Goal: Task Accomplishment & Management: Manage account settings

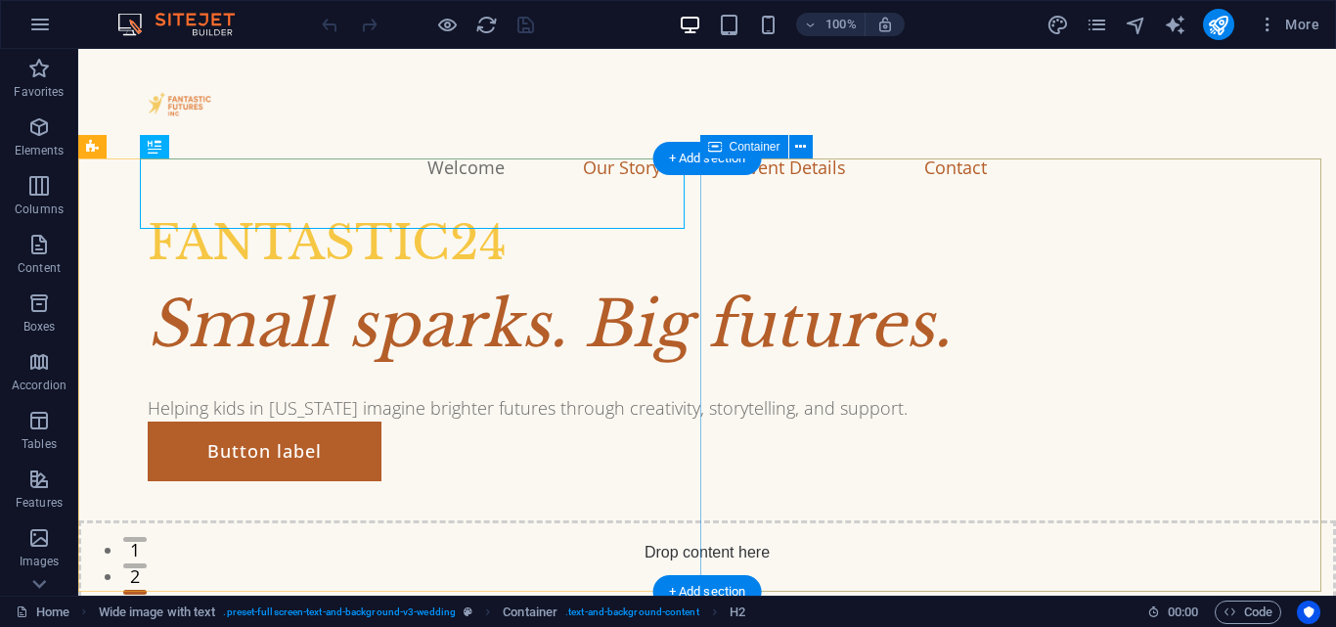
click at [698, 605] on span "Add elements" at bounding box center [649, 618] width 97 height 27
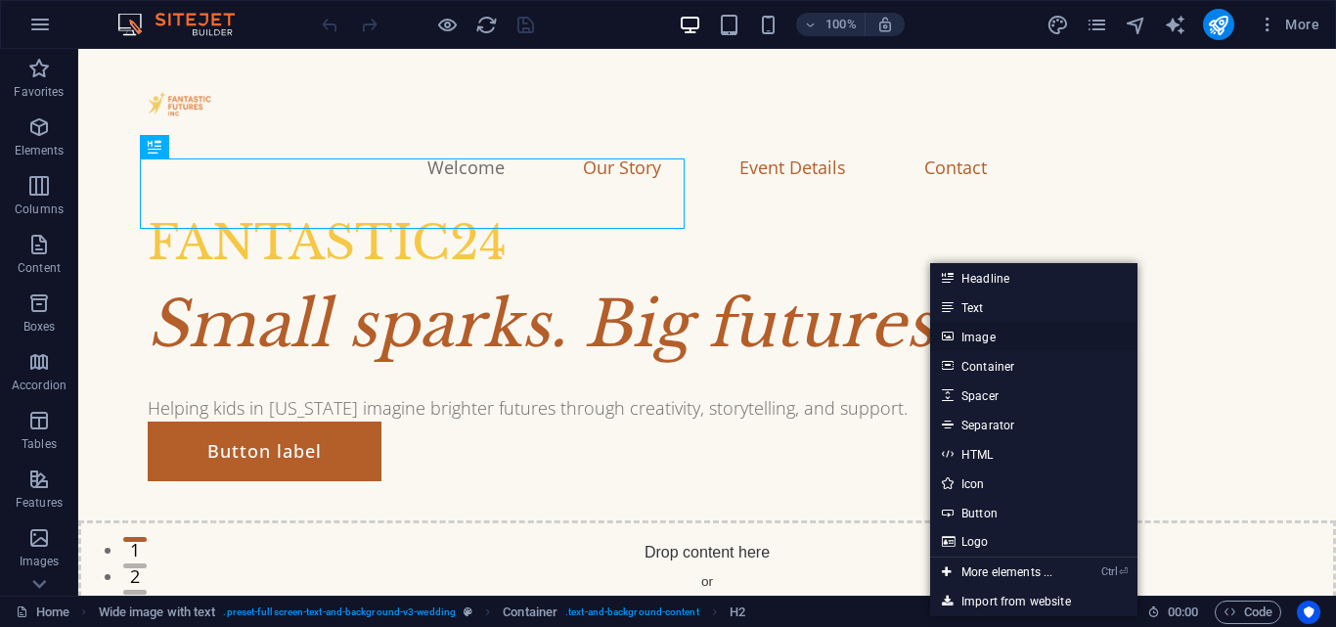
click at [964, 334] on link "Image" at bounding box center [1033, 336] width 207 height 29
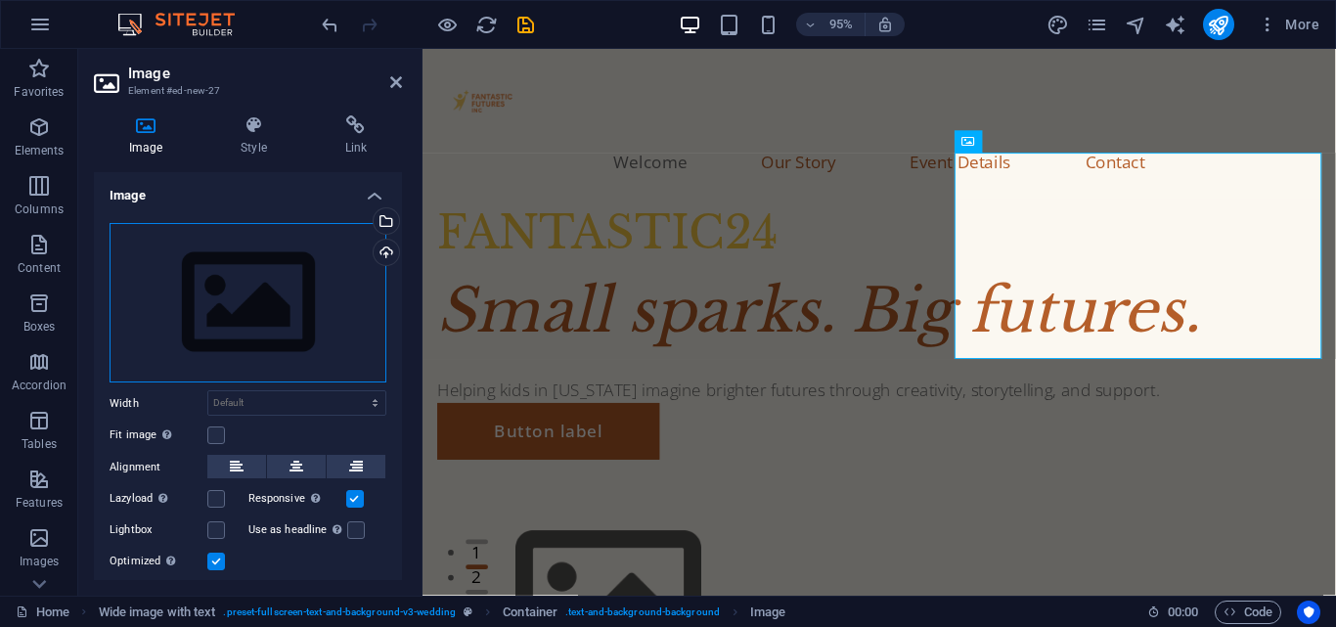
click at [359, 248] on div "Drag files here, click to choose files or select files from Files or our free s…" at bounding box center [248, 303] width 277 height 160
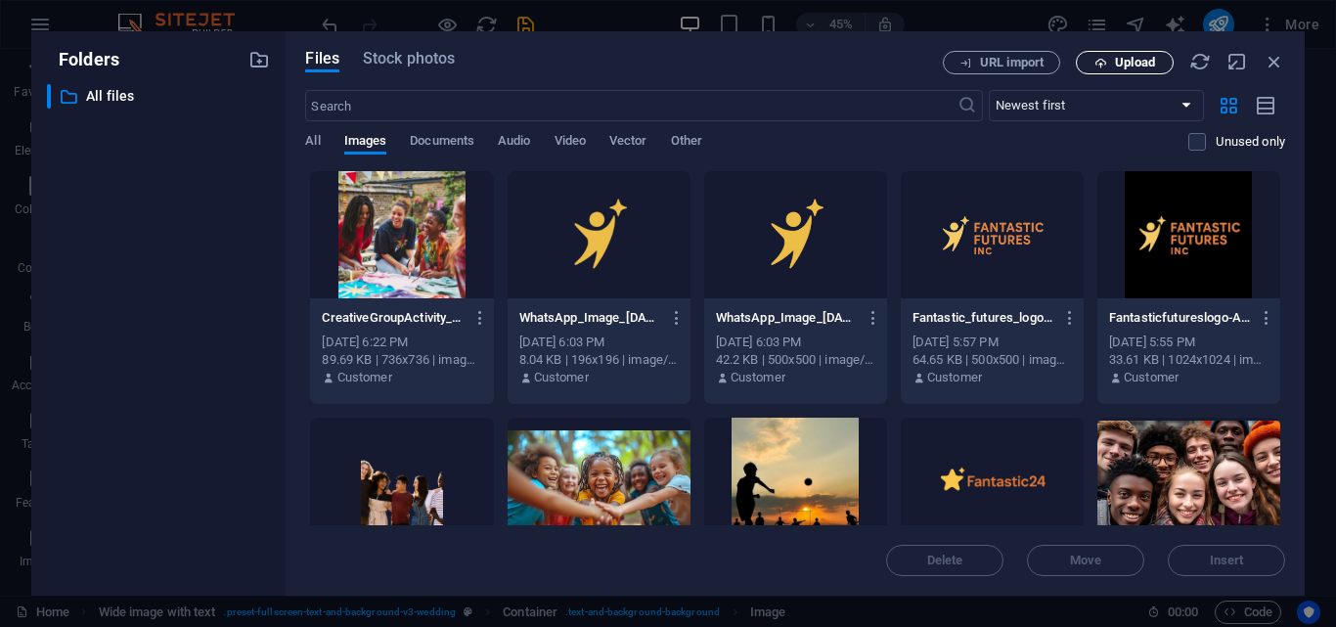
click at [1149, 61] on span "Upload" at bounding box center [1135, 63] width 40 height 12
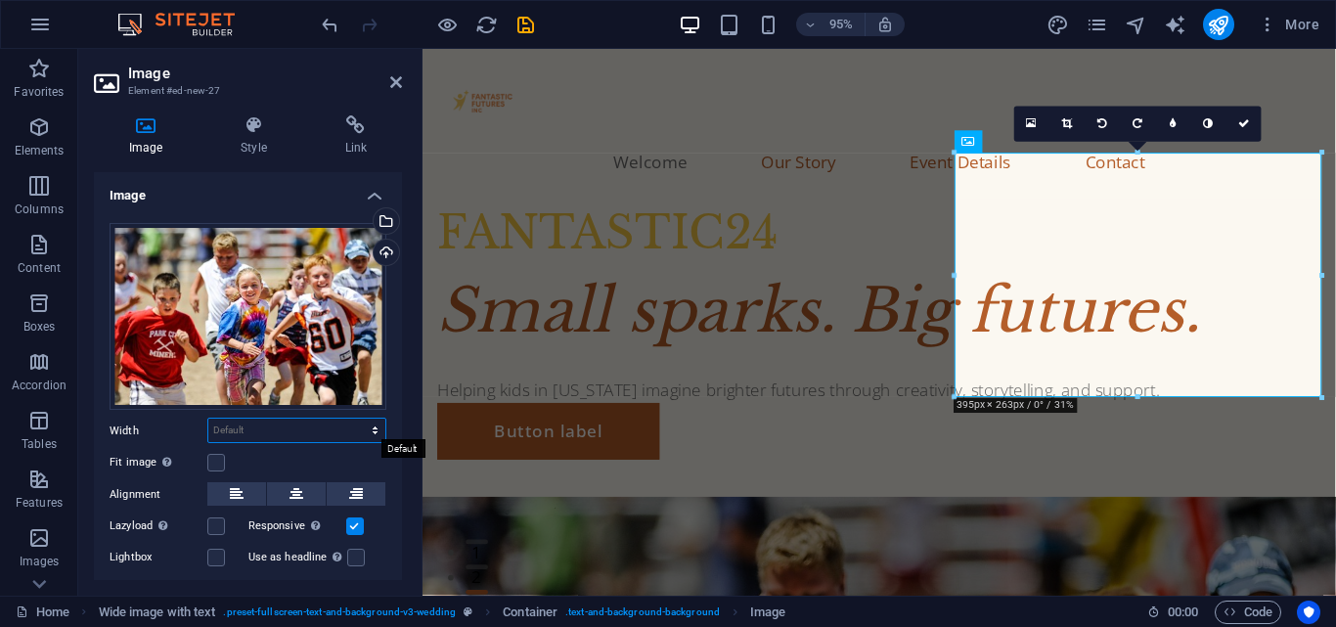
click at [262, 422] on select "Default auto px rem % em vh vw" at bounding box center [296, 430] width 177 height 23
select select "px"
click at [354, 419] on select "Default auto px rem % em vh vw" at bounding box center [296, 430] width 177 height 23
type input "395"
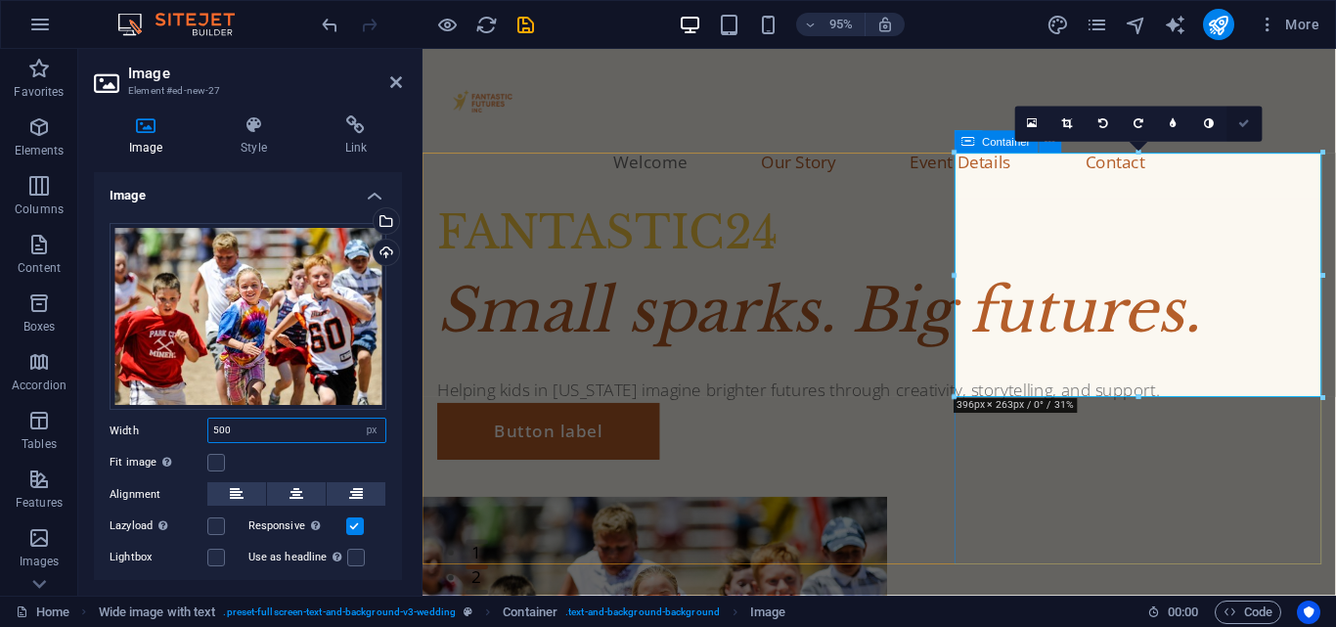
type input "500"
click at [1239, 113] on link at bounding box center [1243, 124] width 35 height 35
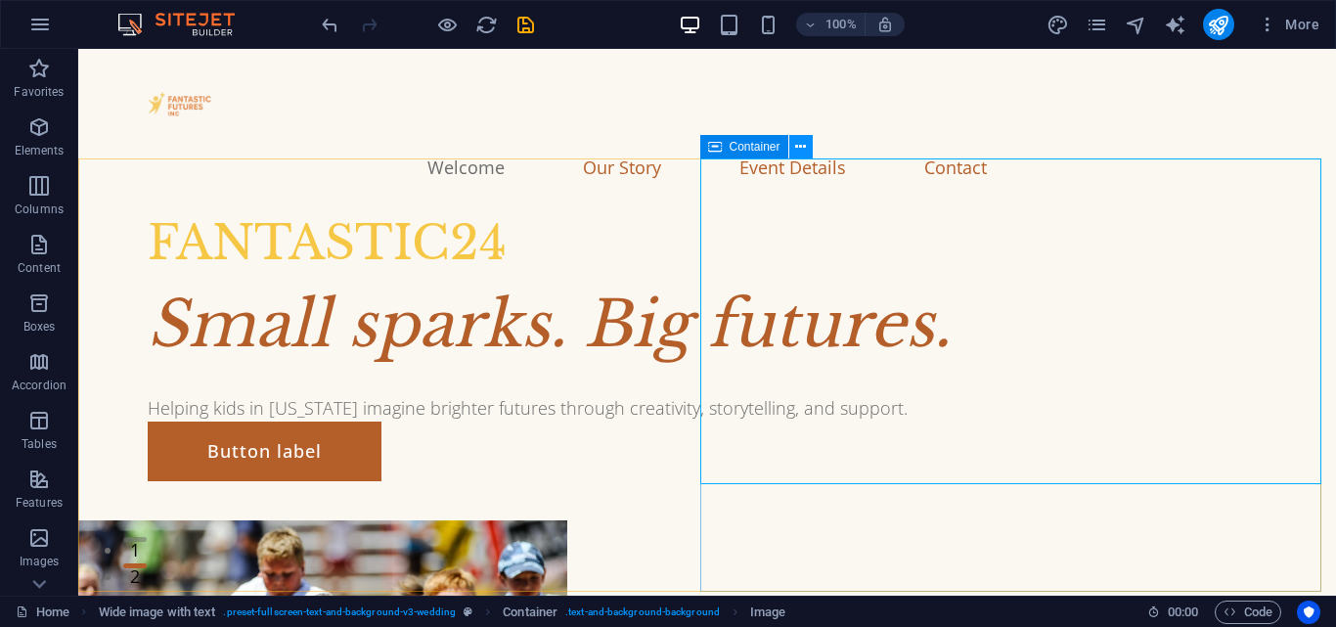
click at [799, 145] on icon at bounding box center [800, 147] width 11 height 21
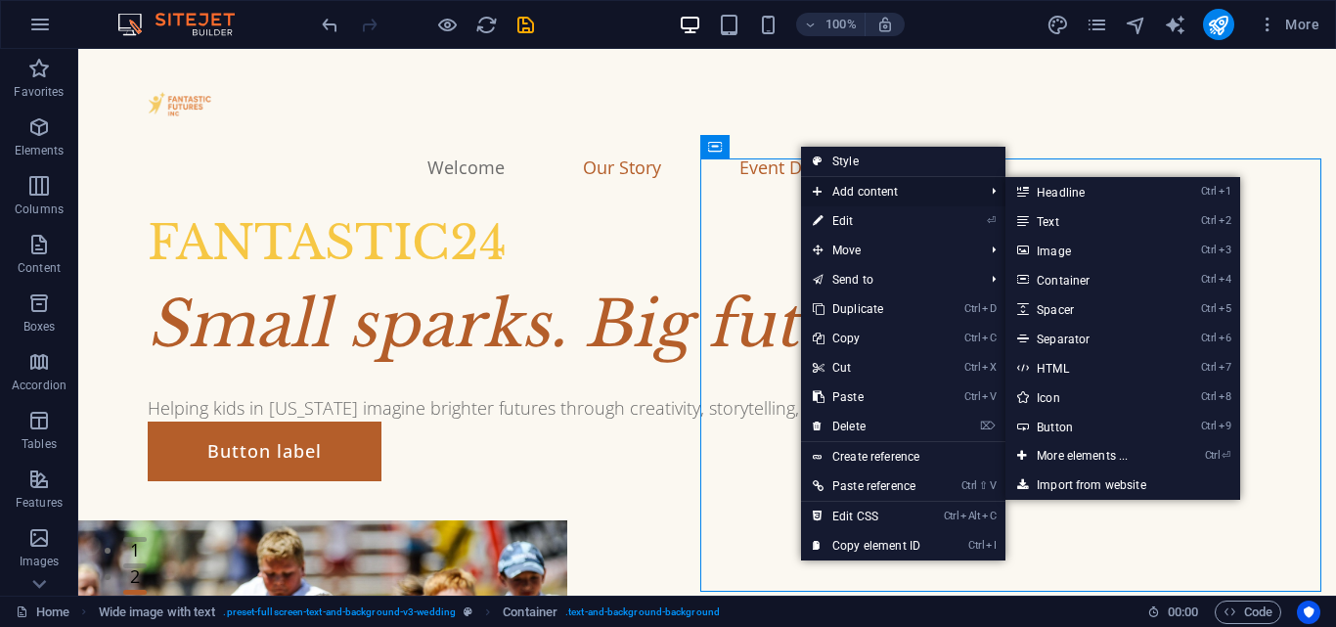
click at [869, 198] on span "Add content" at bounding box center [888, 191] width 175 height 29
click at [869, 191] on span "Add content" at bounding box center [888, 191] width 175 height 29
click at [1108, 252] on link "Ctrl 3 Image" at bounding box center [1085, 250] width 161 height 29
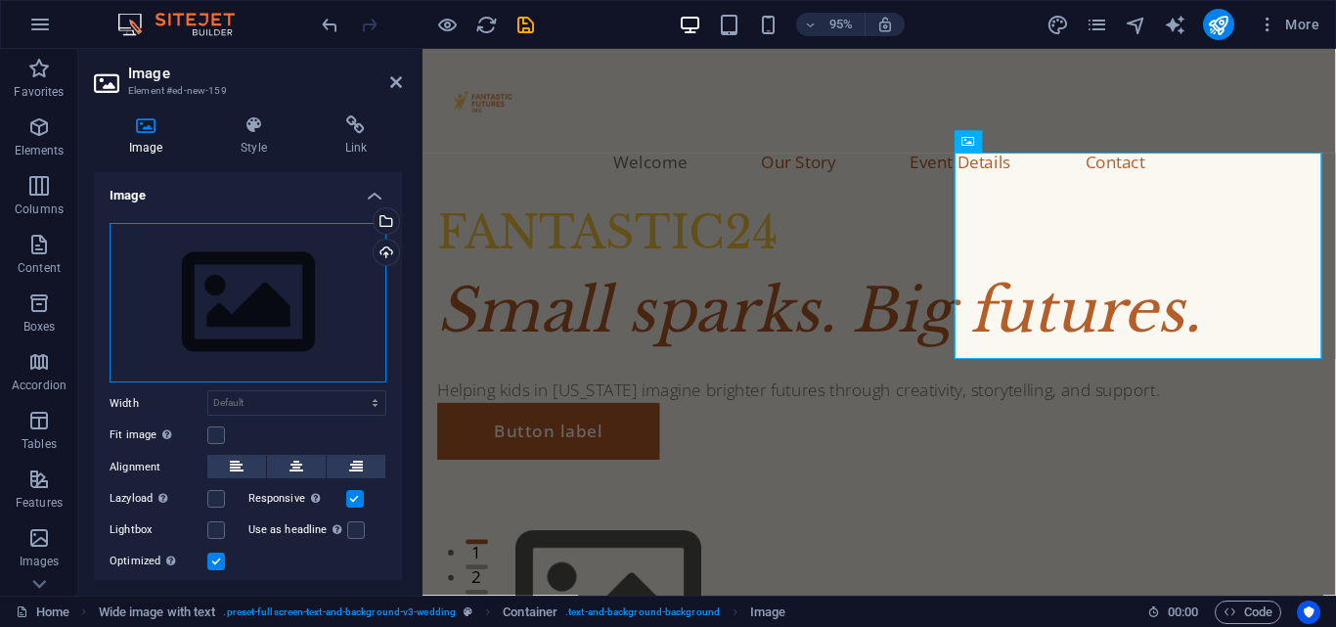
click at [331, 255] on div "Drag files here, click to choose files or select files from Files or our free s…" at bounding box center [248, 303] width 277 height 160
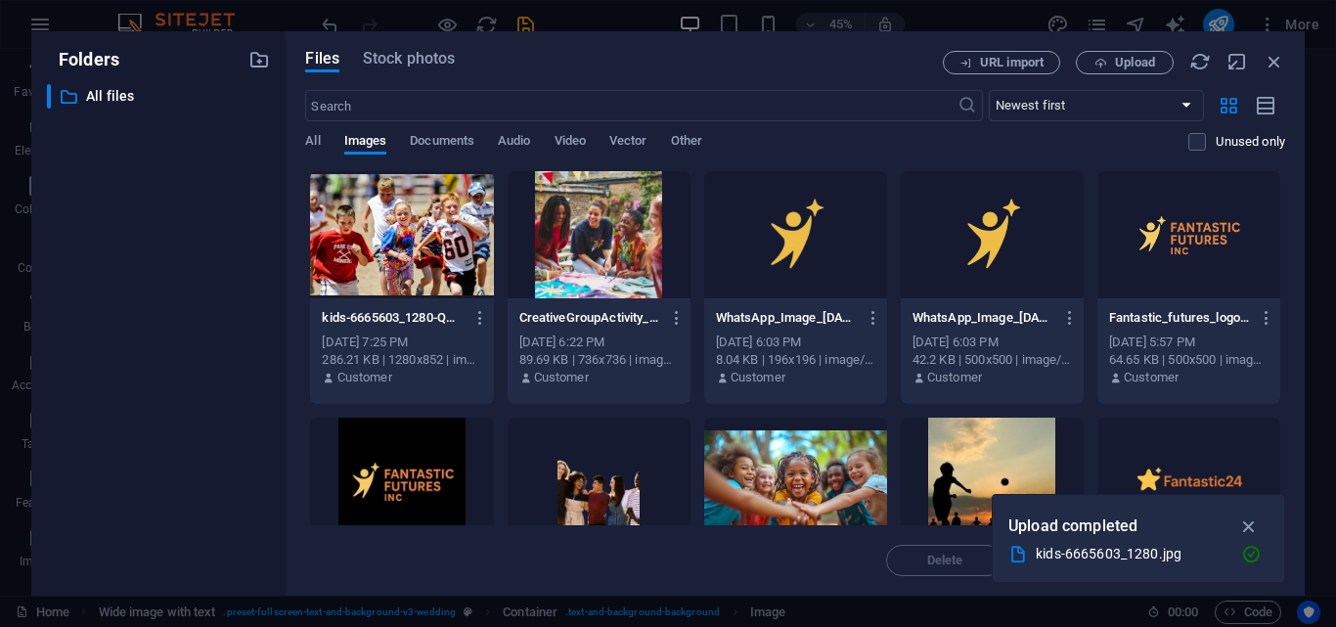
click at [610, 276] on div at bounding box center [599, 234] width 183 height 127
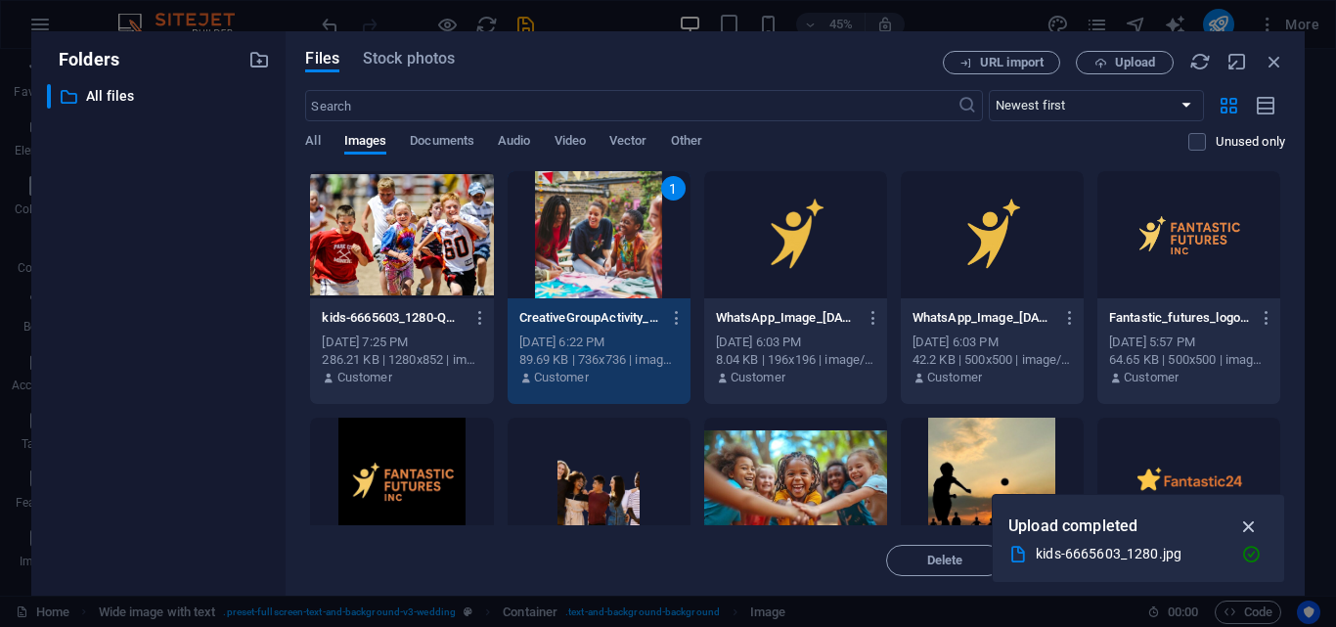
click at [1248, 527] on icon "button" at bounding box center [1249, 526] width 22 height 22
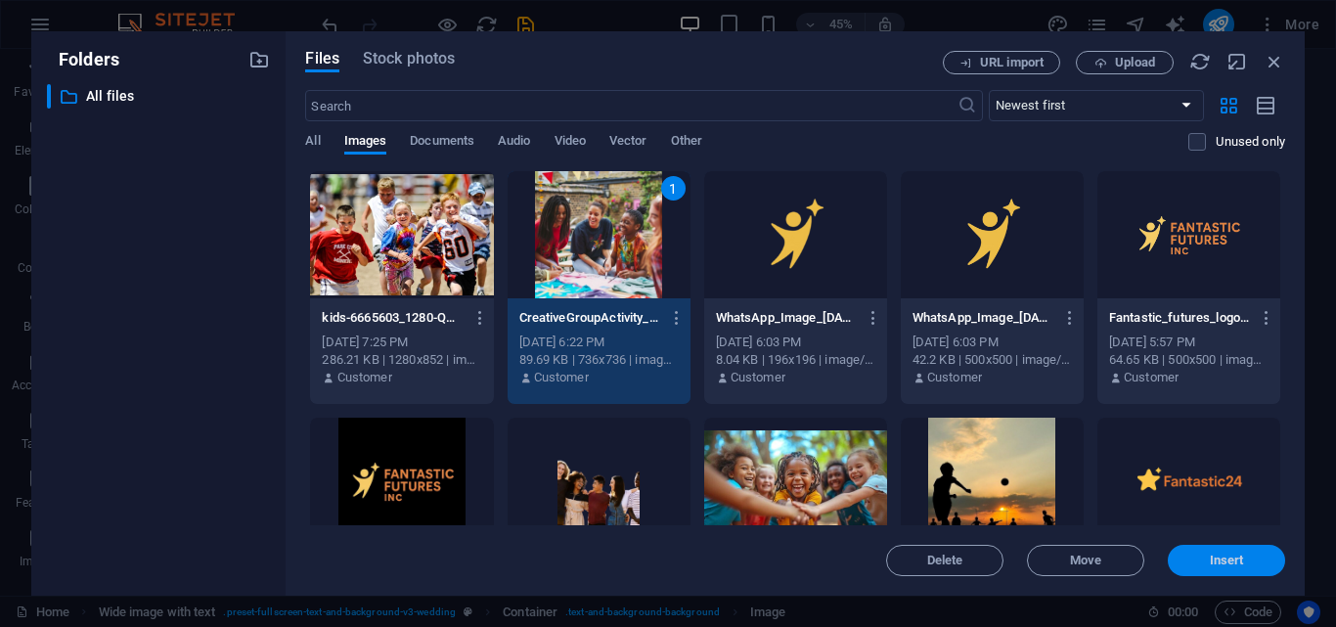
click at [1247, 549] on button "Insert" at bounding box center [1226, 560] width 117 height 31
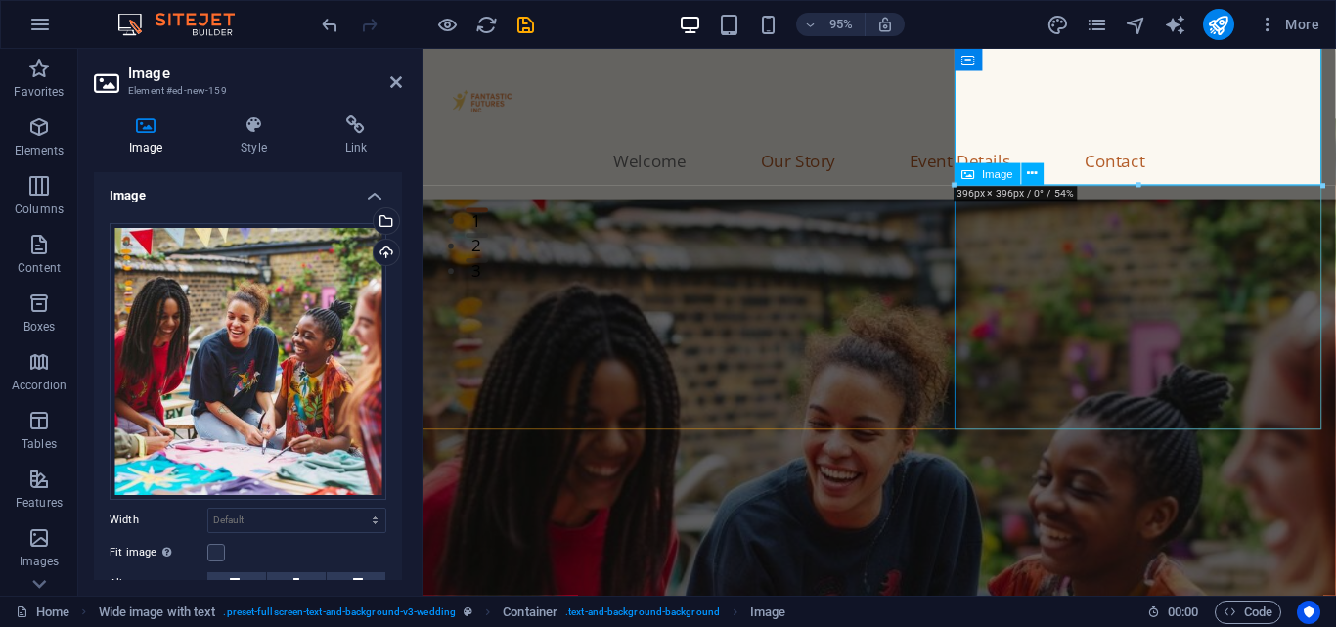
scroll to position [353, 0]
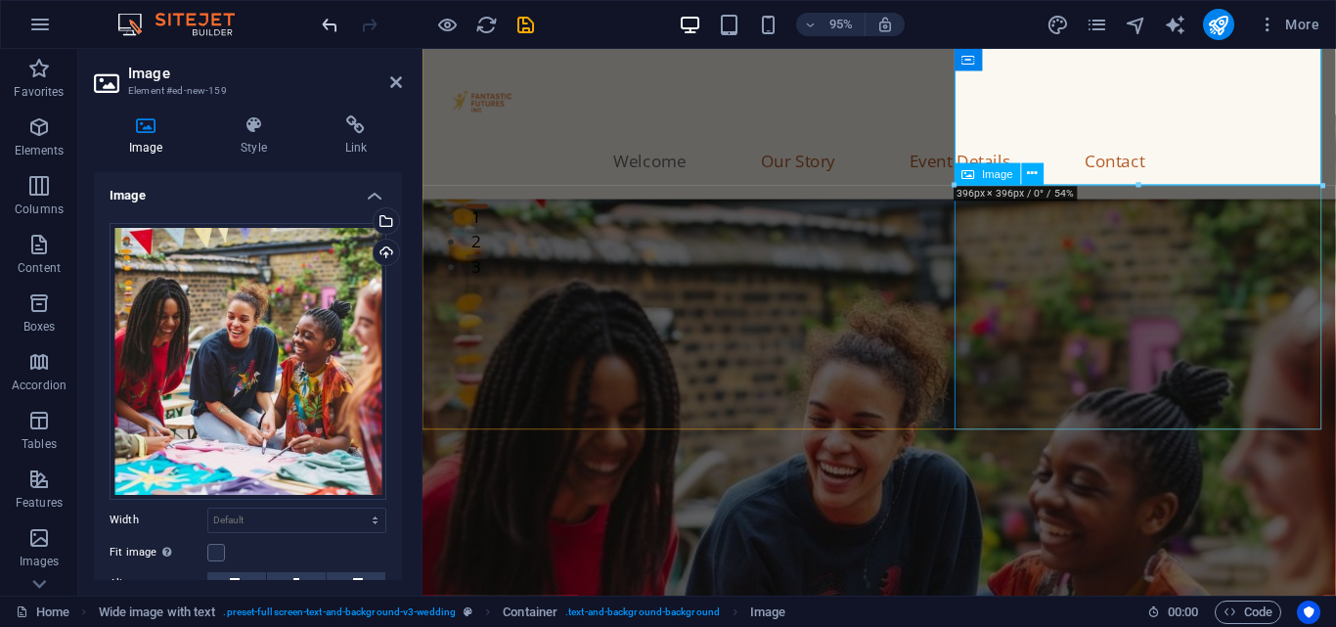
click at [322, 27] on icon "undo" at bounding box center [330, 25] width 22 height 22
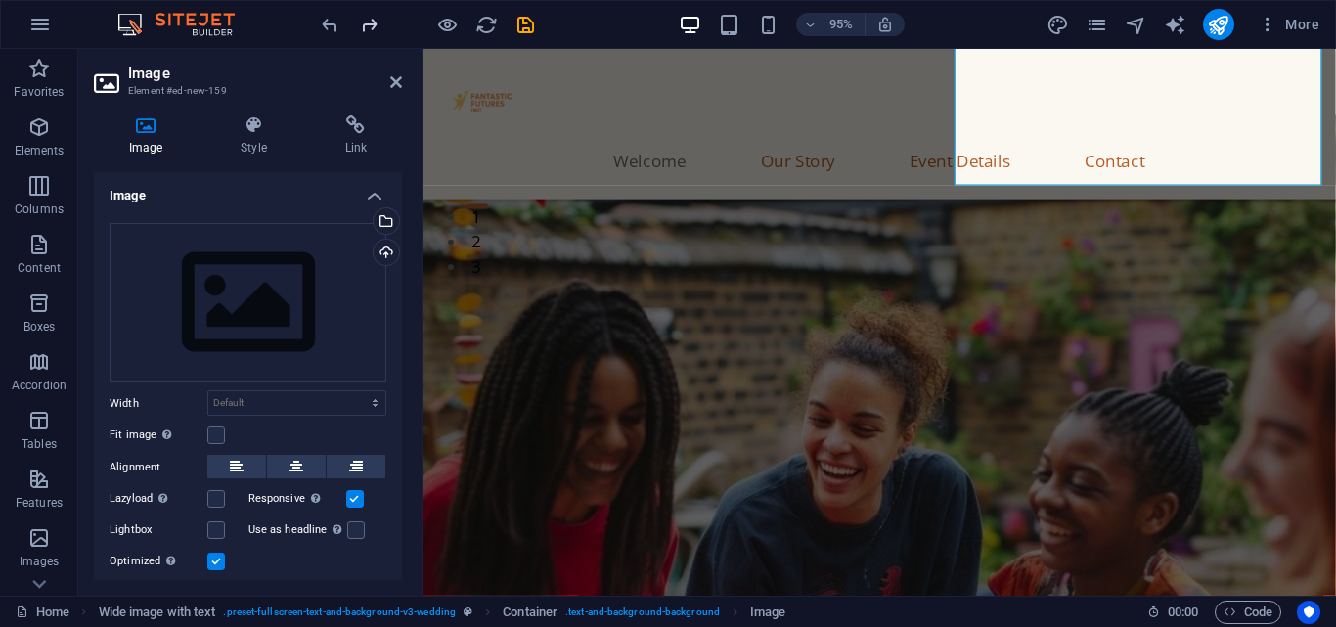
click at [370, 27] on icon "redo" at bounding box center [369, 25] width 22 height 22
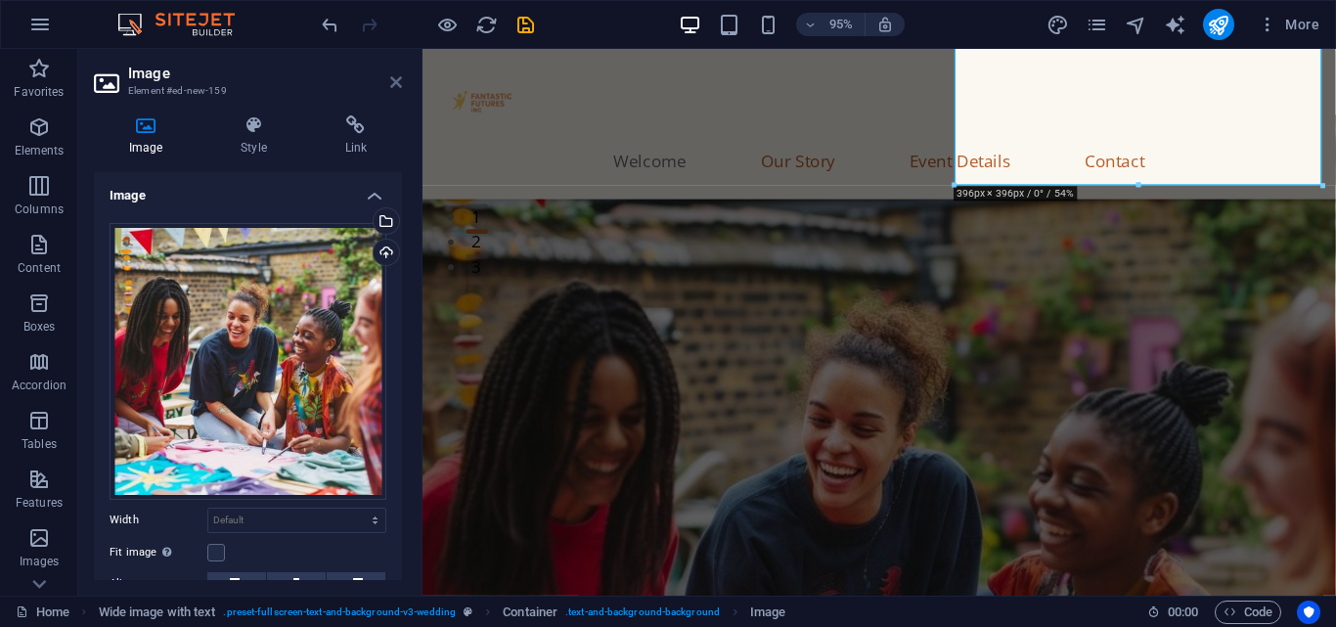
click at [399, 76] on icon at bounding box center [396, 82] width 12 height 16
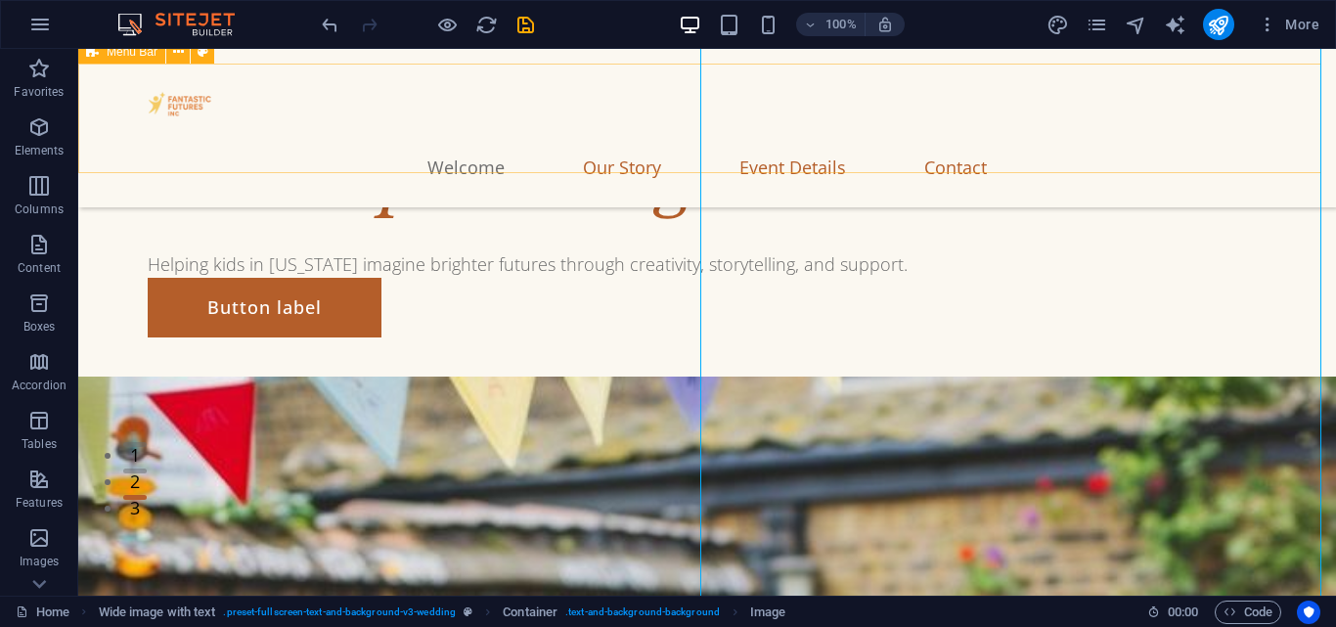
scroll to position [0, 0]
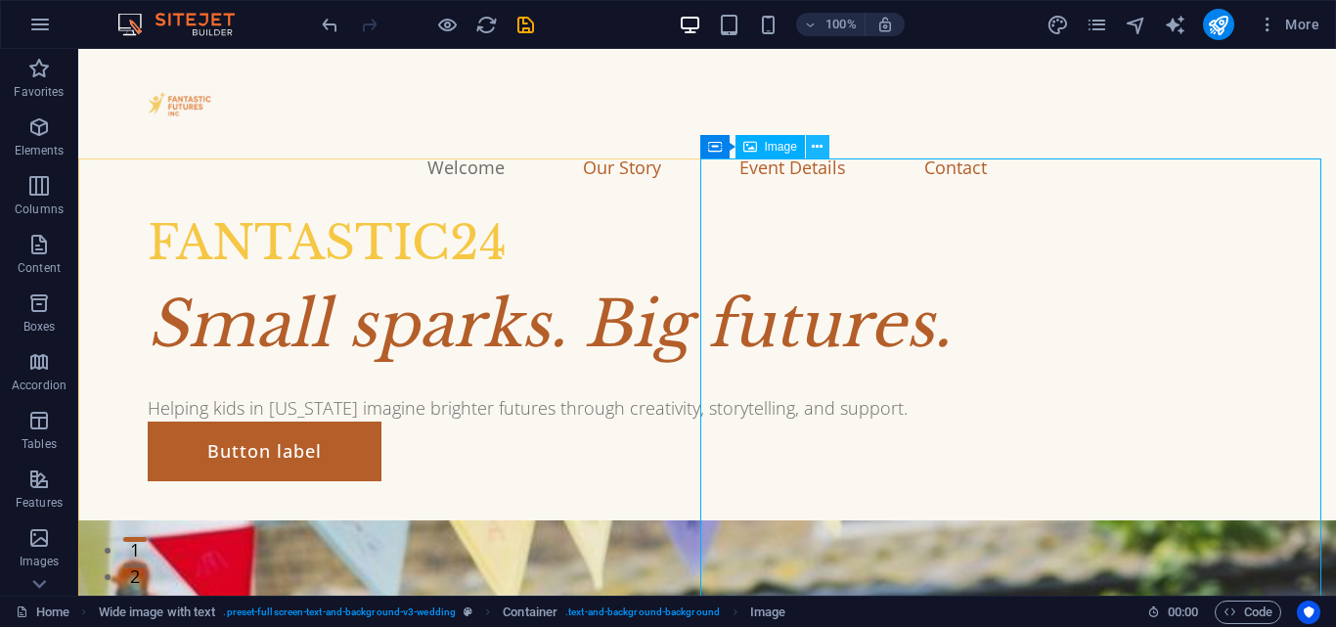
click at [817, 150] on icon at bounding box center [817, 147] width 11 height 21
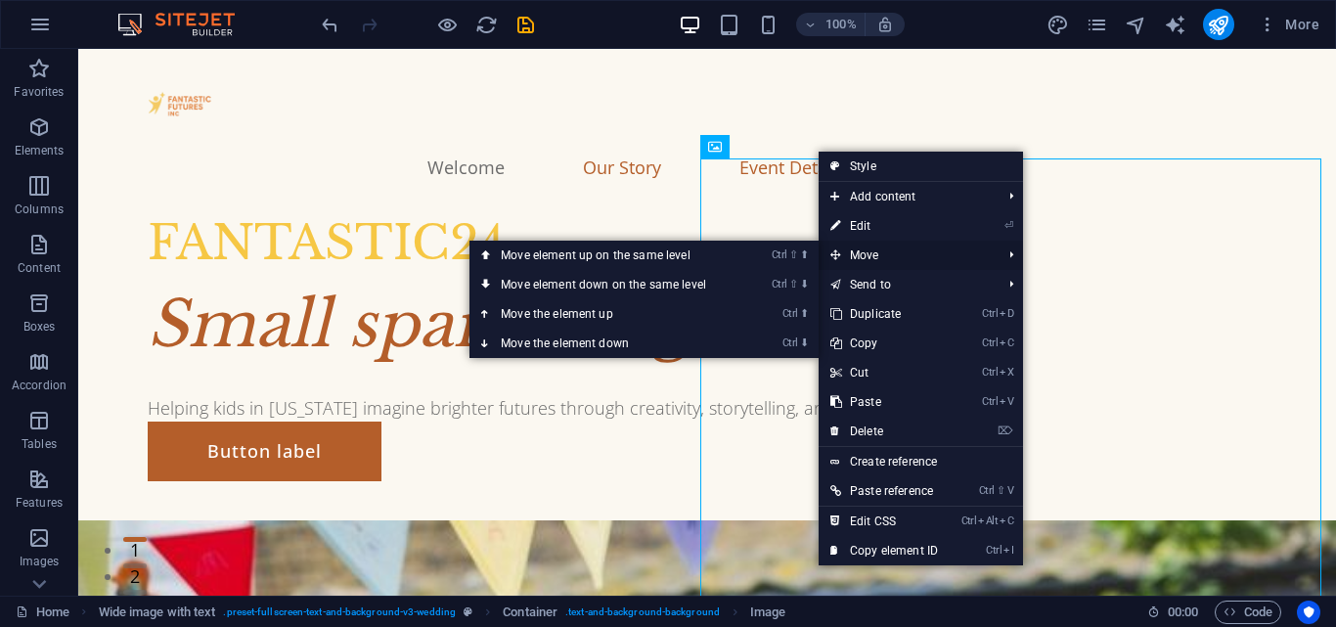
click at [881, 244] on span "Move" at bounding box center [906, 255] width 175 height 29
click at [642, 277] on link "Ctrl ⇧ ⬇ Move element down on the same level" at bounding box center [607, 284] width 276 height 29
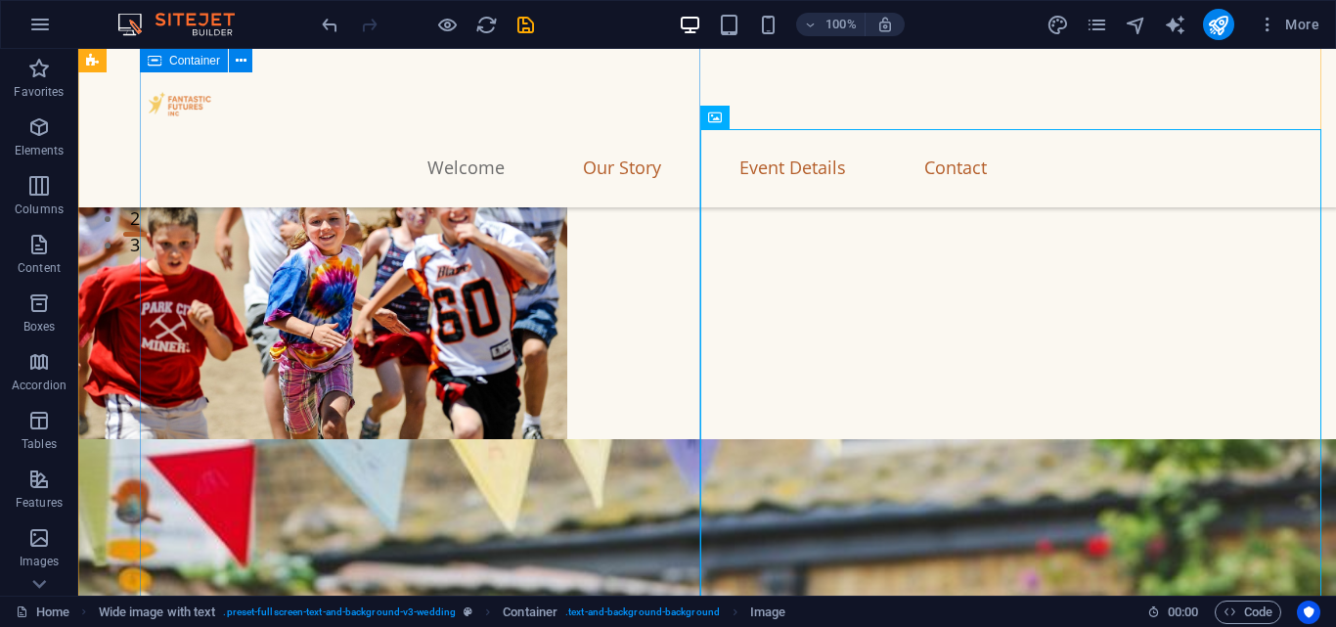
scroll to position [348, 0]
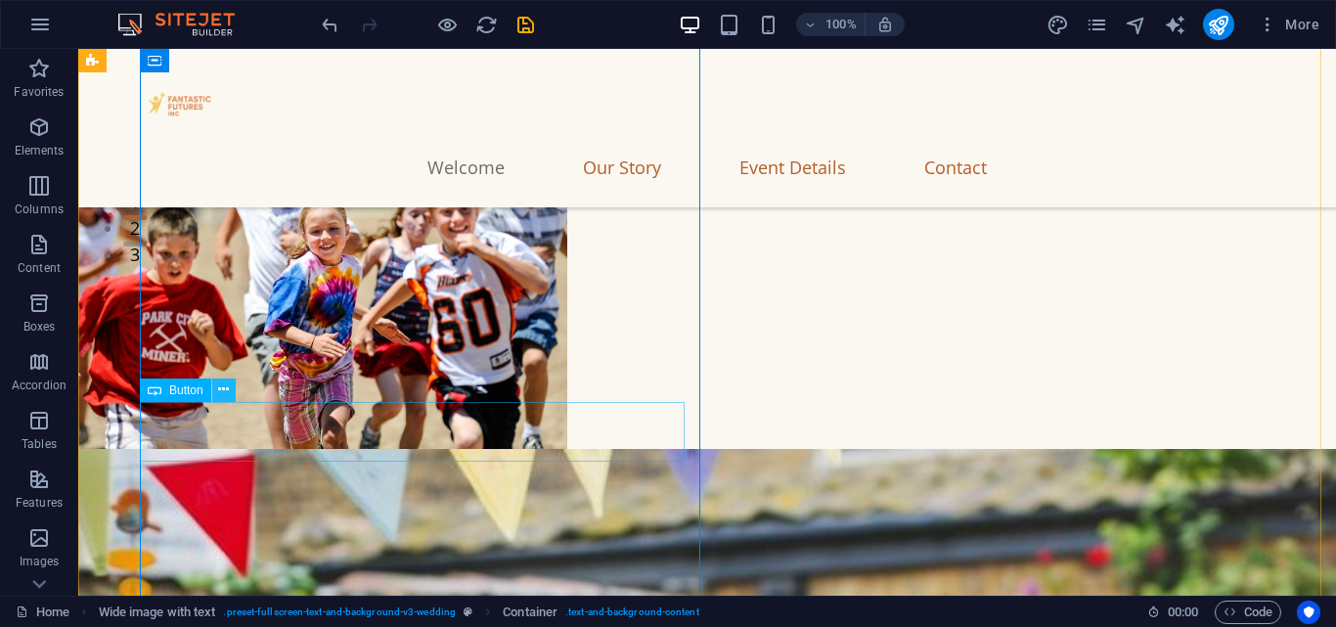
click at [222, 393] on icon at bounding box center [223, 389] width 11 height 21
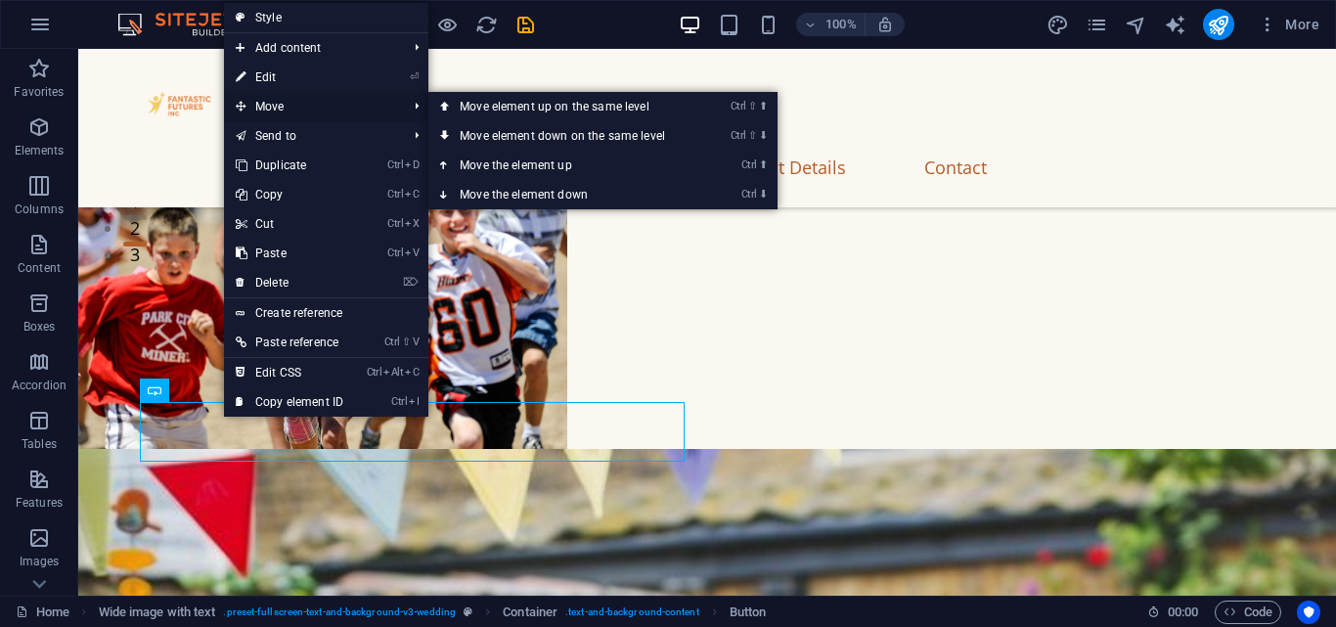
click at [282, 94] on span "Move" at bounding box center [311, 106] width 175 height 29
click at [591, 134] on link "Ctrl ⇧ ⬇ Move element down on the same level" at bounding box center [566, 135] width 276 height 29
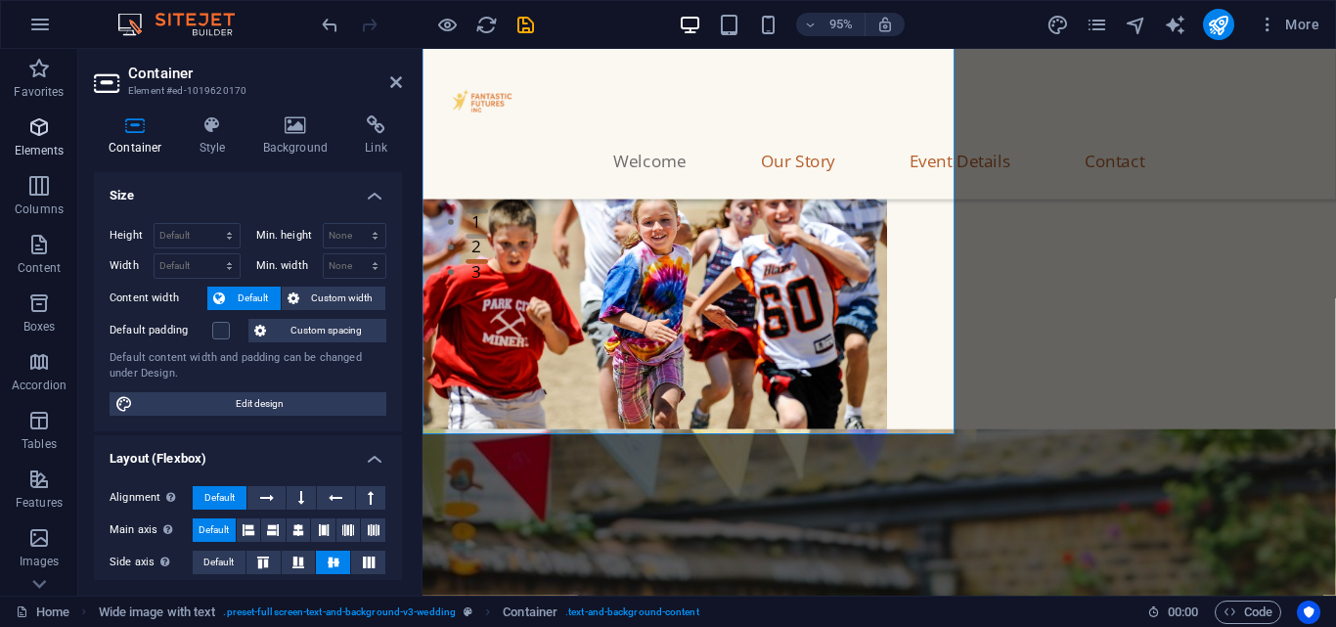
click at [45, 123] on icon "button" at bounding box center [38, 126] width 23 height 23
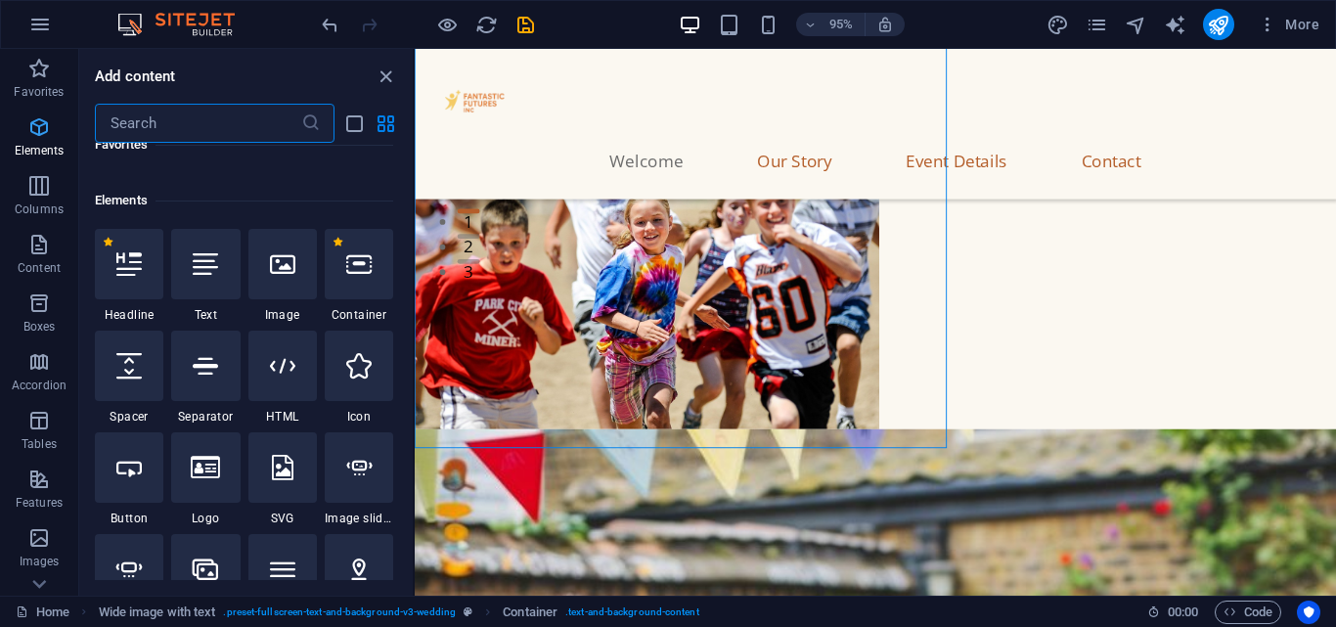
scroll to position [208, 0]
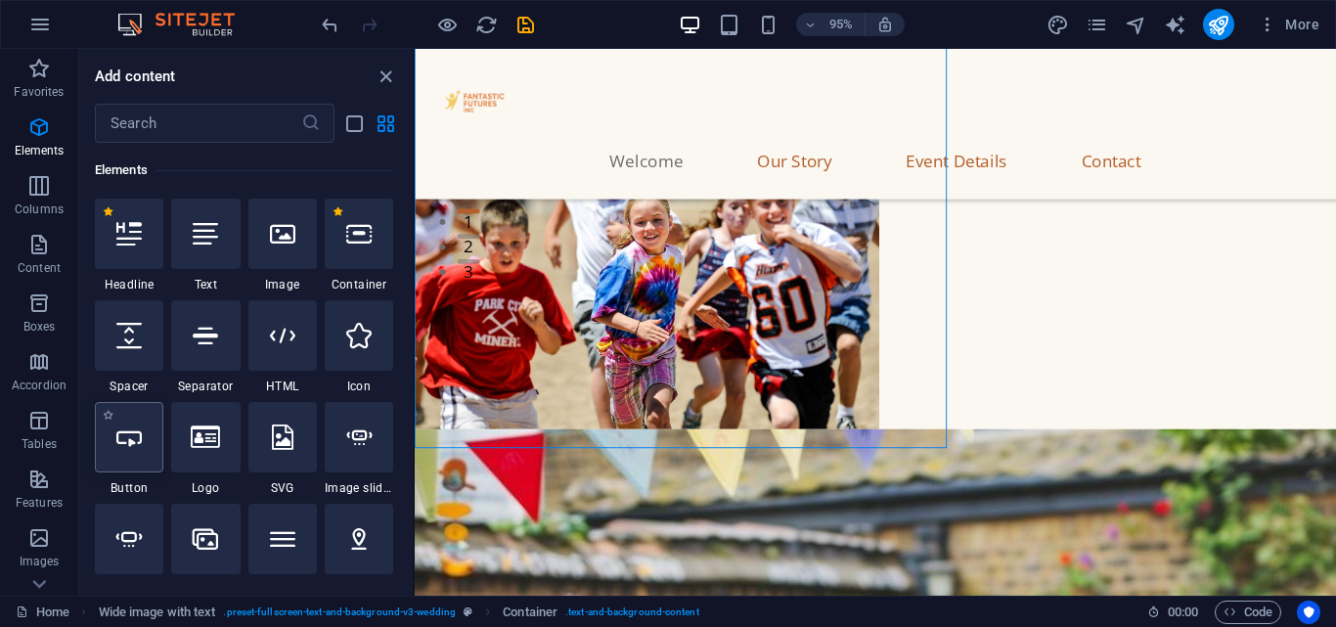
click at [160, 458] on div at bounding box center [129, 437] width 68 height 70
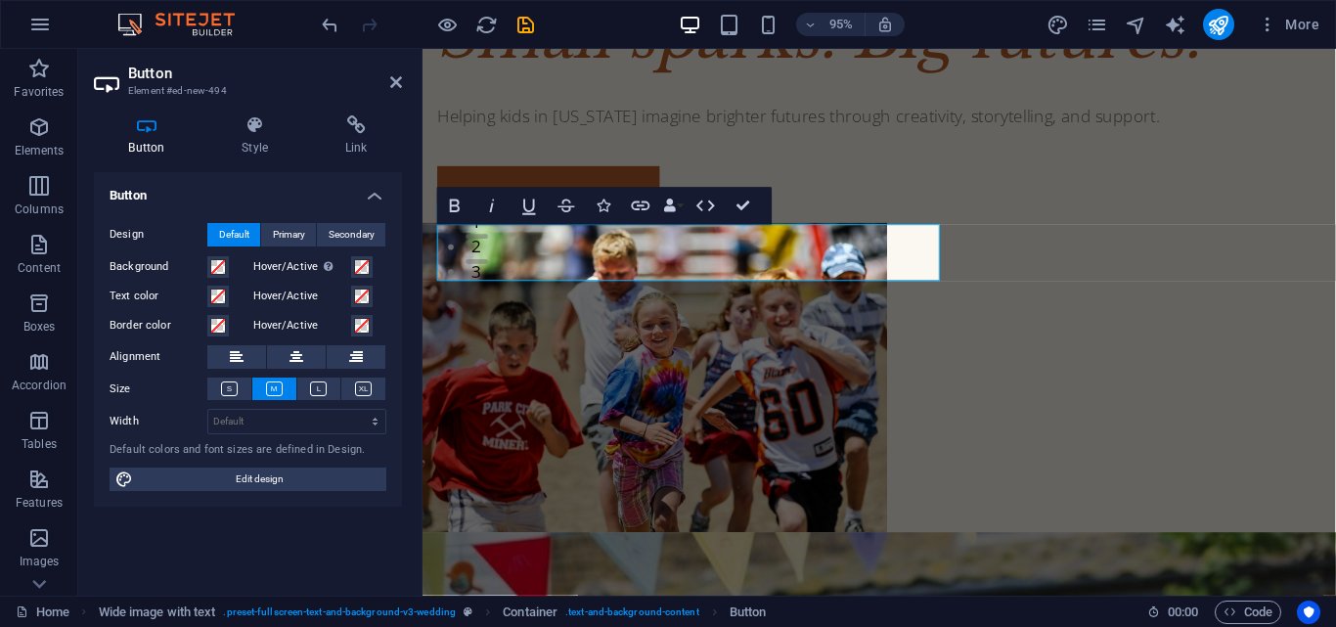
scroll to position [0, 0]
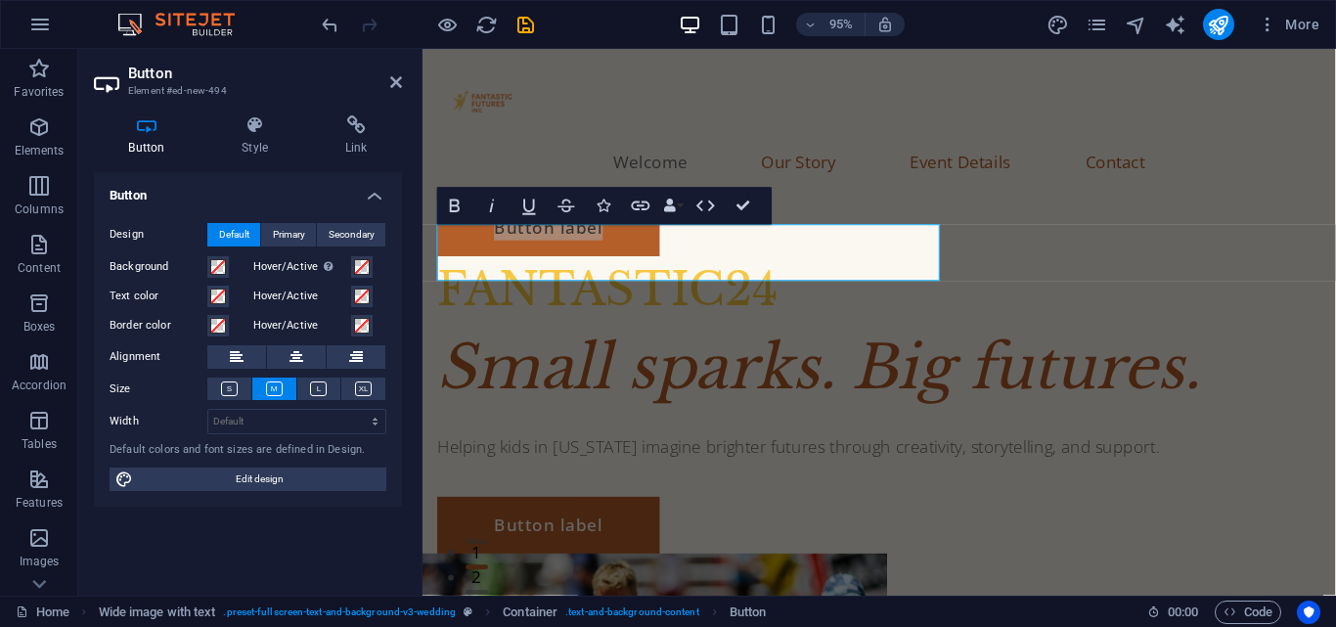
click at [398, 72] on h2 "Button" at bounding box center [265, 74] width 274 height 18
click at [392, 75] on icon at bounding box center [396, 82] width 12 height 16
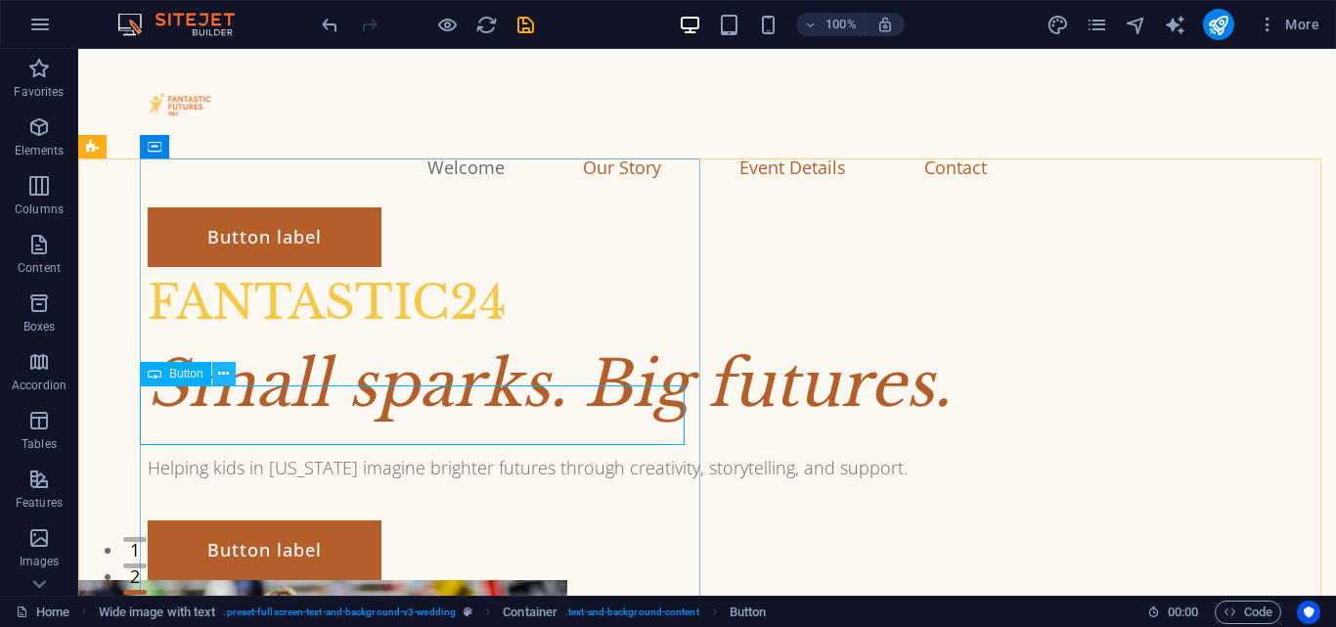
click at [216, 368] on button at bounding box center [223, 373] width 23 height 23
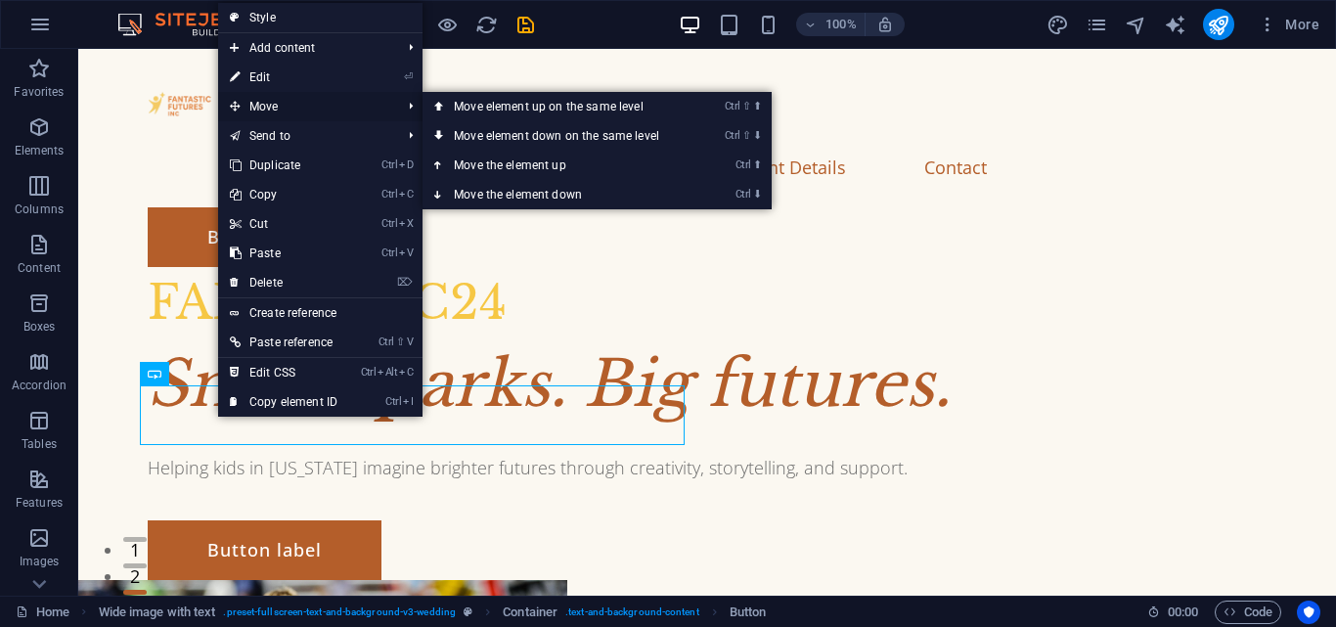
click at [316, 94] on span "Move" at bounding box center [305, 106] width 175 height 29
click at [535, 125] on link "Ctrl ⇧ ⬇ Move element down on the same level" at bounding box center [560, 135] width 276 height 29
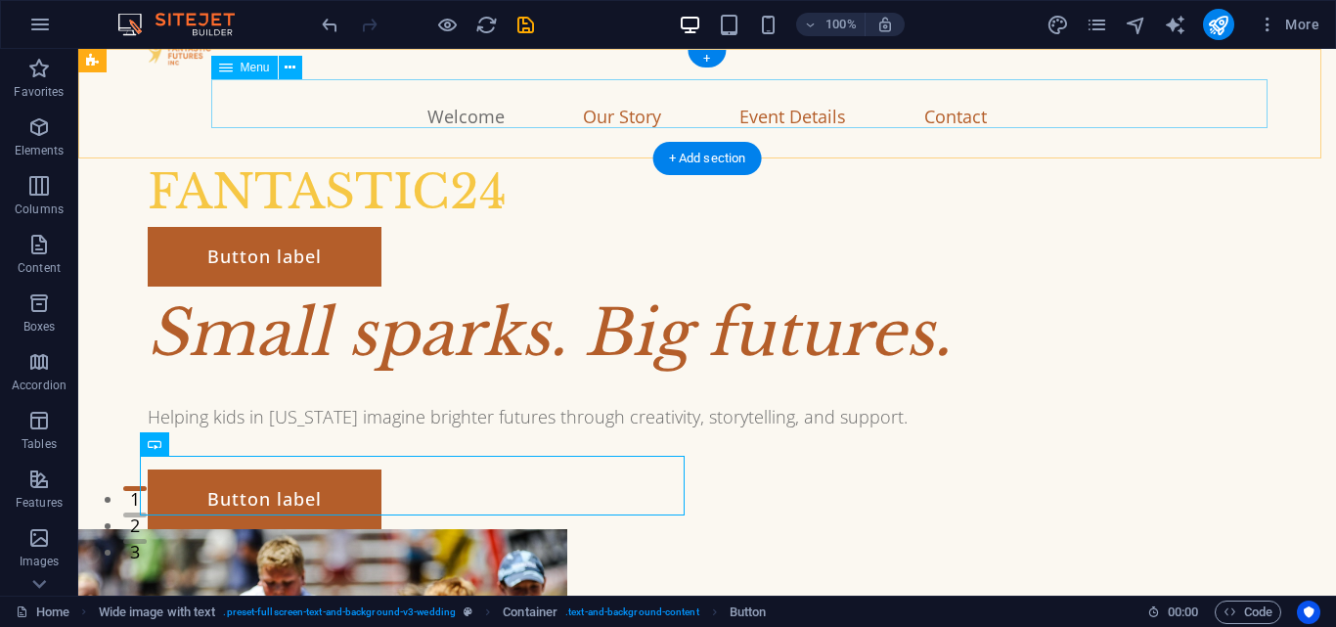
scroll to position [96, 0]
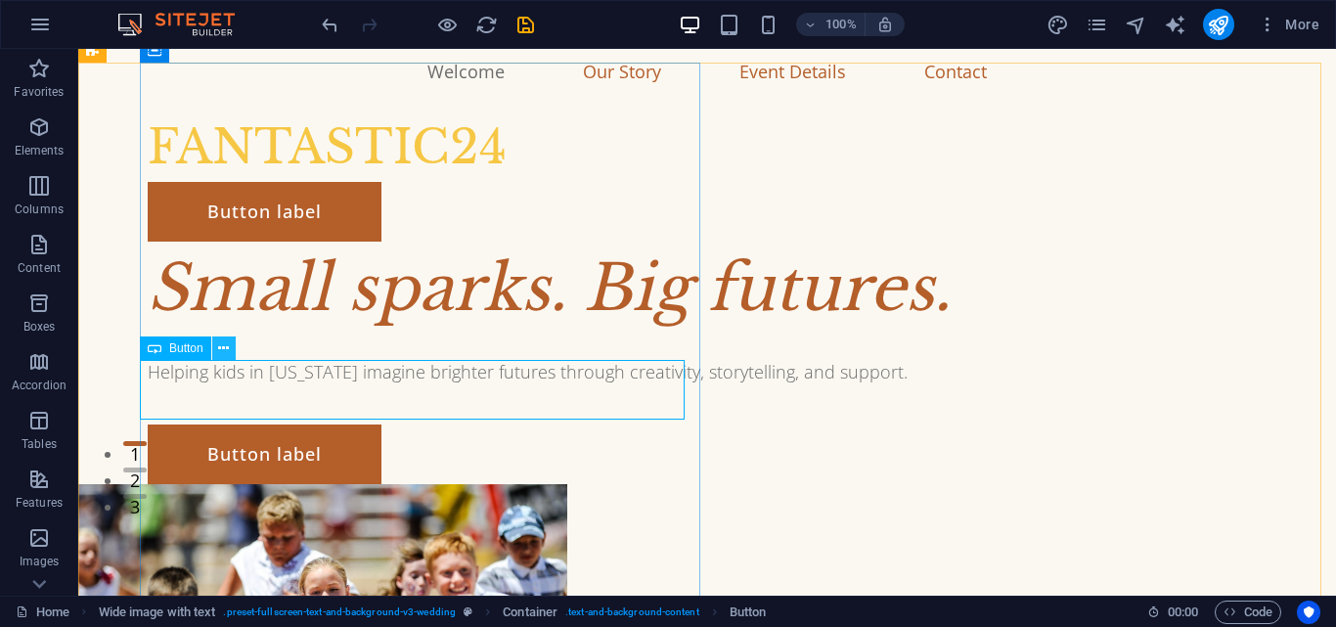
click at [228, 348] on icon at bounding box center [223, 348] width 11 height 21
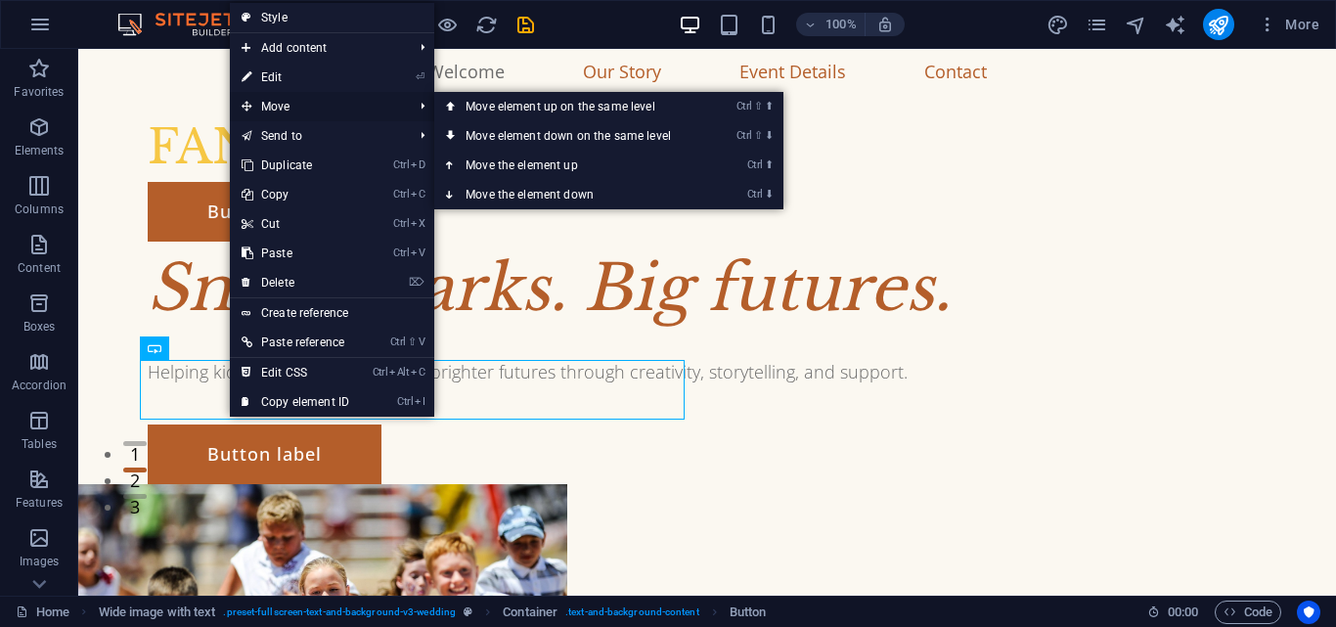
click at [301, 99] on span "Move" at bounding box center [317, 106] width 175 height 29
click at [500, 140] on link "Ctrl ⇧ ⬇ Move element down on the same level" at bounding box center [572, 135] width 276 height 29
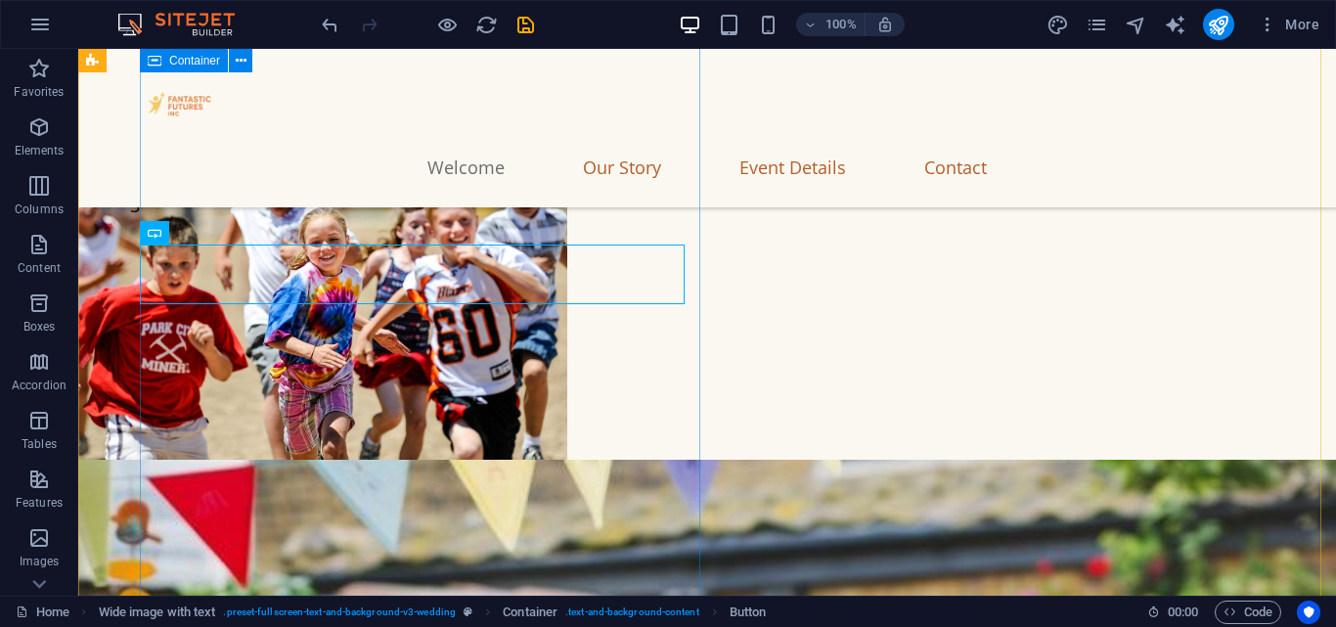
scroll to position [402, 0]
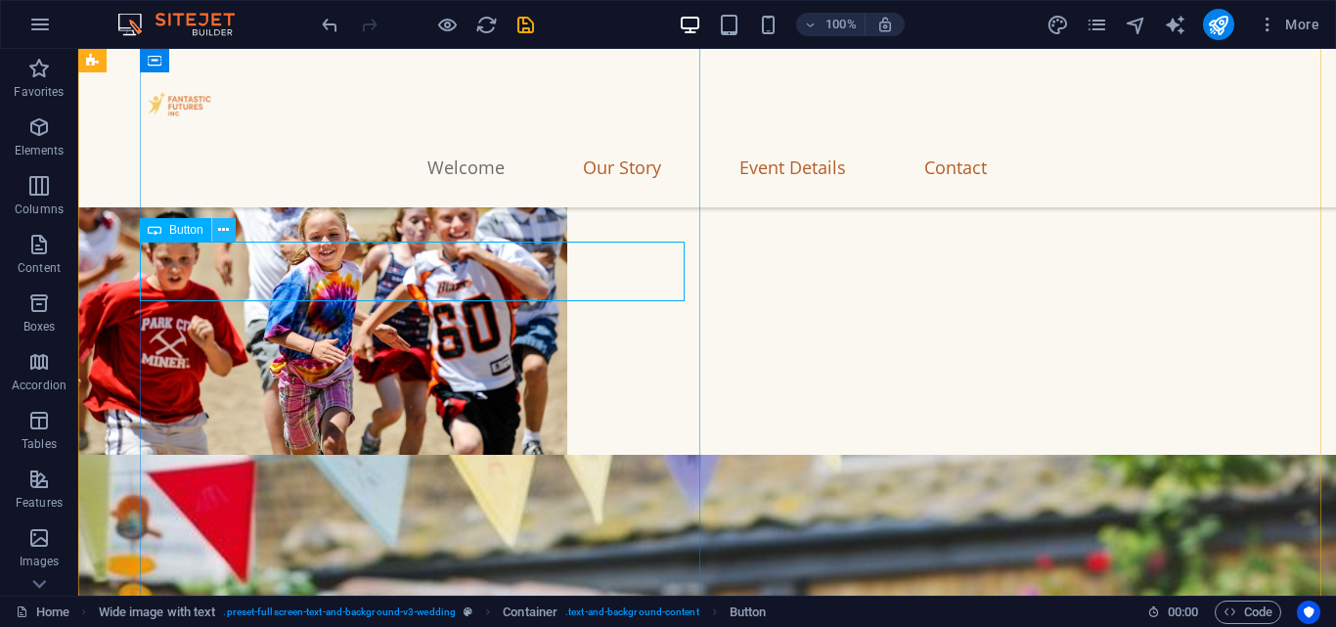
click at [224, 235] on icon at bounding box center [223, 230] width 11 height 21
click at [224, 229] on icon at bounding box center [223, 230] width 11 height 21
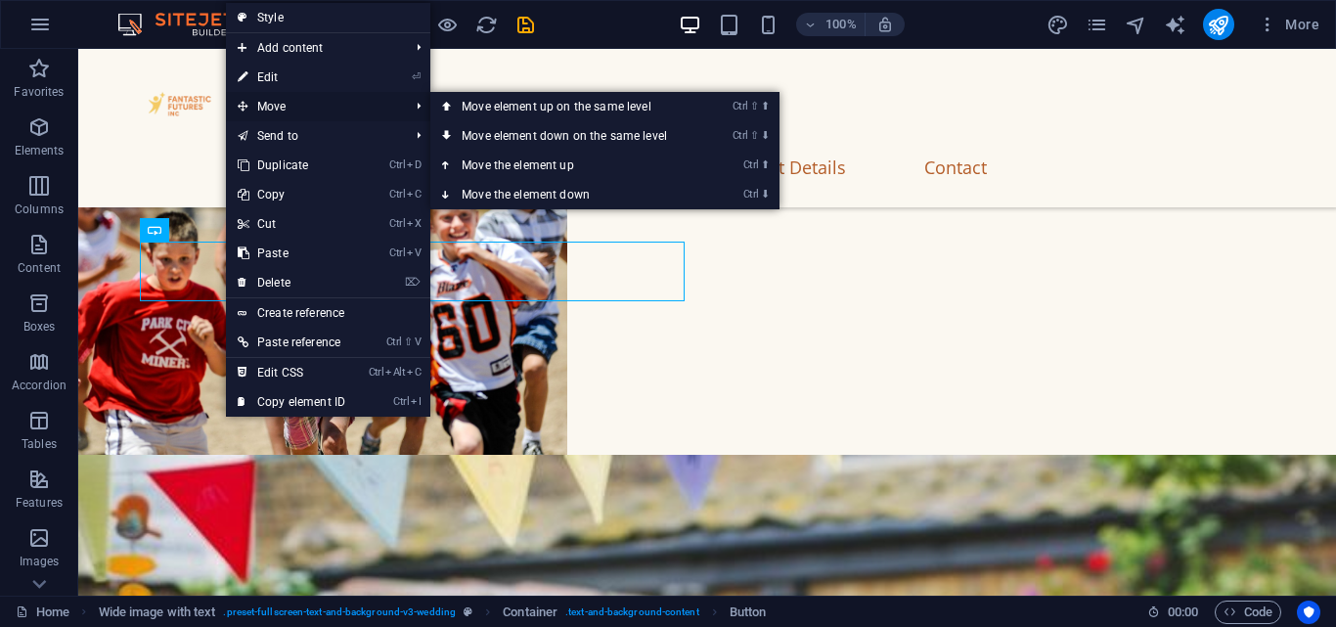
click at [284, 103] on span "Move" at bounding box center [313, 106] width 175 height 29
click at [534, 126] on link "Ctrl ⇧ ⬇ Move element down on the same level" at bounding box center [568, 135] width 276 height 29
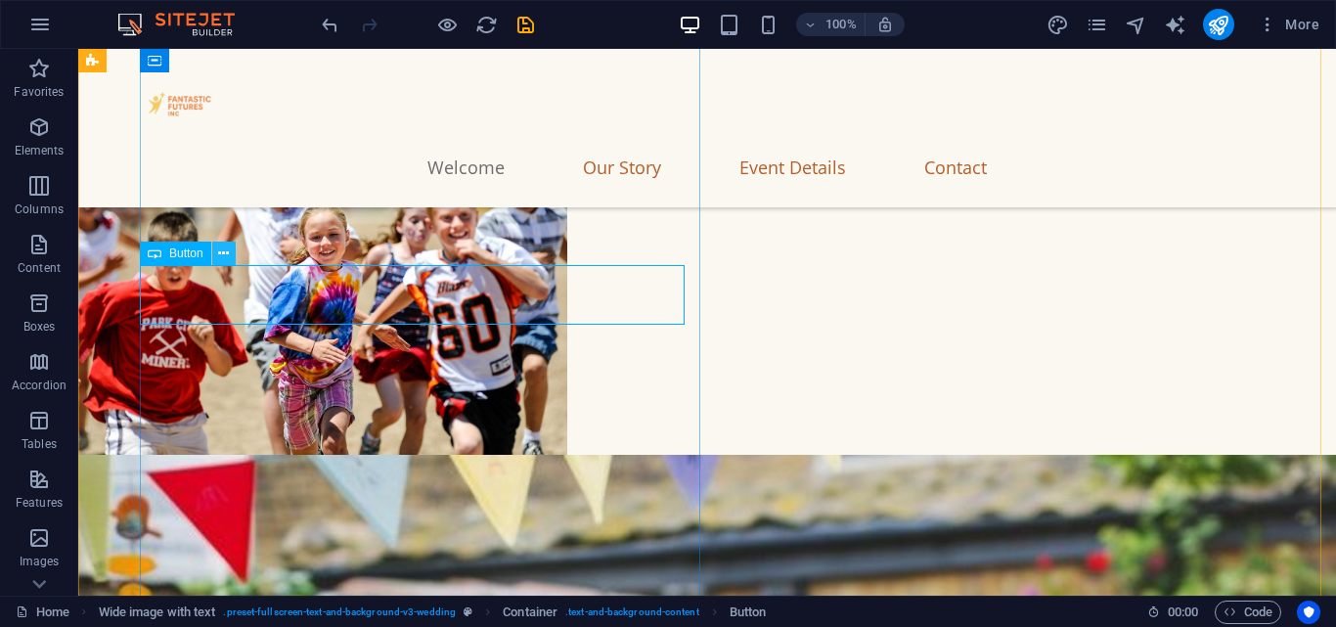
click at [221, 247] on icon at bounding box center [223, 254] width 11 height 21
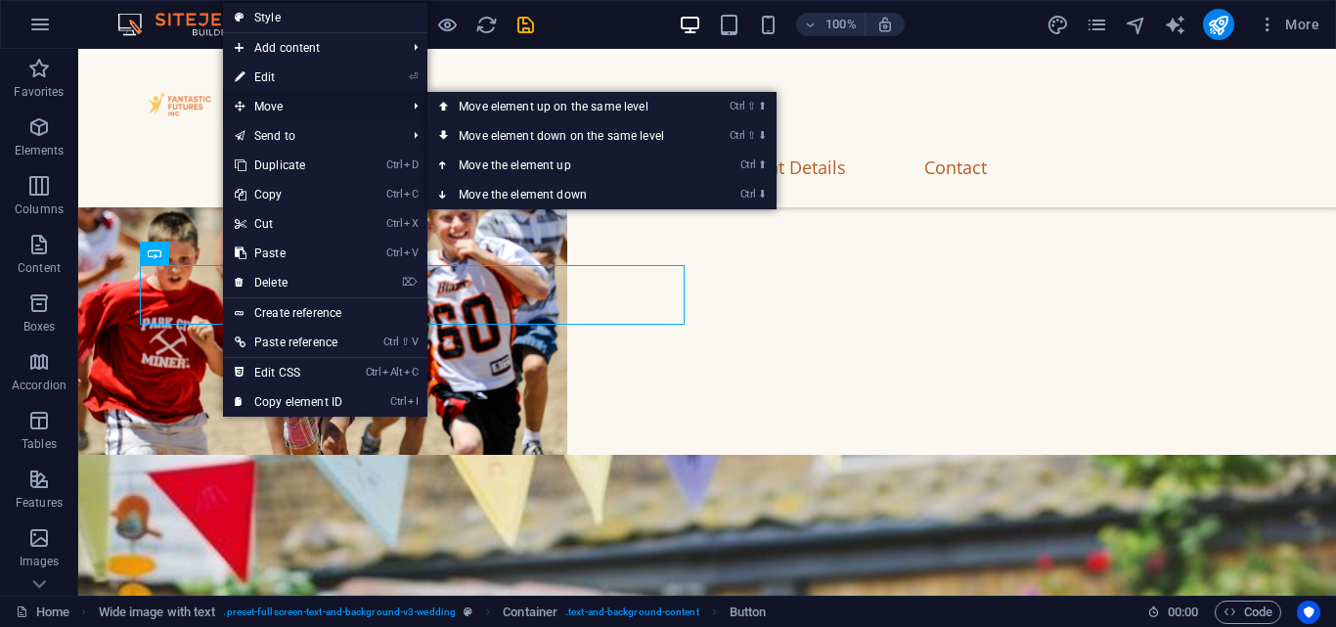
click at [300, 103] on span "Move" at bounding box center [310, 106] width 175 height 29
click at [511, 130] on link "Ctrl ⇧ ⬇ Move element down on the same level" at bounding box center [565, 135] width 276 height 29
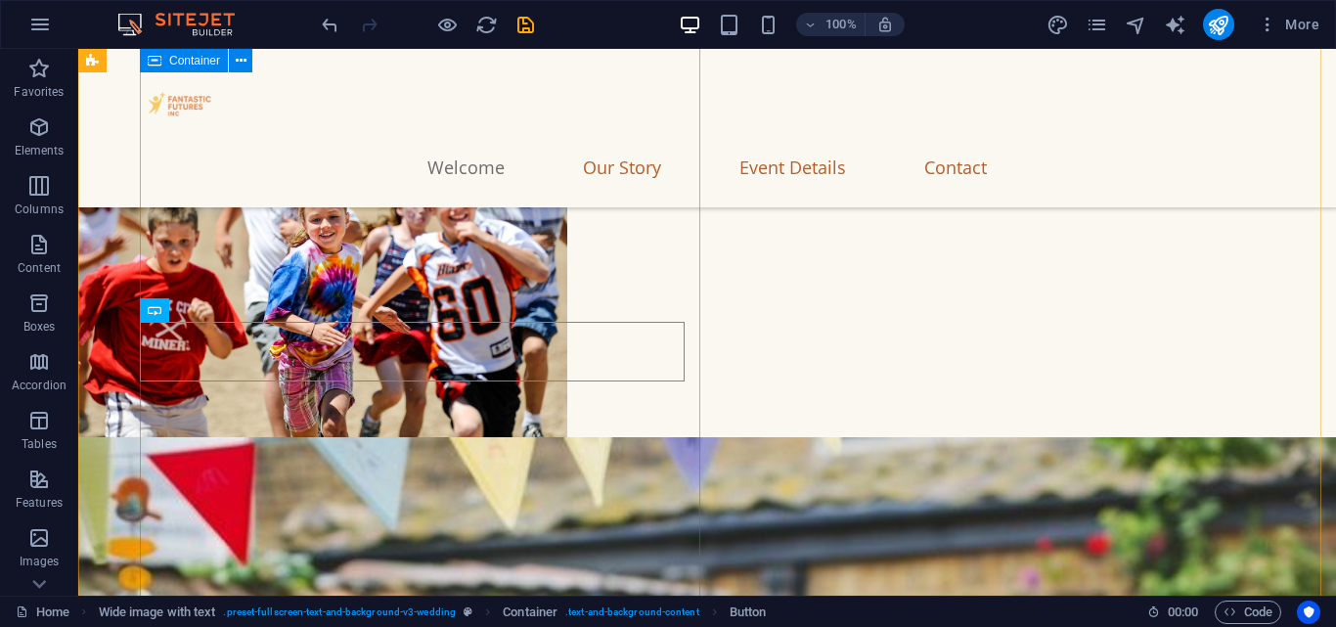
scroll to position [441, 0]
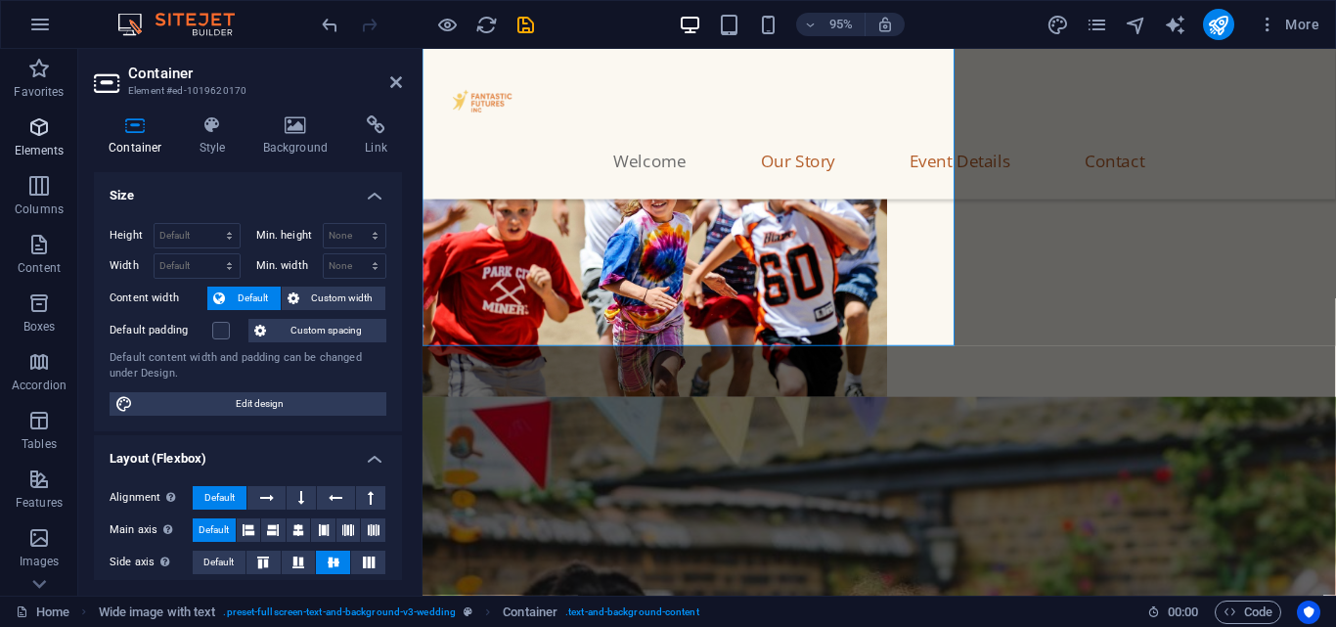
click at [47, 153] on p "Elements" at bounding box center [40, 151] width 50 height 16
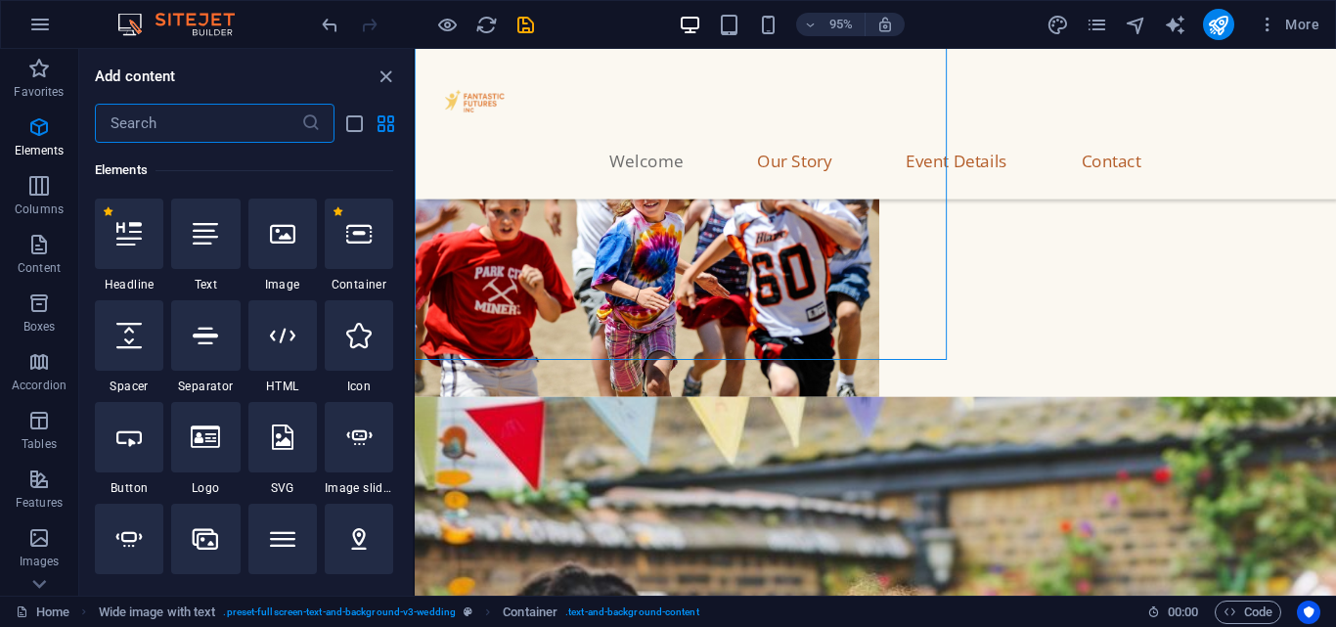
scroll to position [208, 0]
click at [144, 345] on div at bounding box center [129, 335] width 68 height 70
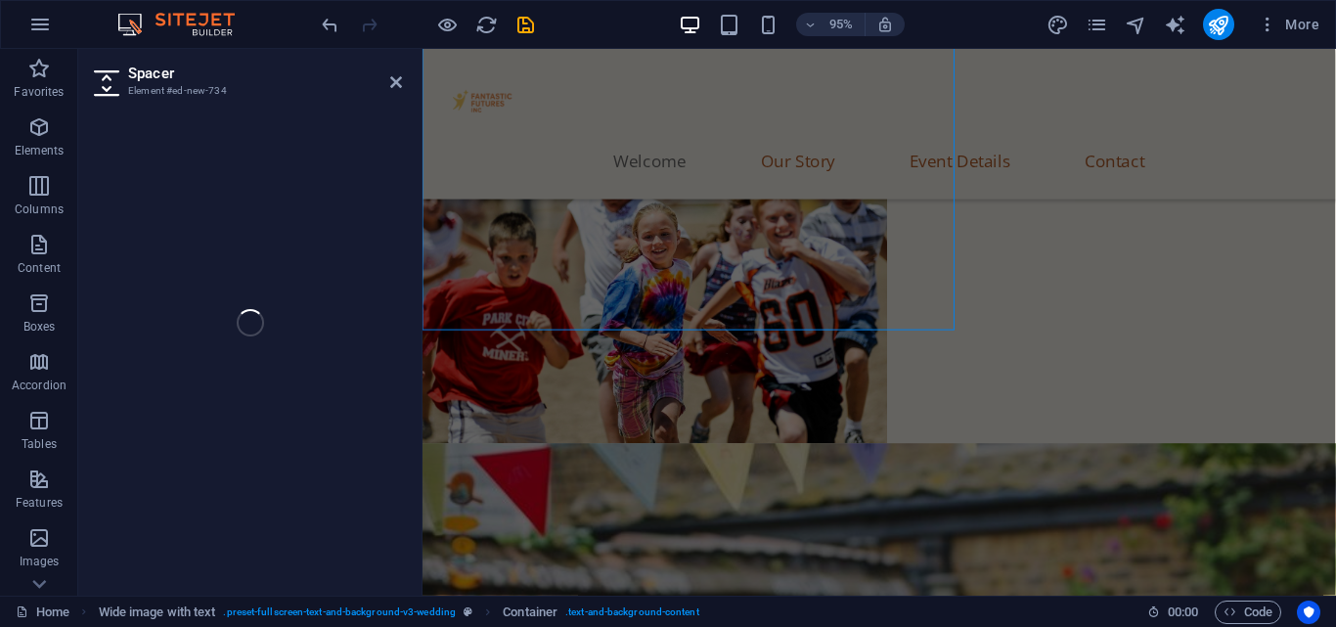
select select "px"
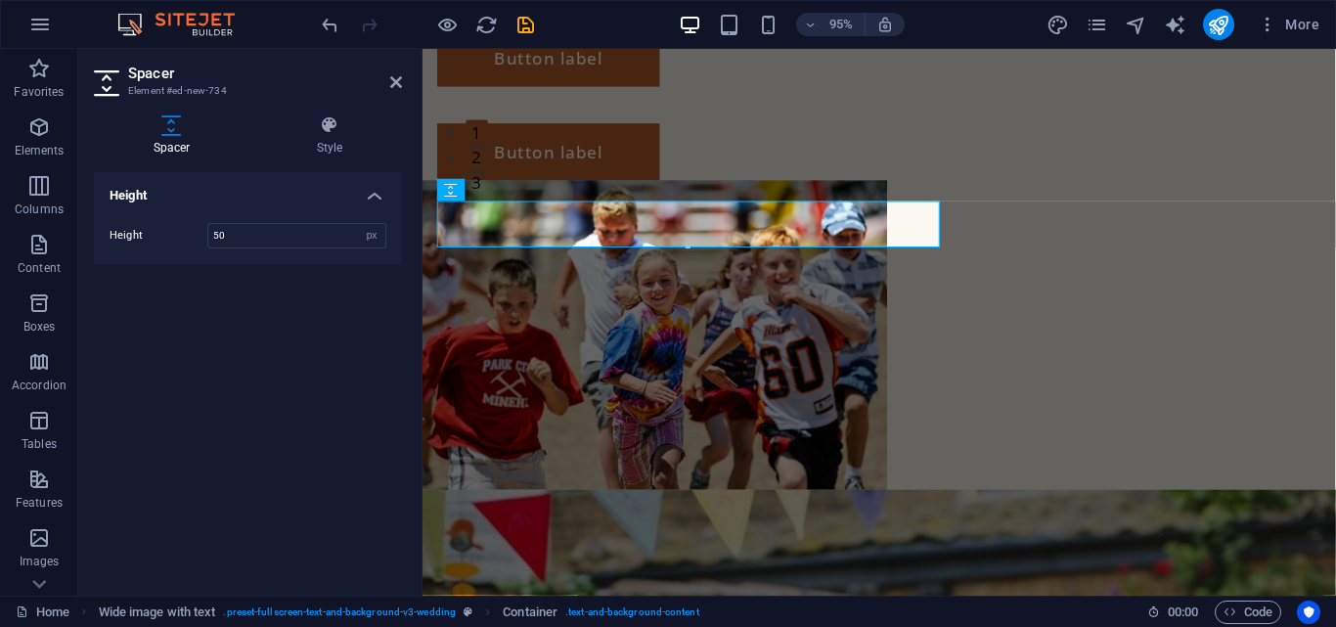
scroll to position [0, 0]
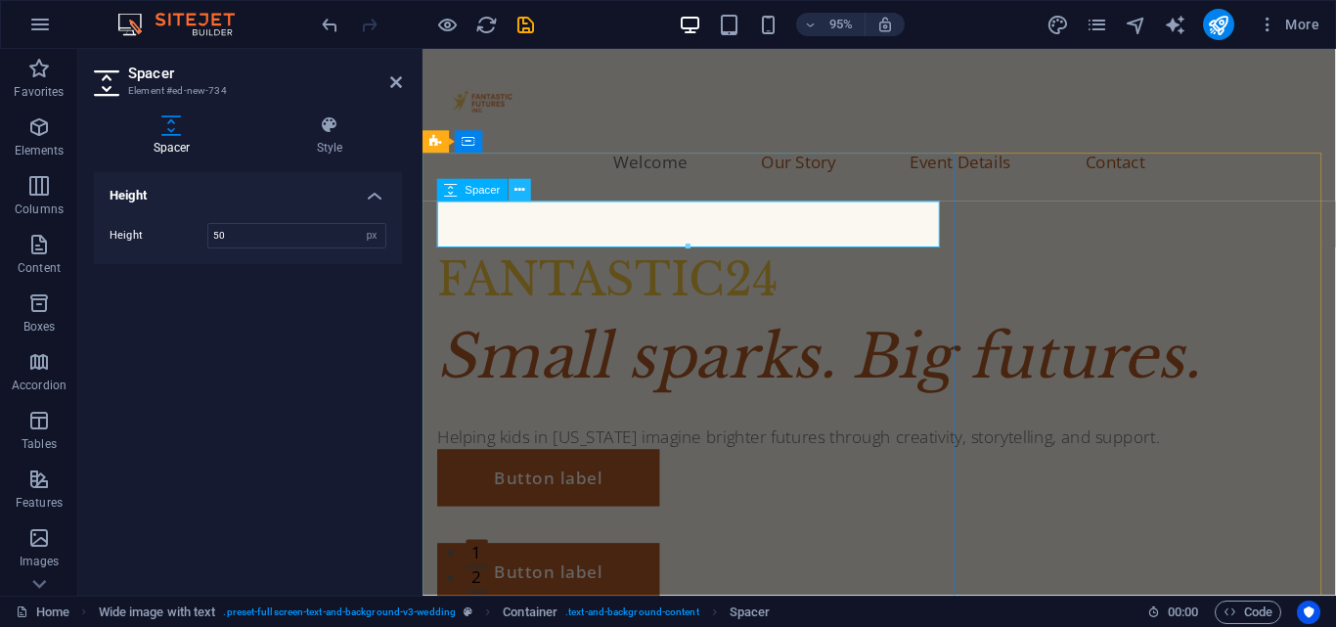
click at [511, 193] on button at bounding box center [520, 190] width 22 height 22
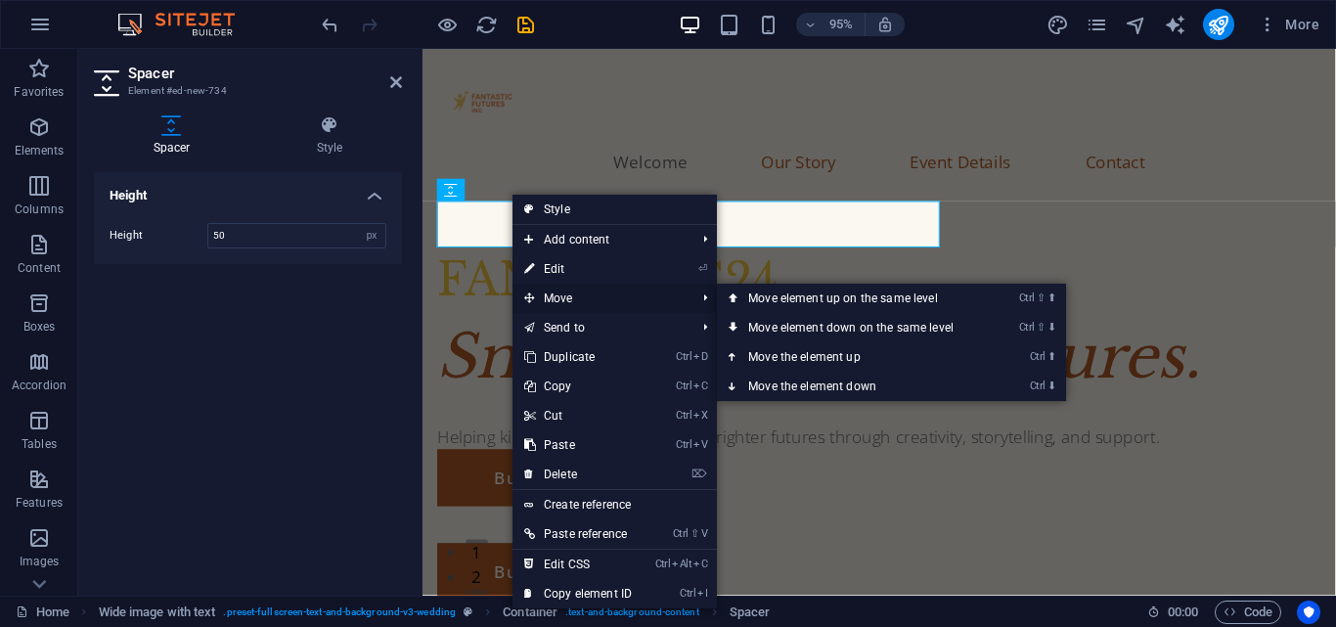
click at [566, 301] on span "Move" at bounding box center [599, 298] width 175 height 29
click at [855, 330] on link "Ctrl ⇧ ⬇ Move element down on the same level" at bounding box center [855, 327] width 276 height 29
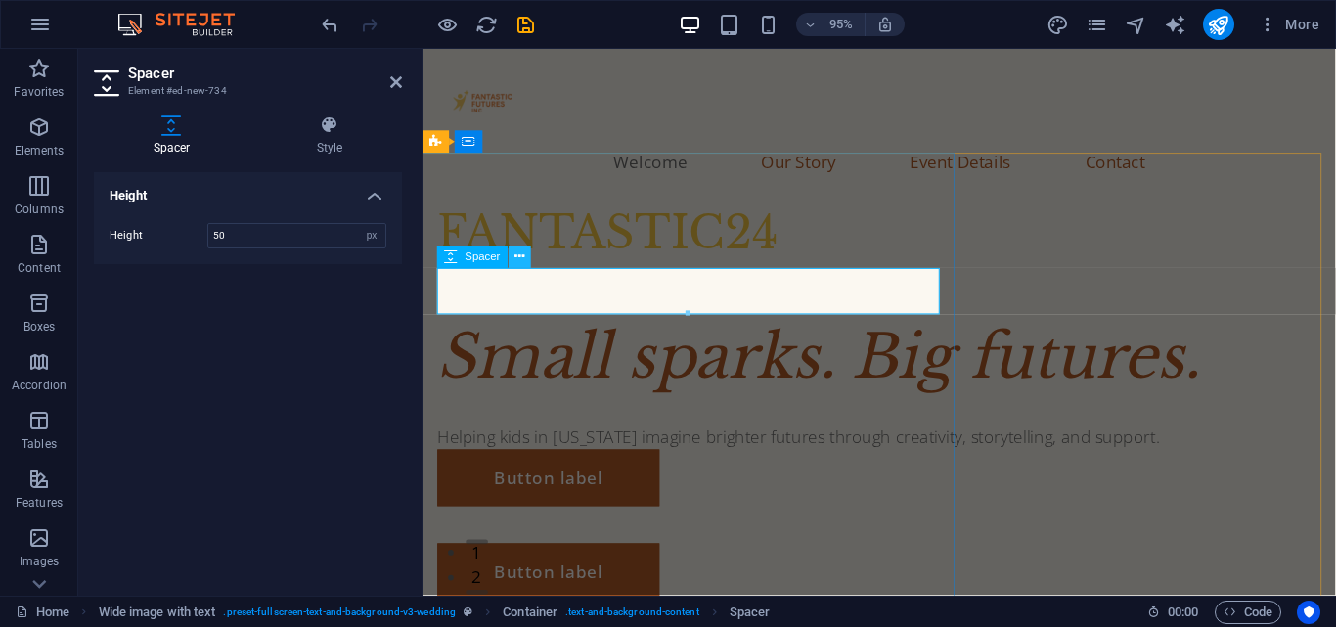
click at [514, 257] on button at bounding box center [520, 257] width 22 height 22
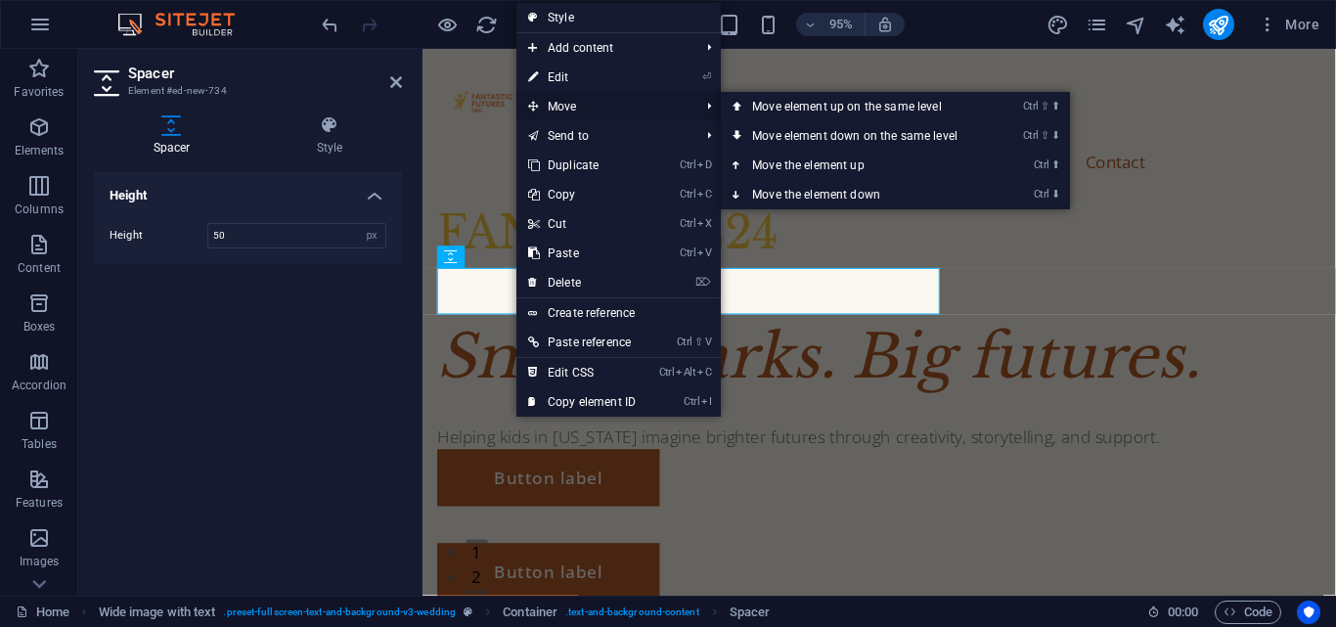
click at [575, 97] on span "Move" at bounding box center [603, 106] width 175 height 29
click at [607, 106] on span "Move" at bounding box center [603, 106] width 175 height 29
click at [779, 135] on link "Ctrl ⇧ ⬇ Move element down on the same level" at bounding box center [859, 135] width 276 height 29
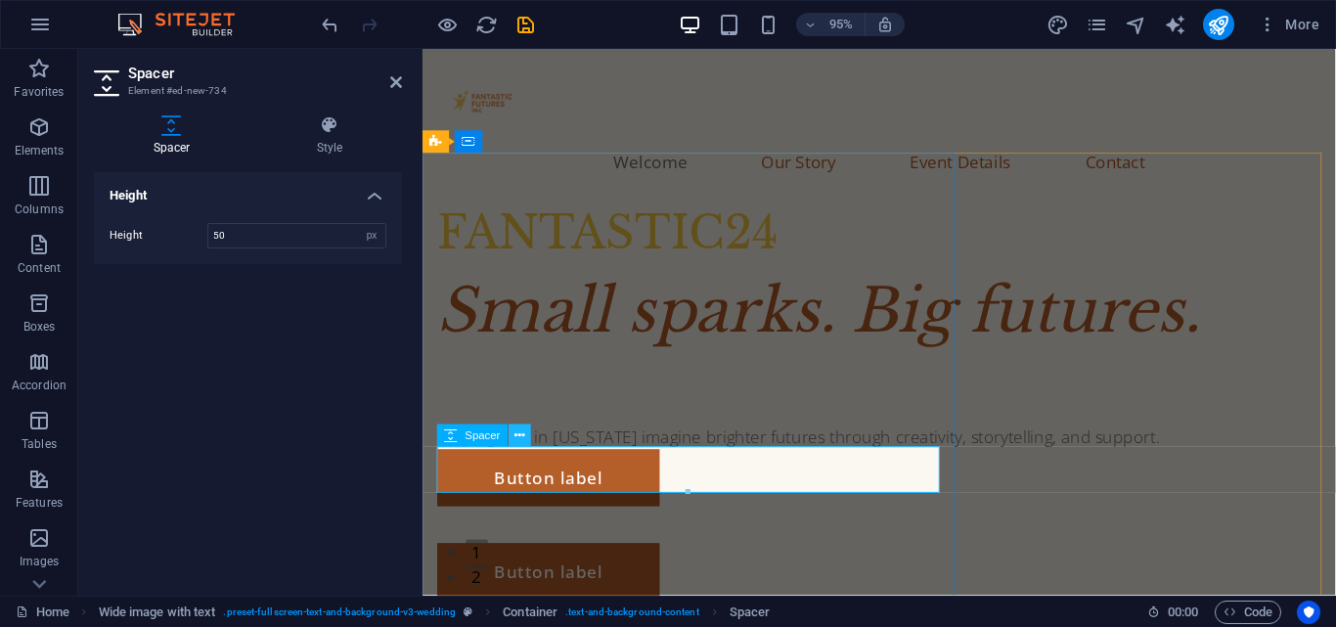
click at [521, 436] on icon at bounding box center [520, 436] width 10 height 20
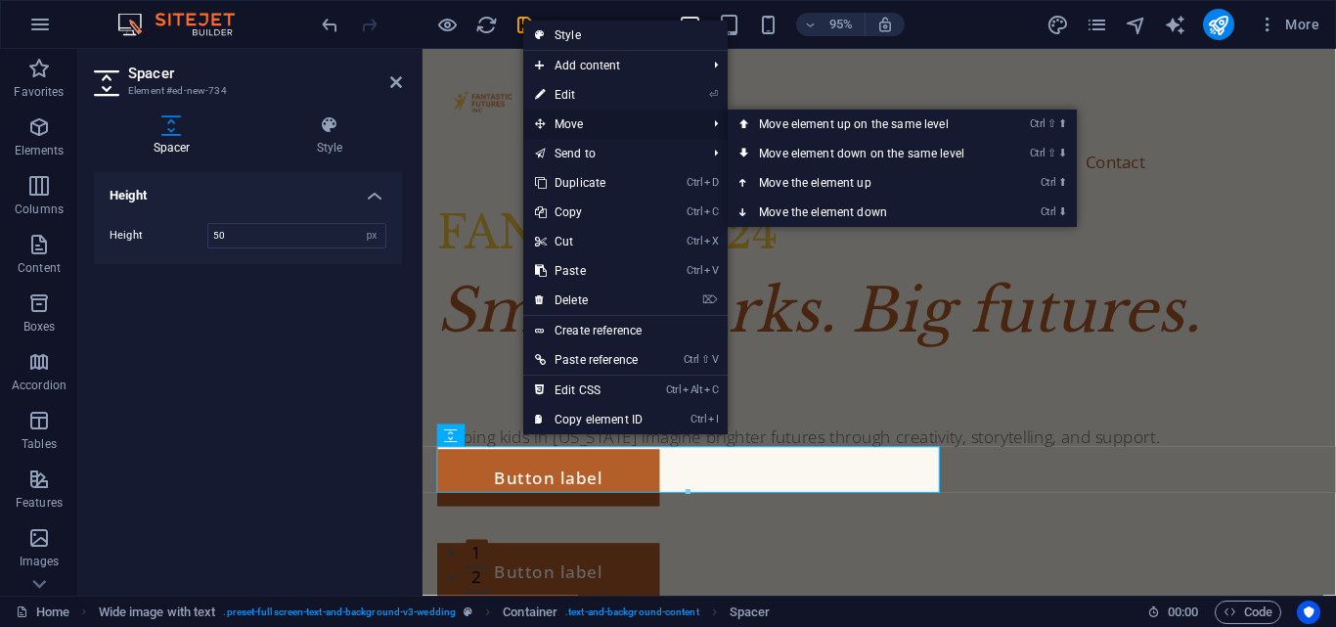
click at [614, 119] on span "Move" at bounding box center [610, 124] width 175 height 29
click at [813, 152] on link "Ctrl ⇧ ⬇ Move element down on the same level" at bounding box center [866, 153] width 276 height 29
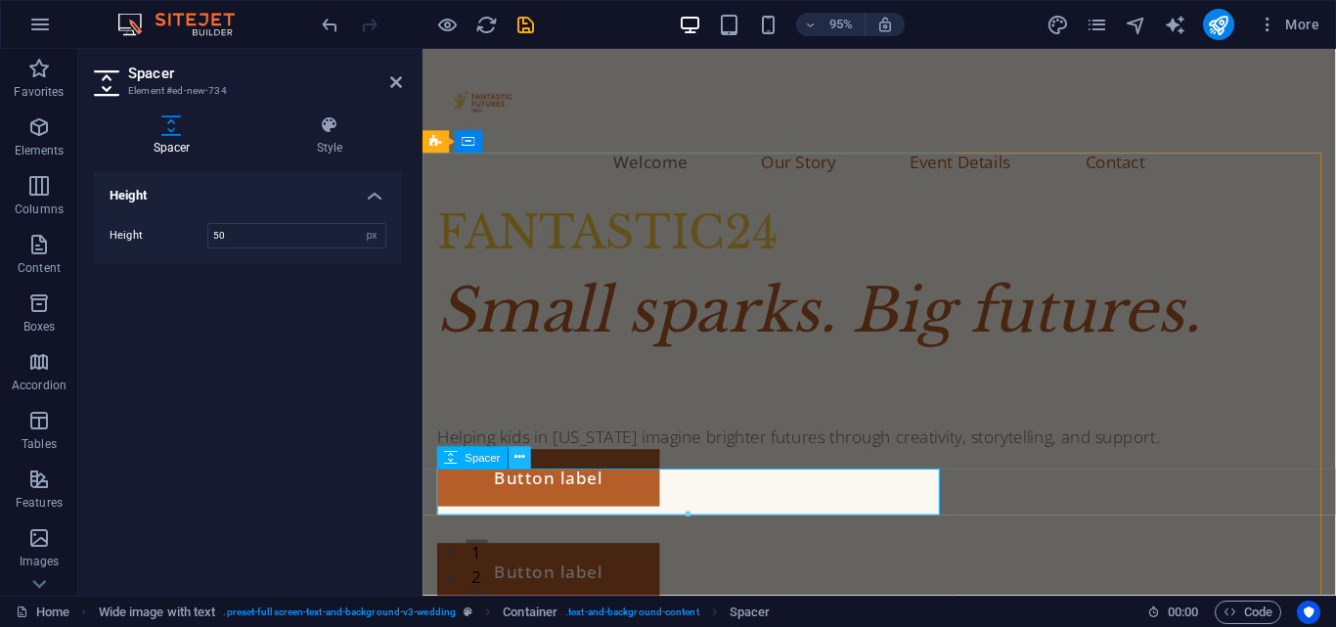
click at [524, 454] on icon at bounding box center [520, 458] width 10 height 20
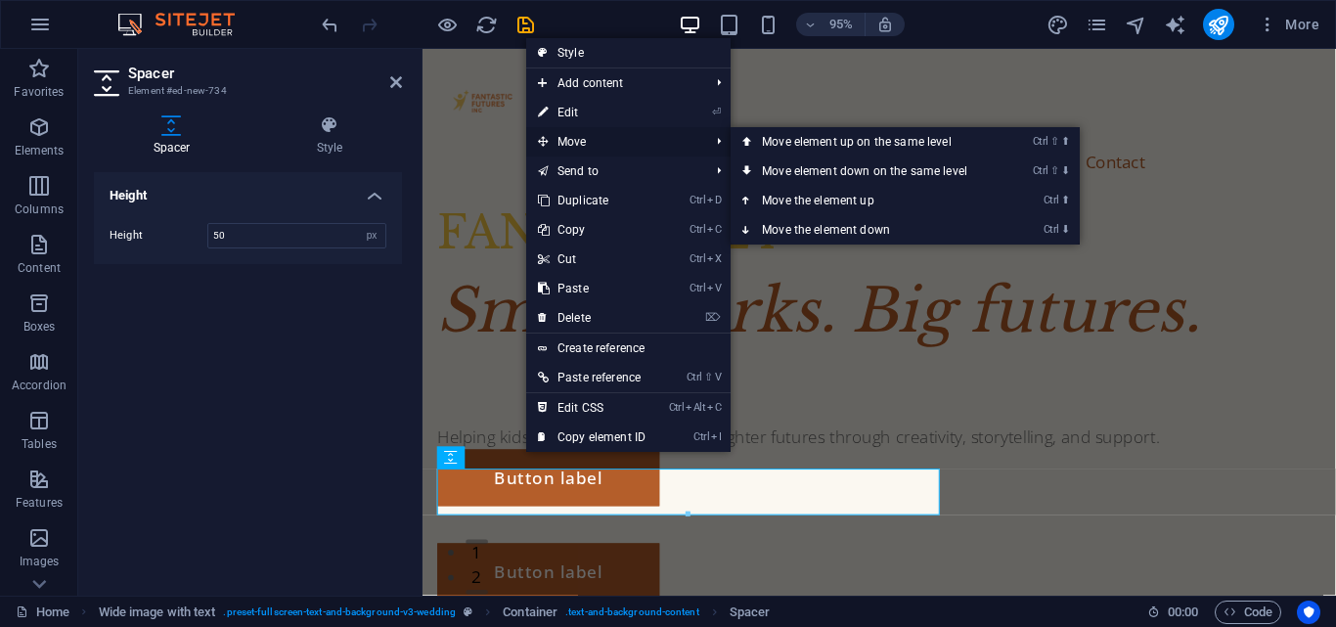
click at [574, 133] on span "Move" at bounding box center [613, 141] width 175 height 29
click at [833, 166] on link "Ctrl ⇧ ⬇ Move element down on the same level" at bounding box center [869, 170] width 276 height 29
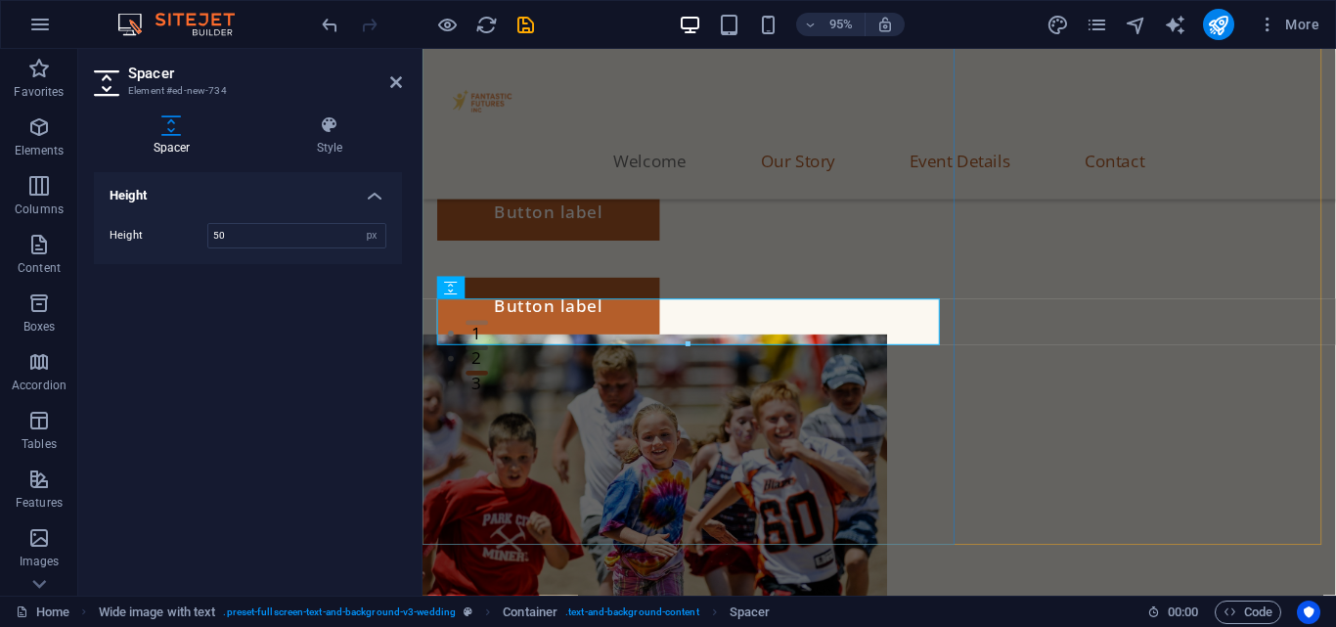
scroll to position [232, 0]
click at [401, 75] on icon at bounding box center [396, 82] width 12 height 16
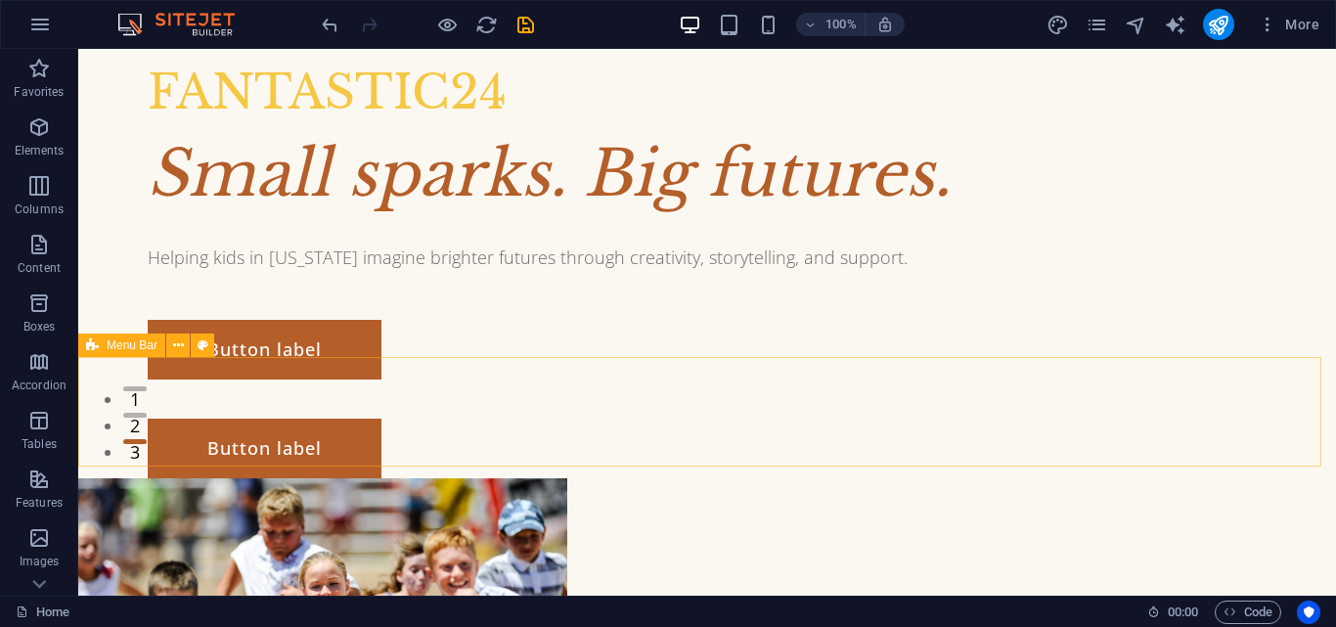
scroll to position [0, 0]
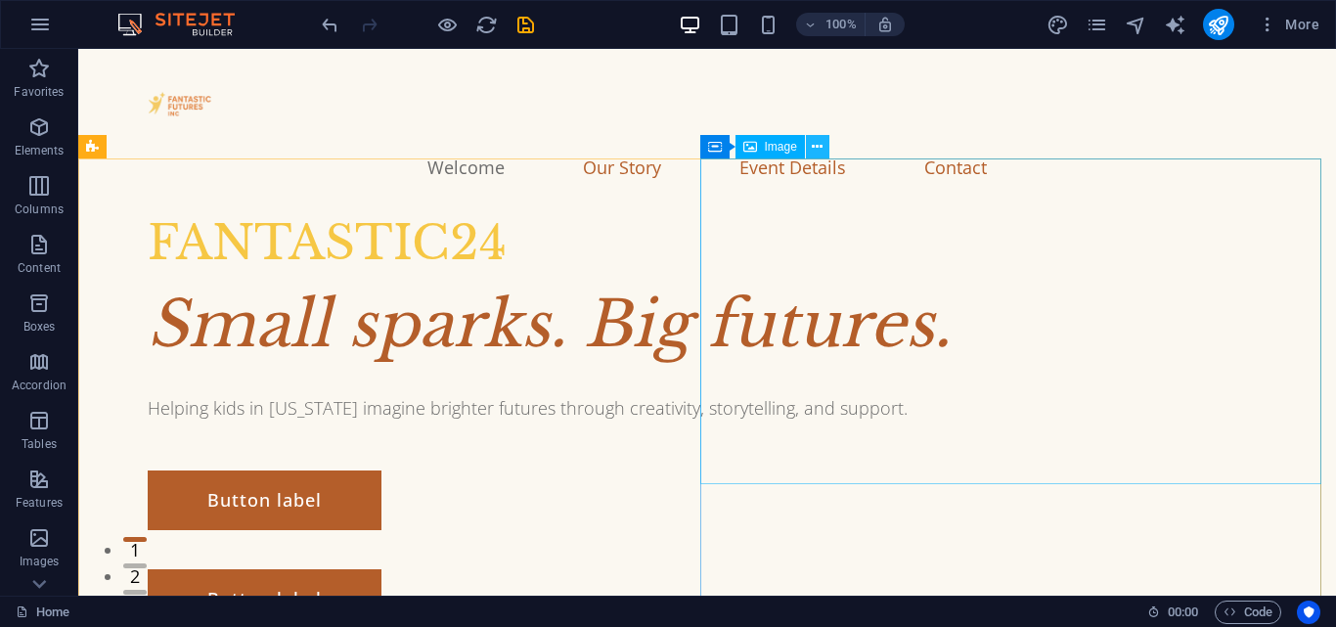
click at [817, 153] on icon at bounding box center [817, 147] width 11 height 21
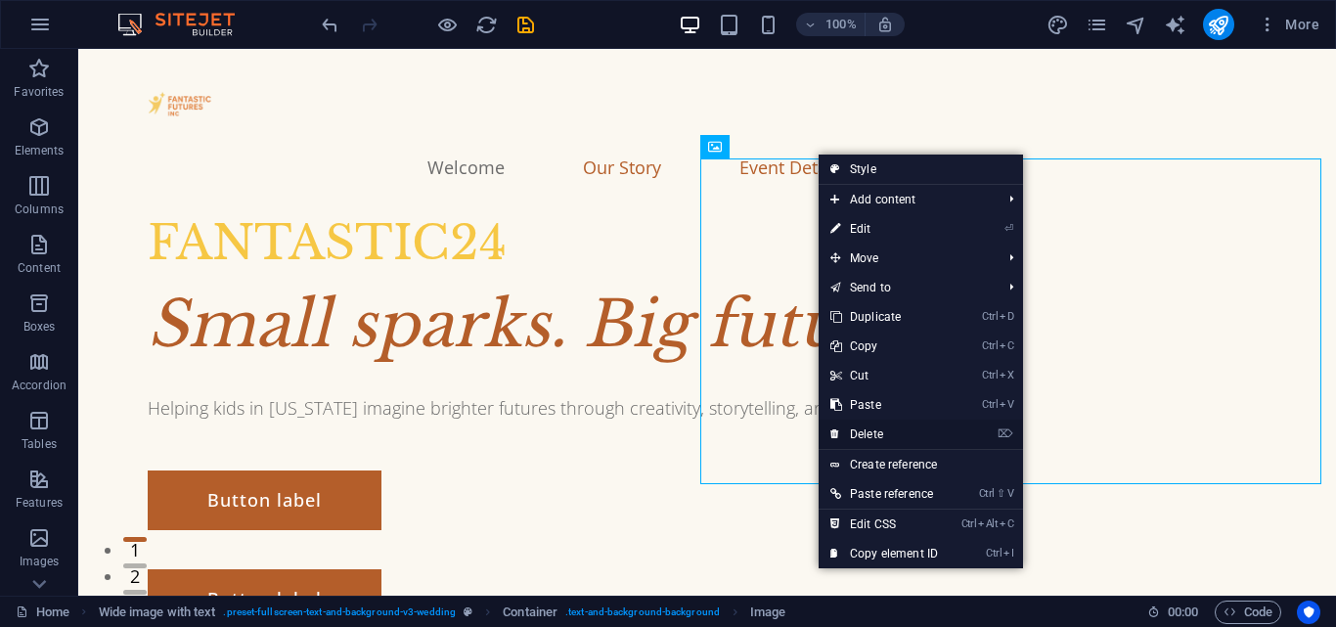
click at [878, 423] on link "⌦ Delete" at bounding box center [884, 434] width 131 height 29
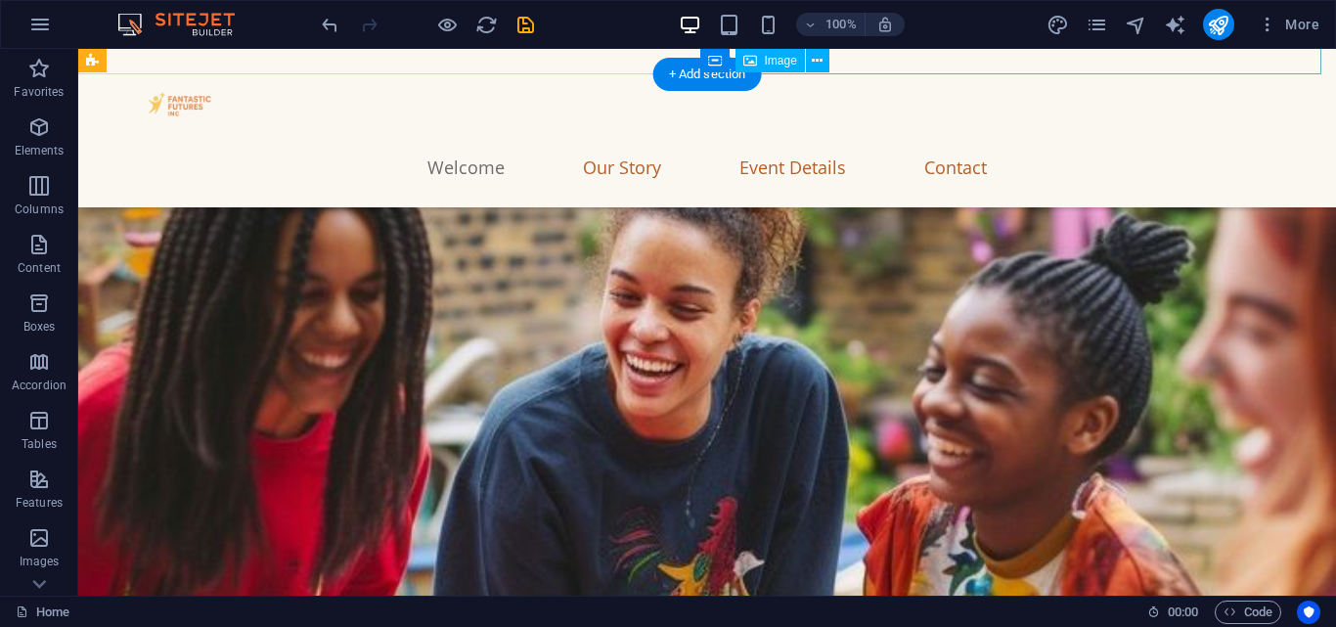
scroll to position [708, 0]
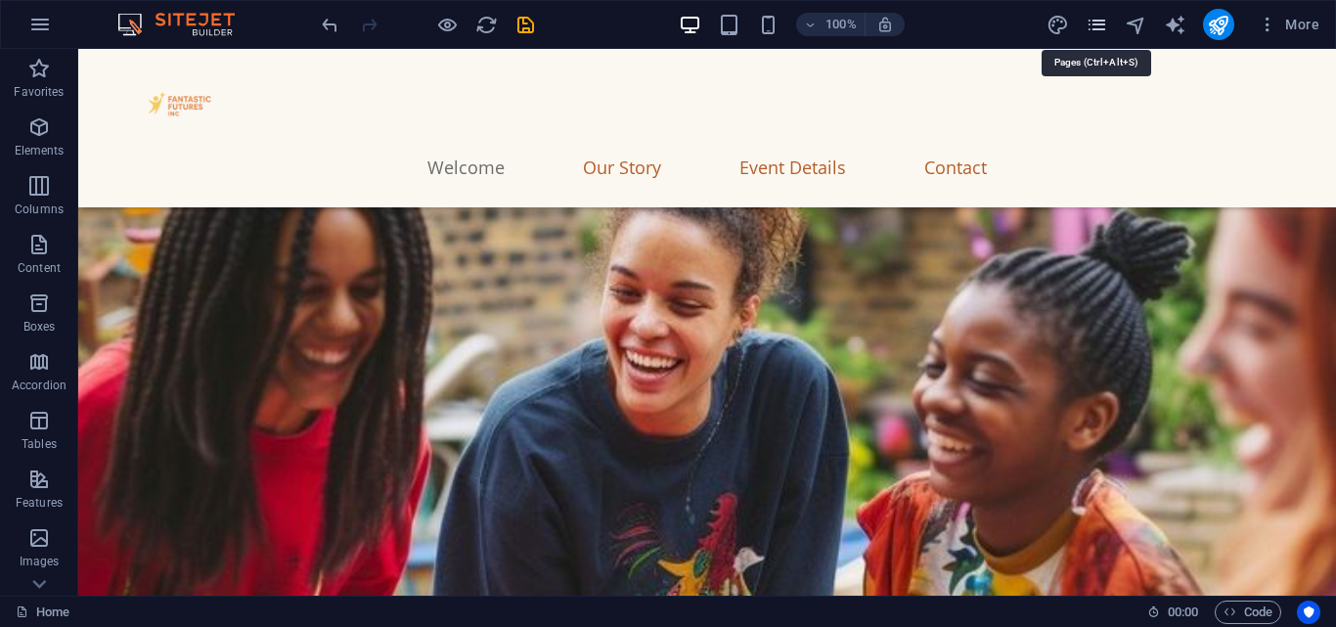
click at [1104, 15] on icon "pages" at bounding box center [1097, 25] width 22 height 22
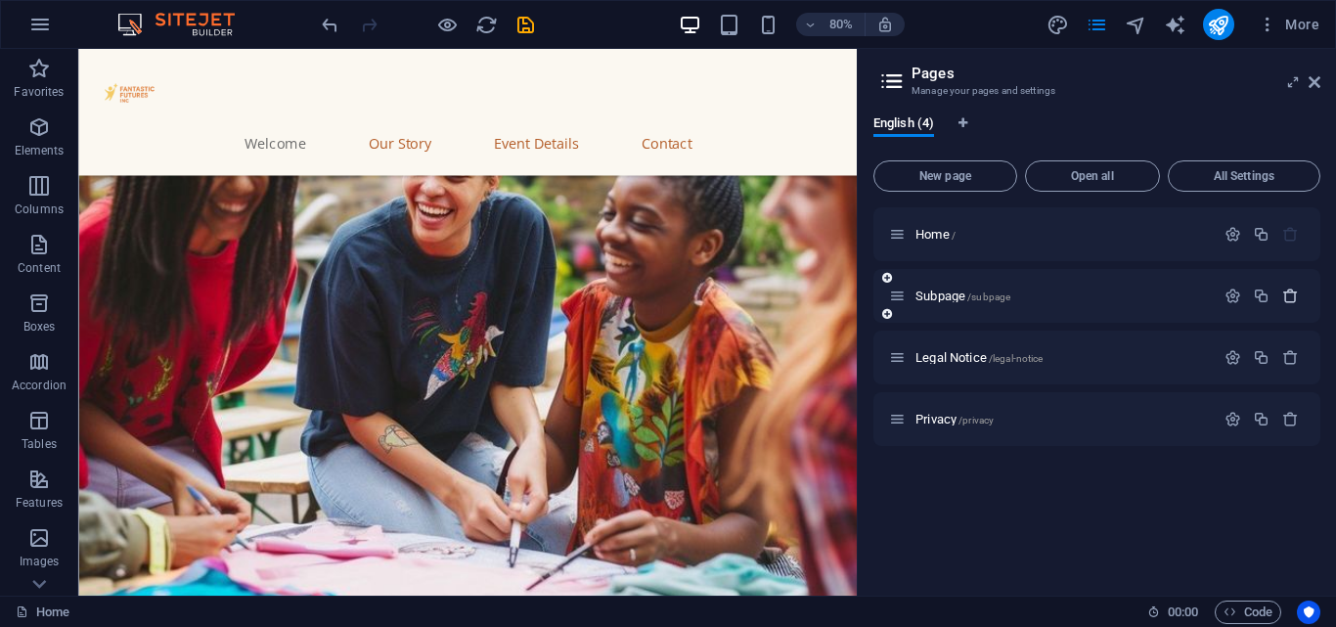
click at [1294, 301] on icon "button" at bounding box center [1290, 296] width 17 height 17
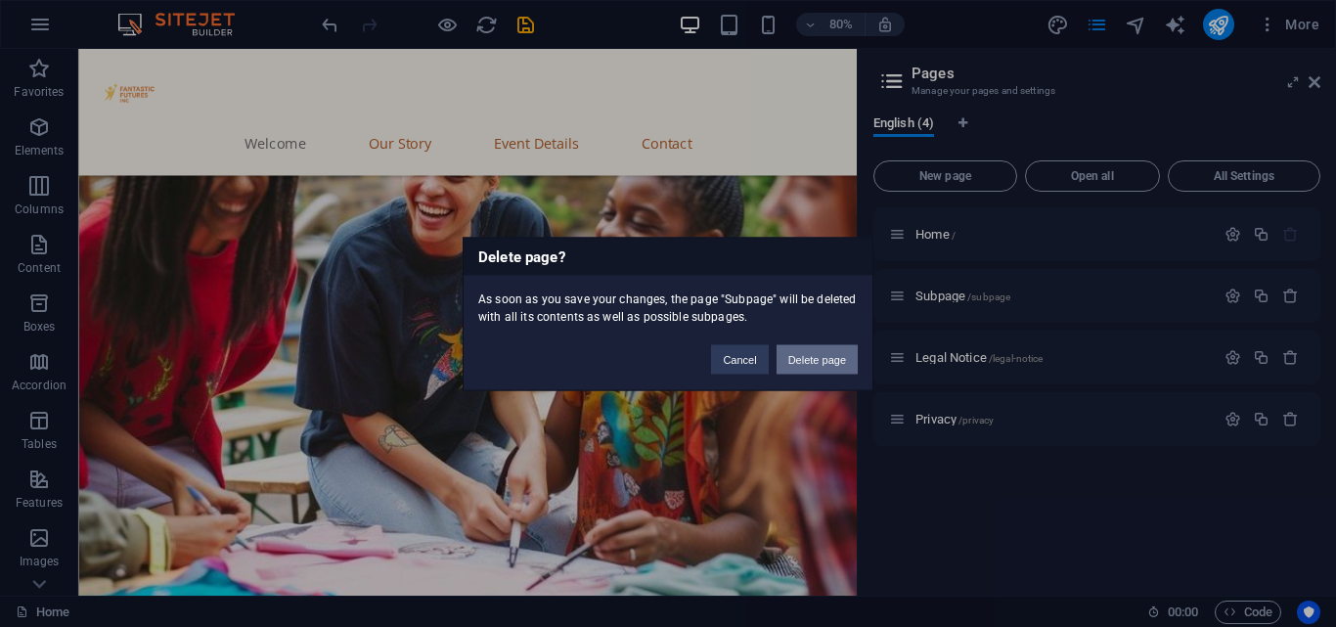
click at [822, 351] on button "Delete page" at bounding box center [817, 358] width 81 height 29
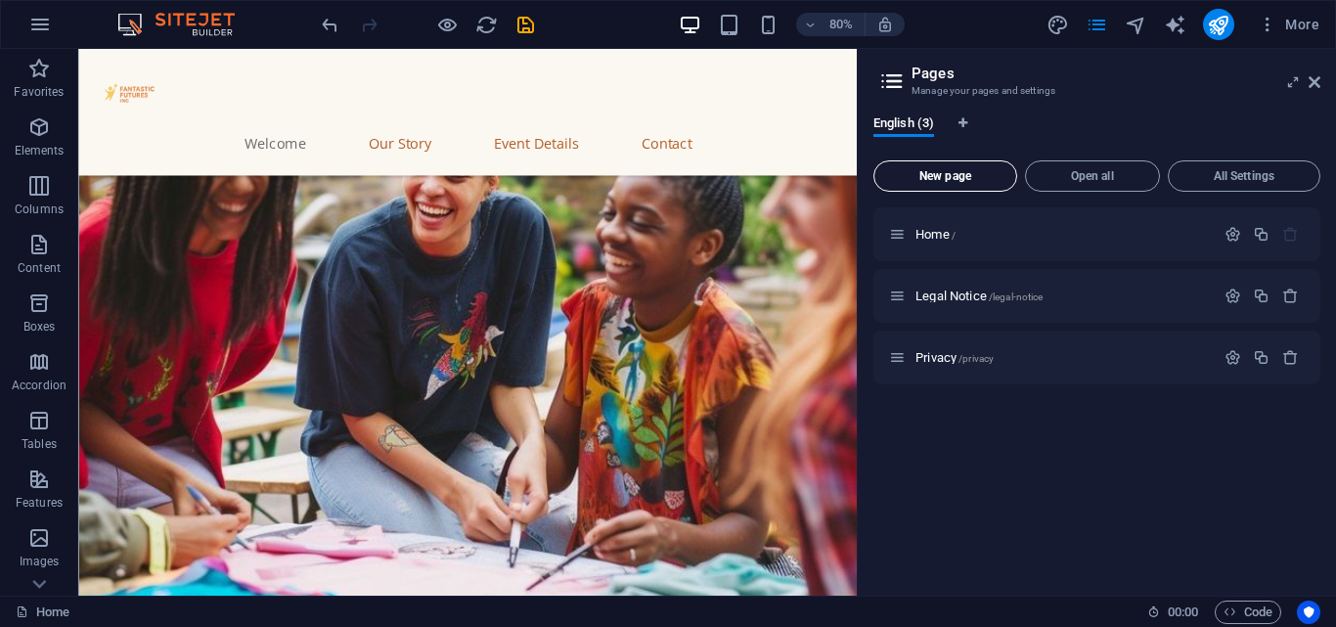
click at [947, 170] on span "New page" at bounding box center [945, 176] width 126 height 12
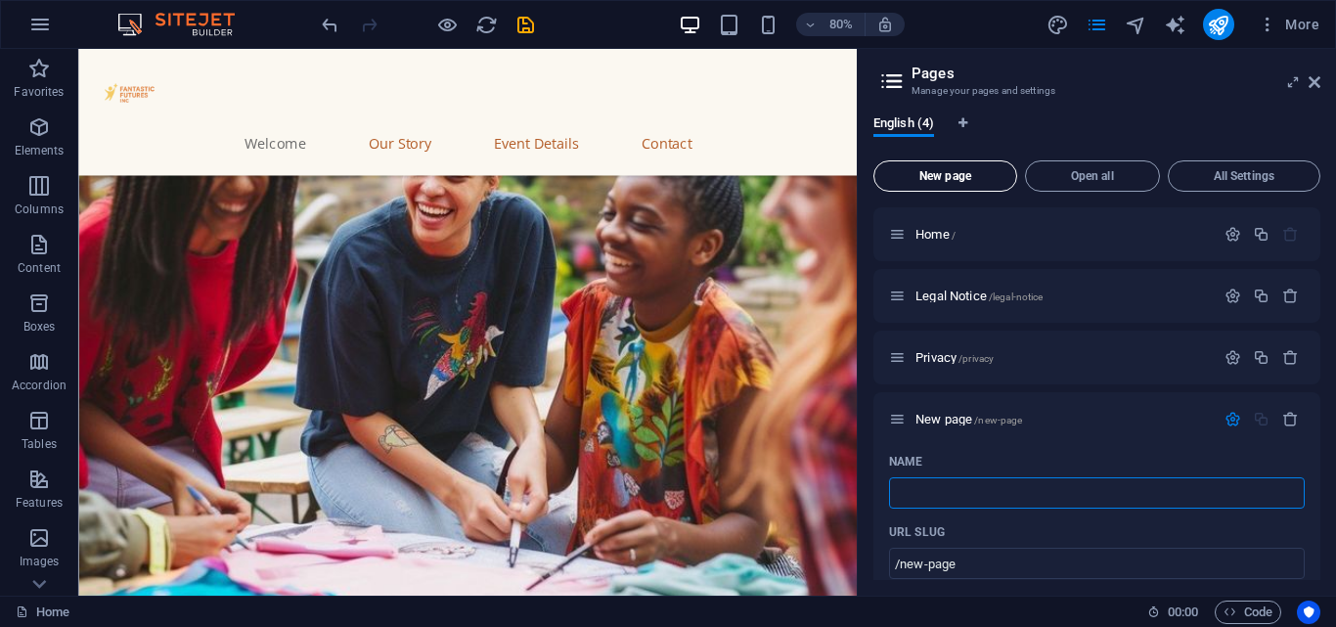
type input "/"
type input "Ab"
type input "/a"
type input "A"
type input "Abo"
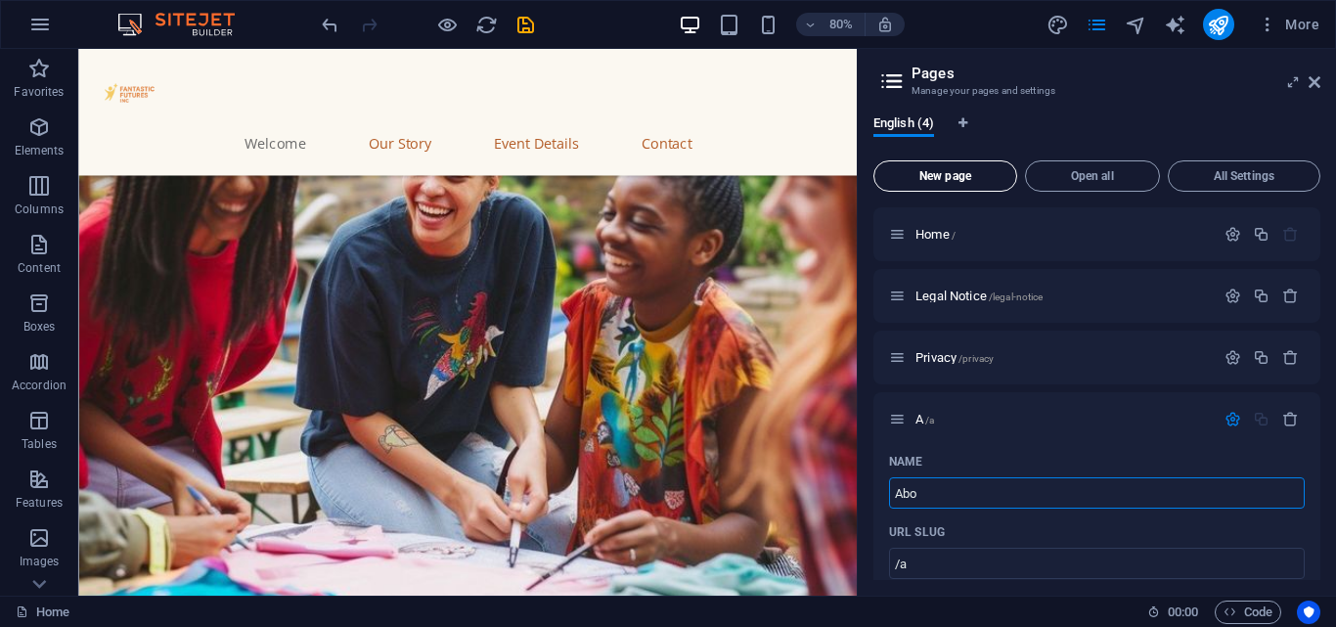
type input "/ab"
type input "Ab"
type input "About"
type input "/about"
type input "About"
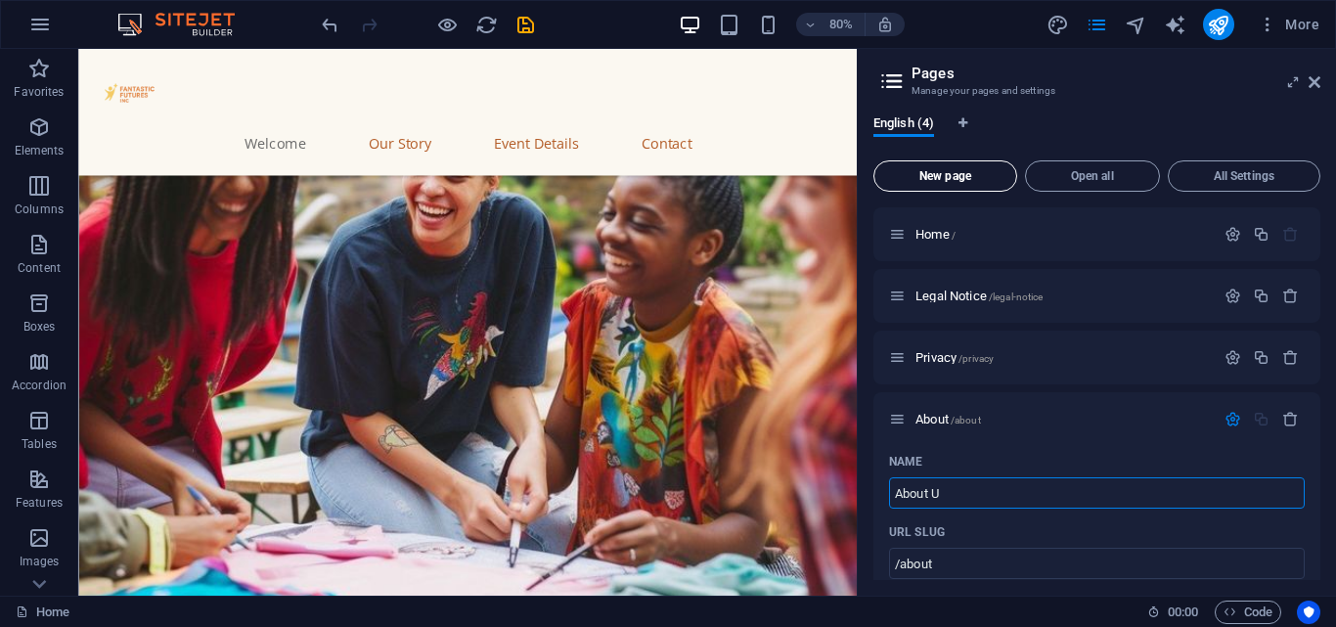
type input "About Us"
type input "/about-u"
type input "About U"
type input "About Us"
type input "/about-us"
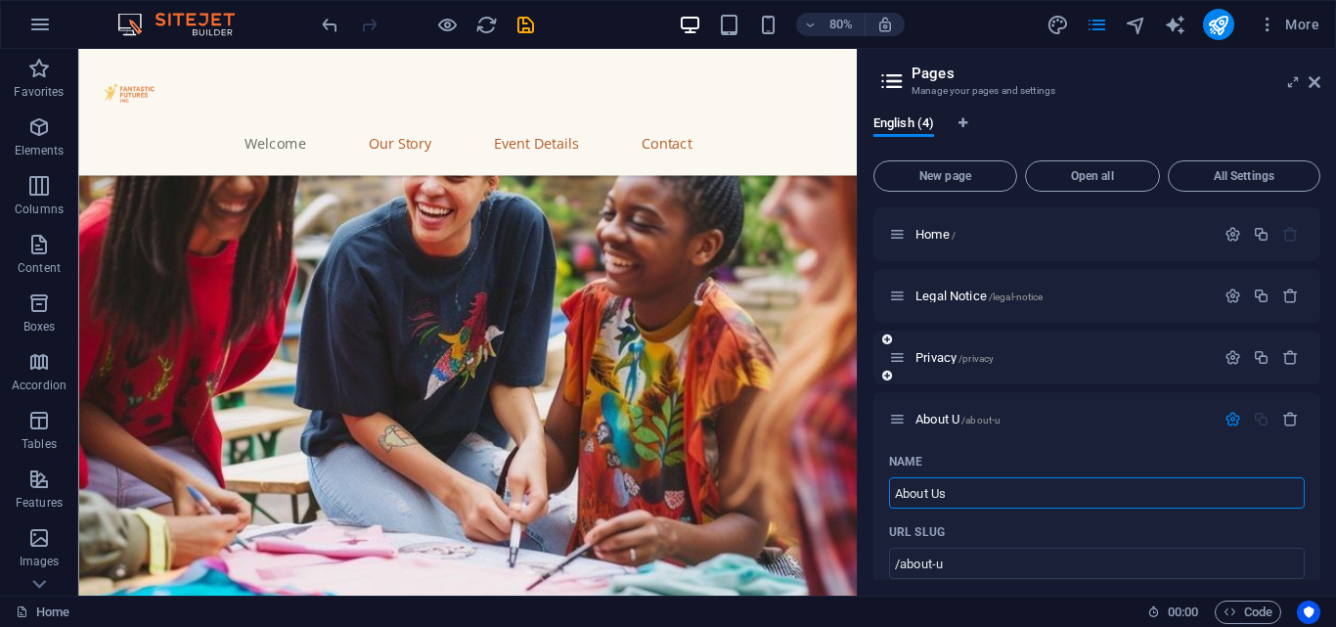
type input "About Us"
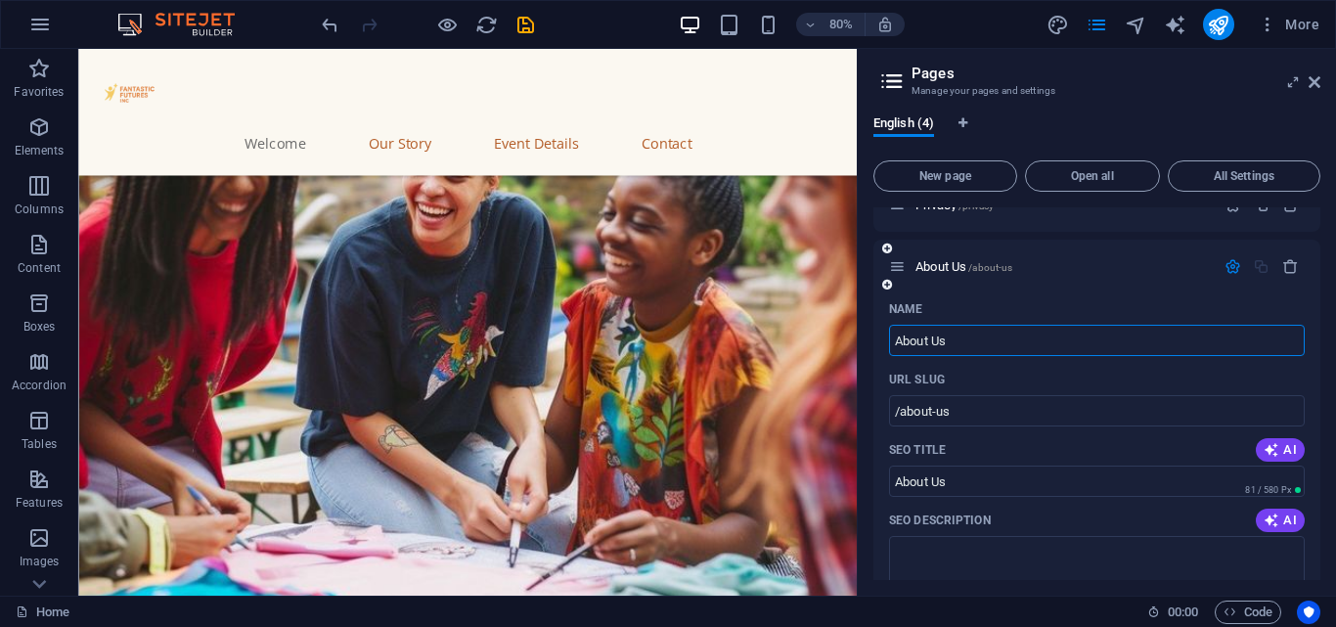
scroll to position [185, 0]
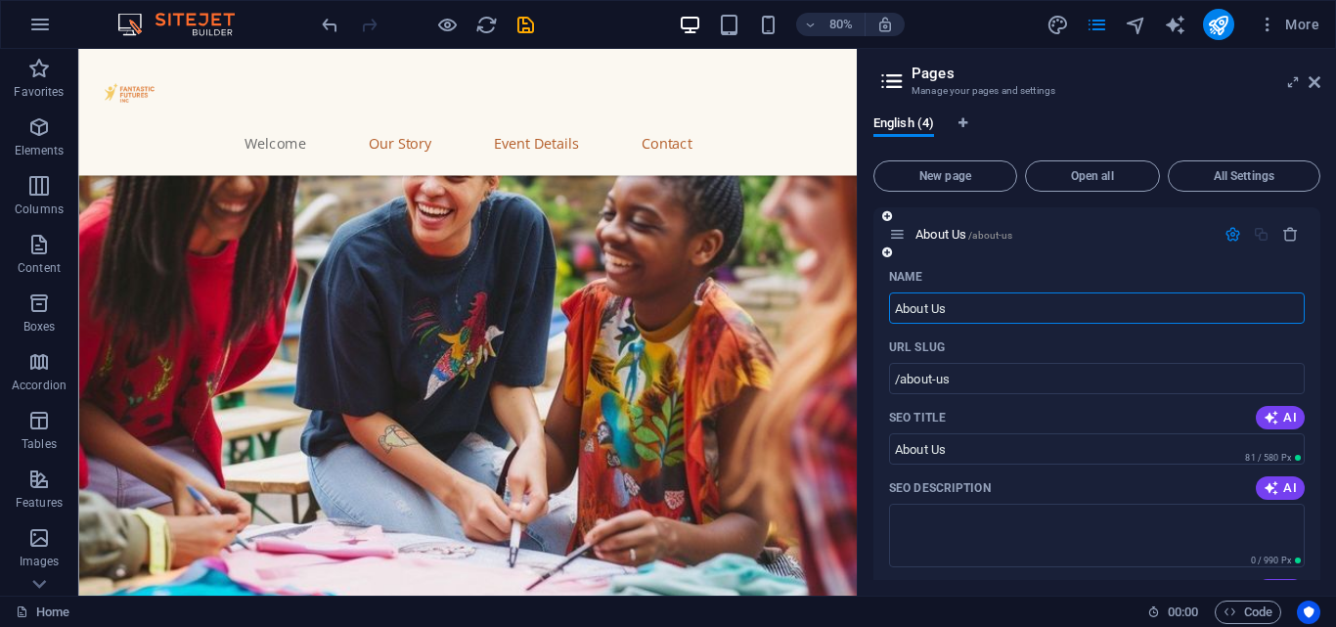
type input "About Us"
click at [1231, 239] on icon "button" at bounding box center [1232, 234] width 17 height 17
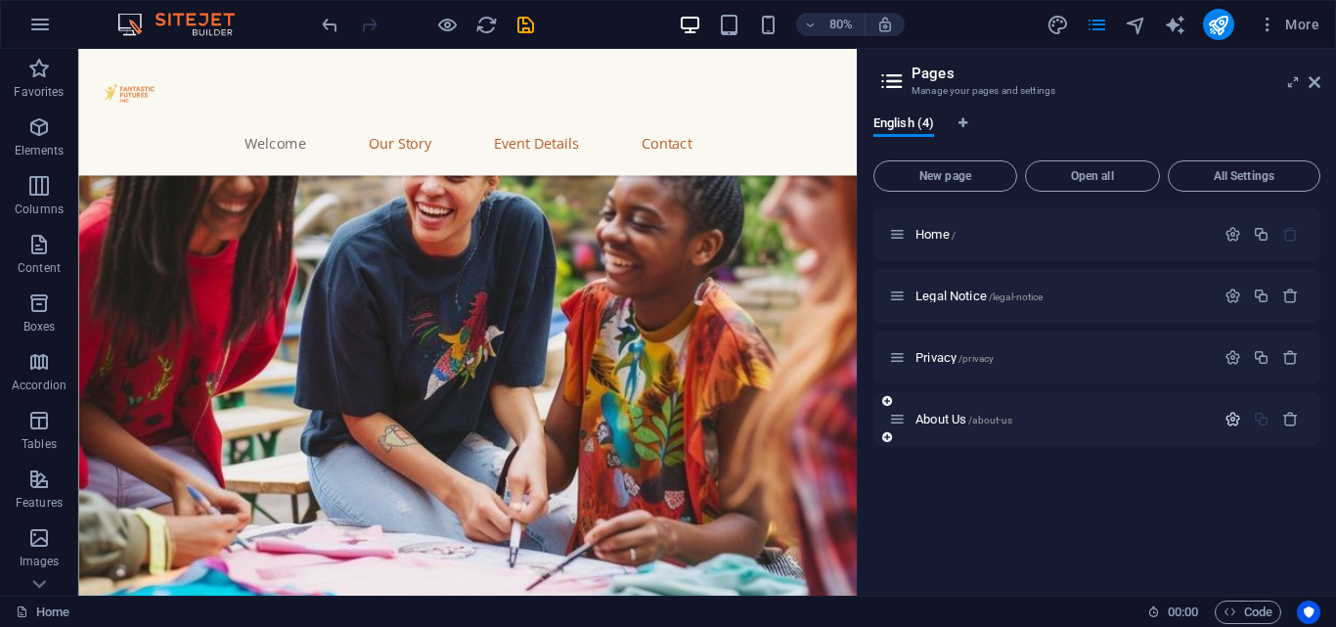
scroll to position [0, 0]
click at [933, 172] on span "New page" at bounding box center [945, 176] width 126 height 12
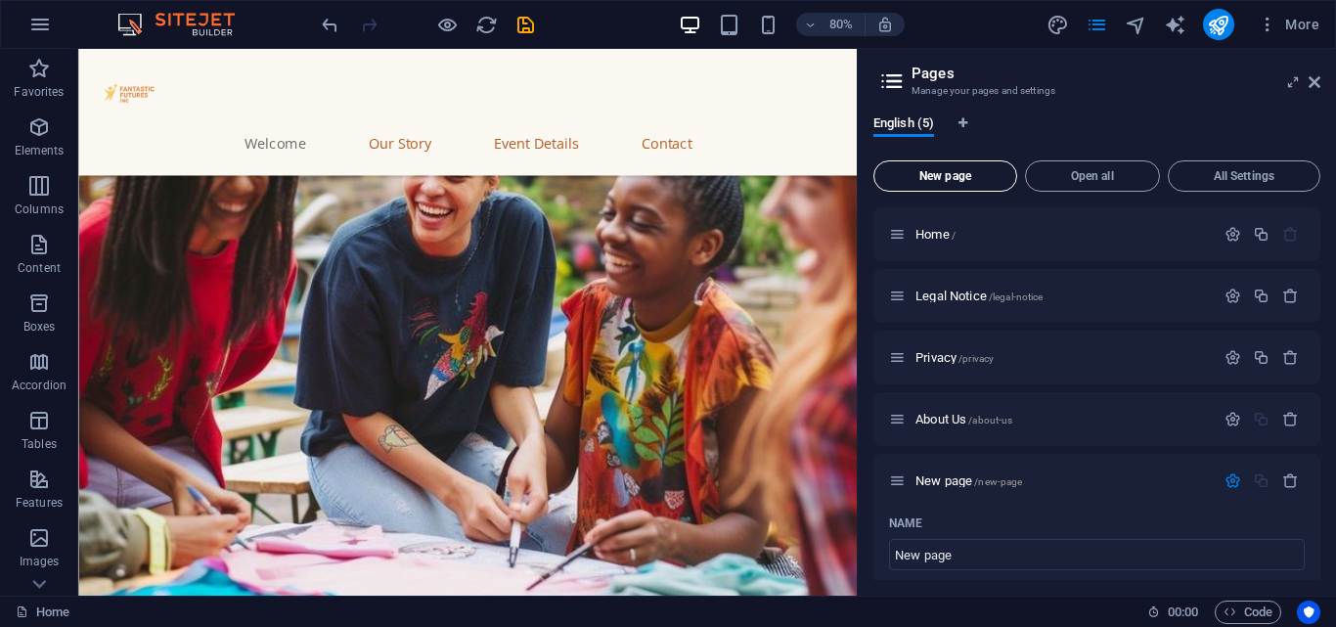
click at [933, 172] on span "New page" at bounding box center [945, 176] width 126 height 12
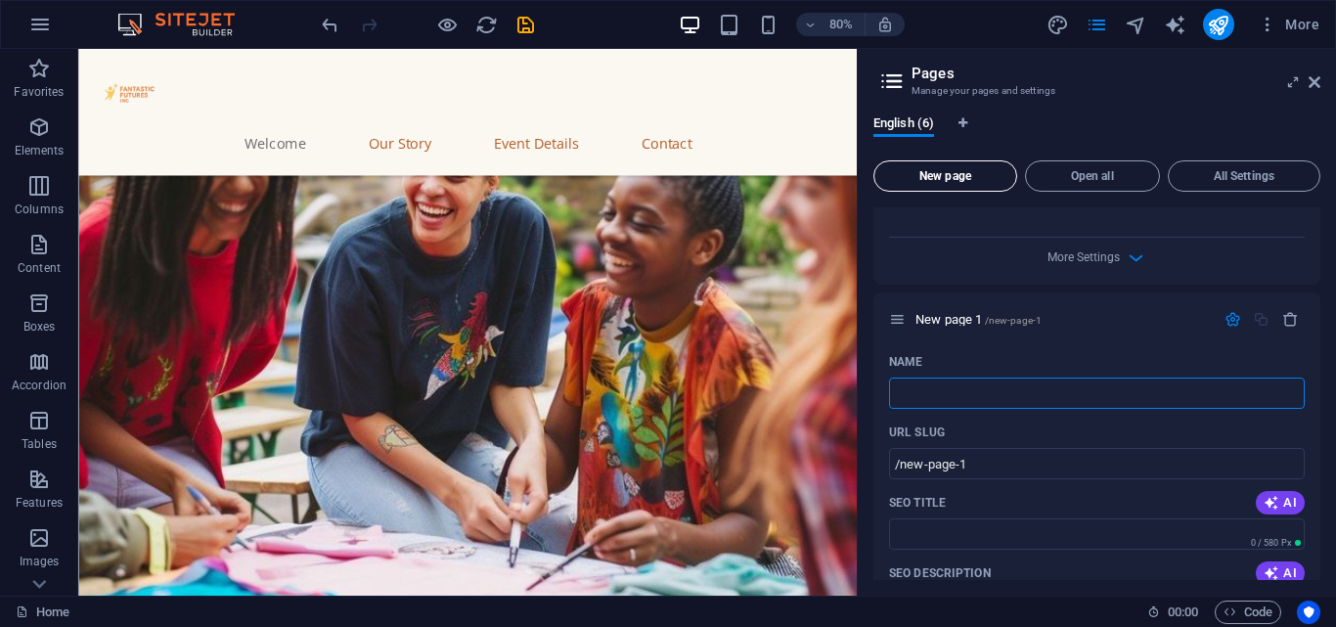
type input "/"
type input "Wha"
type input "/w"
type input "W"
type input "What"
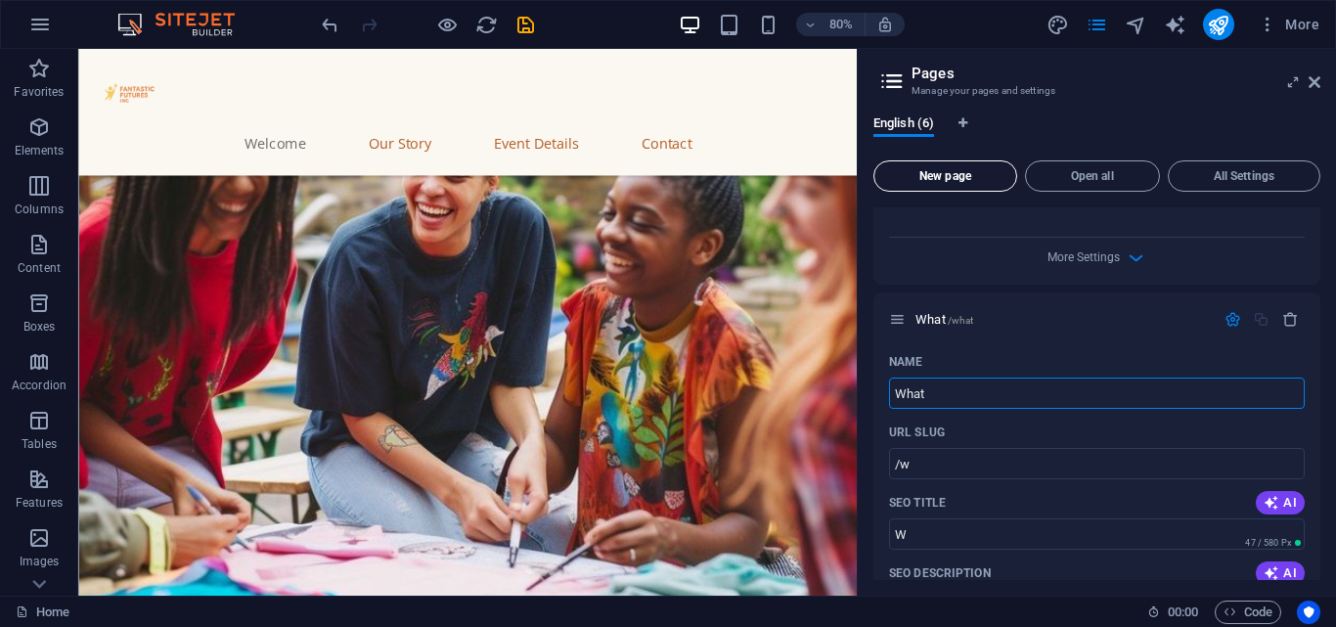
type input "/what"
type input "What"
type input "What We"
type input "/what-we"
type input "What We"
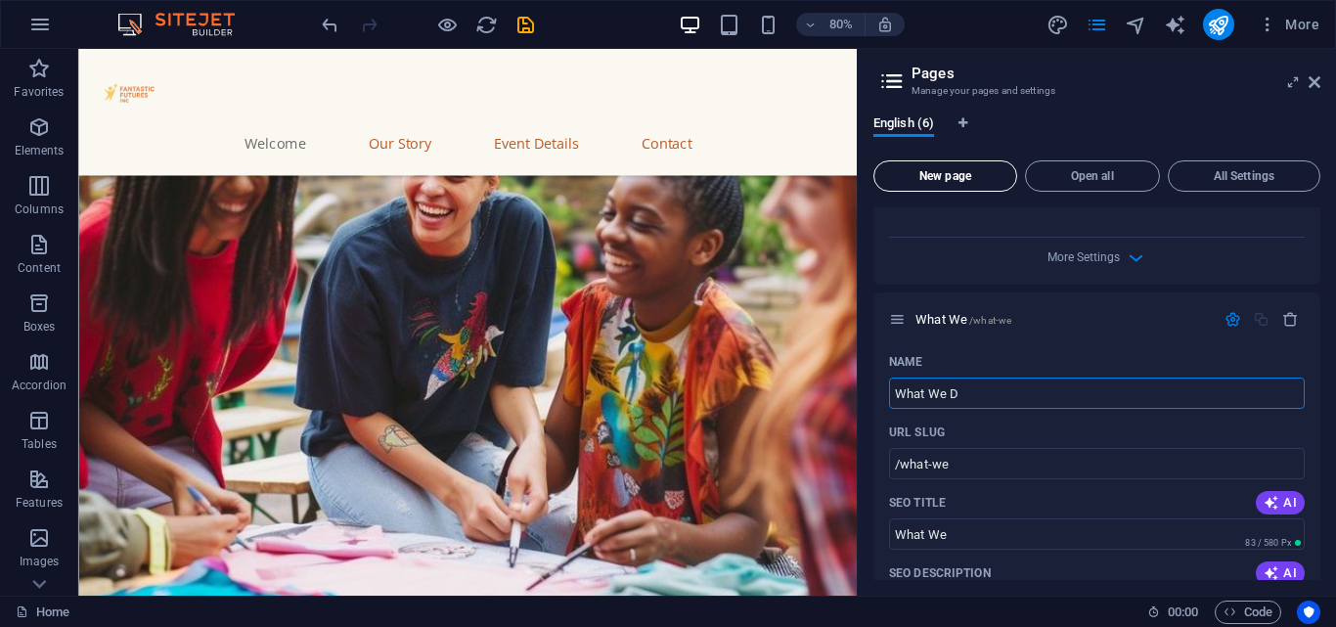
type input "What We Do"
type input "/what-we-d"
type input "What We D"
type input "What We Do"
type input "/what-we-do"
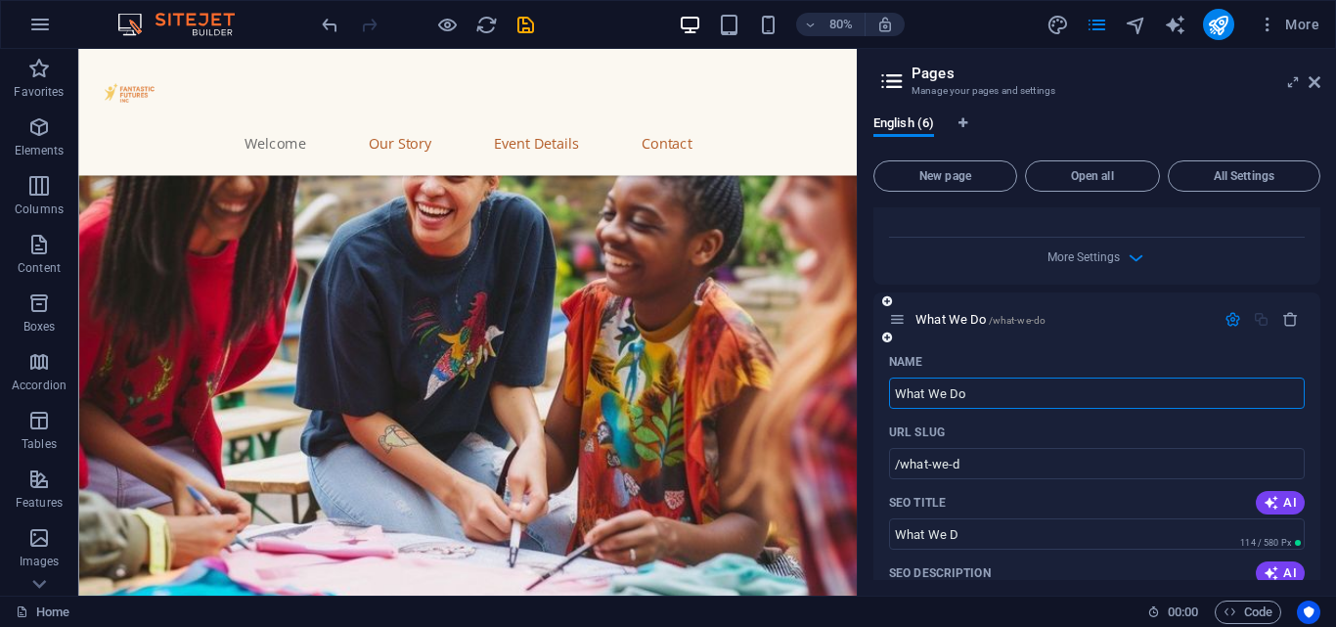
type input "What We Do"
click at [1232, 311] on icon "button" at bounding box center [1232, 319] width 17 height 17
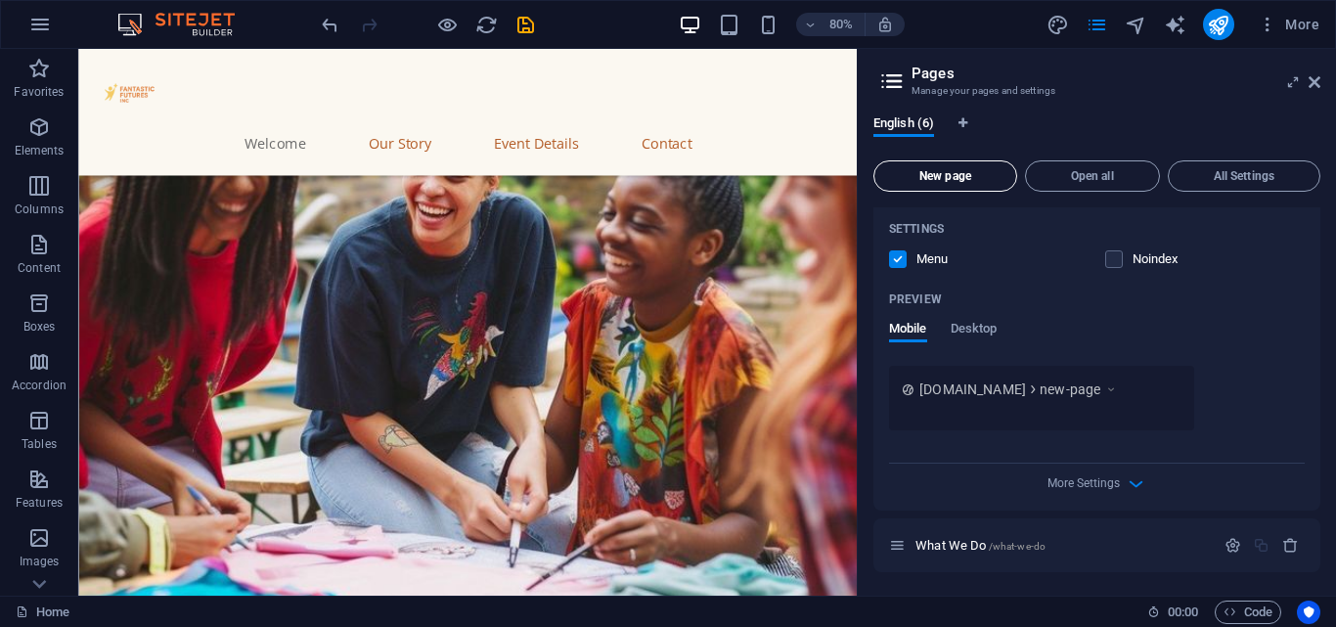
click at [931, 177] on span "New page" at bounding box center [945, 176] width 126 height 12
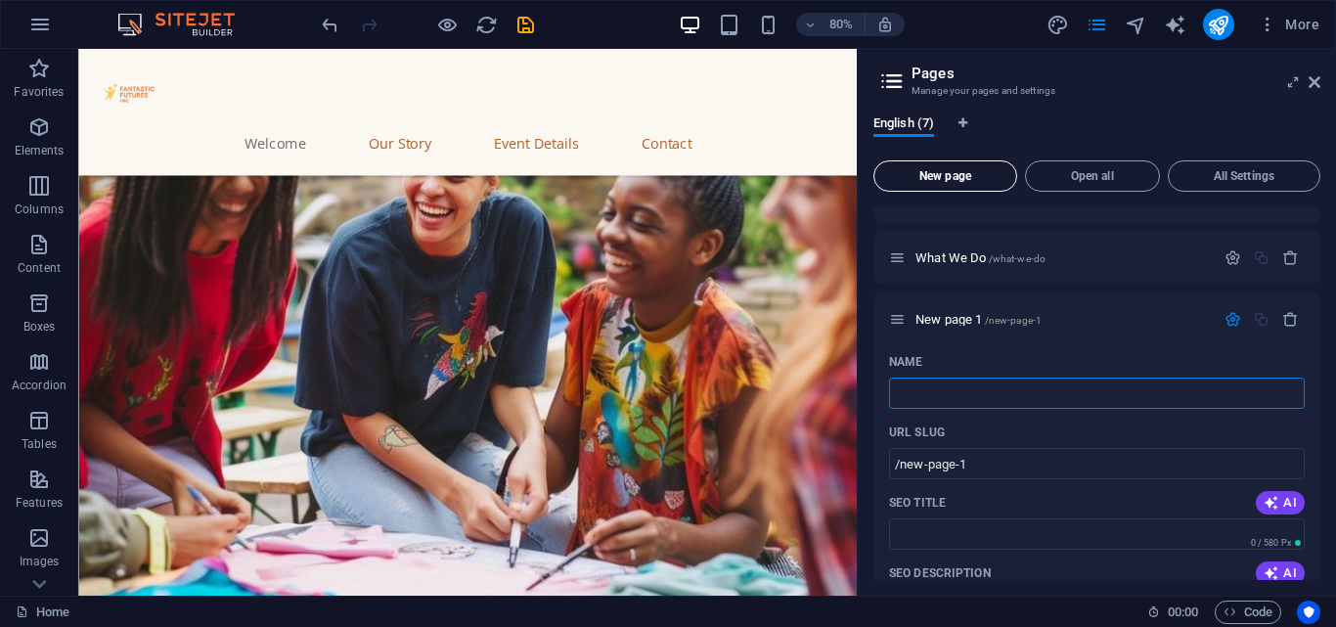
type input "/"
type input "Get"
type input "/g"
type input "G"
type input "Get"
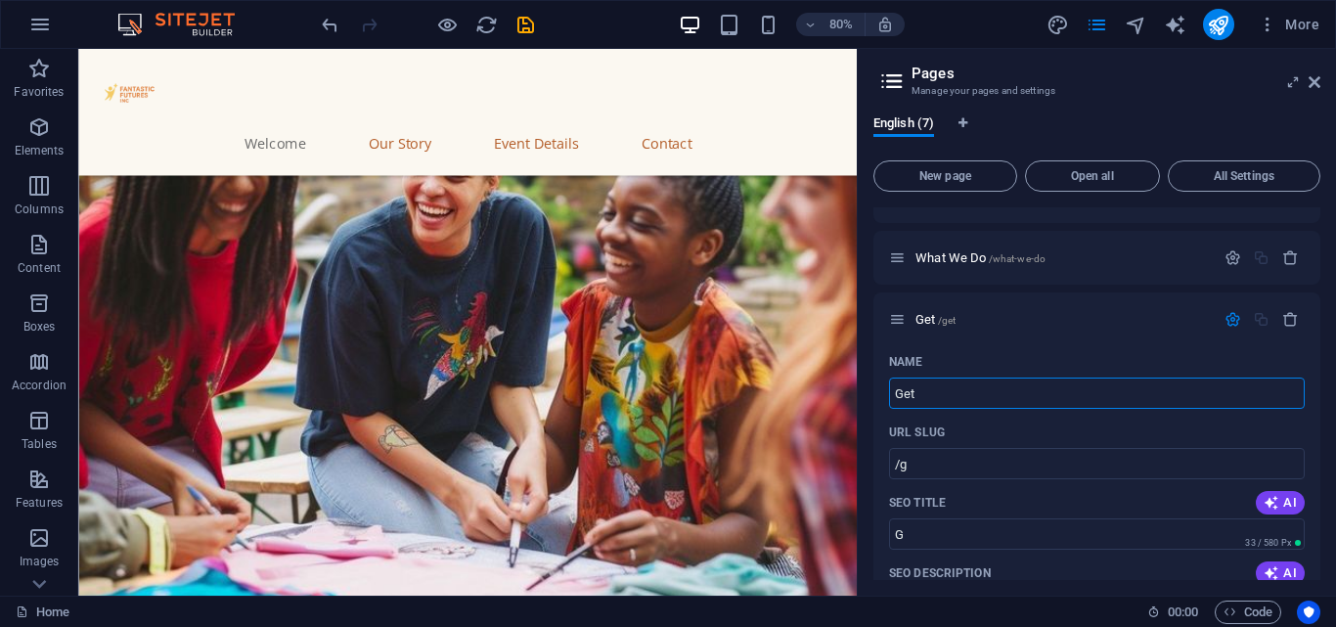
type input "/get"
type input "Get"
type input "Get involved"
type input "/get-involved"
type input "Get involved"
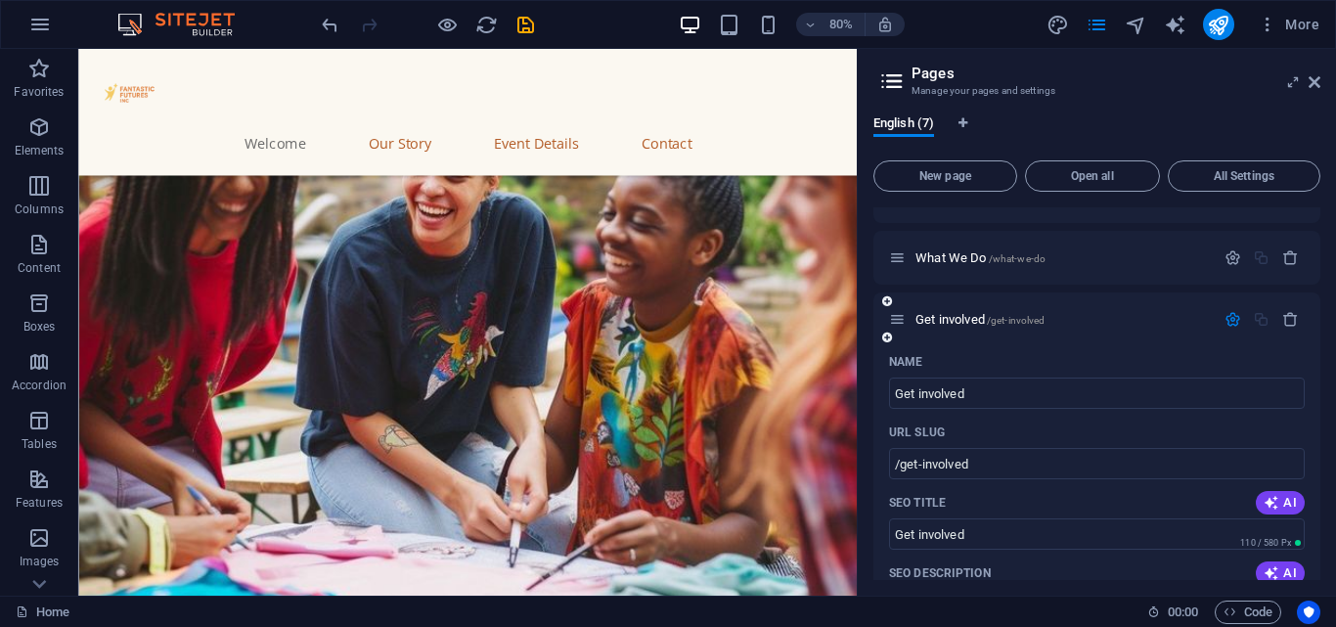
click at [1231, 317] on icon "button" at bounding box center [1232, 319] width 17 height 17
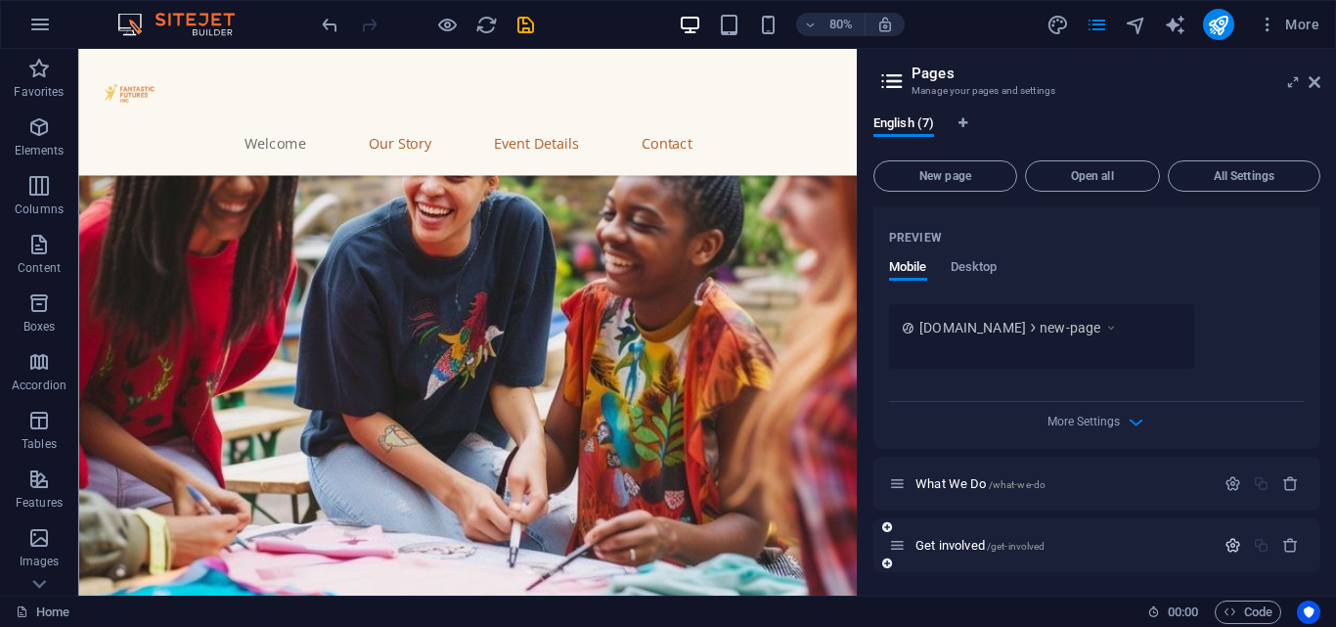
scroll to position [740, 0]
drag, startPoint x: 1315, startPoint y: 531, endPoint x: 1244, endPoint y: 380, distance: 166.7
click at [1244, 380] on div "Home / Legal Notice /legal-notice Privacy /privacy About Us /about-us New page …" at bounding box center [1096, 19] width 447 height 1105
click at [951, 173] on span "New page" at bounding box center [945, 176] width 126 height 12
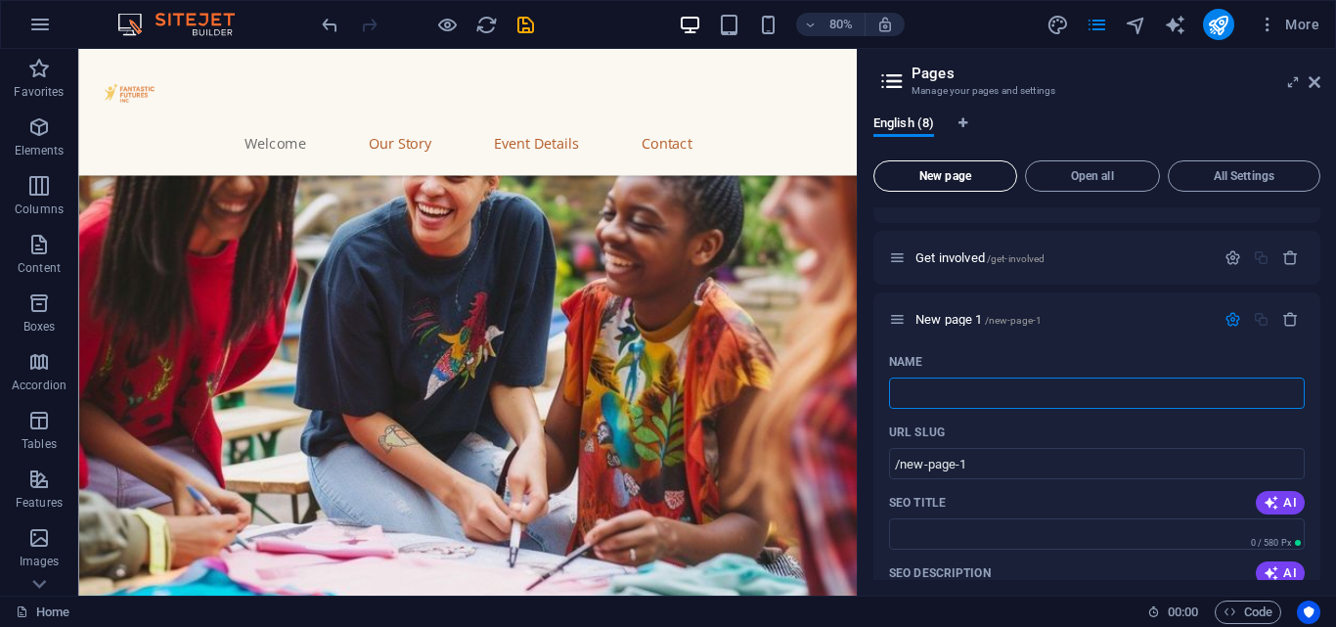
type input "/"
type input "D"
type input "/d"
type input "D"
type input "Donate"
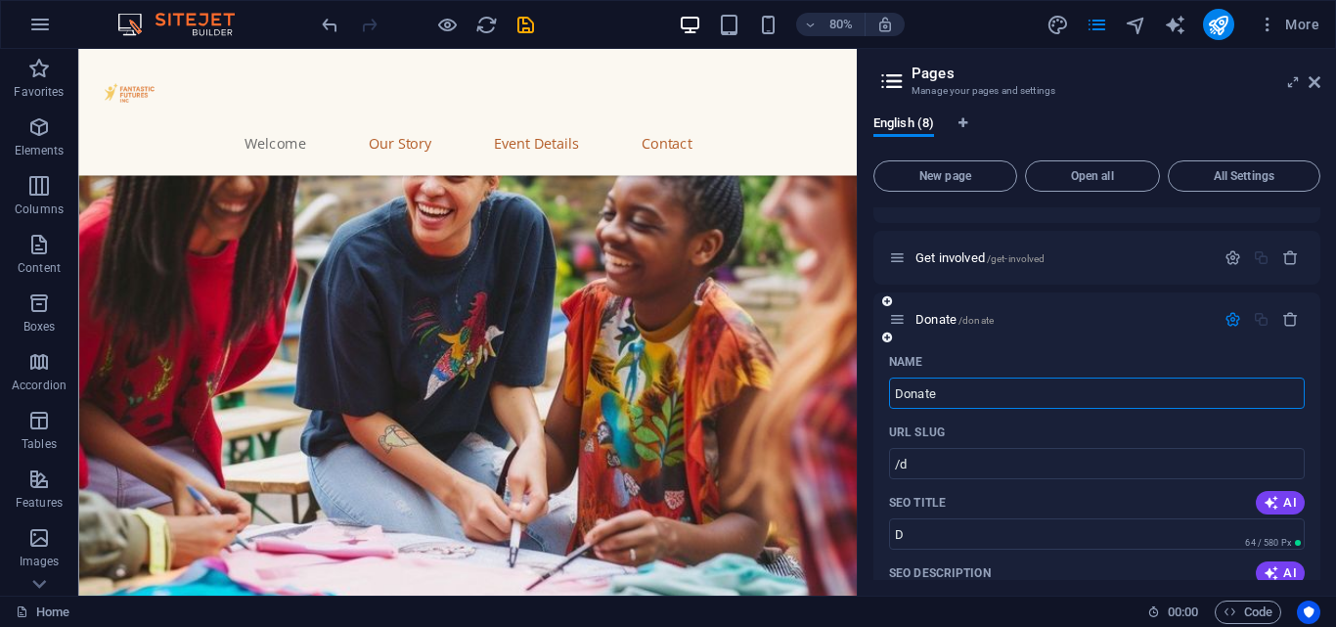
type input "/donate"
type input "Donate"
click at [1224, 316] on icon "button" at bounding box center [1232, 319] width 17 height 17
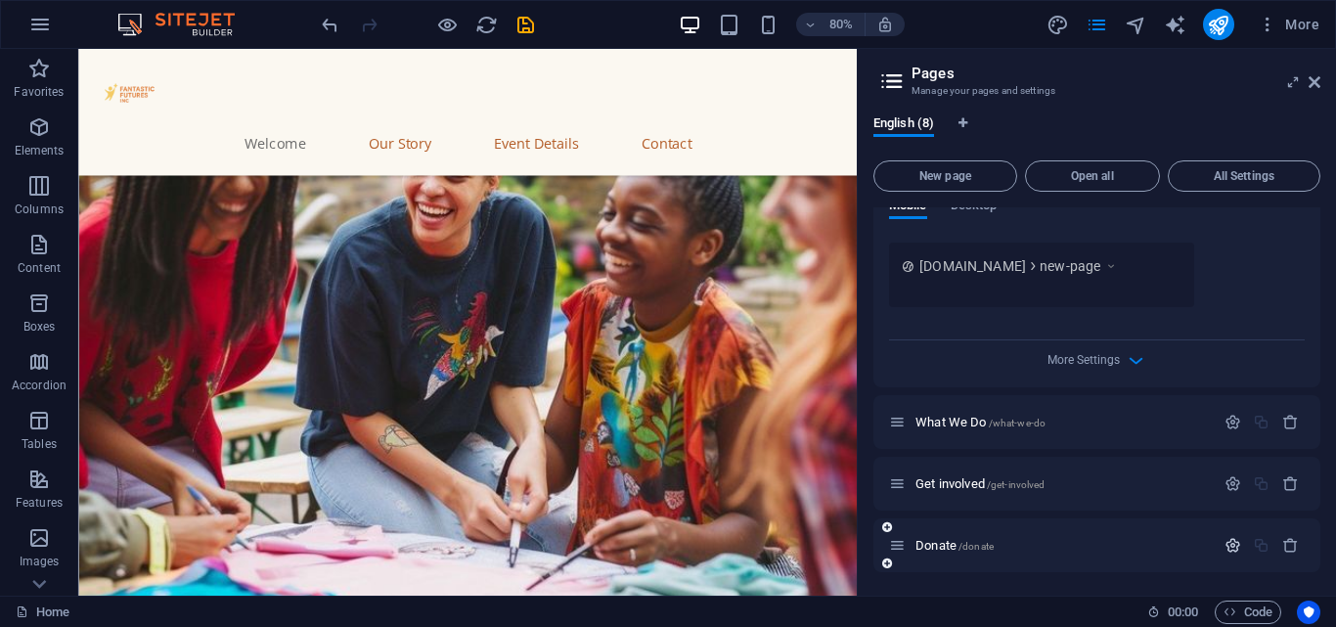
scroll to position [802, 0]
click at [1313, 69] on h2 "Pages" at bounding box center [1115, 74] width 409 height 18
click at [1310, 74] on icon at bounding box center [1315, 82] width 12 height 16
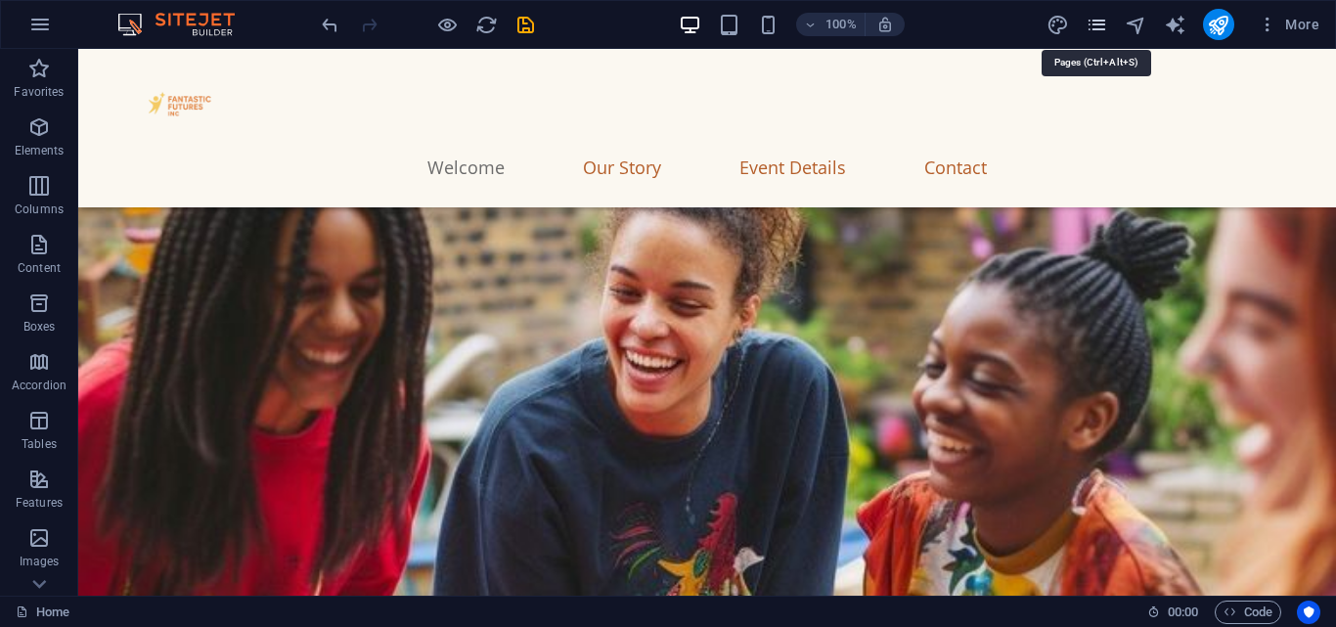
click at [1100, 19] on icon "pages" at bounding box center [1097, 25] width 22 height 22
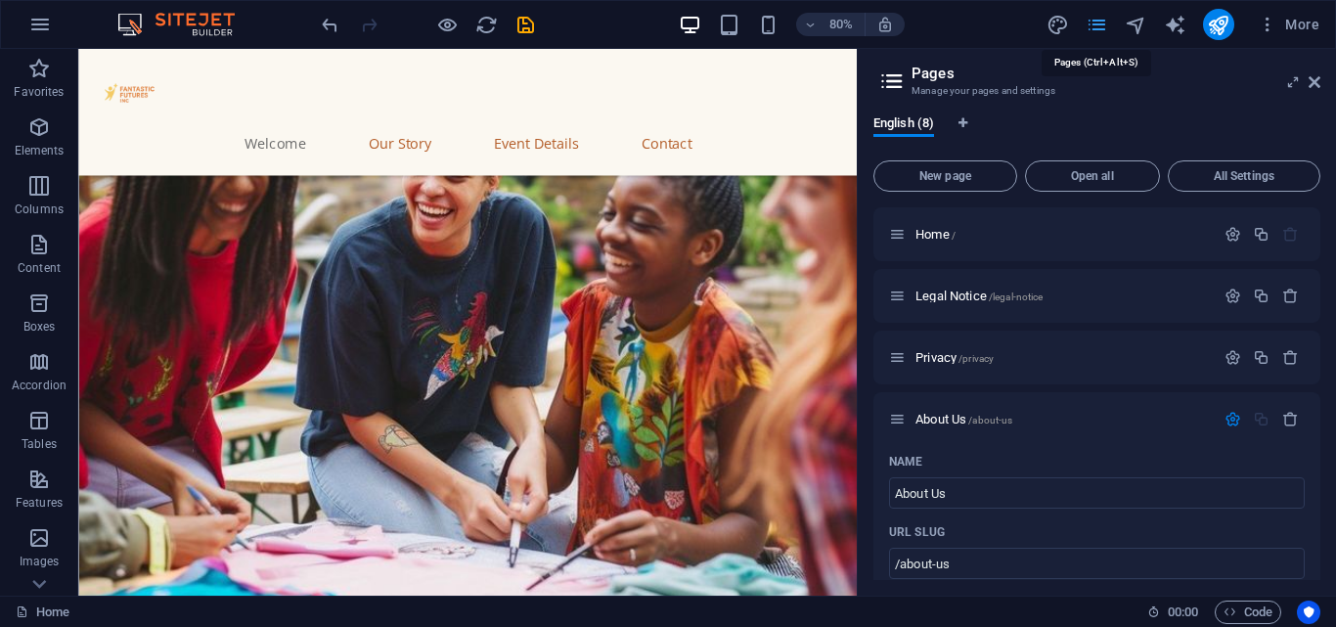
scroll to position [3262, 0]
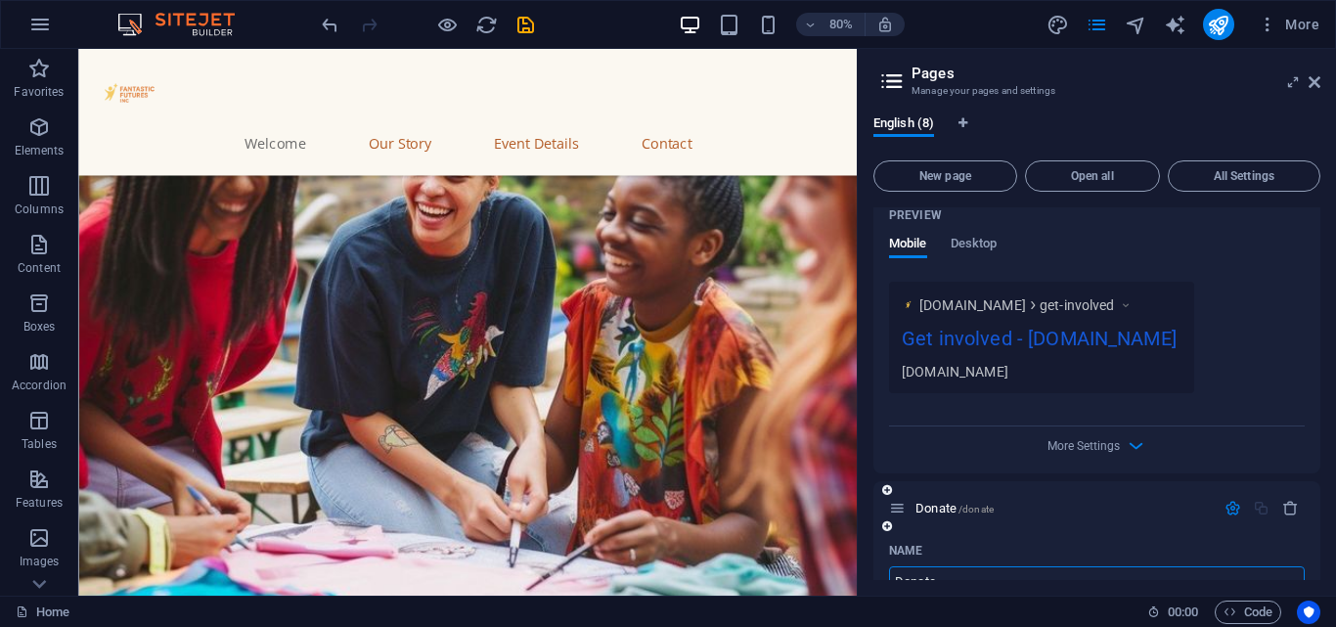
click at [1226, 504] on icon "button" at bounding box center [1232, 508] width 17 height 17
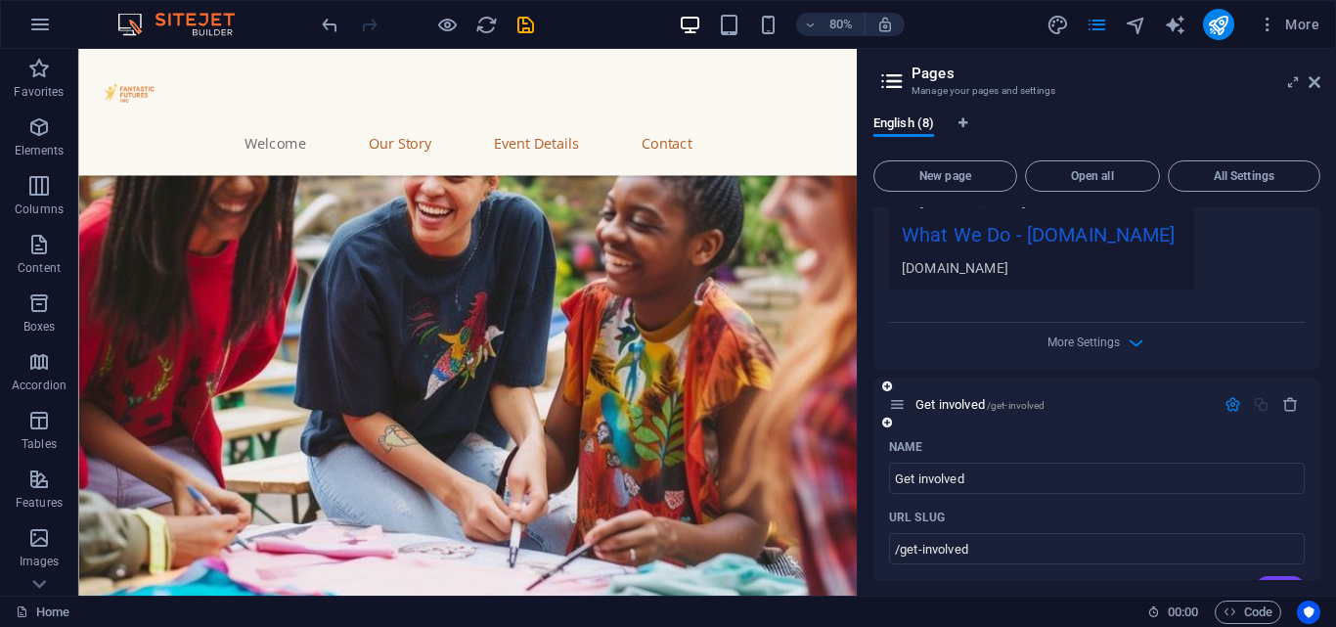
click at [1229, 397] on icon "button" at bounding box center [1232, 404] width 17 height 17
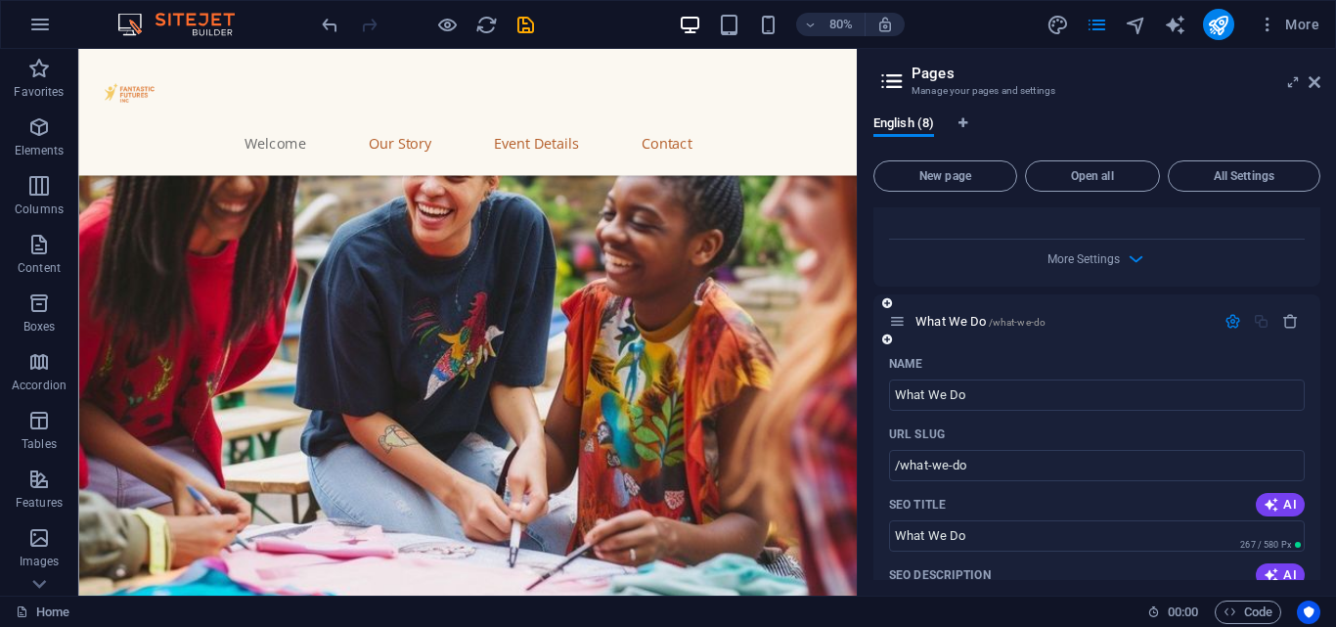
click at [1229, 327] on icon "button" at bounding box center [1232, 321] width 17 height 17
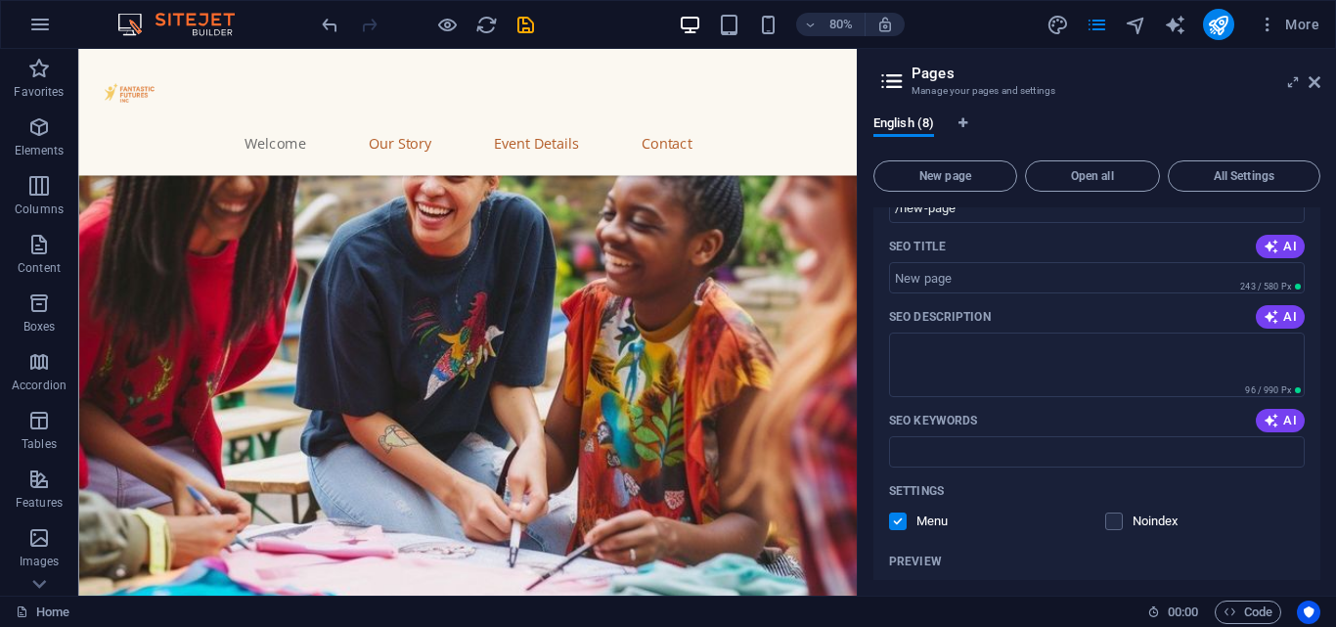
scroll to position [1144, 0]
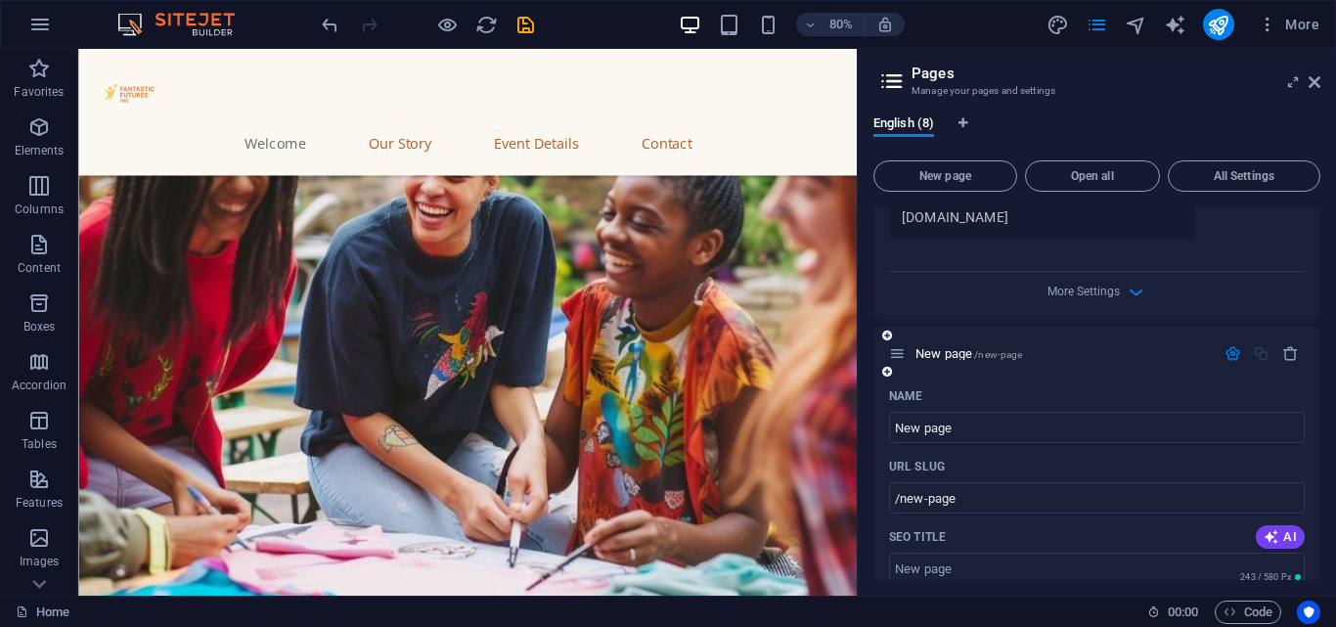
click at [1228, 352] on icon "button" at bounding box center [1232, 353] width 17 height 17
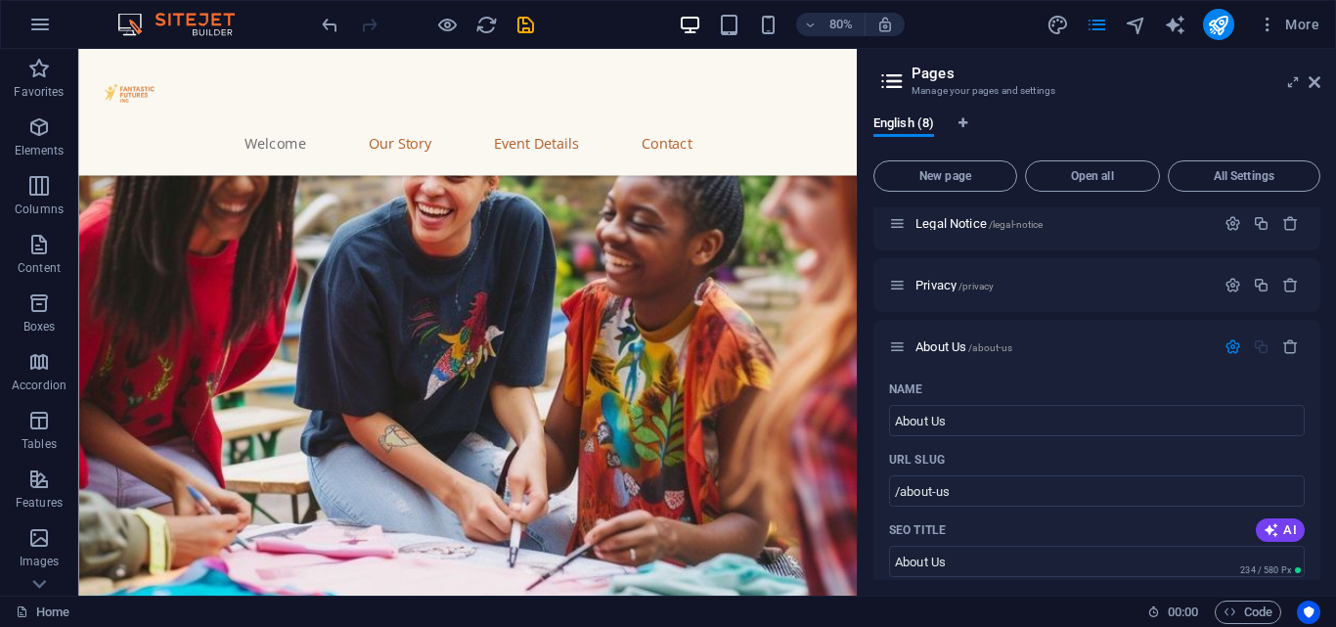
scroll to position [25, 0]
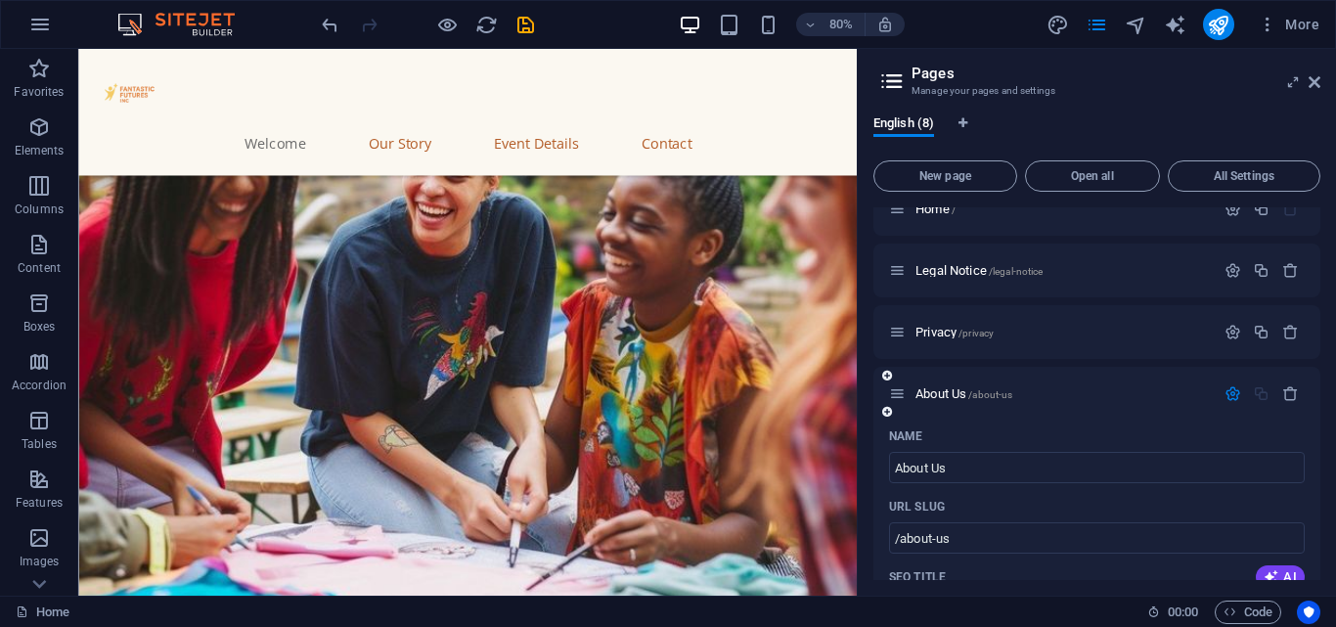
click at [1224, 388] on icon "button" at bounding box center [1232, 393] width 17 height 17
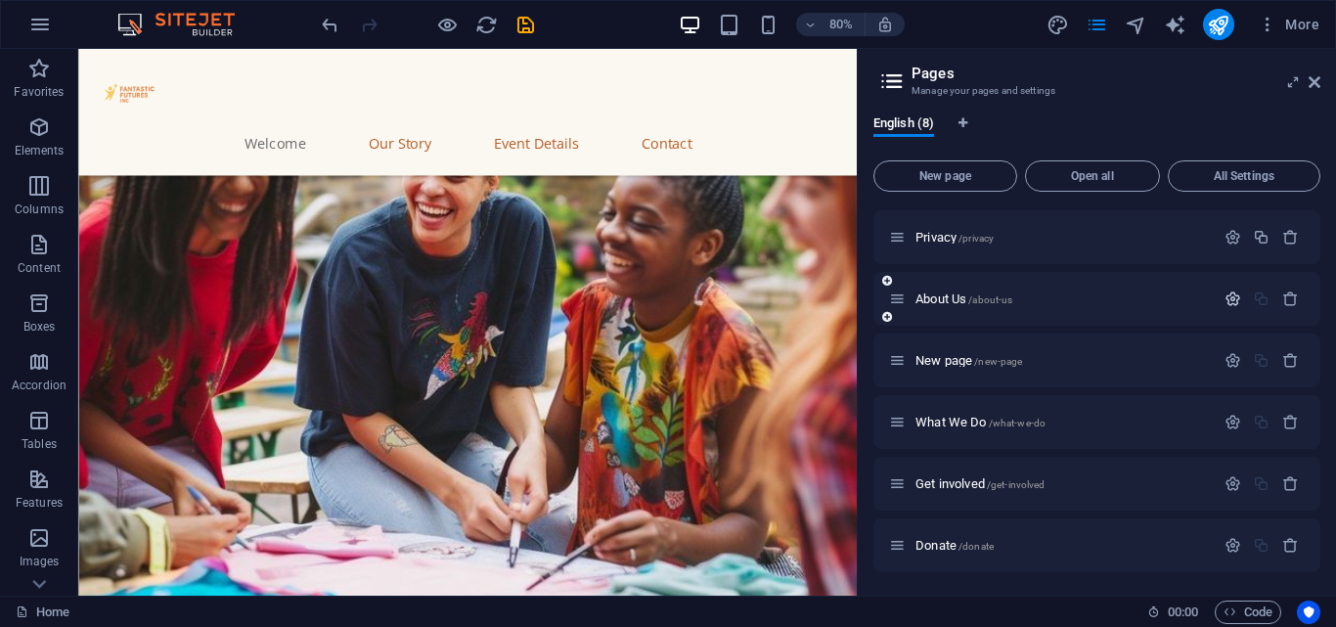
scroll to position [120, 0]
click at [1224, 362] on icon "button" at bounding box center [1232, 360] width 17 height 17
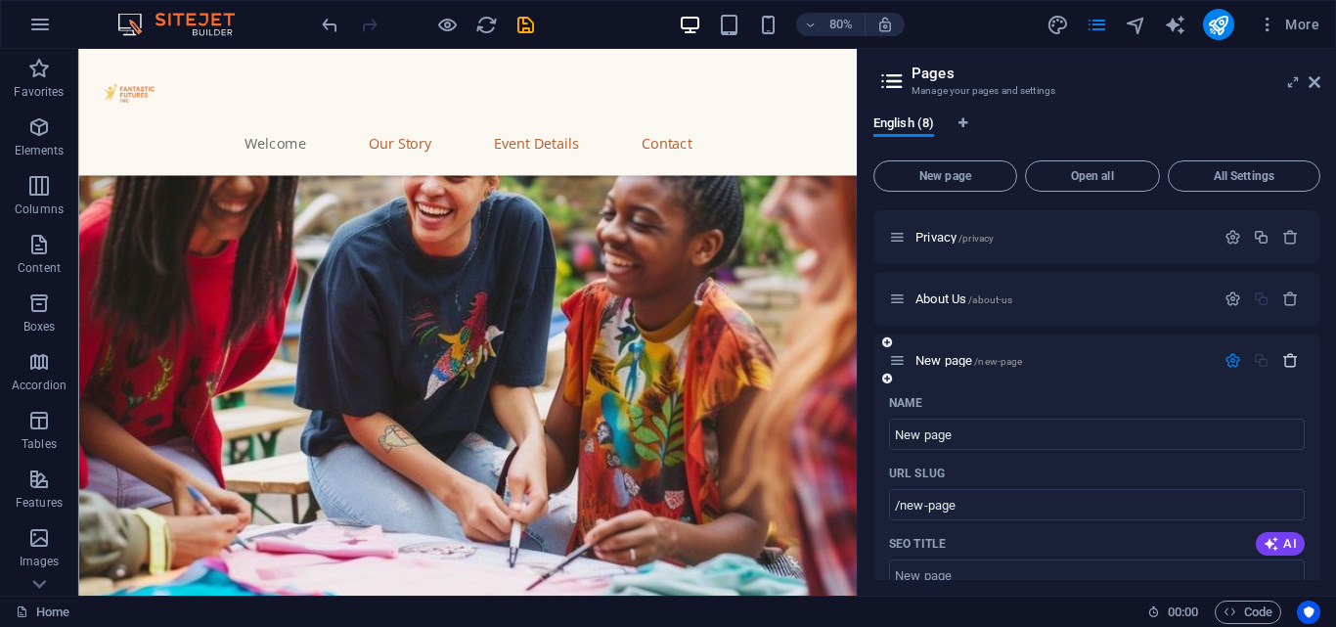
click at [1282, 358] on icon "button" at bounding box center [1290, 360] width 17 height 17
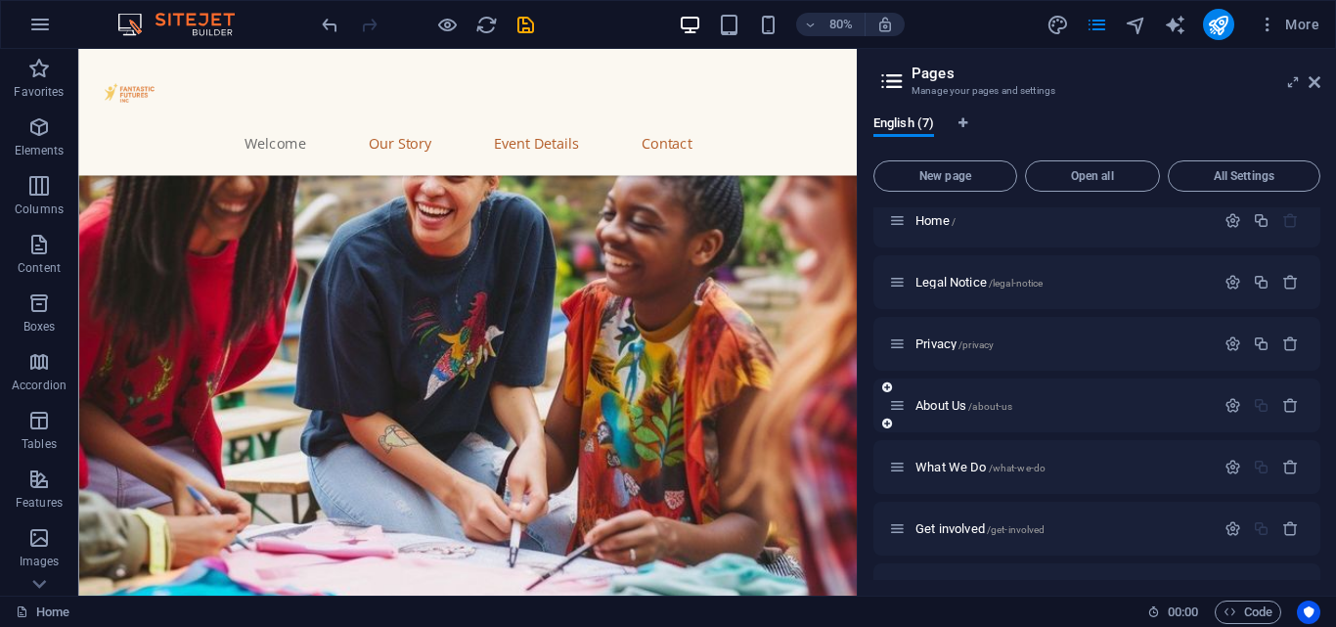
scroll to position [59, 0]
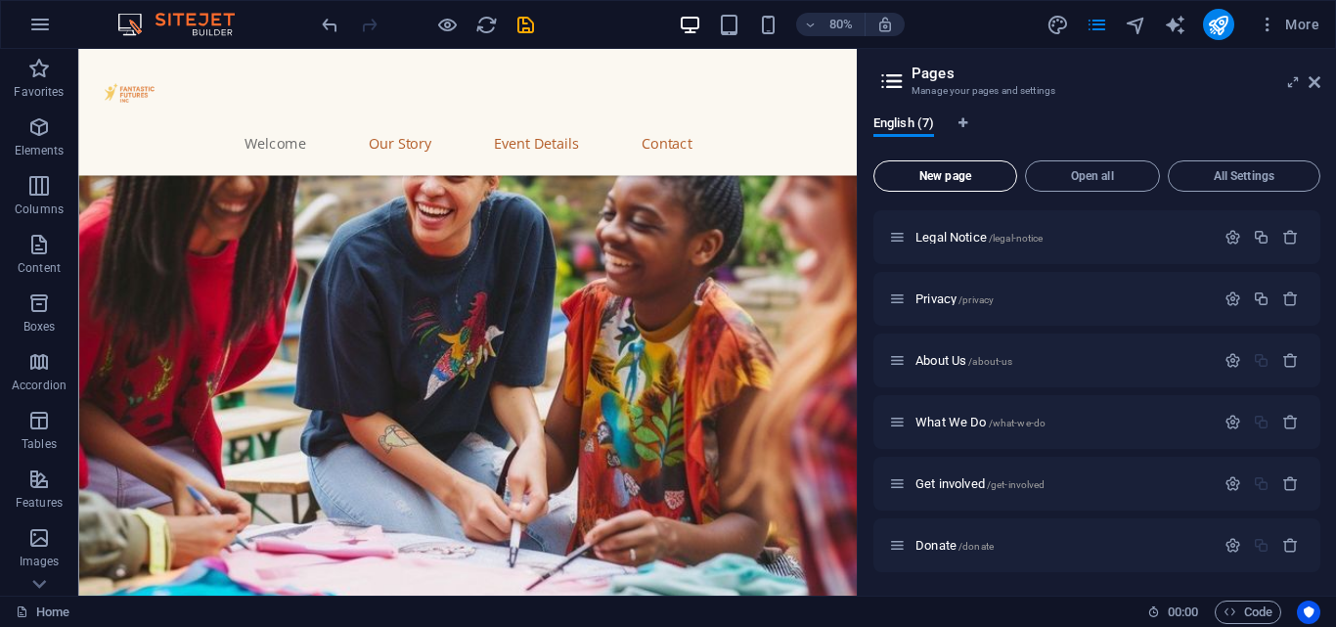
click at [964, 166] on button "New page" at bounding box center [945, 175] width 144 height 31
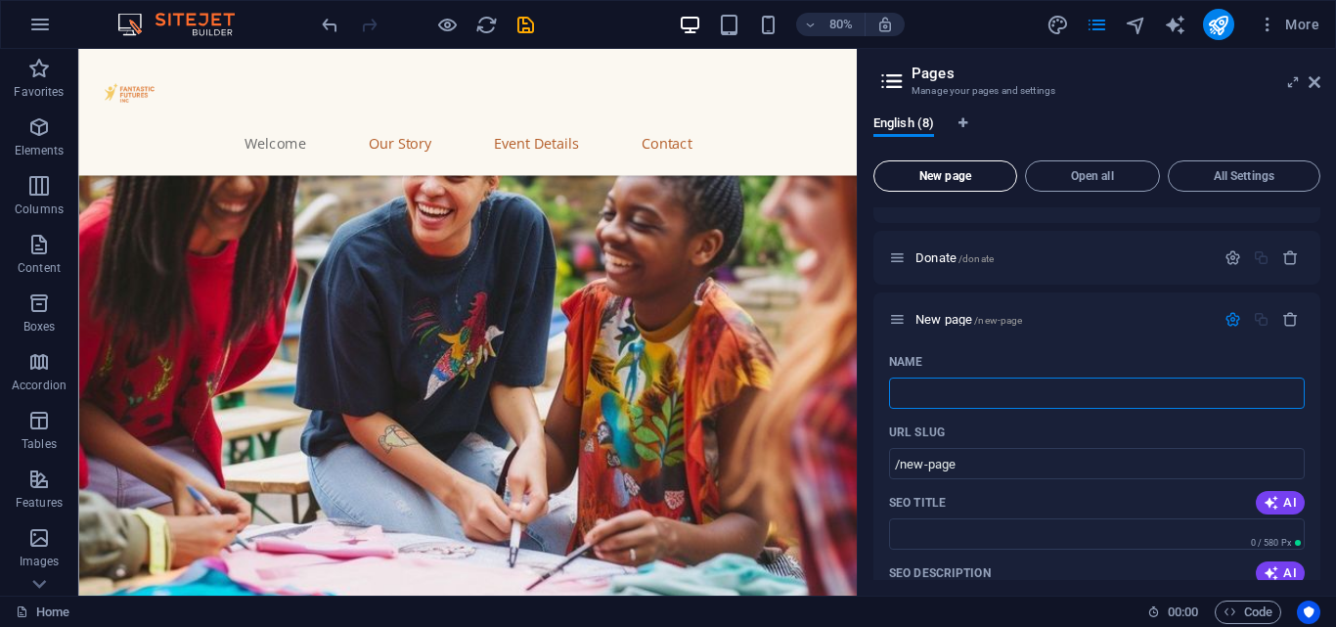
type input "/"
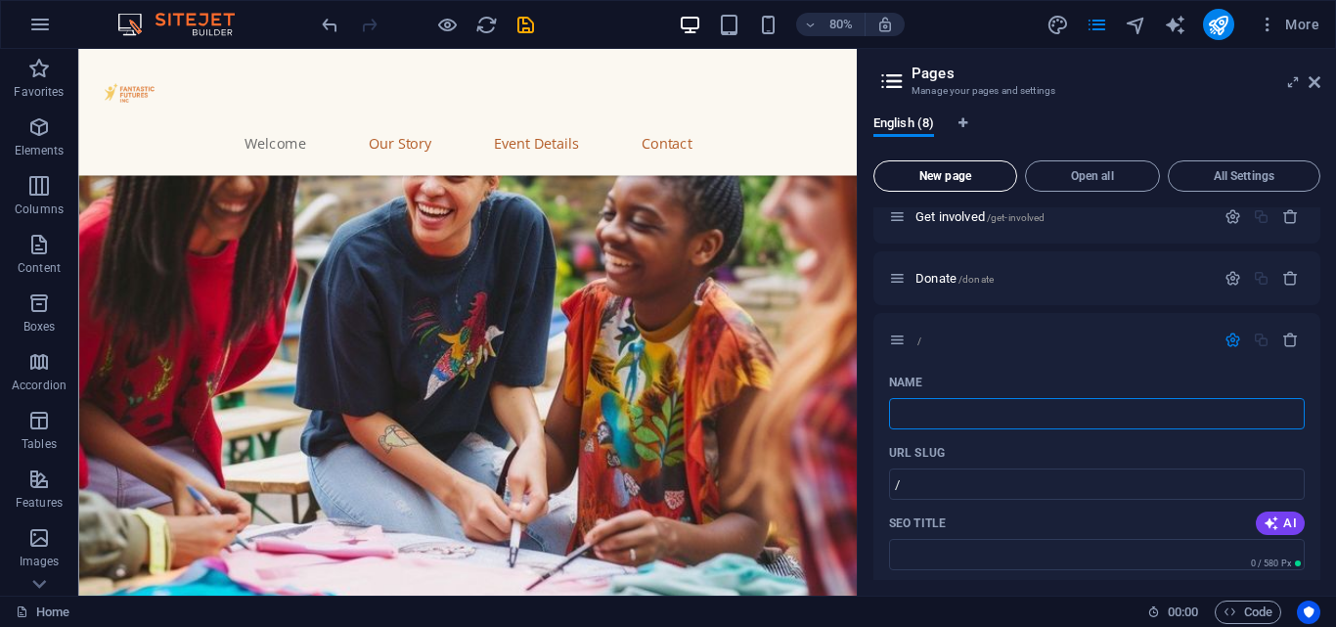
scroll to position [313, 0]
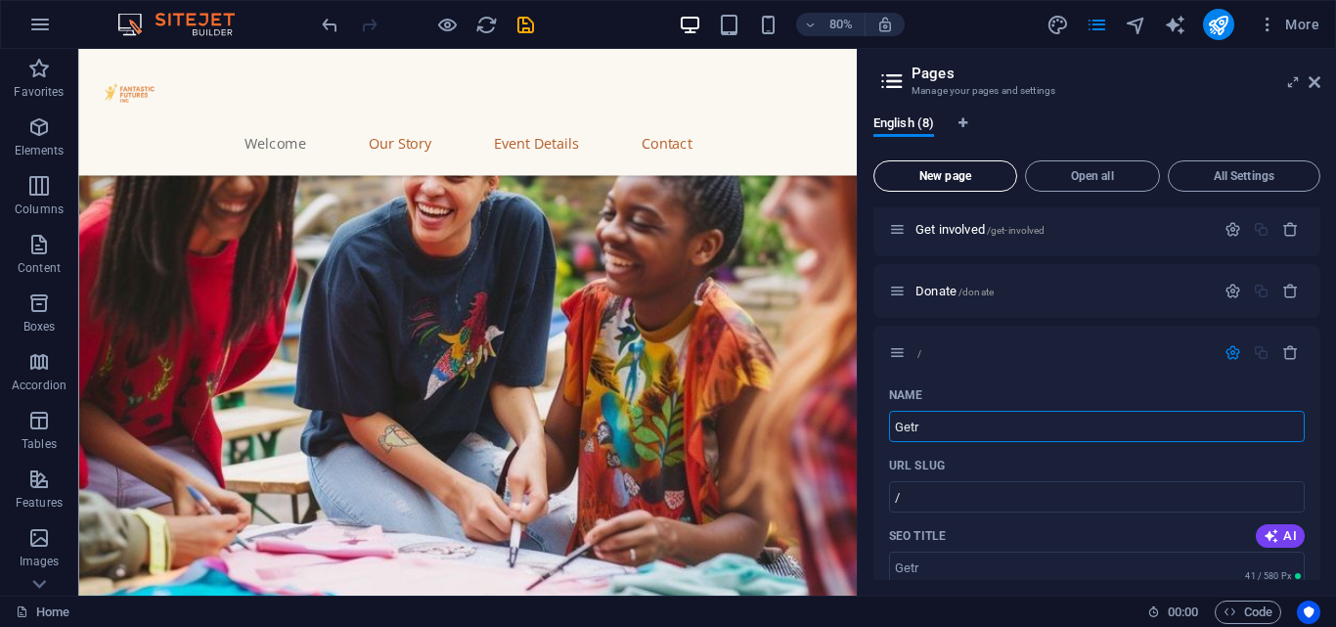
type input "Getr"
type input "/getr"
type input "Getr"
type input "Get"
type input "/get"
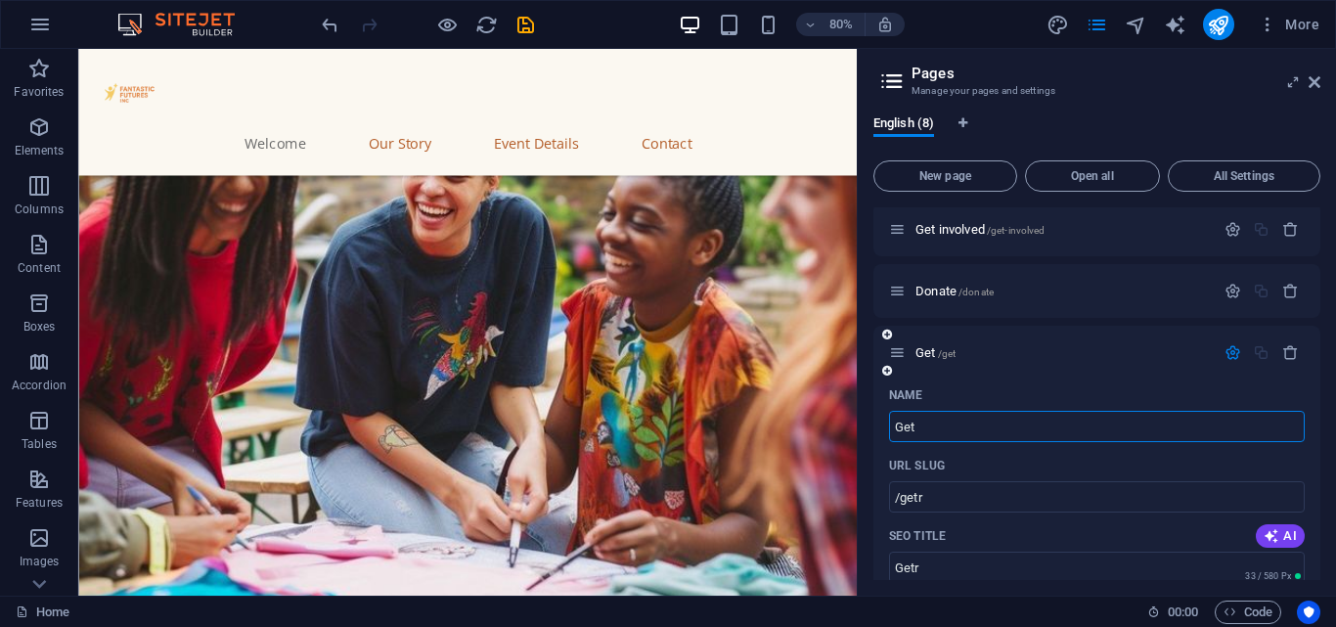
type input "Get"
type input "Get in touch"
type input "/get-in-touch"
type input "Get in touch"
click at [1322, 77] on aside "Pages Manage your pages and settings English (8) New page Open all All Settings…" at bounding box center [1096, 322] width 479 height 547
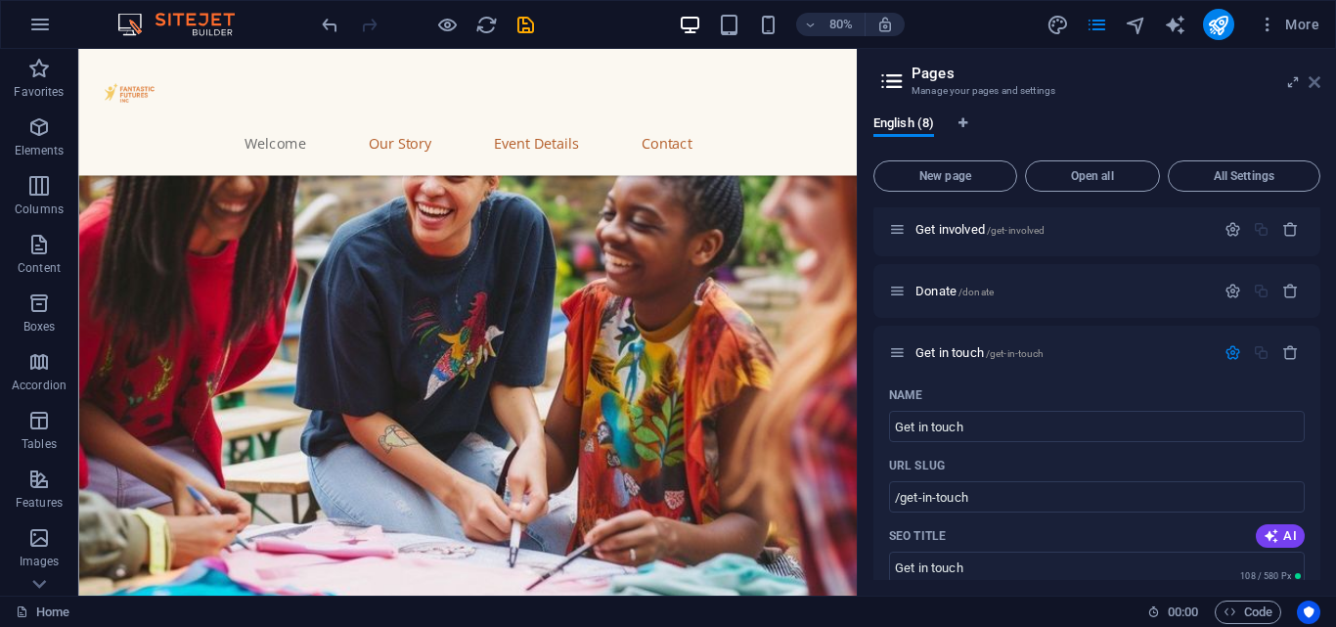
click at [1315, 78] on icon at bounding box center [1315, 82] width 12 height 16
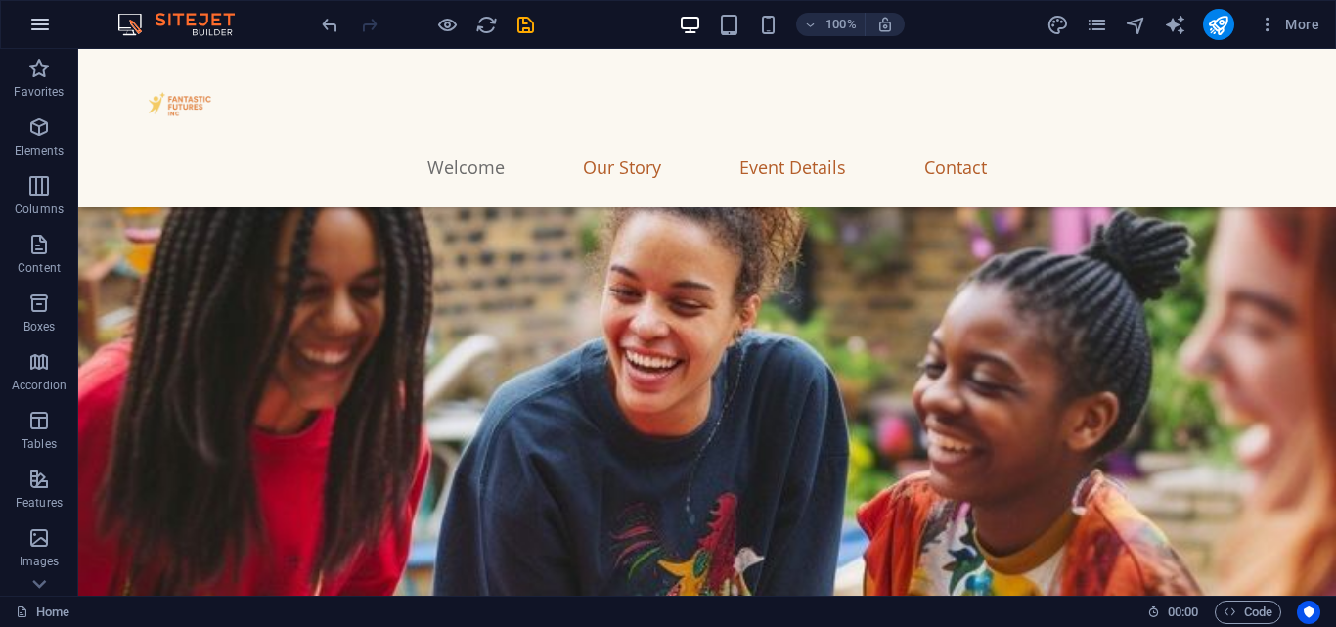
click at [27, 15] on button "button" at bounding box center [40, 24] width 47 height 47
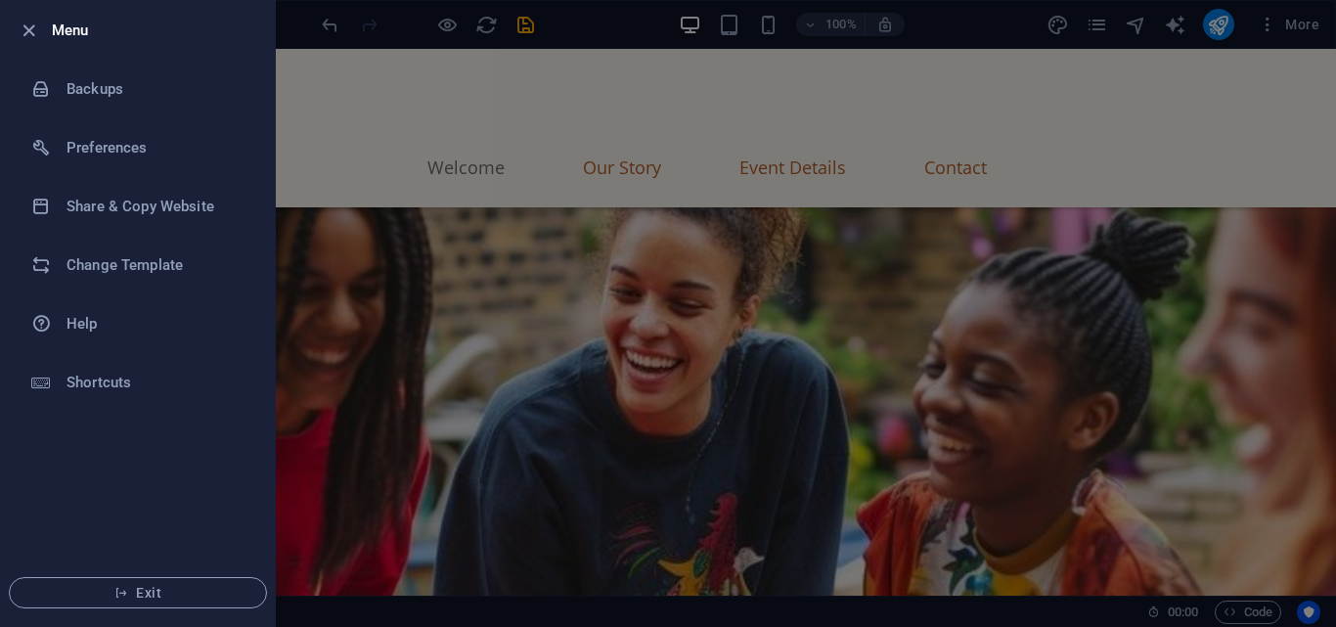
click at [289, 286] on div at bounding box center [668, 313] width 1336 height 627
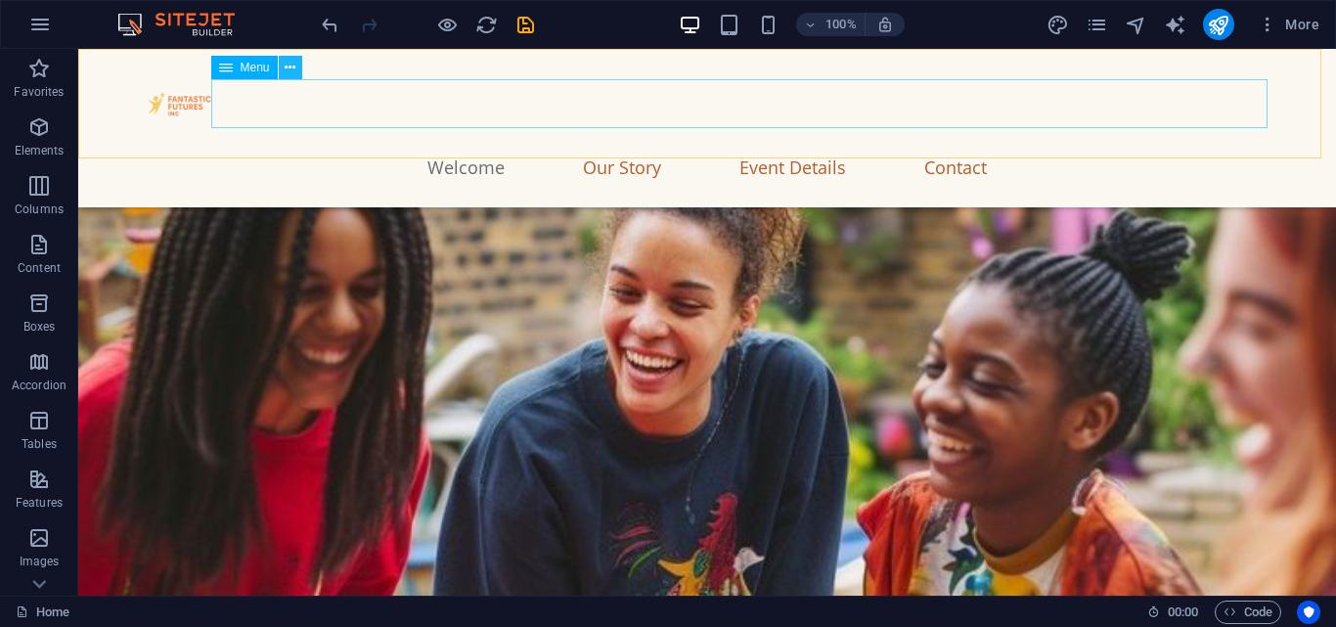
click at [288, 74] on icon at bounding box center [290, 68] width 11 height 21
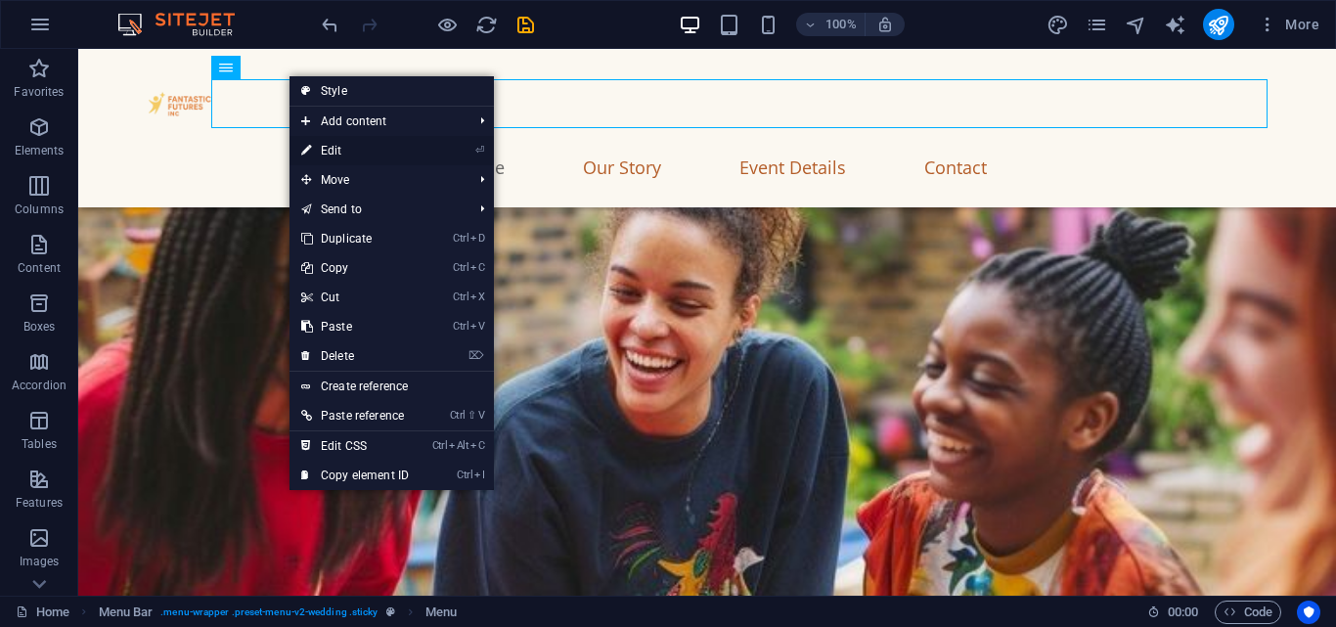
click at [355, 143] on link "⏎ Edit" at bounding box center [354, 150] width 131 height 29
select select
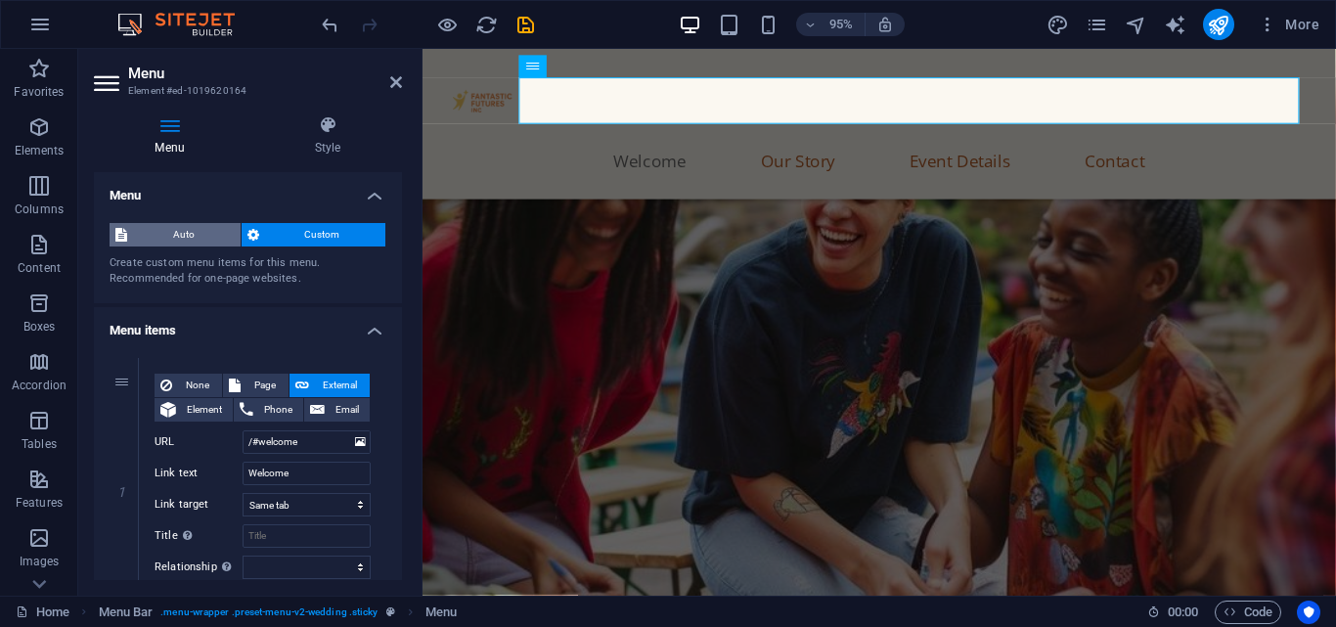
click at [166, 238] on span "Auto" at bounding box center [184, 234] width 102 height 23
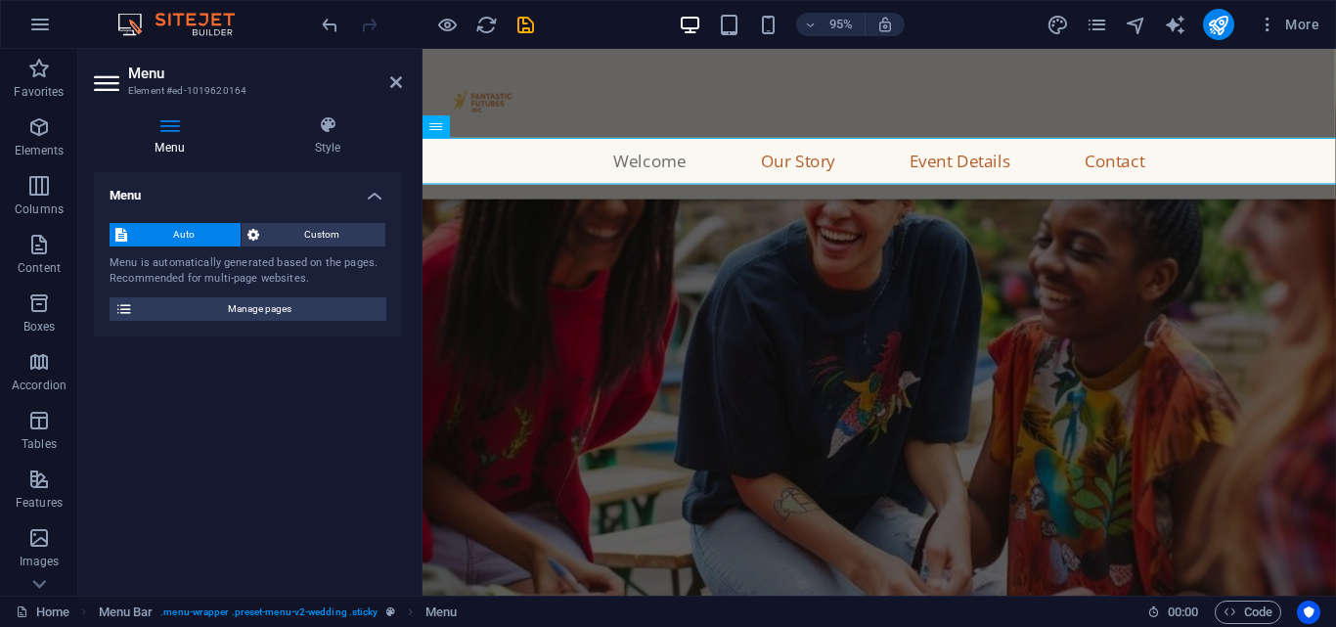
scroll to position [757, 0]
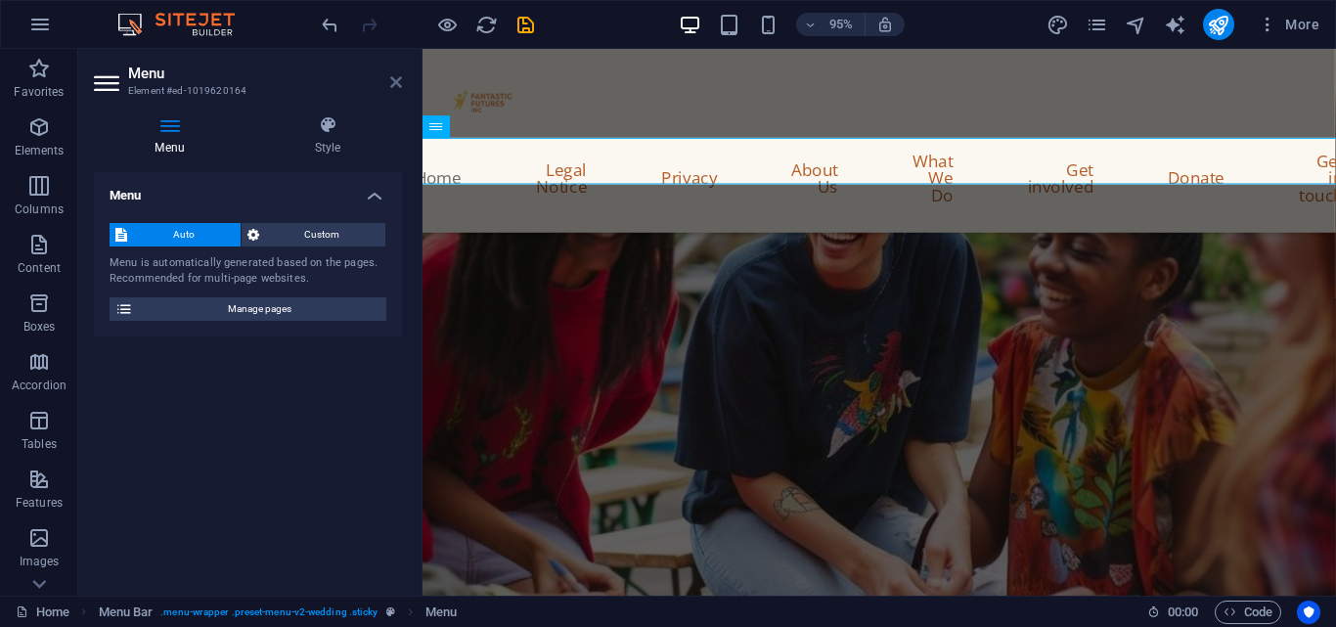
click at [393, 81] on icon at bounding box center [396, 82] width 12 height 16
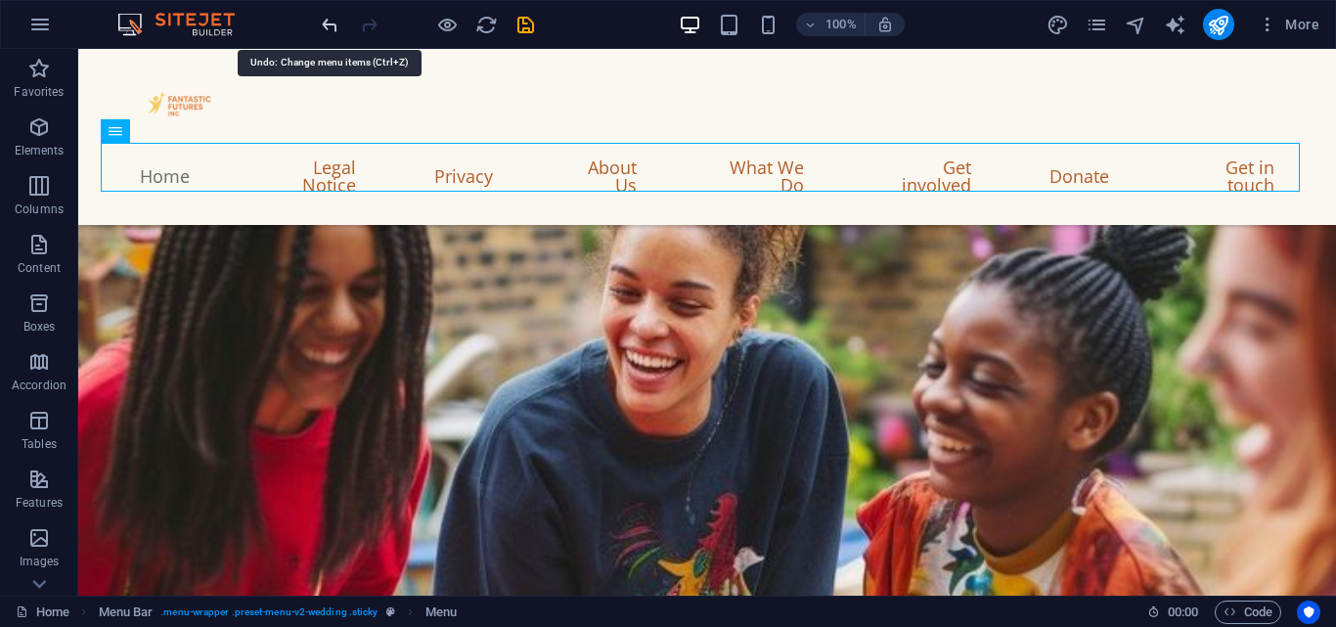
click at [324, 22] on icon "undo" at bounding box center [330, 25] width 22 height 22
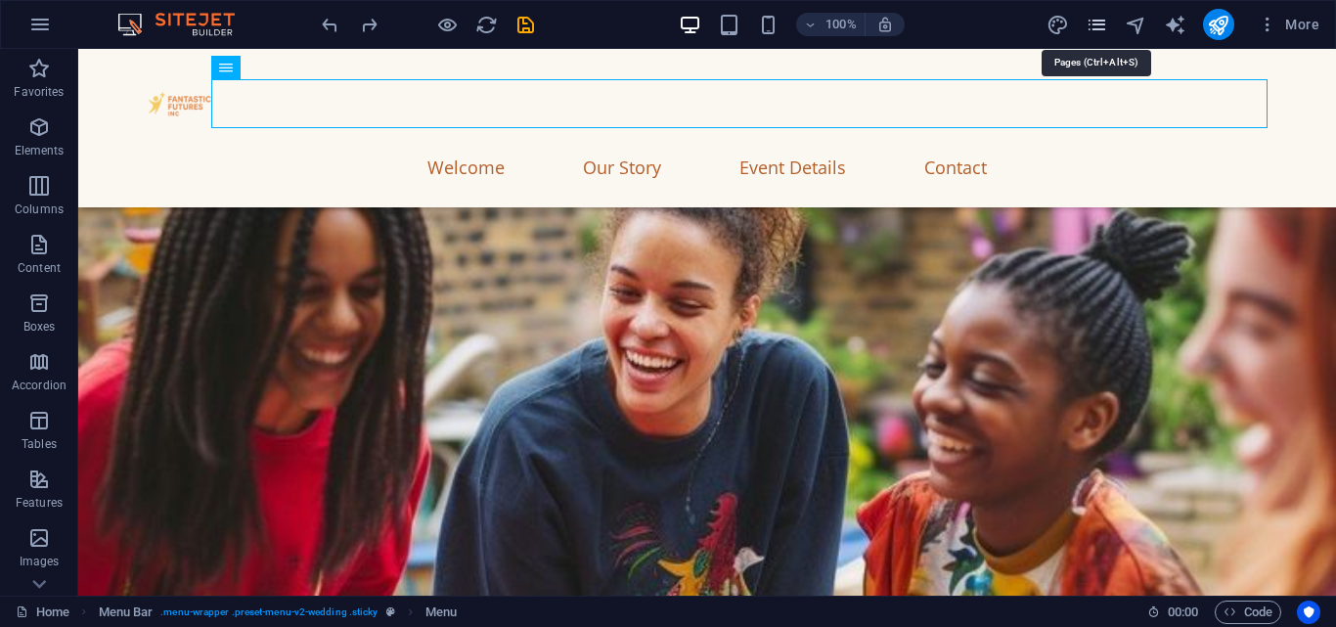
click at [1086, 25] on icon "pages" at bounding box center [1097, 25] width 22 height 22
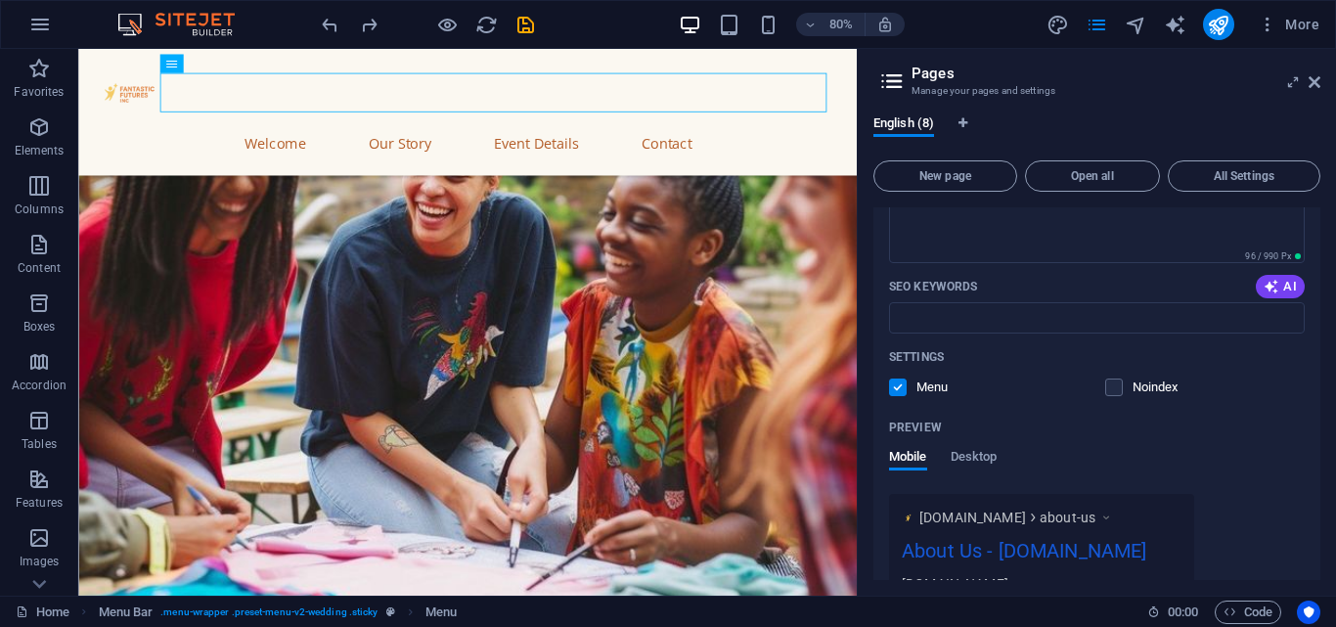
scroll to position [0, 0]
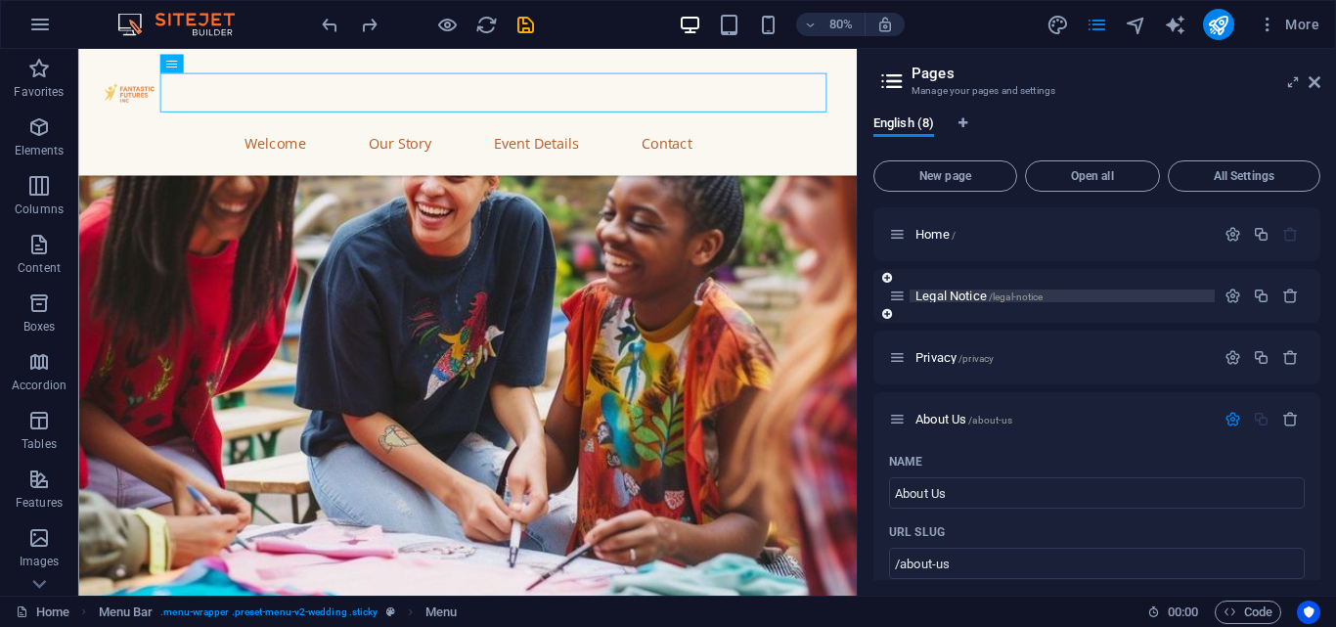
click at [1163, 301] on p "Legal Notice /legal-notice" at bounding box center [1061, 295] width 293 height 13
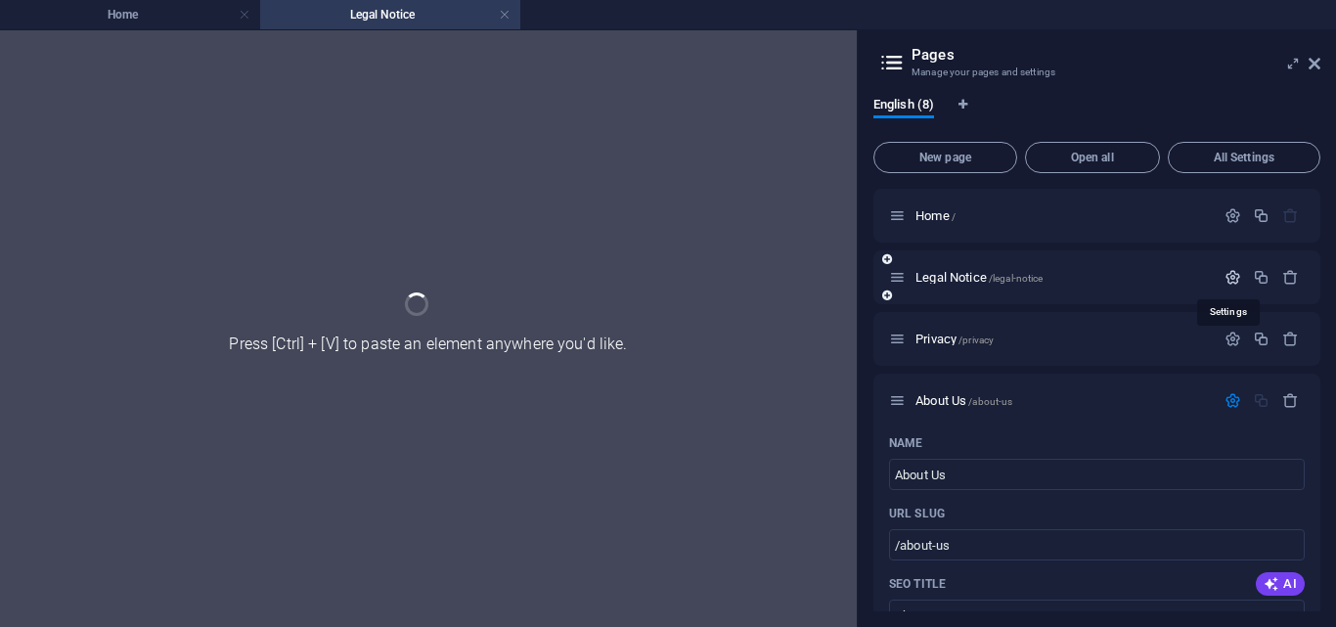
click at [1228, 276] on icon "button" at bounding box center [1232, 277] width 17 height 17
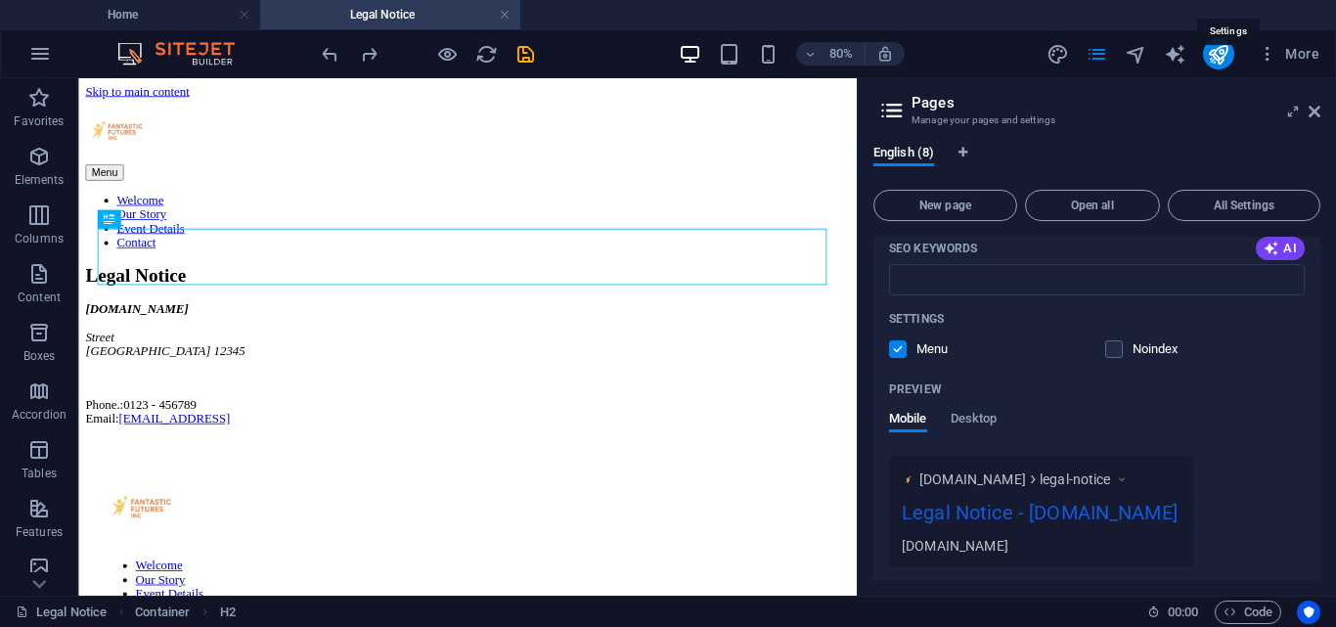
click at [1133, 348] on p "Noindex" at bounding box center [1165, 349] width 64 height 18
click at [0, 0] on input "checkbox" at bounding box center [0, 0] width 0 height 0
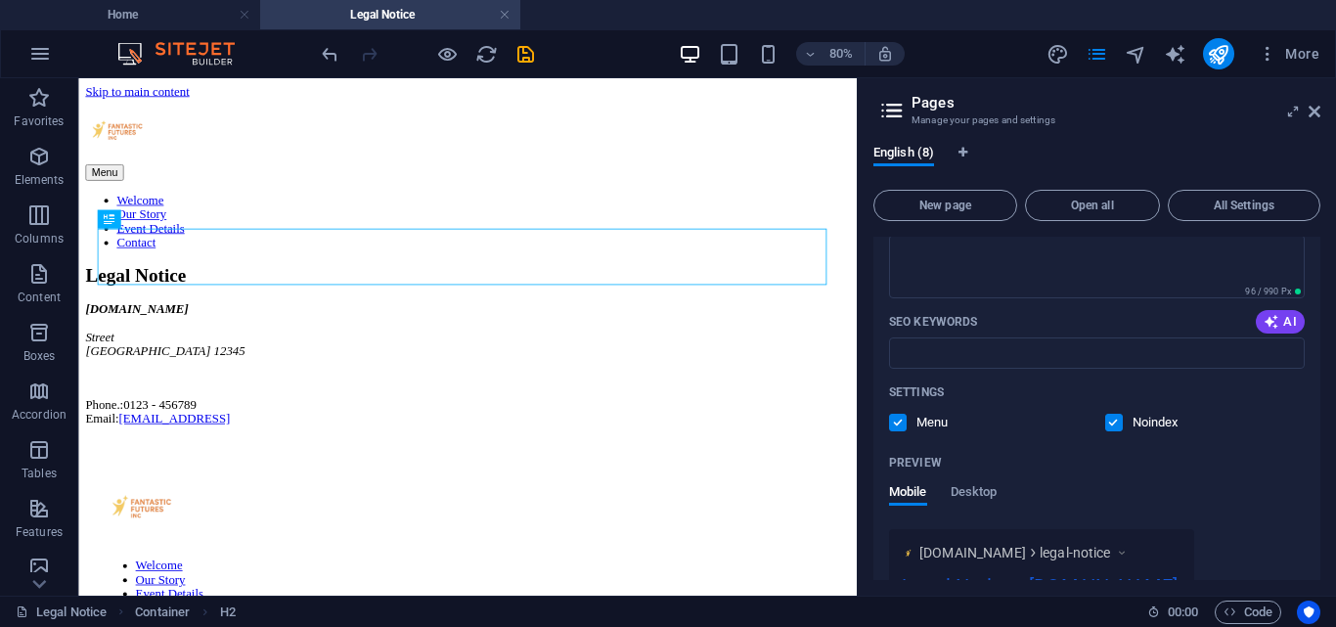
click at [921, 428] on p "Menu" at bounding box center [948, 423] width 64 height 18
click at [0, 0] on input "checkbox" at bounding box center [0, 0] width 0 height 0
click at [1133, 416] on p "Noindex" at bounding box center [1165, 423] width 64 height 18
click at [0, 0] on input "checkbox" at bounding box center [0, 0] width 0 height 0
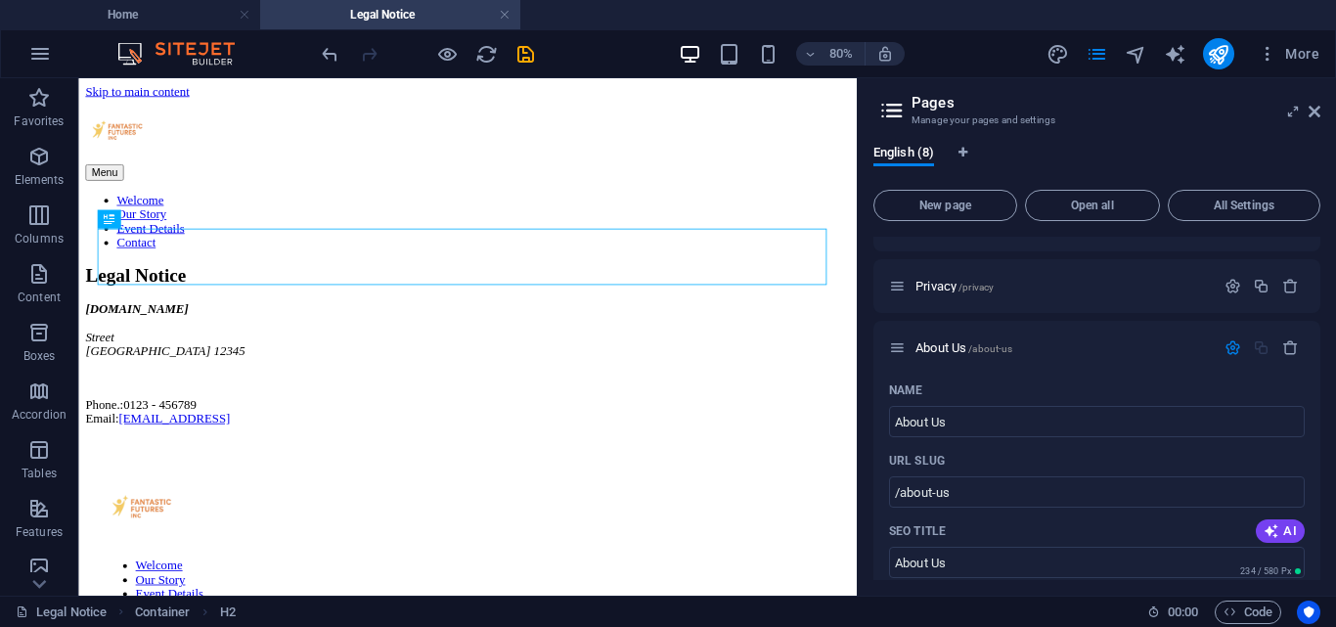
scroll to position [850, 0]
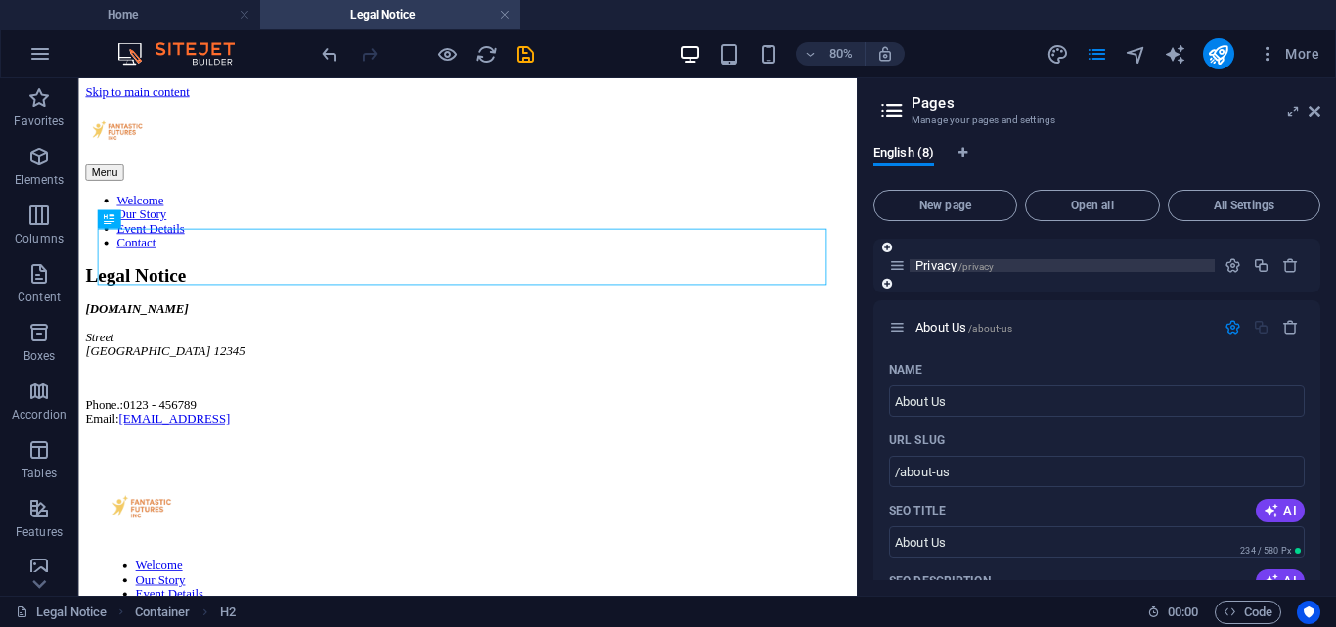
click at [1083, 259] on p "Privacy /privacy" at bounding box center [1061, 265] width 293 height 13
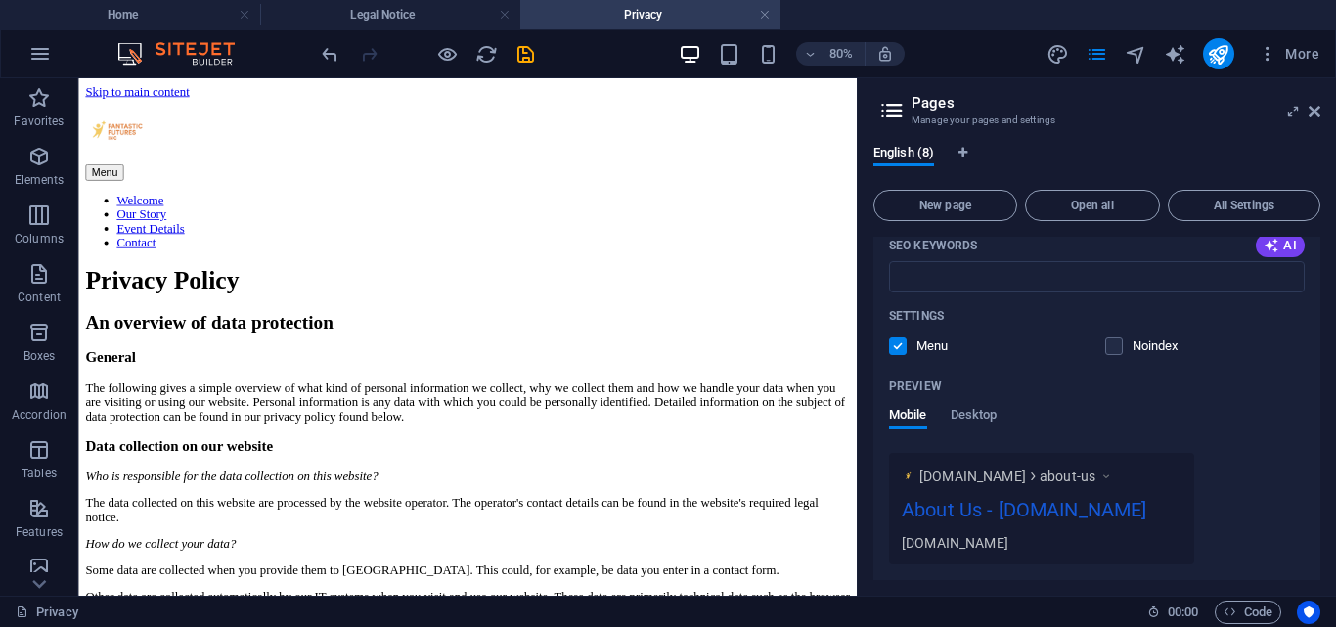
scroll to position [1287, 0]
click at [919, 349] on p "Menu" at bounding box center [948, 348] width 64 height 18
click at [0, 0] on input "checkbox" at bounding box center [0, 0] width 0 height 0
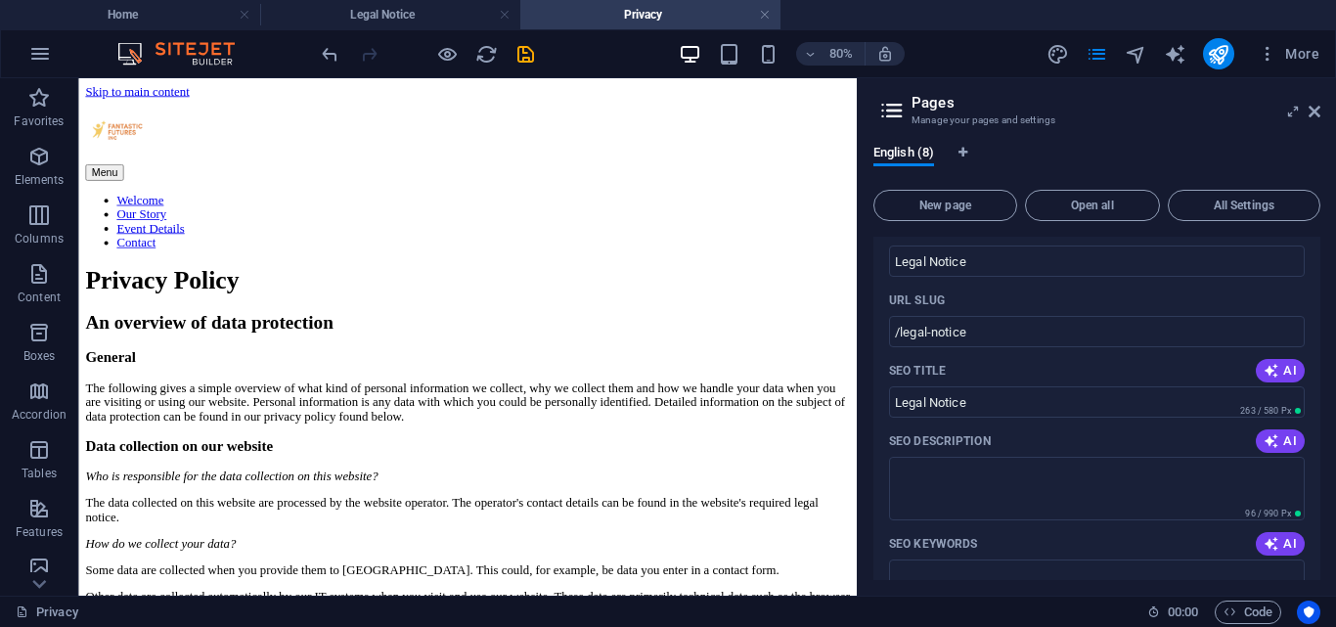
scroll to position [0, 0]
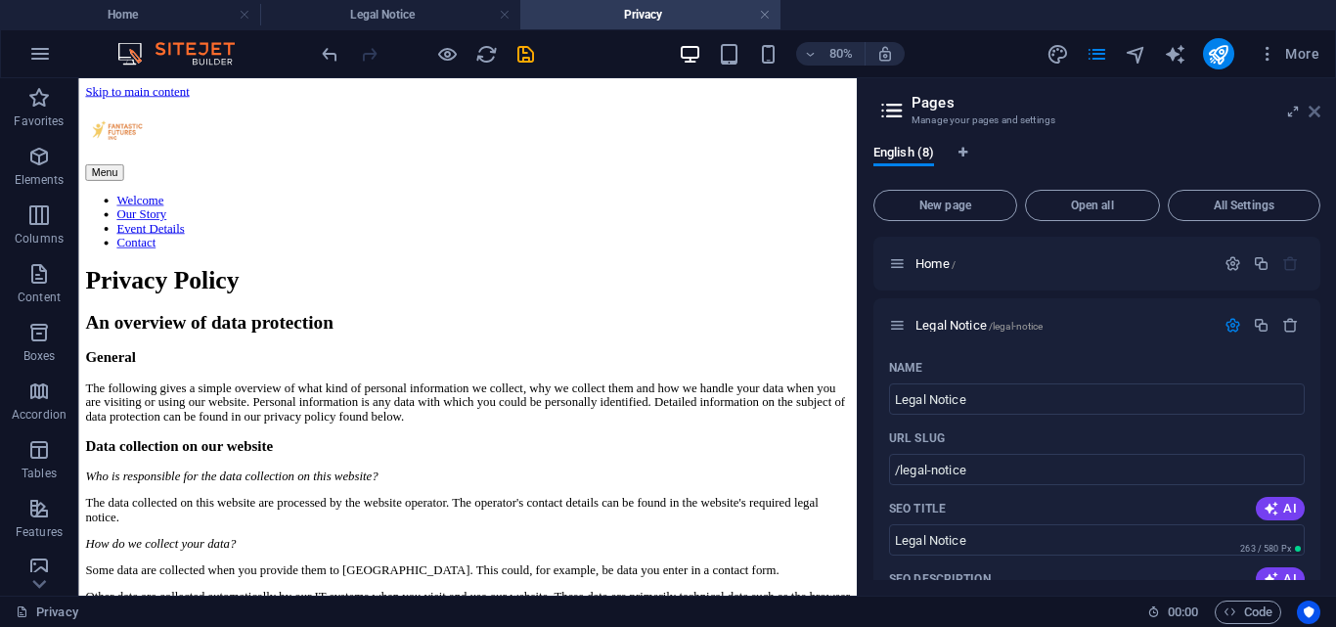
click at [1319, 110] on icon at bounding box center [1315, 112] width 12 height 16
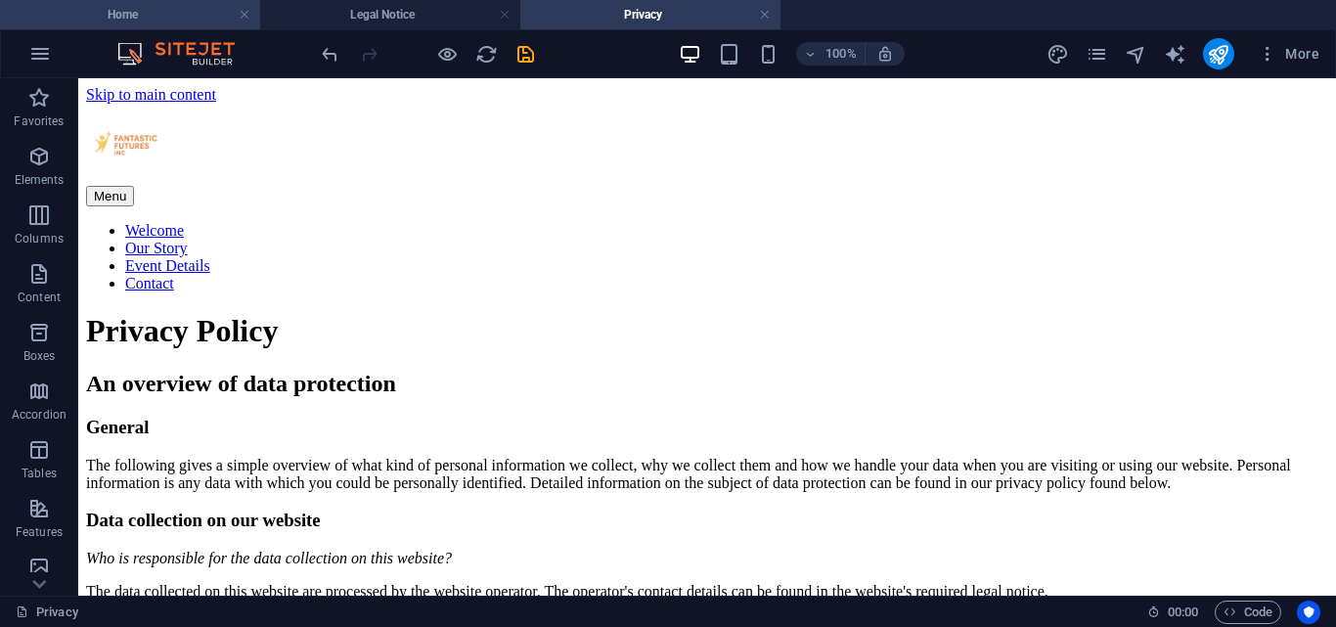
click at [151, 4] on h4 "Home" at bounding box center [130, 15] width 260 height 22
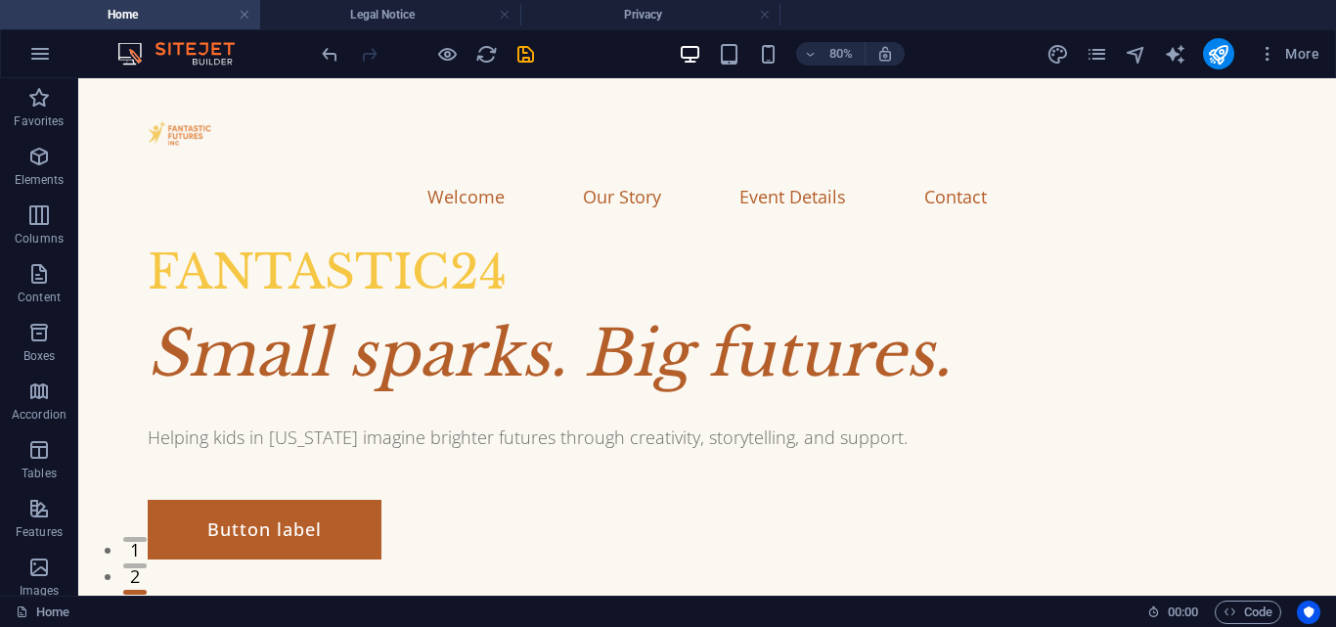
scroll to position [708, 0]
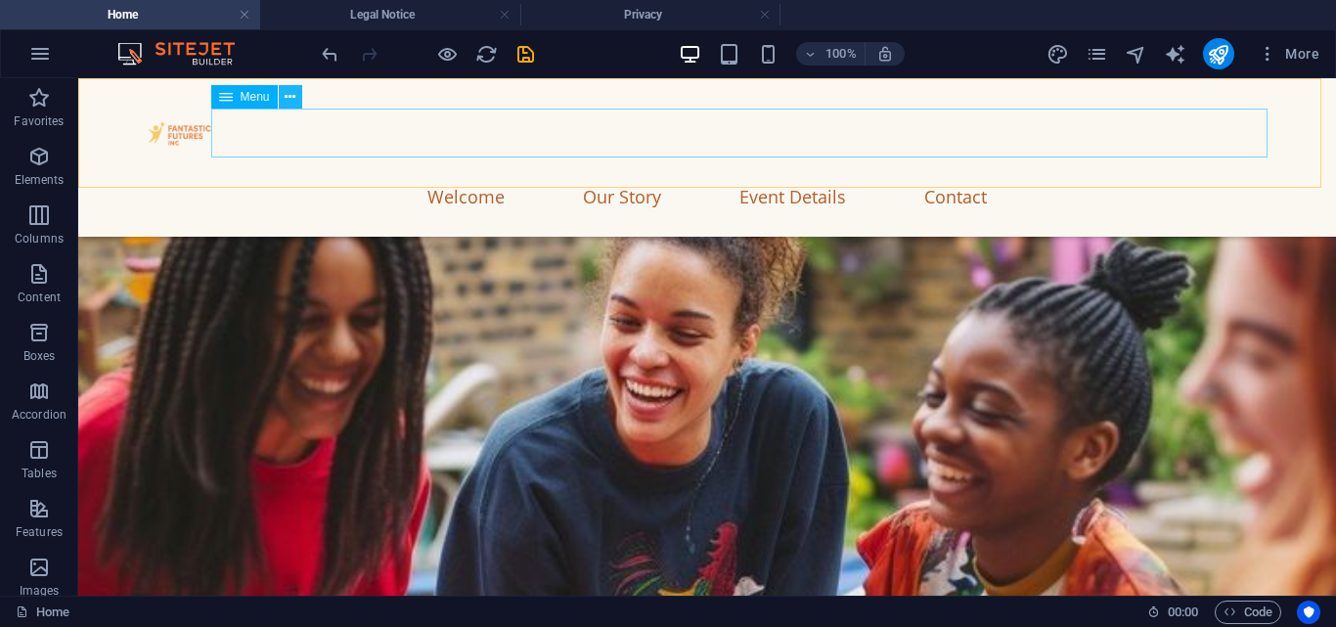
click at [287, 95] on icon at bounding box center [290, 97] width 11 height 21
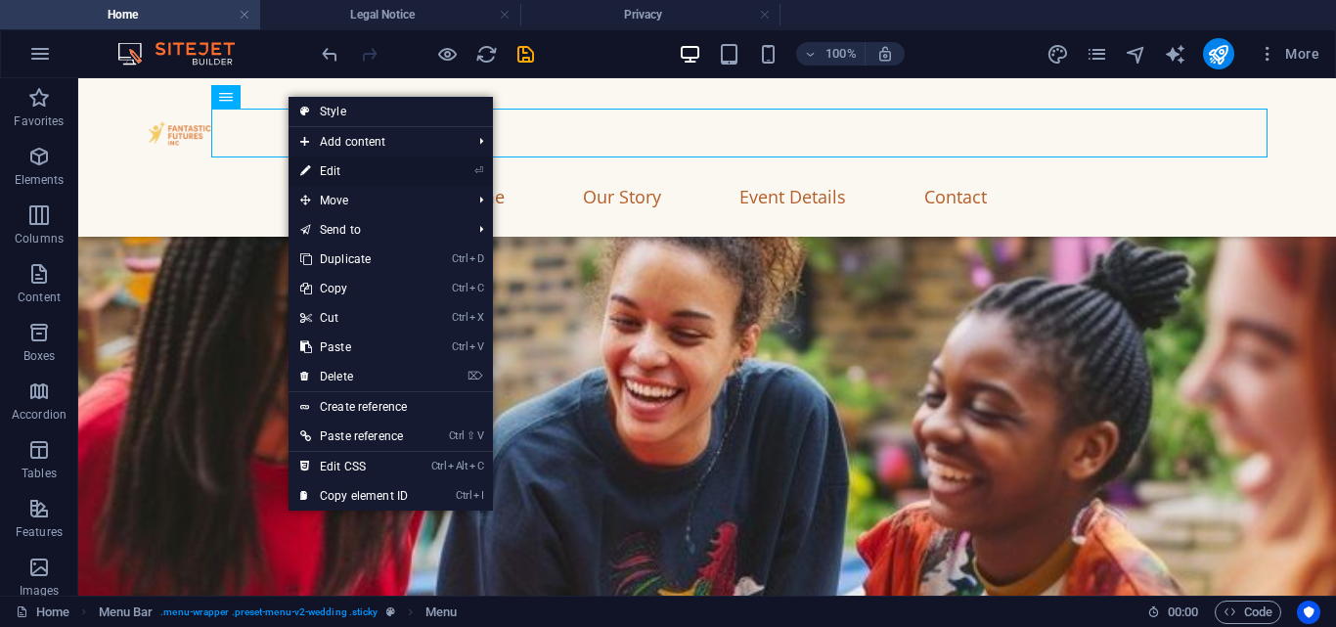
click at [345, 169] on link "⏎ Edit" at bounding box center [354, 170] width 131 height 29
select select
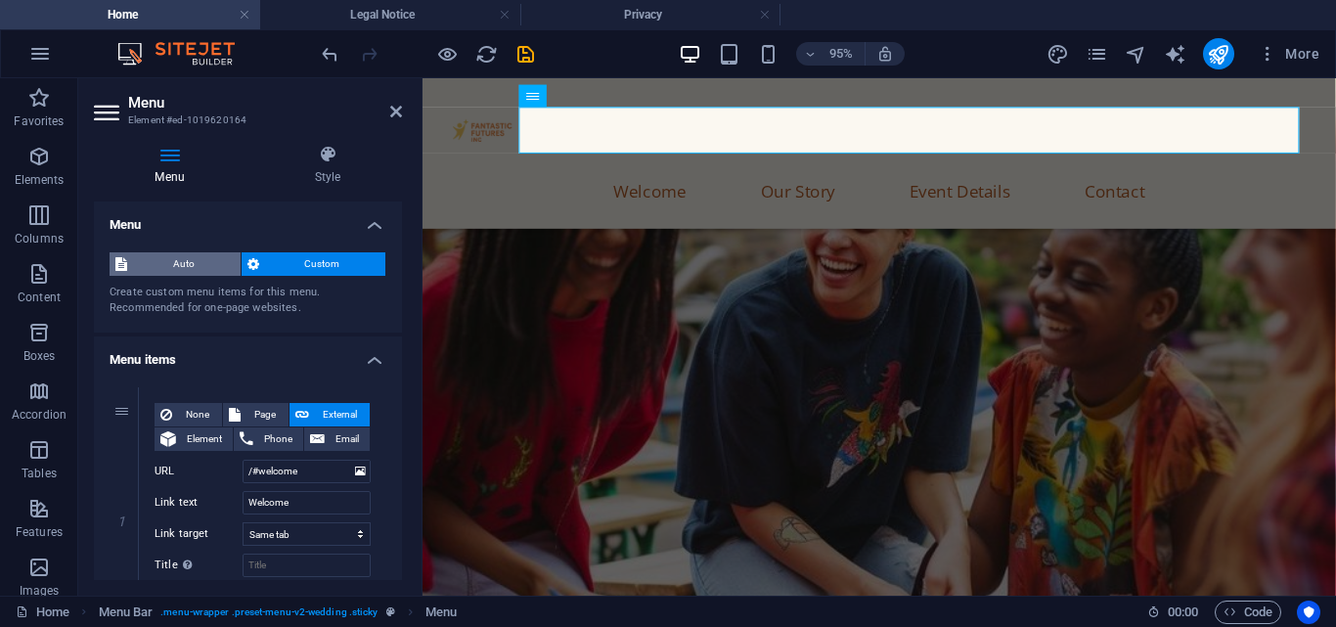
click at [197, 261] on span "Auto" at bounding box center [184, 263] width 102 height 23
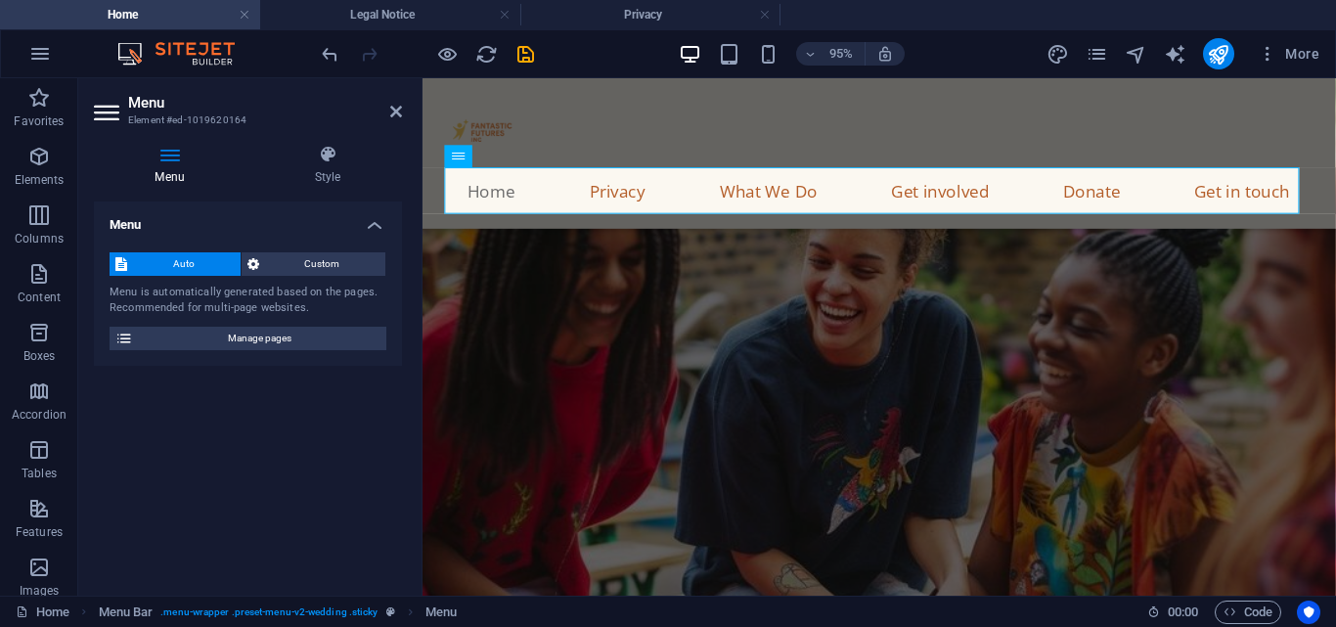
scroll to position [757, 0]
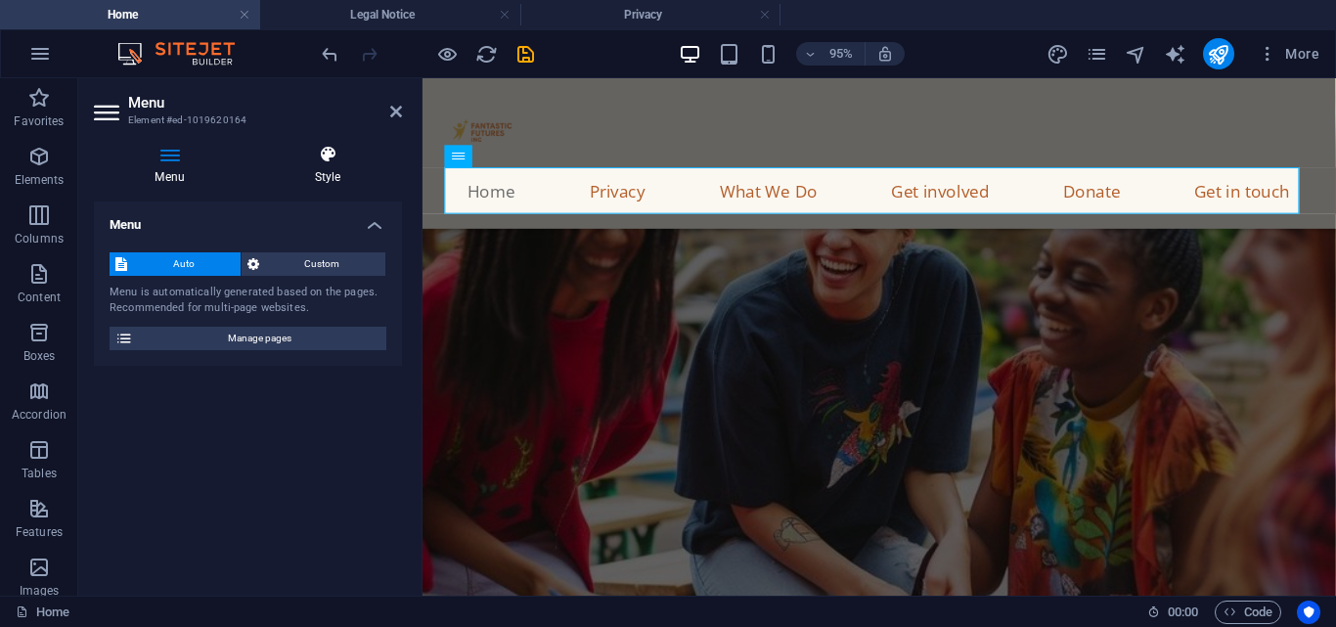
click at [335, 157] on icon at bounding box center [327, 155] width 149 height 20
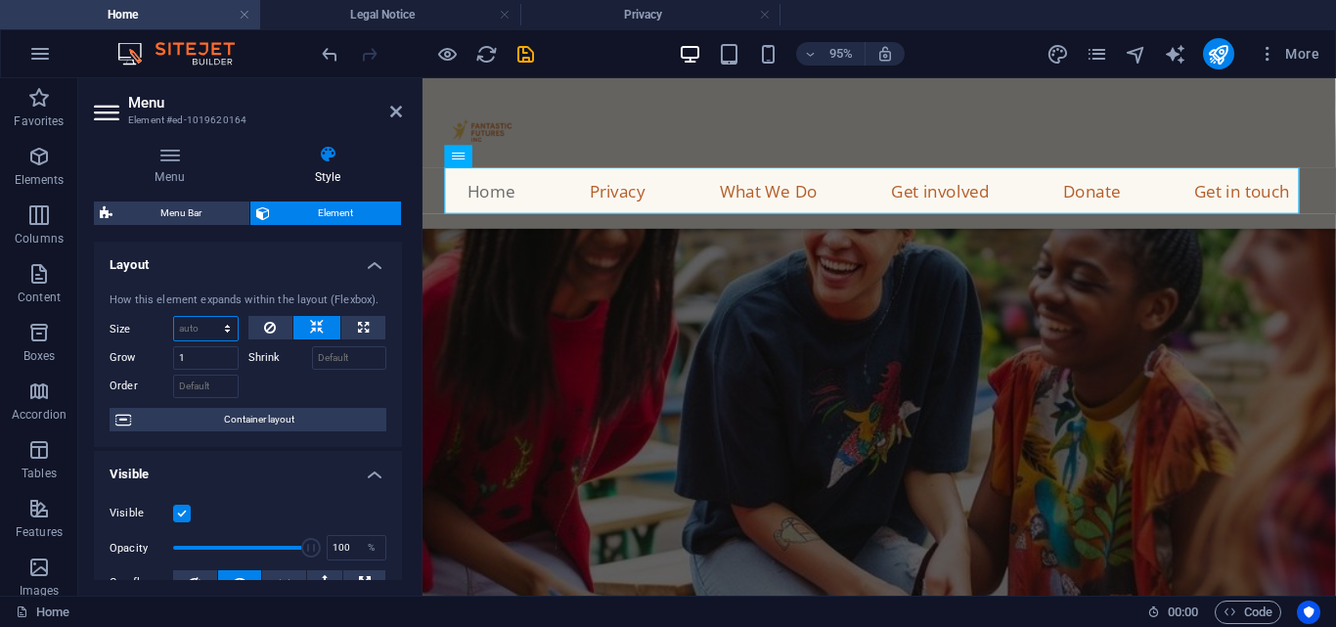
click at [219, 323] on select "Default auto px % 1/1 1/2 1/3 1/4 1/5 1/6 1/7 1/8 1/9 1/10" at bounding box center [206, 328] width 64 height 23
select select "%"
click at [207, 317] on select "Default auto px % 1/1 1/2 1/3 1/4 1/5 1/6 1/7 1/8 1/9 1/10" at bounding box center [206, 328] width 64 height 23
type input "100"
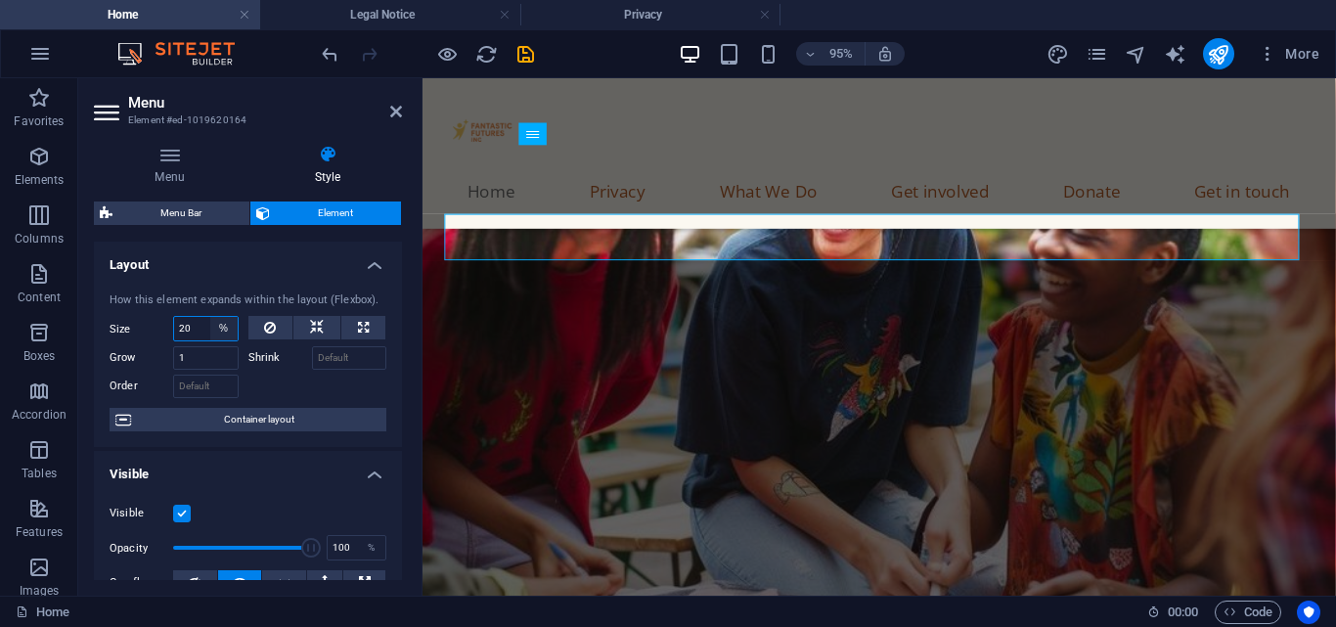
scroll to position [708, 0]
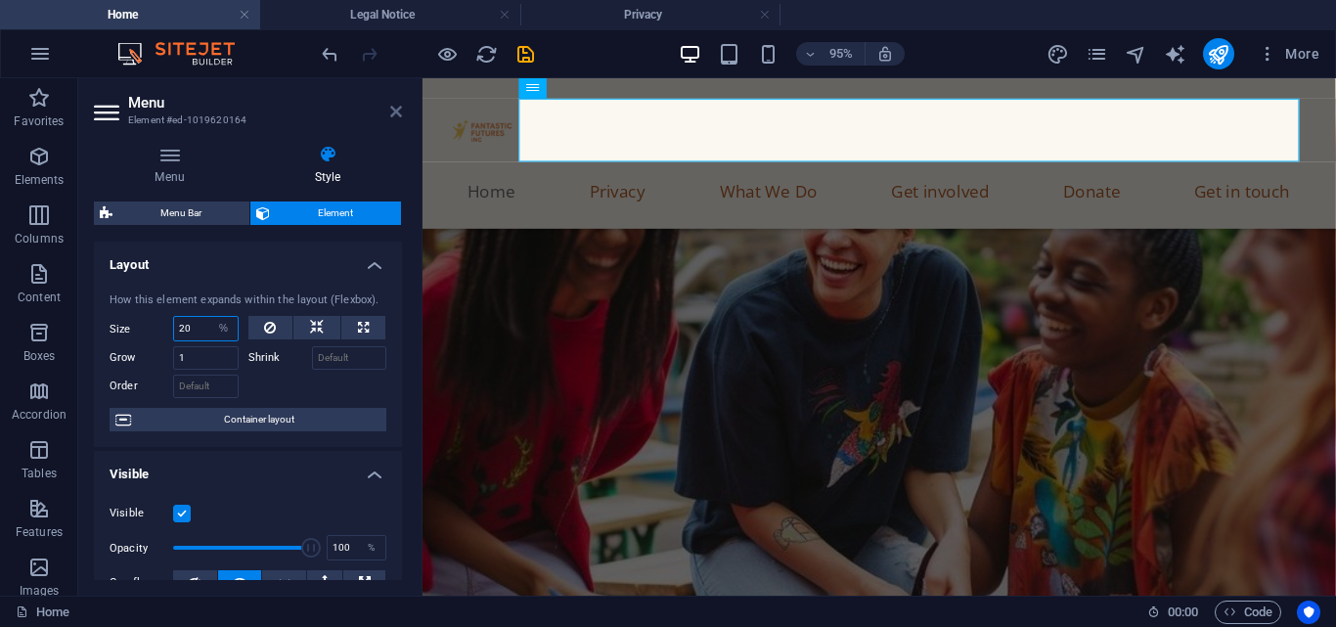
type input "20"
click at [390, 107] on icon at bounding box center [396, 112] width 12 height 16
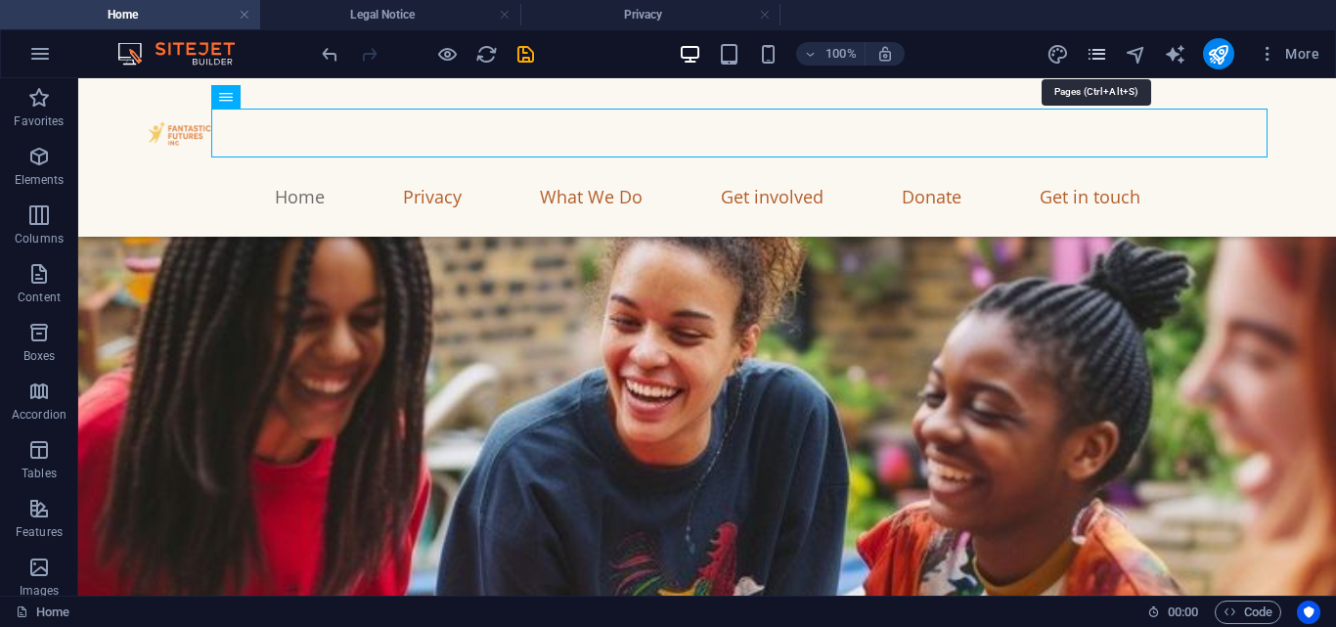
click at [1104, 57] on icon "pages" at bounding box center [1097, 54] width 22 height 22
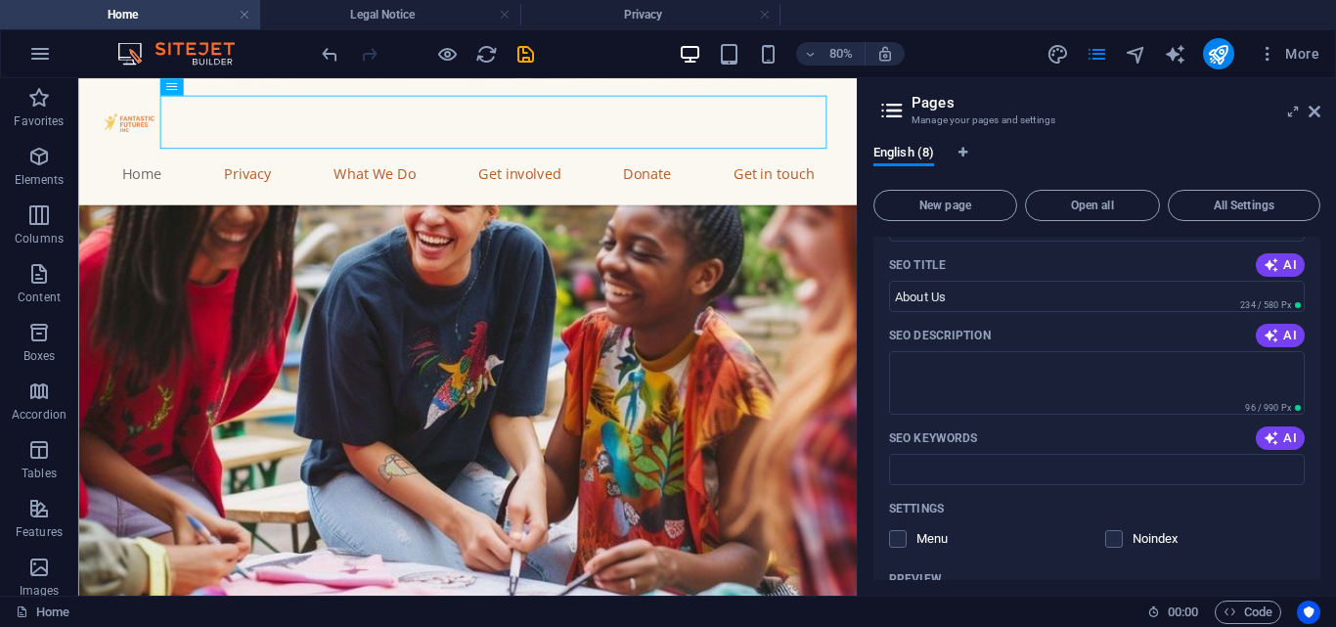
scroll to position [385, 0]
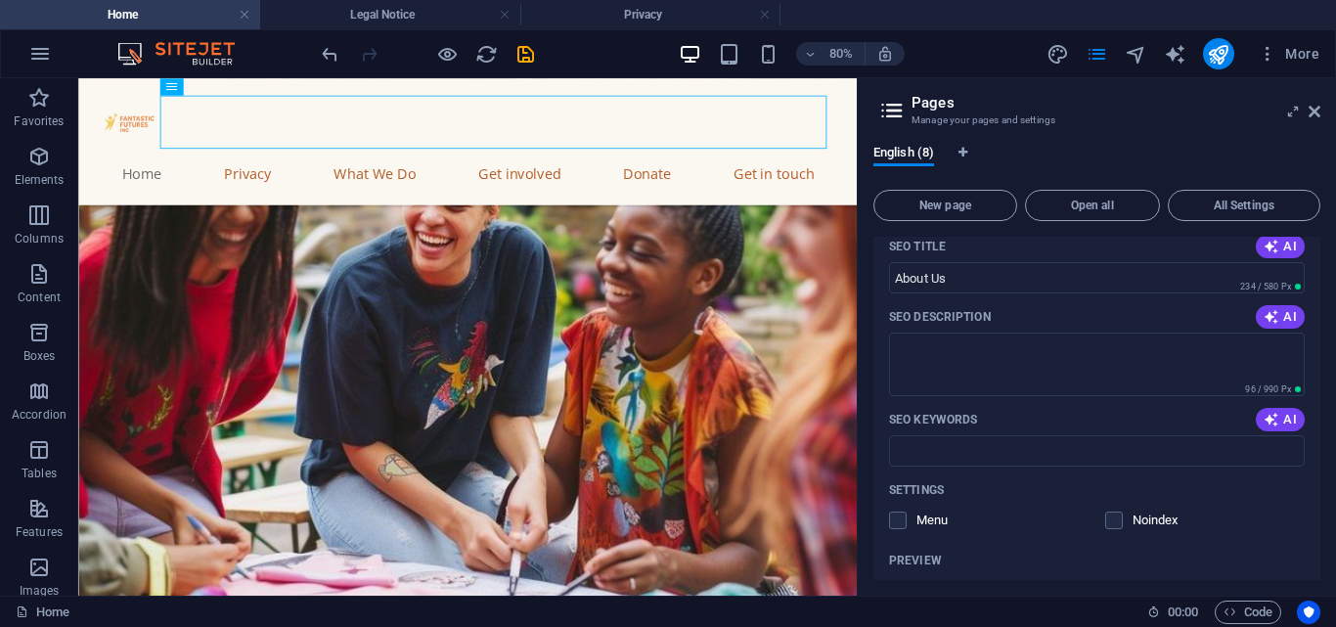
click at [927, 522] on p "Menu" at bounding box center [948, 520] width 64 height 18
click at [0, 0] on input "checkbox" at bounding box center [0, 0] width 0 height 0
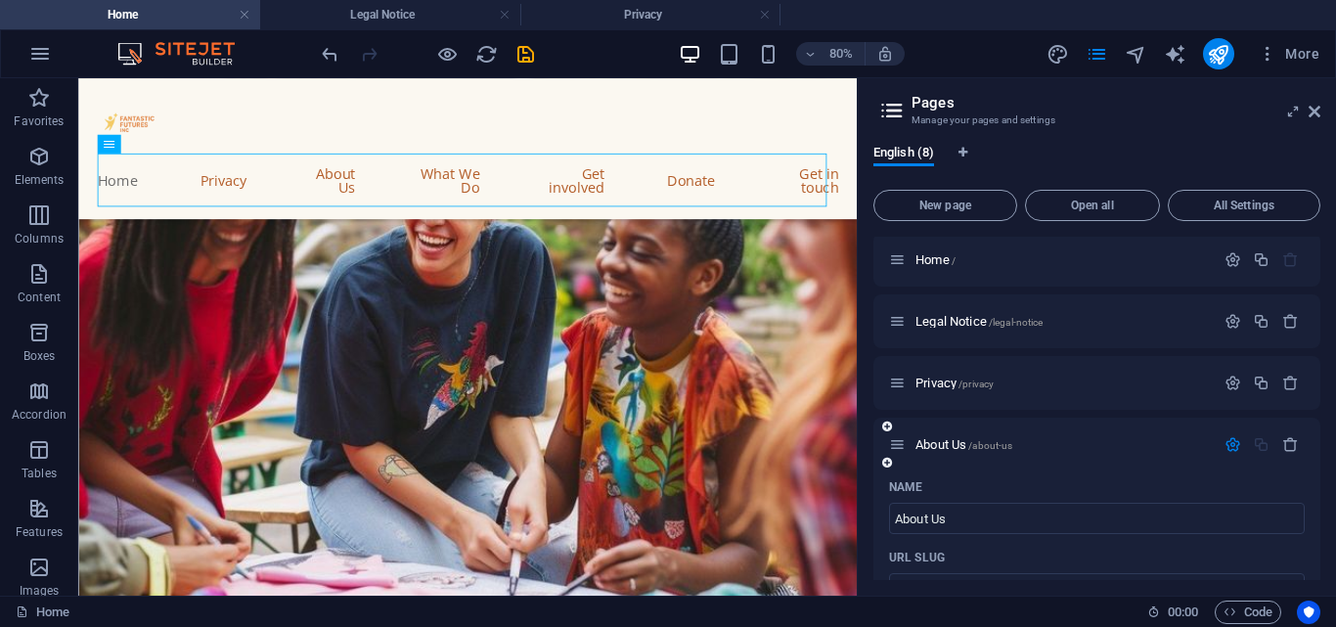
scroll to position [0, 0]
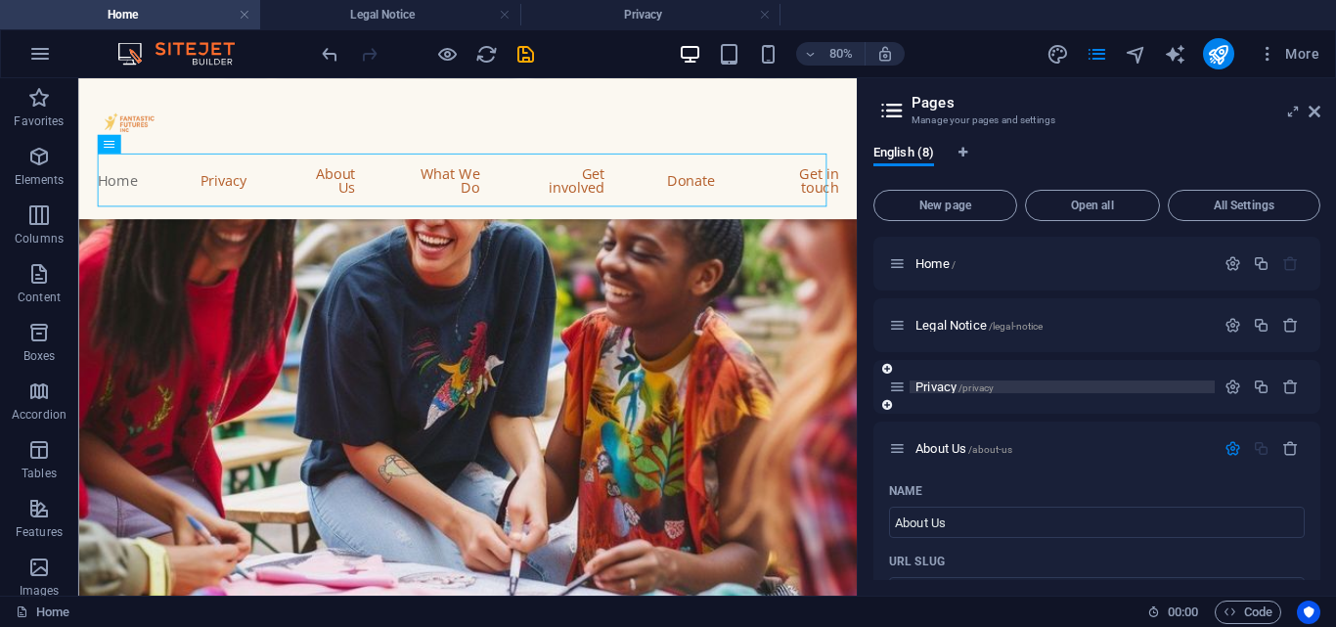
click at [1030, 380] on p "Privacy /privacy" at bounding box center [1061, 386] width 293 height 13
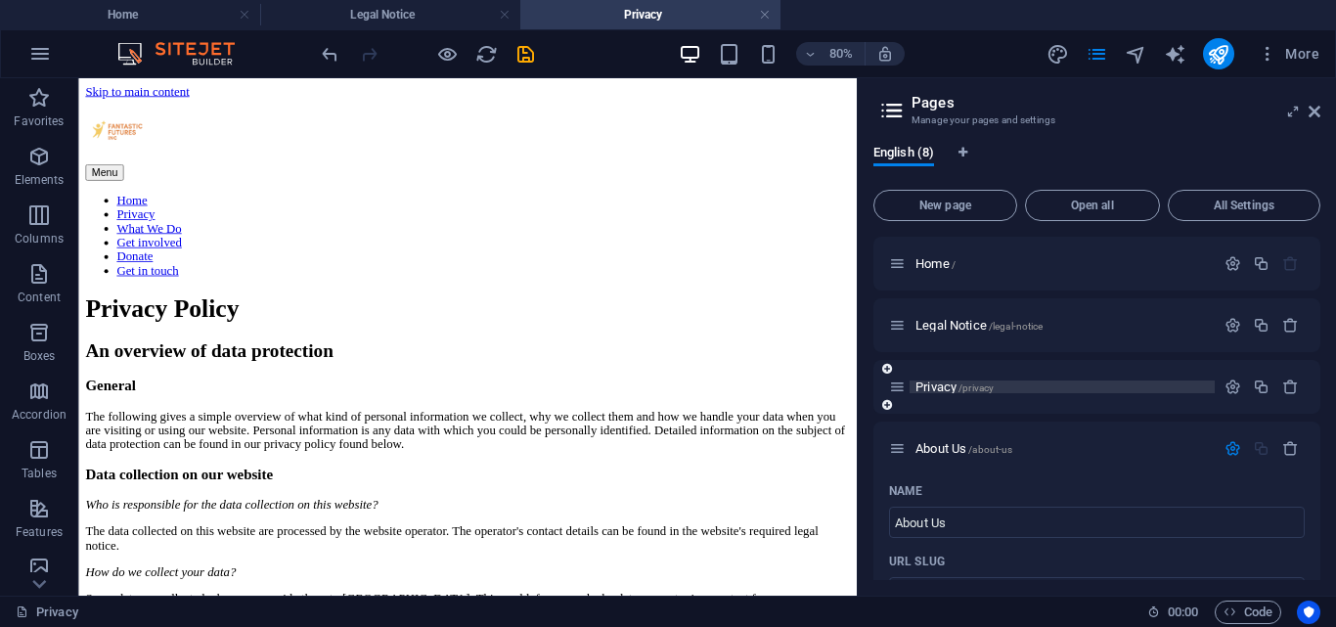
scroll to position [56, 0]
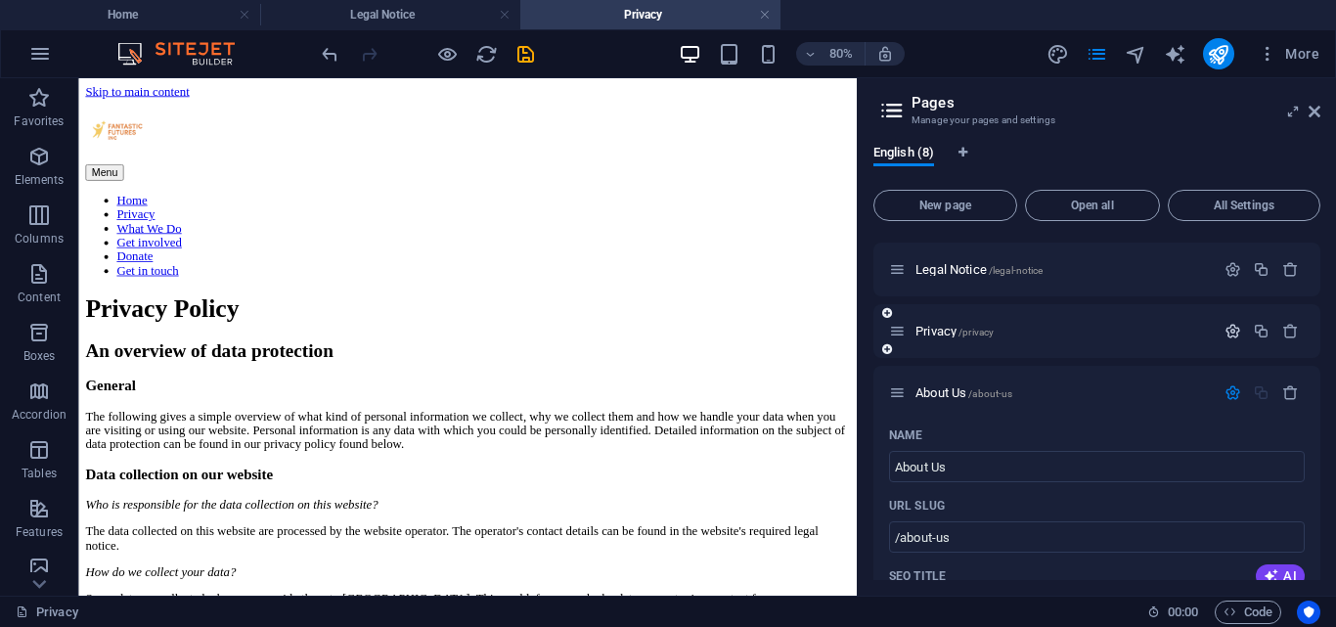
click at [1228, 333] on icon "button" at bounding box center [1232, 331] width 17 height 17
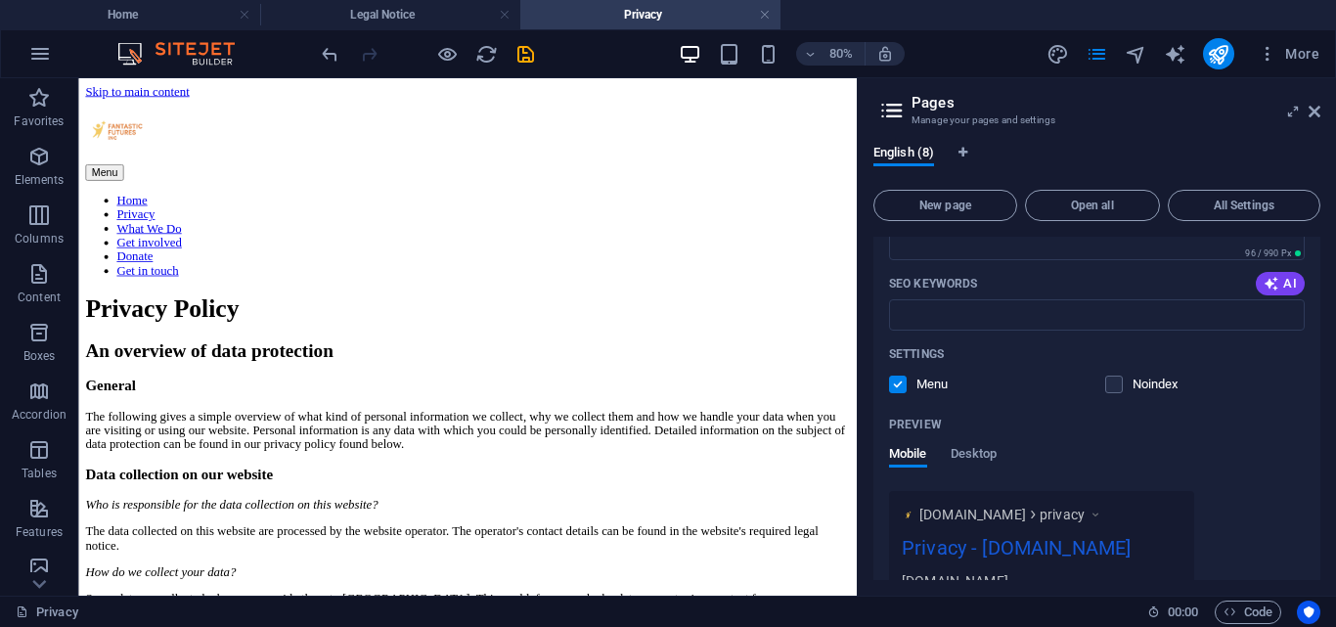
scroll to position [461, 0]
click at [916, 383] on p "Menu" at bounding box center [948, 384] width 64 height 18
click at [0, 0] on input "checkbox" at bounding box center [0, 0] width 0 height 0
click at [103, 12] on h4 "Home" at bounding box center [130, 15] width 260 height 22
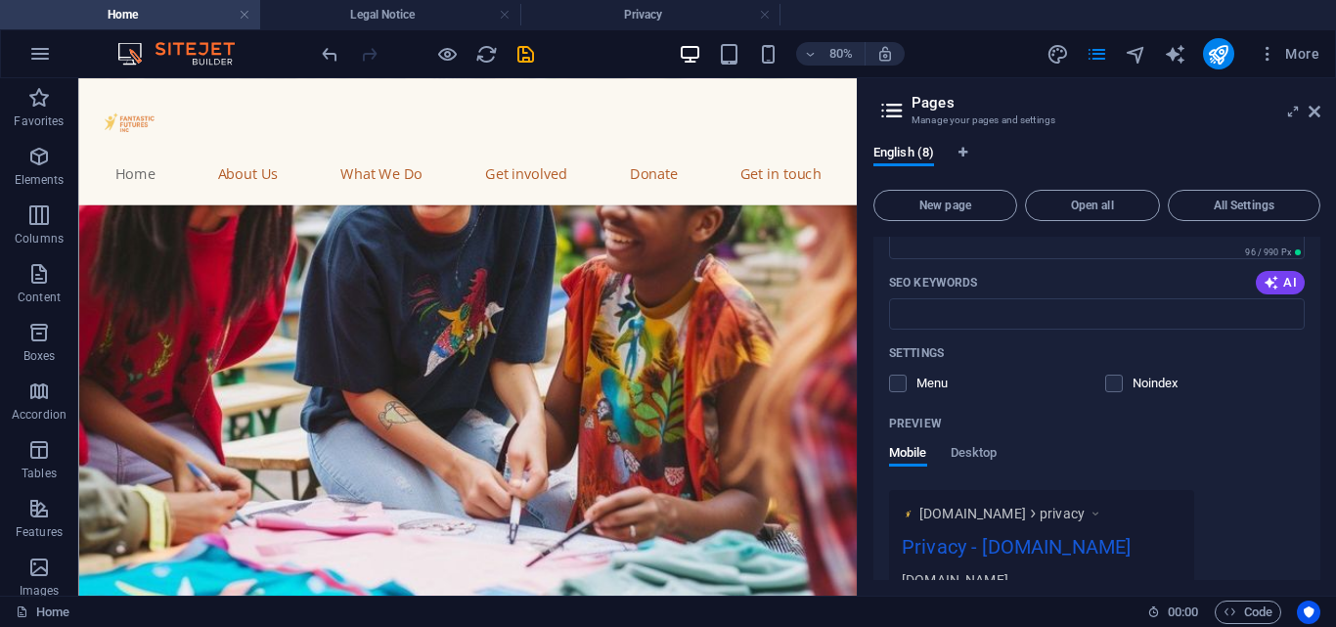
click at [1321, 109] on aside "Pages Manage your pages and settings English (8) New page Open all All Settings…" at bounding box center [1096, 336] width 479 height 517
click at [1316, 110] on icon at bounding box center [1315, 112] width 12 height 16
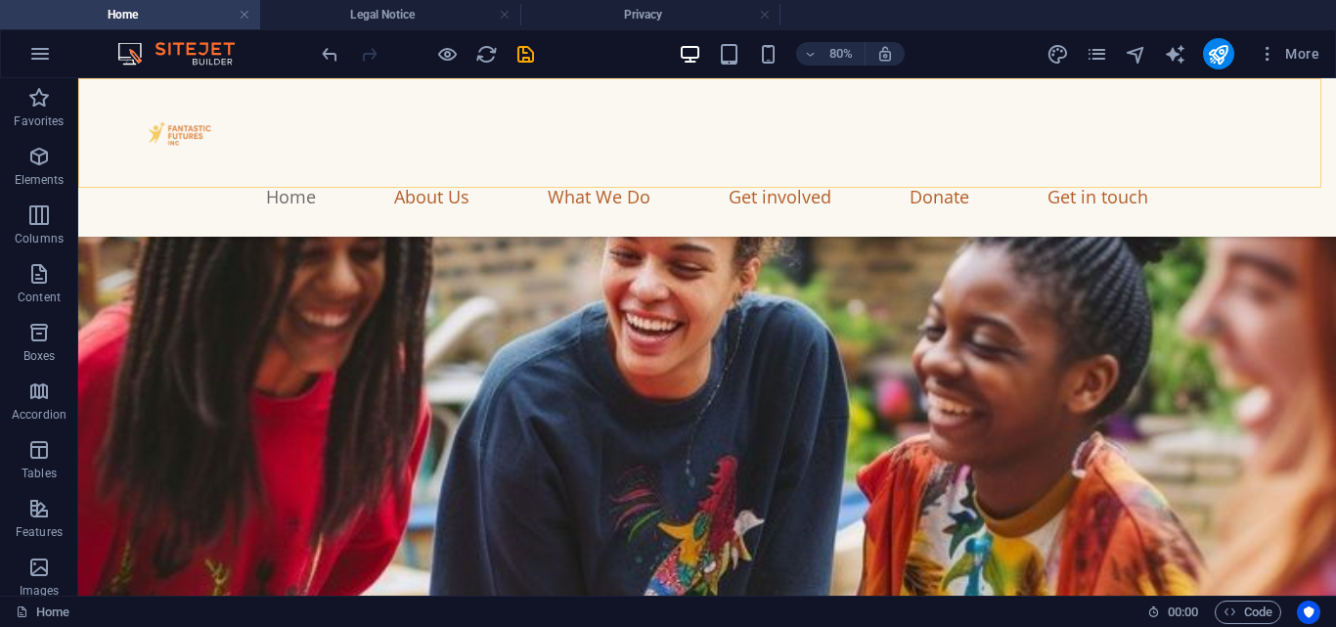
scroll to position [855, 0]
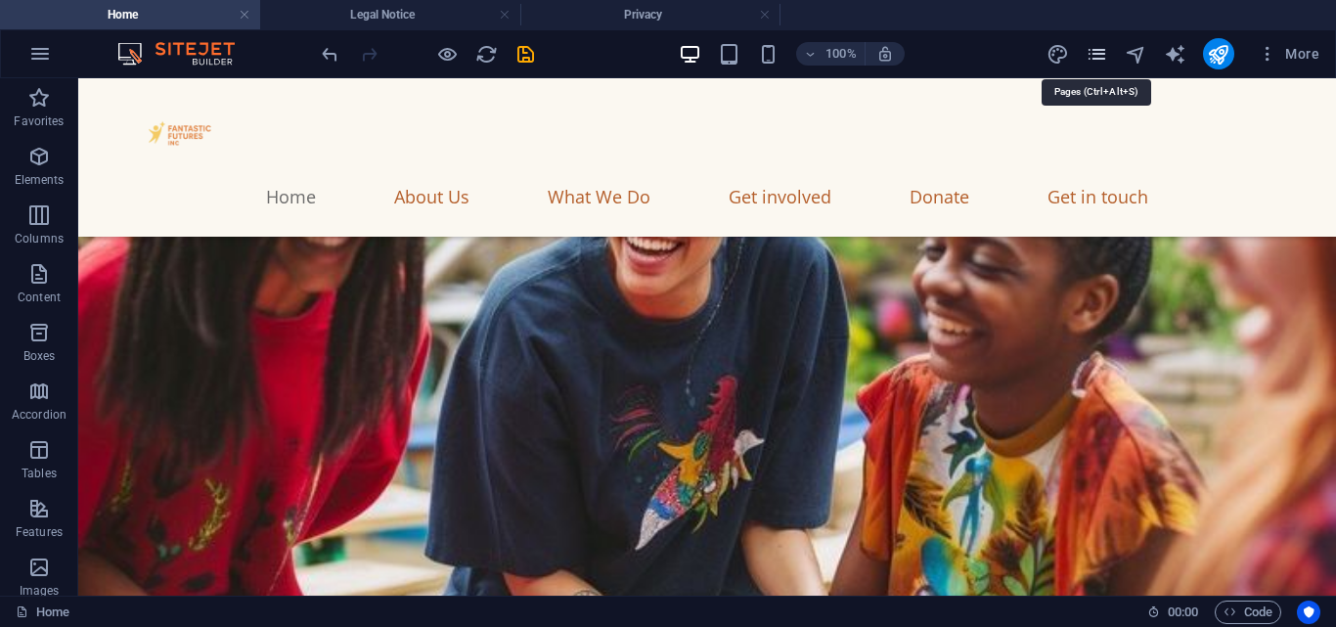
click at [1099, 53] on icon "pages" at bounding box center [1097, 54] width 22 height 22
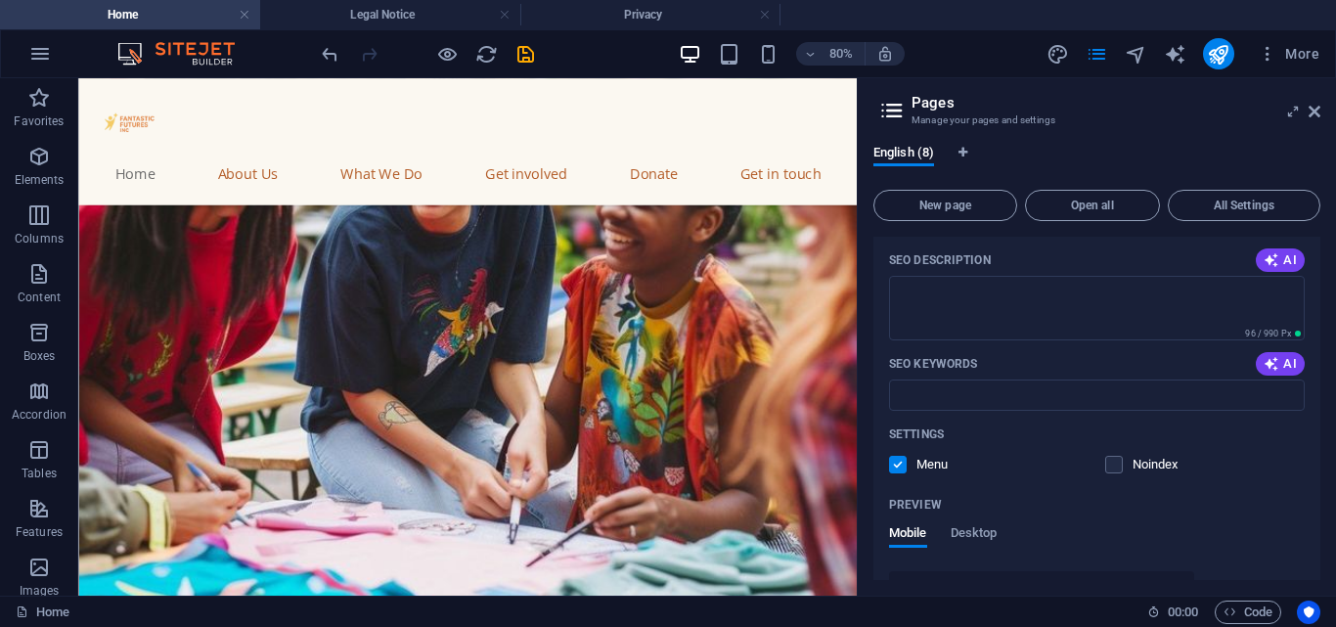
scroll to position [2874, 0]
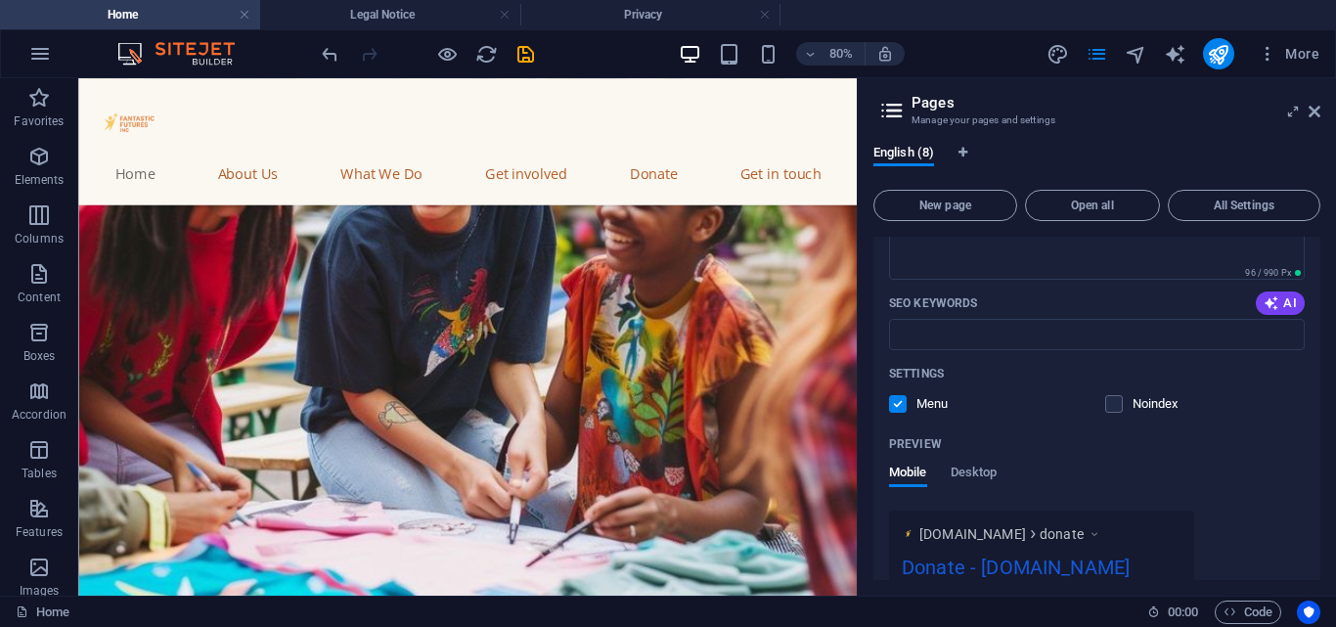
click at [903, 401] on label at bounding box center [898, 404] width 18 height 18
click at [0, 0] on input "checkbox" at bounding box center [0, 0] width 0 height 0
click at [1315, 105] on icon at bounding box center [1315, 112] width 12 height 16
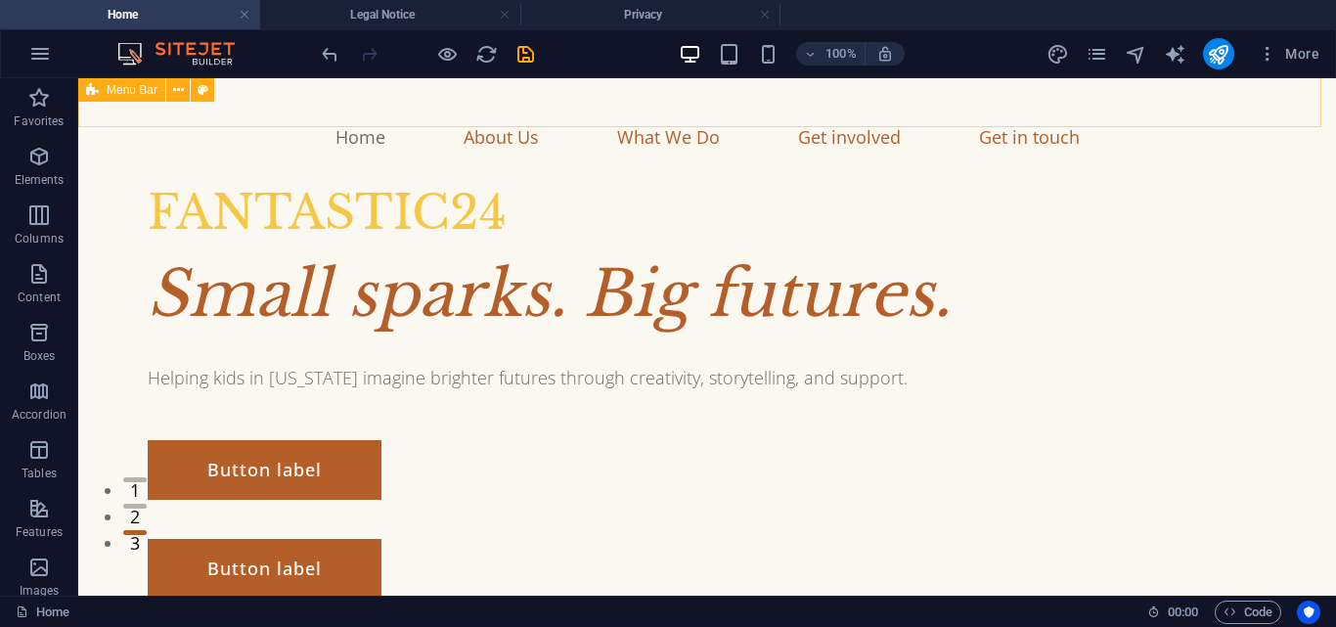
scroll to position [71, 0]
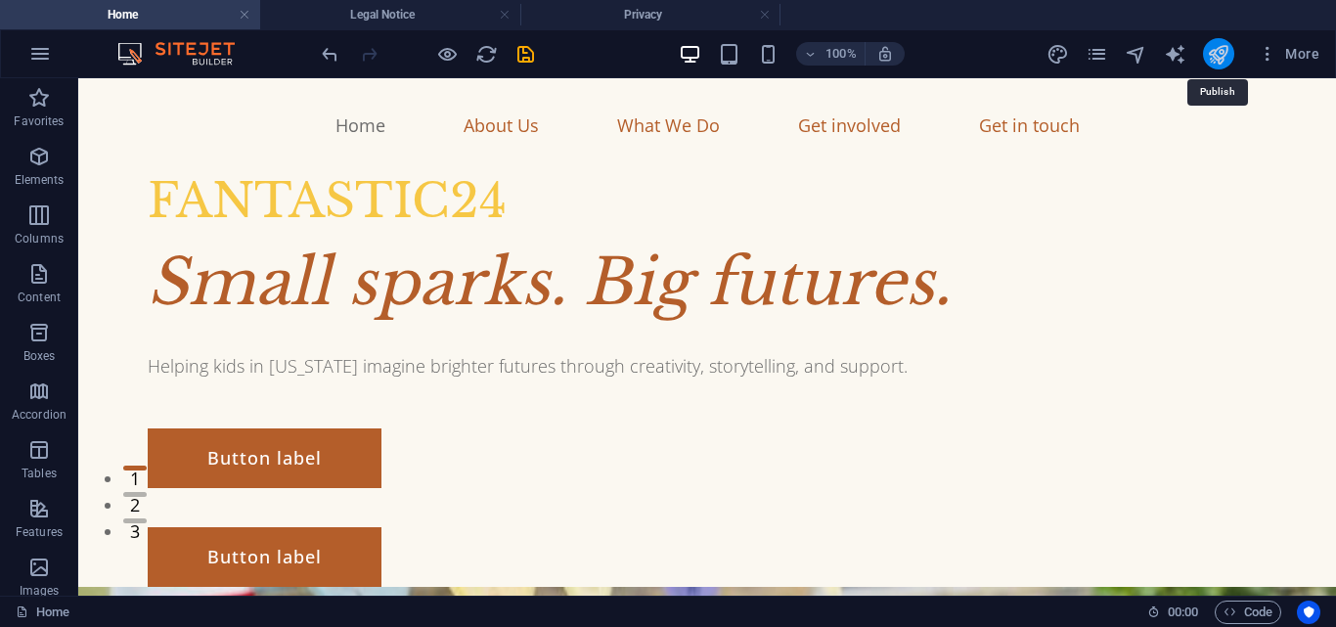
click at [1225, 54] on icon "publish" at bounding box center [1218, 54] width 22 height 22
checkbox input "false"
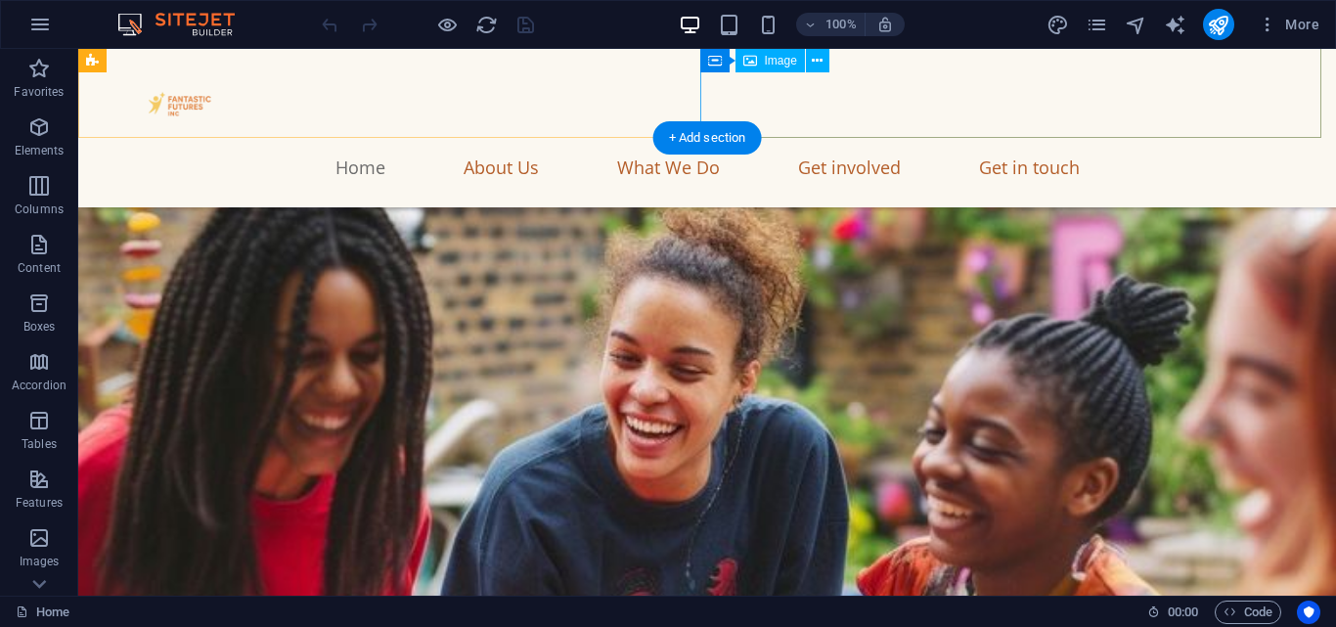
scroll to position [639, 0]
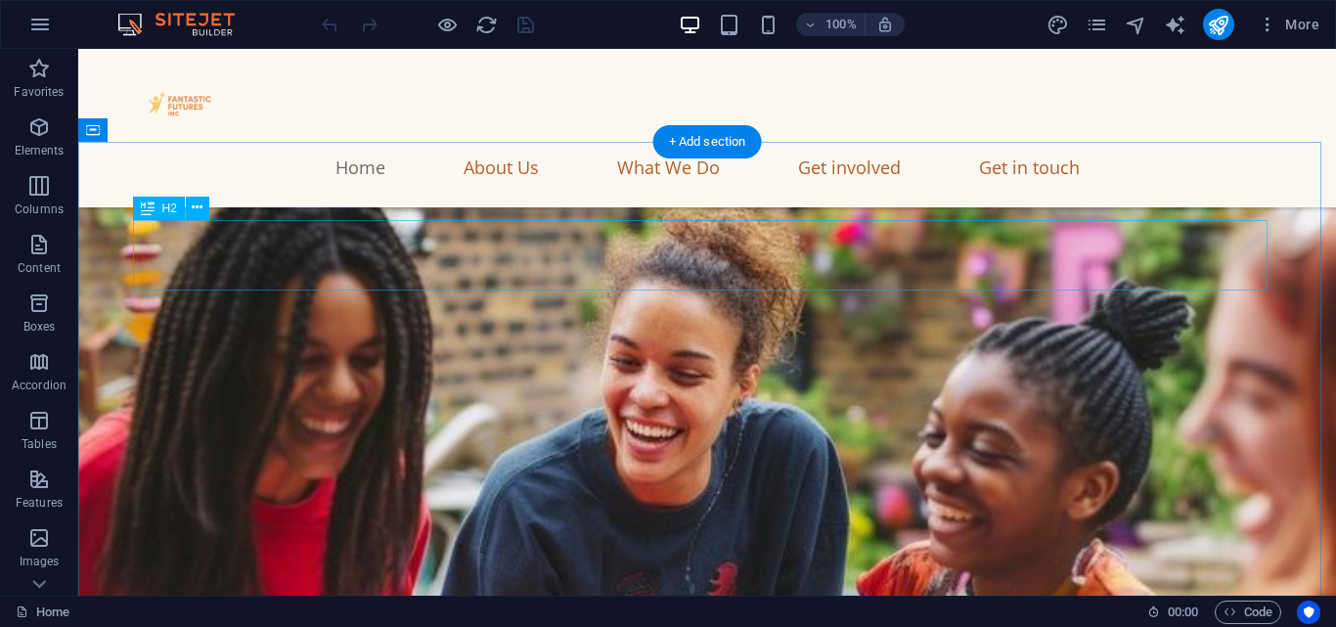
click at [200, 210] on icon at bounding box center [197, 208] width 11 height 21
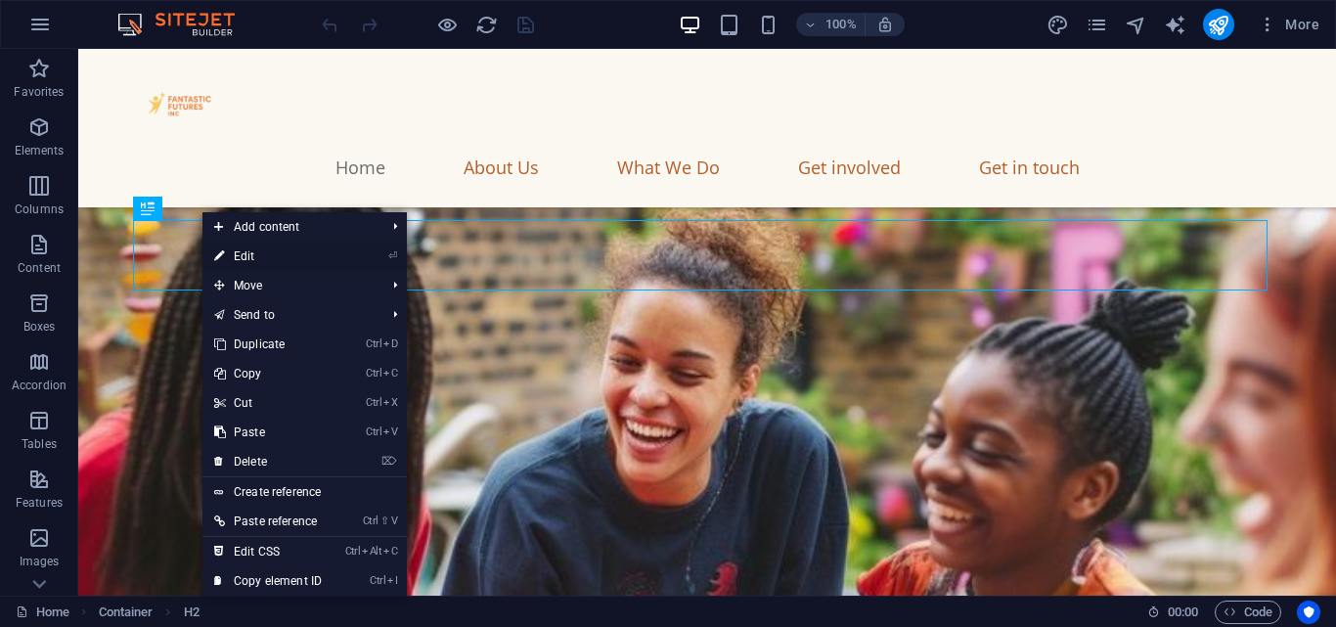
click at [239, 252] on link "⏎ Edit" at bounding box center [267, 256] width 131 height 29
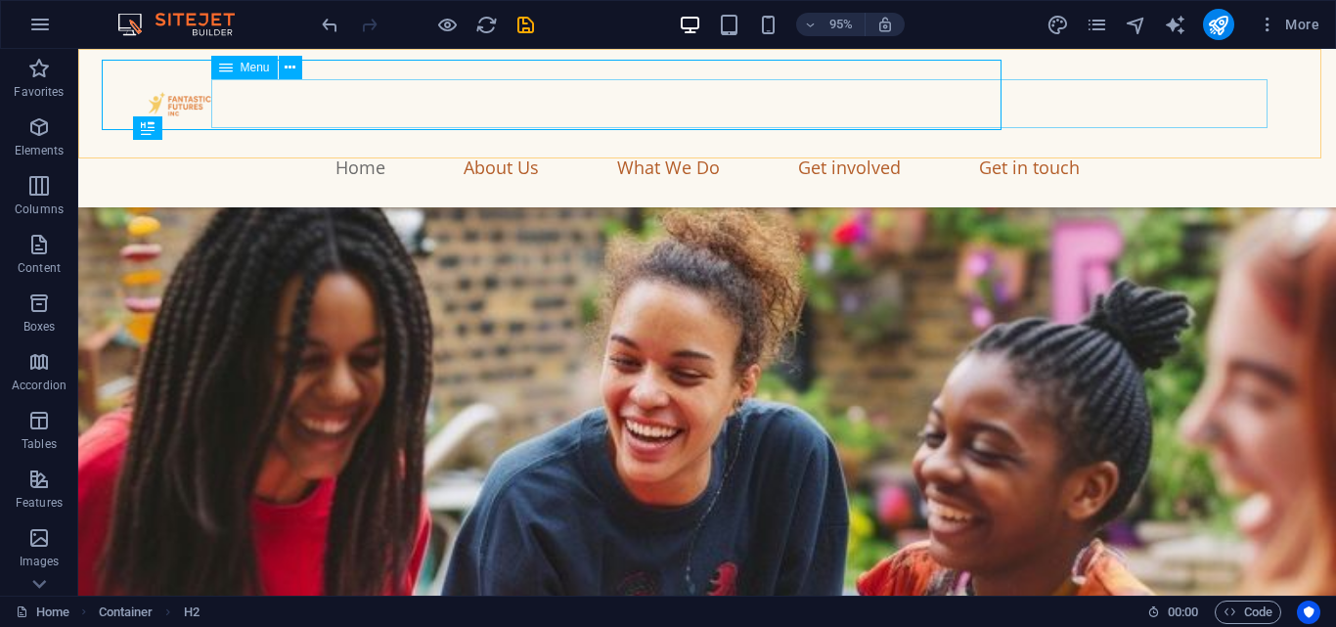
scroll to position [719, 0]
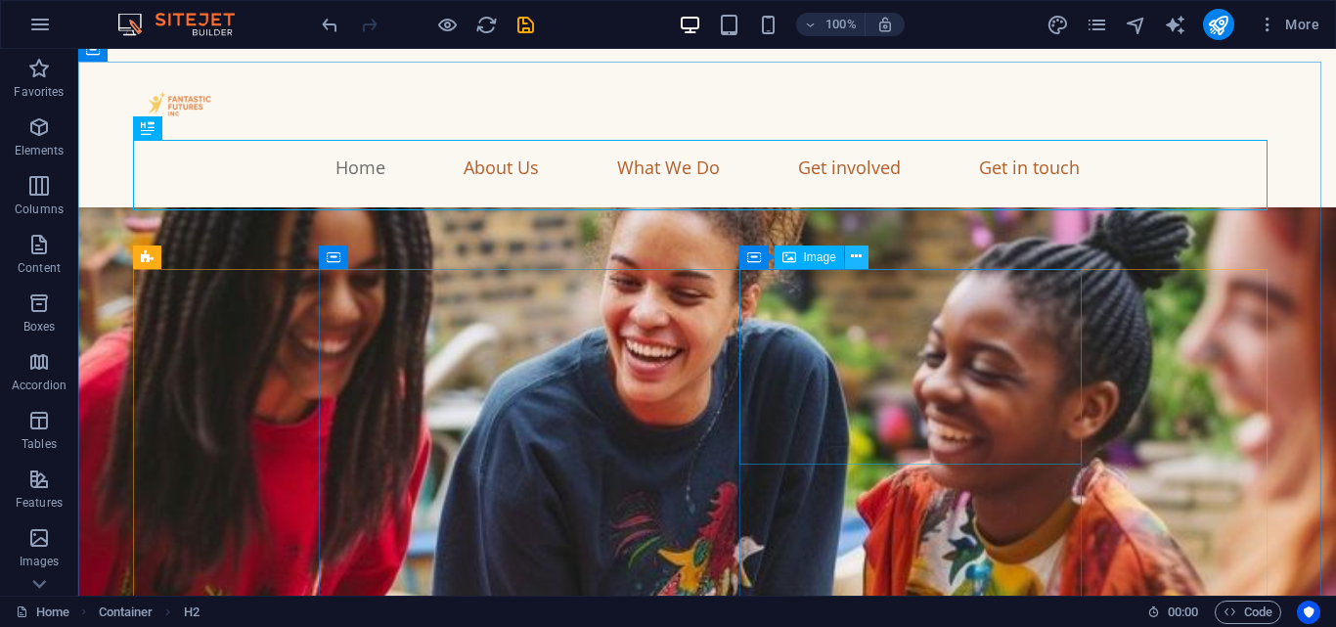
click at [862, 259] on icon at bounding box center [856, 256] width 11 height 21
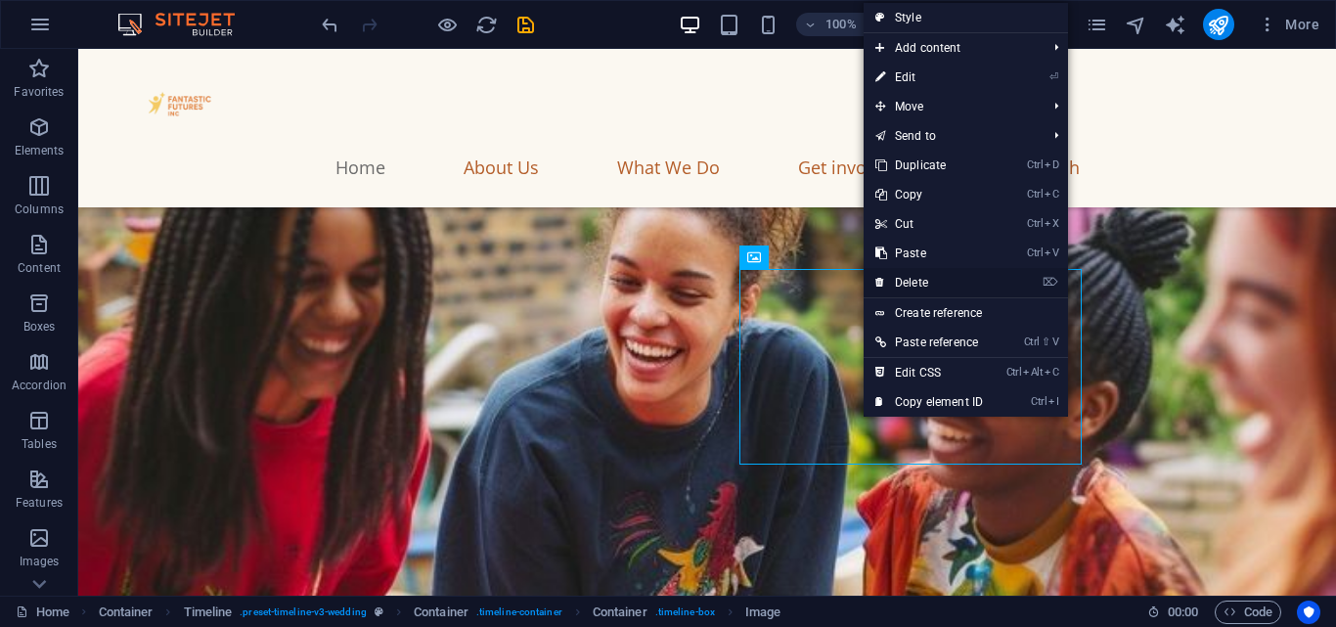
click at [942, 276] on link "⌦ Delete" at bounding box center [929, 282] width 131 height 29
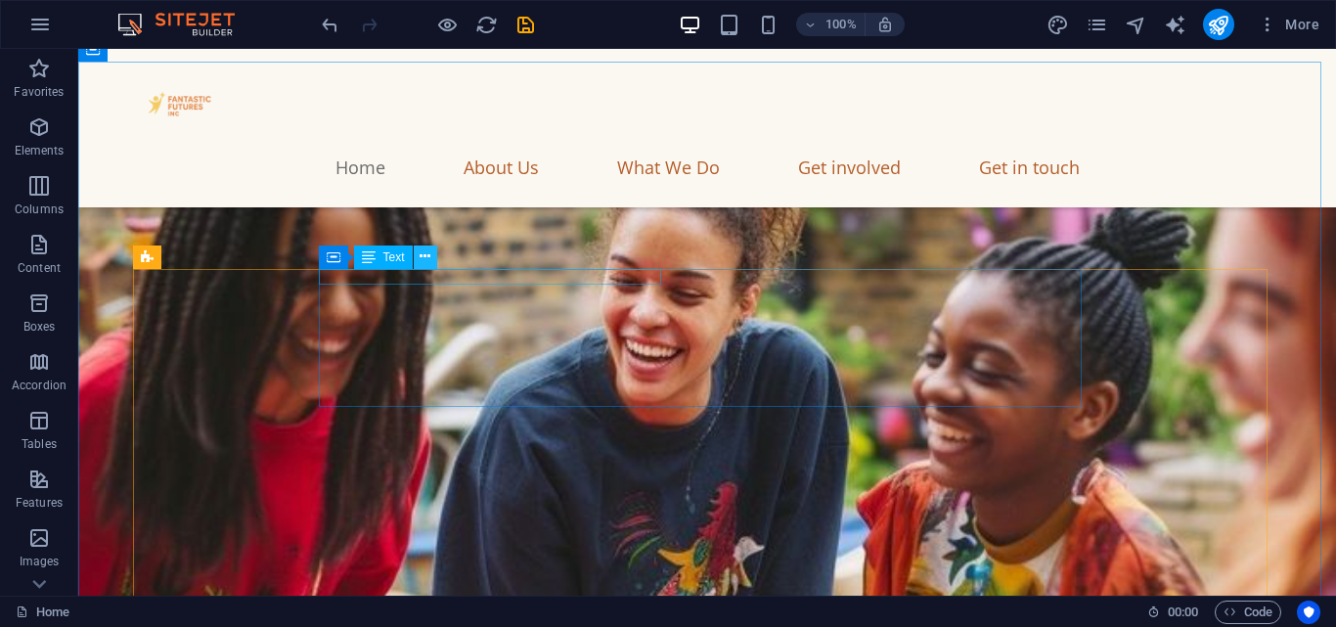
click at [428, 259] on icon at bounding box center [425, 256] width 11 height 21
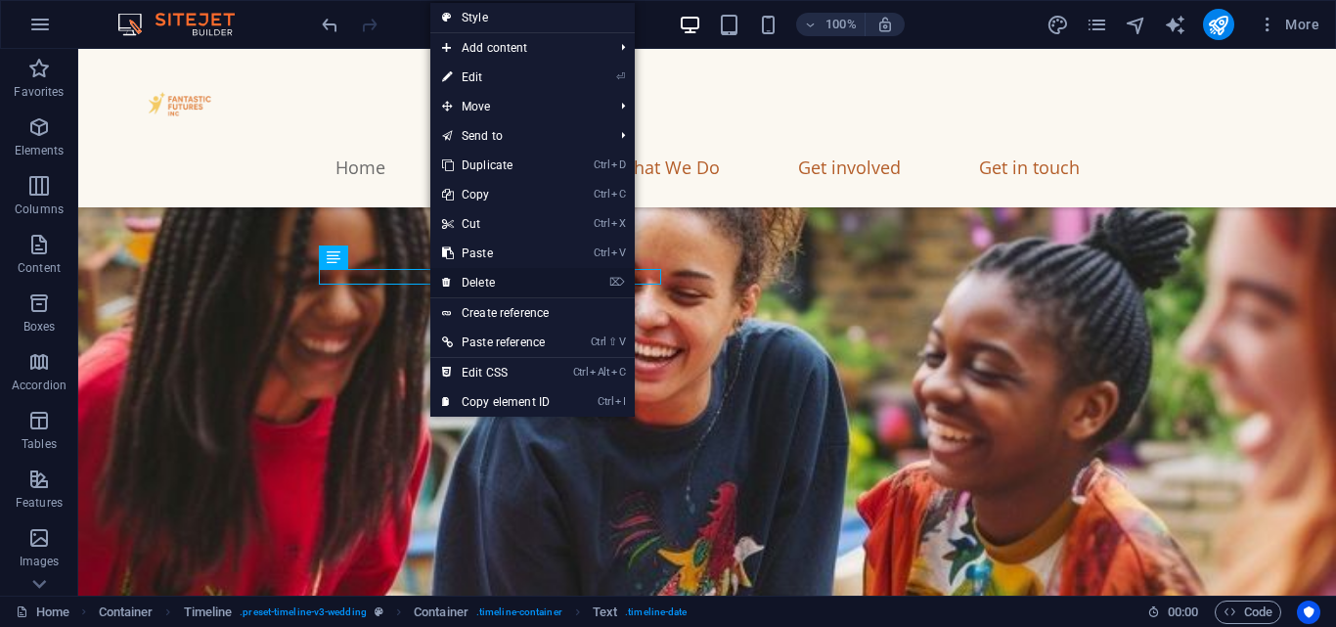
click at [477, 271] on link "⌦ Delete" at bounding box center [495, 282] width 131 height 29
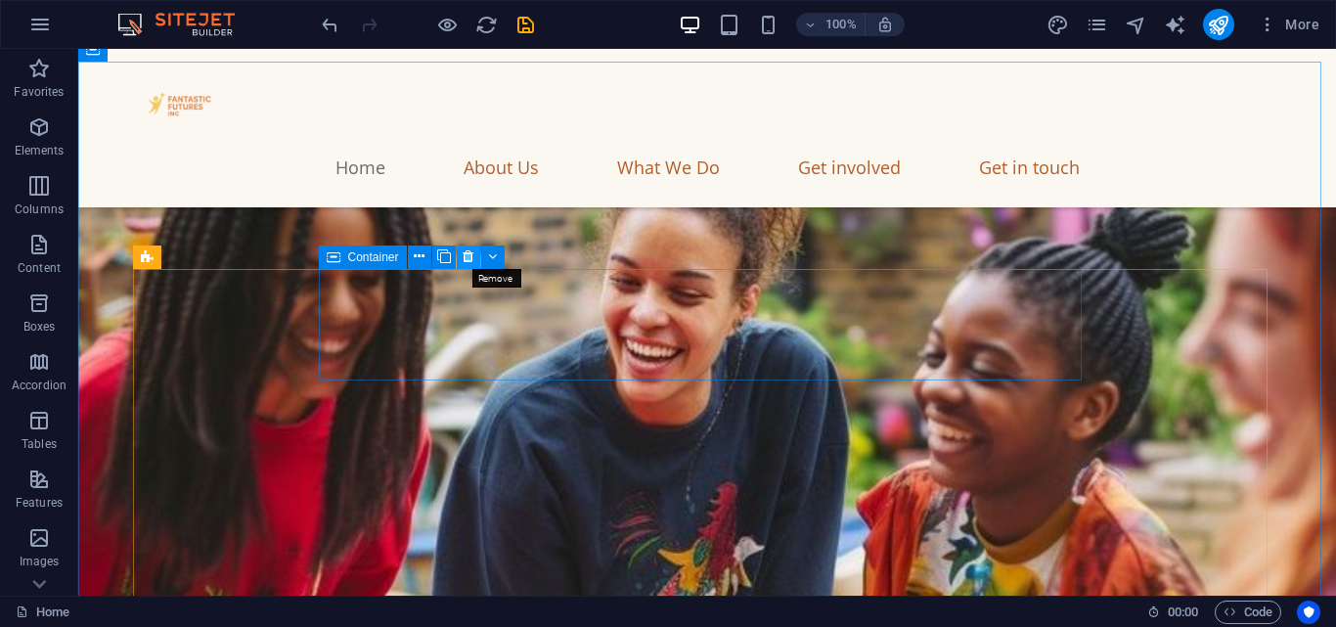
click at [466, 256] on icon at bounding box center [468, 256] width 11 height 21
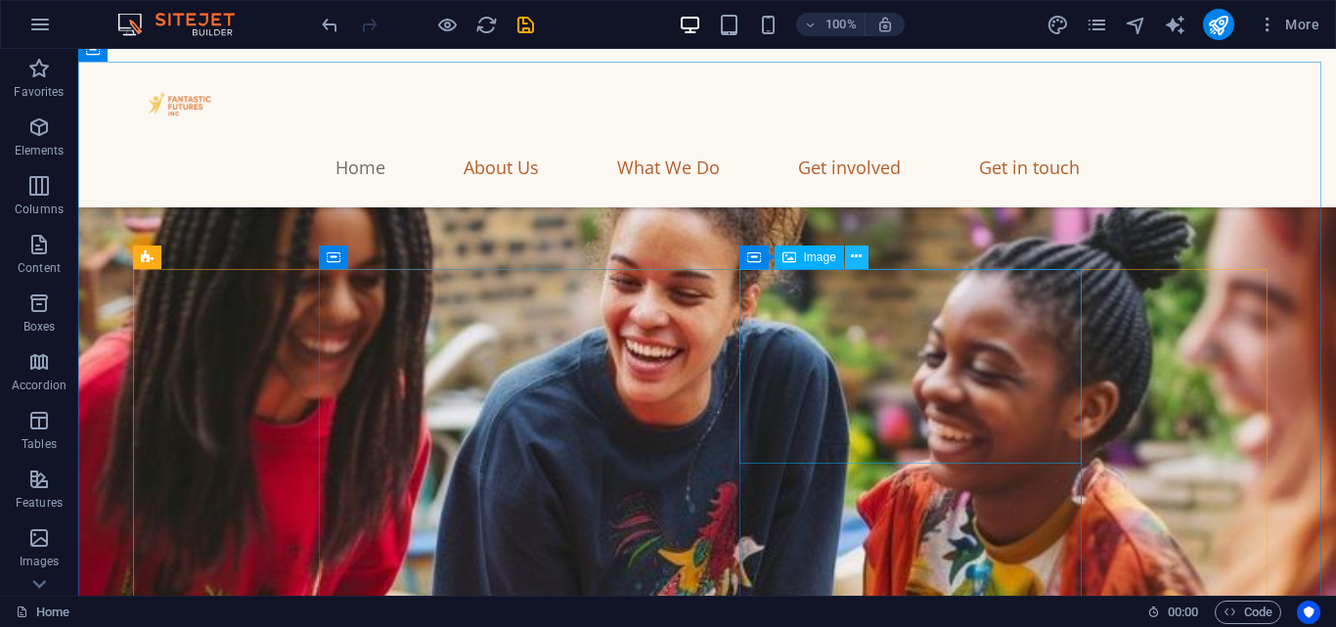
click at [855, 257] on icon at bounding box center [856, 256] width 11 height 21
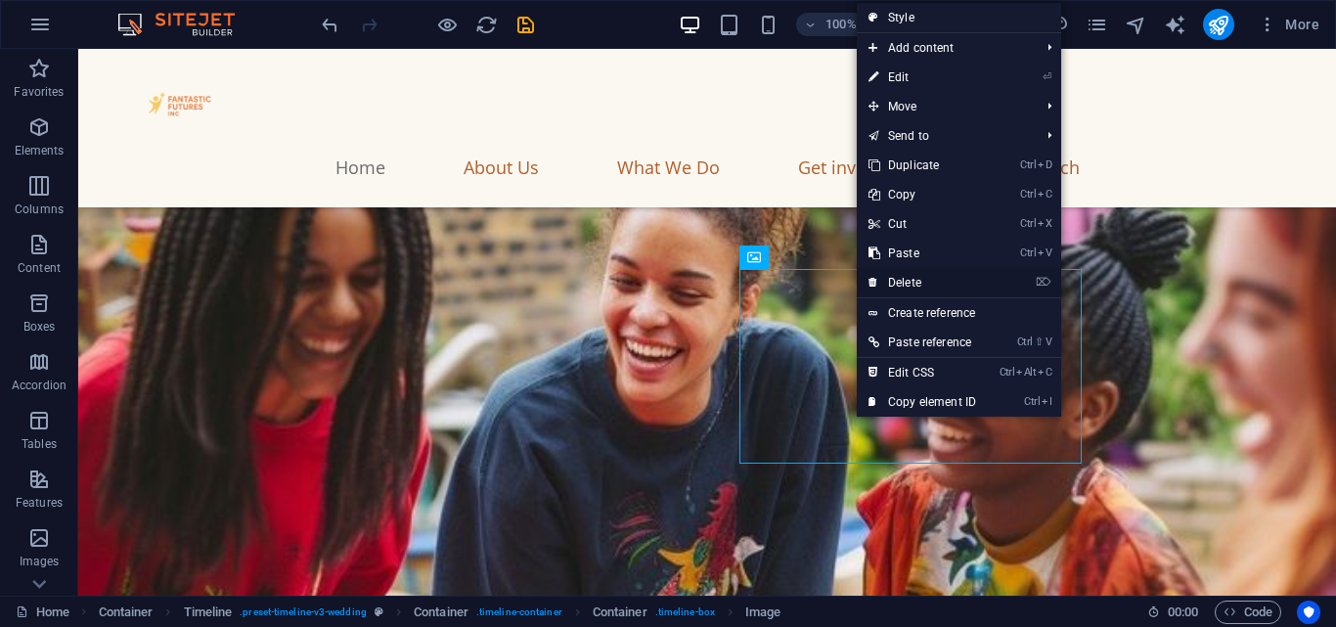
click at [896, 275] on link "⌦ Delete" at bounding box center [922, 282] width 131 height 29
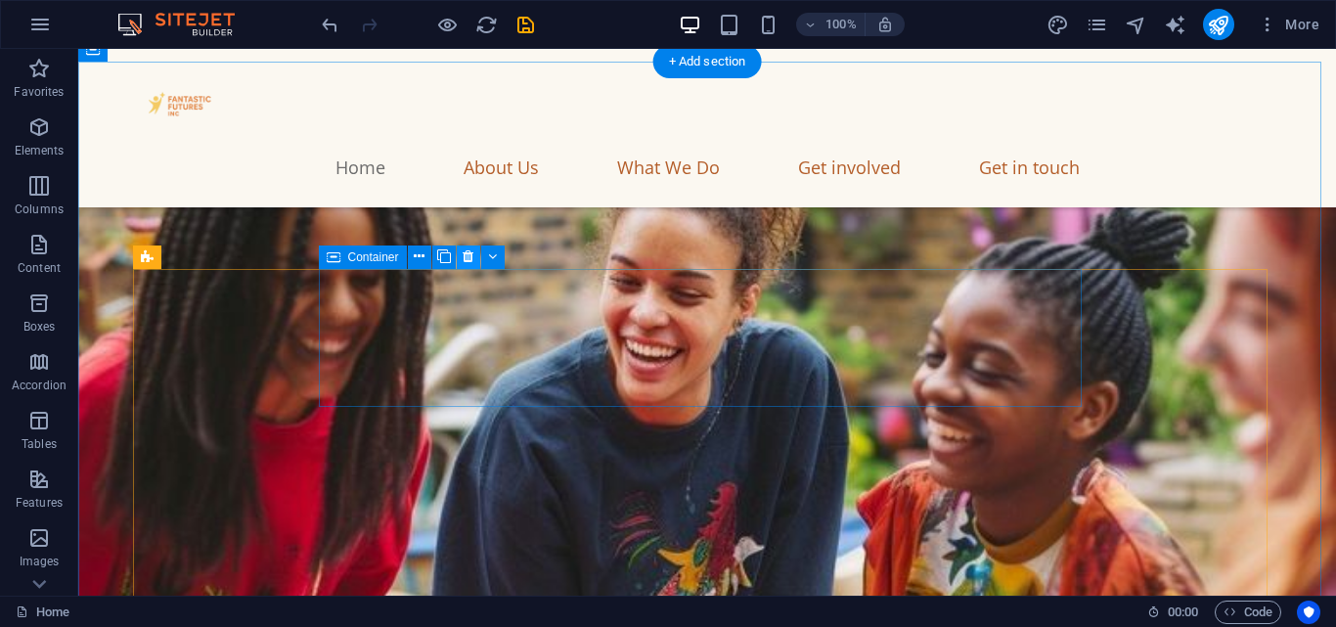
click at [464, 260] on button at bounding box center [468, 256] width 23 height 23
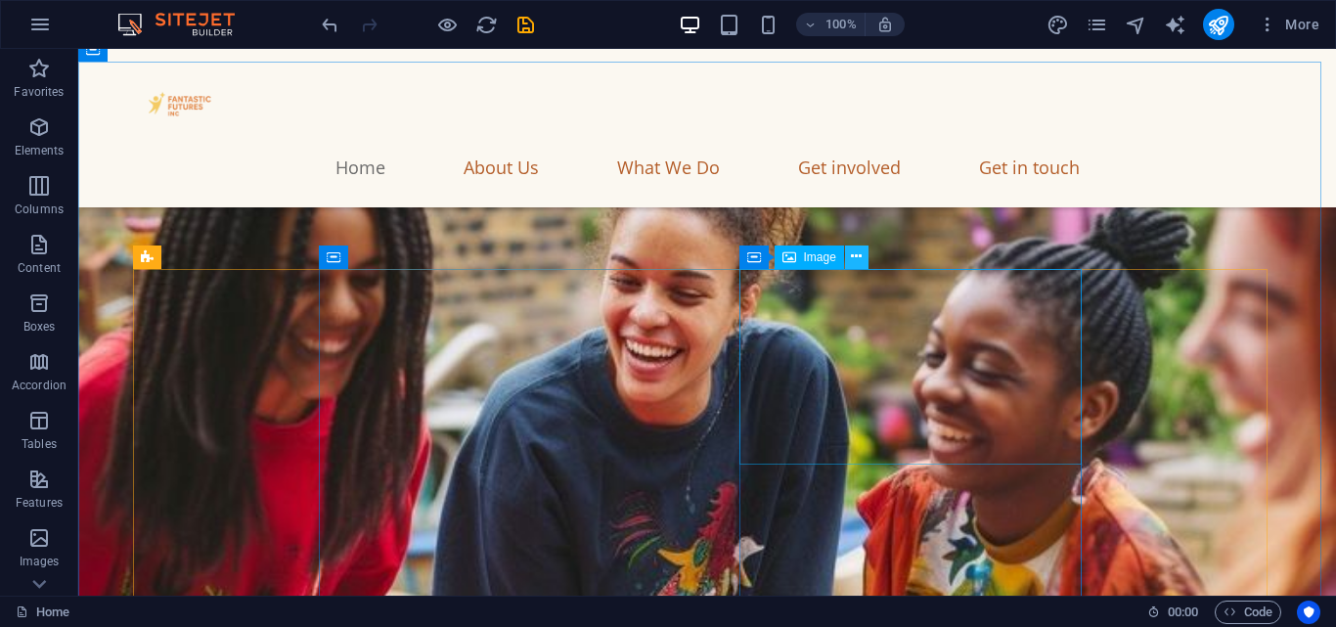
click at [860, 249] on icon at bounding box center [856, 256] width 11 height 21
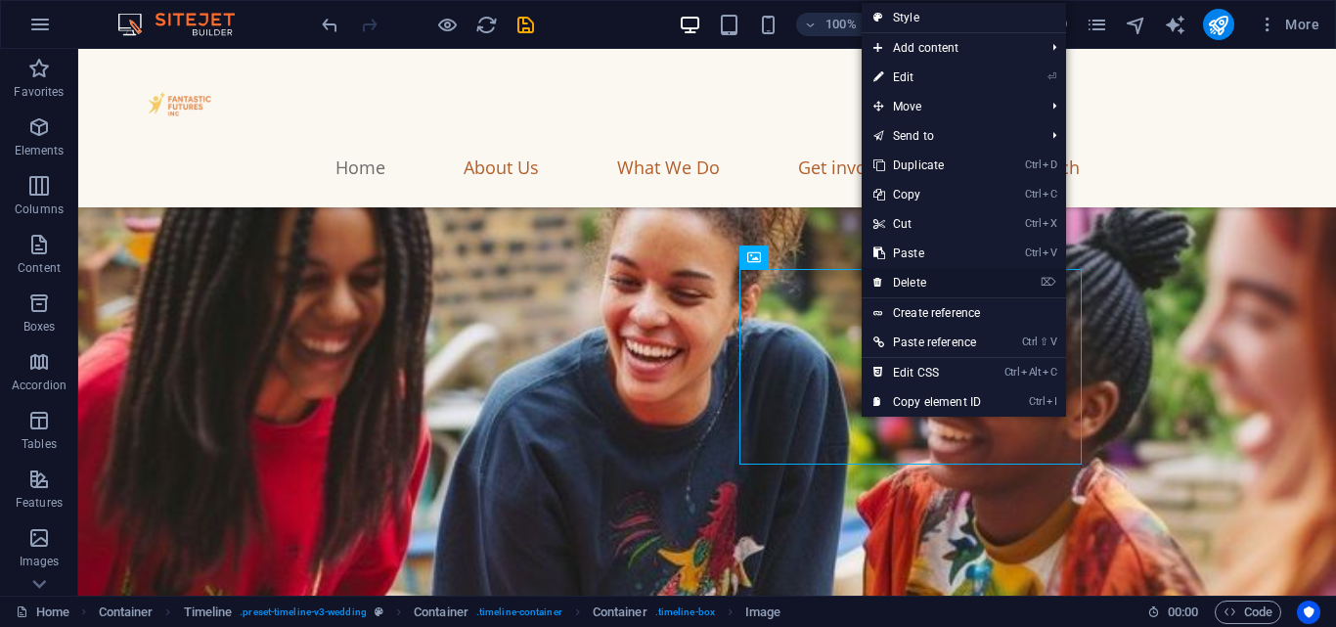
click at [892, 287] on link "⌦ Delete" at bounding box center [927, 282] width 131 height 29
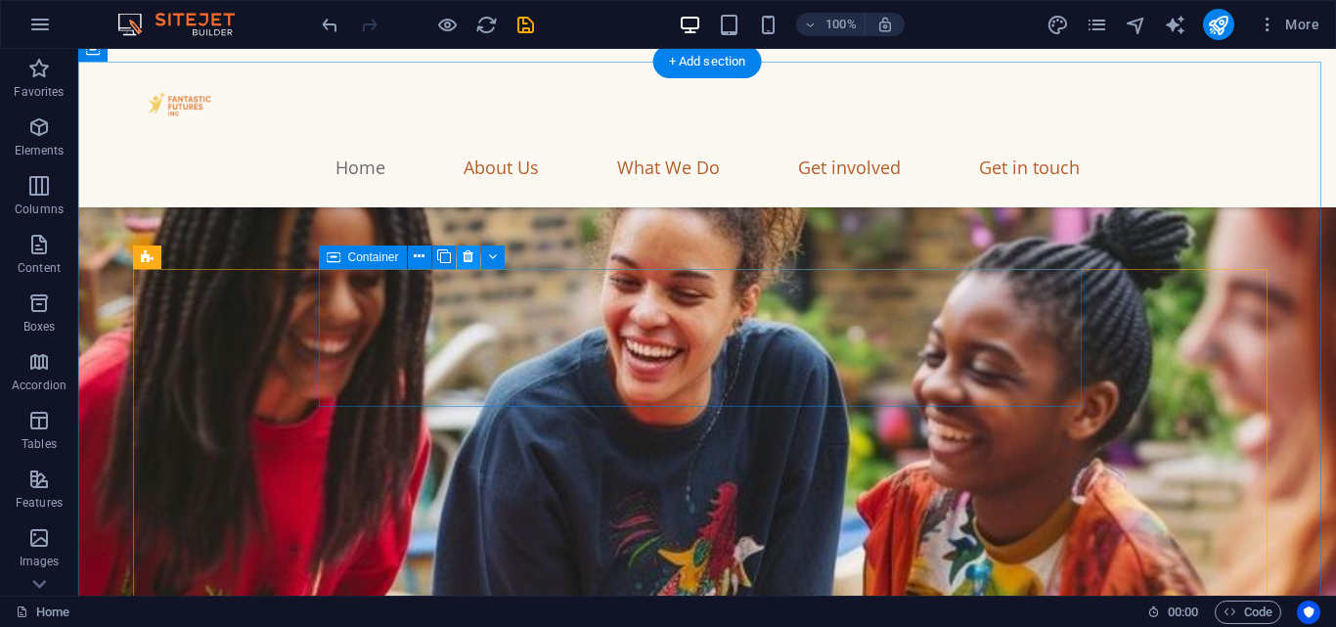
click at [463, 251] on button at bounding box center [468, 256] width 23 height 23
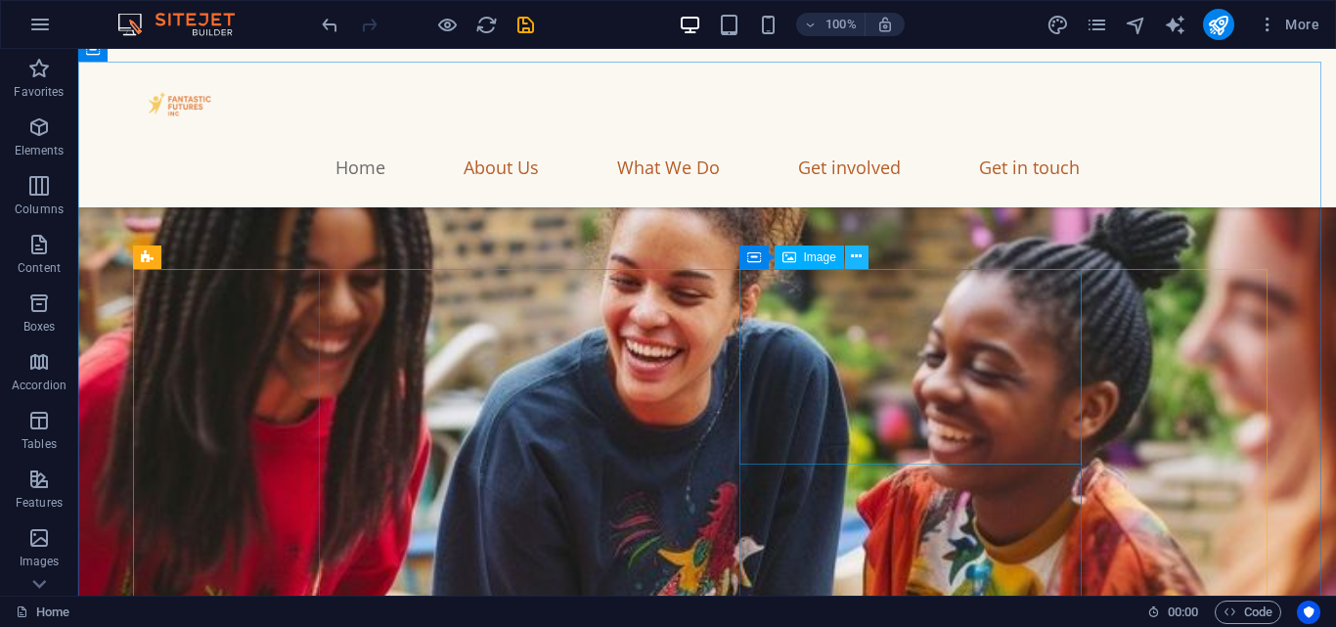
click at [853, 263] on icon at bounding box center [856, 256] width 11 height 21
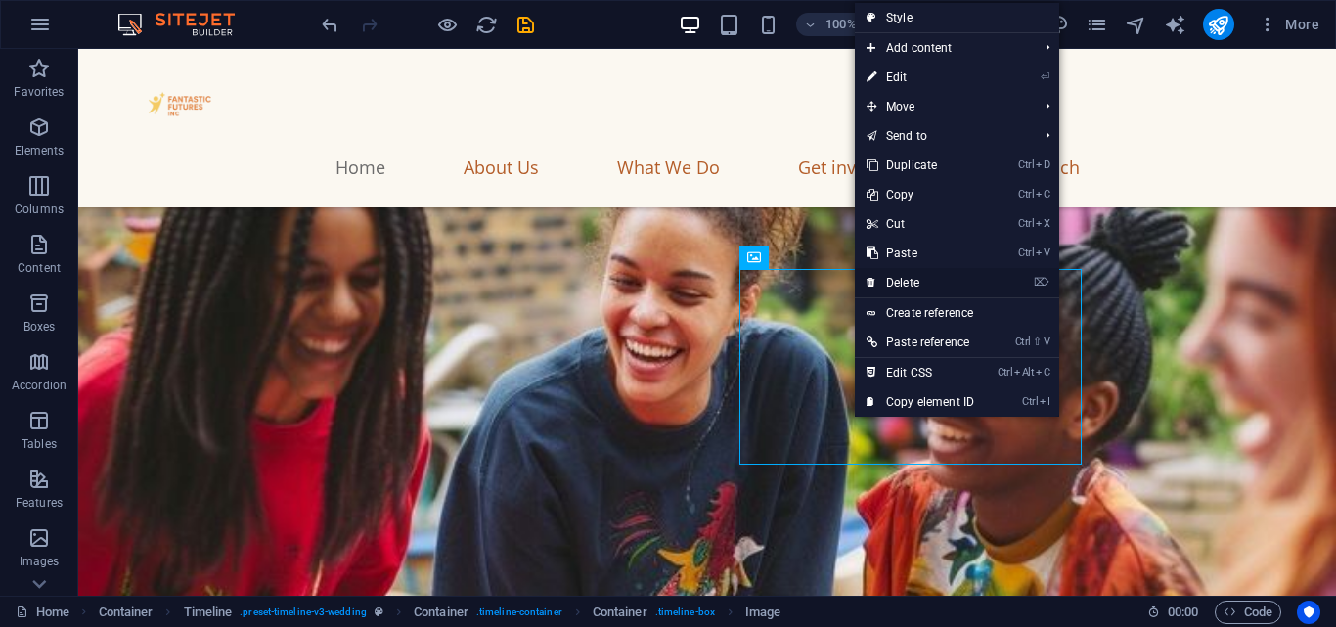
click at [888, 278] on link "⌦ Delete" at bounding box center [920, 282] width 131 height 29
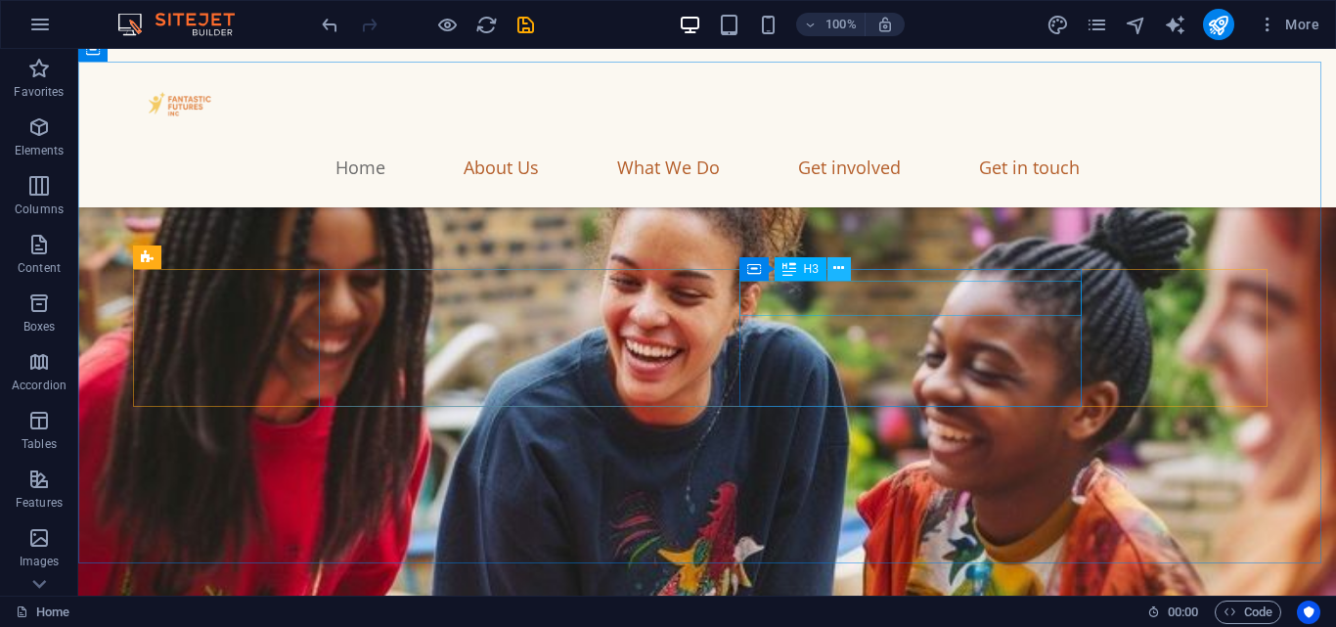
click at [847, 273] on button at bounding box center [838, 268] width 23 height 23
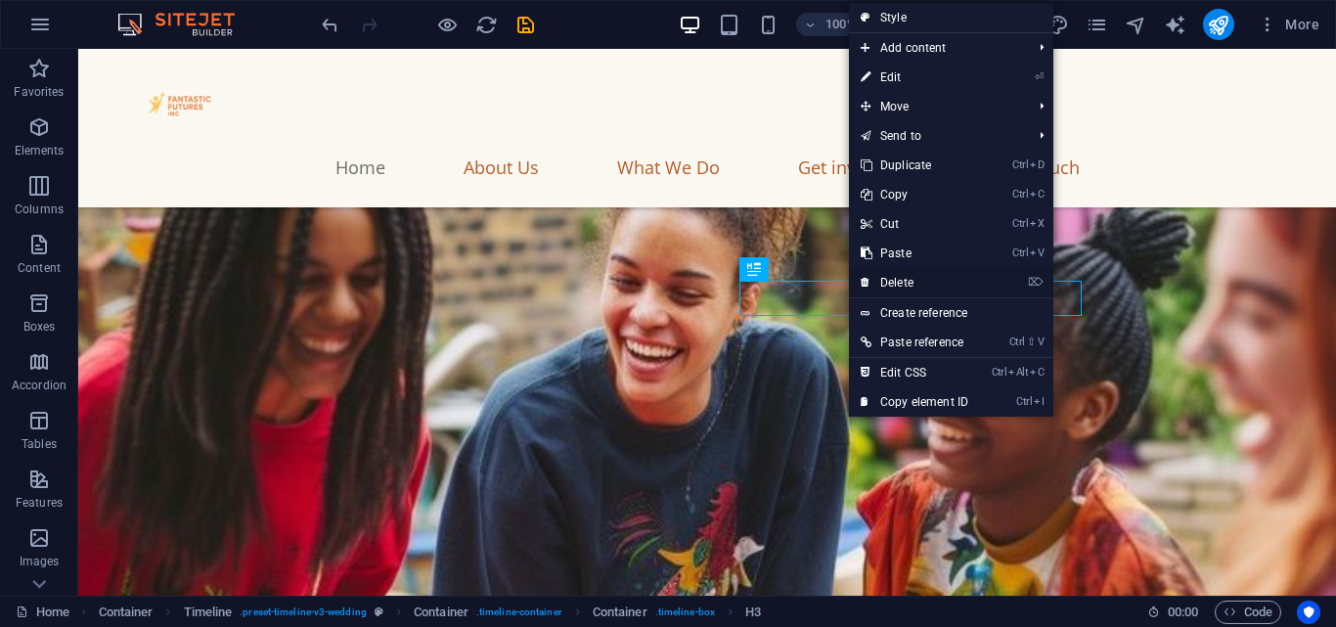
click at [876, 273] on link "⌦ Delete" at bounding box center [914, 282] width 131 height 29
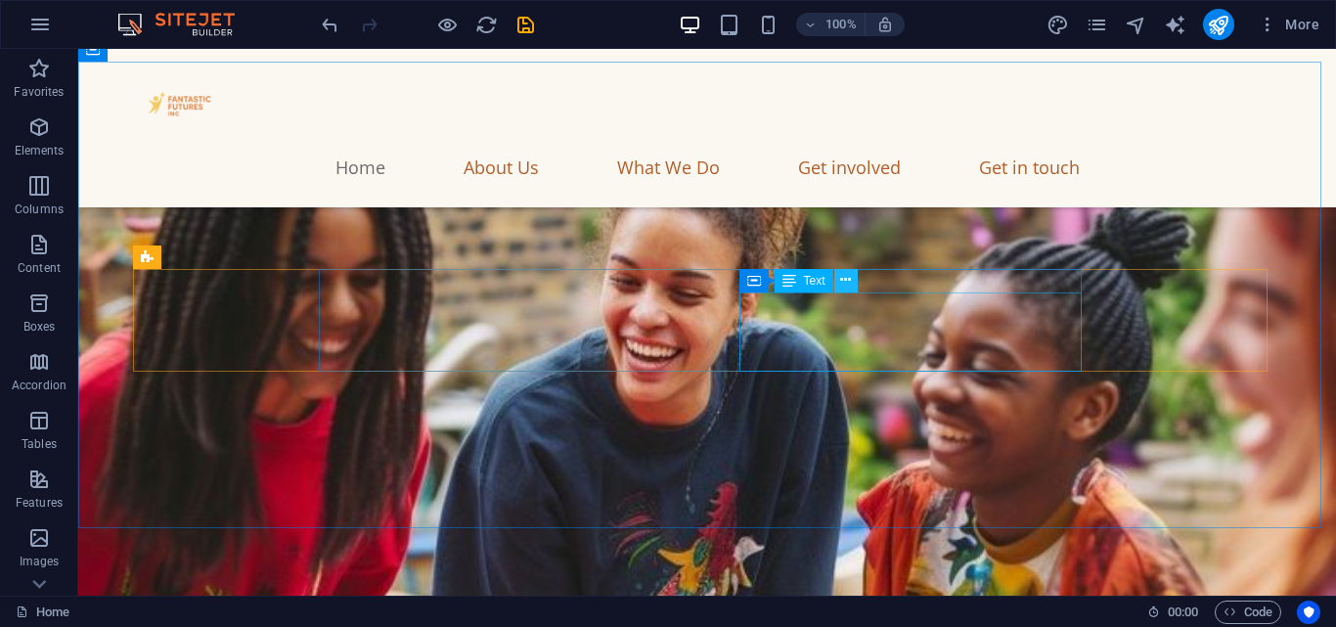
click at [840, 286] on icon at bounding box center [845, 280] width 11 height 21
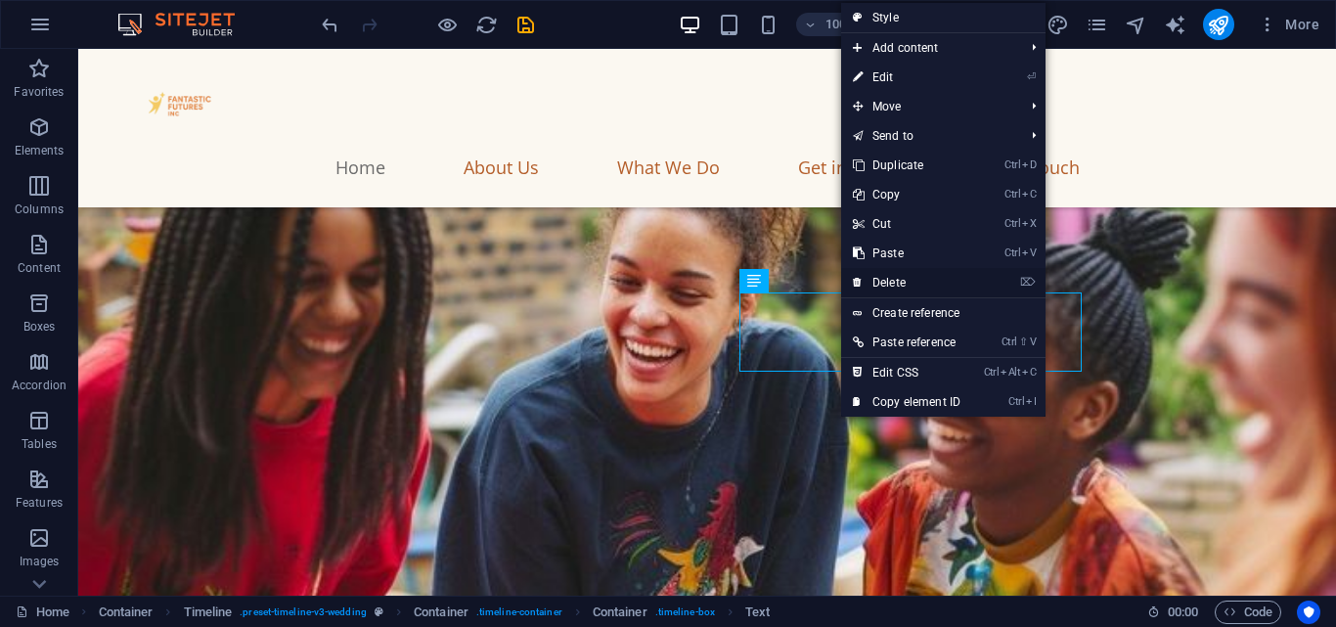
click at [863, 284] on link "⌦ Delete" at bounding box center [906, 282] width 131 height 29
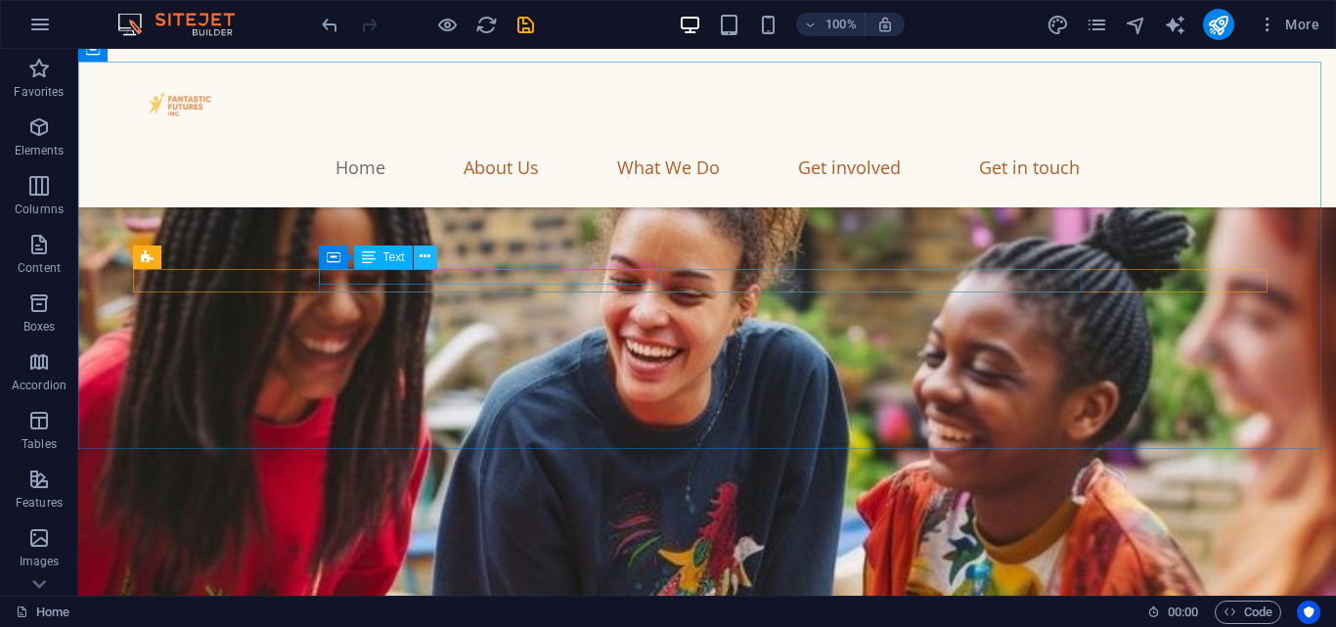
click at [425, 259] on icon at bounding box center [425, 256] width 11 height 21
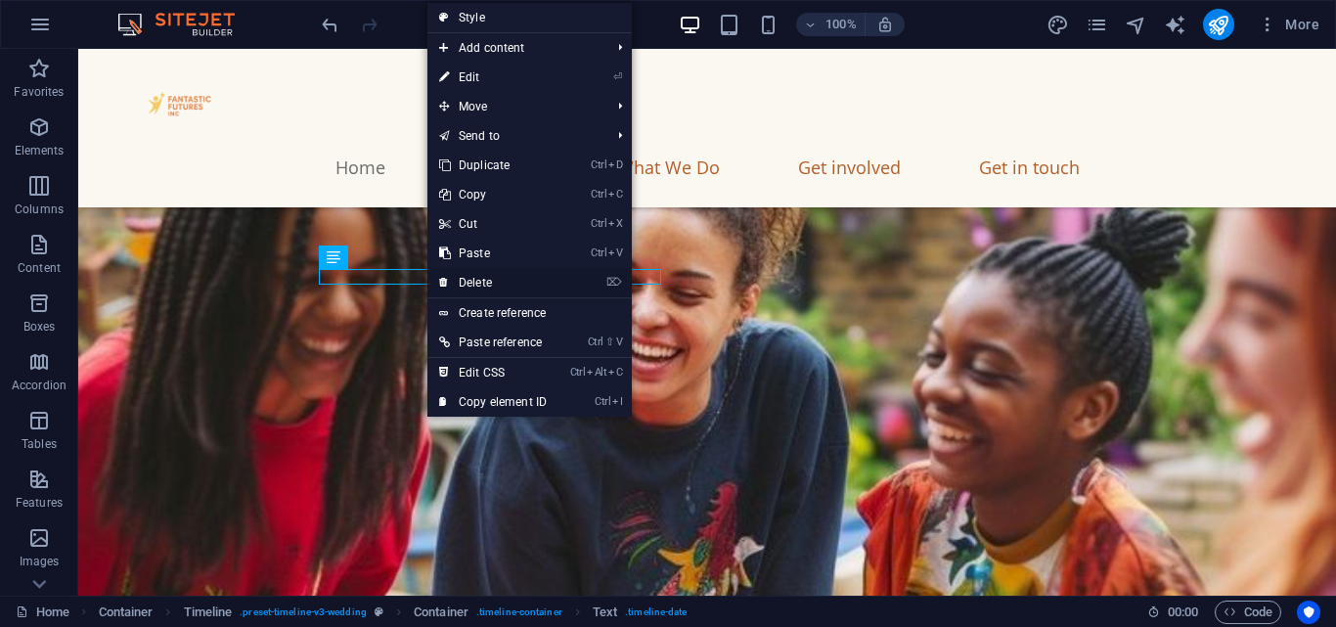
click at [475, 277] on link "⌦ Delete" at bounding box center [492, 282] width 131 height 29
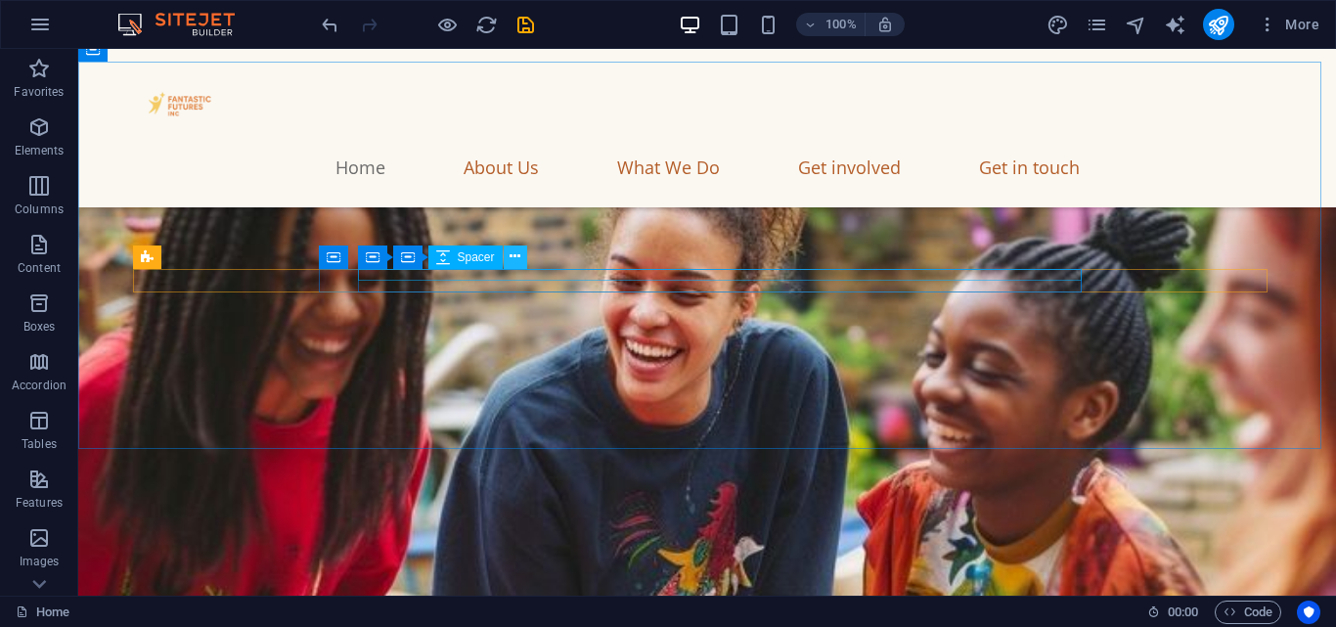
click at [511, 251] on icon at bounding box center [515, 256] width 11 height 21
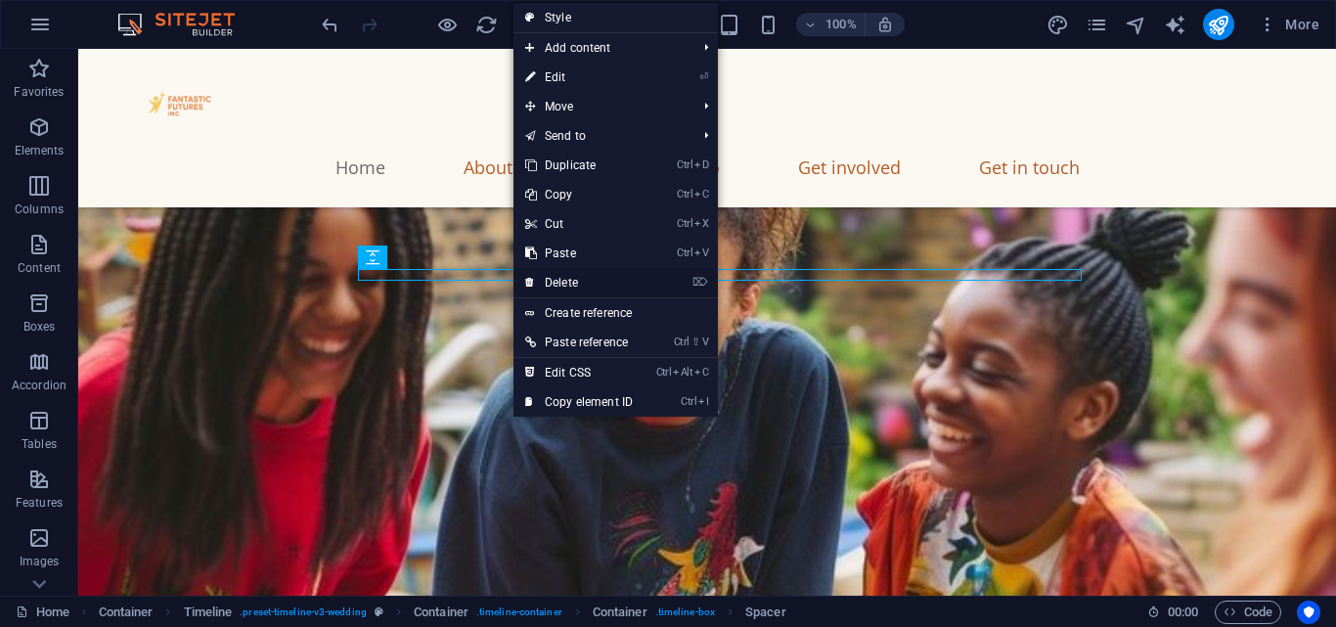
click at [538, 277] on link "⌦ Delete" at bounding box center [578, 282] width 131 height 29
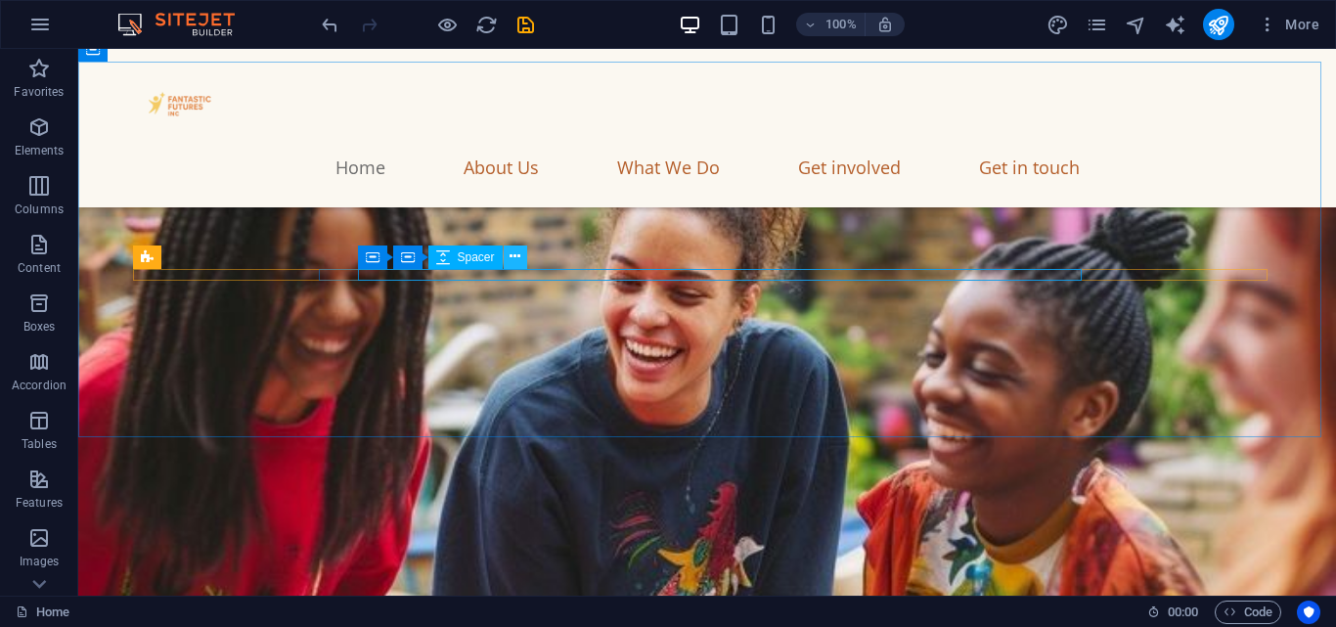
click at [511, 257] on icon at bounding box center [515, 256] width 11 height 21
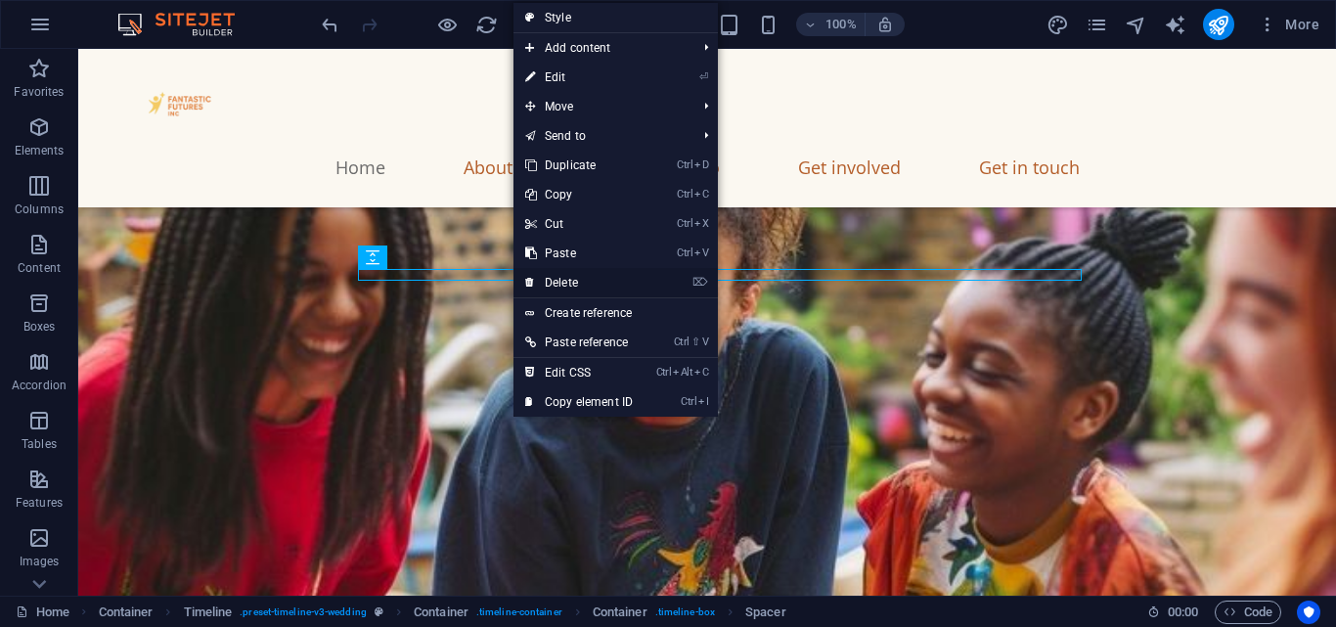
click at [543, 271] on link "⌦ Delete" at bounding box center [578, 282] width 131 height 29
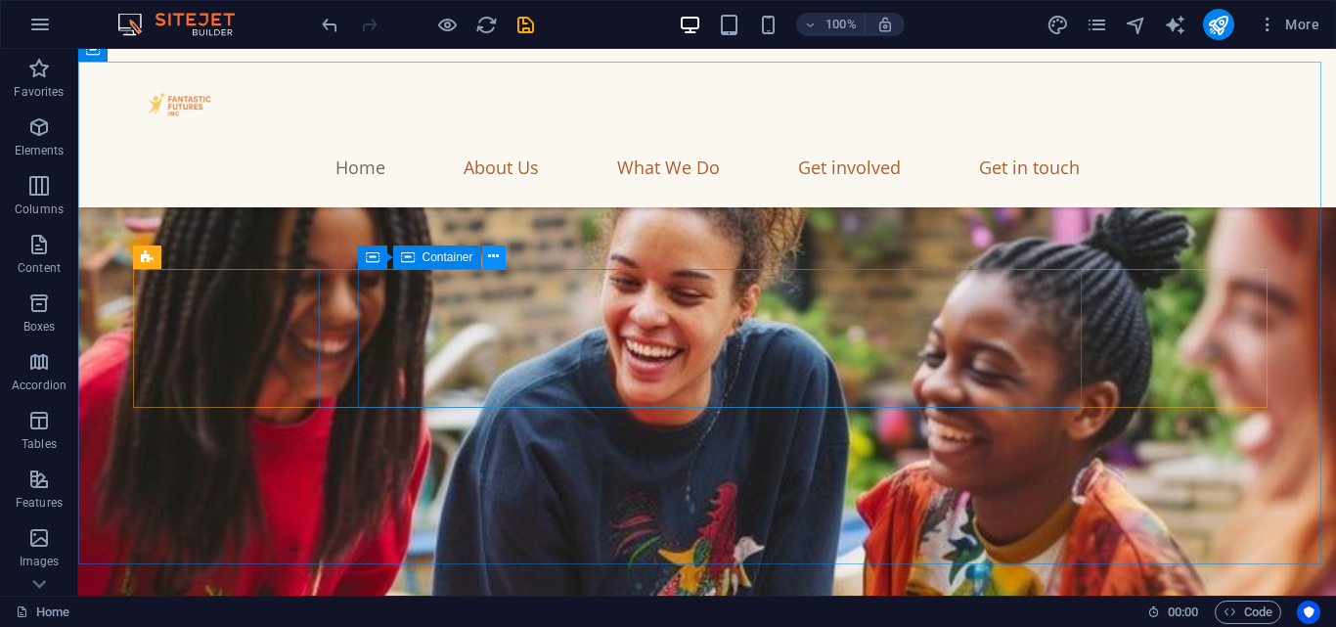
click at [494, 257] on icon at bounding box center [493, 256] width 11 height 21
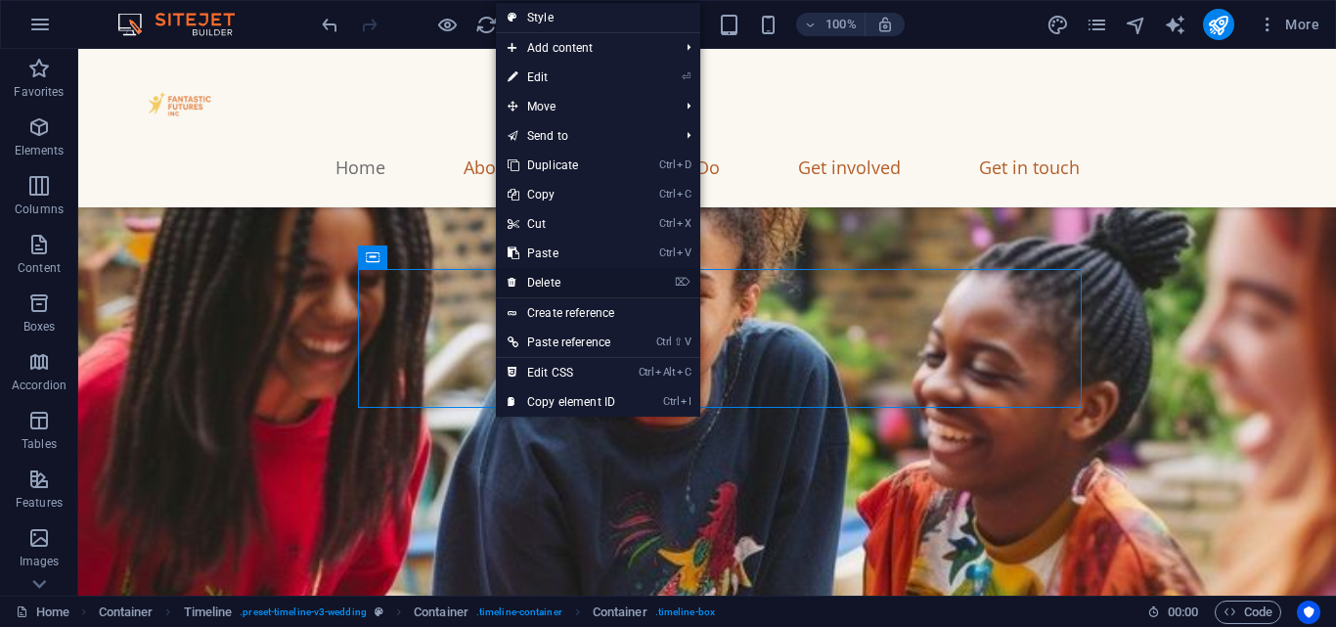
click at [544, 273] on link "⌦ Delete" at bounding box center [561, 282] width 131 height 29
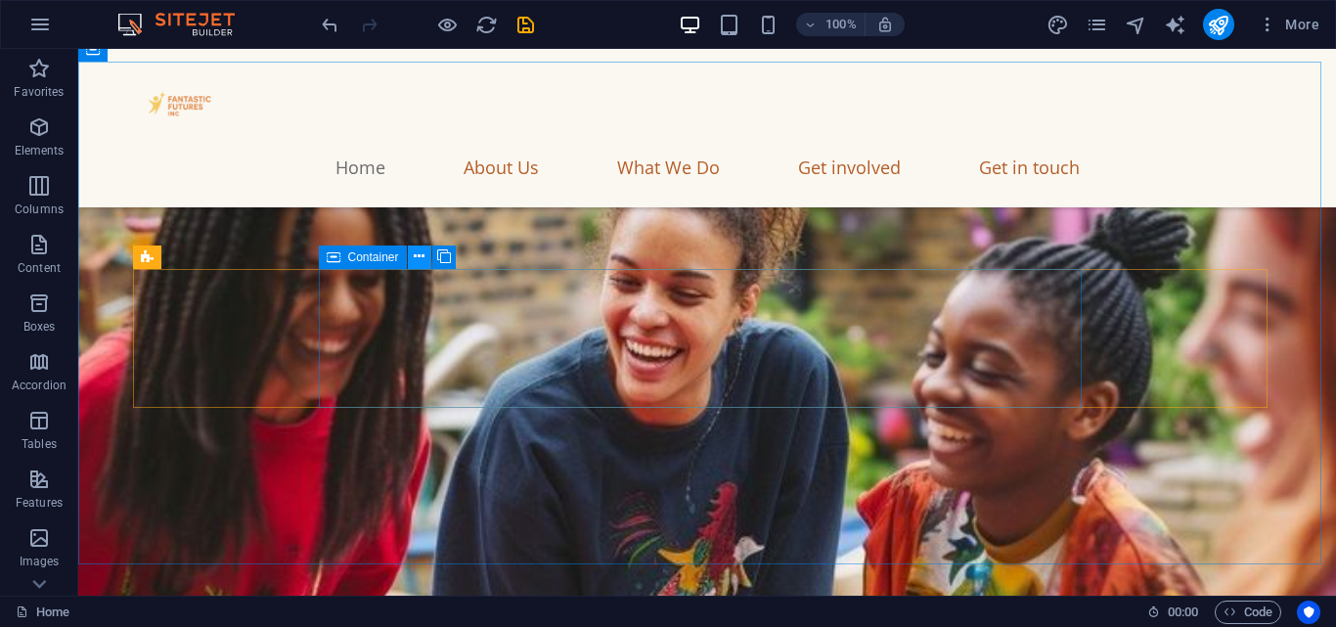
click at [426, 255] on button at bounding box center [419, 256] width 23 height 23
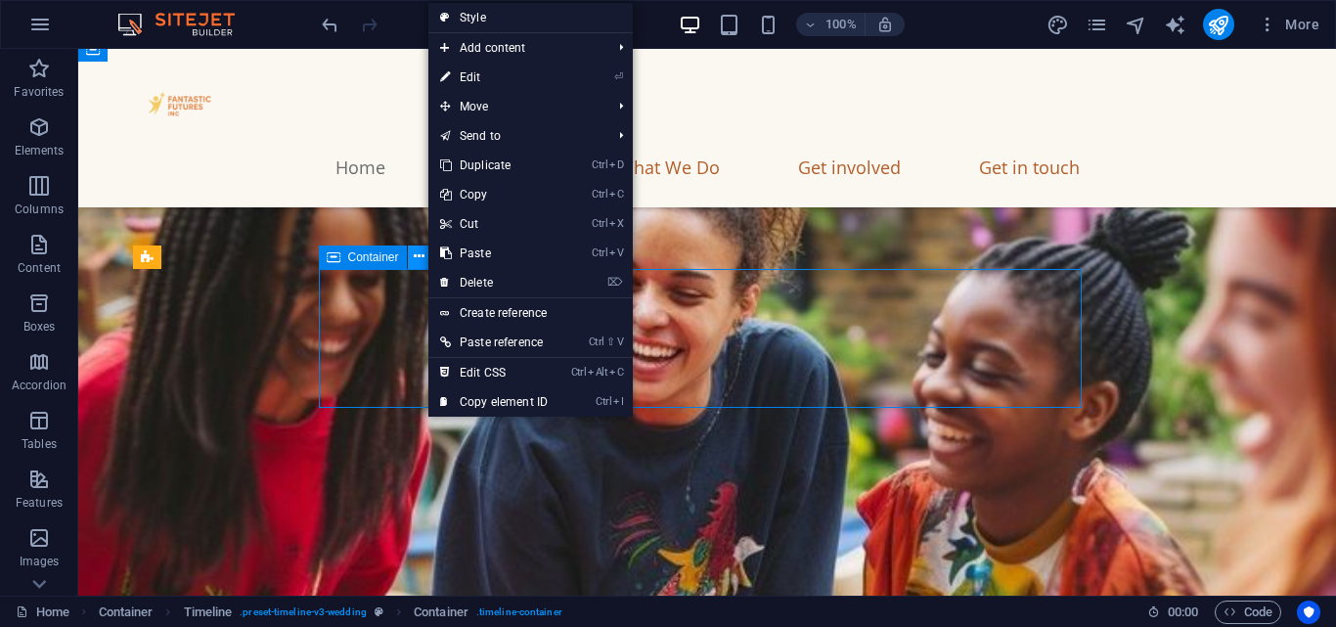
click at [426, 255] on button at bounding box center [419, 256] width 23 height 23
click at [447, 281] on icon at bounding box center [445, 282] width 10 height 29
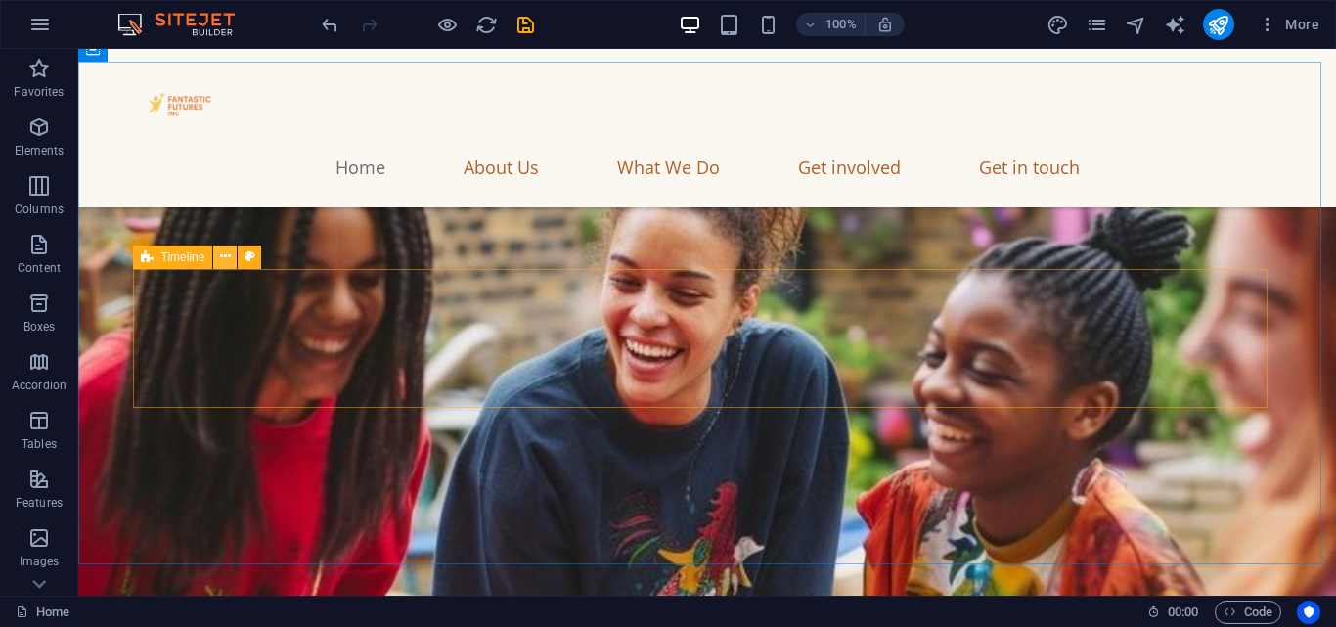
click at [234, 254] on button at bounding box center [224, 256] width 23 height 23
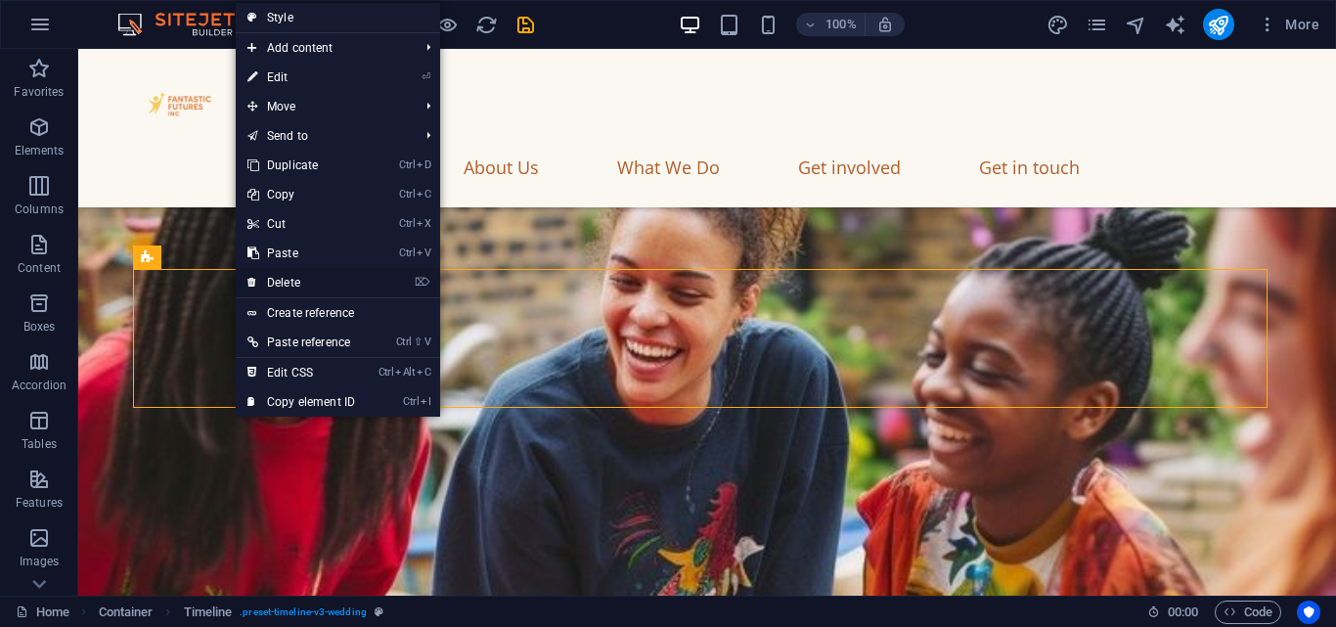
click at [267, 277] on link "⌦ Delete" at bounding box center [301, 282] width 131 height 29
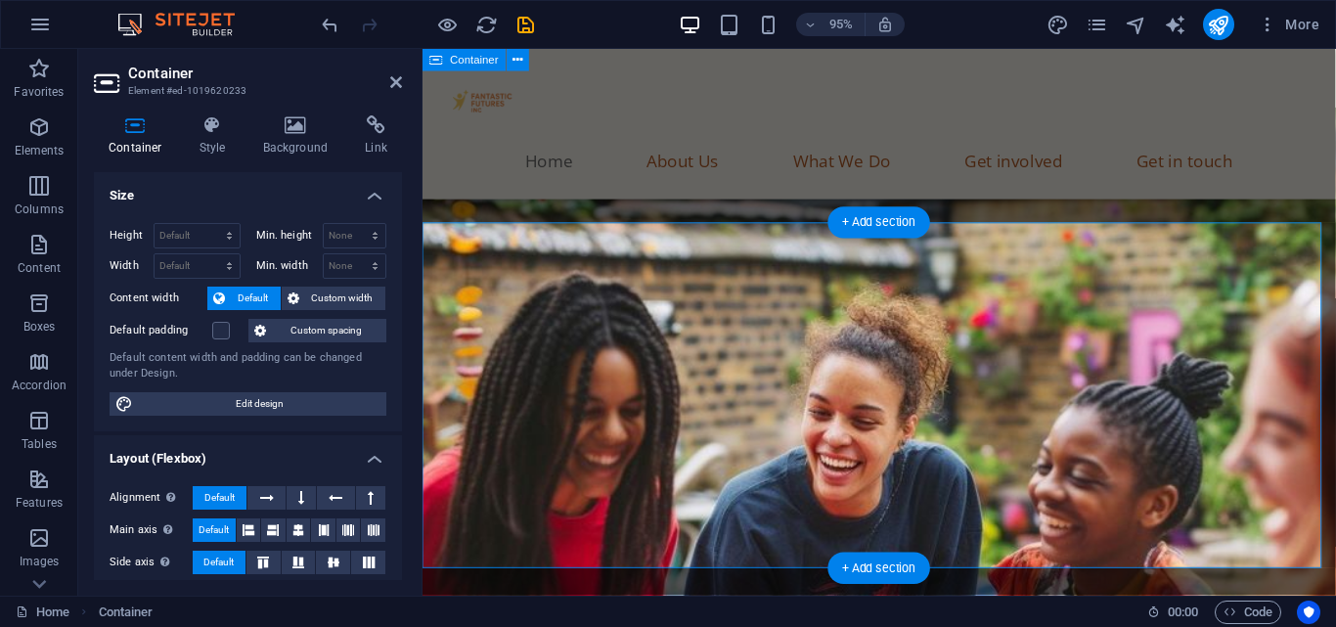
scroll to position [468, 0]
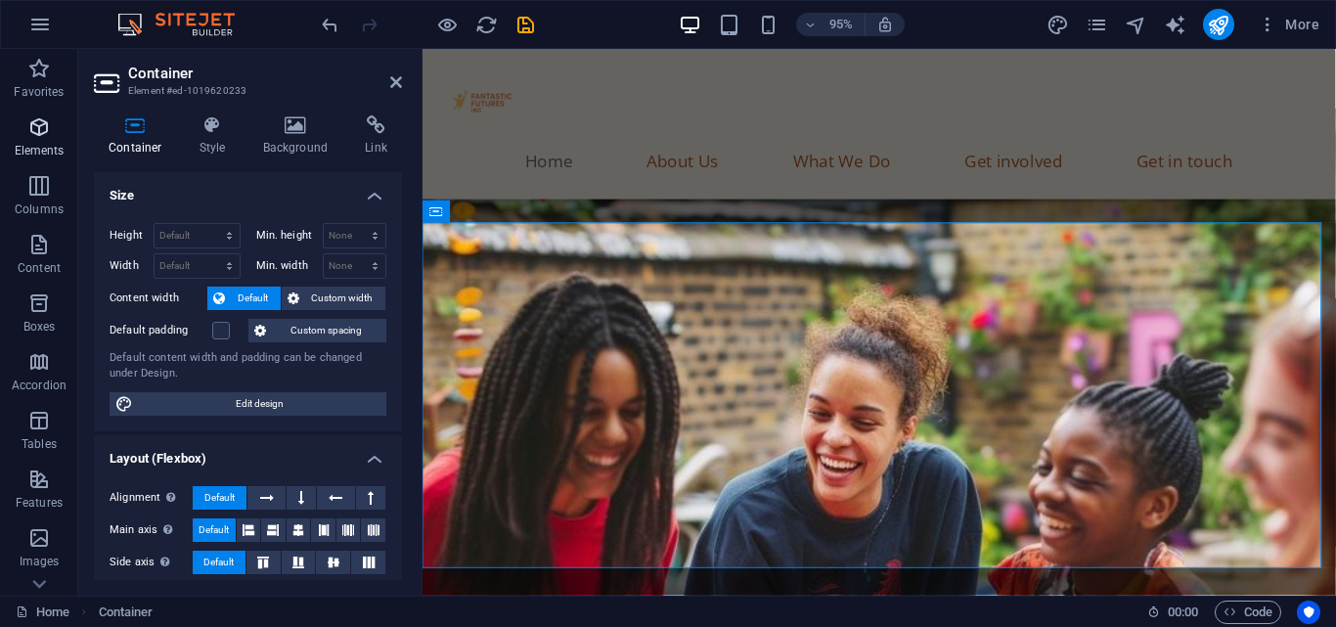
click at [39, 139] on span "Elements" at bounding box center [39, 138] width 78 height 47
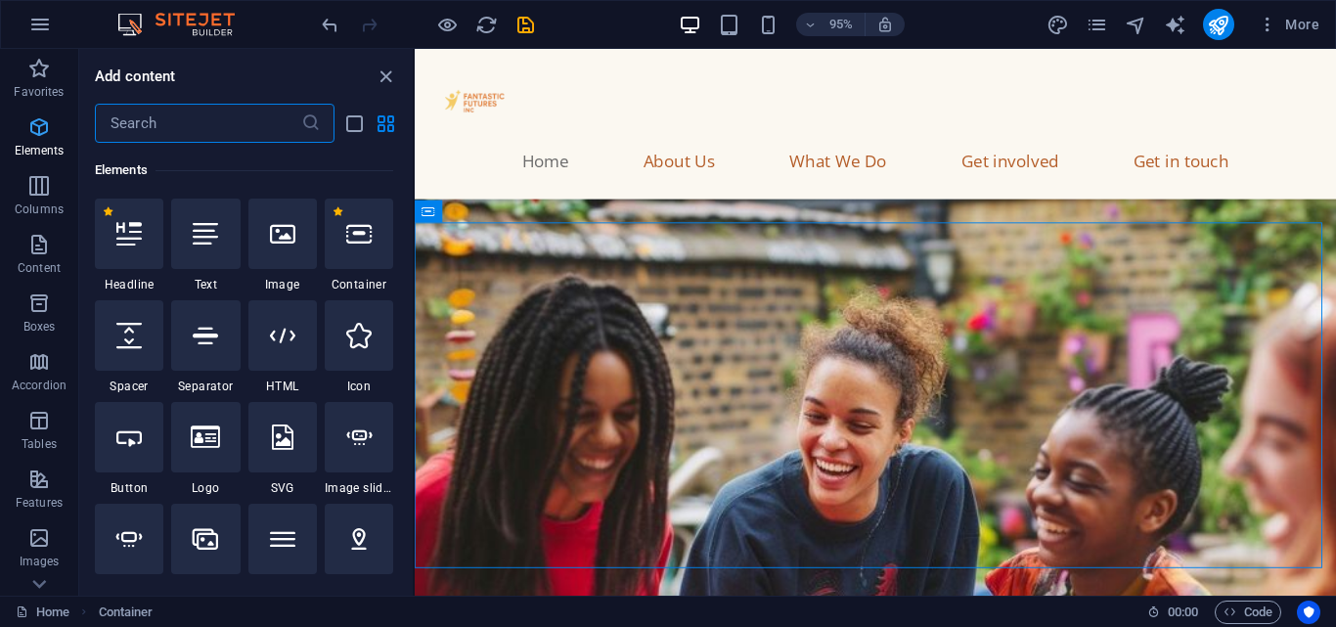
scroll to position [208, 0]
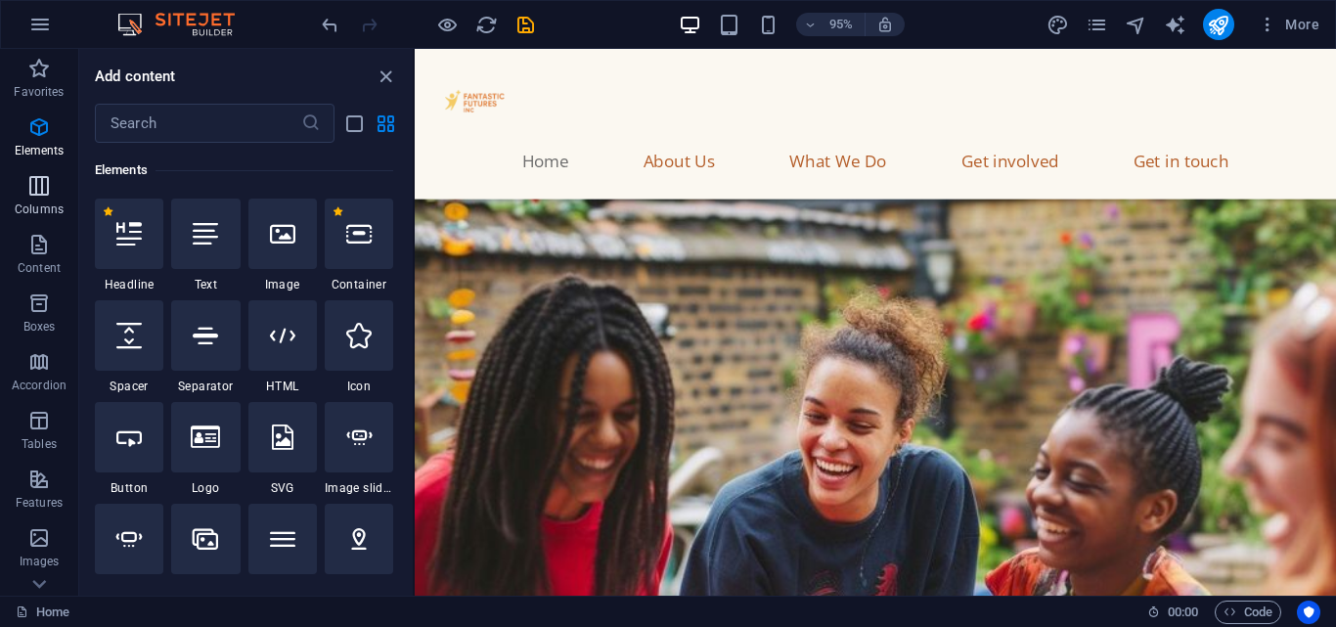
click at [34, 178] on icon "button" at bounding box center [38, 185] width 23 height 23
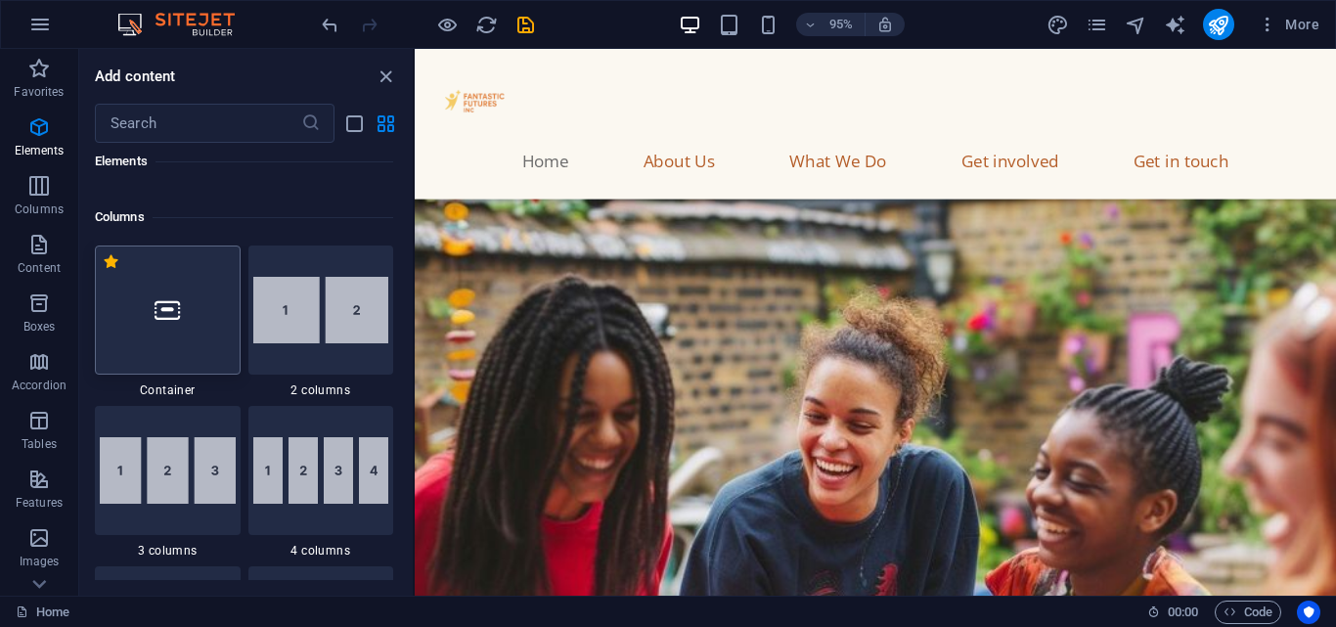
scroll to position [917, 0]
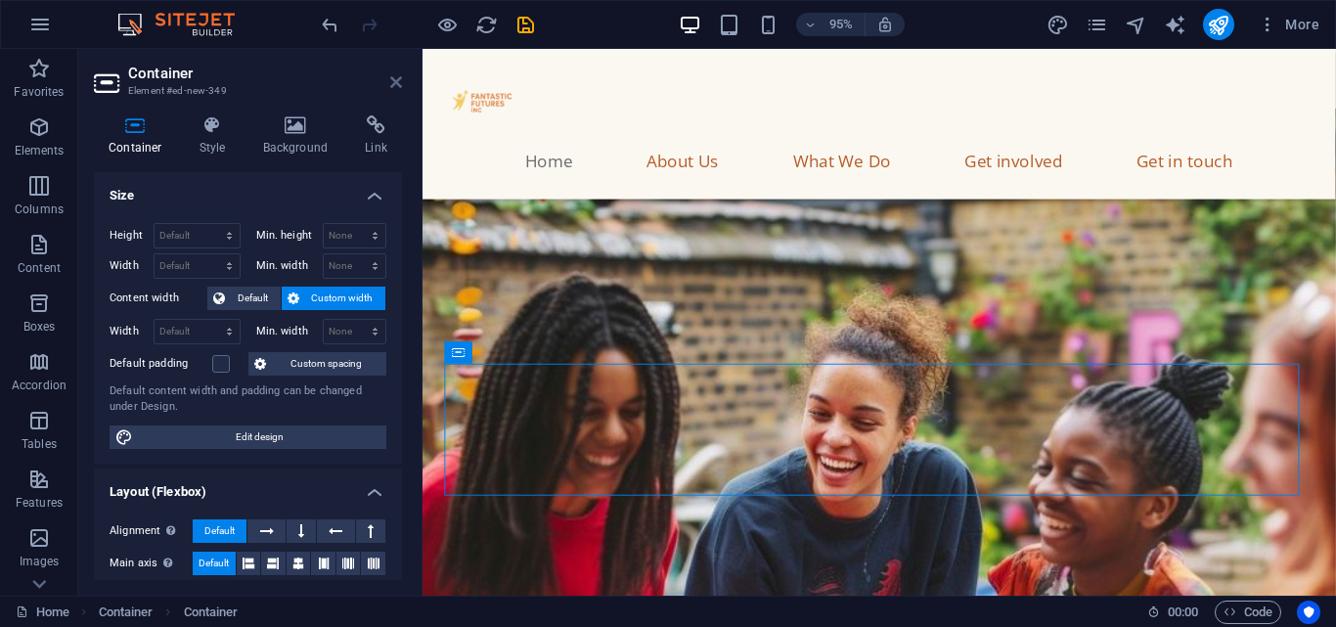
click at [391, 81] on icon at bounding box center [396, 82] width 12 height 16
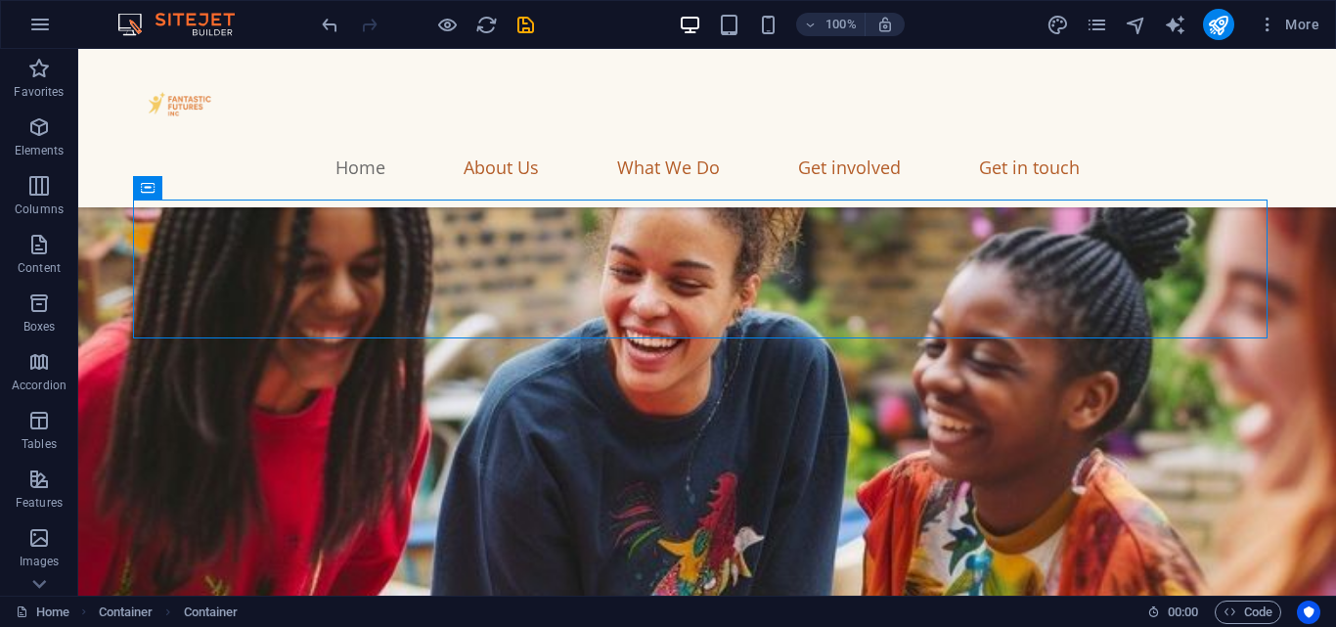
scroll to position [730, 0]
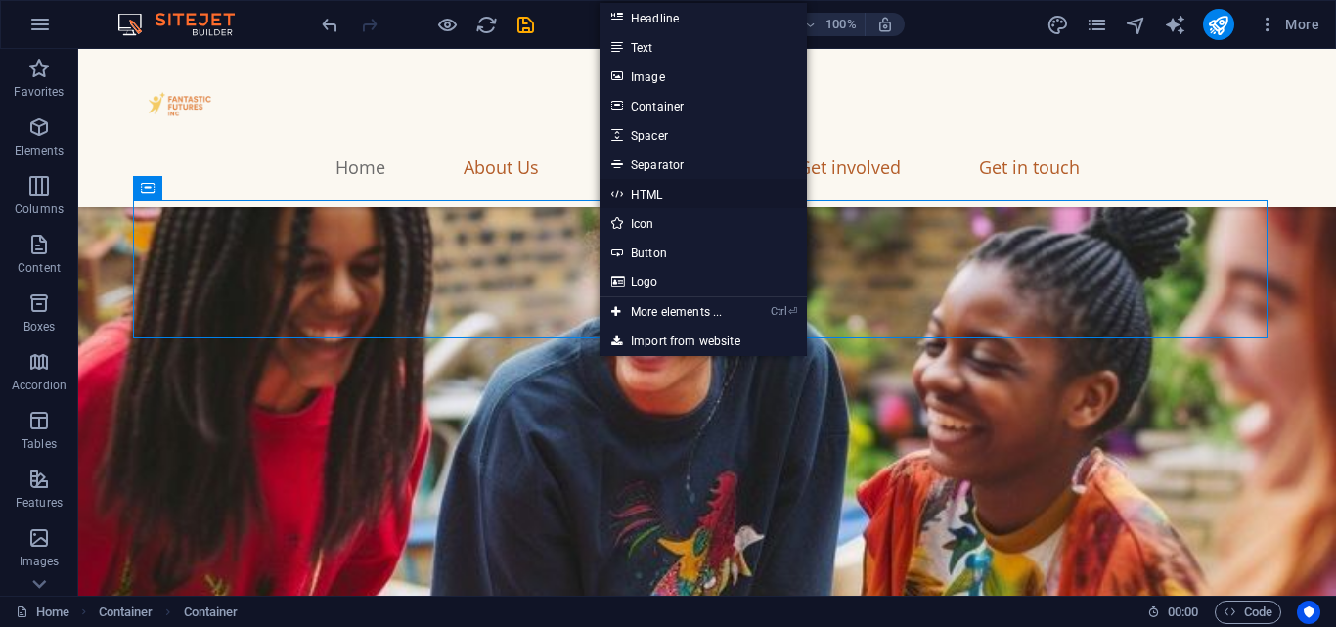
click at [674, 200] on link "HTML" at bounding box center [703, 193] width 207 height 29
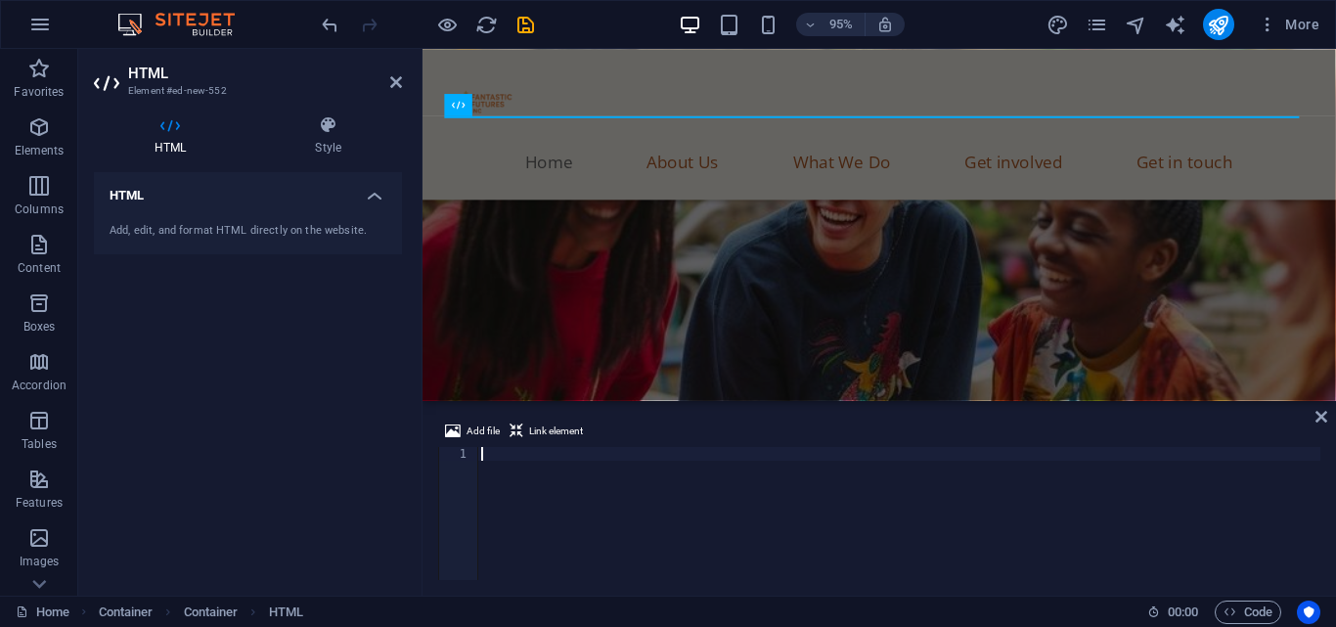
type textarea "</section>"
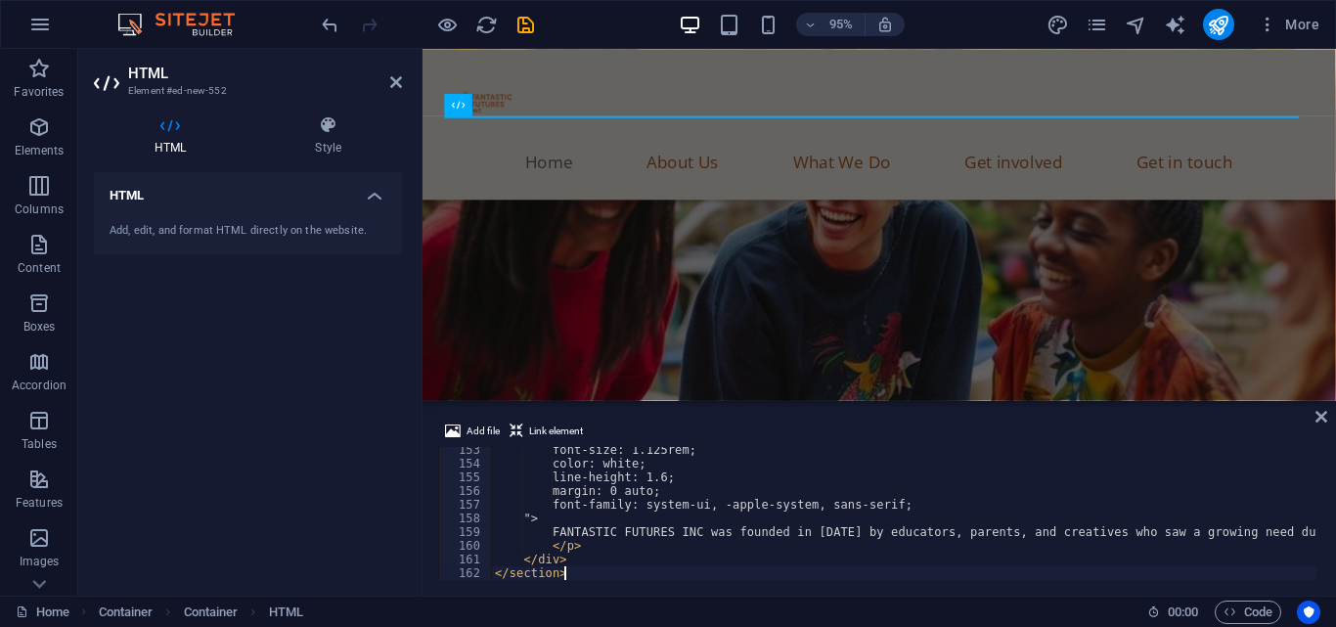
scroll to position [2085, 0]
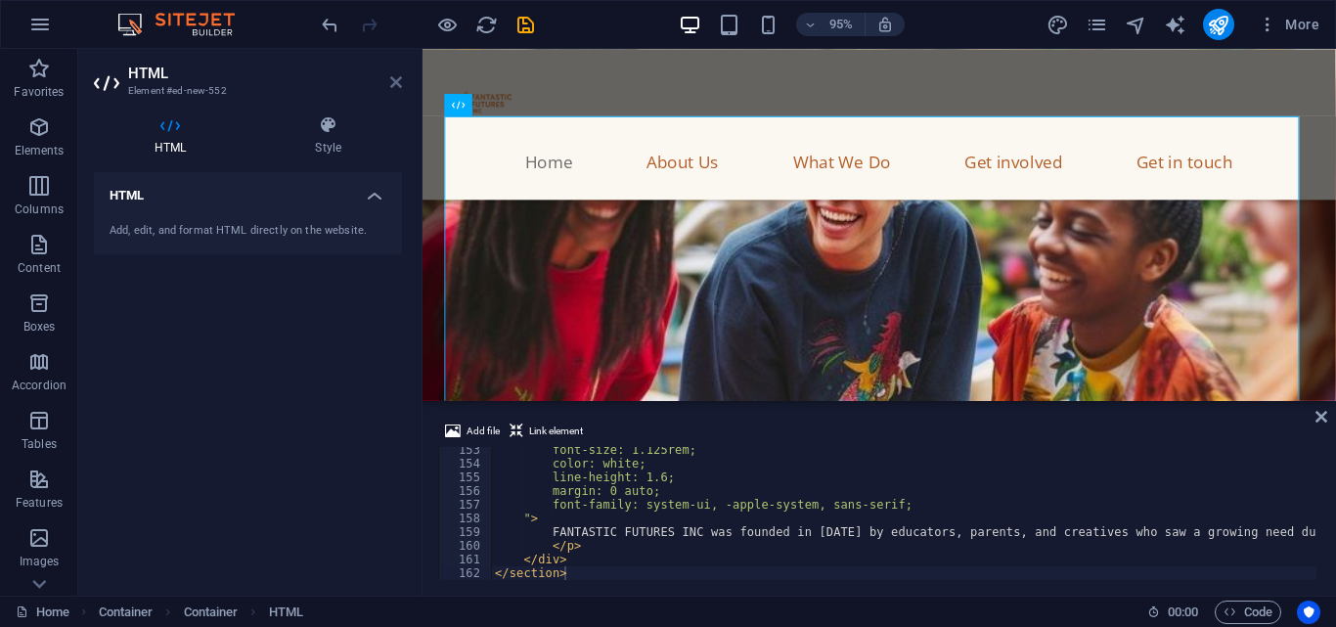
click at [398, 76] on icon at bounding box center [396, 82] width 12 height 16
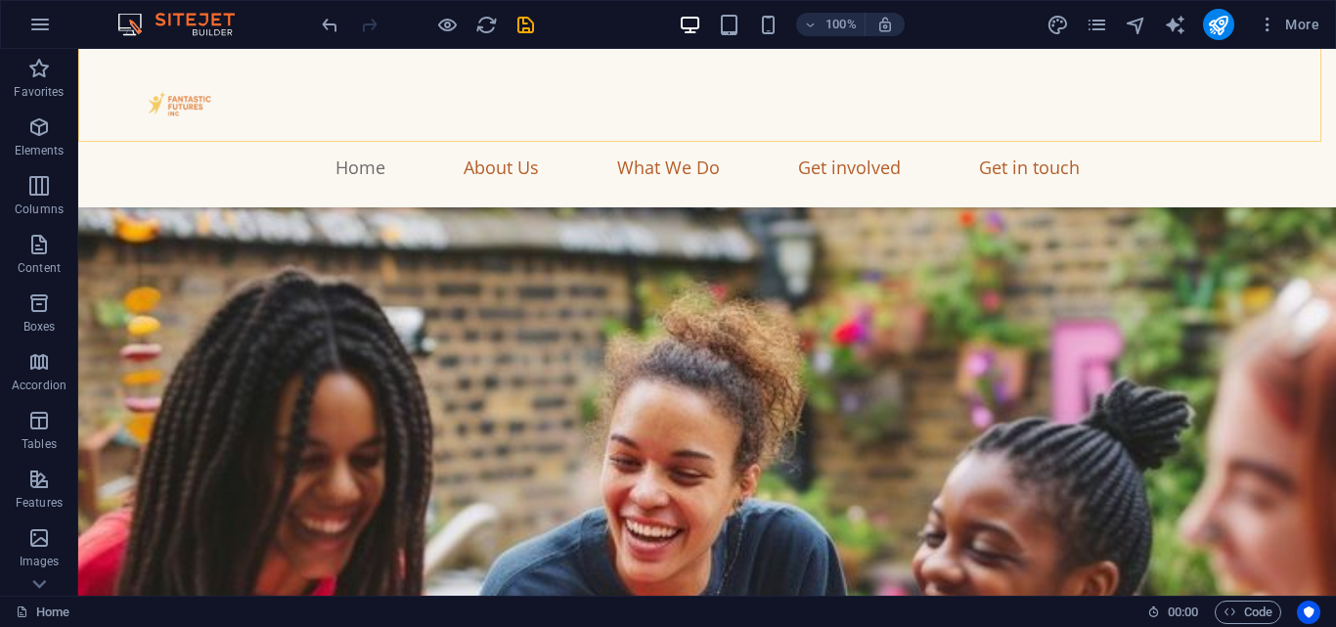
scroll to position [584, 0]
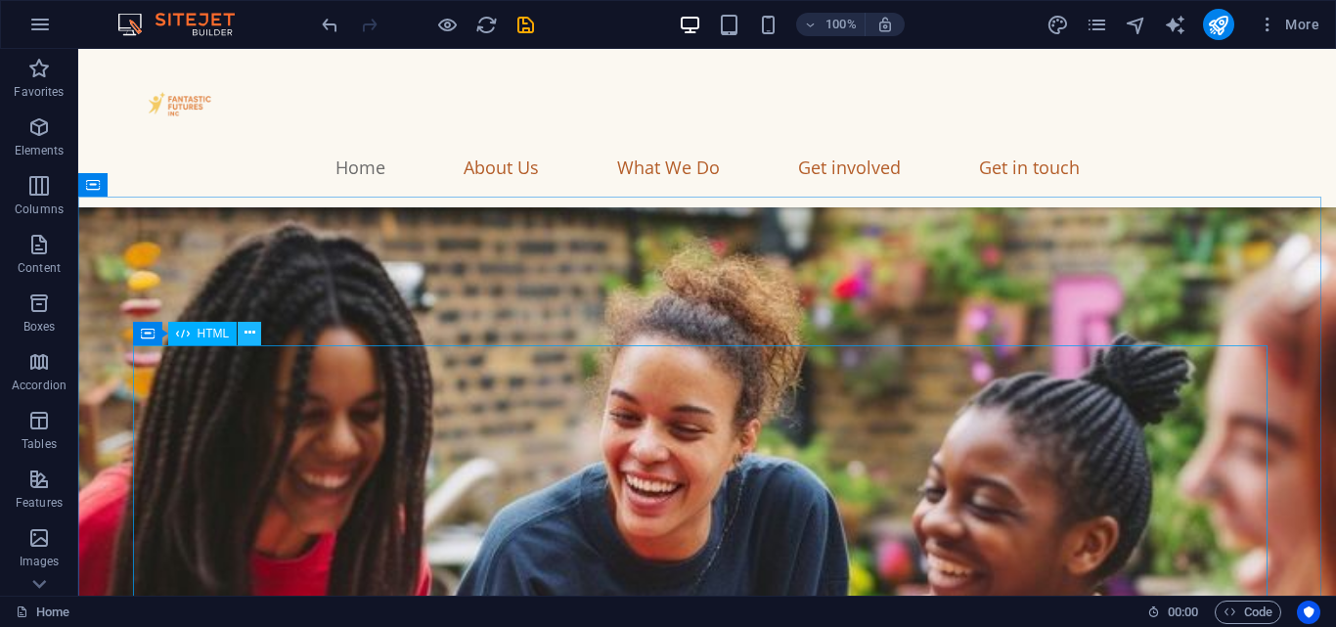
click at [247, 337] on icon at bounding box center [249, 333] width 11 height 21
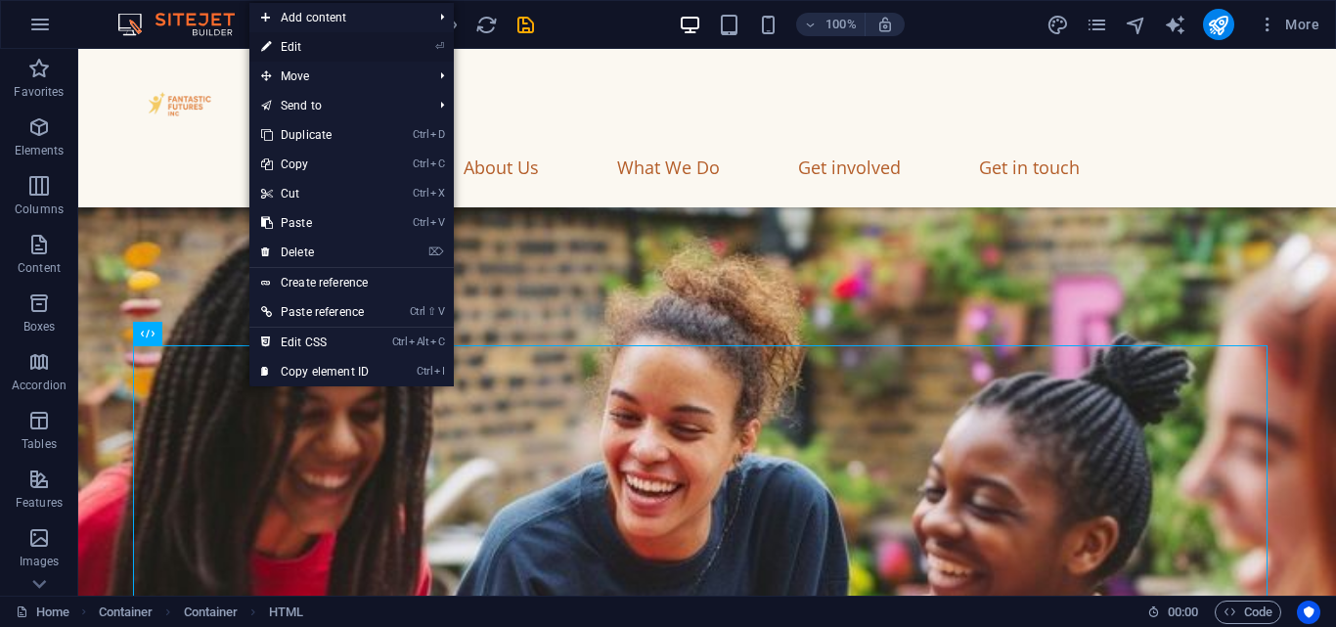
click at [310, 54] on link "⏎ Edit" at bounding box center [314, 46] width 131 height 29
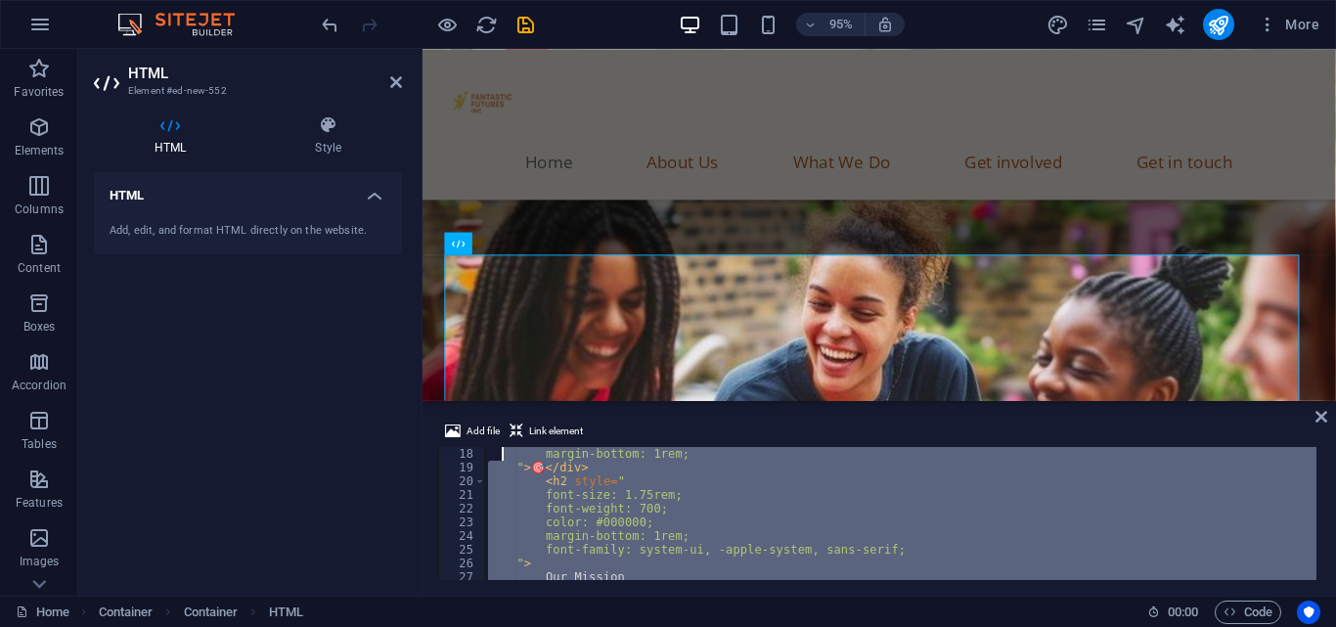
scroll to position [0, 0]
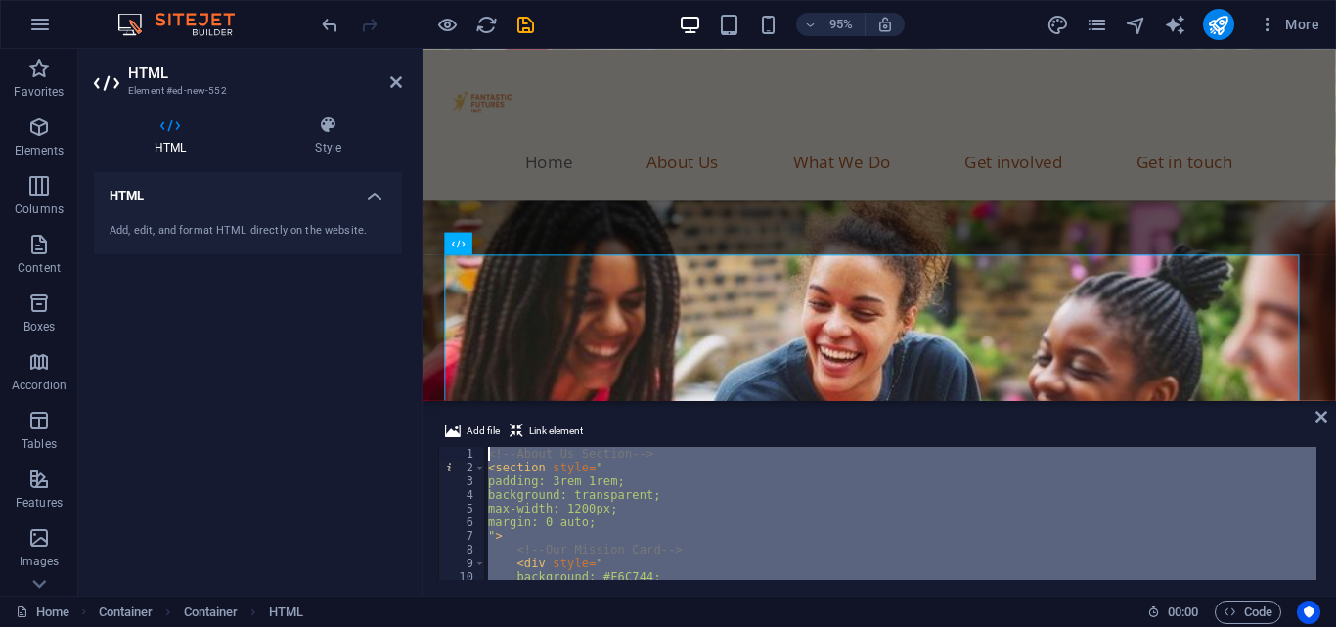
drag, startPoint x: 580, startPoint y: 567, endPoint x: 504, endPoint y: 422, distance: 163.6
click at [504, 422] on div "Add file Link element </section> 1 2 3 4 5 6 7 8 9 10 11 12 <!-- About Us Secti…" at bounding box center [879, 500] width 882 height 160
type textarea "<!-- About Us Section --> <section style=""
click at [392, 77] on icon at bounding box center [396, 82] width 12 height 16
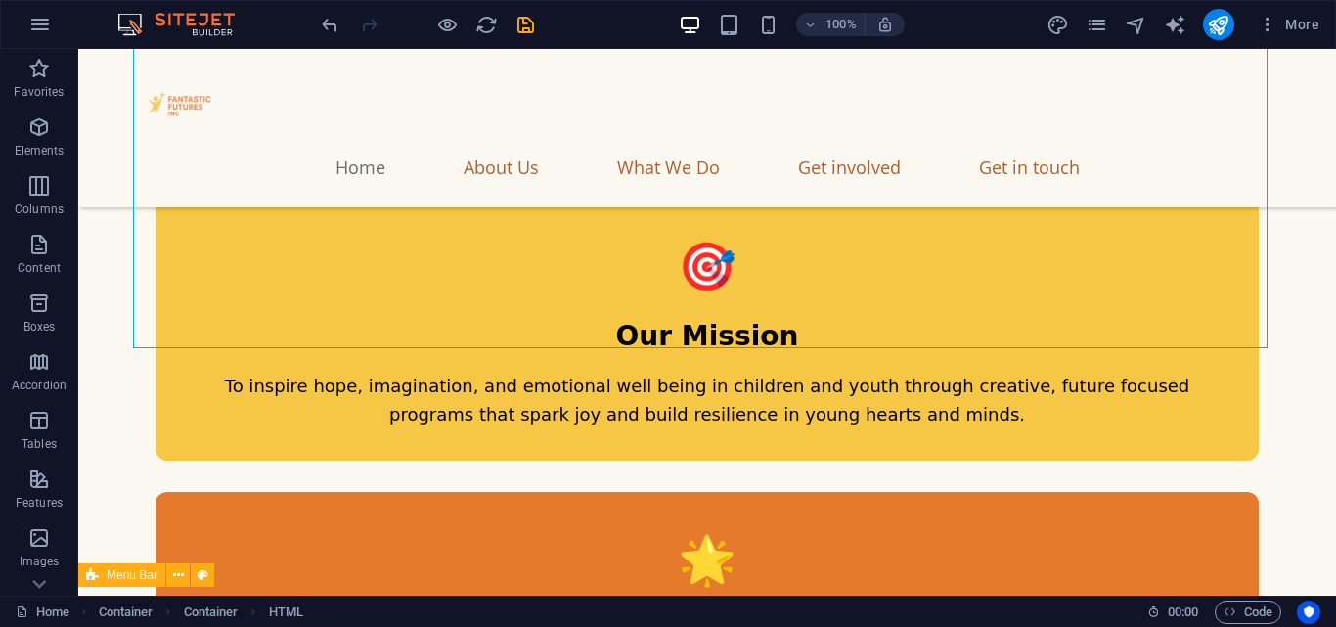
scroll to position [1812, 0]
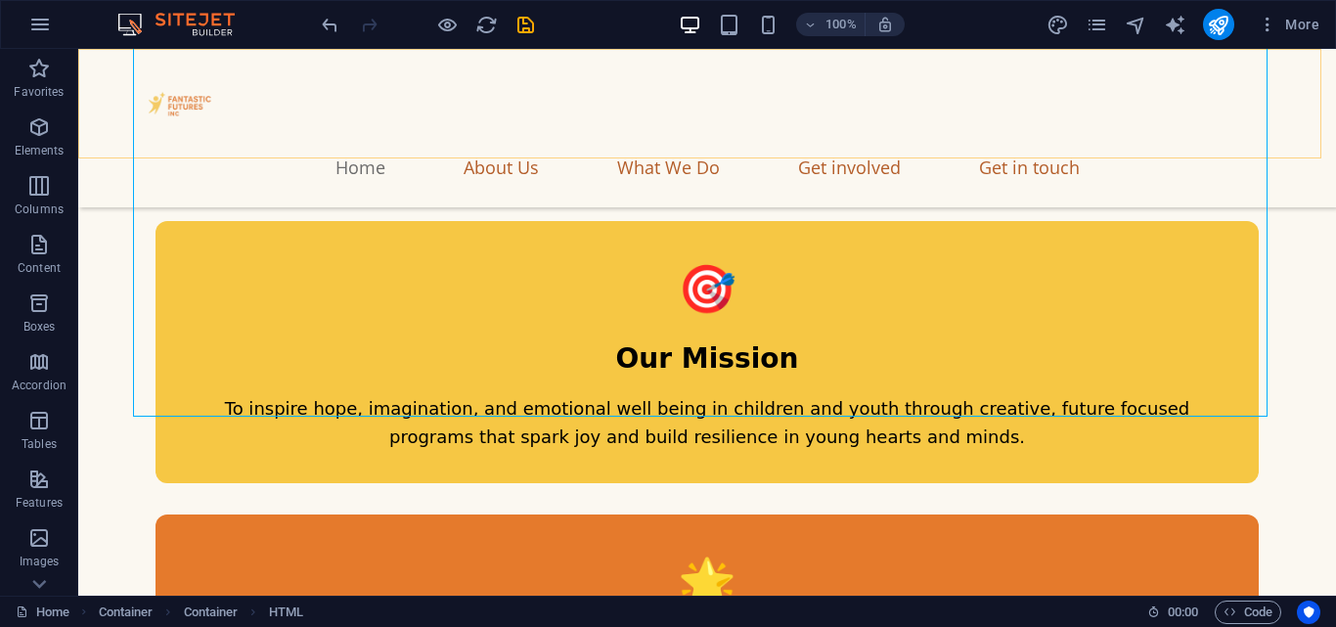
click at [522, 143] on nav "Home About Us What We Do Get involved Get in touch" at bounding box center [707, 167] width 1134 height 49
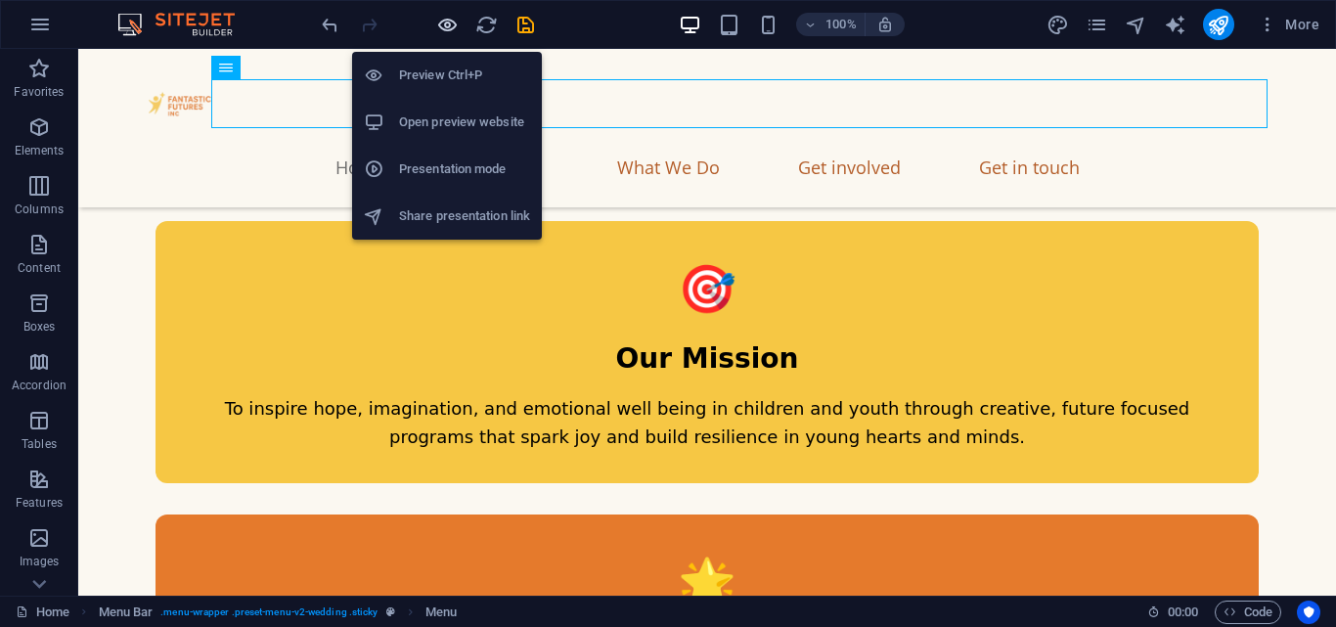
click at [444, 18] on icon "button" at bounding box center [447, 25] width 22 height 22
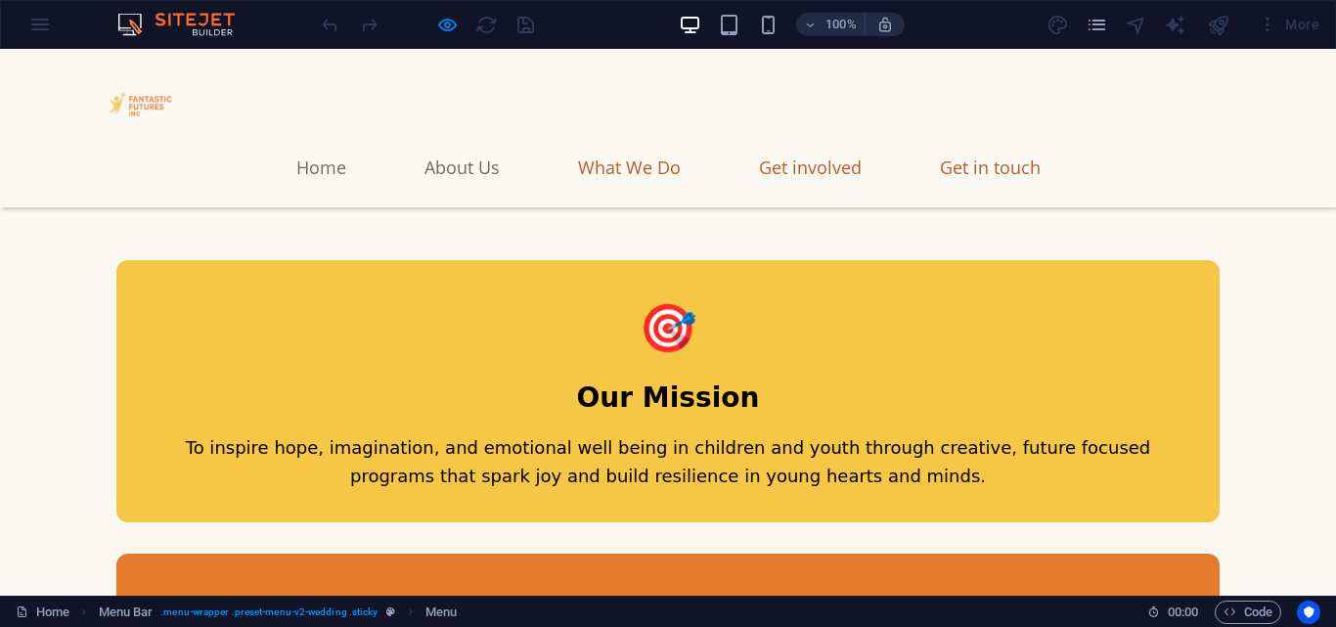
click at [483, 143] on link "About Us" at bounding box center [461, 167] width 75 height 49
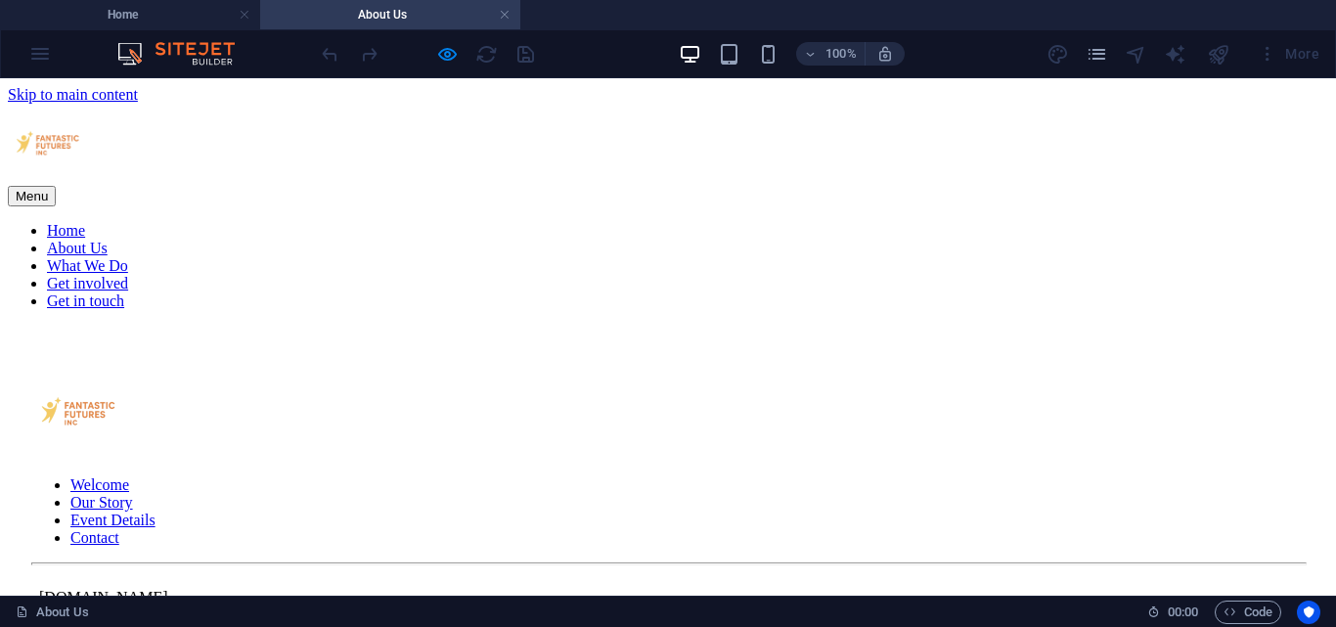
scroll to position [0, 0]
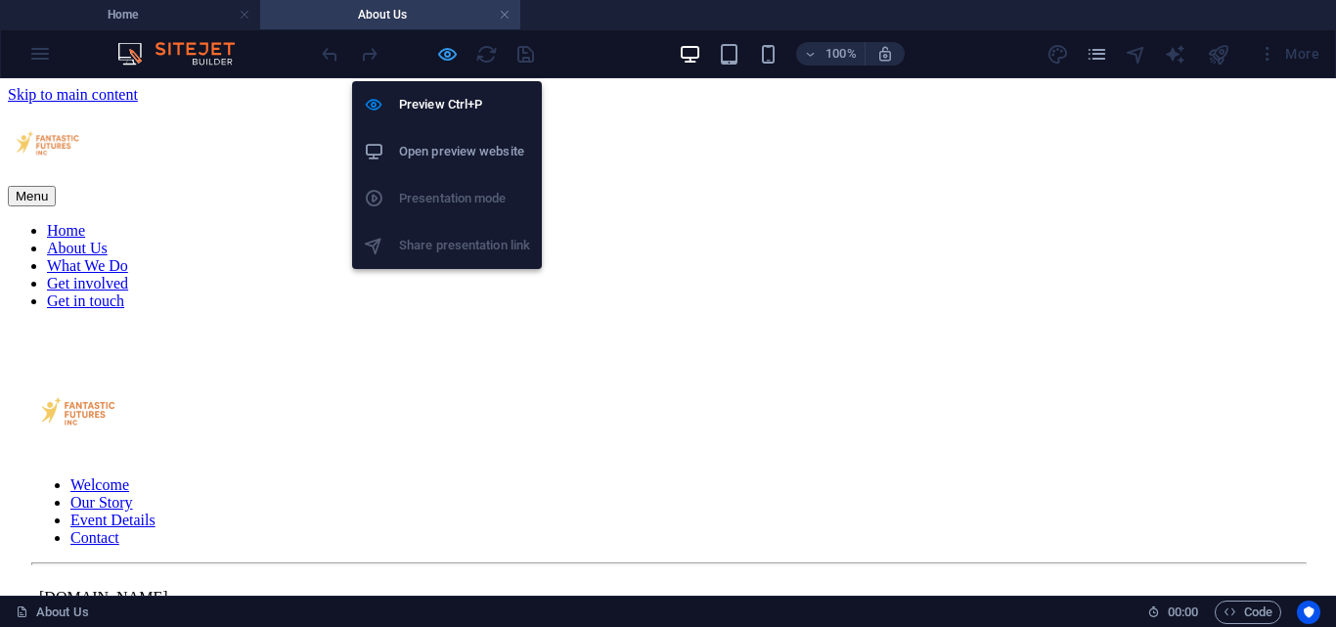
click at [454, 54] on icon "button" at bounding box center [447, 54] width 22 height 22
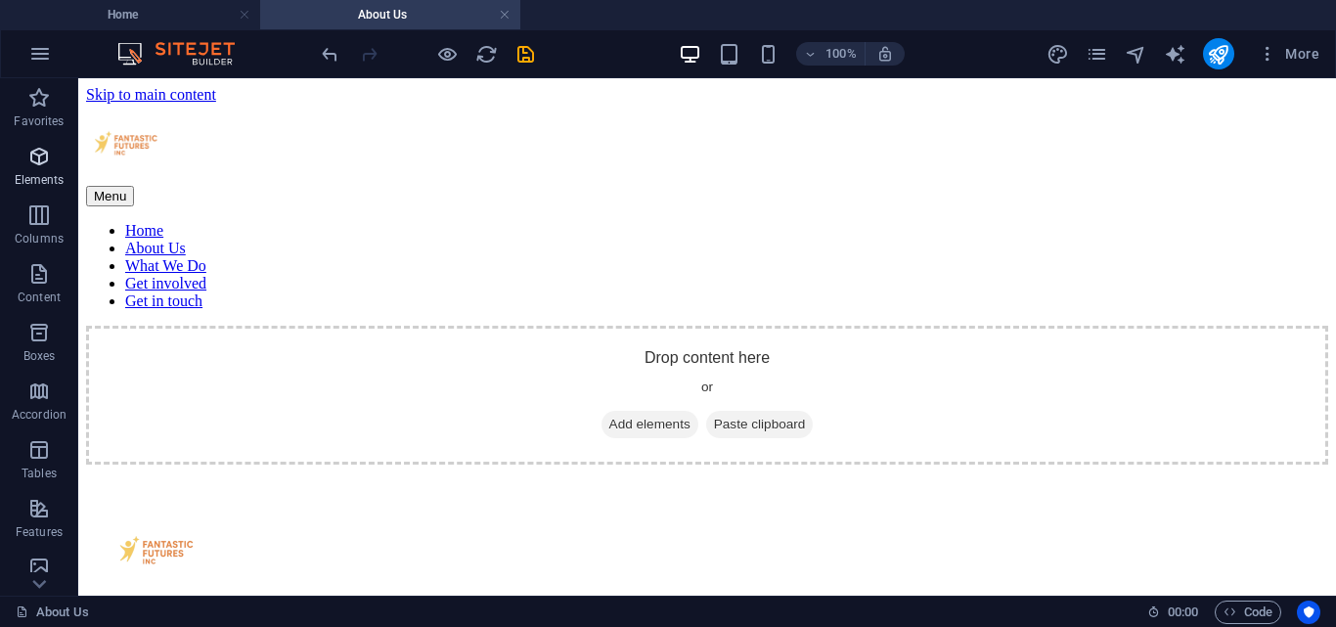
click at [49, 155] on icon "button" at bounding box center [38, 156] width 23 height 23
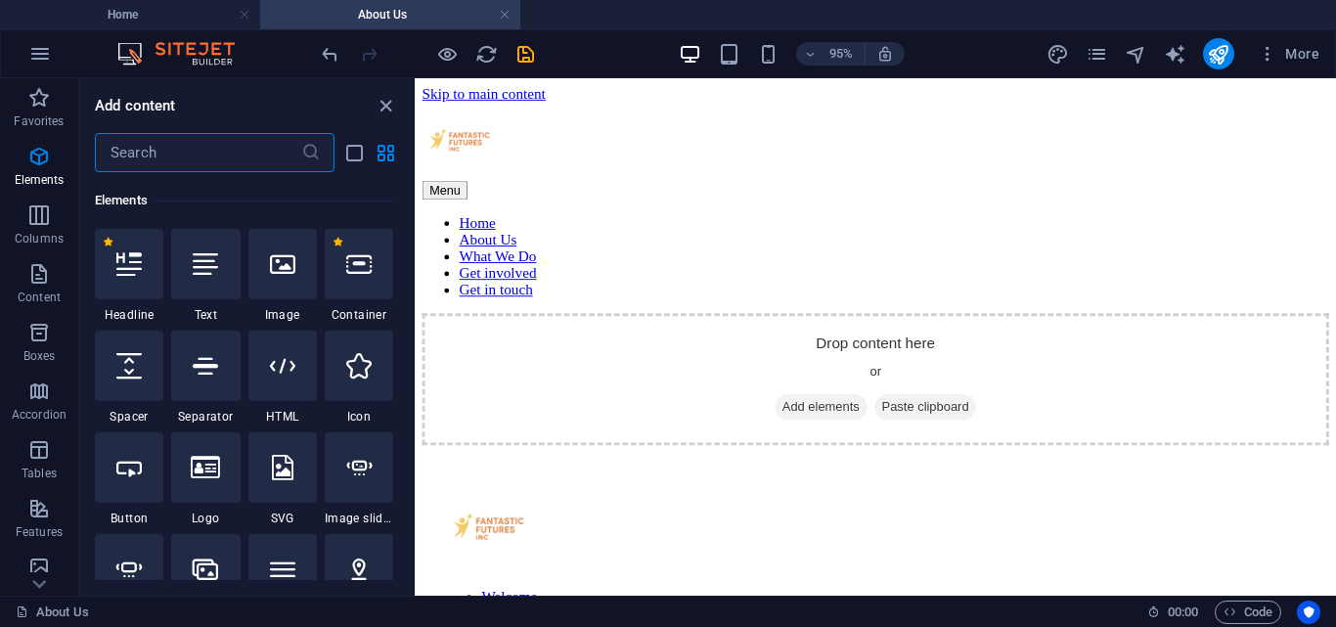
scroll to position [208, 0]
click at [374, 244] on div at bounding box center [359, 263] width 68 height 70
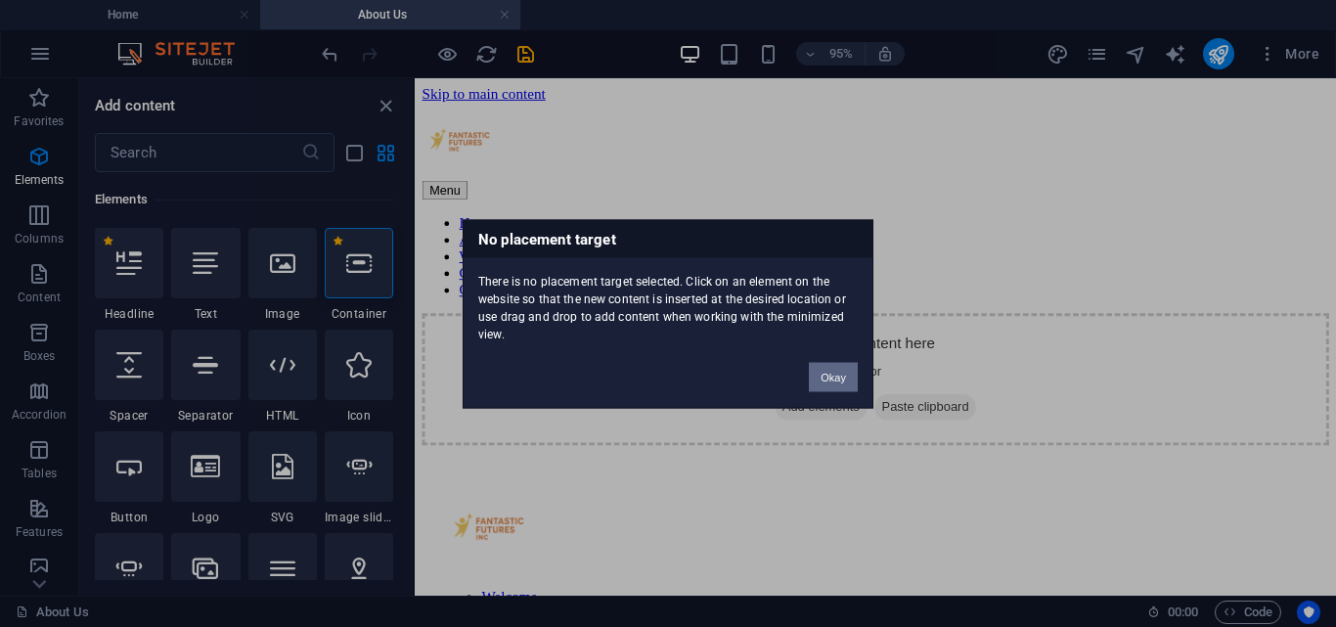
click at [833, 369] on button "Okay" at bounding box center [833, 376] width 49 height 29
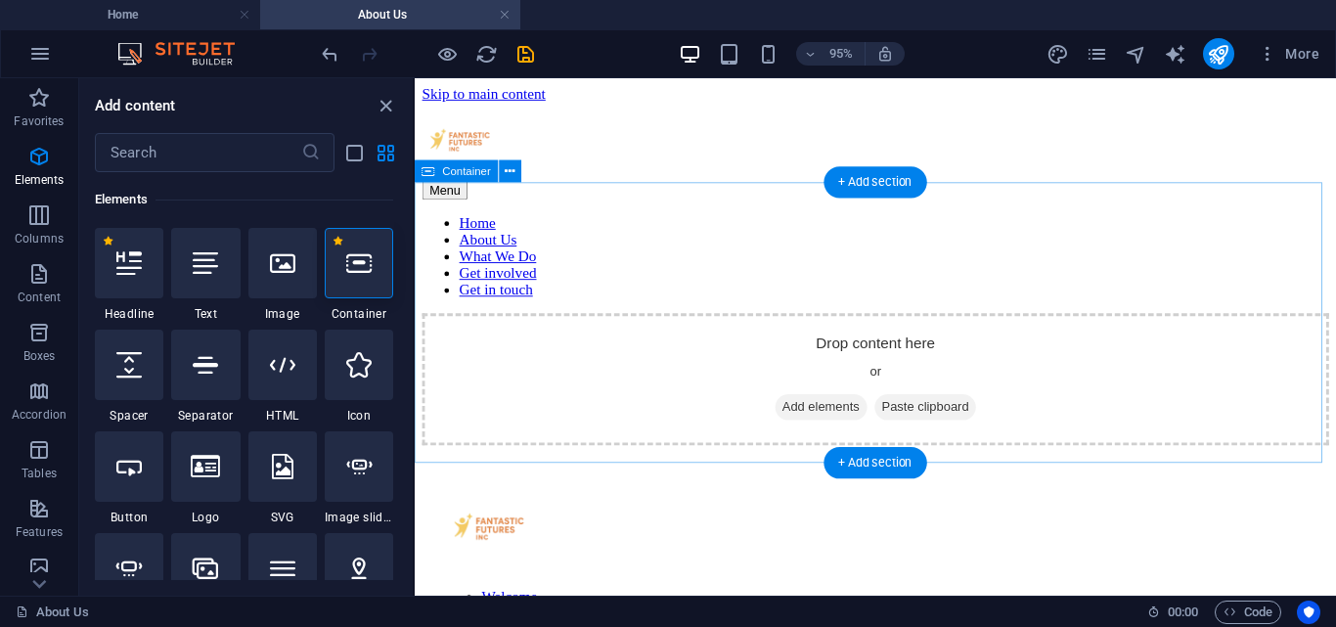
click at [855, 383] on div "Drop content here or Add elements Paste clipboard" at bounding box center [899, 395] width 955 height 139
click at [838, 411] on span "Add elements" at bounding box center [842, 424] width 97 height 27
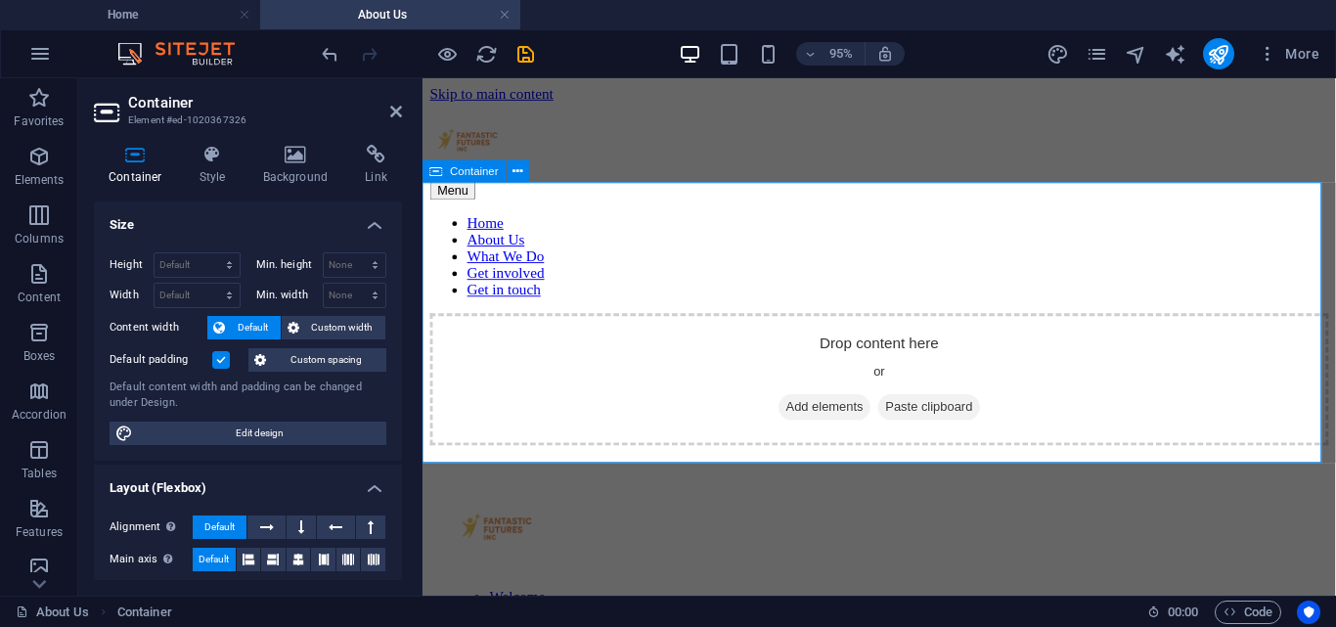
click at [612, 326] on div "Drop content here or Add elements Paste clipboard" at bounding box center [903, 395] width 946 height 139
click at [39, 160] on icon "button" at bounding box center [38, 156] width 23 height 23
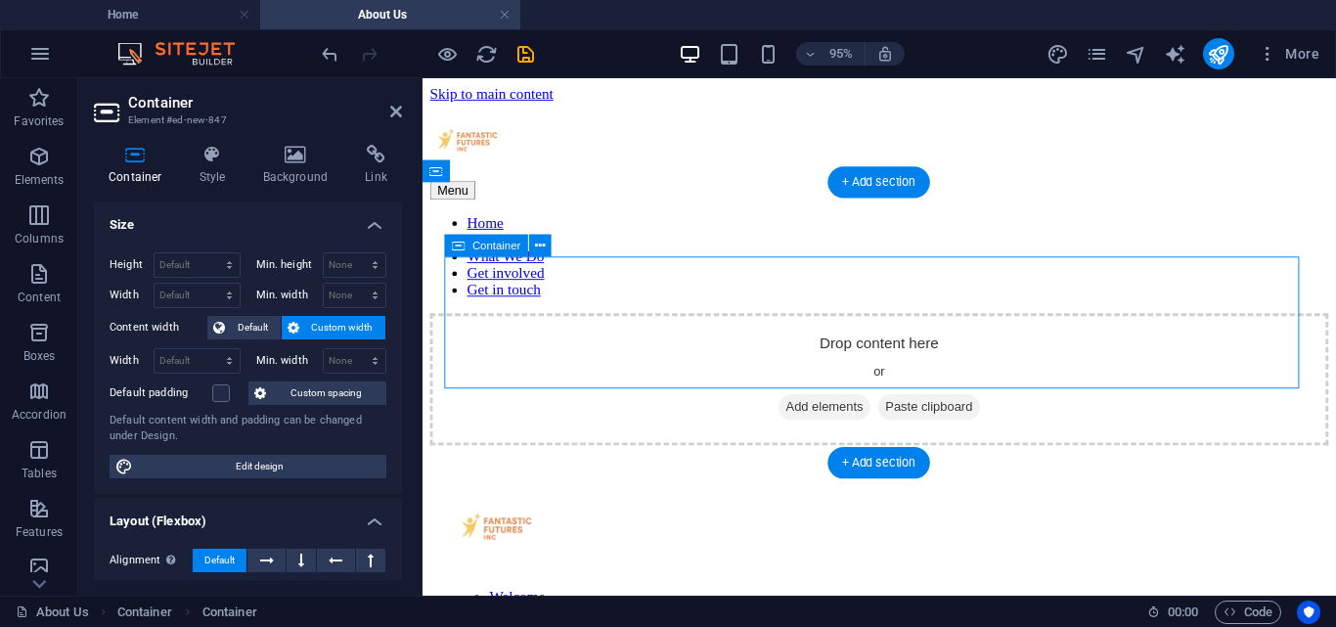
click at [851, 411] on span "Add elements" at bounding box center [845, 424] width 97 height 27
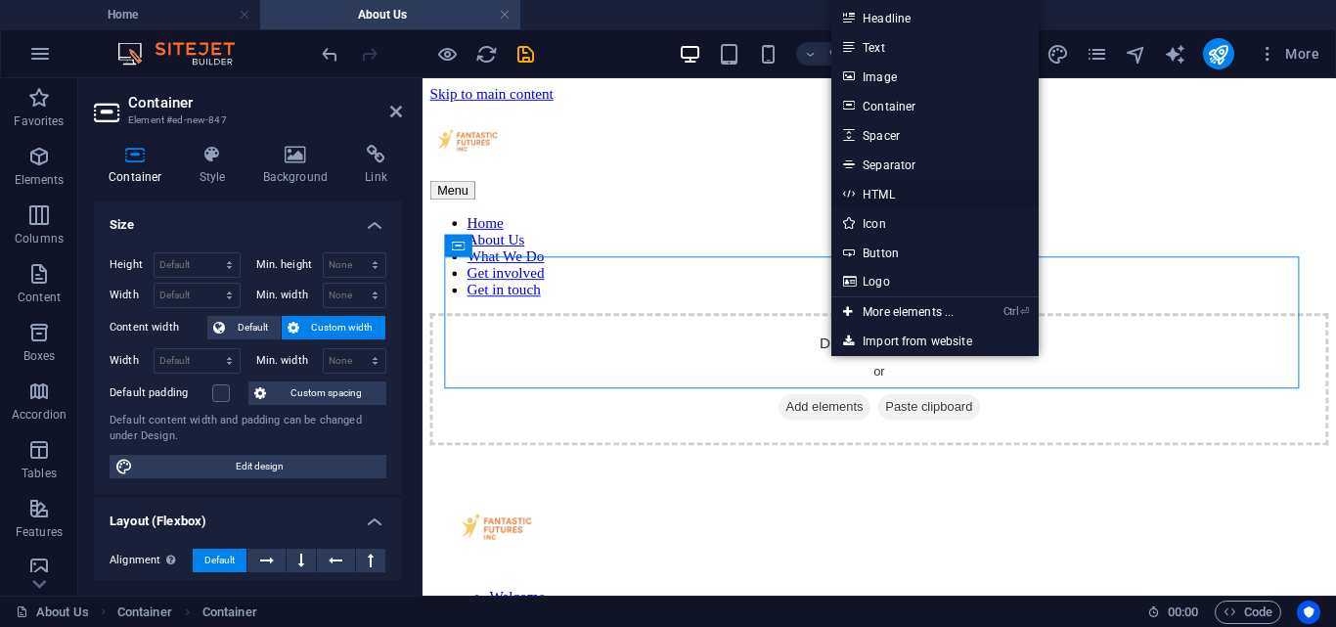
click at [875, 203] on link "HTML" at bounding box center [934, 193] width 207 height 29
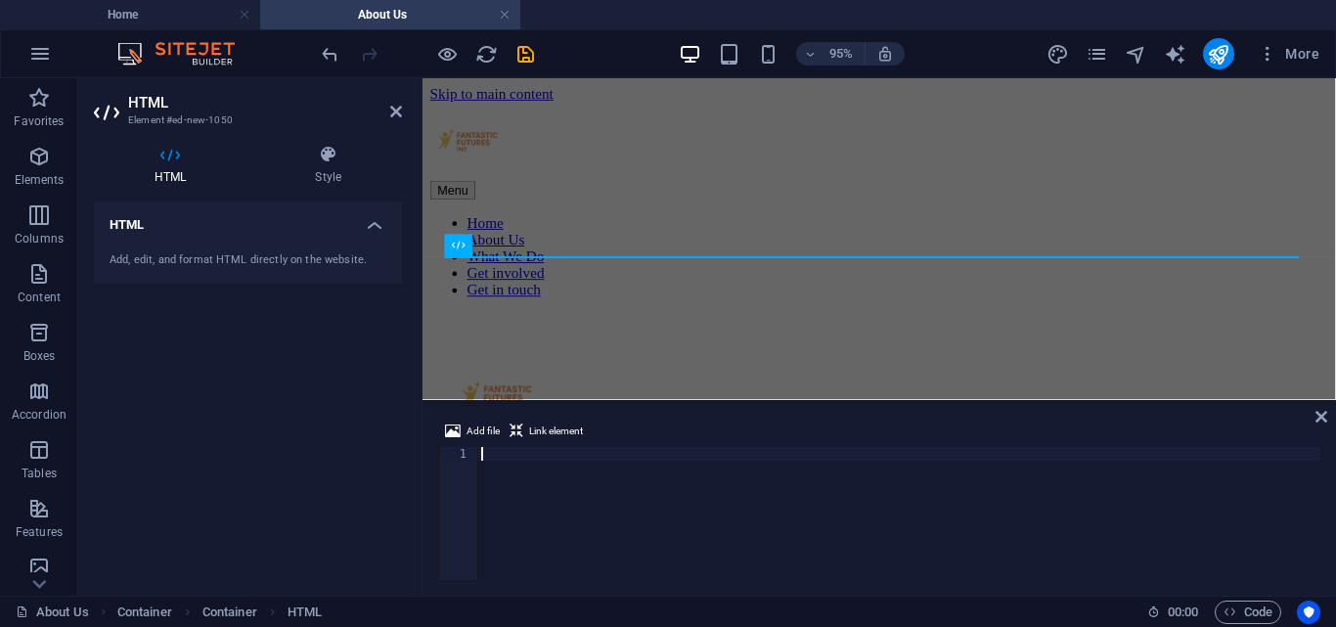
type textarea "</section>"
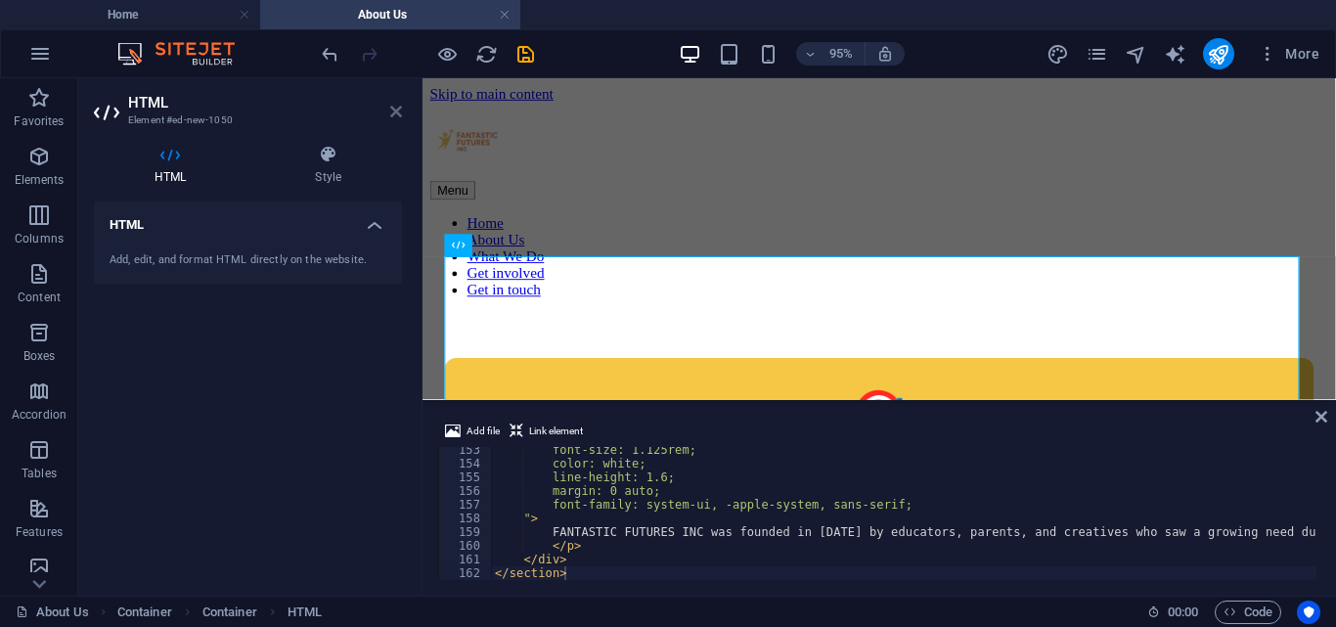
click at [396, 111] on icon at bounding box center [396, 112] width 12 height 16
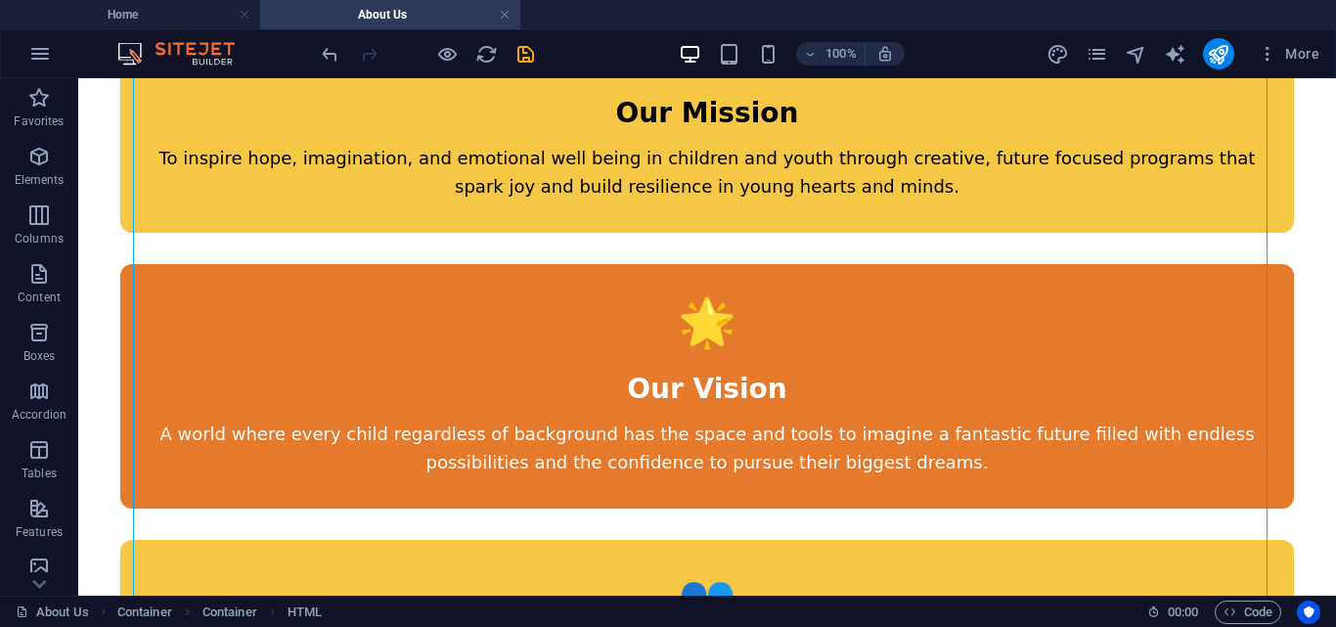
scroll to position [0, 0]
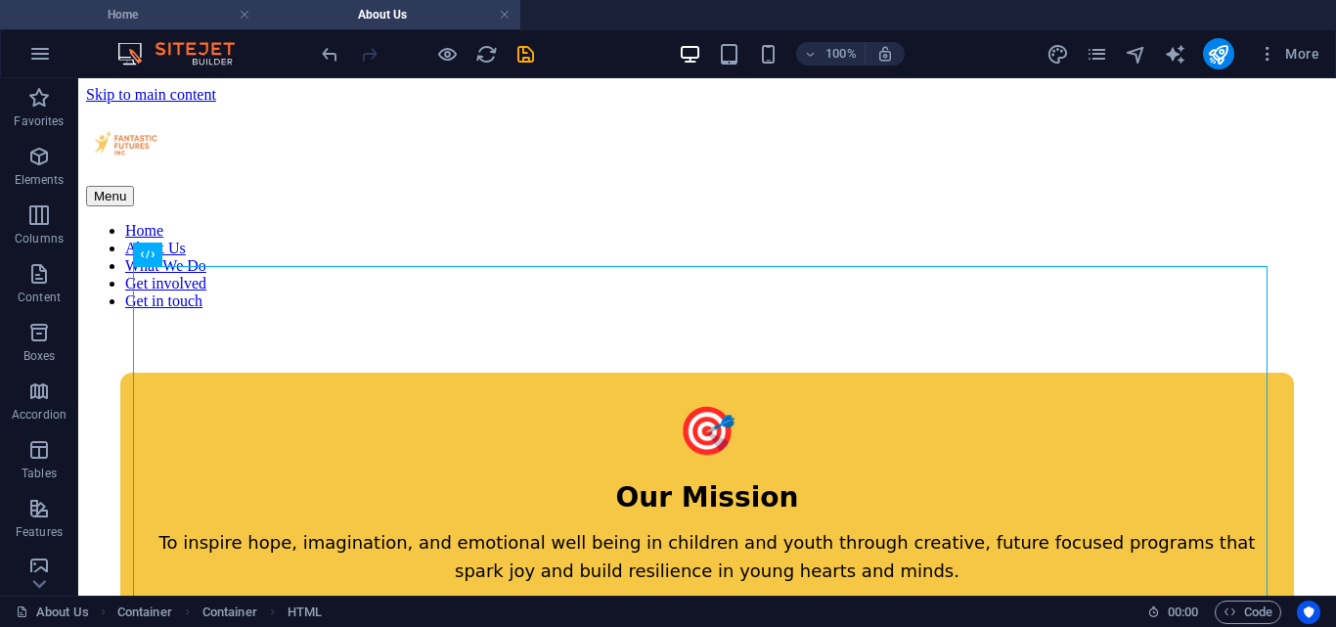
click at [117, 8] on h4 "Home" at bounding box center [130, 15] width 260 height 22
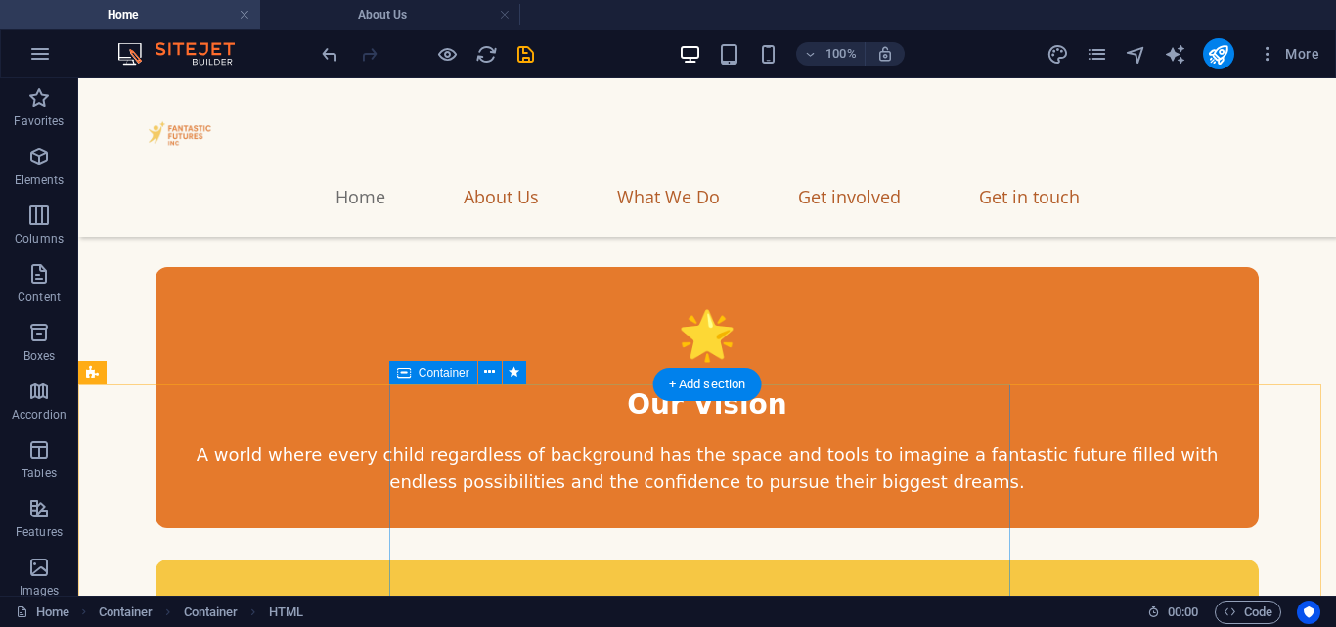
scroll to position [2091, 0]
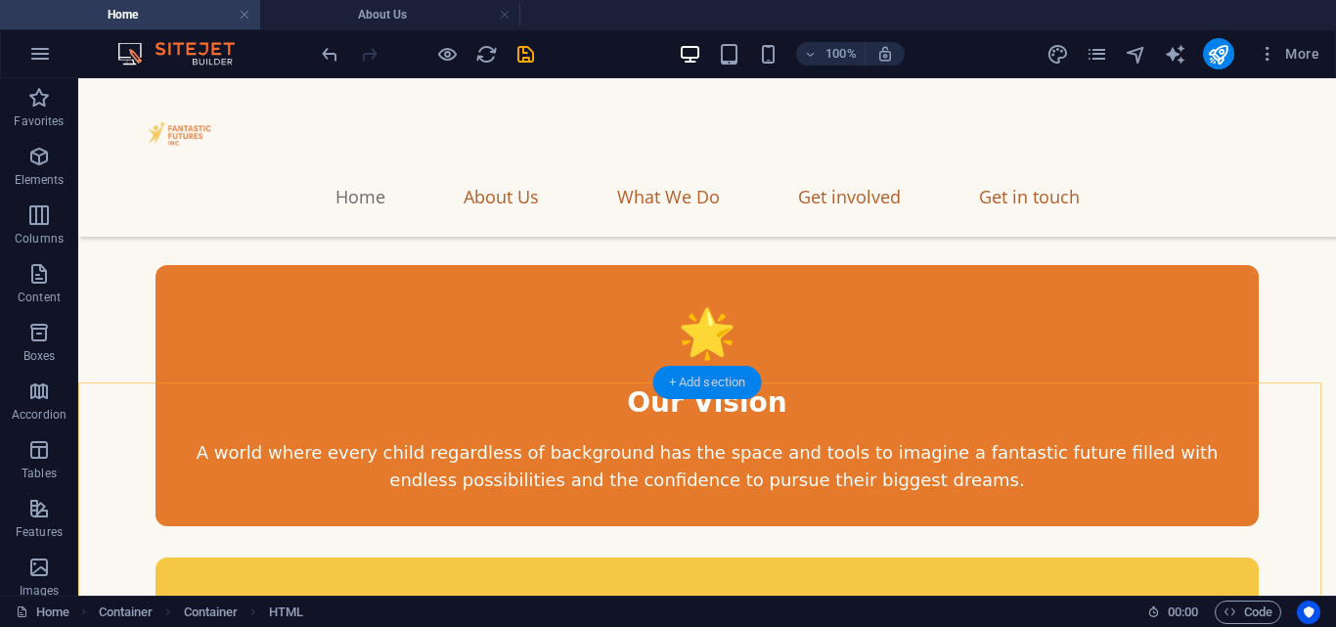
click at [707, 383] on div "+ Add section" at bounding box center [707, 382] width 109 height 33
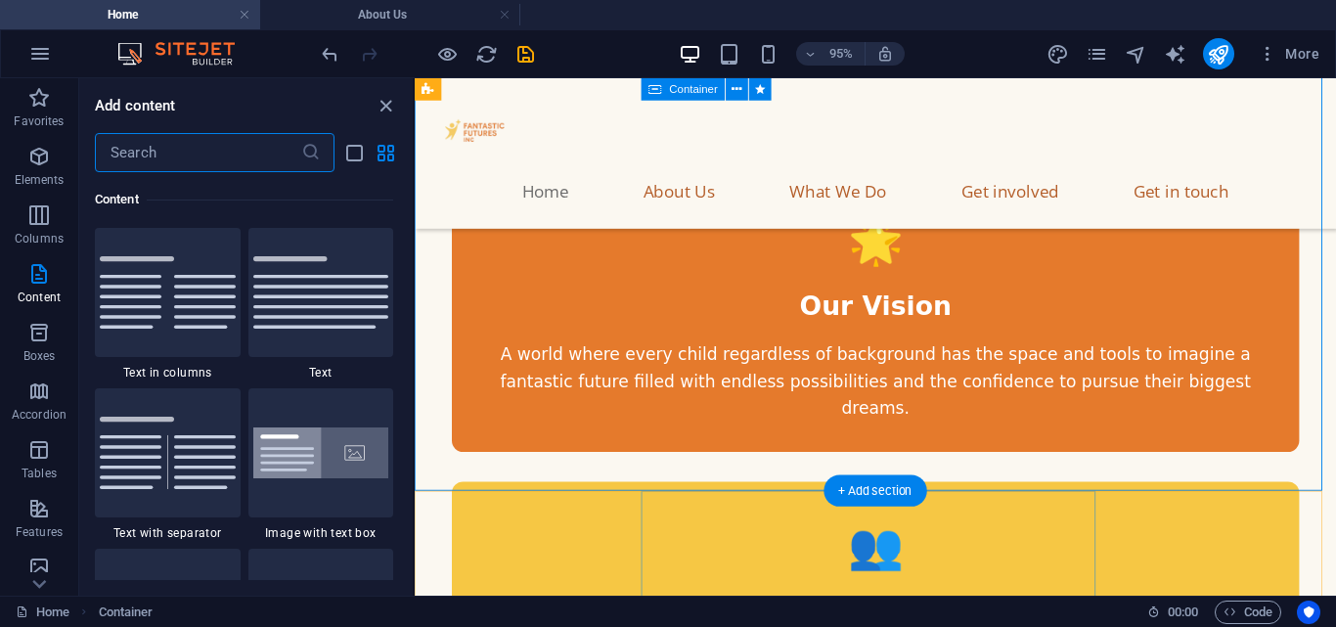
scroll to position [1908, 0]
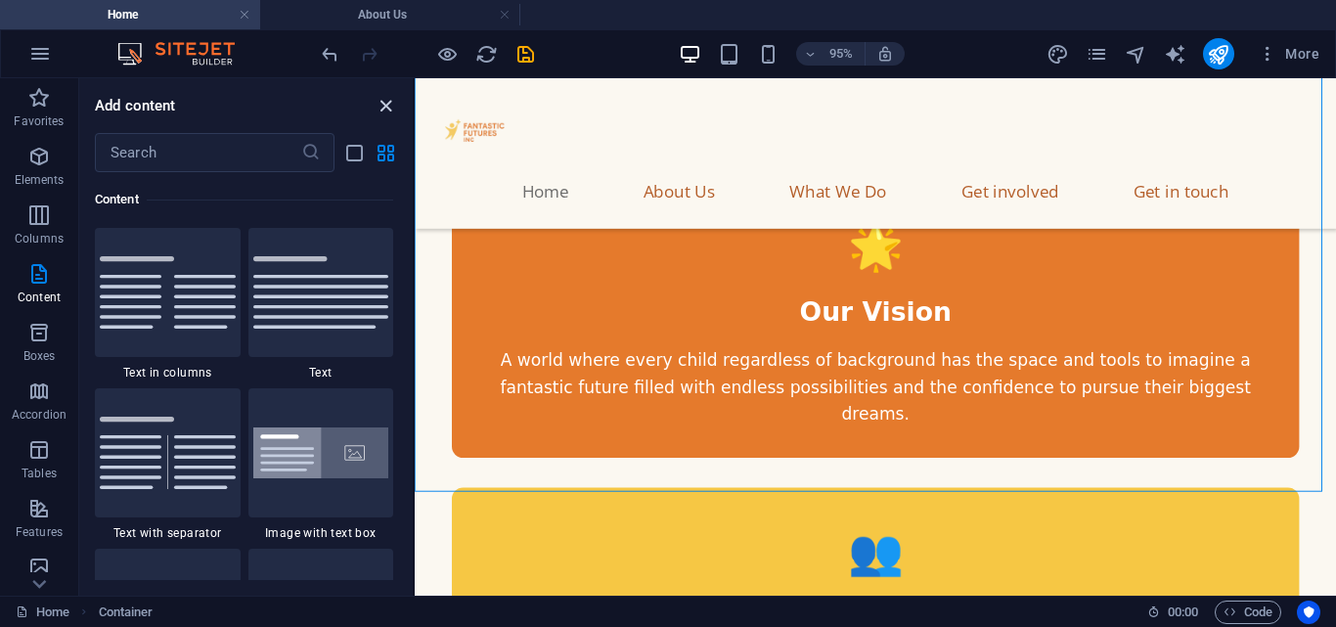
click at [386, 101] on icon "close panel" at bounding box center [386, 106] width 22 height 22
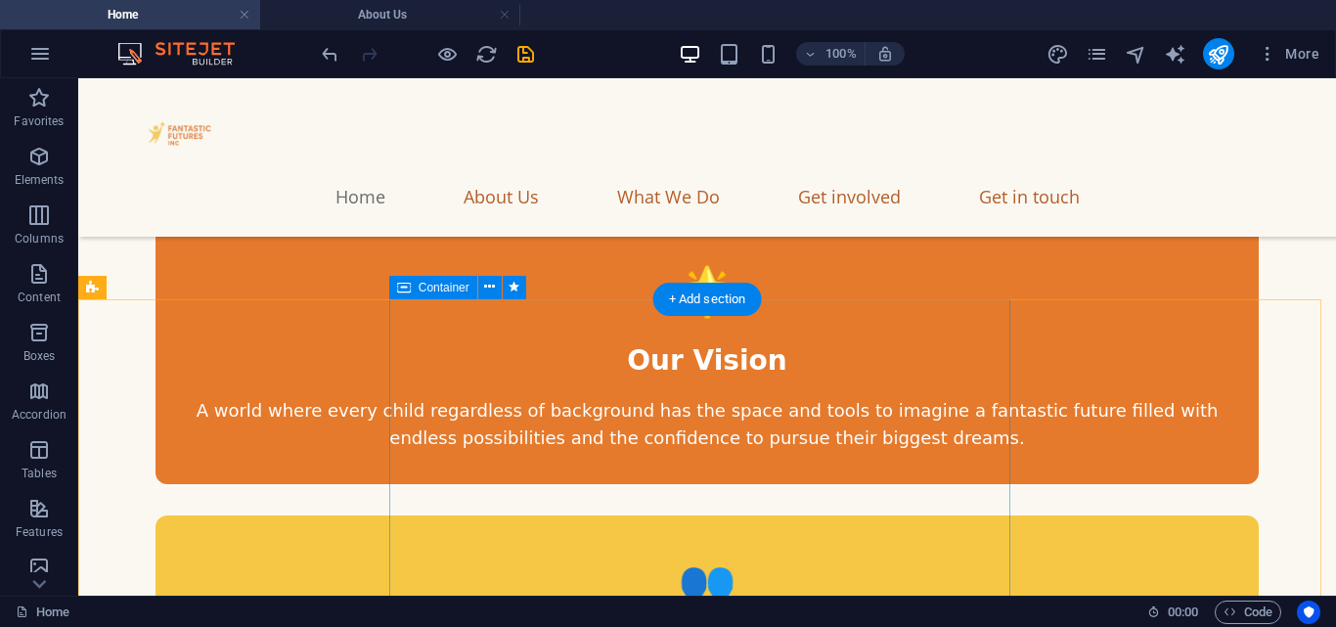
scroll to position [2110, 0]
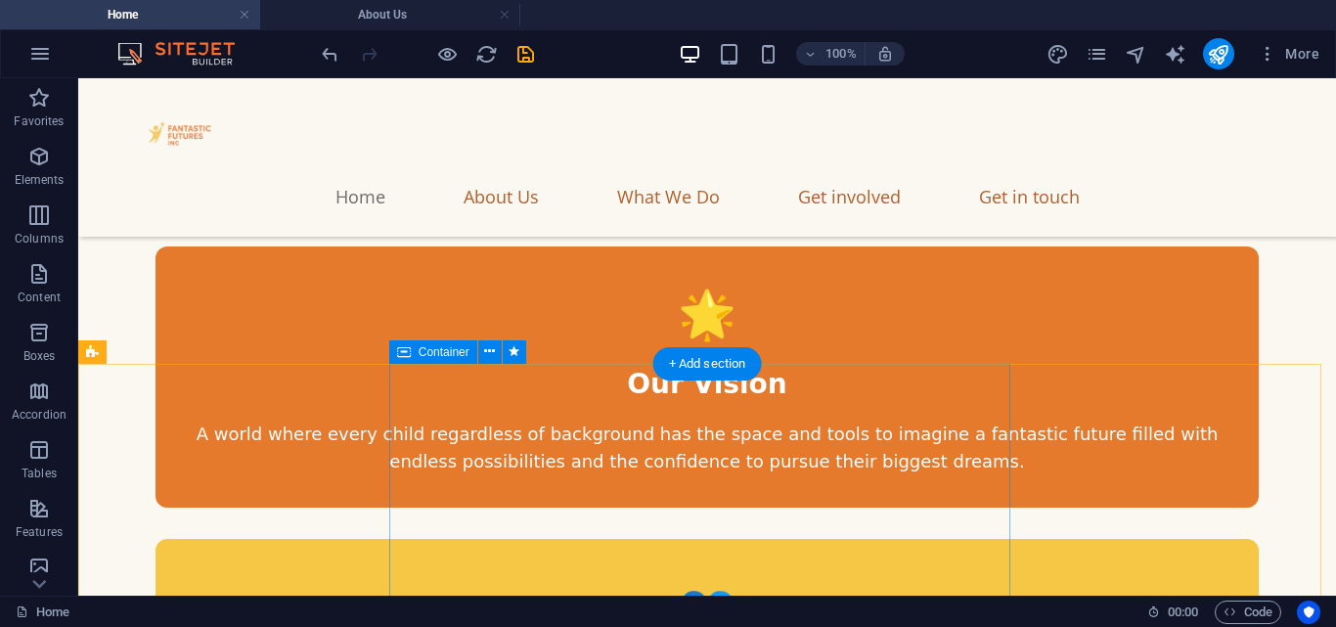
click at [89, 350] on icon at bounding box center [92, 351] width 13 height 23
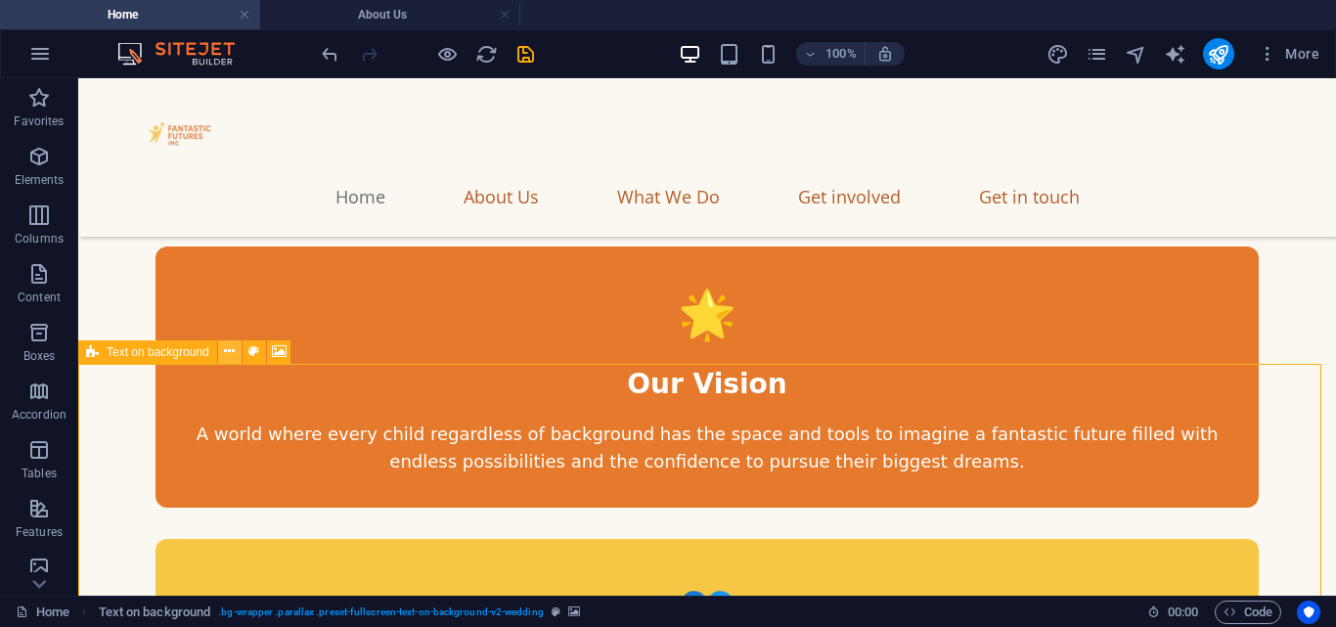
click at [232, 353] on icon at bounding box center [229, 351] width 11 height 21
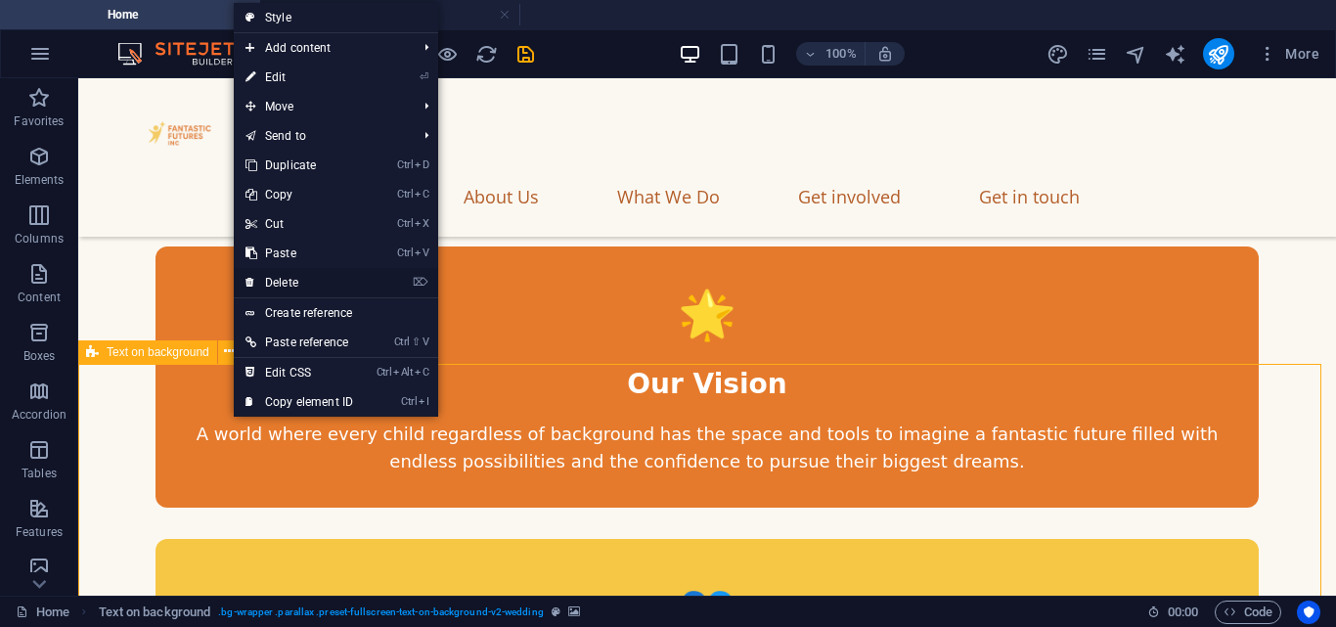
click at [319, 279] on link "⌦ Delete" at bounding box center [299, 282] width 131 height 29
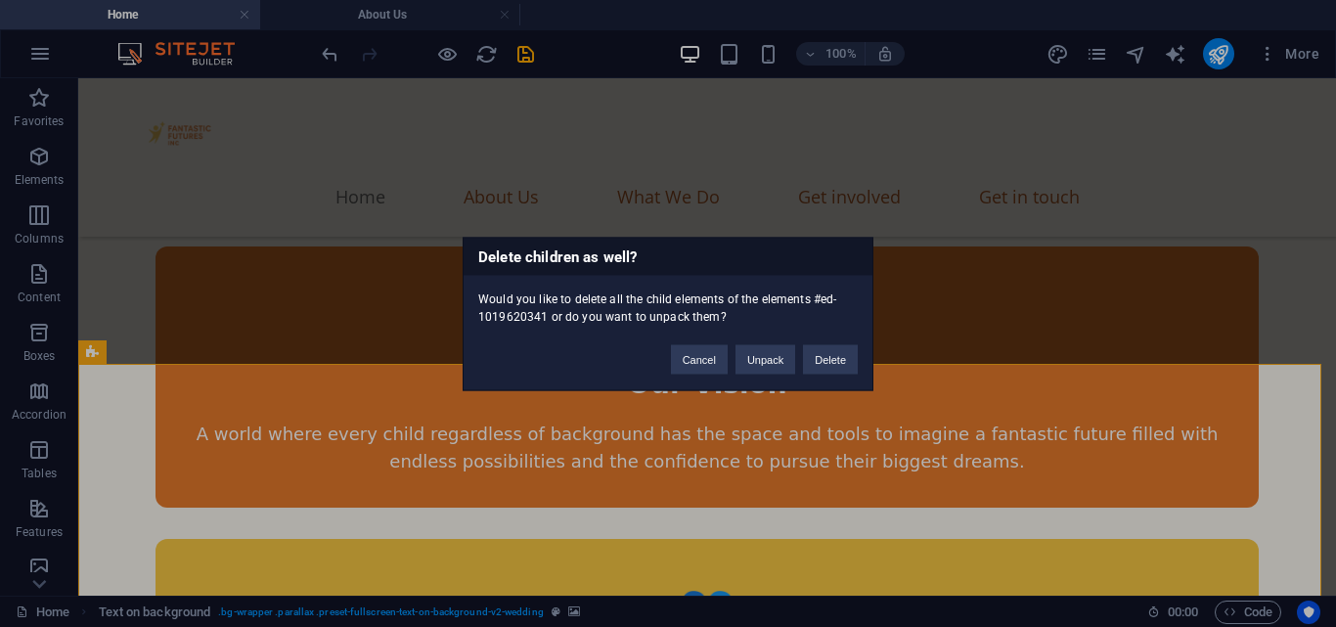
click at [844, 354] on button "Delete" at bounding box center [830, 358] width 55 height 29
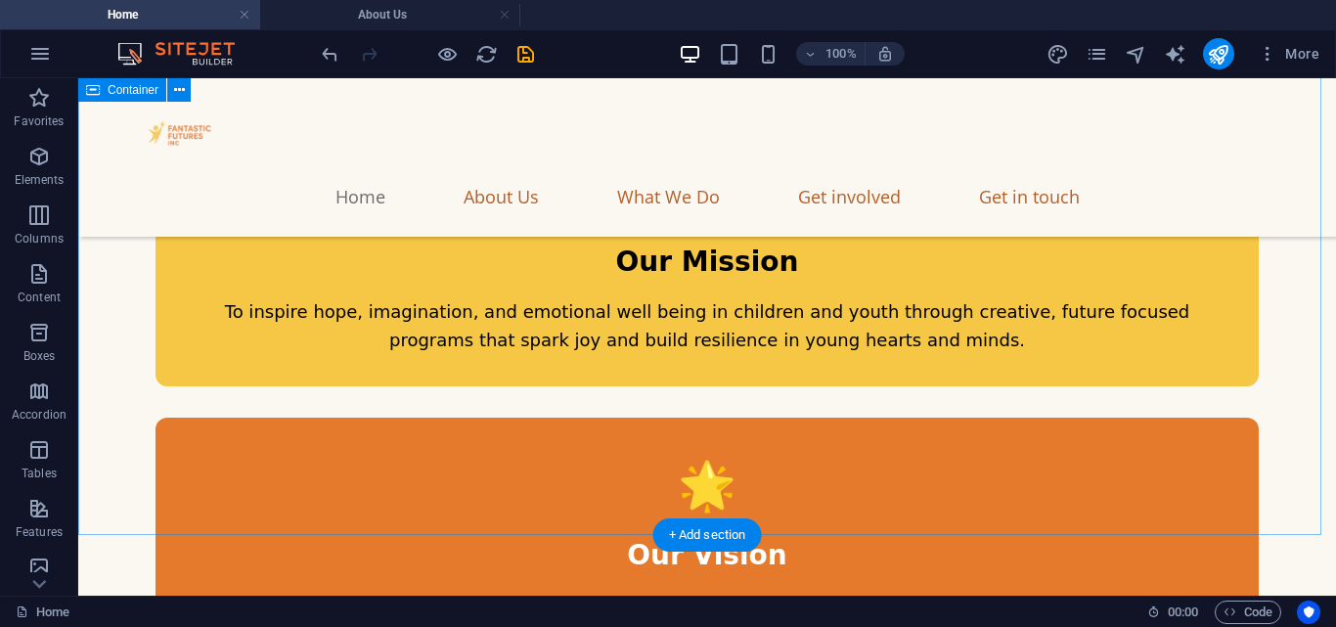
scroll to position [1946, 0]
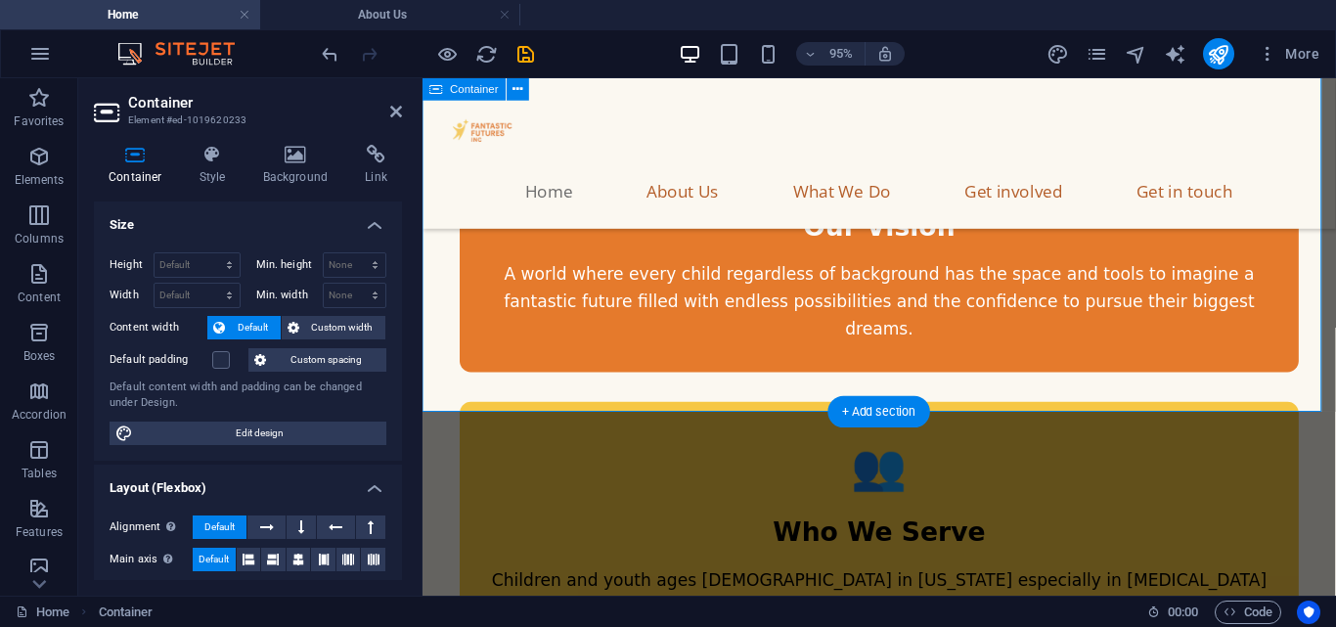
scroll to position [1992, 0]
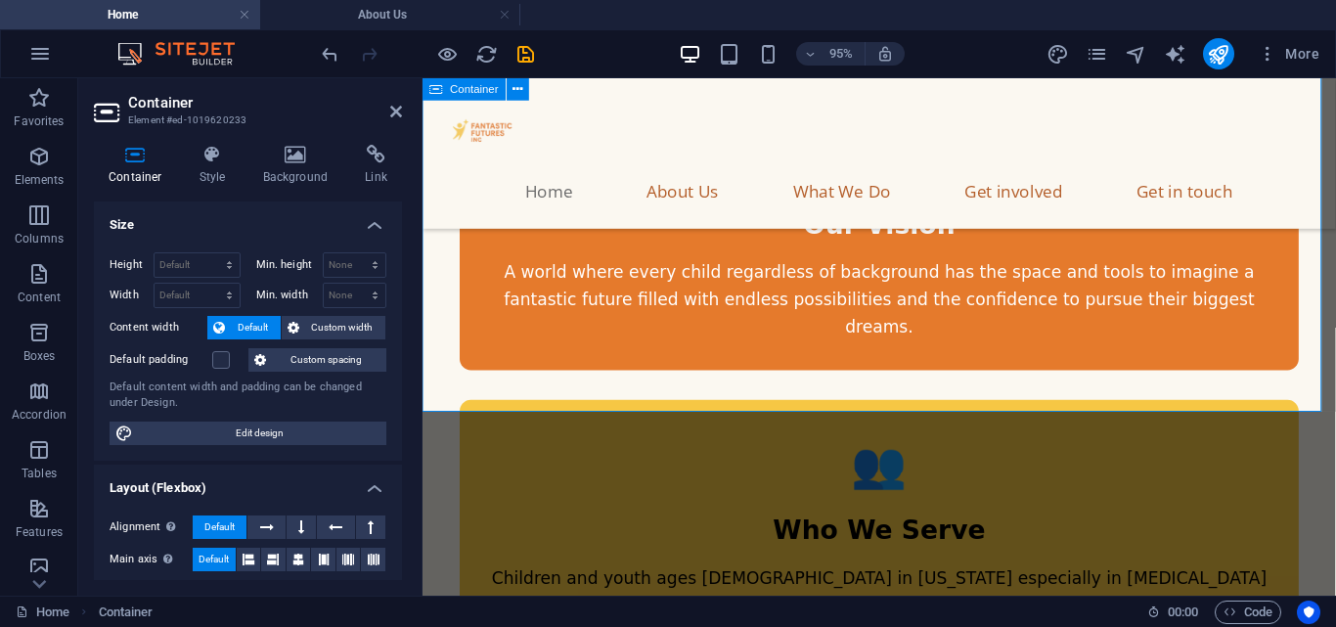
click at [926, 353] on div "About Us 🎯 Our Mission To inspire hope, imagination, and emotional well being i…" at bounding box center [902, 452] width 961 height 1749
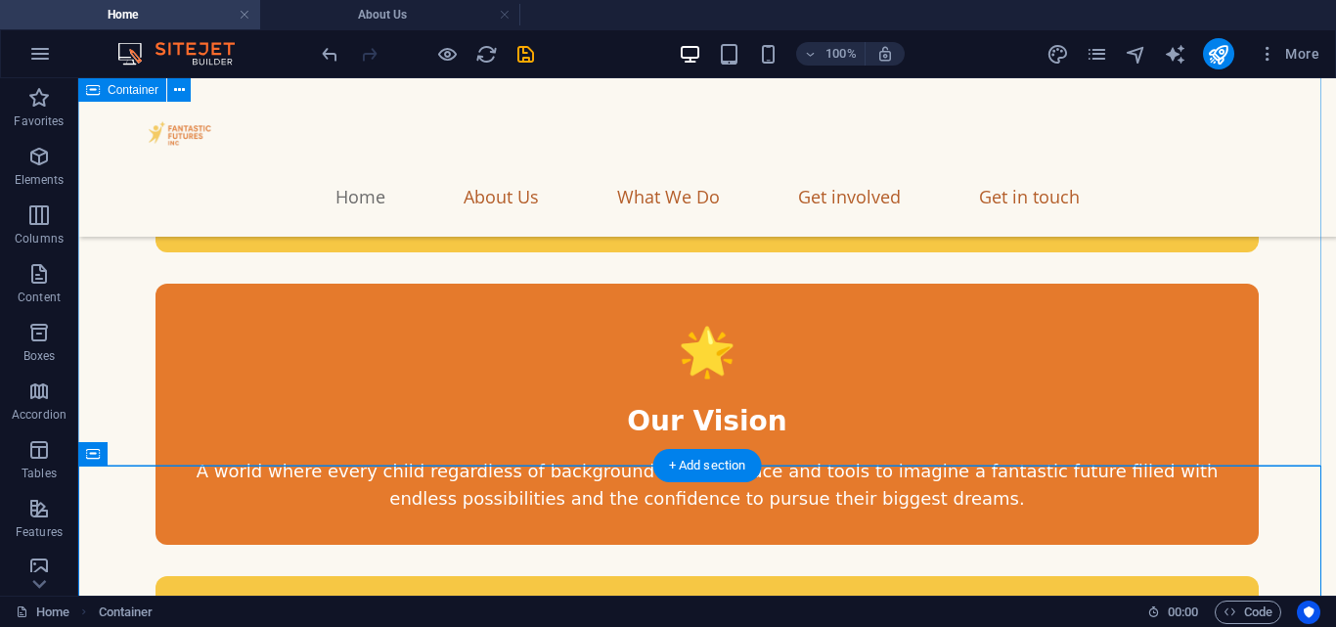
scroll to position [2086, 0]
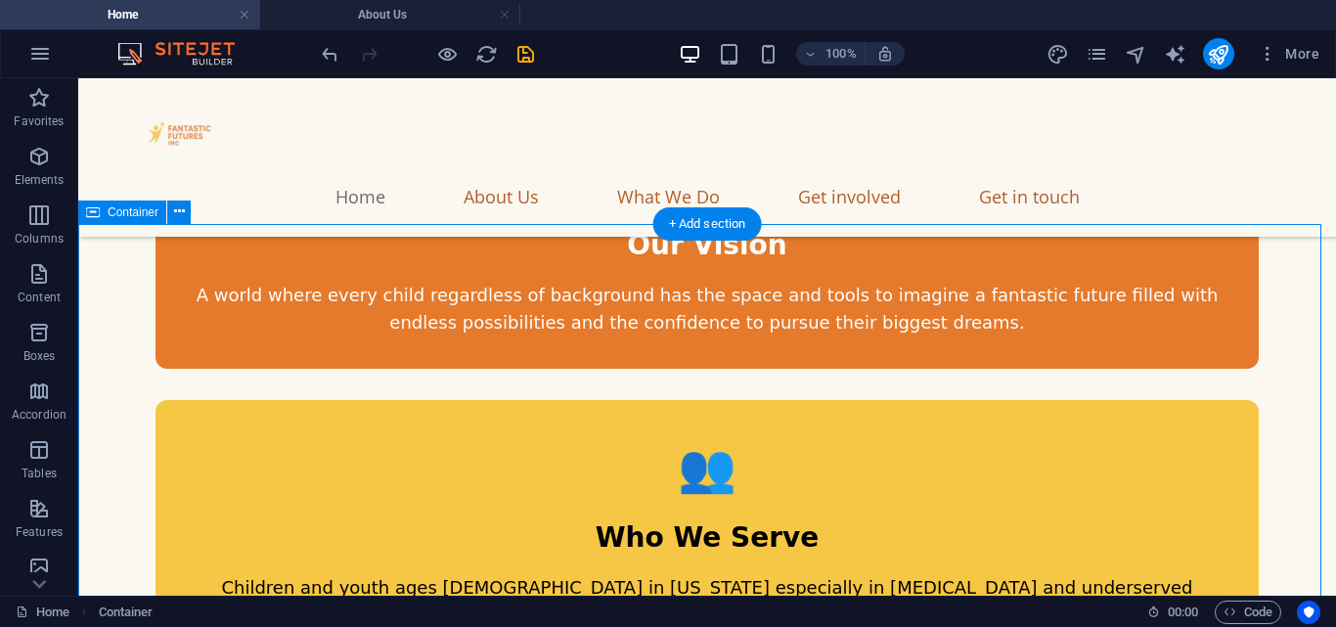
scroll to position [2249, 0]
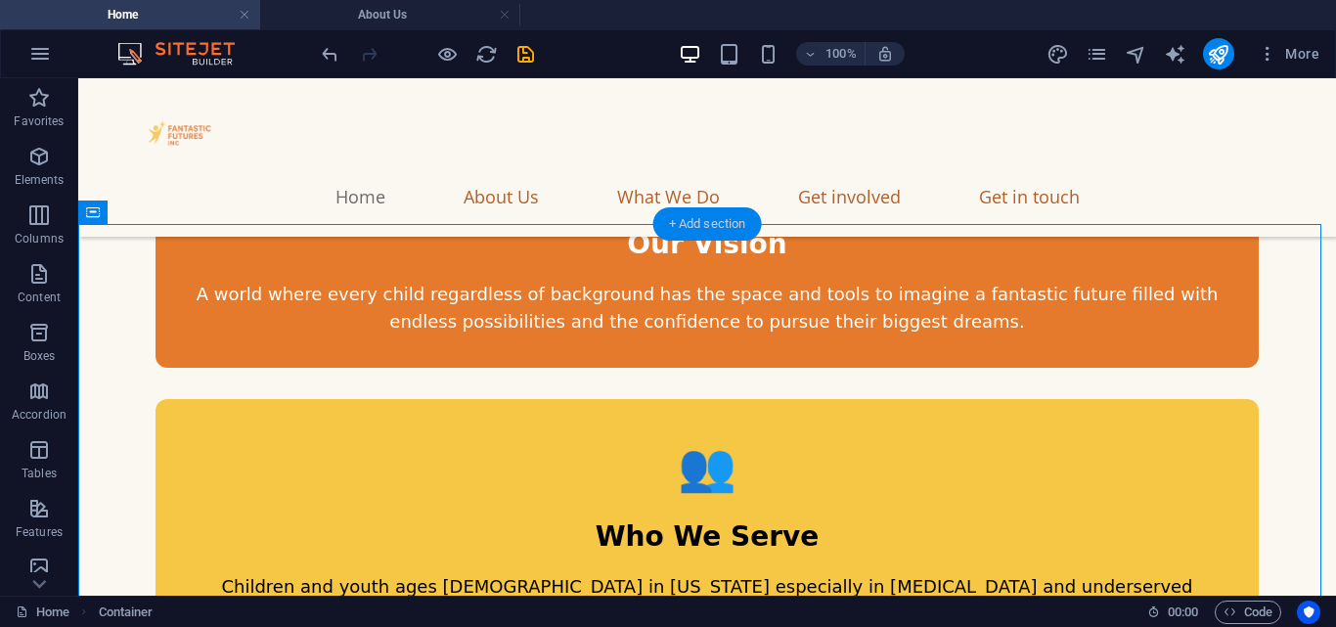
click at [697, 225] on div "+ Add section" at bounding box center [707, 223] width 109 height 33
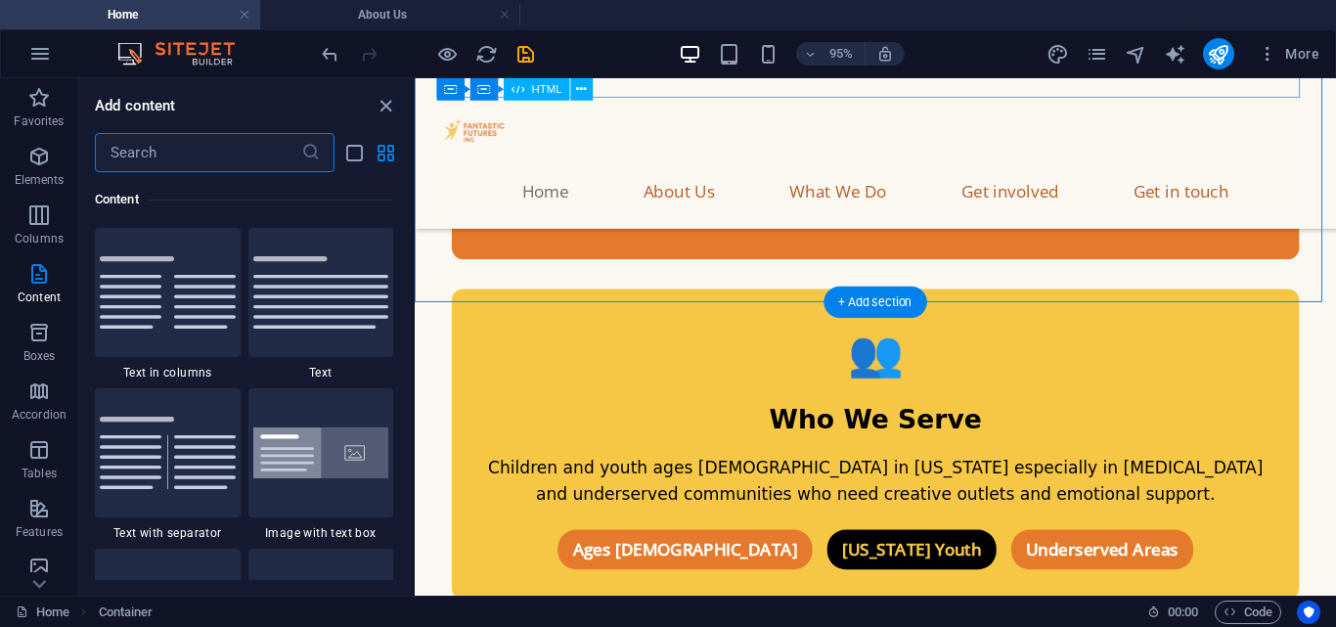
scroll to position [2023, 0]
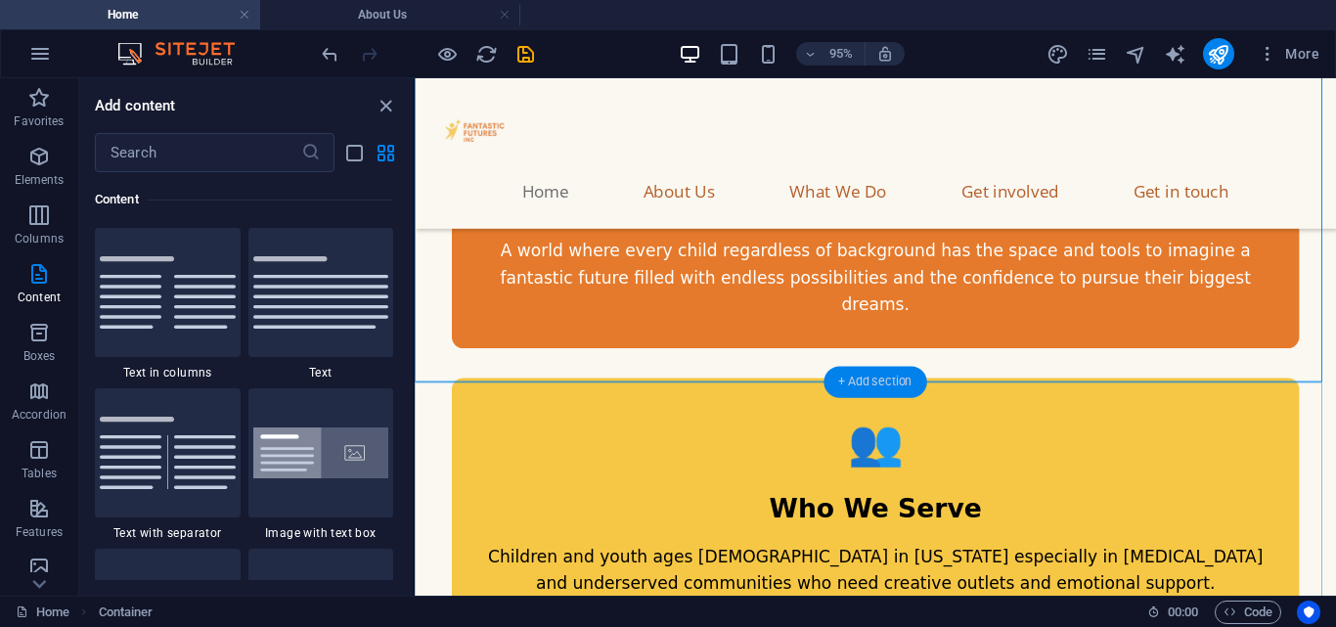
click at [887, 384] on div "+ Add section" at bounding box center [874, 382] width 103 height 31
click at [38, 151] on icon "button" at bounding box center [38, 156] width 23 height 23
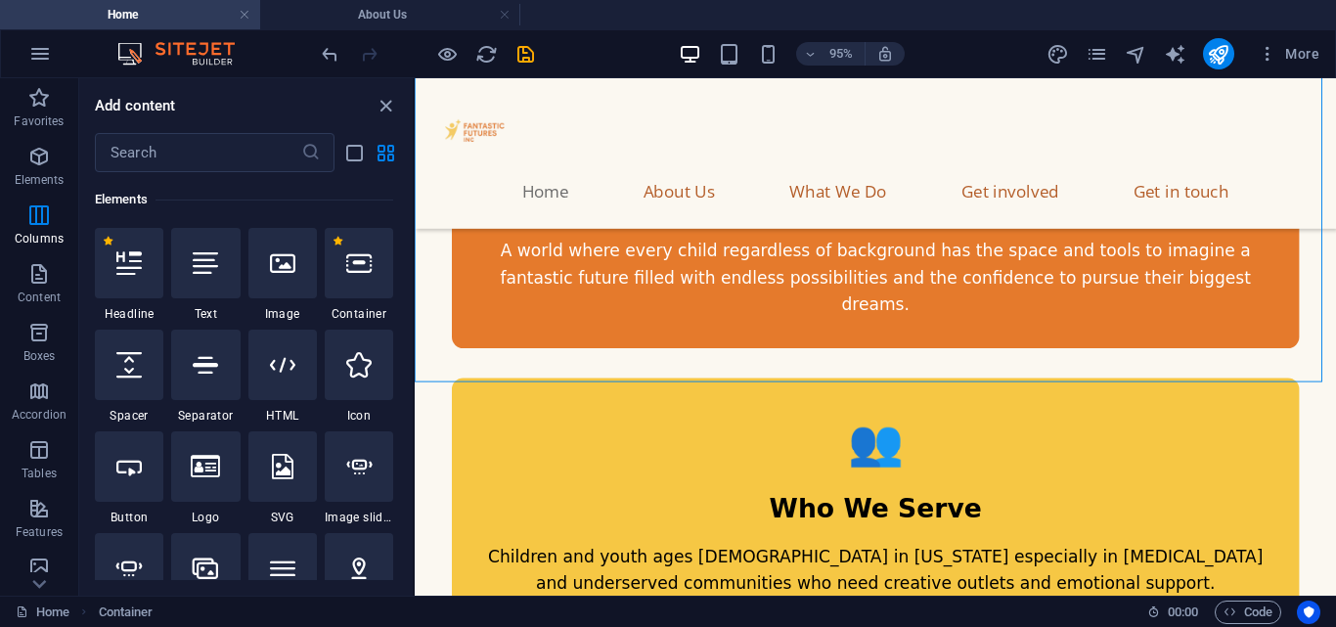
scroll to position [208, 0]
click at [382, 276] on div at bounding box center [359, 263] width 68 height 70
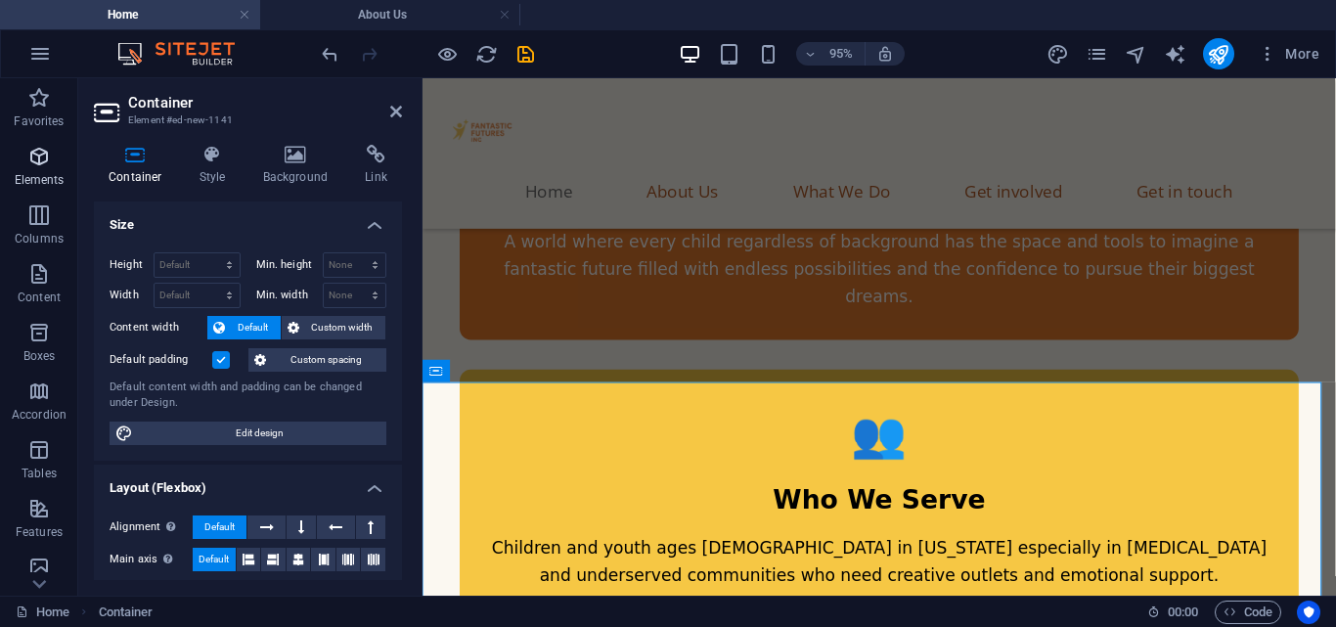
click at [42, 156] on icon "button" at bounding box center [38, 156] width 23 height 23
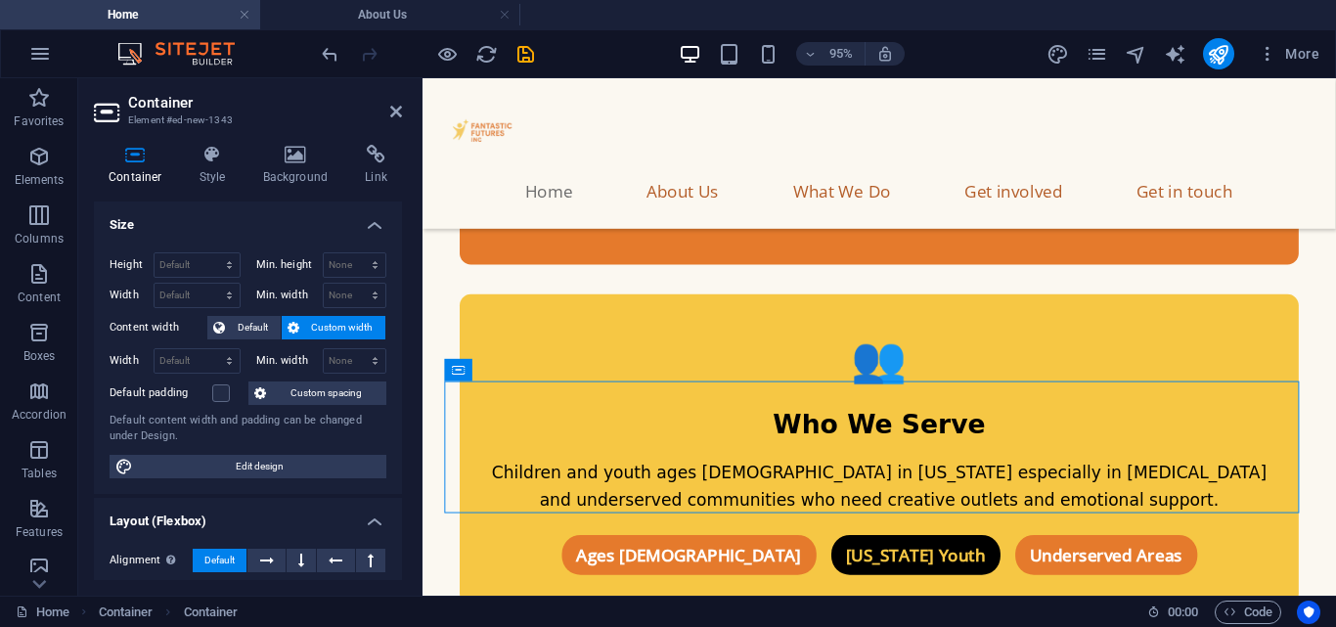
click at [395, 103] on h2 "Container" at bounding box center [265, 103] width 274 height 18
click at [395, 104] on icon at bounding box center [396, 112] width 12 height 16
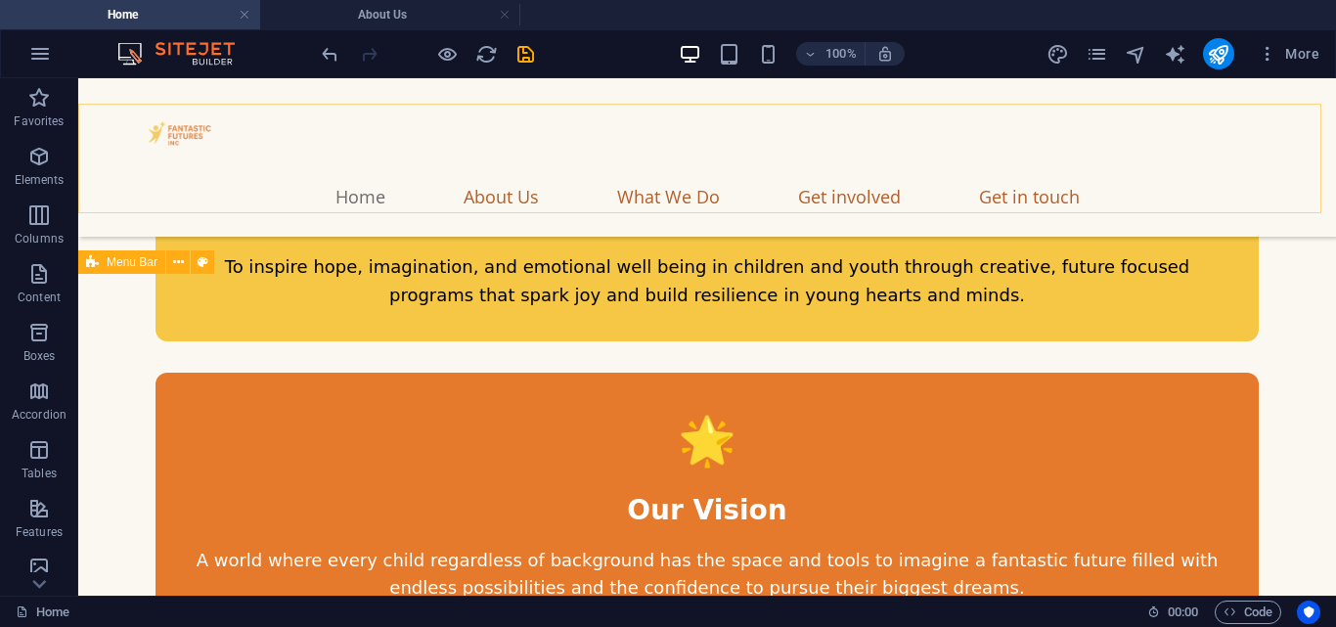
scroll to position [1974, 0]
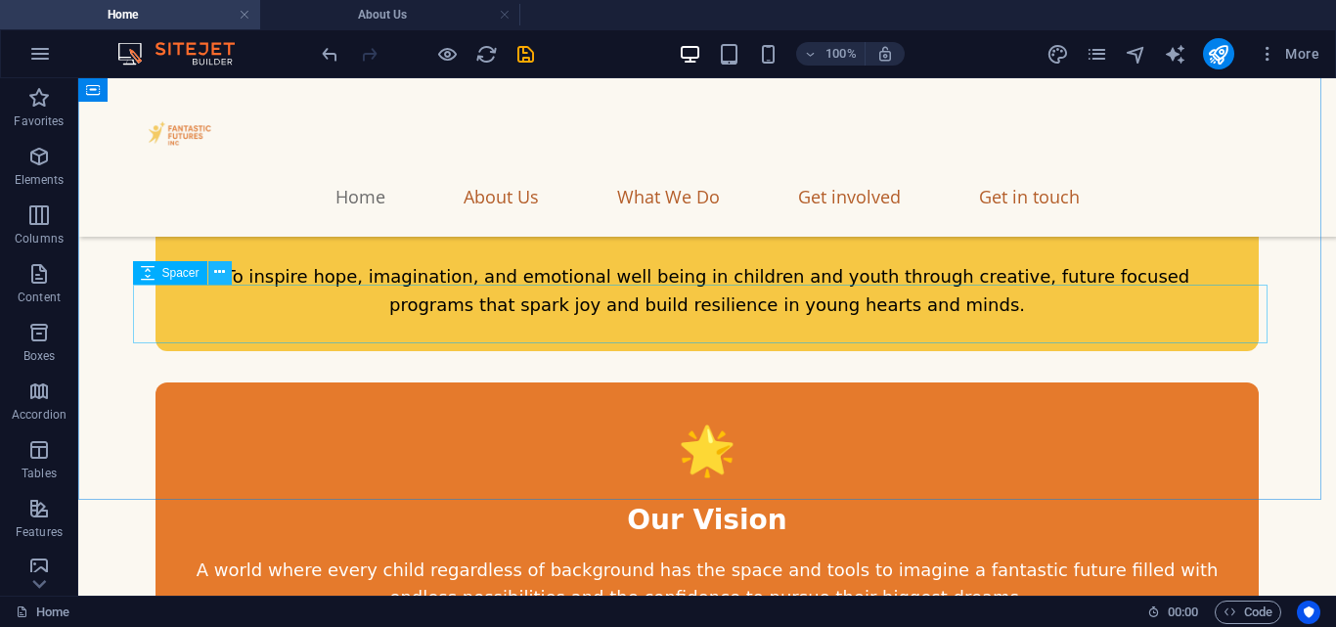
click at [226, 281] on button at bounding box center [219, 272] width 23 height 23
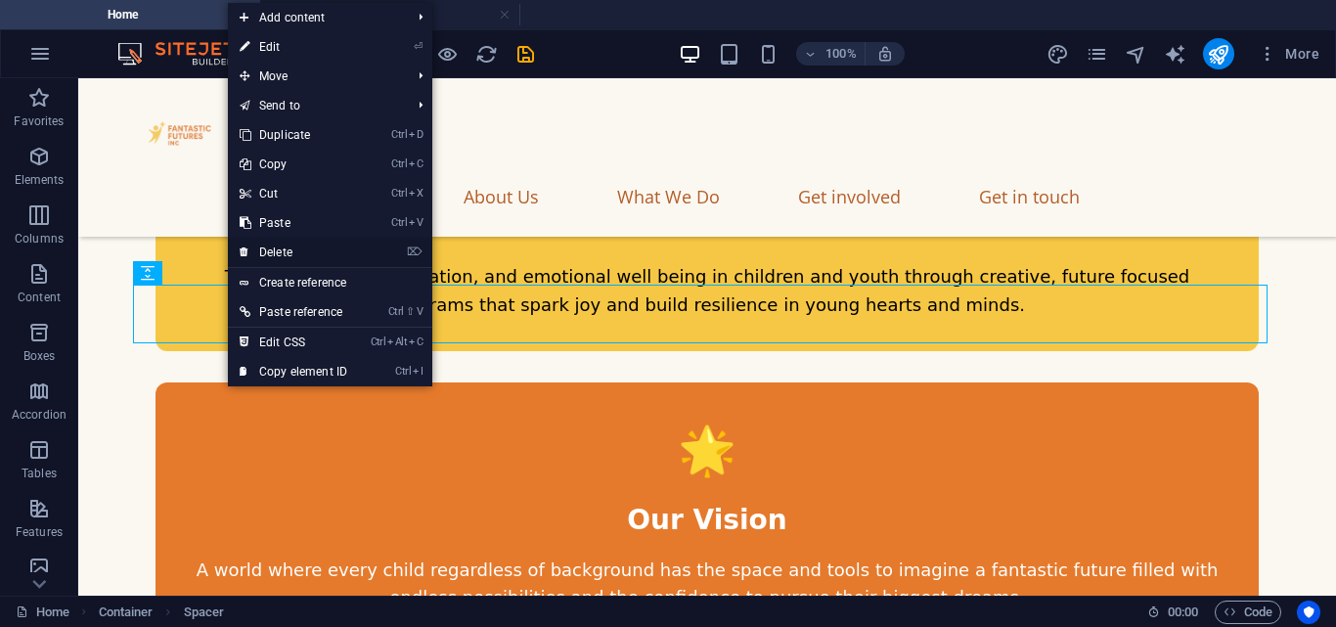
click at [252, 243] on link "⌦ Delete" at bounding box center [293, 252] width 131 height 29
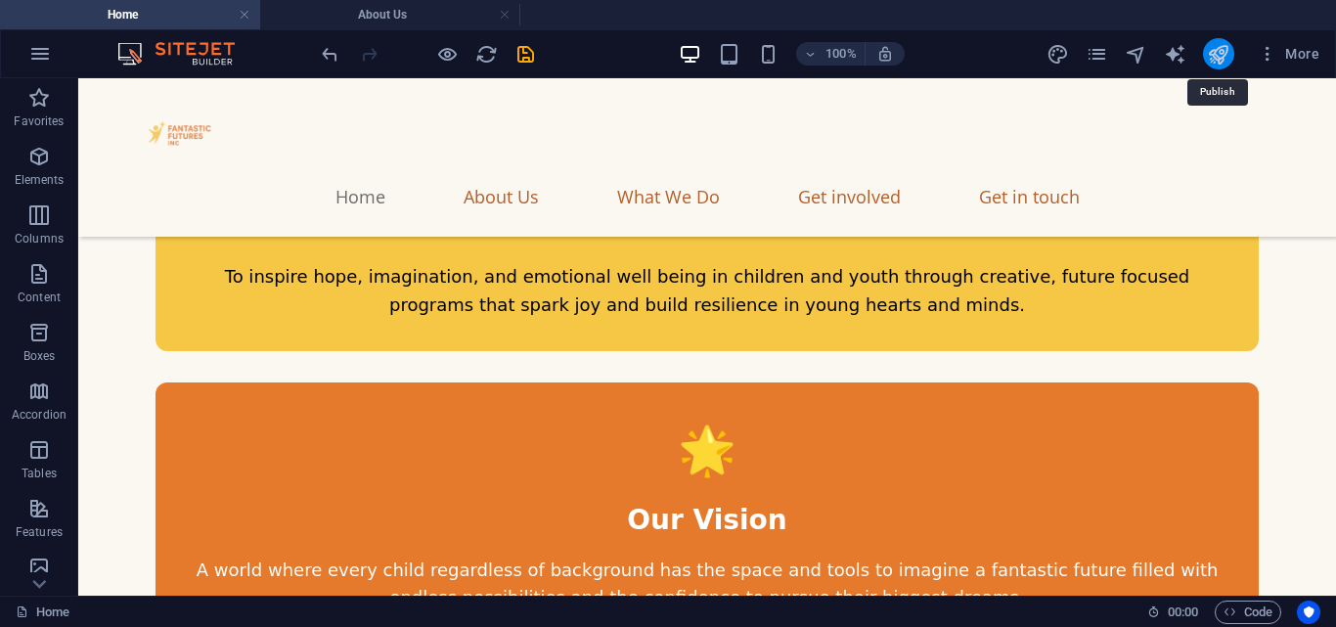
click at [1211, 49] on icon "publish" at bounding box center [1218, 54] width 22 height 22
checkbox input "false"
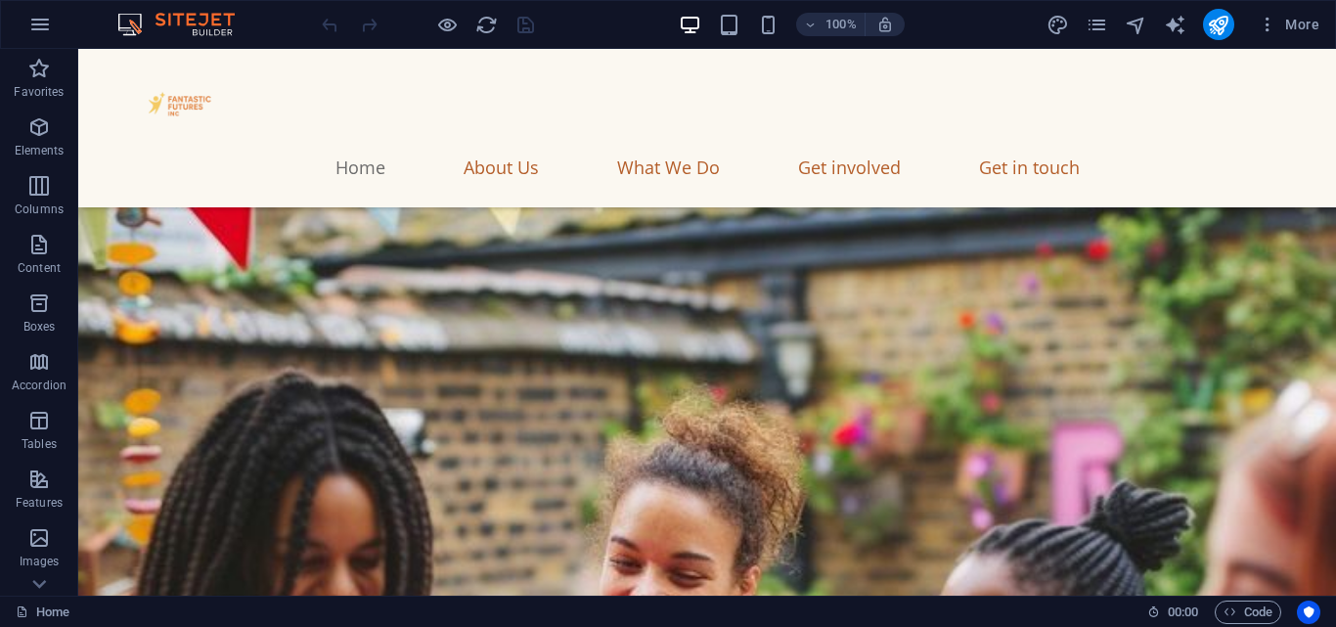
scroll to position [439, 0]
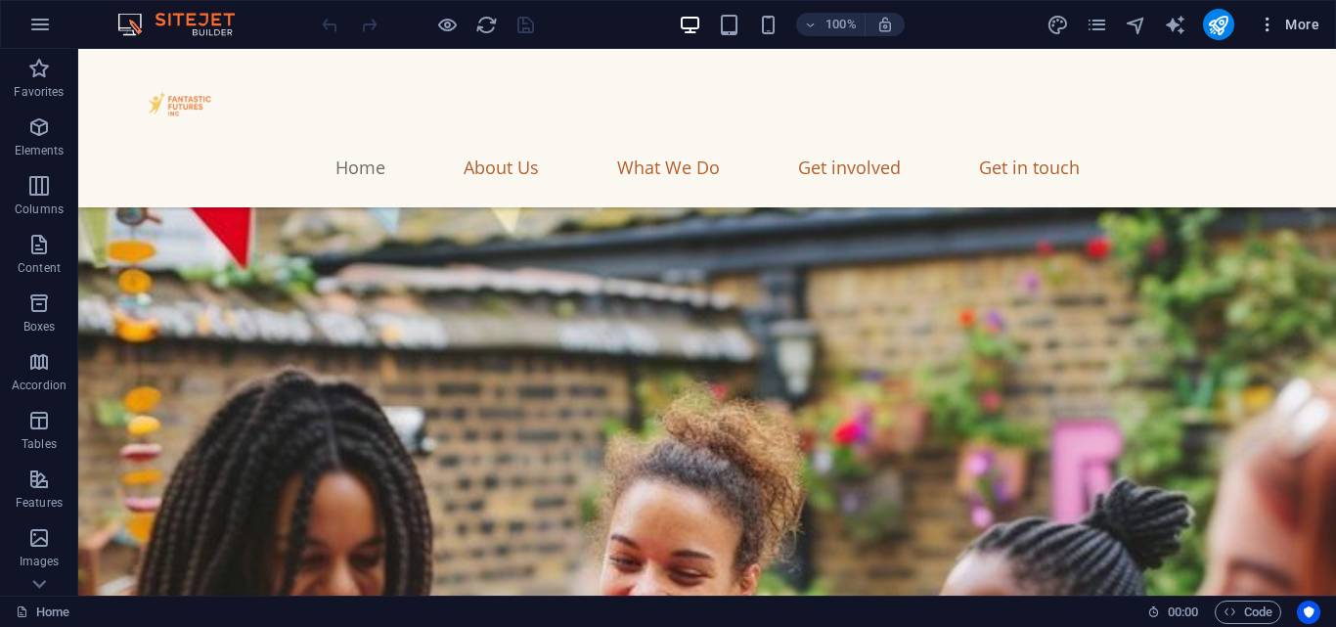
click at [1267, 18] on icon "button" at bounding box center [1268, 25] width 20 height 20
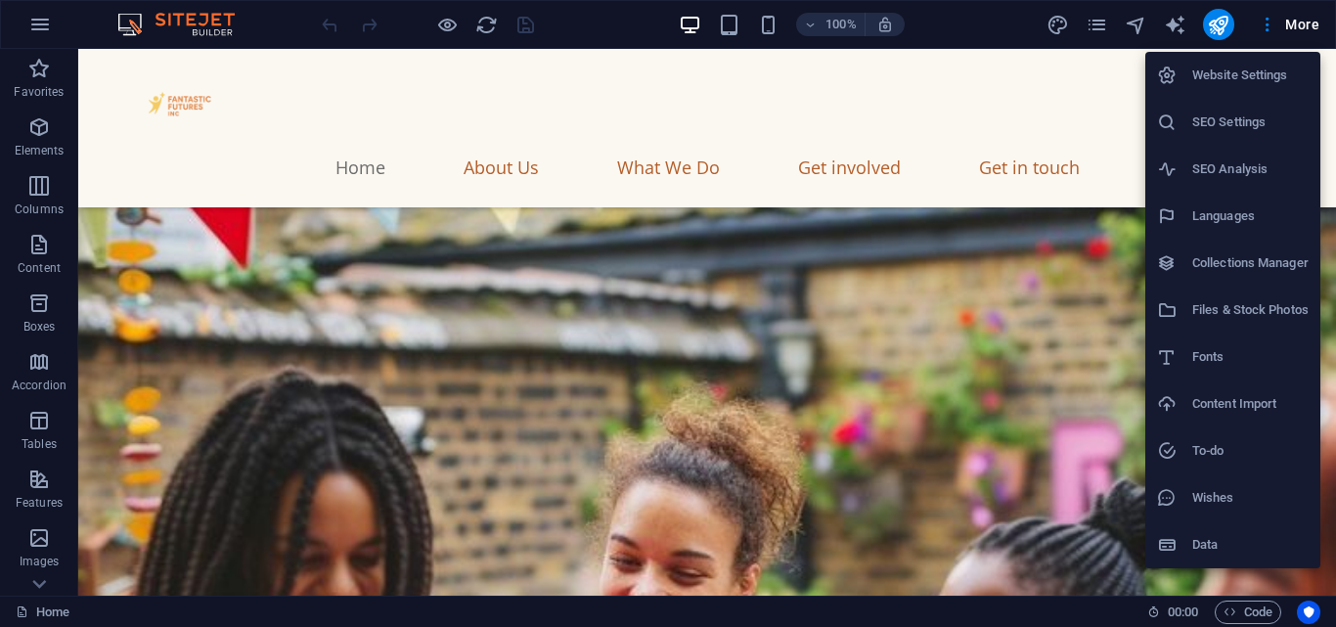
click at [1275, 295] on li "Files & Stock Photos" at bounding box center [1232, 310] width 175 height 47
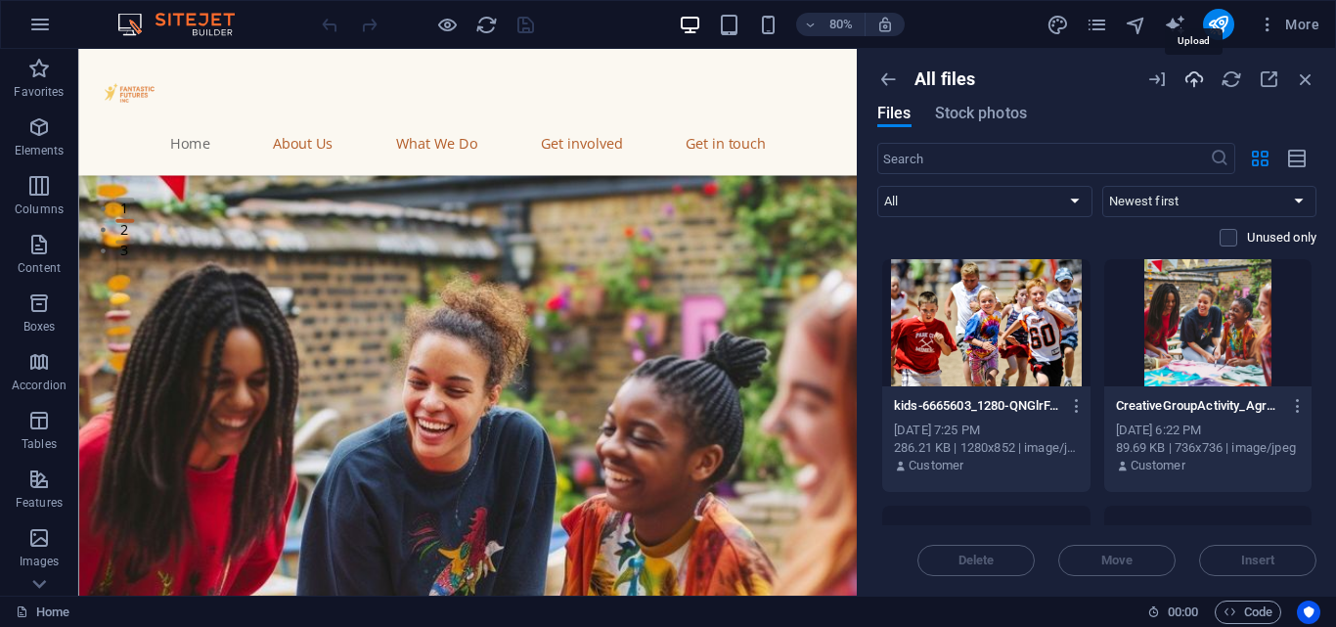
click at [1190, 81] on icon "button" at bounding box center [1194, 79] width 22 height 22
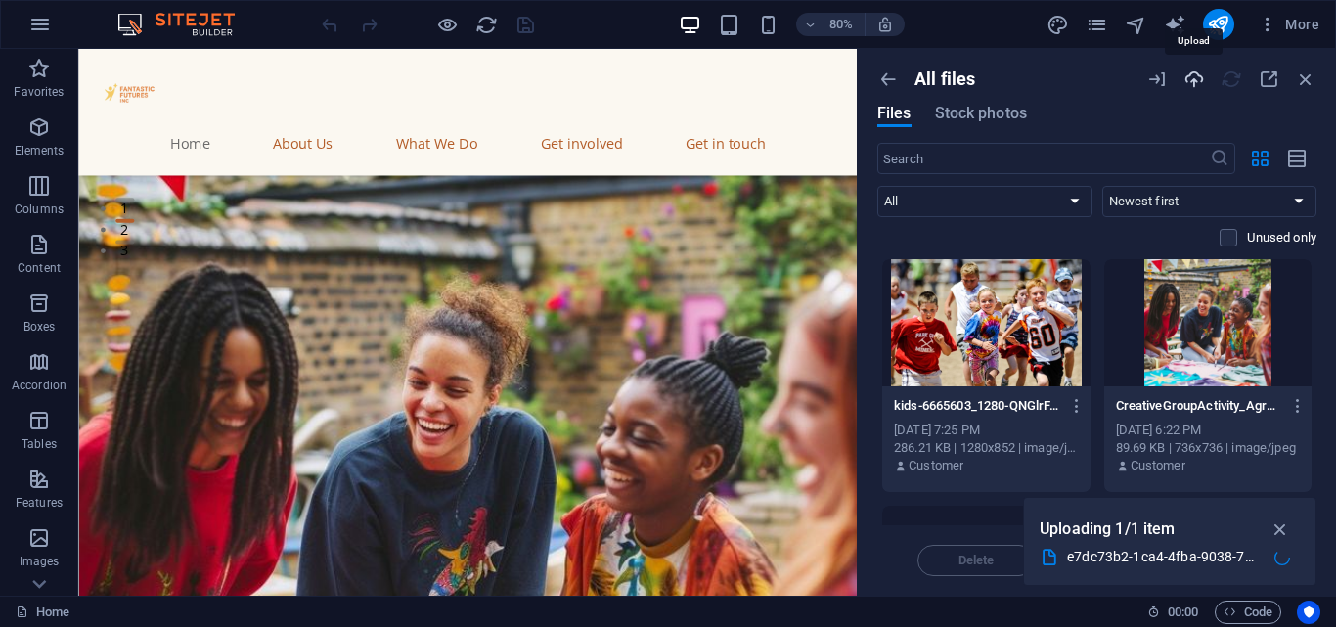
click at [1203, 70] on icon "button" at bounding box center [1194, 79] width 22 height 22
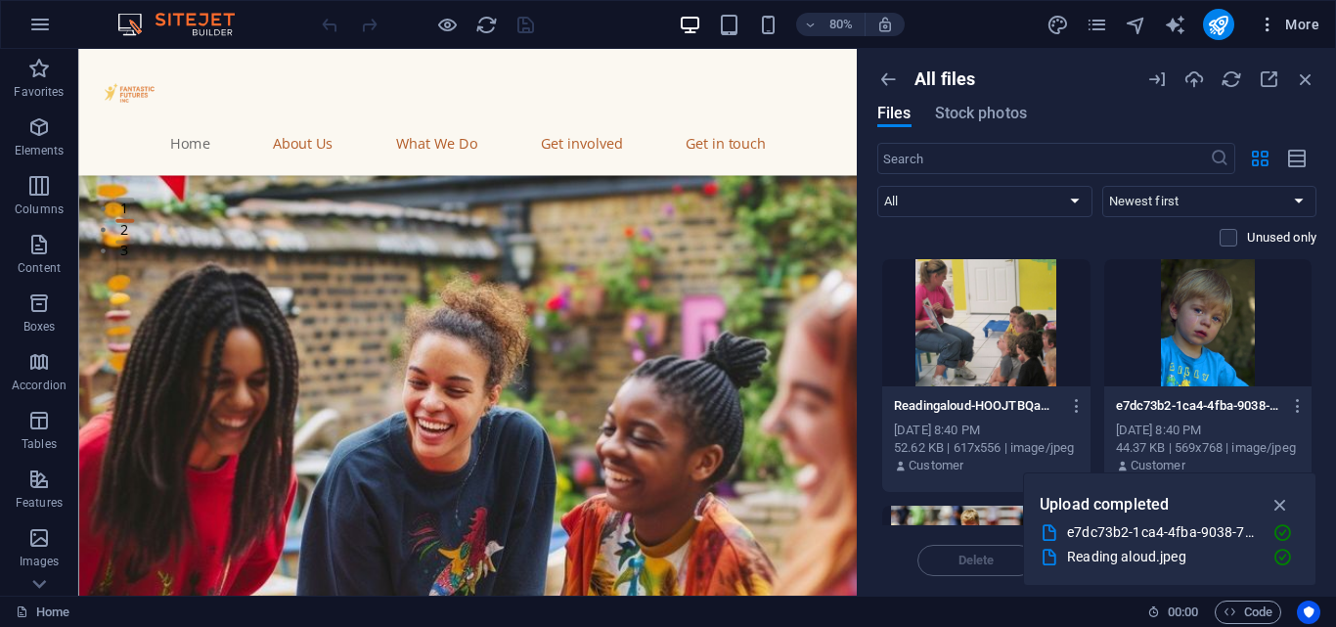
click at [1259, 18] on icon "button" at bounding box center [1268, 25] width 20 height 20
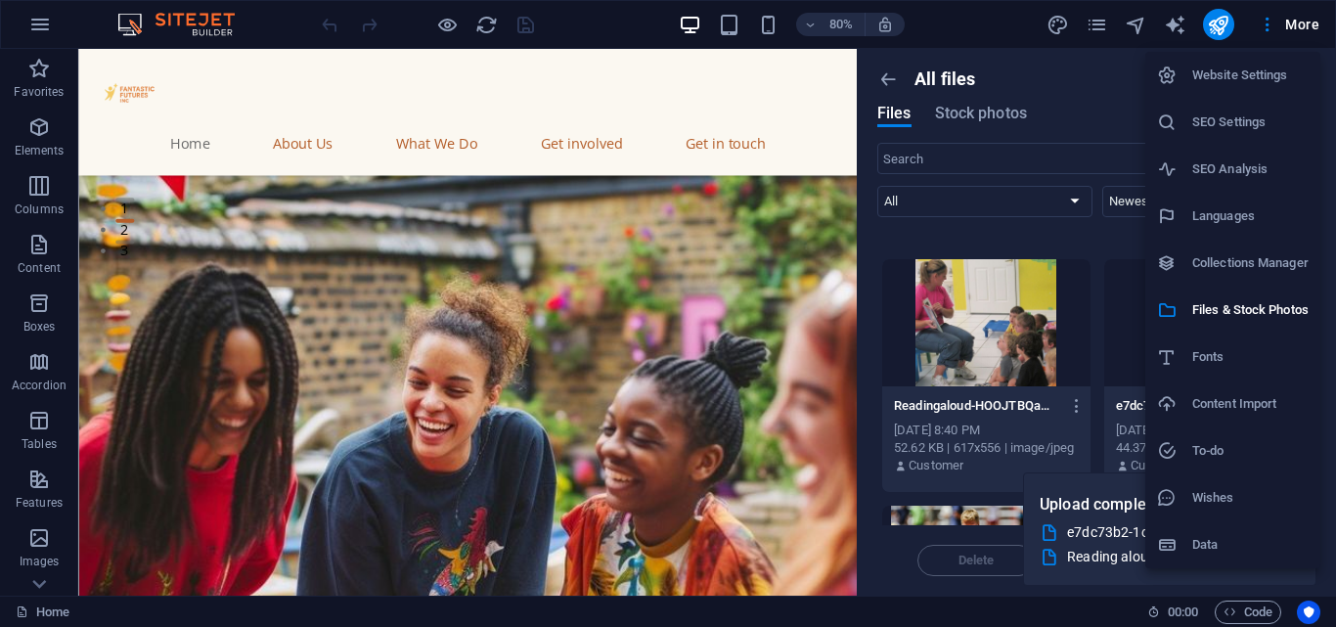
click at [1253, 16] on div at bounding box center [668, 313] width 1336 height 627
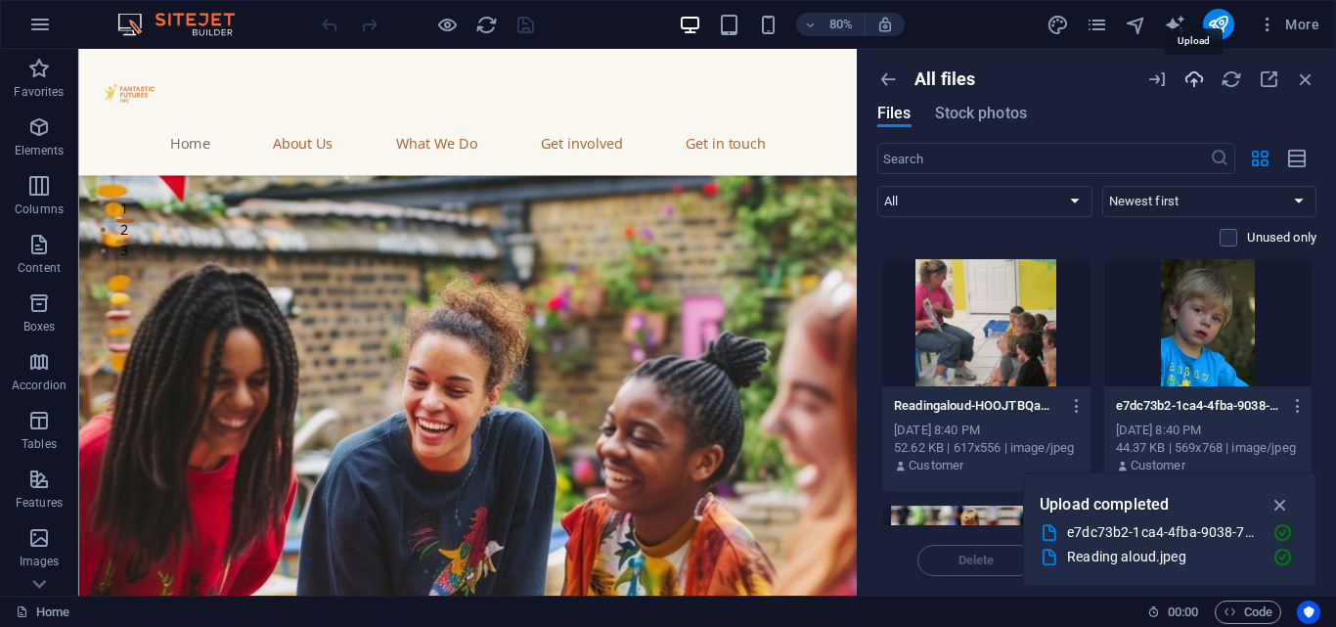
click at [1184, 73] on icon "button" at bounding box center [1194, 79] width 22 height 22
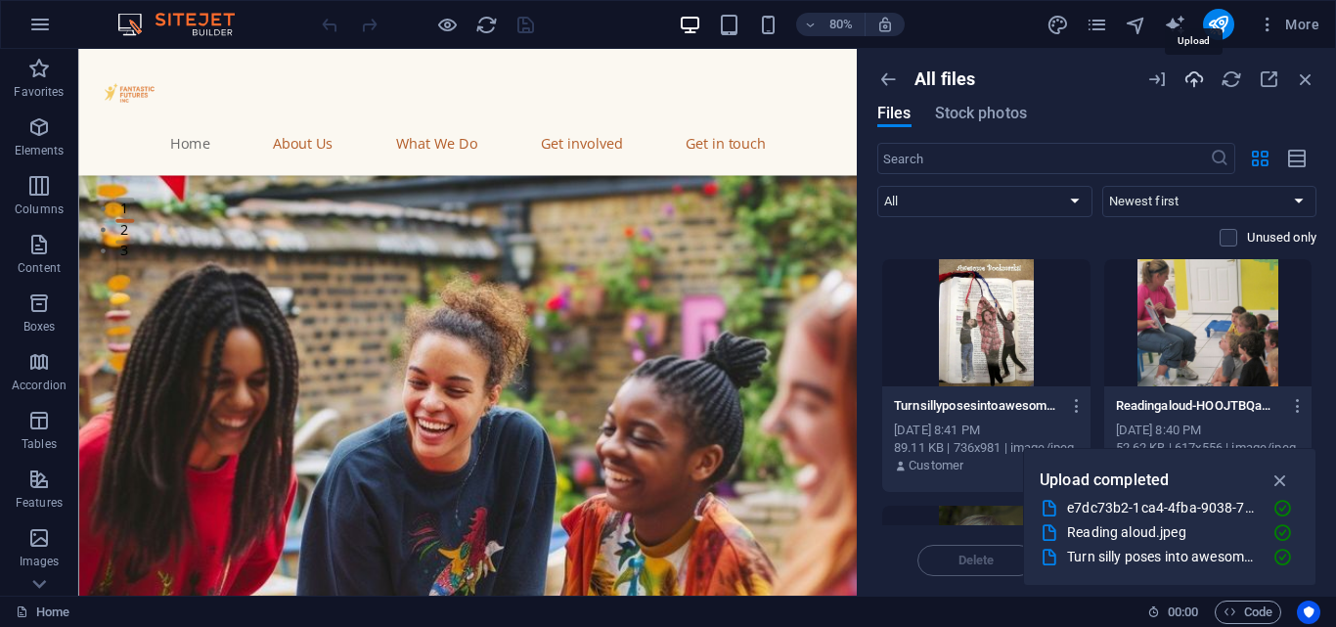
click at [1193, 73] on icon "button" at bounding box center [1194, 79] width 22 height 22
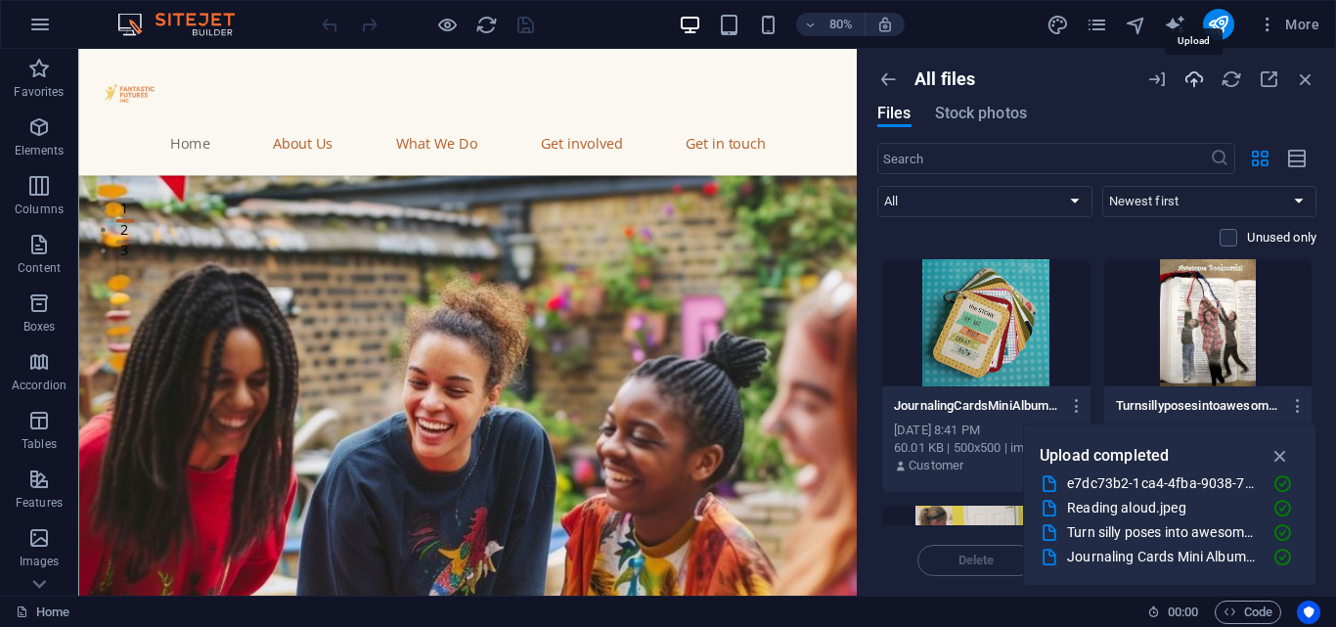
click at [1197, 79] on icon "button" at bounding box center [1194, 79] width 22 height 22
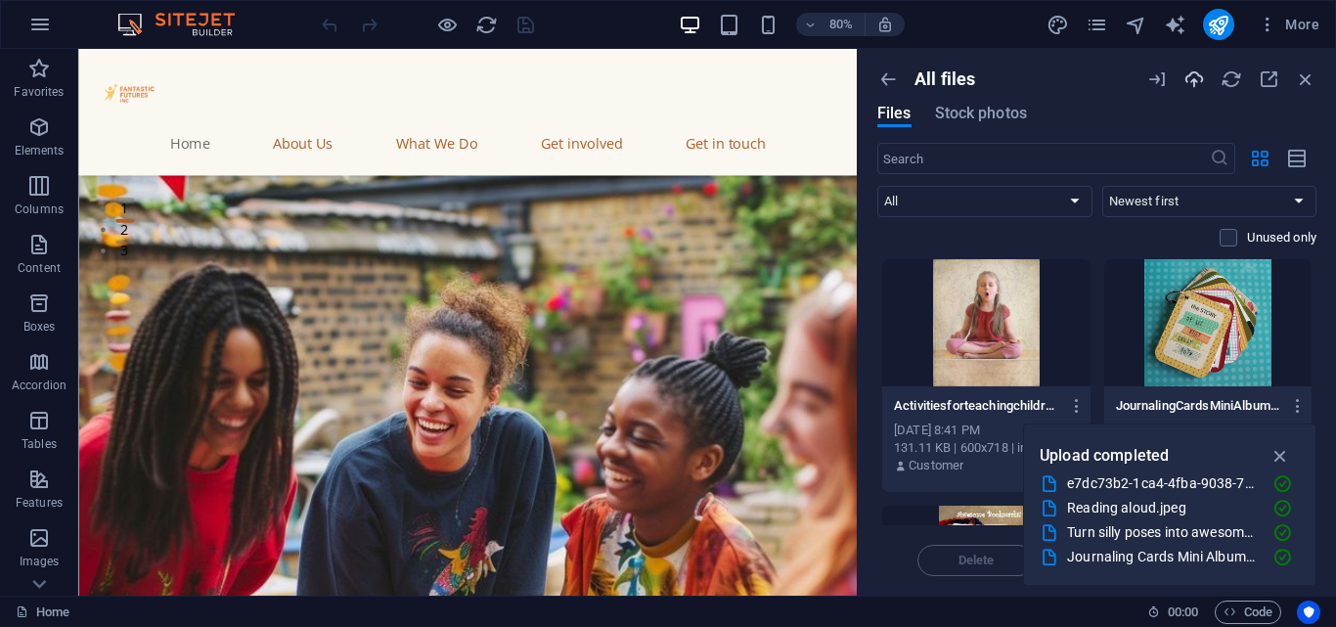
click at [1184, 77] on icon "button" at bounding box center [1194, 79] width 22 height 22
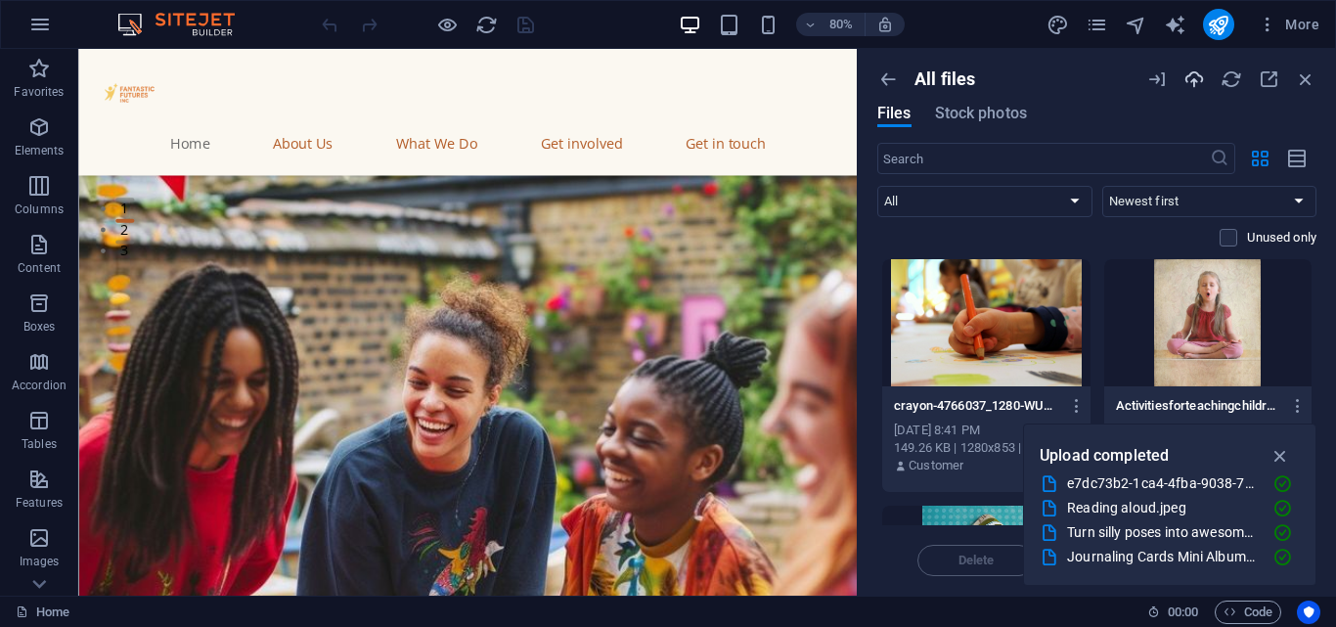
click at [1190, 80] on icon "button" at bounding box center [1194, 79] width 22 height 22
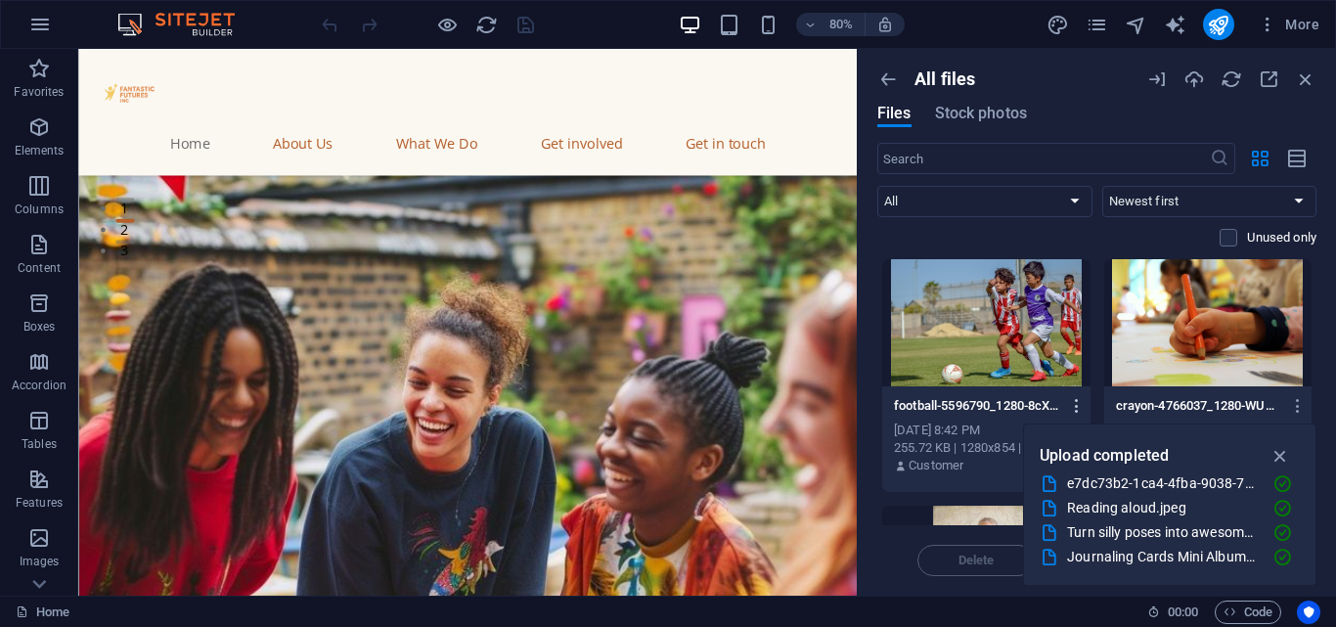
click at [1074, 403] on icon "button" at bounding box center [1077, 406] width 19 height 18
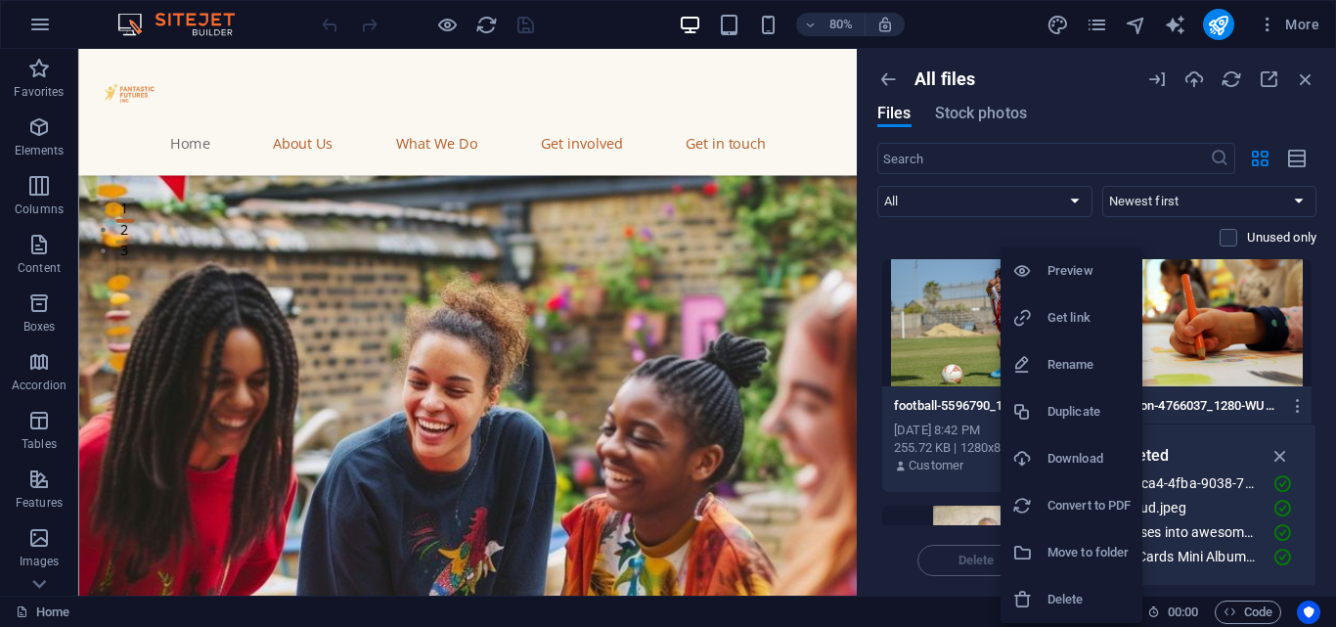
click at [1052, 304] on li "Get link" at bounding box center [1071, 317] width 142 height 47
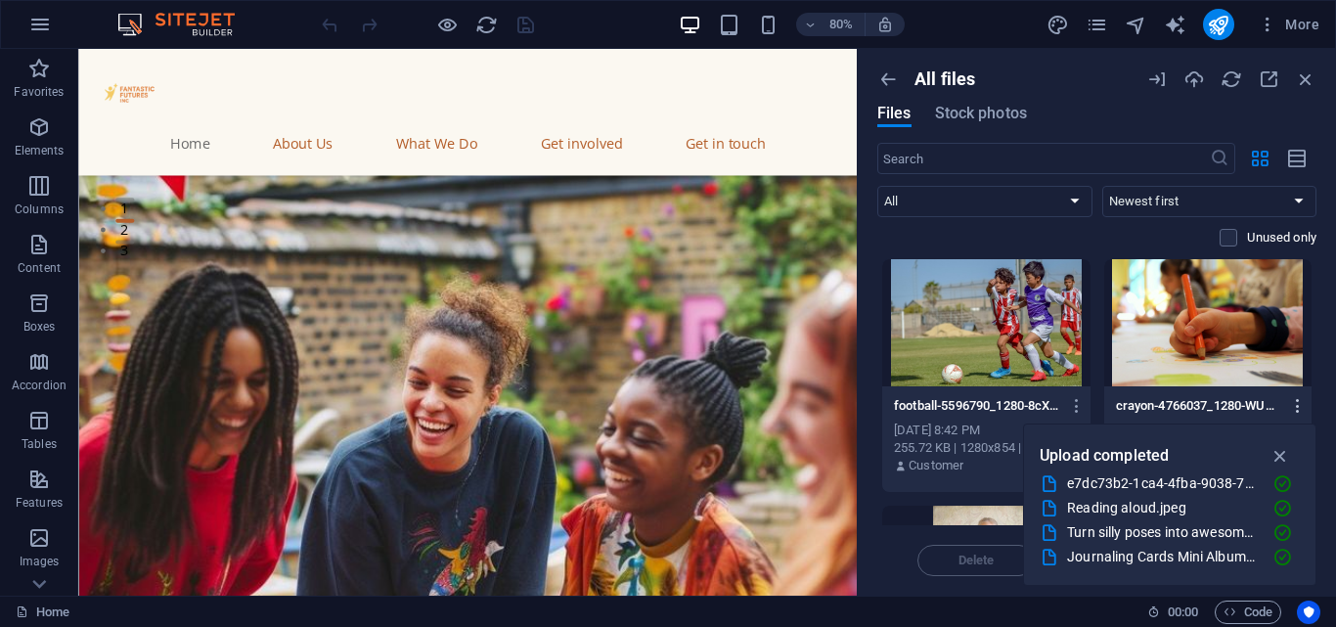
click at [1296, 397] on icon "button" at bounding box center [1298, 406] width 19 height 18
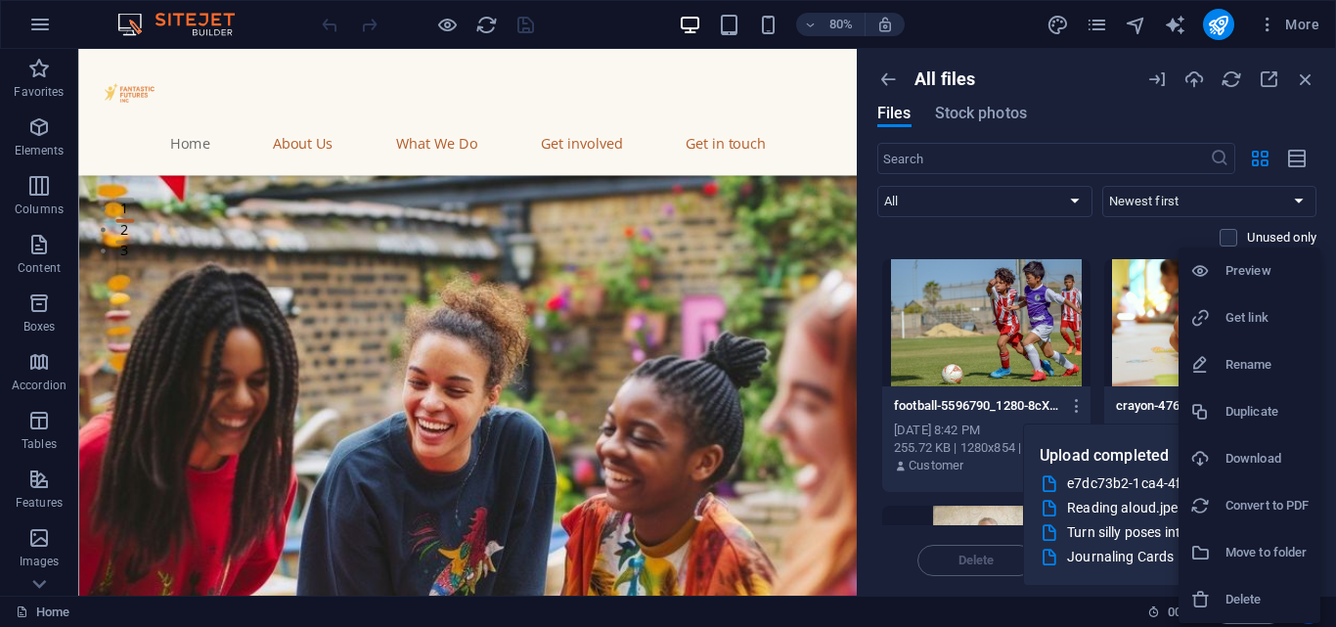
click at [1236, 325] on h6 "Get link" at bounding box center [1266, 317] width 83 height 23
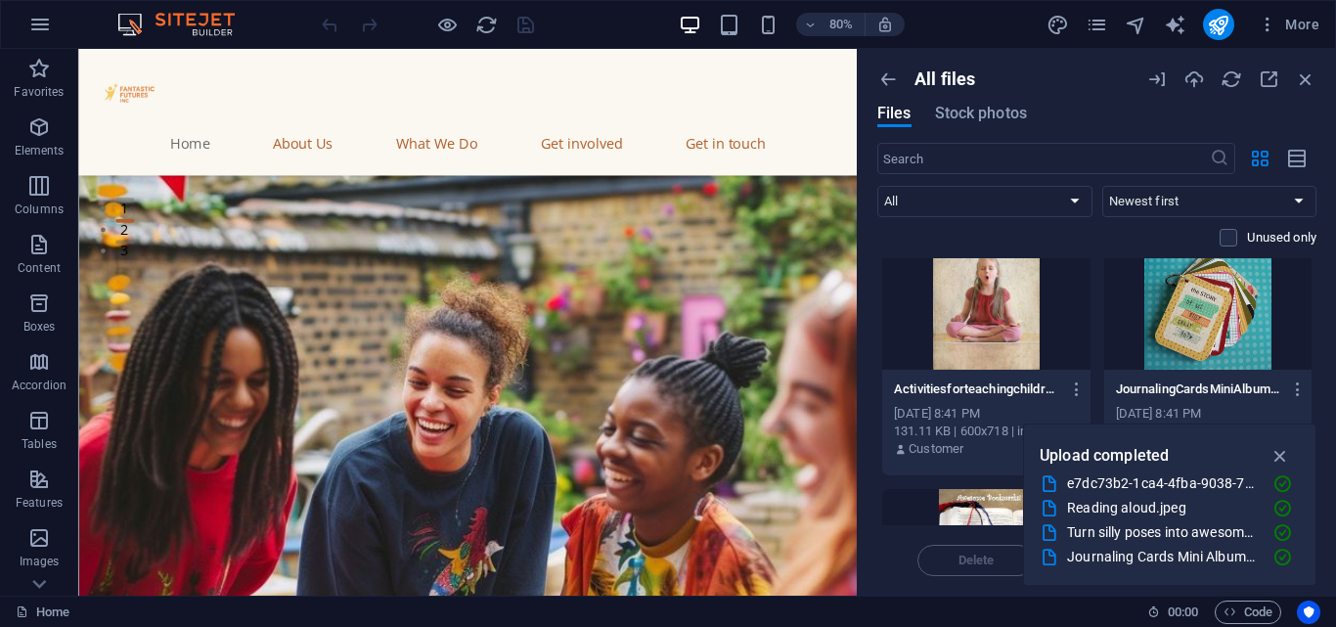
scroll to position [287, 0]
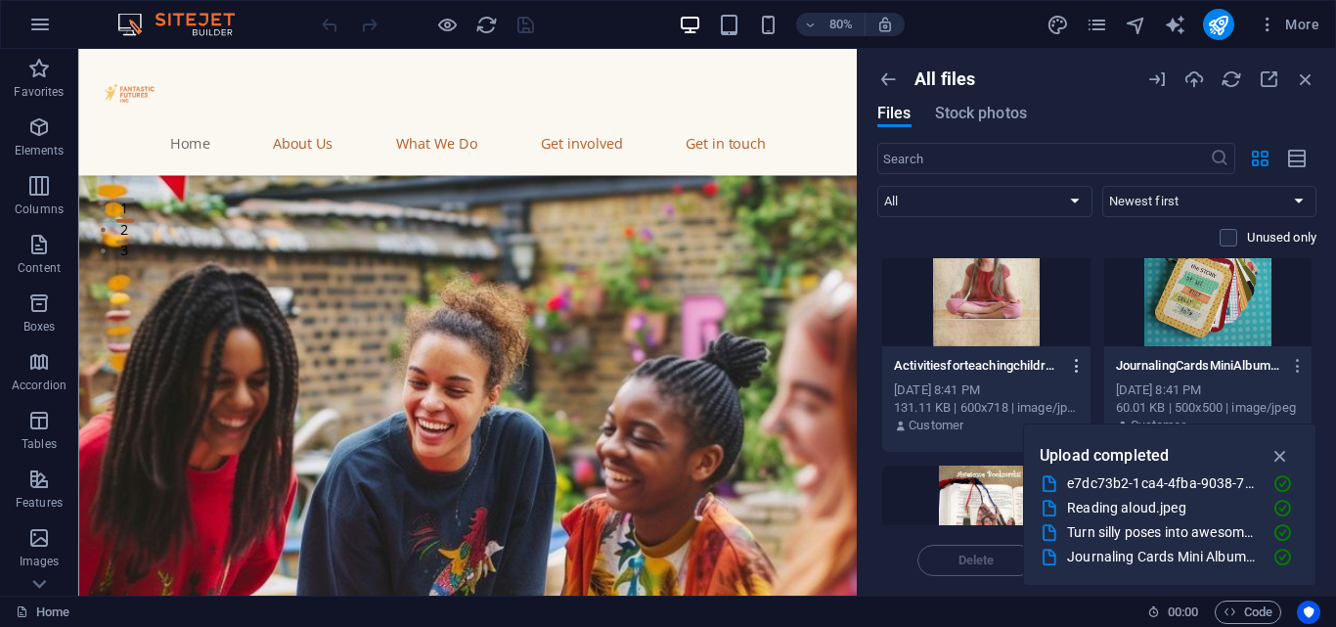
click at [1070, 363] on icon "button" at bounding box center [1077, 366] width 19 height 18
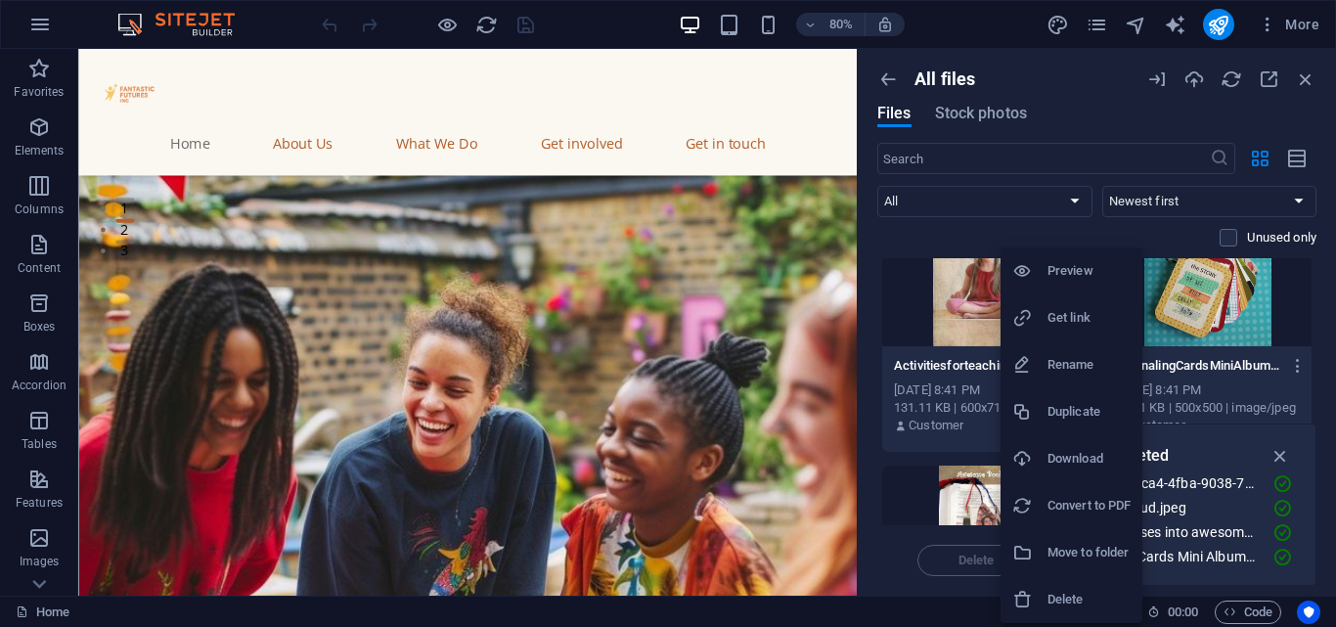
click at [1070, 320] on h6 "Get link" at bounding box center [1088, 317] width 83 height 23
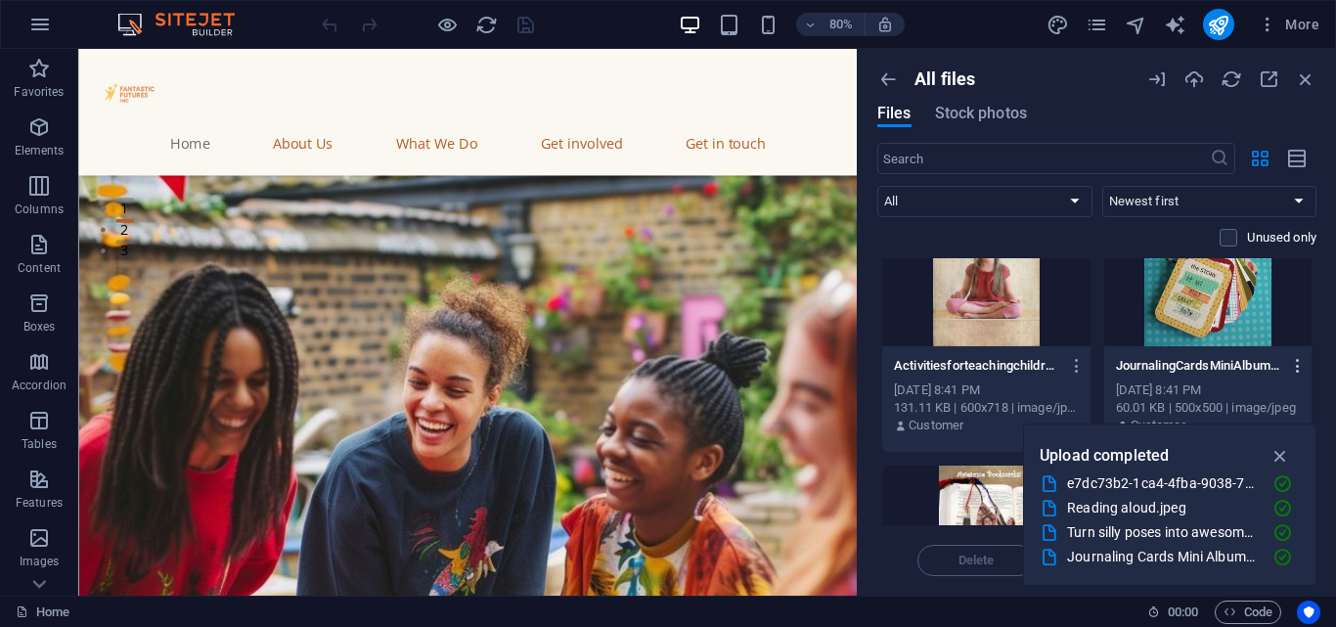
click at [1291, 366] on icon "button" at bounding box center [1298, 366] width 19 height 18
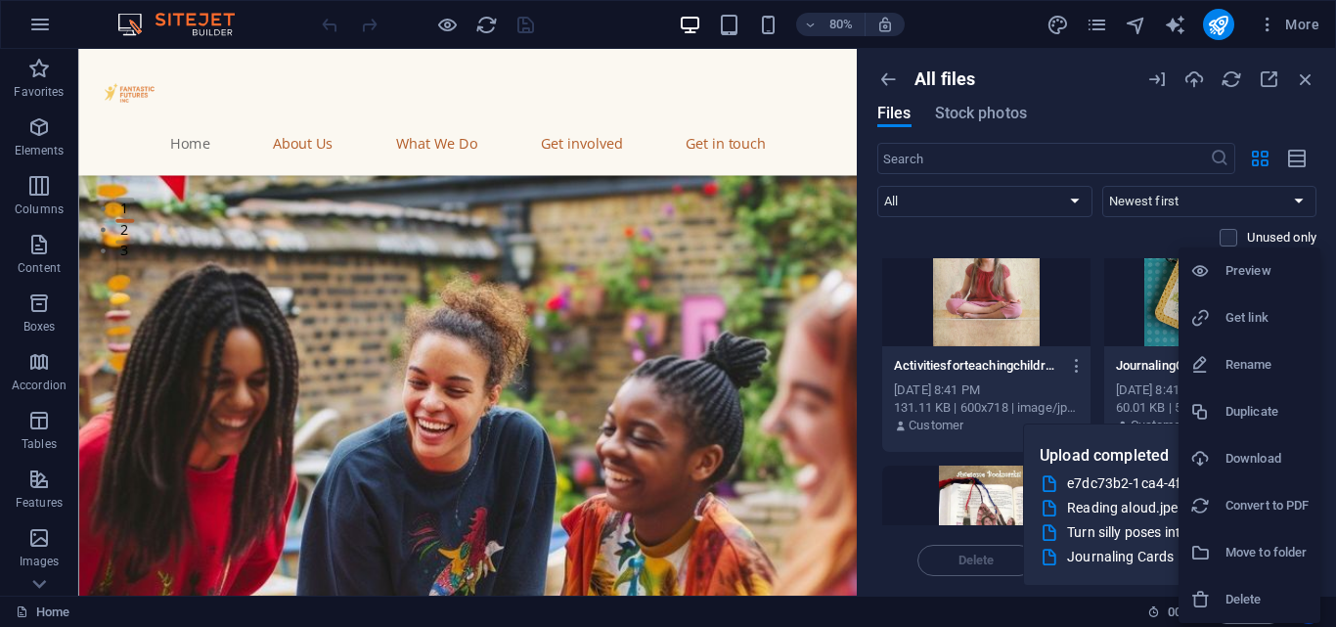
click at [1253, 332] on li "Get link" at bounding box center [1249, 317] width 142 height 47
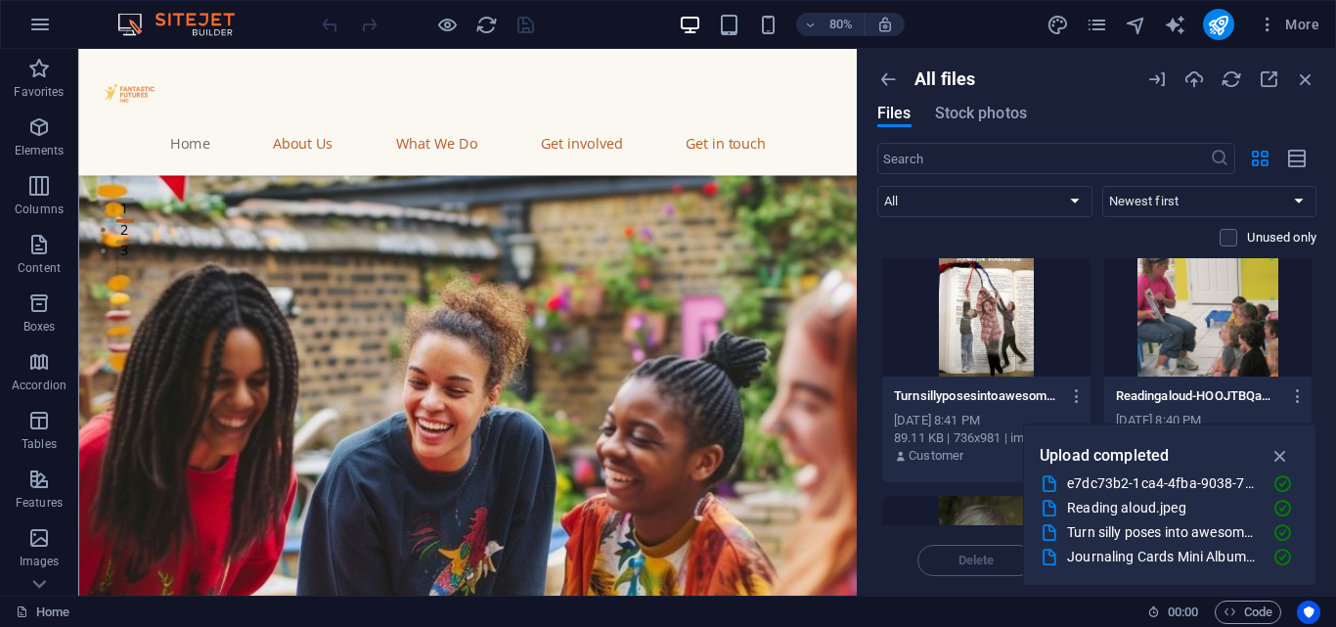
scroll to position [531, 0]
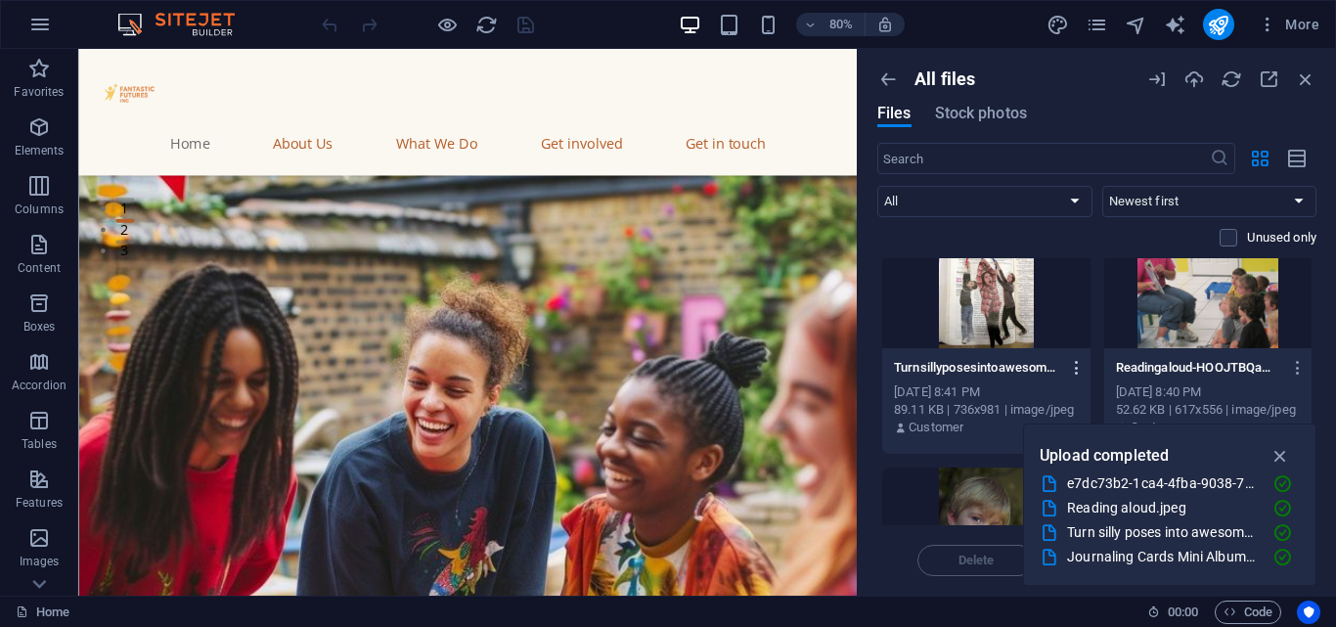
click at [1074, 360] on icon "button" at bounding box center [1077, 368] width 19 height 18
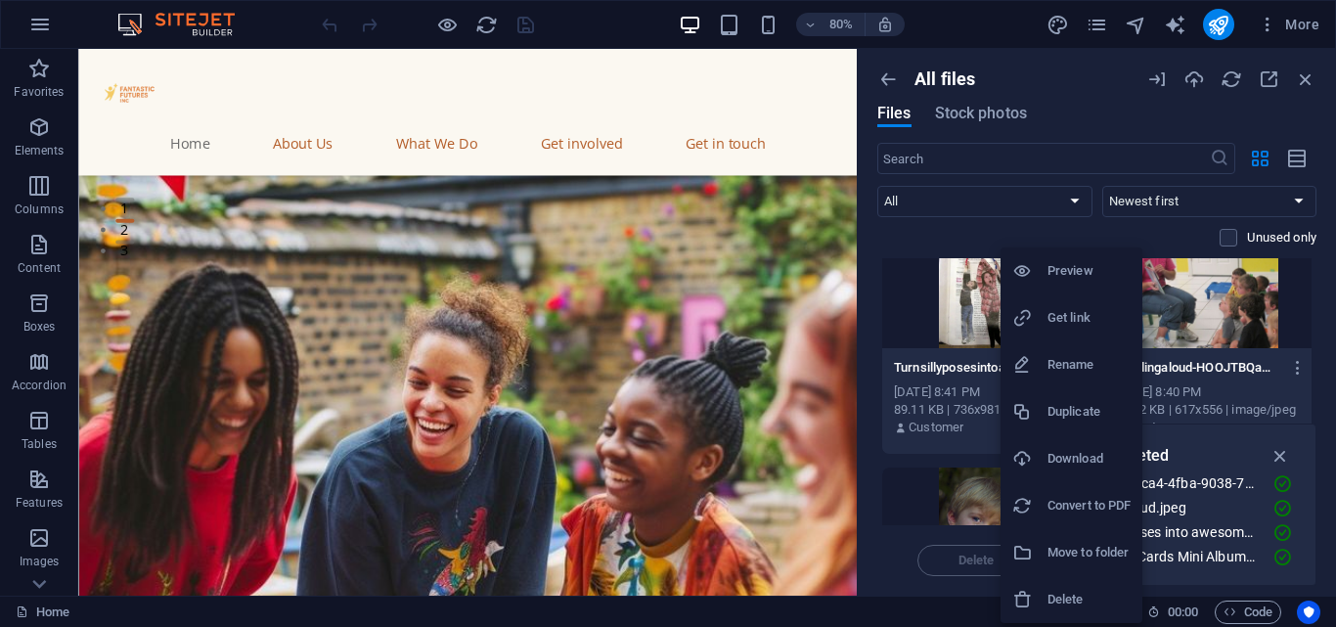
click at [1085, 321] on h6 "Get link" at bounding box center [1088, 317] width 83 height 23
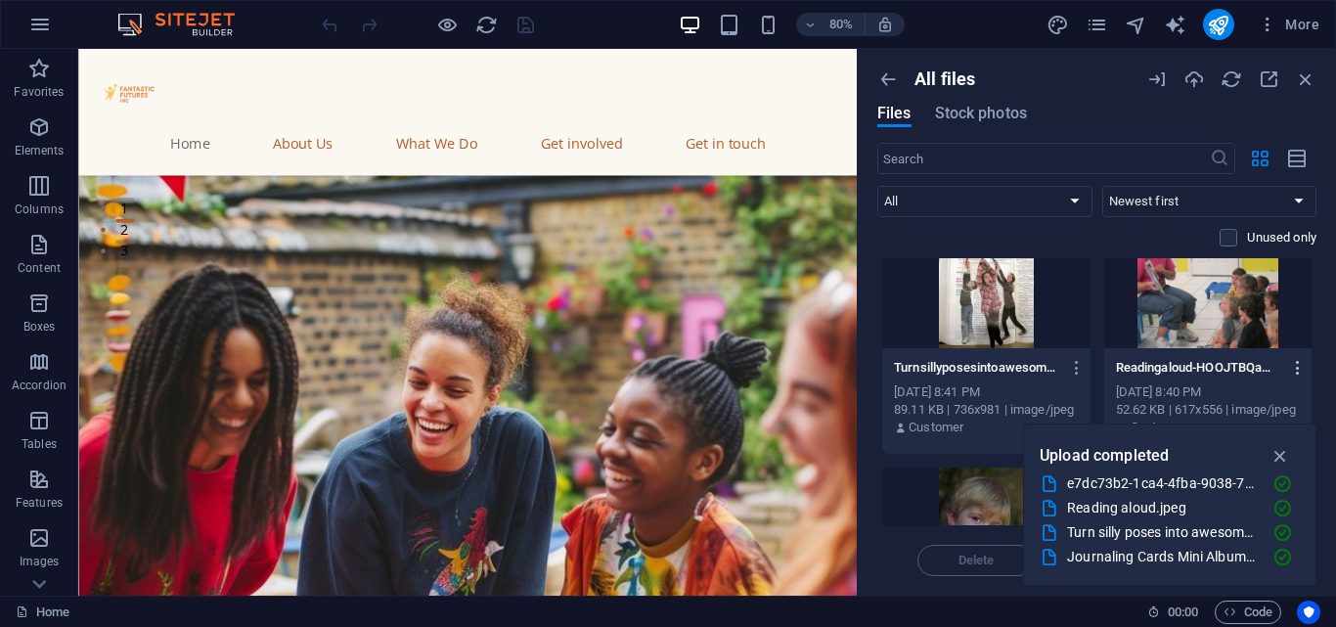
click at [1297, 358] on button "button" at bounding box center [1294, 367] width 26 height 31
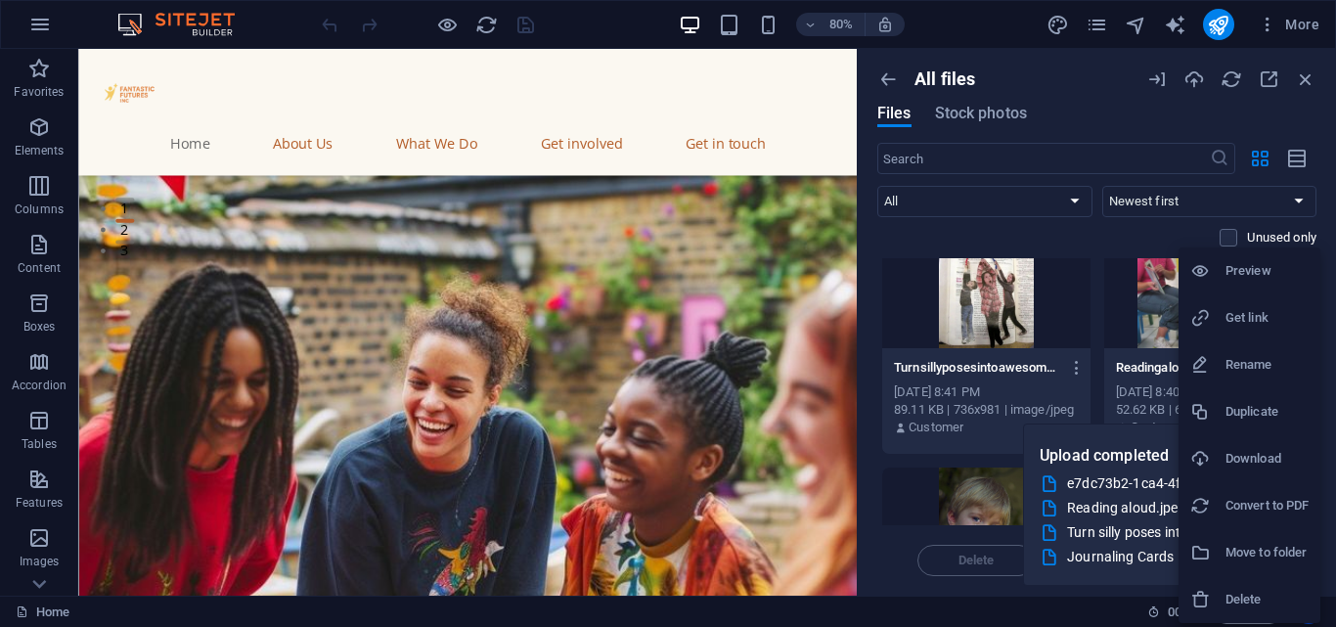
click at [1244, 325] on h6 "Get link" at bounding box center [1266, 317] width 83 height 23
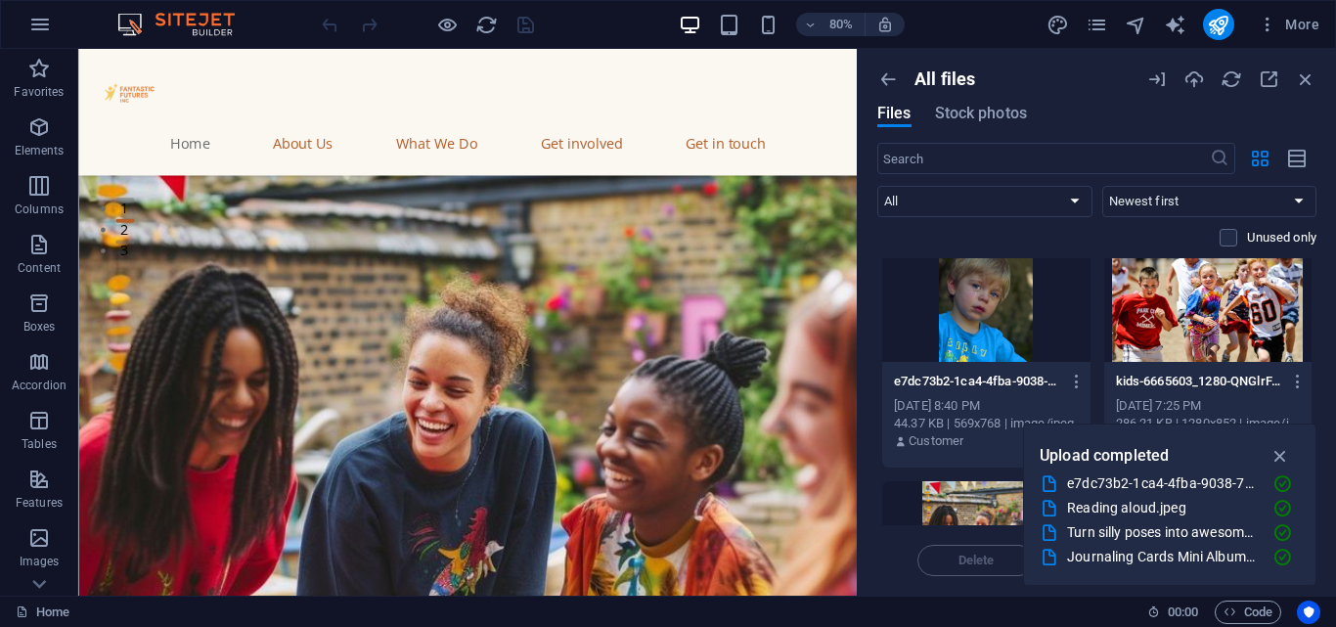
scroll to position [770, 0]
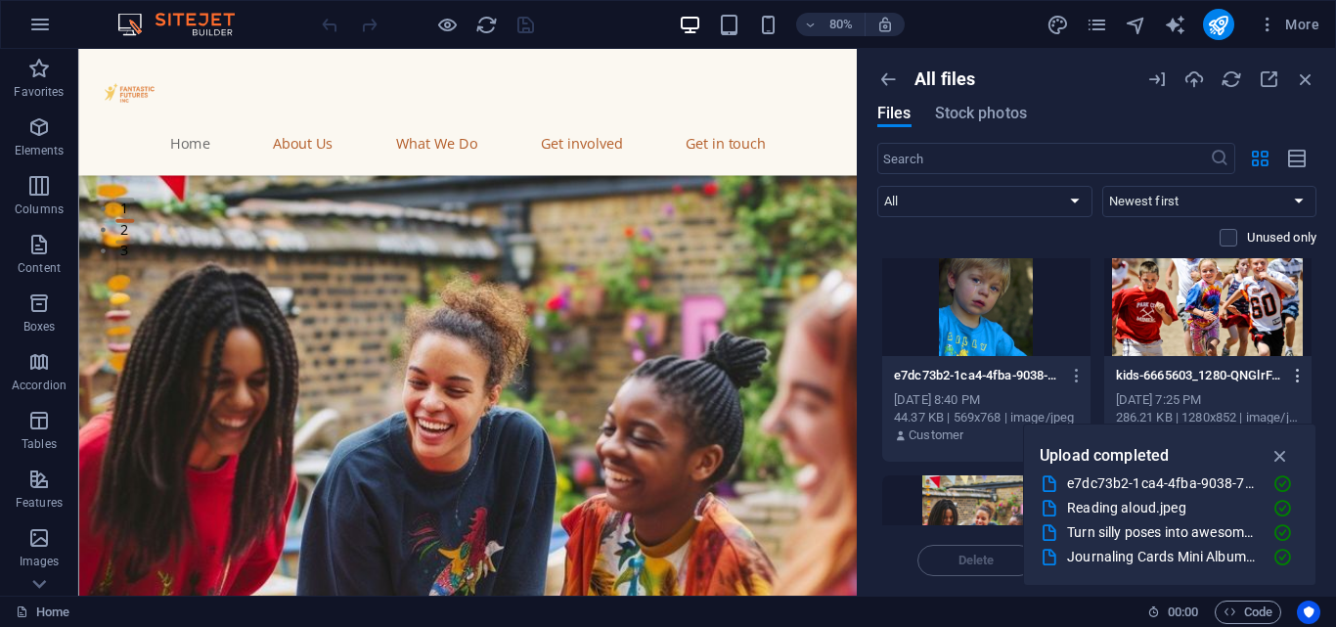
click at [1293, 371] on icon "button" at bounding box center [1298, 376] width 19 height 18
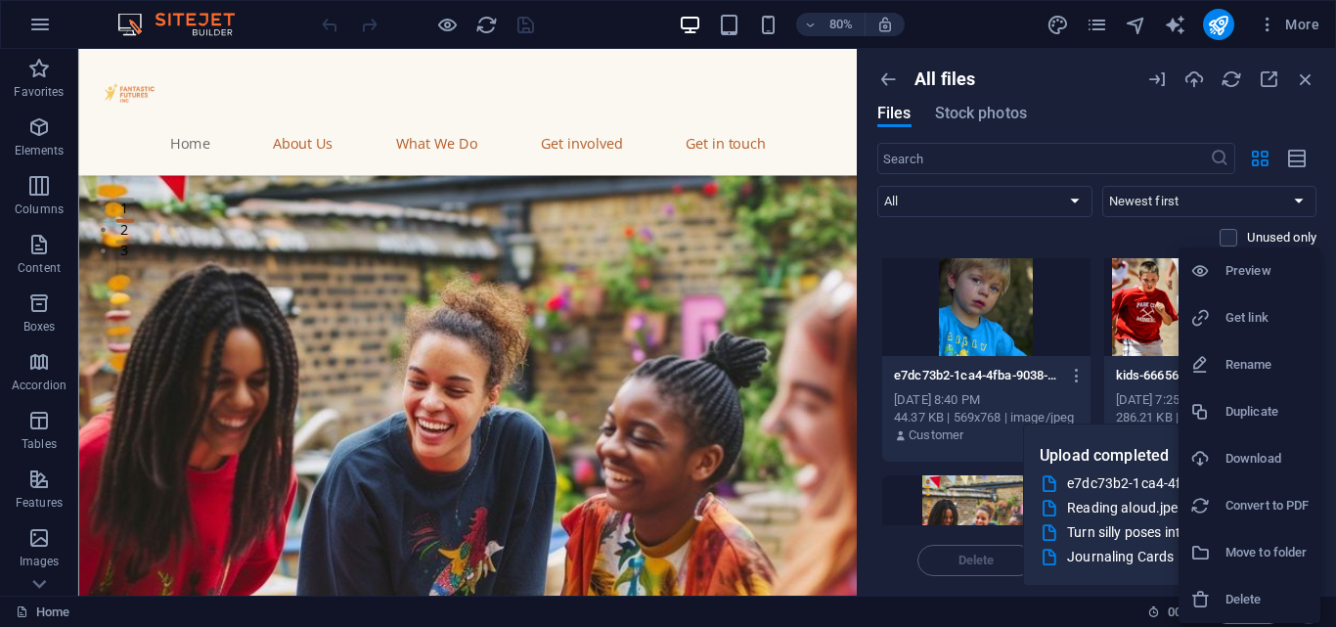
click at [1256, 330] on li "Get link" at bounding box center [1249, 317] width 142 height 47
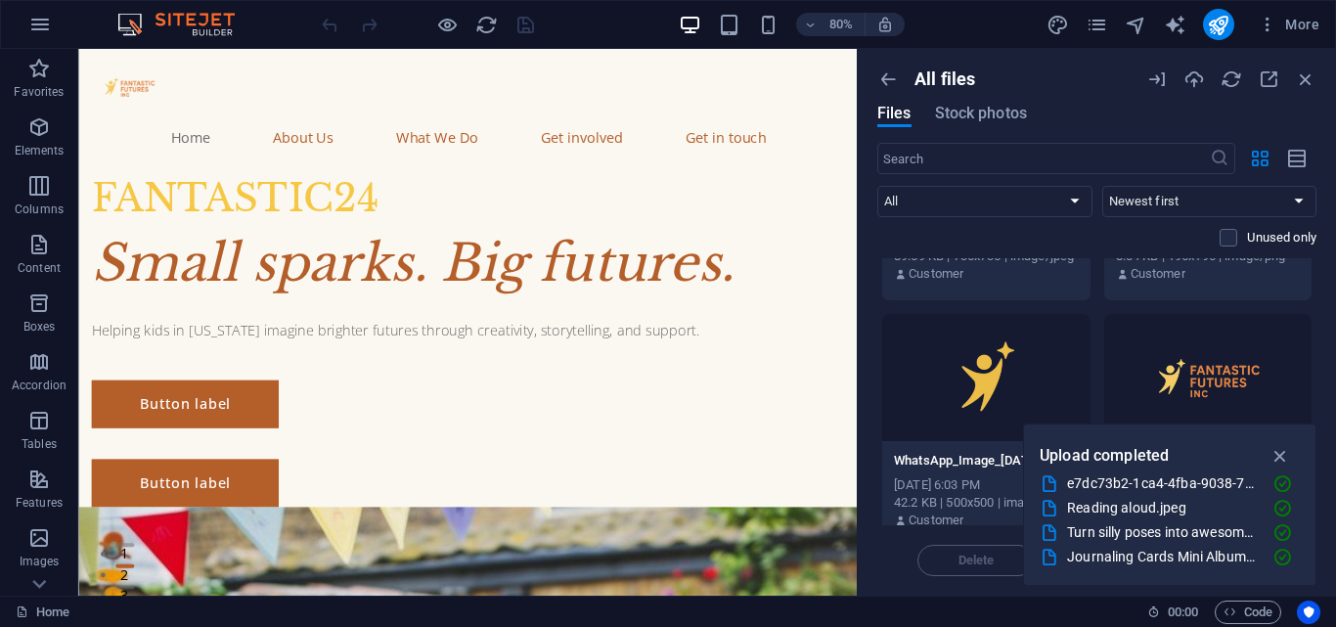
scroll to position [0, 0]
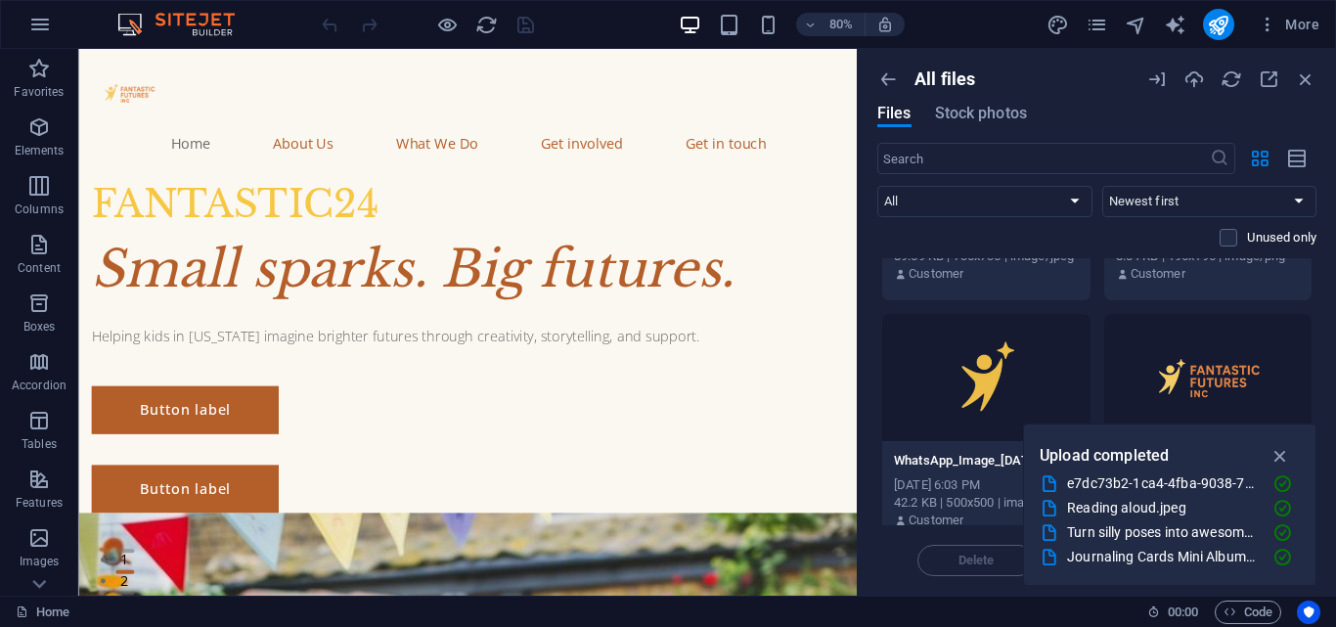
click at [343, 599] on div "Home 00 : 00 Code" at bounding box center [668, 611] width 1336 height 31
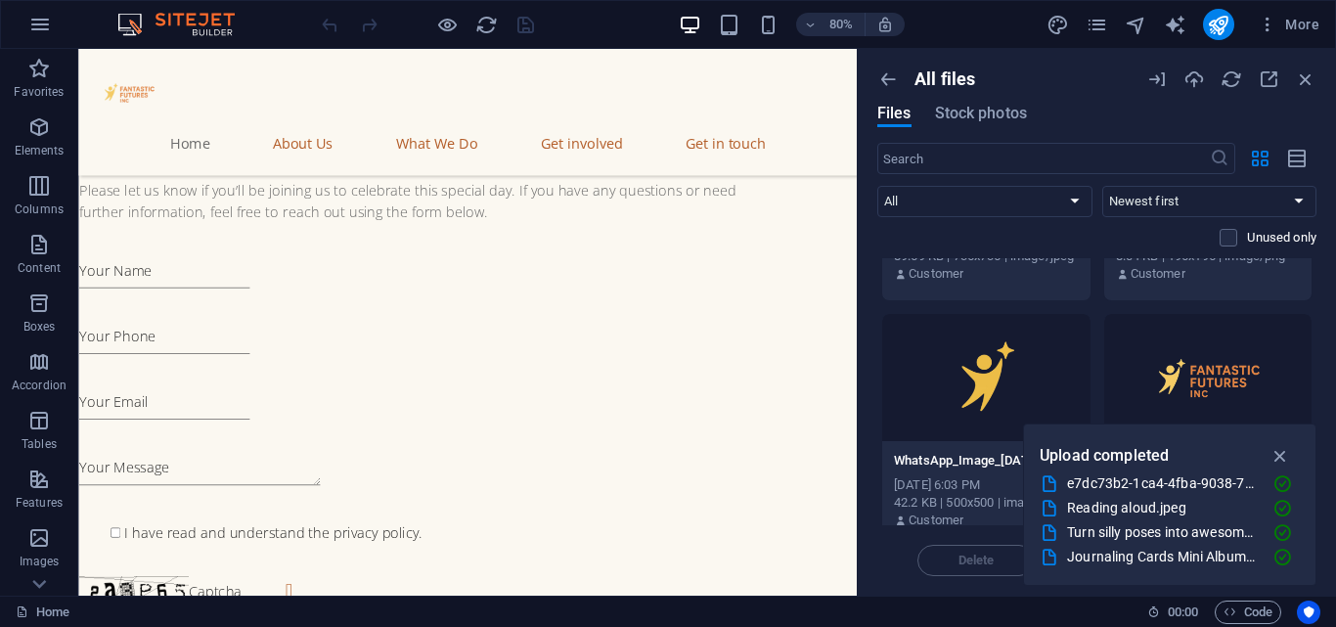
scroll to position [6801, 0]
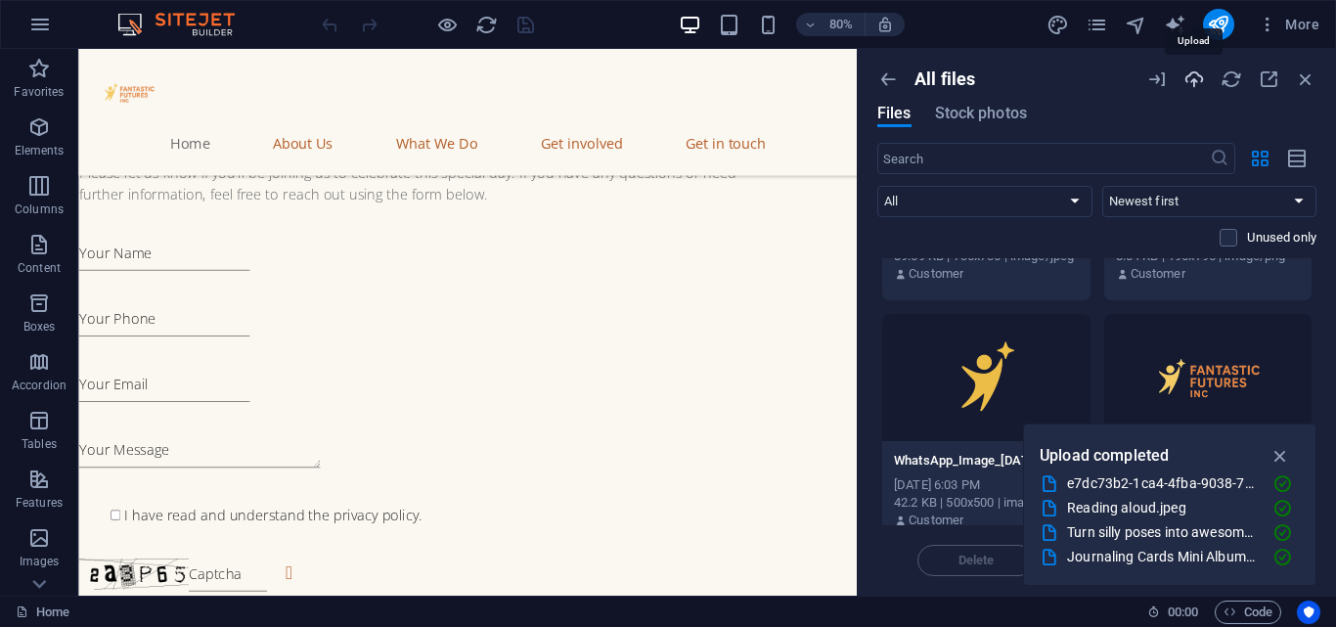
click at [1192, 78] on icon "button" at bounding box center [1194, 79] width 22 height 22
click at [1196, 69] on icon "button" at bounding box center [1194, 79] width 22 height 22
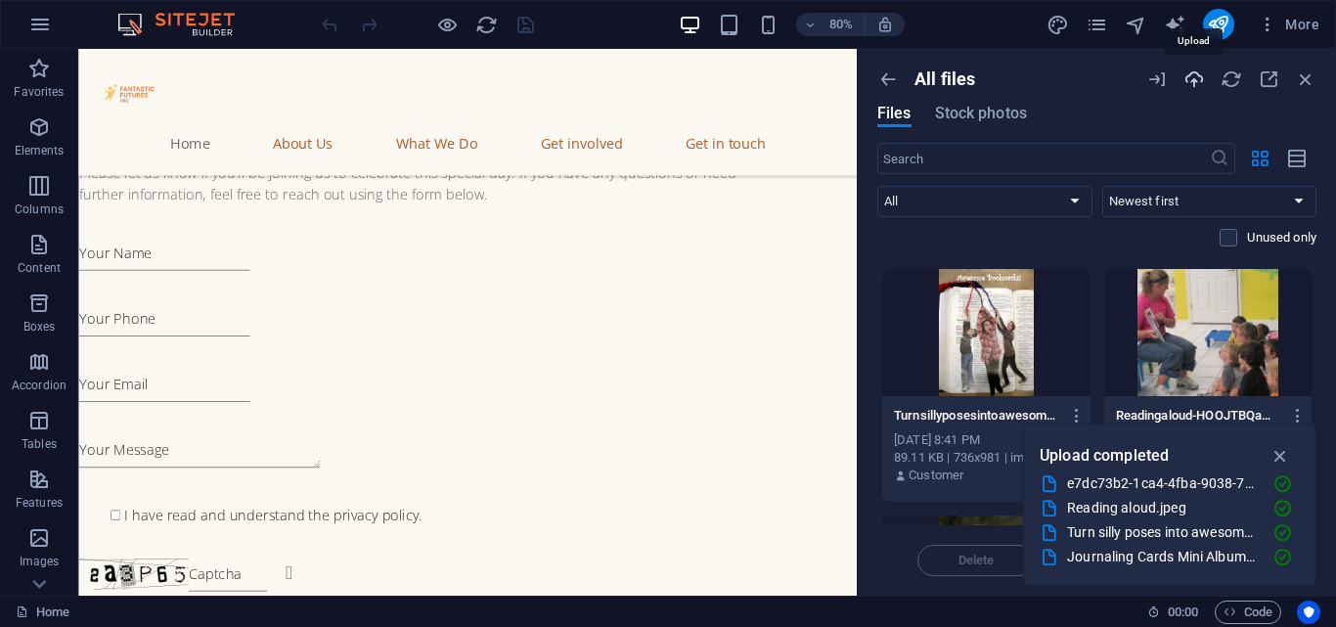
scroll to position [740, 0]
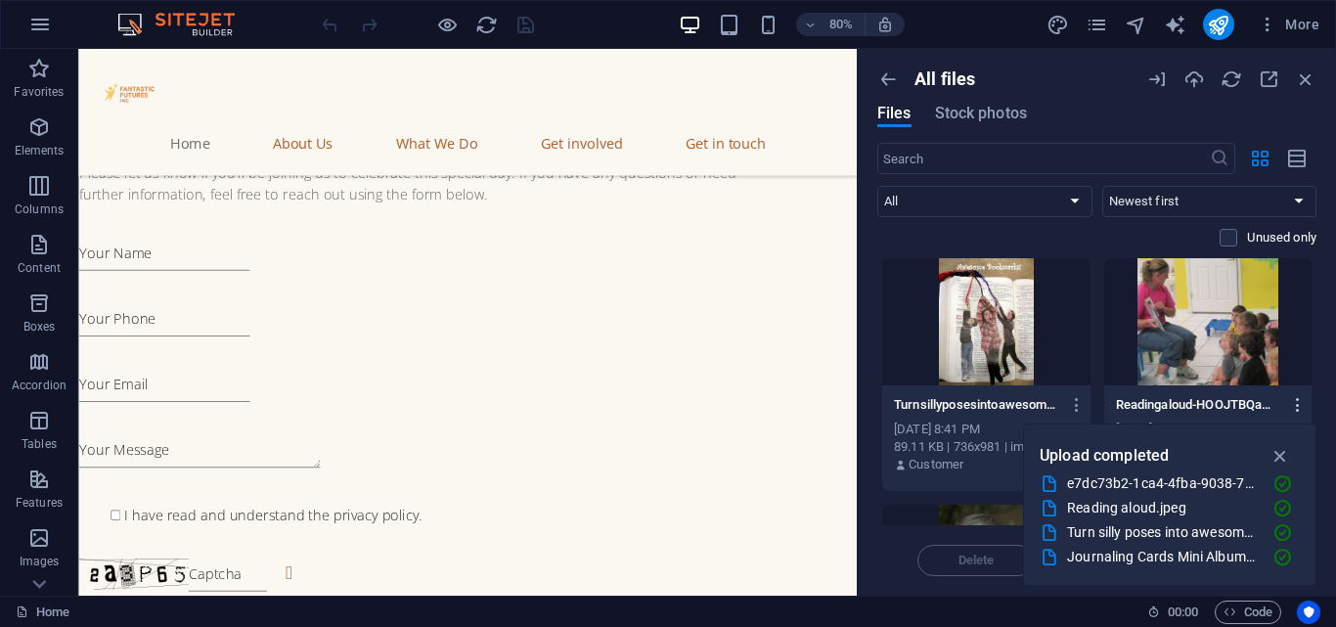
click at [1294, 402] on icon "button" at bounding box center [1298, 405] width 19 height 18
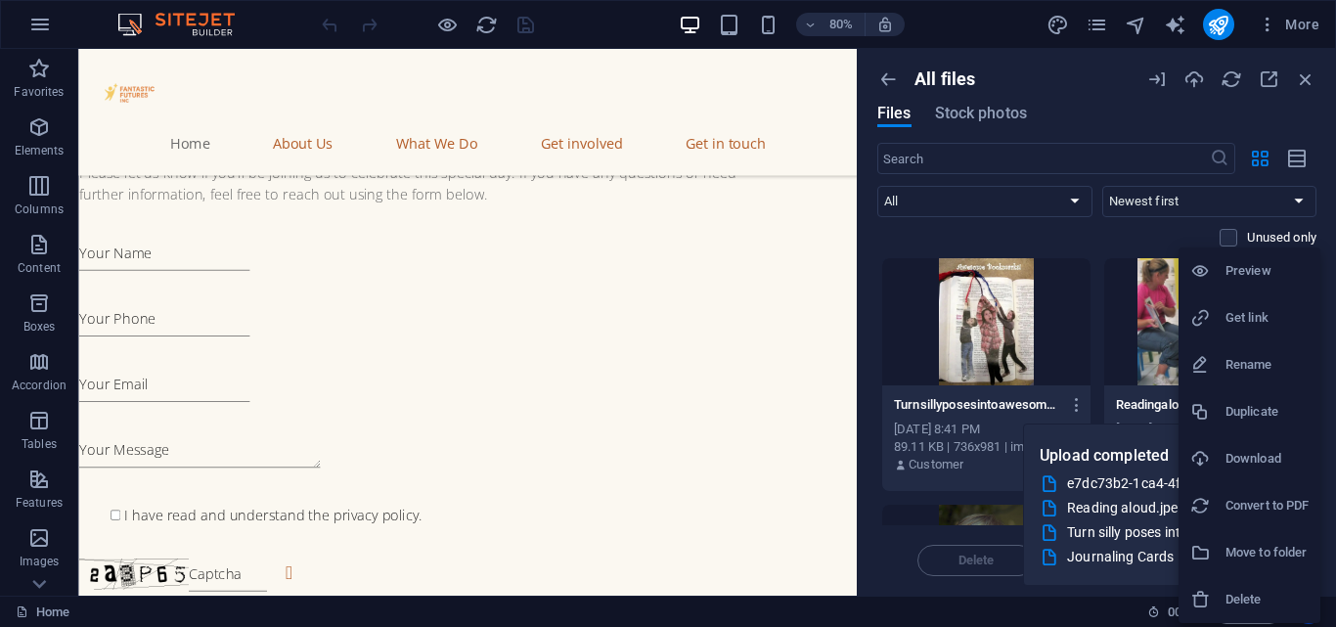
click at [1245, 316] on h6 "Get link" at bounding box center [1266, 317] width 83 height 23
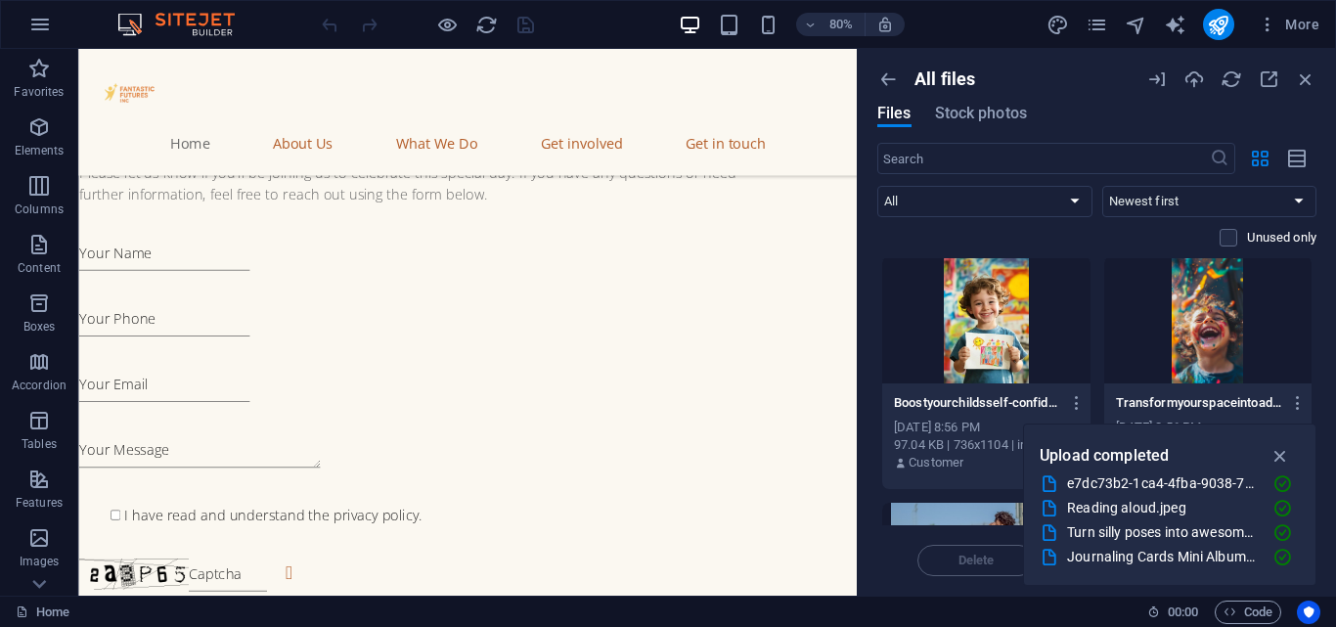
scroll to position [0, 0]
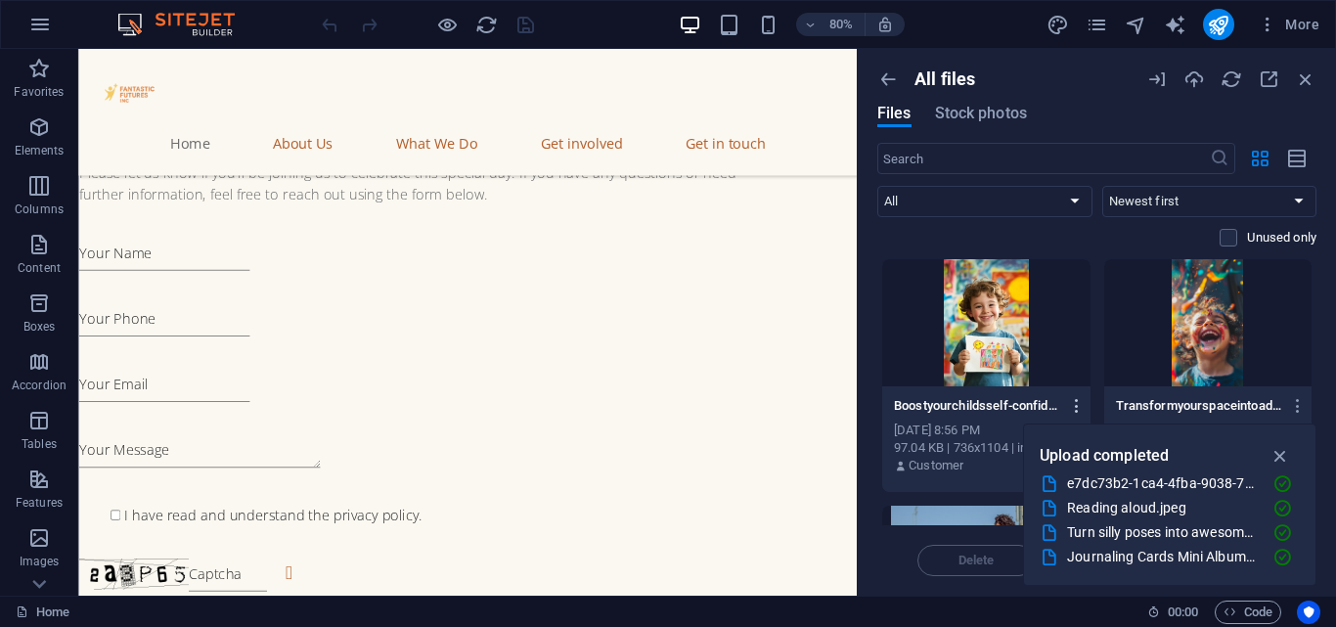
click at [1078, 398] on icon "button" at bounding box center [1077, 406] width 19 height 18
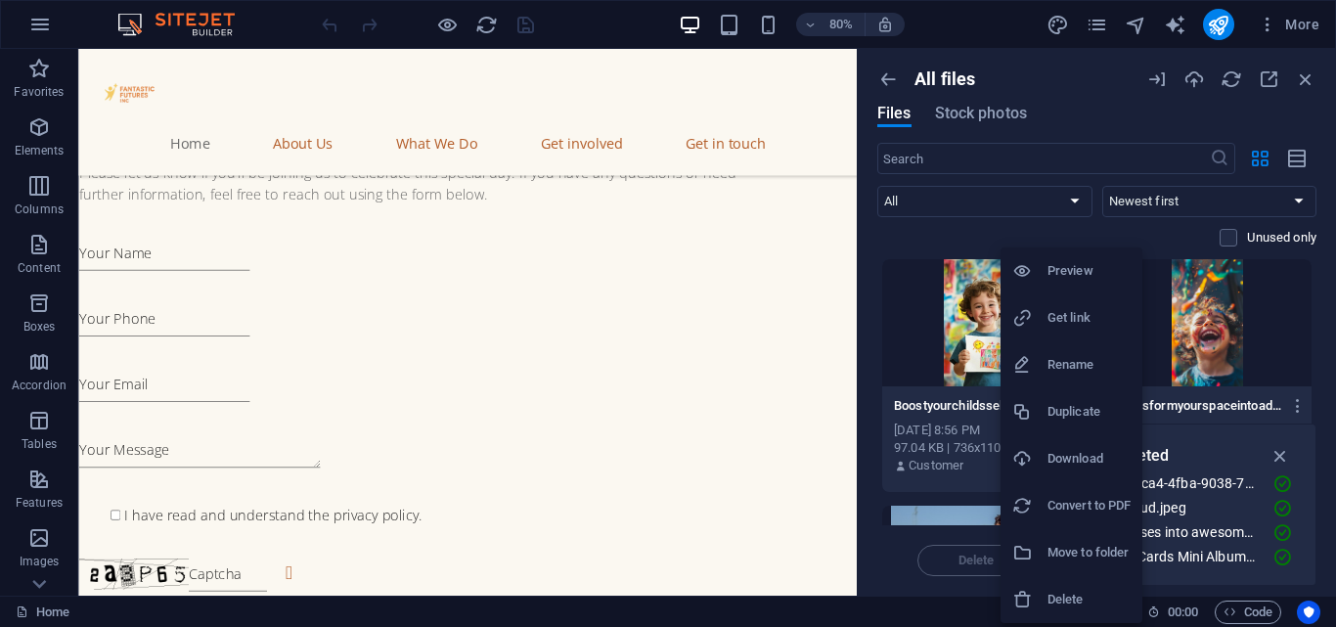
click at [1035, 316] on div at bounding box center [1029, 318] width 35 height 20
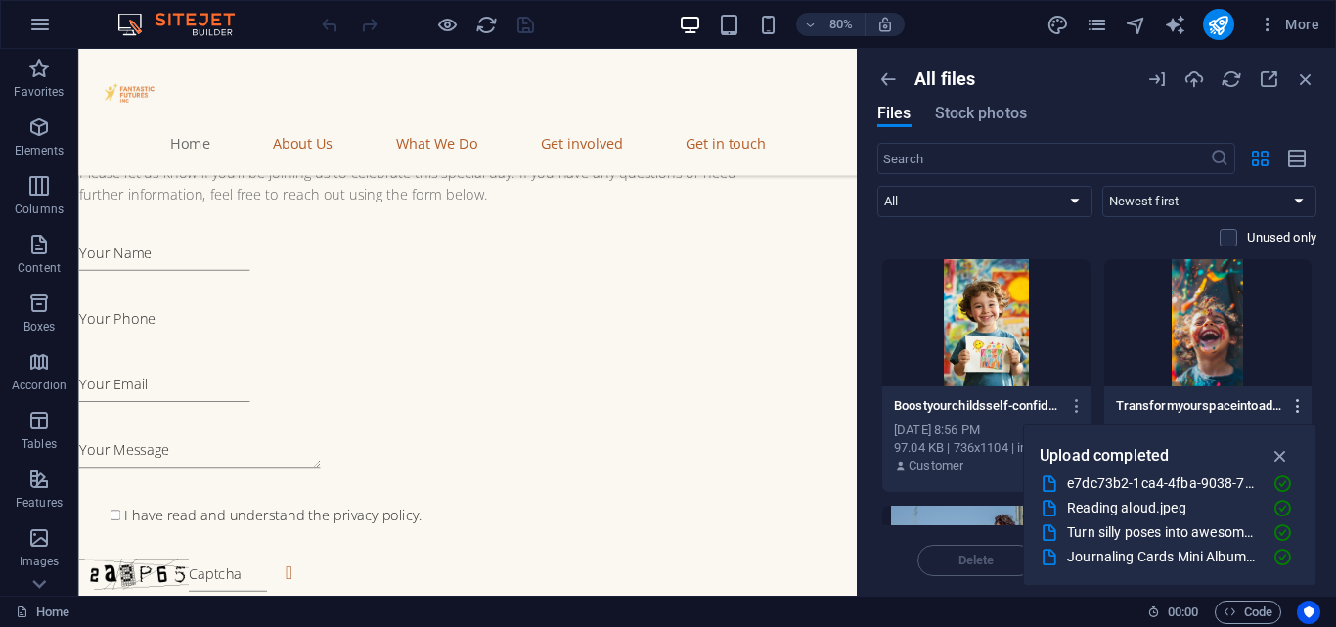
click at [1289, 405] on icon "button" at bounding box center [1298, 406] width 19 height 18
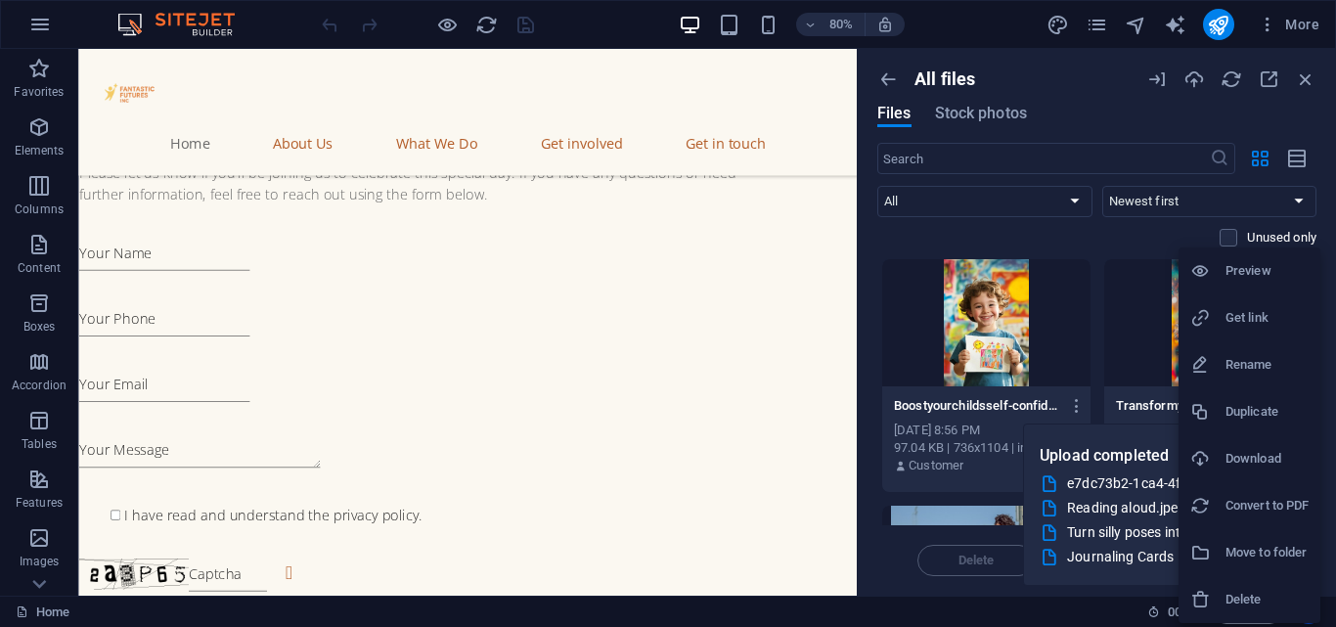
click at [1259, 331] on li "Get link" at bounding box center [1249, 317] width 142 height 47
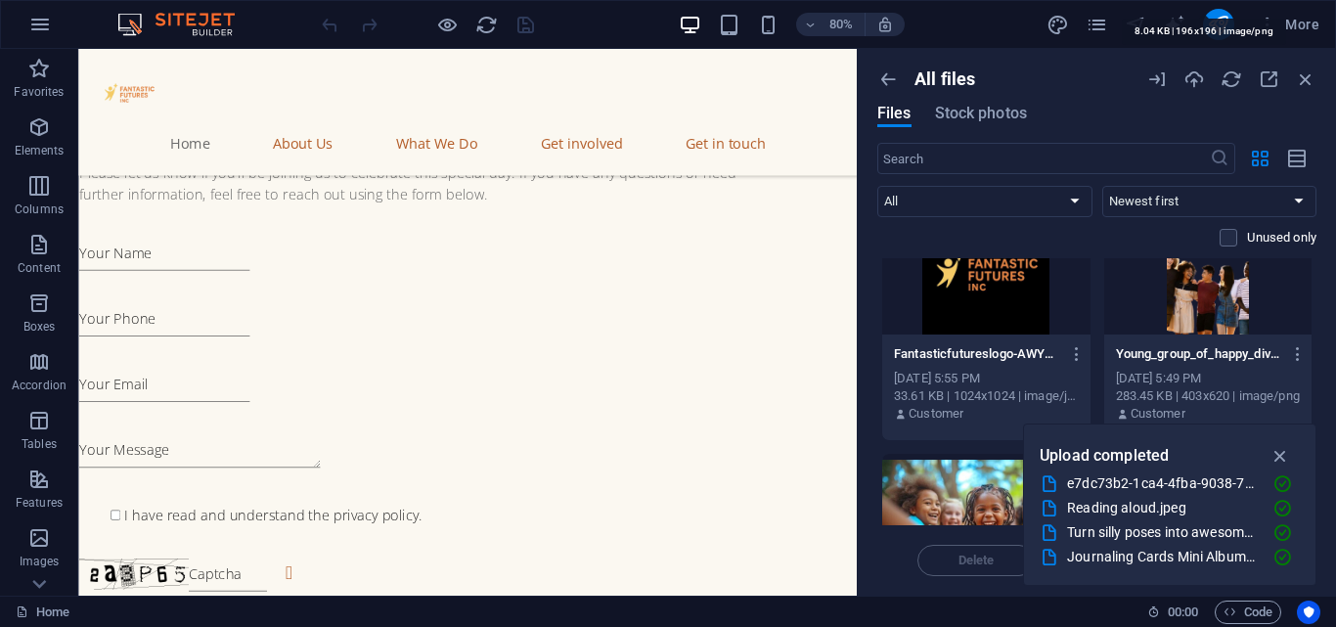
scroll to position [1779, 0]
click at [1074, 349] on icon "button" at bounding box center [1077, 352] width 19 height 18
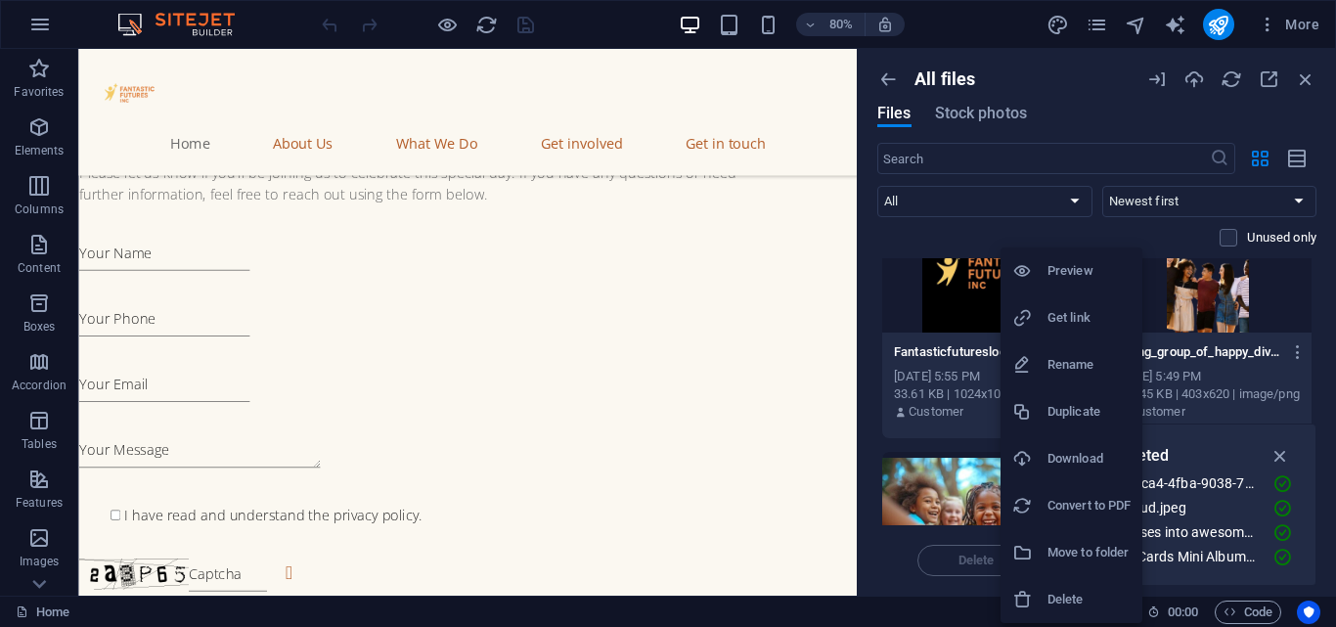
click at [1083, 609] on h6 "Delete" at bounding box center [1088, 599] width 83 height 23
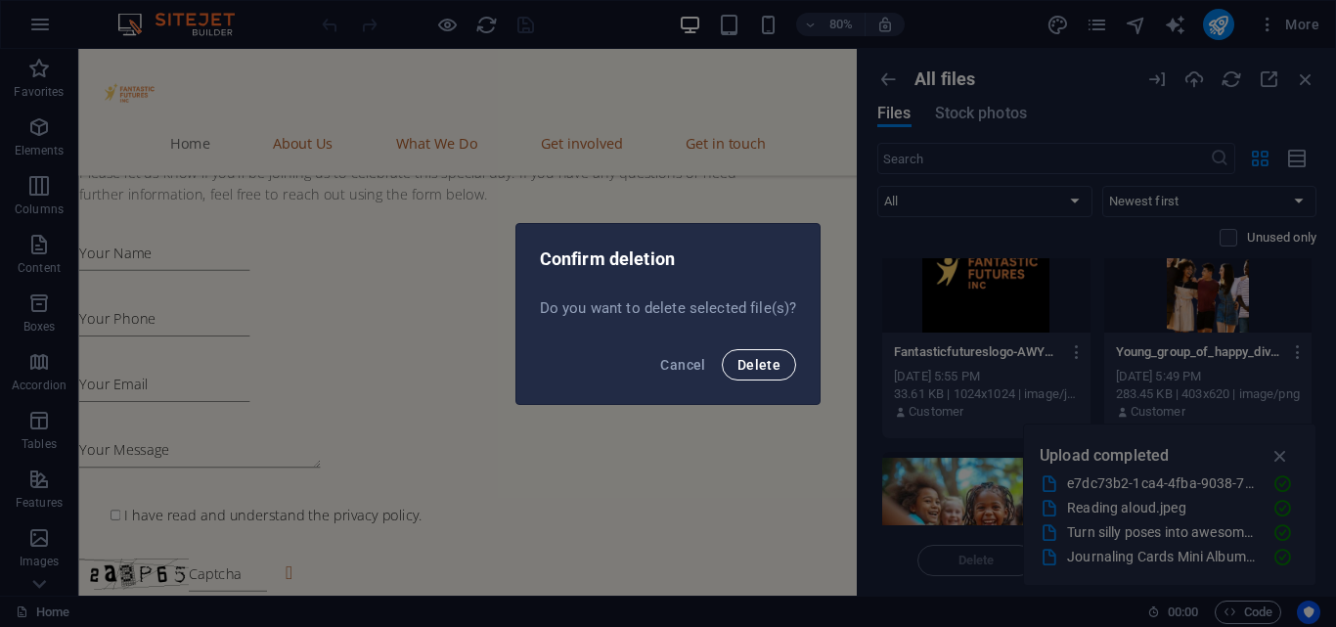
click at [760, 361] on span "Delete" at bounding box center [758, 365] width 43 height 16
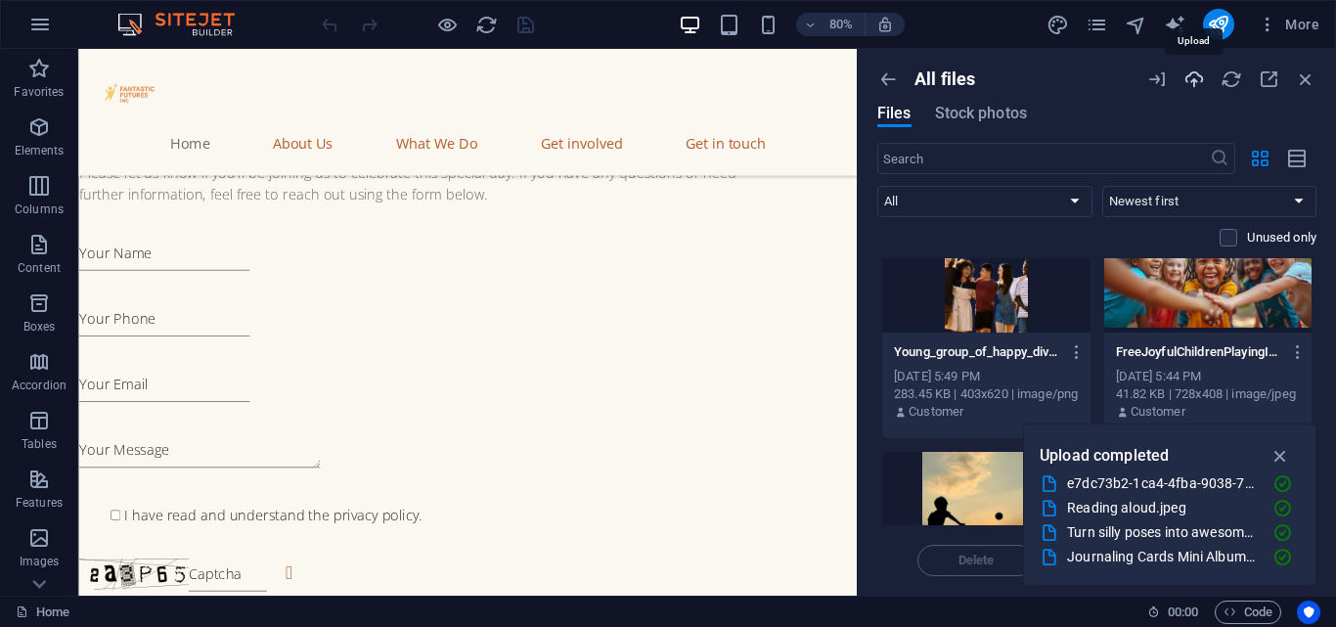
click at [1200, 83] on icon "button" at bounding box center [1194, 79] width 22 height 22
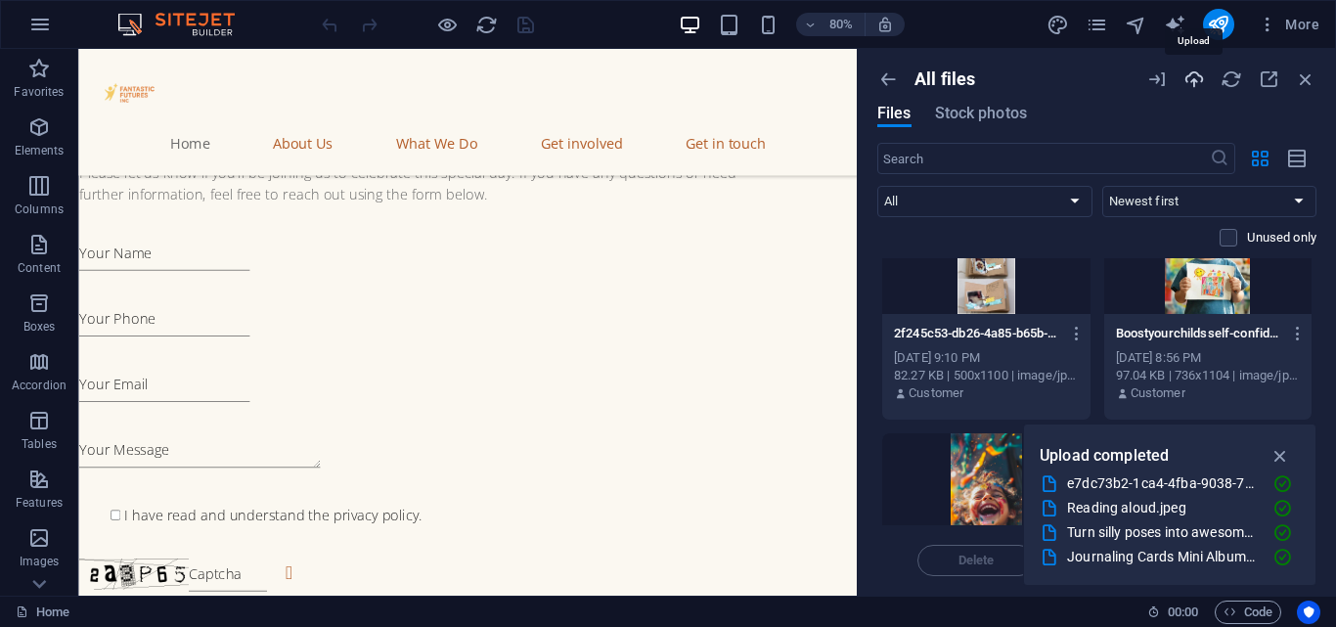
scroll to position [0, 0]
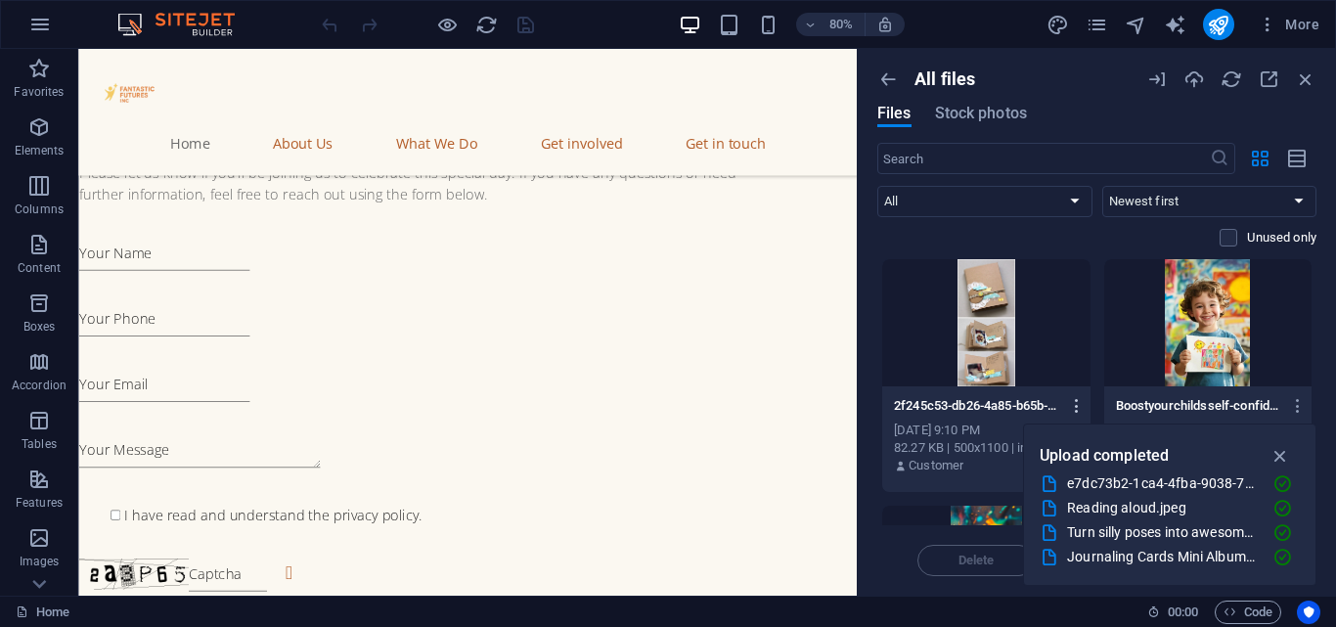
click at [1074, 393] on button "button" at bounding box center [1073, 405] width 26 height 31
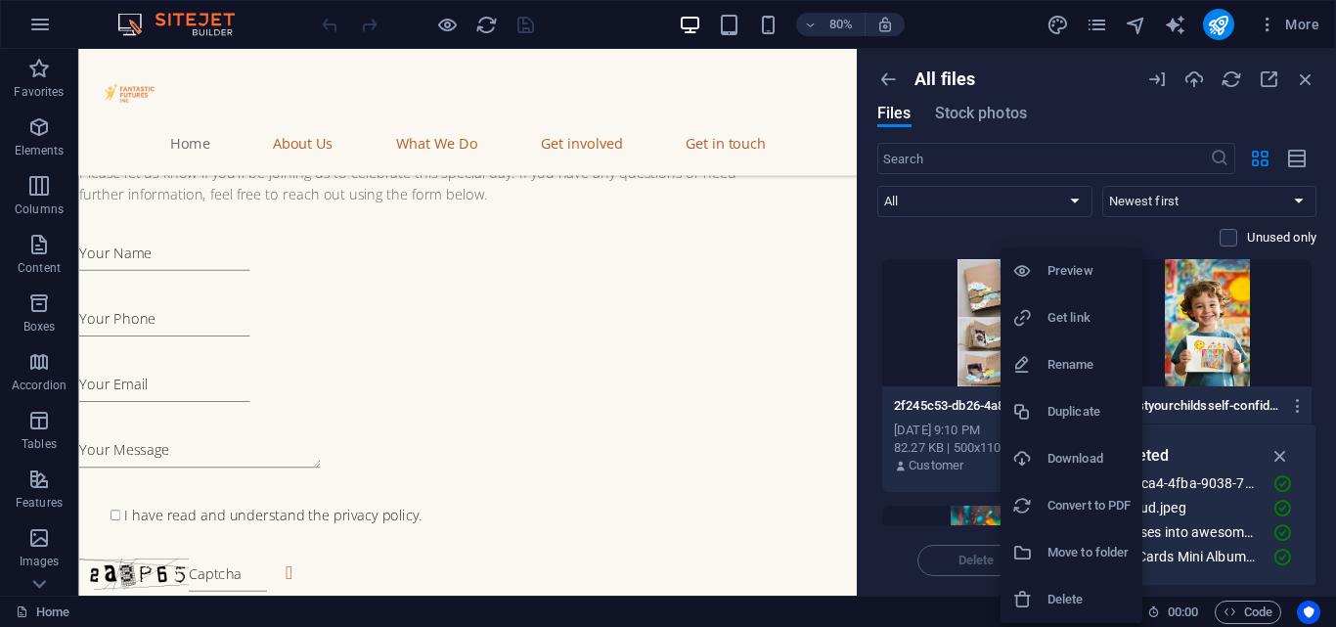
click at [946, 350] on div at bounding box center [668, 313] width 1336 height 627
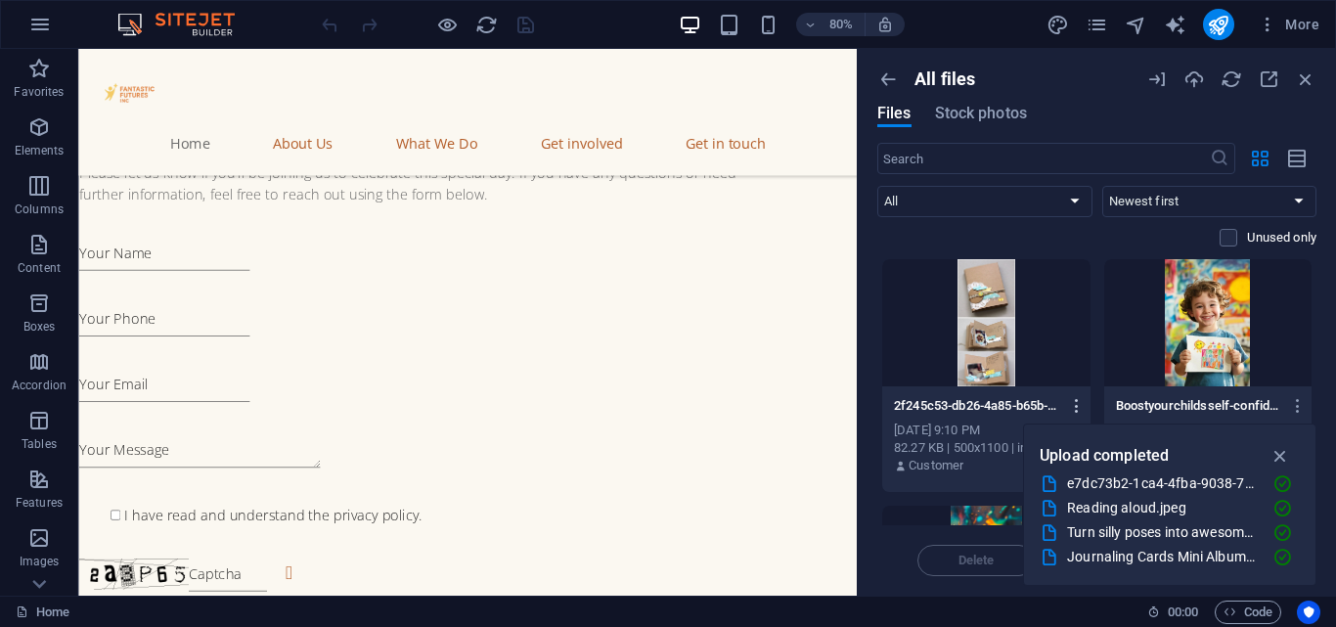
click at [1074, 403] on icon "button" at bounding box center [1077, 406] width 19 height 18
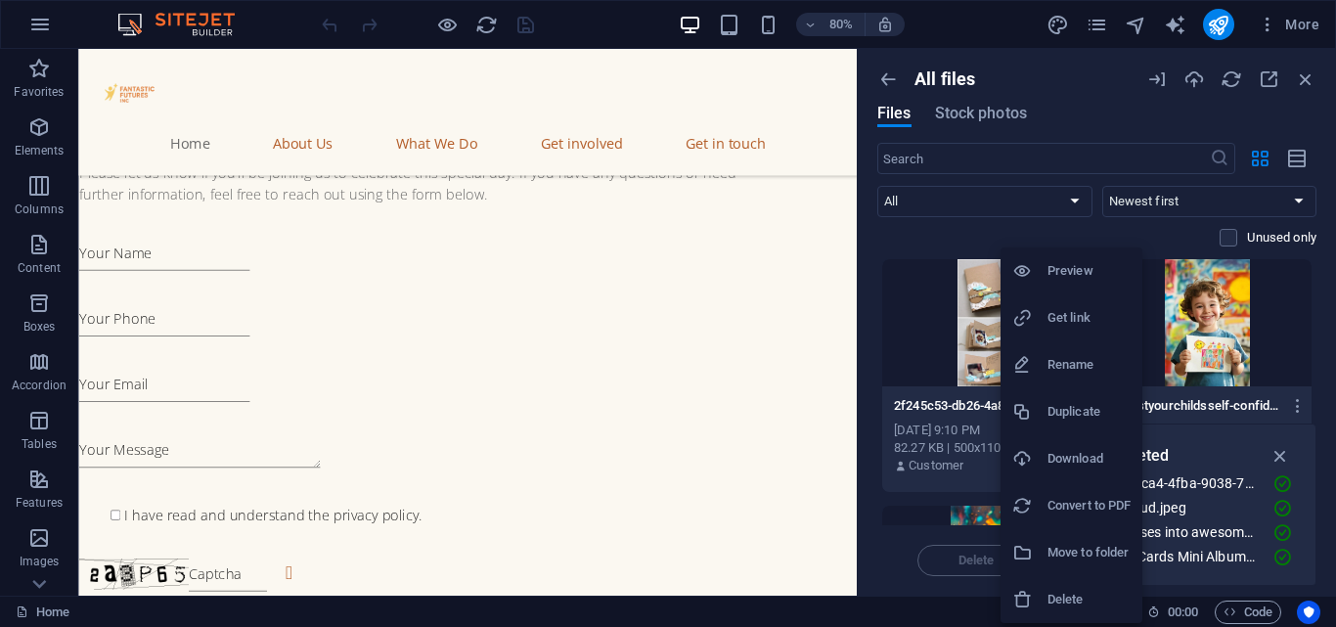
click at [1082, 318] on h6 "Get link" at bounding box center [1088, 317] width 83 height 23
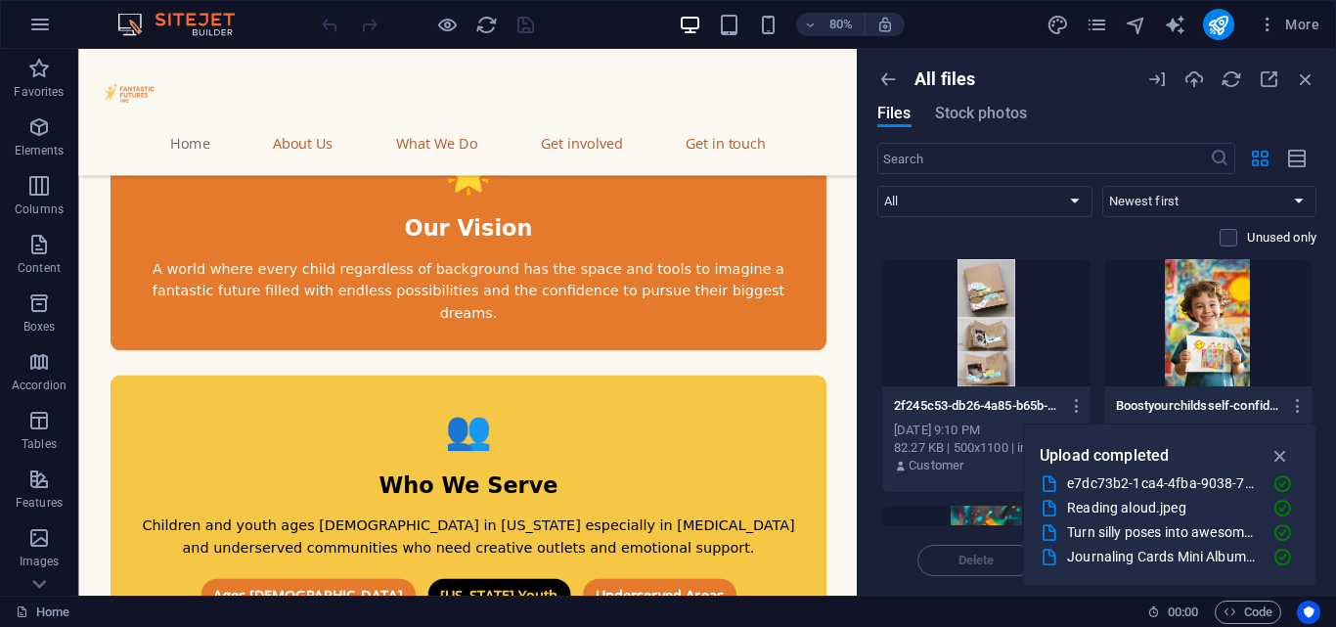
scroll to position [1930, 0]
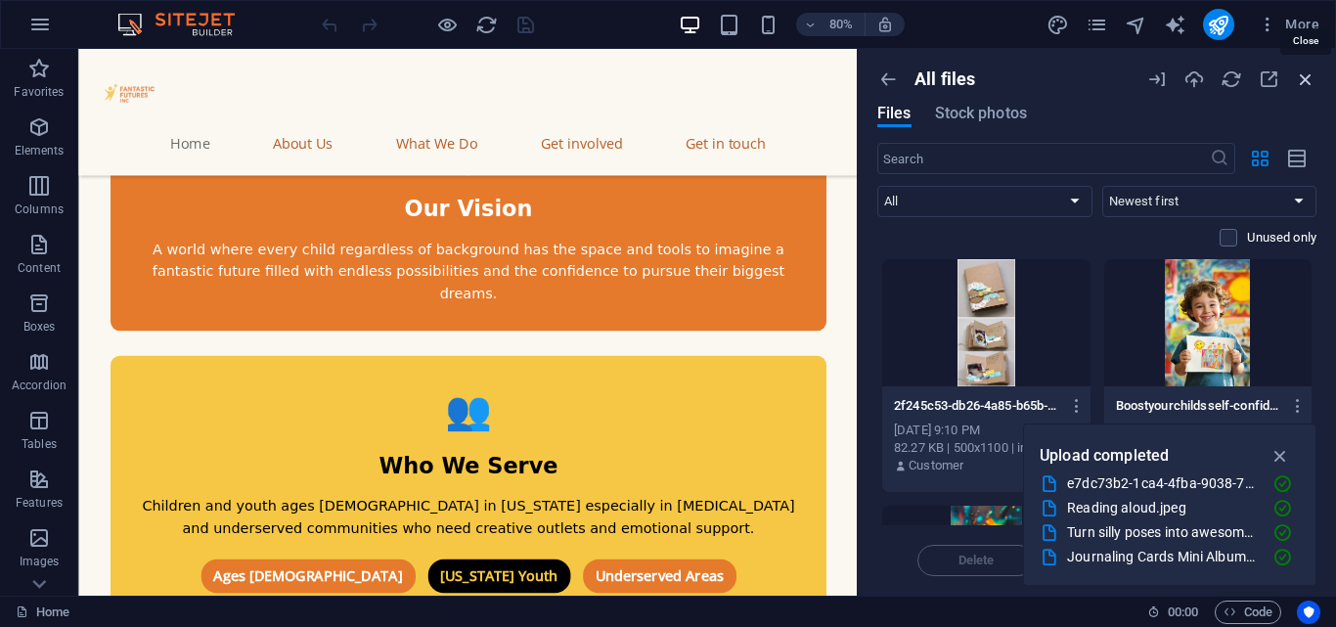
click at [1304, 72] on icon "button" at bounding box center [1306, 79] width 22 height 22
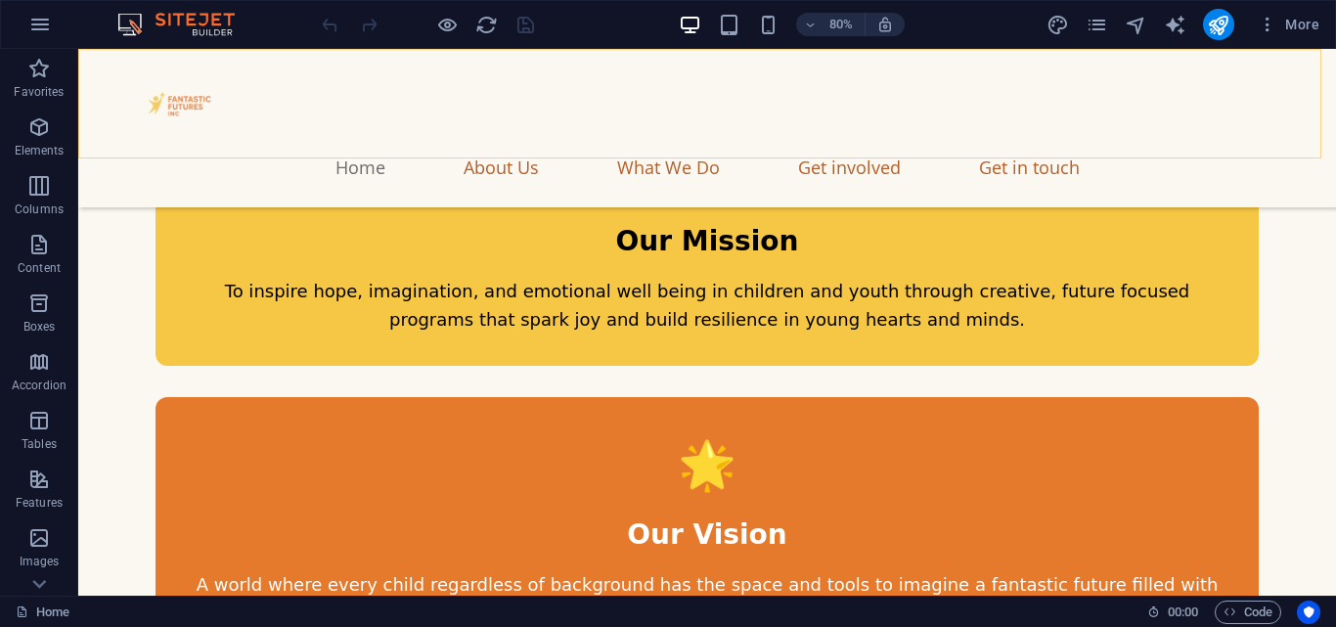
scroll to position [2009, 0]
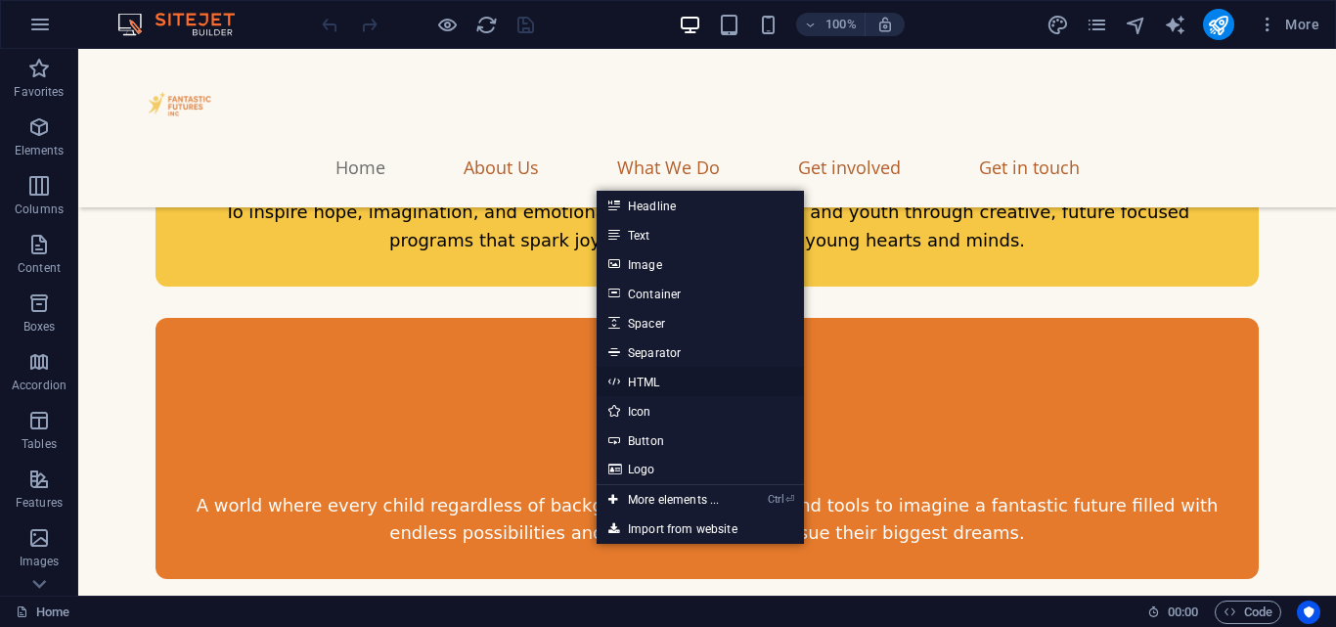
click at [653, 377] on link "HTML" at bounding box center [700, 381] width 207 height 29
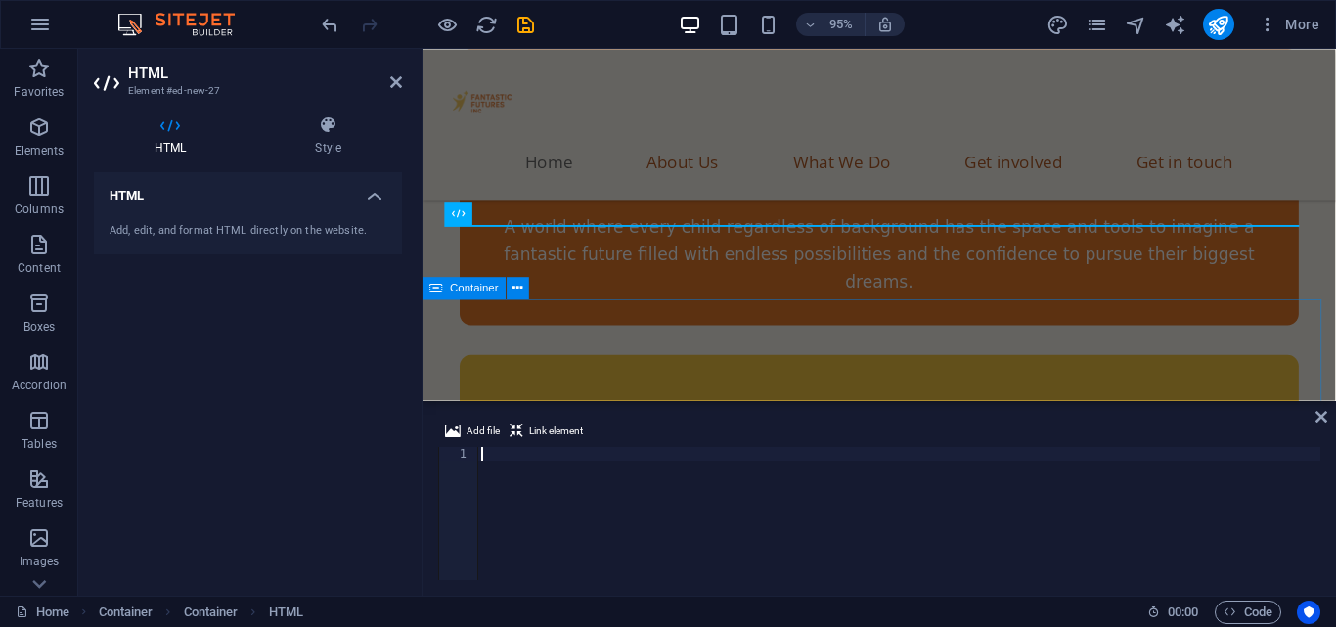
scroll to position [2178, 0]
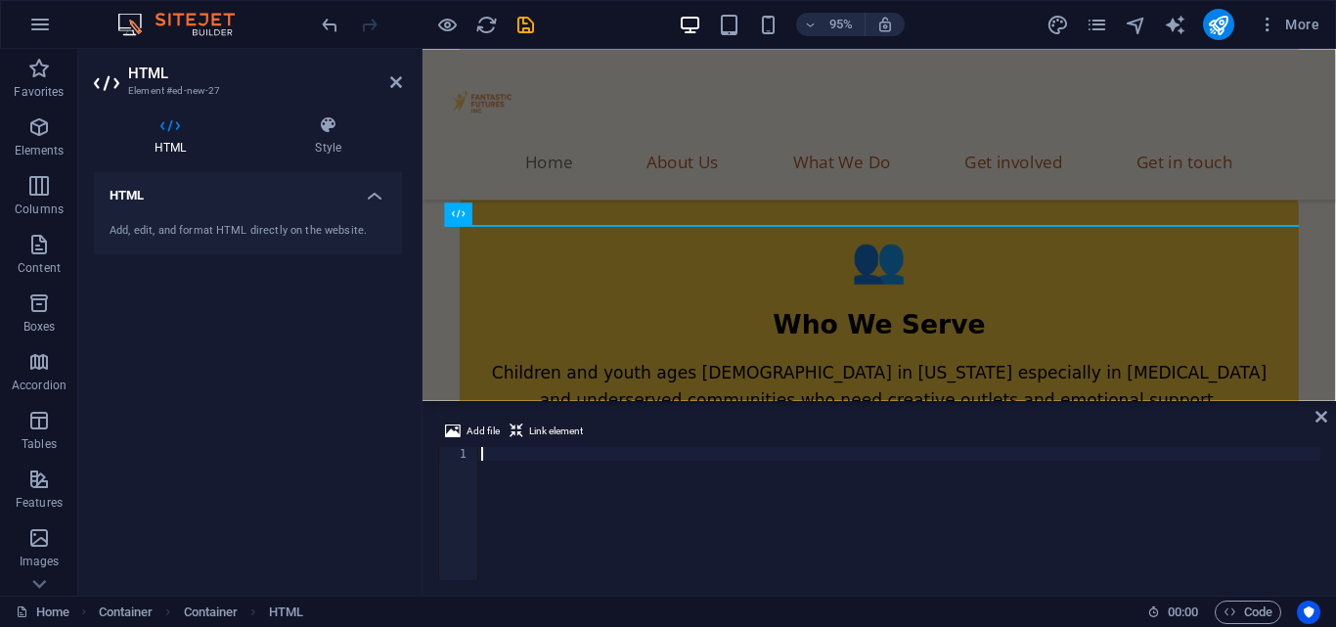
type textarea "</section>"
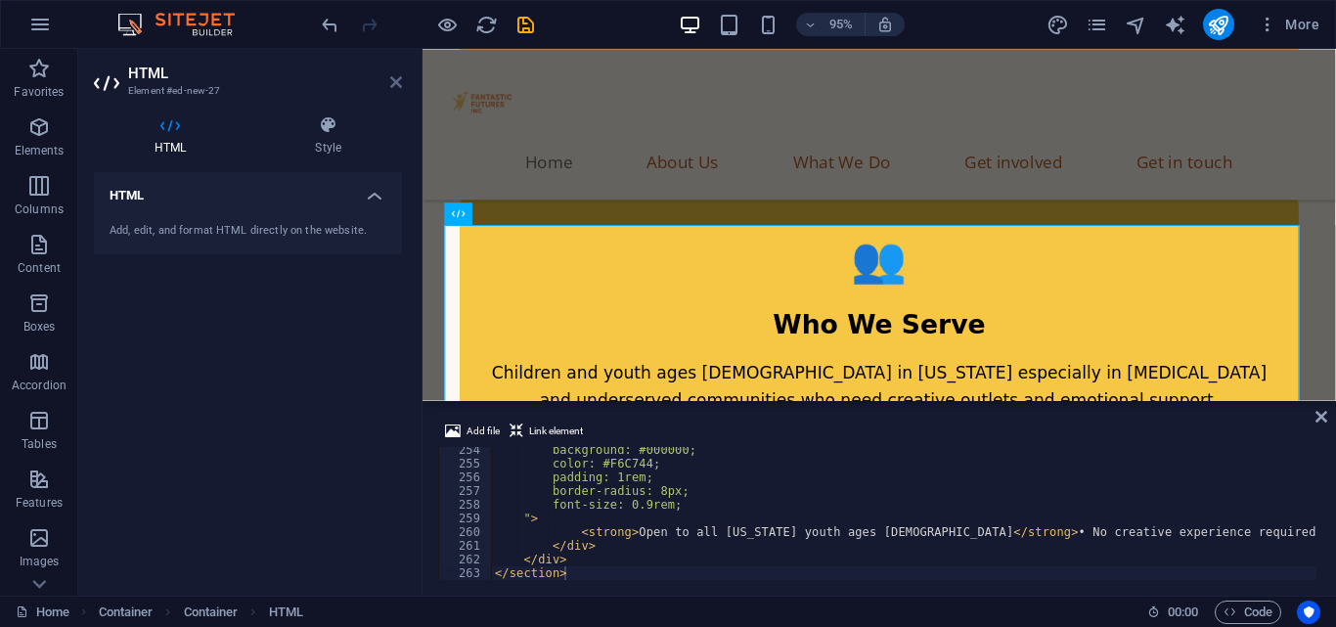
click at [390, 82] on icon at bounding box center [396, 82] width 12 height 16
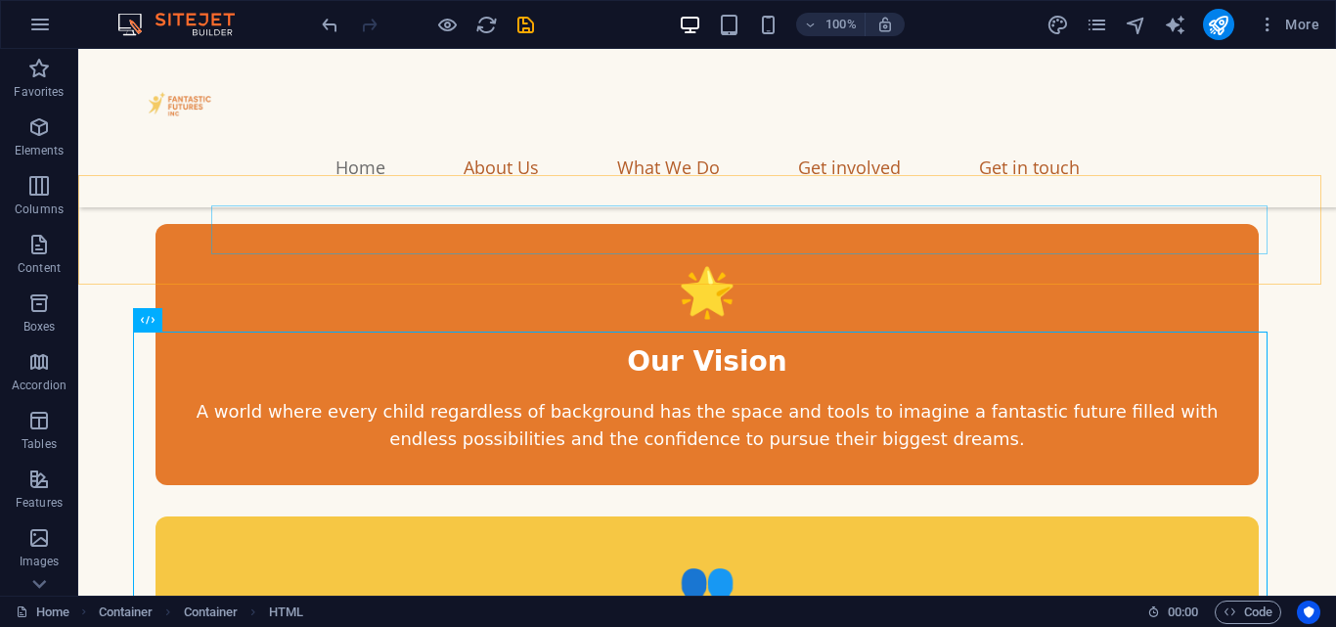
scroll to position [2083, 0]
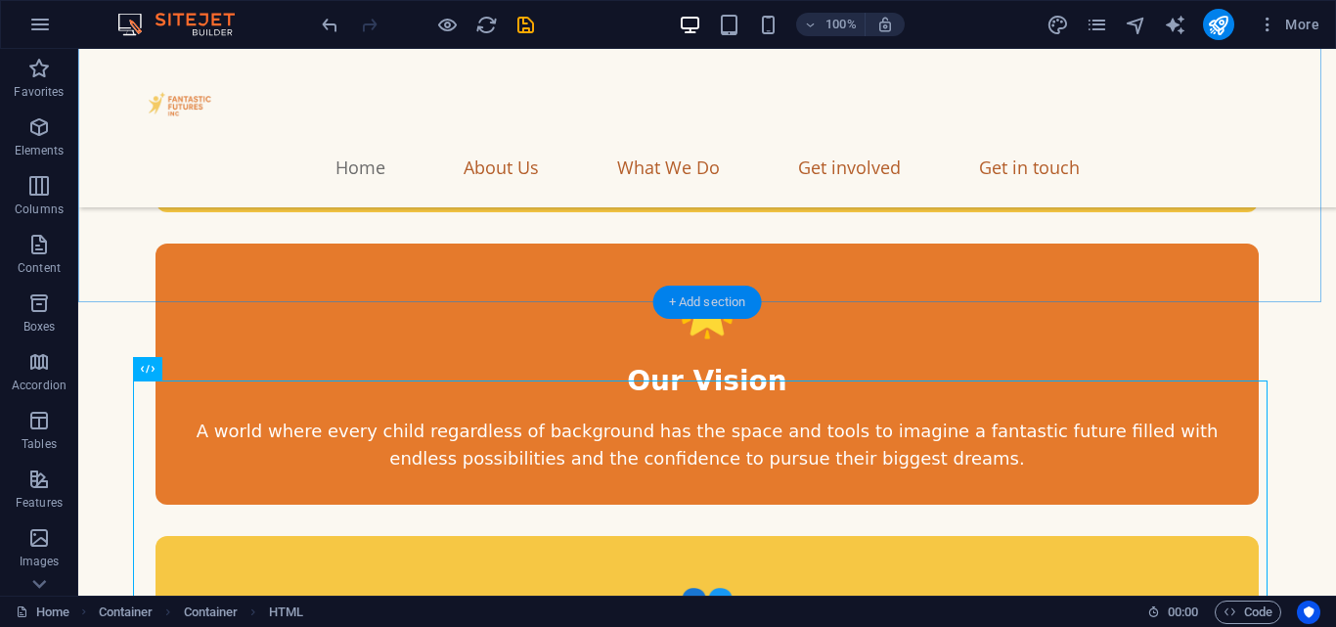
click at [687, 304] on div "+ Add section" at bounding box center [707, 302] width 109 height 33
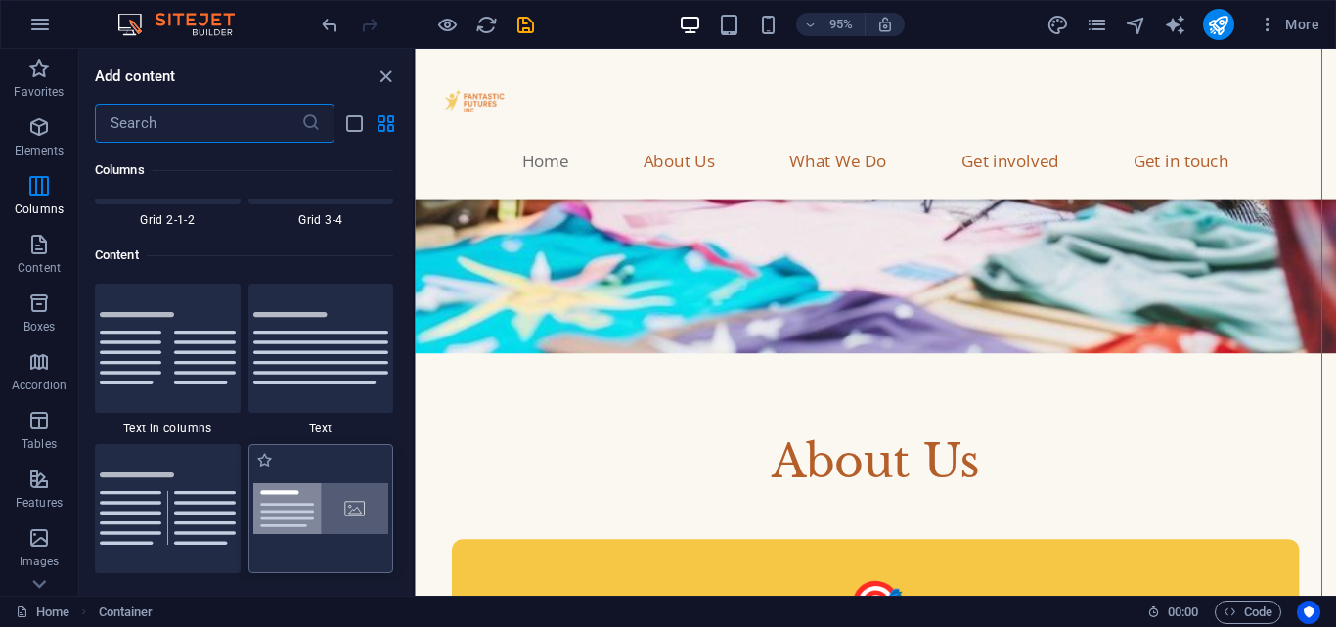
scroll to position [3339, 0]
click at [331, 346] on img at bounding box center [321, 346] width 136 height 72
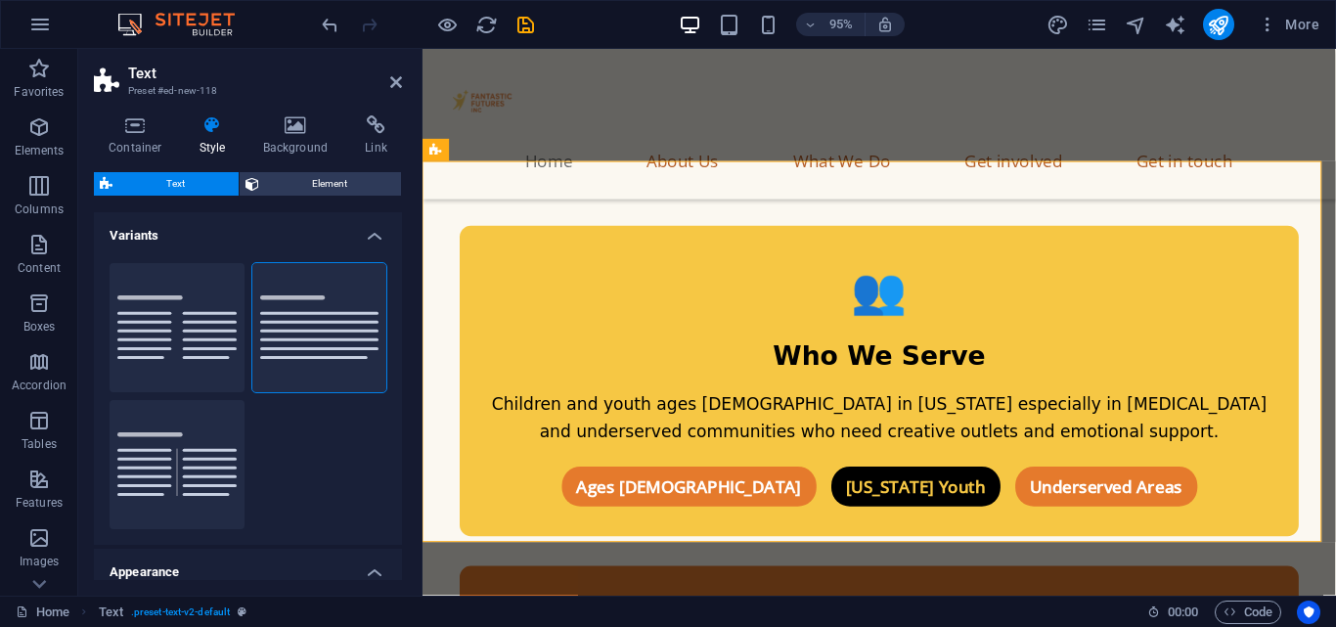
scroll to position [2143, 0]
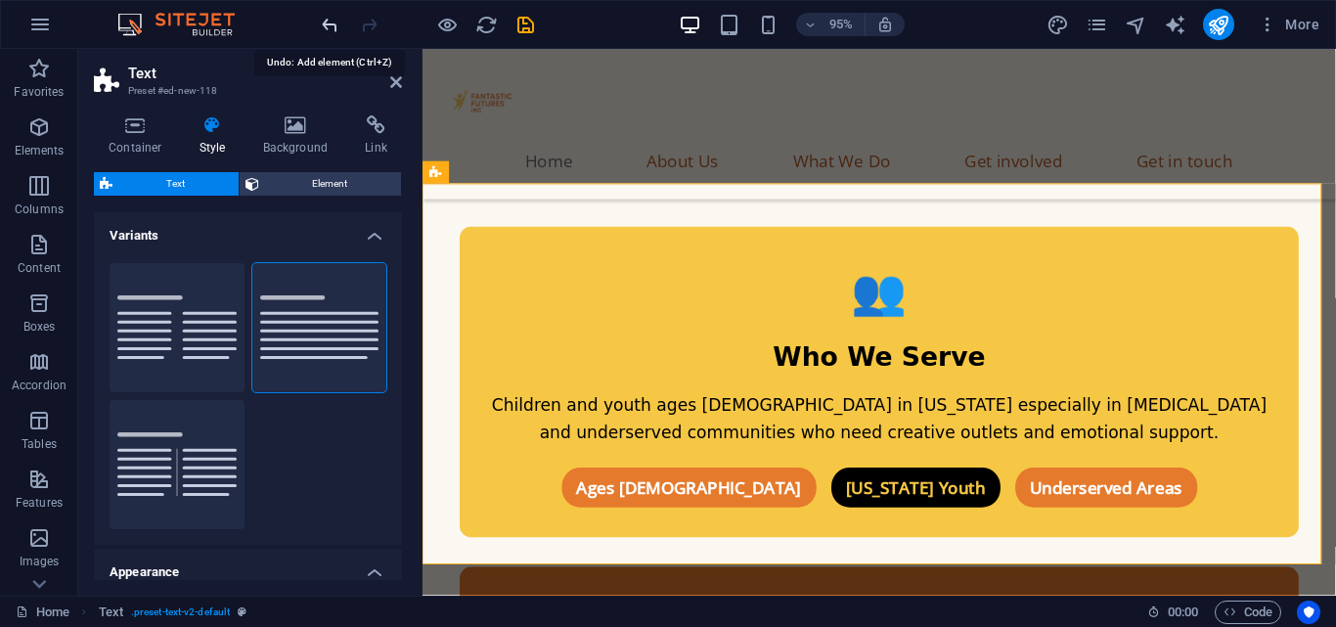
click at [338, 14] on icon "undo" at bounding box center [330, 25] width 22 height 22
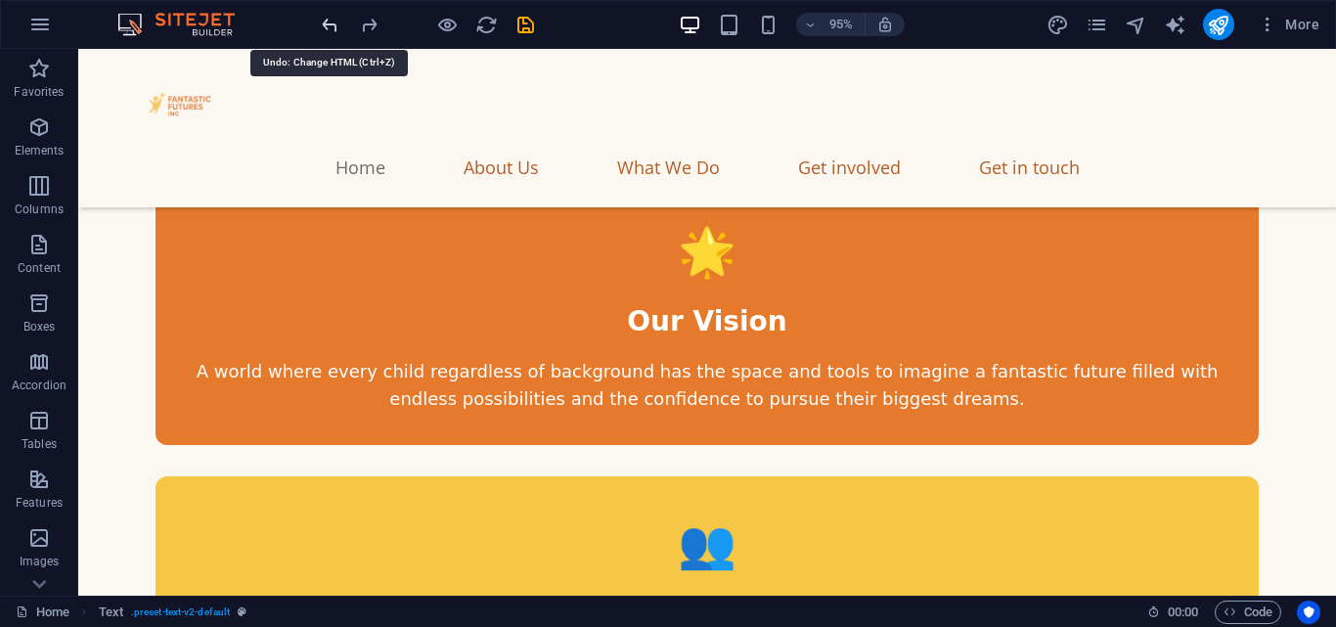
scroll to position [2223, 0]
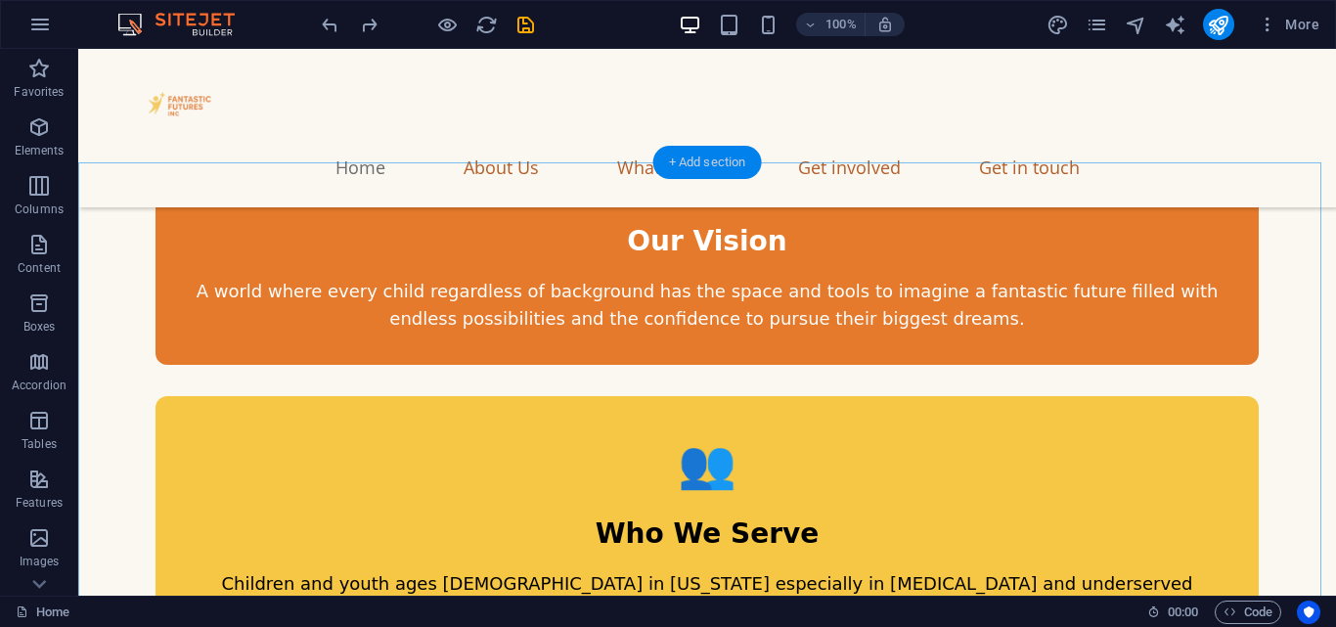
click at [689, 166] on div "+ Add section" at bounding box center [707, 162] width 109 height 33
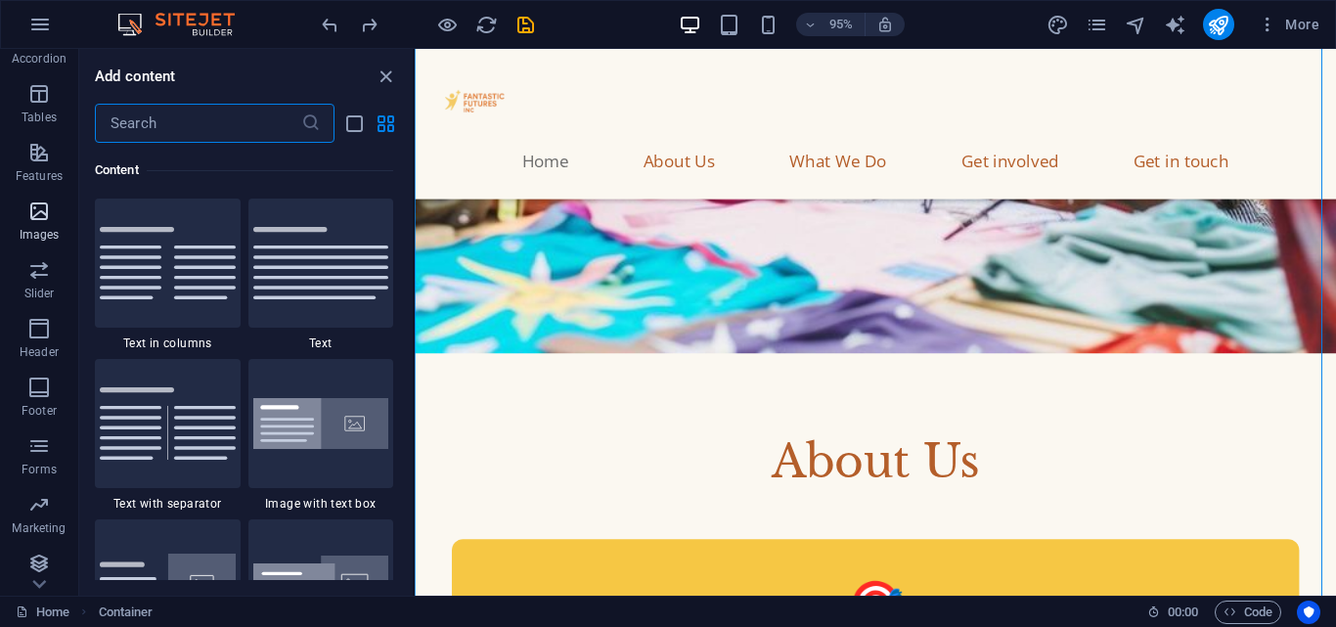
scroll to position [333, 0]
click at [44, 343] on p "Header" at bounding box center [39, 345] width 39 height 16
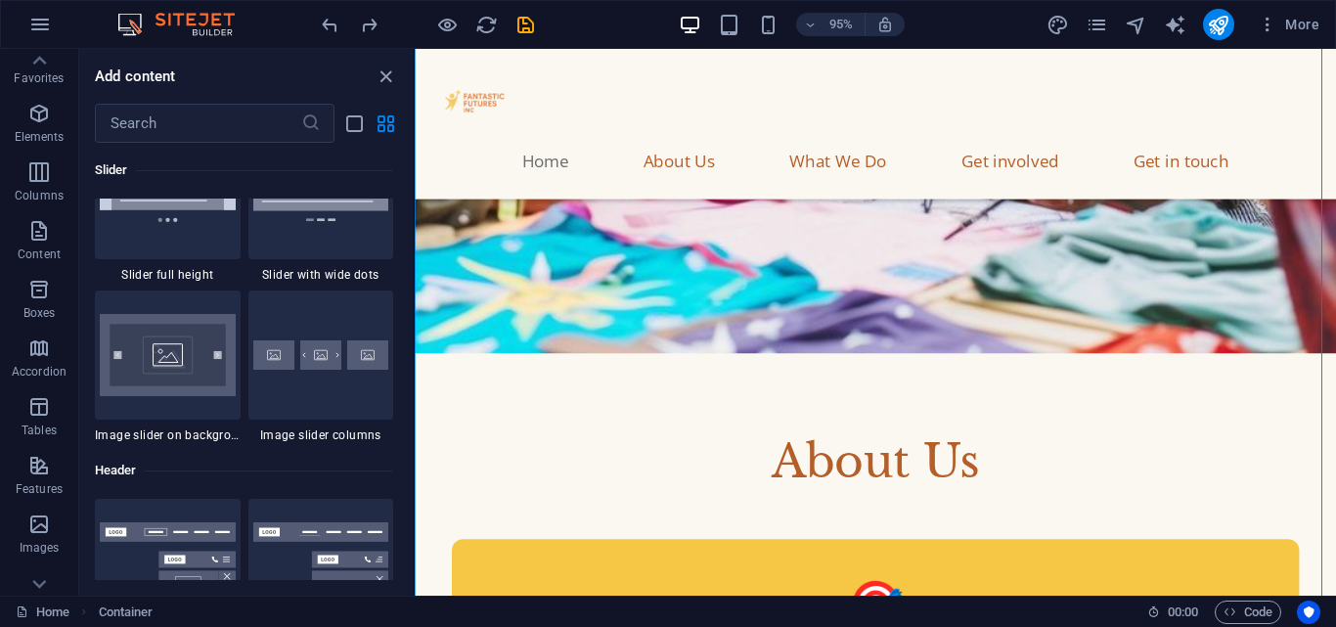
scroll to position [0, 0]
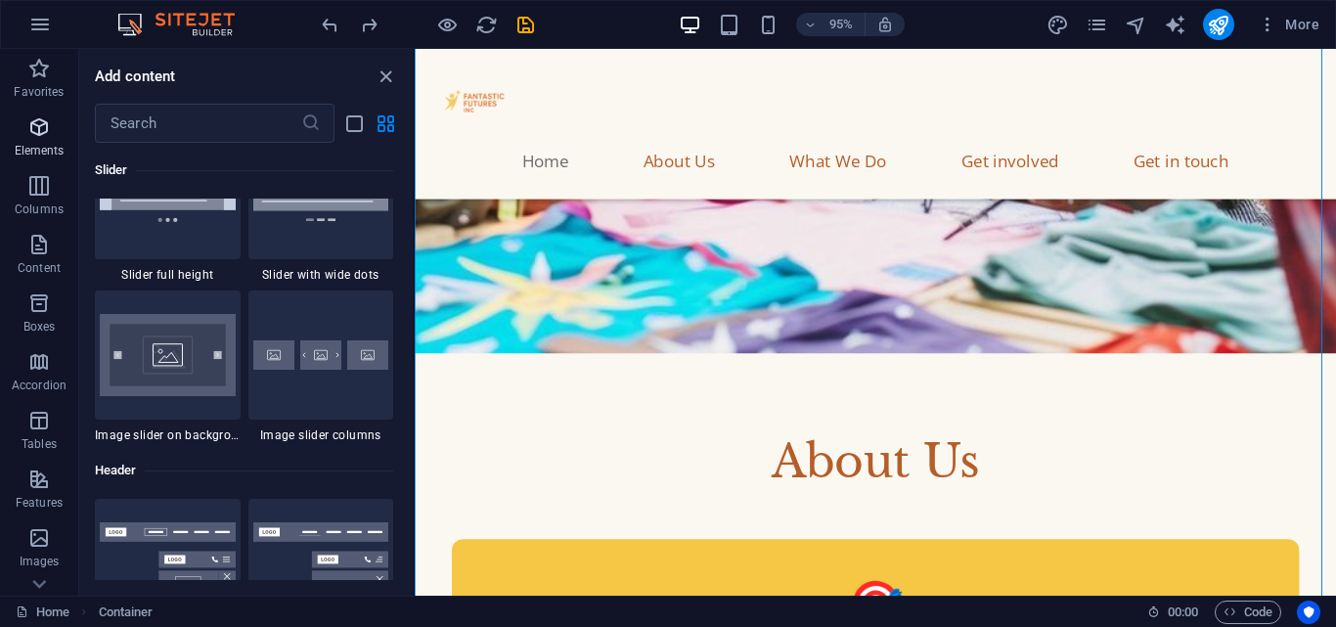
click at [43, 138] on icon "button" at bounding box center [38, 126] width 23 height 23
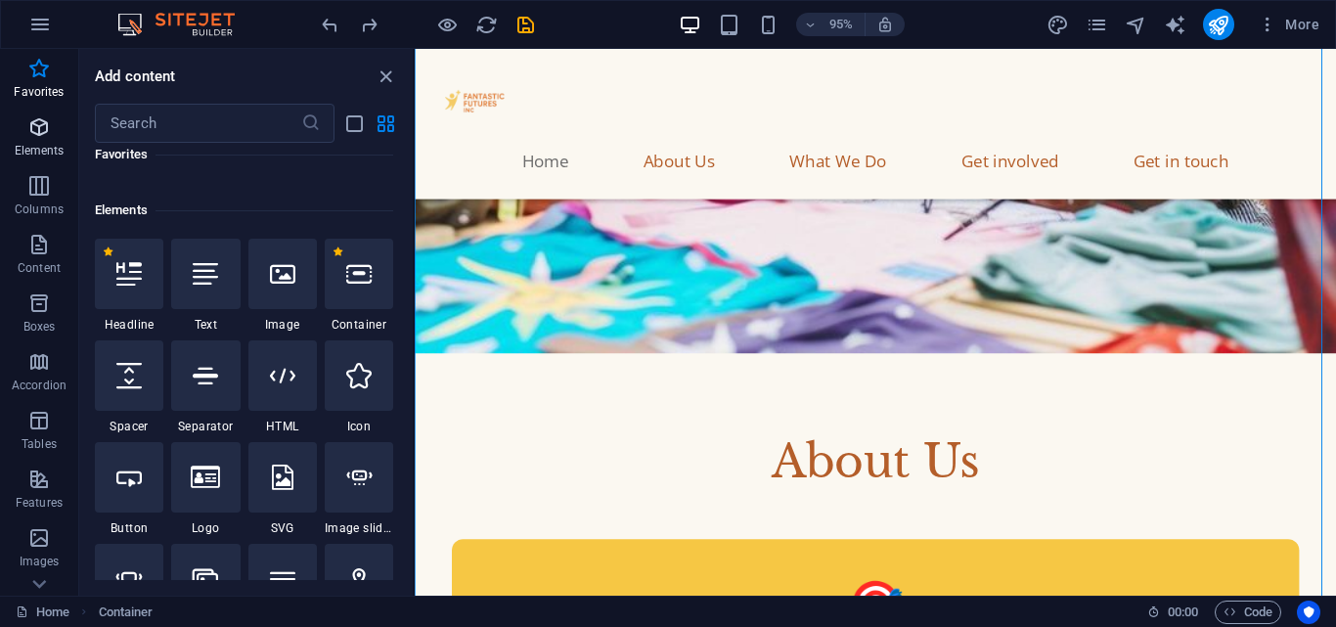
scroll to position [159, 0]
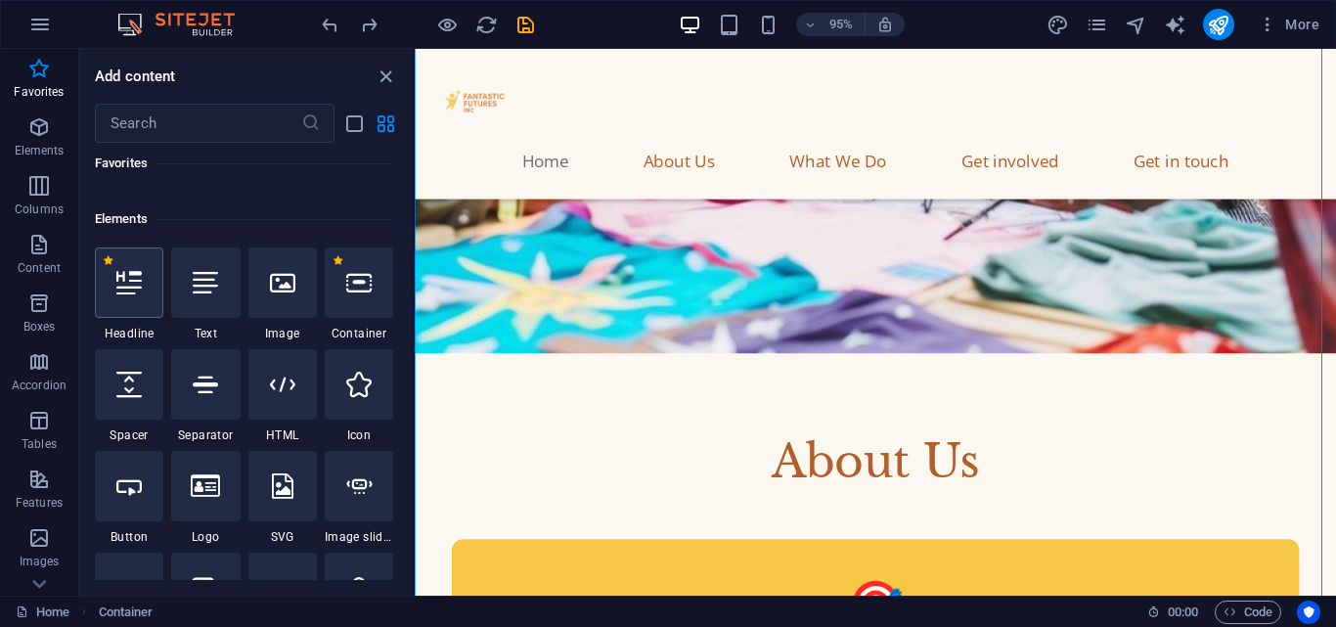
click at [129, 279] on icon at bounding box center [128, 282] width 25 height 25
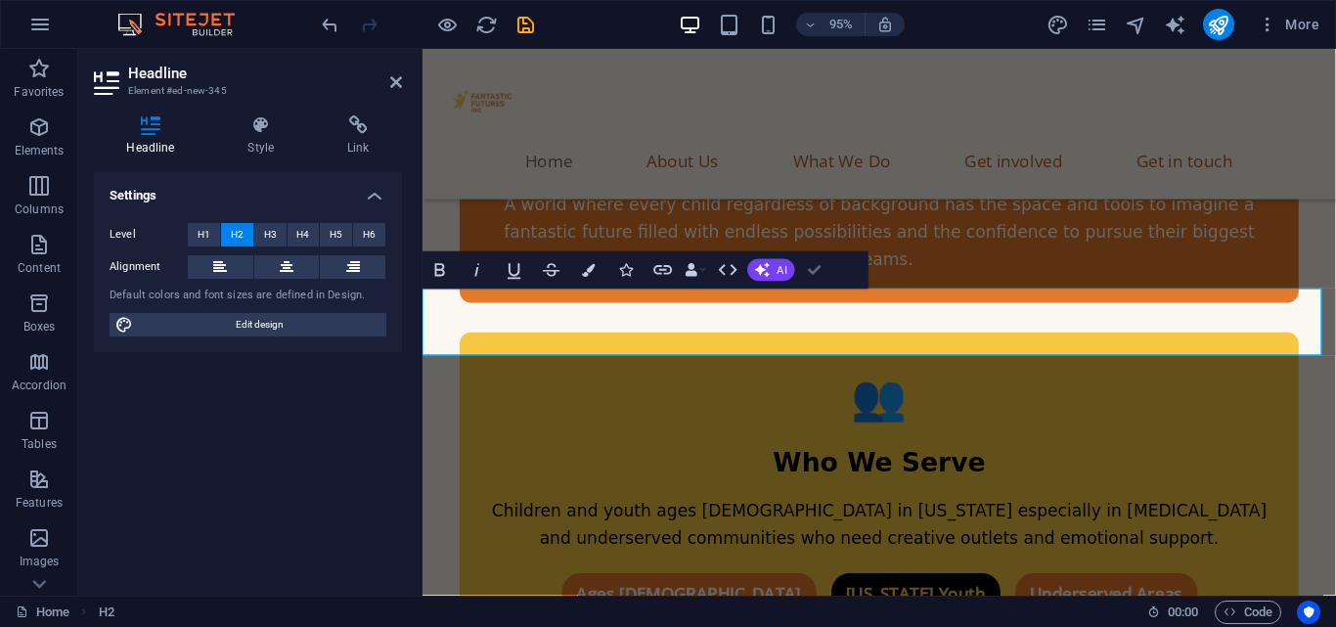
scroll to position [2084, 0]
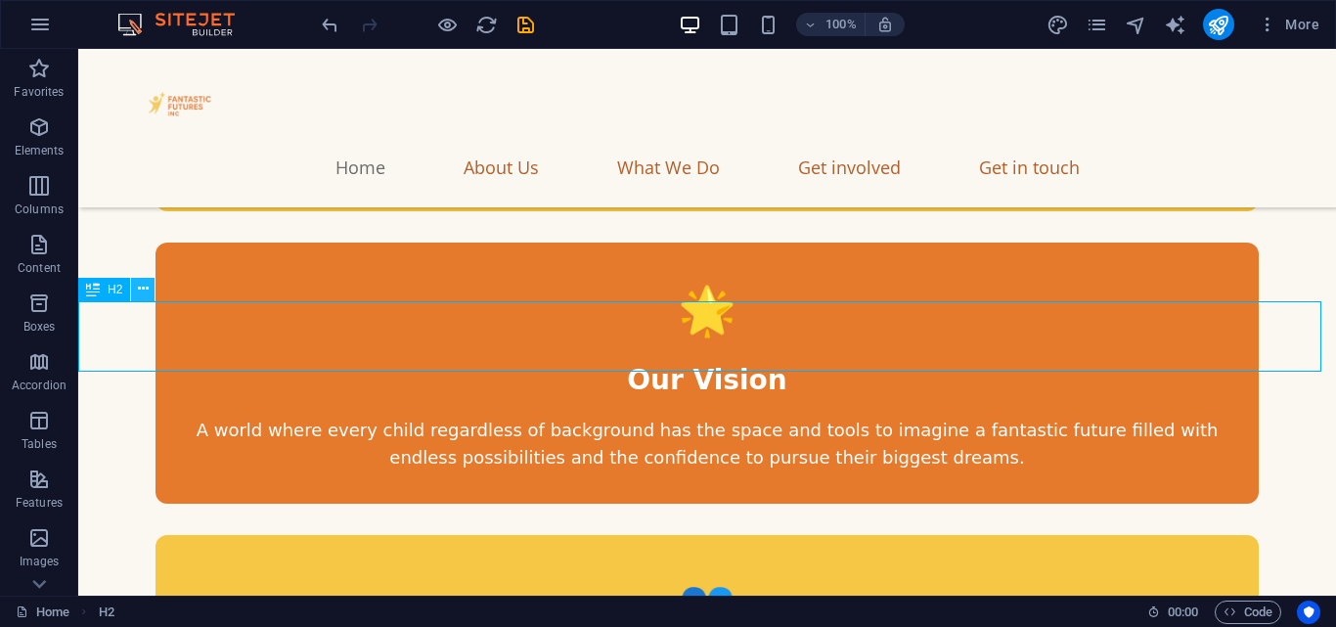
click at [153, 291] on button at bounding box center [142, 289] width 23 height 23
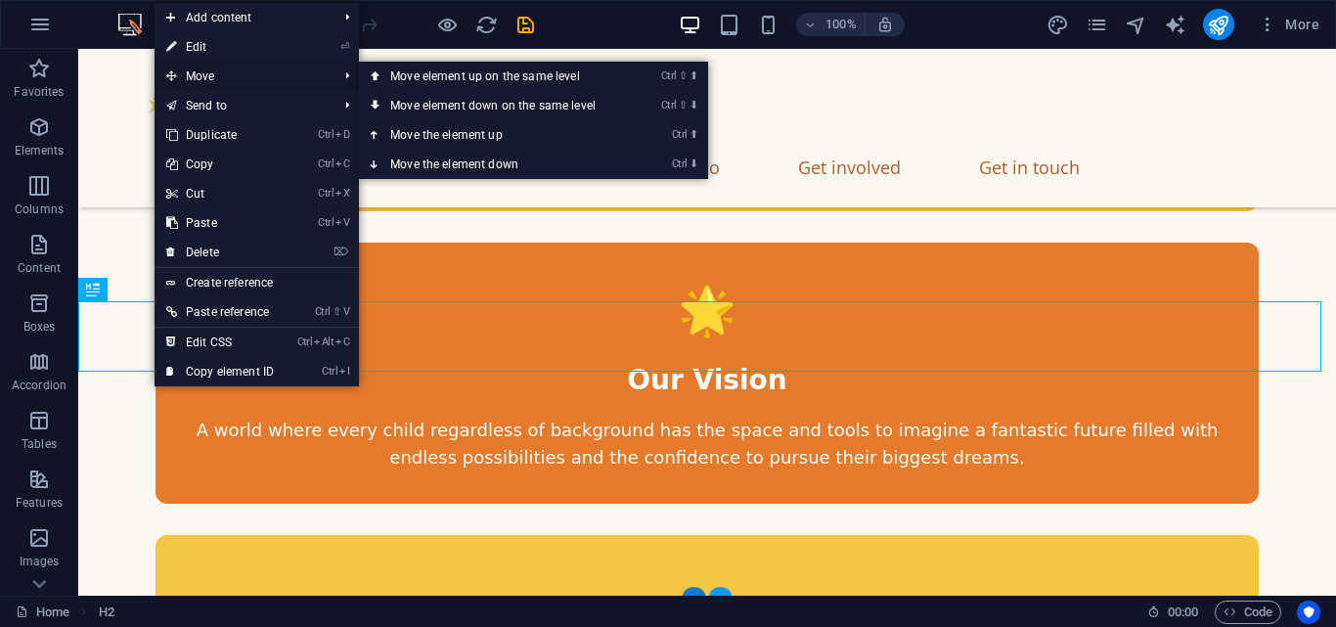
click at [217, 71] on span "Move" at bounding box center [242, 76] width 175 height 29
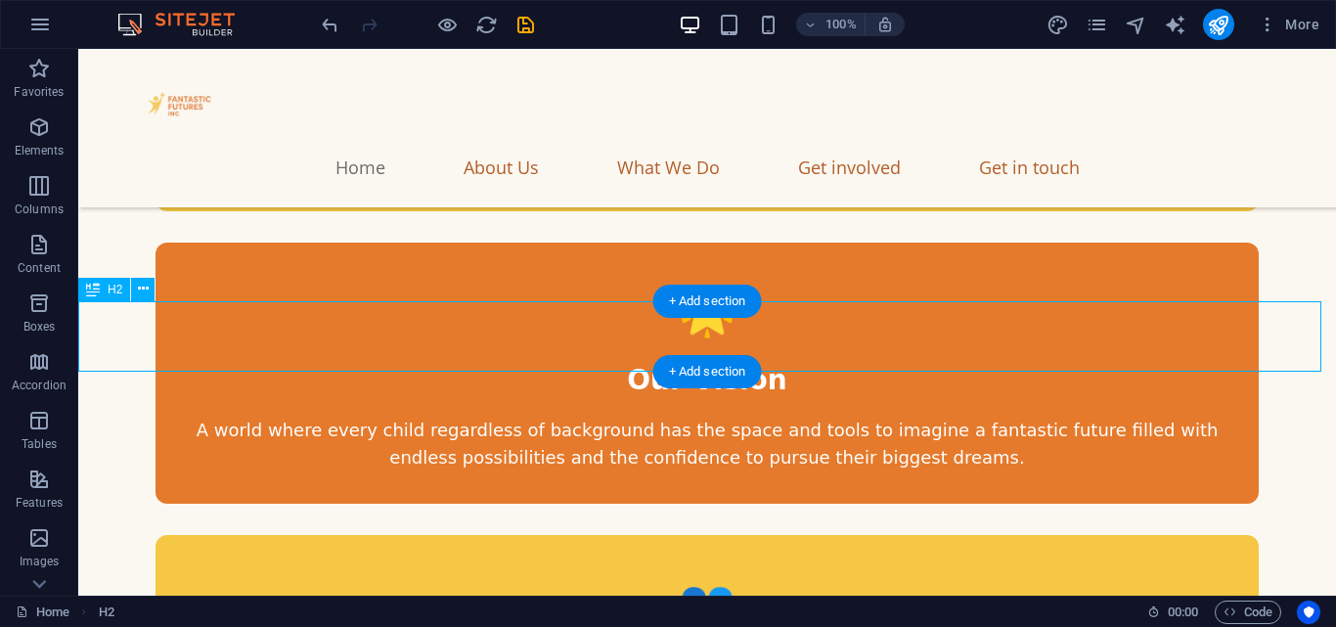
drag, startPoint x: 117, startPoint y: 305, endPoint x: 125, endPoint y: 319, distance: 15.8
drag, startPoint x: 125, startPoint y: 319, endPoint x: 138, endPoint y: 324, distance: 13.6
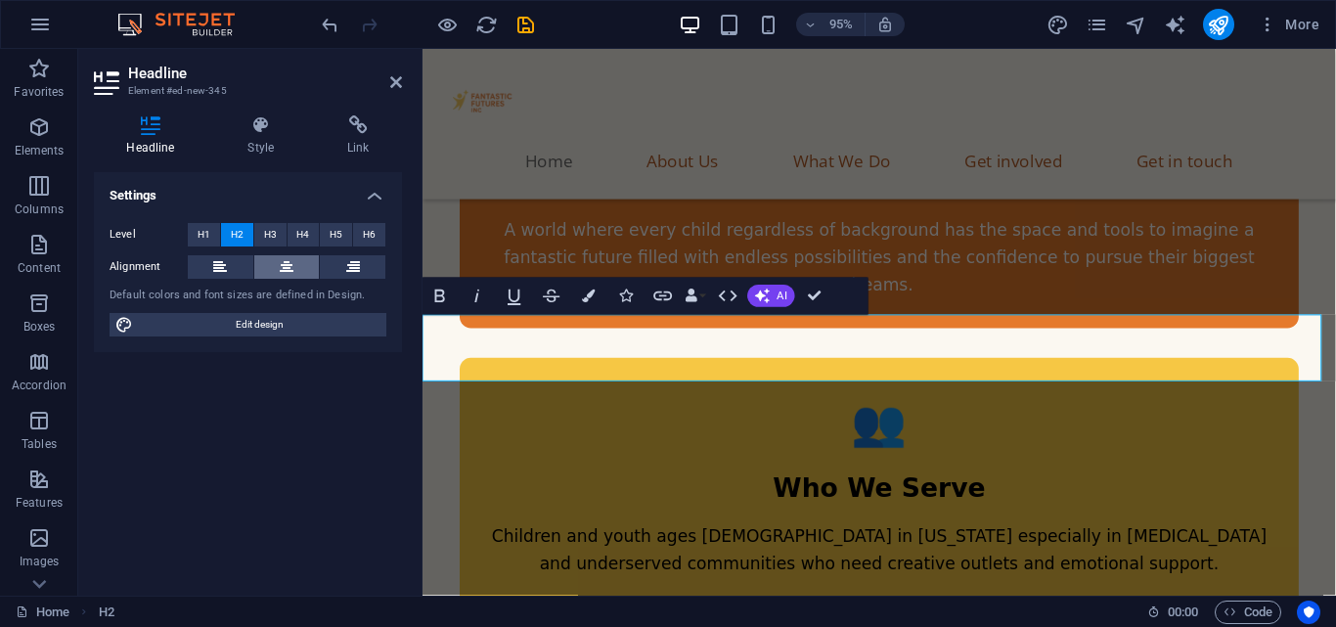
click at [295, 269] on button at bounding box center [287, 266] width 66 height 23
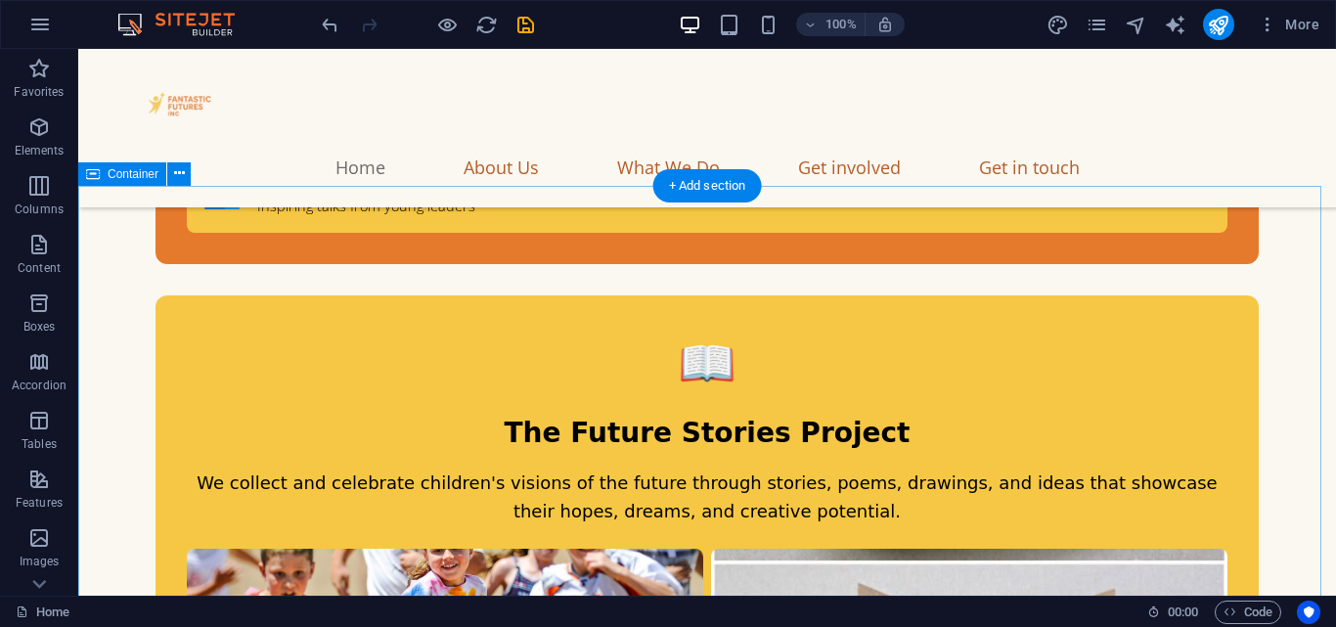
scroll to position [5273, 0]
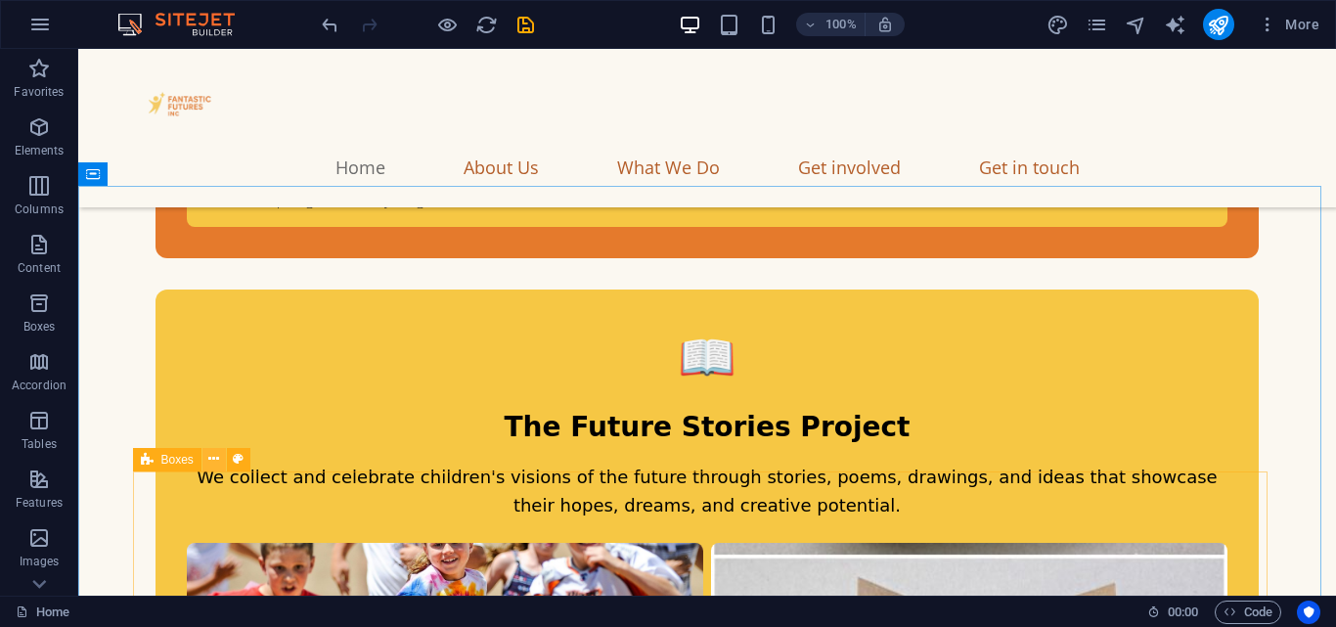
click at [206, 459] on button at bounding box center [213, 459] width 23 height 23
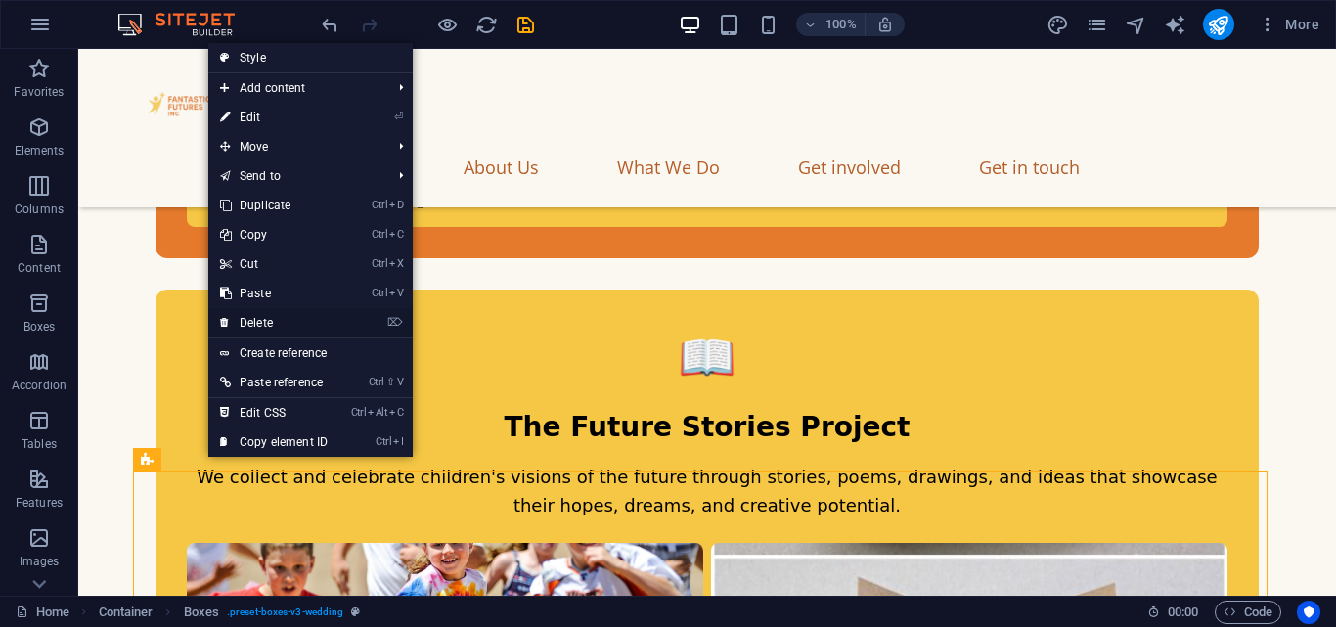
click at [284, 309] on link "⌦ Delete" at bounding box center [273, 322] width 131 height 29
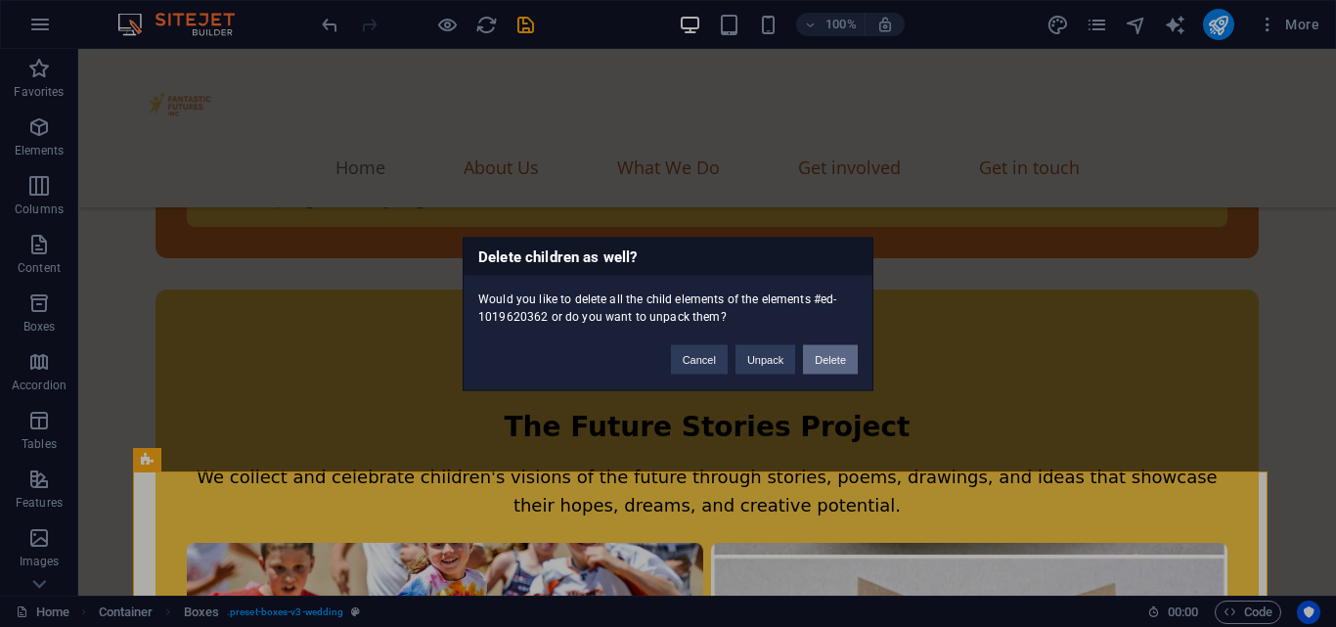
click at [823, 363] on button "Delete" at bounding box center [830, 358] width 55 height 29
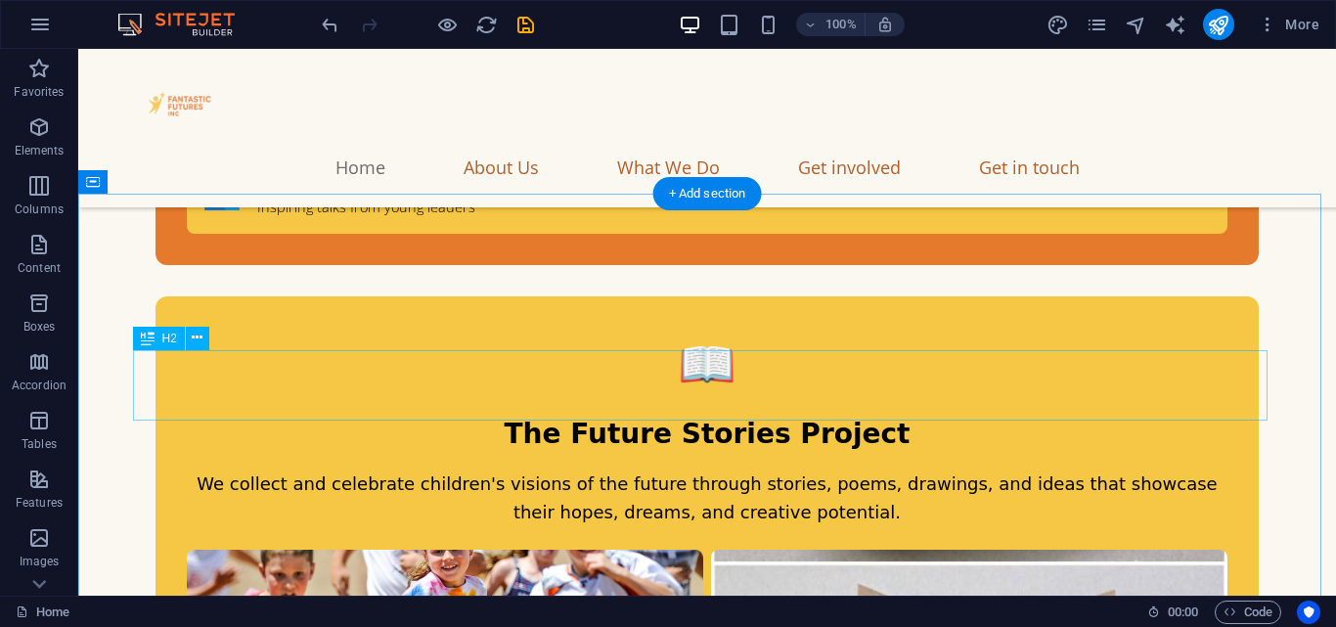
scroll to position [5266, 0]
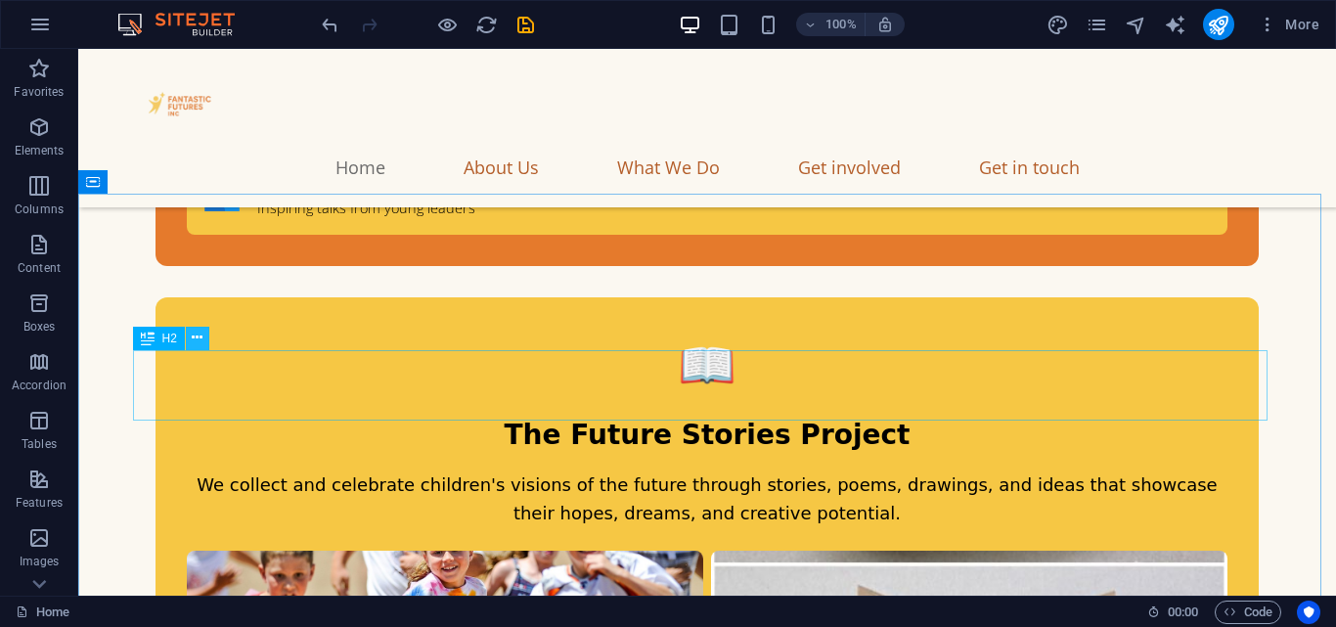
click at [194, 328] on icon at bounding box center [197, 338] width 11 height 21
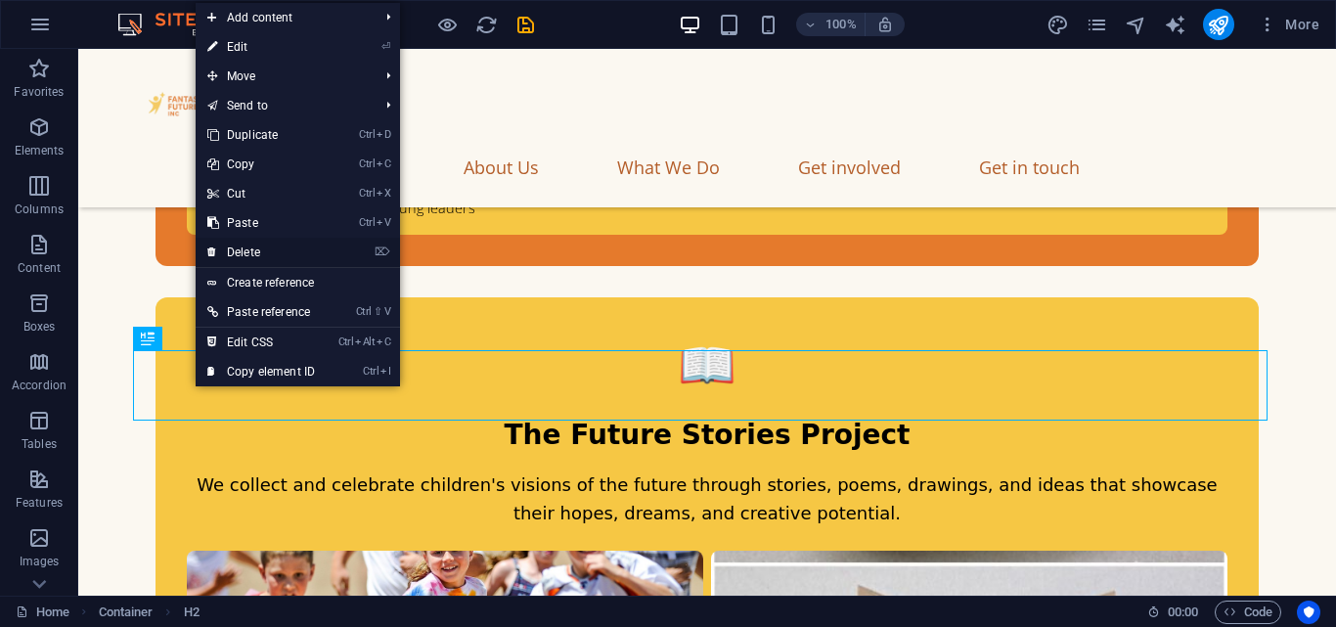
click at [245, 254] on link "⌦ Delete" at bounding box center [261, 252] width 131 height 29
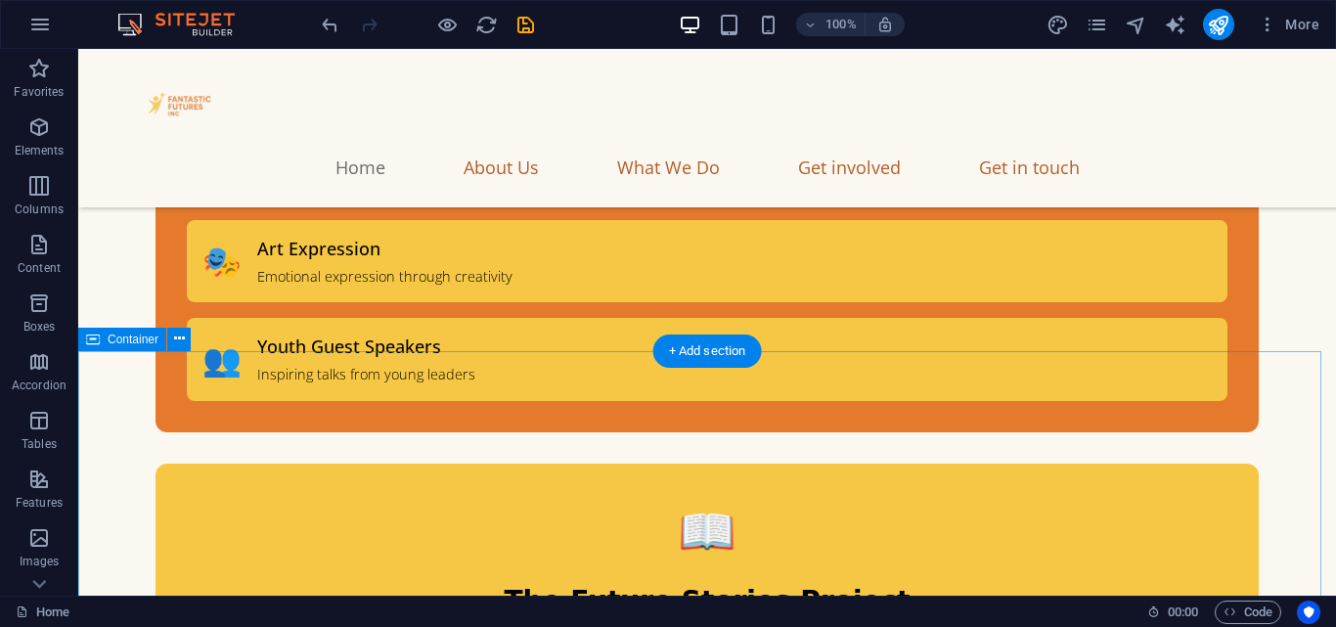
scroll to position [5098, 0]
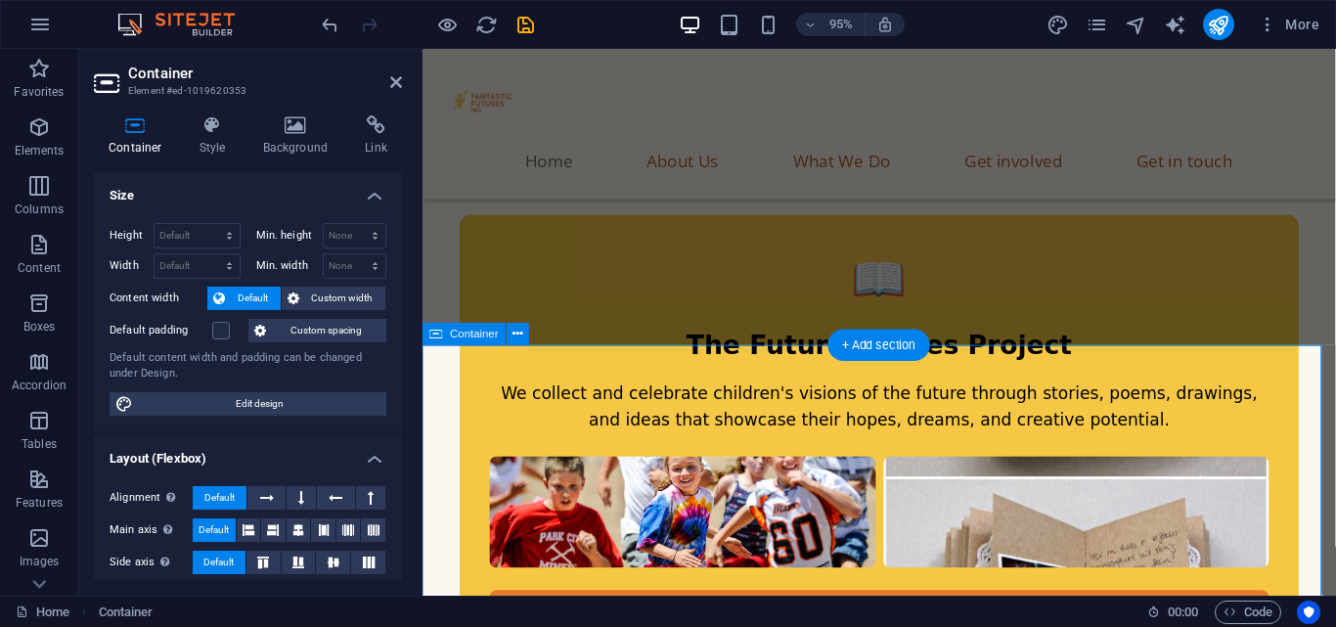
scroll to position [5046, 0]
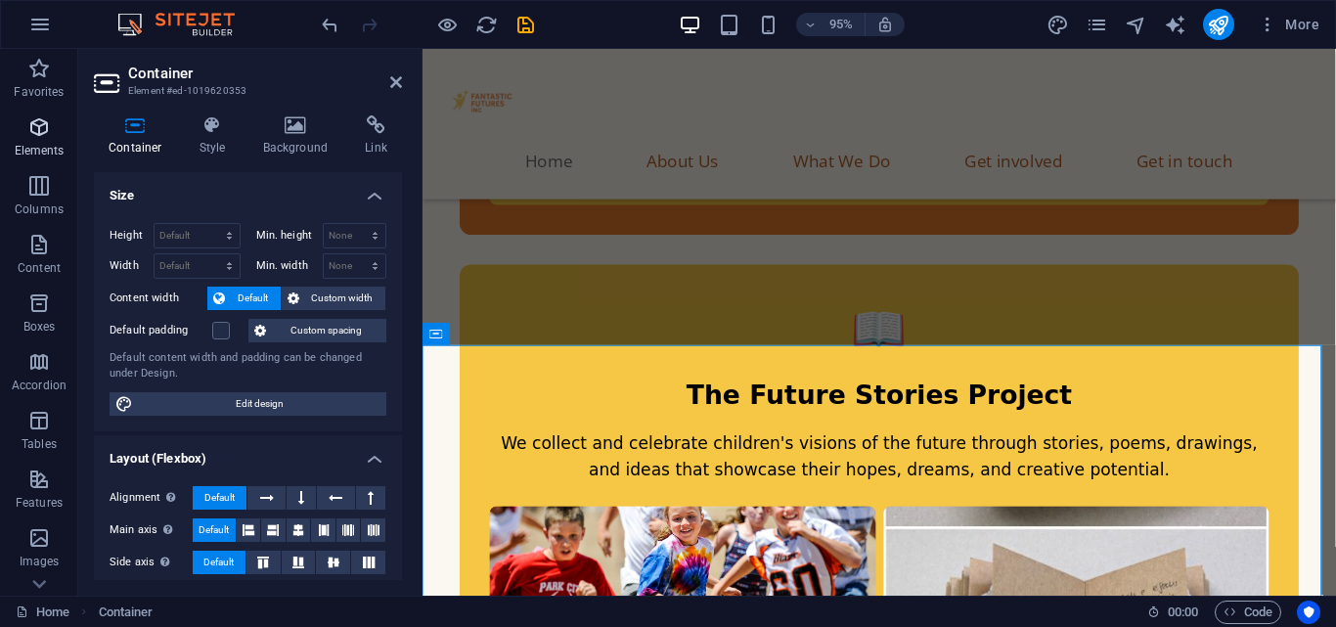
click at [37, 130] on icon "button" at bounding box center [38, 126] width 23 height 23
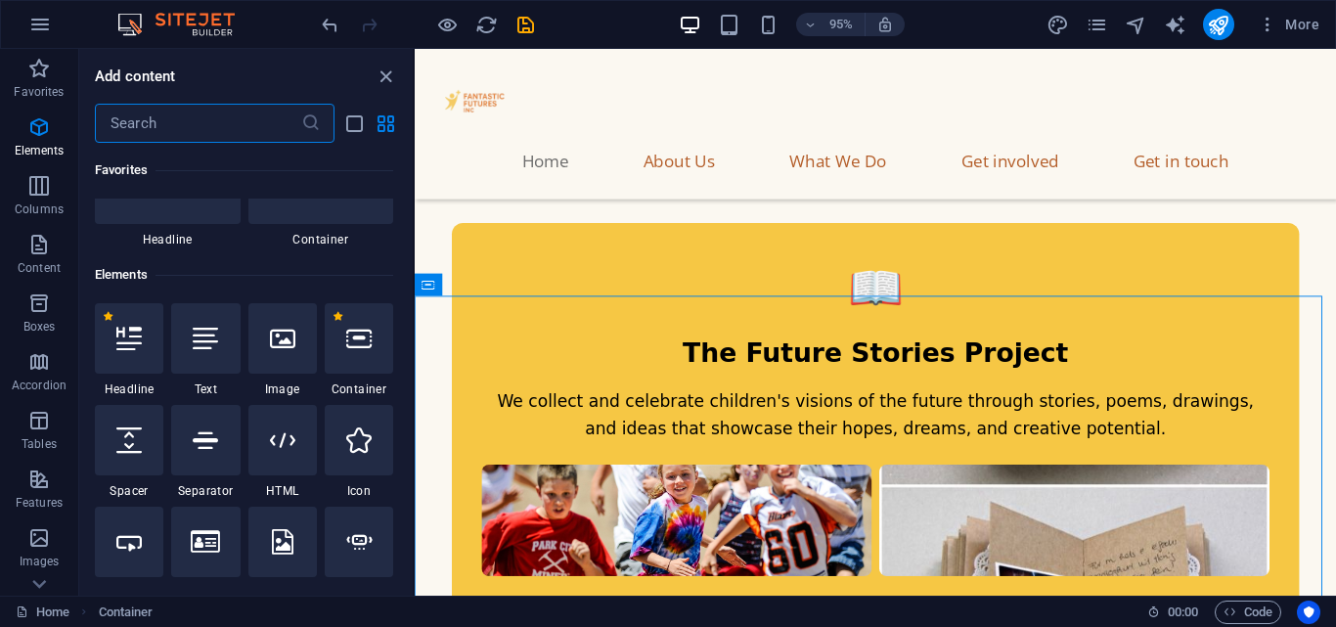
scroll to position [208, 0]
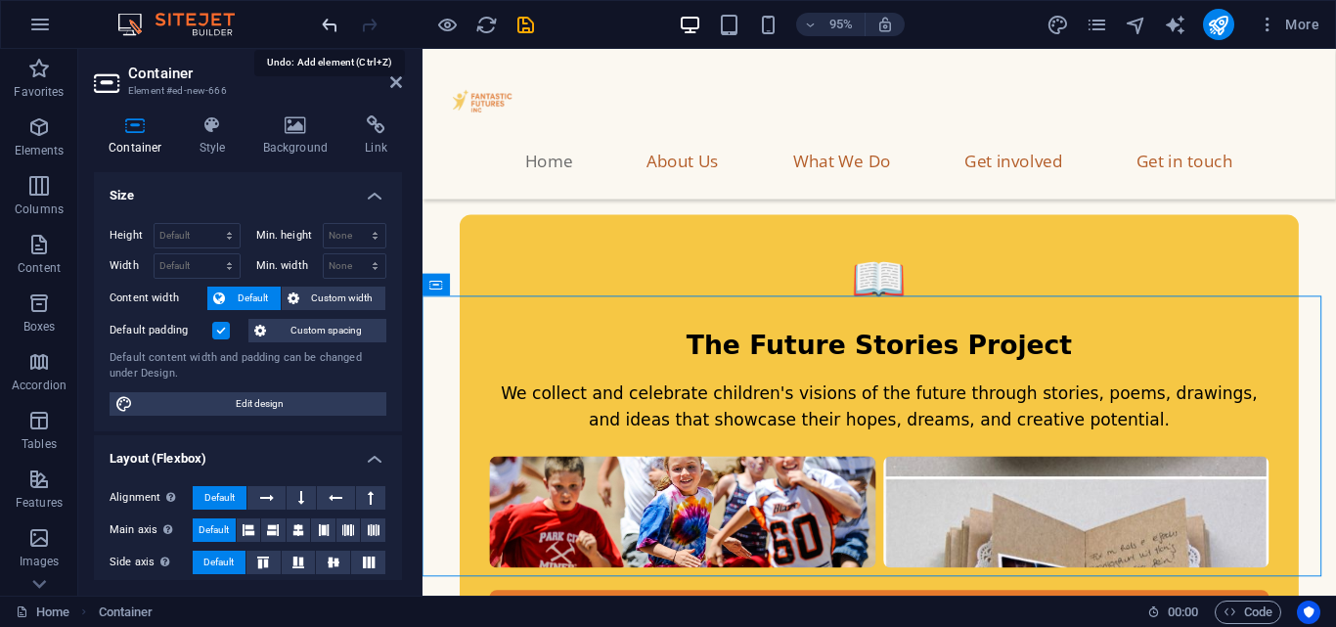
click at [331, 14] on icon "undo" at bounding box center [330, 25] width 22 height 22
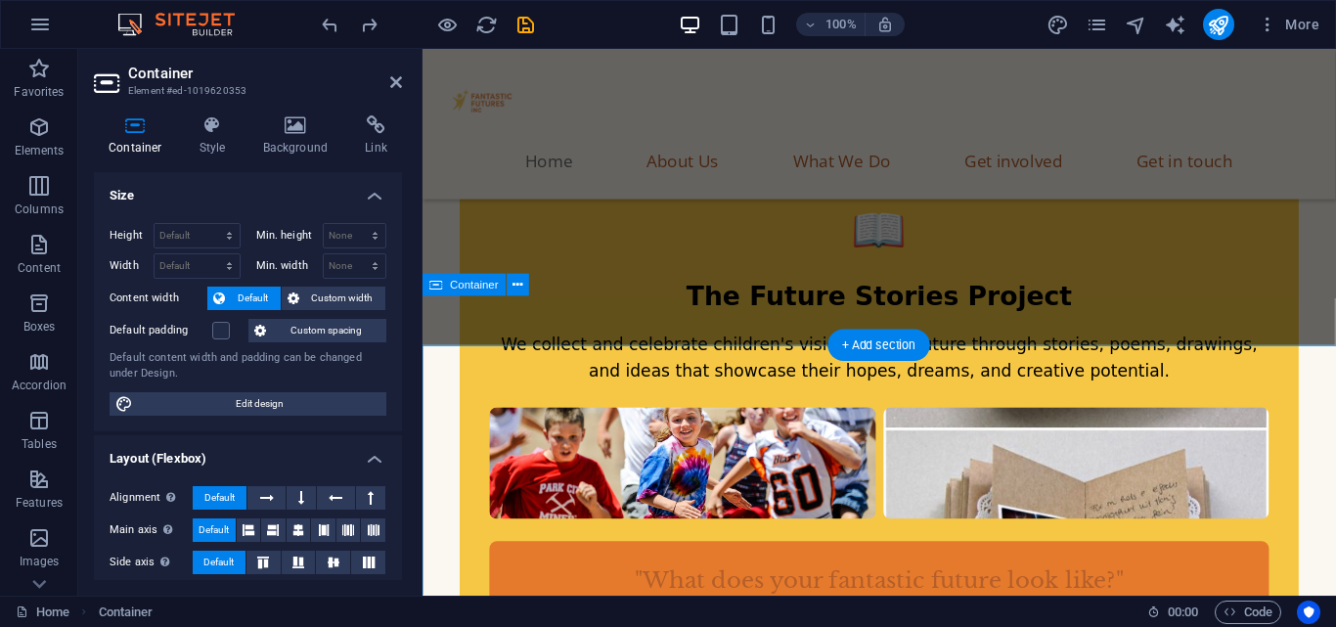
scroll to position [5098, 0]
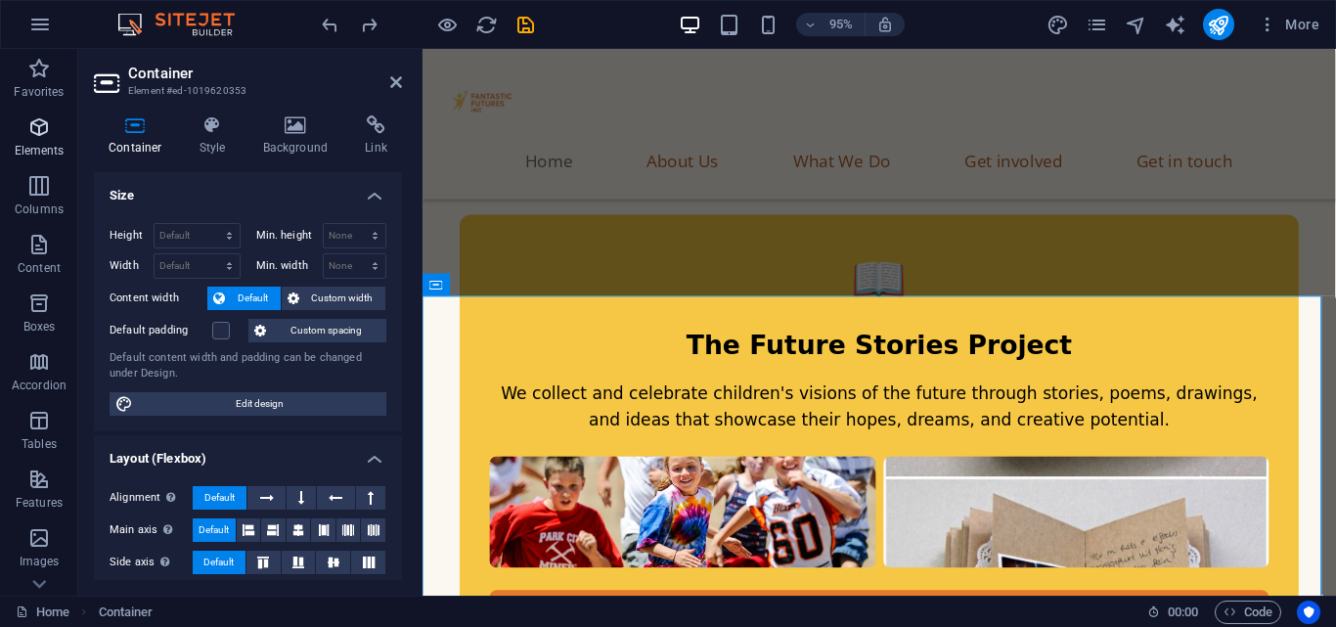
click at [43, 146] on p "Elements" at bounding box center [40, 151] width 50 height 16
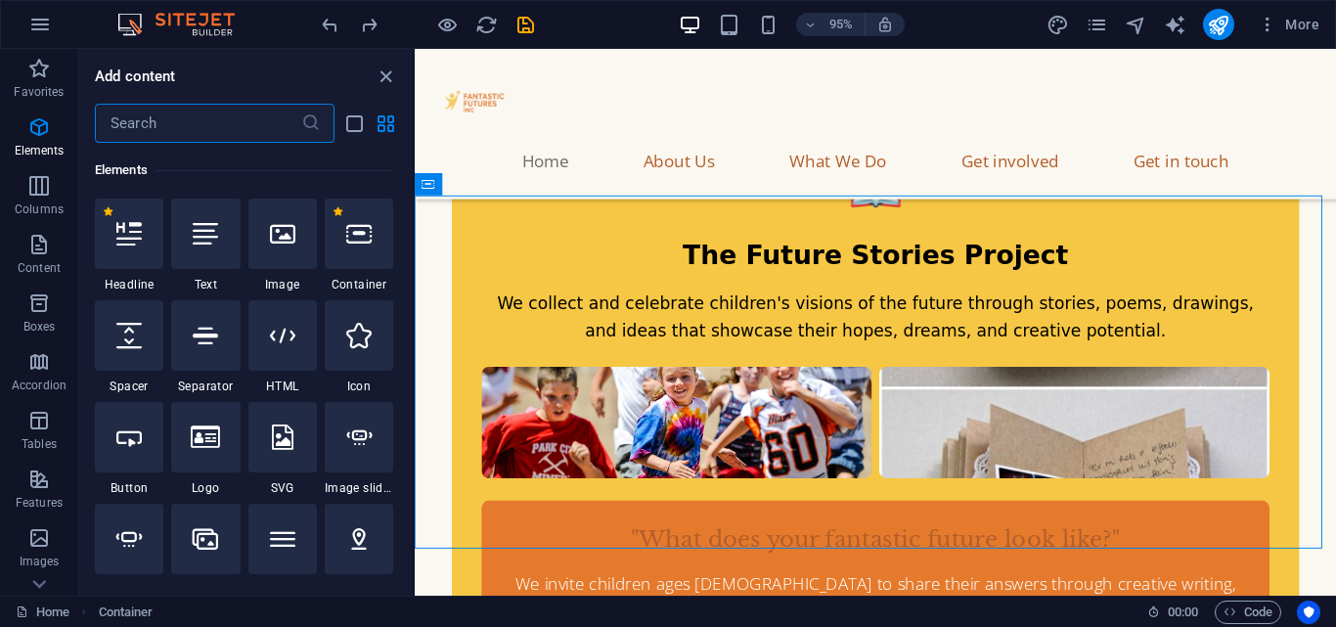
scroll to position [5209, 0]
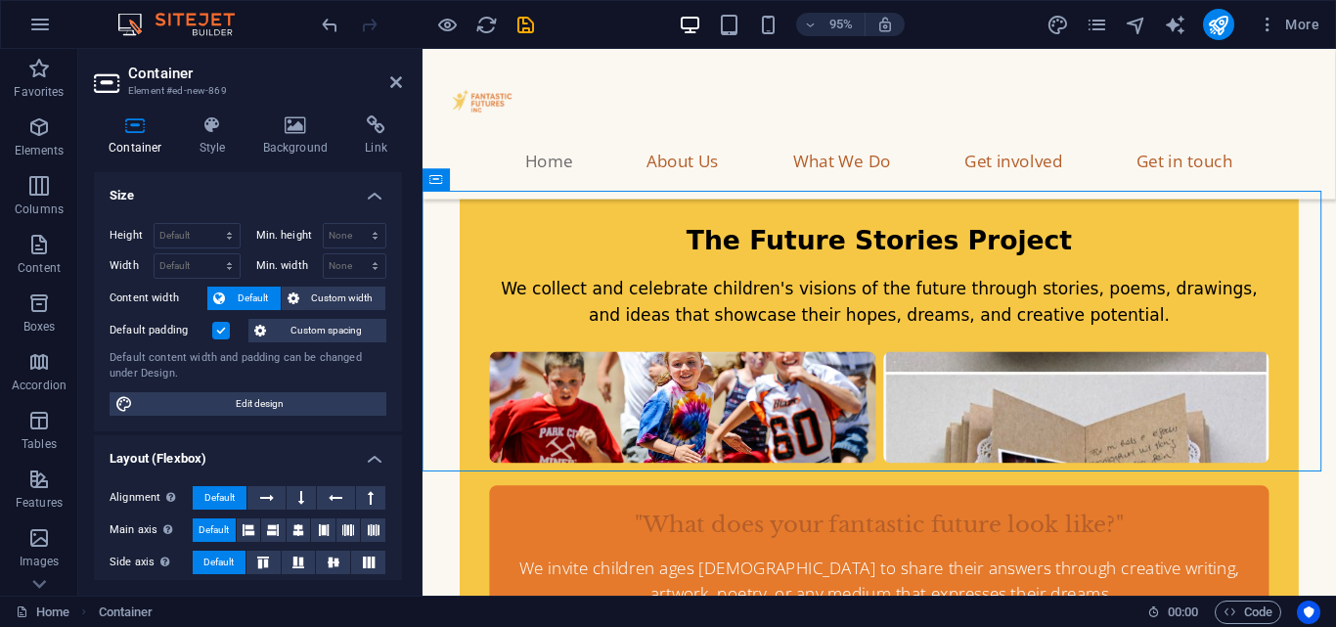
click at [402, 84] on aside "Container Element #ed-new-869 Container Style Background Link Size Height Defau…" at bounding box center [250, 322] width 344 height 547
click at [394, 79] on icon at bounding box center [396, 82] width 12 height 16
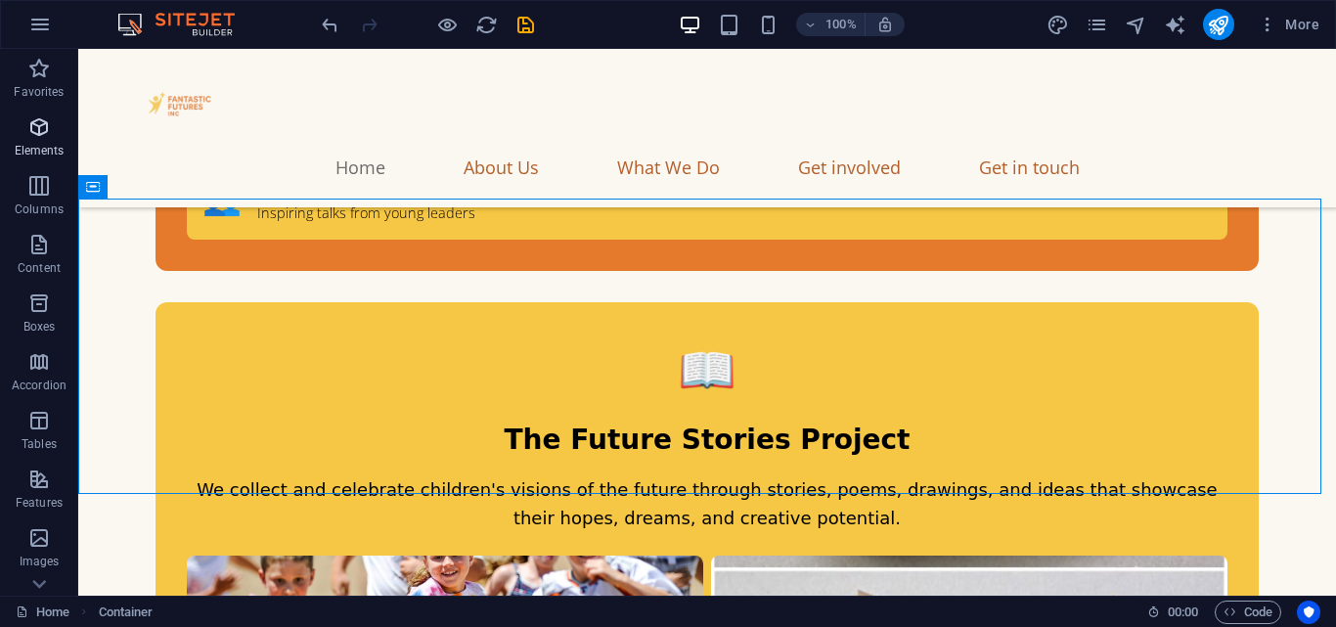
click at [46, 130] on icon "button" at bounding box center [38, 126] width 23 height 23
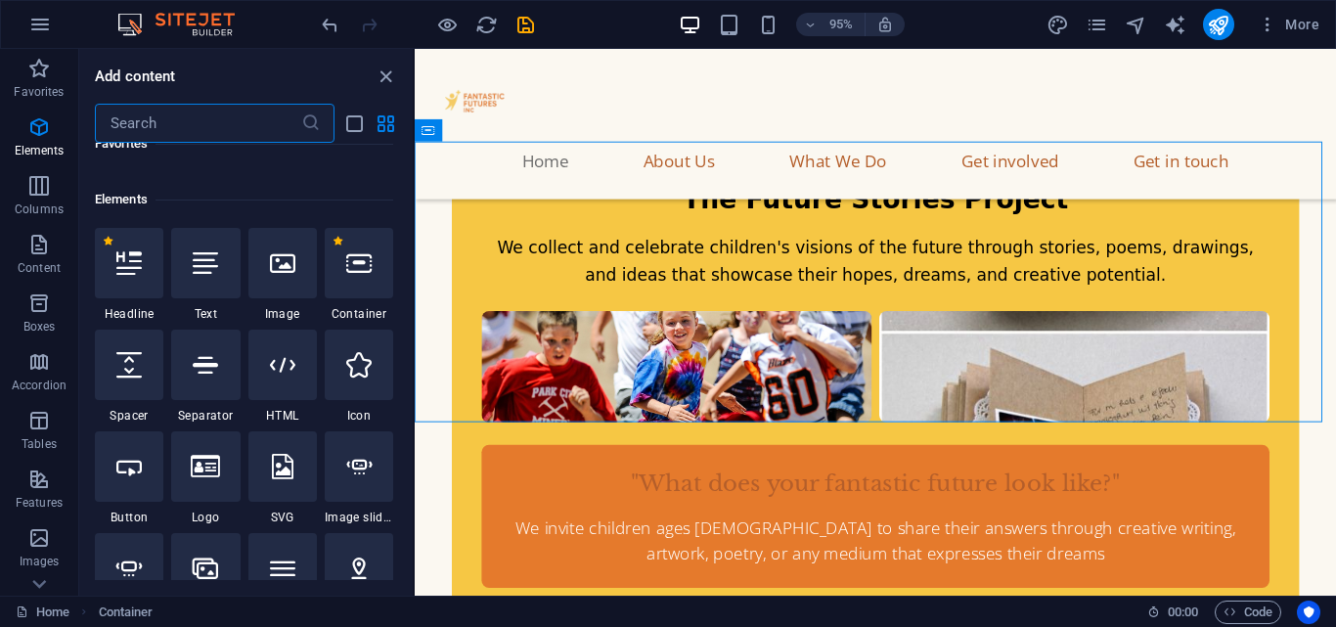
scroll to position [208, 0]
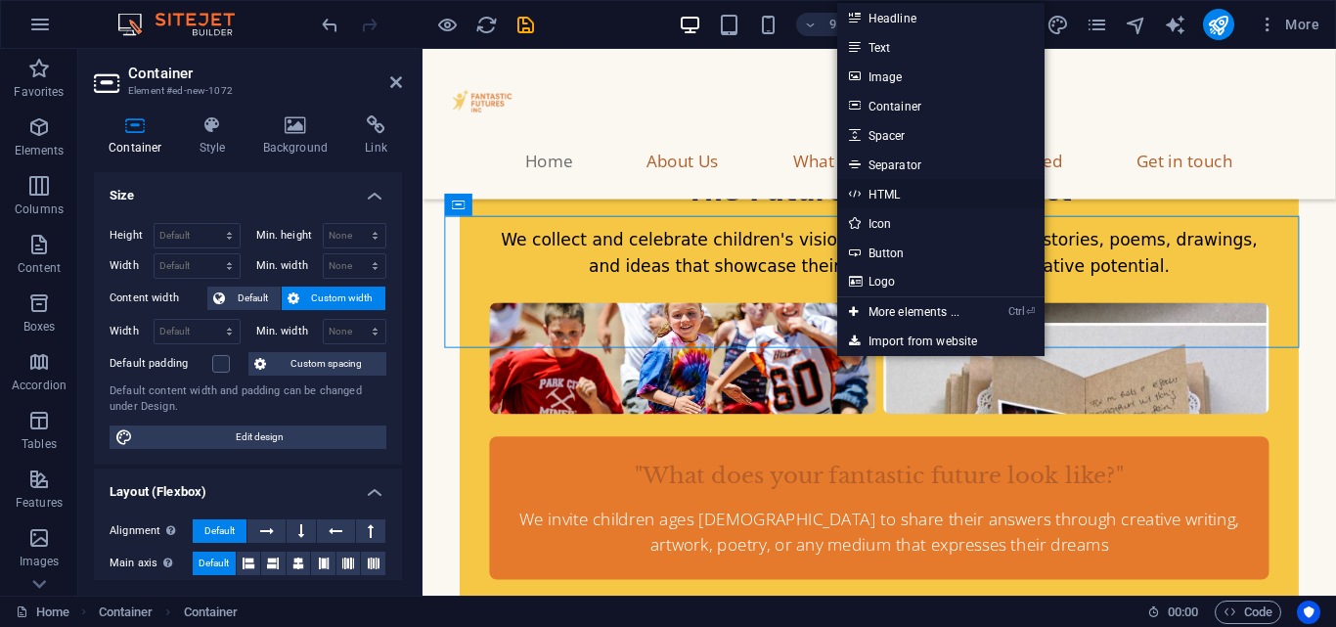
click at [885, 196] on link "HTML" at bounding box center [940, 193] width 207 height 29
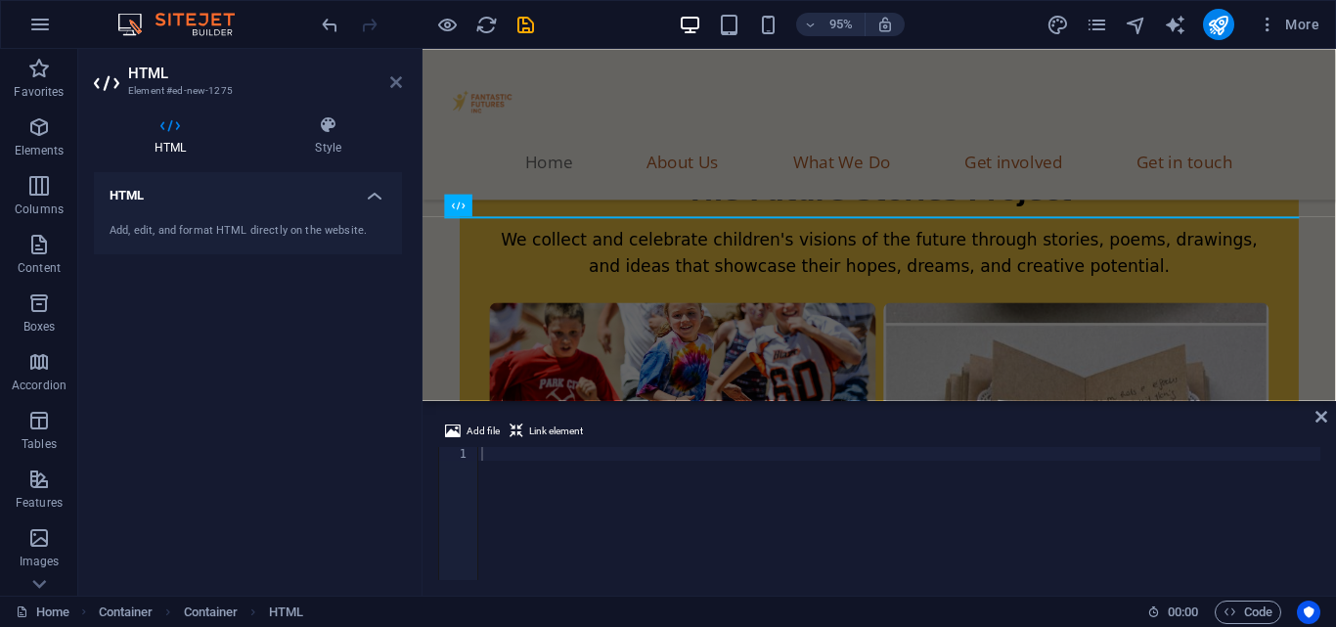
click at [393, 76] on icon at bounding box center [396, 82] width 12 height 16
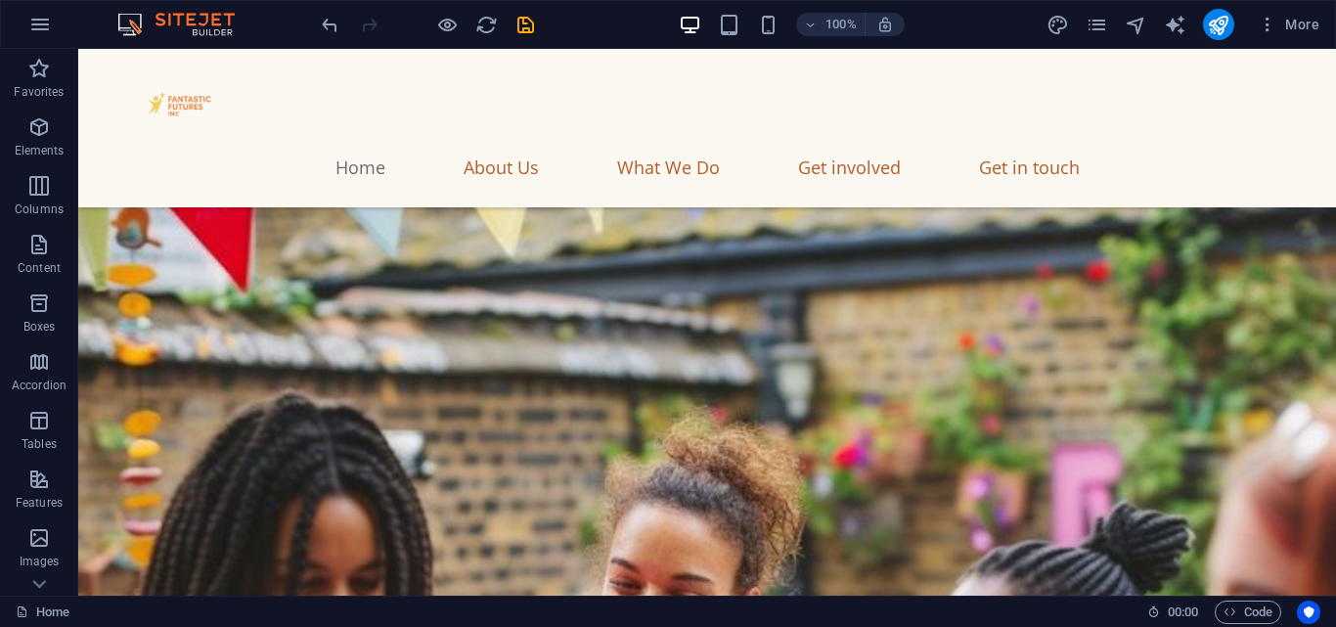
scroll to position [423, 0]
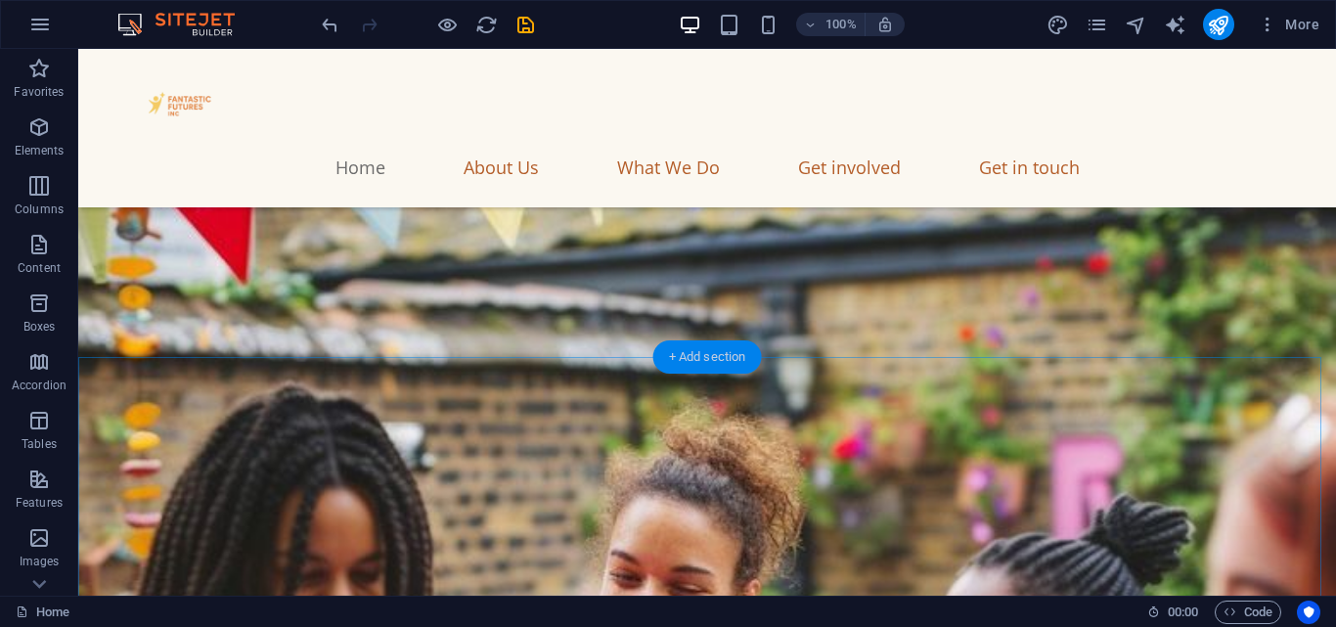
click at [694, 362] on div "+ Add section" at bounding box center [707, 356] width 109 height 33
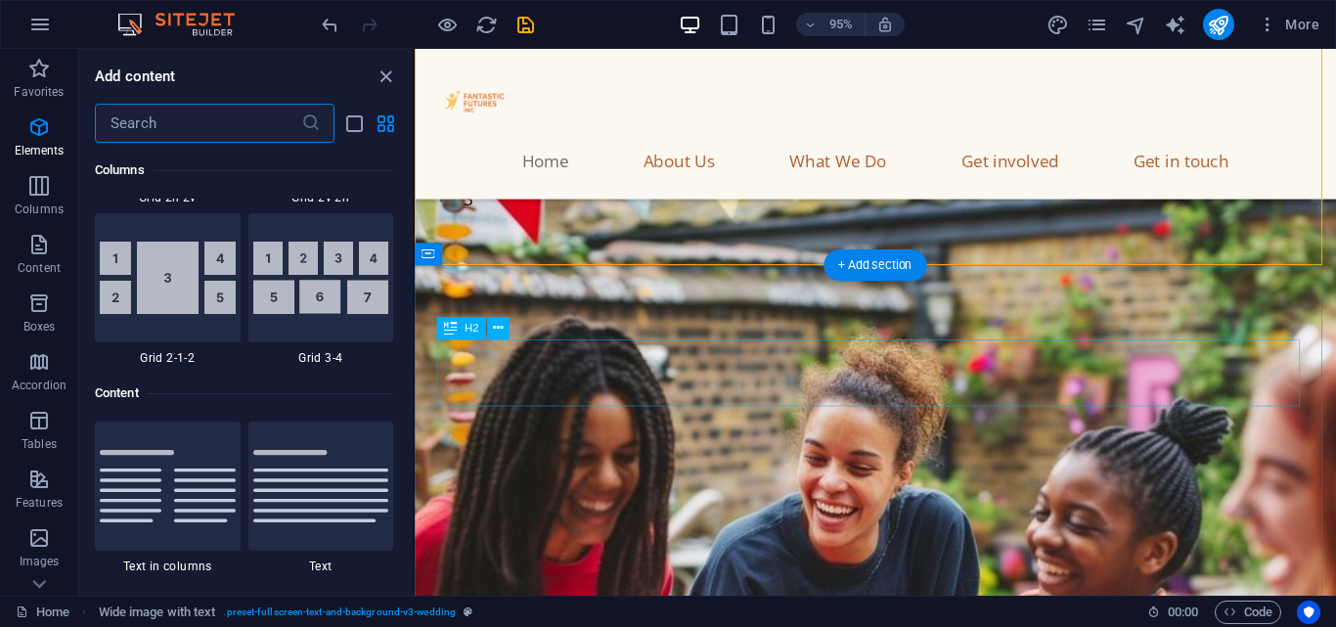
scroll to position [3422, 0]
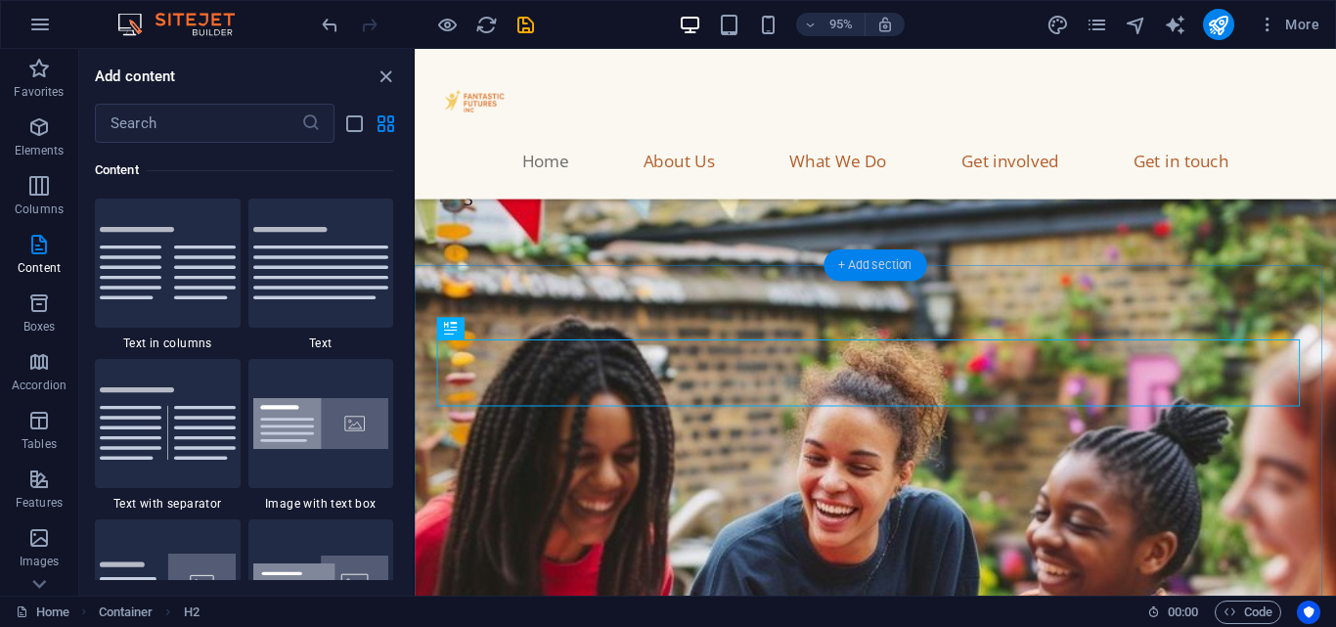
click at [850, 262] on div "+ Add section" at bounding box center [874, 264] width 103 height 31
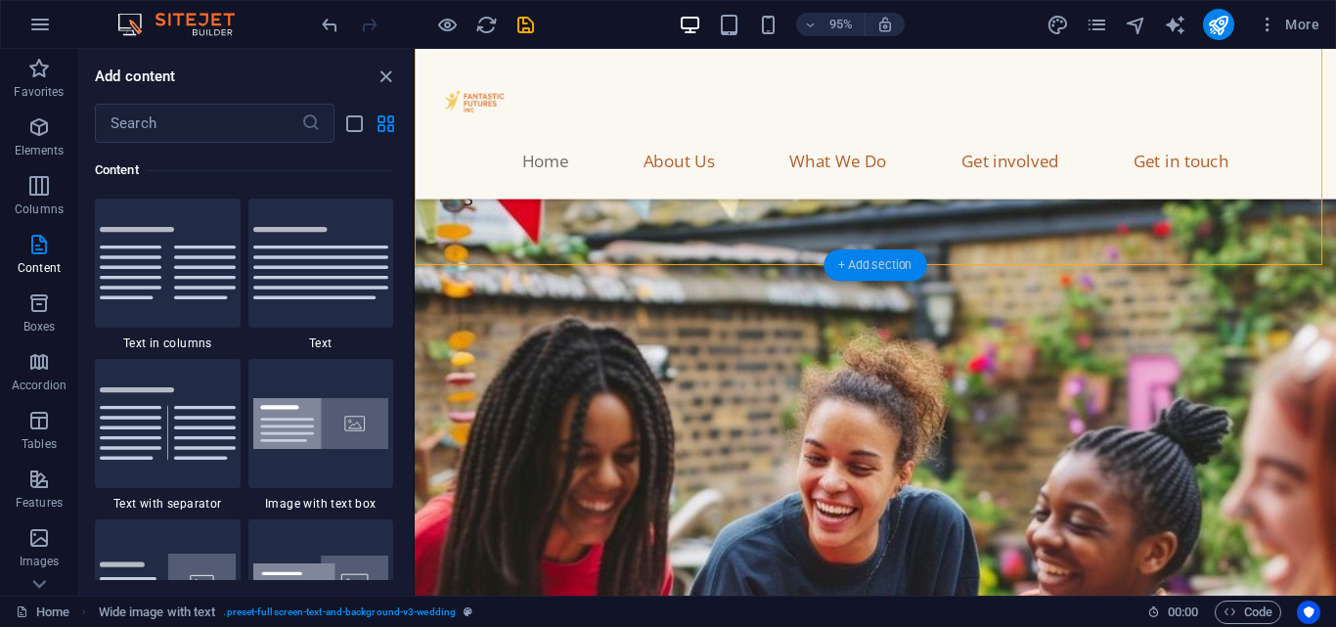
click at [850, 262] on div "+ Add section" at bounding box center [874, 264] width 103 height 31
click at [45, 138] on icon "button" at bounding box center [38, 126] width 23 height 23
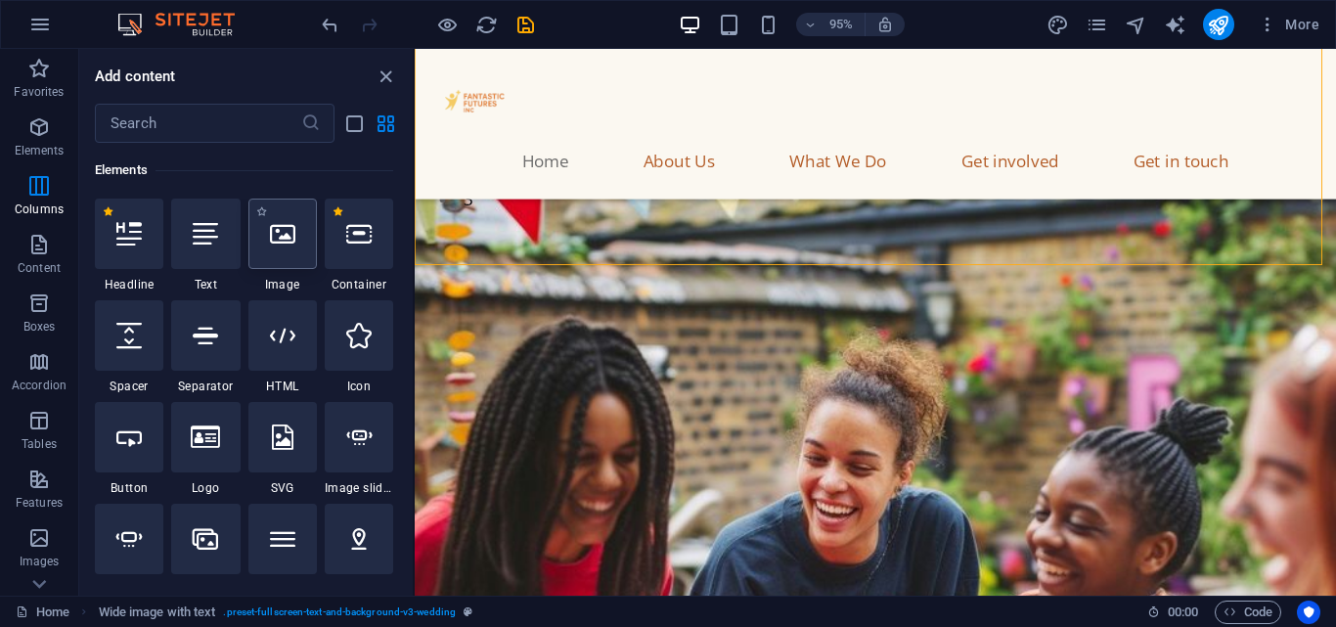
scroll to position [208, 0]
click at [349, 273] on div "1 Star Container" at bounding box center [359, 246] width 68 height 94
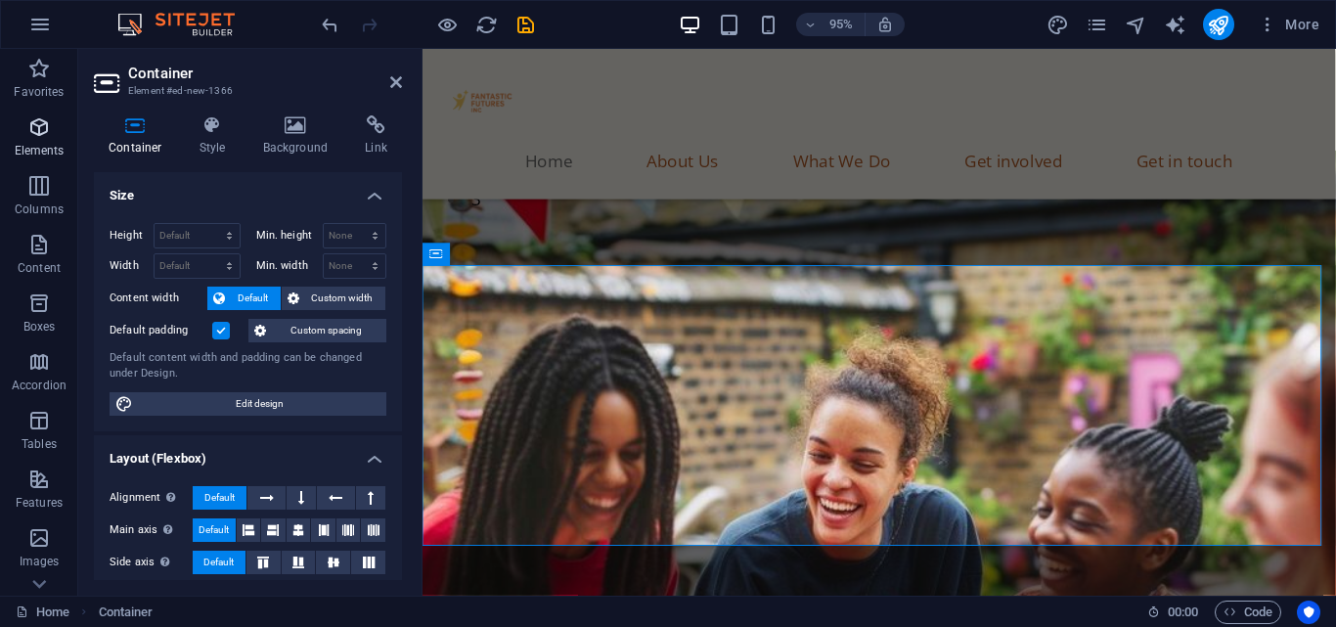
click at [49, 134] on icon "button" at bounding box center [38, 126] width 23 height 23
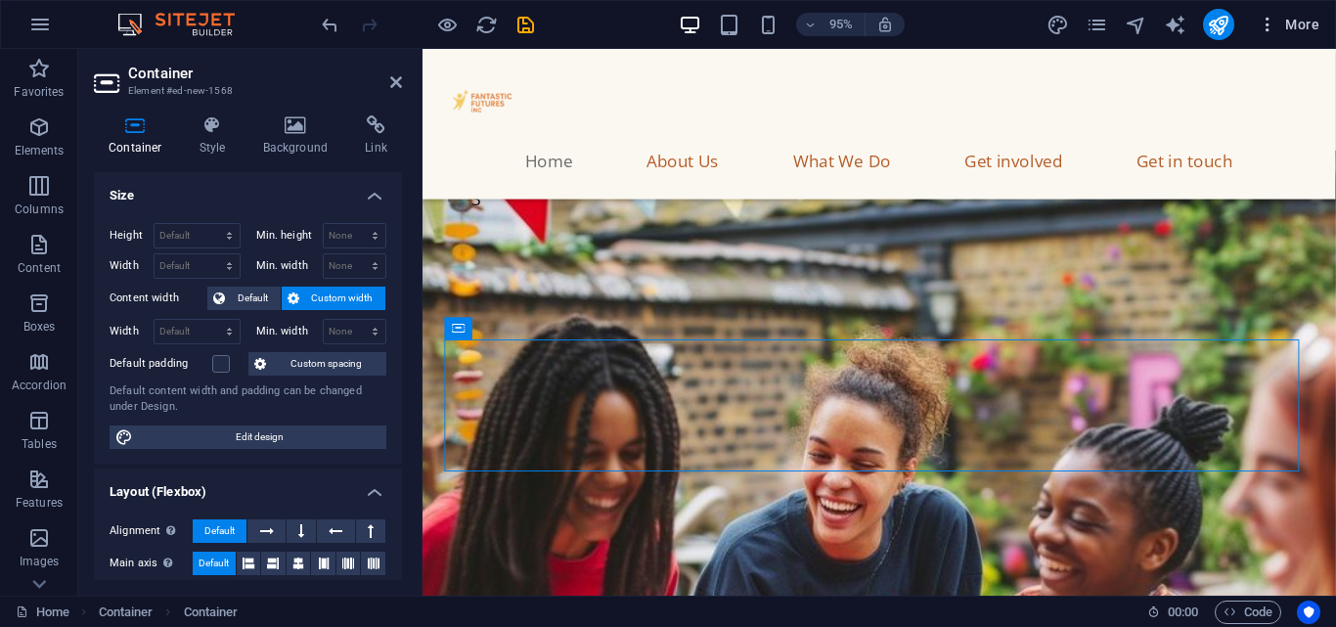
click at [1273, 22] on icon "button" at bounding box center [1268, 25] width 20 height 20
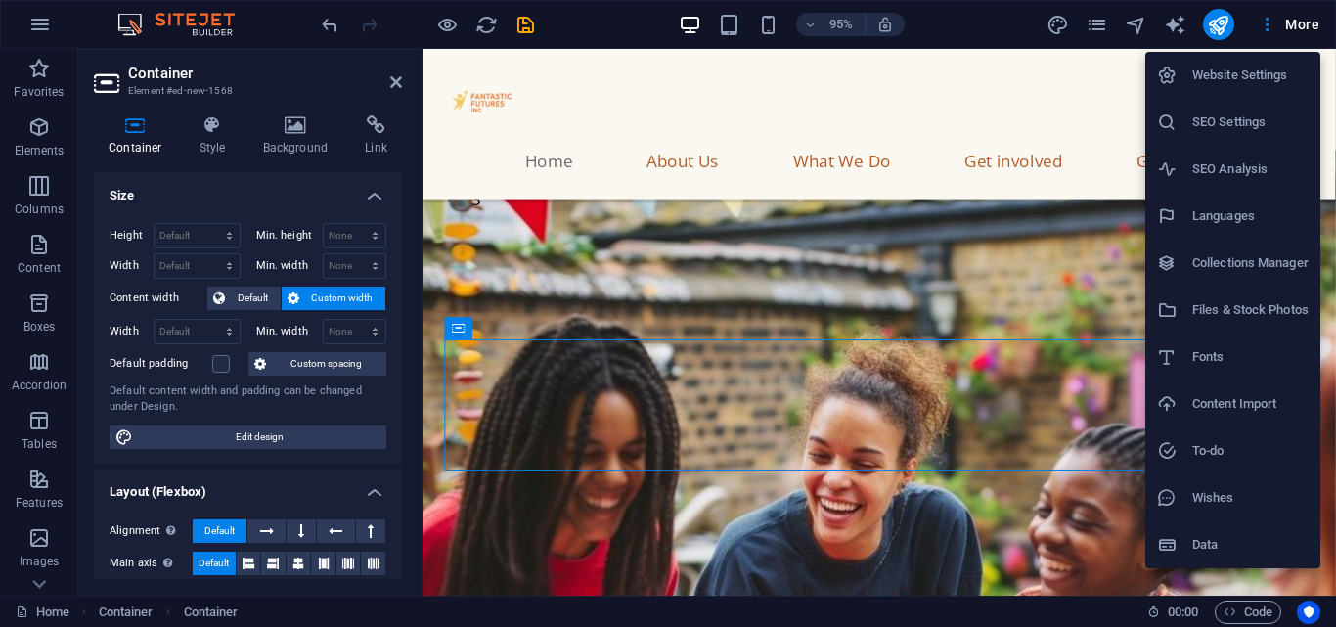
click at [1269, 325] on li "Files & Stock Photos" at bounding box center [1232, 310] width 175 height 47
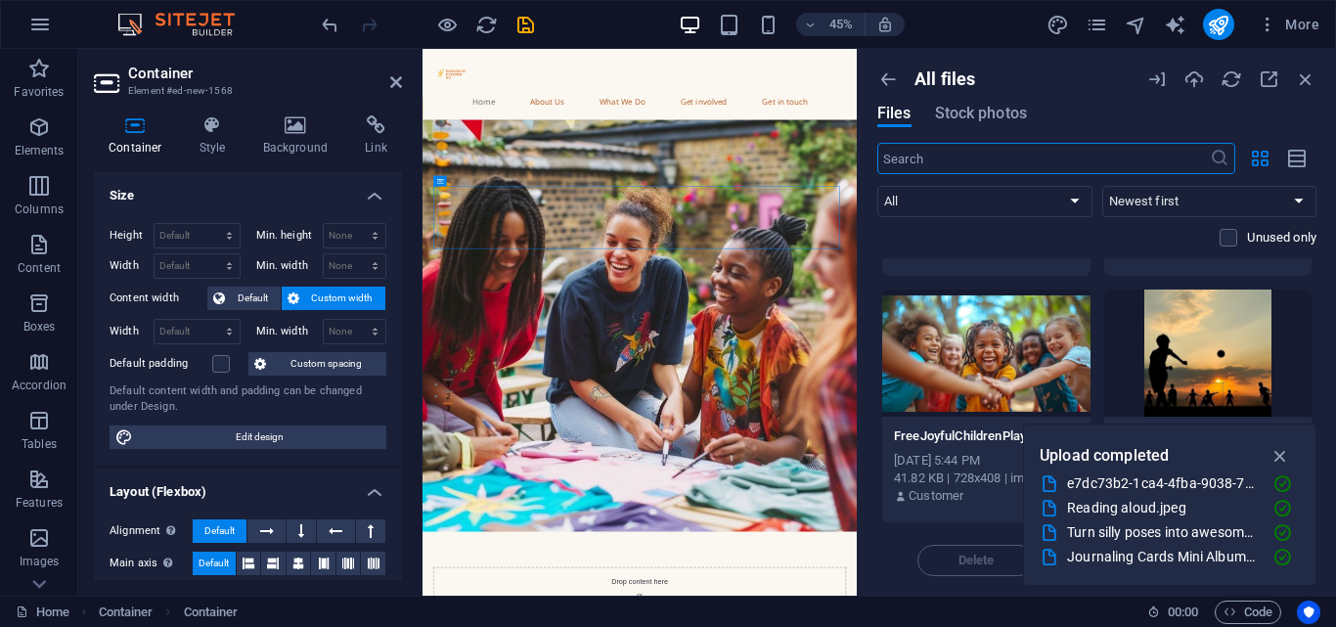
scroll to position [1980, 0]
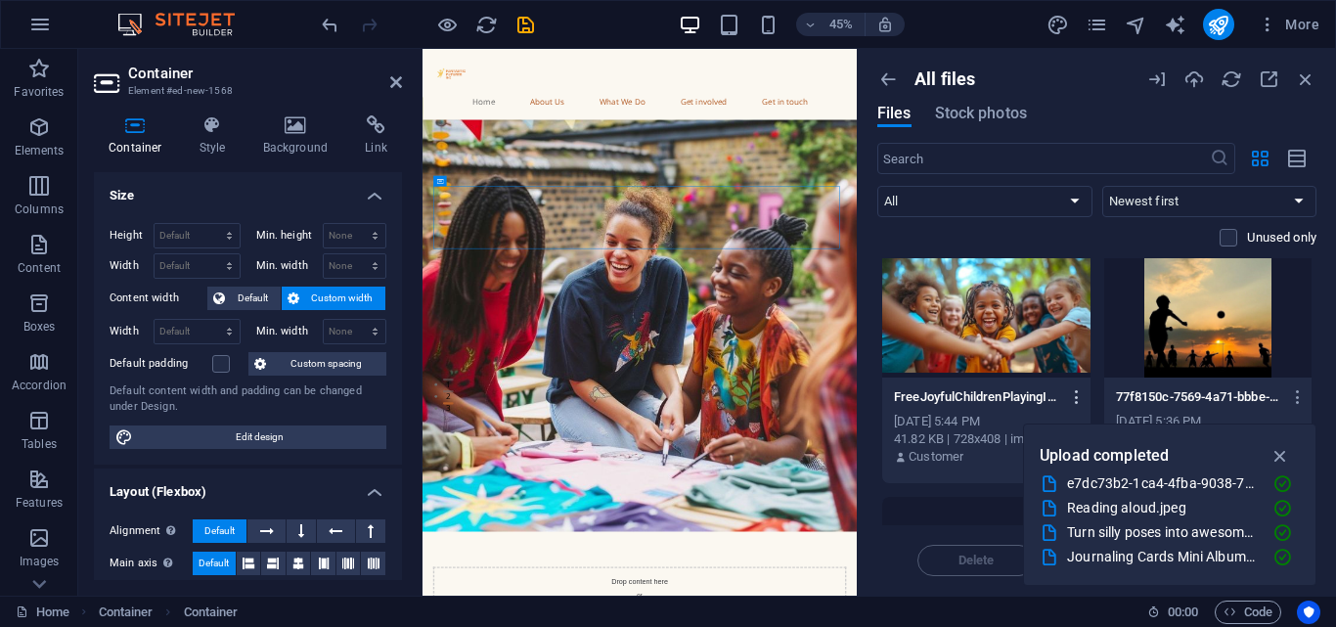
click at [1075, 396] on icon "button" at bounding box center [1077, 397] width 19 height 18
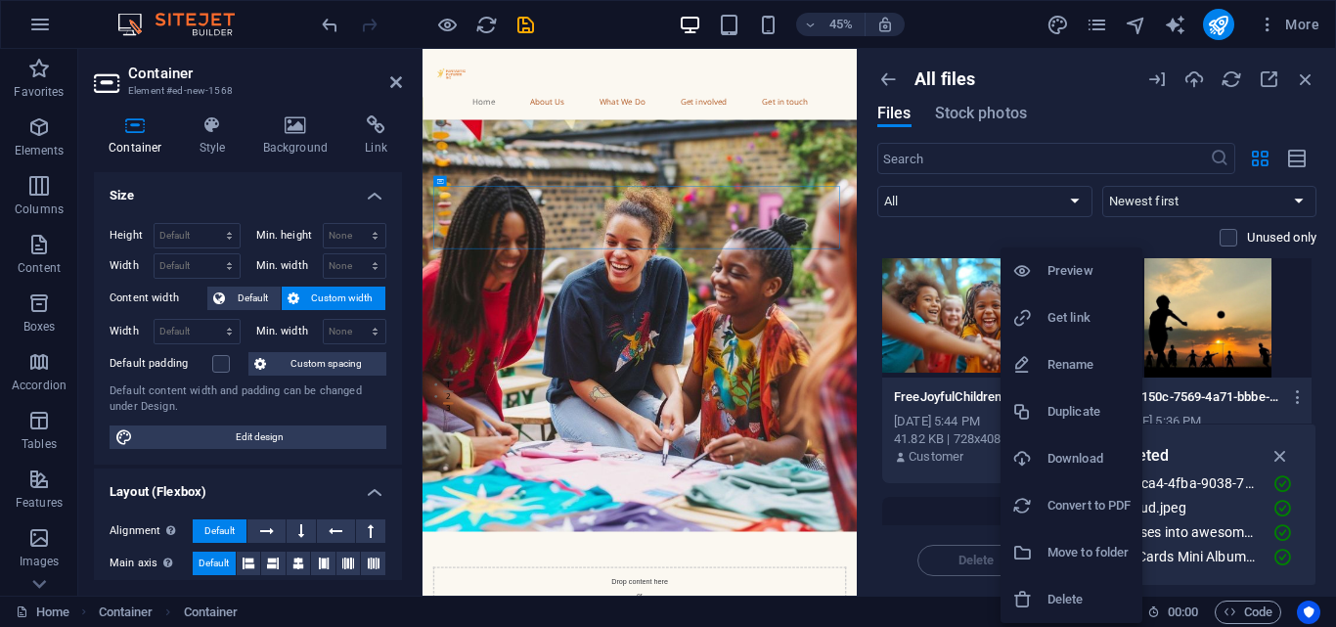
click at [1044, 322] on div at bounding box center [1029, 318] width 35 height 20
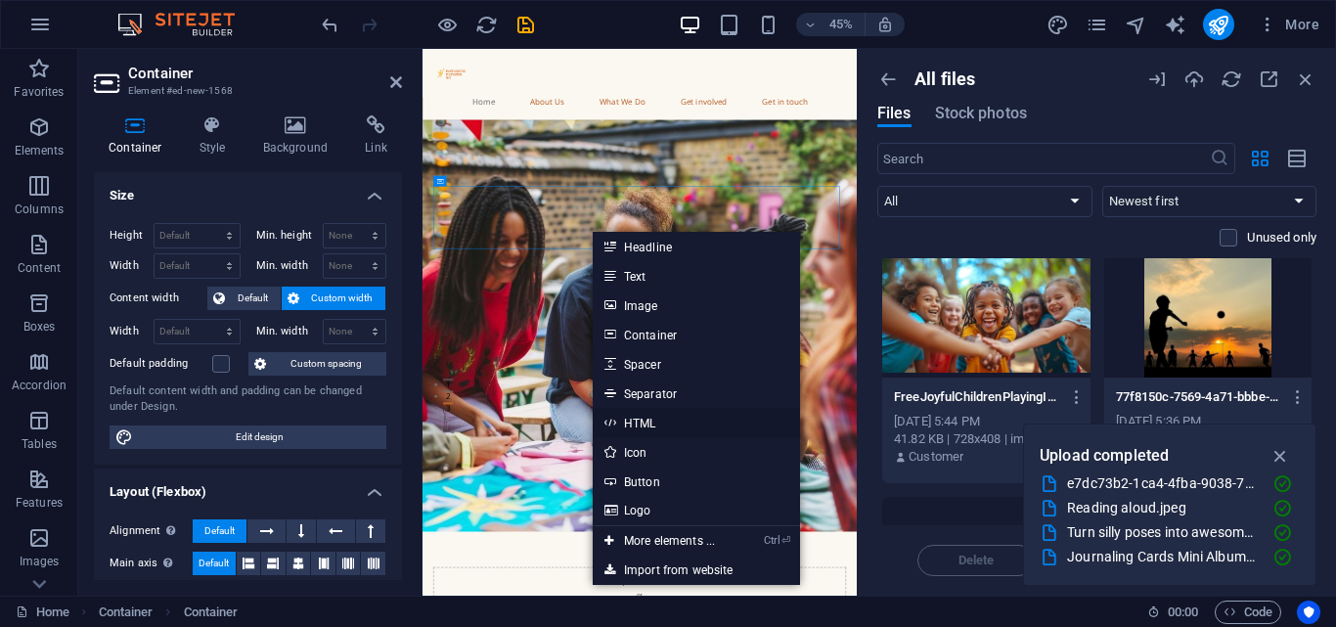
click at [664, 414] on link "HTML" at bounding box center [696, 422] width 207 height 29
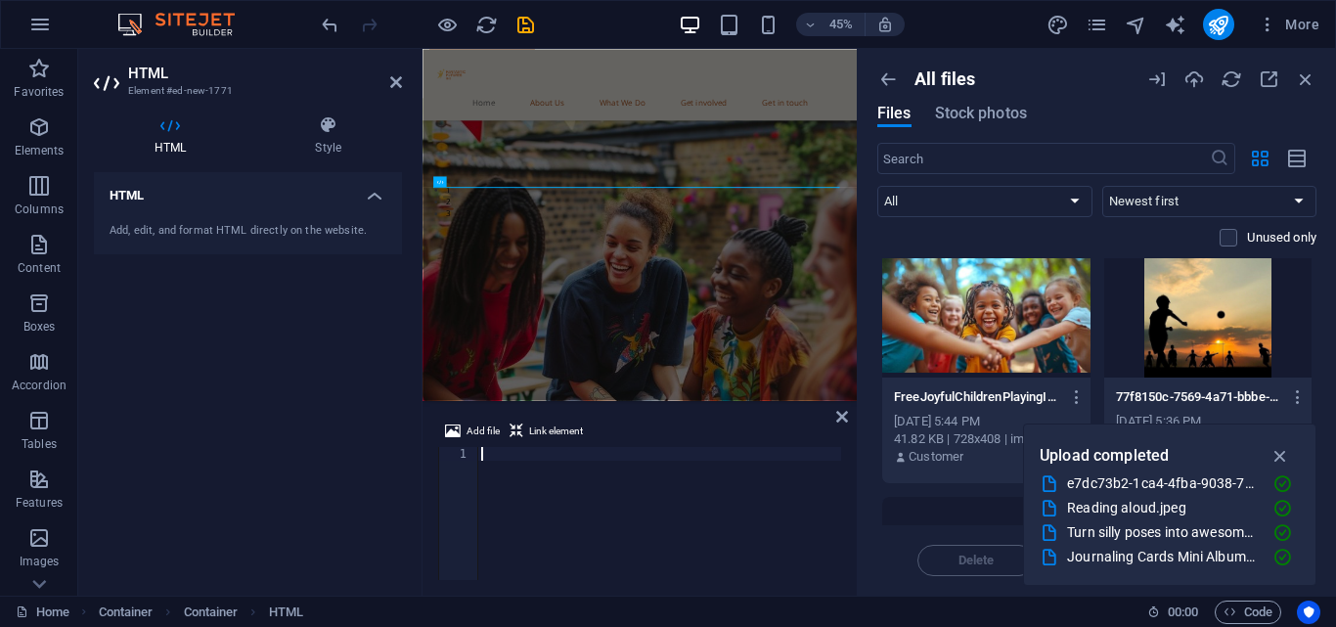
type textarea "</section>"
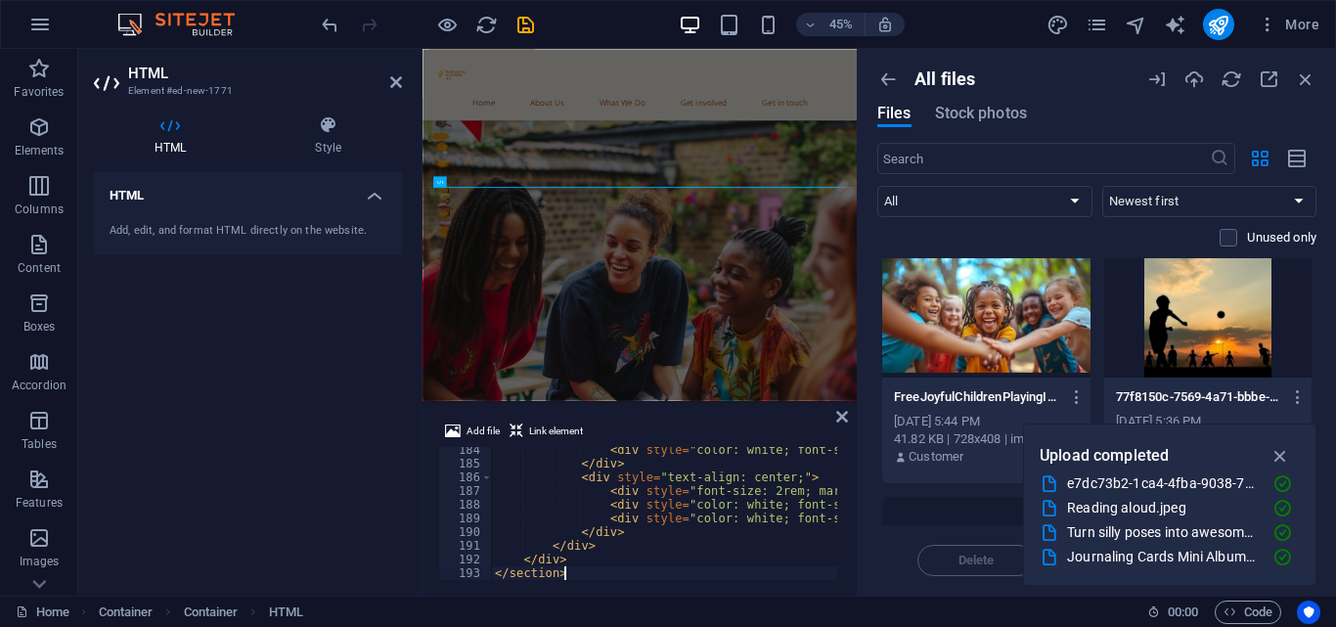
scroll to position [2510, 0]
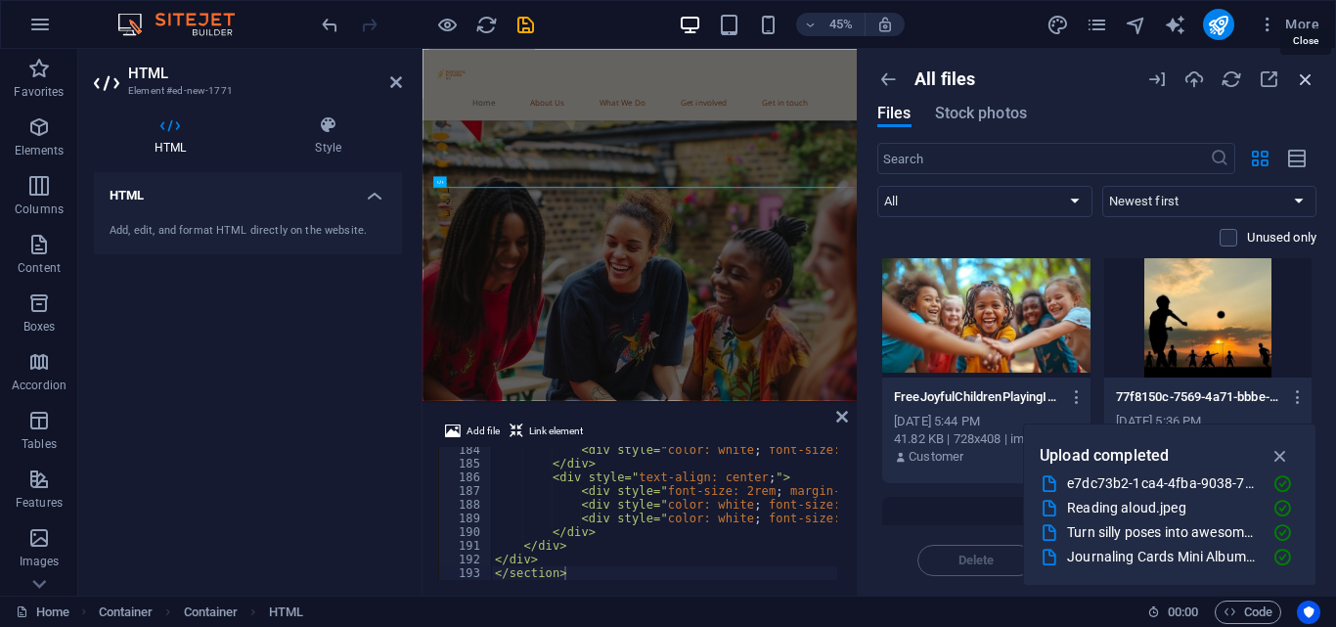
click at [1311, 83] on icon "button" at bounding box center [1306, 79] width 22 height 22
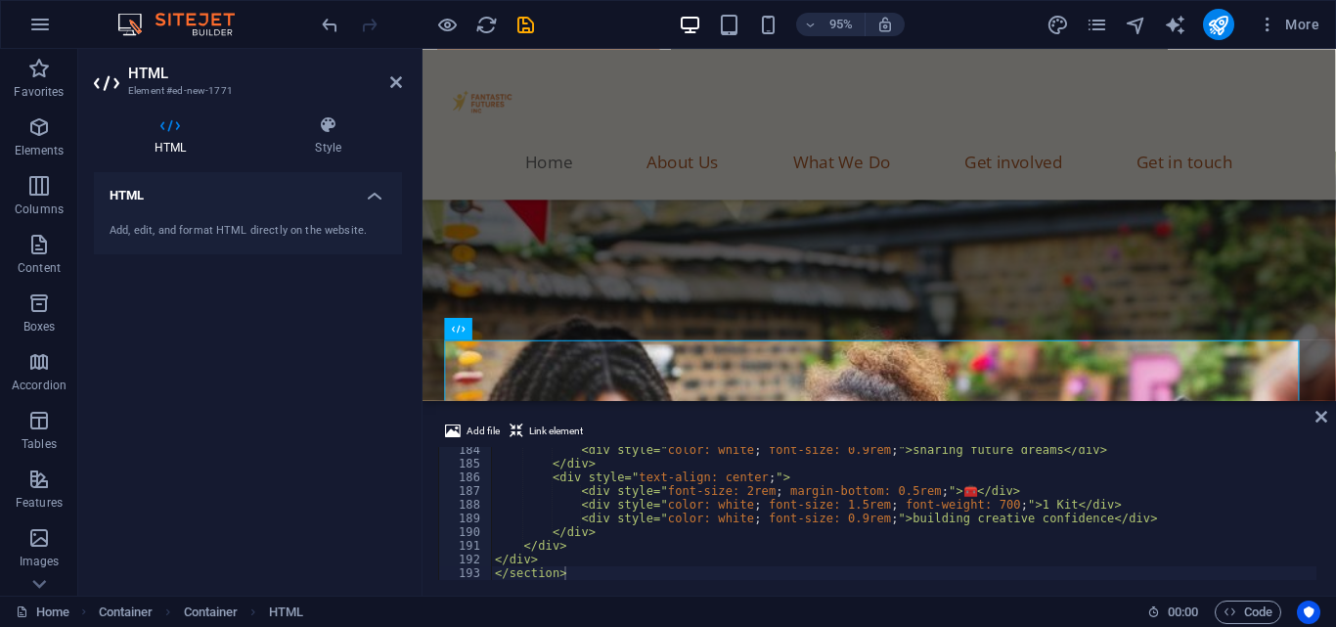
click at [391, 72] on h2 "HTML" at bounding box center [265, 74] width 274 height 18
click at [393, 75] on icon at bounding box center [396, 82] width 12 height 16
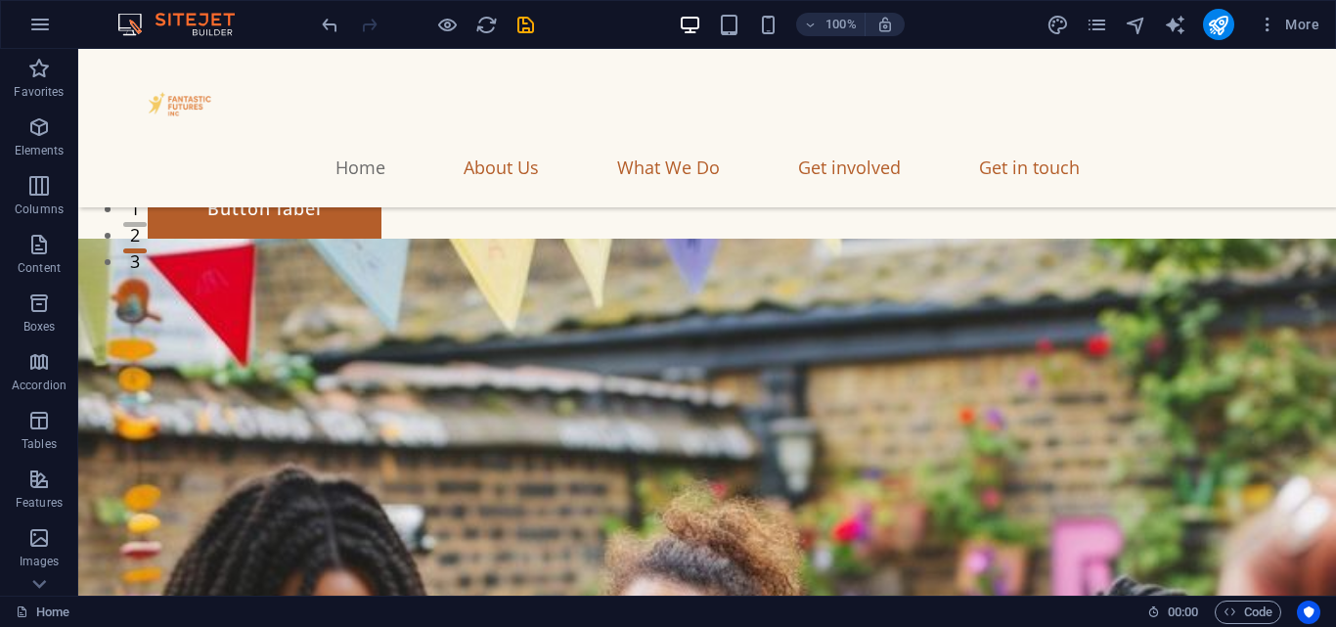
scroll to position [364, 0]
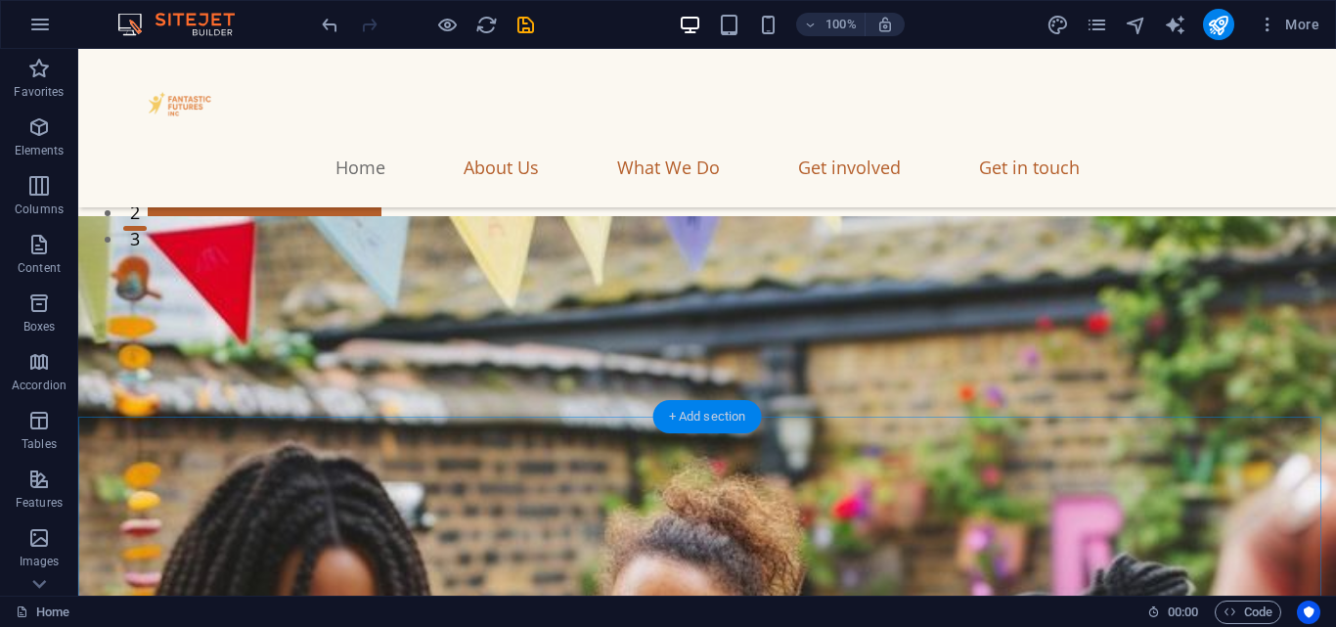
click at [681, 413] on div "+ Add section" at bounding box center [707, 416] width 109 height 33
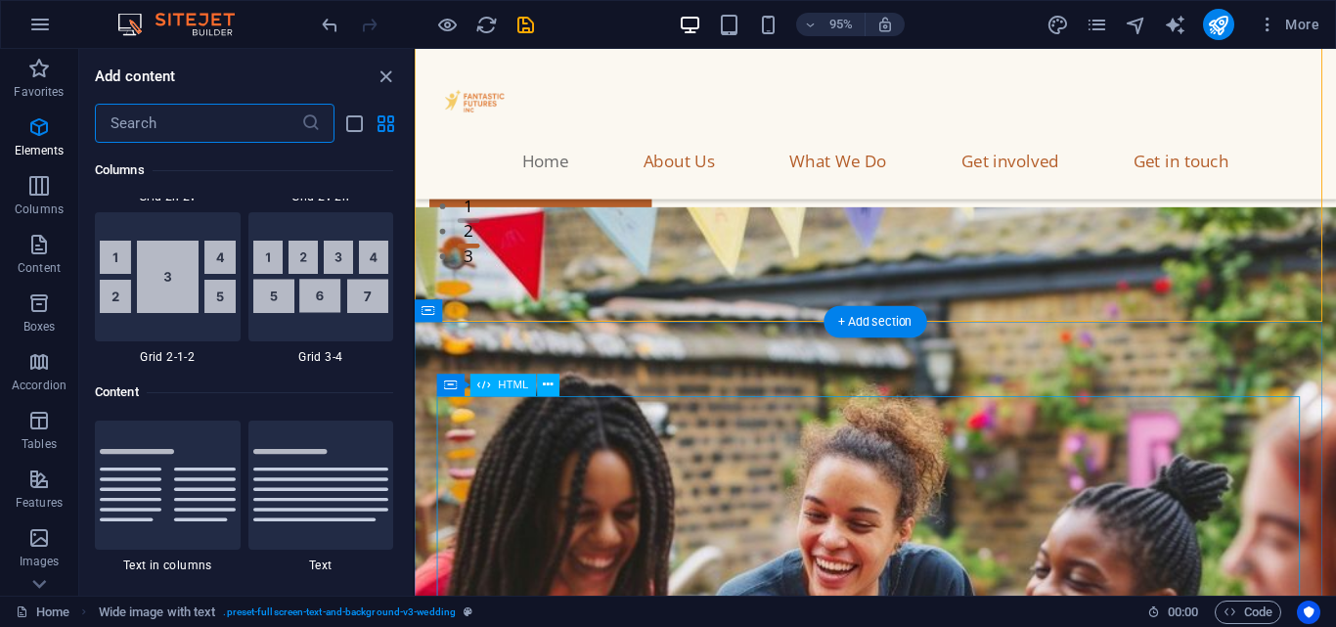
scroll to position [3422, 0]
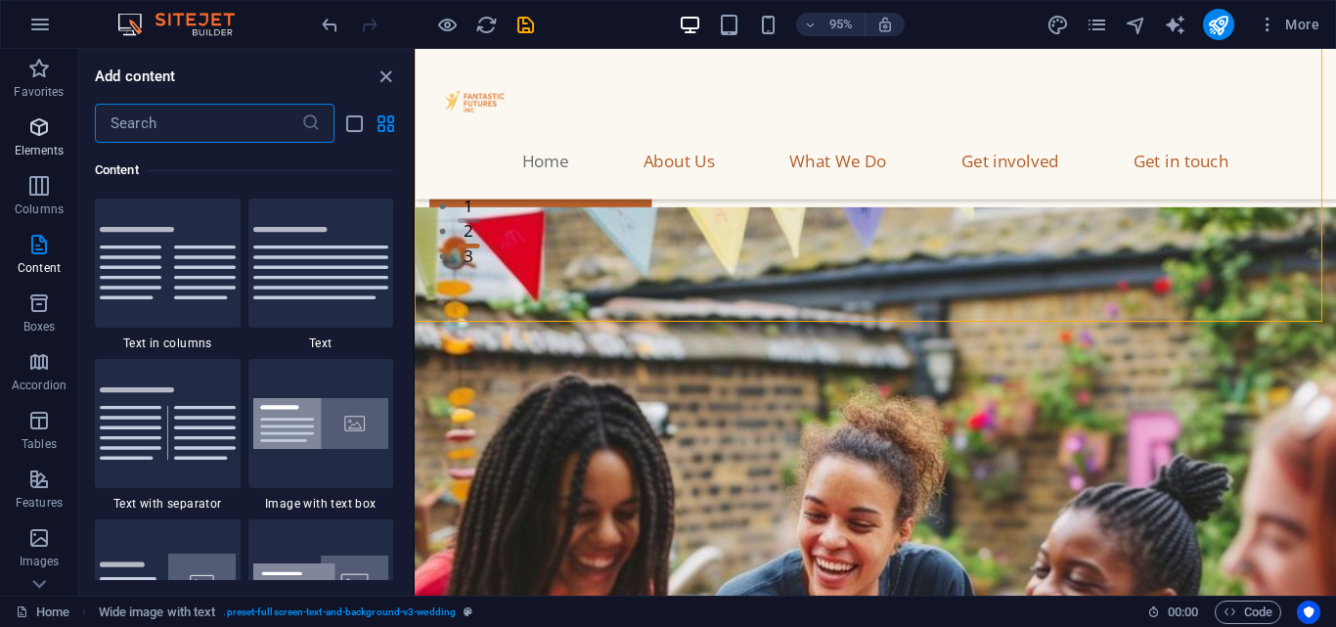
click at [45, 120] on icon "button" at bounding box center [38, 126] width 23 height 23
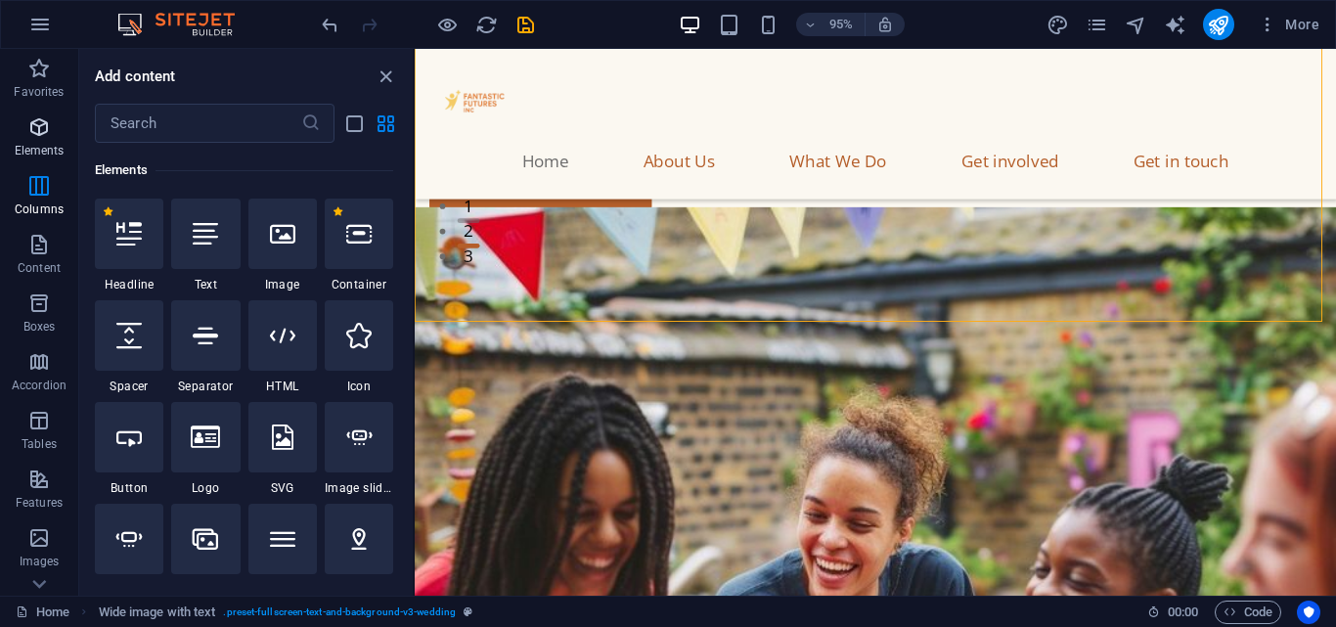
scroll to position [208, 0]
click at [377, 222] on div at bounding box center [359, 234] width 68 height 70
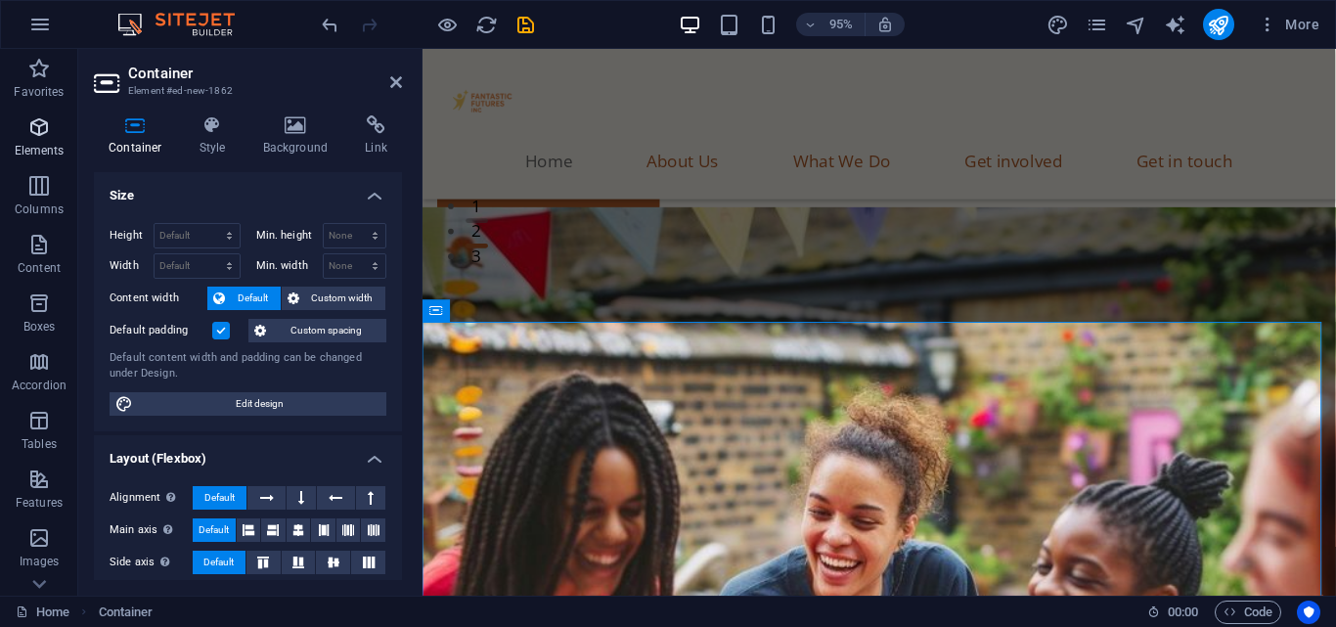
click at [57, 122] on span "Elements" at bounding box center [39, 138] width 78 height 47
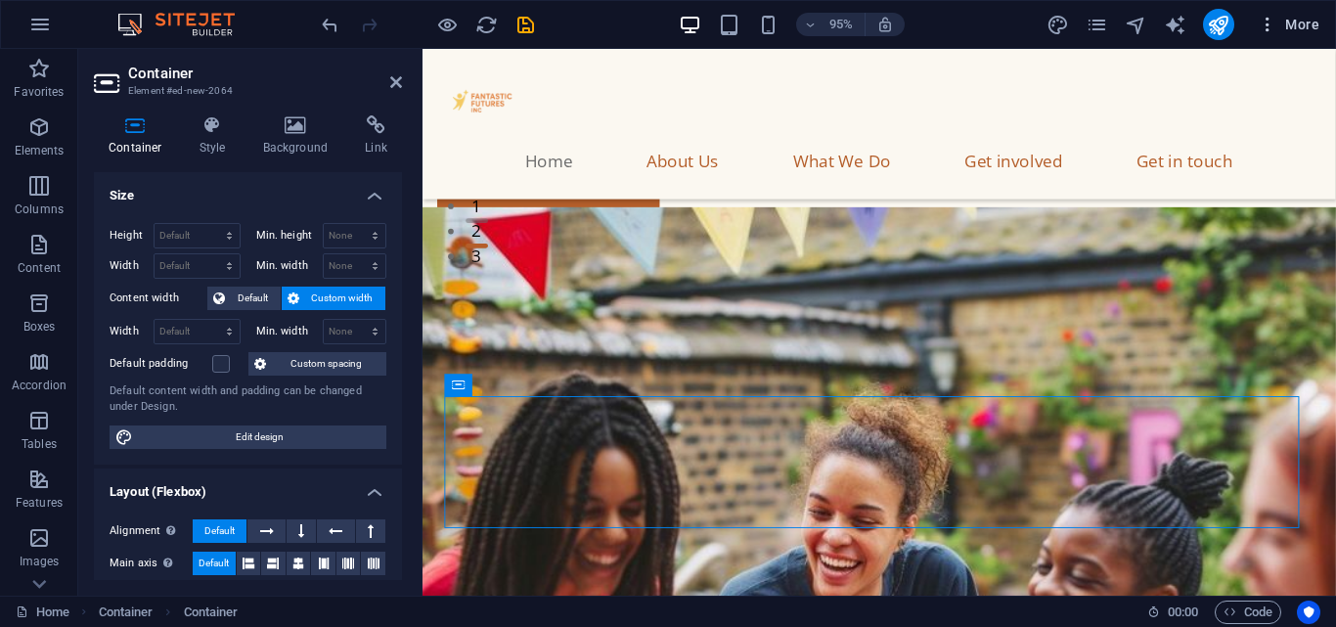
click at [1273, 29] on icon "button" at bounding box center [1268, 25] width 20 height 20
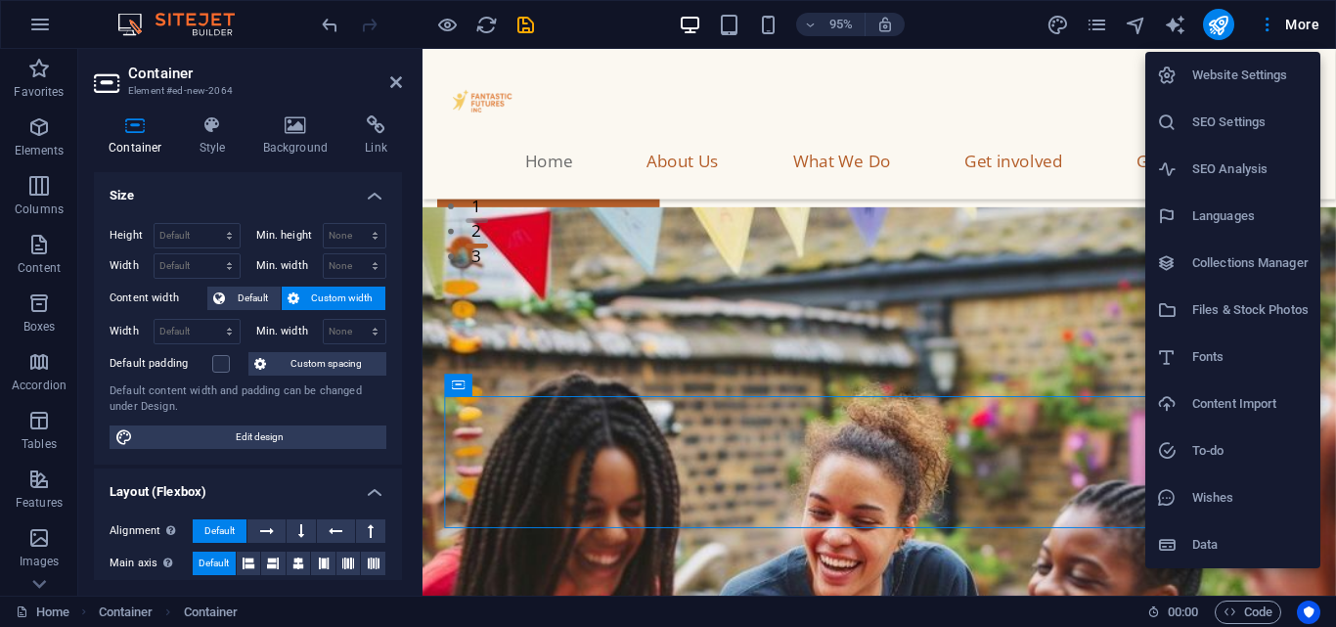
click at [1104, 26] on div at bounding box center [668, 313] width 1336 height 627
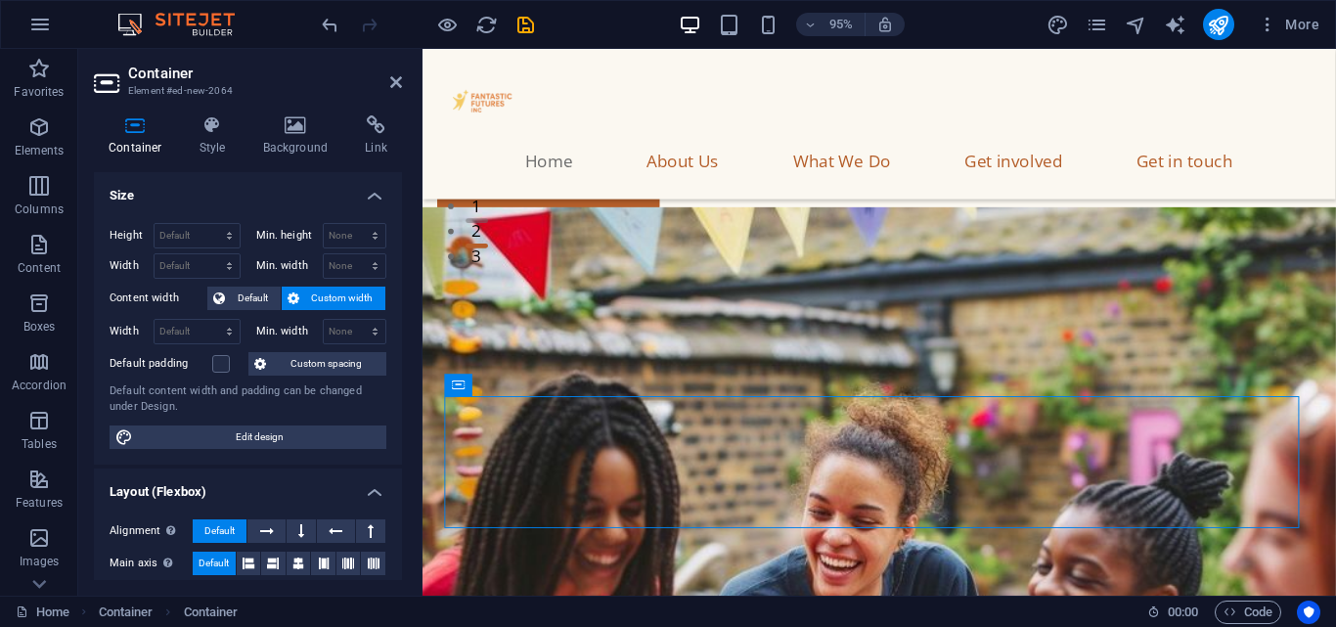
click at [1104, 26] on icon "pages" at bounding box center [1097, 25] width 22 height 22
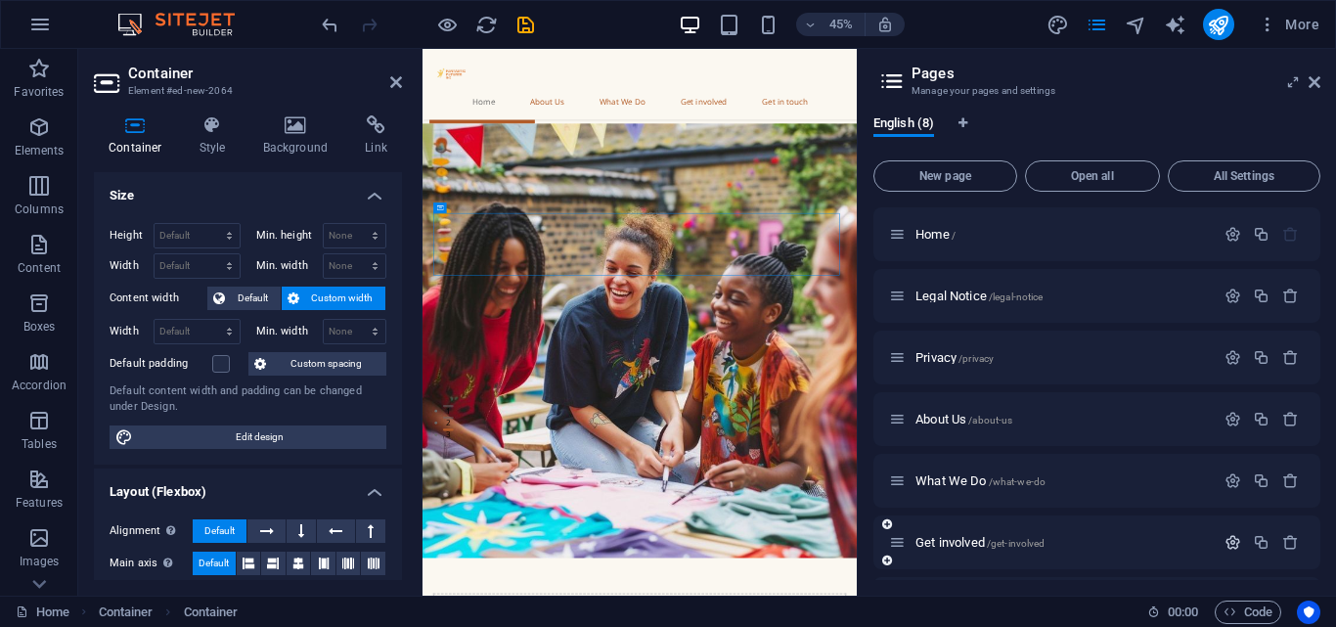
click at [1225, 546] on icon "button" at bounding box center [1232, 542] width 17 height 17
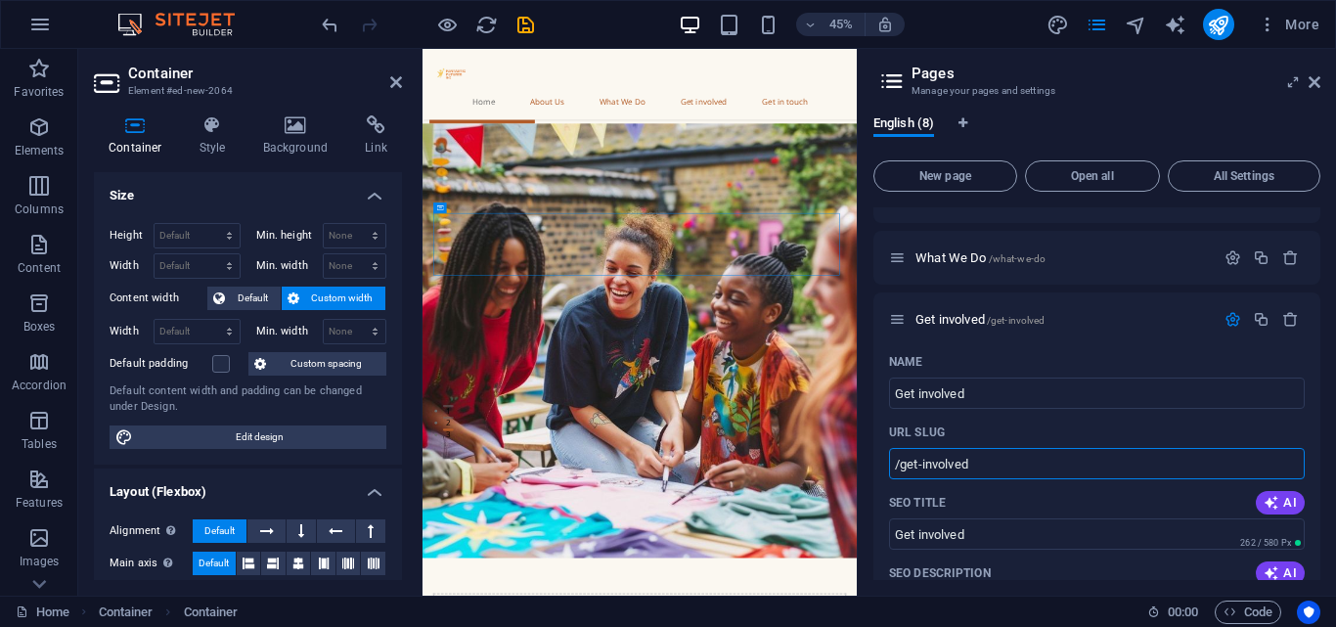
drag, startPoint x: 977, startPoint y: 469, endPoint x: 865, endPoint y: 463, distance: 112.7
click at [865, 463] on div "English (8) New page Open all All Settings Home / Legal Notice /legal-notice Pr…" at bounding box center [1097, 348] width 478 height 496
click at [948, 175] on span "New page" at bounding box center [945, 176] width 126 height 12
type input "/"
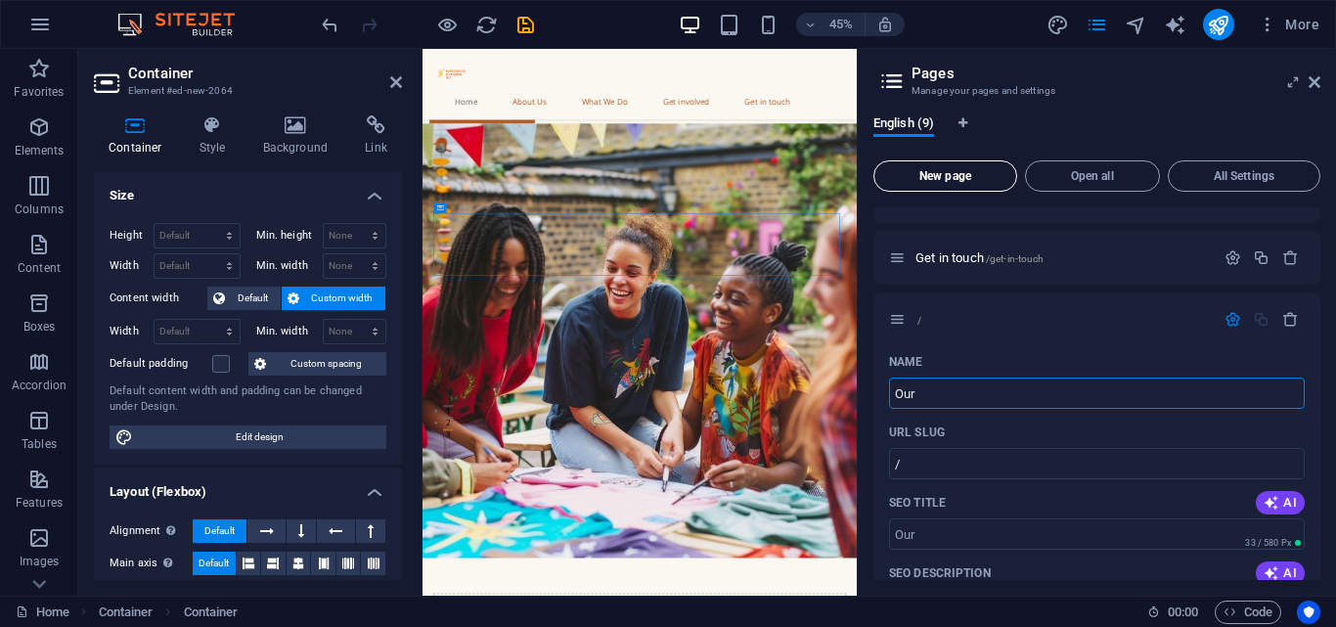
type input "Our"
type input "/our"
type input "Our"
type input "Our pro"
type input "/our-pro"
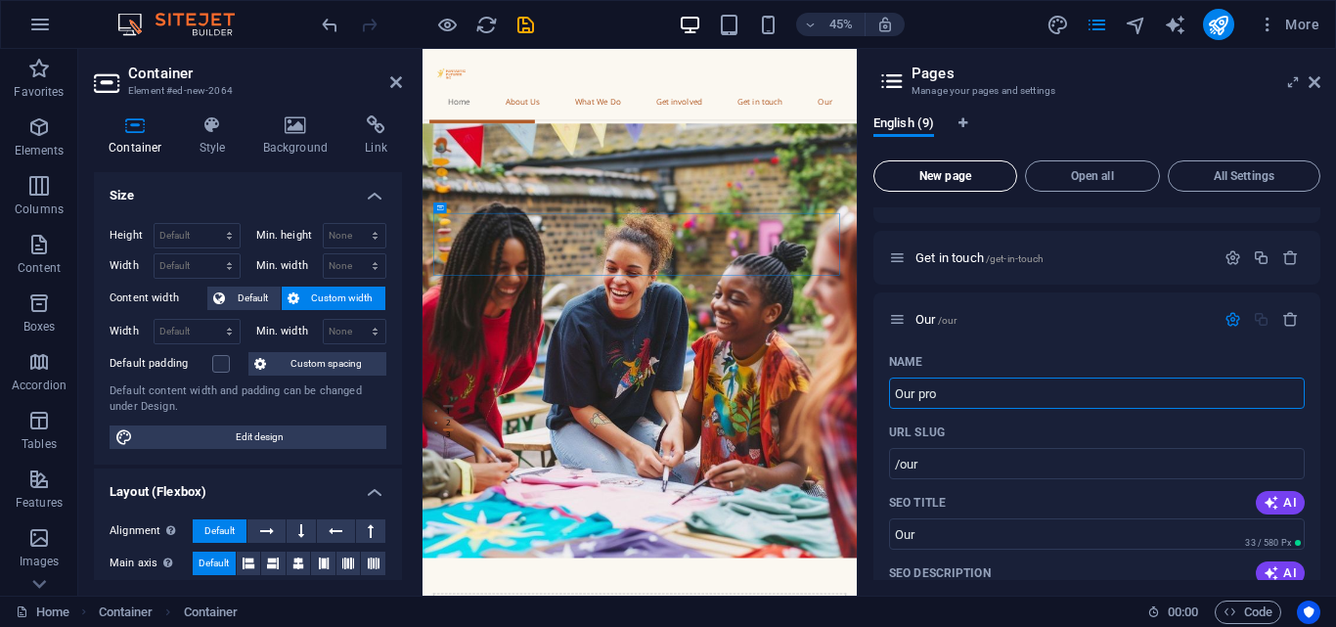
type input "Our pro"
type input "Our programs"
type input "/our-programs"
type input "Our programs"
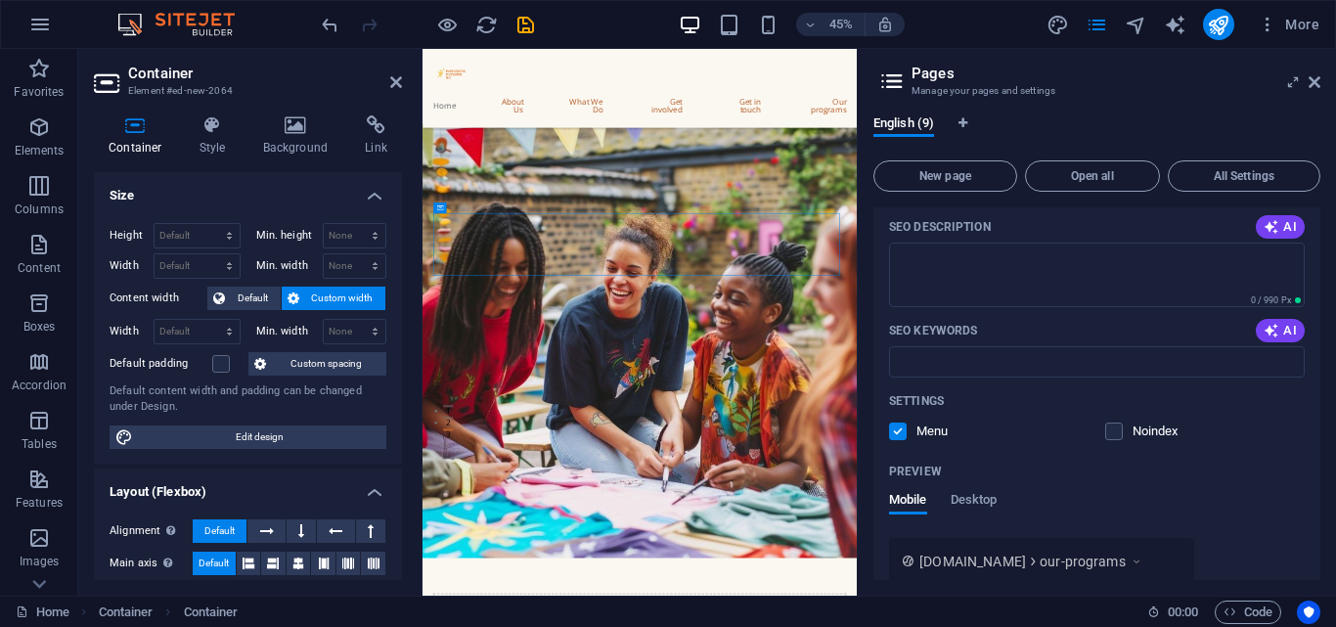
scroll to position [1503, 0]
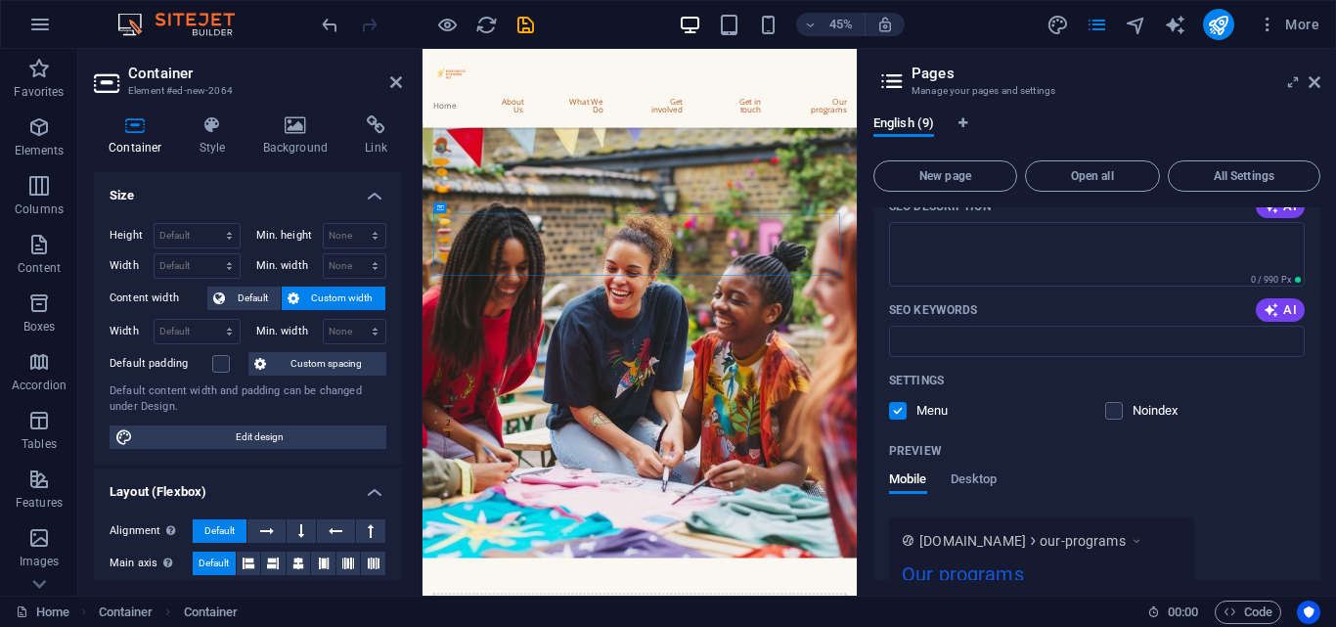
type input "Our programs"
click at [919, 412] on p "Menu" at bounding box center [948, 411] width 64 height 18
click at [0, 0] on input "checkbox" at bounding box center [0, 0] width 0 height 0
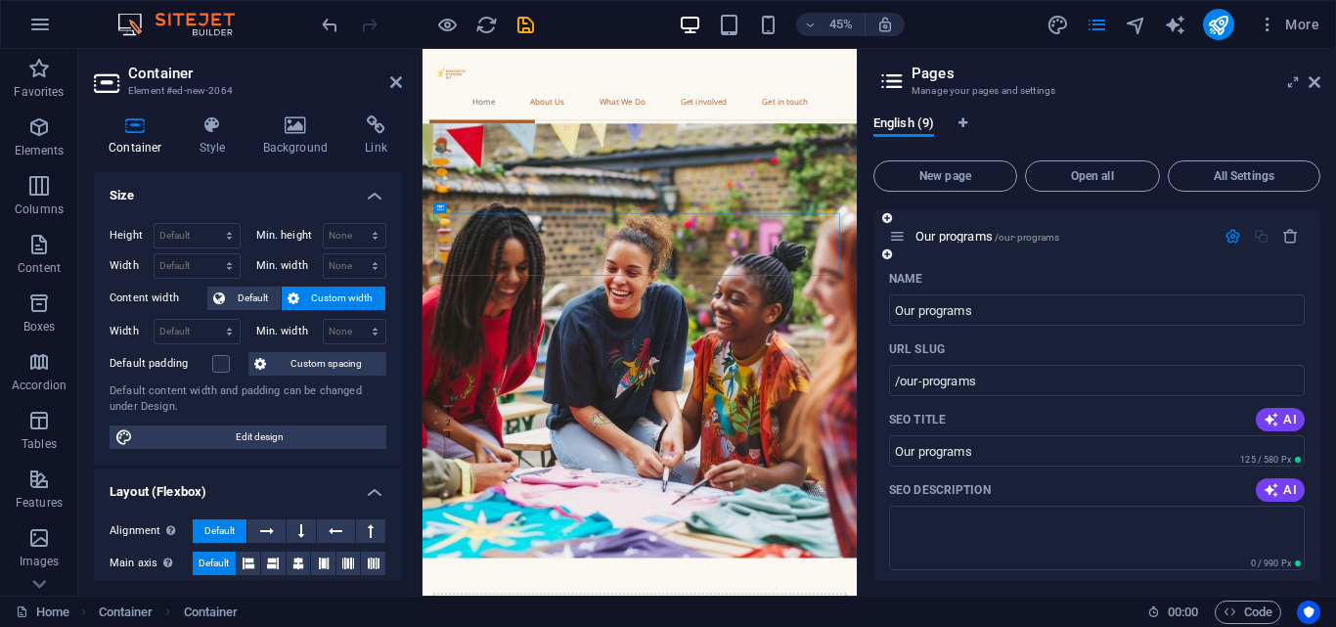
scroll to position [1187, 0]
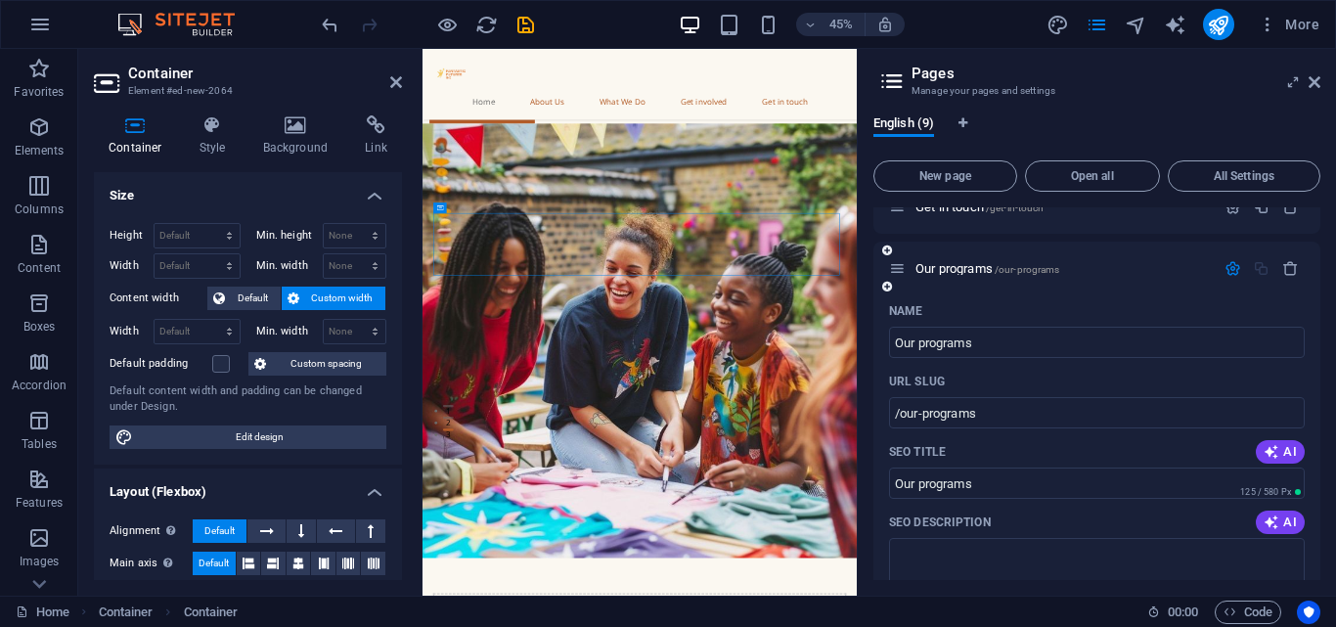
click at [1224, 270] on icon "button" at bounding box center [1232, 268] width 17 height 17
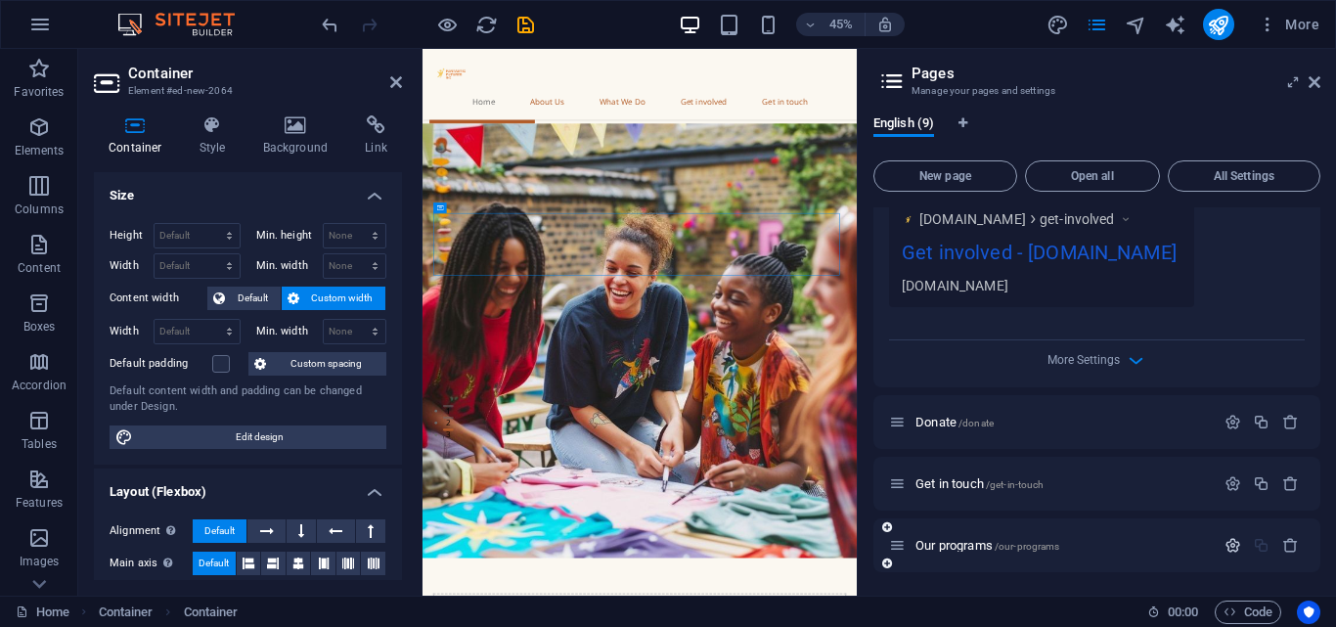
scroll to position [911, 0]
click at [934, 170] on span "New page" at bounding box center [945, 176] width 126 height 12
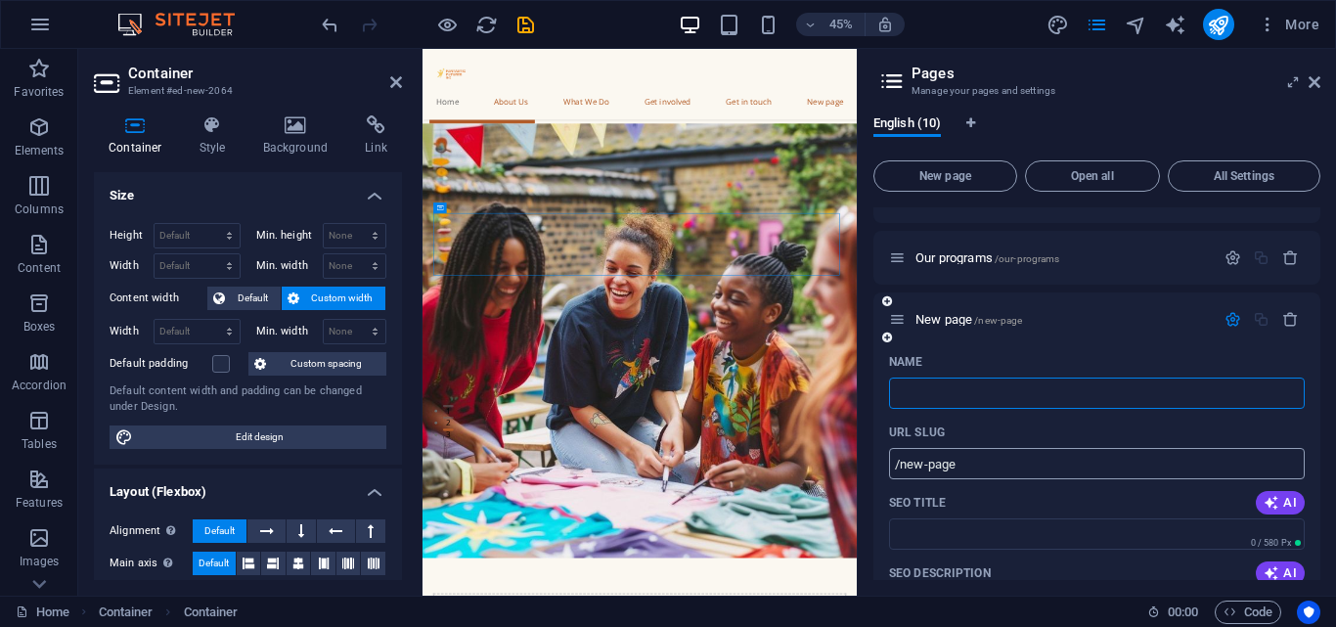
type input "j"
type input "/"
type input "join"
type input "/join"
type input "join"
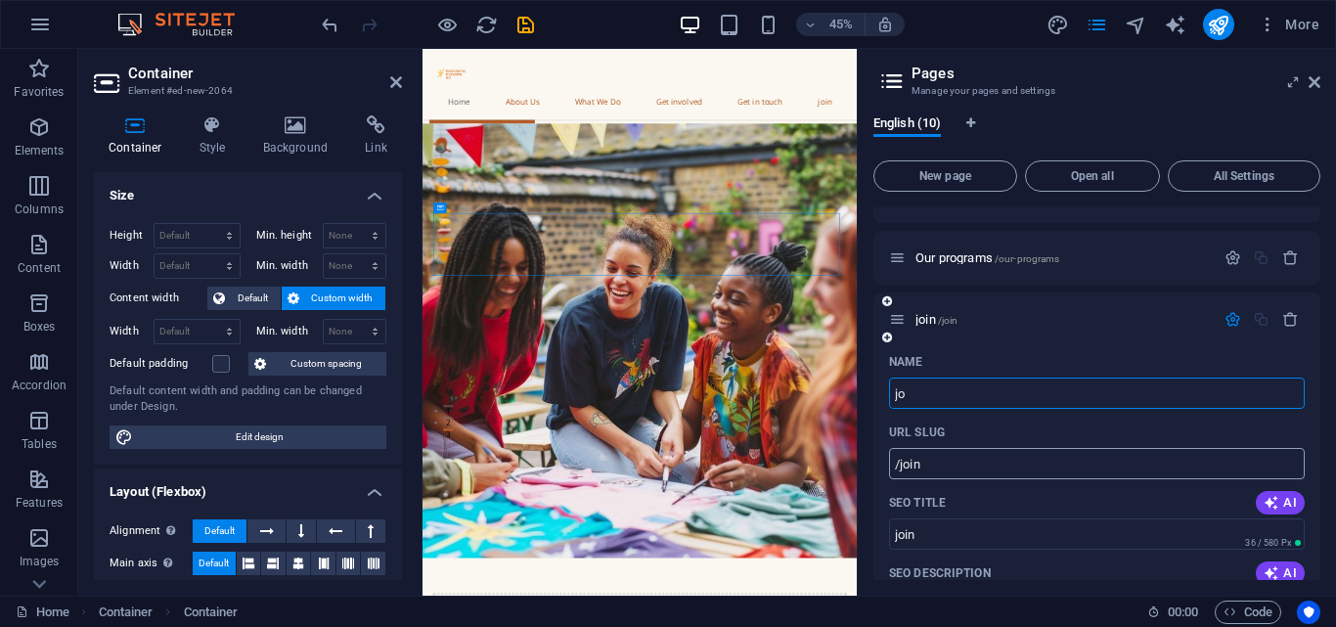
type input "j"
type input "/"
type input "Join as v"
type input "/join-as"
type input "Join as"
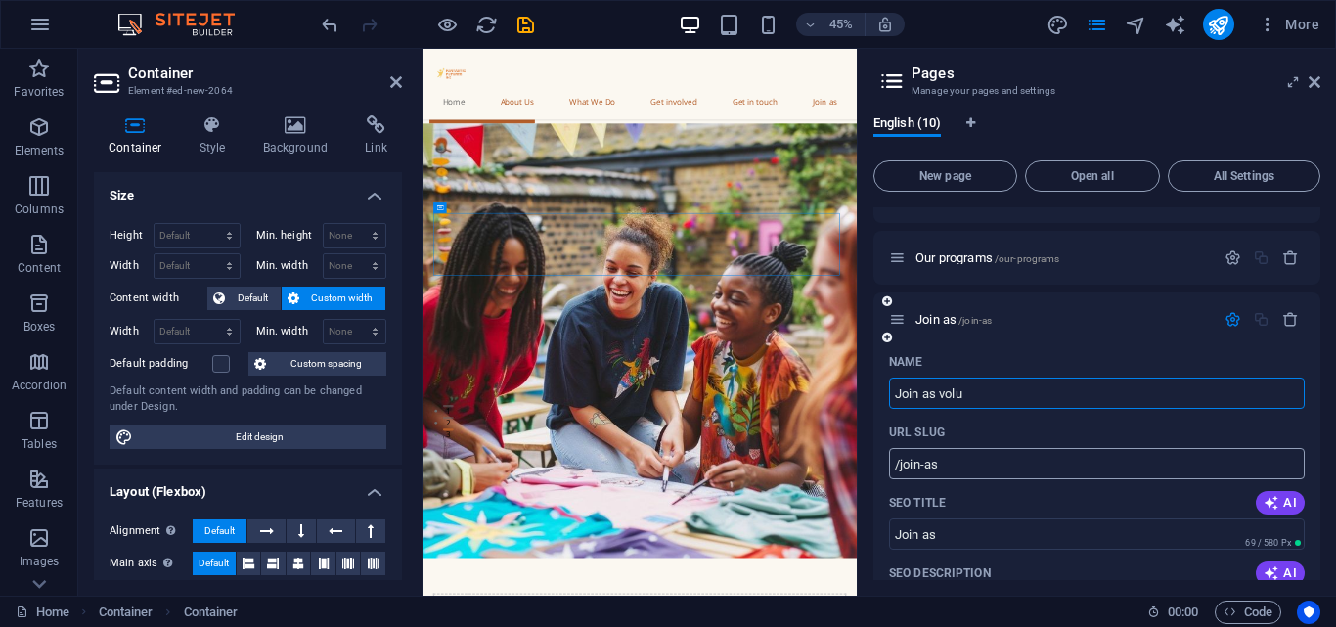
type input "Join as volun"
type input "/join-as-vol"
type input "Join as vol"
type input "Join as volunteer"
type input "/join-as-volunteer"
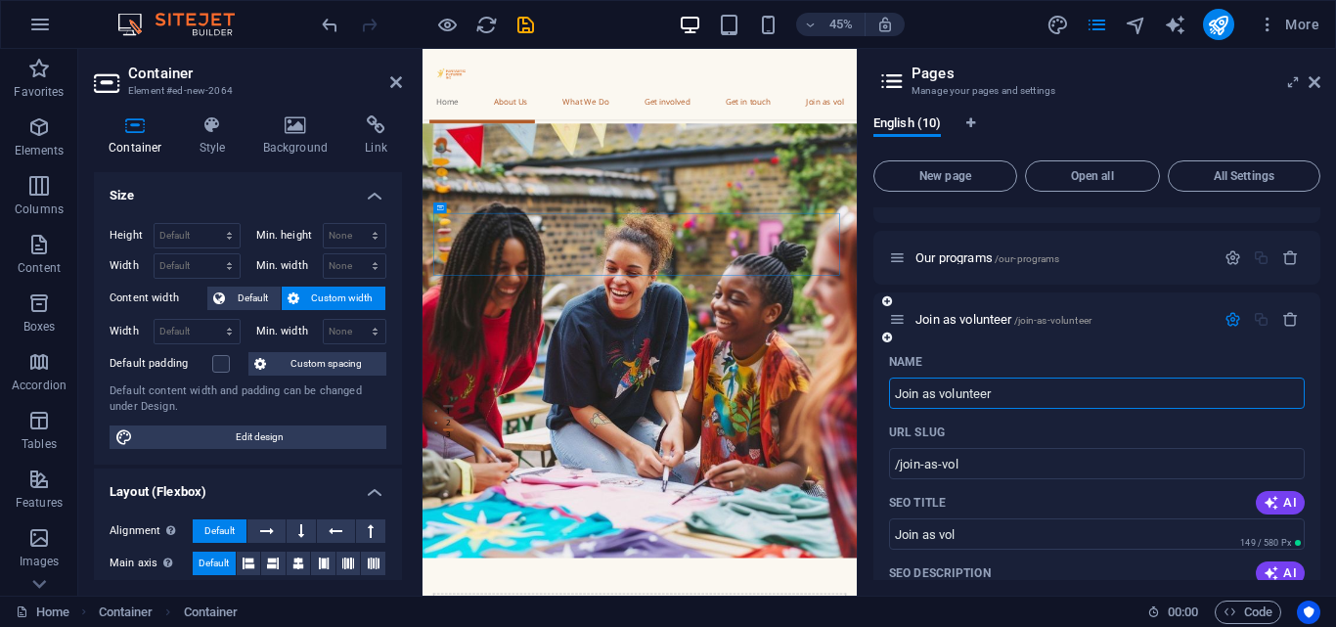
type input "Join as volunteer"
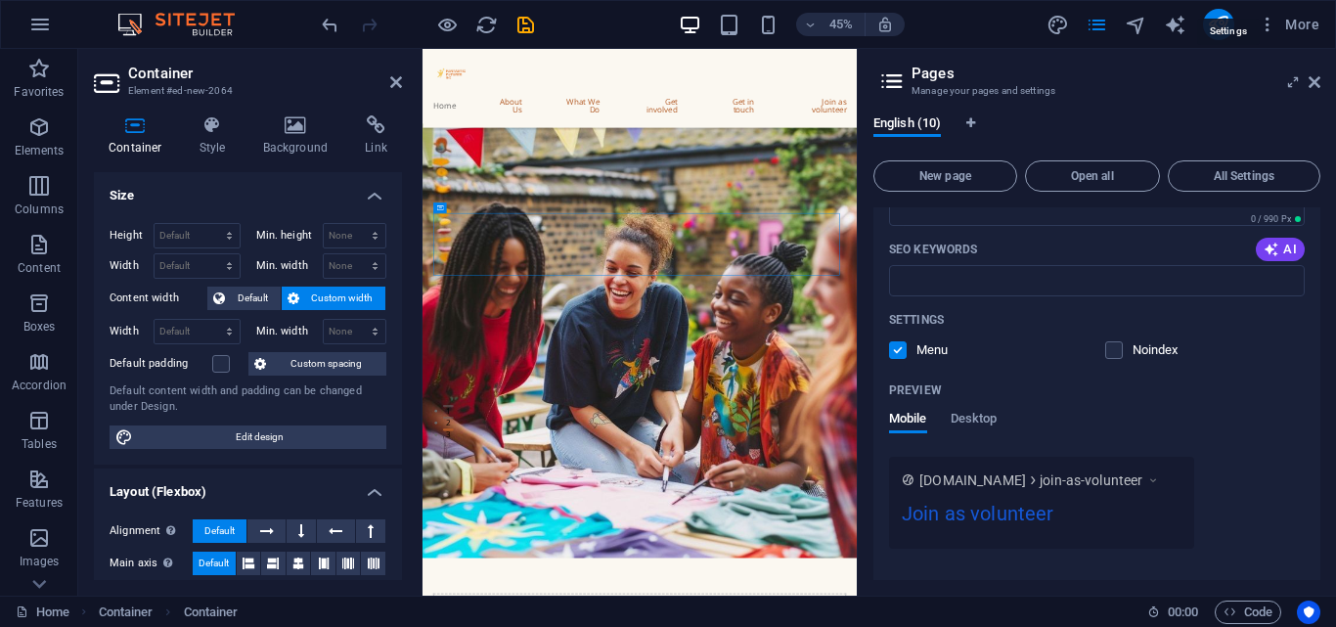
scroll to position [1628, 0]
type input "Join as volunteer"
click at [925, 340] on p "Menu" at bounding box center [948, 347] width 64 height 18
click at [0, 0] on input "checkbox" at bounding box center [0, 0] width 0 height 0
click at [963, 168] on button "New page" at bounding box center [945, 175] width 144 height 31
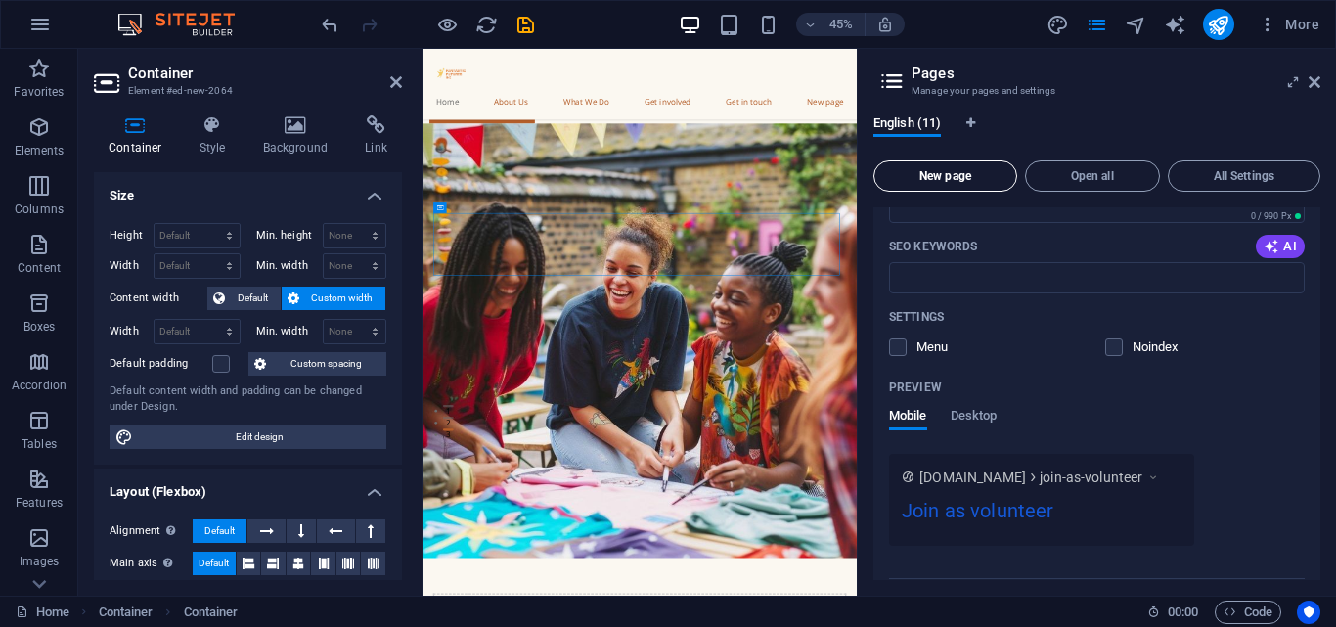
scroll to position [1969, 0]
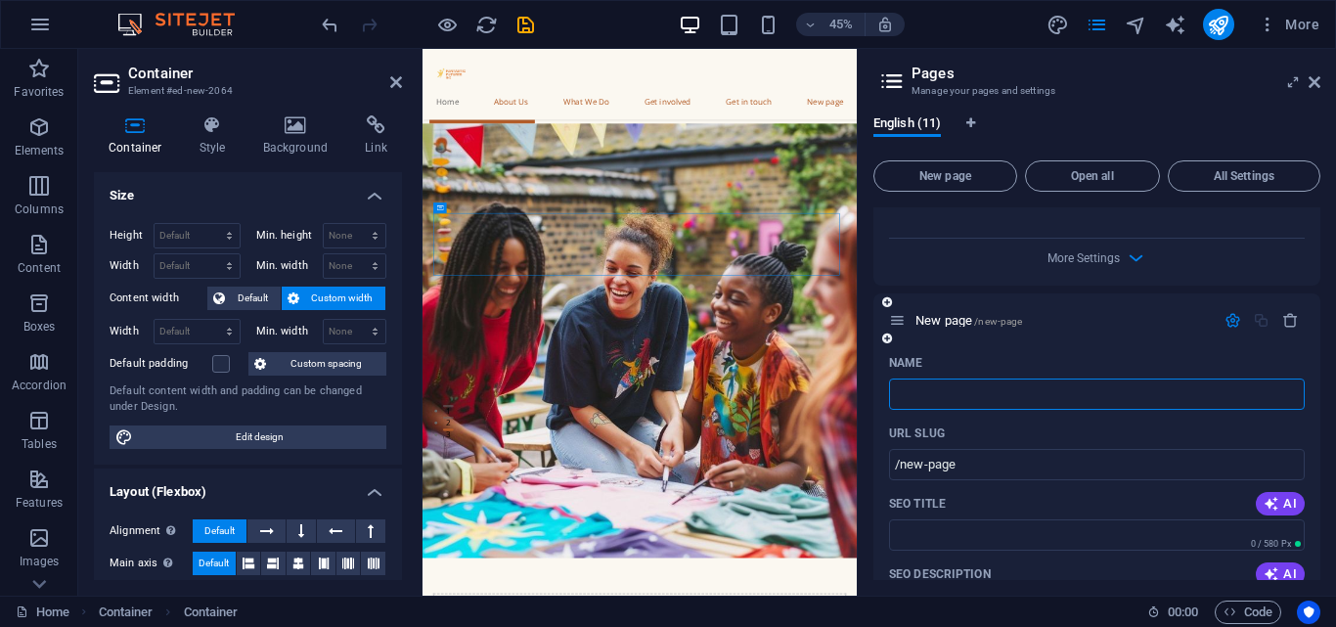
type input "/"
type input "Request a ki"
type input "/request-a"
type input "Request a"
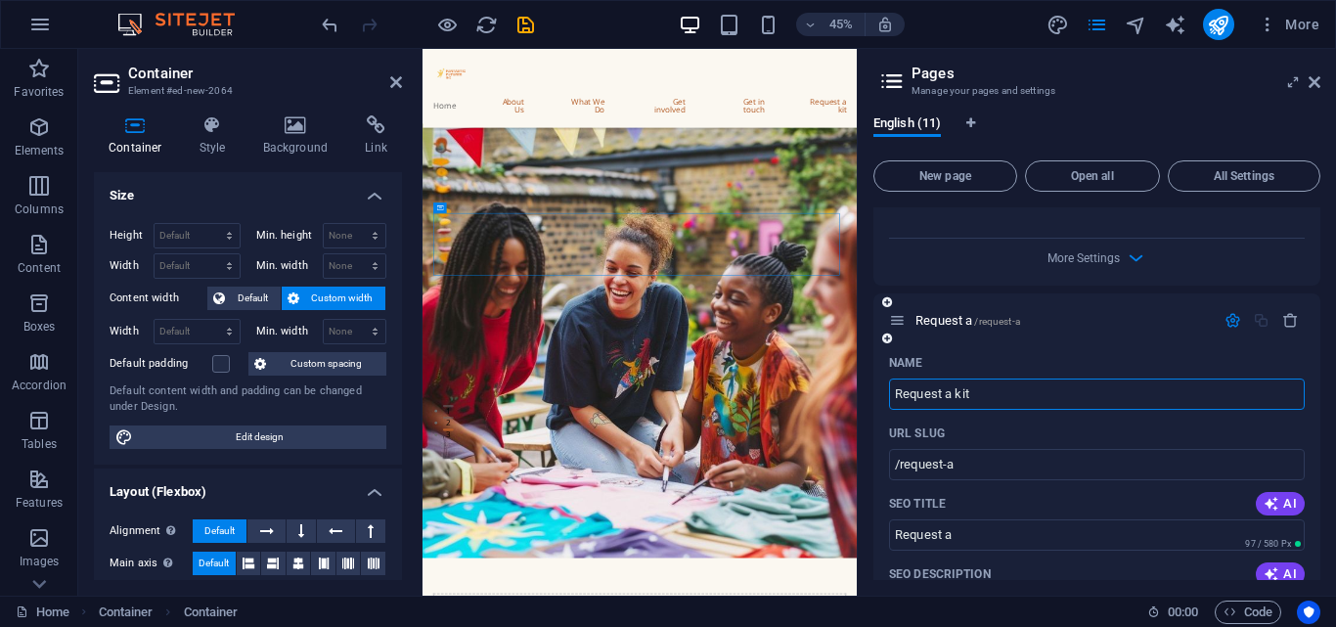
type input "Request a kit"
type input "/request-a-kit"
type input "Request a kit"
click at [1231, 322] on icon "button" at bounding box center [1232, 320] width 17 height 17
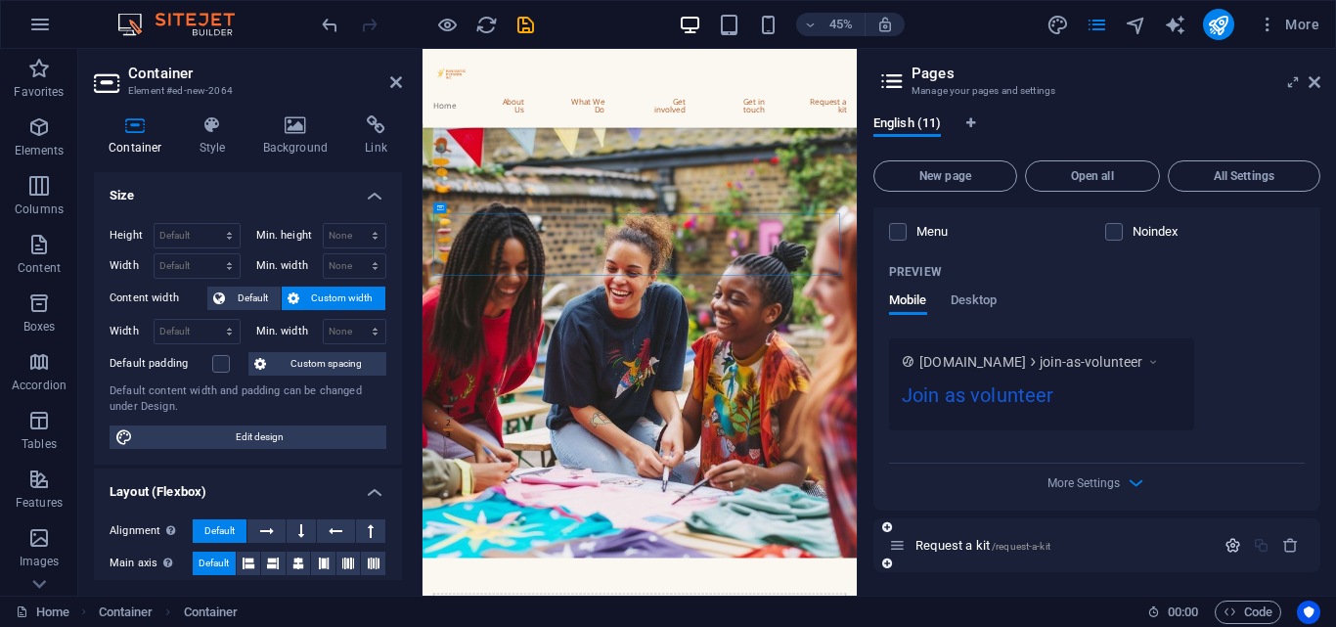
scroll to position [1744, 0]
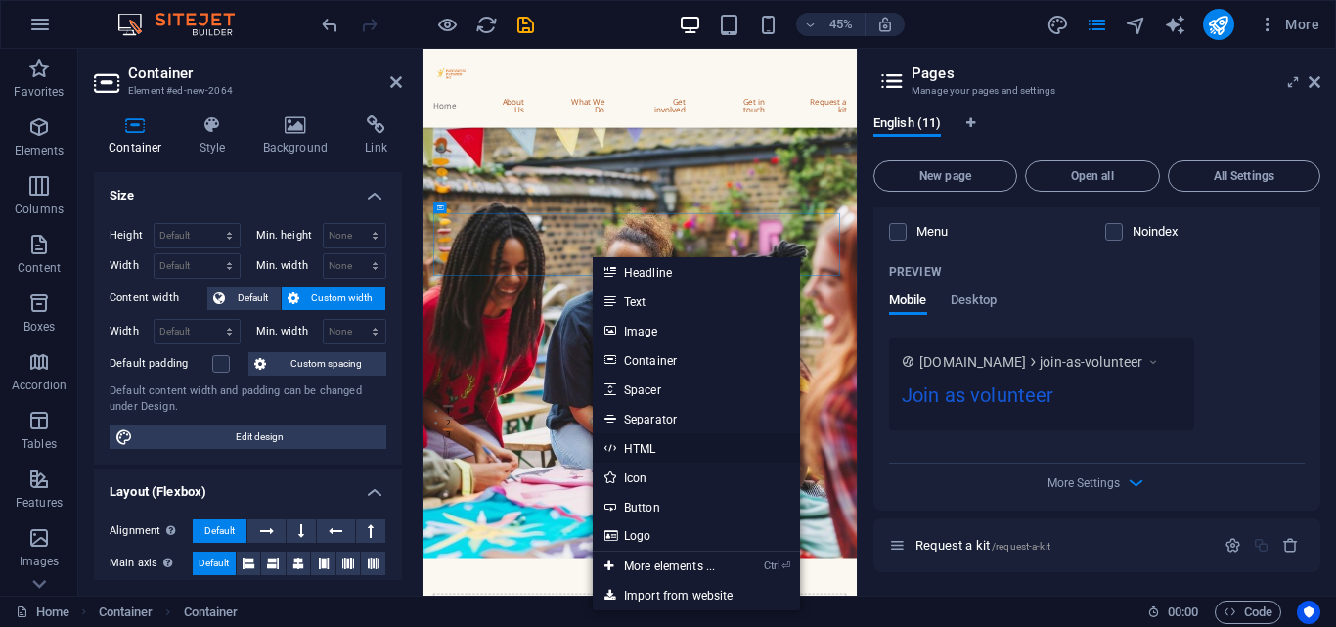
click at [645, 440] on link "HTML" at bounding box center [696, 447] width 207 height 29
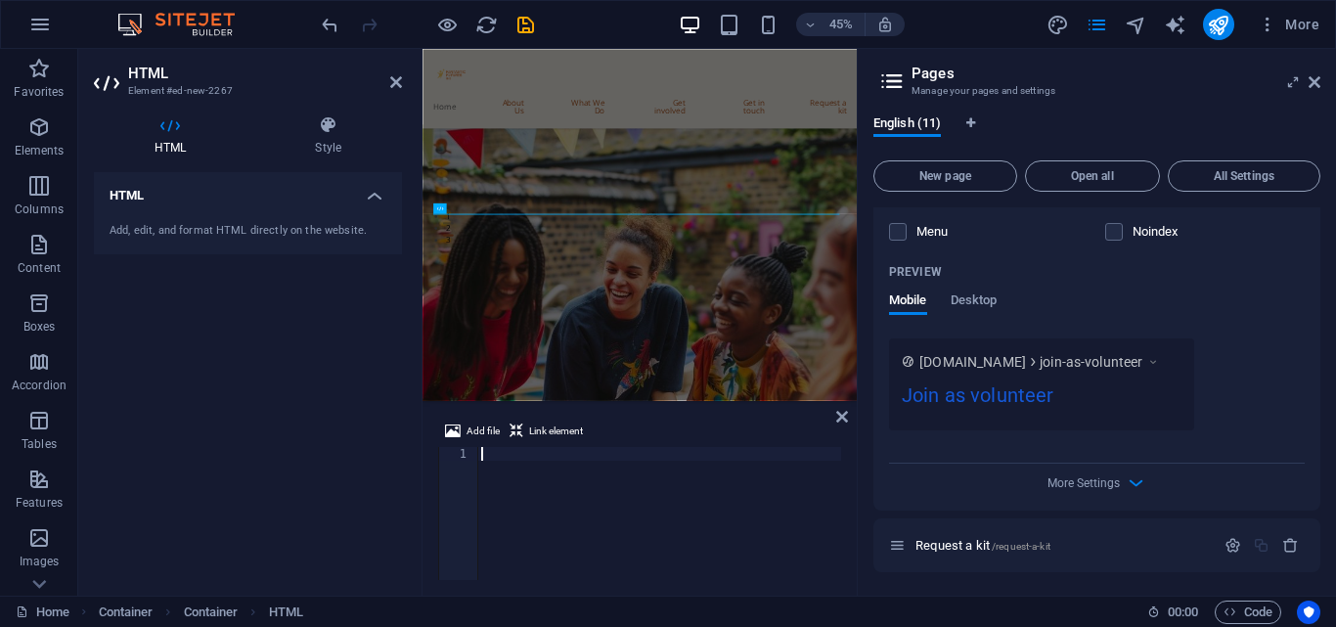
type textarea "</section>"
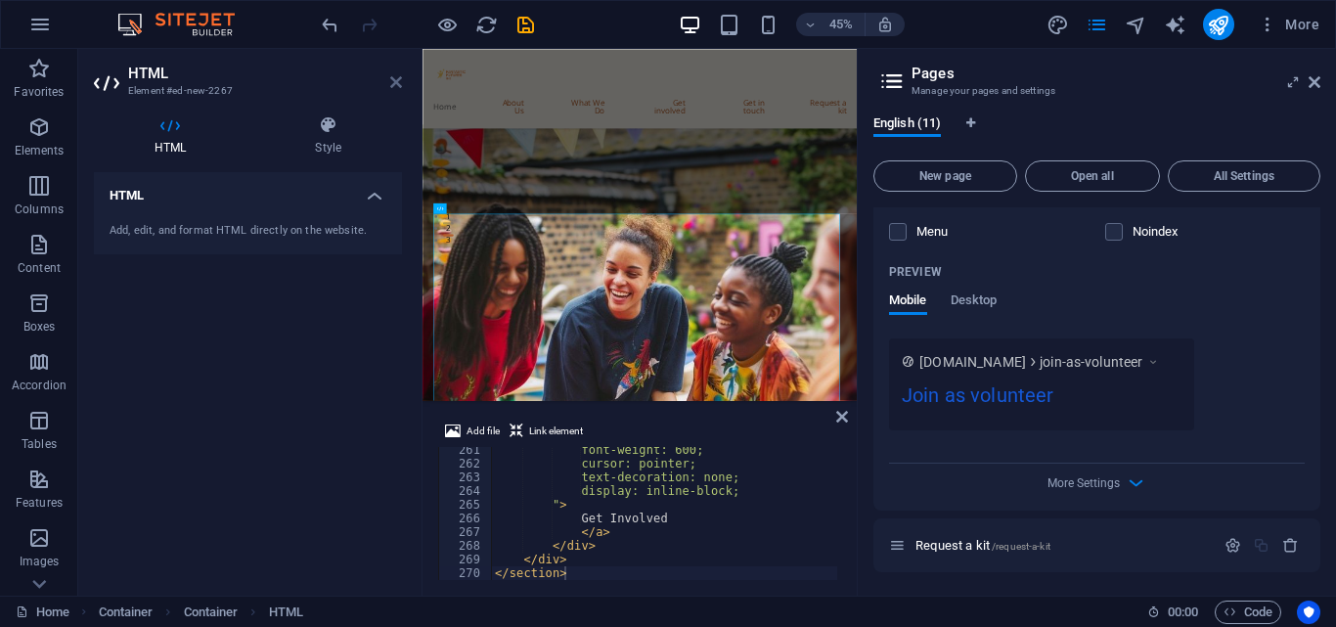
click at [398, 80] on icon at bounding box center [396, 82] width 12 height 16
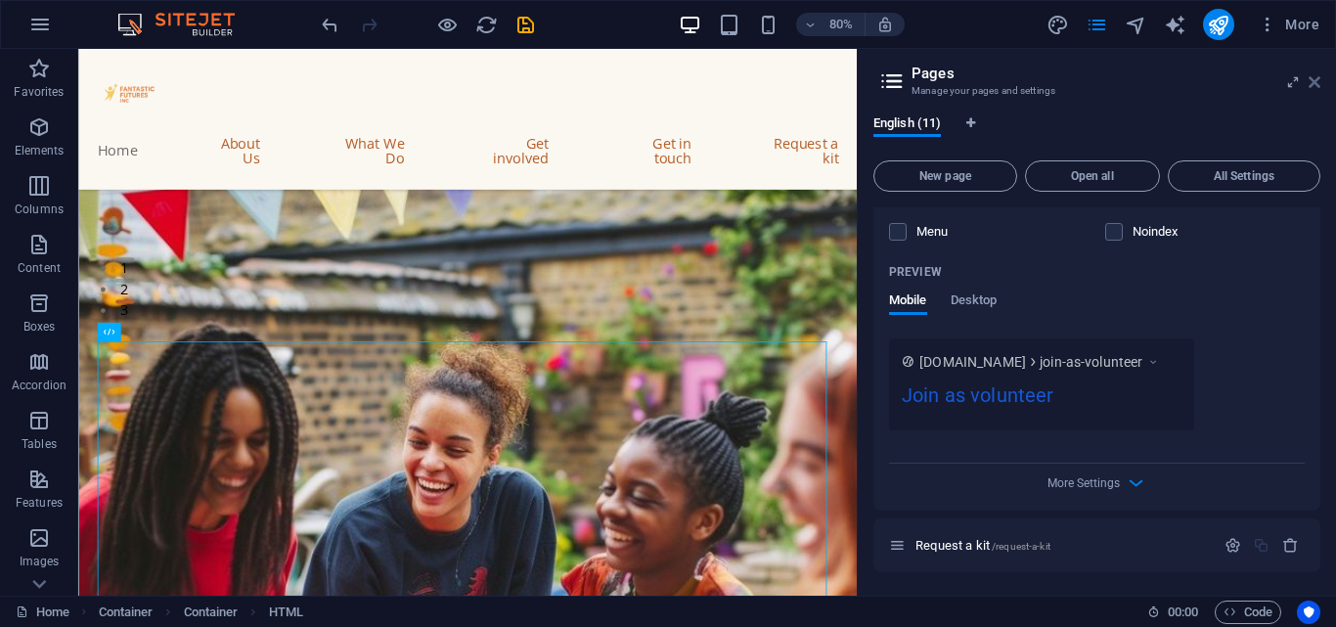
click at [1314, 87] on icon at bounding box center [1315, 82] width 12 height 16
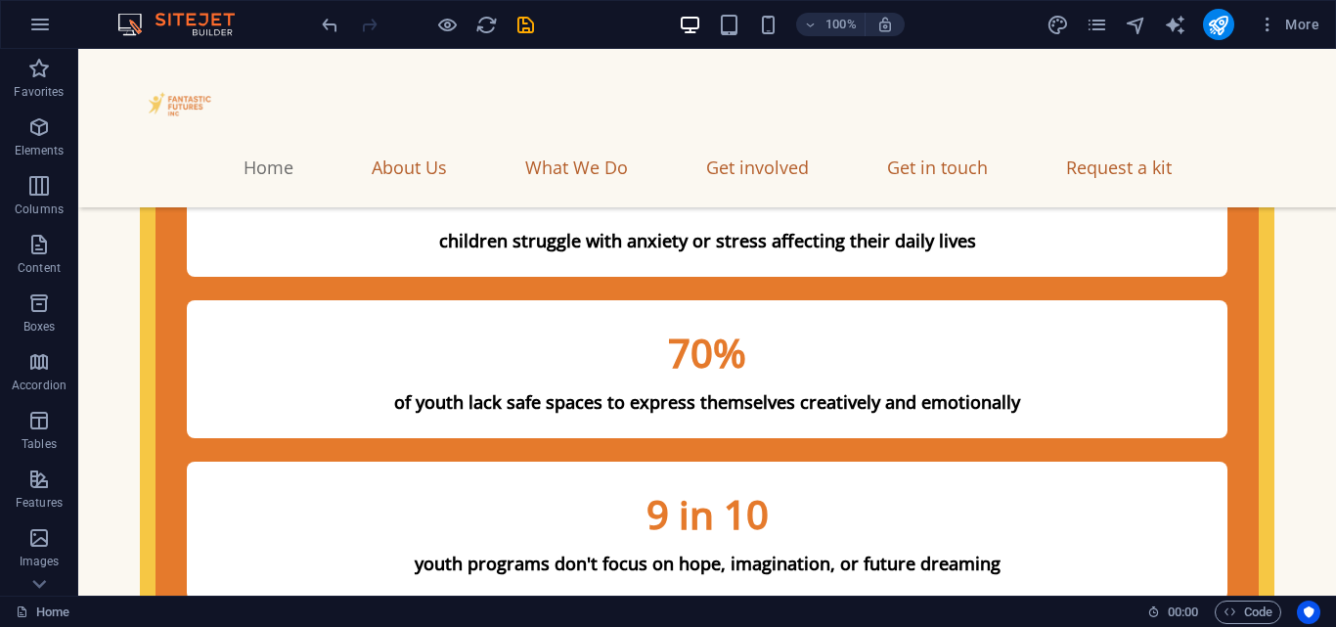
scroll to position [3903, 0]
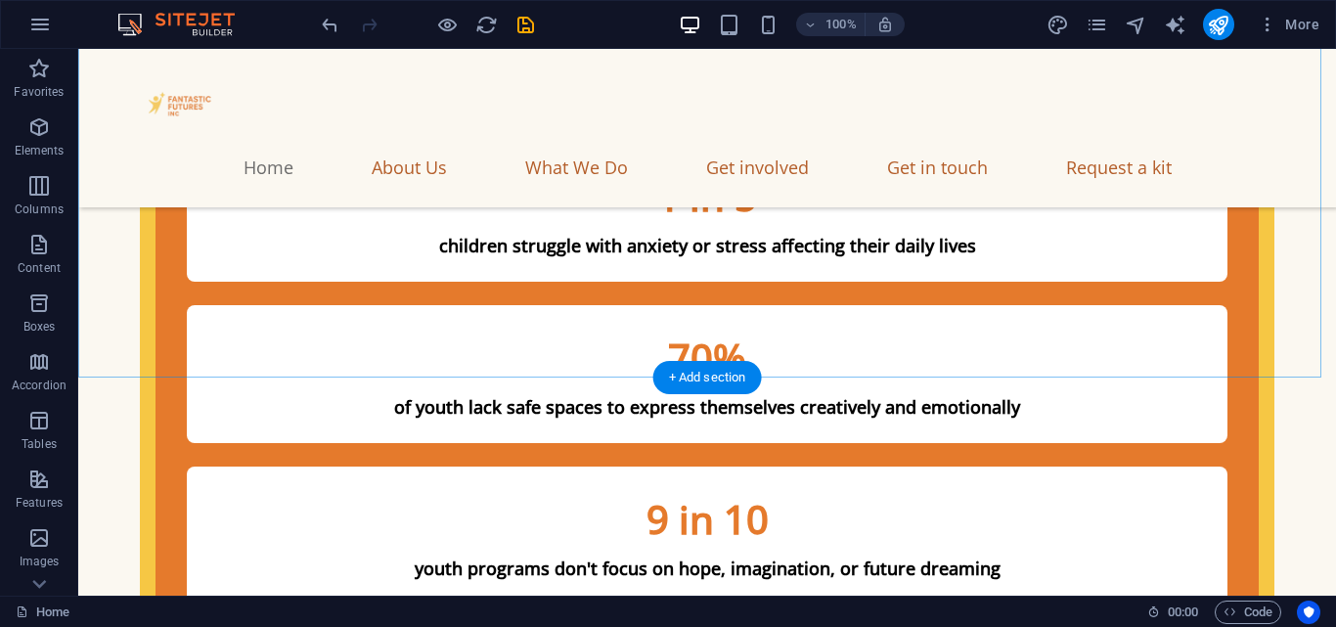
click at [668, 366] on div "+ Add section" at bounding box center [707, 377] width 109 height 33
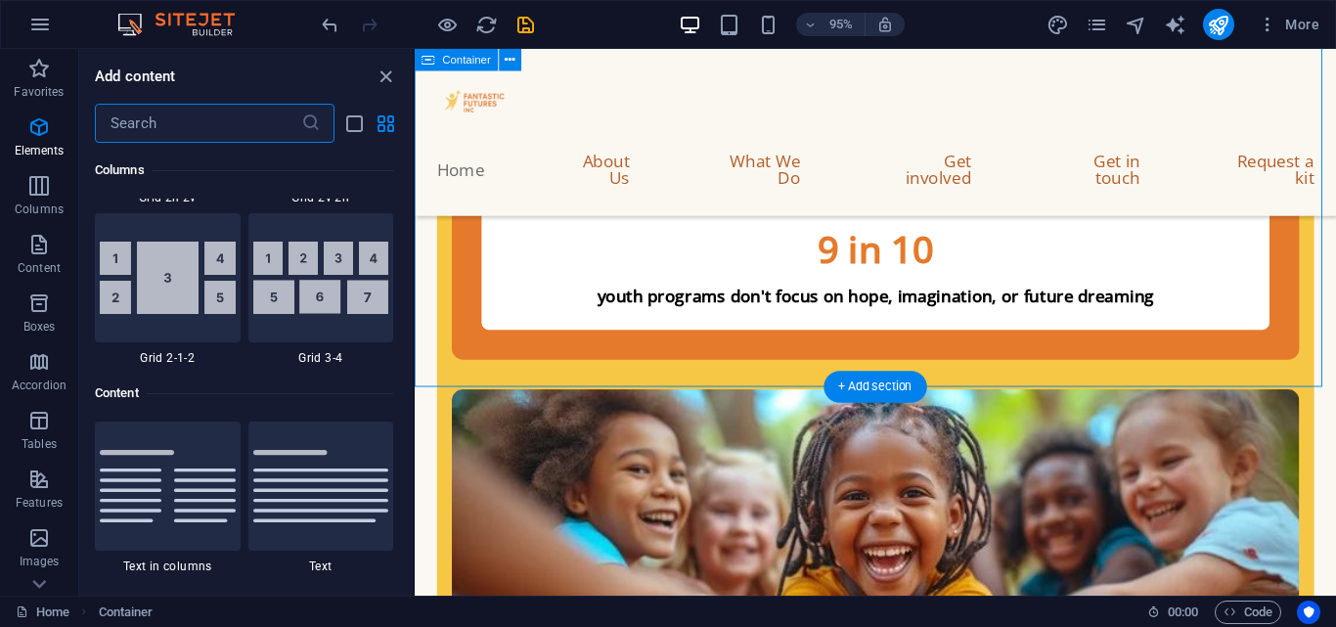
scroll to position [3422, 0]
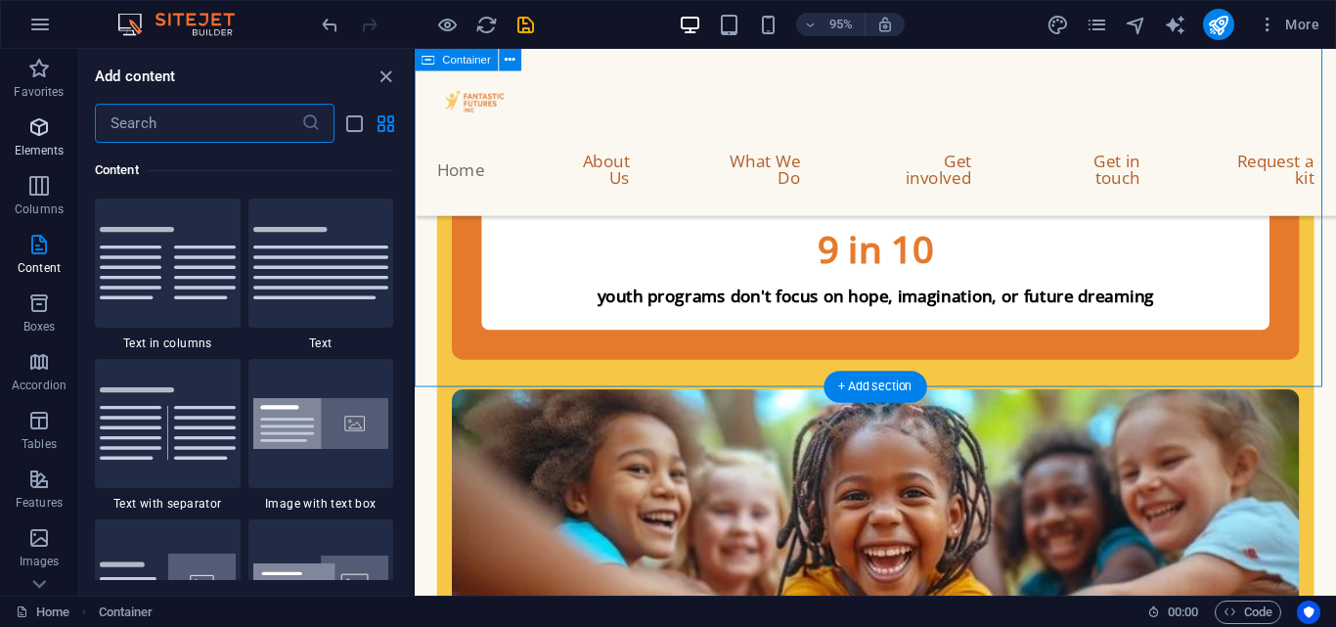
click at [39, 139] on span "Elements" at bounding box center [39, 138] width 78 height 47
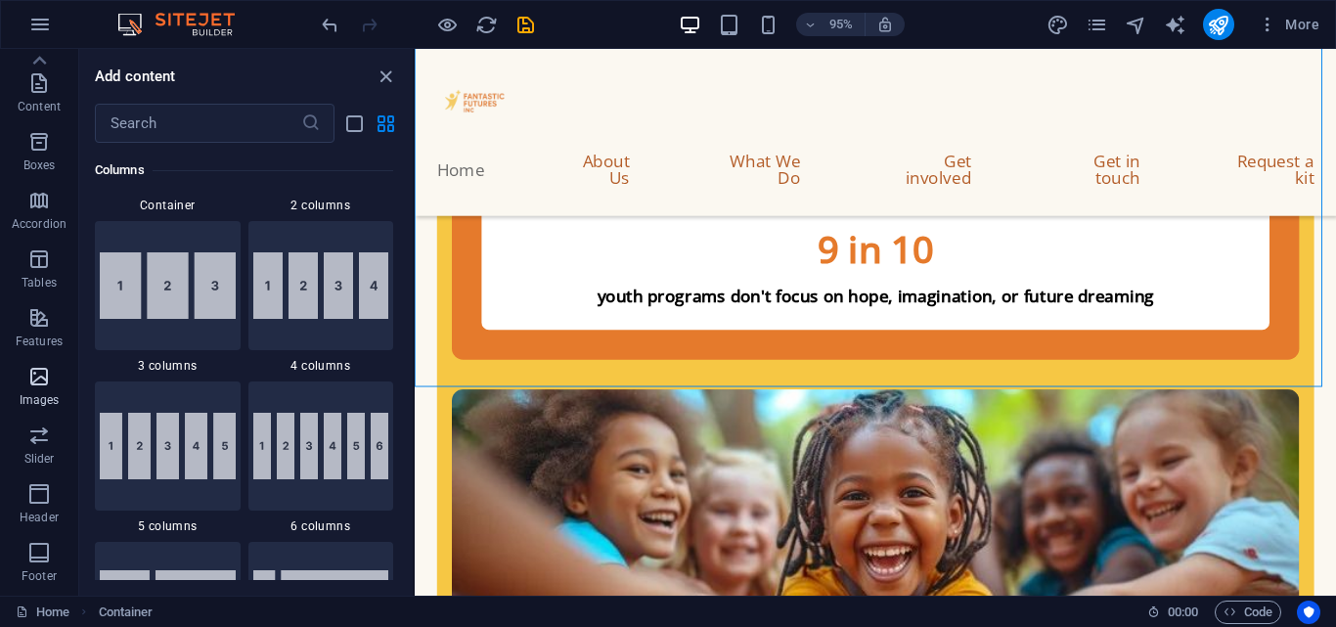
scroll to position [0, 0]
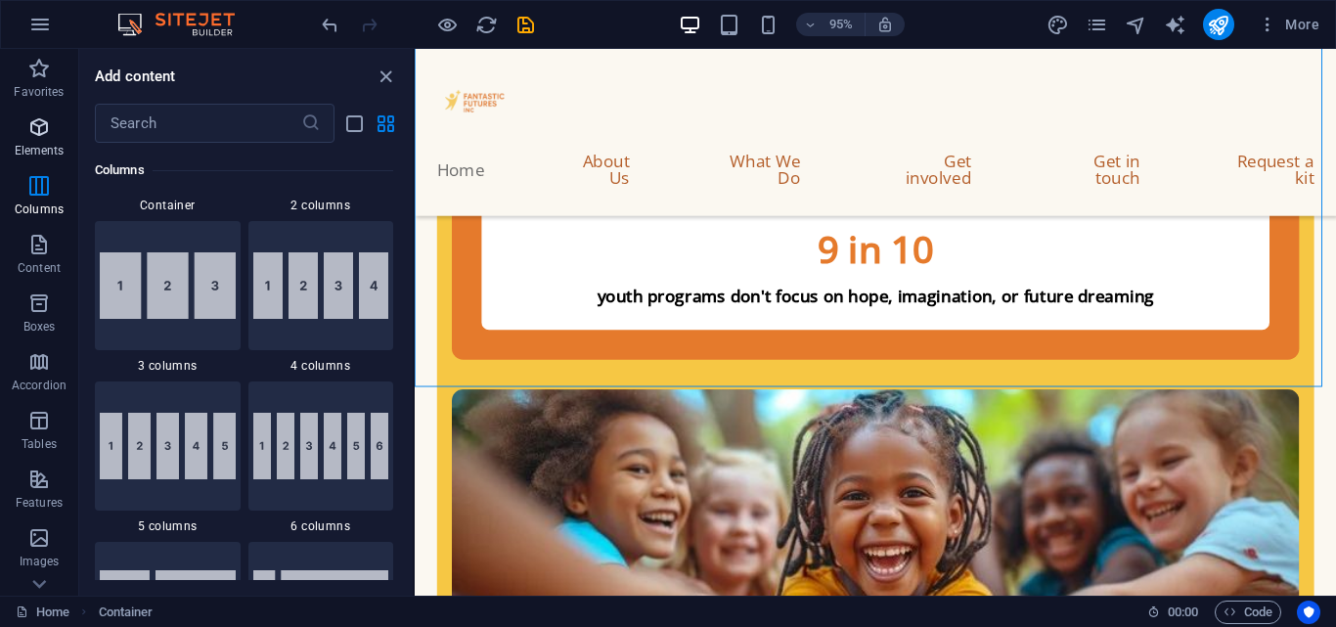
click at [41, 141] on span "Elements" at bounding box center [39, 138] width 78 height 47
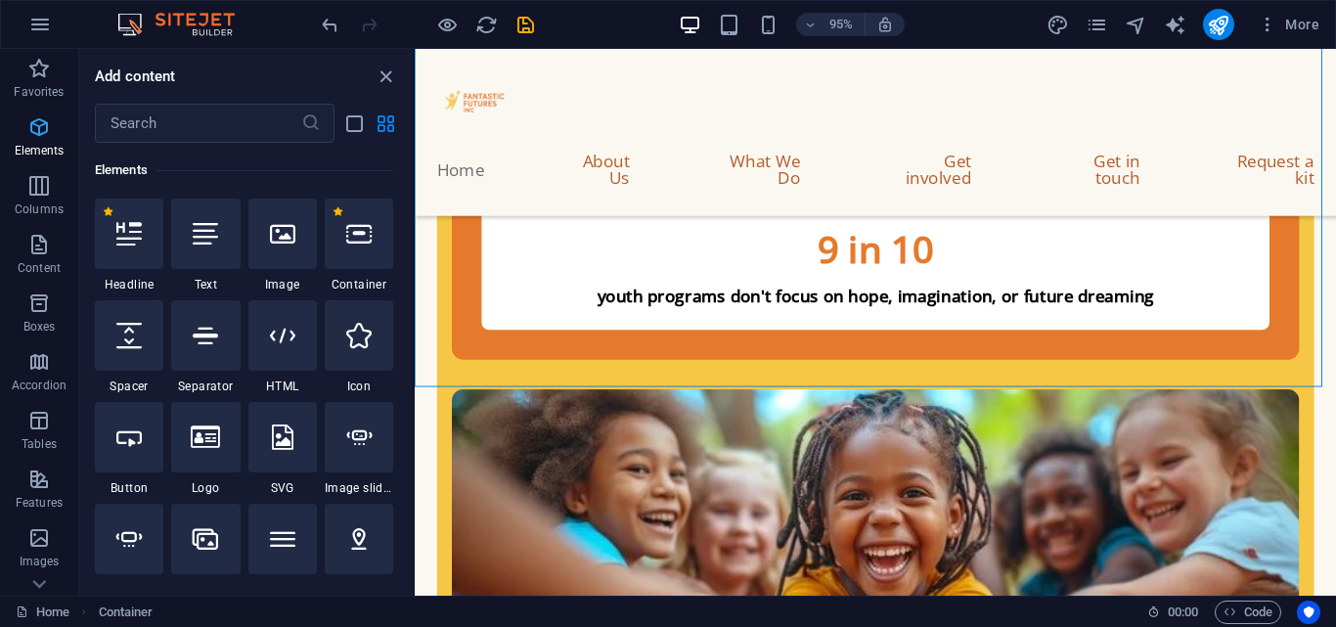
scroll to position [208, 0]
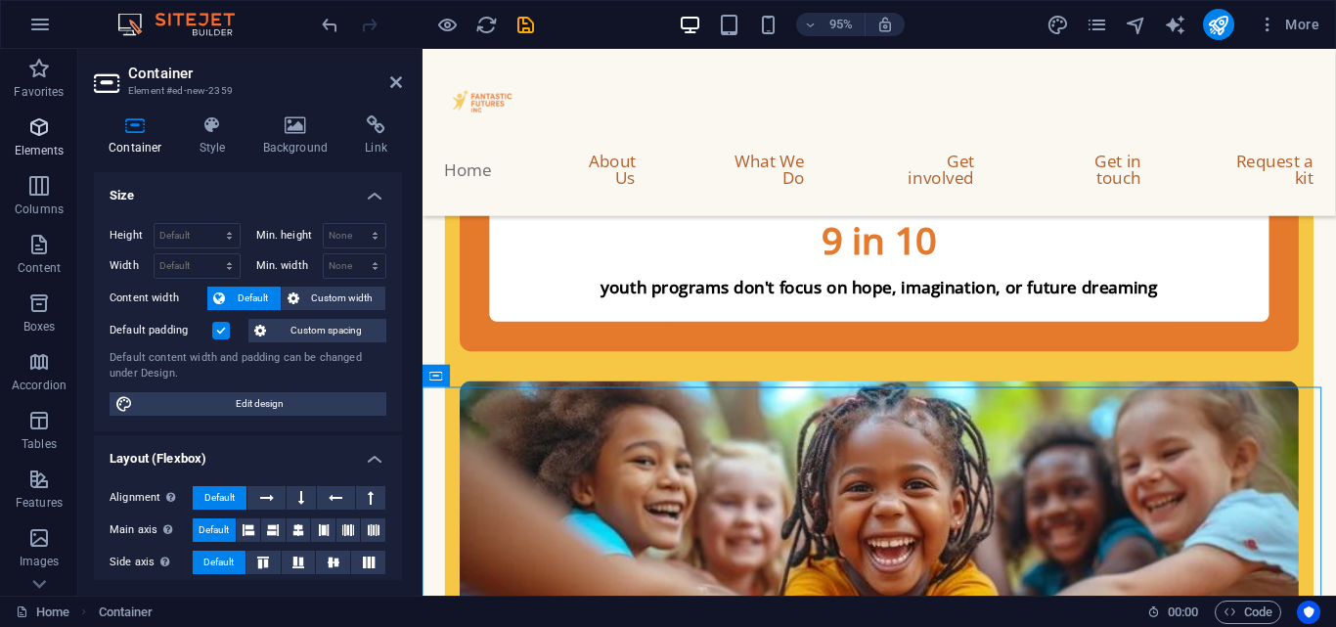
click at [22, 115] on span "Elements" at bounding box center [39, 138] width 78 height 47
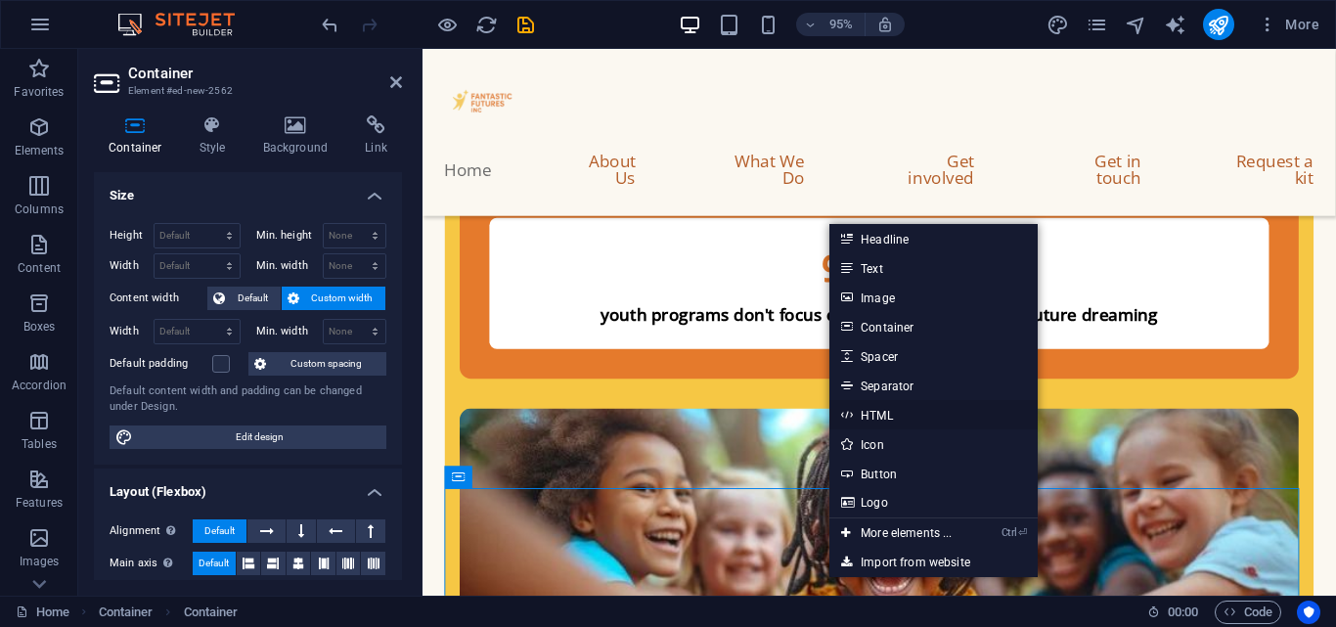
click at [889, 425] on link "HTML" at bounding box center [932, 414] width 207 height 29
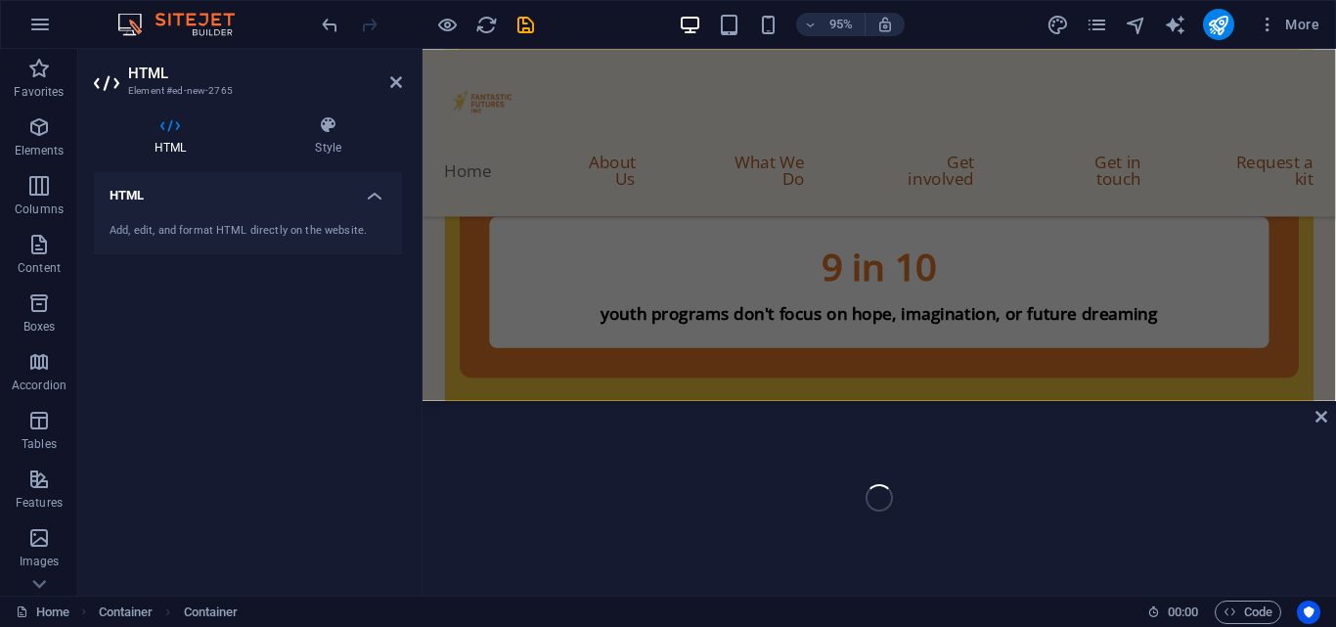
scroll to position [4153, 0]
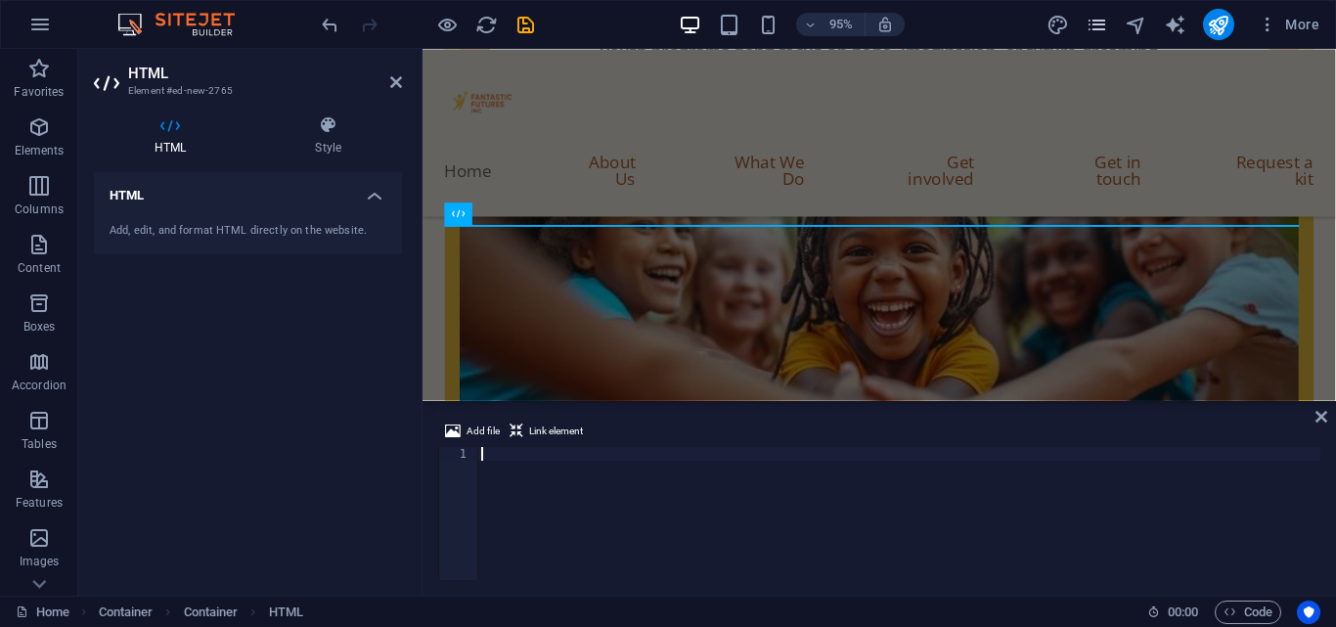
click at [1100, 26] on icon "pages" at bounding box center [1097, 25] width 22 height 22
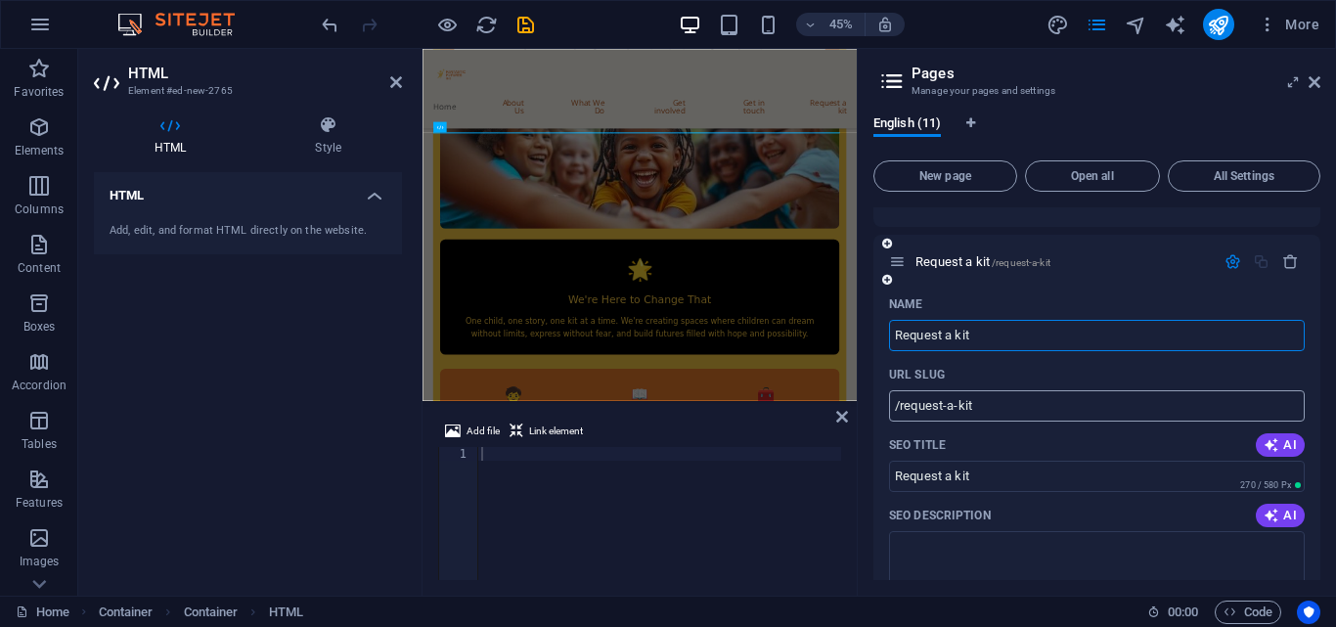
scroll to position [2103, 0]
click at [962, 389] on input "/request-a-kit" at bounding box center [1097, 404] width 416 height 31
click at [984, 389] on input "/request-a-kit" at bounding box center [1097, 404] width 416 height 31
drag, startPoint x: 984, startPoint y: 376, endPoint x: 870, endPoint y: 384, distance: 113.8
click at [870, 384] on div "English (11) New page Open all All Settings Home / Legal Notice /legal-notice P…" at bounding box center [1097, 348] width 478 height 496
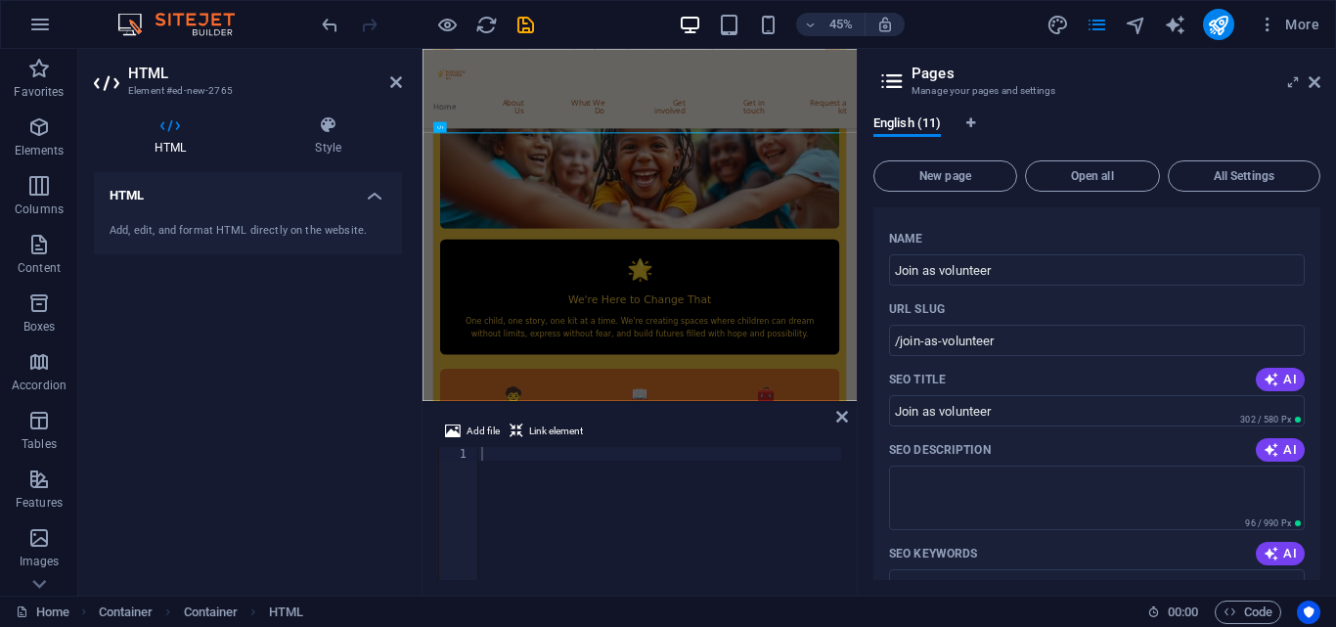
scroll to position [1321, 0]
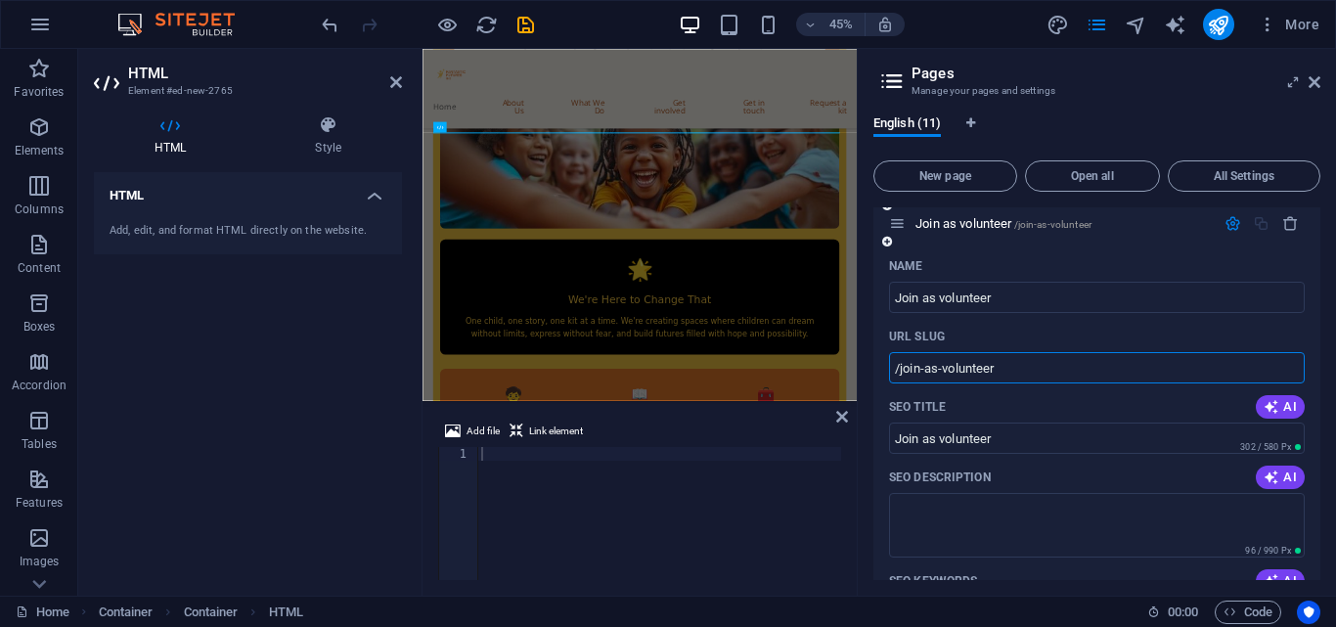
drag, startPoint x: 1006, startPoint y: 339, endPoint x: 892, endPoint y: 336, distance: 114.5
click at [892, 352] on input "/join-as-volunteer" at bounding box center [1097, 367] width 416 height 31
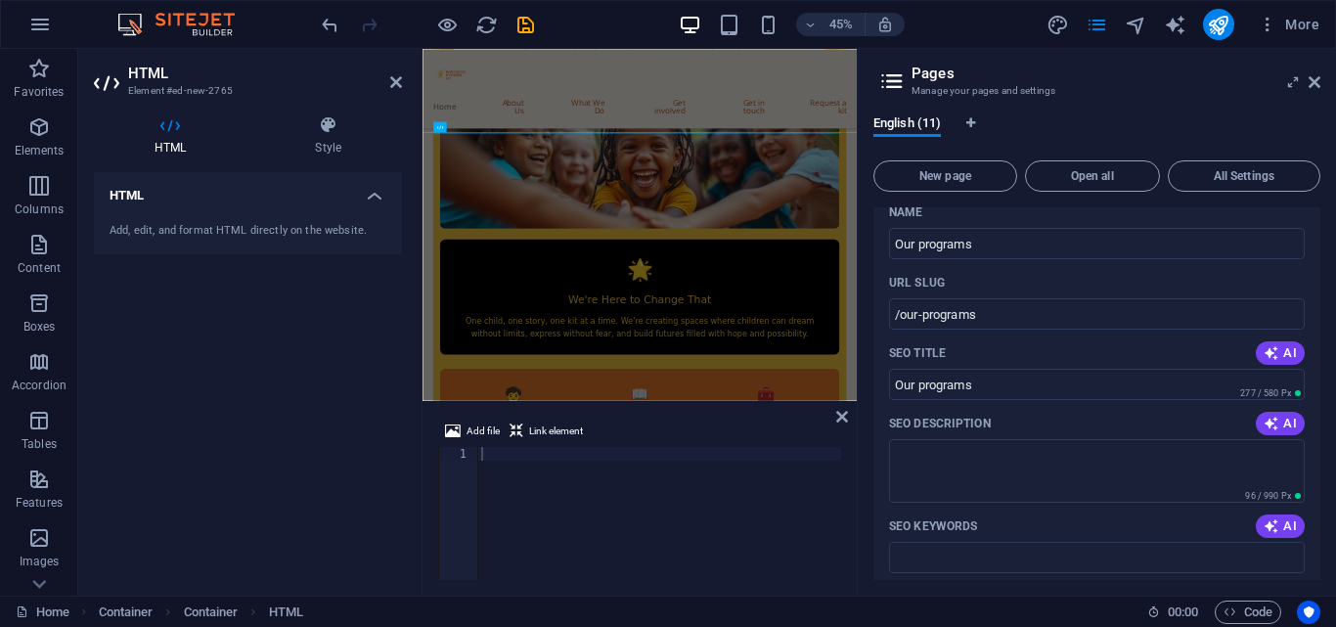
scroll to position [553, 0]
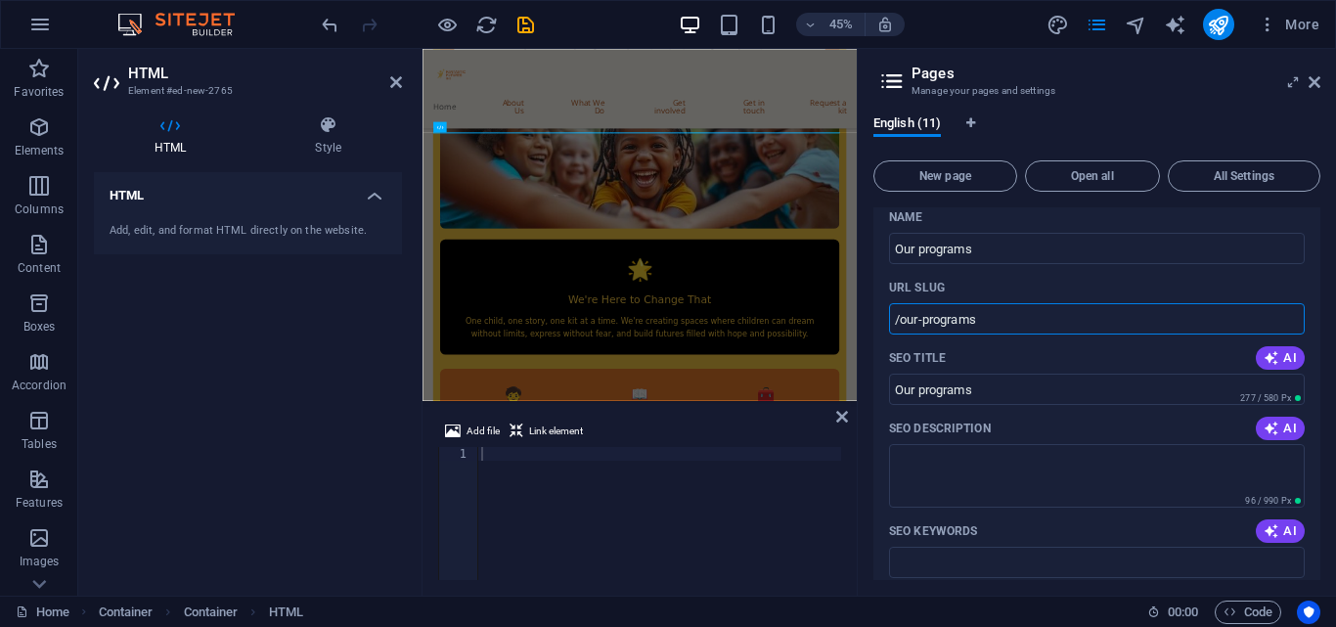
drag, startPoint x: 994, startPoint y: 322, endPoint x: 893, endPoint y: 315, distance: 101.0
click at [893, 315] on input "/our-programs" at bounding box center [1097, 318] width 416 height 31
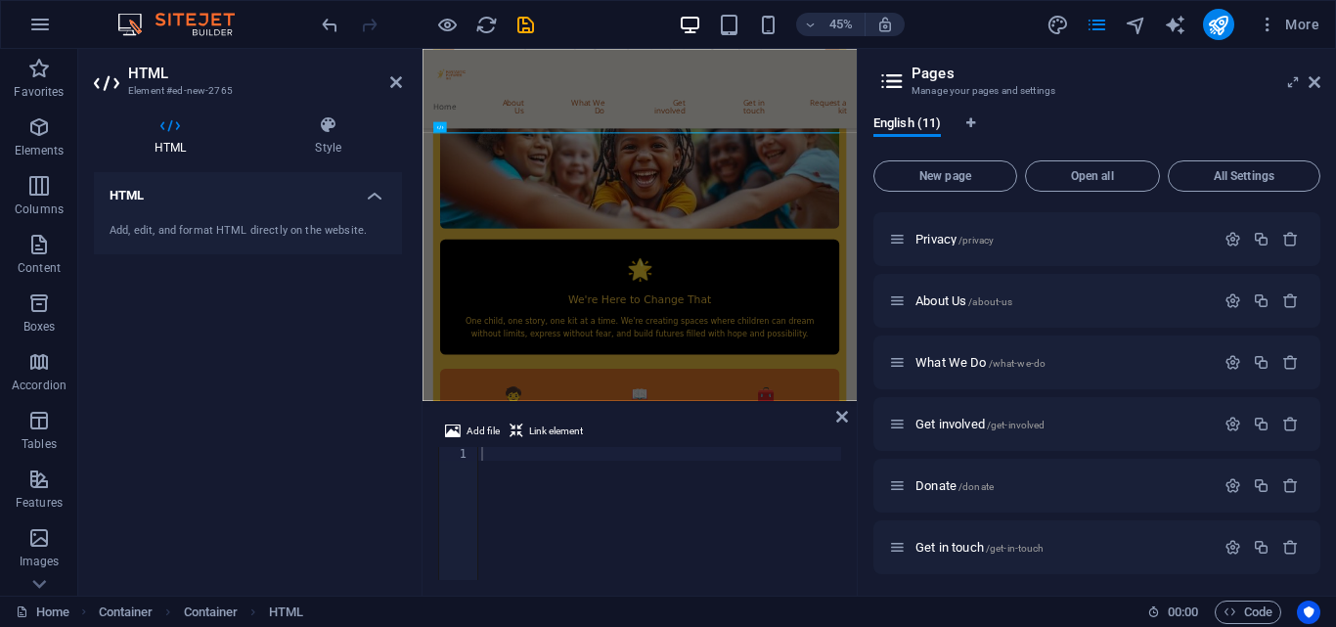
scroll to position [111, 0]
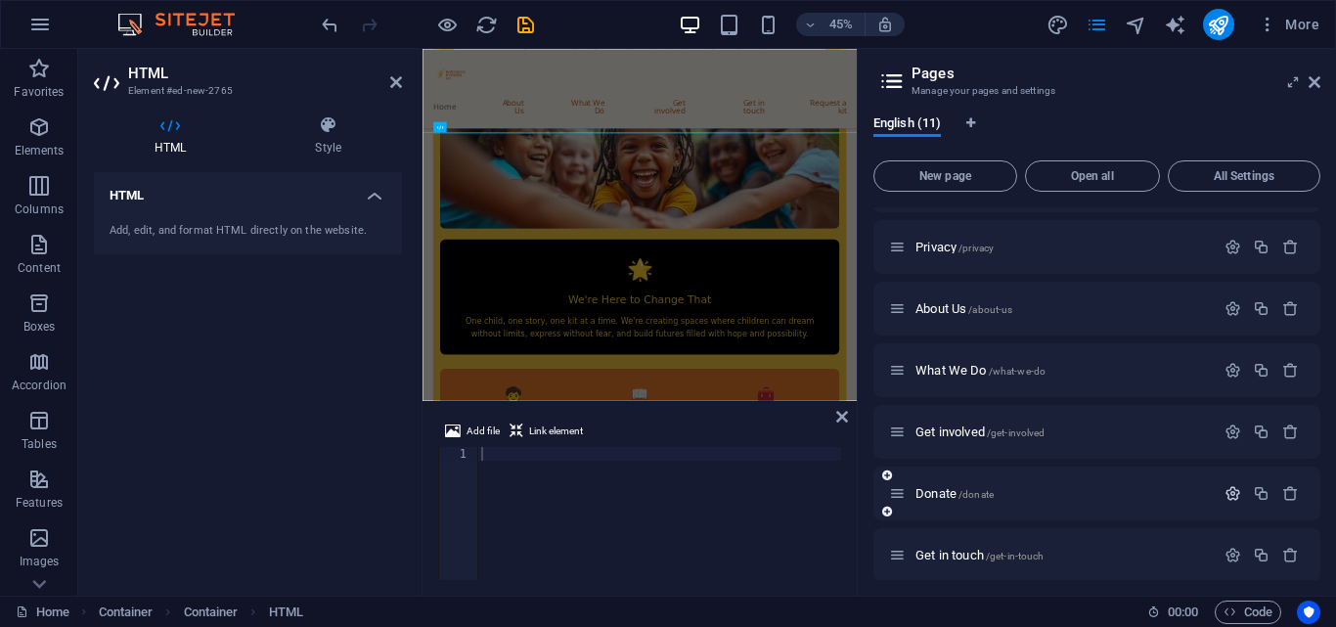
click at [1232, 493] on icon "button" at bounding box center [1232, 493] width 17 height 17
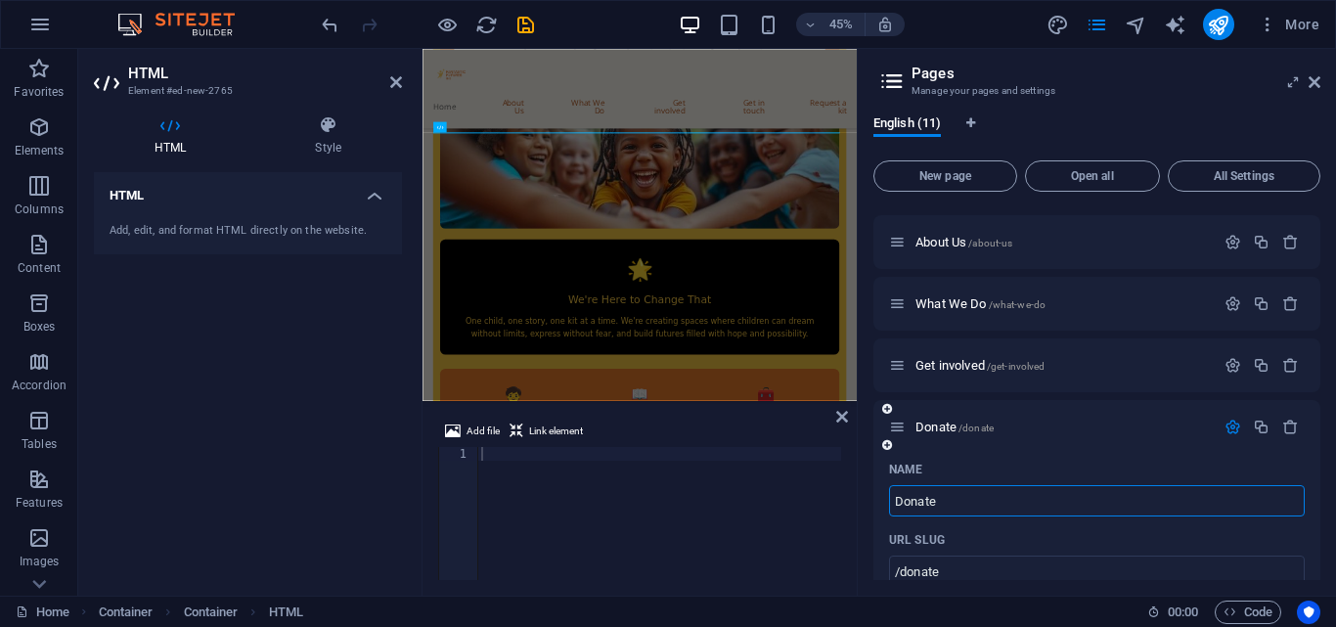
scroll to position [218, 0]
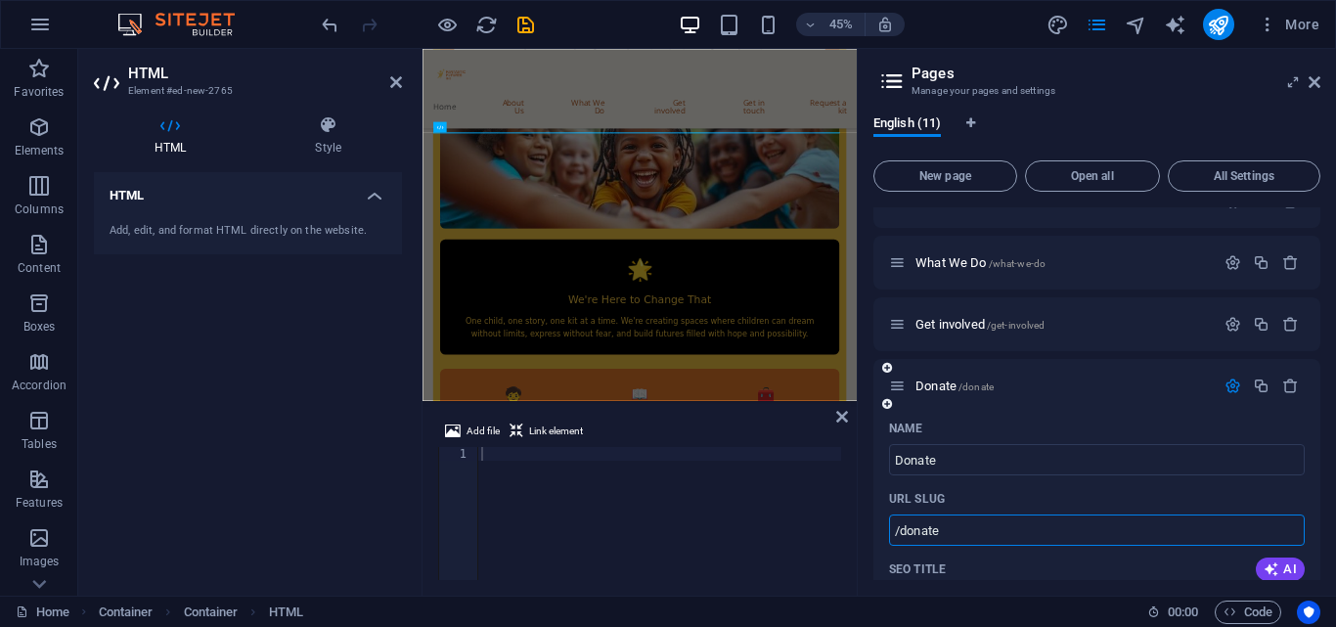
drag, startPoint x: 973, startPoint y: 529, endPoint x: 887, endPoint y: 534, distance: 86.2
click at [494, 471] on div at bounding box center [898, 527] width 843 height 160
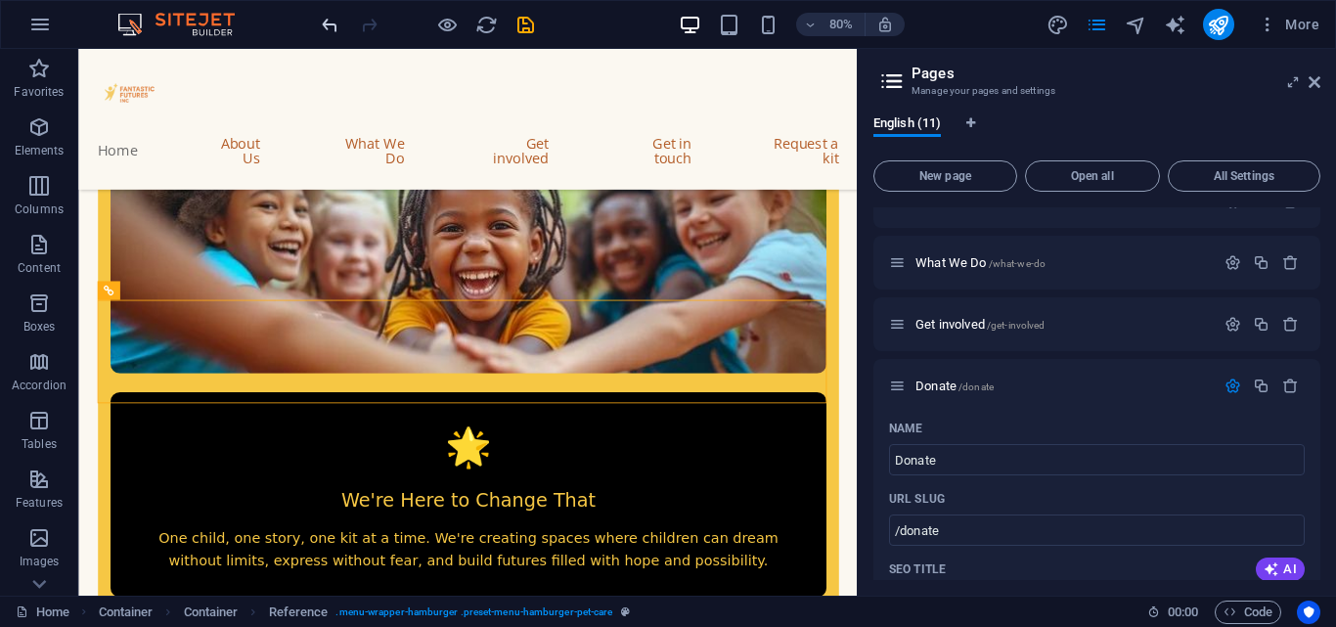
click at [329, 15] on icon "undo" at bounding box center [330, 25] width 22 height 22
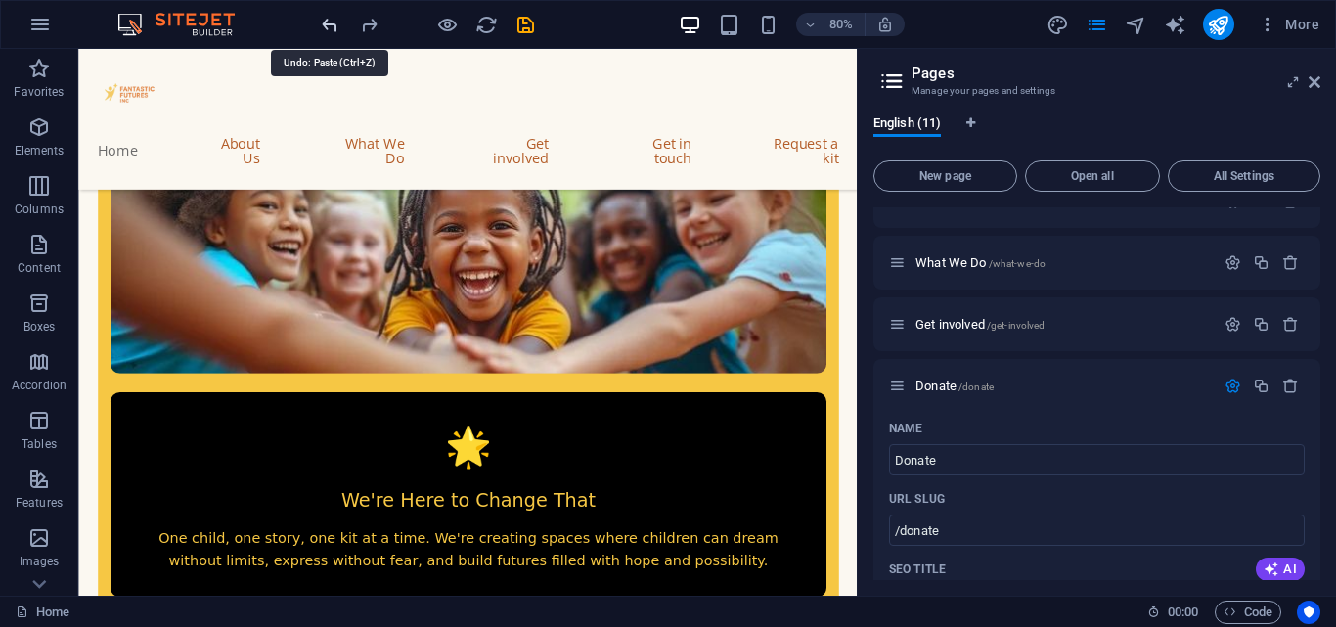
click at [329, 15] on icon "undo" at bounding box center [330, 25] width 22 height 22
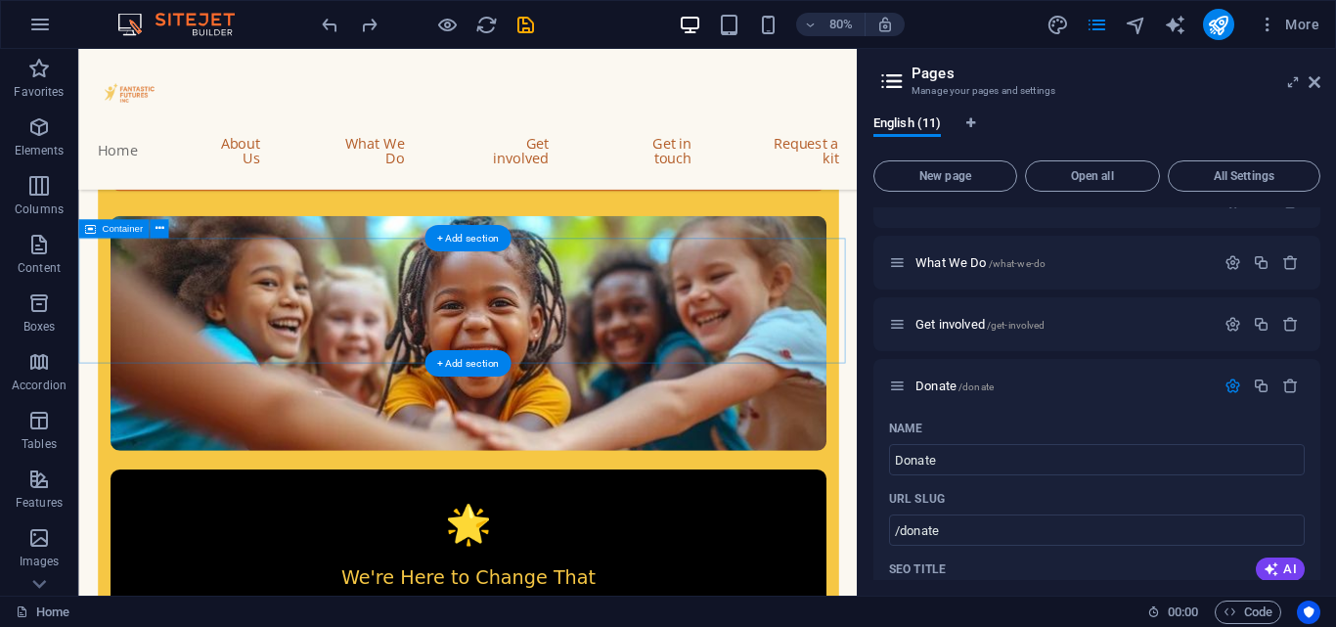
scroll to position [3980, 0]
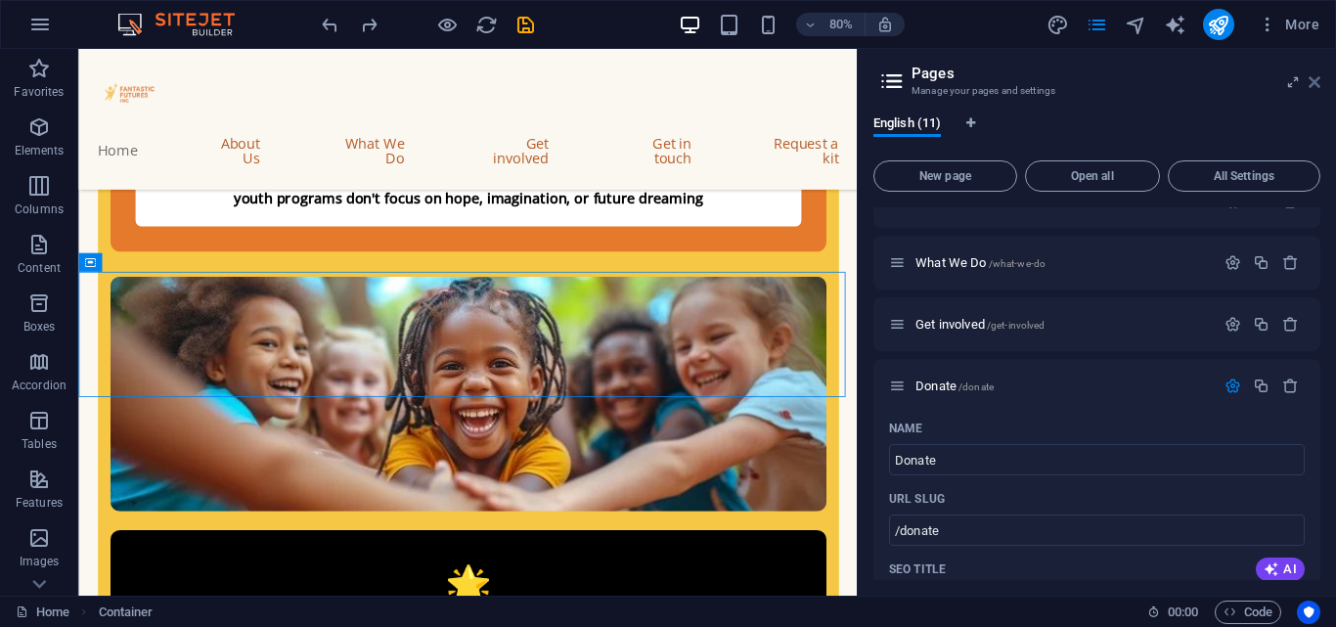
click at [1319, 84] on icon at bounding box center [1315, 82] width 12 height 16
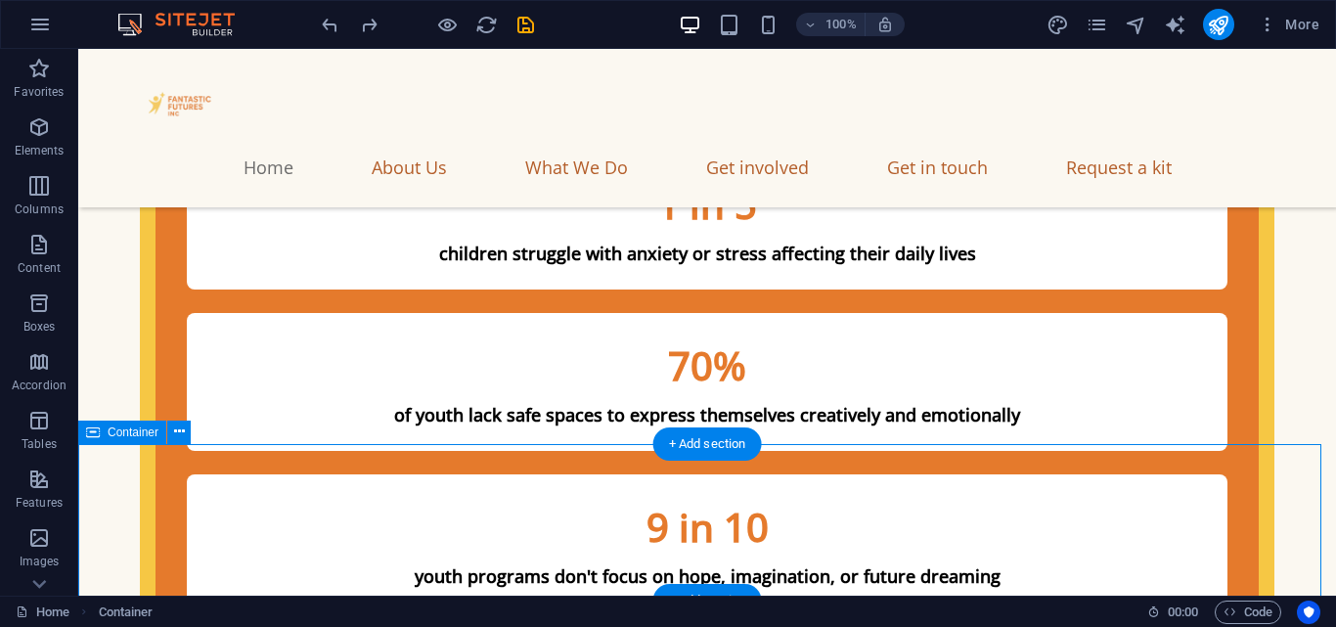
scroll to position [3909, 0]
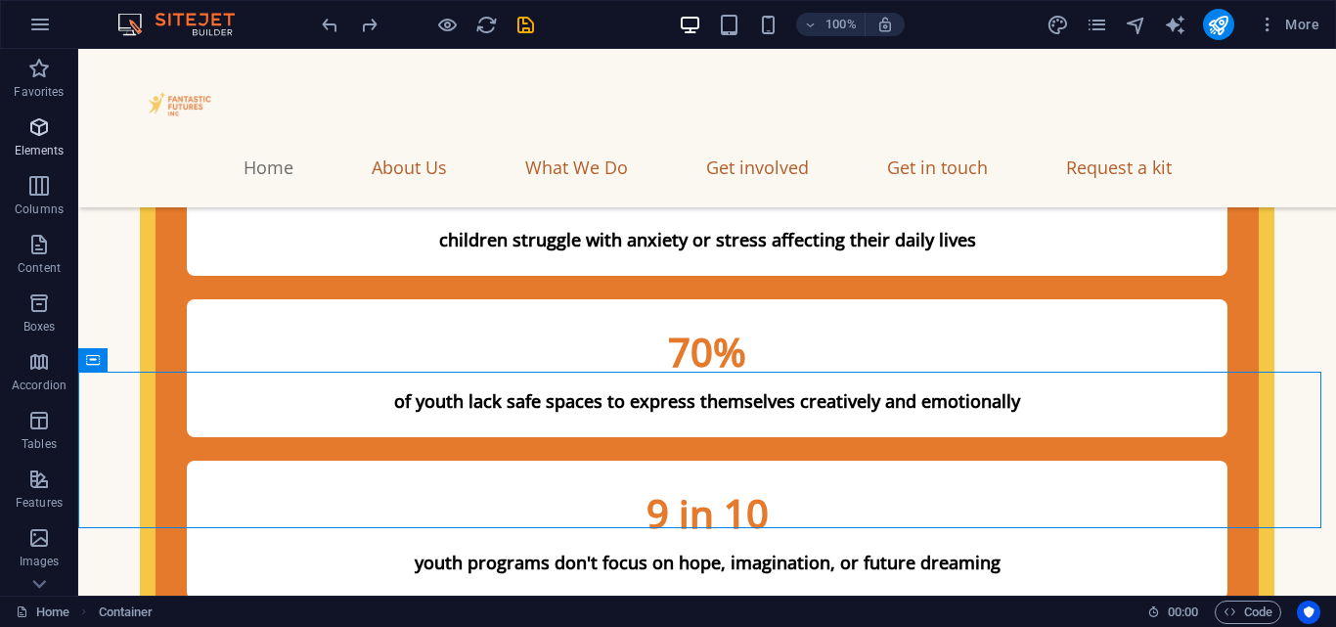
click at [32, 116] on icon "button" at bounding box center [38, 126] width 23 height 23
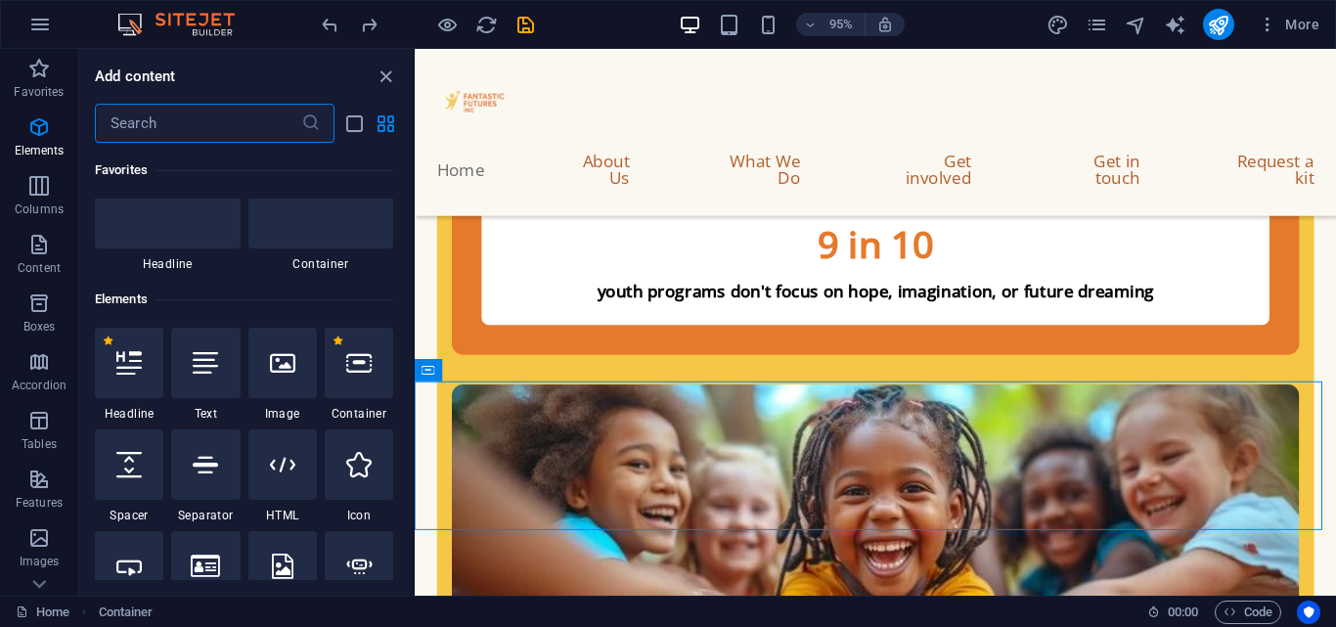
scroll to position [208, 0]
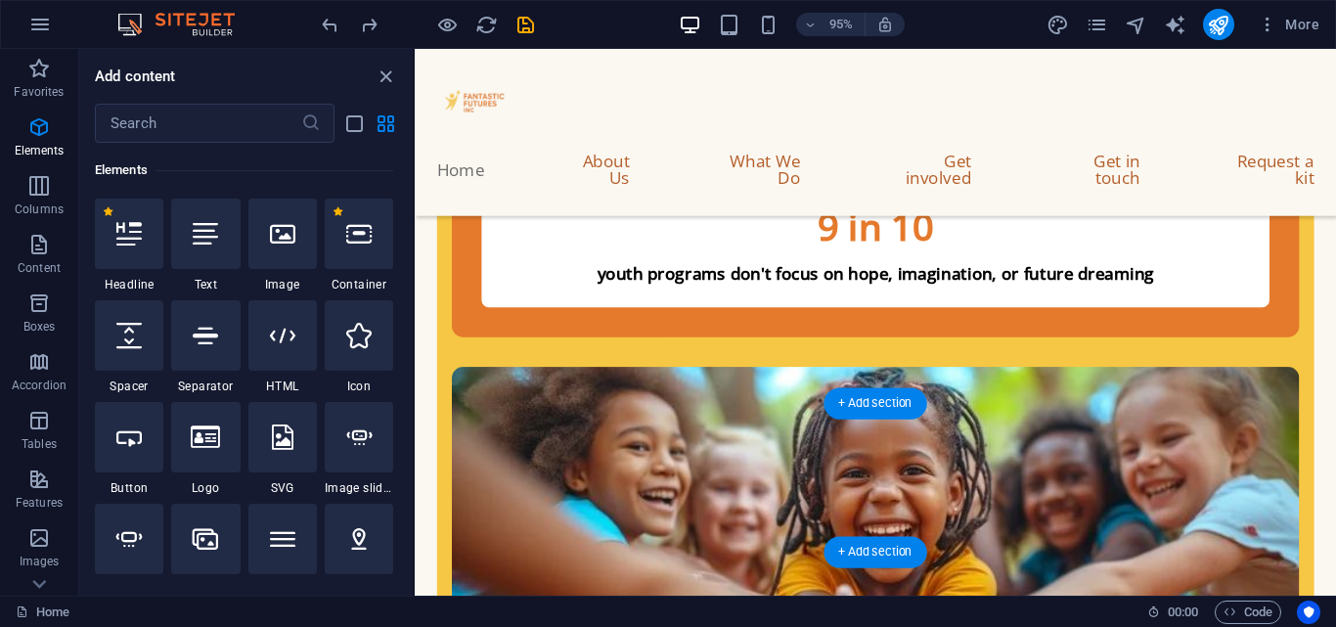
scroll to position [3931, 0]
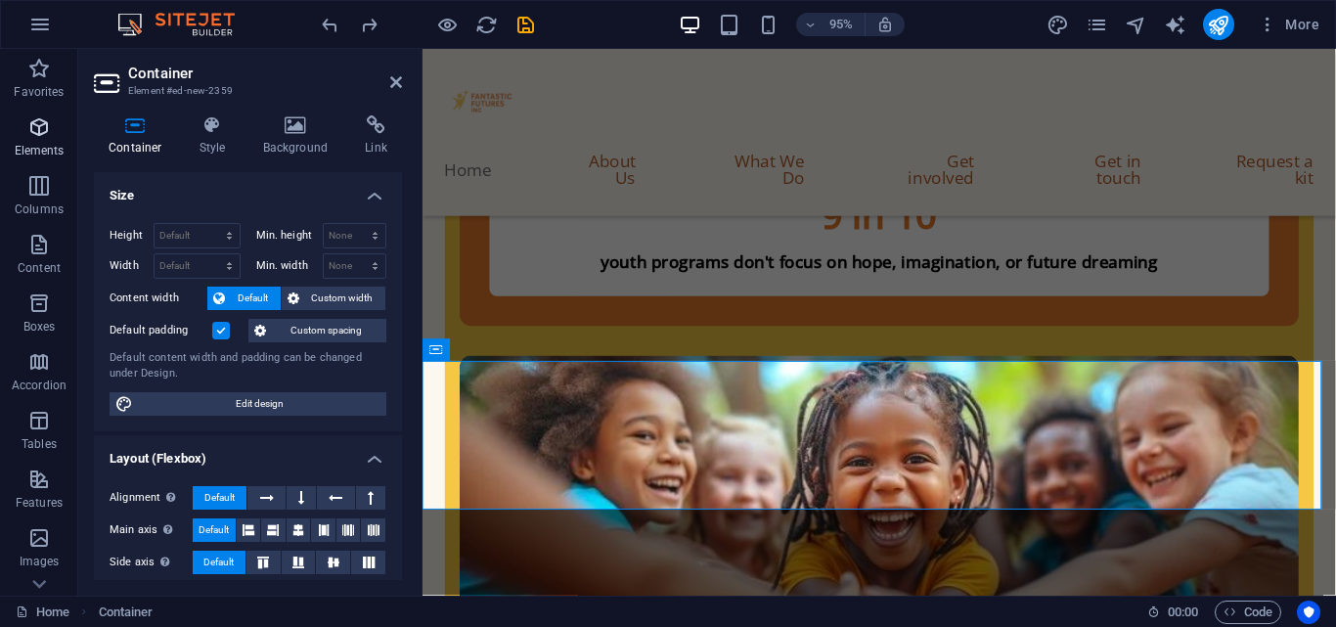
click at [40, 113] on button "Elements" at bounding box center [39, 137] width 78 height 59
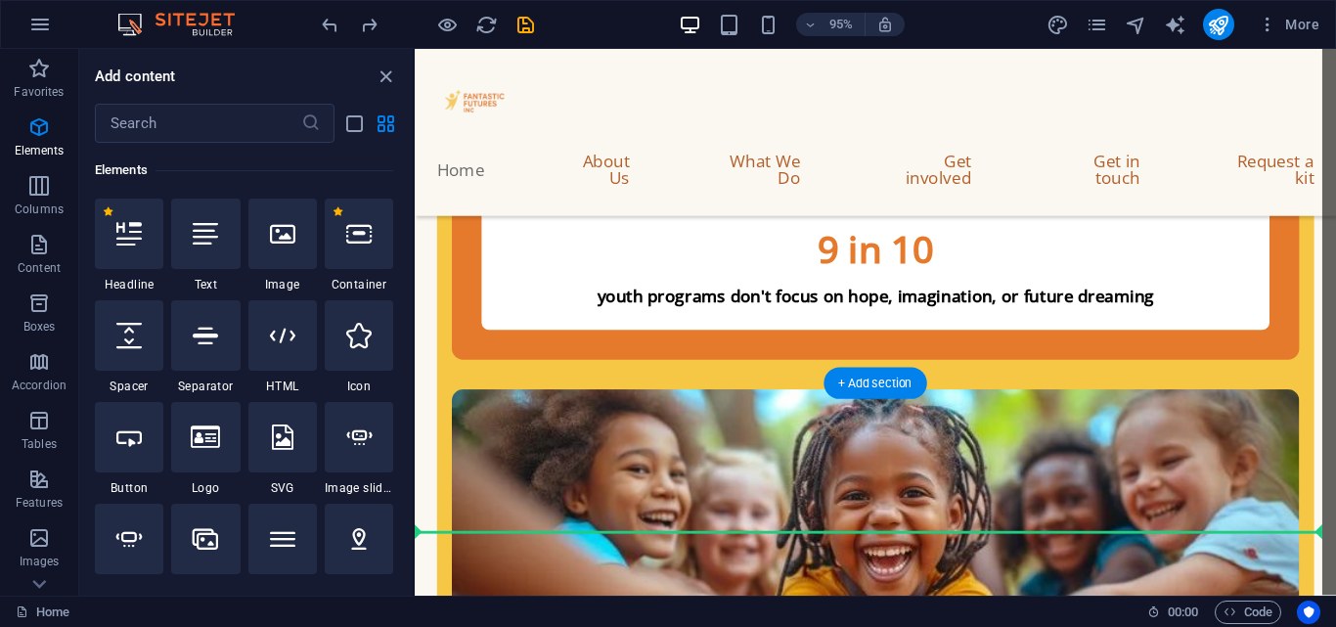
scroll to position [3913, 0]
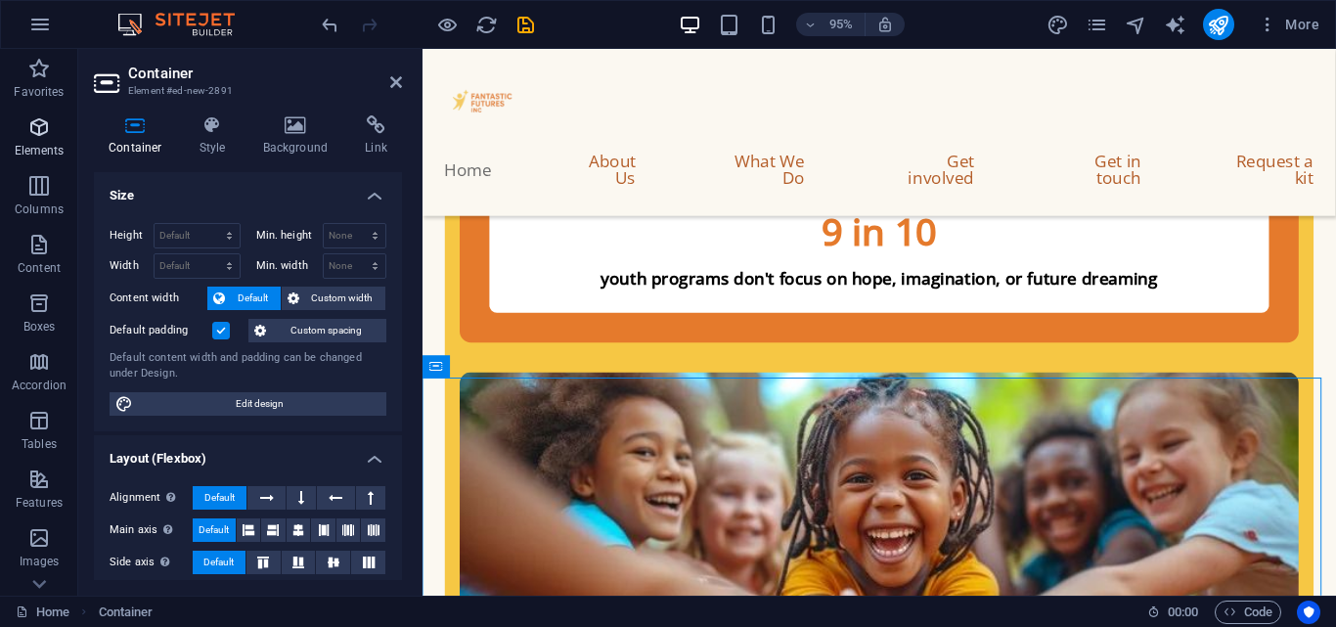
click at [37, 138] on icon "button" at bounding box center [38, 126] width 23 height 23
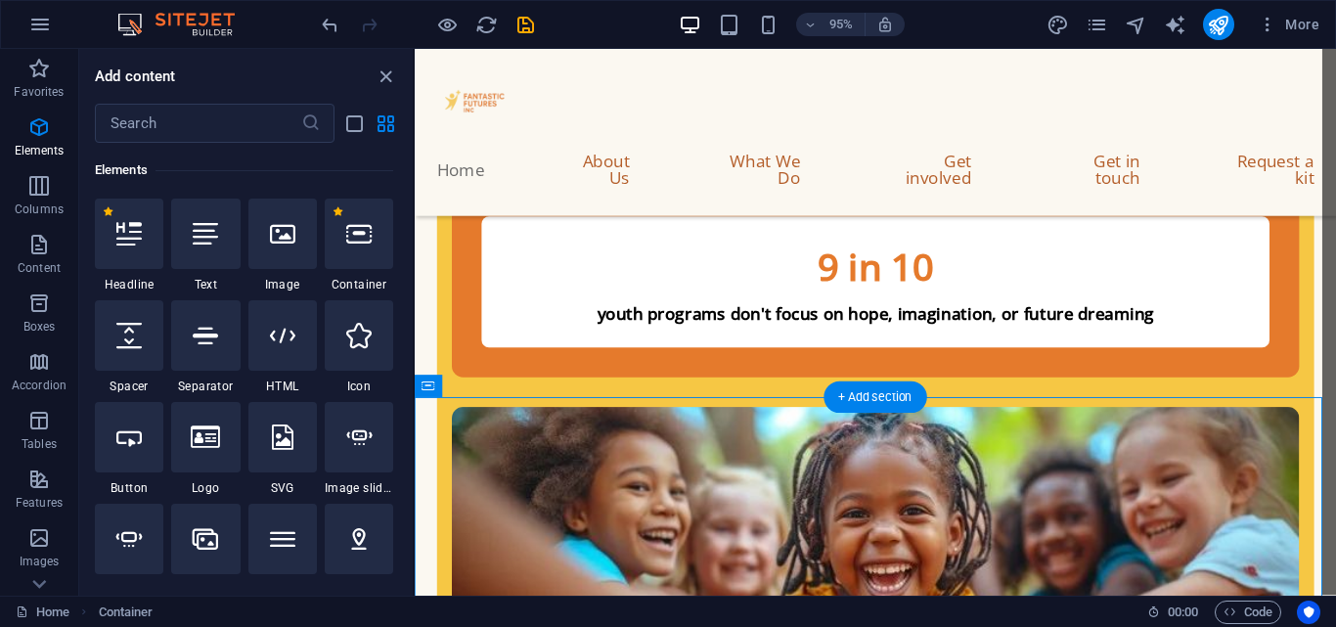
scroll to position [3897, 0]
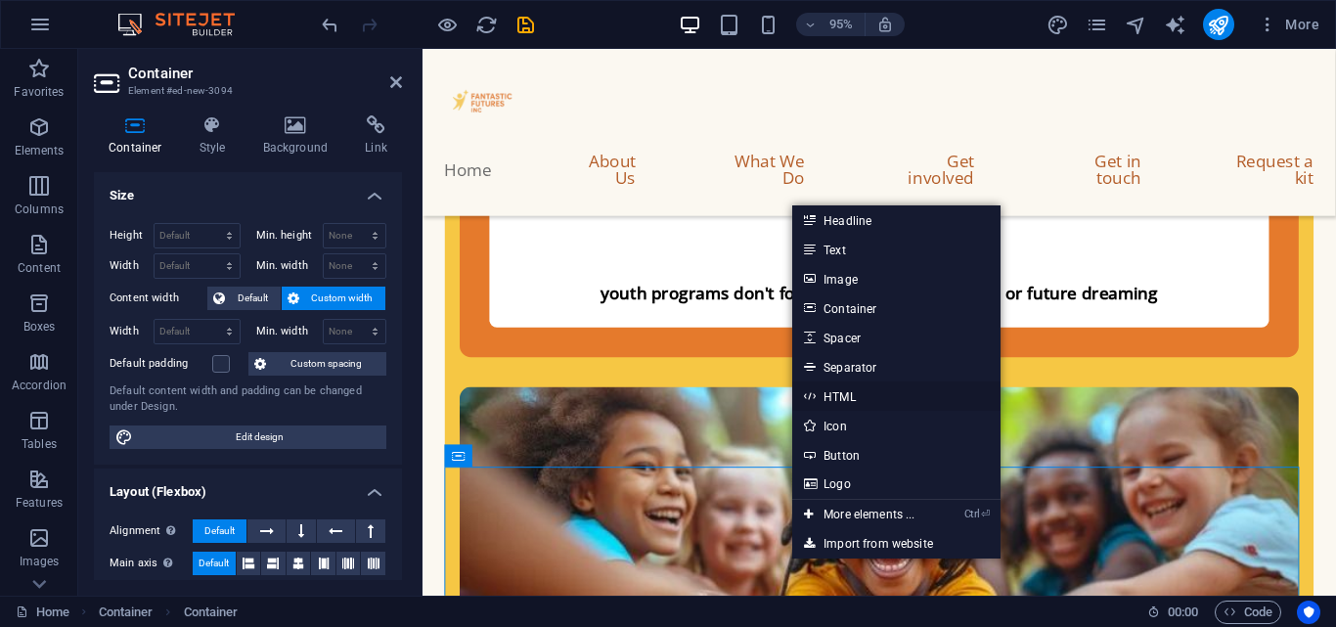
click at [852, 405] on link "HTML" at bounding box center [895, 395] width 207 height 29
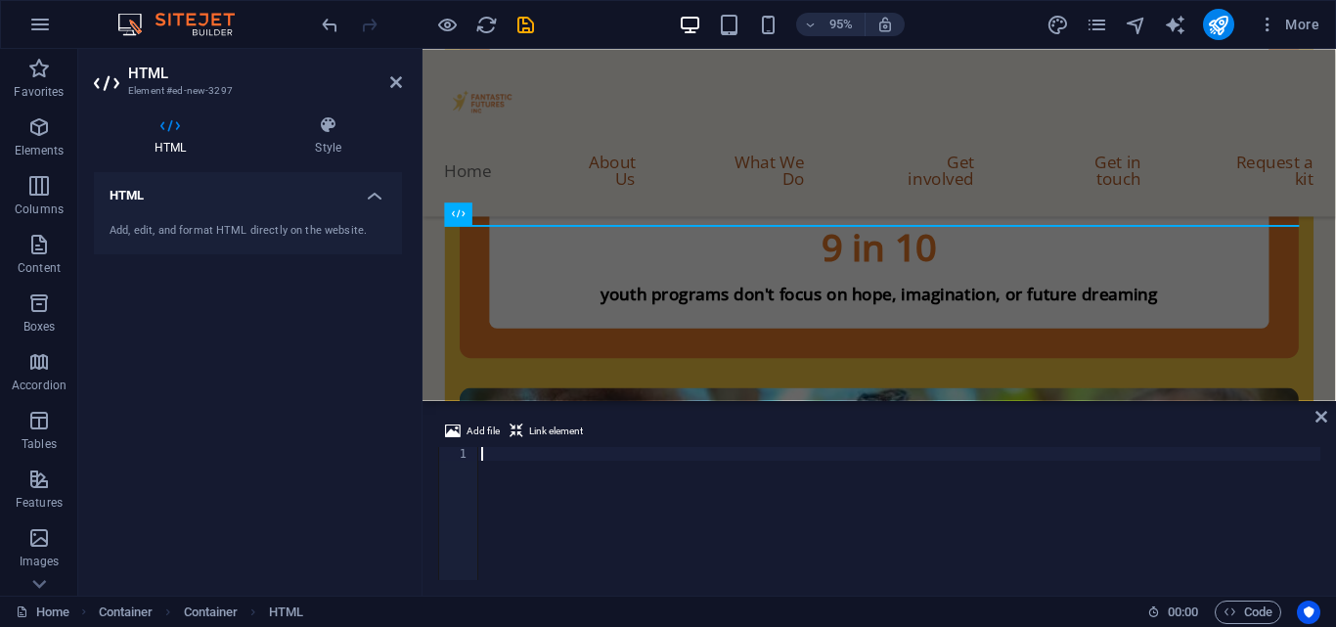
scroll to position [4153, 0]
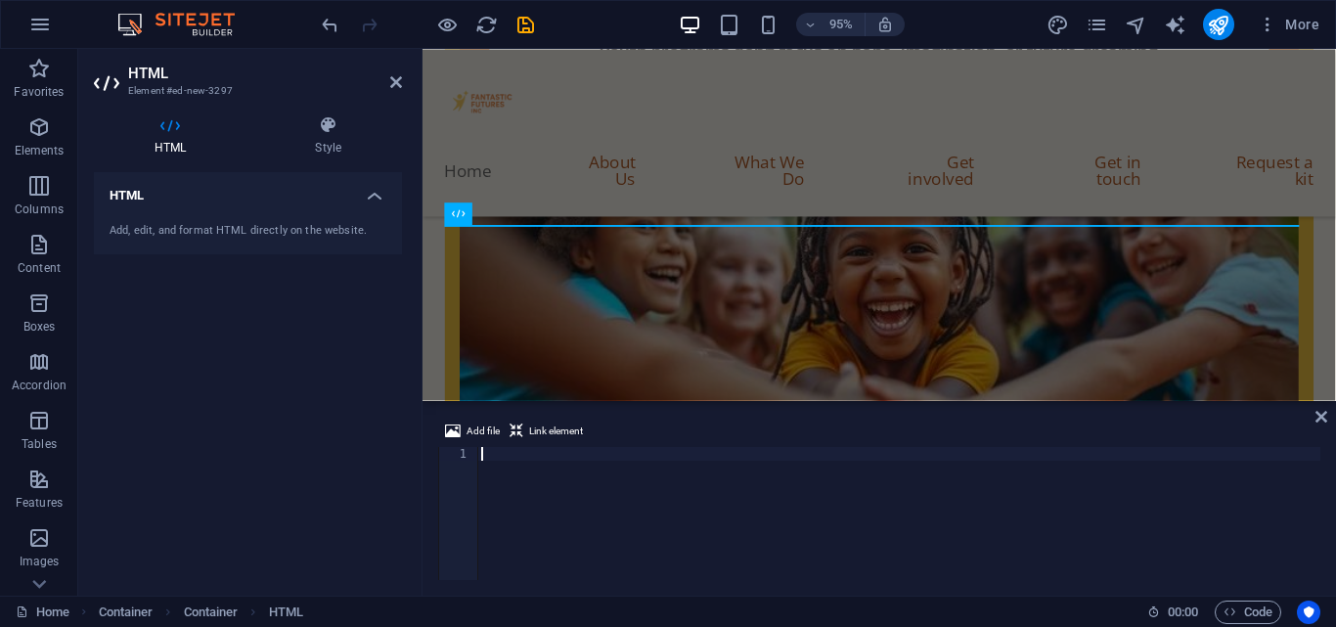
paste textarea "</section>"
type textarea "</section>"
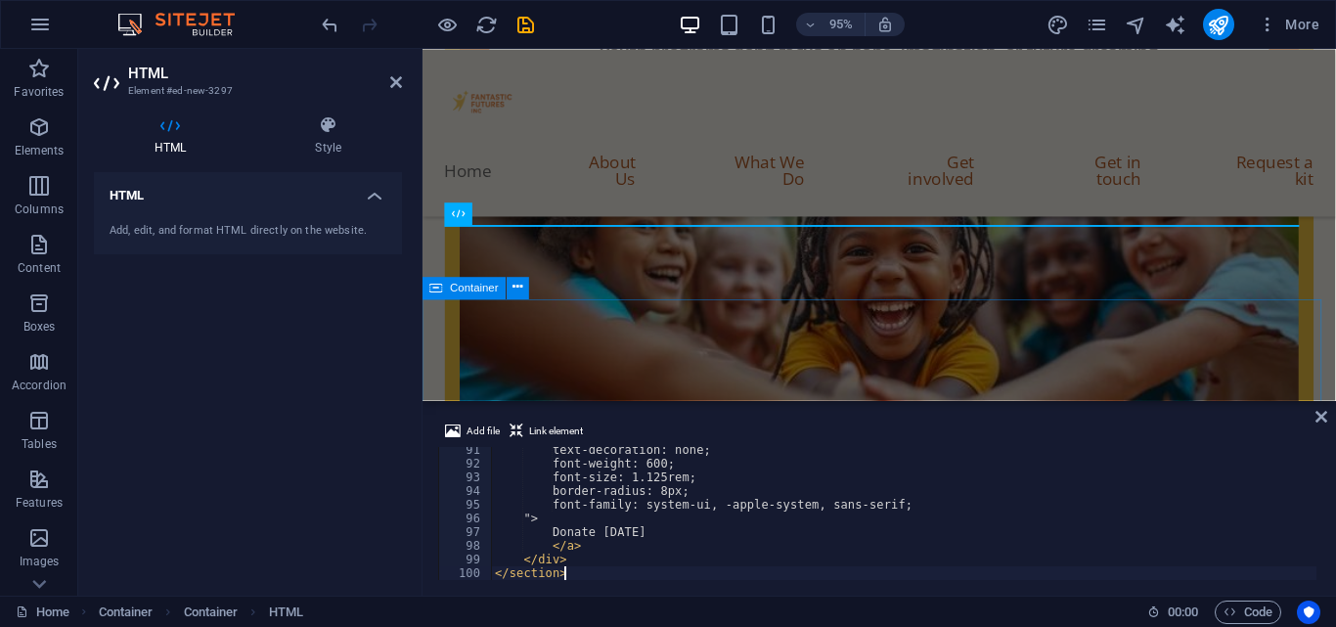
scroll to position [1236, 0]
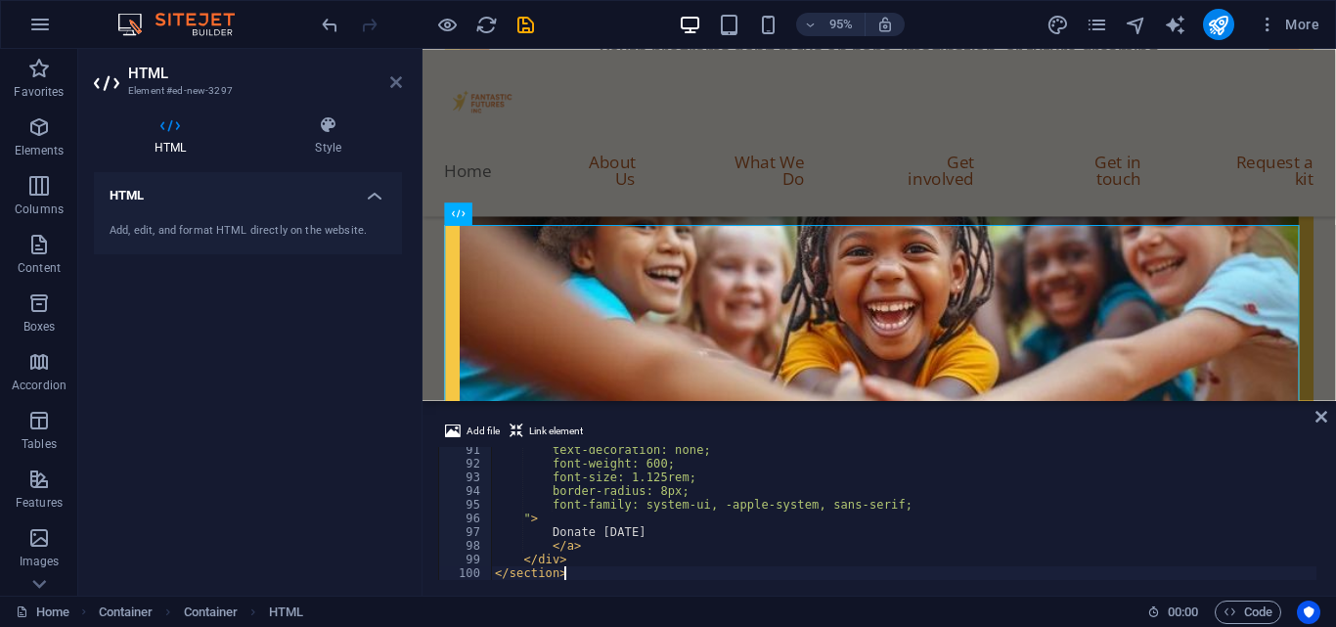
click at [393, 74] on icon at bounding box center [396, 82] width 12 height 16
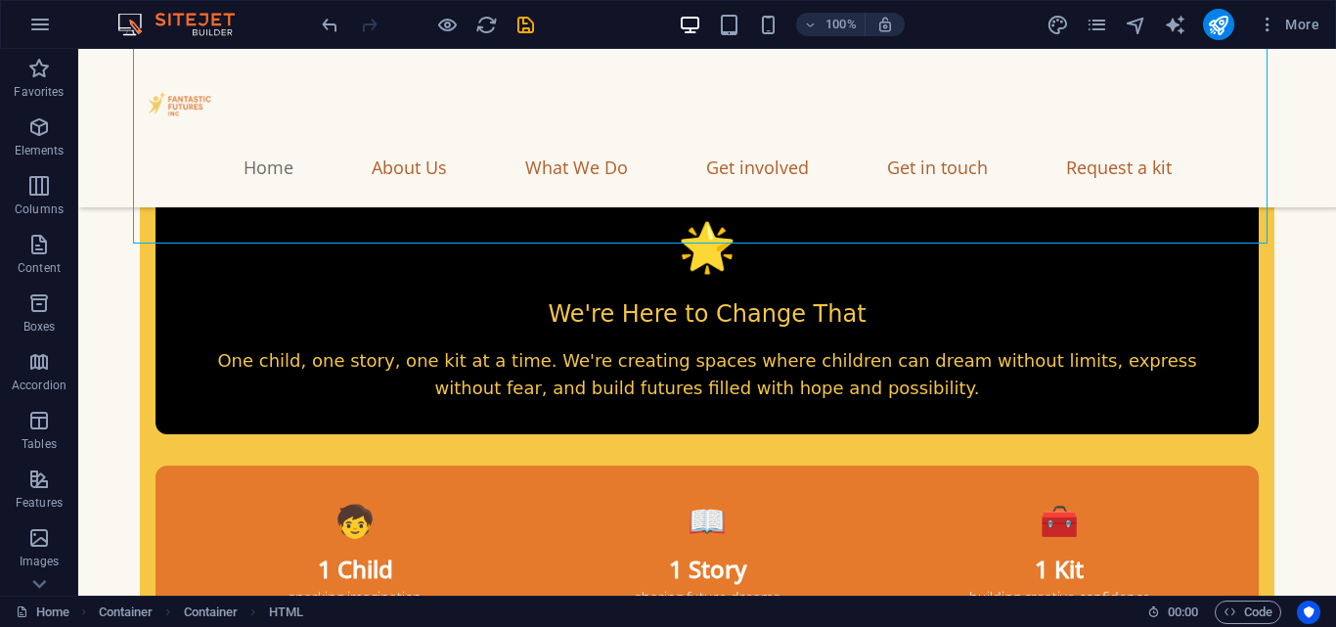
scroll to position [4771, 0]
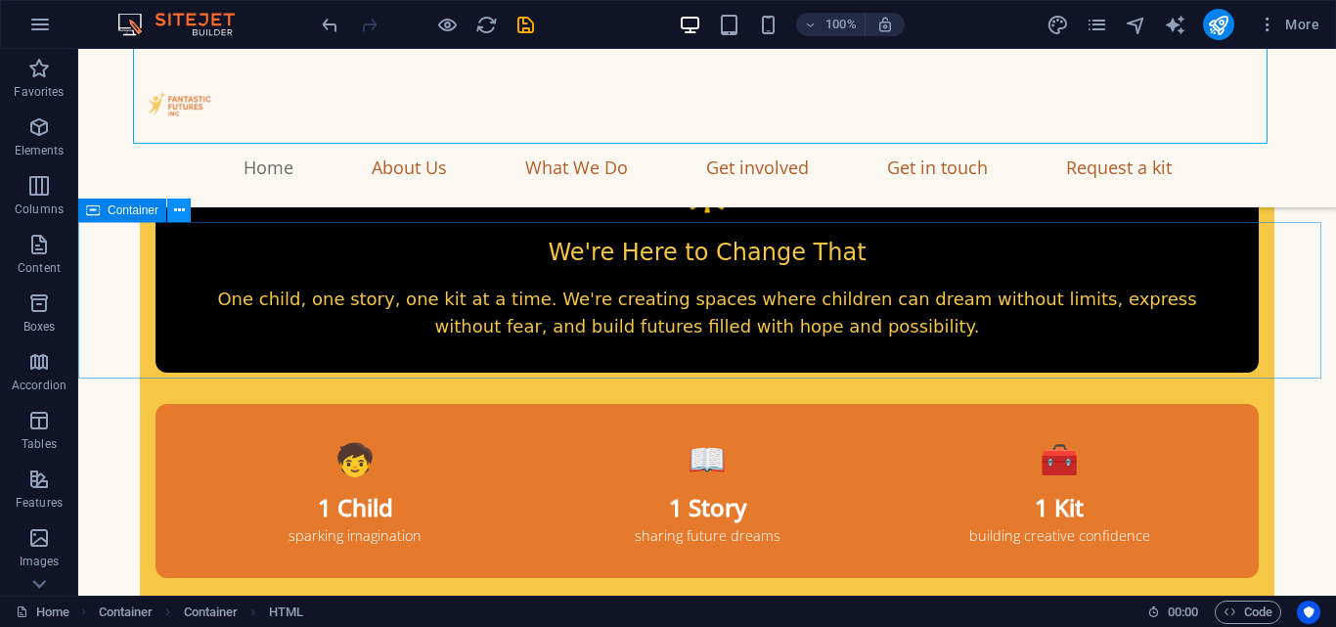
click at [183, 218] on icon at bounding box center [179, 210] width 11 height 21
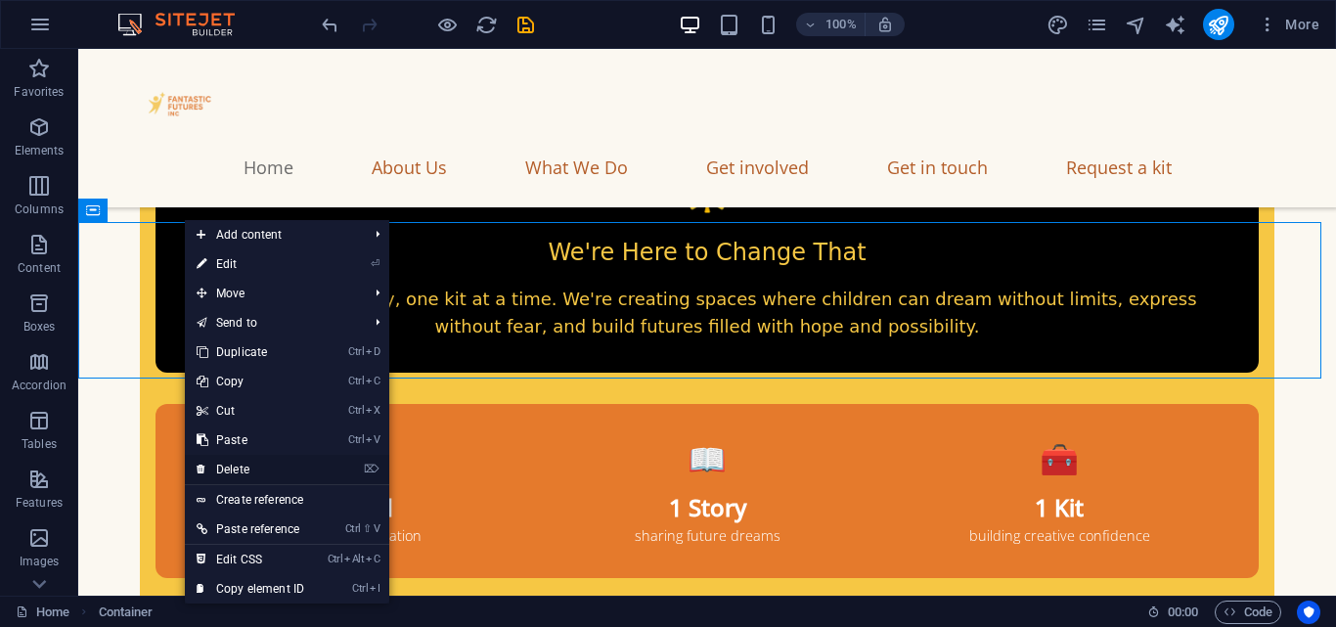
click at [262, 457] on link "⌦ Delete" at bounding box center [250, 469] width 131 height 29
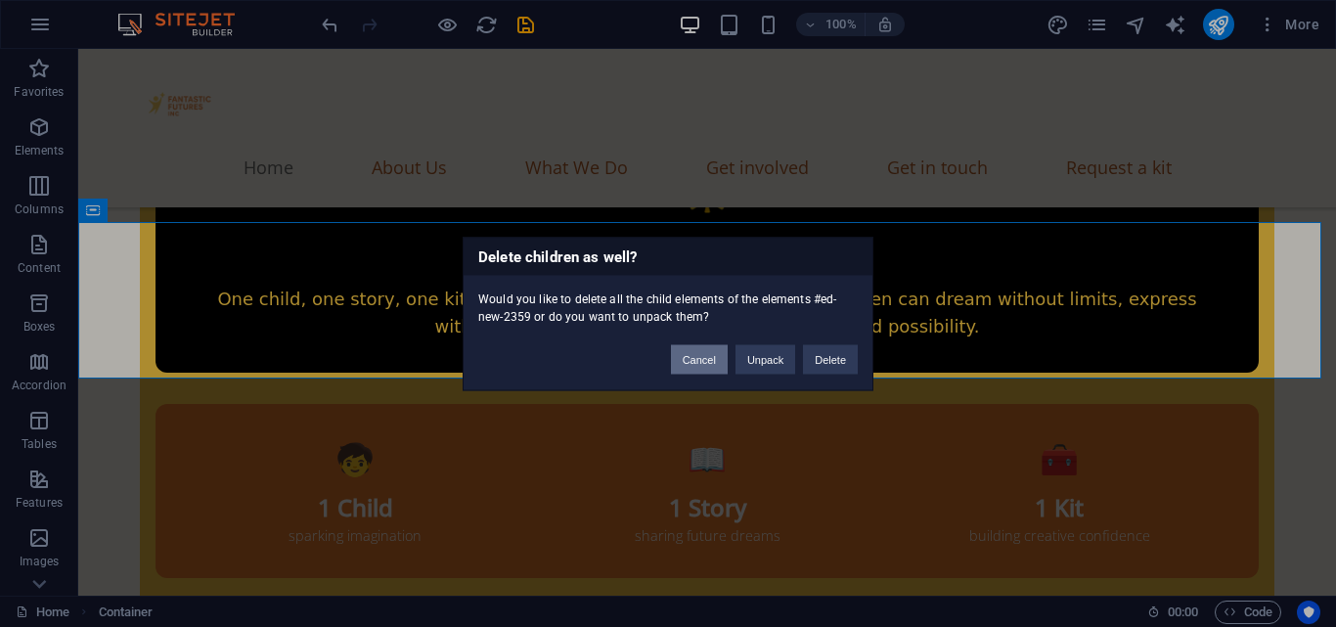
click at [680, 351] on button "Cancel" at bounding box center [699, 358] width 57 height 29
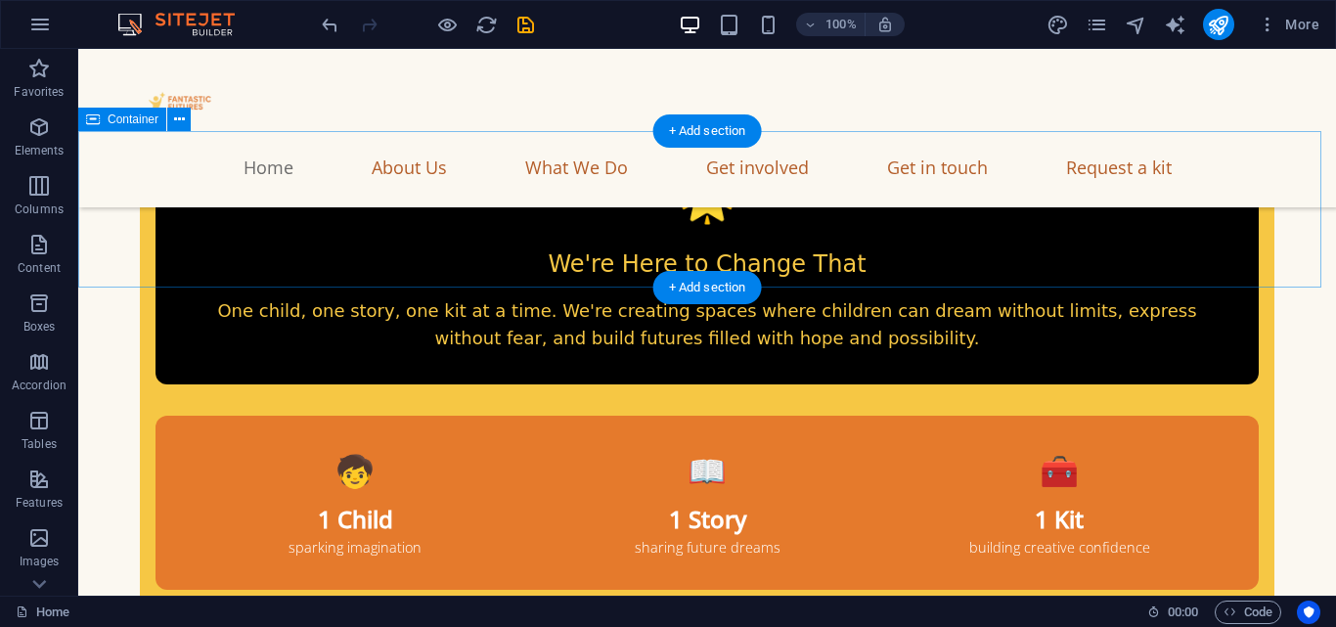
scroll to position [4695, 0]
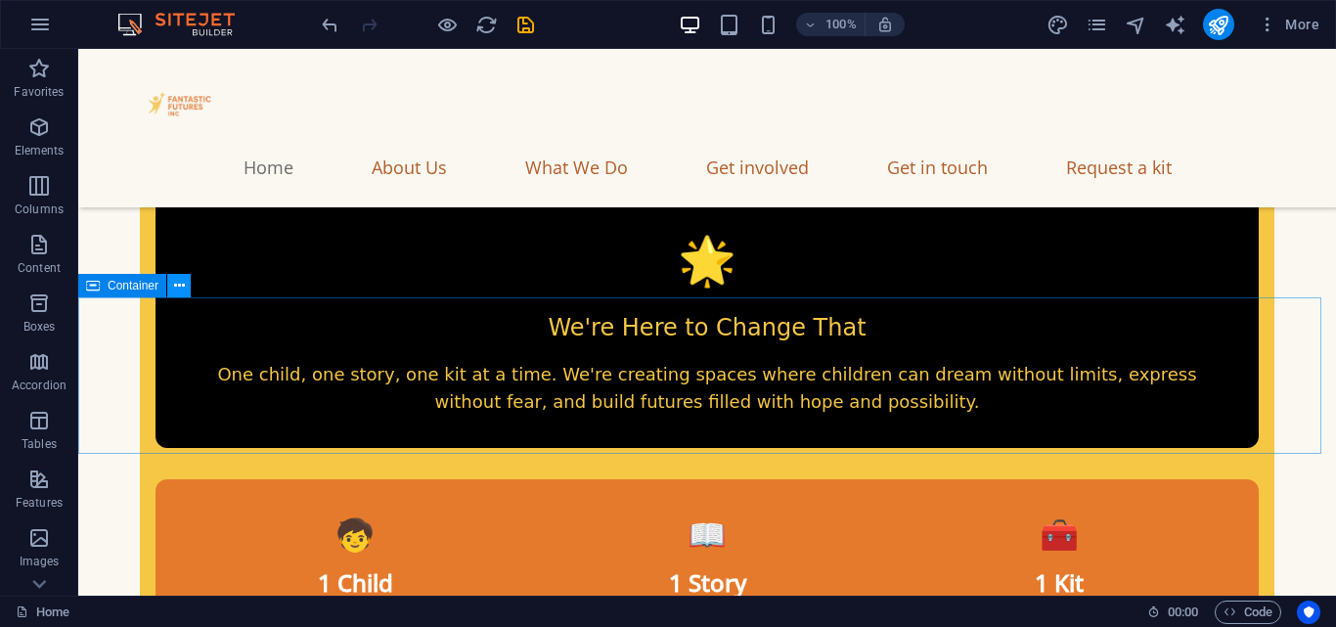
click at [184, 286] on icon at bounding box center [179, 286] width 11 height 21
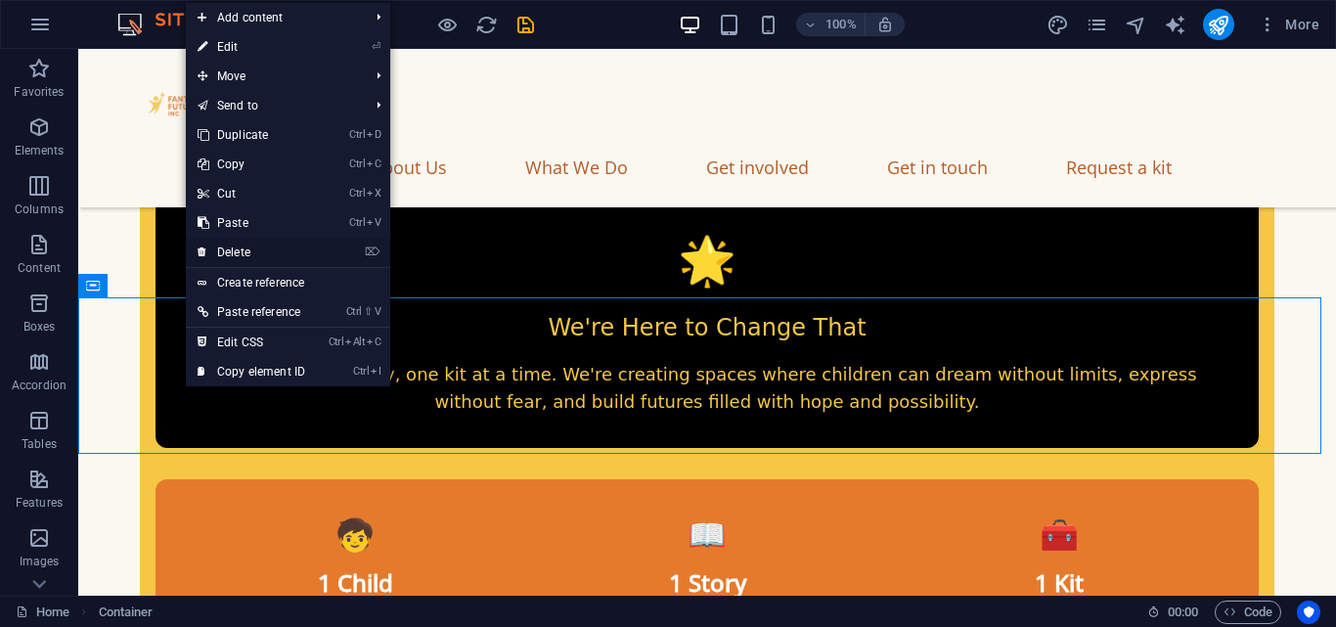
click at [221, 257] on link "⌦ Delete" at bounding box center [251, 252] width 131 height 29
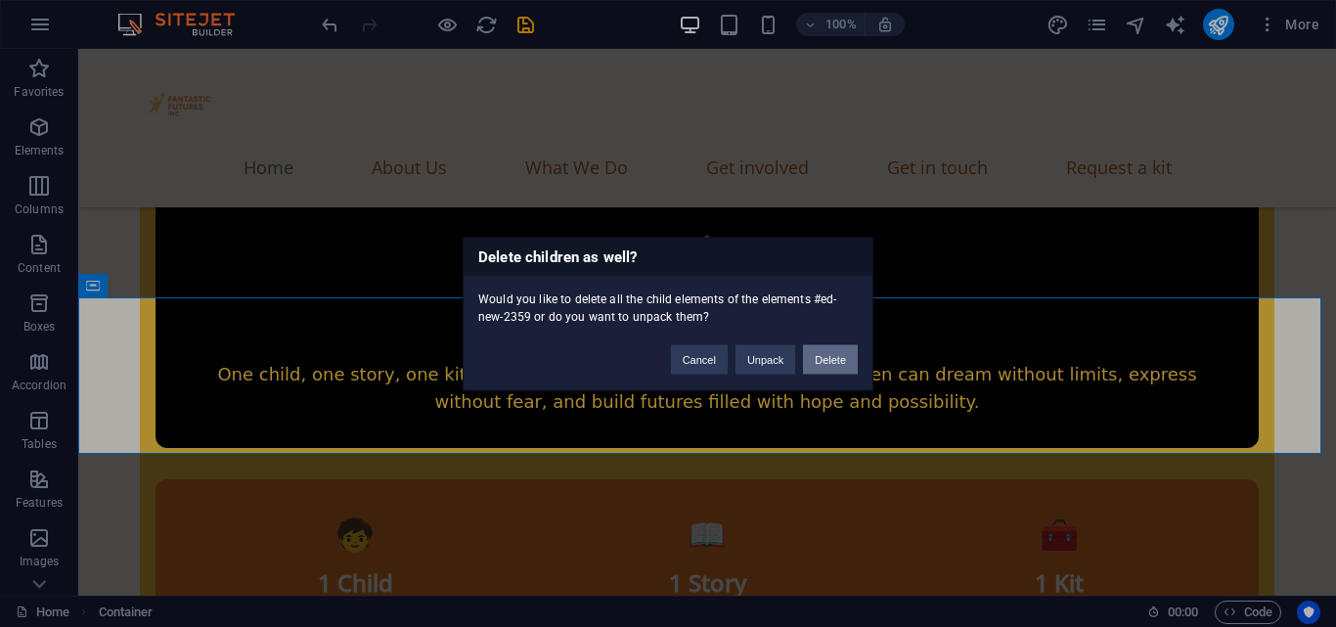
click at [838, 359] on button "Delete" at bounding box center [830, 358] width 55 height 29
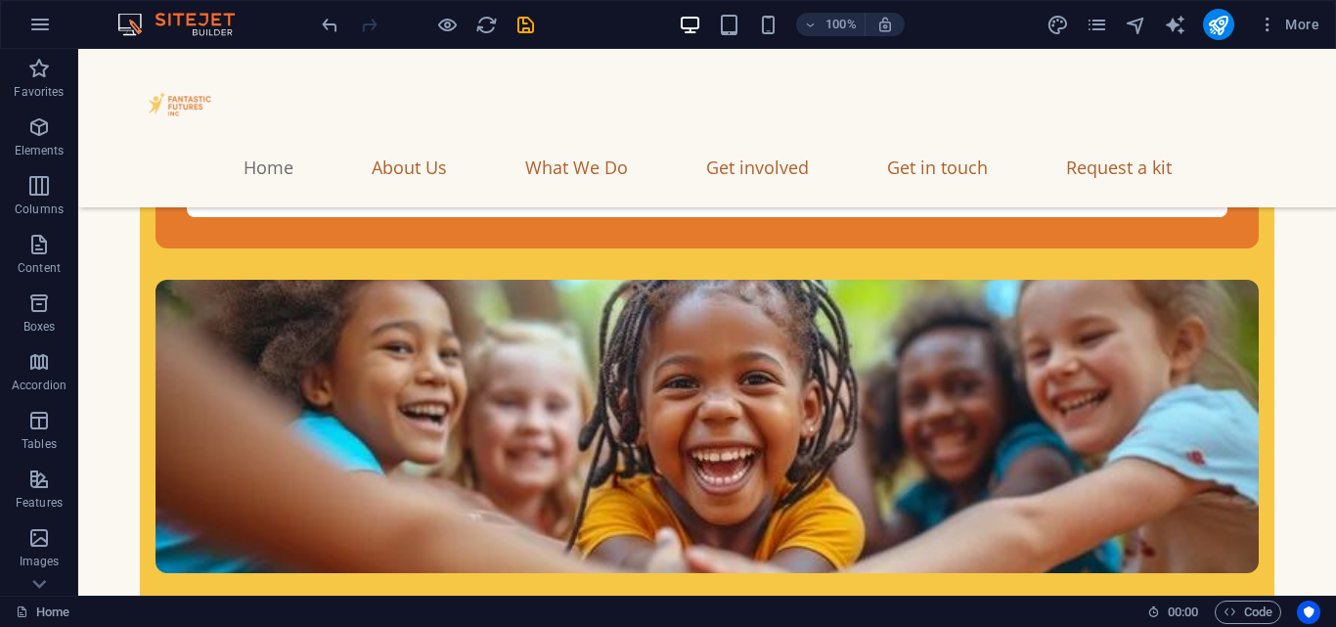
scroll to position [4622, 0]
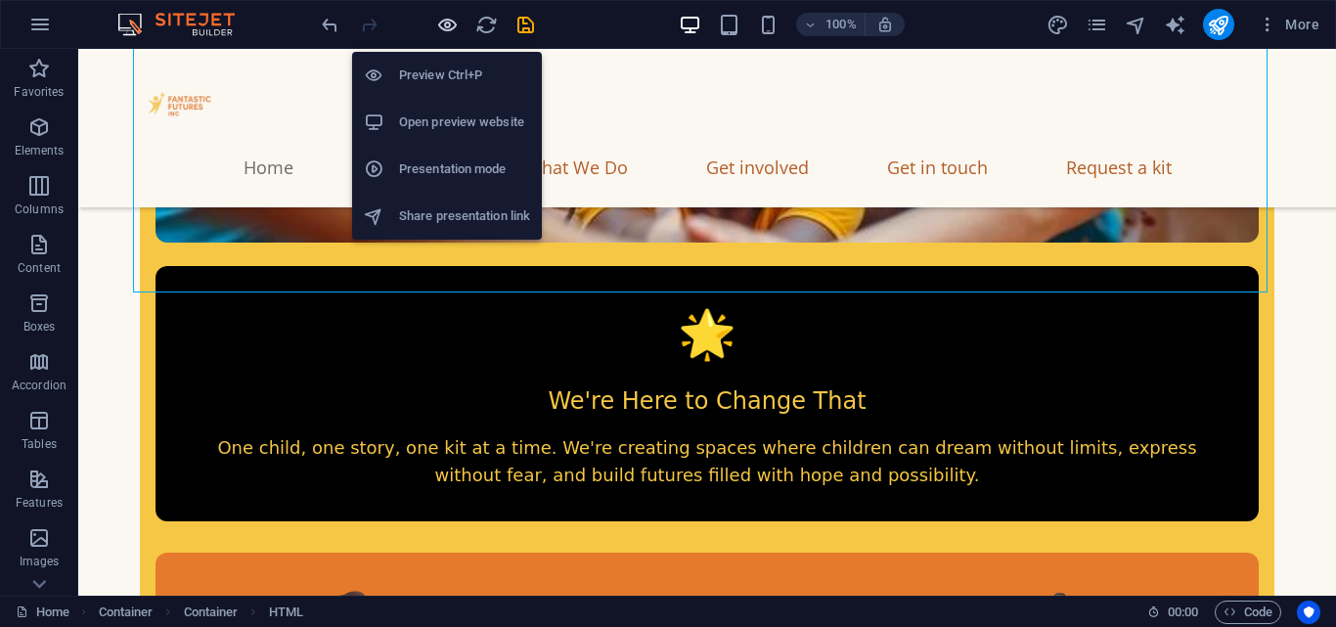
click at [445, 23] on icon "button" at bounding box center [447, 25] width 22 height 22
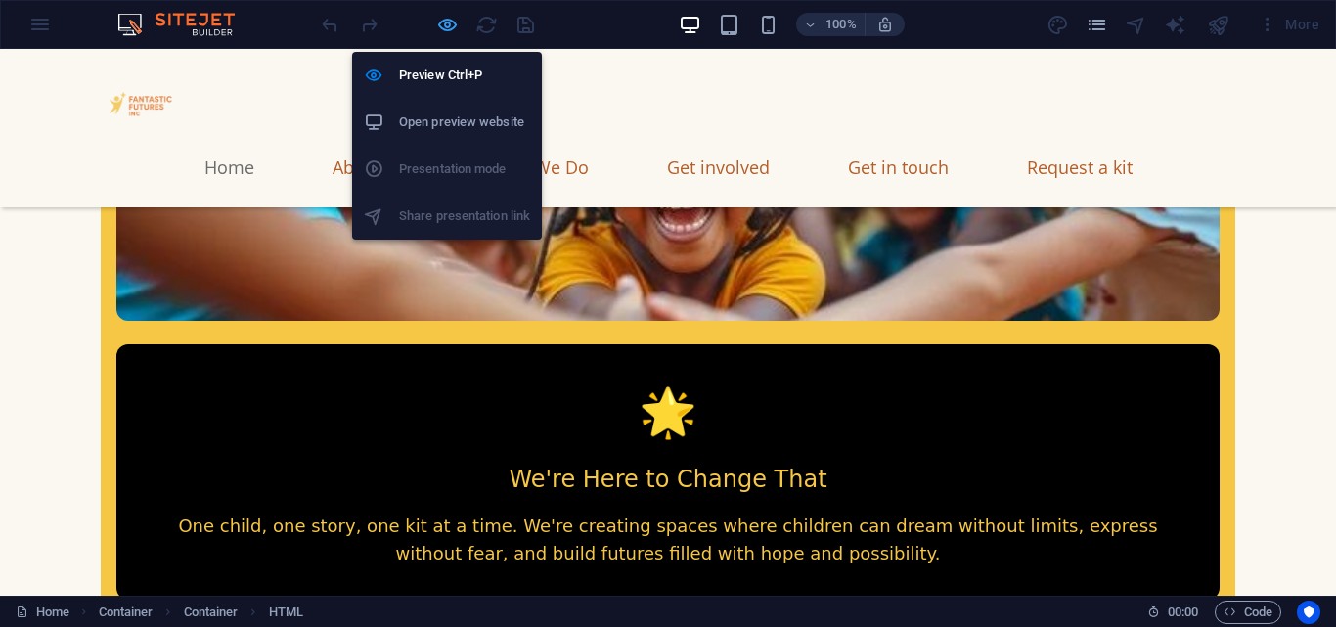
scroll to position [4661, 0]
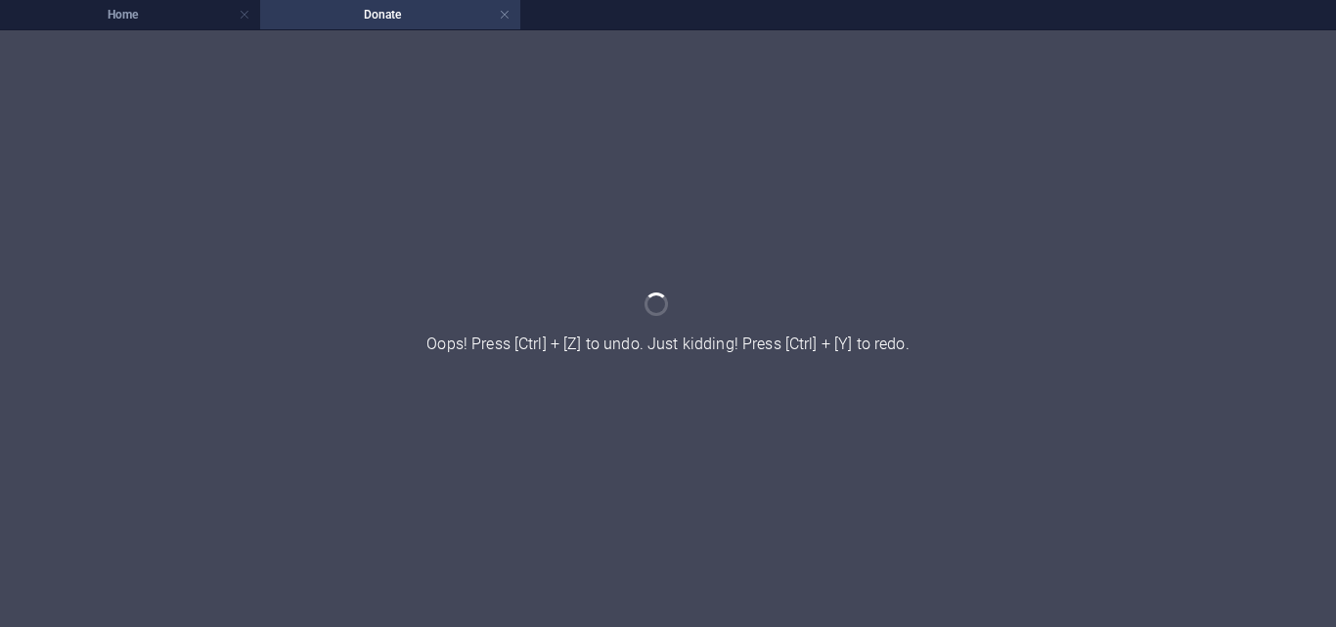
scroll to position [0, 0]
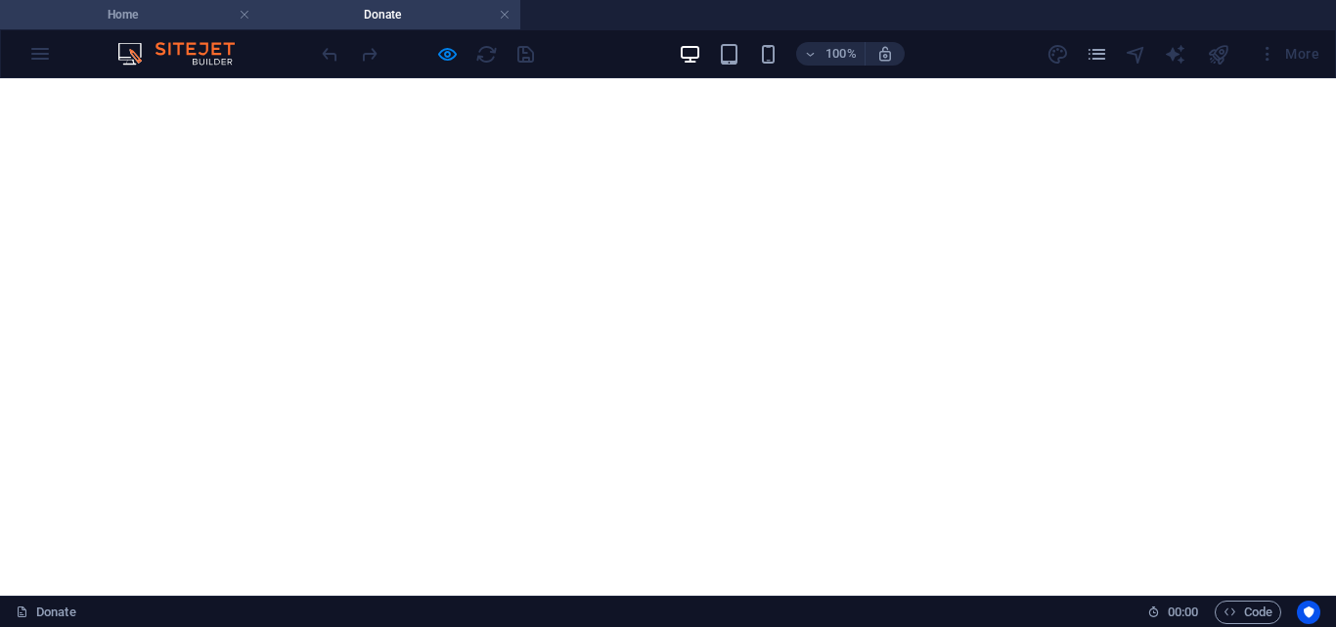
click at [111, 0] on li "Home" at bounding box center [130, 14] width 260 height 29
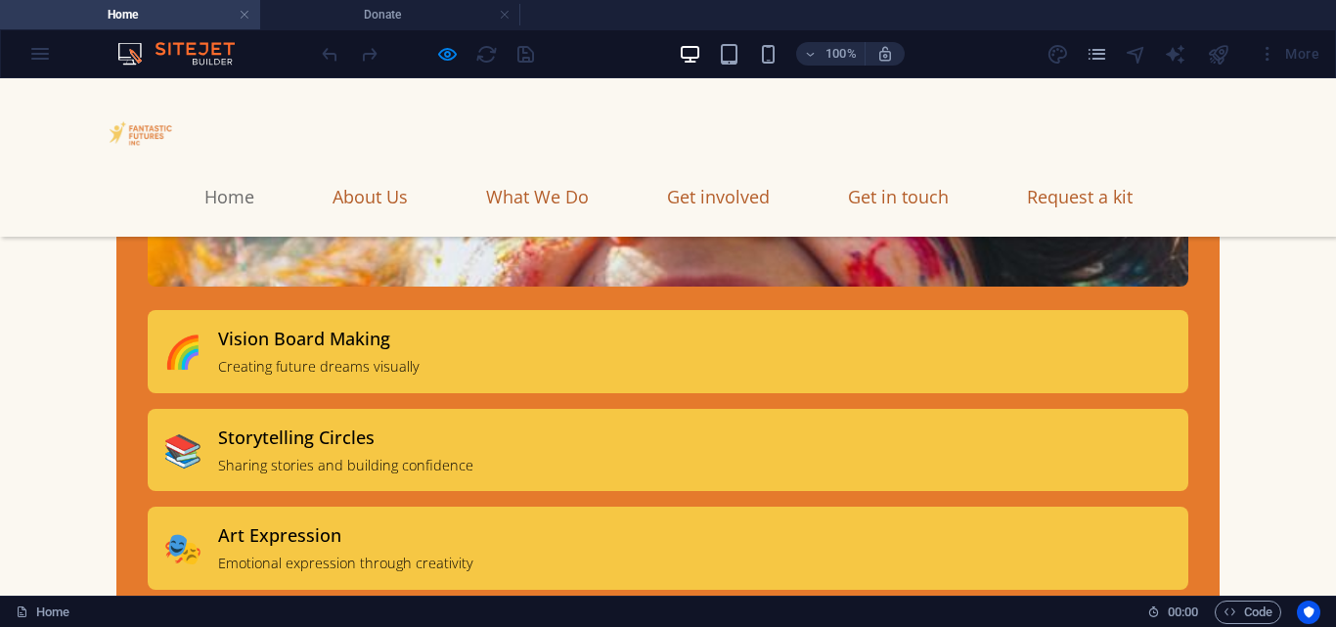
scroll to position [9276, 0]
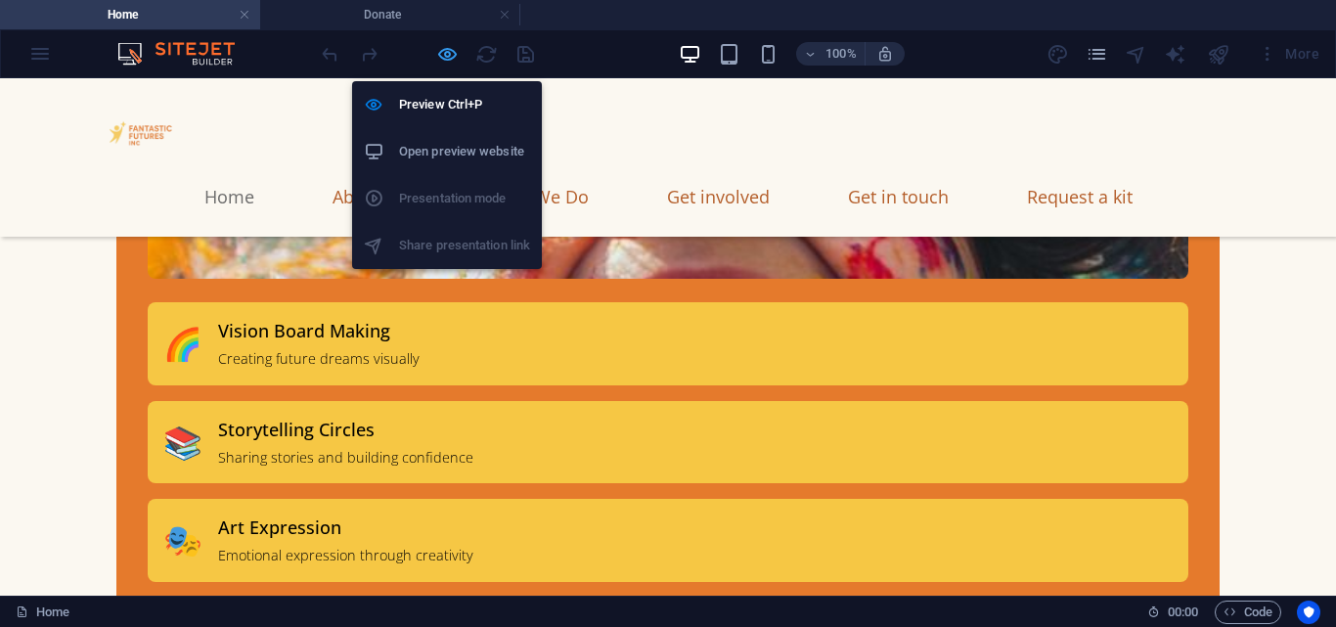
click at [446, 47] on icon "button" at bounding box center [447, 54] width 22 height 22
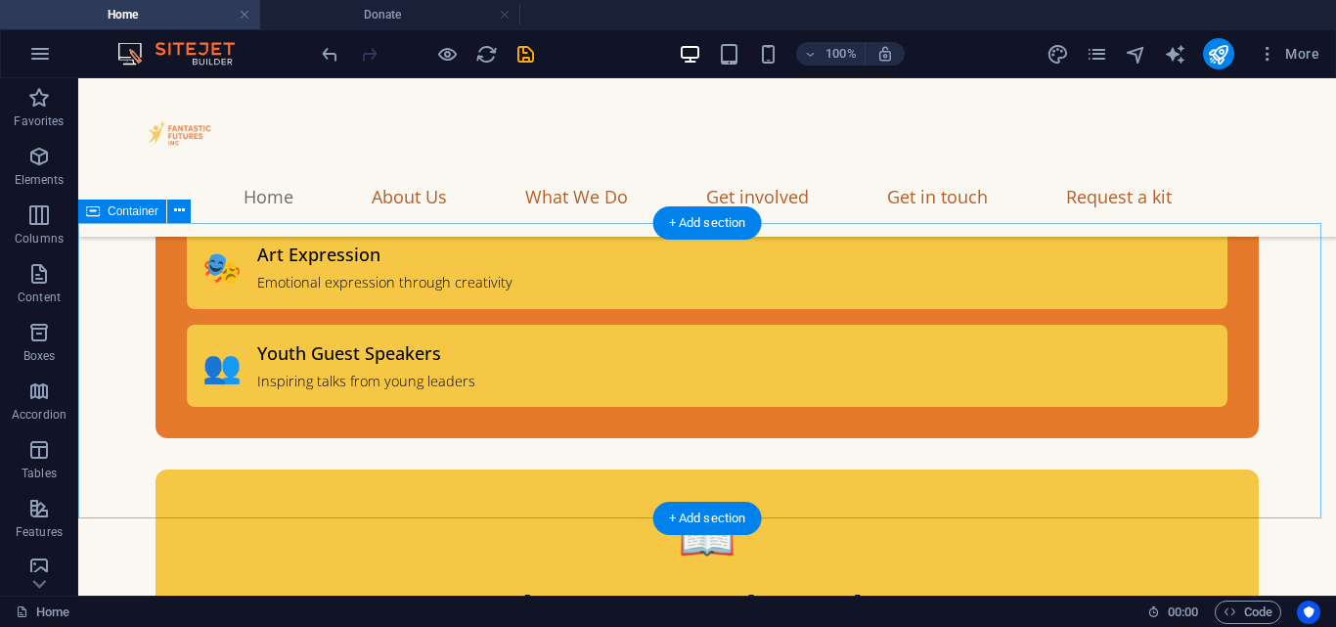
scroll to position [9483, 0]
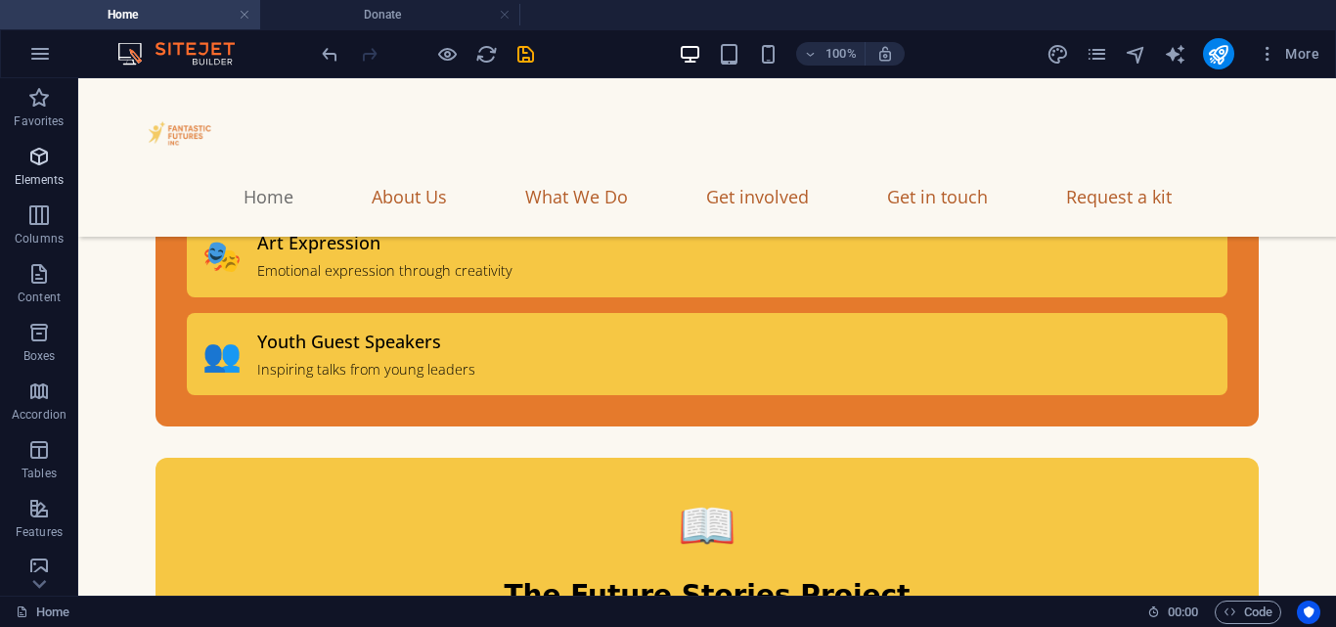
click at [51, 164] on icon "button" at bounding box center [38, 156] width 23 height 23
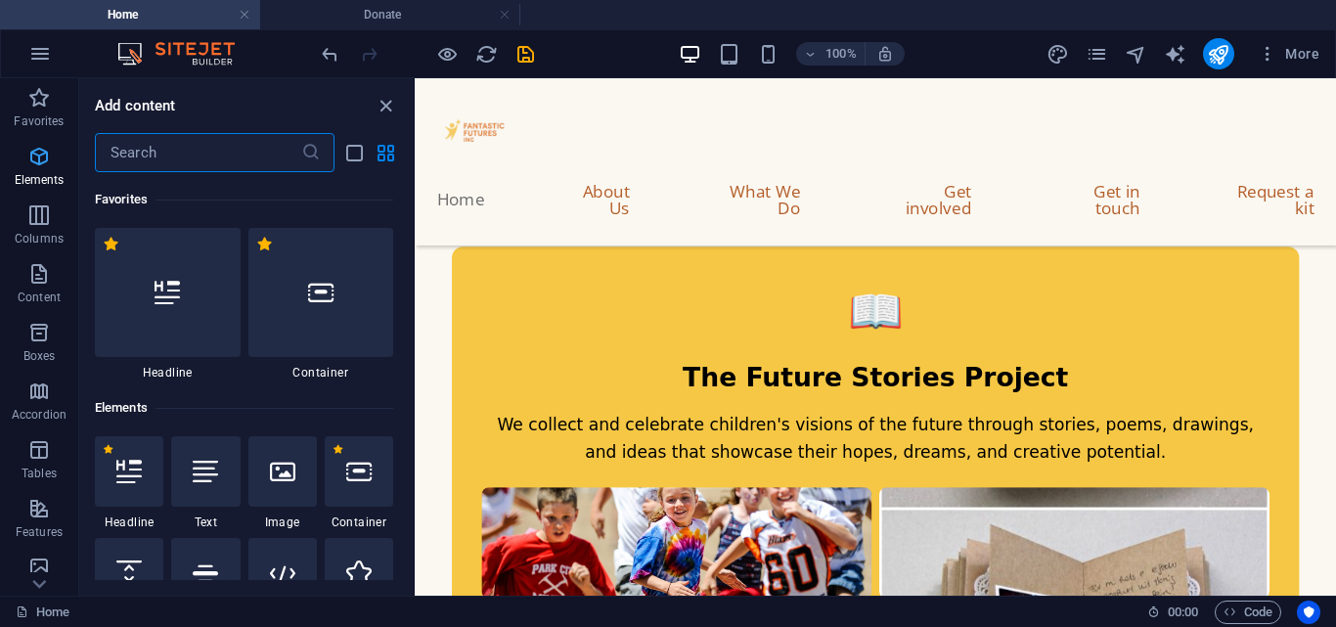
click at [39, 159] on icon "button" at bounding box center [38, 156] width 23 height 23
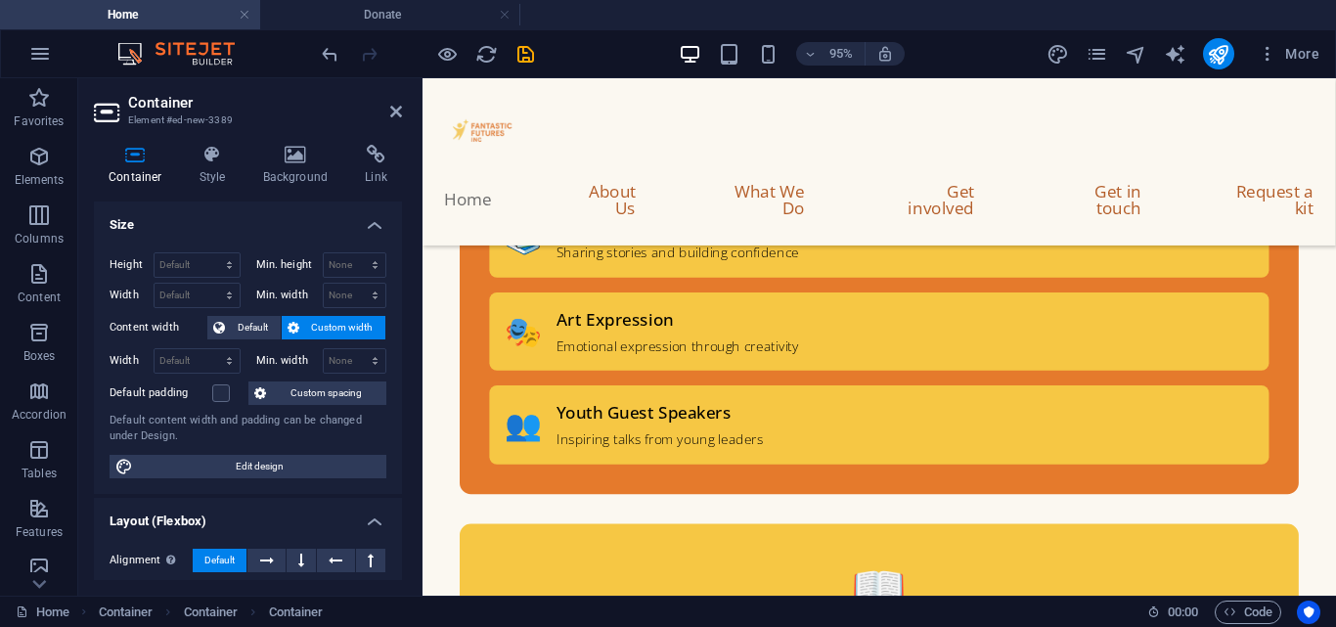
scroll to position [9180, 0]
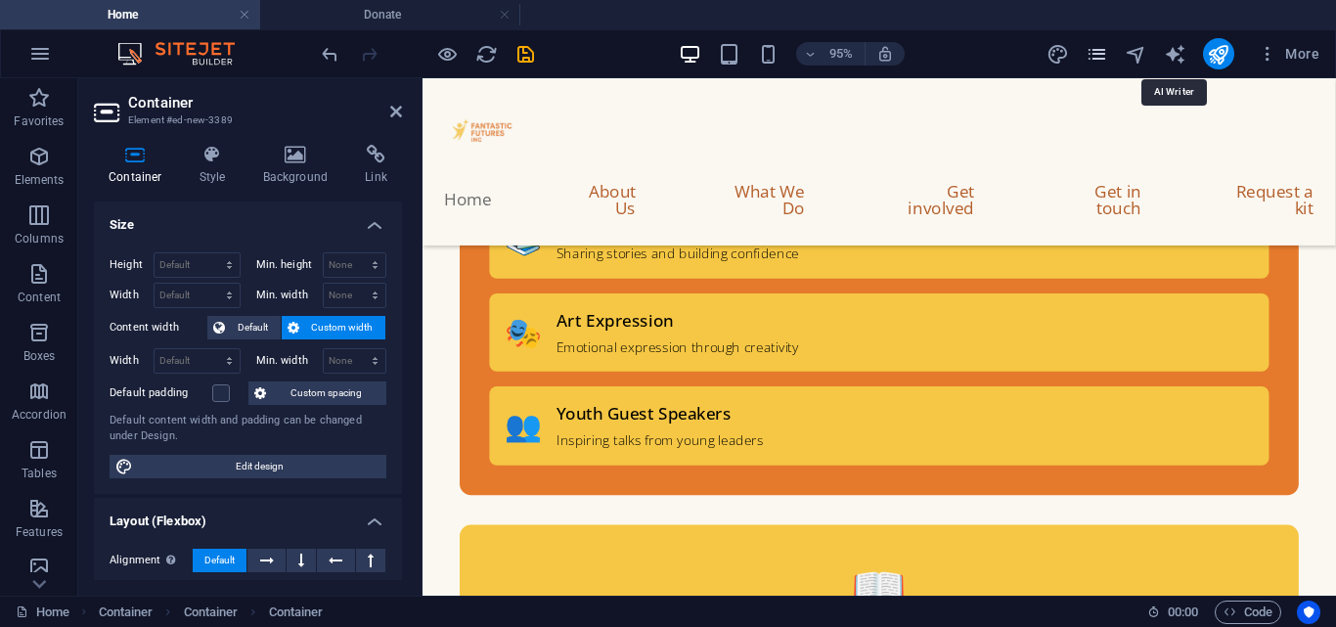
click at [1089, 45] on icon "pages" at bounding box center [1097, 54] width 22 height 22
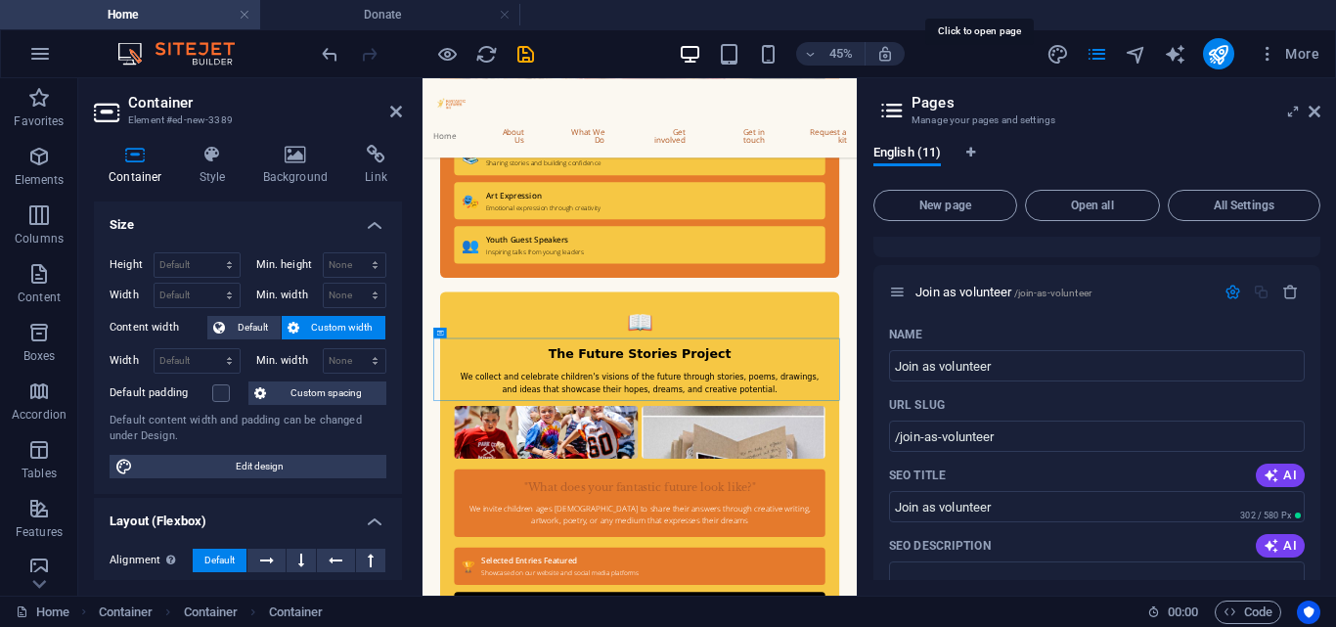
scroll to position [1283, 0]
drag, startPoint x: 1011, startPoint y: 405, endPoint x: 882, endPoint y: 407, distance: 129.1
click at [383, 9] on h4 "Donate" at bounding box center [390, 15] width 260 height 22
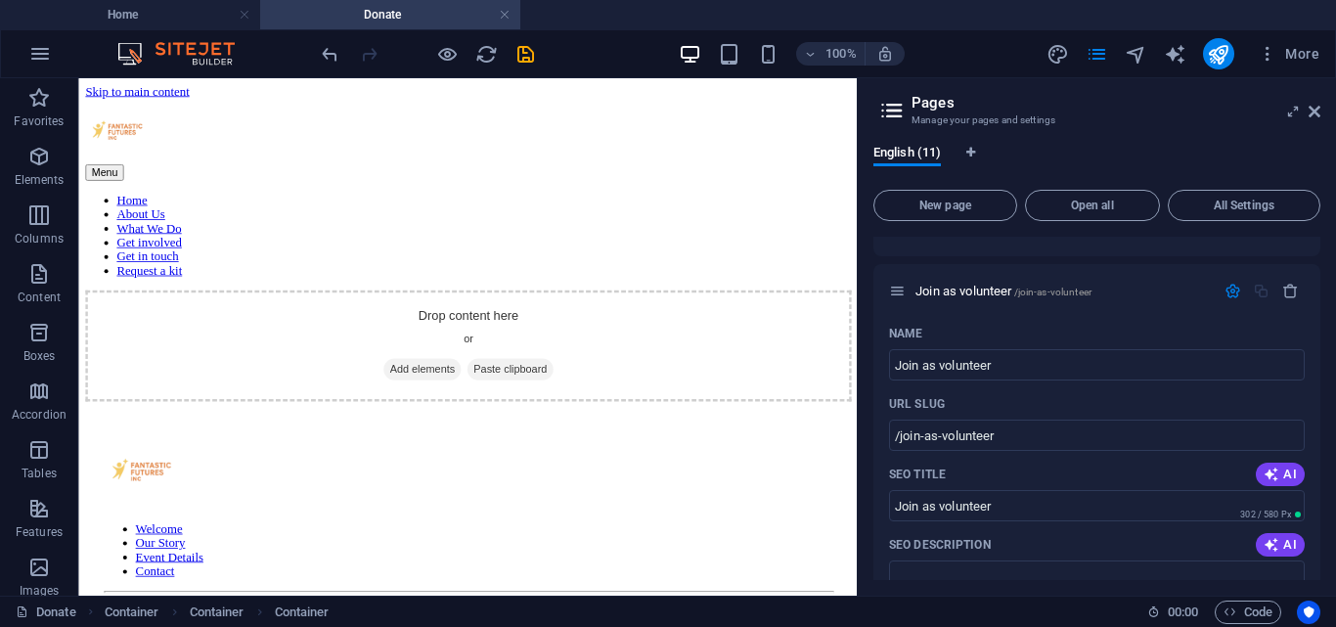
scroll to position [0, 0]
click at [167, 17] on h4 "Home" at bounding box center [130, 15] width 260 height 22
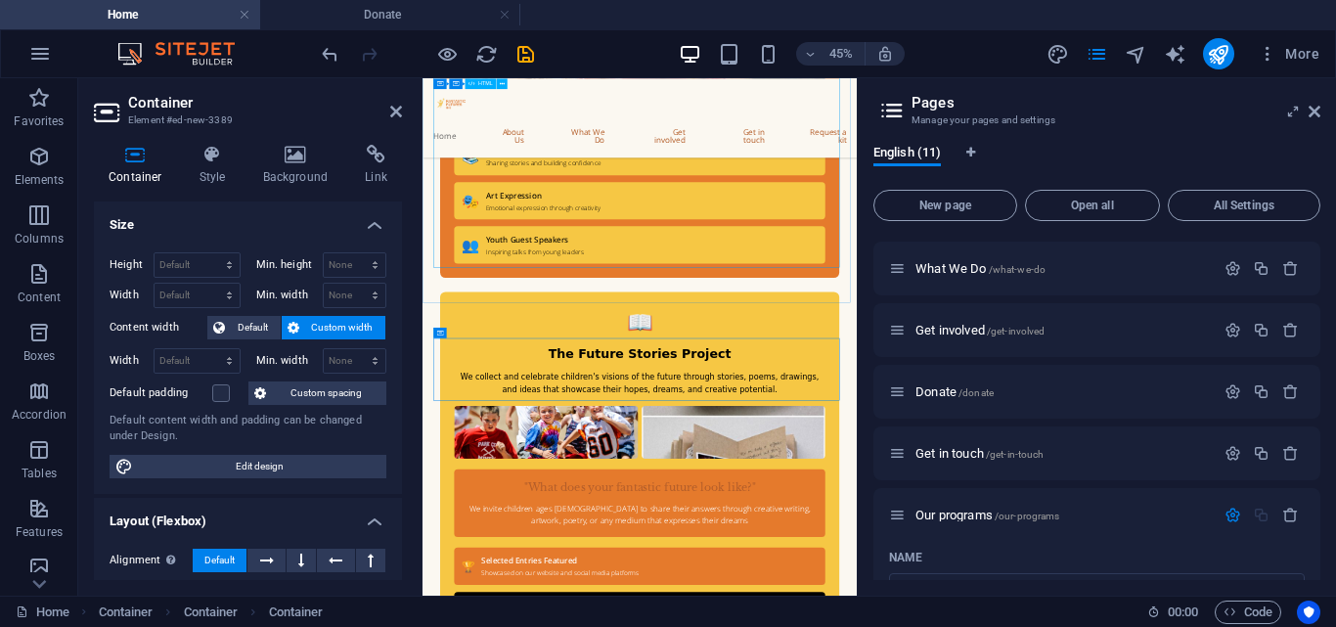
scroll to position [260, 0]
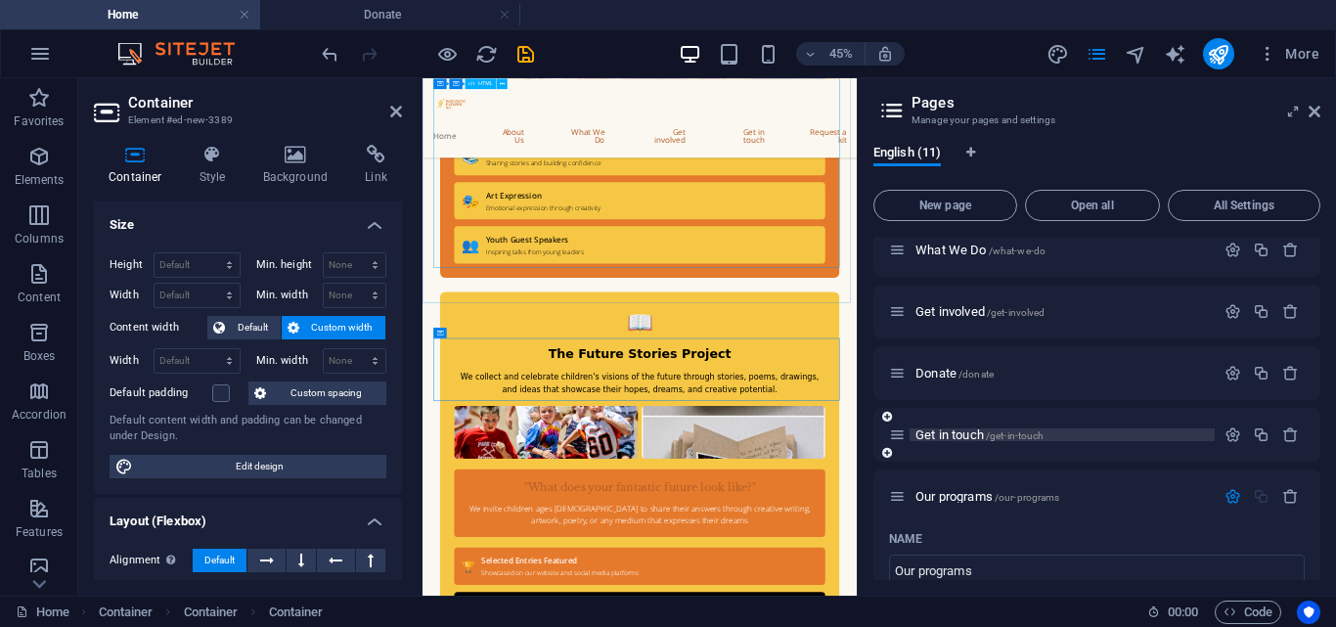
click at [961, 432] on span "Get in touch /get-in-touch" at bounding box center [979, 434] width 128 height 15
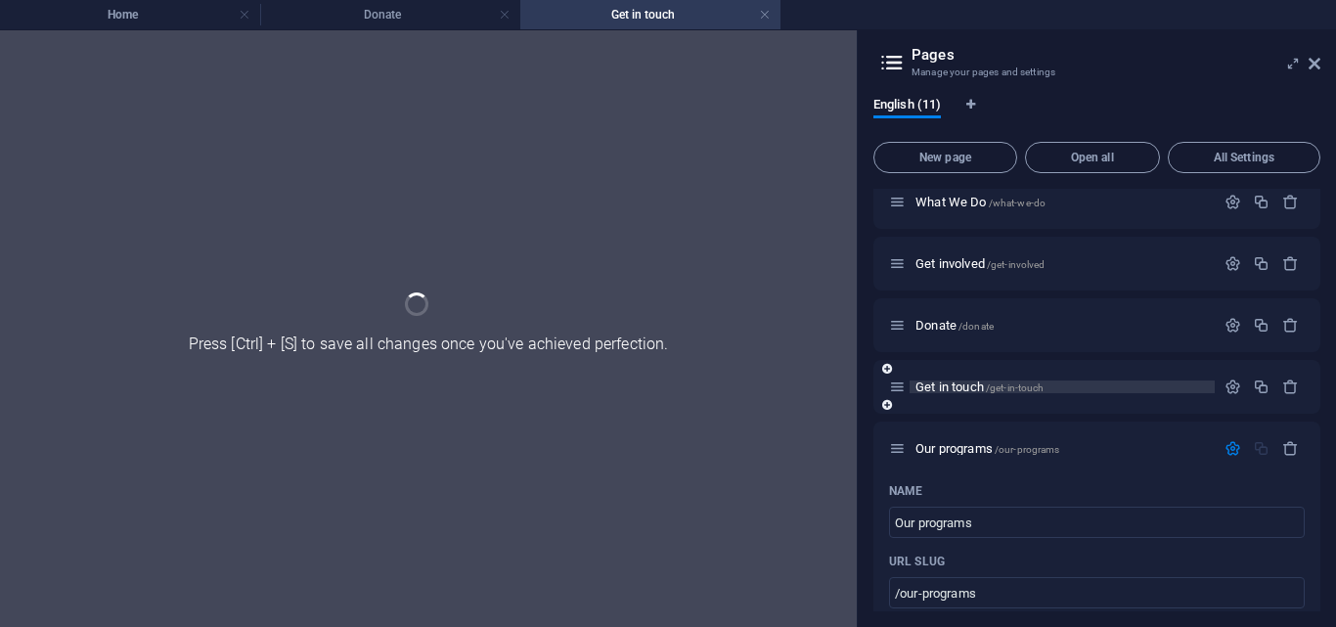
scroll to position [0, 0]
click at [1227, 383] on icon "button" at bounding box center [1232, 386] width 17 height 17
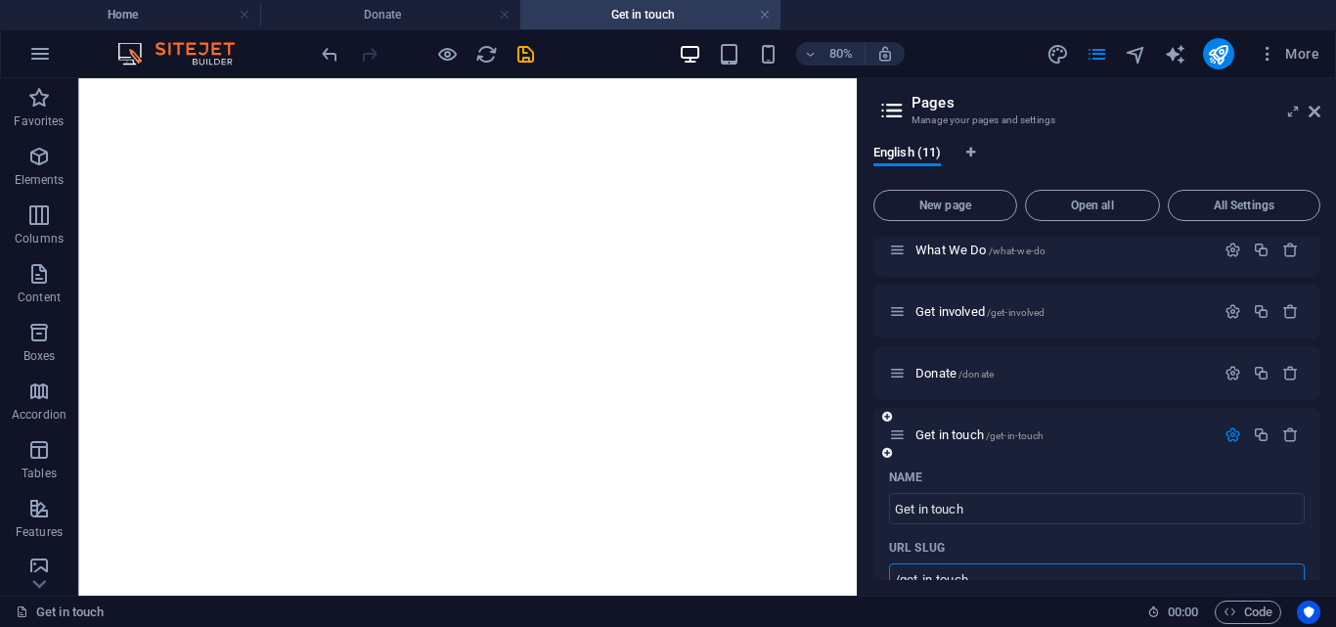
drag, startPoint x: 976, startPoint y: 525, endPoint x: 991, endPoint y: 569, distance: 46.4
click at [911, 534] on div "URL SLUG /get-in-touch ​" at bounding box center [1097, 563] width 416 height 63
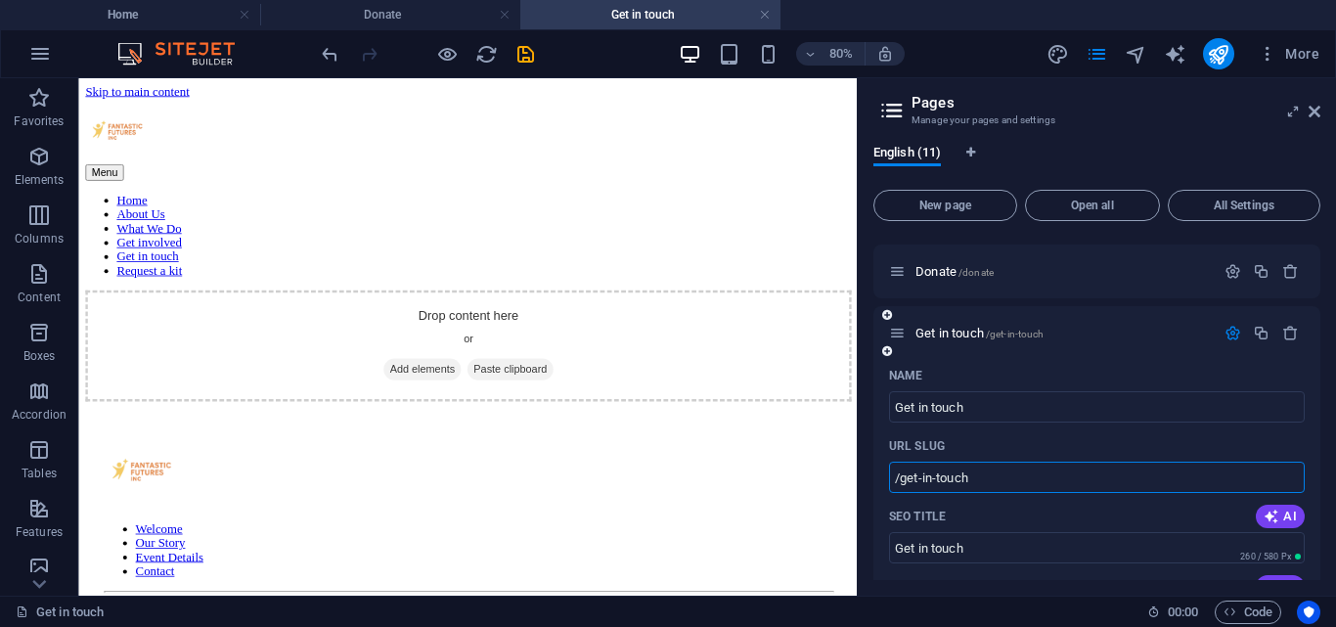
click at [971, 477] on input "/get-in-touch" at bounding box center [1097, 477] width 416 height 31
drag, startPoint x: 973, startPoint y: 476, endPoint x: 886, endPoint y: 484, distance: 87.4
click at [157, 4] on h4 "Home" at bounding box center [130, 15] width 260 height 22
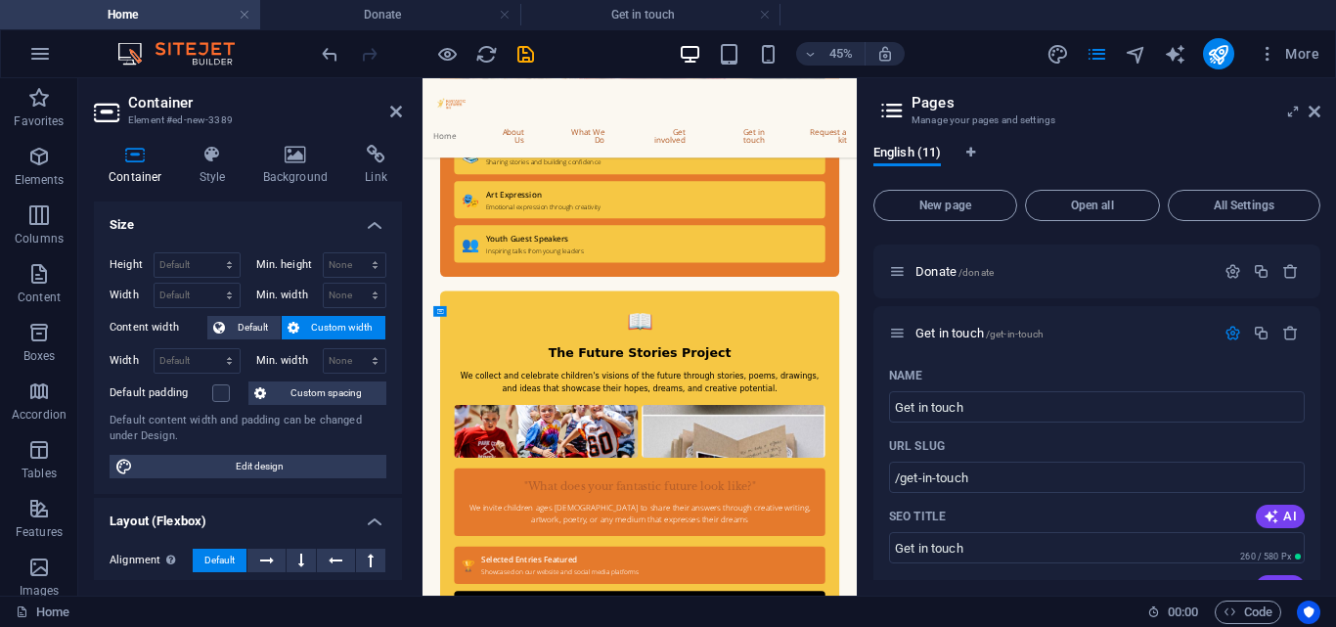
scroll to position [9186, 0]
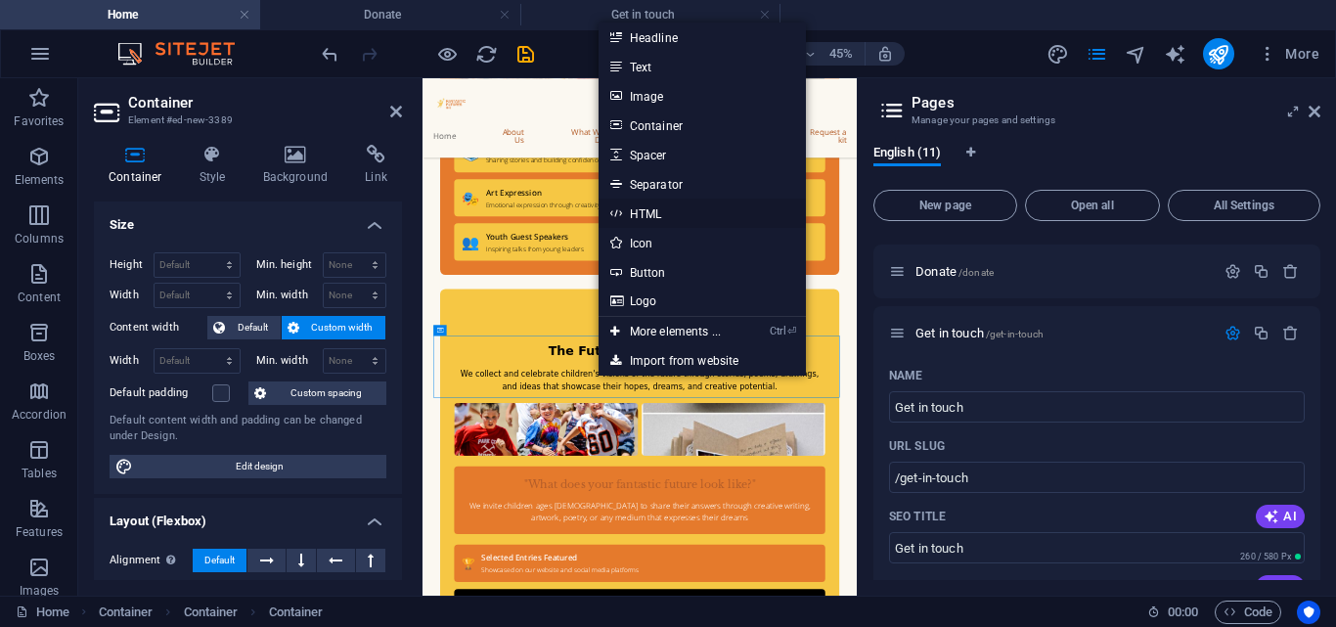
click at [640, 213] on link "HTML" at bounding box center [702, 213] width 207 height 29
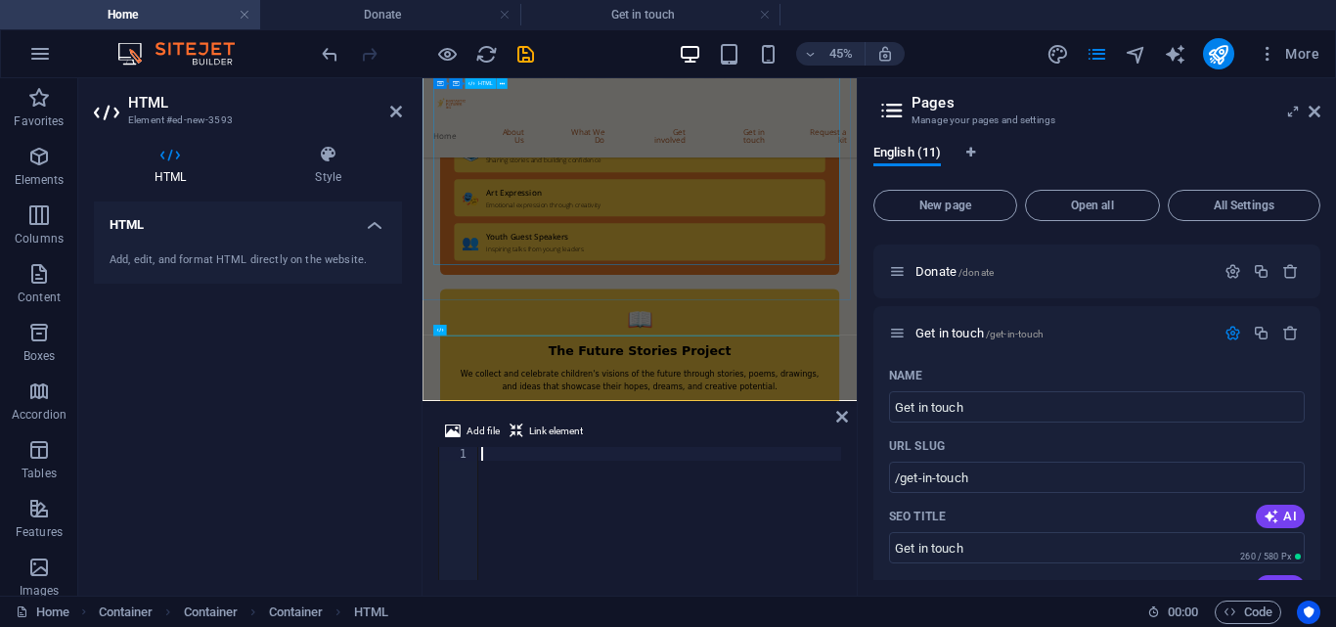
type textarea "</section>"
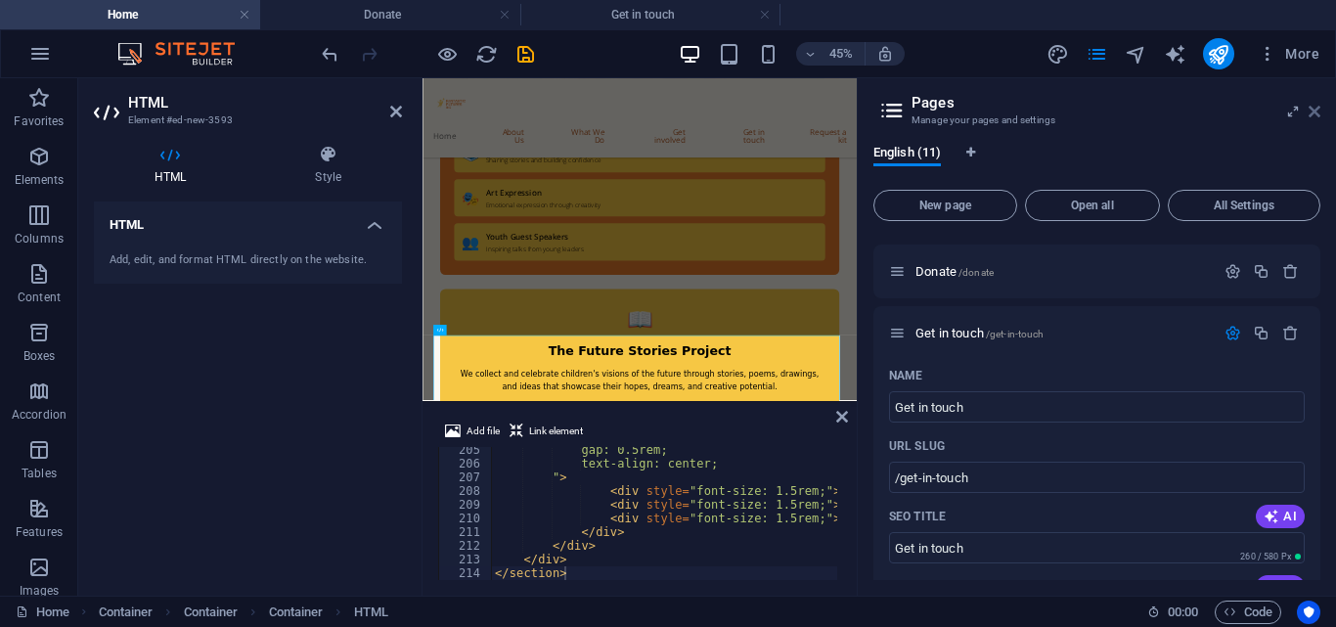
click at [1316, 106] on icon at bounding box center [1315, 112] width 12 height 16
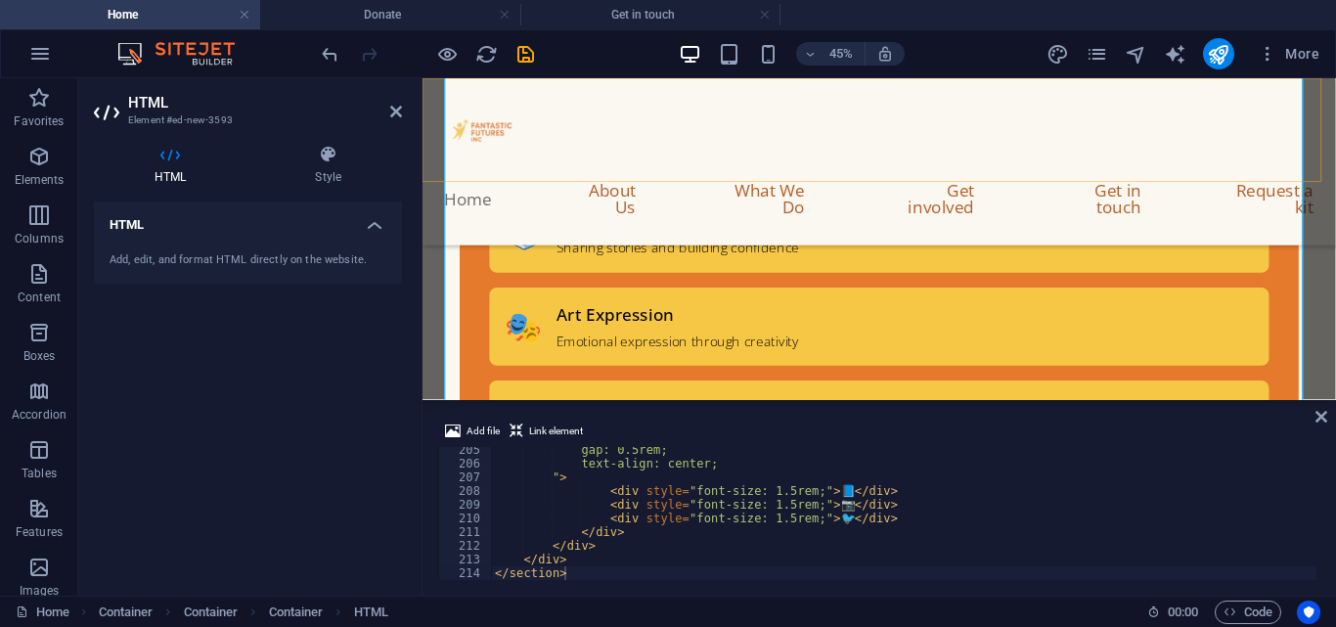
scroll to position [10210, 0]
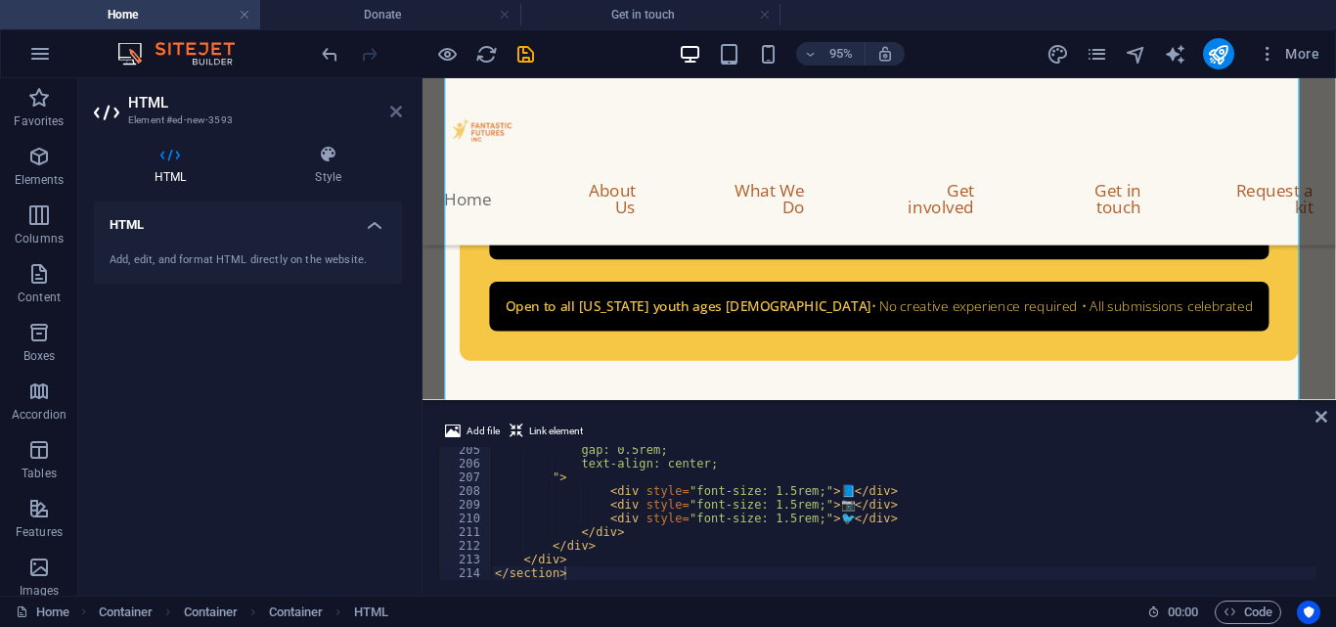
click at [393, 105] on icon at bounding box center [396, 112] width 12 height 16
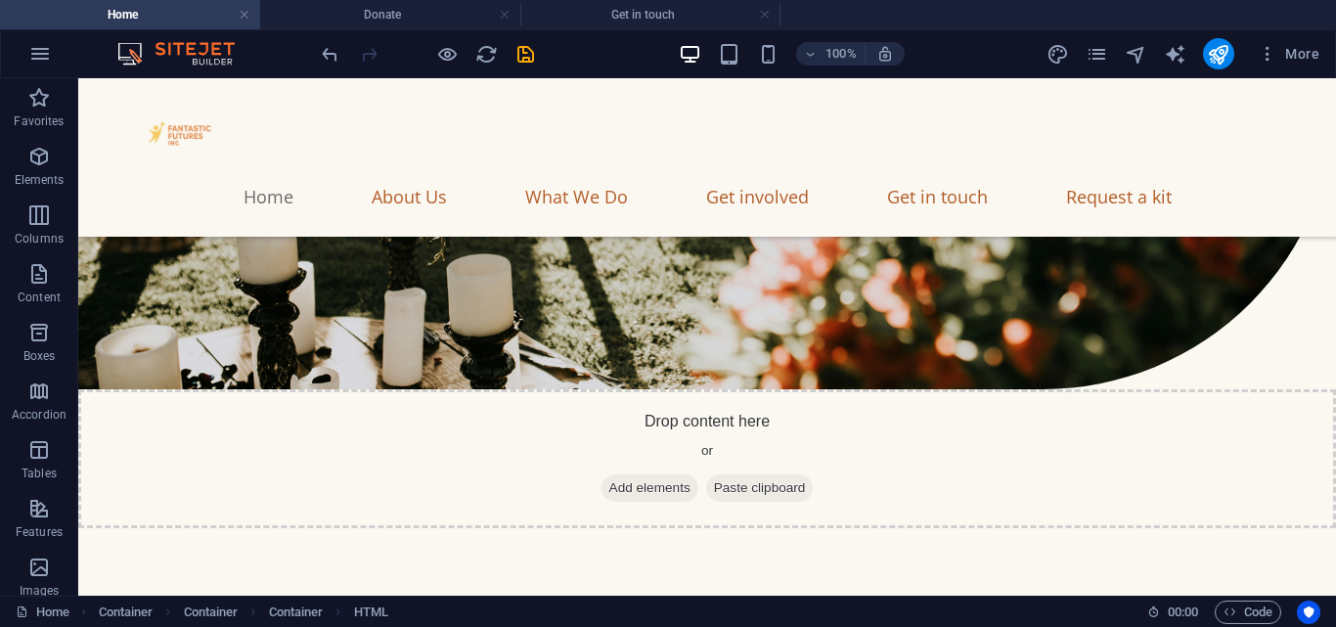
scroll to position [14536, 0]
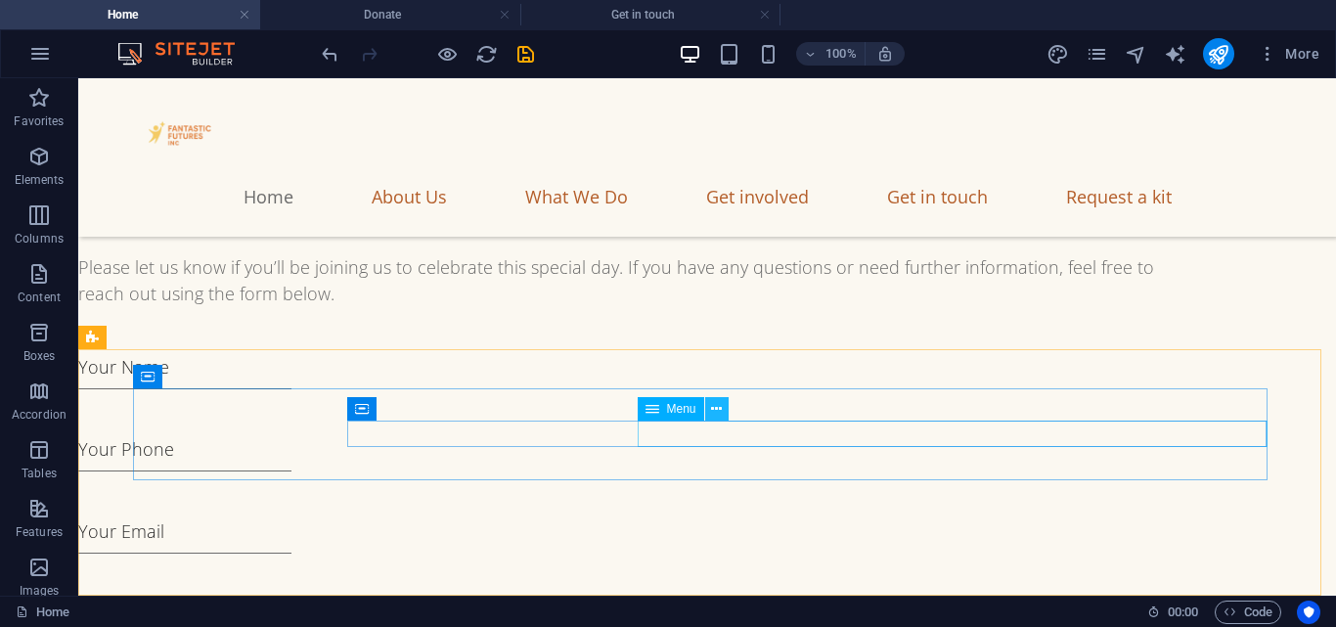
click at [725, 413] on button at bounding box center [716, 408] width 23 height 23
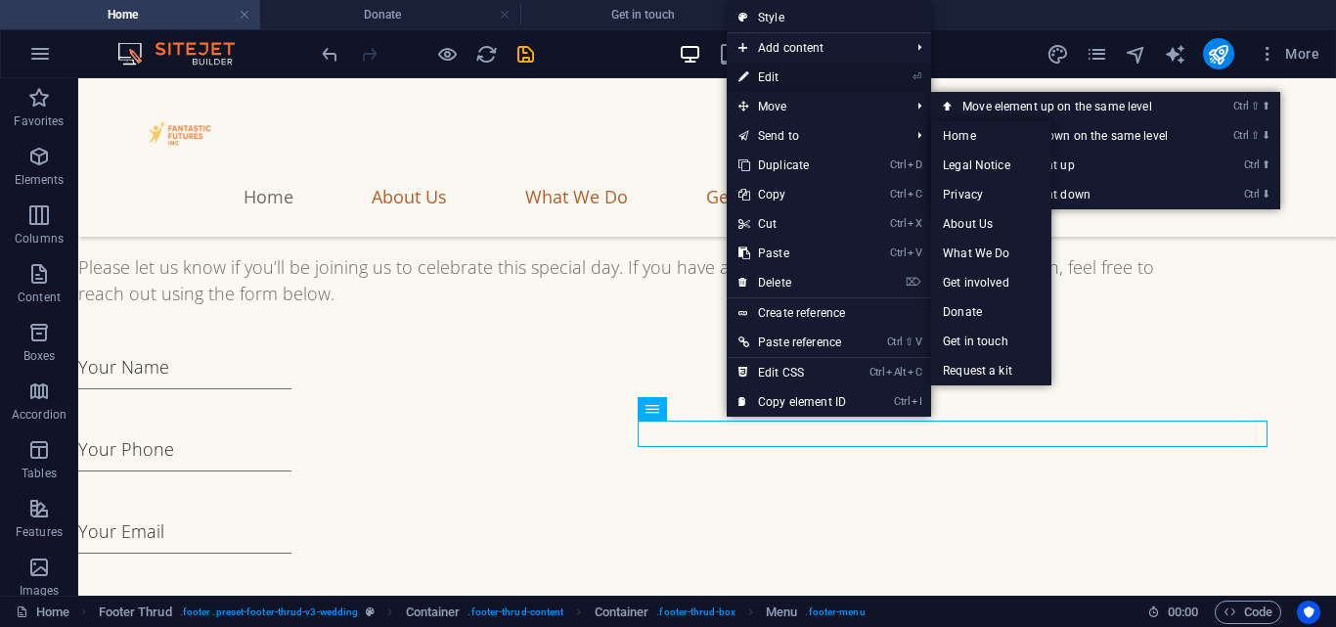
click at [753, 67] on link "⏎ Edit" at bounding box center [792, 77] width 131 height 29
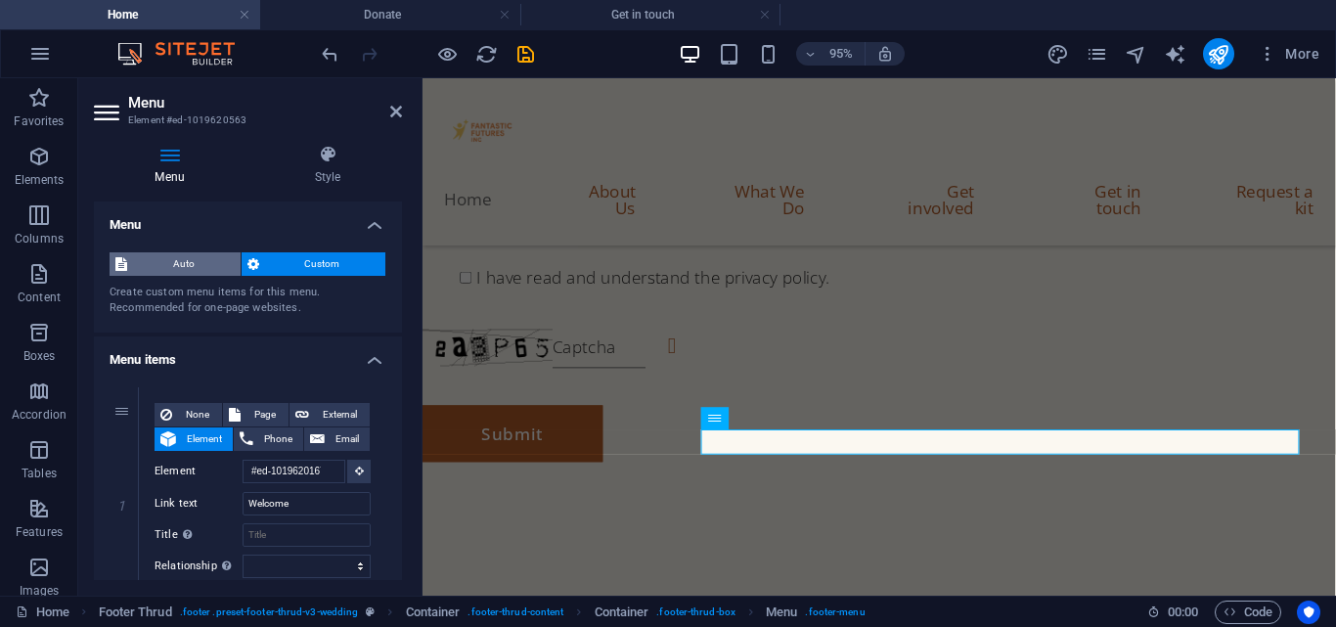
click at [182, 266] on span "Auto" at bounding box center [184, 263] width 102 height 23
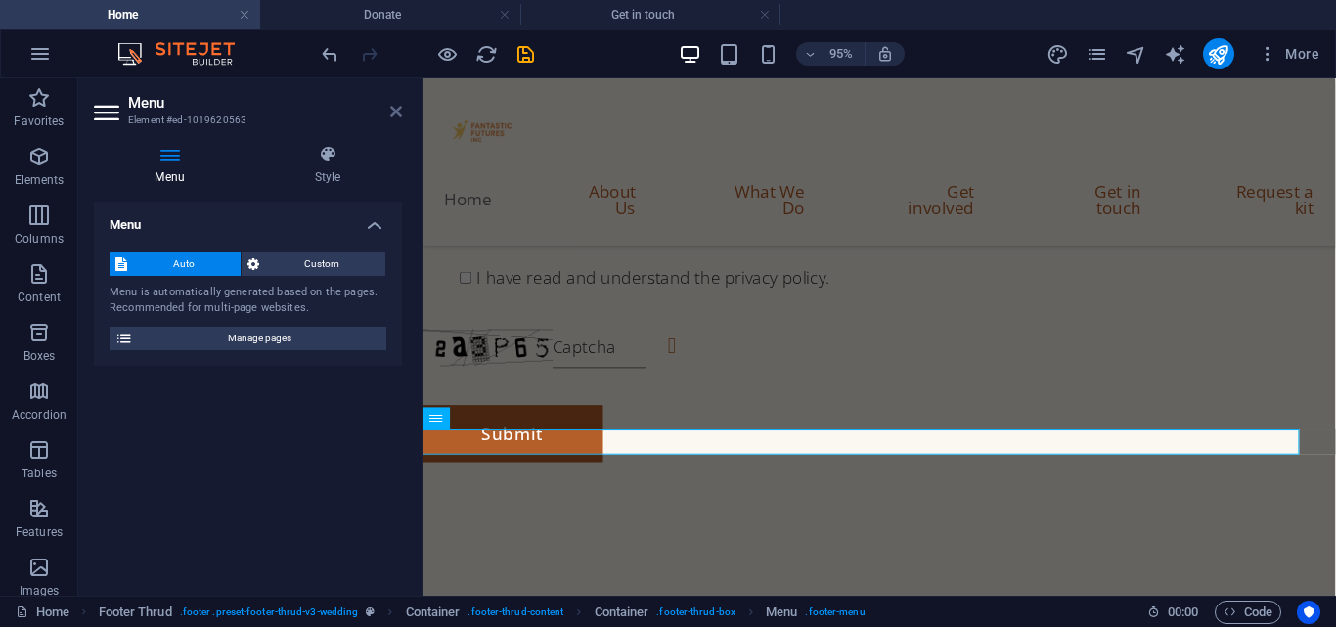
click at [390, 113] on icon at bounding box center [396, 112] width 12 height 16
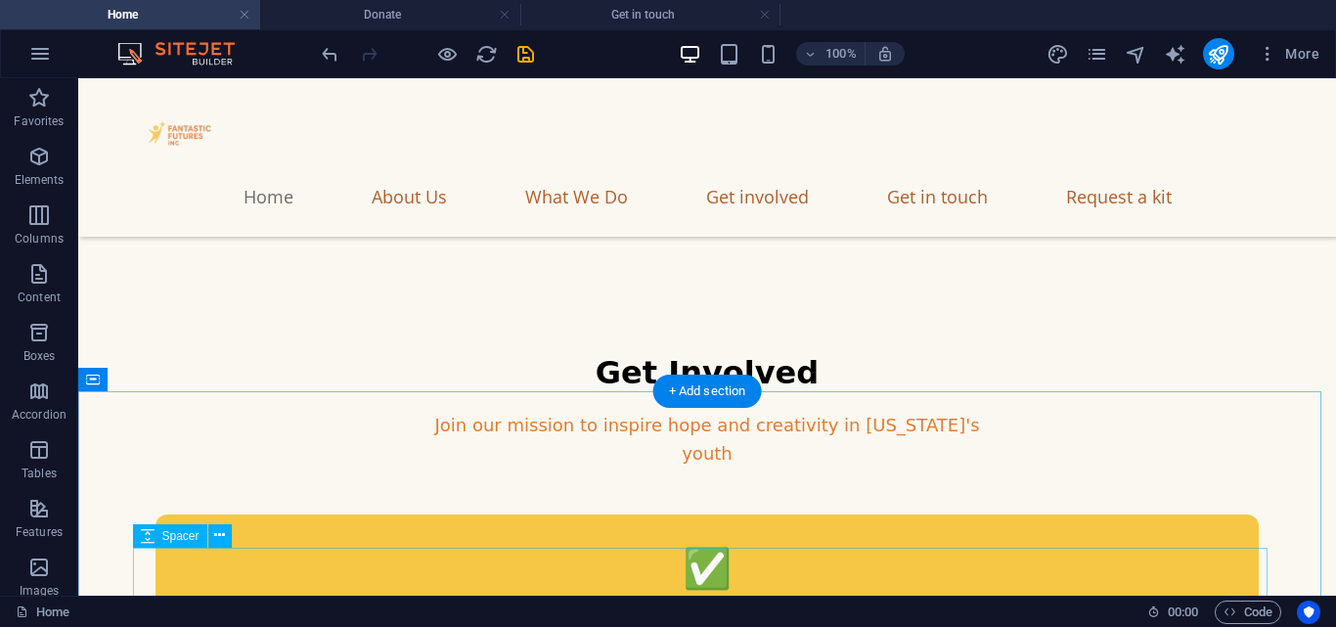
scroll to position [10688, 0]
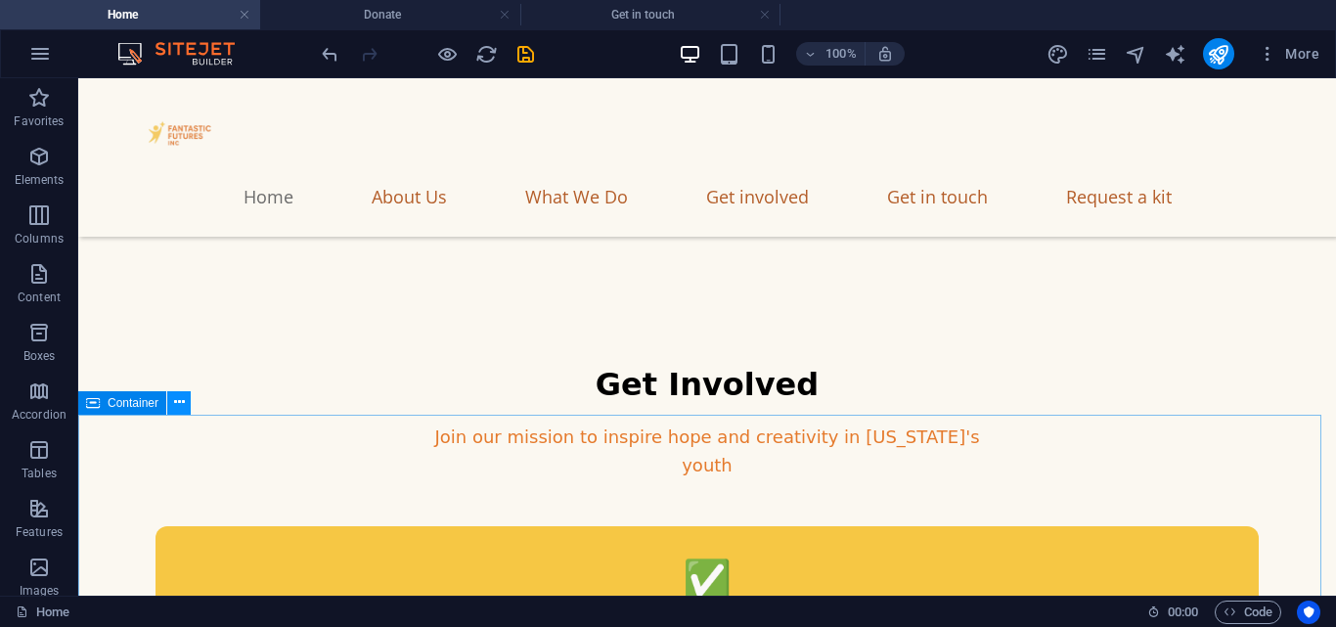
click at [173, 402] on button at bounding box center [178, 402] width 23 height 23
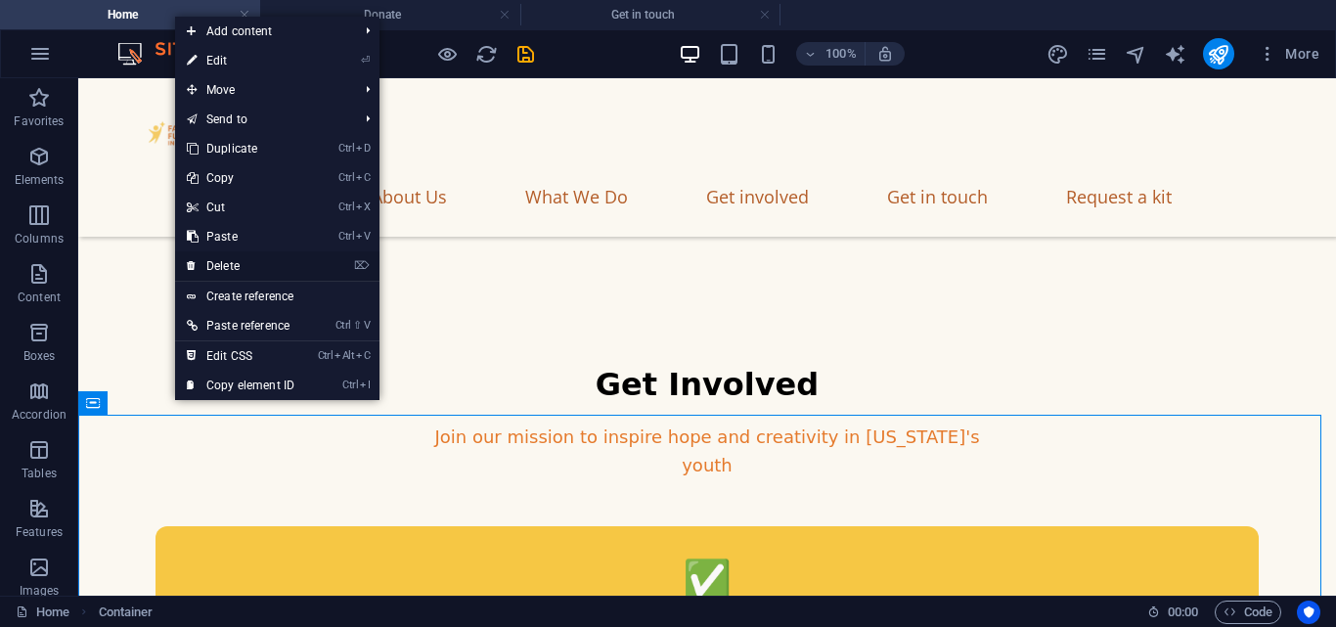
click at [226, 252] on link "⌦ Delete" at bounding box center [240, 265] width 131 height 29
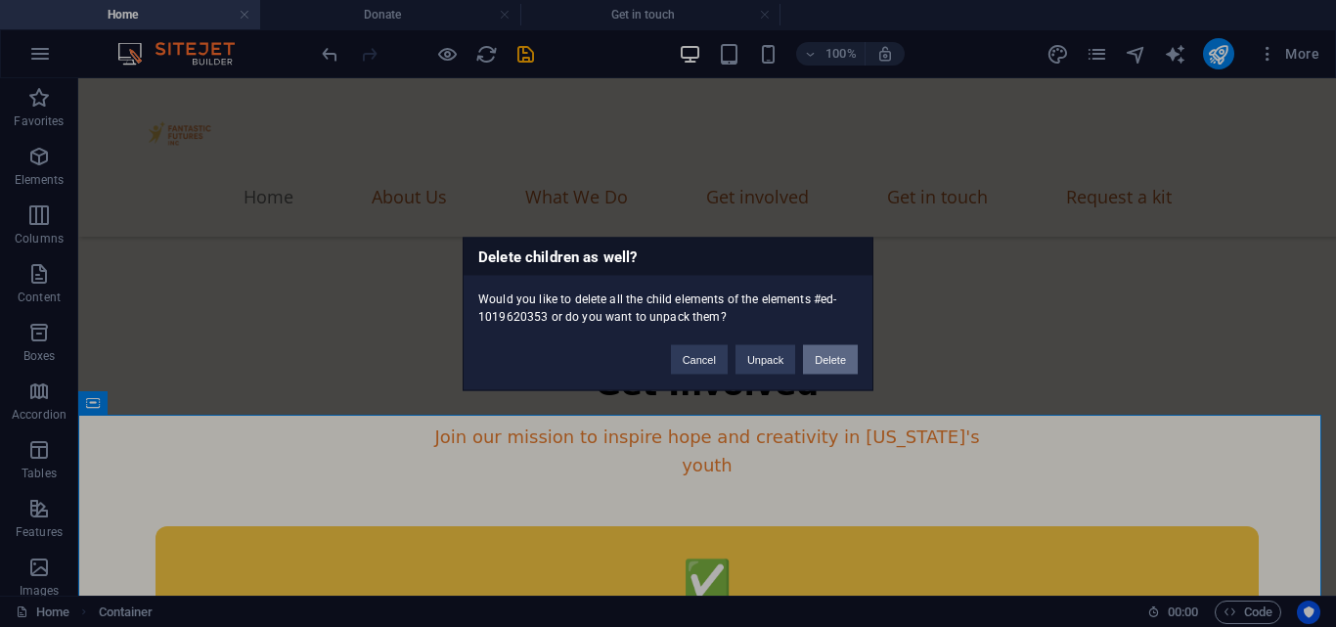
click at [834, 354] on button "Delete" at bounding box center [830, 358] width 55 height 29
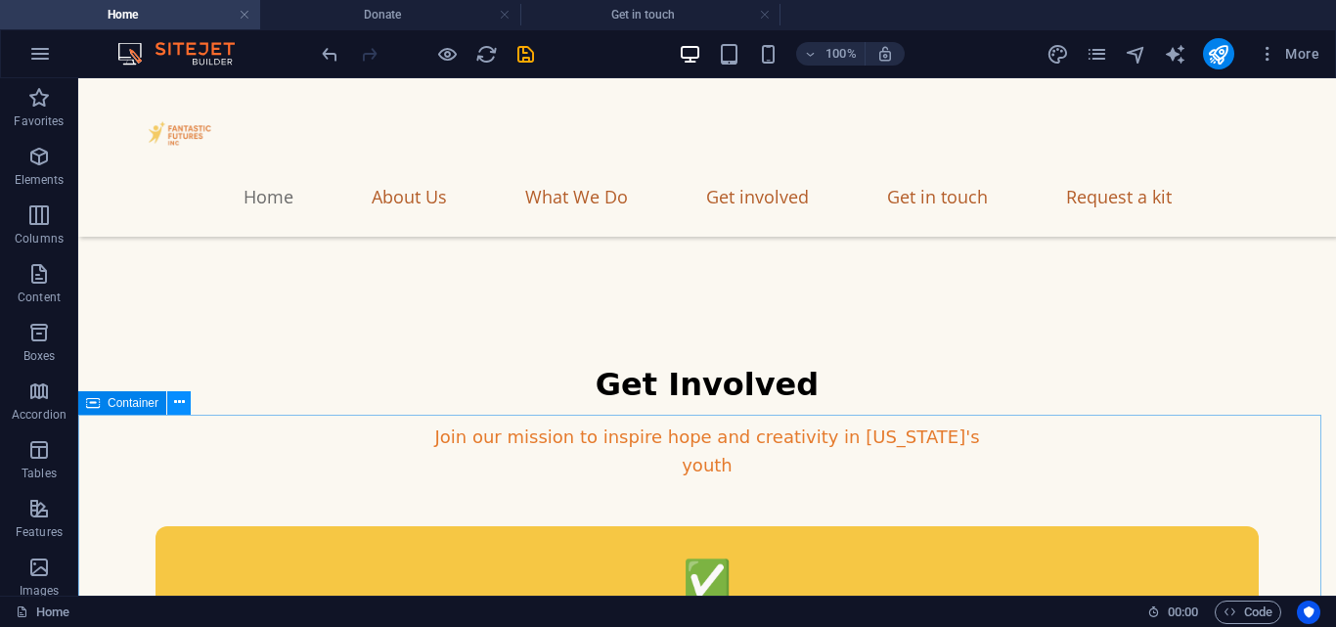
click at [175, 403] on icon at bounding box center [179, 402] width 11 height 21
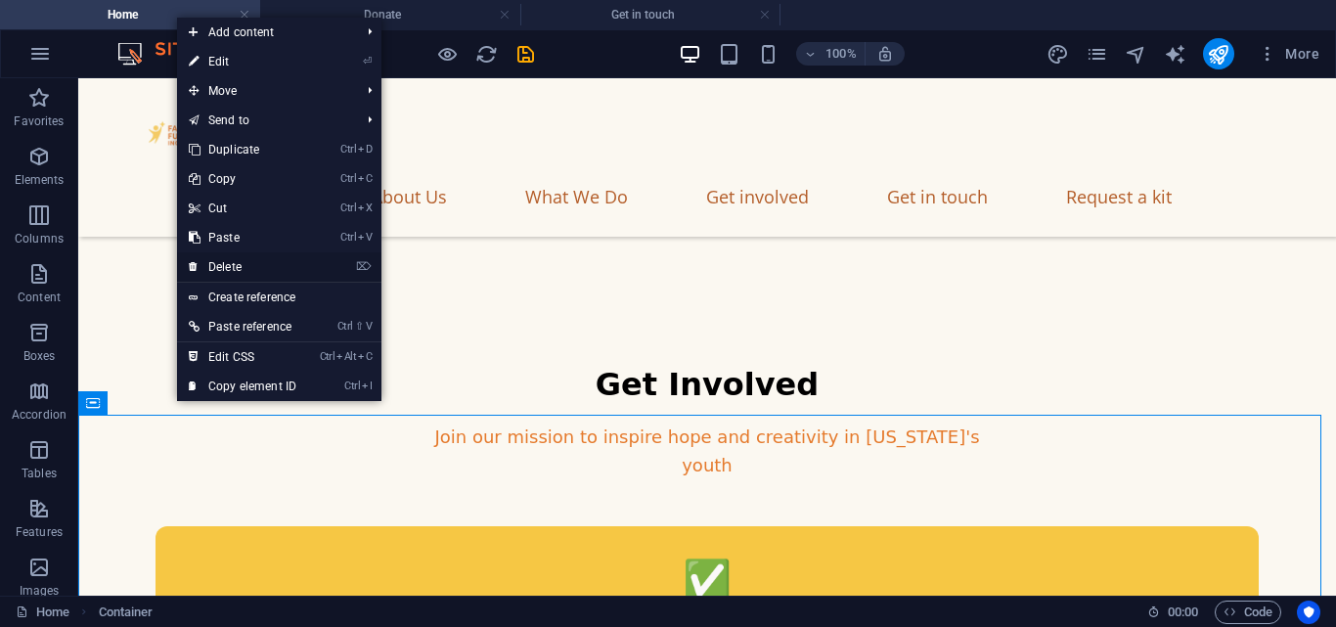
click at [230, 268] on link "⌦ Delete" at bounding box center [242, 266] width 131 height 29
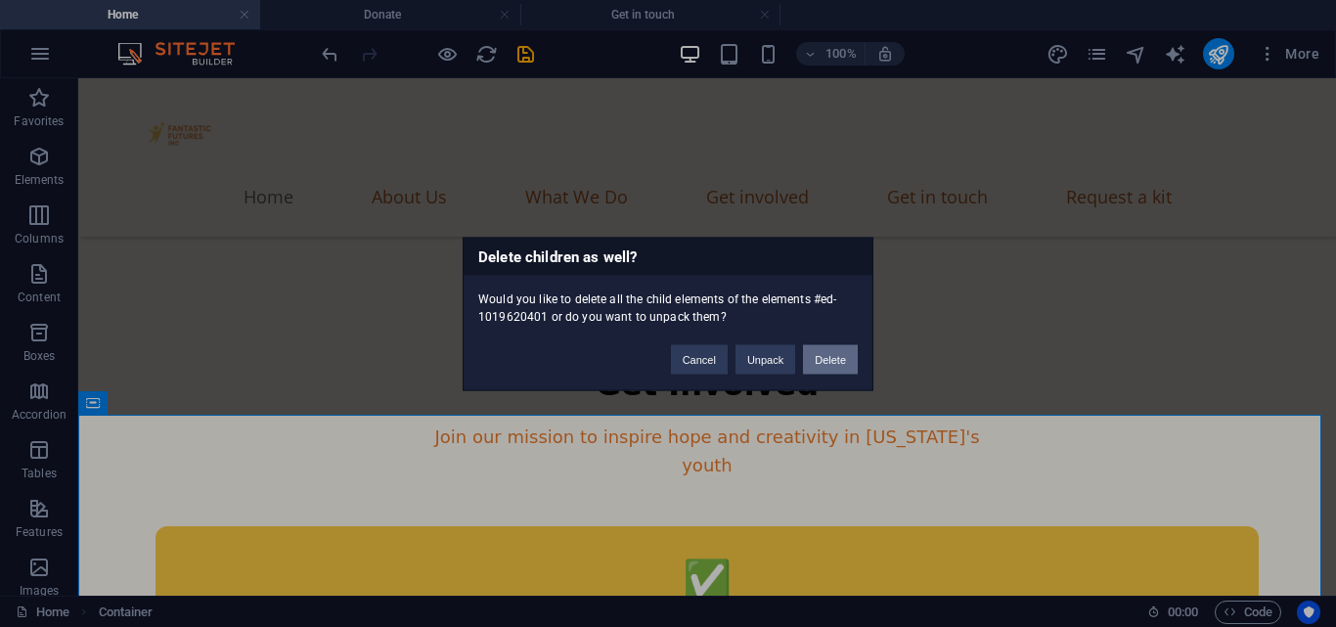
click at [833, 351] on button "Delete" at bounding box center [830, 358] width 55 height 29
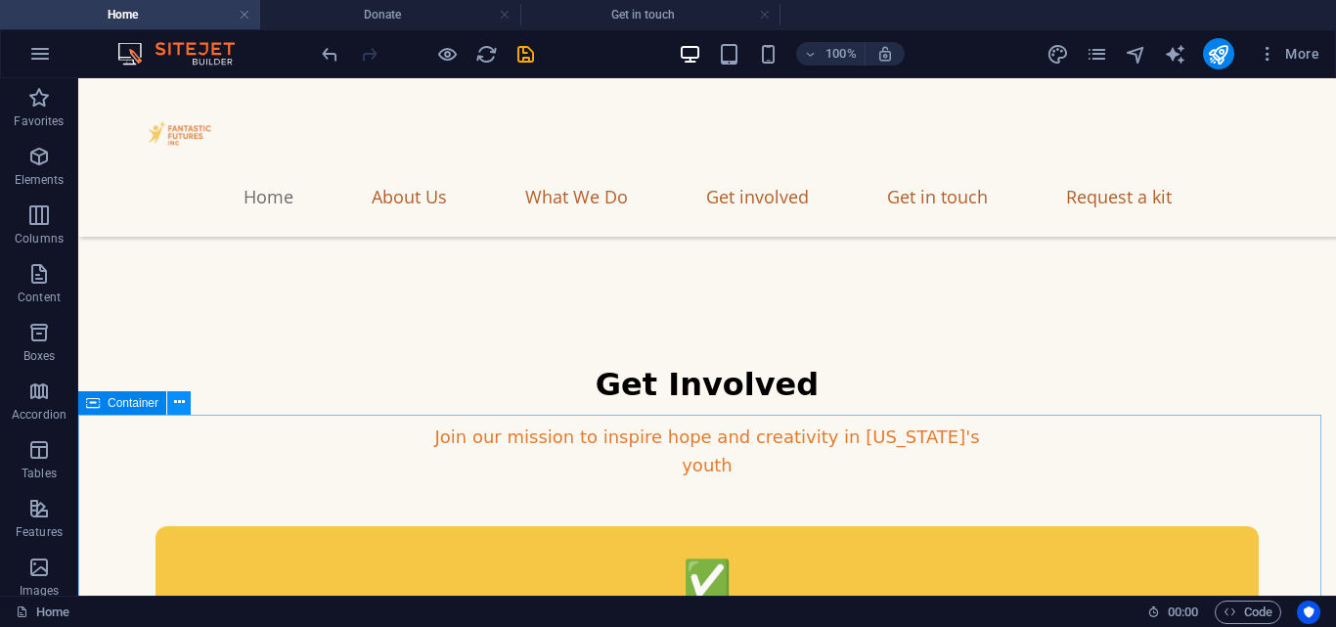
click at [176, 407] on icon at bounding box center [179, 402] width 11 height 21
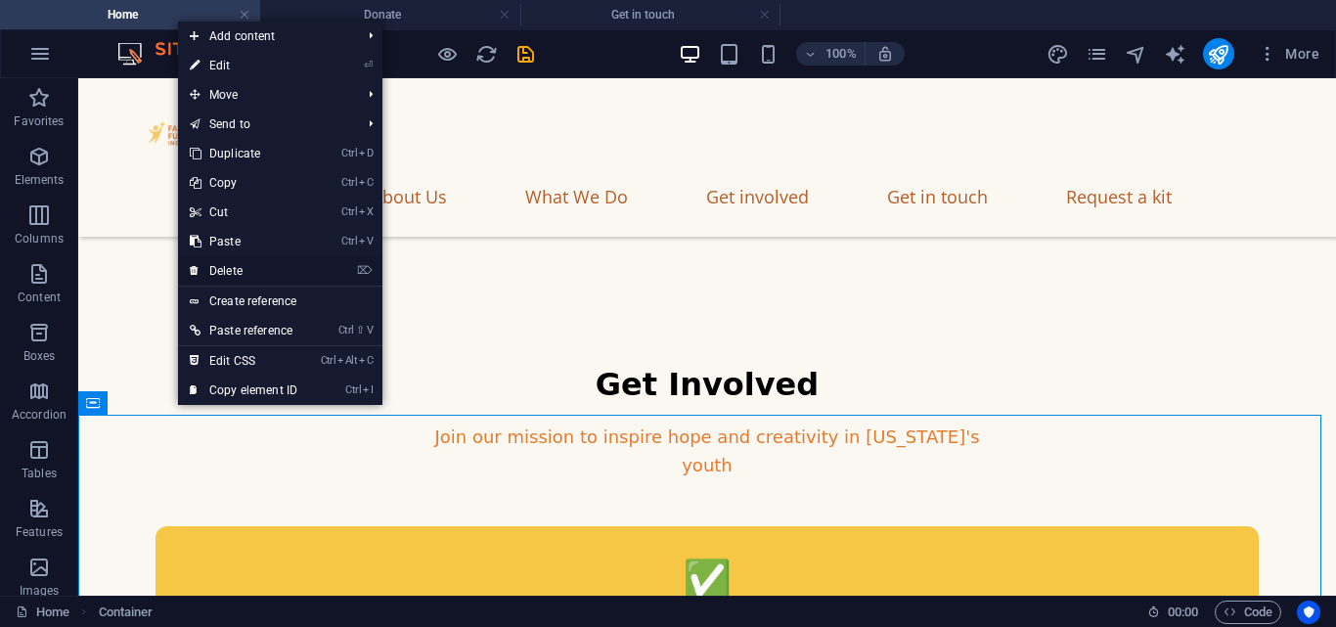
click at [242, 265] on link "⌦ Delete" at bounding box center [243, 270] width 131 height 29
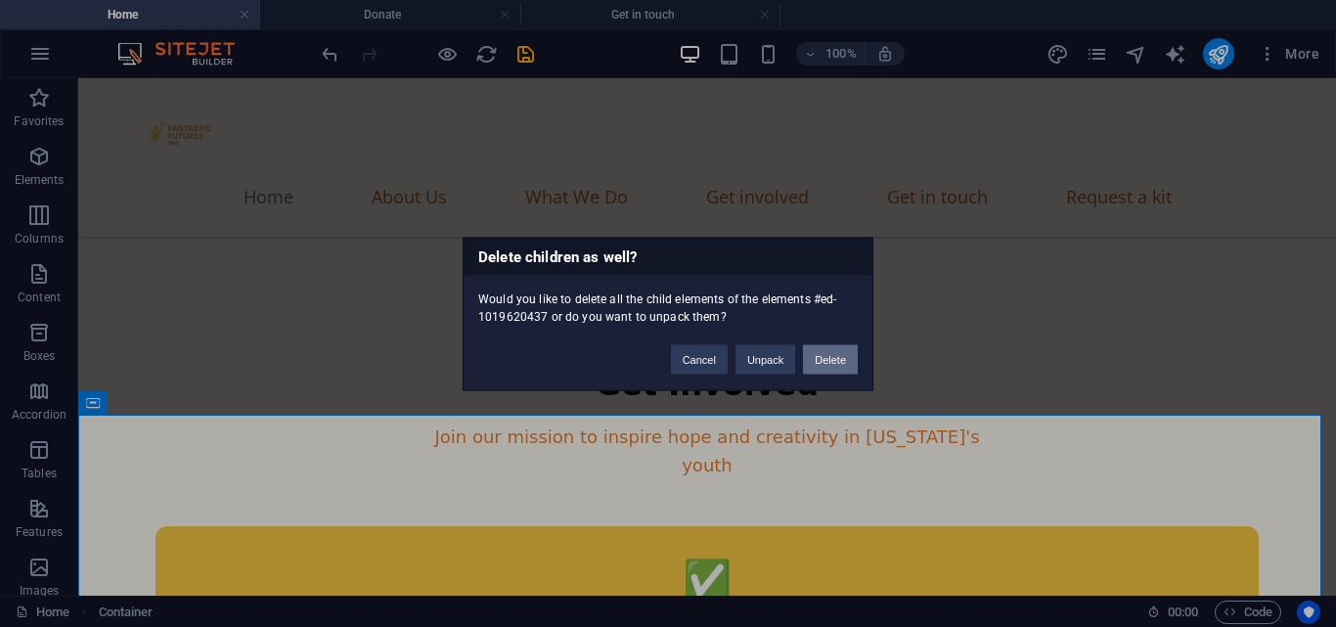
click at [843, 350] on button "Delete" at bounding box center [830, 358] width 55 height 29
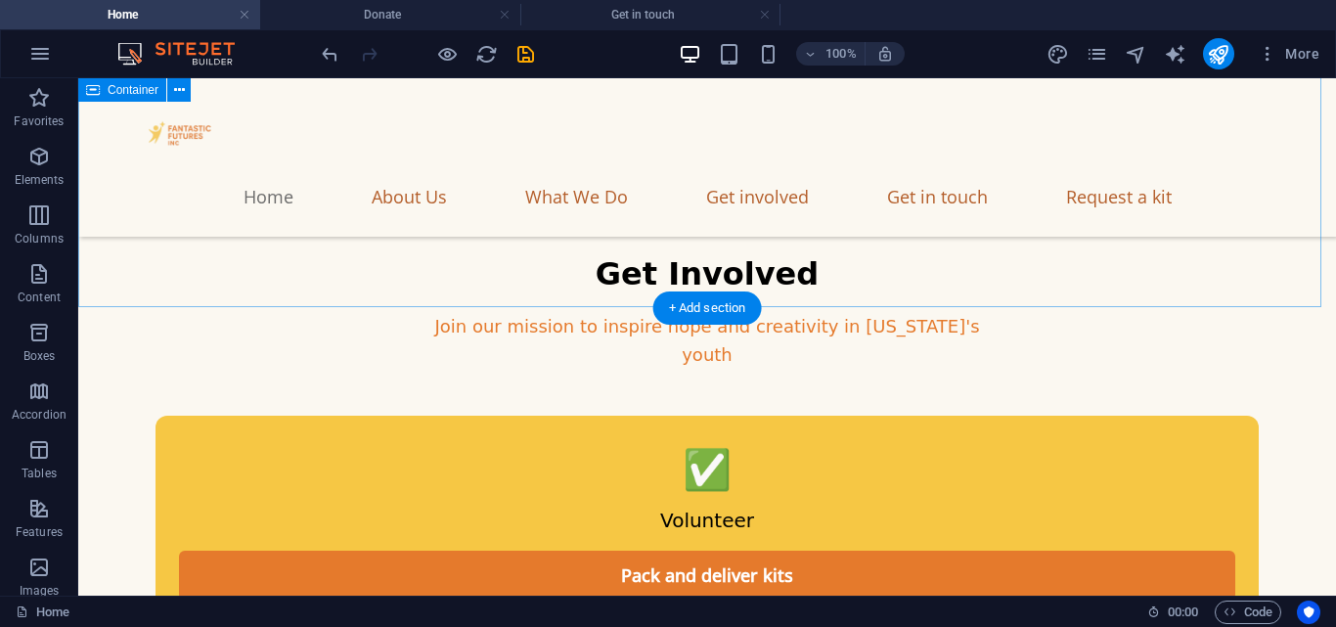
scroll to position [10799, 0]
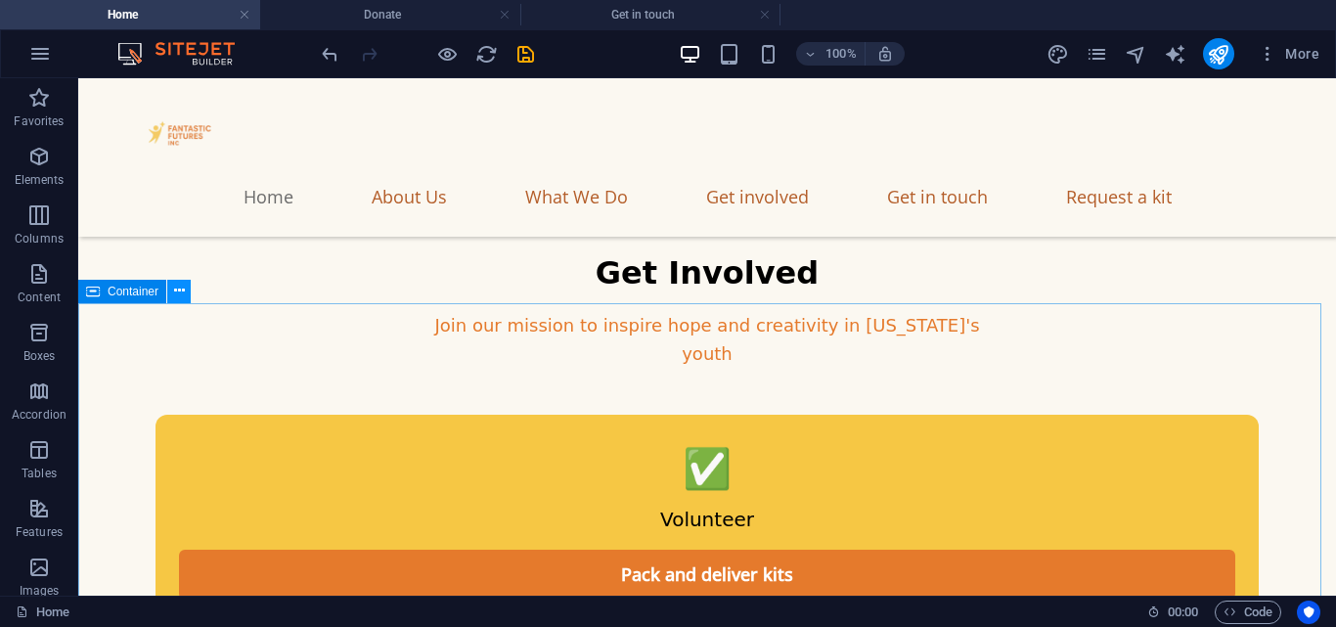
click at [179, 295] on icon at bounding box center [179, 291] width 11 height 21
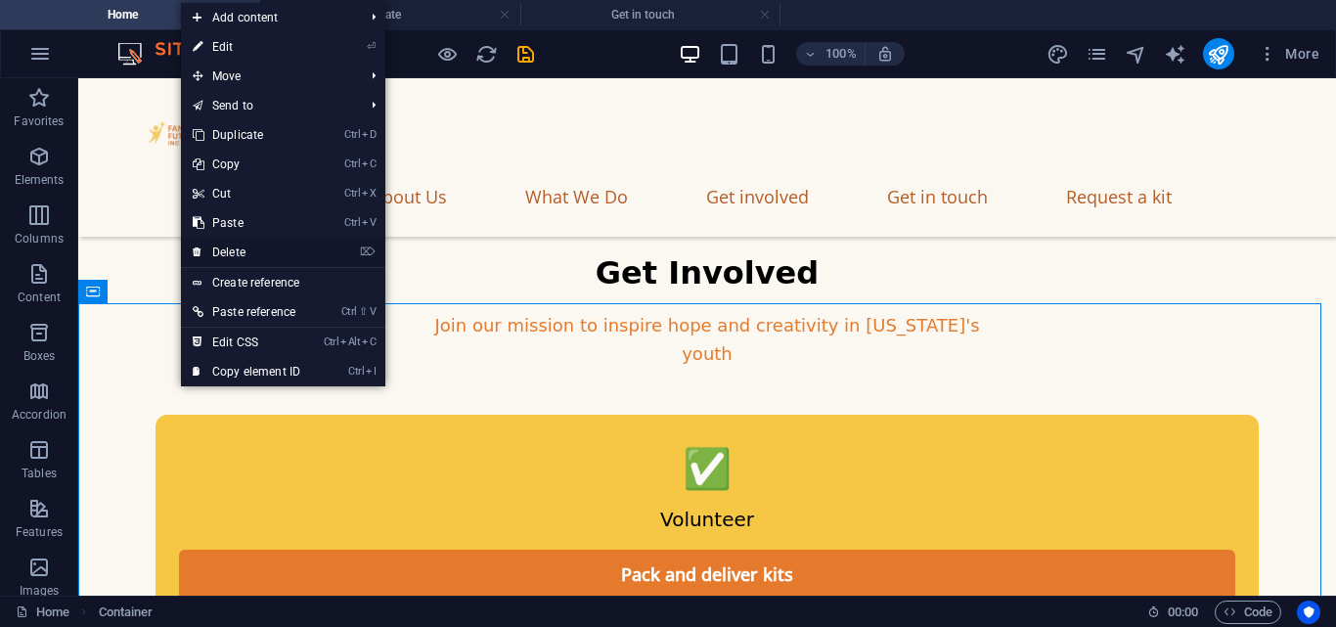
click at [270, 240] on link "⌦ Delete" at bounding box center [246, 252] width 131 height 29
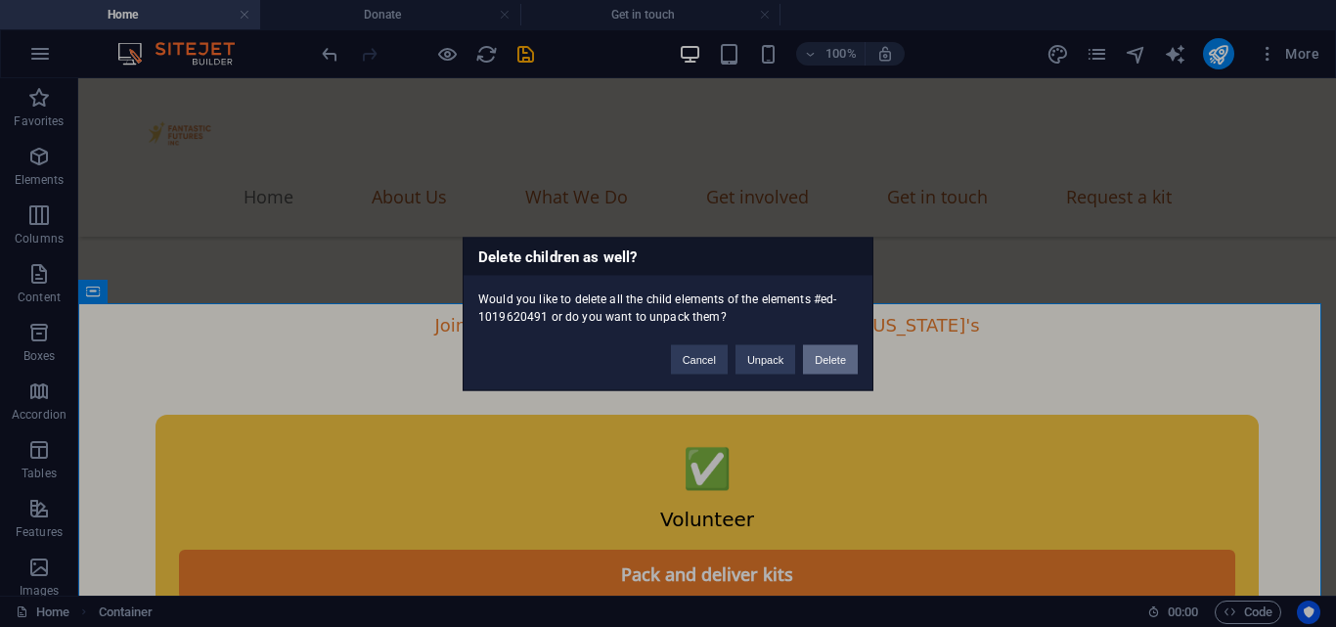
click at [844, 361] on button "Delete" at bounding box center [830, 358] width 55 height 29
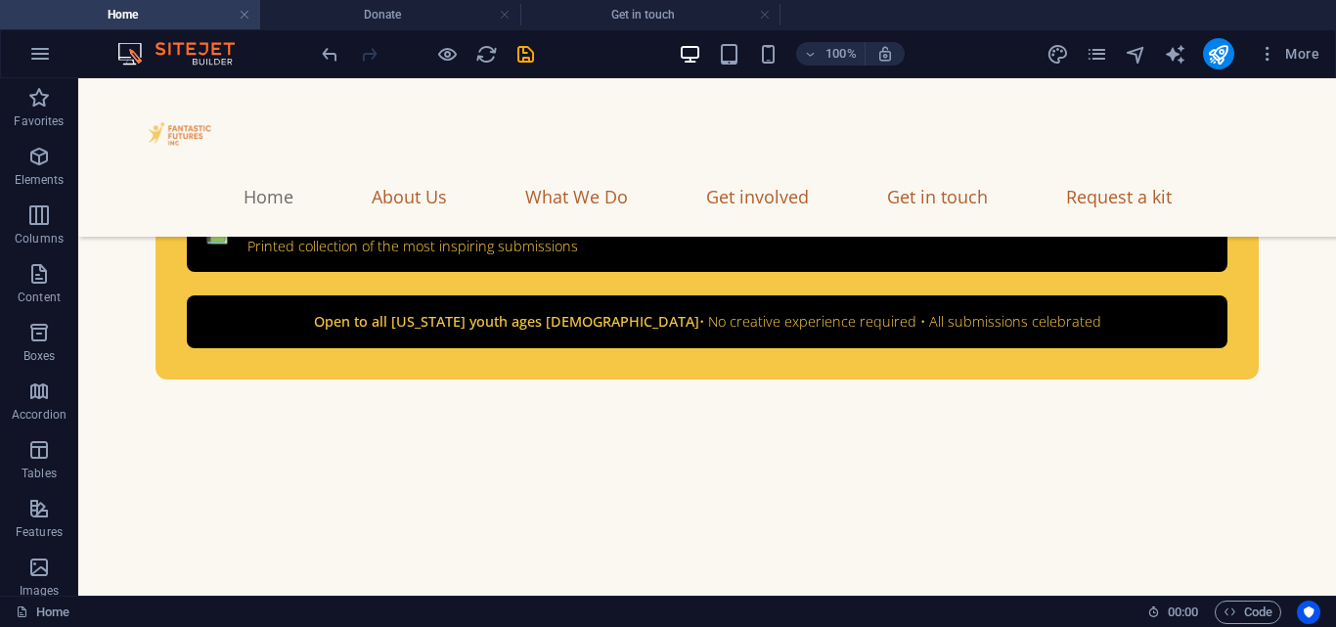
scroll to position [10753, 0]
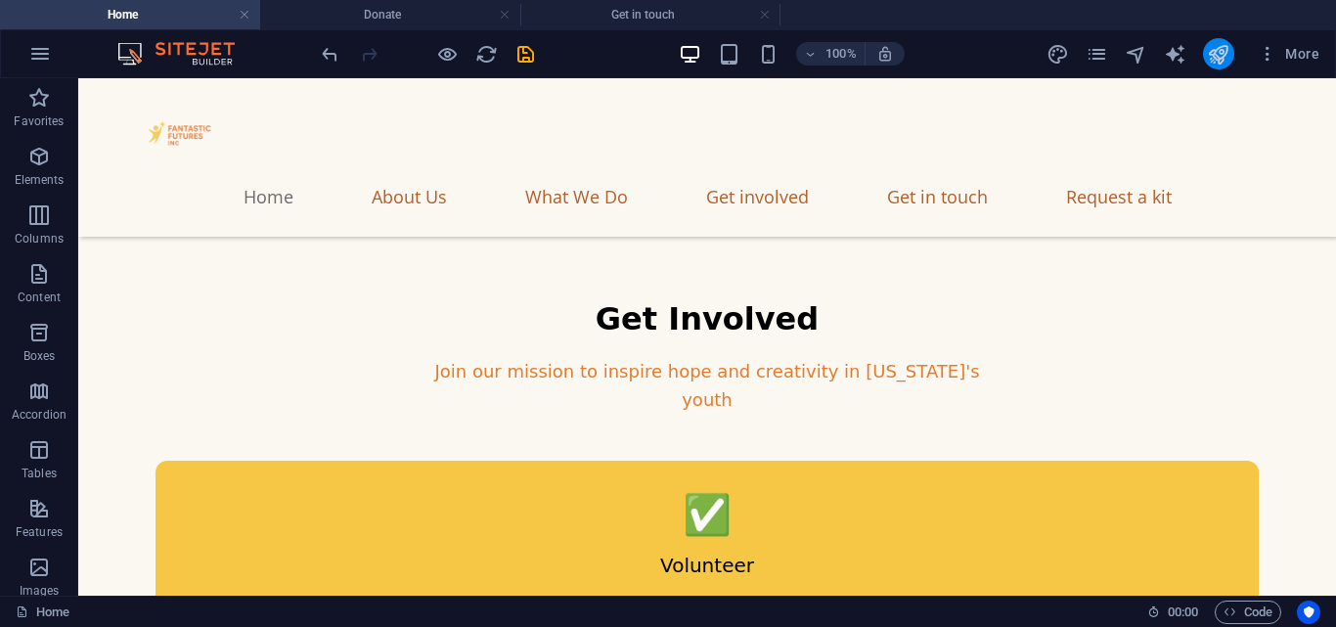
click at [1211, 46] on icon "publish" at bounding box center [1218, 54] width 22 height 22
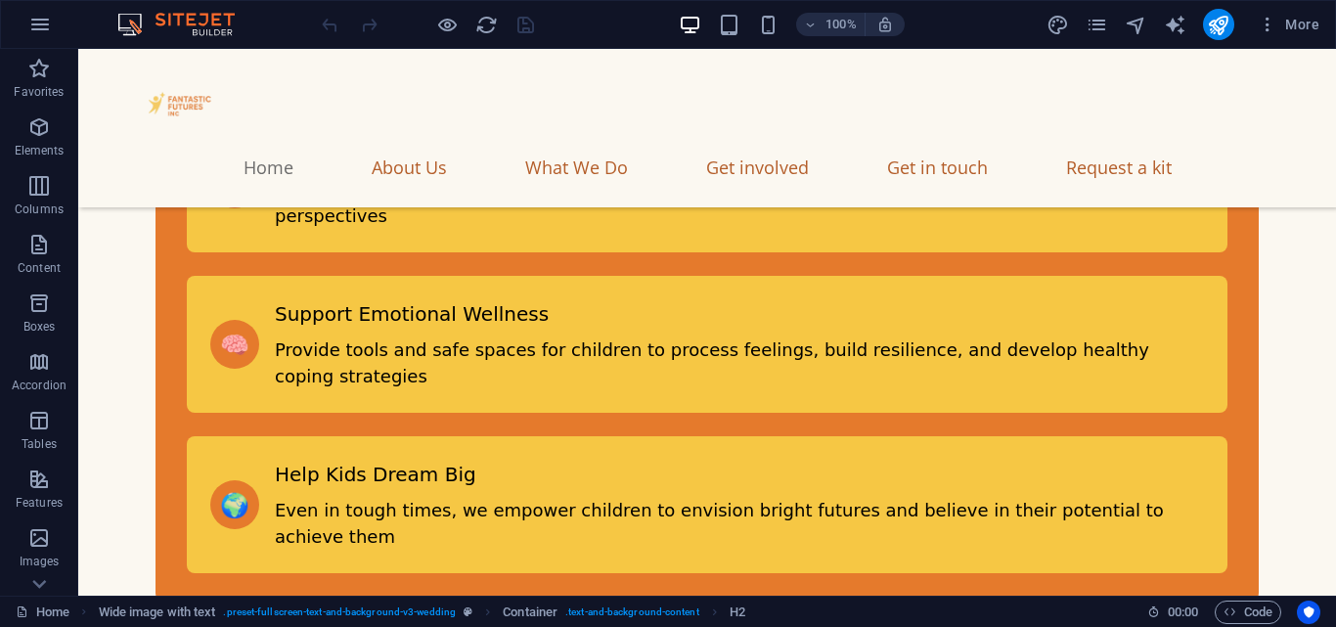
scroll to position [2572, 0]
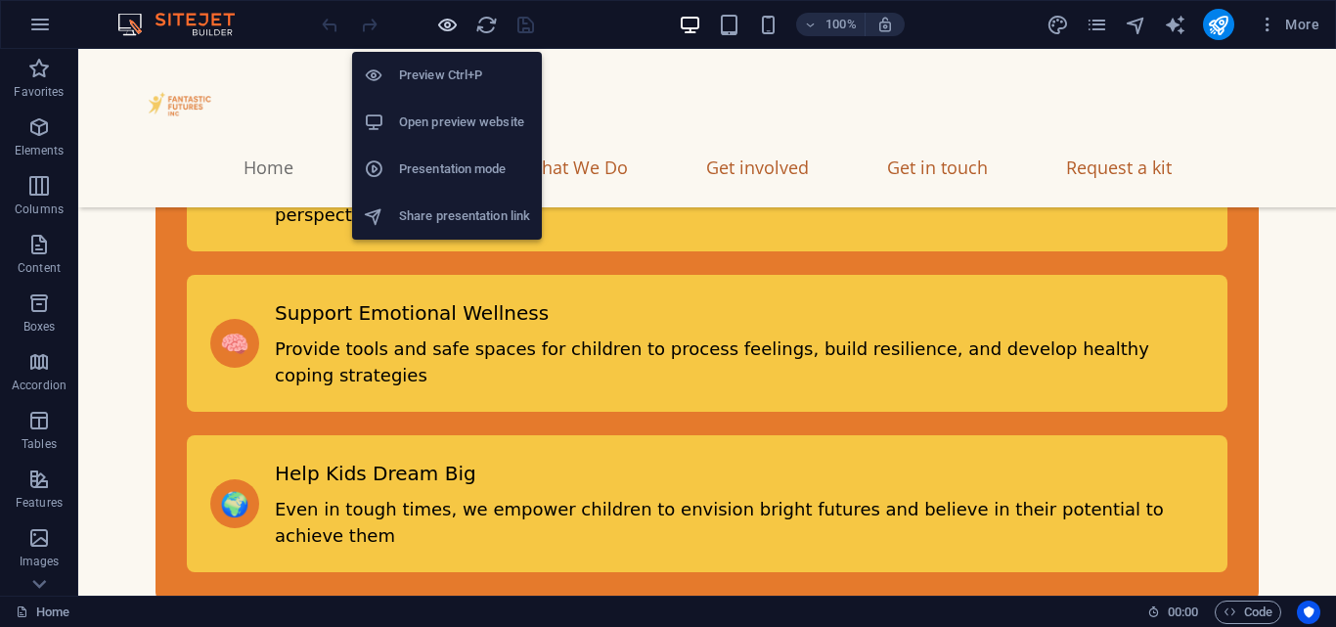
click at [445, 31] on icon "button" at bounding box center [447, 25] width 22 height 22
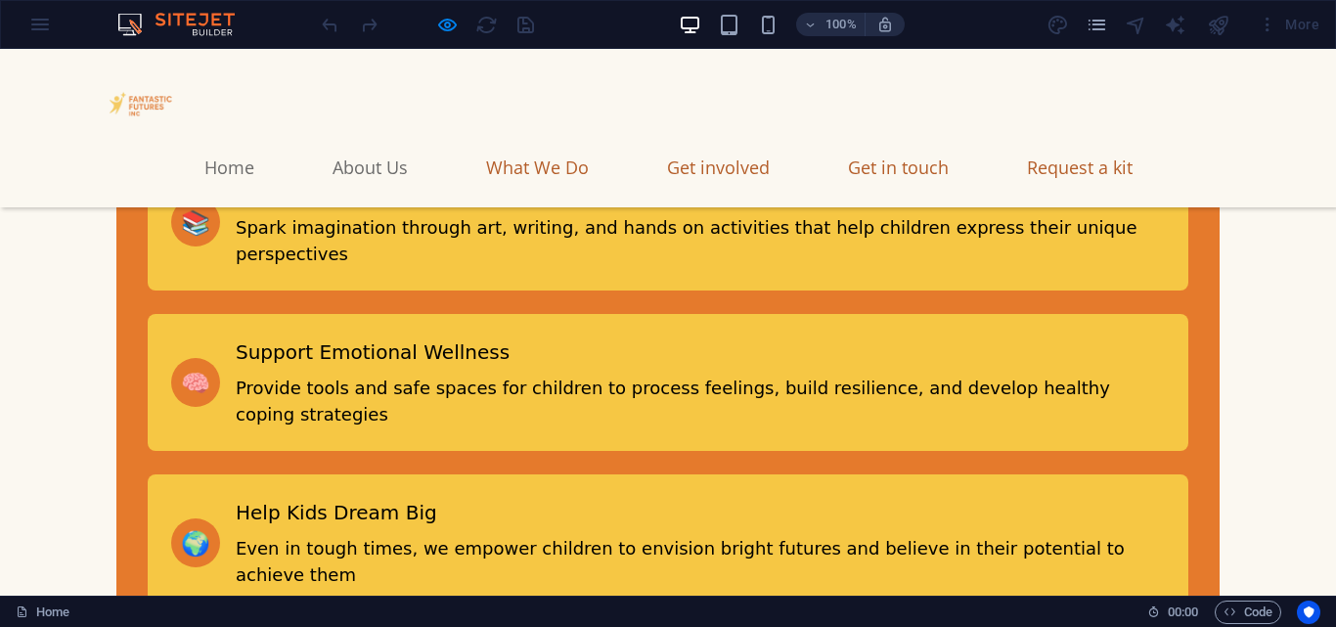
click at [398, 143] on link "About Us" at bounding box center [370, 167] width 75 height 49
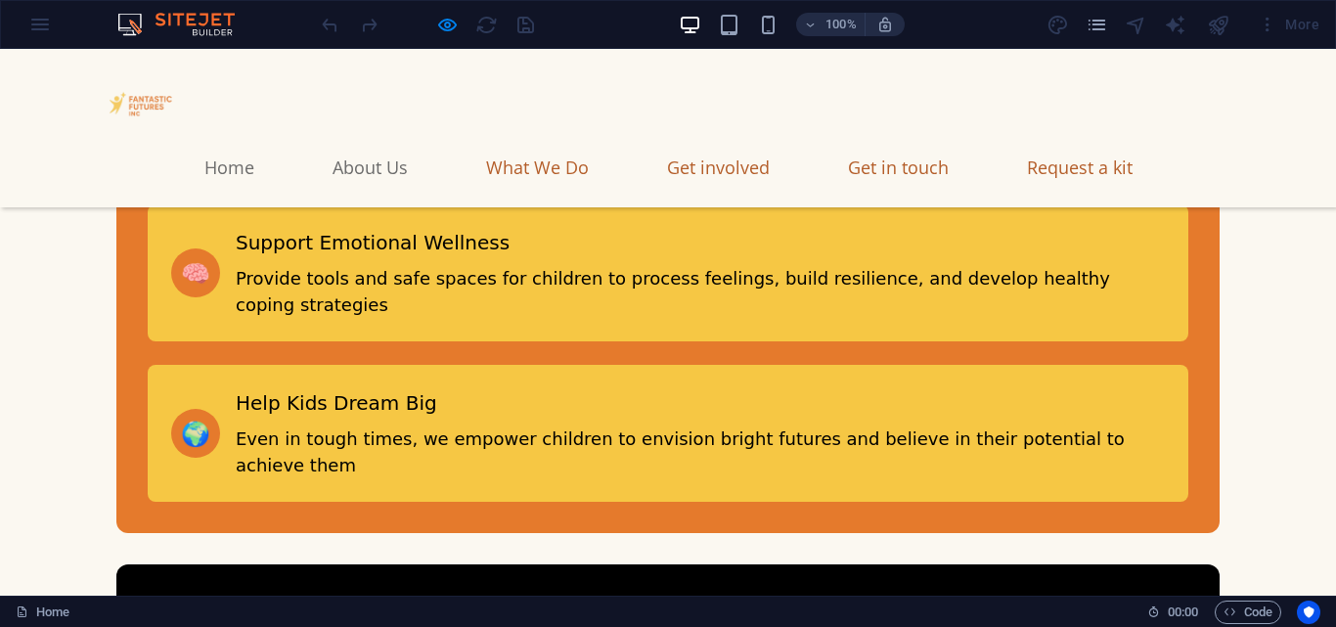
scroll to position [0, 0]
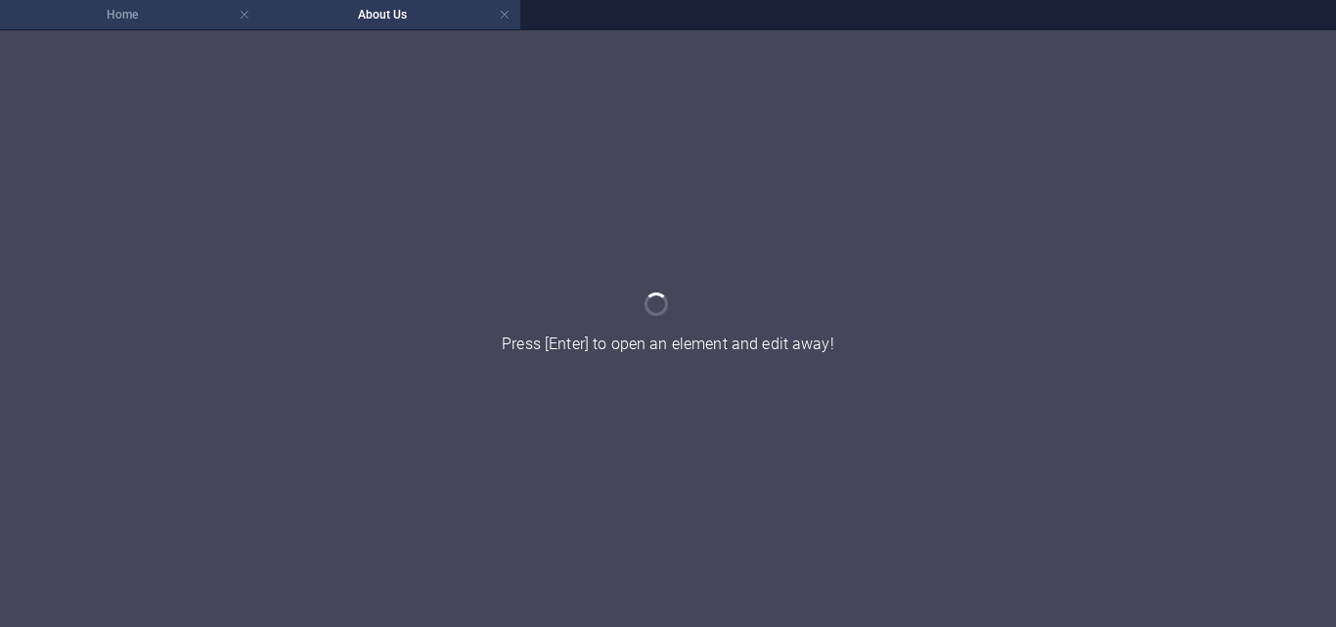
click at [155, 6] on h4 "Home" at bounding box center [130, 15] width 260 height 22
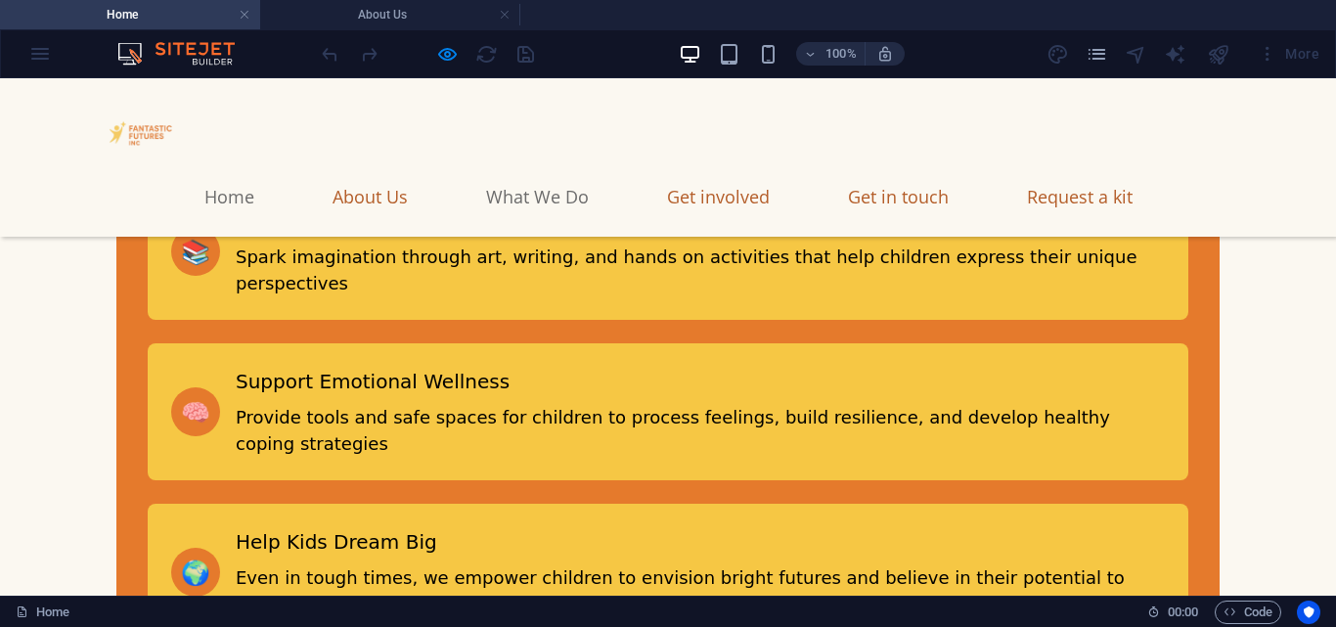
click at [586, 172] on link "What We Do" at bounding box center [537, 196] width 103 height 49
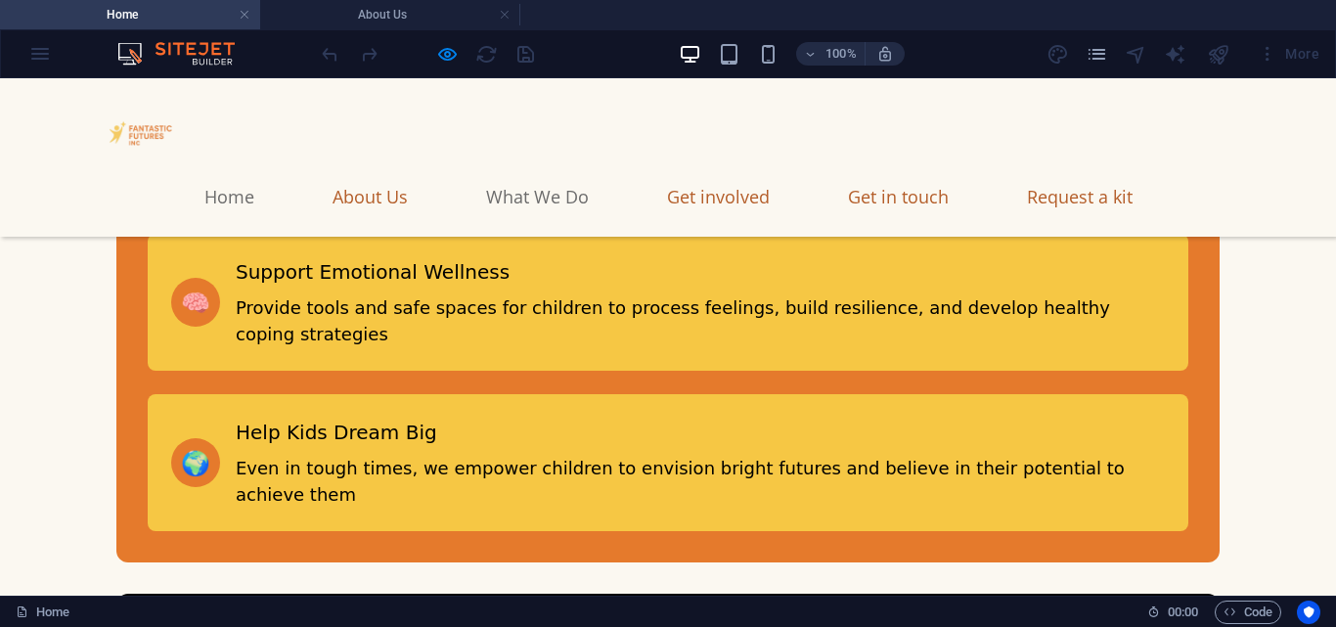
scroll to position [0, 0]
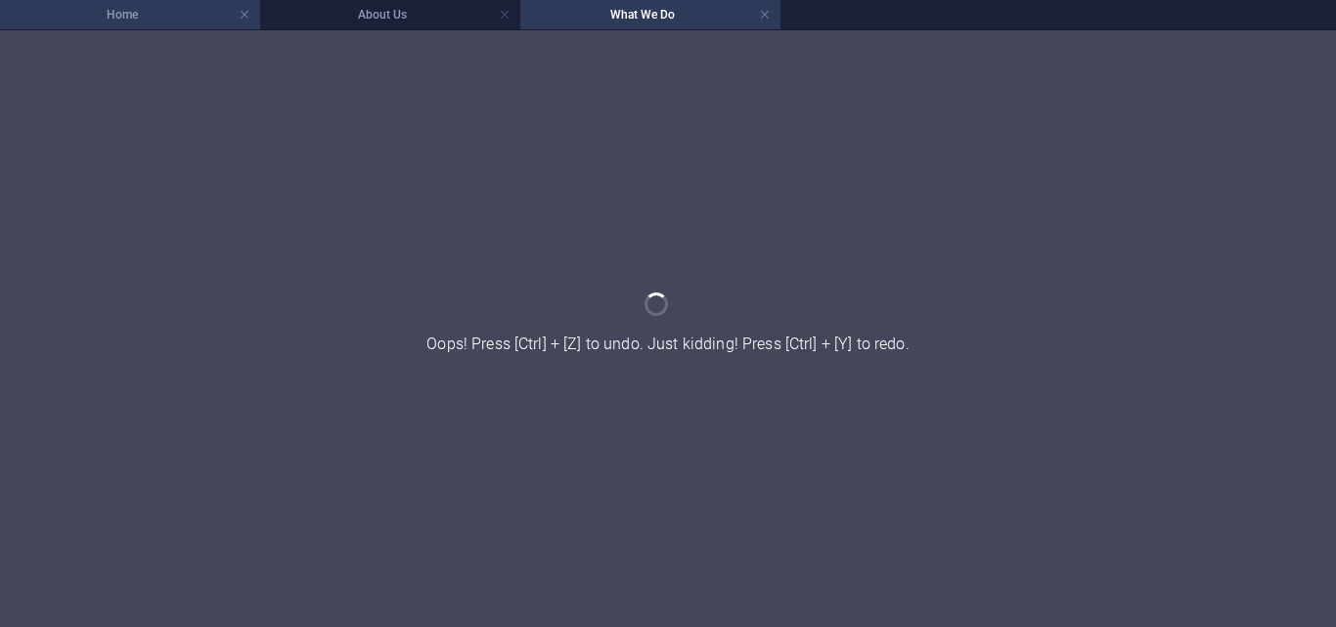
click at [107, 8] on h4 "Home" at bounding box center [130, 15] width 260 height 22
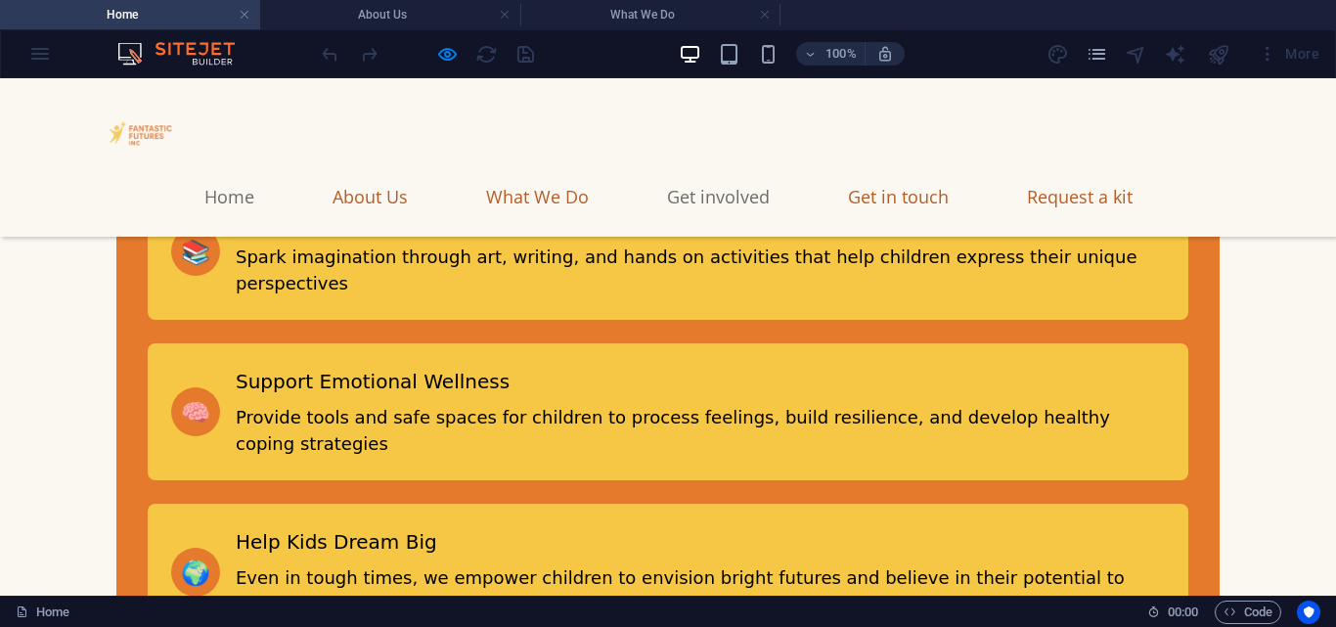
click at [766, 172] on link "Get involved" at bounding box center [718, 196] width 103 height 49
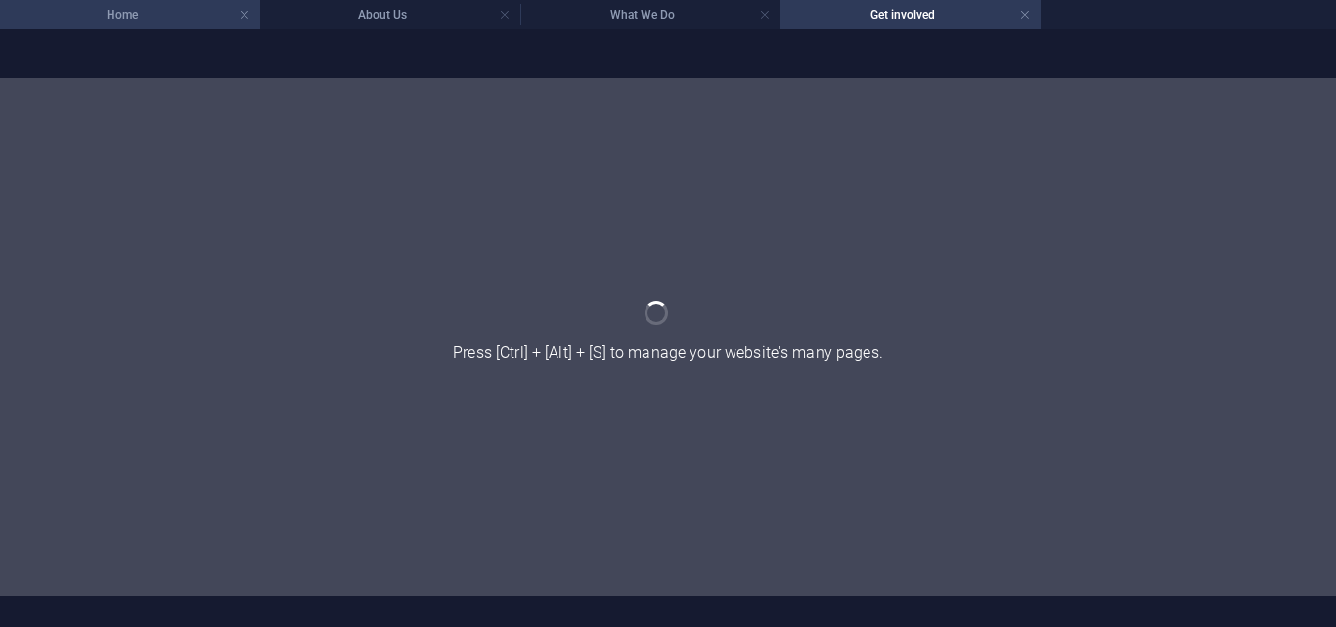
scroll to position [0, 0]
click at [132, 22] on h4 "Home" at bounding box center [130, 15] width 260 height 22
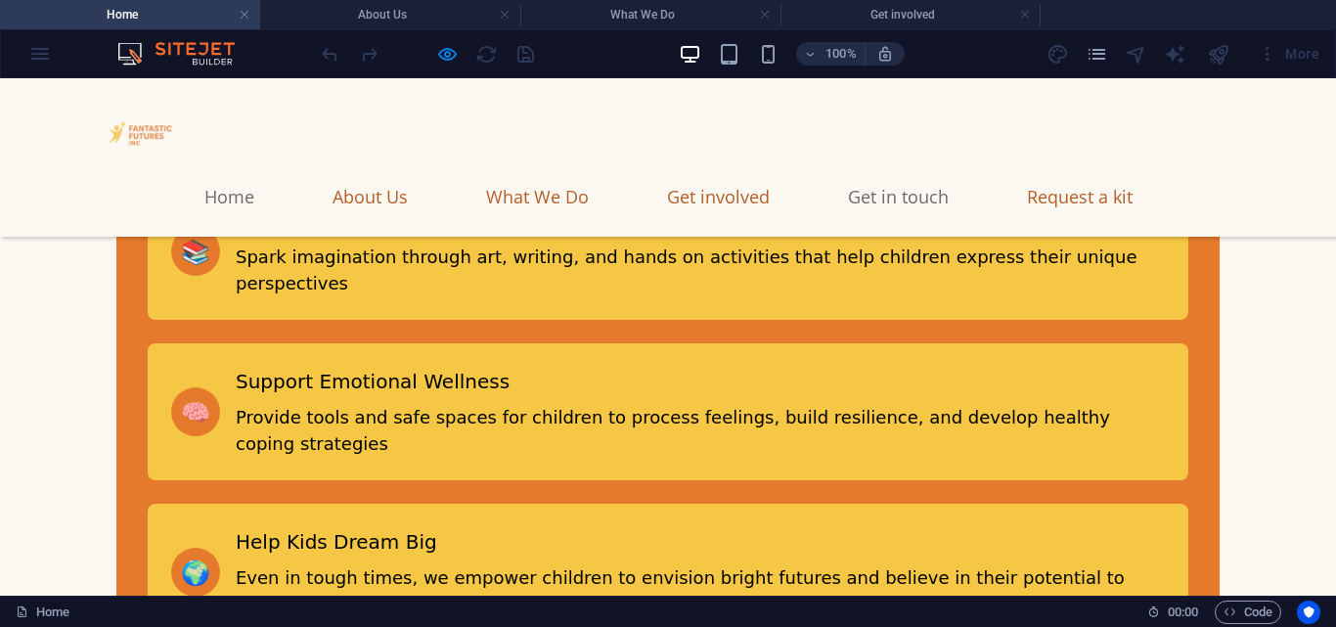
click at [949, 172] on link "Get in touch" at bounding box center [898, 196] width 101 height 49
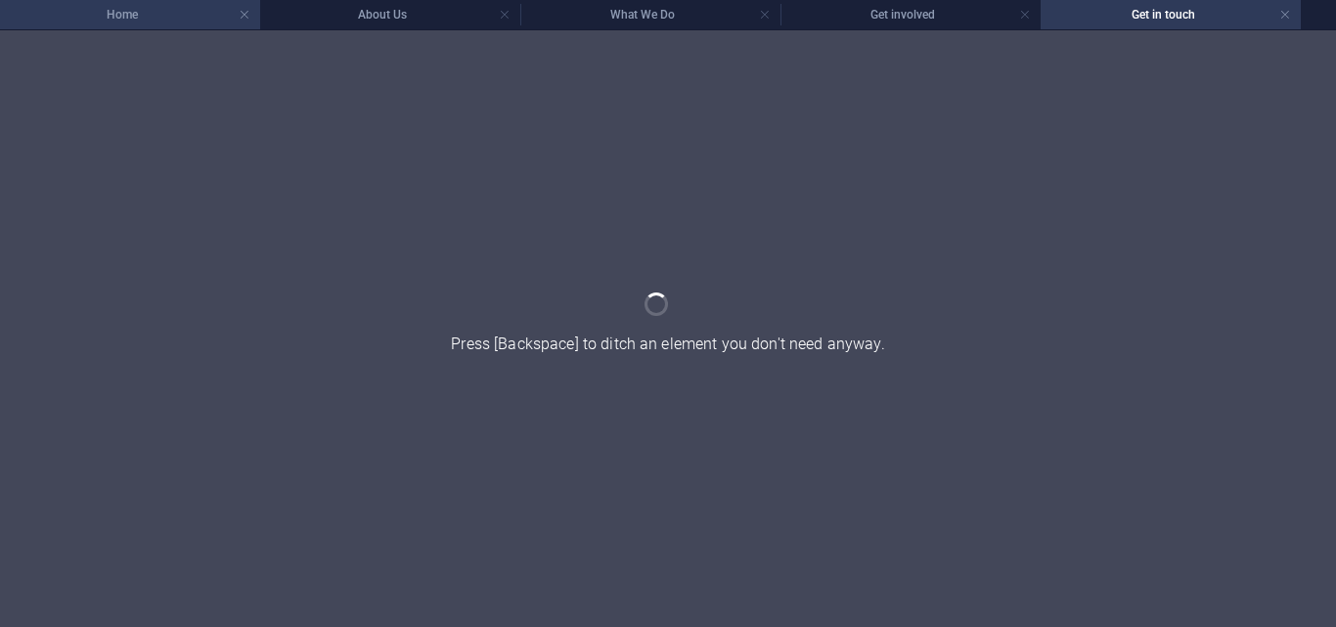
click at [108, 17] on h4 "Home" at bounding box center [130, 15] width 260 height 22
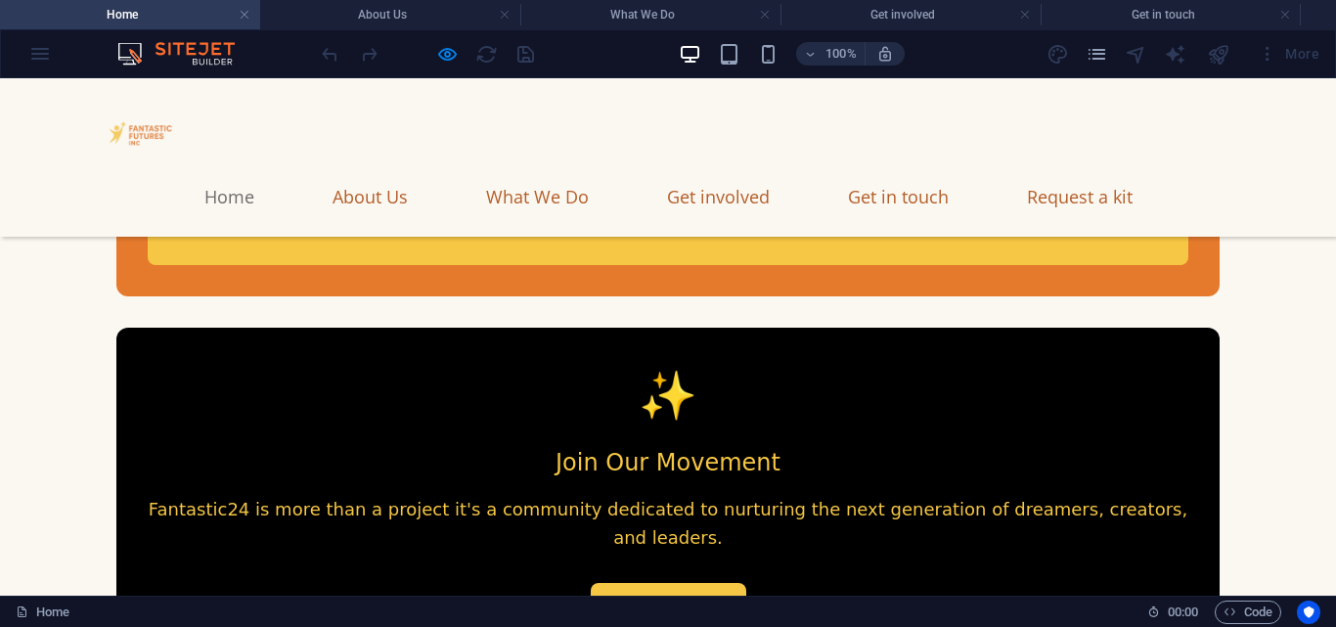
scroll to position [2985, 0]
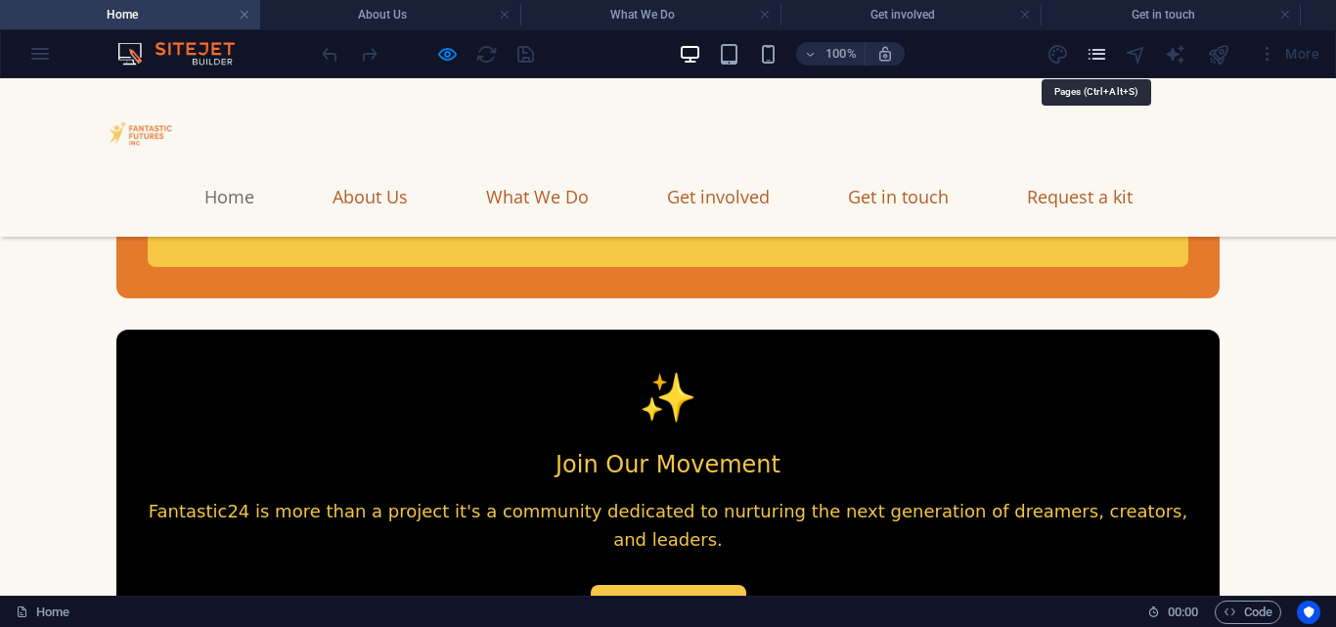
click at [1088, 52] on icon "pages" at bounding box center [1097, 54] width 22 height 22
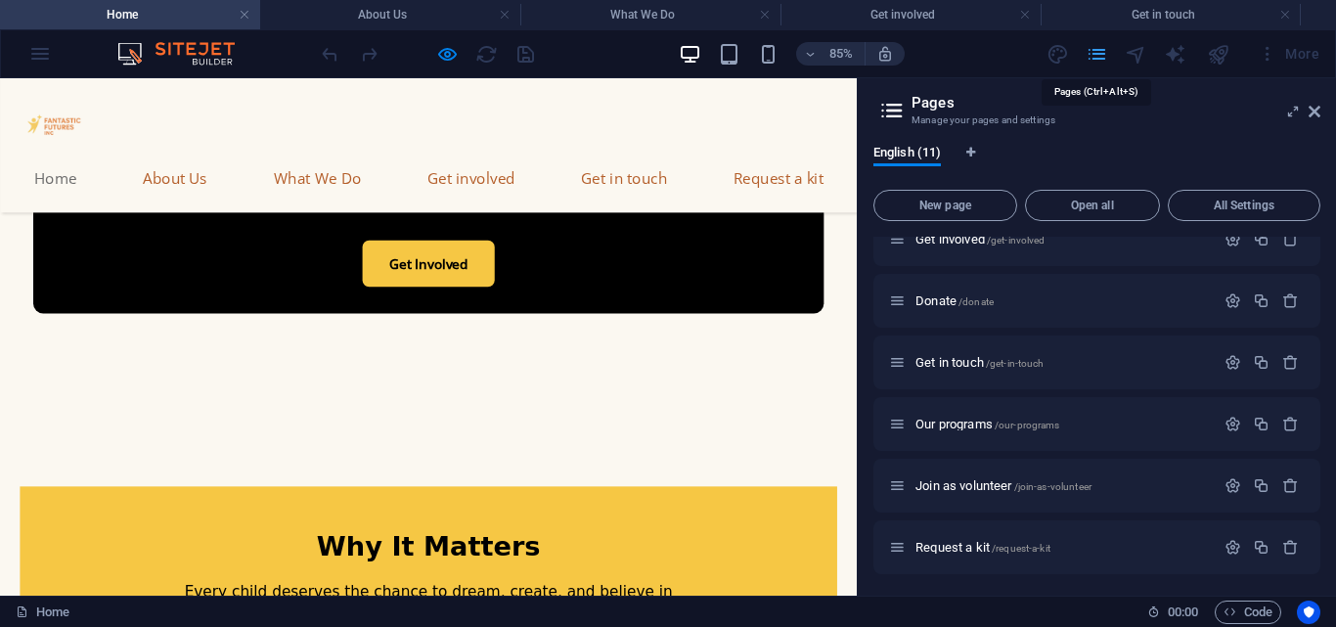
scroll to position [334, 0]
click at [1224, 546] on icon "button" at bounding box center [1232, 545] width 17 height 17
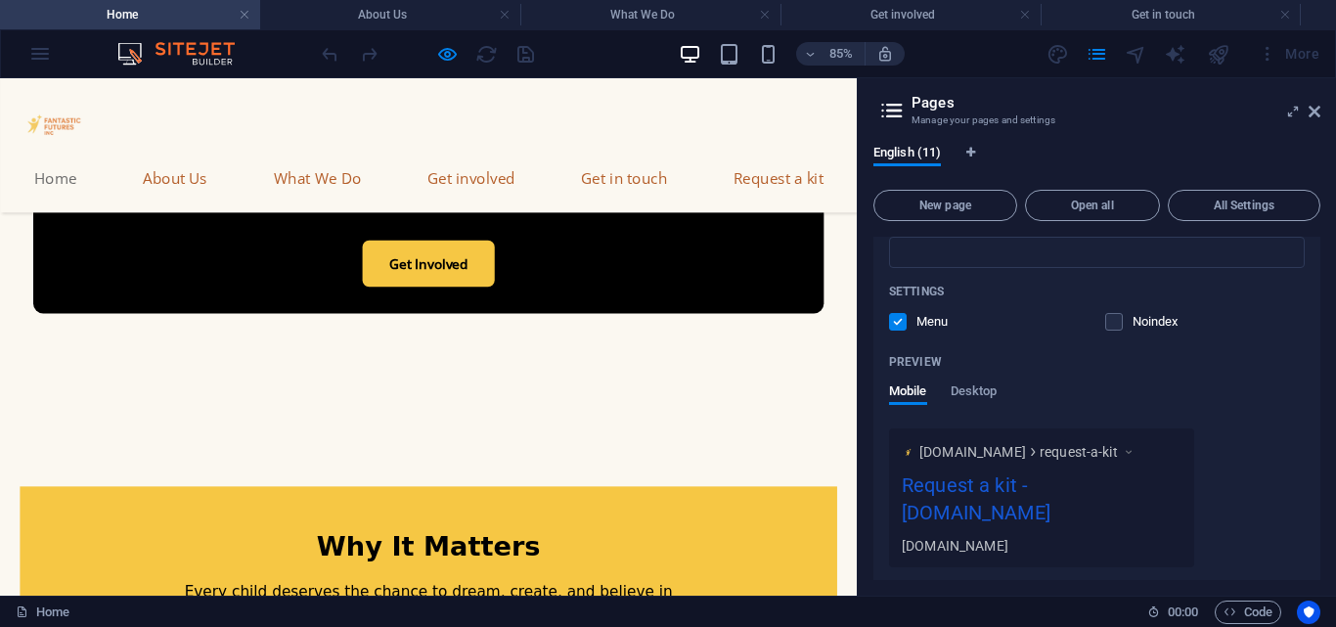
scroll to position [1063, 0]
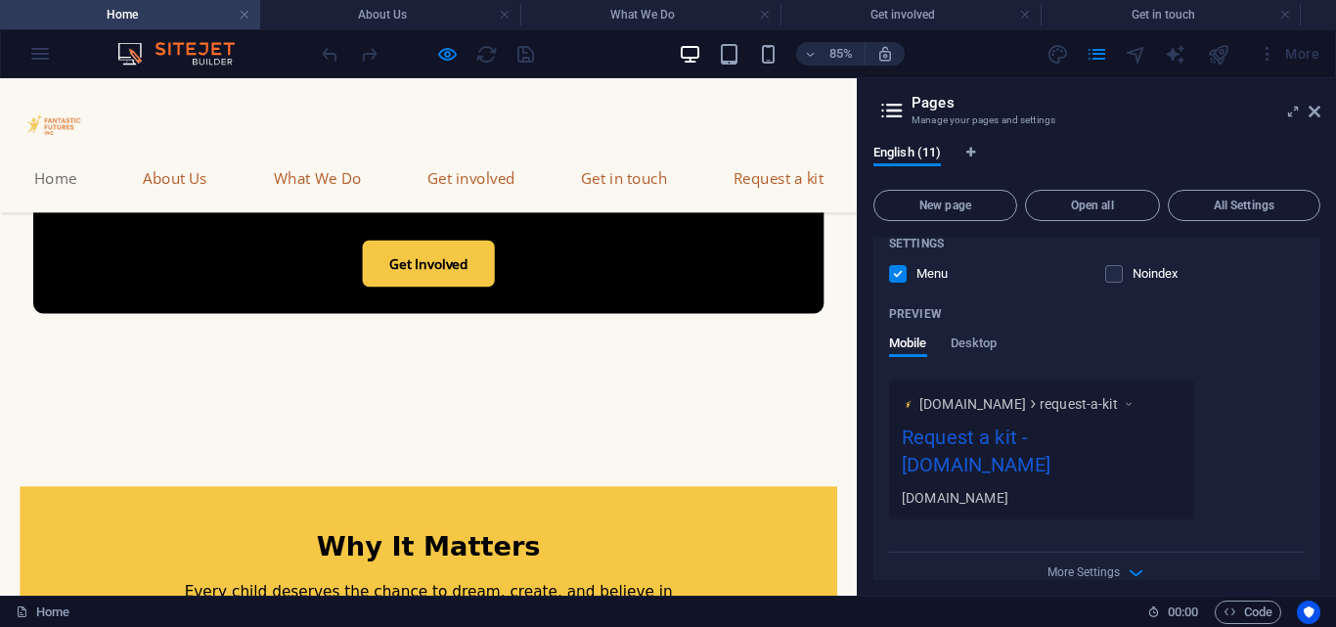
click at [897, 263] on div "Settings Menu Noindex" at bounding box center [1097, 259] width 416 height 63
click at [897, 268] on label at bounding box center [898, 274] width 18 height 18
click at [0, 0] on input "checkbox" at bounding box center [0, 0] width 0 height 0
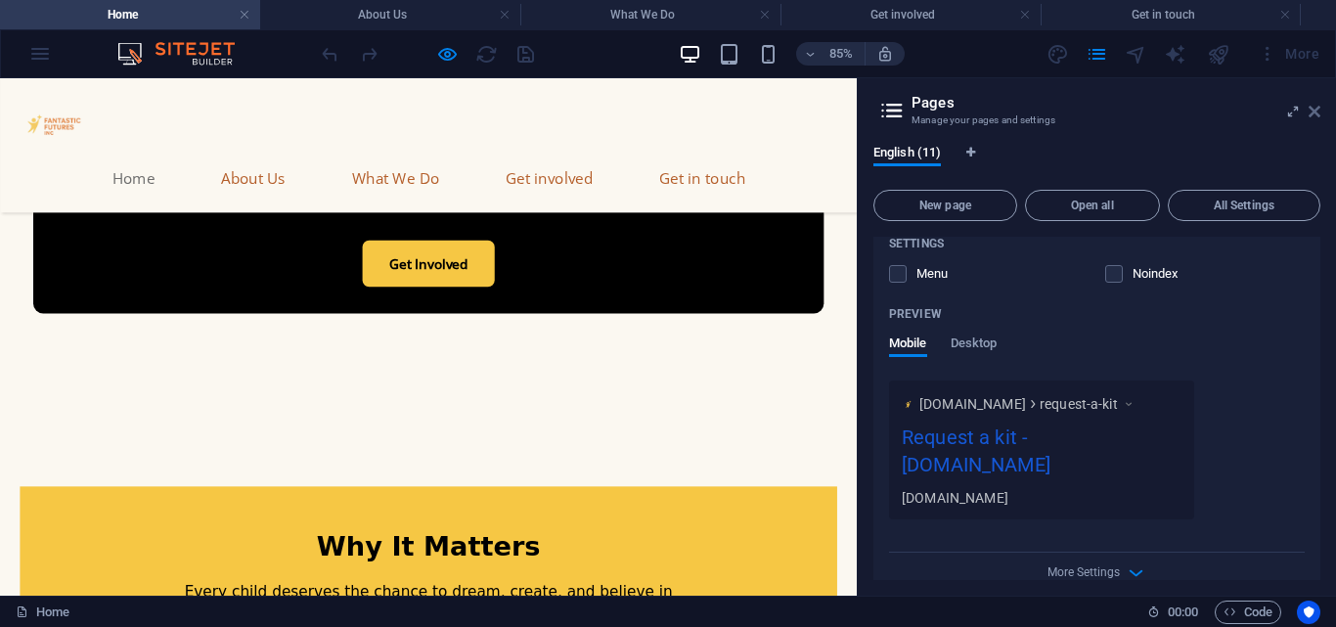
click at [1315, 108] on icon at bounding box center [1315, 112] width 12 height 16
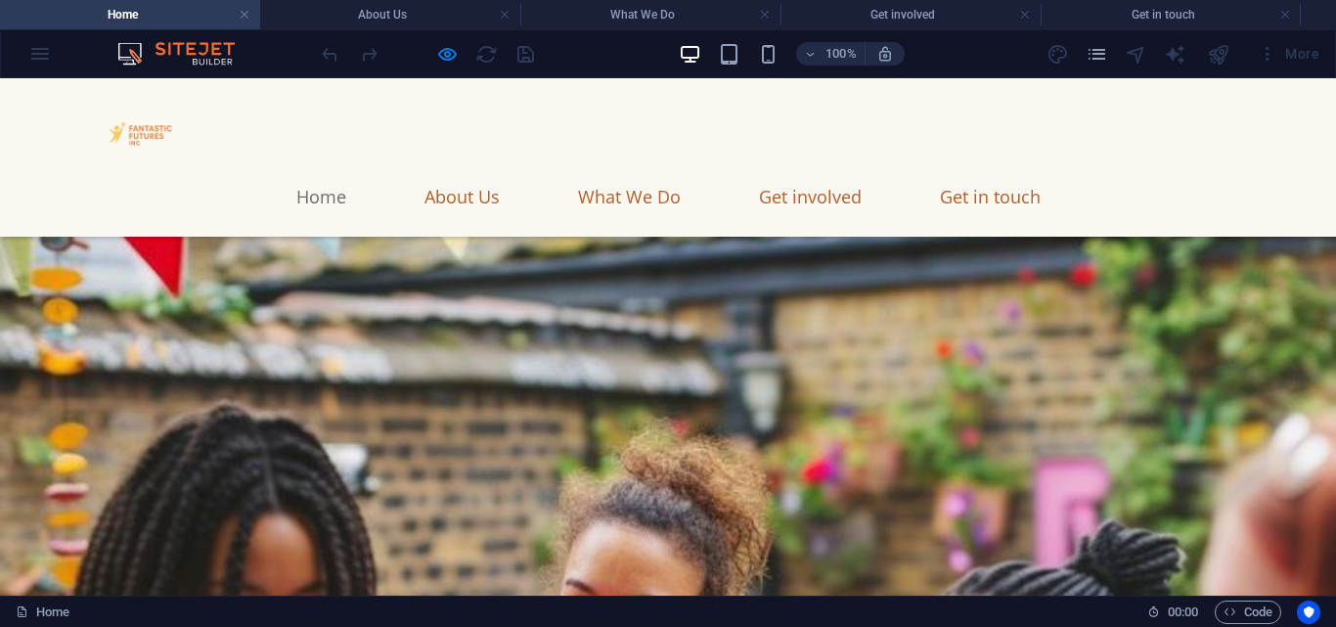
scroll to position [0, 0]
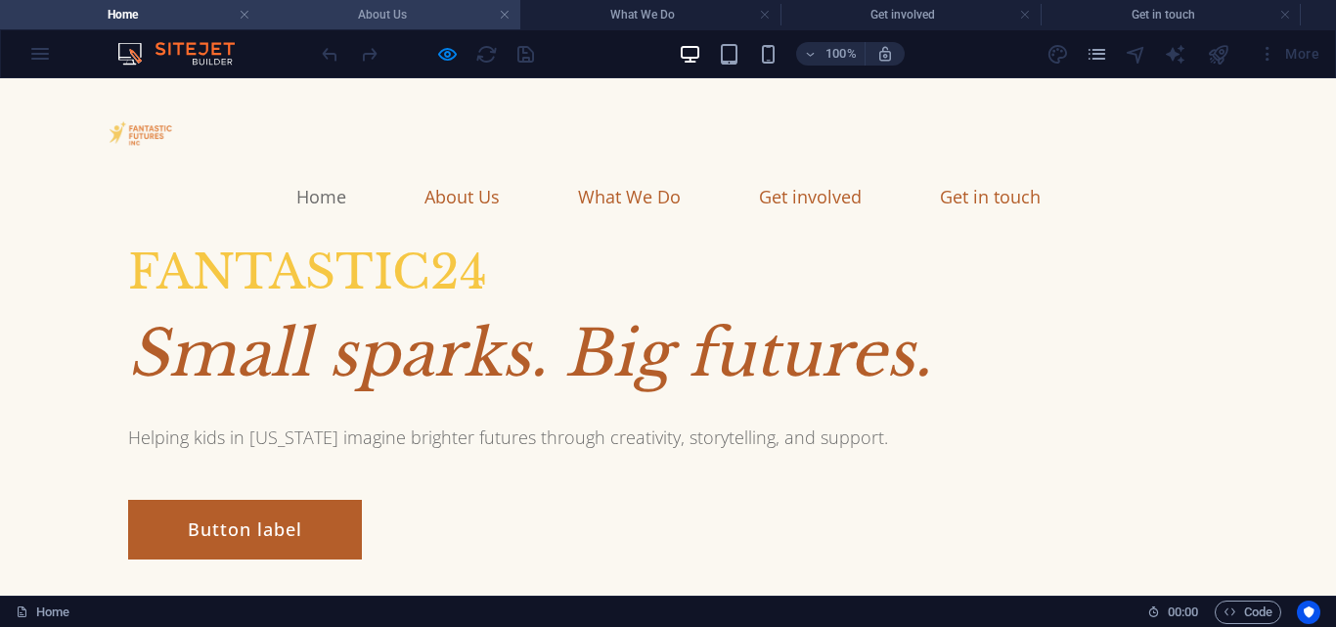
click at [438, 9] on h4 "About Us" at bounding box center [390, 15] width 260 height 22
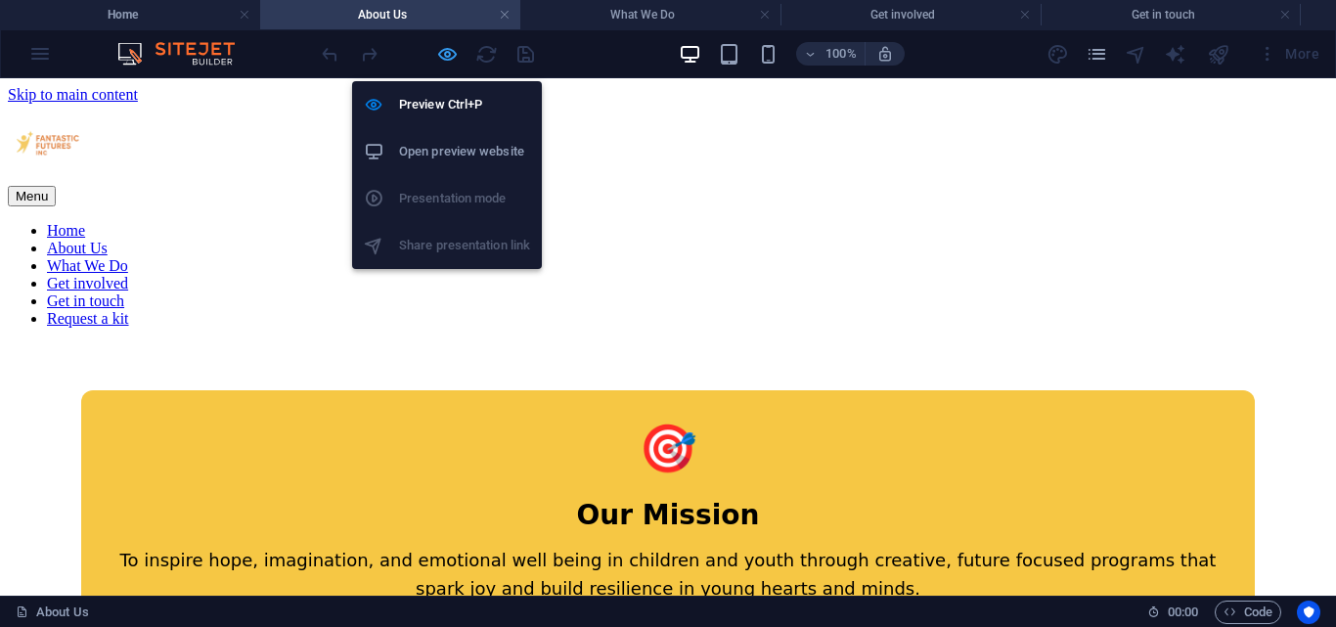
click at [445, 48] on icon "button" at bounding box center [447, 54] width 22 height 22
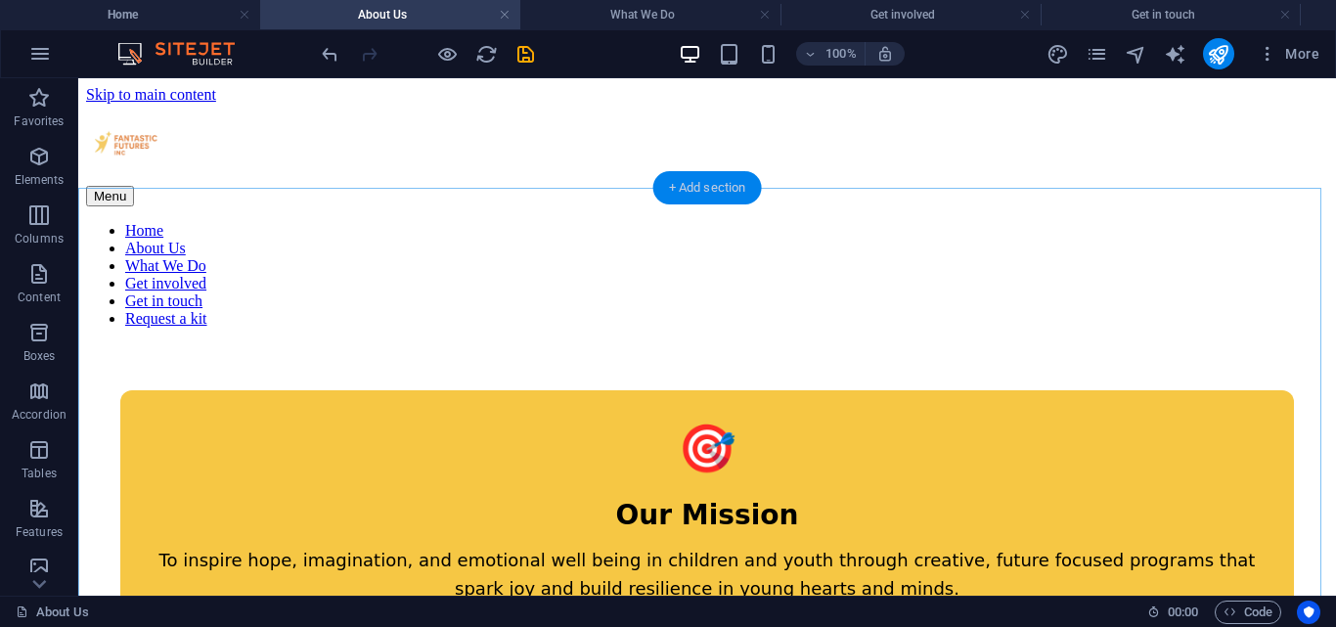
click at [709, 188] on div "+ Add section" at bounding box center [707, 187] width 109 height 33
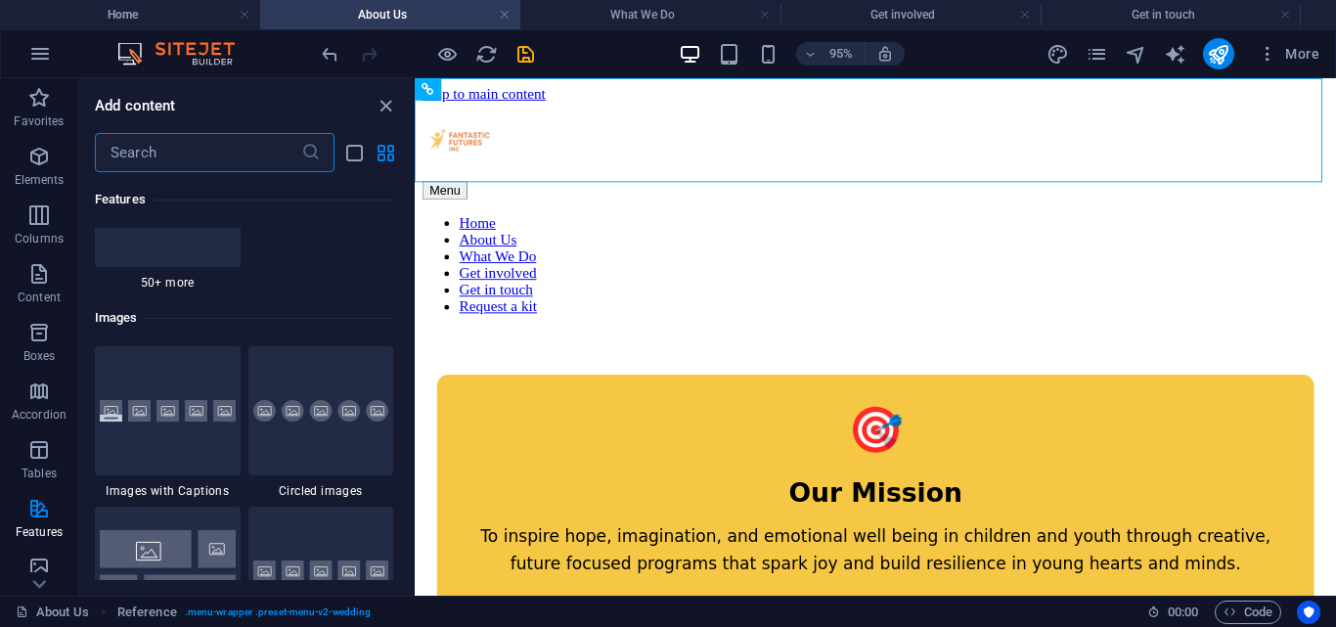
scroll to position [9798, 0]
click at [47, 150] on icon "button" at bounding box center [38, 156] width 23 height 23
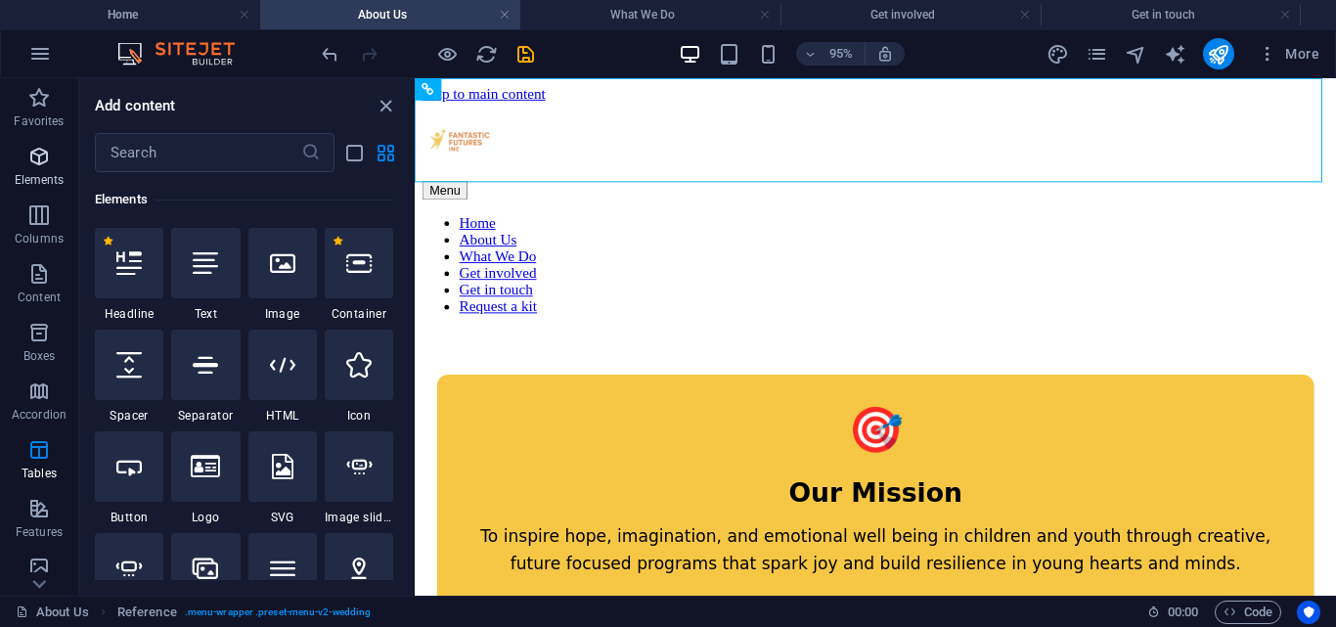
scroll to position [208, 0]
click at [124, 289] on div at bounding box center [129, 263] width 68 height 70
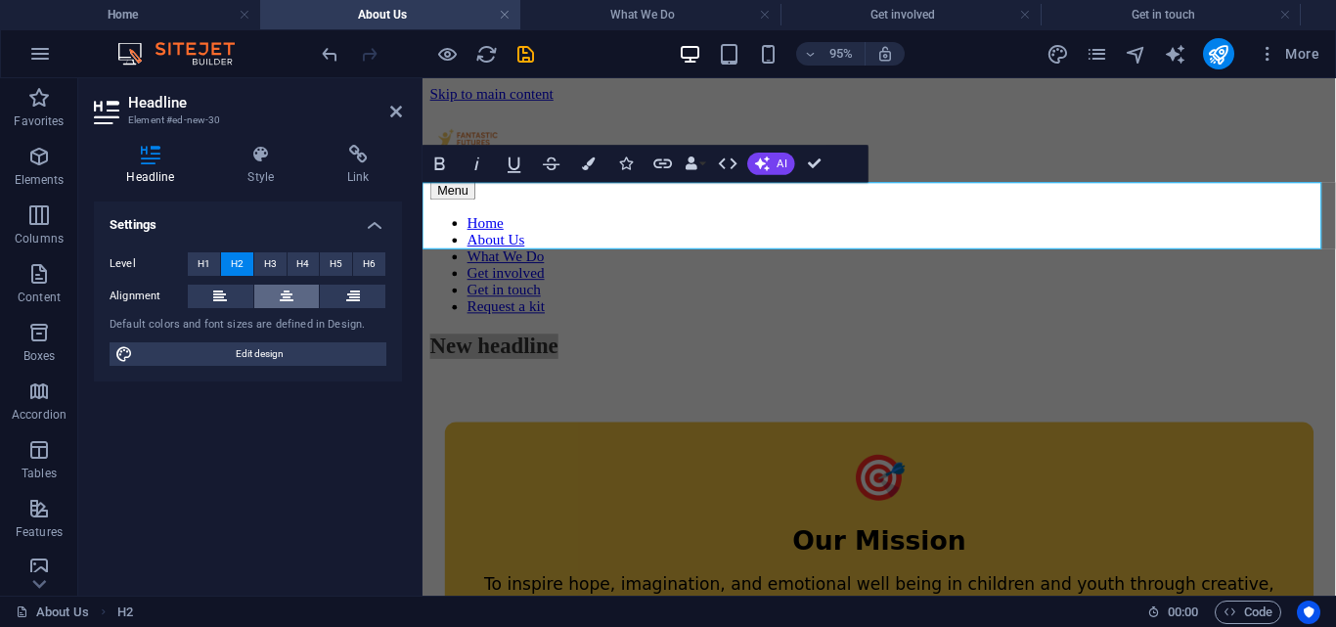
click at [301, 285] on button at bounding box center [287, 296] width 66 height 23
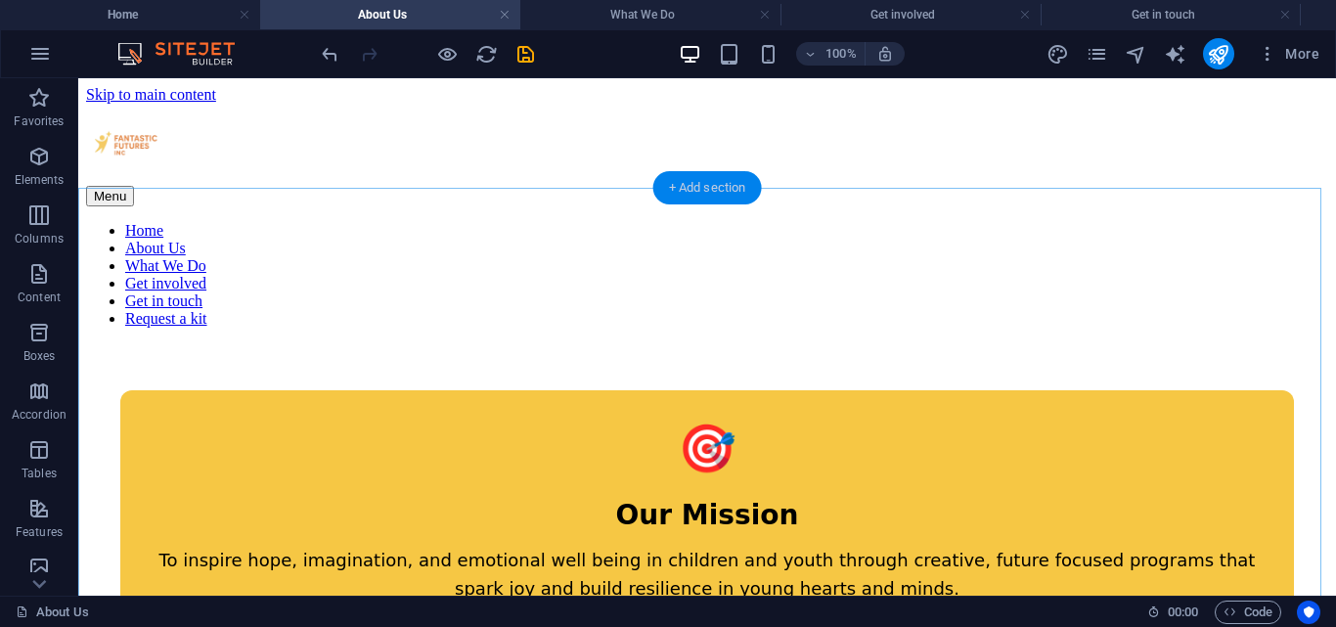
click at [693, 189] on div "+ Add section" at bounding box center [707, 187] width 109 height 33
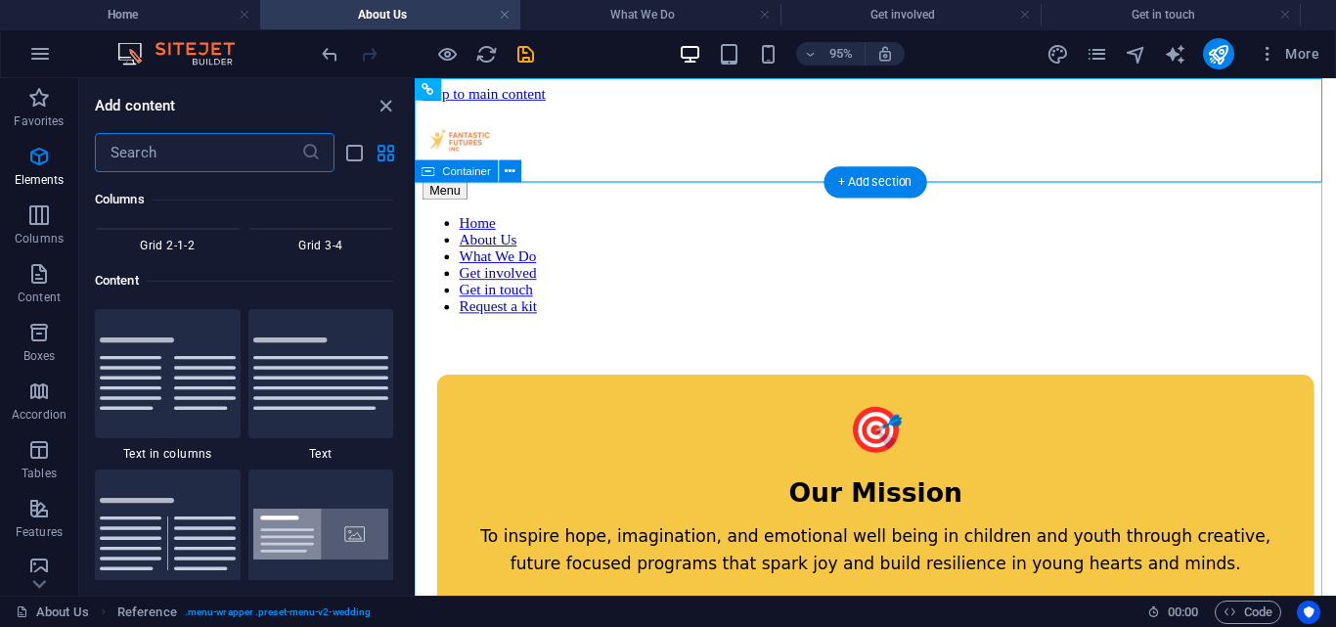
scroll to position [3422, 0]
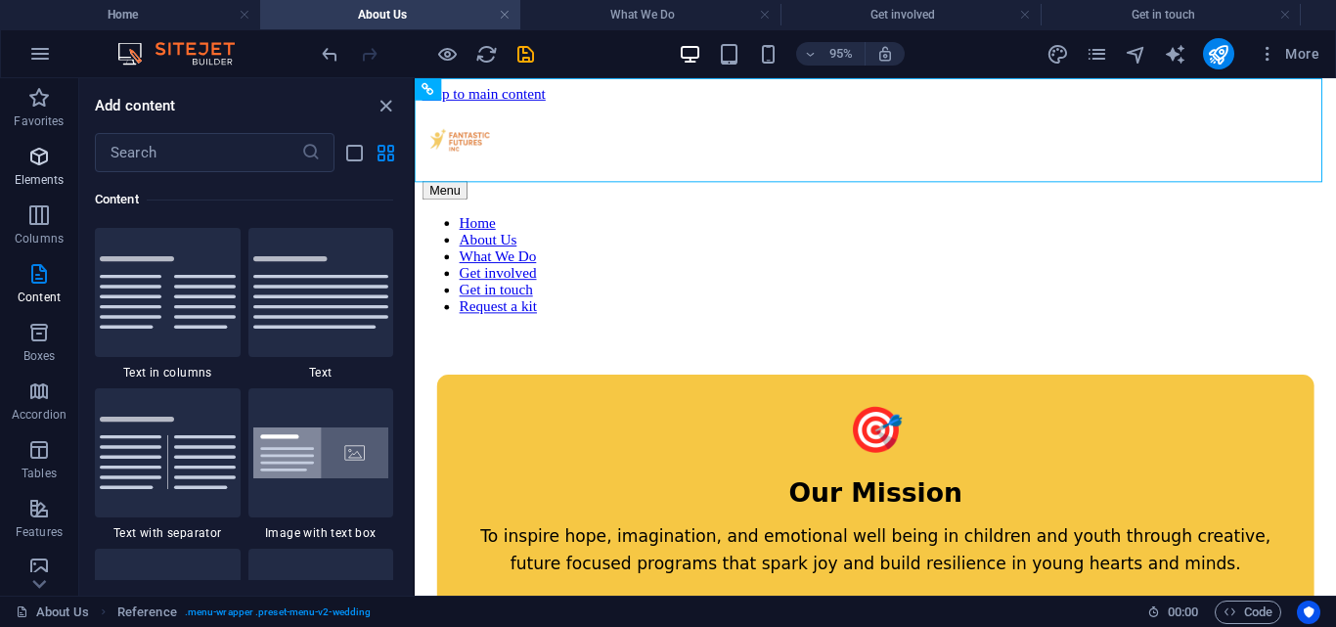
click at [16, 150] on span "Elements" at bounding box center [39, 168] width 78 height 47
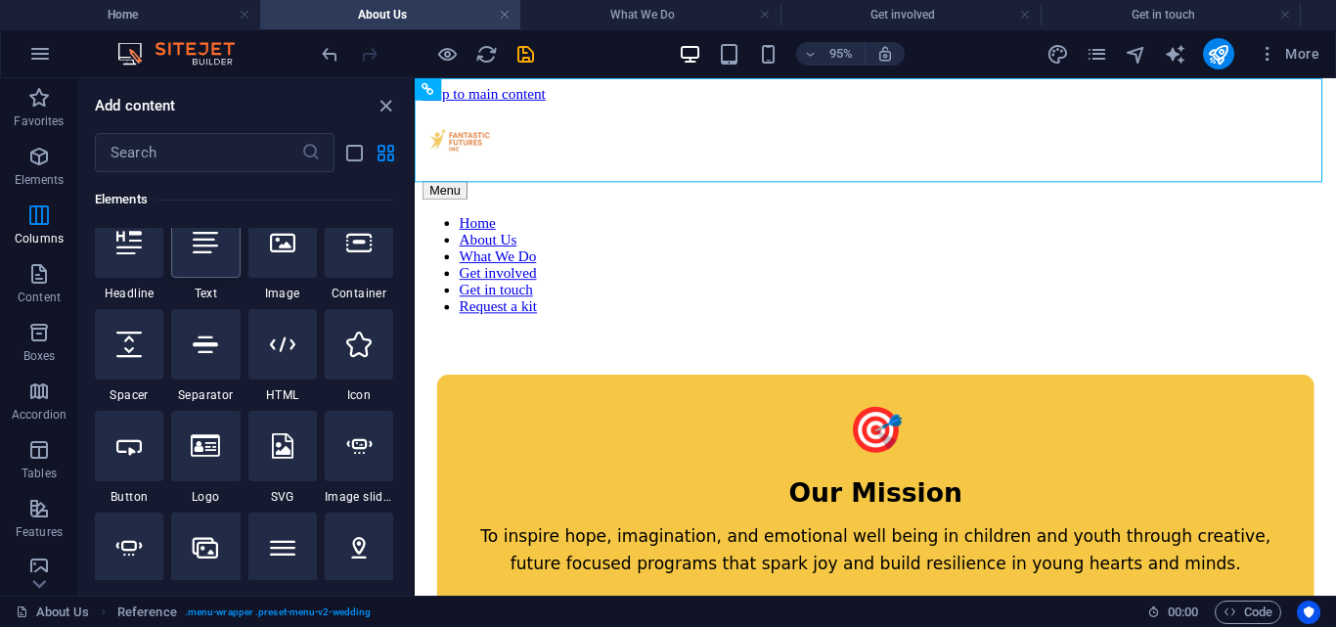
scroll to position [208, 0]
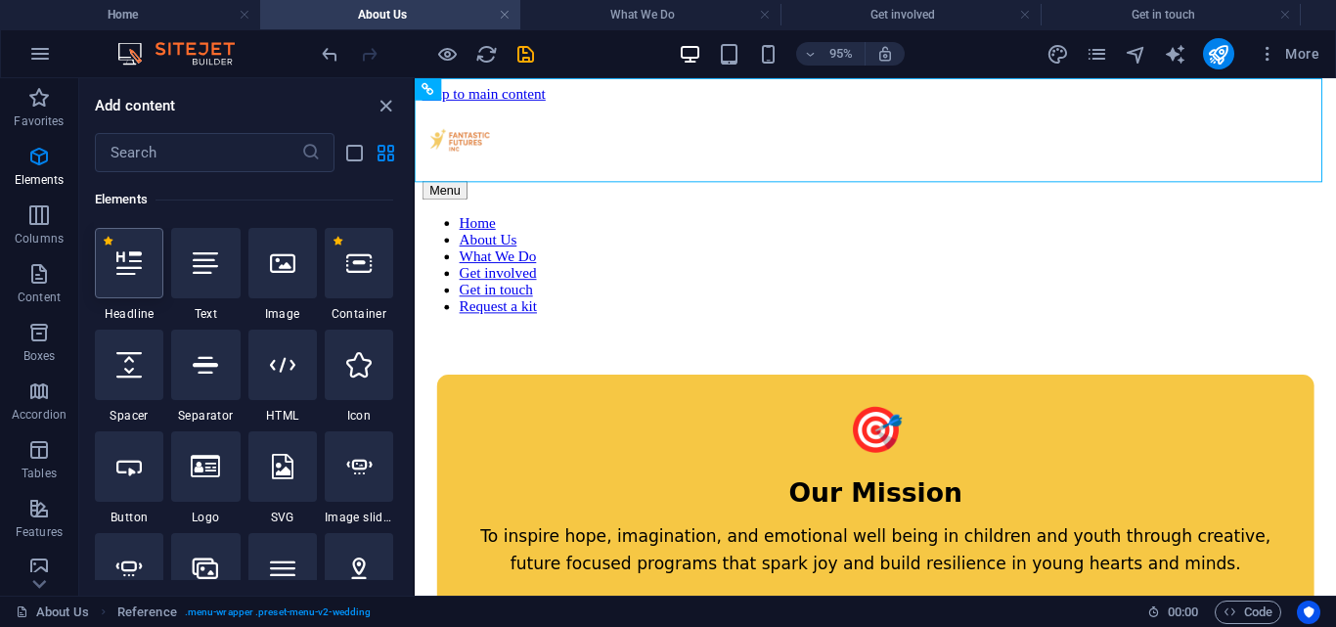
click at [149, 279] on div at bounding box center [129, 263] width 68 height 70
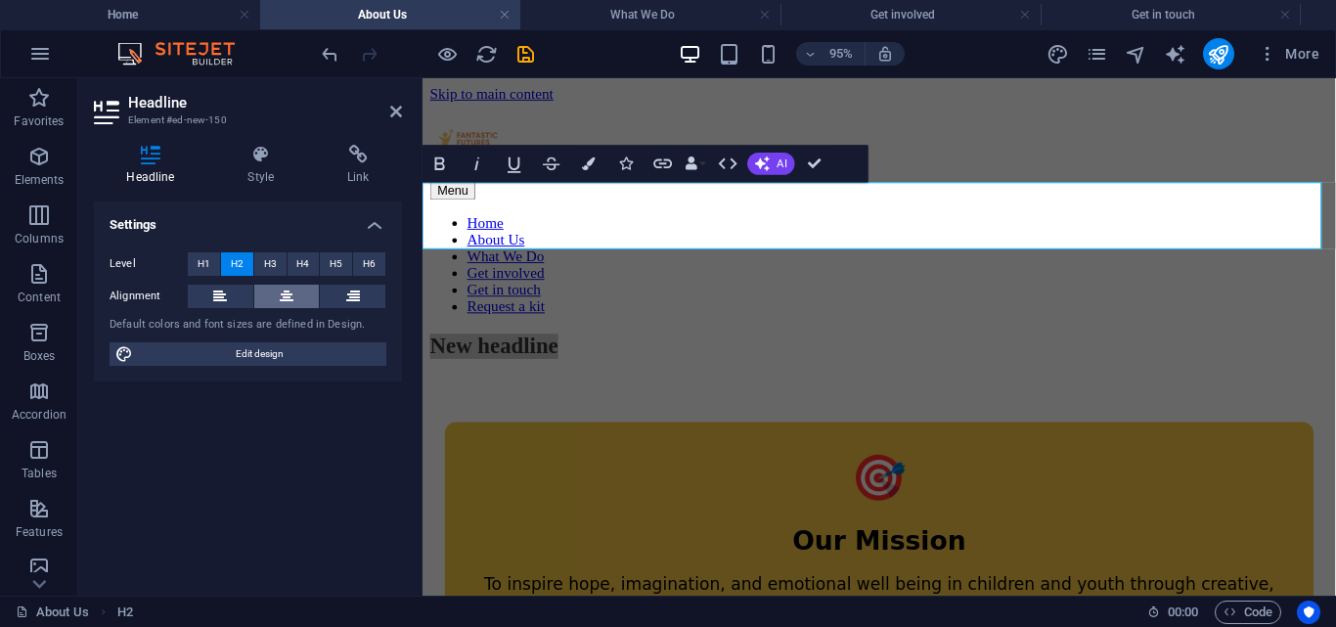
click at [313, 286] on button at bounding box center [287, 296] width 66 height 23
click at [1054, 347] on h2 "New headline" at bounding box center [903, 360] width 946 height 26
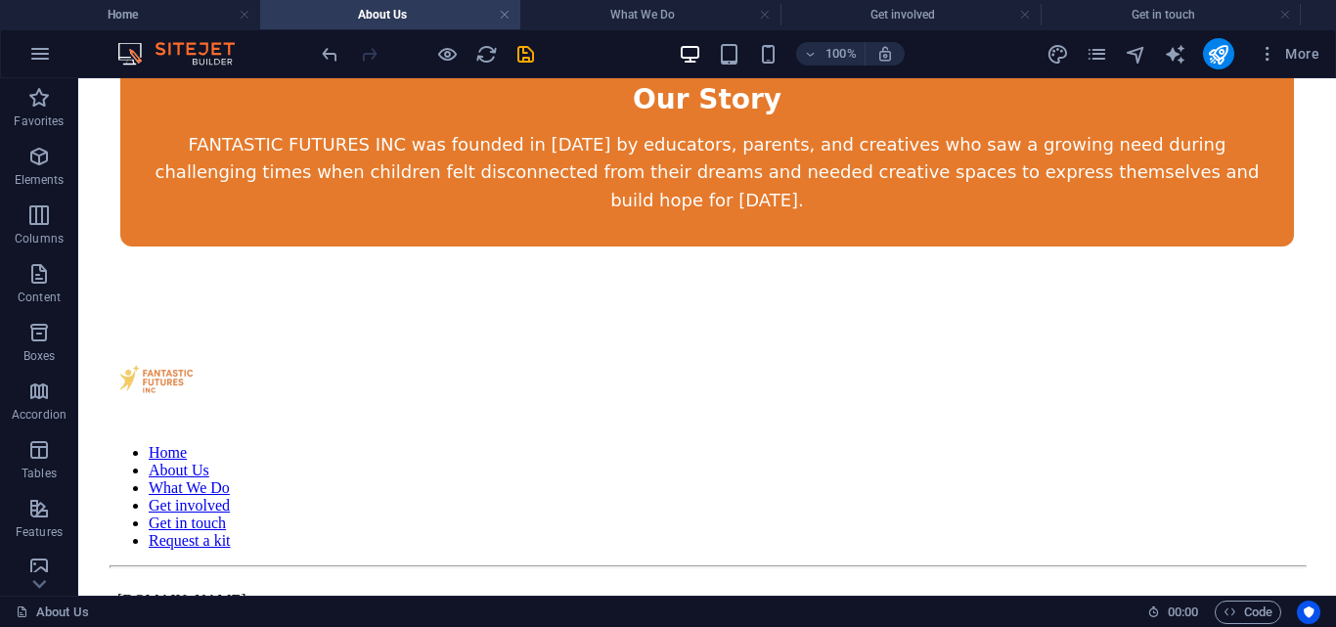
scroll to position [1365, 0]
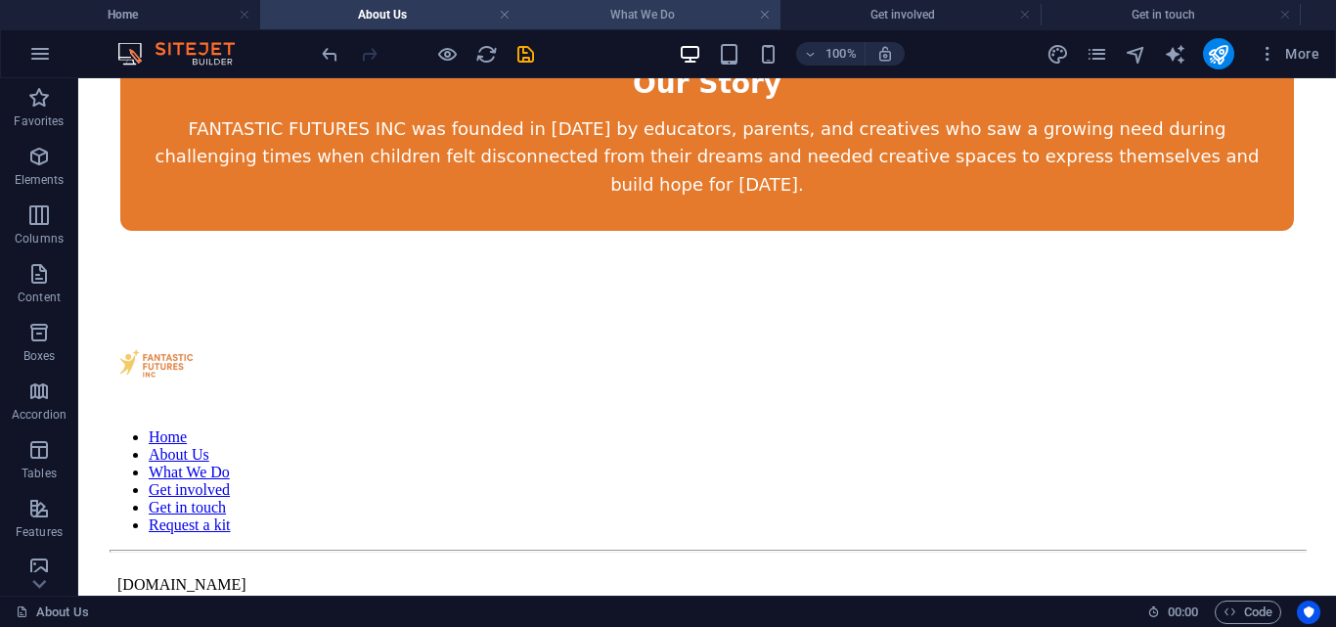
click at [644, 6] on h4 "What We Do" at bounding box center [650, 15] width 260 height 22
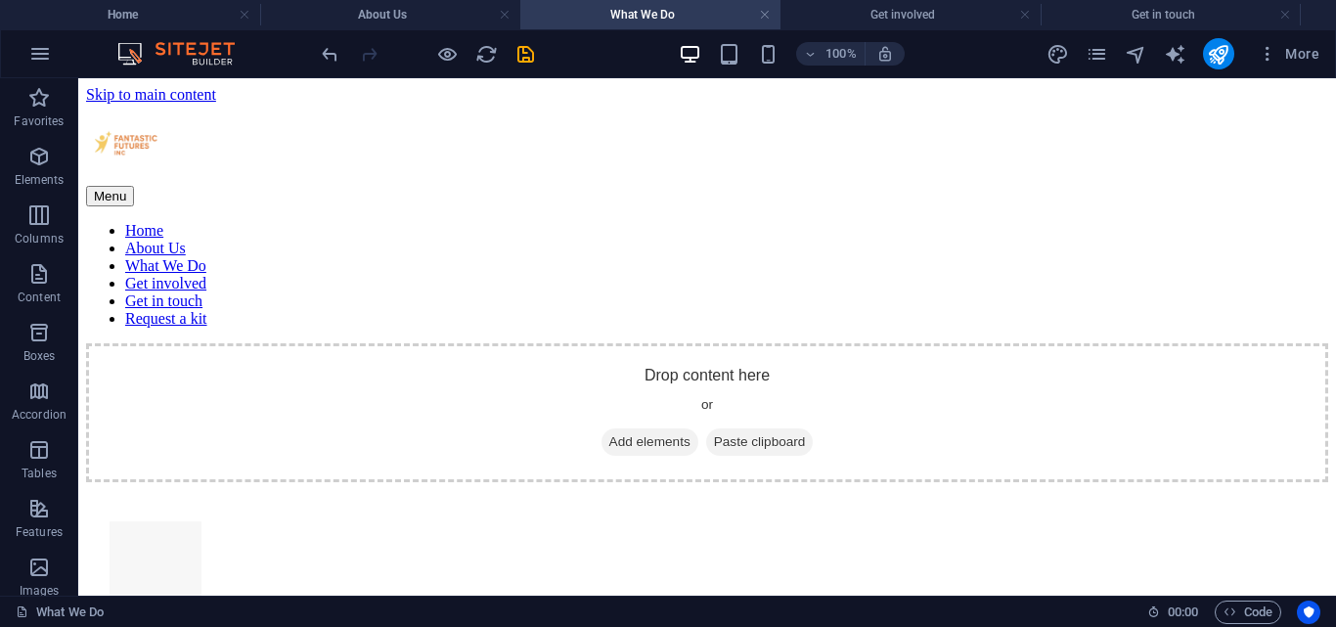
scroll to position [0, 0]
click at [192, 15] on h4 "Home" at bounding box center [130, 15] width 260 height 22
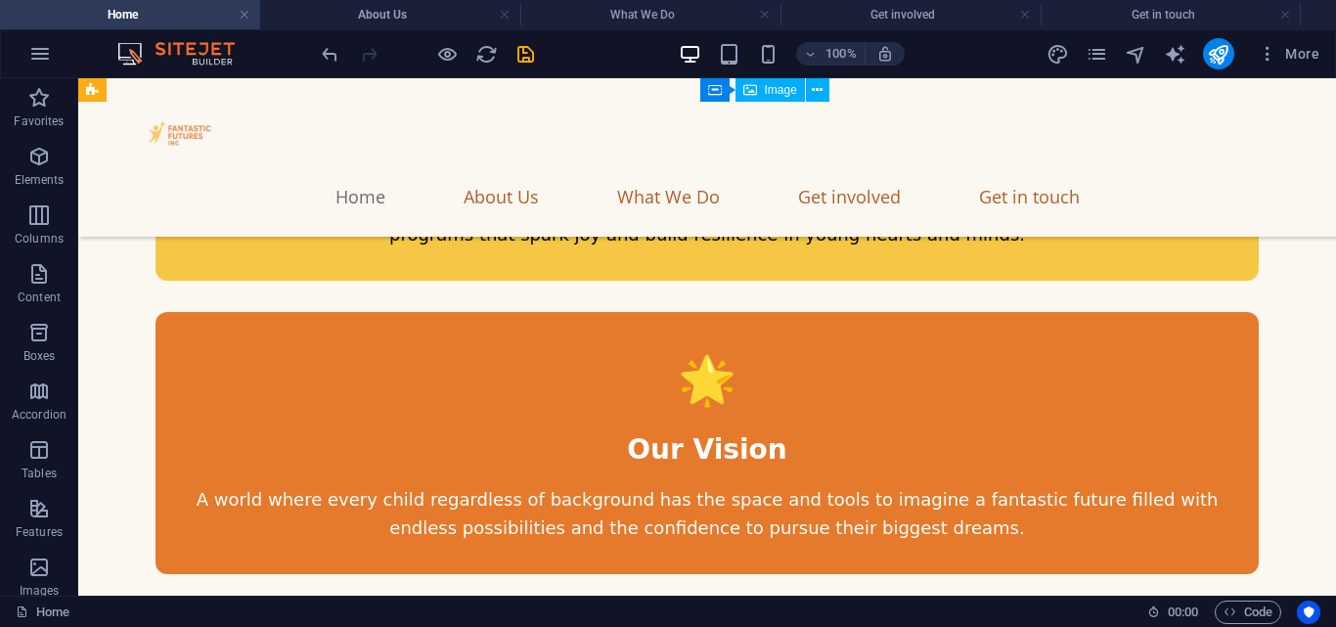
scroll to position [6360, 0]
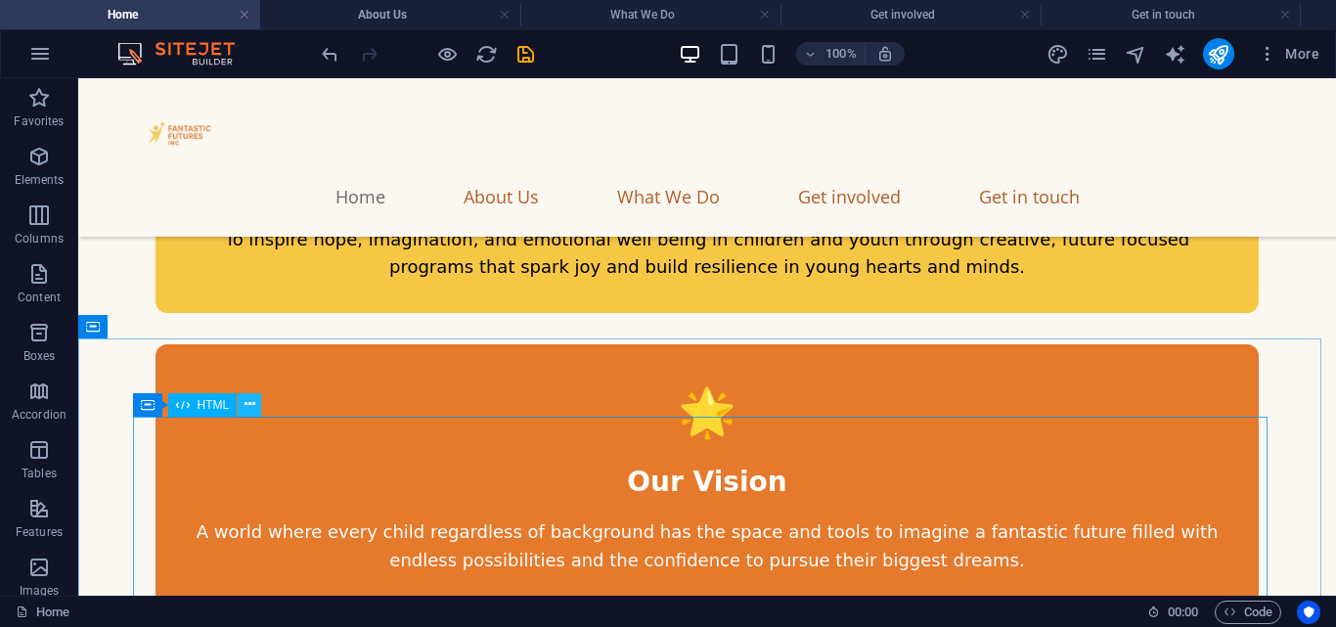
click at [244, 407] on icon at bounding box center [249, 404] width 11 height 21
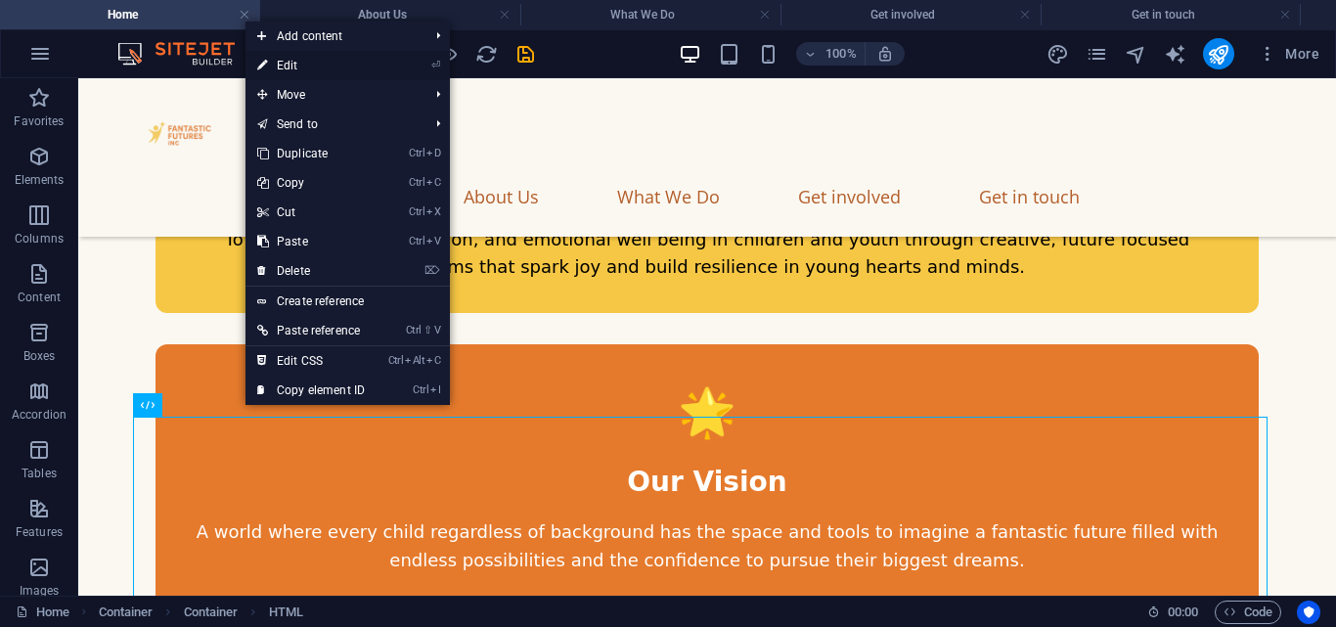
click at [299, 69] on link "⏎ Edit" at bounding box center [310, 65] width 131 height 29
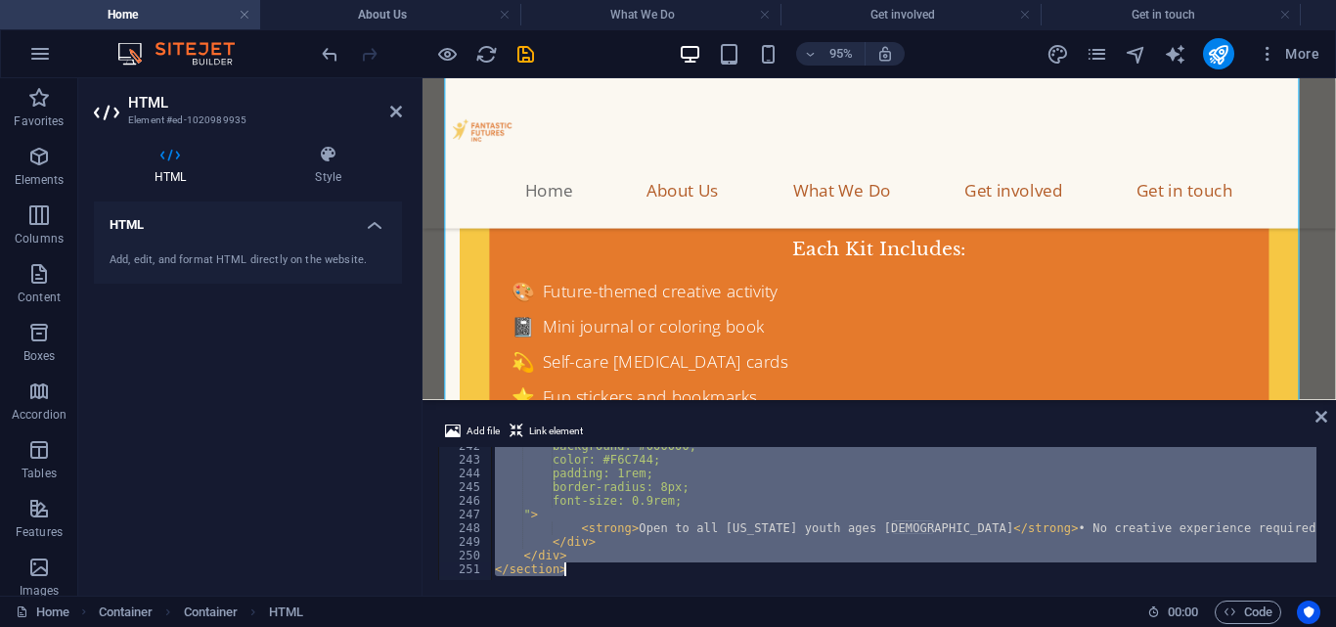
scroll to position [3308, 0]
drag, startPoint x: 486, startPoint y: 453, endPoint x: 607, endPoint y: 606, distance: 195.7
click at [607, 596] on section "Favorites Elements Columns Content Boxes Accordion Tables Features Images Slide…" at bounding box center [668, 336] width 1336 height 517
type textarea "</div> </section>"
click at [392, 104] on icon at bounding box center [396, 112] width 12 height 16
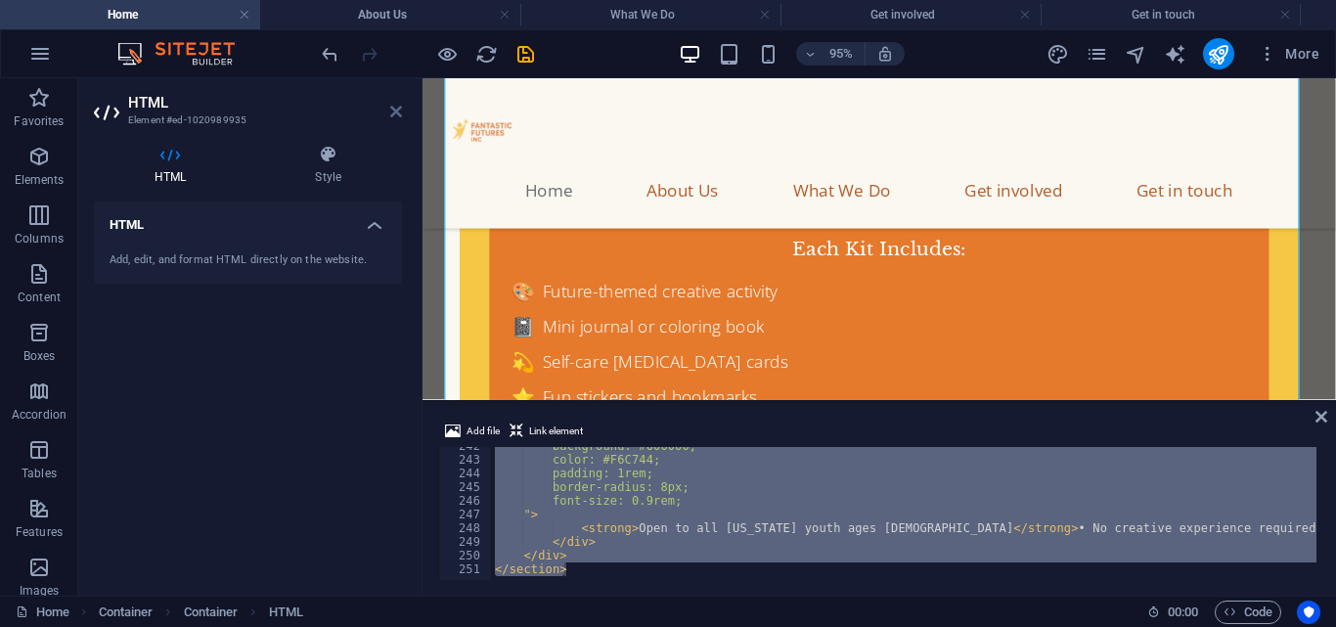
scroll to position [7952, 0]
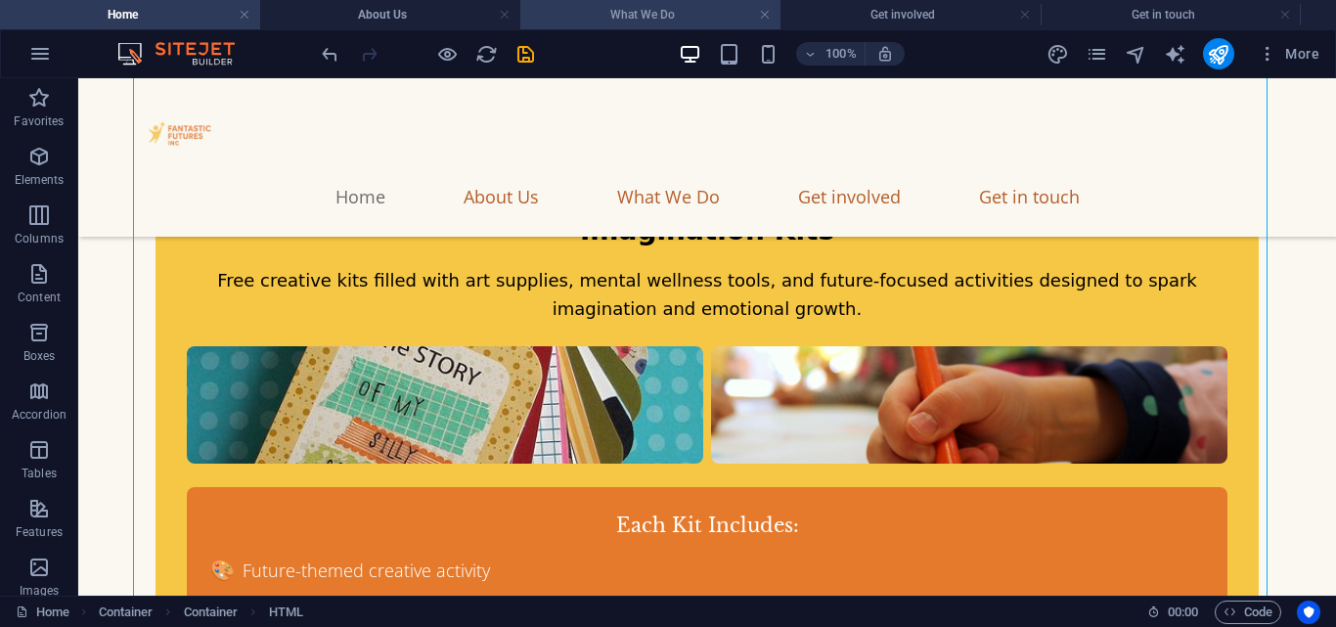
click at [570, 20] on h4 "What We Do" at bounding box center [650, 15] width 260 height 22
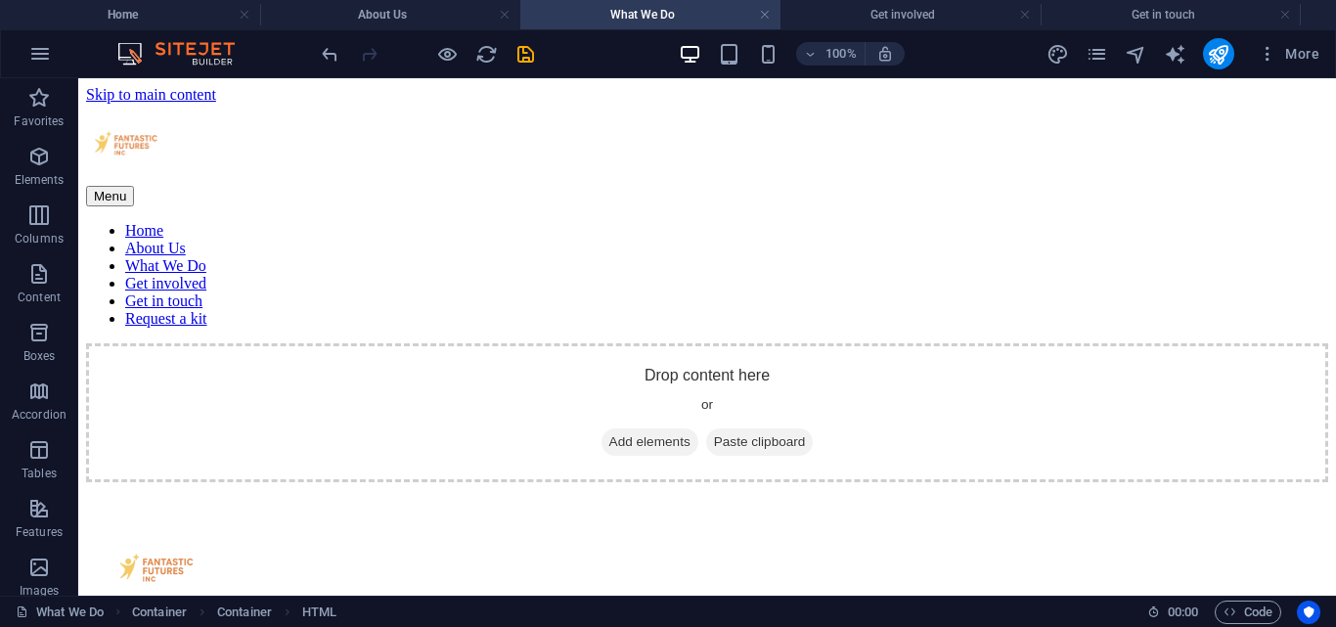
scroll to position [0, 0]
click at [29, 174] on p "Elements" at bounding box center [40, 180] width 50 height 16
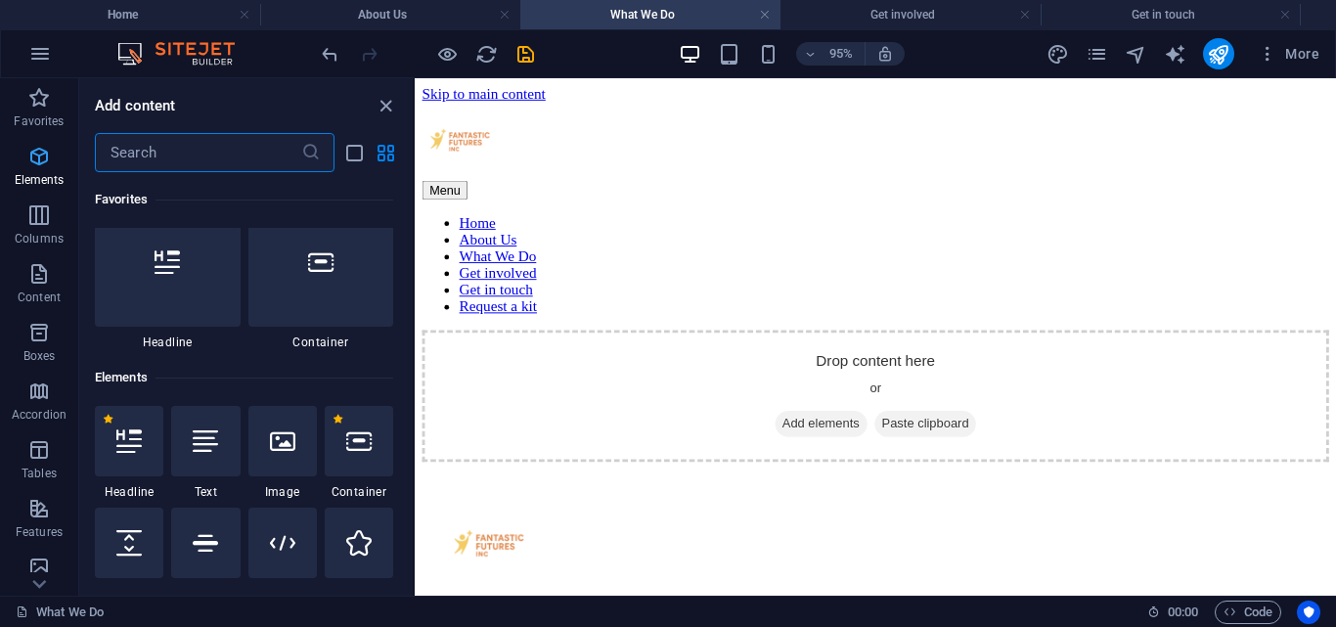
scroll to position [208, 0]
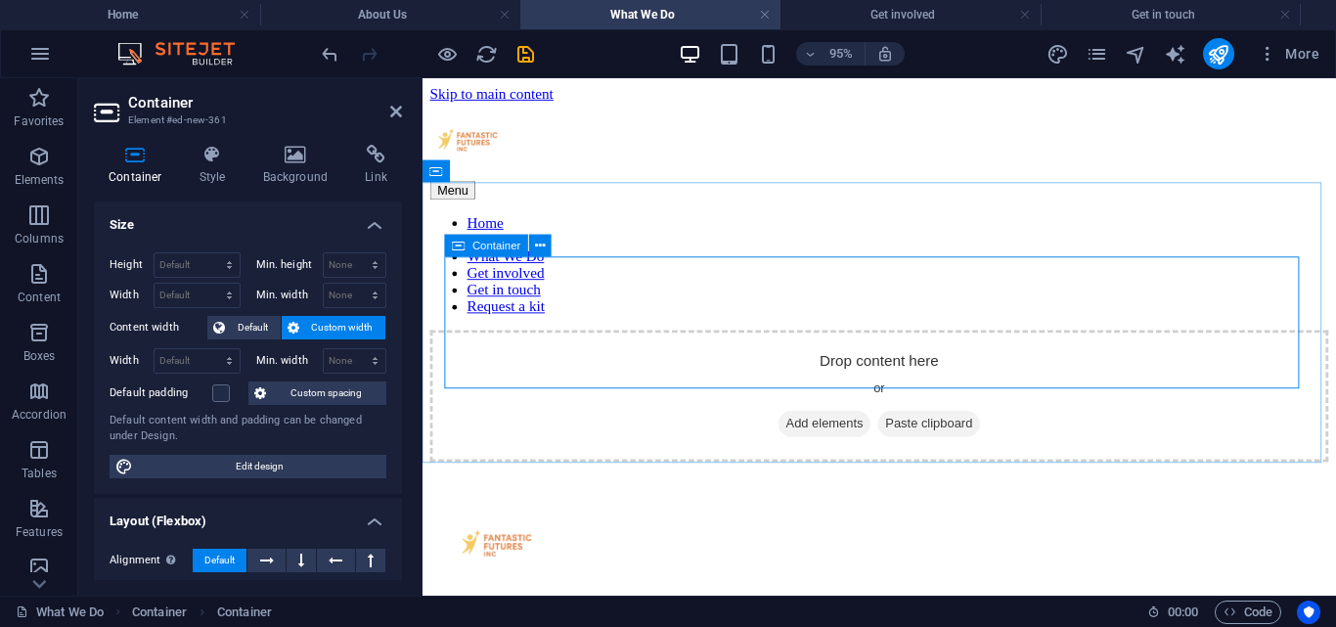
click at [822, 428] on span "Add elements" at bounding box center [845, 441] width 97 height 27
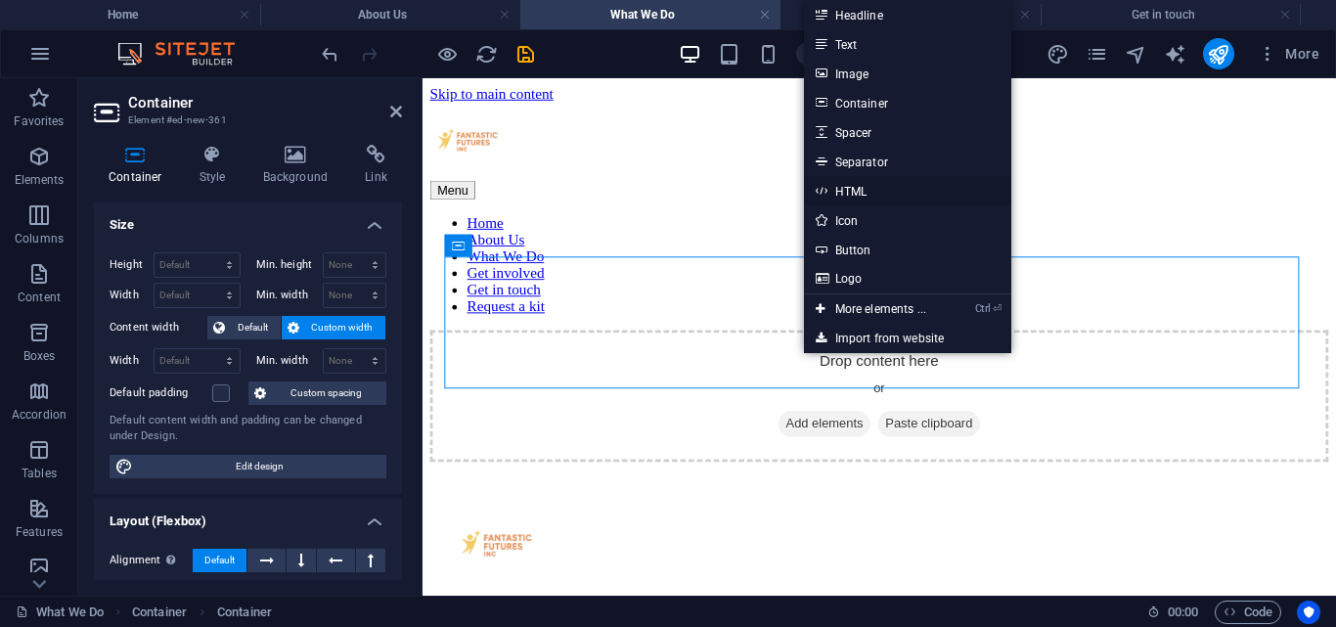
click at [856, 184] on link "HTML" at bounding box center [907, 190] width 207 height 29
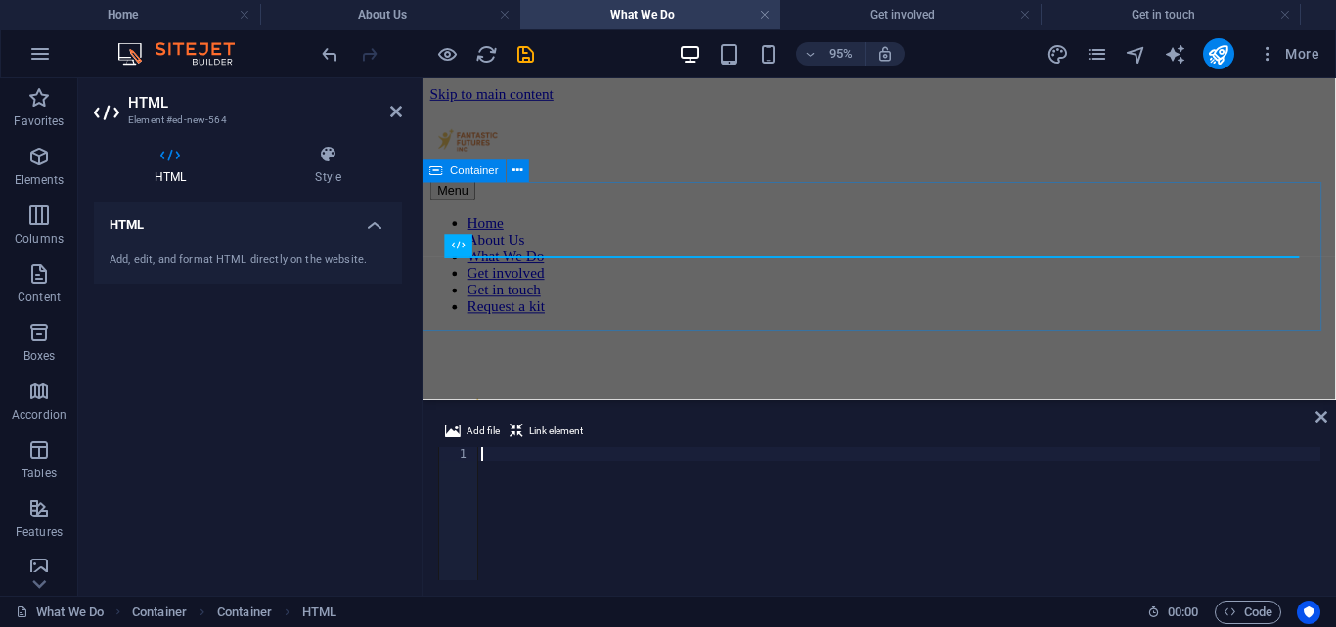
type textarea "</section>"
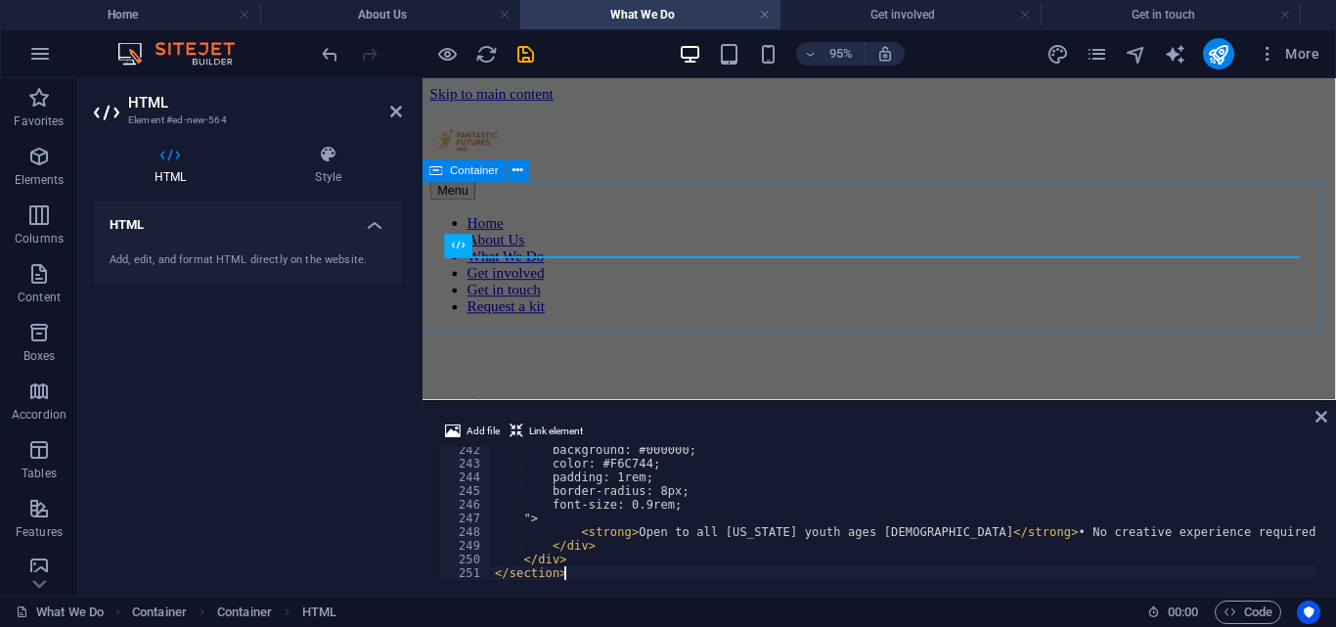
scroll to position [3304, 0]
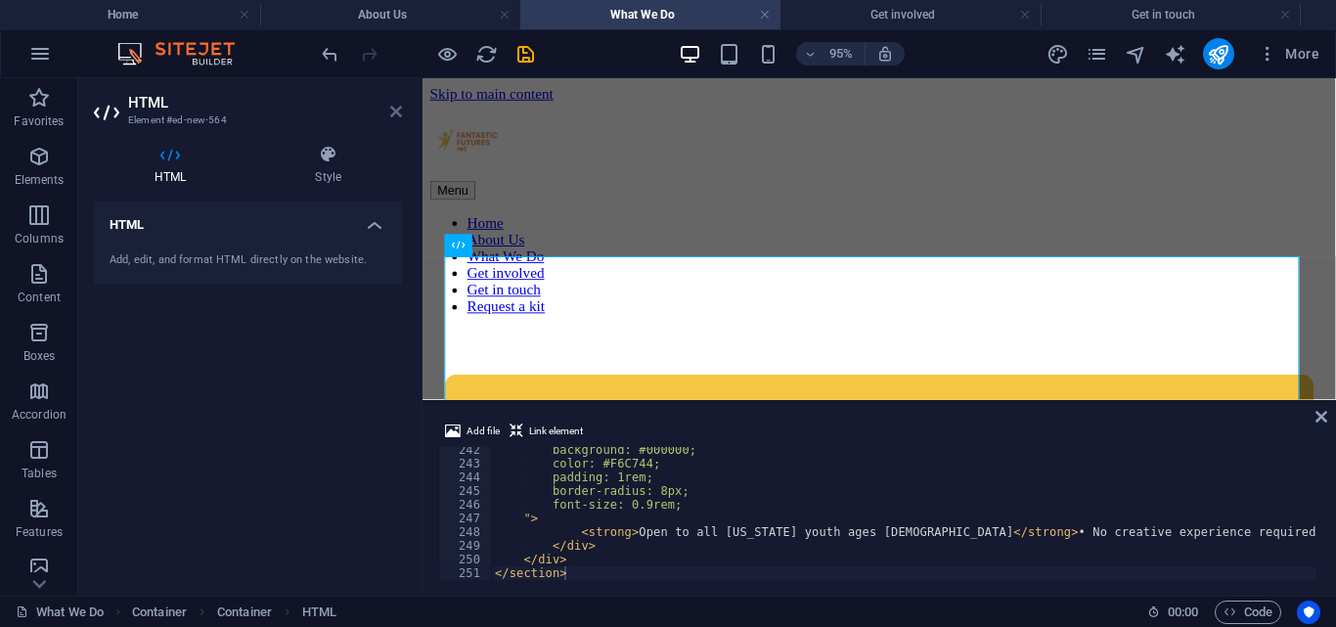
click at [395, 115] on icon at bounding box center [396, 112] width 12 height 16
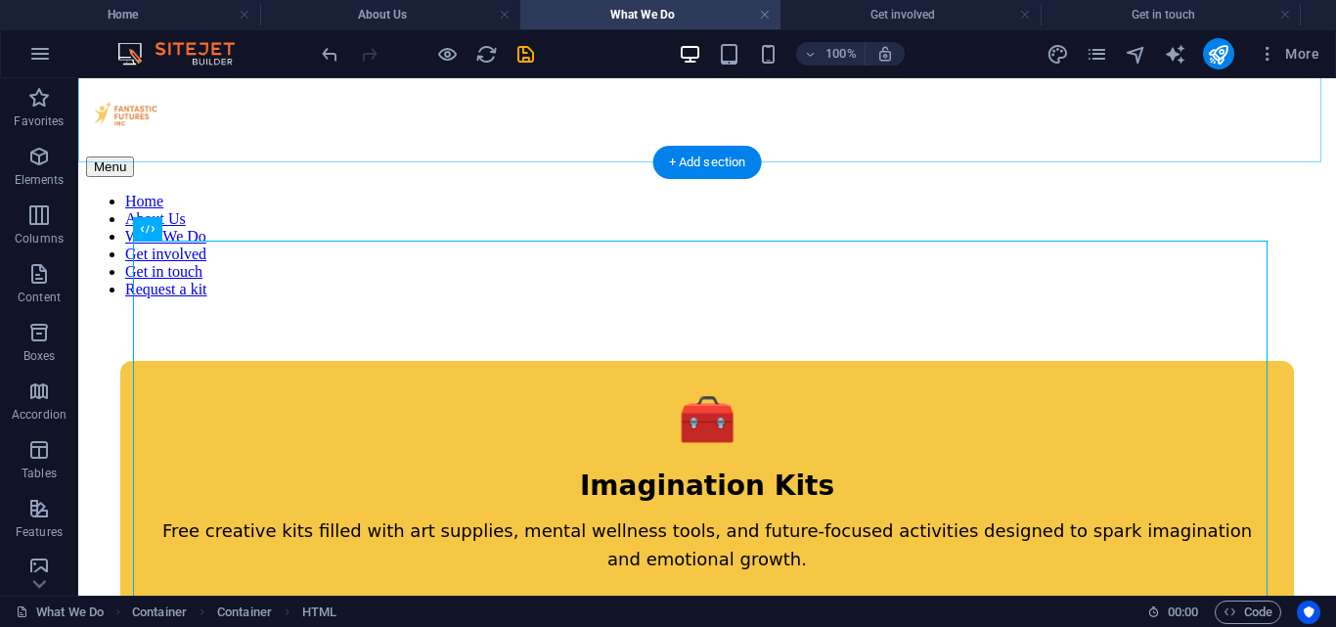
scroll to position [0, 0]
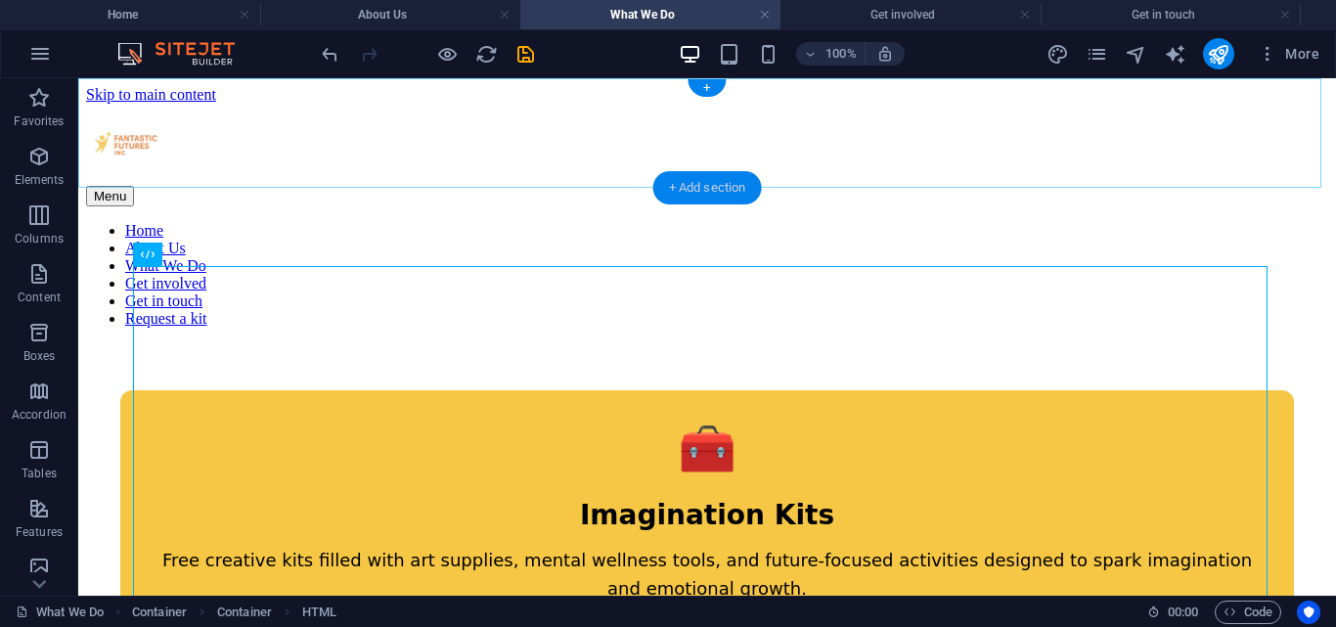
click at [723, 181] on div "+ Add section" at bounding box center [707, 187] width 109 height 33
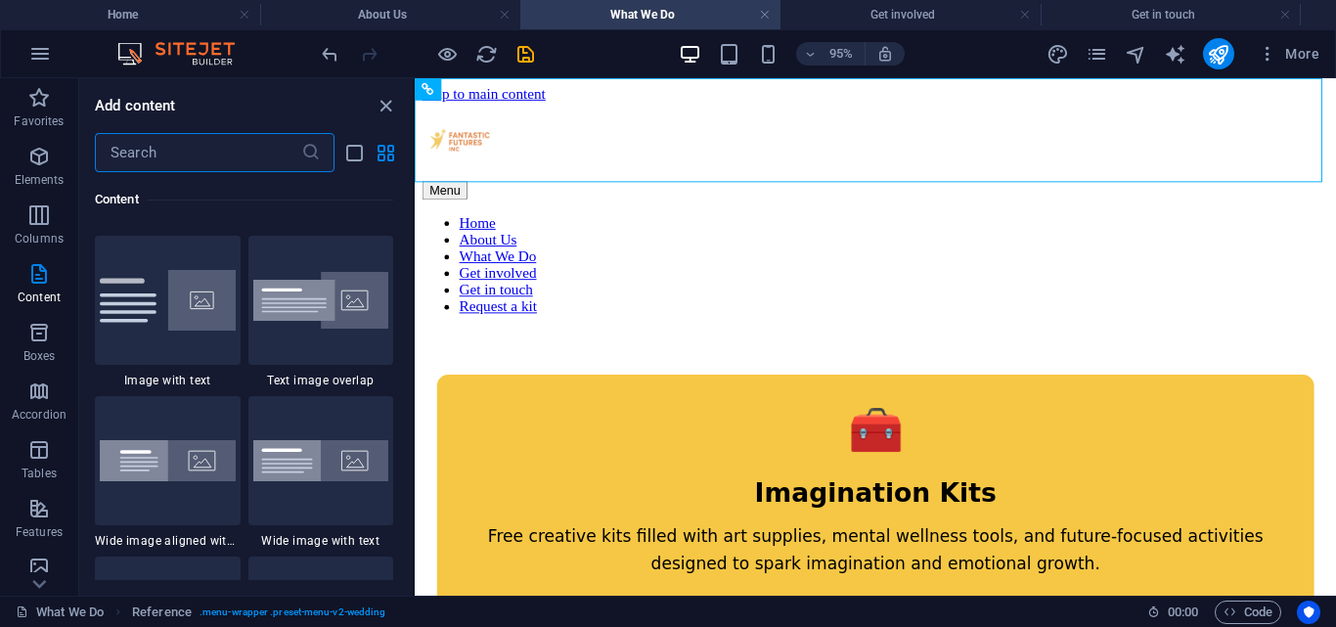
scroll to position [3802, 0]
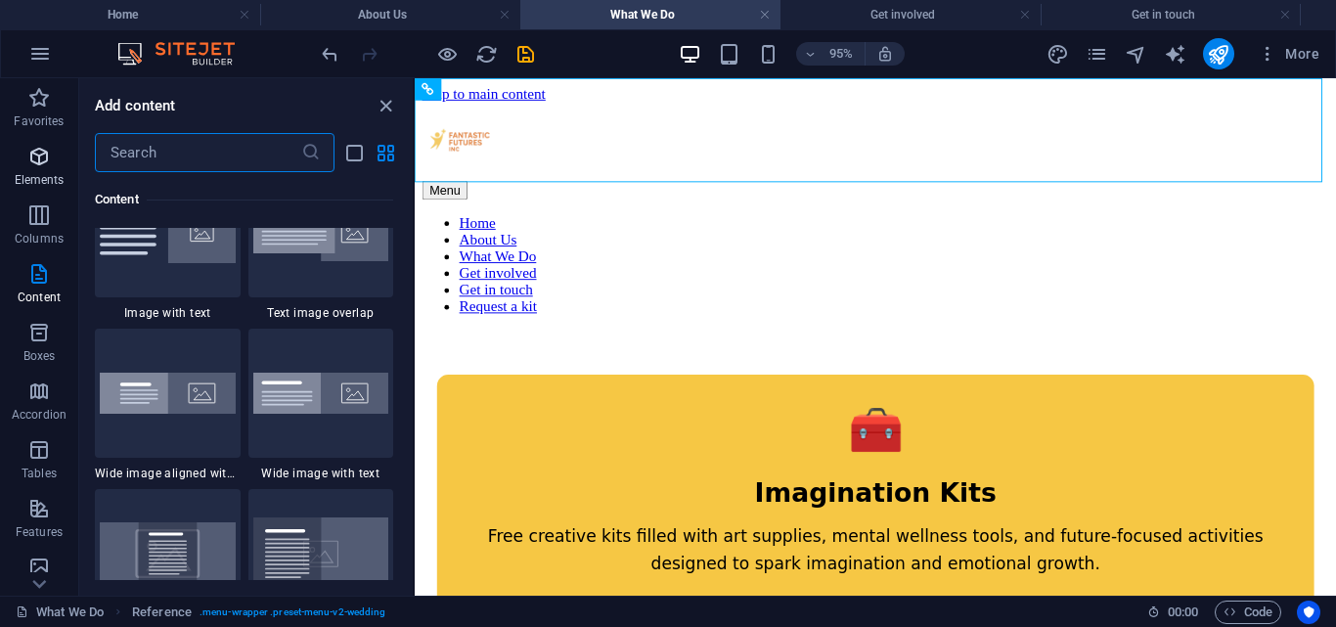
click at [46, 168] on span "Elements" at bounding box center [39, 168] width 78 height 47
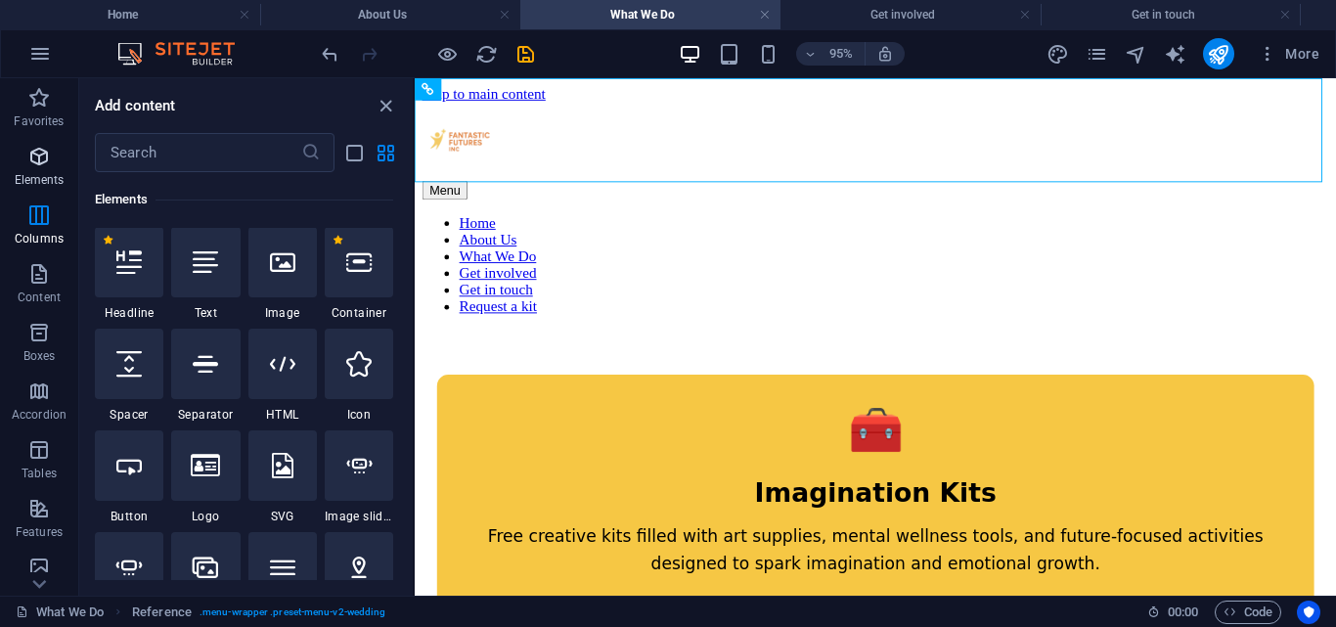
scroll to position [208, 0]
click at [131, 261] on icon at bounding box center [128, 262] width 25 height 25
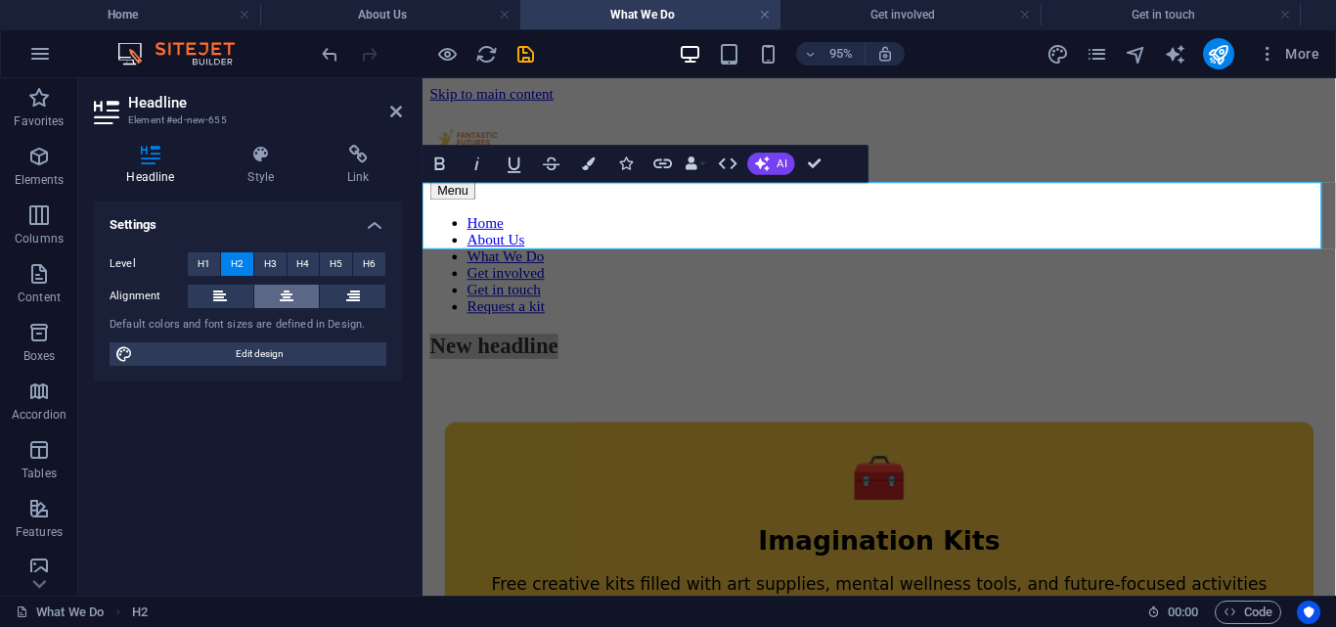
click at [289, 291] on icon at bounding box center [287, 296] width 14 height 23
click at [1056, 347] on h2 "New headline" at bounding box center [903, 360] width 946 height 26
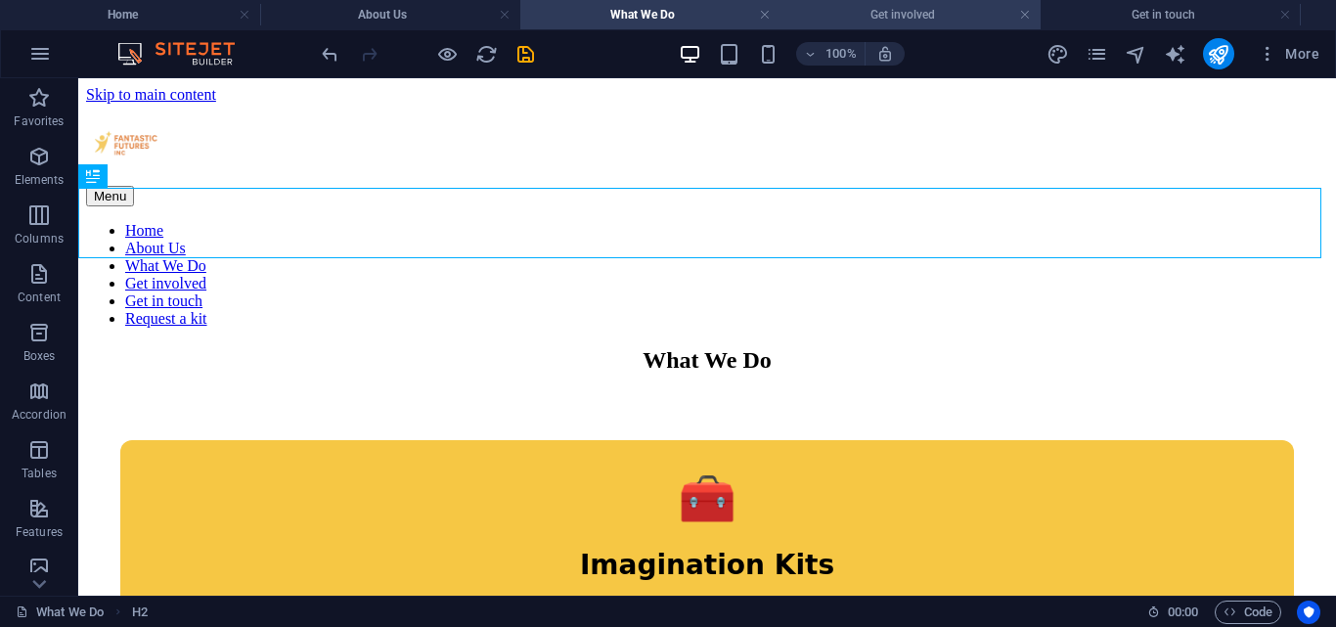
click at [935, 5] on h4 "Get involved" at bounding box center [910, 15] width 260 height 22
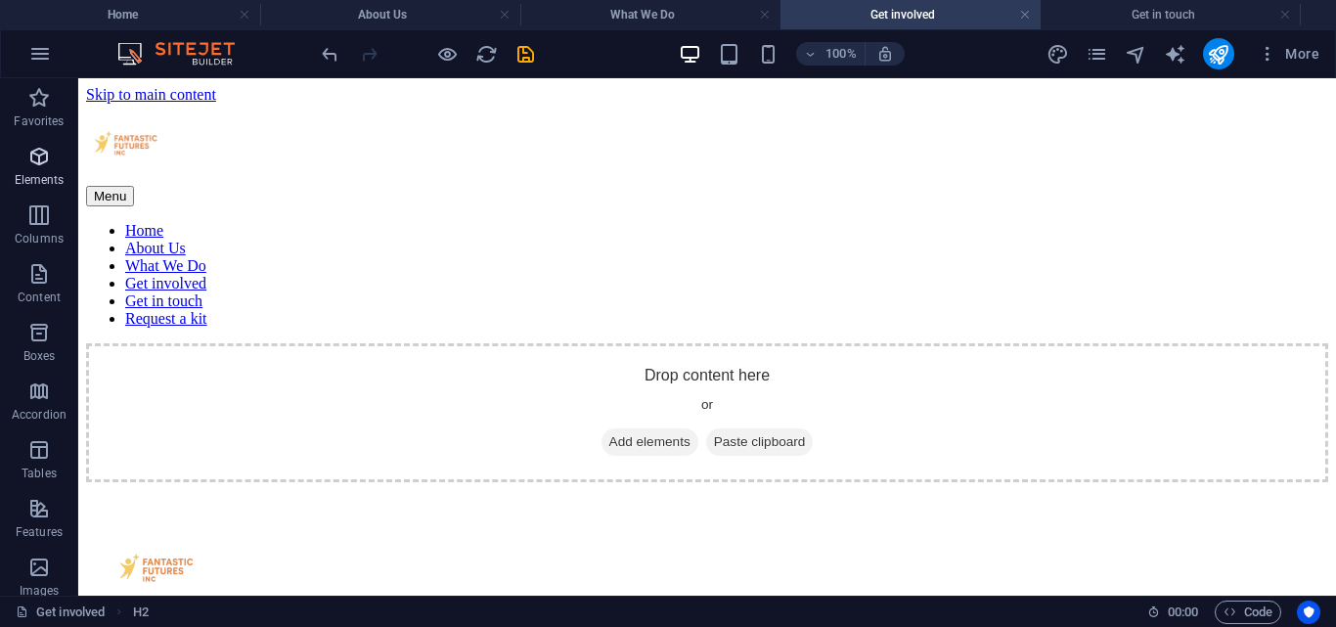
click at [32, 161] on icon "button" at bounding box center [38, 156] width 23 height 23
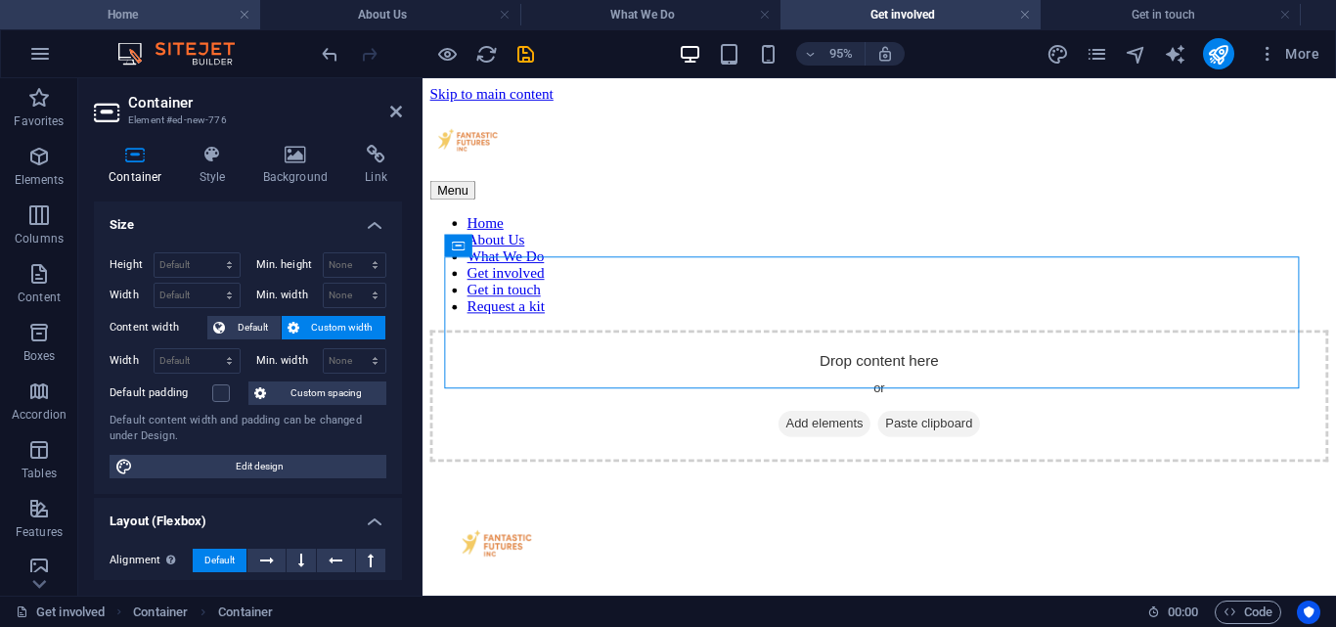
click at [200, 14] on h4 "Home" at bounding box center [130, 15] width 260 height 22
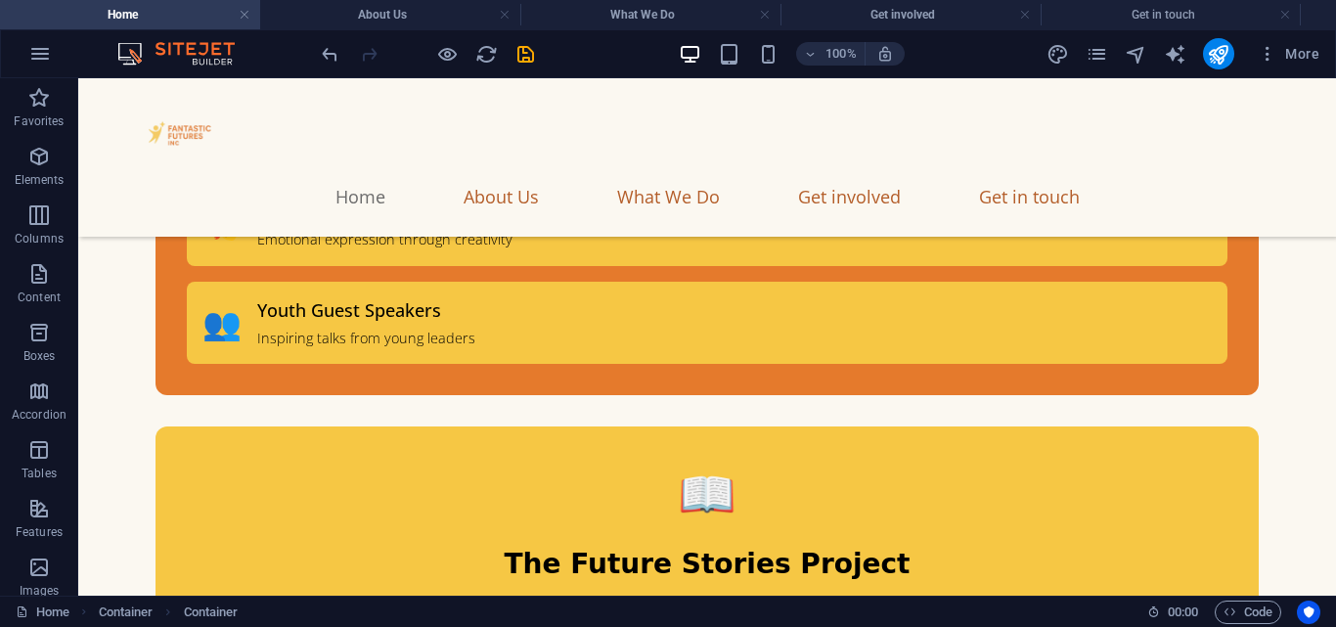
scroll to position [9490, 0]
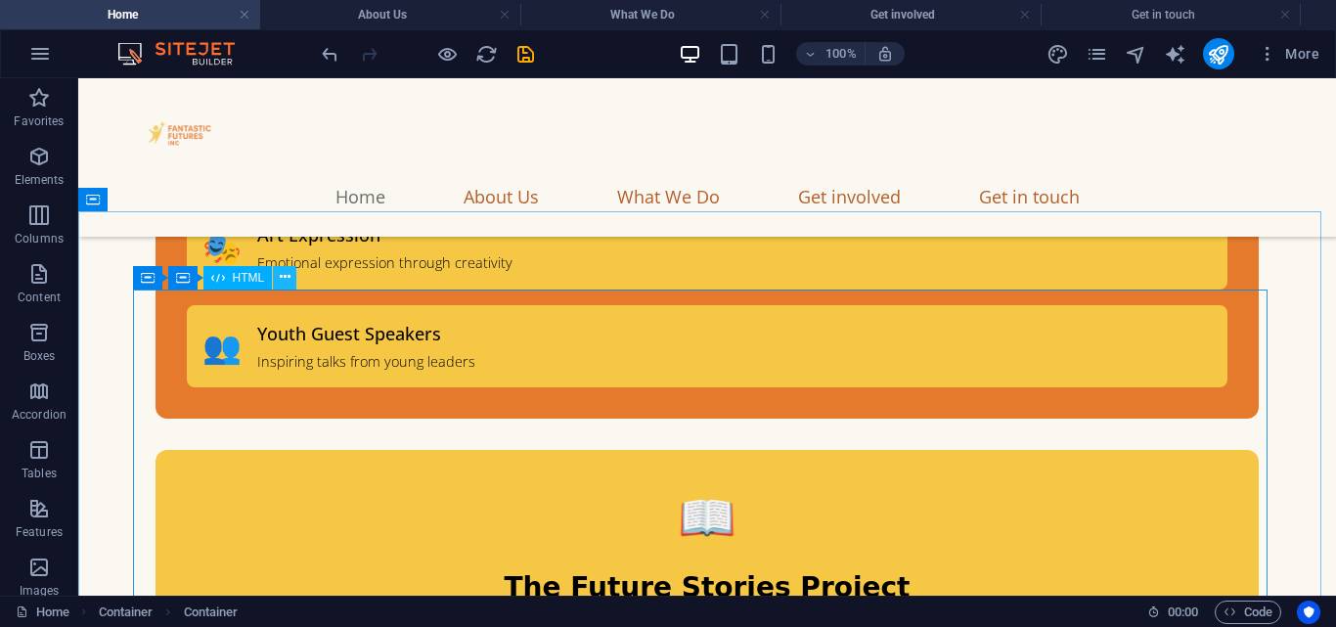
click at [286, 283] on icon at bounding box center [285, 277] width 11 height 21
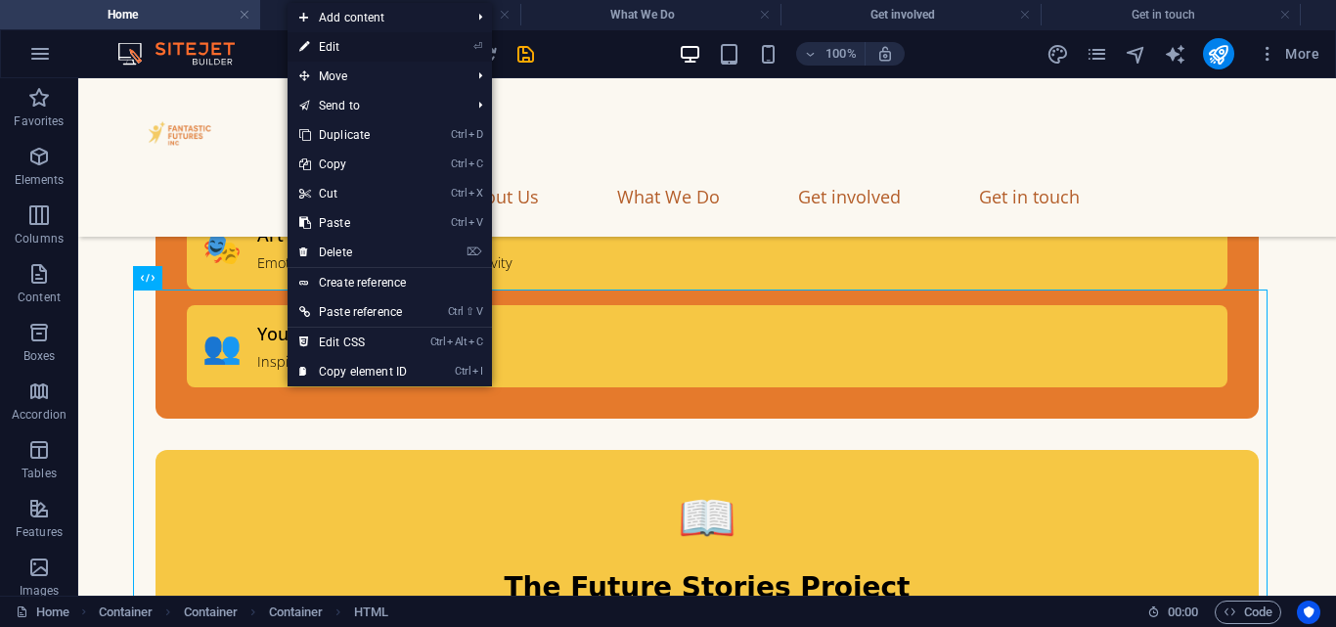
click at [346, 41] on link "⏎ Edit" at bounding box center [353, 46] width 131 height 29
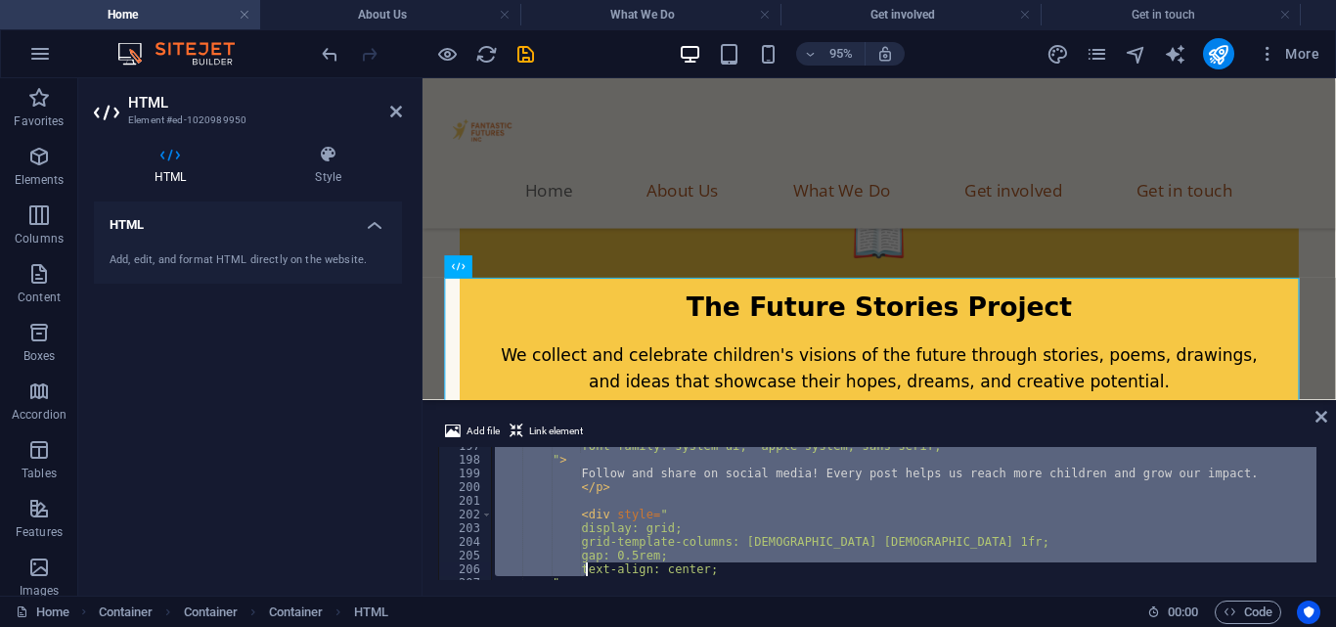
scroll to position [2801, 0]
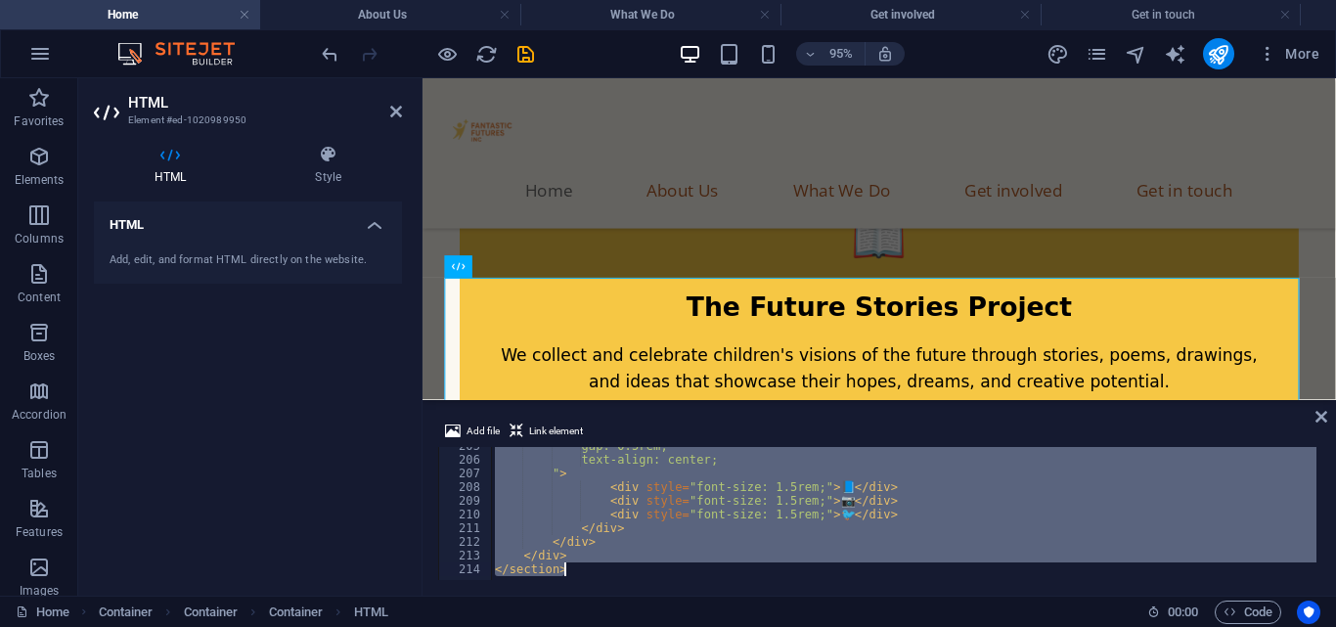
drag, startPoint x: 485, startPoint y: 455, endPoint x: 586, endPoint y: 602, distance: 178.8
click at [586, 596] on section "Favorites Elements Columns Content Boxes Accordion Tables Features Images Slide…" at bounding box center [668, 336] width 1336 height 517
type textarea "</div> </section>"
click at [936, 10] on h4 "Get involved" at bounding box center [910, 15] width 260 height 22
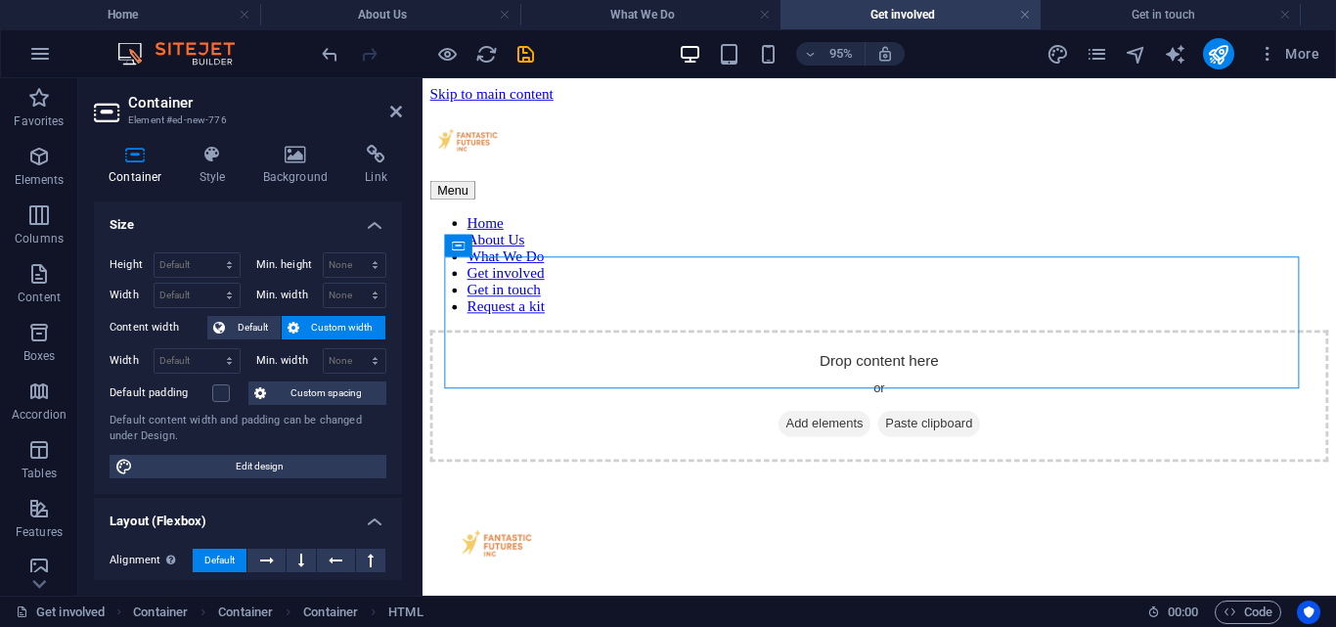
scroll to position [0, 0]
click at [808, 428] on span "Add elements" at bounding box center [845, 441] width 97 height 27
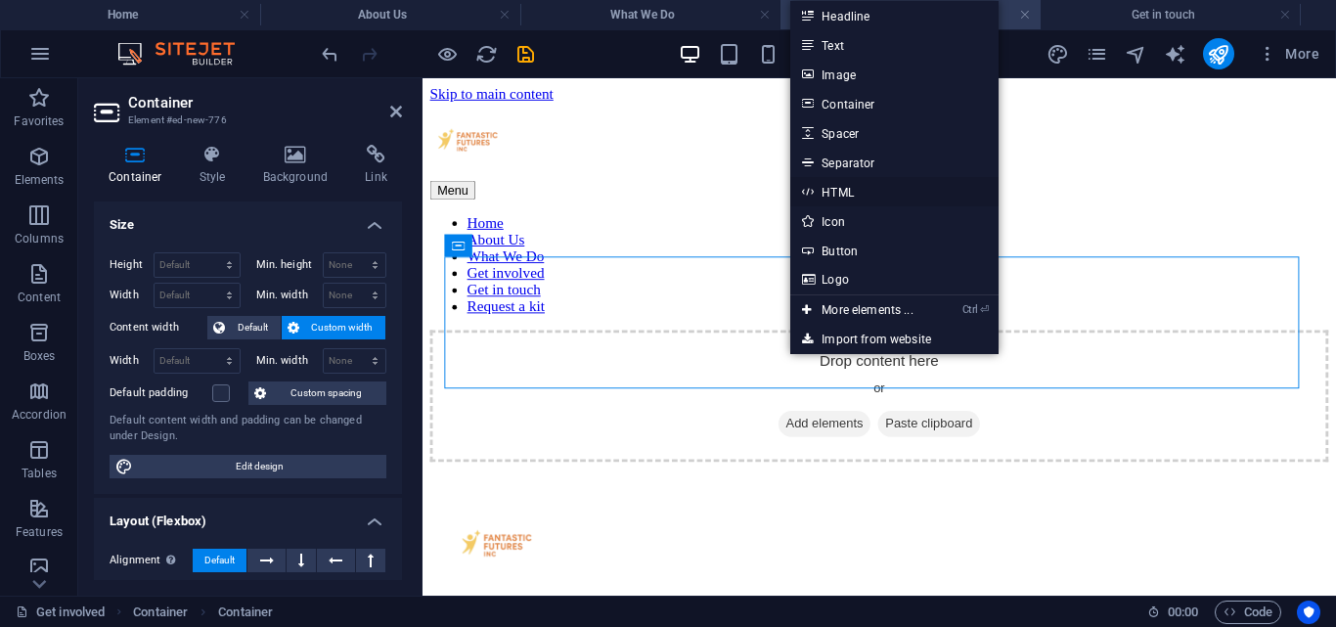
click at [849, 198] on link "HTML" at bounding box center [893, 191] width 207 height 29
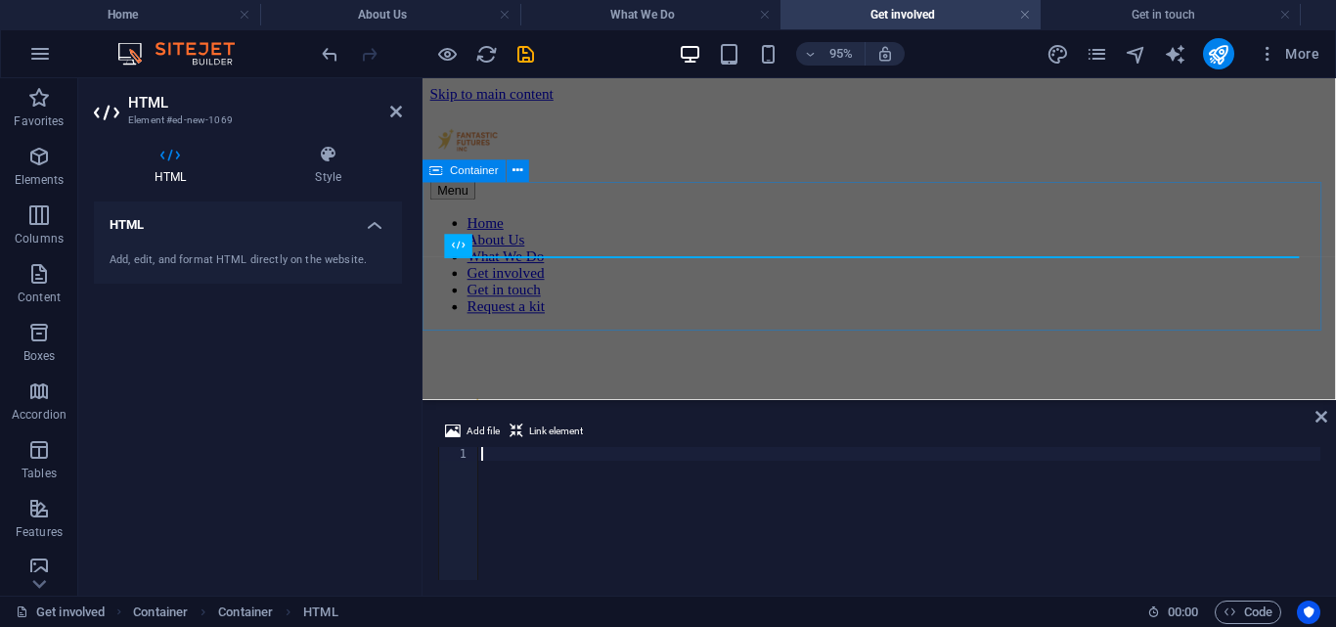
type textarea "</section>"
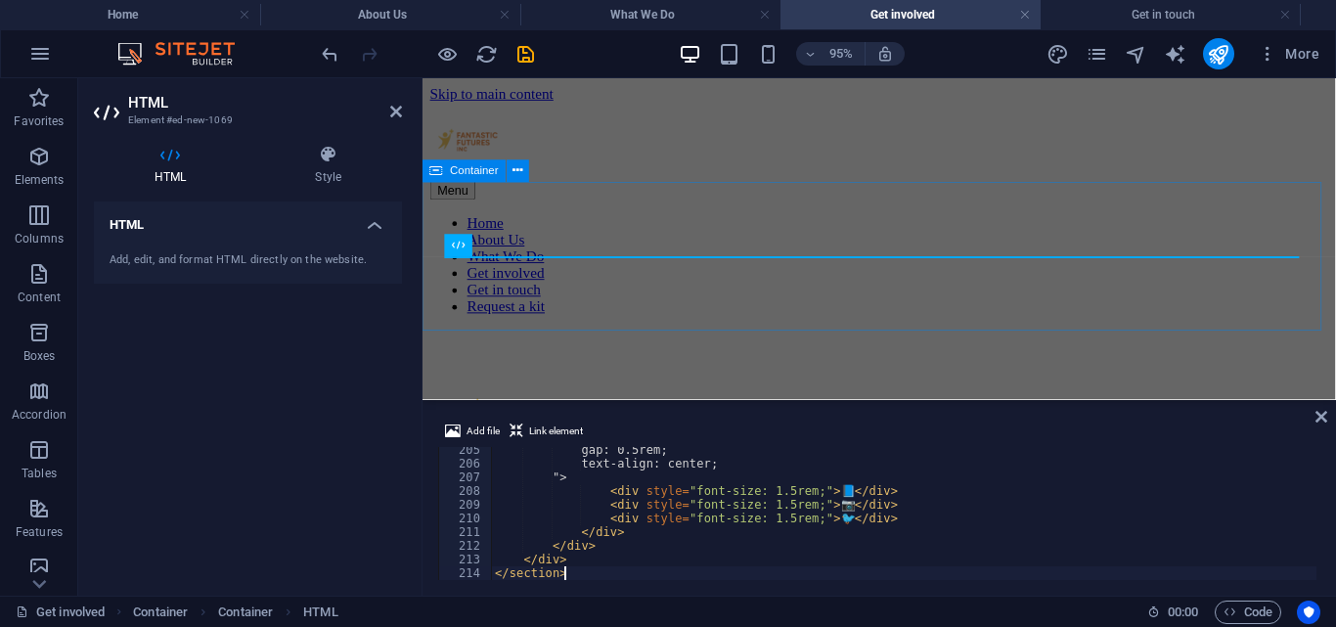
scroll to position [2797, 0]
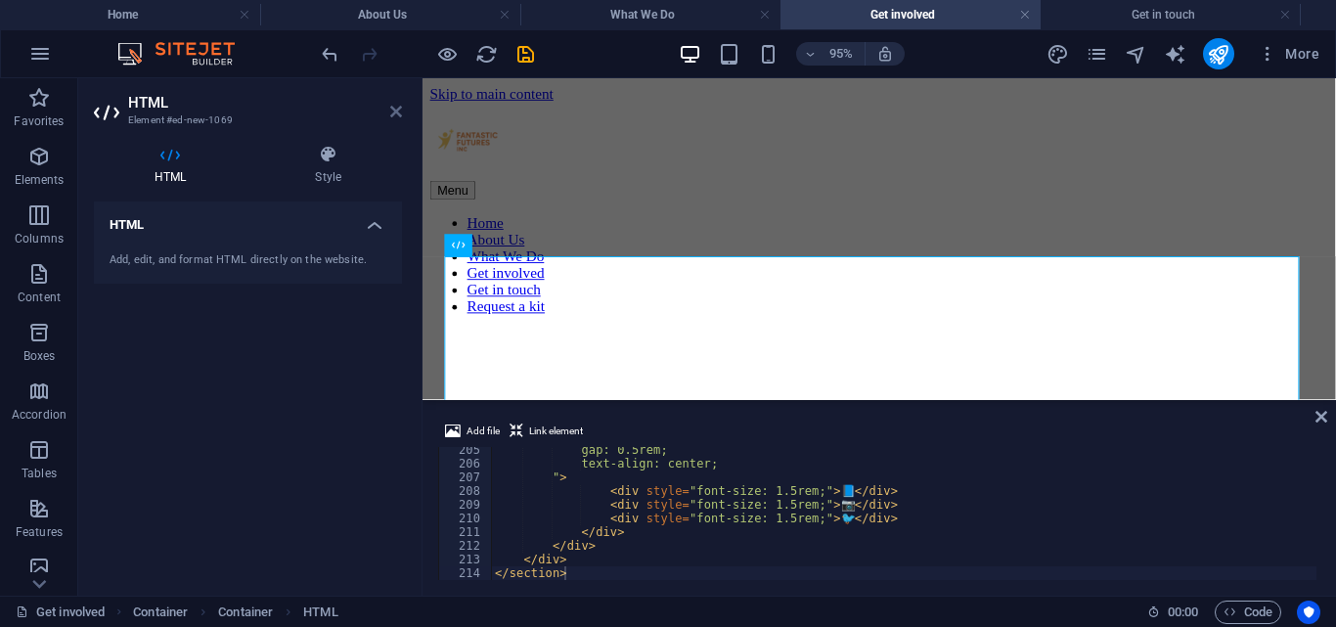
click at [392, 105] on icon at bounding box center [396, 112] width 12 height 16
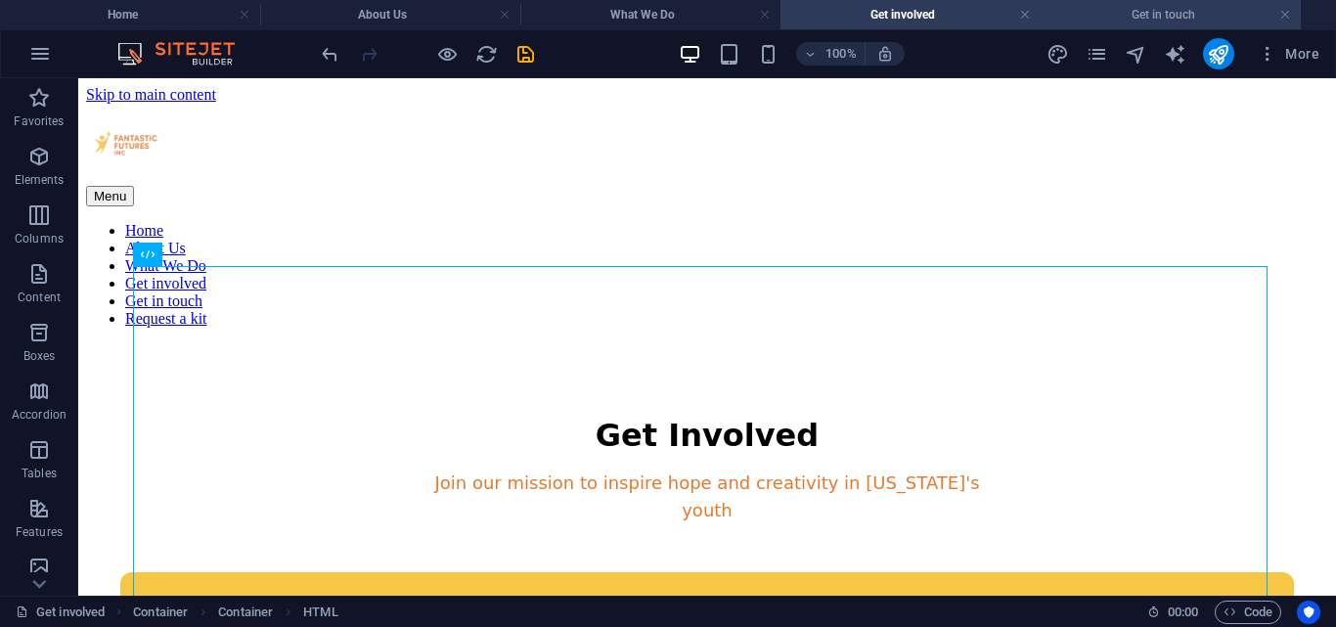
click at [1124, 5] on h4 "Get in touch" at bounding box center [1171, 15] width 260 height 22
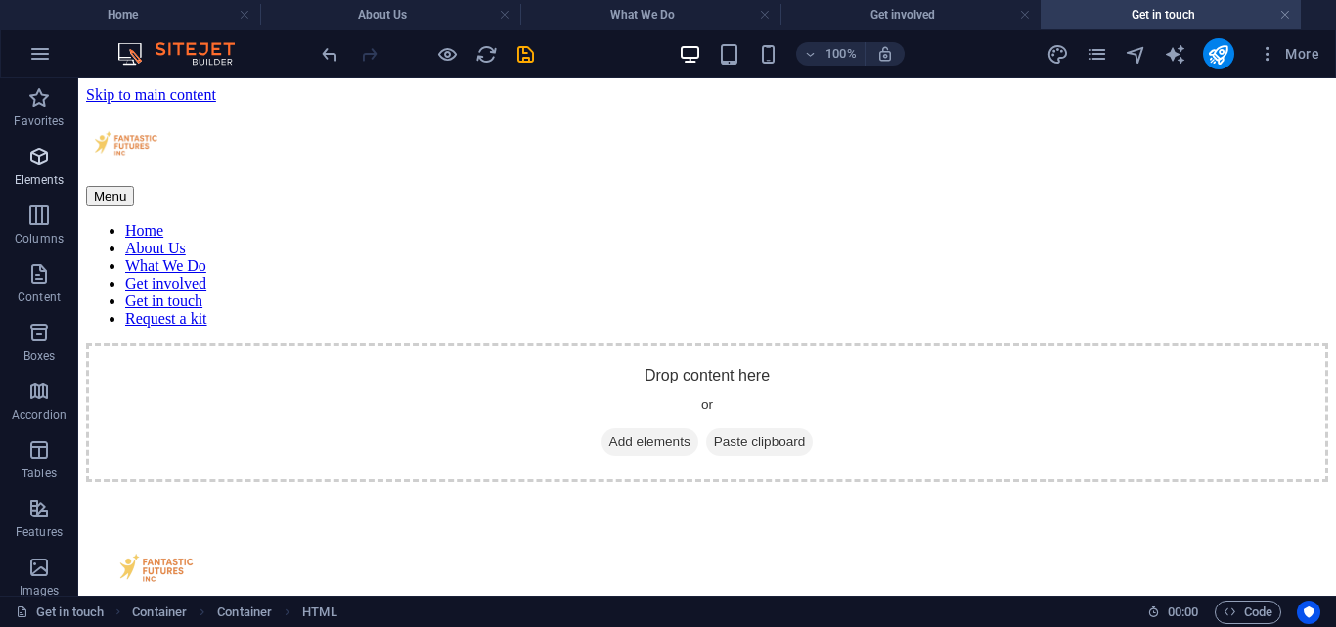
click at [49, 153] on icon "button" at bounding box center [38, 156] width 23 height 23
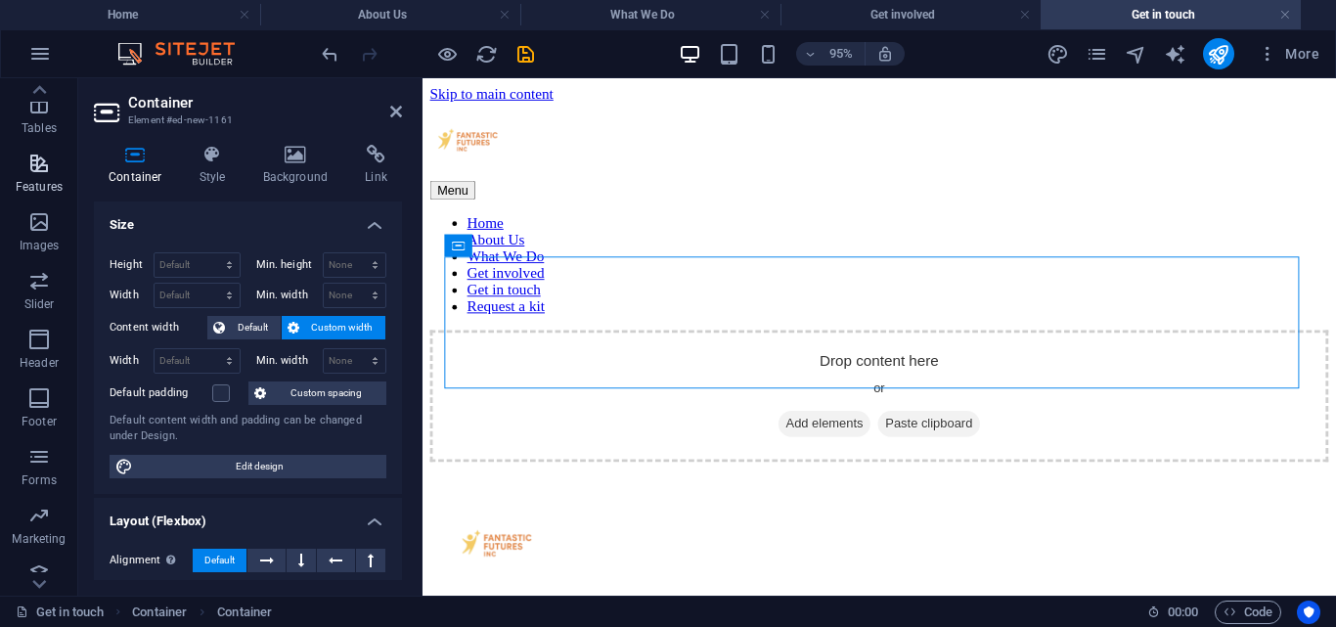
scroll to position [363, 0]
click at [52, 439] on span "Forms" at bounding box center [39, 450] width 78 height 47
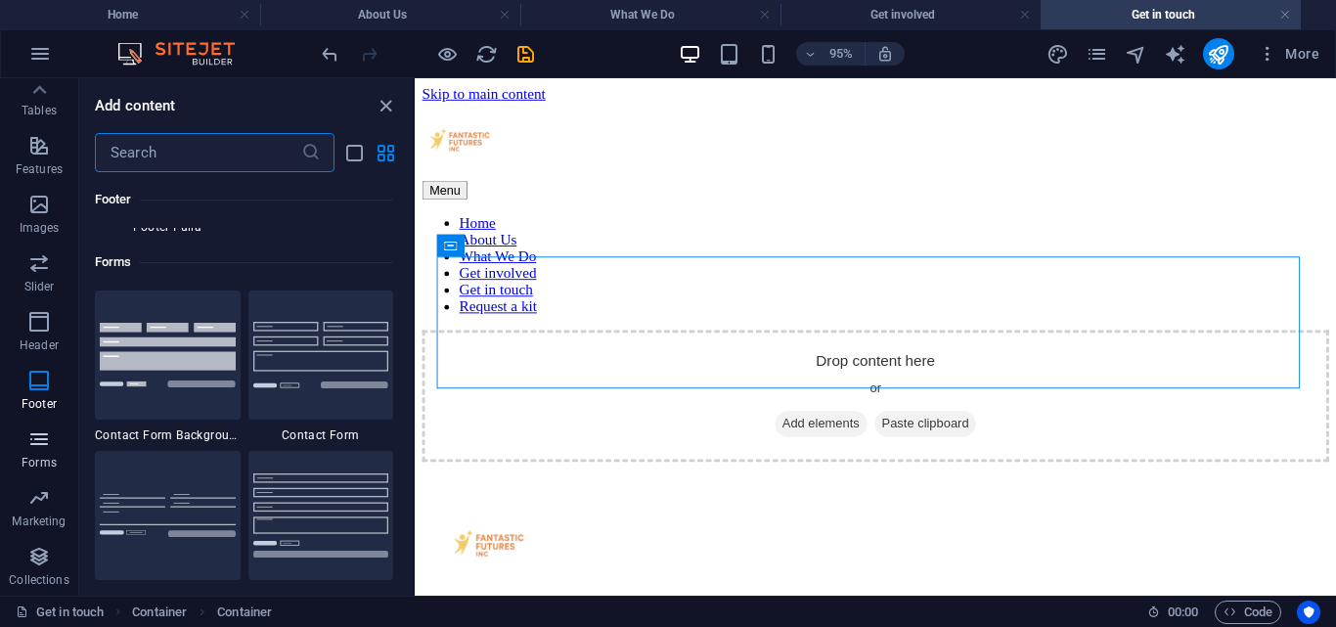
scroll to position [14228, 0]
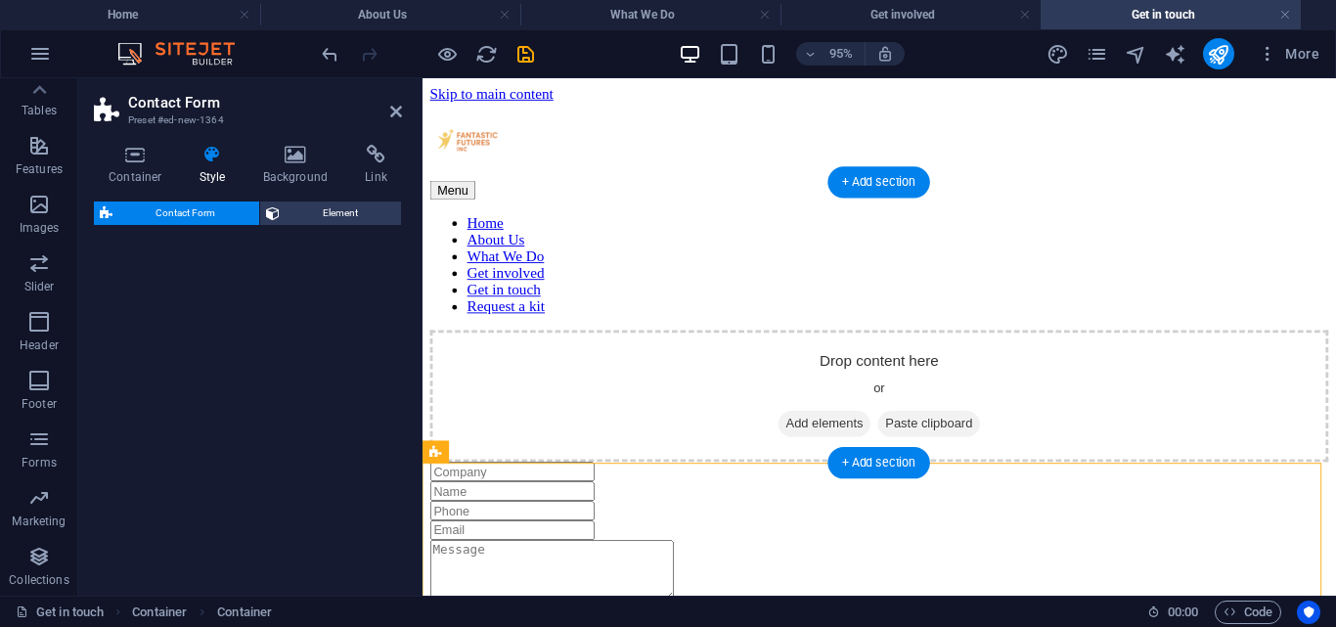
select select "rem"
select select "preset-contact-form-v3-default"
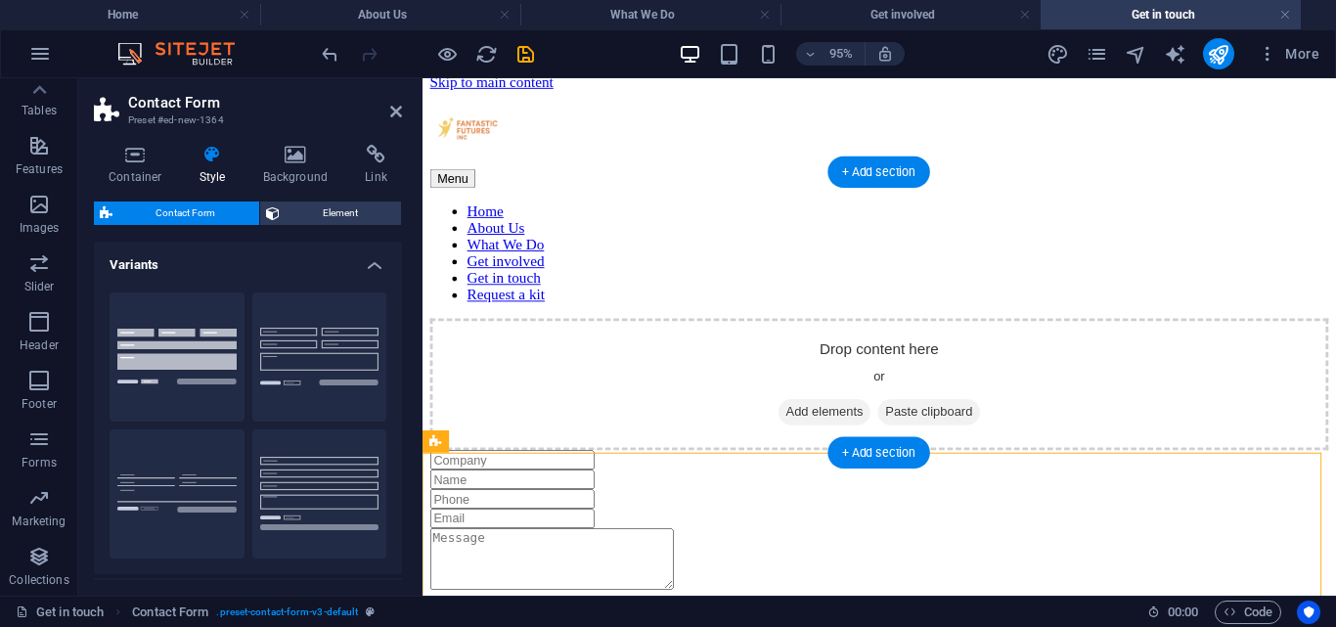
scroll to position [11, 0]
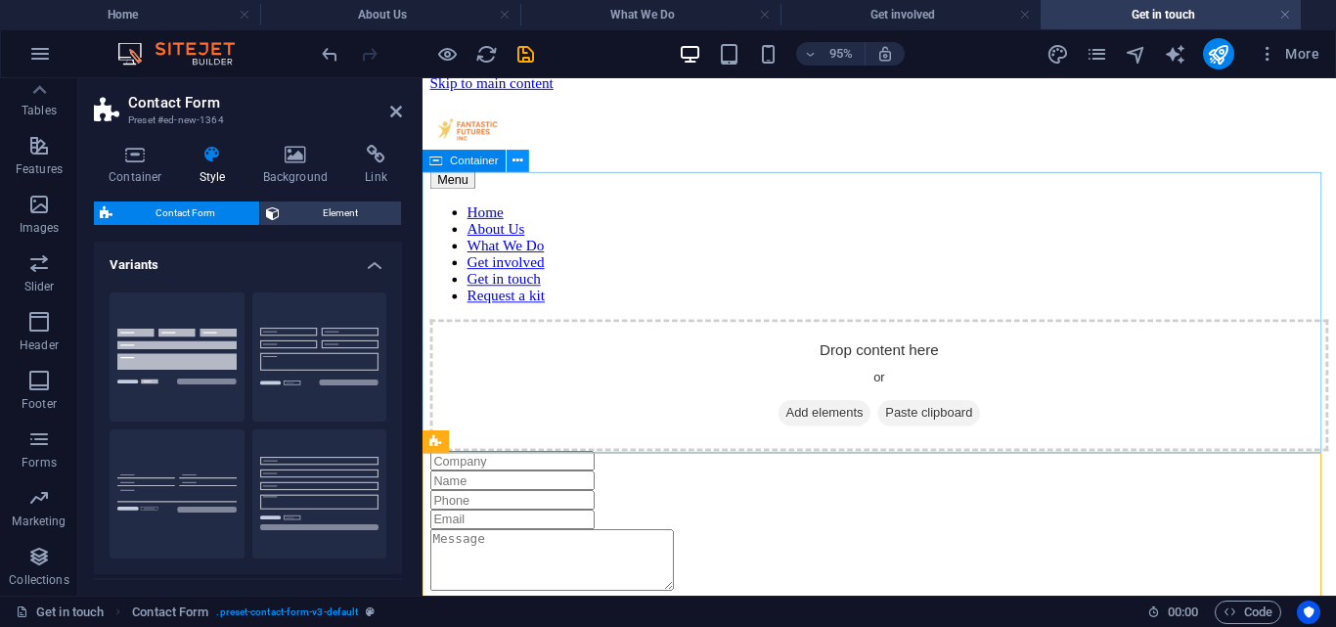
click at [525, 151] on button at bounding box center [518, 161] width 22 height 22
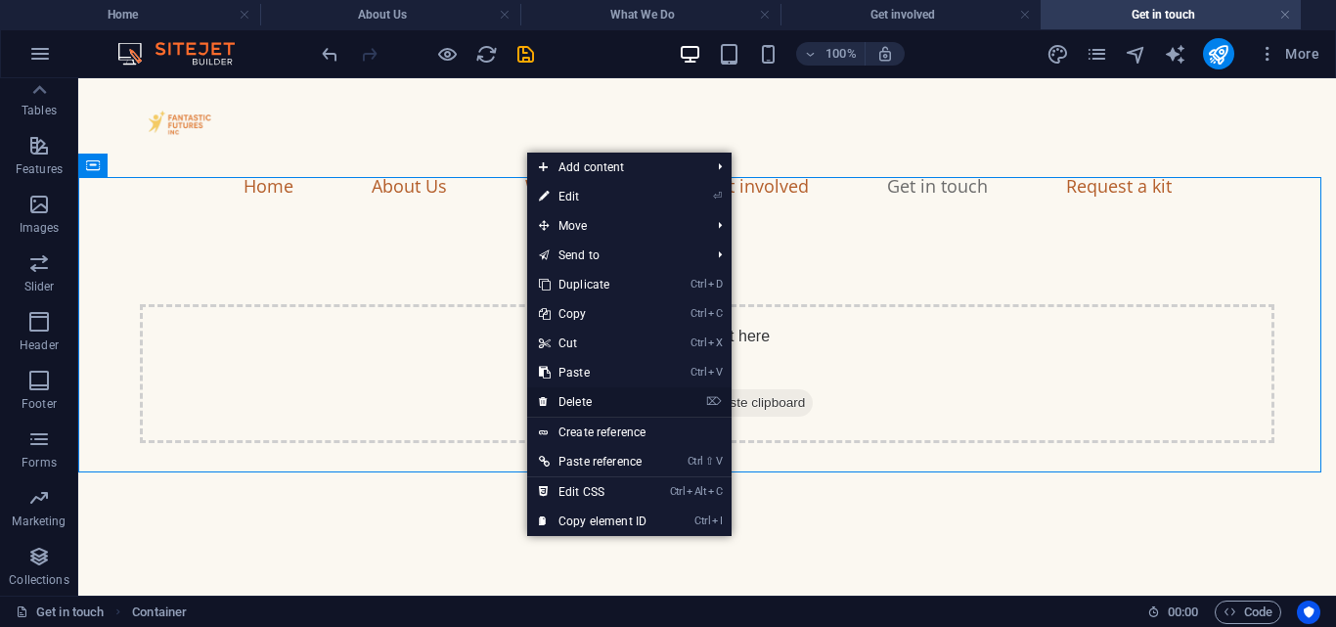
click at [626, 397] on link "⌦ Delete" at bounding box center [592, 401] width 131 height 29
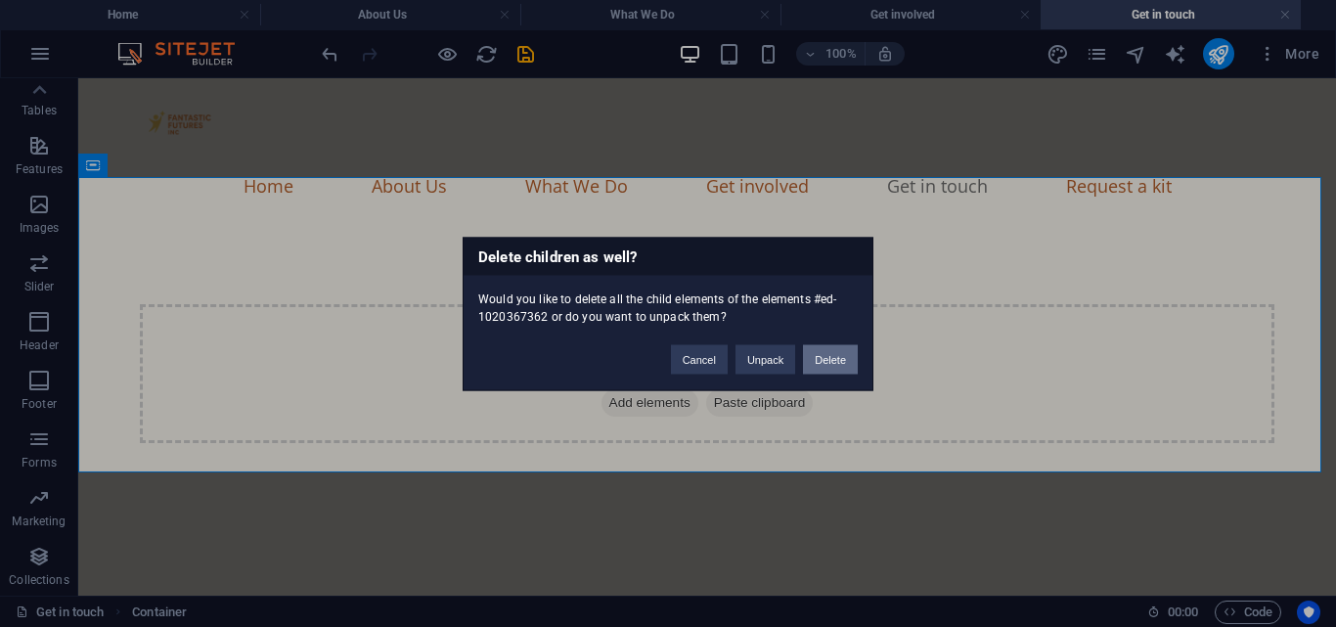
click at [849, 358] on button "Delete" at bounding box center [830, 358] width 55 height 29
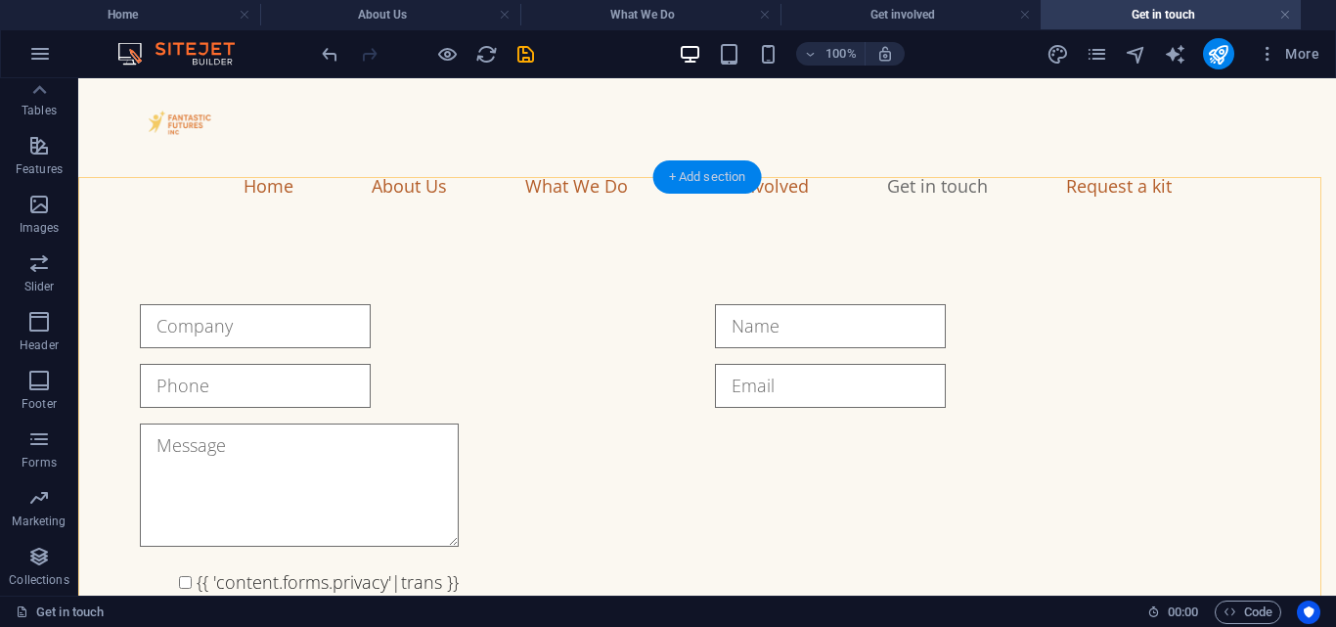
click at [698, 186] on div "+ Add section" at bounding box center [707, 176] width 109 height 33
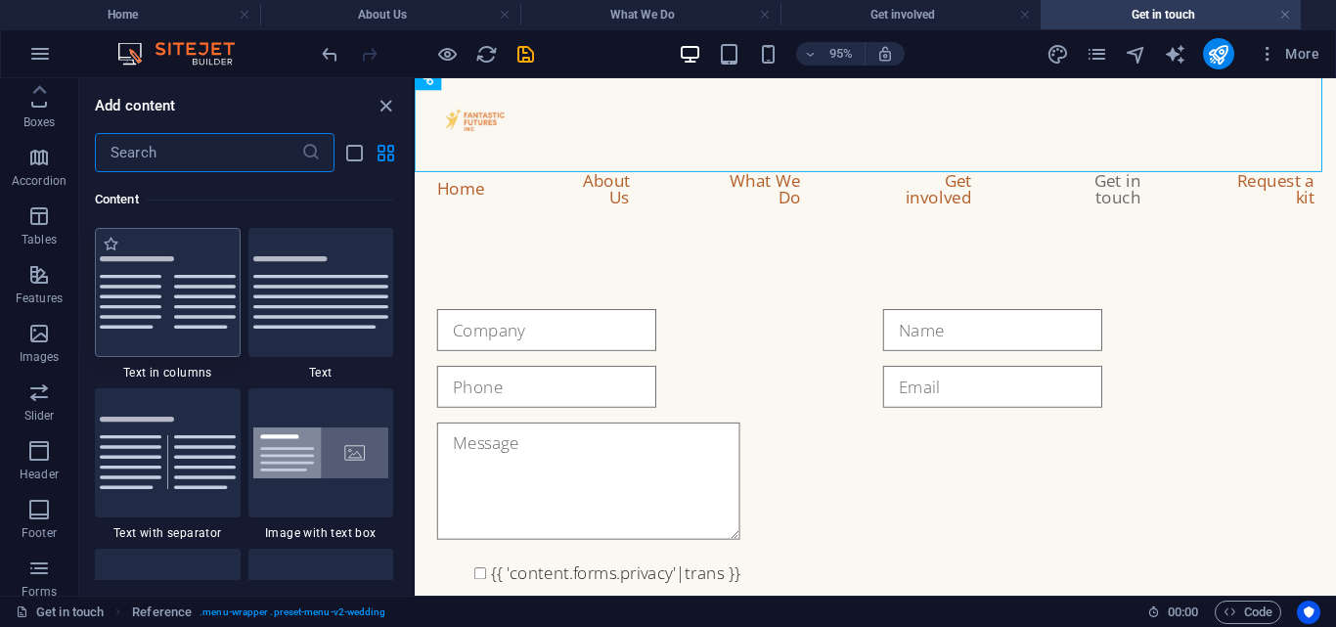
scroll to position [0, 0]
click at [32, 154] on icon "button" at bounding box center [38, 156] width 23 height 23
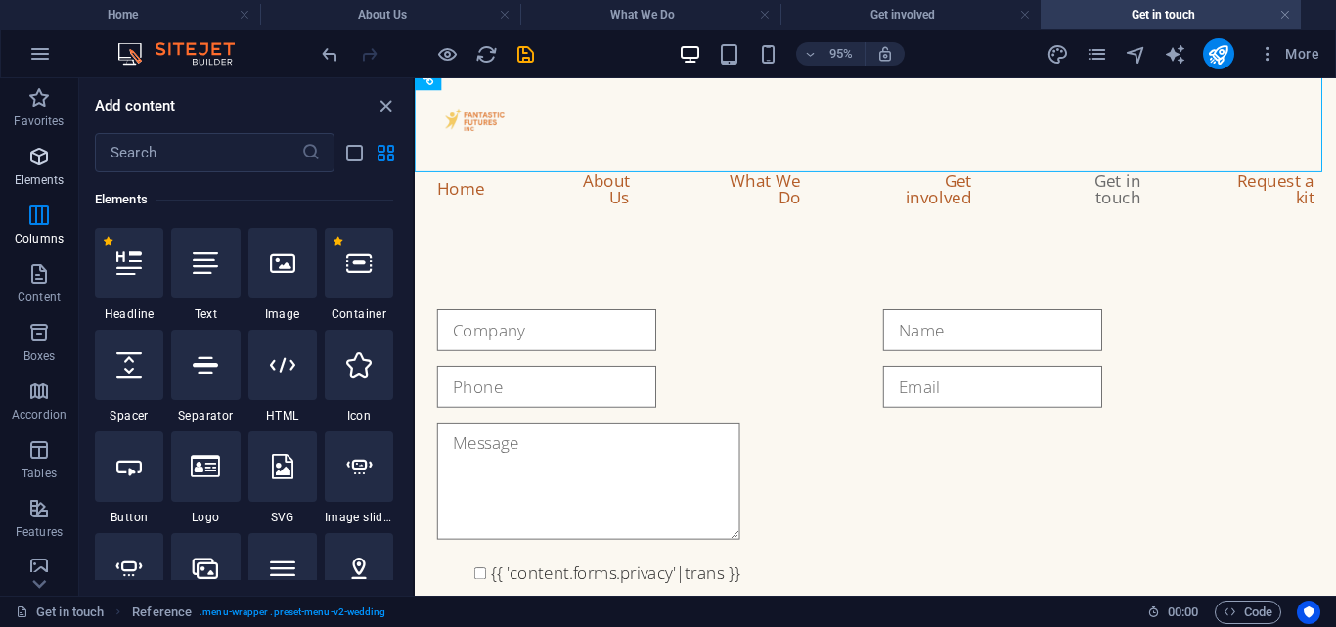
scroll to position [208, 0]
click at [143, 263] on div at bounding box center [129, 263] width 68 height 70
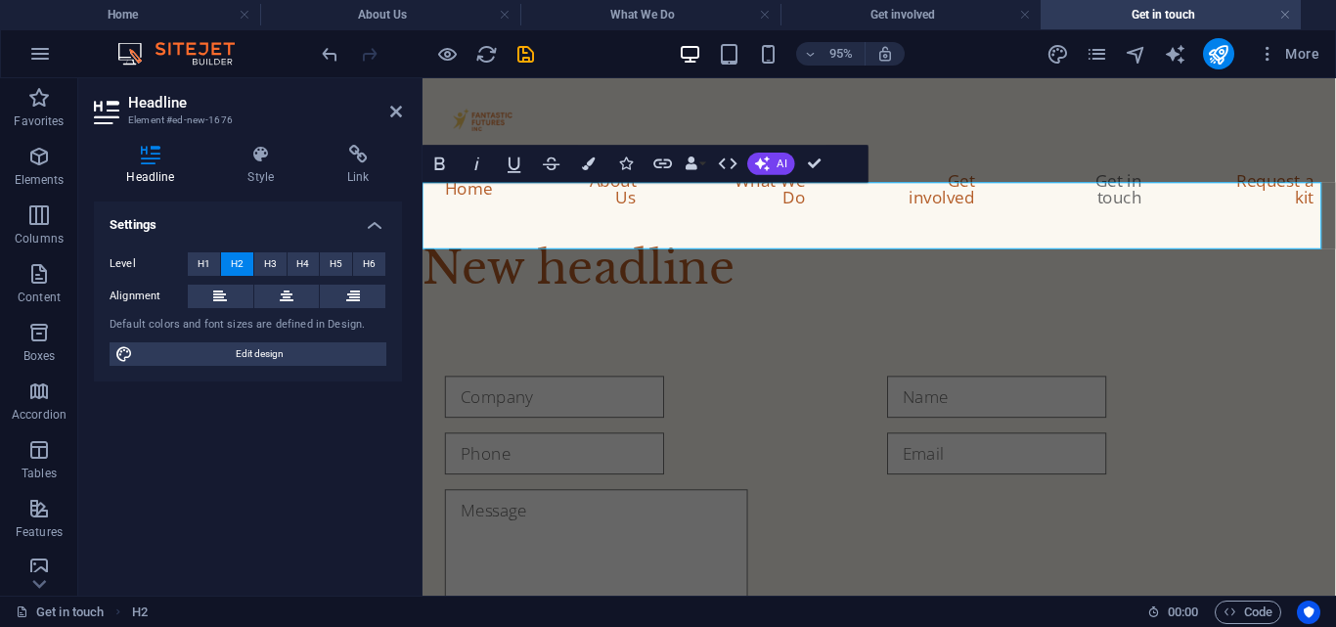
scroll to position [0, 0]
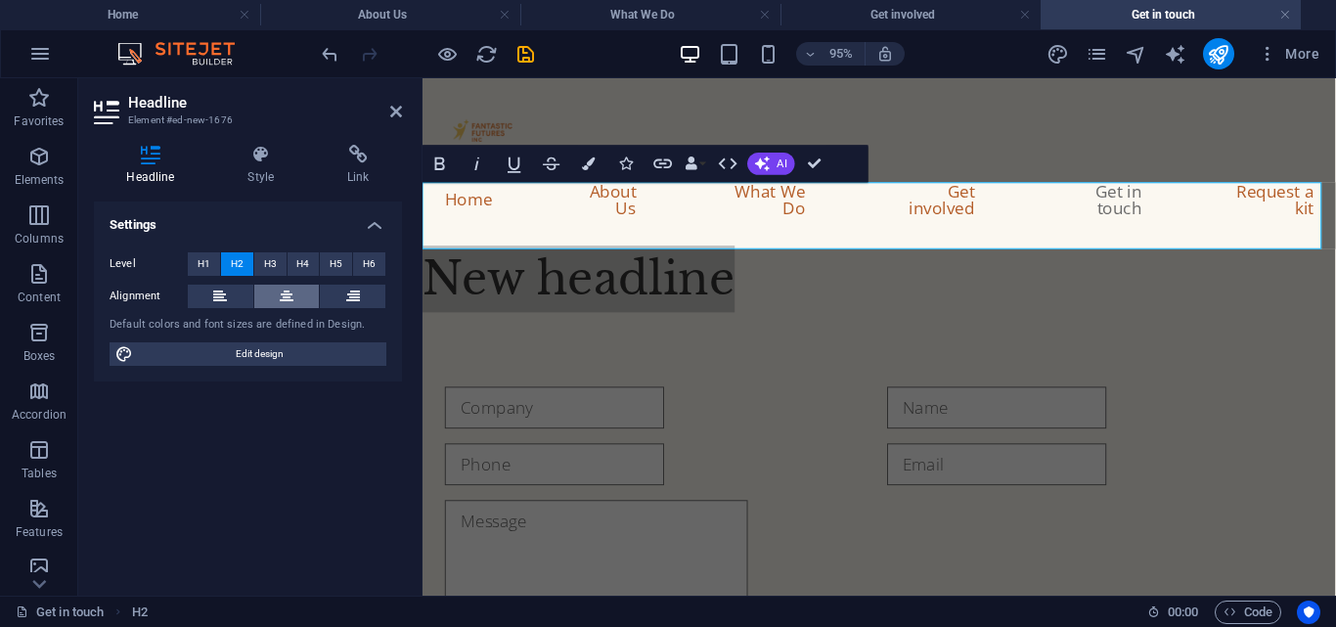
click at [298, 288] on button at bounding box center [287, 296] width 66 height 23
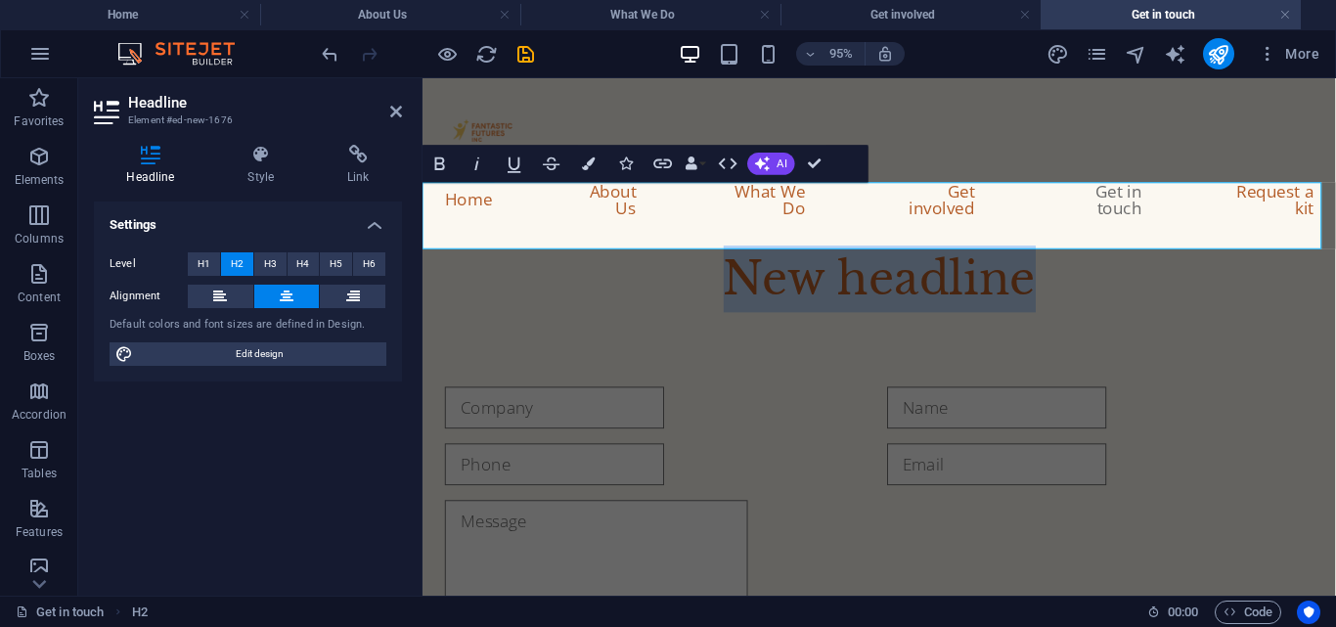
click at [1060, 254] on h2 "New headline" at bounding box center [902, 289] width 961 height 70
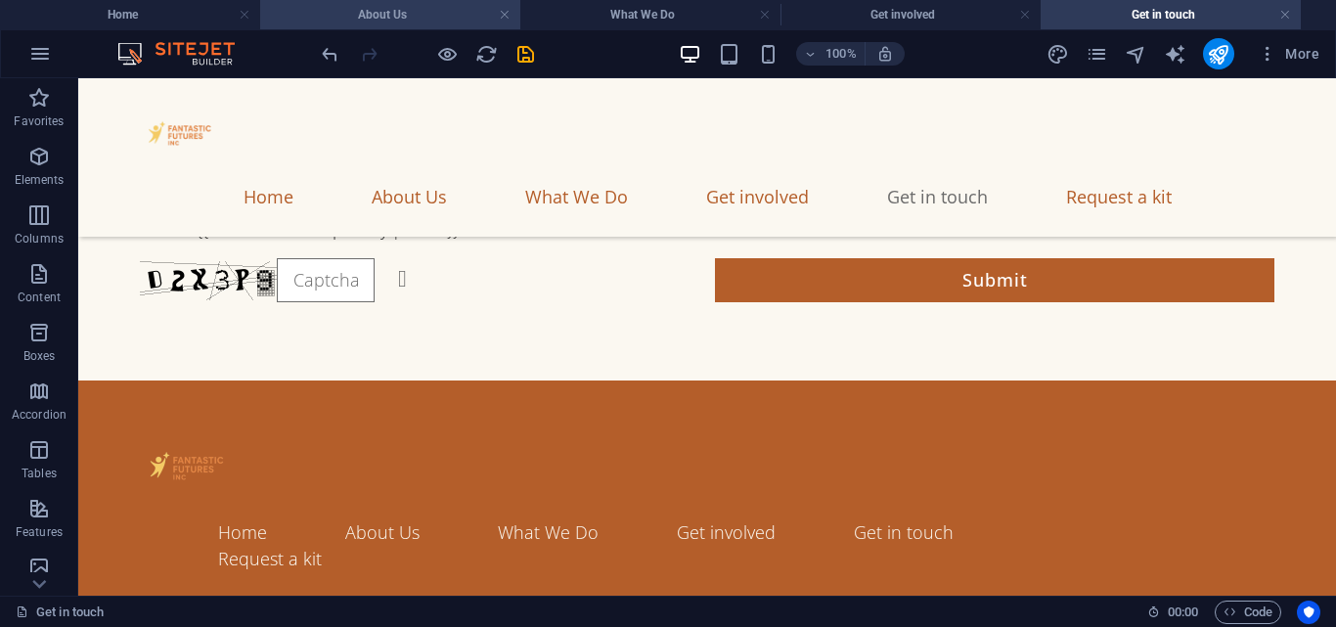
scroll to position [400, 0]
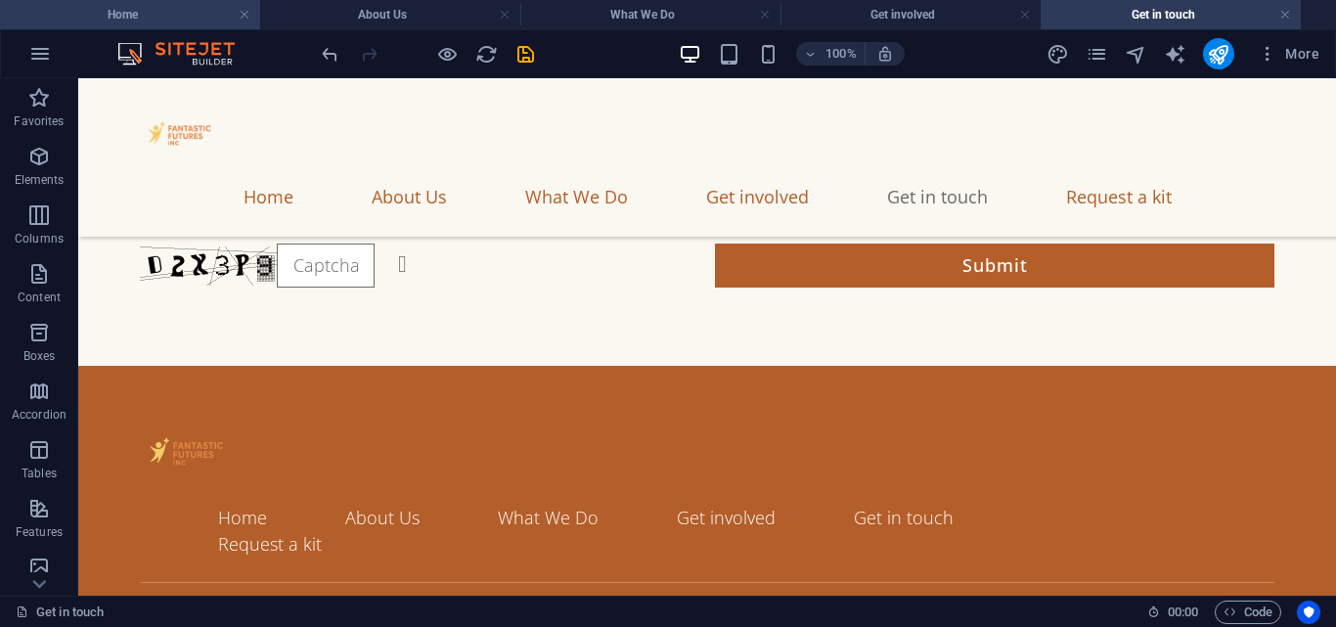
click at [175, 12] on h4 "Home" at bounding box center [130, 15] width 260 height 22
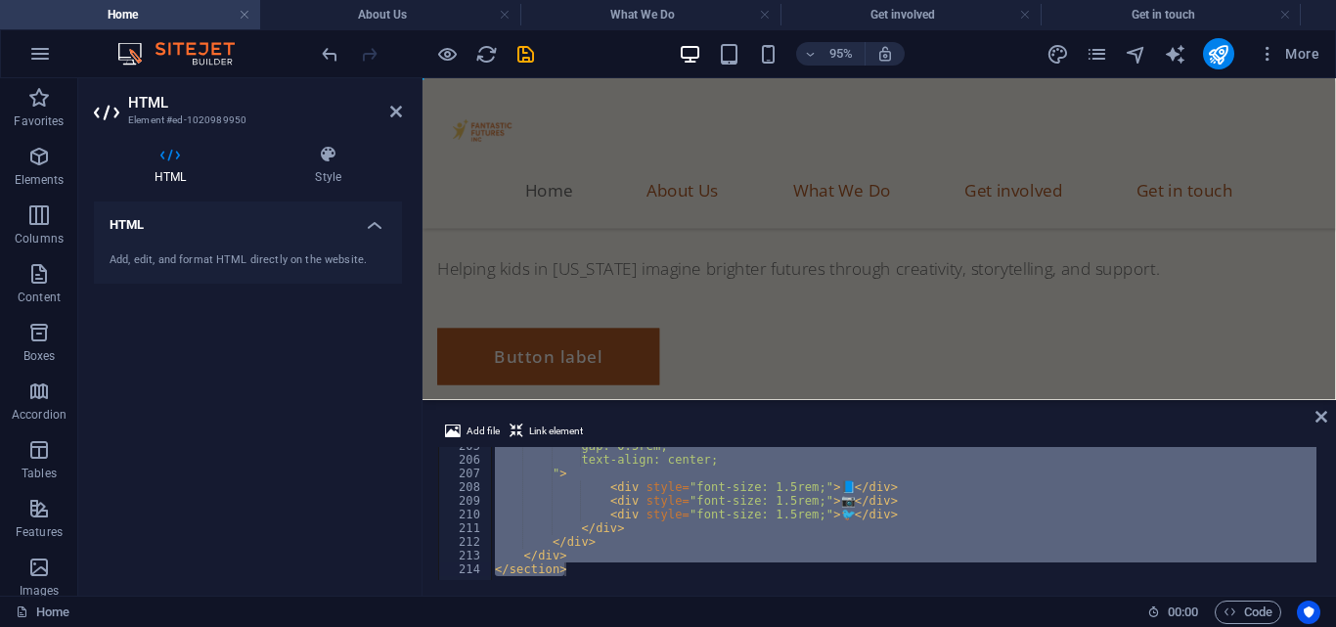
scroll to position [0, 0]
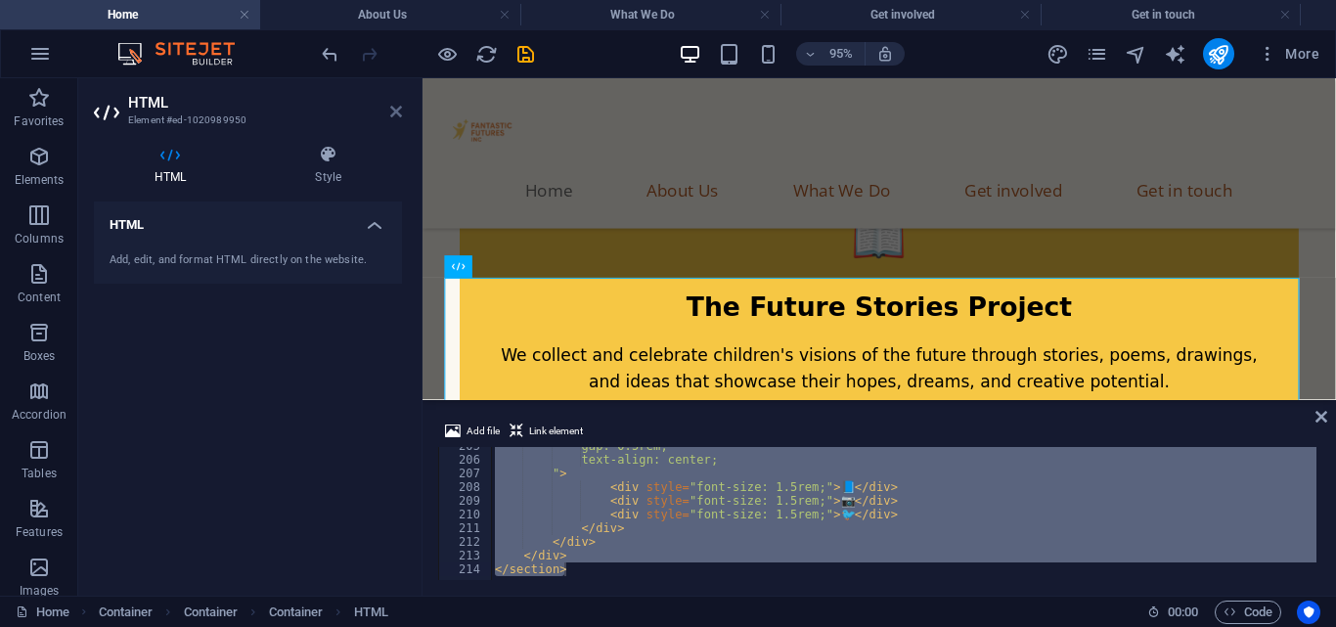
click at [399, 108] on icon at bounding box center [396, 112] width 12 height 16
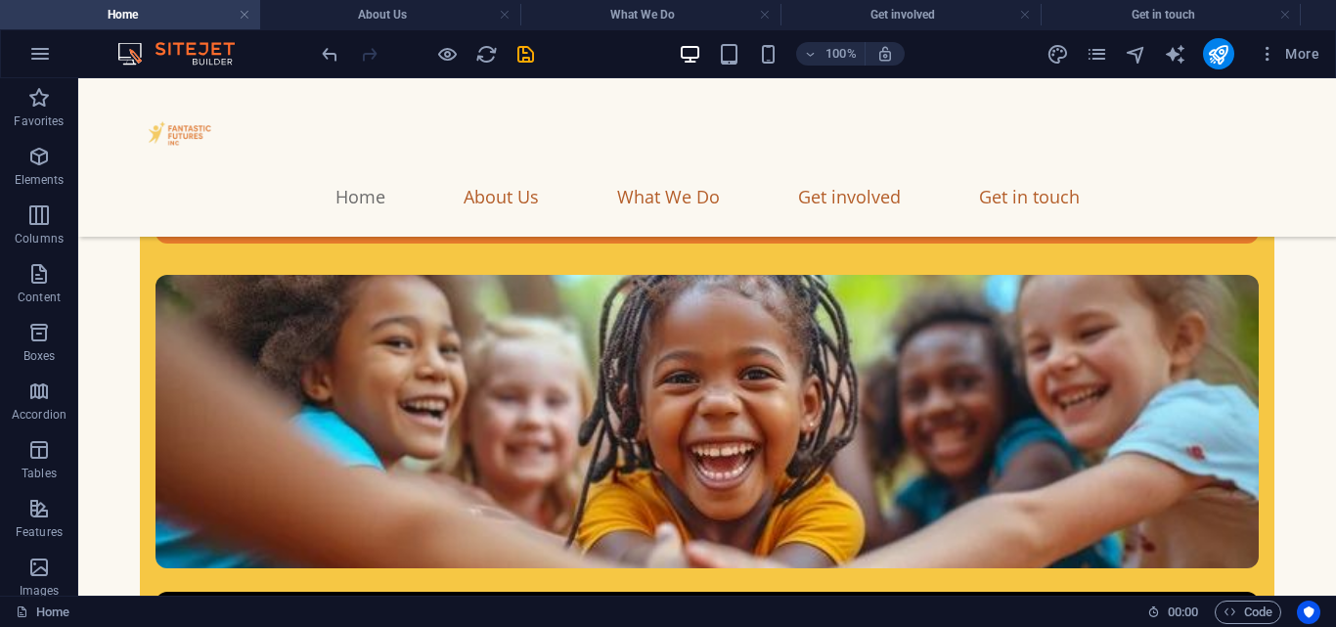
scroll to position [4329, 0]
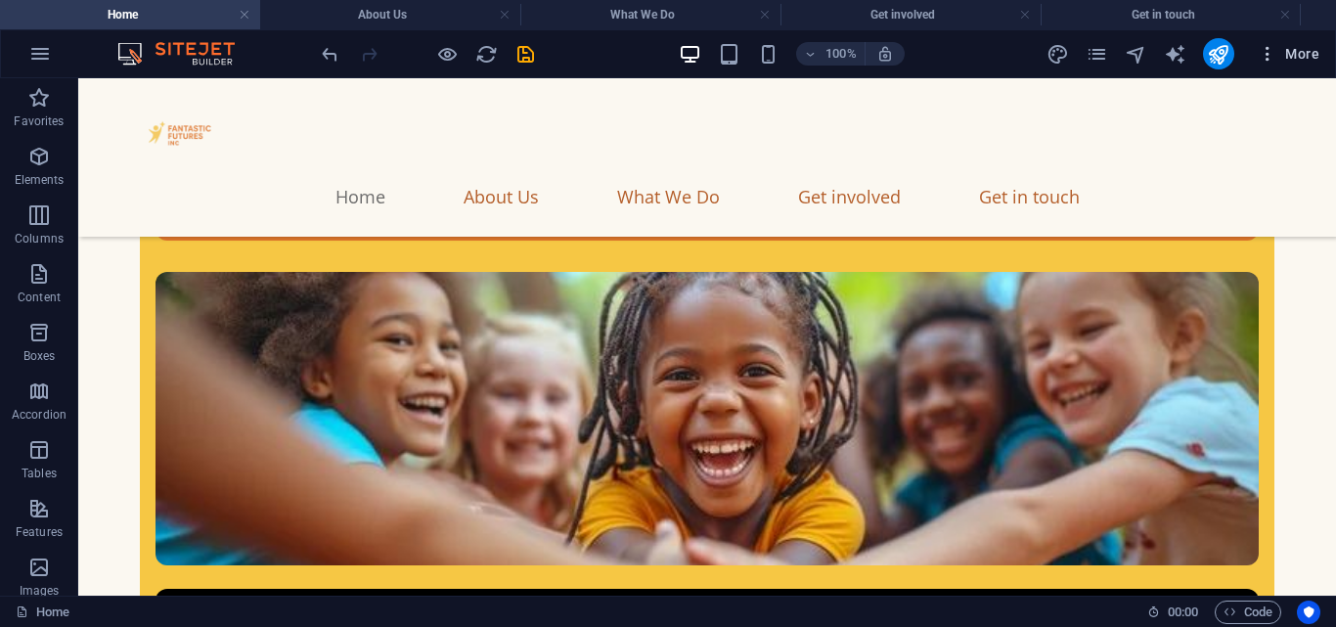
click at [1265, 47] on icon "button" at bounding box center [1268, 54] width 20 height 20
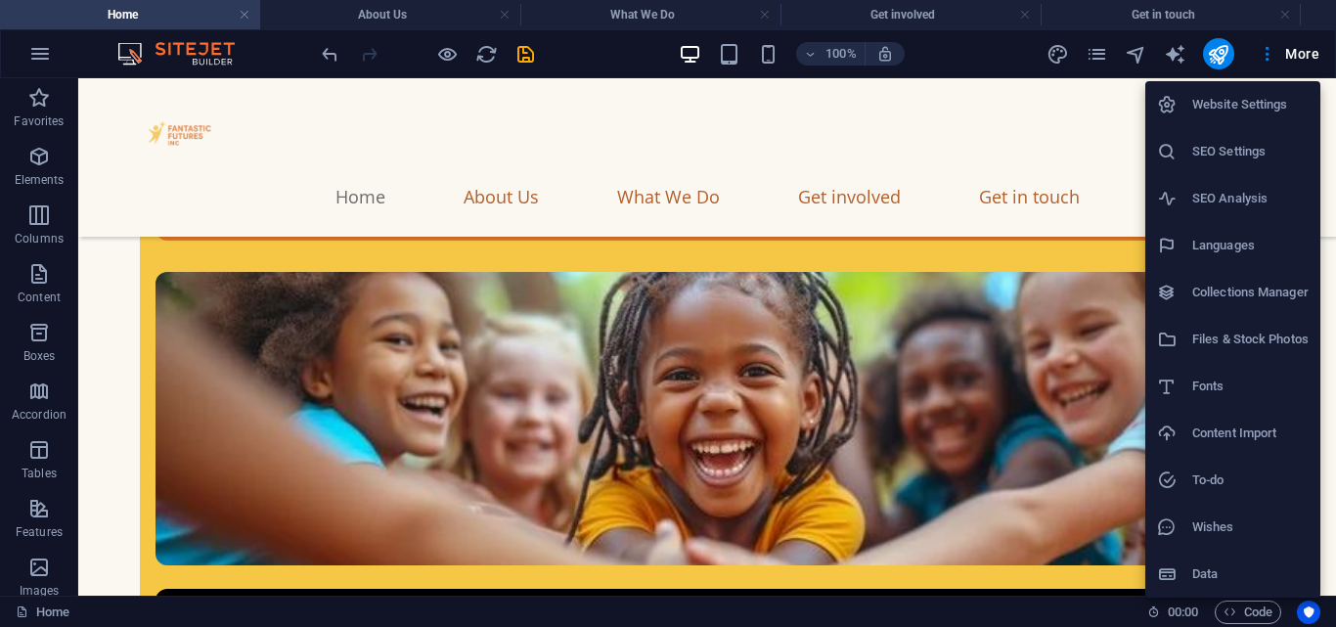
click at [1094, 62] on div at bounding box center [668, 313] width 1336 height 627
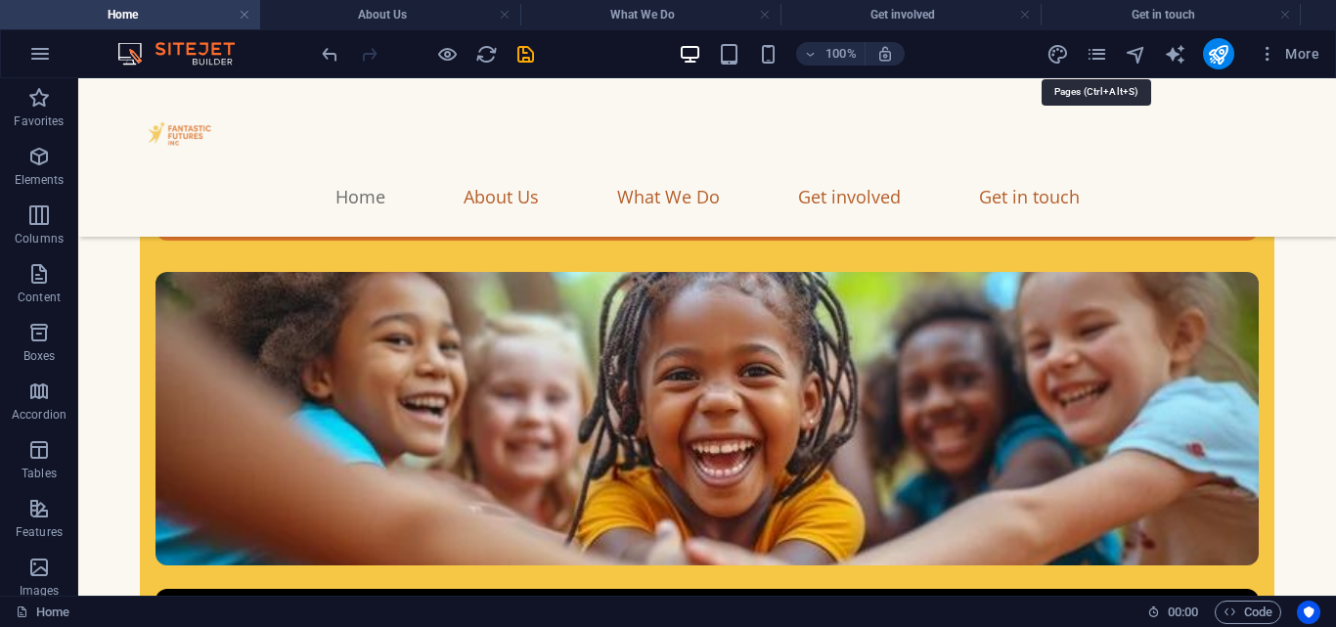
click at [1094, 62] on icon "pages" at bounding box center [1097, 54] width 22 height 22
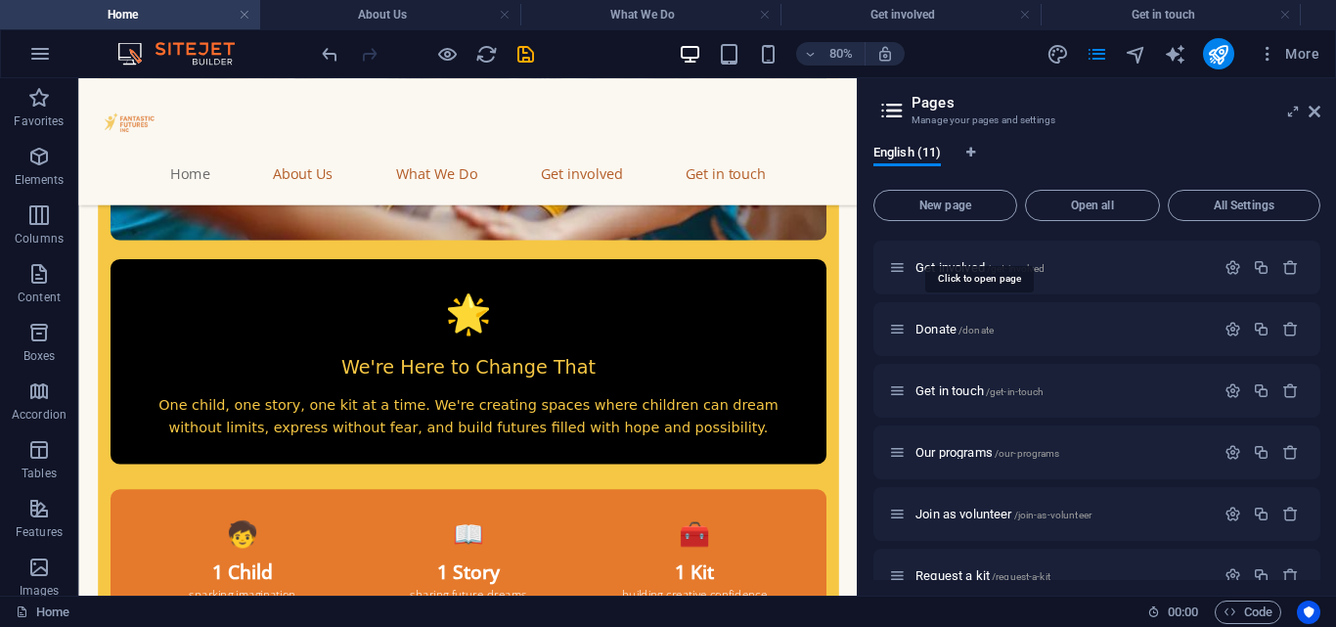
scroll to position [334, 0]
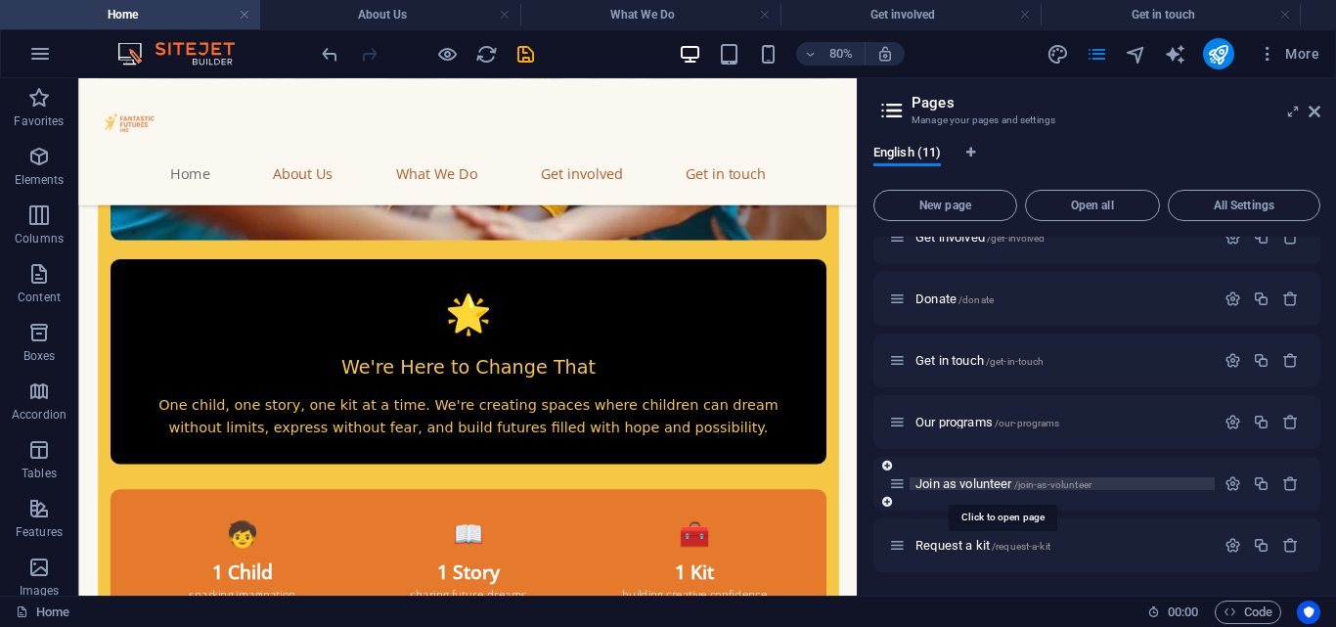
click at [988, 482] on span "Join as volunteer /join-as-volunteer" at bounding box center [1003, 483] width 176 height 15
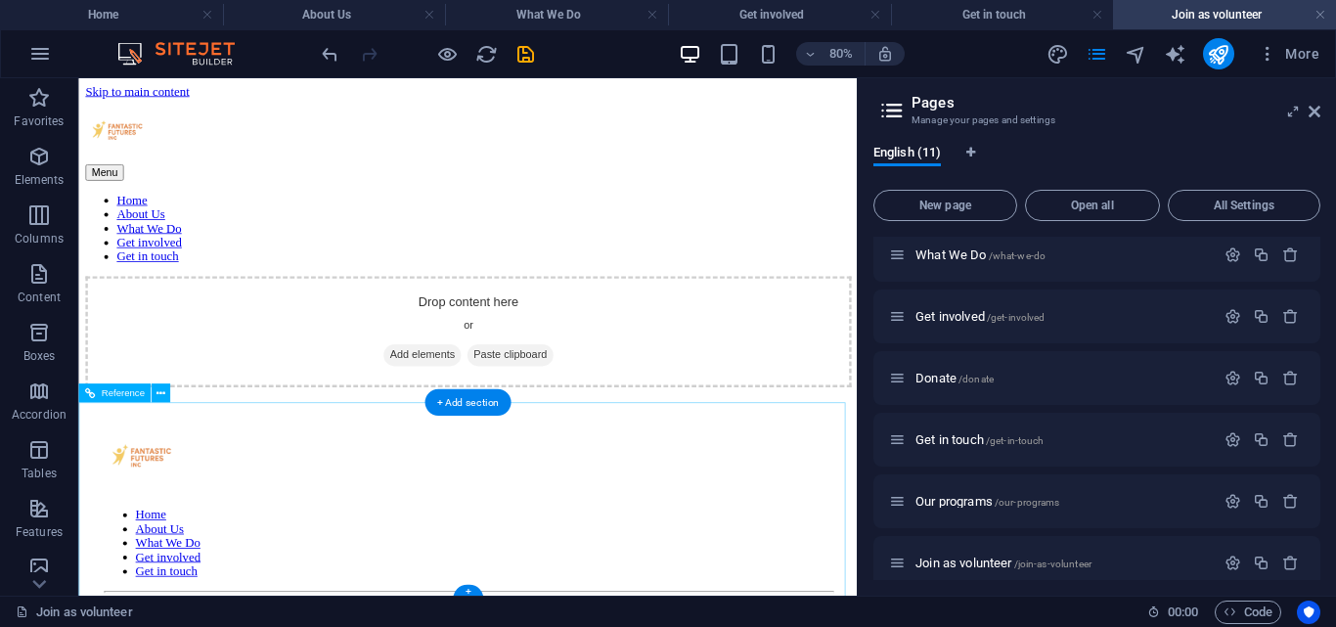
scroll to position [0, 0]
click at [32, 166] on icon "button" at bounding box center [38, 156] width 23 height 23
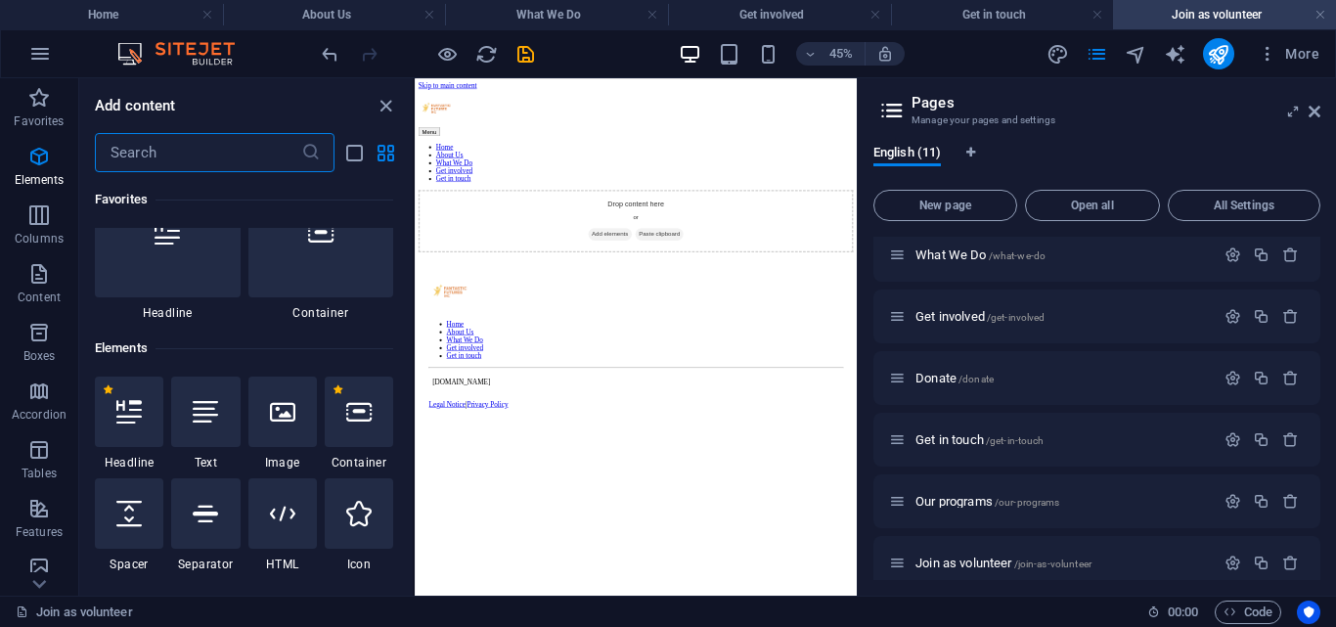
scroll to position [208, 0]
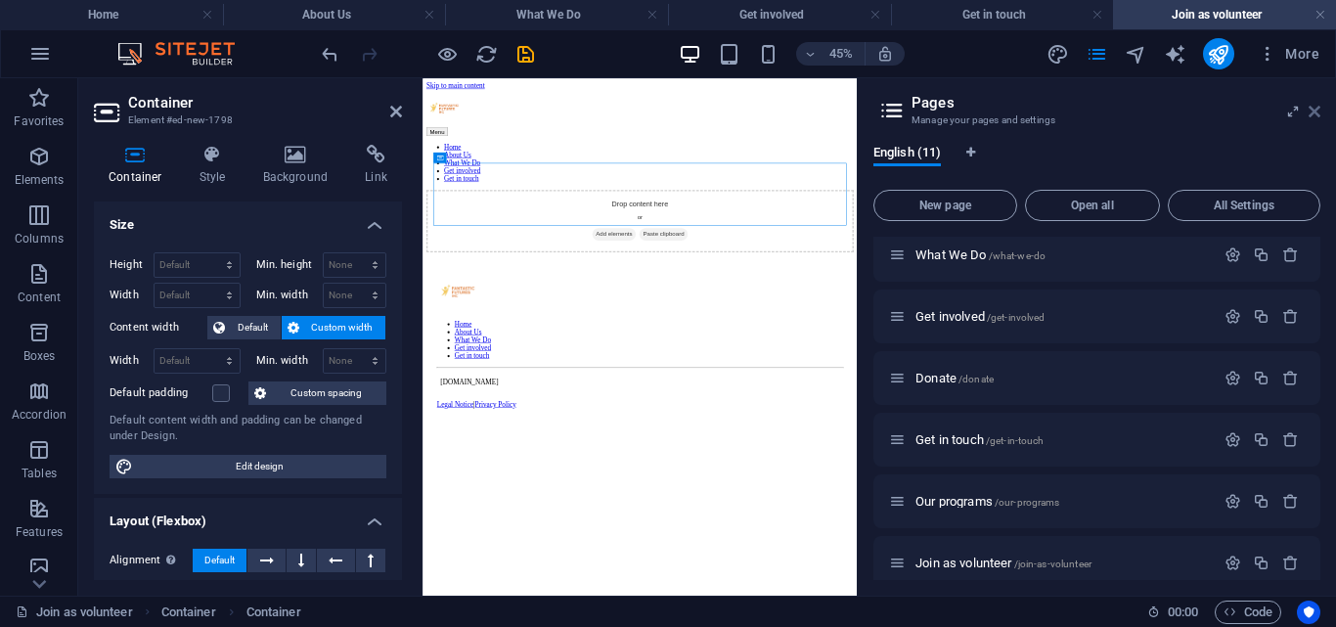
click at [1314, 116] on icon at bounding box center [1315, 112] width 12 height 16
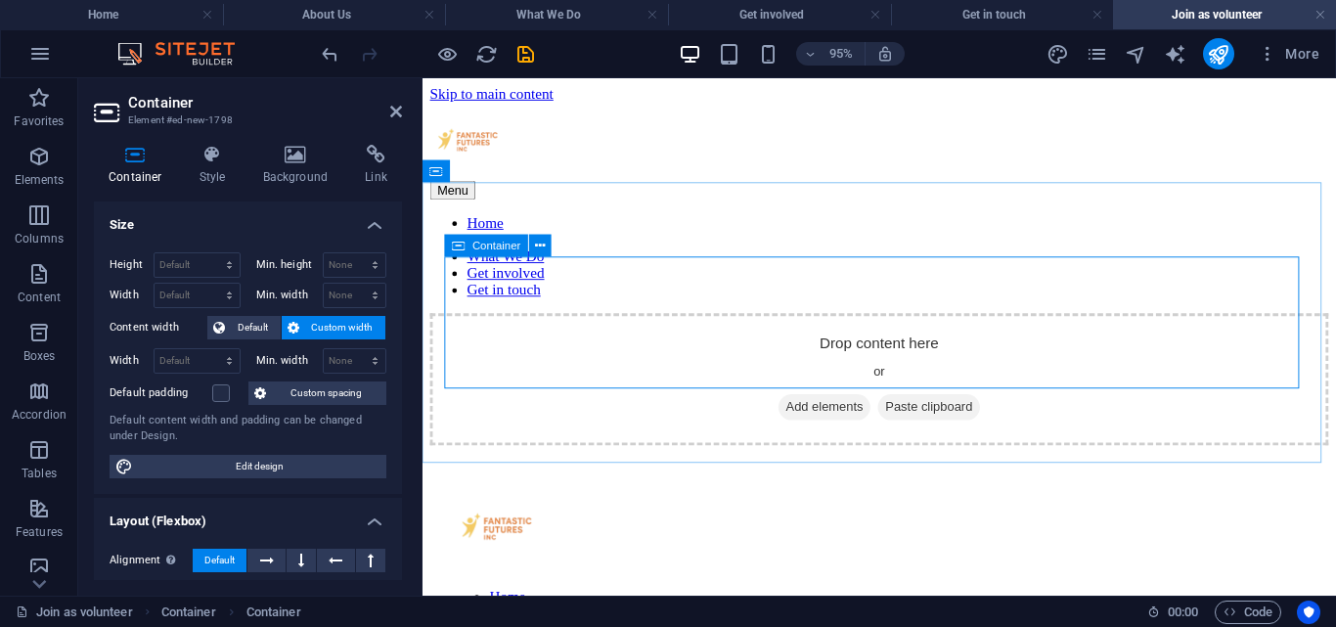
click at [830, 411] on span "Add elements" at bounding box center [845, 424] width 97 height 27
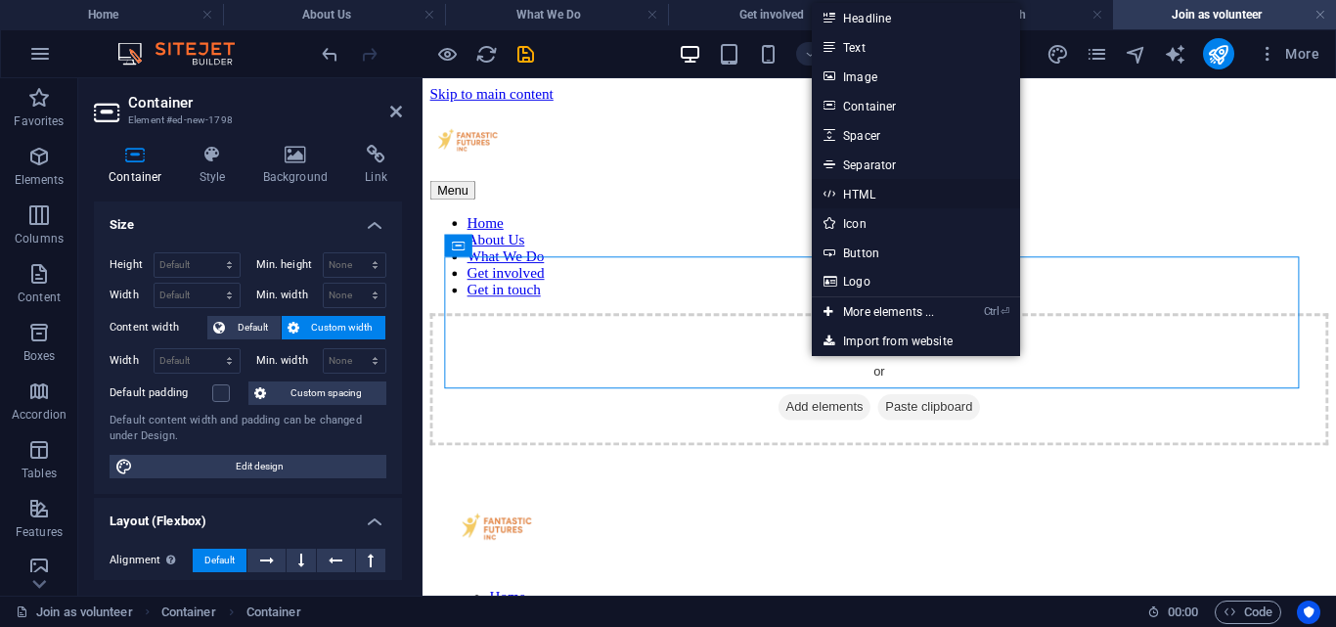
click at [845, 198] on link "HTML" at bounding box center [915, 193] width 207 height 29
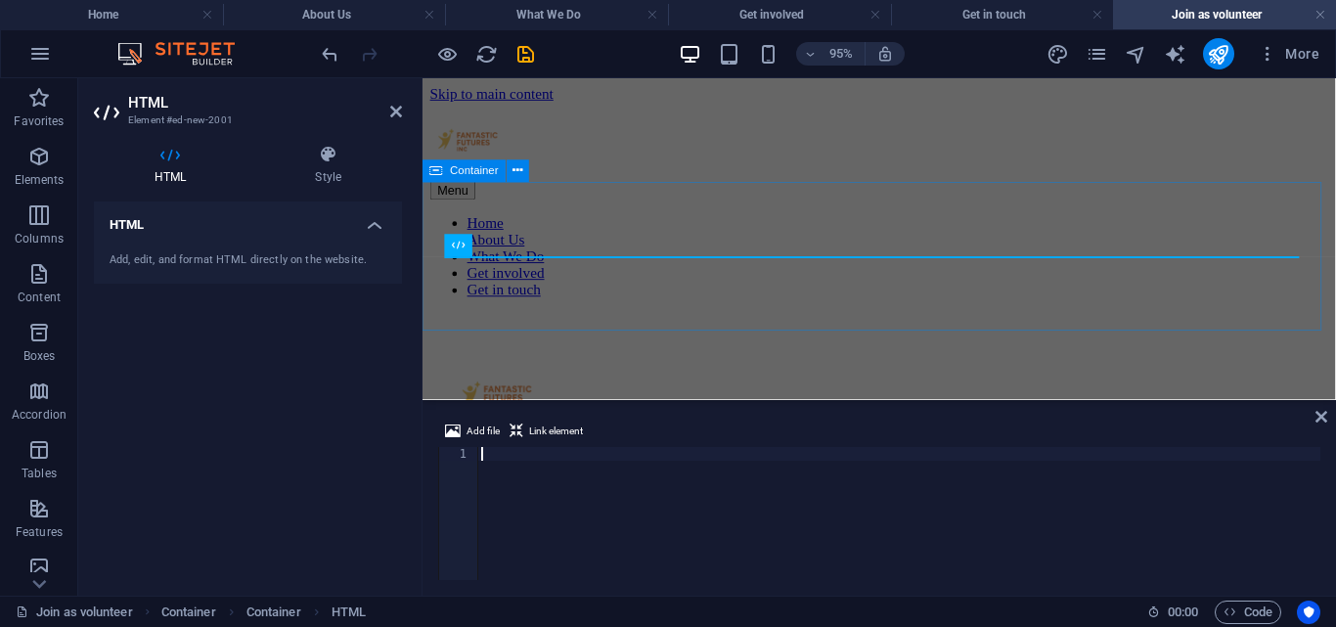
type textarea "</section>"
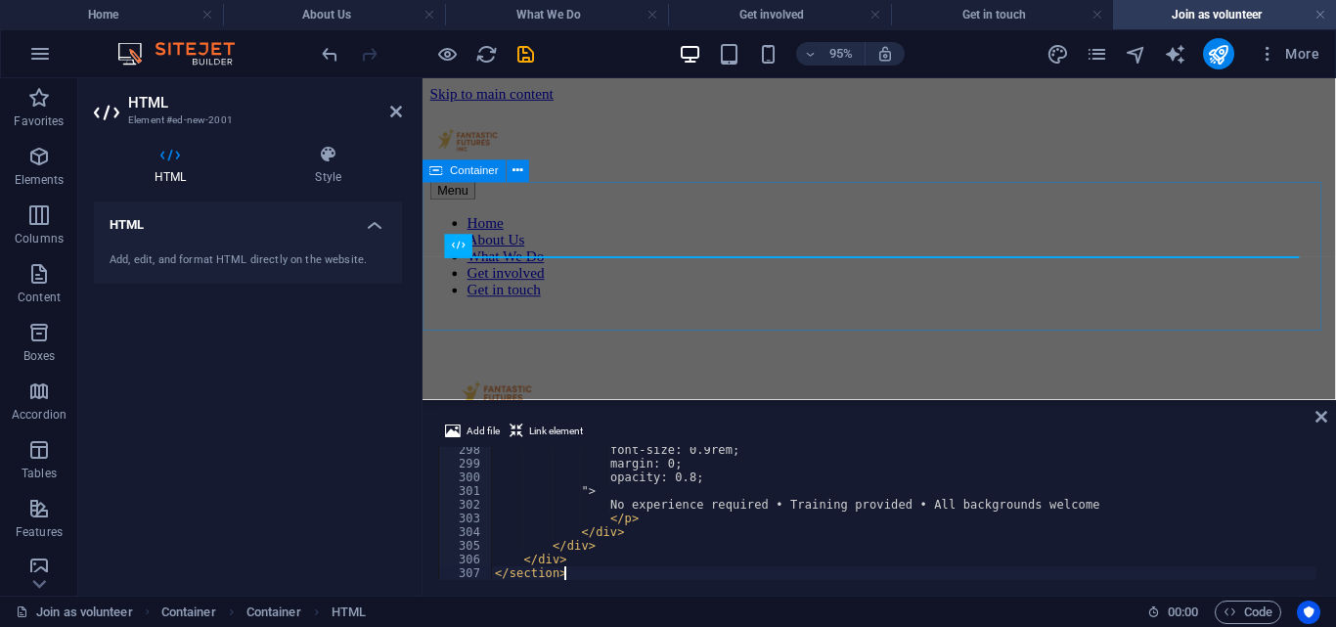
scroll to position [4070, 0]
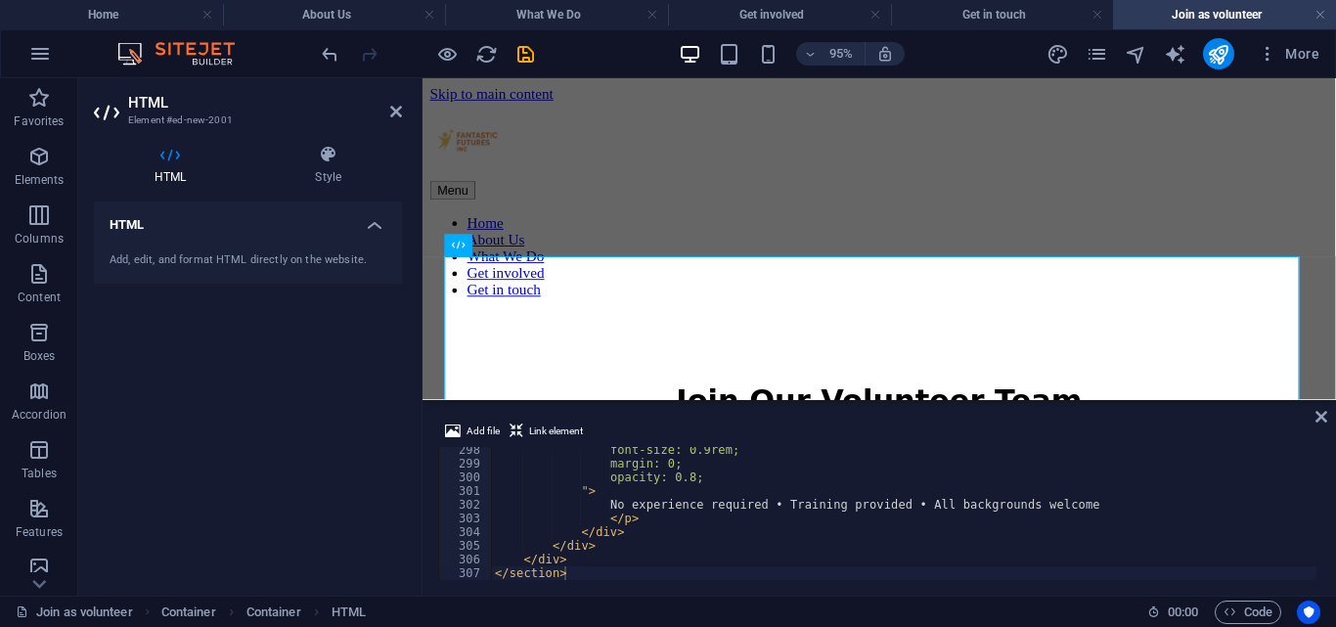
click at [387, 110] on h2 "HTML" at bounding box center [265, 103] width 274 height 18
click at [390, 111] on icon at bounding box center [396, 112] width 12 height 16
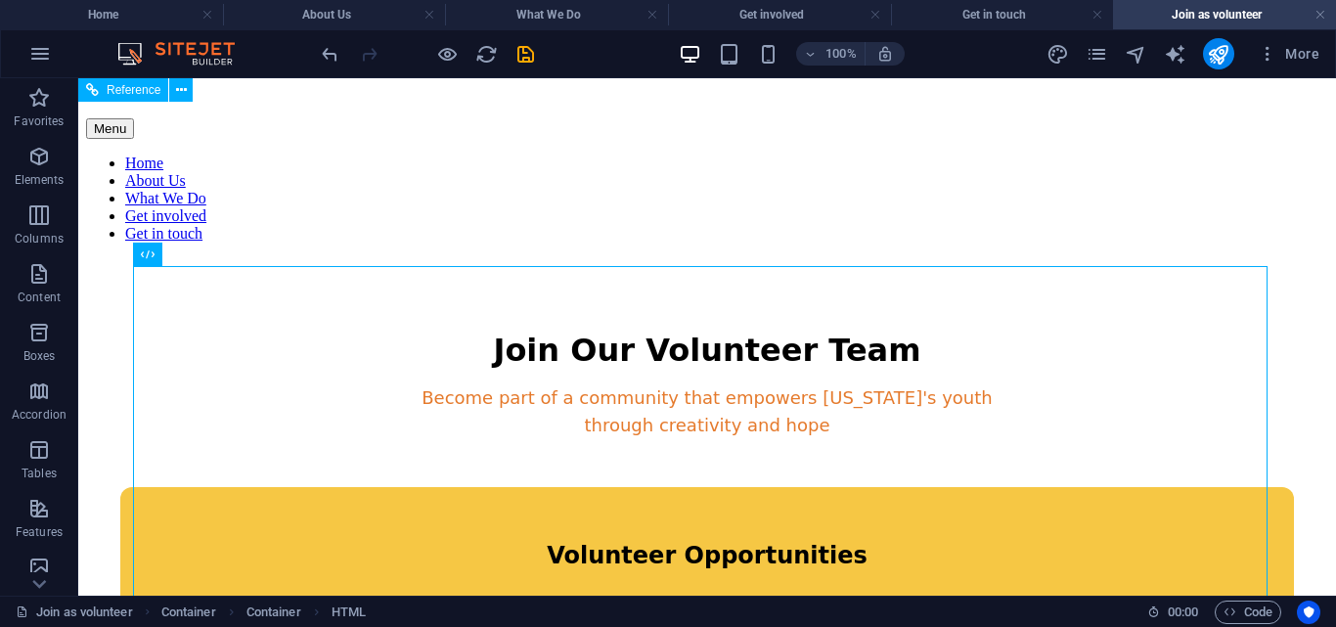
scroll to position [0, 0]
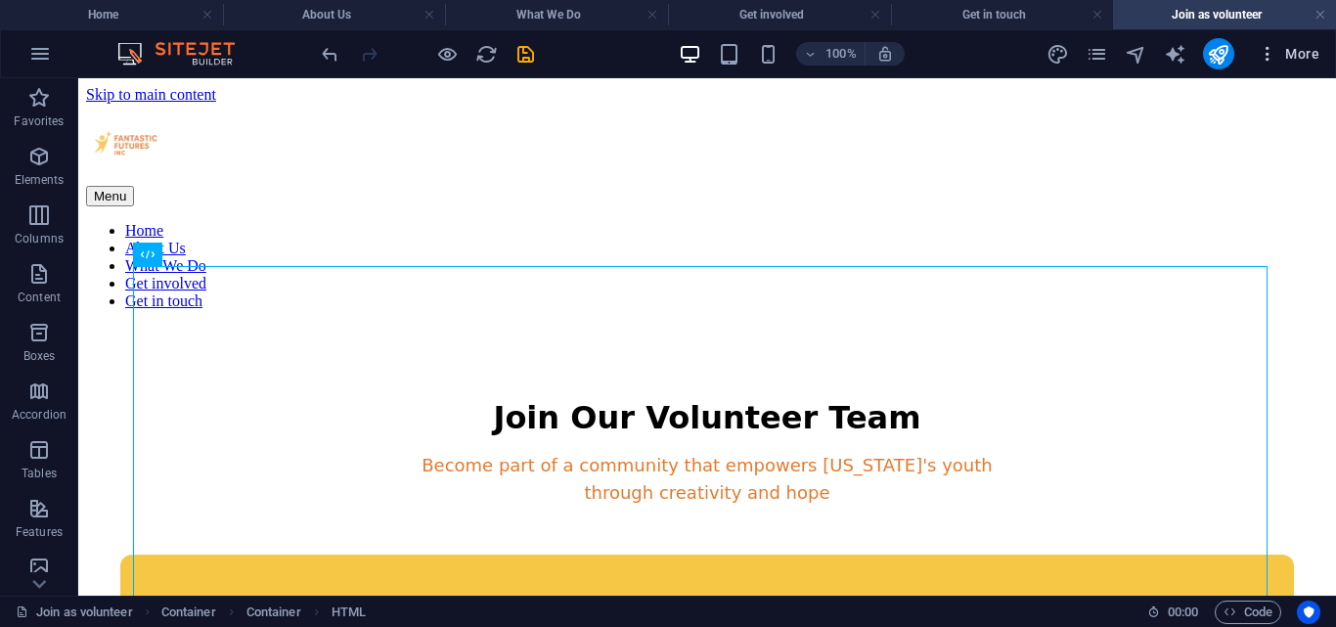
click at [1268, 53] on icon "button" at bounding box center [1268, 54] width 20 height 20
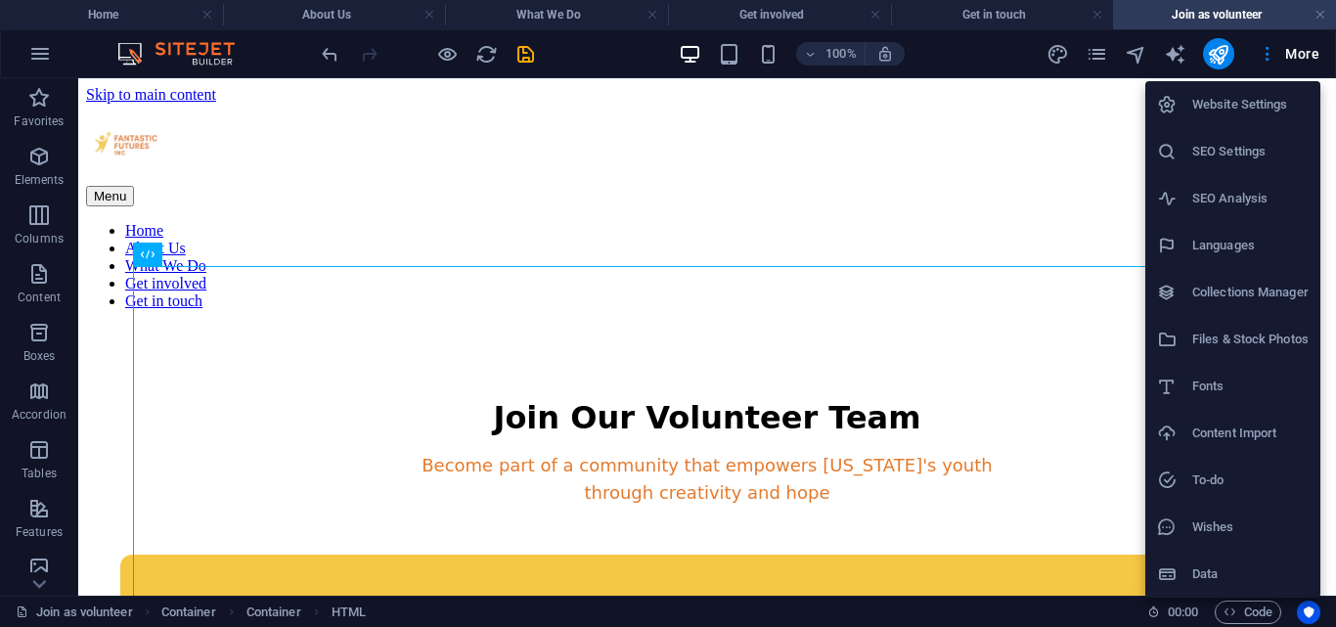
click at [1088, 54] on div at bounding box center [668, 313] width 1336 height 627
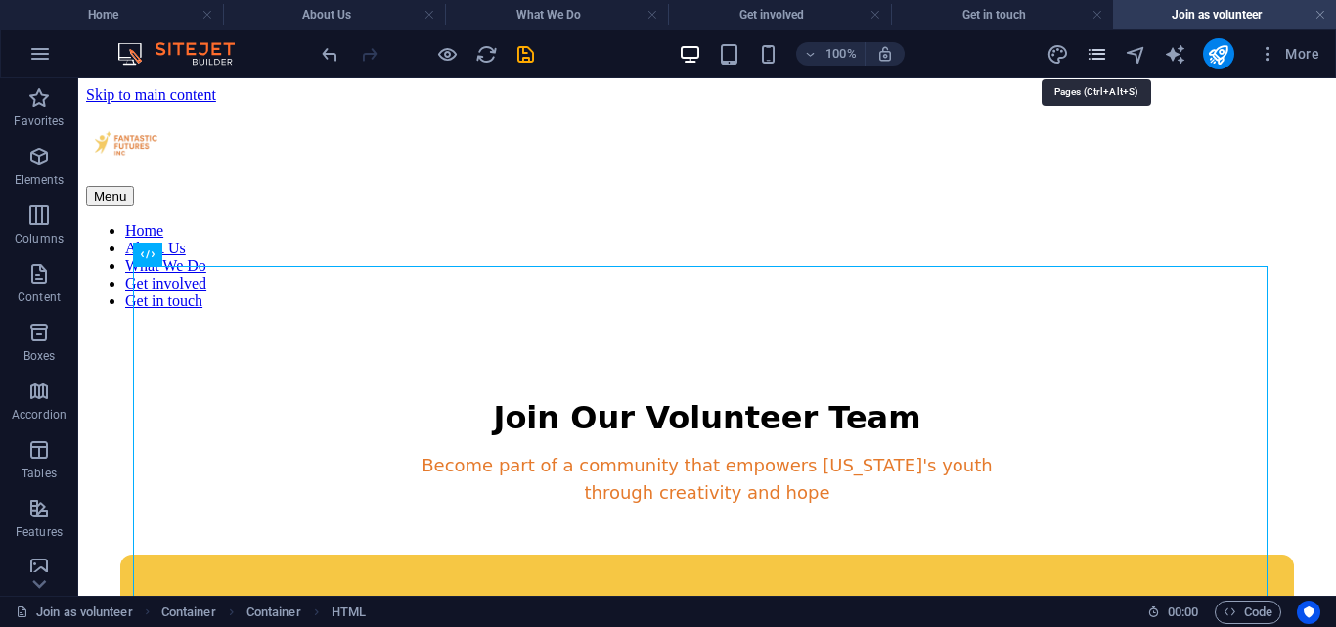
click at [1096, 51] on icon "pages" at bounding box center [1097, 54] width 22 height 22
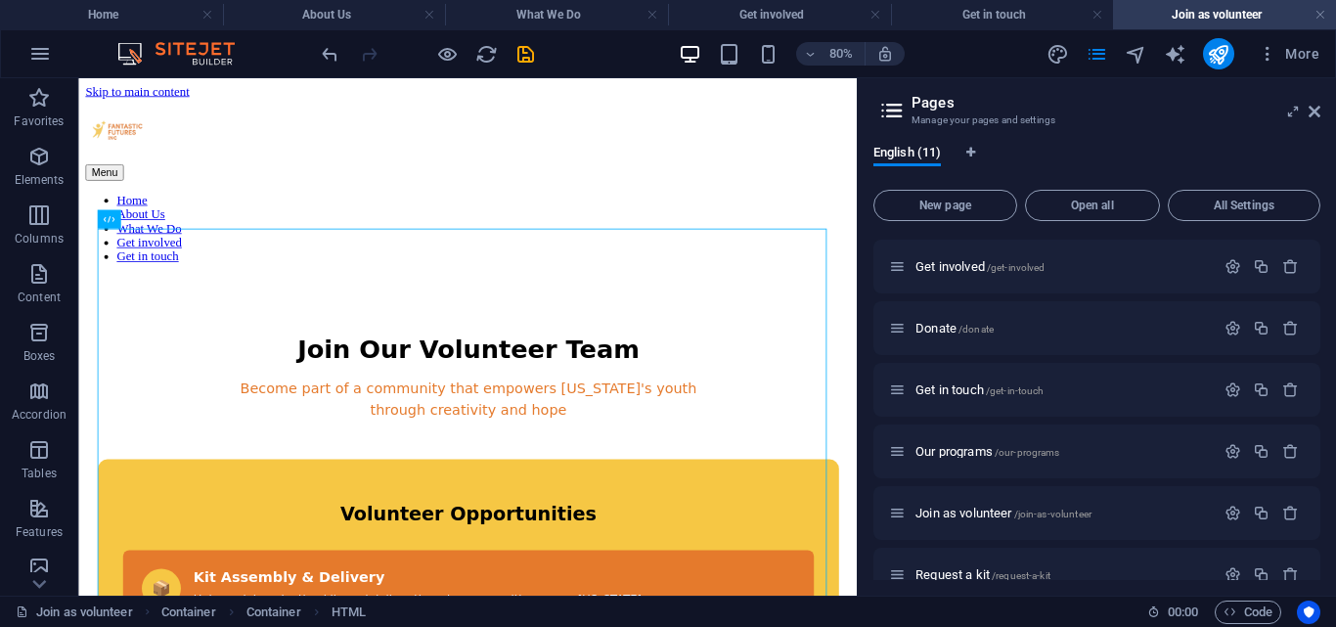
scroll to position [334, 0]
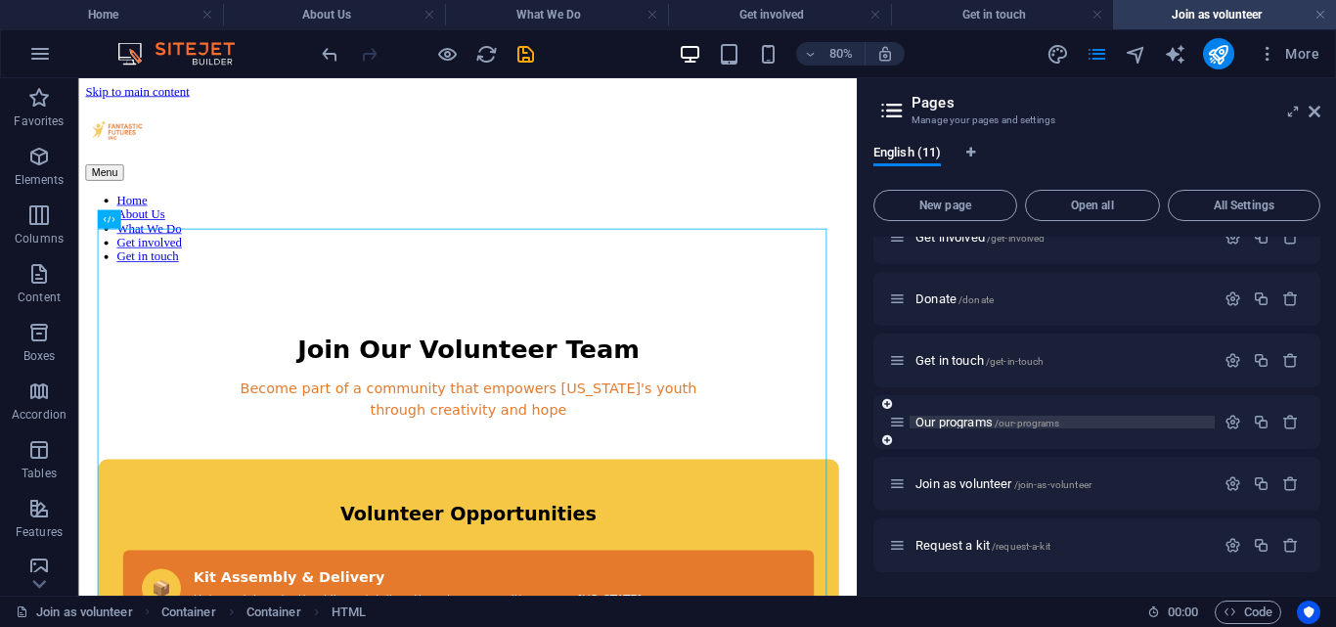
click at [956, 419] on span "Our programs /our-programs" at bounding box center [987, 422] width 144 height 15
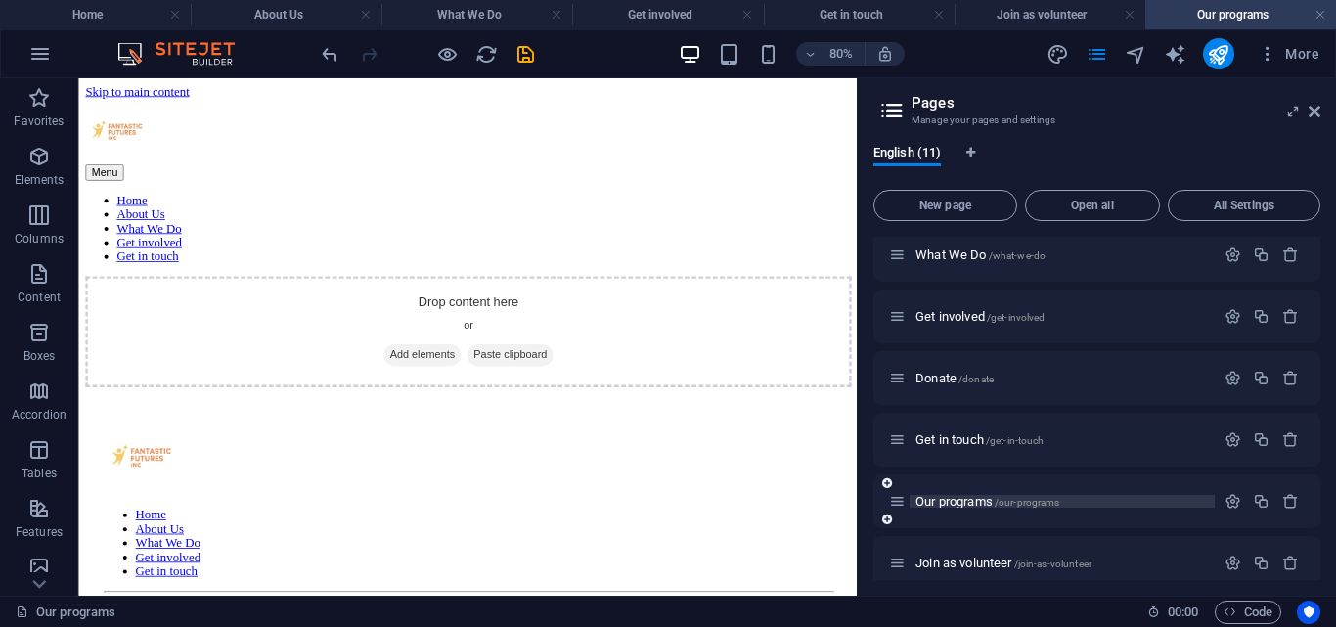
scroll to position [0, 0]
click at [39, 171] on span "Elements" at bounding box center [39, 168] width 78 height 47
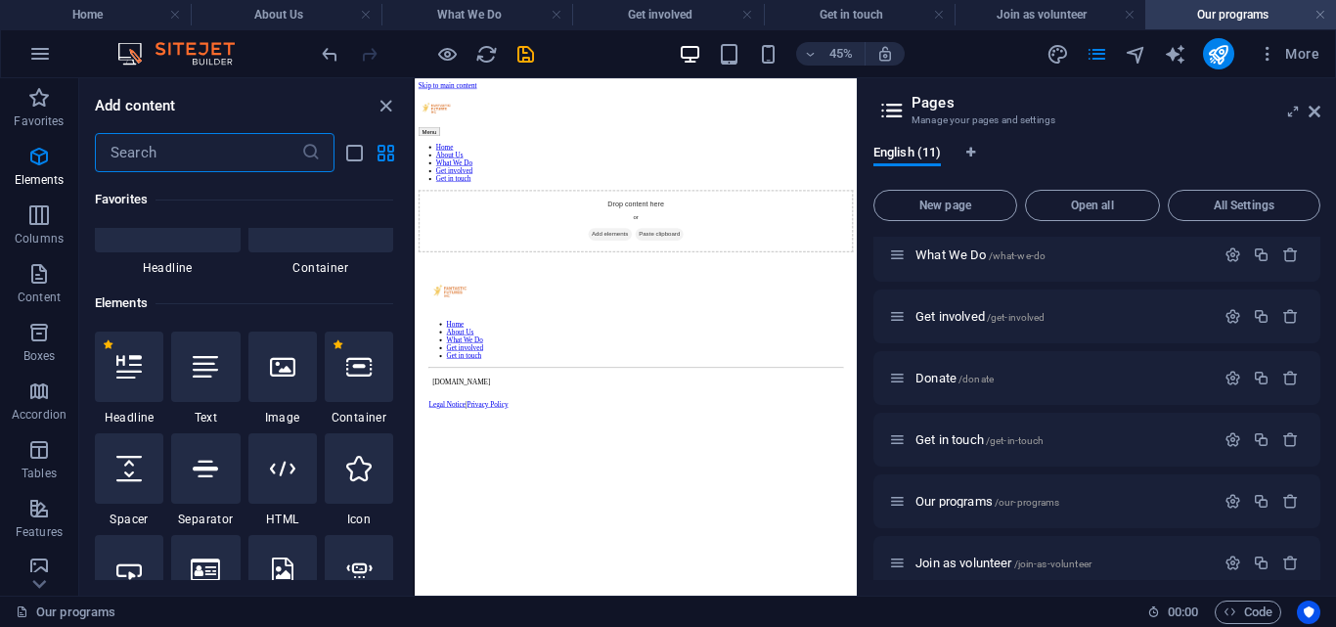
scroll to position [208, 0]
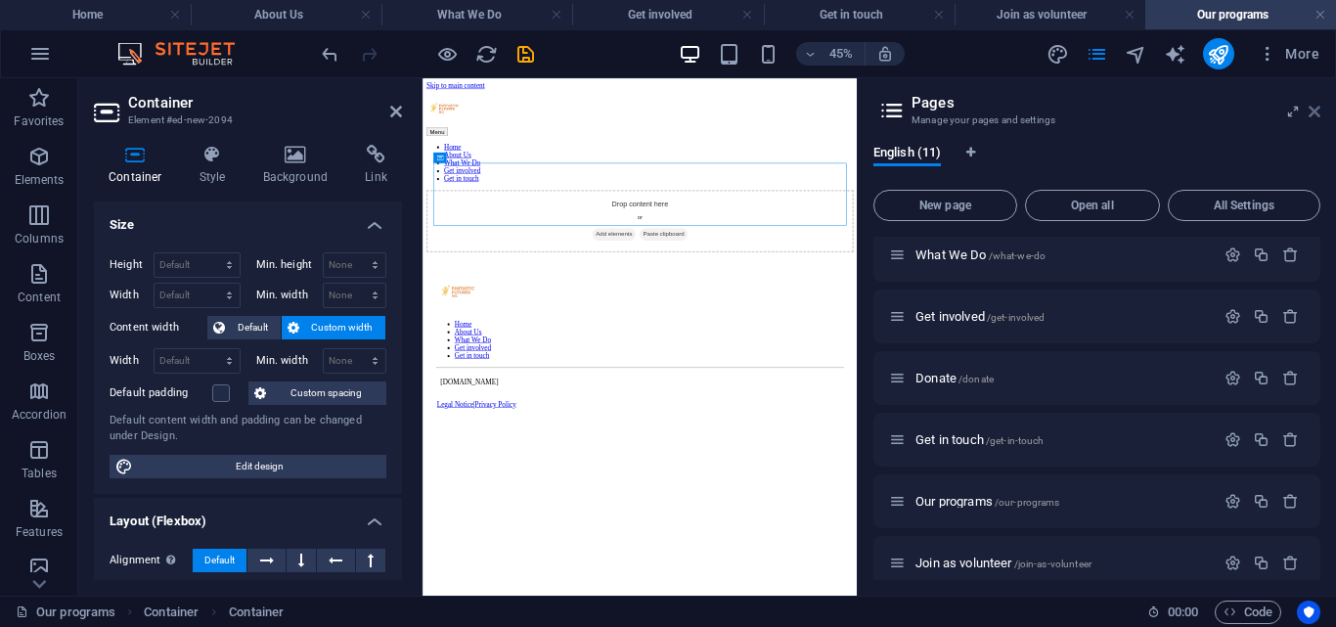
click at [1316, 114] on icon at bounding box center [1315, 112] width 12 height 16
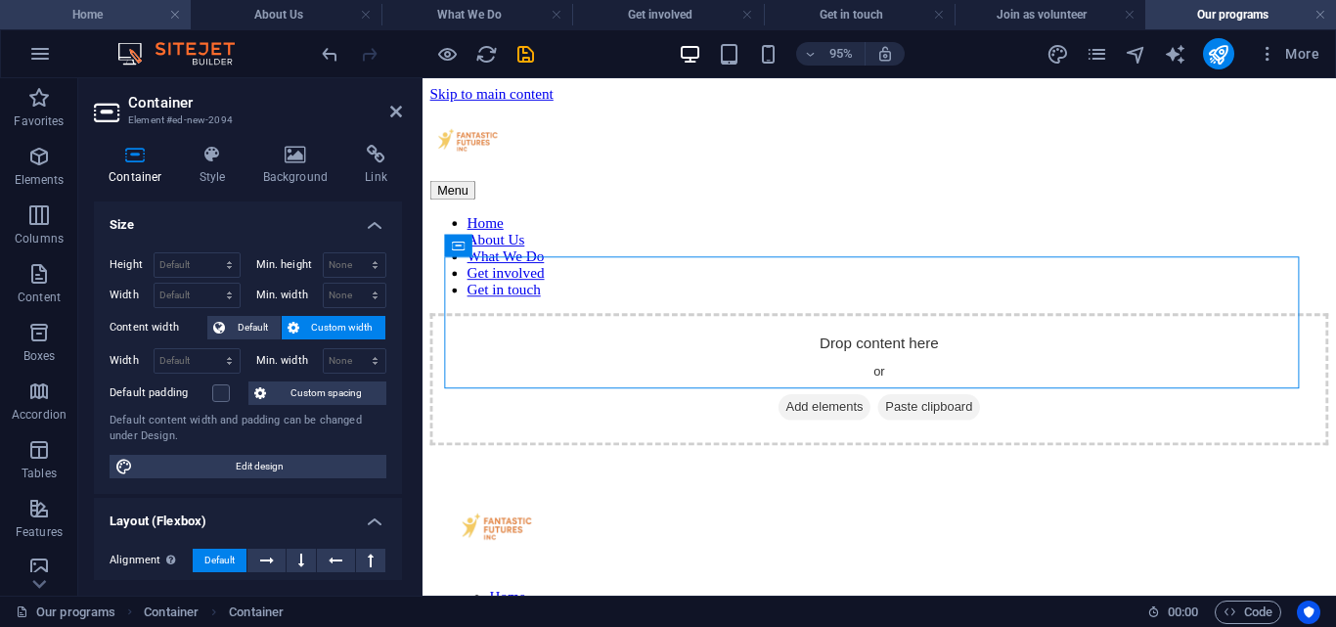
click at [86, 11] on h4 "Home" at bounding box center [95, 15] width 191 height 22
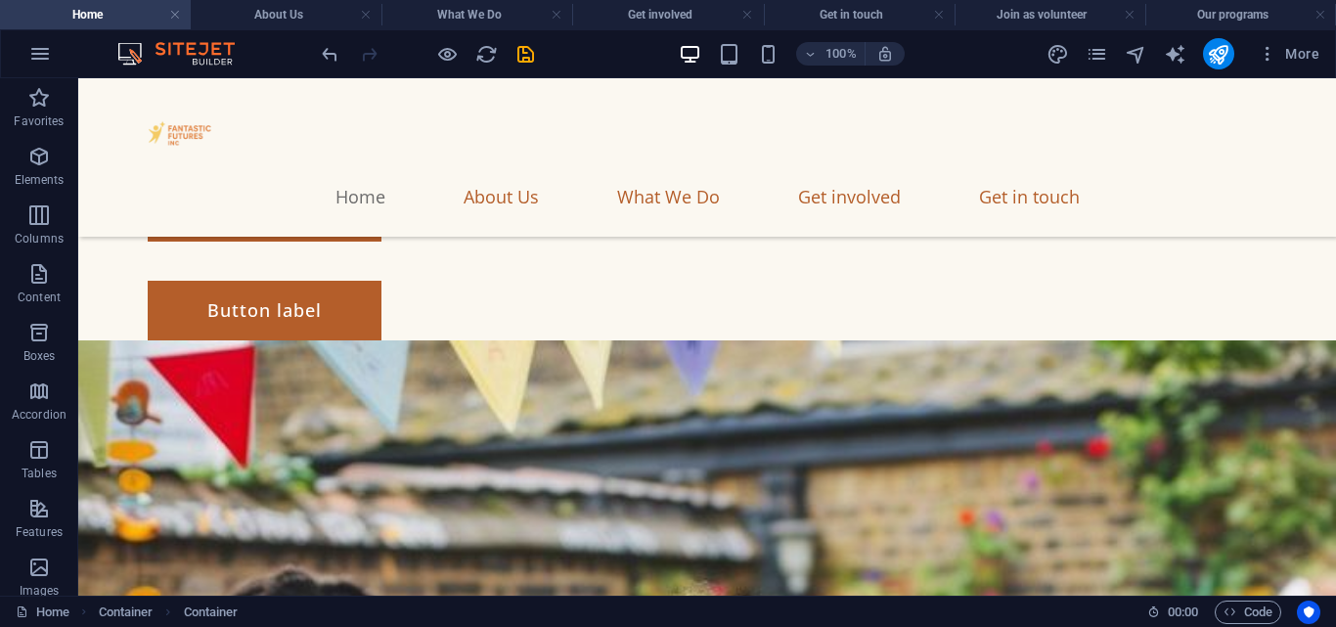
scroll to position [276, 0]
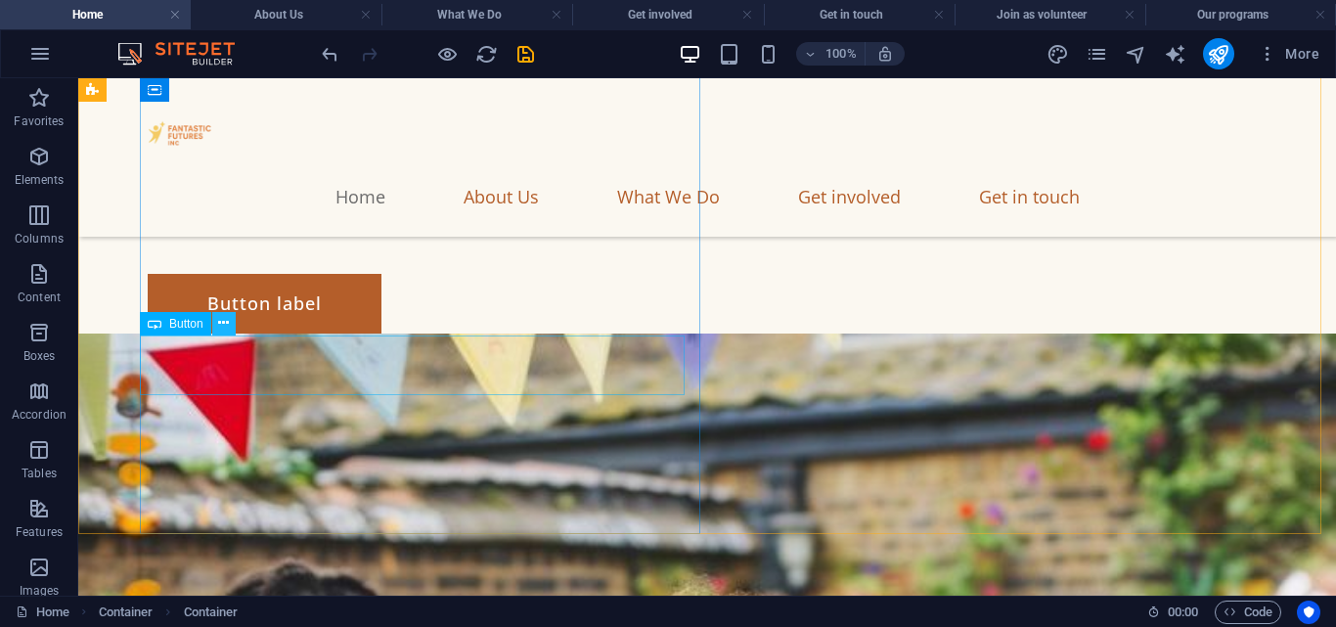
click at [228, 322] on icon at bounding box center [223, 323] width 11 height 21
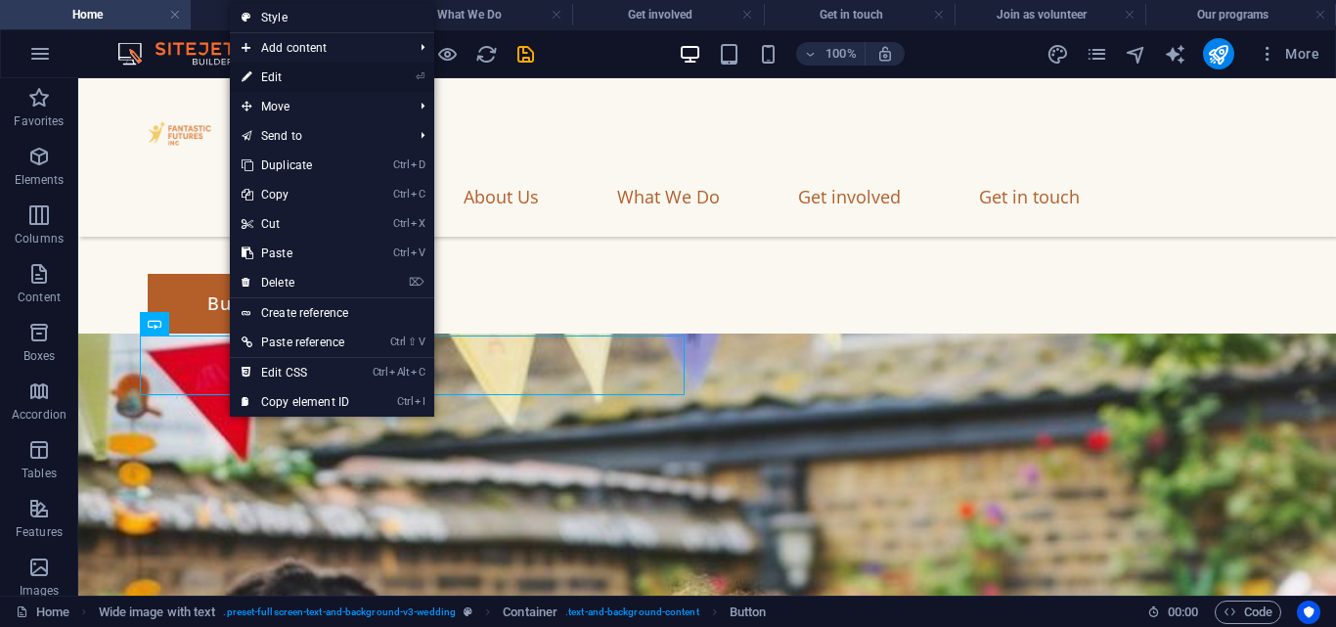
click at [260, 79] on link "⏎ Edit" at bounding box center [295, 77] width 131 height 29
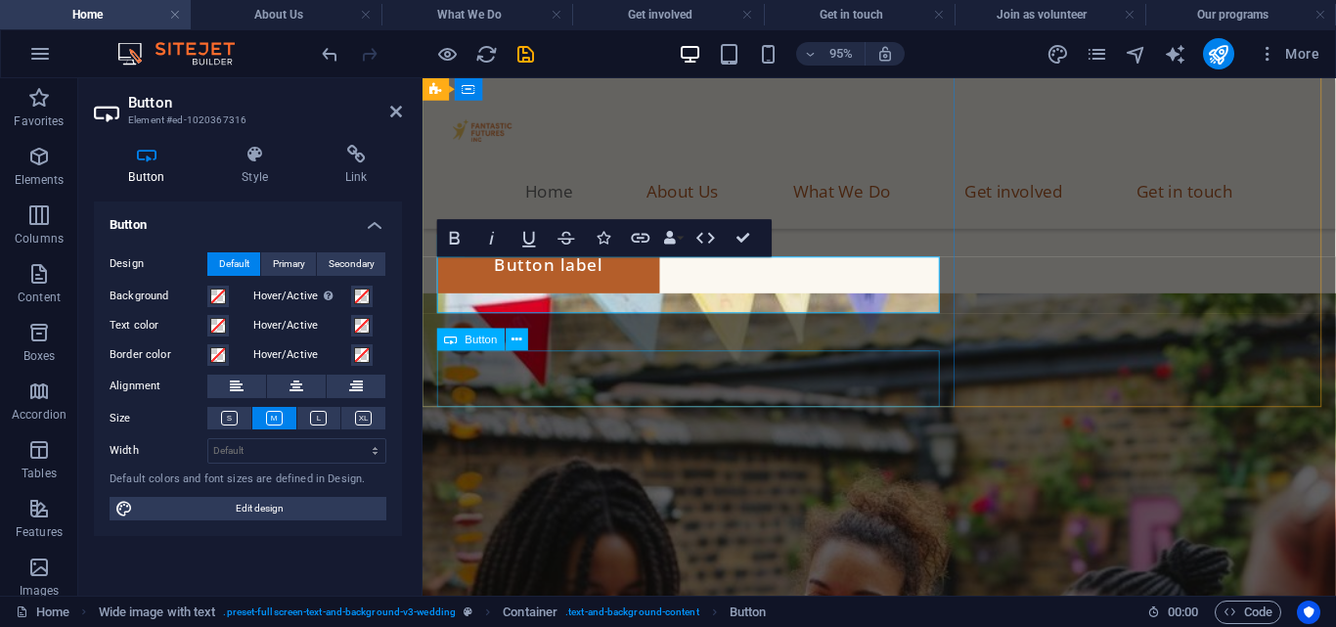
click at [621, 304] on div "Button label" at bounding box center [903, 274] width 930 height 60
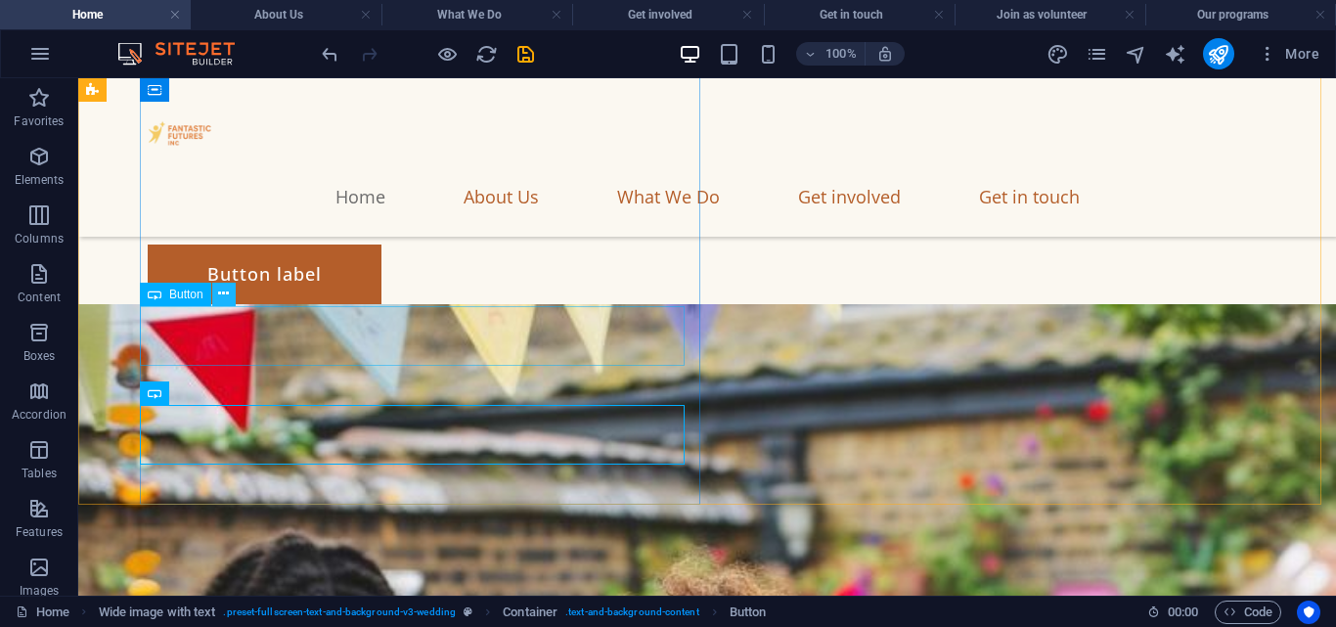
click at [228, 299] on icon at bounding box center [223, 294] width 11 height 21
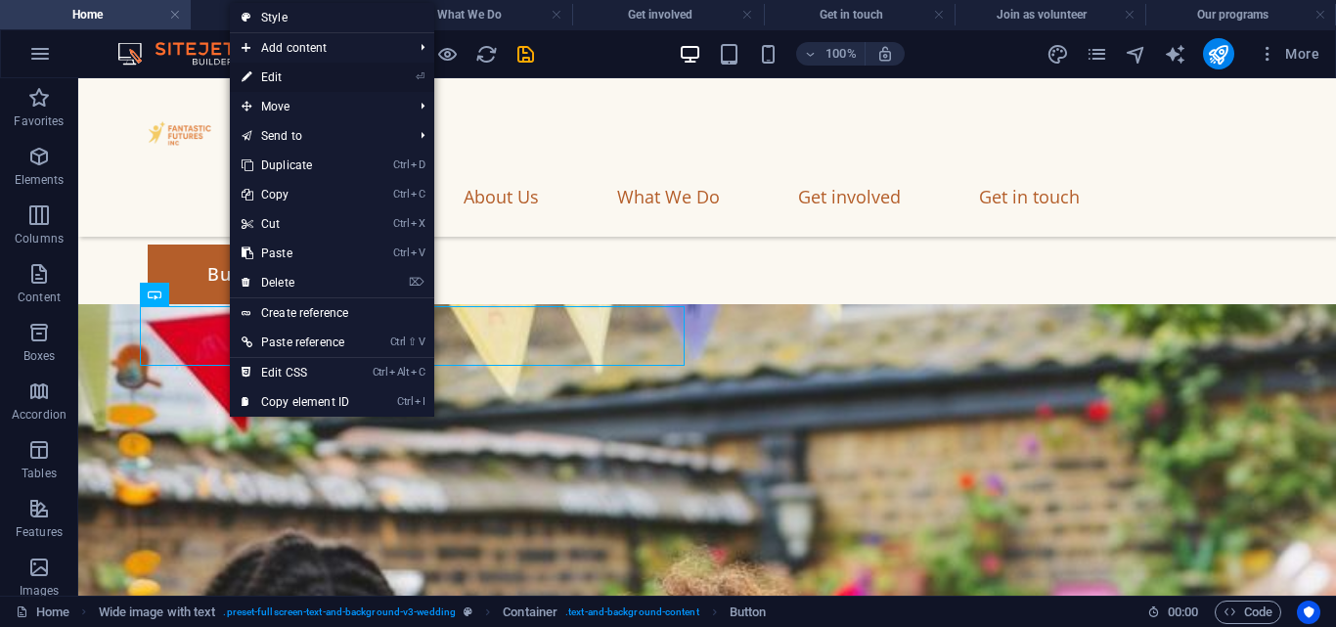
click at [271, 65] on link "⏎ Edit" at bounding box center [295, 77] width 131 height 29
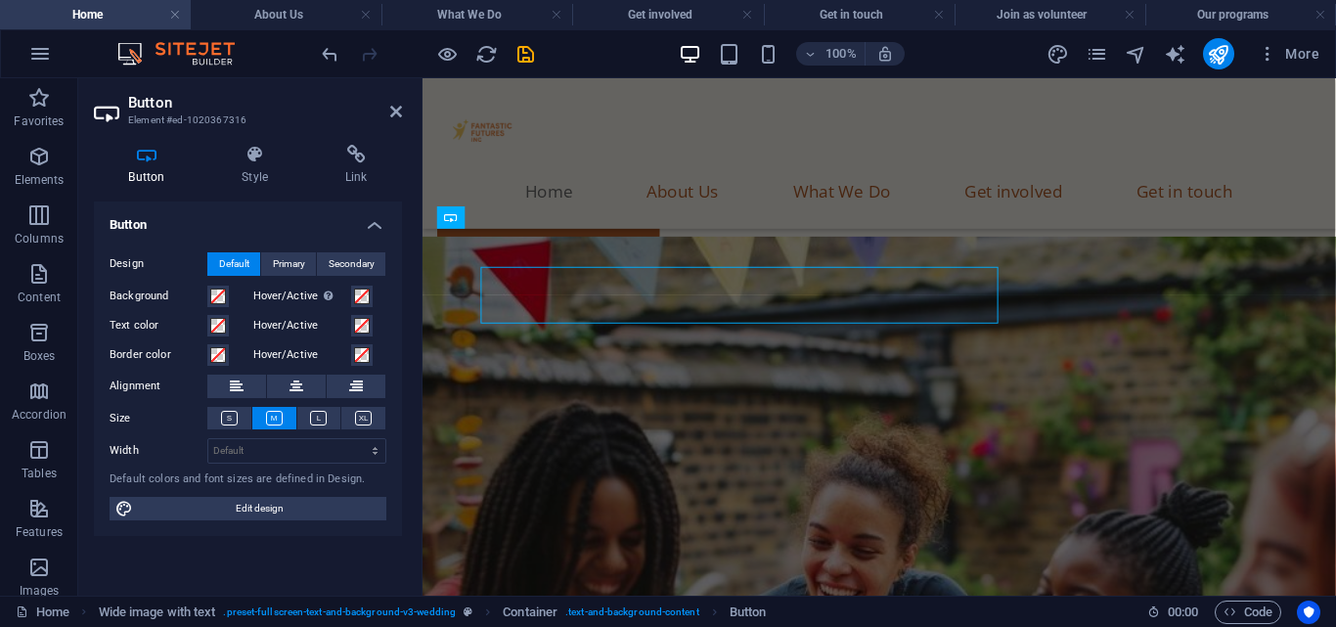
scroll to position [334, 0]
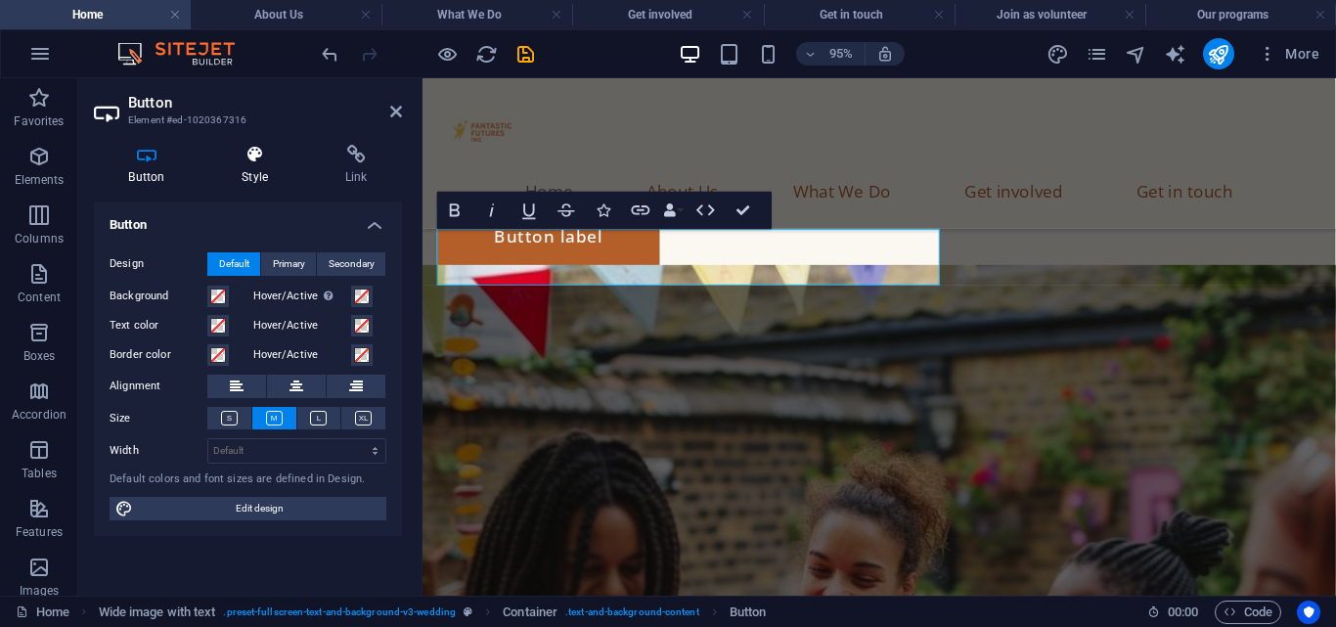
click at [254, 170] on h4 "Style" at bounding box center [259, 165] width 104 height 41
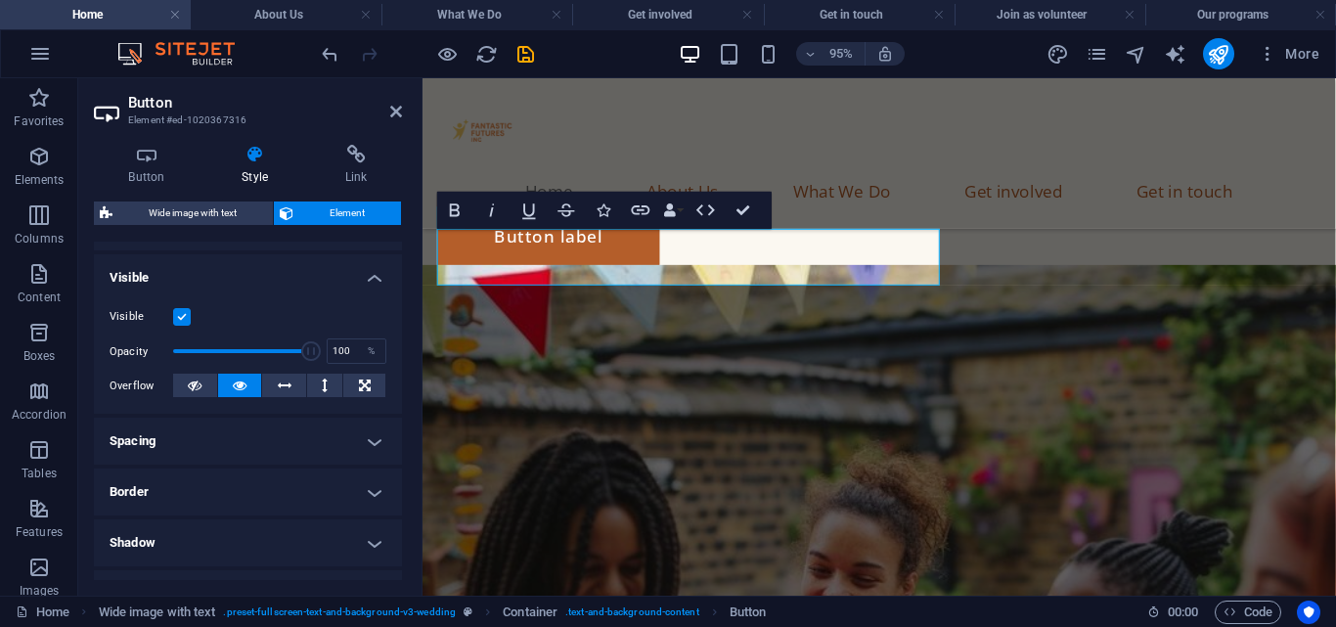
scroll to position [204, 0]
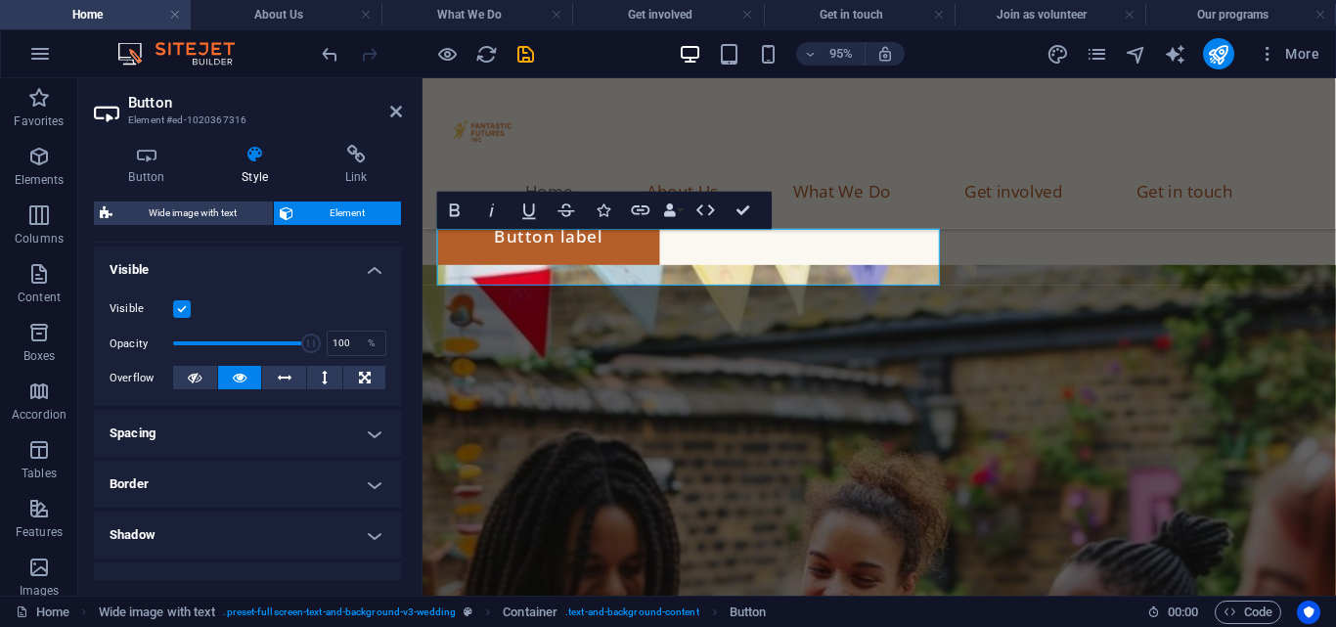
click at [364, 489] on h4 "Border" at bounding box center [248, 484] width 308 height 47
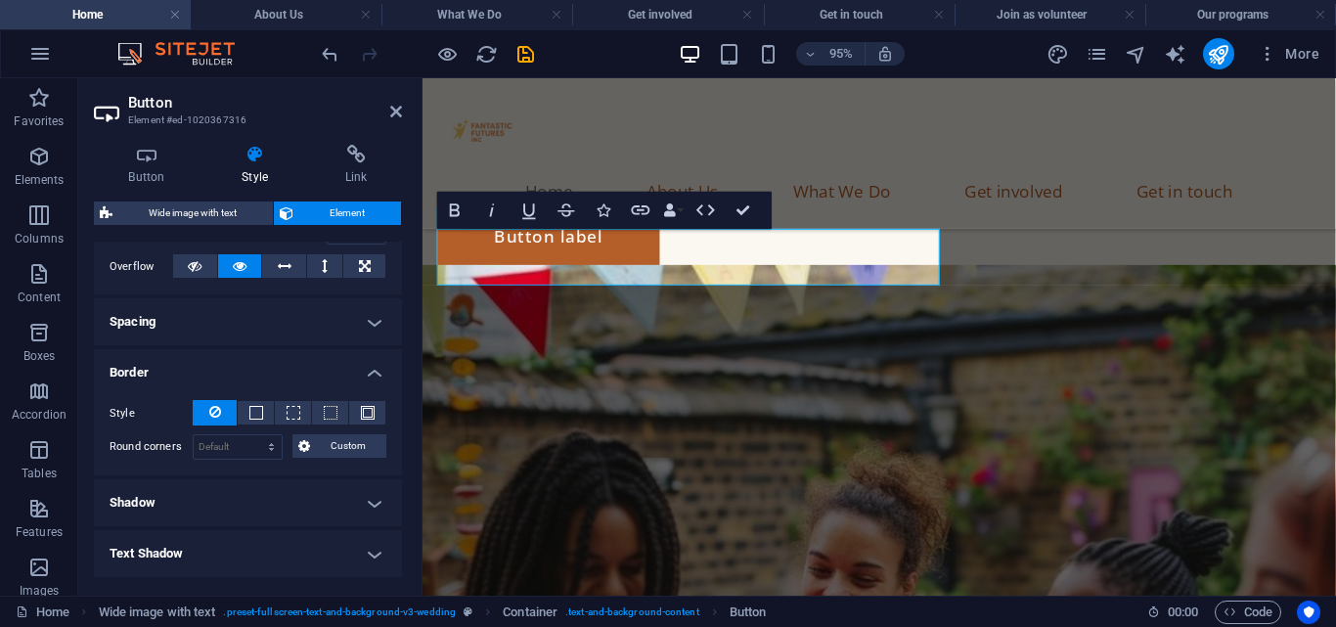
scroll to position [332, 0]
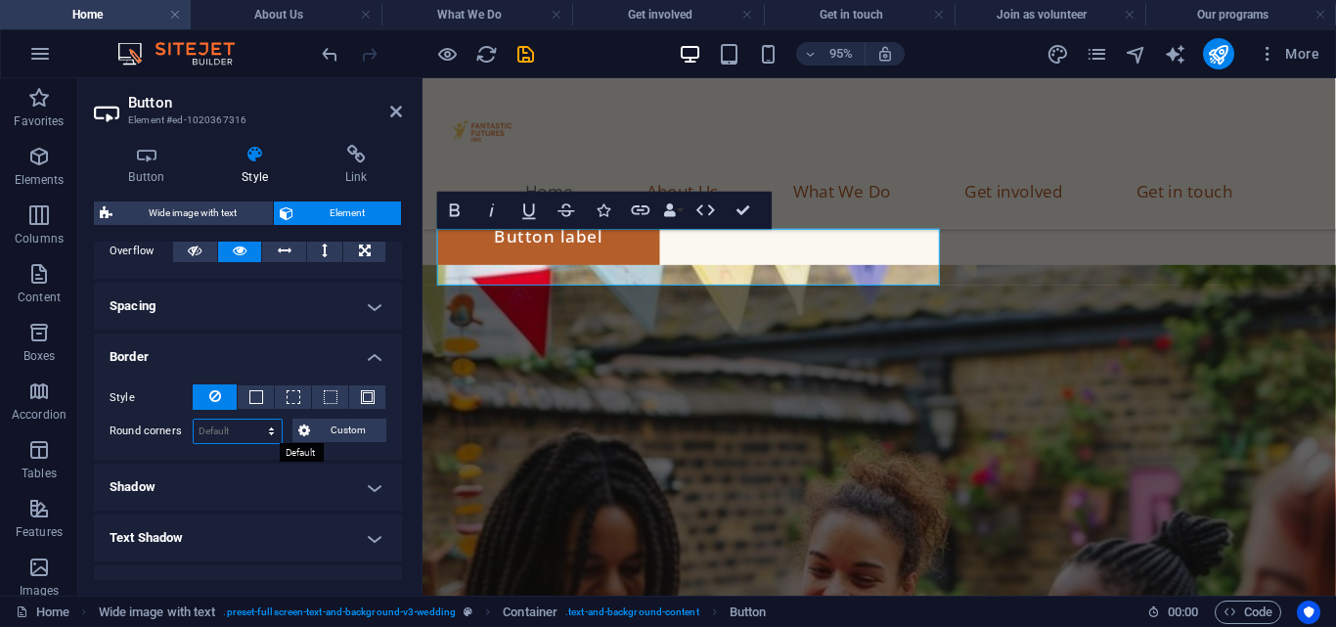
click at [264, 427] on select "Default px rem % vh vw Custom" at bounding box center [238, 431] width 88 height 23
click at [291, 397] on span at bounding box center [294, 397] width 14 height 14
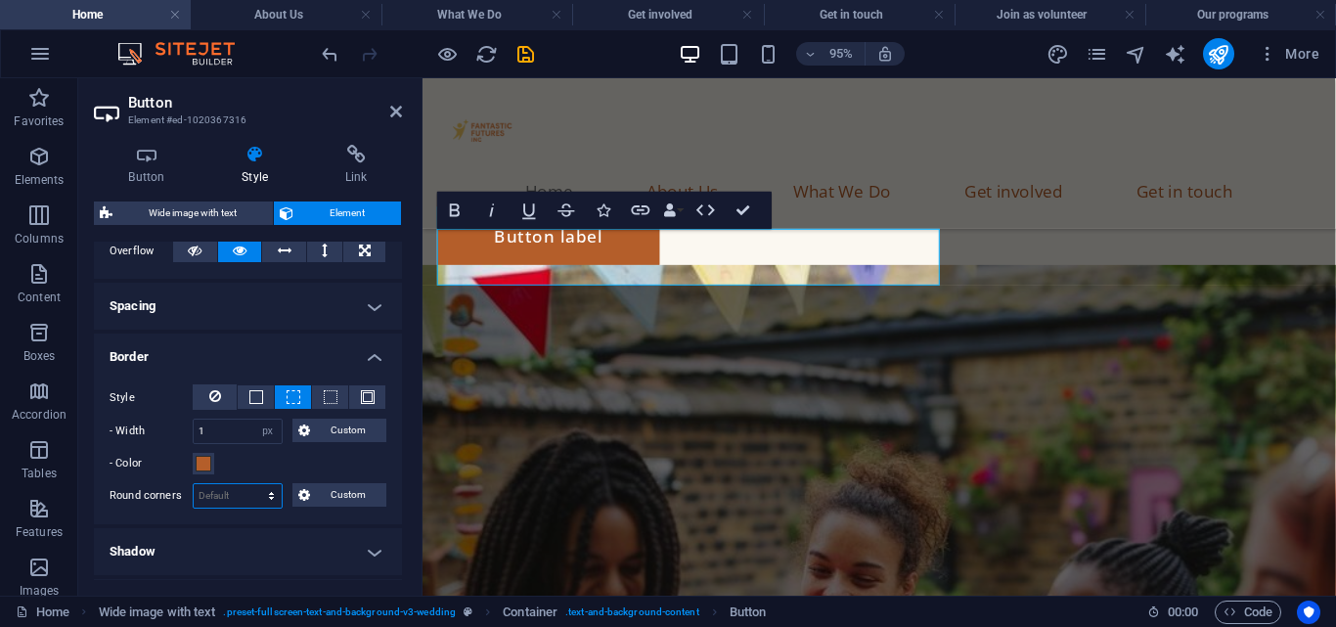
click at [257, 487] on select "Default px rem % vh vw Custom" at bounding box center [238, 495] width 88 height 23
select select "px"
click at [251, 484] on select "Default px rem % vh vw Custom" at bounding box center [238, 495] width 88 height 23
type input "8"
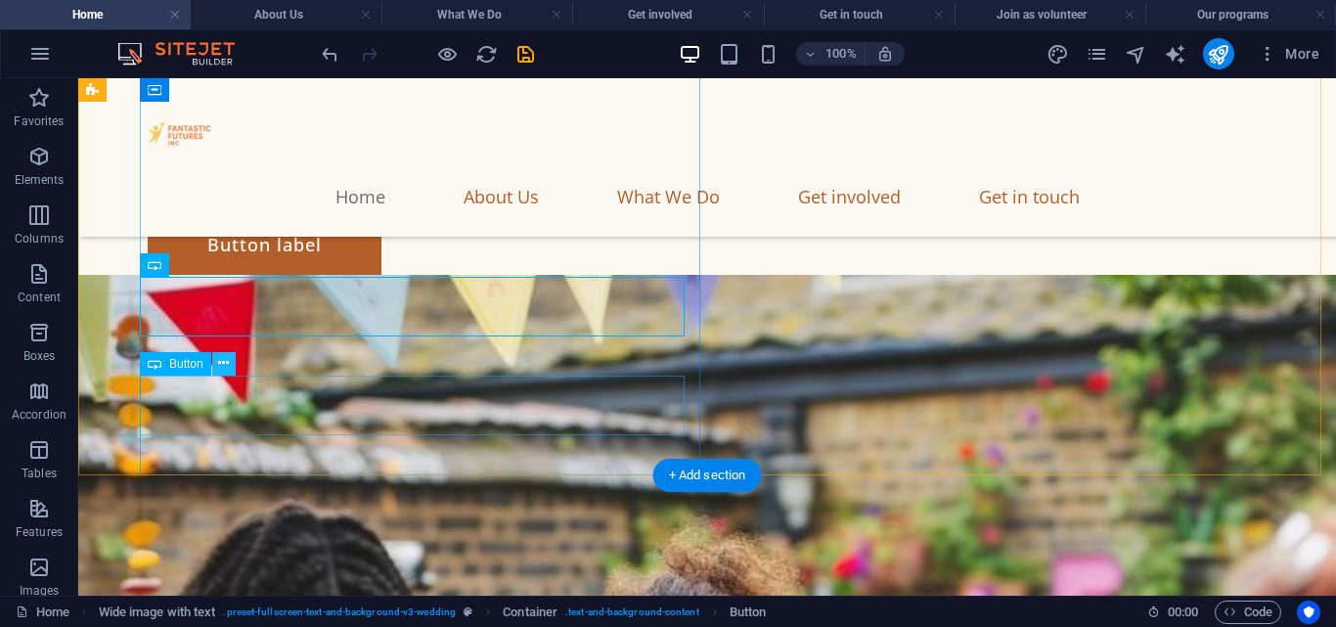
click at [222, 362] on icon at bounding box center [223, 363] width 11 height 21
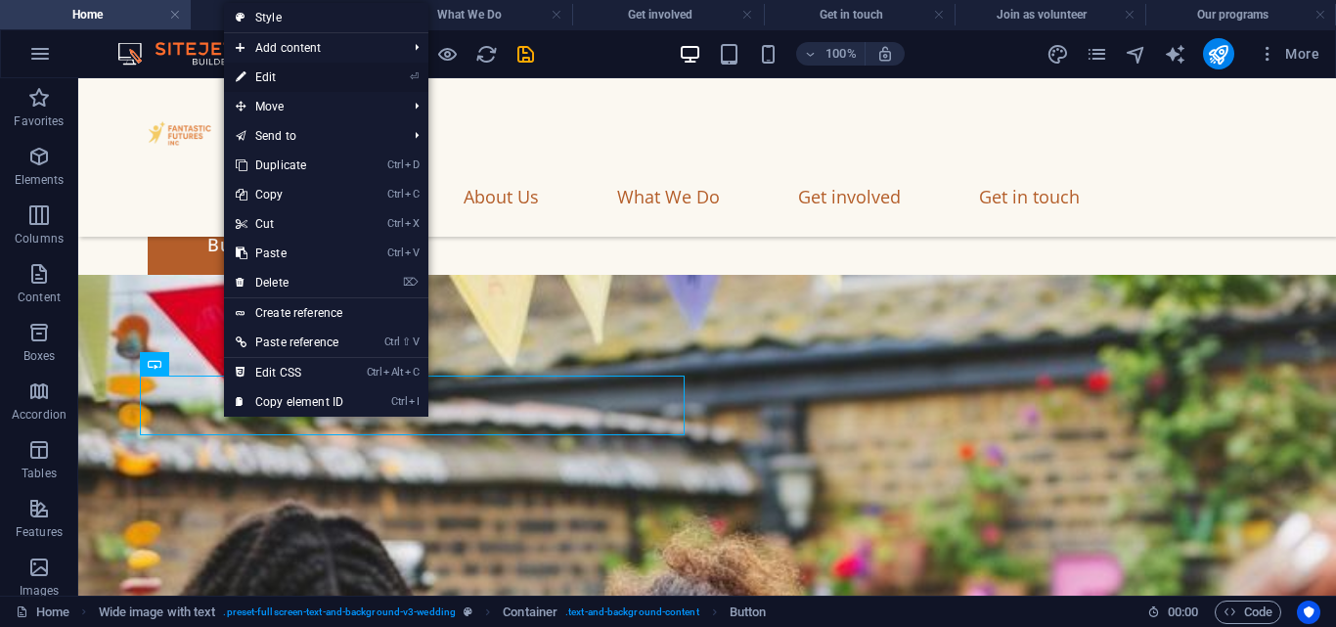
click at [273, 72] on link "⏎ Edit" at bounding box center [289, 77] width 131 height 29
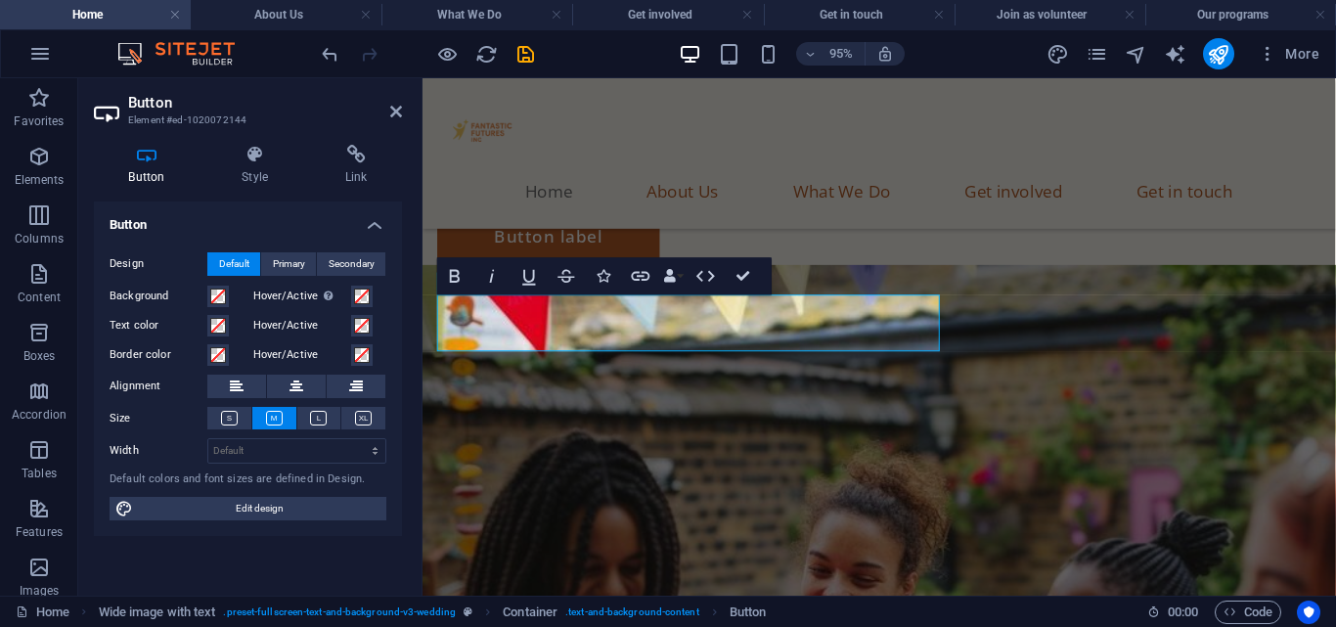
scroll to position [364, 0]
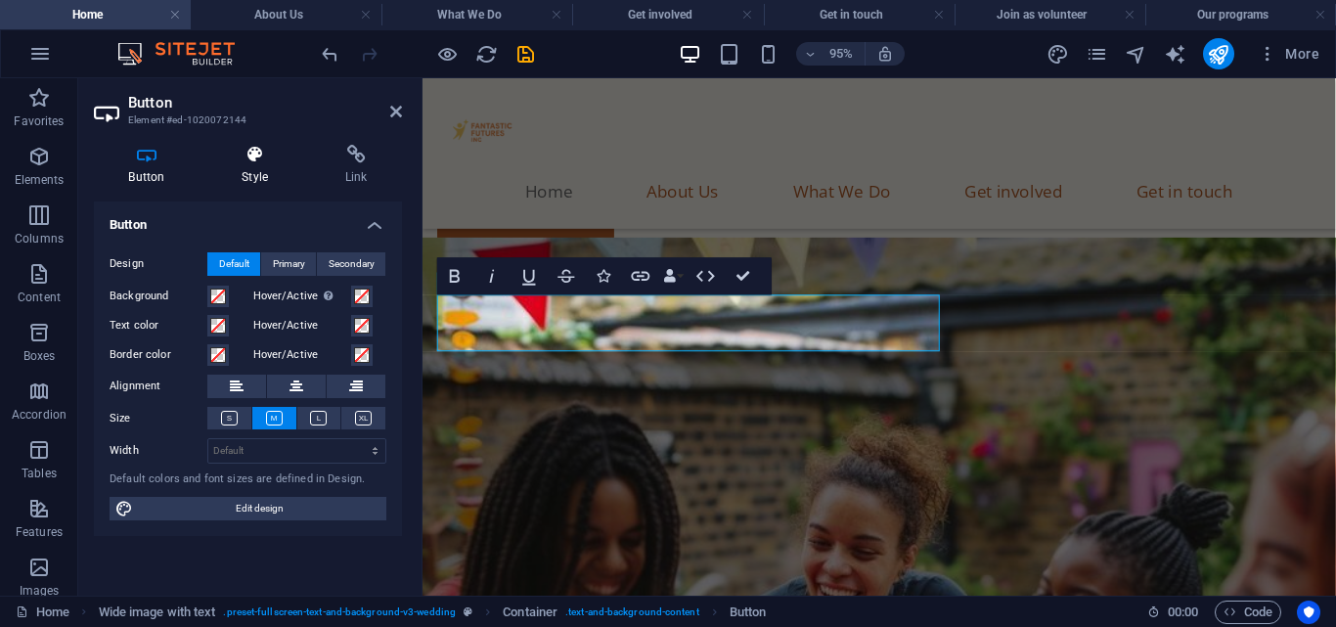
click at [246, 163] on icon at bounding box center [255, 155] width 96 height 20
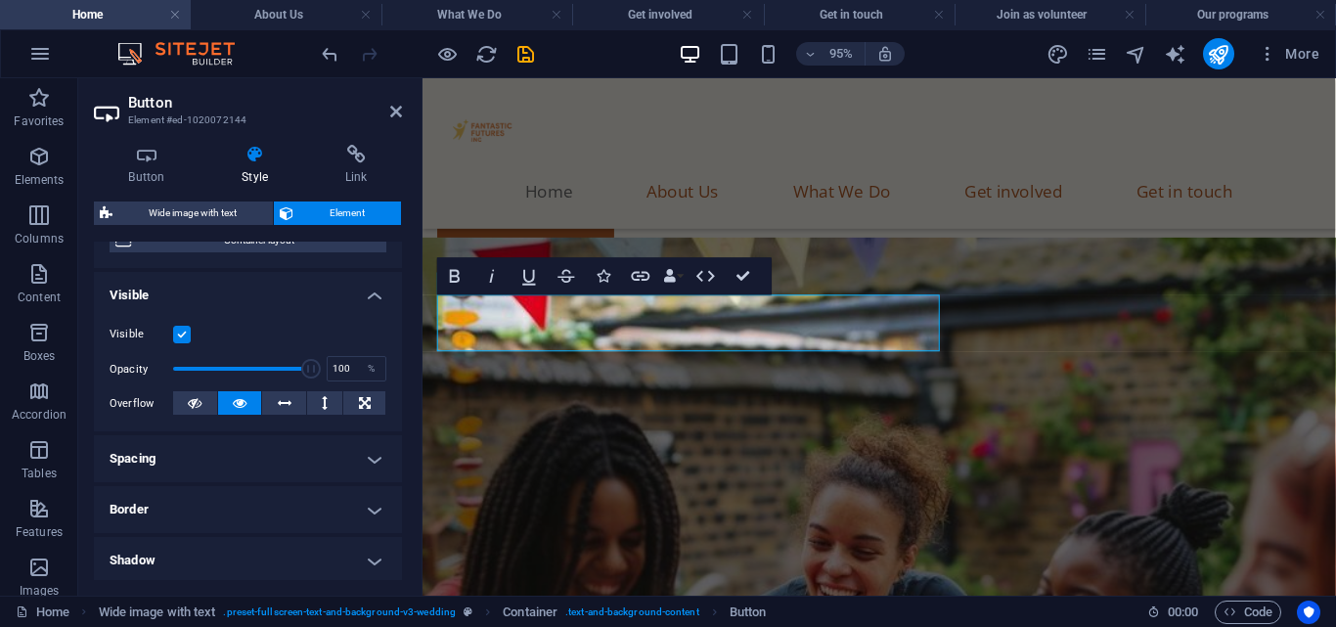
scroll to position [184, 0]
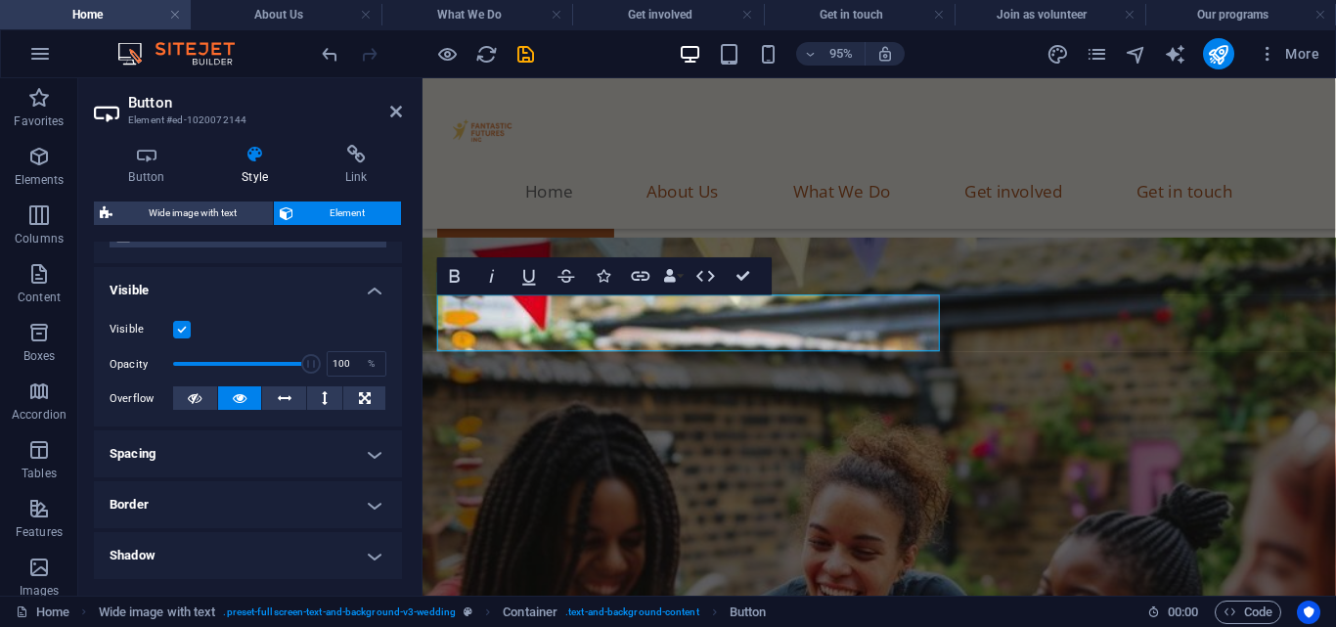
click at [254, 498] on h4 "Border" at bounding box center [248, 504] width 308 height 47
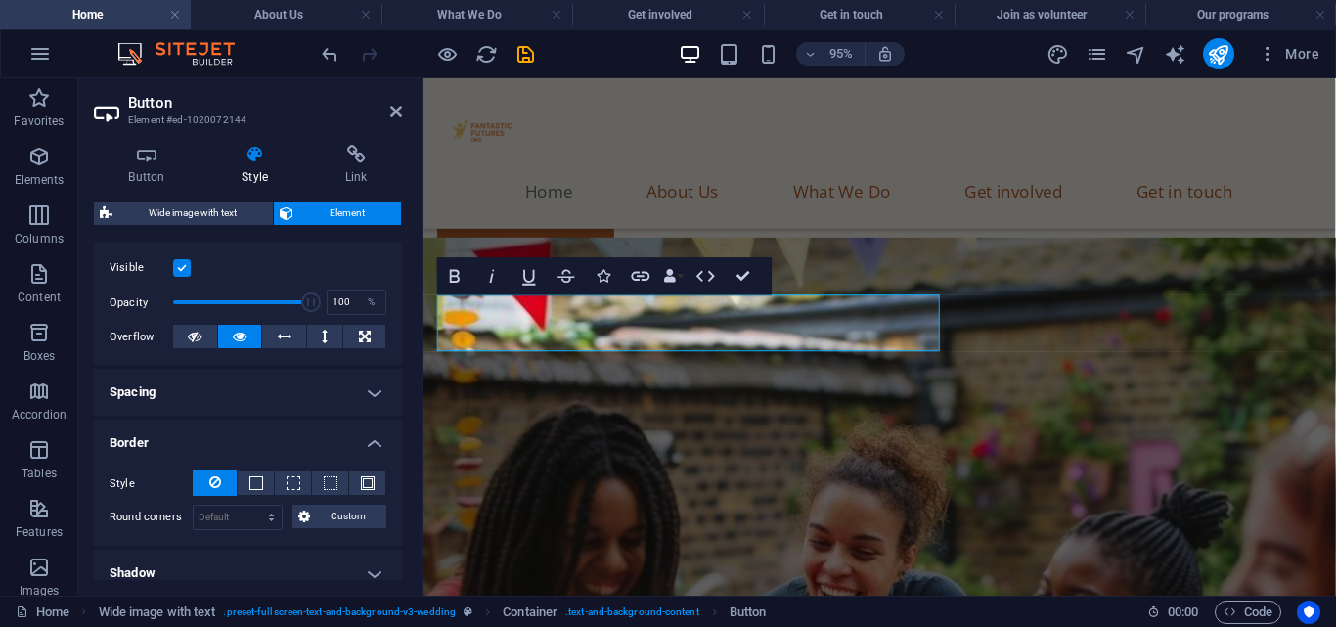
scroll to position [267, 0]
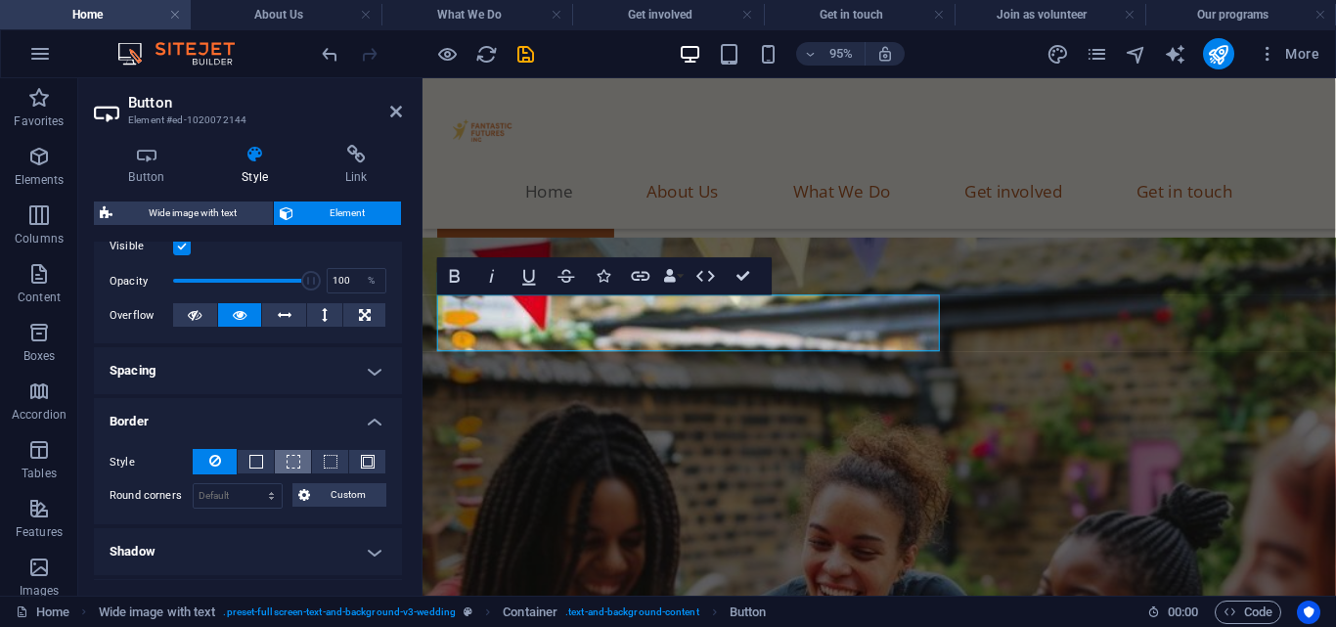
click at [296, 456] on span at bounding box center [294, 462] width 14 height 14
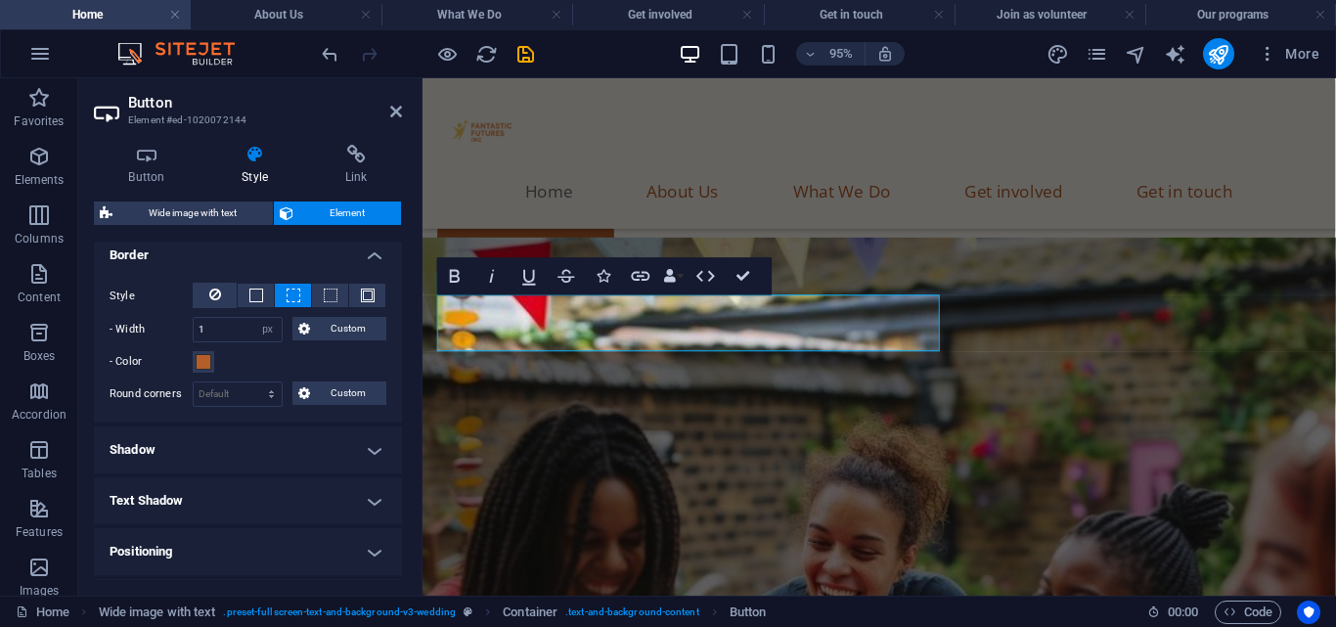
scroll to position [436, 0]
click at [266, 388] on select "Default px rem % vh vw Custom" at bounding box center [238, 390] width 88 height 23
select select "px"
click at [251, 379] on select "Default px rem % vh vw Custom" at bounding box center [238, 390] width 88 height 23
type input "8"
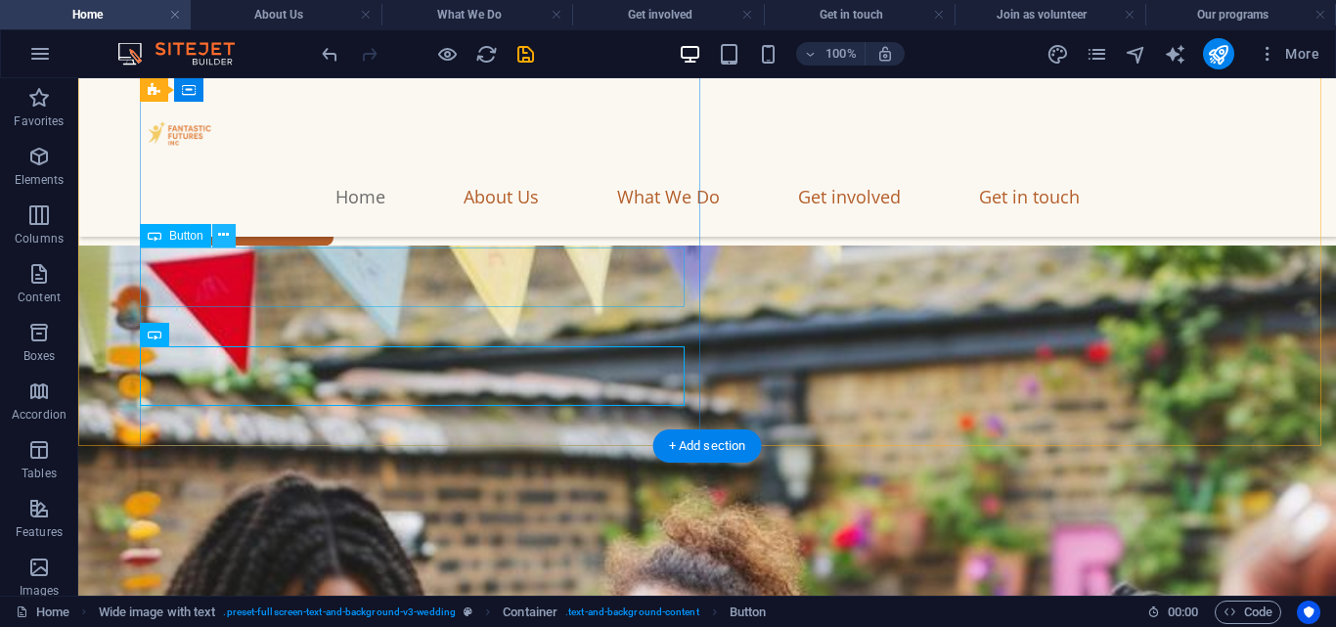
click at [225, 234] on icon at bounding box center [223, 235] width 11 height 21
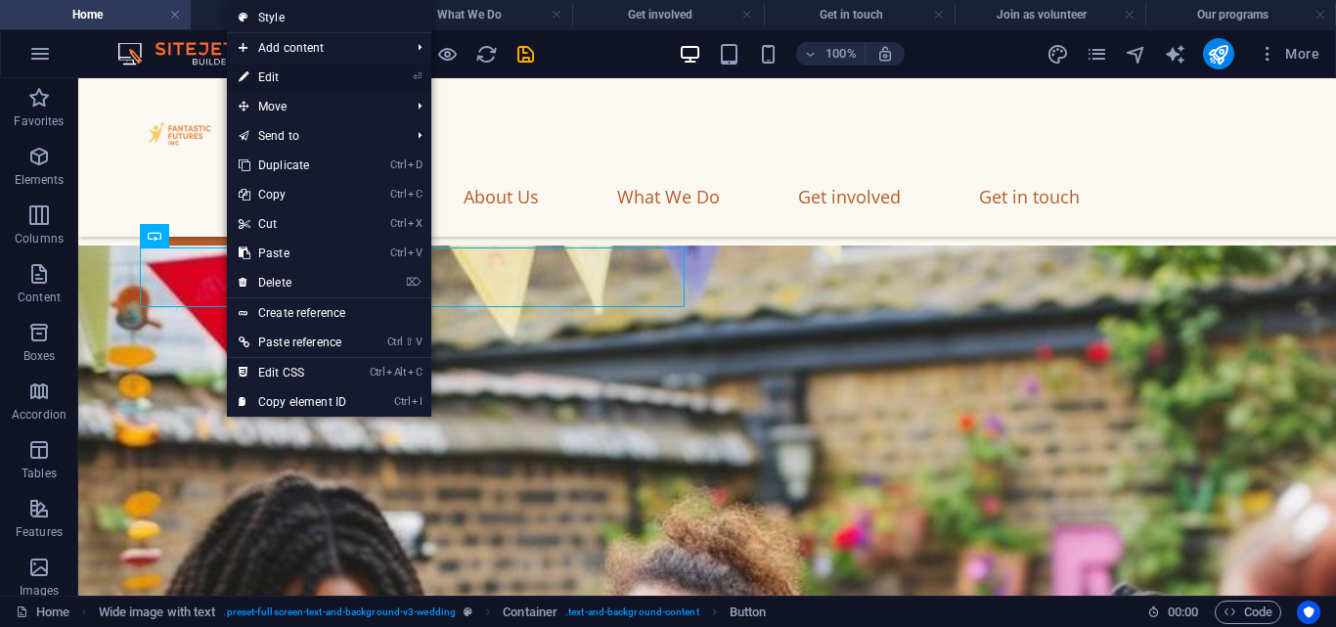
click at [284, 82] on link "⏎ Edit" at bounding box center [292, 77] width 131 height 29
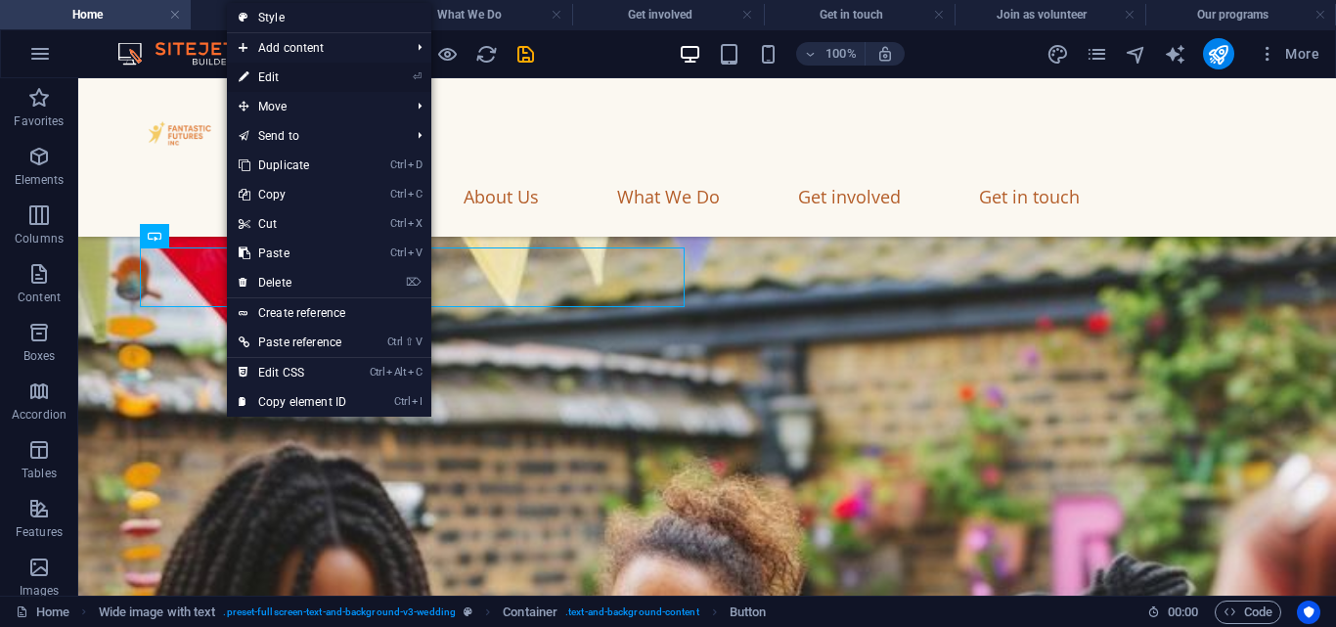
select select "px"
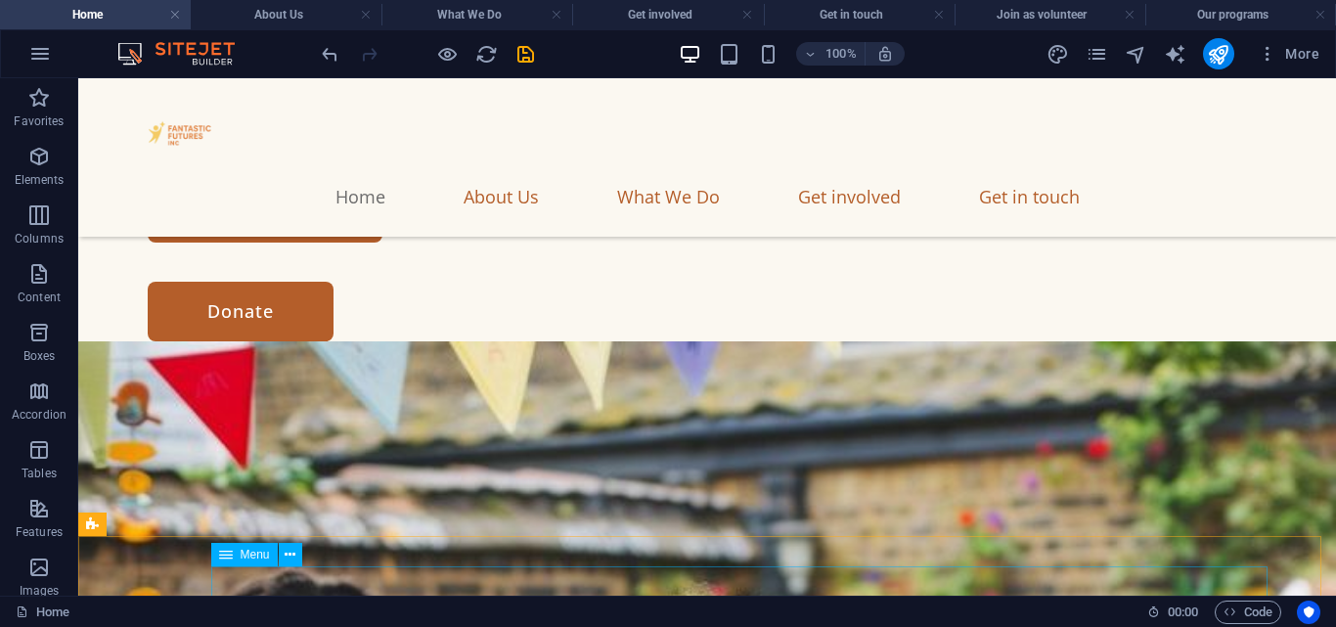
scroll to position [0, 0]
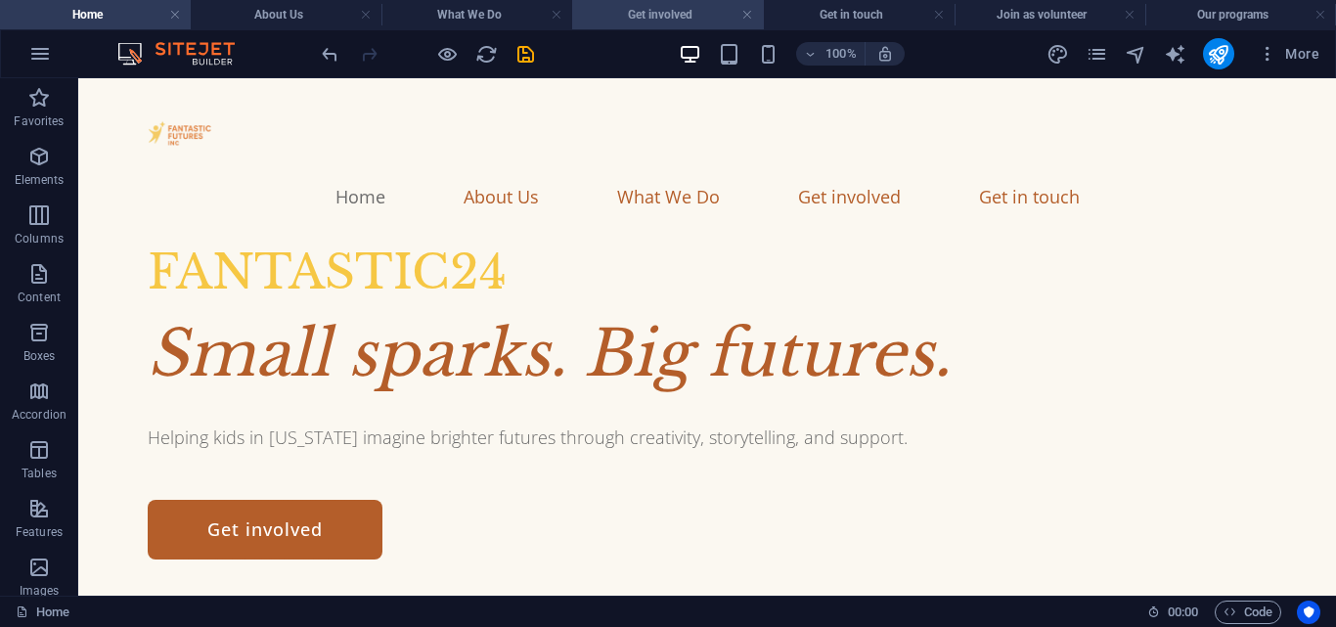
click at [691, 7] on h4 "Get involved" at bounding box center [667, 15] width 191 height 22
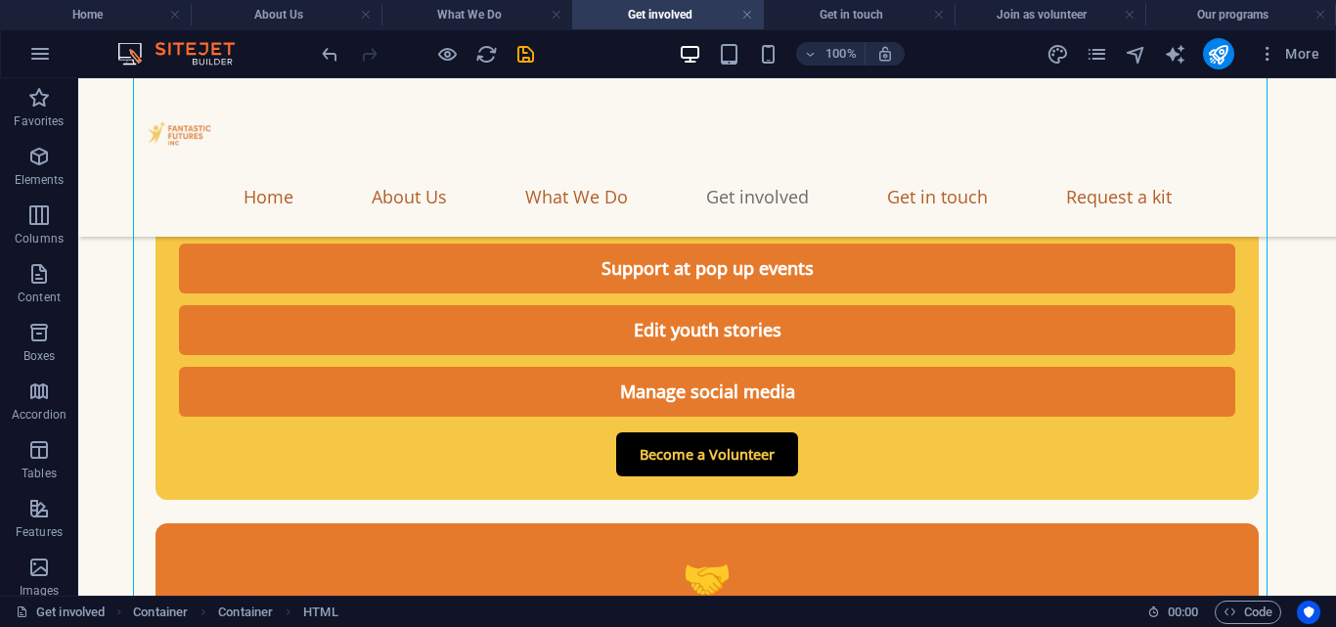
scroll to position [450, 0]
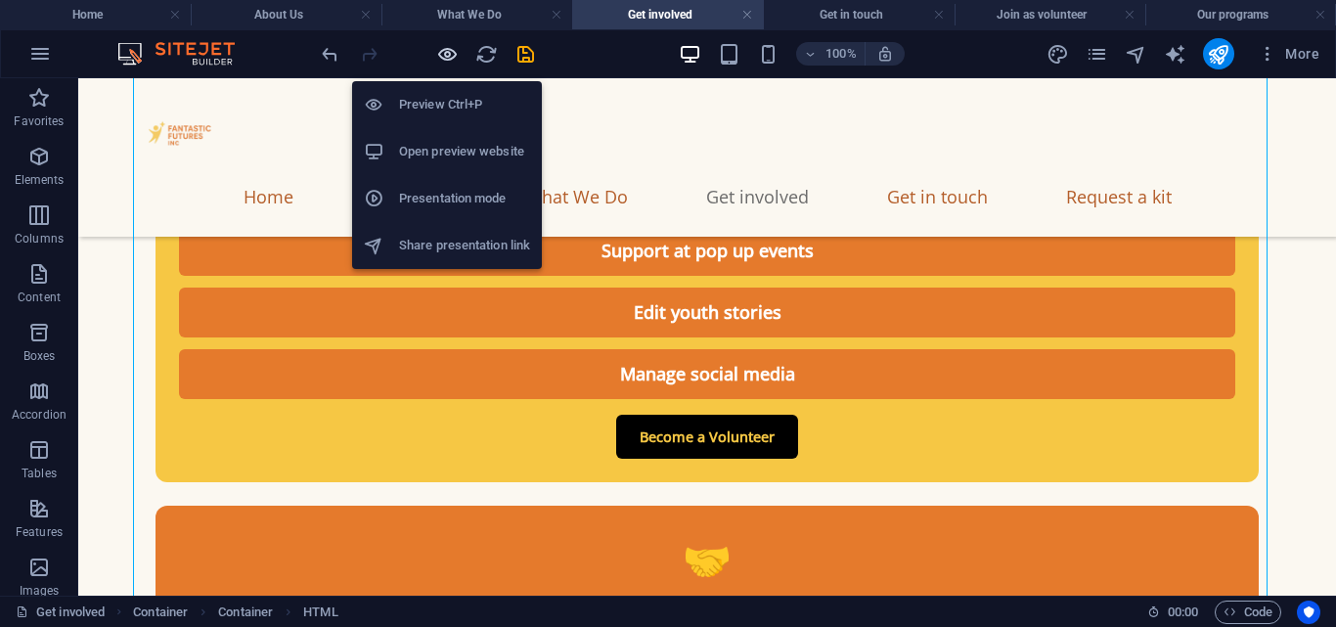
click at [456, 51] on icon "button" at bounding box center [447, 54] width 22 height 22
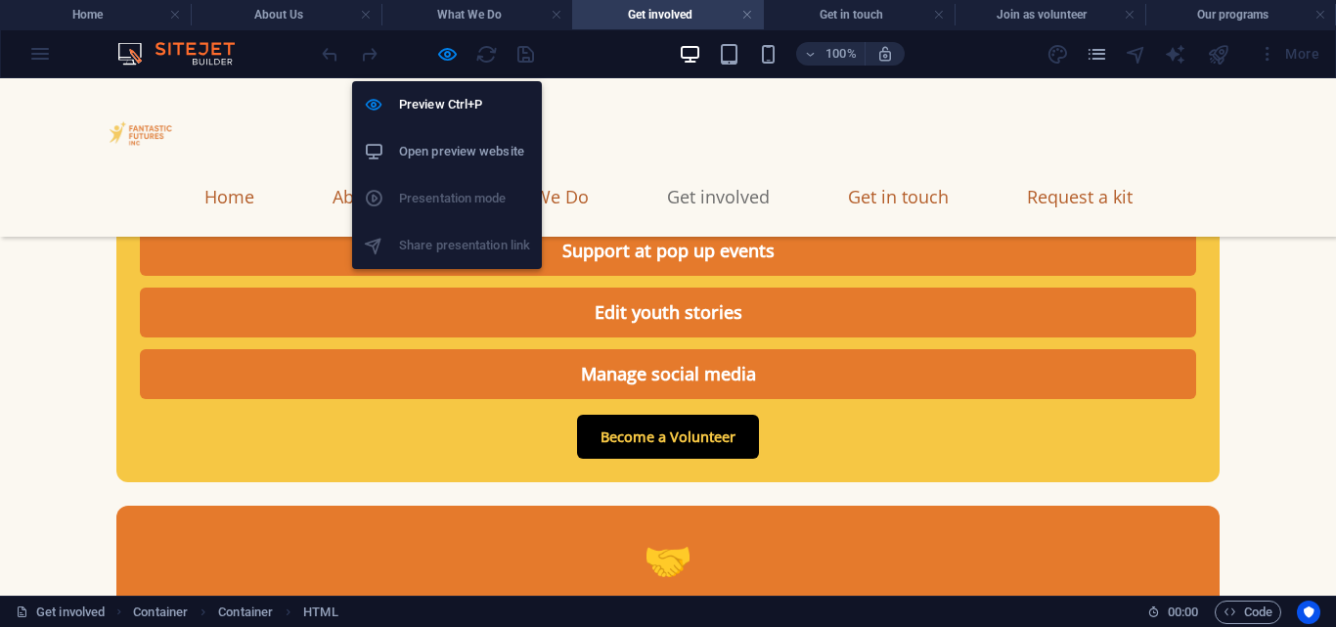
click at [696, 415] on link "Become a Volunteer" at bounding box center [668, 437] width 182 height 45
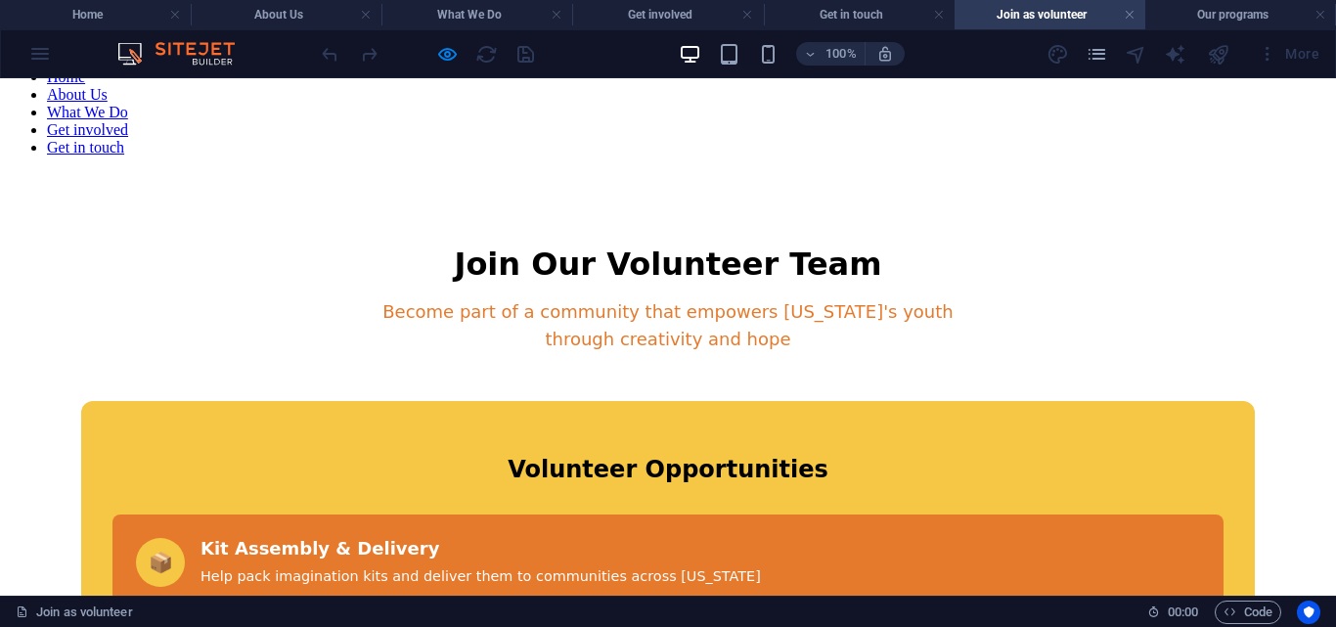
scroll to position [0, 0]
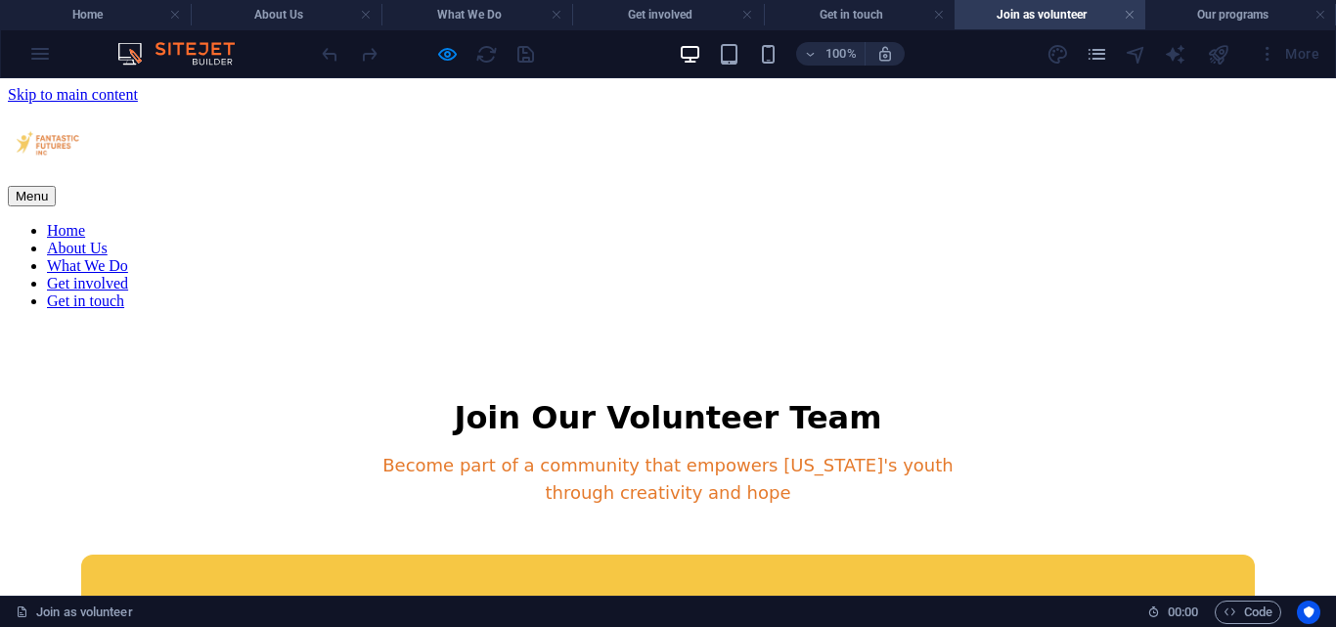
click at [128, 275] on link "Get involved" at bounding box center [87, 283] width 81 height 17
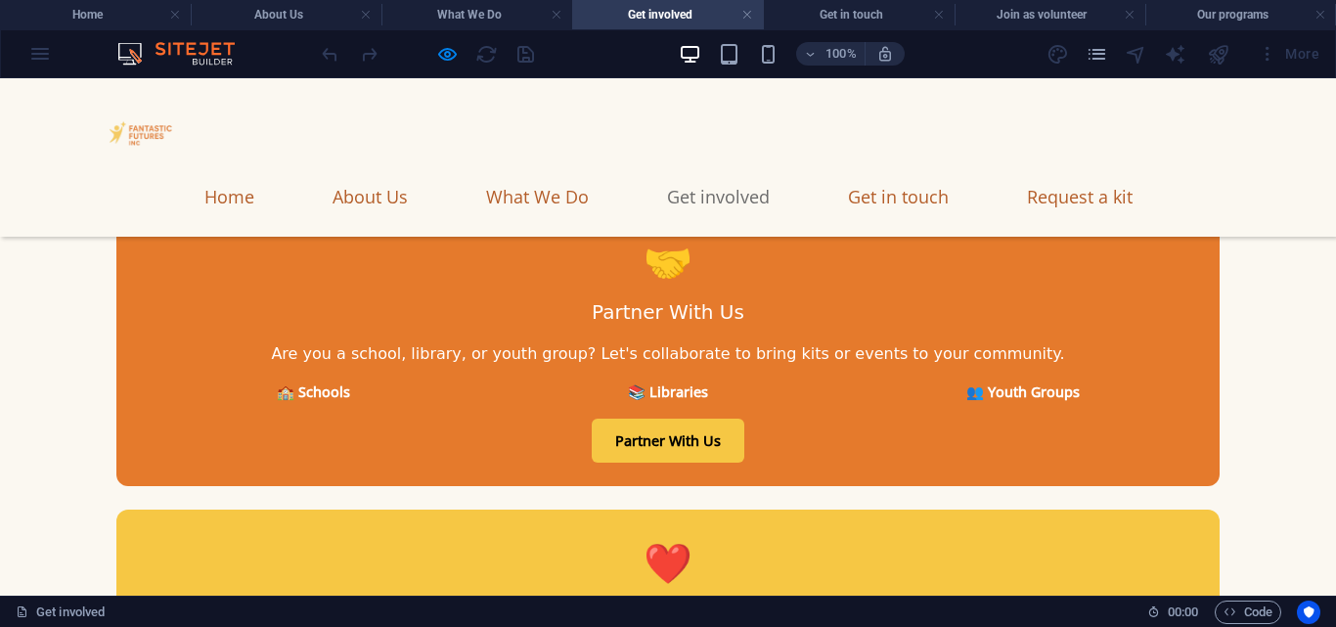
scroll to position [749, 0]
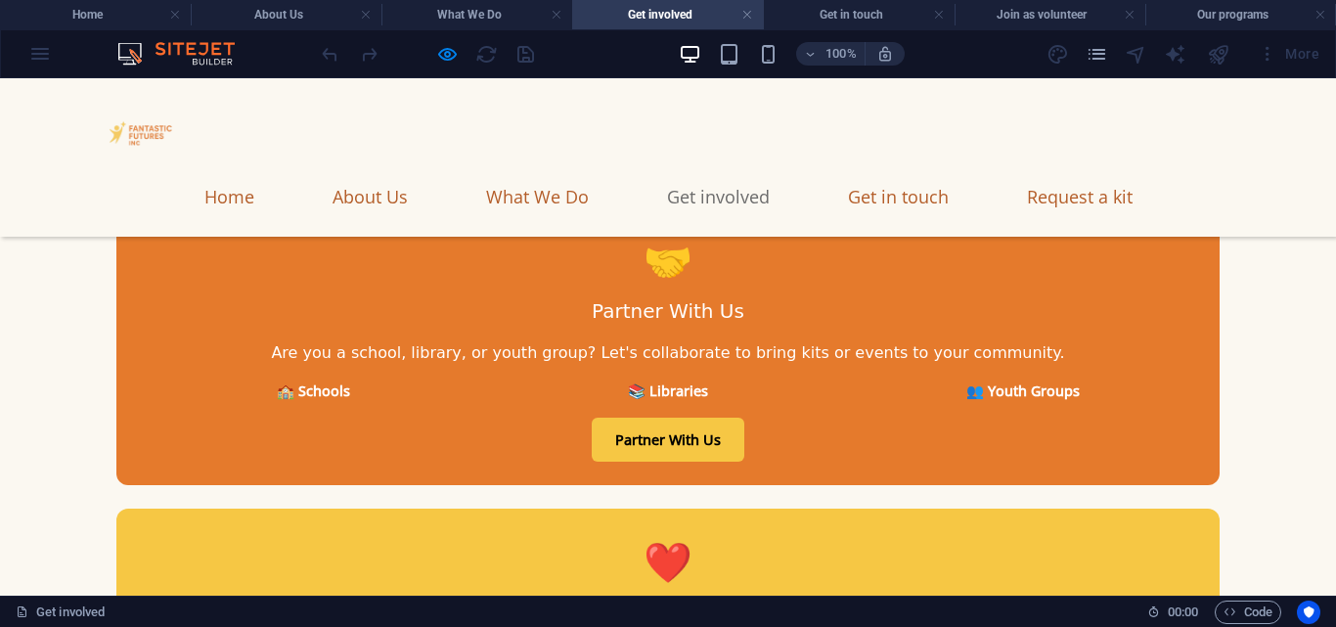
click at [697, 418] on link "Partner With Us" at bounding box center [668, 440] width 153 height 45
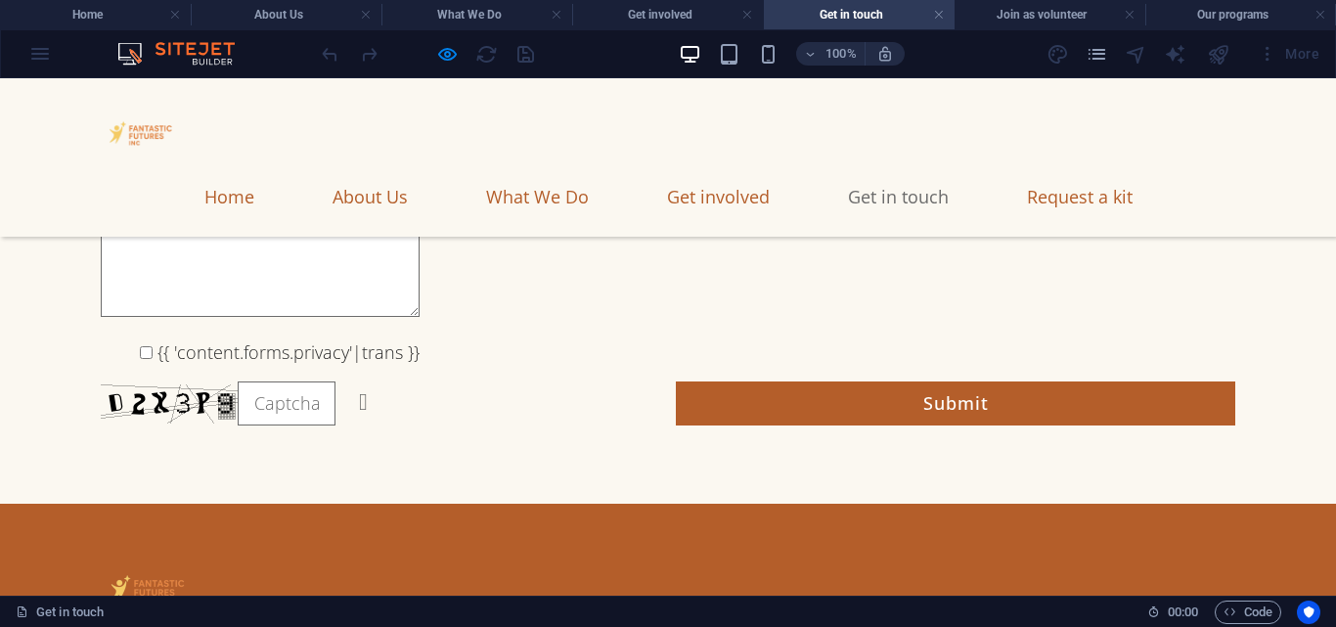
scroll to position [0, 0]
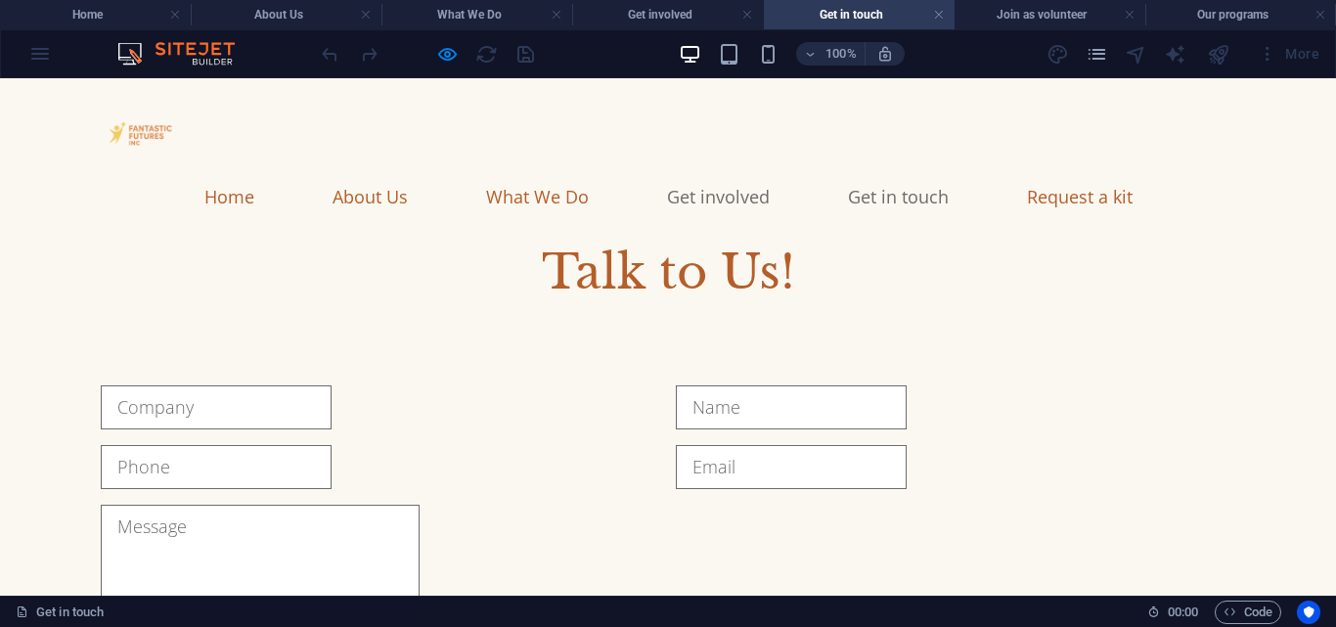
click at [762, 172] on link "Get involved" at bounding box center [718, 196] width 103 height 49
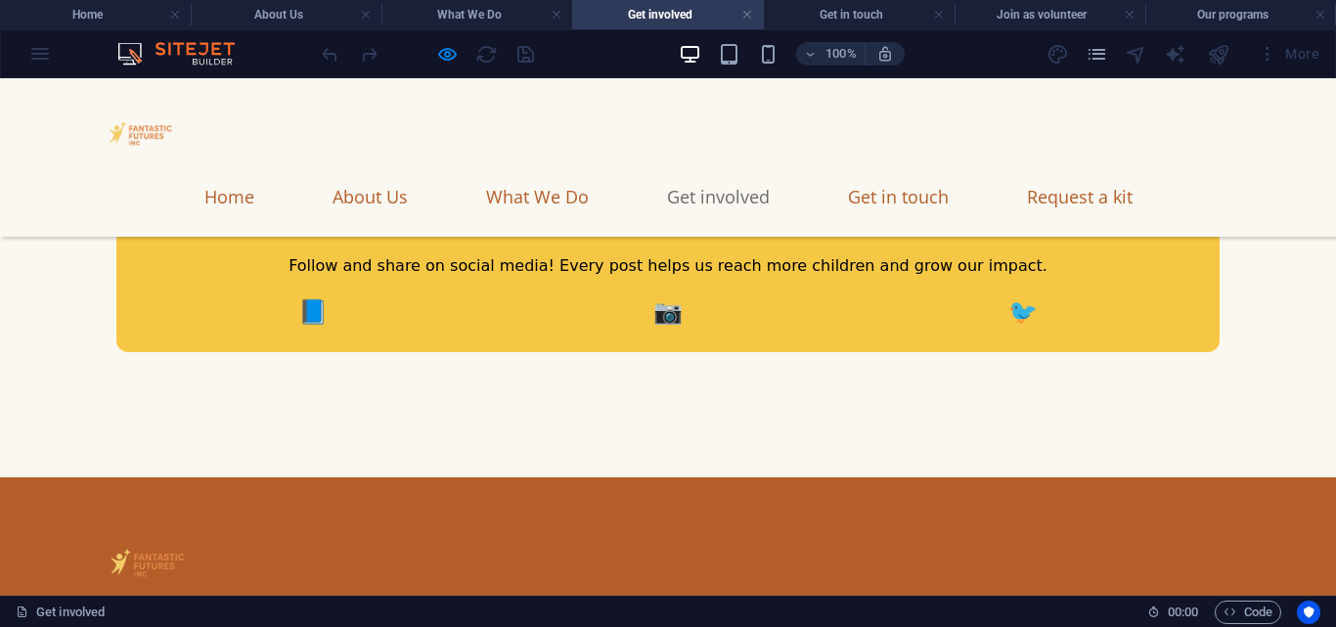
scroll to position [1145, 0]
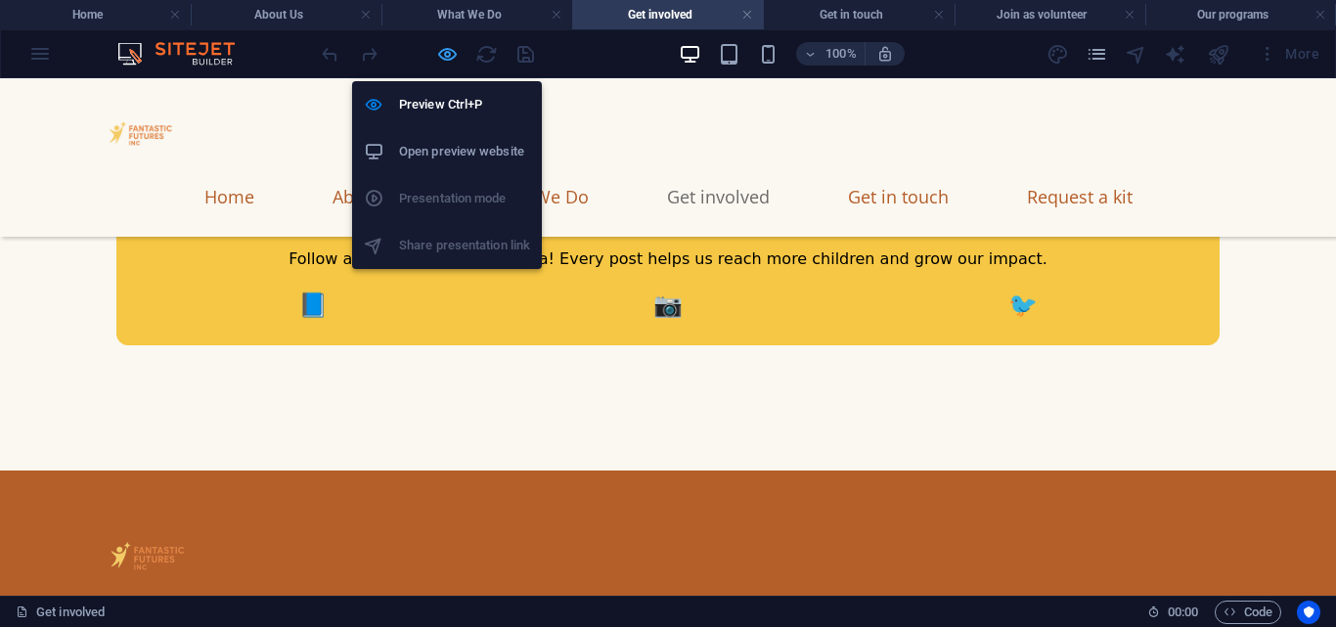
click at [446, 54] on icon "button" at bounding box center [447, 54] width 22 height 22
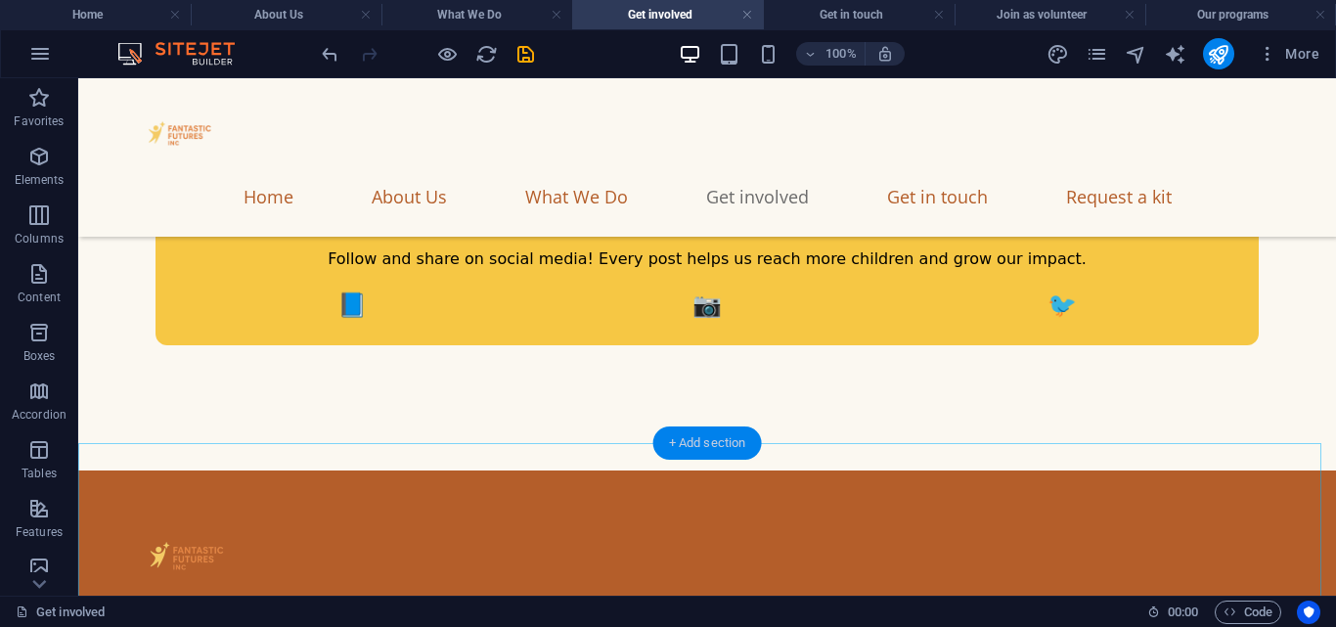
click at [739, 441] on div "+ Add section" at bounding box center [707, 442] width 109 height 33
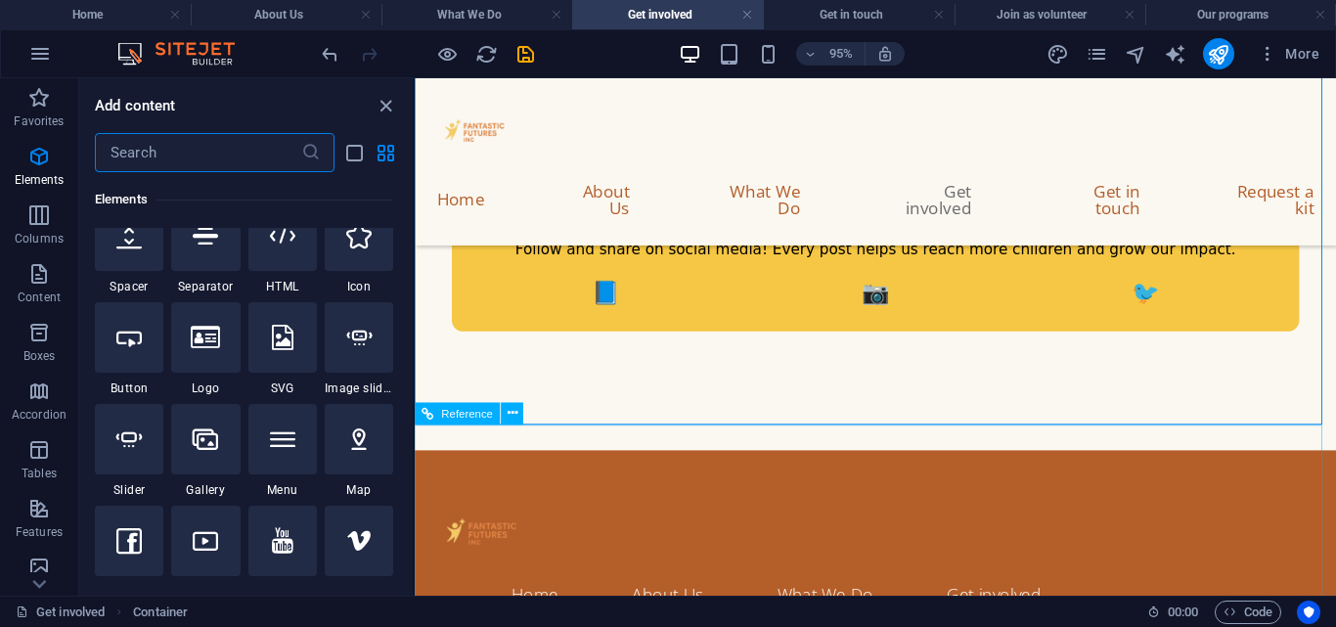
scroll to position [3422, 0]
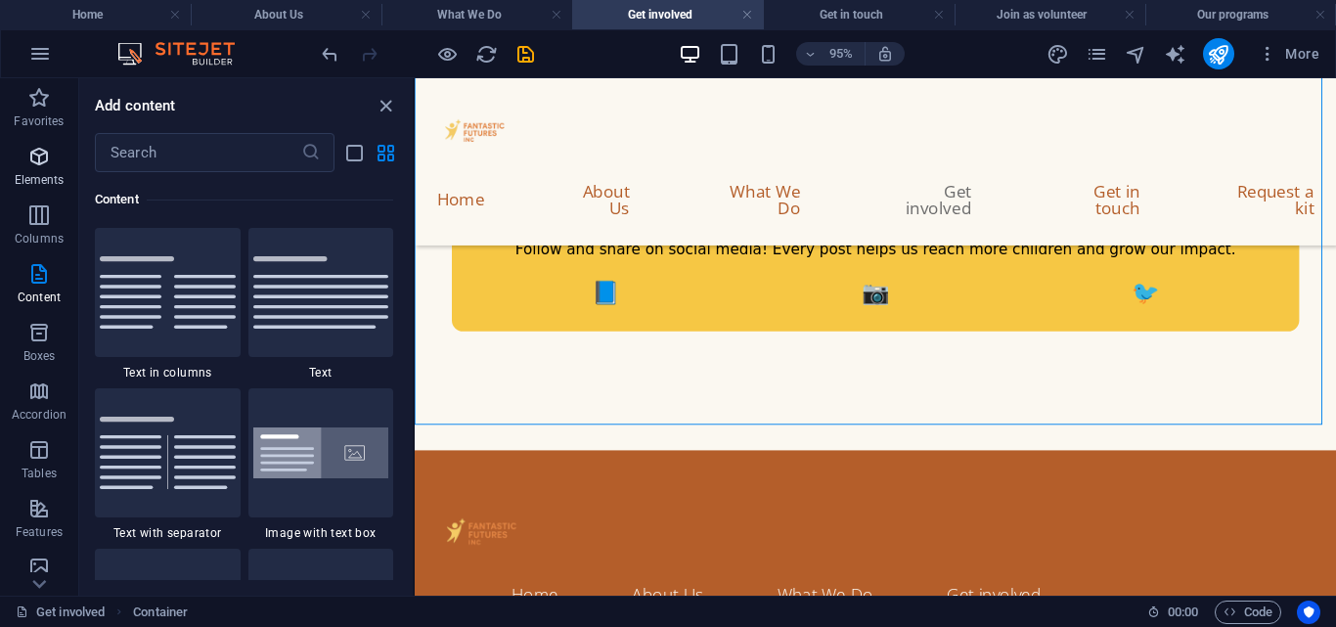
click at [37, 166] on icon "button" at bounding box center [38, 156] width 23 height 23
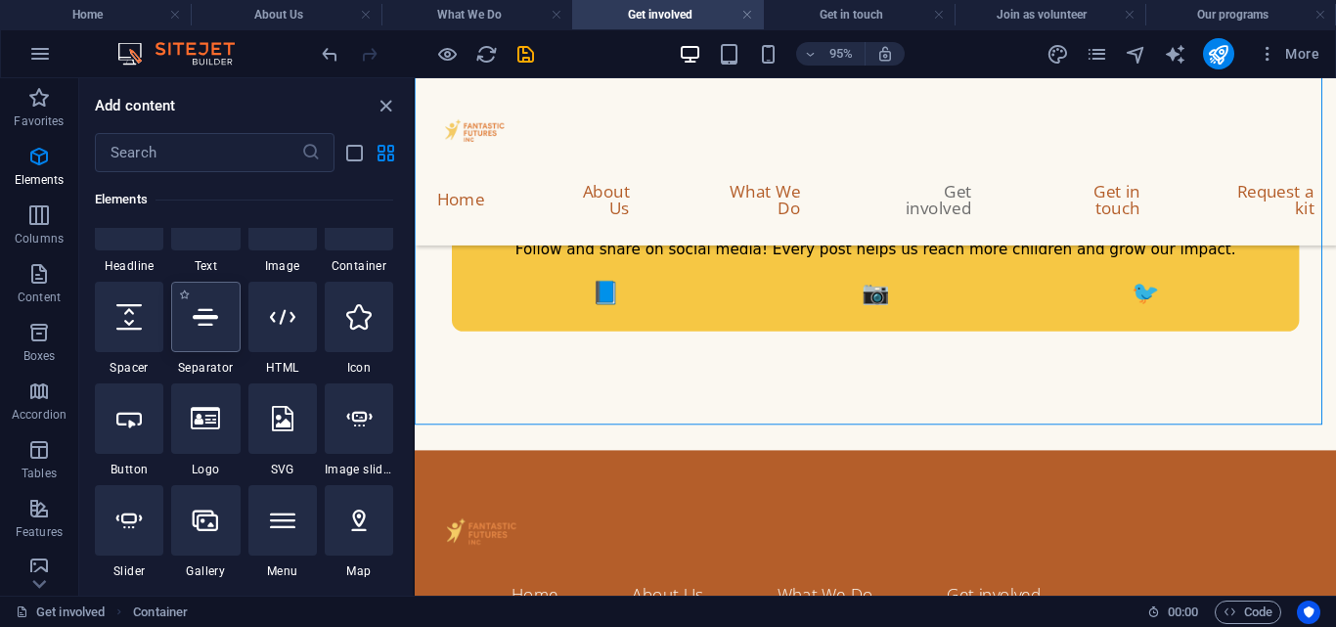
scroll to position [287, 0]
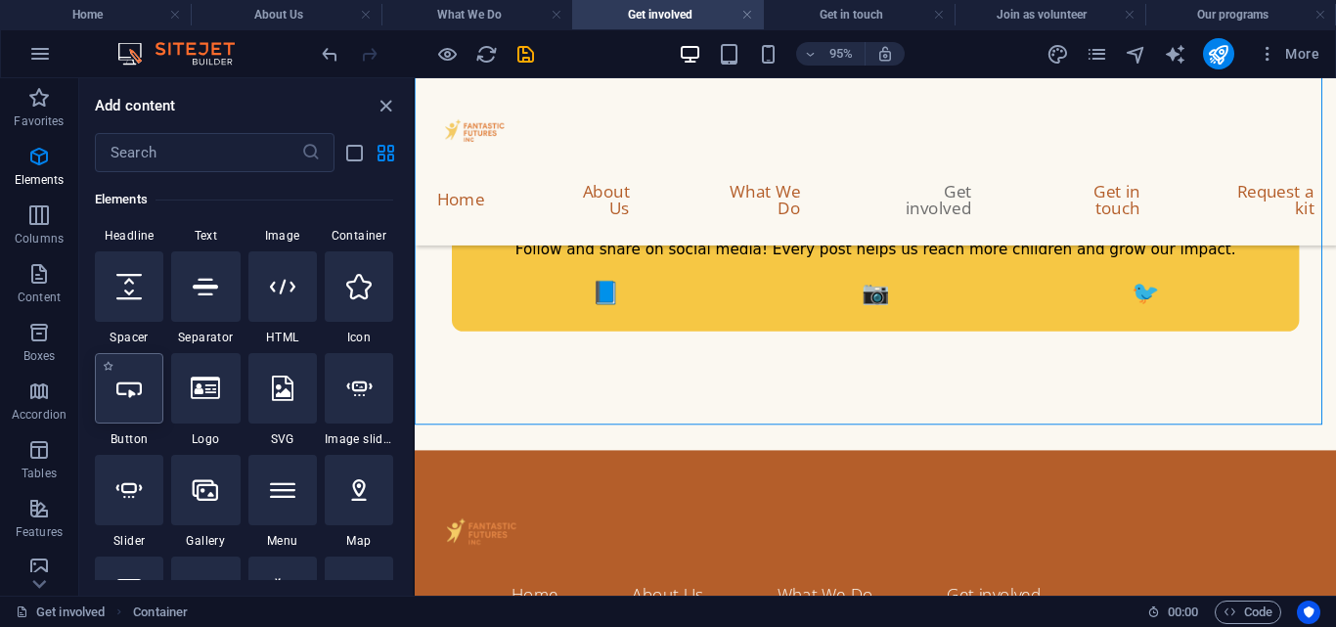
click at [110, 379] on div at bounding box center [129, 388] width 68 height 70
click at [128, 414] on div at bounding box center [129, 388] width 68 height 70
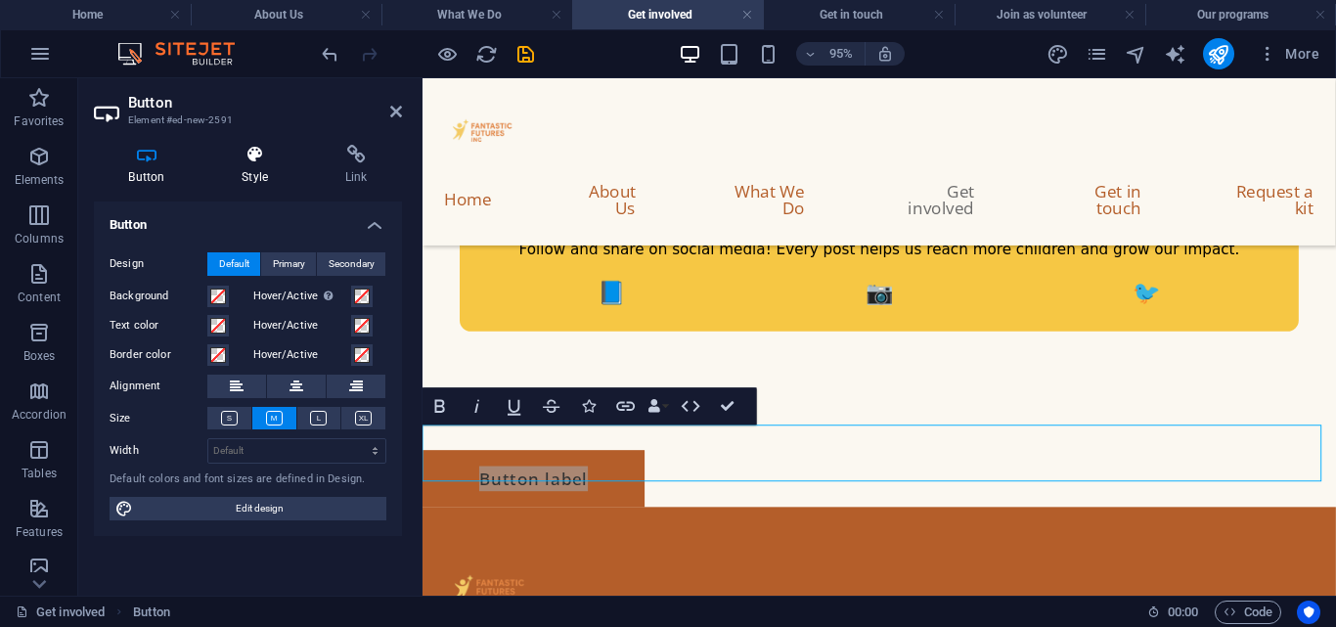
click at [251, 148] on icon at bounding box center [255, 155] width 96 height 20
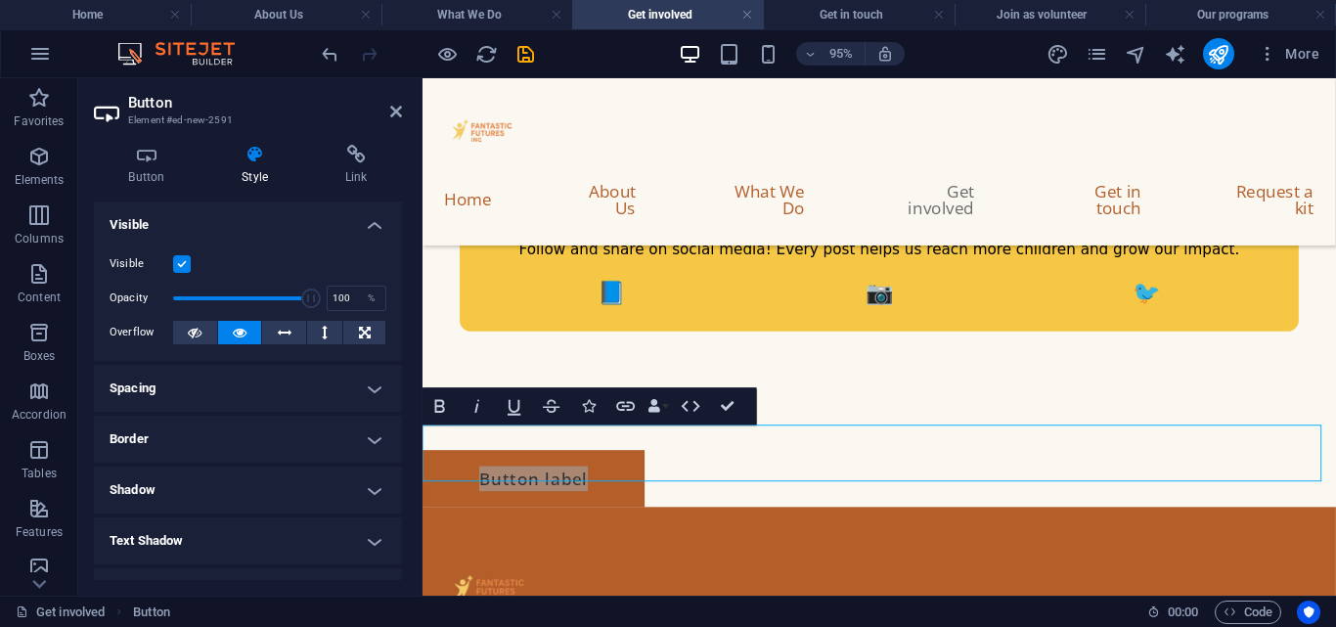
click at [199, 441] on h4 "Border" at bounding box center [248, 439] width 308 height 47
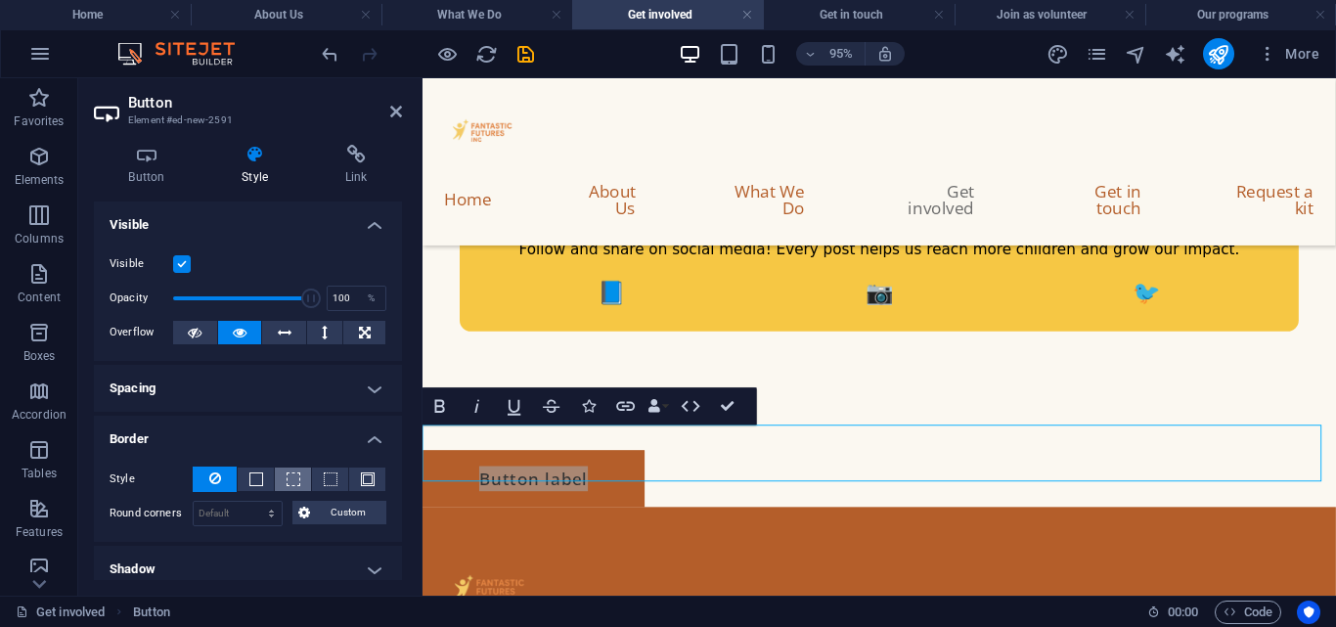
click at [281, 478] on button at bounding box center [293, 478] width 36 height 23
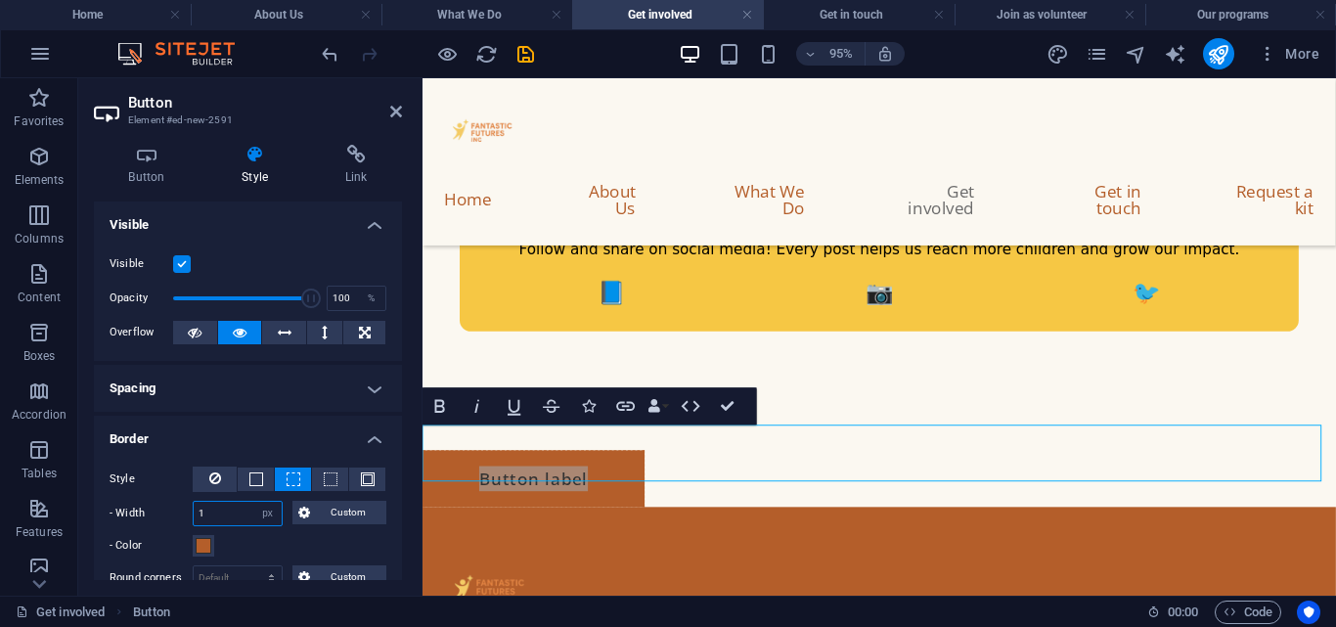
click at [230, 516] on input "1" at bounding box center [238, 513] width 88 height 23
type input "8"
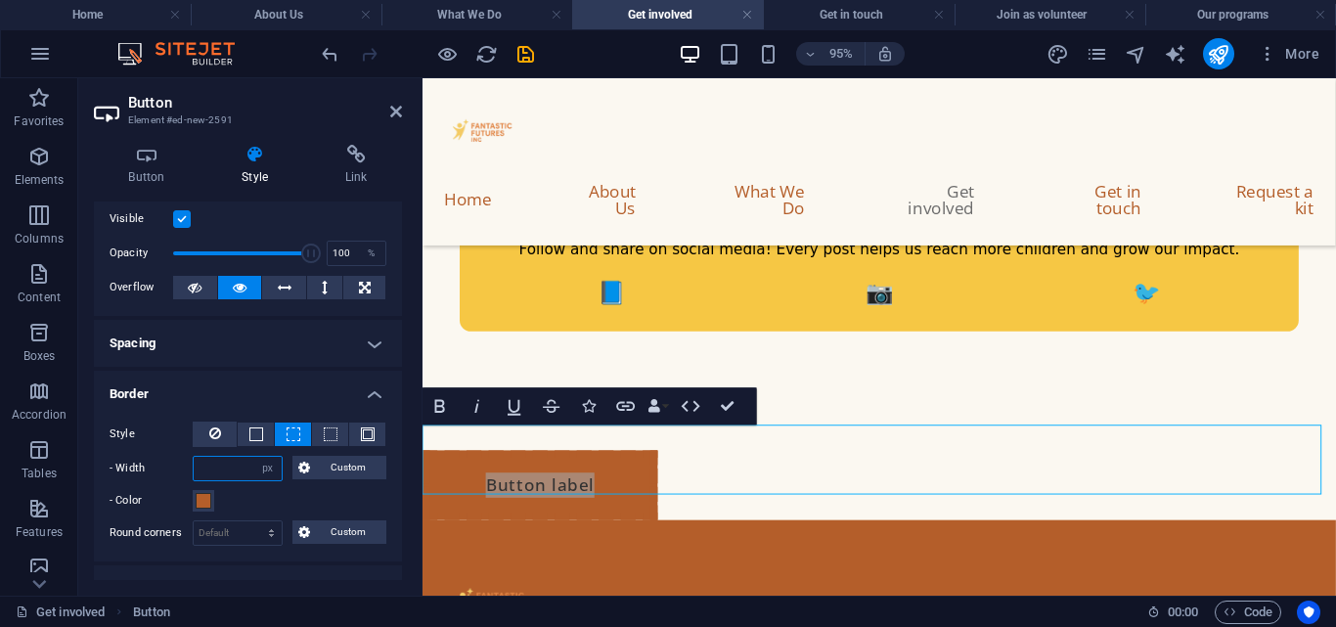
scroll to position [67, 0]
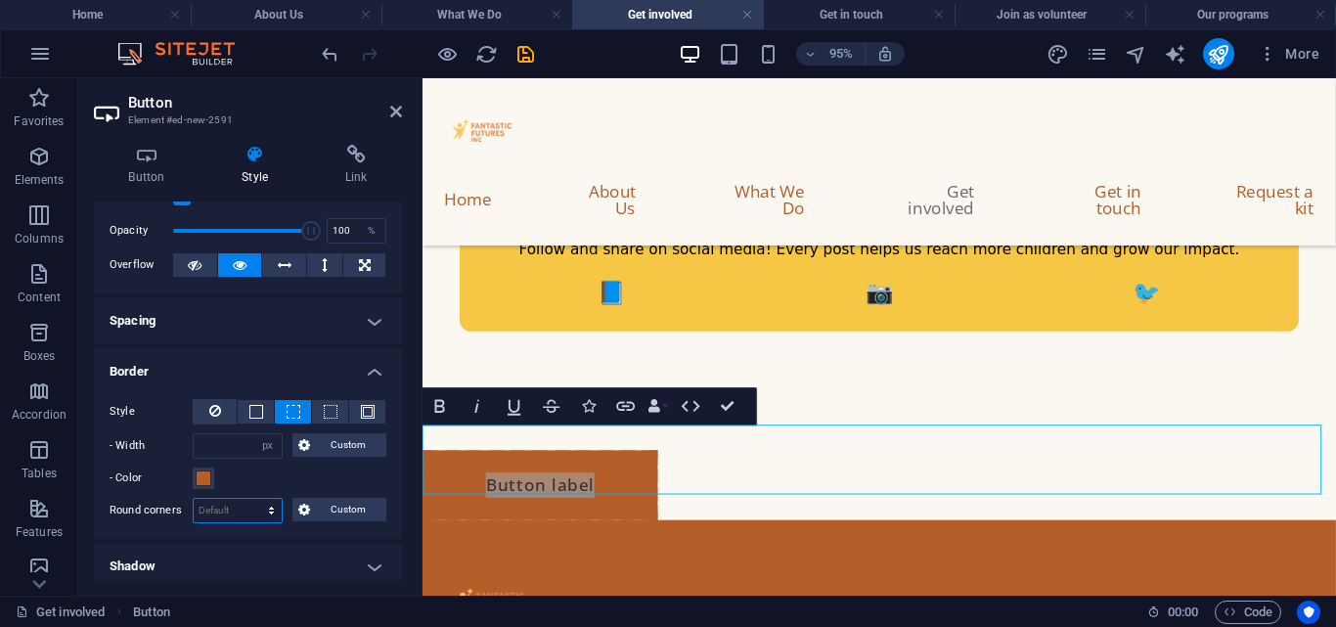
click at [254, 505] on select "Default px rem % vh vw Custom" at bounding box center [238, 510] width 88 height 23
select select "px"
click at [251, 499] on select "Default px rem % vh vw Custom" at bounding box center [238, 510] width 88 height 23
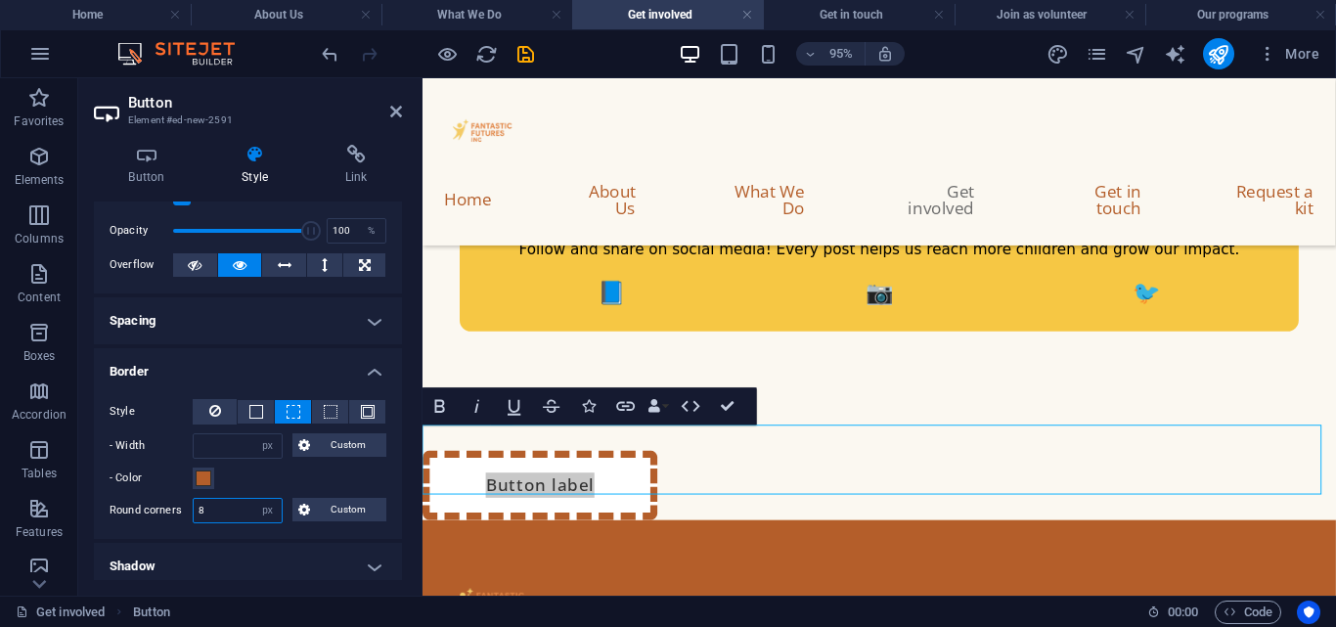
type input "8"
click at [602, 482] on link "Button label" at bounding box center [545, 506] width 247 height 73
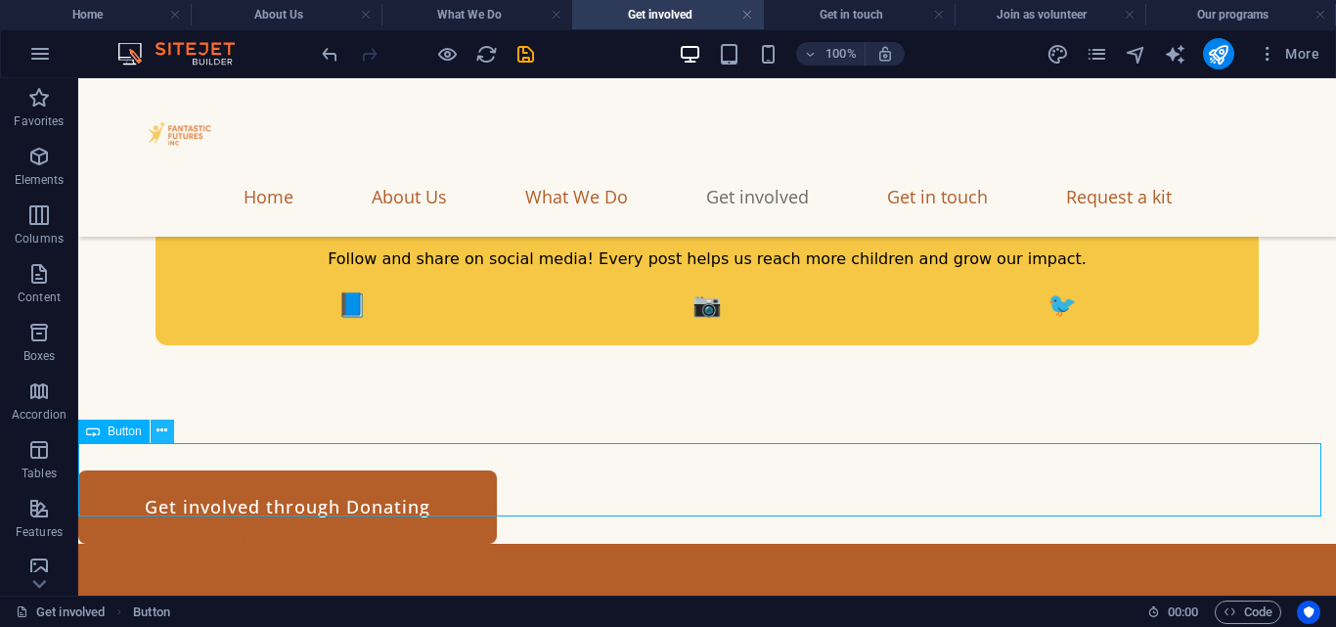
click at [161, 430] on icon at bounding box center [161, 431] width 11 height 21
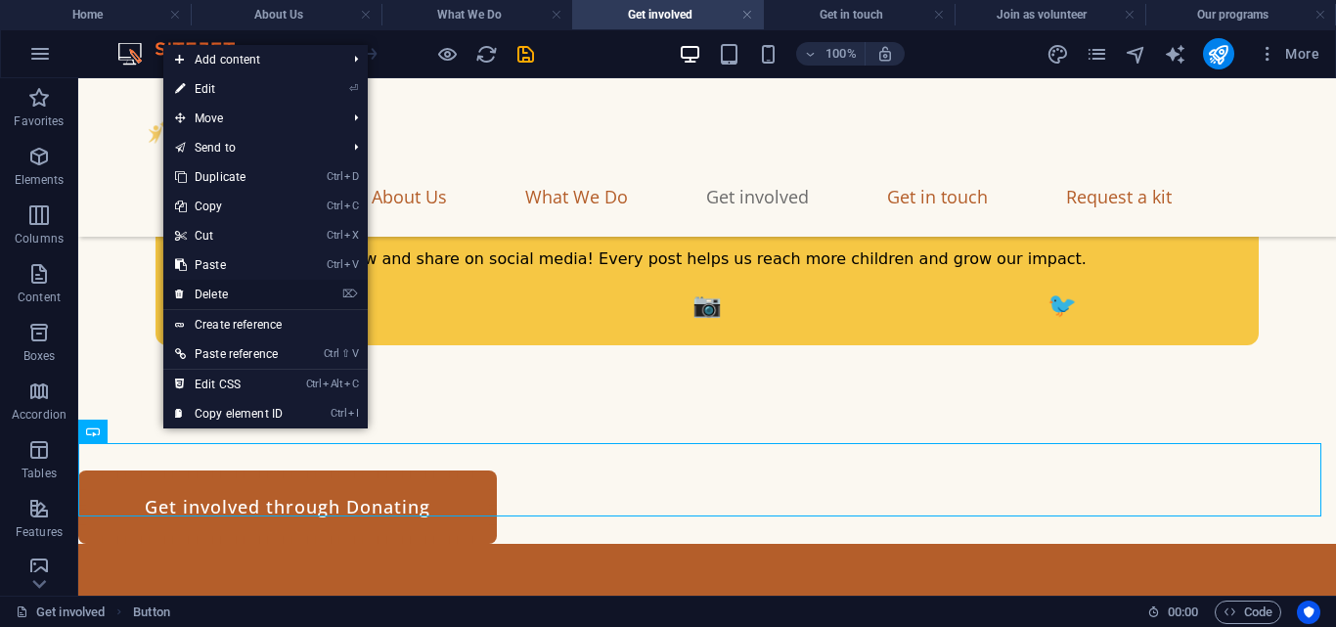
click at [231, 297] on link "⌦ Delete" at bounding box center [228, 294] width 131 height 29
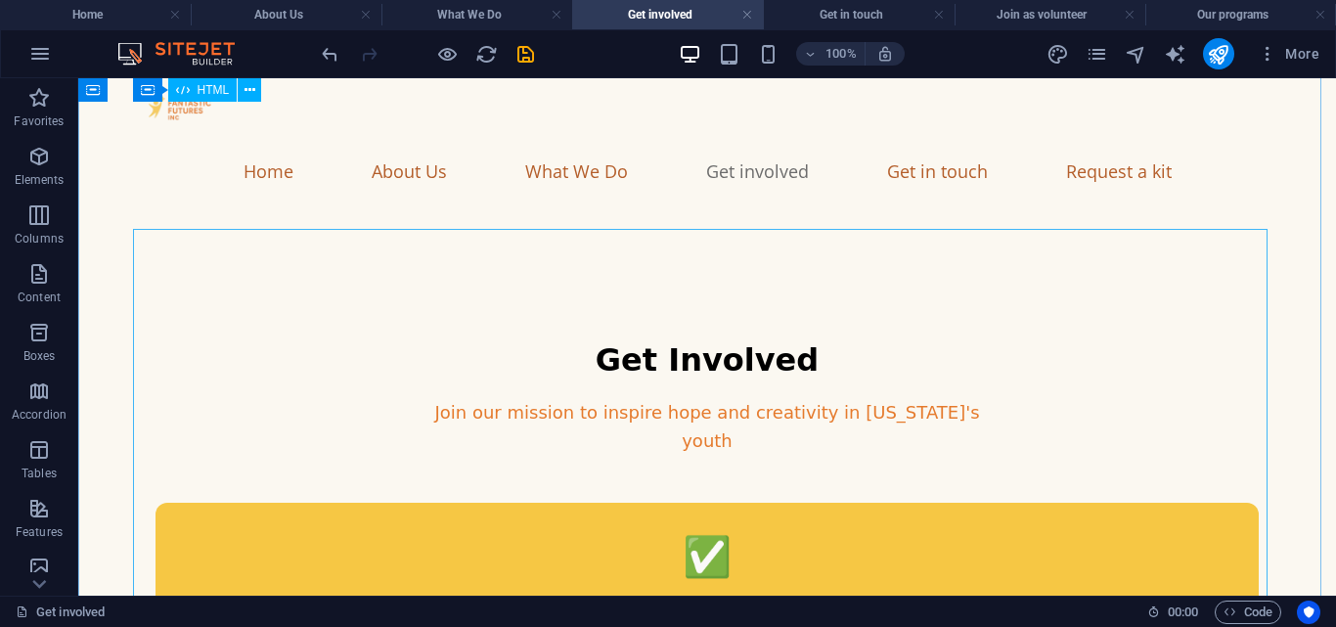
scroll to position [0, 0]
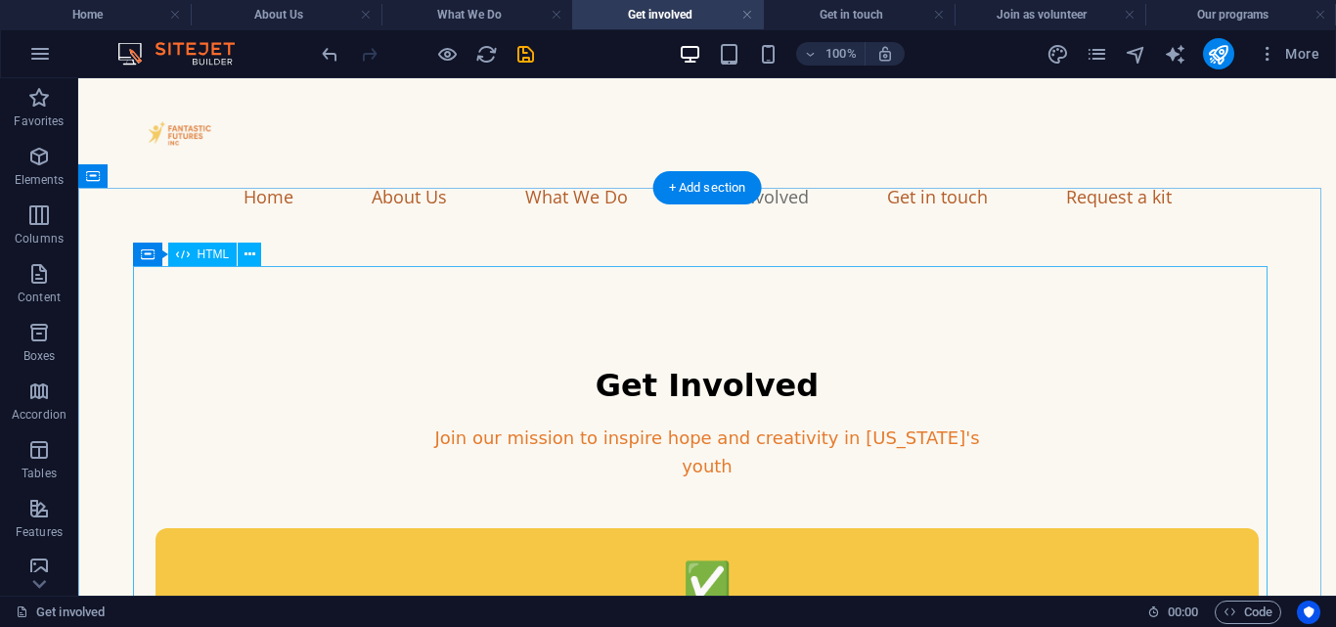
click at [249, 251] on icon at bounding box center [249, 254] width 11 height 21
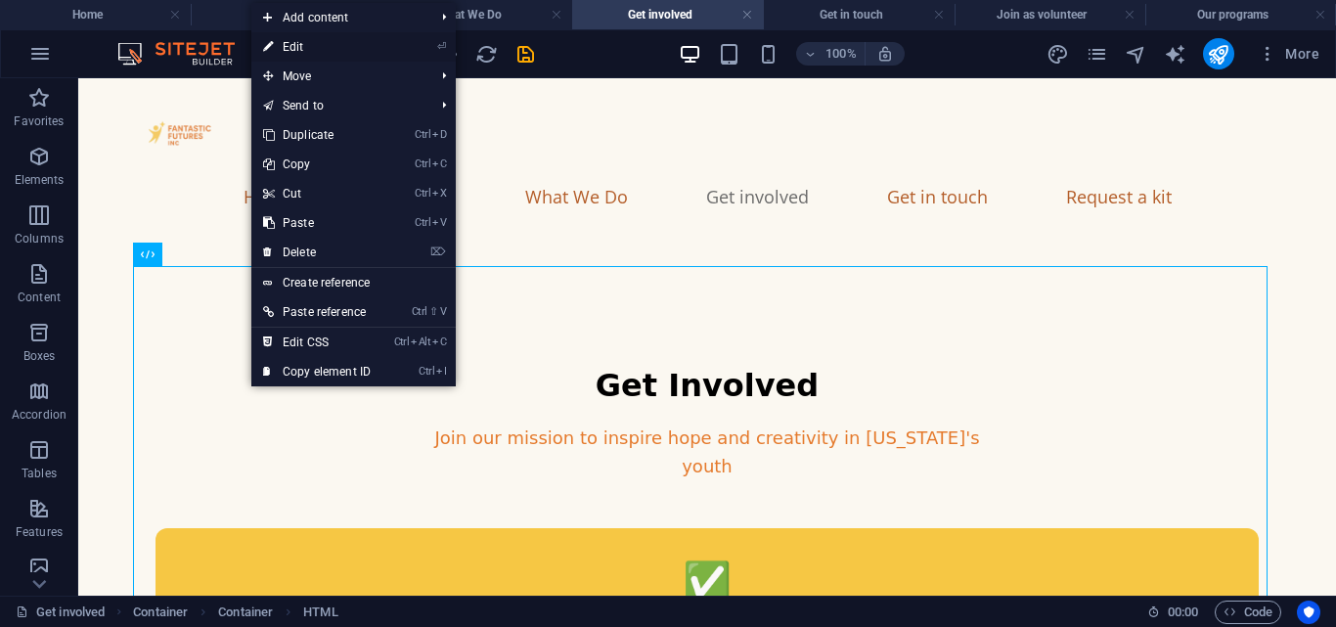
click at [302, 47] on link "⏎ Edit" at bounding box center [316, 46] width 131 height 29
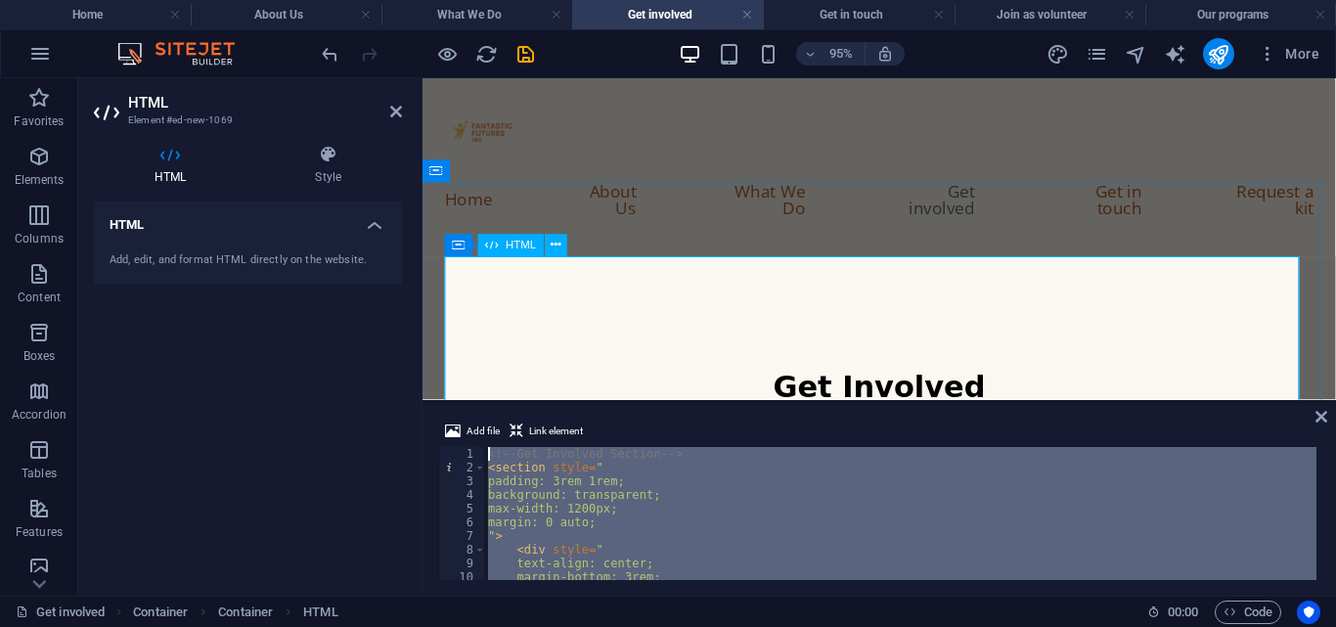
drag, startPoint x: 1008, startPoint y: 648, endPoint x: 516, endPoint y: 415, distance: 544.6
type textarea "<!-- Get Involved Section --> <section style=""
click at [401, 111] on icon at bounding box center [396, 112] width 12 height 16
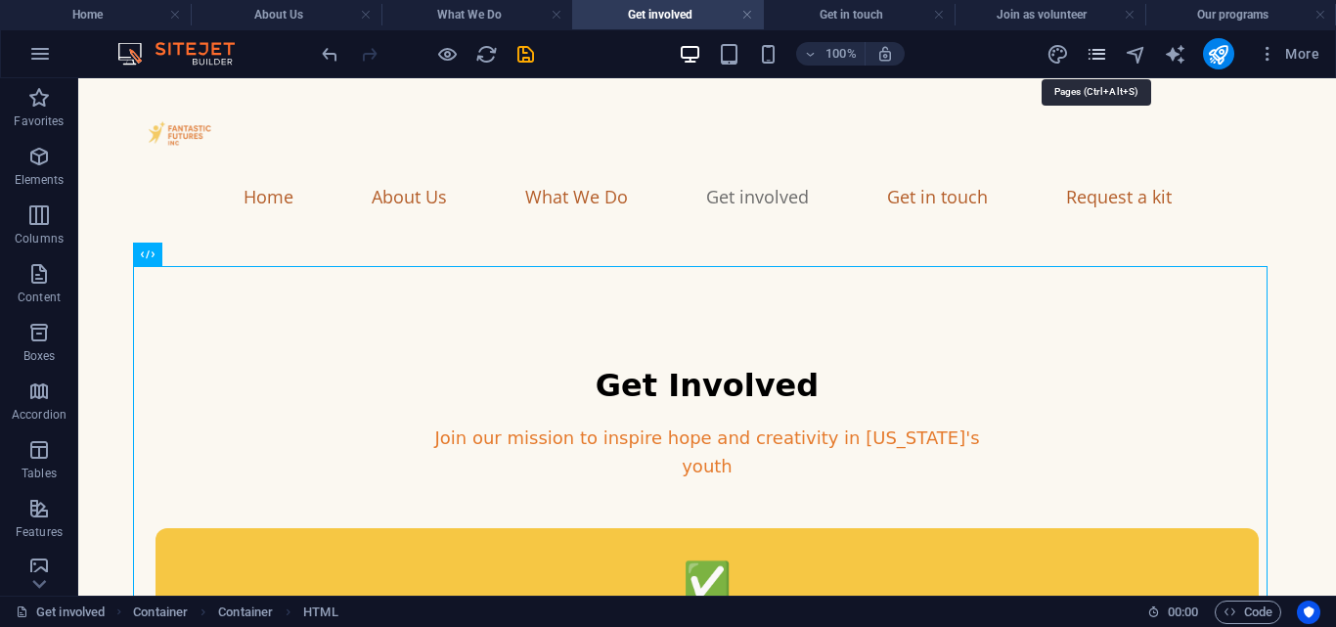
click at [1102, 61] on icon "pages" at bounding box center [1097, 54] width 22 height 22
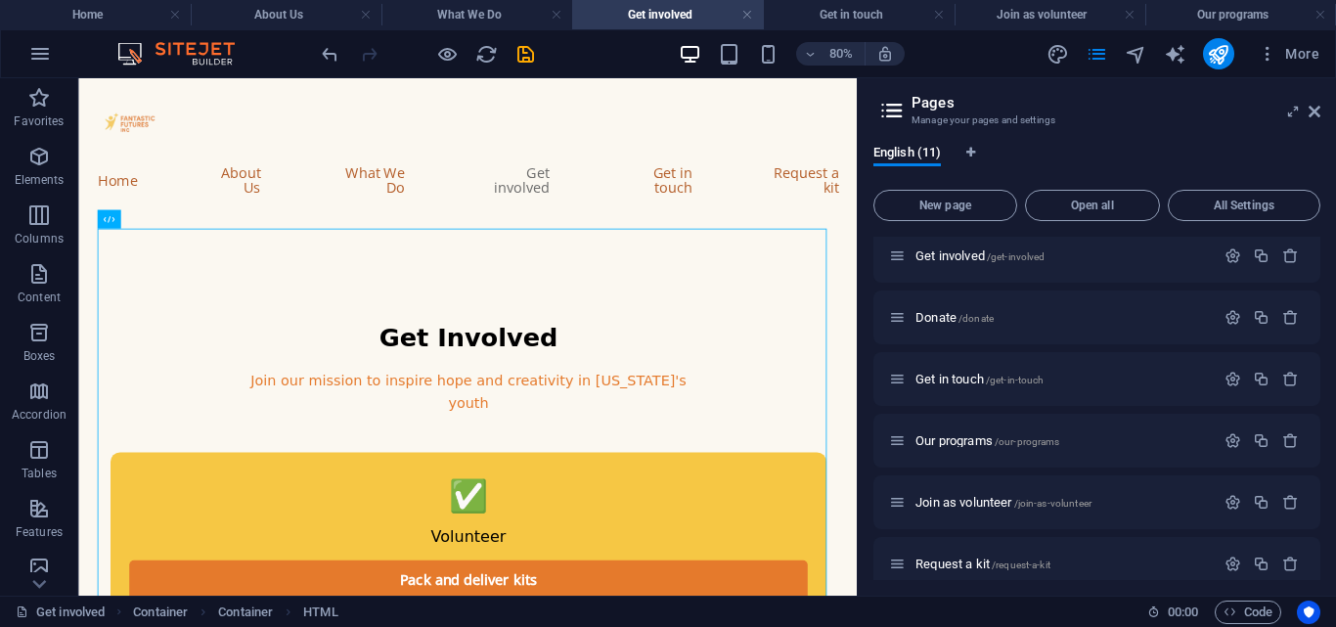
scroll to position [334, 0]
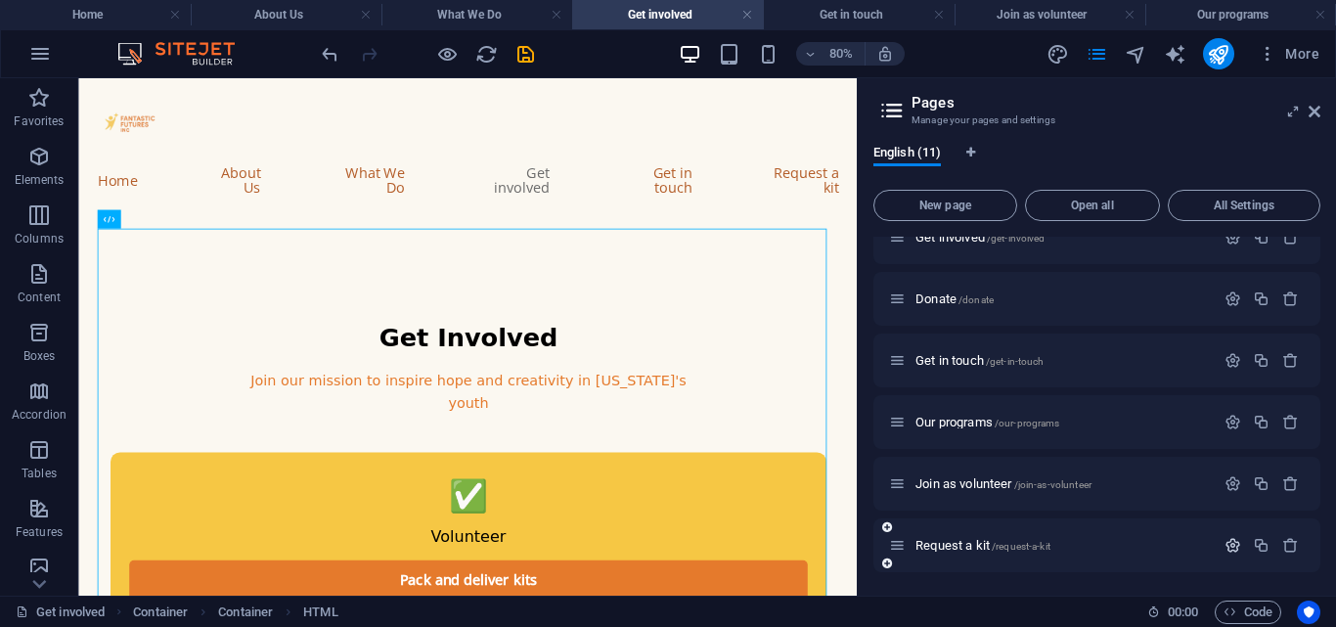
click at [1224, 547] on icon "button" at bounding box center [1232, 545] width 17 height 17
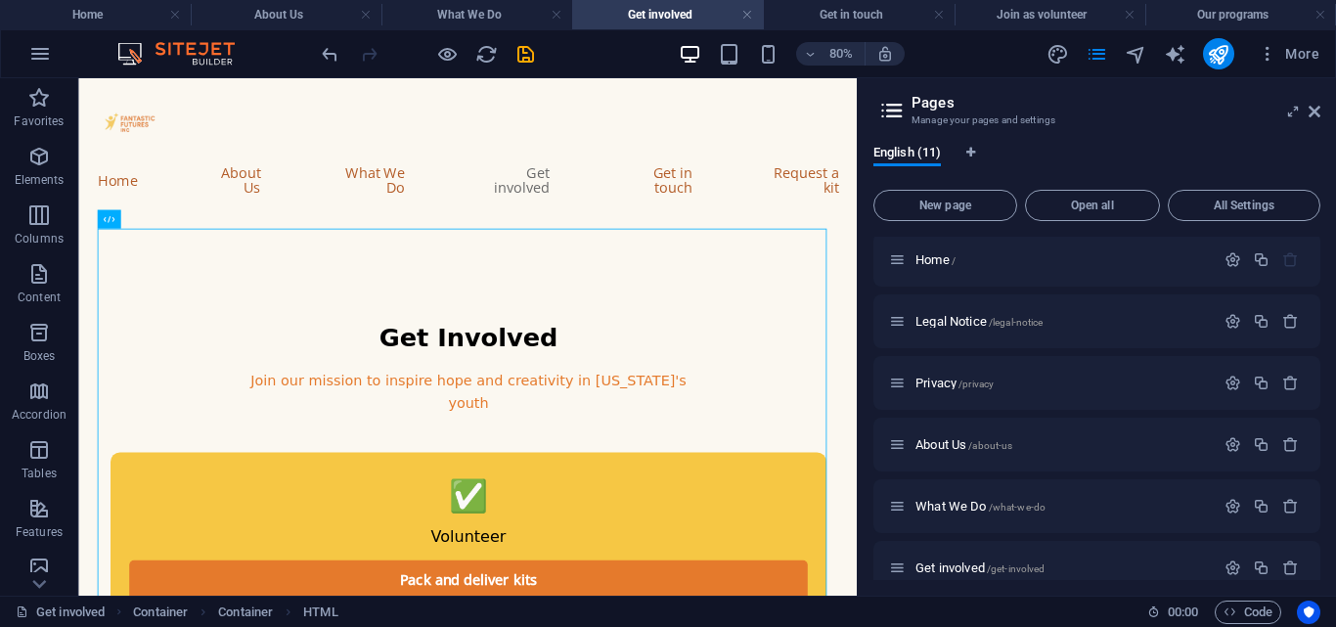
scroll to position [0, 0]
click at [1232, 2] on li "Our programs" at bounding box center [1240, 14] width 191 height 29
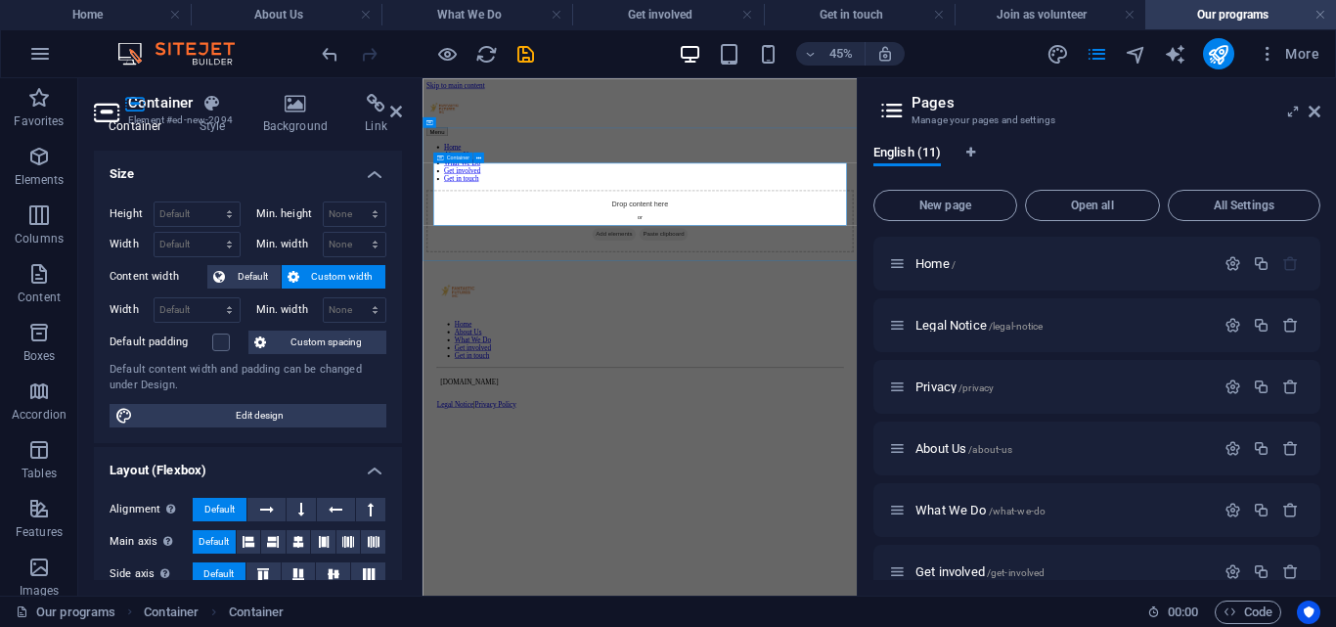
click at [807, 349] on div "Drop content here or Add elements Paste clipboard" at bounding box center [905, 395] width 950 height 139
click at [811, 411] on span "Add elements" at bounding box center [847, 424] width 97 height 27
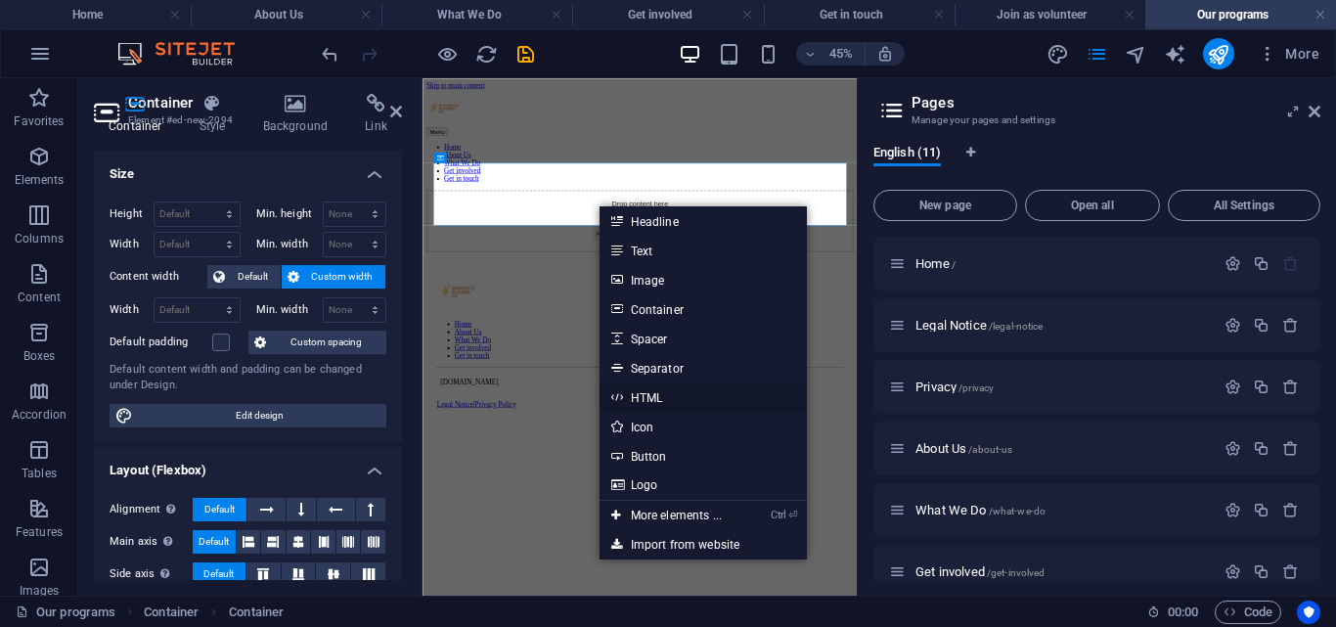
click at [662, 393] on link "HTML" at bounding box center [703, 396] width 207 height 29
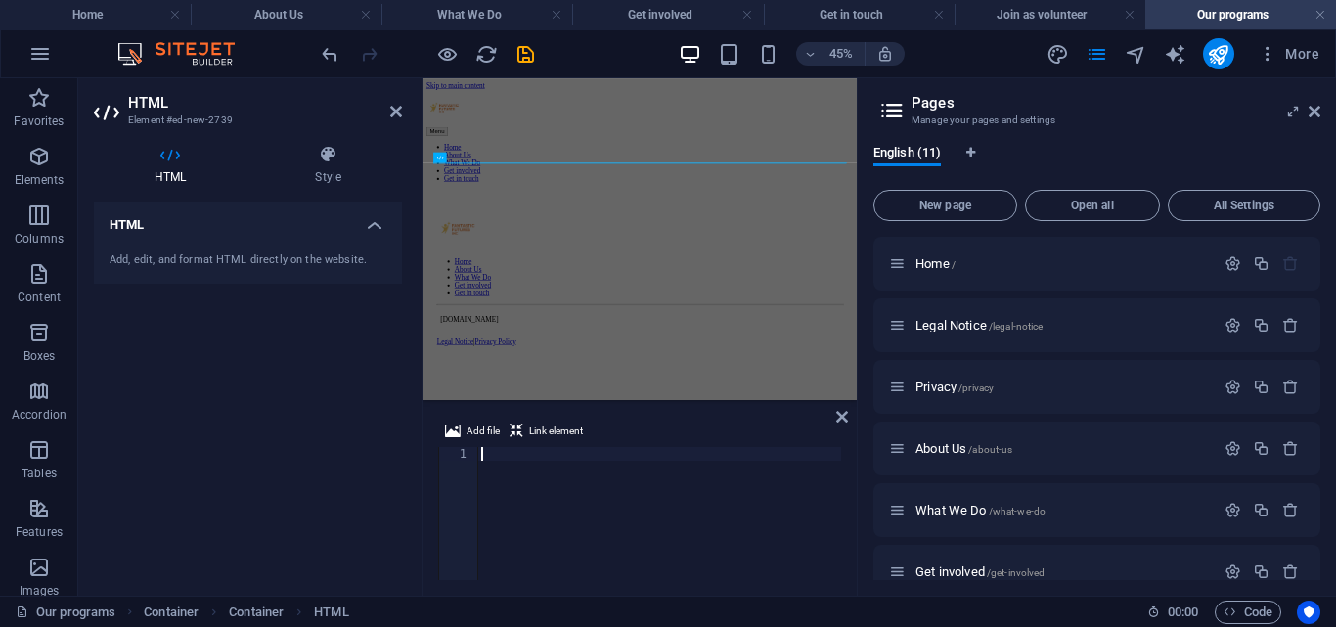
type textarea "</section>"
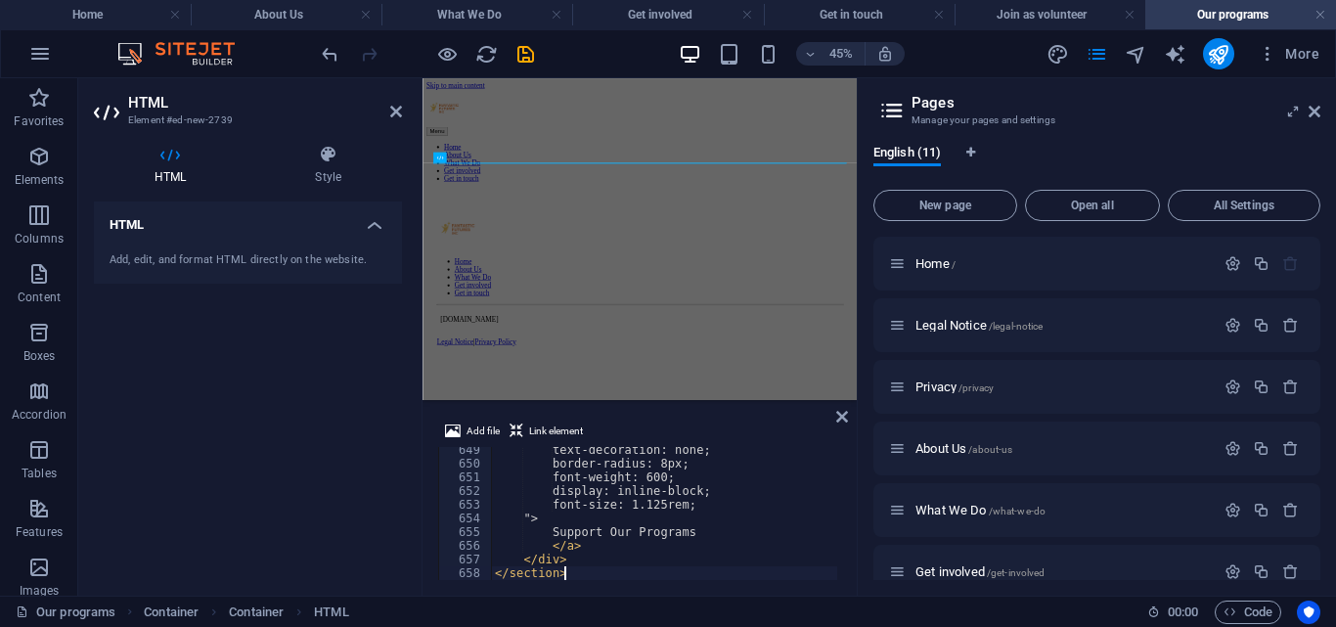
scroll to position [8876, 0]
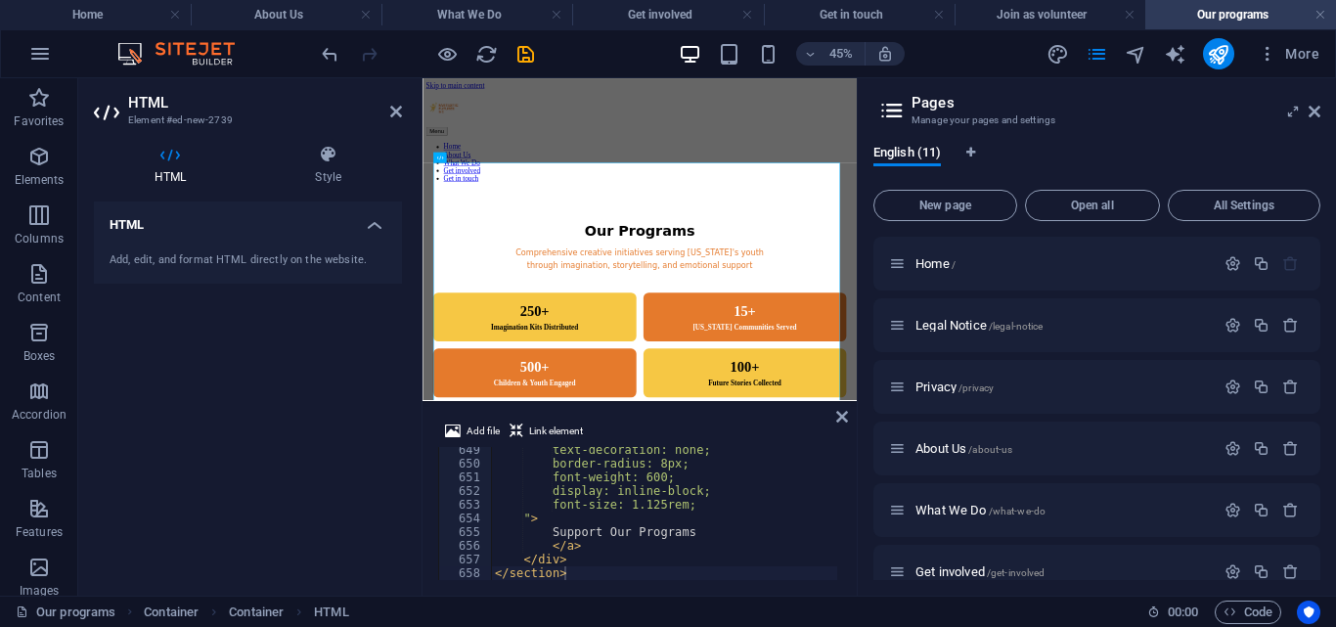
click at [388, 111] on header "HTML Element #ed-new-2739" at bounding box center [248, 103] width 308 height 51
click at [395, 107] on icon at bounding box center [396, 112] width 12 height 16
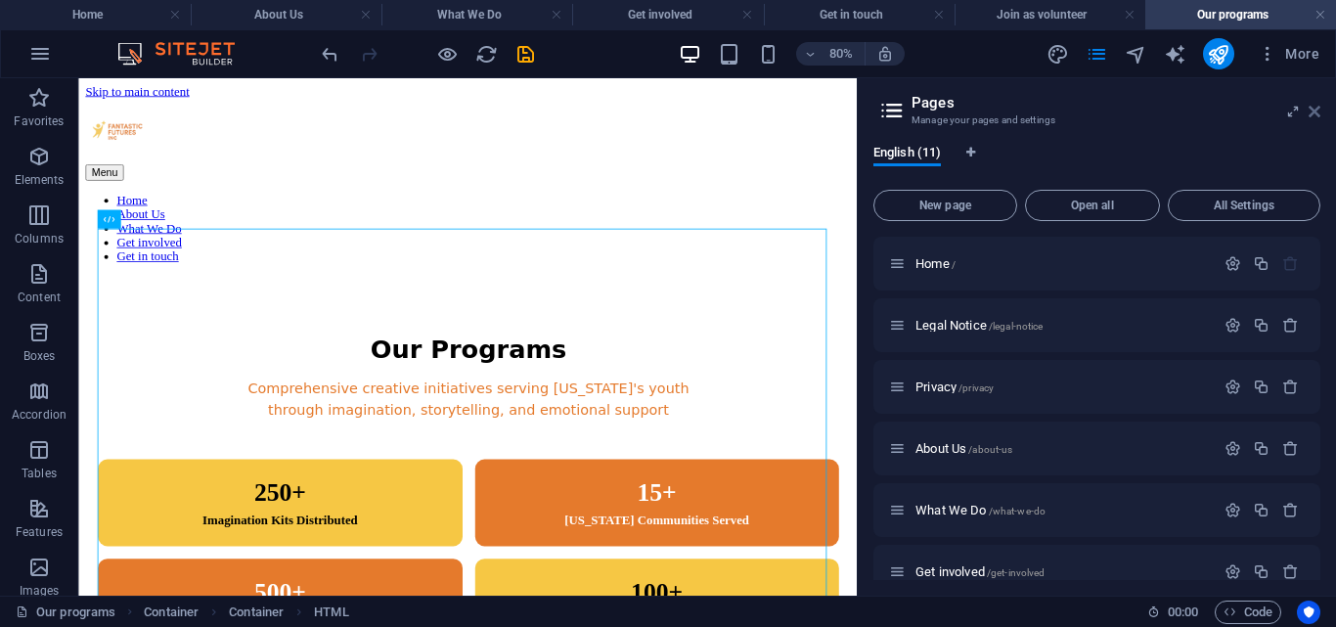
click at [1317, 111] on icon at bounding box center [1315, 112] width 12 height 16
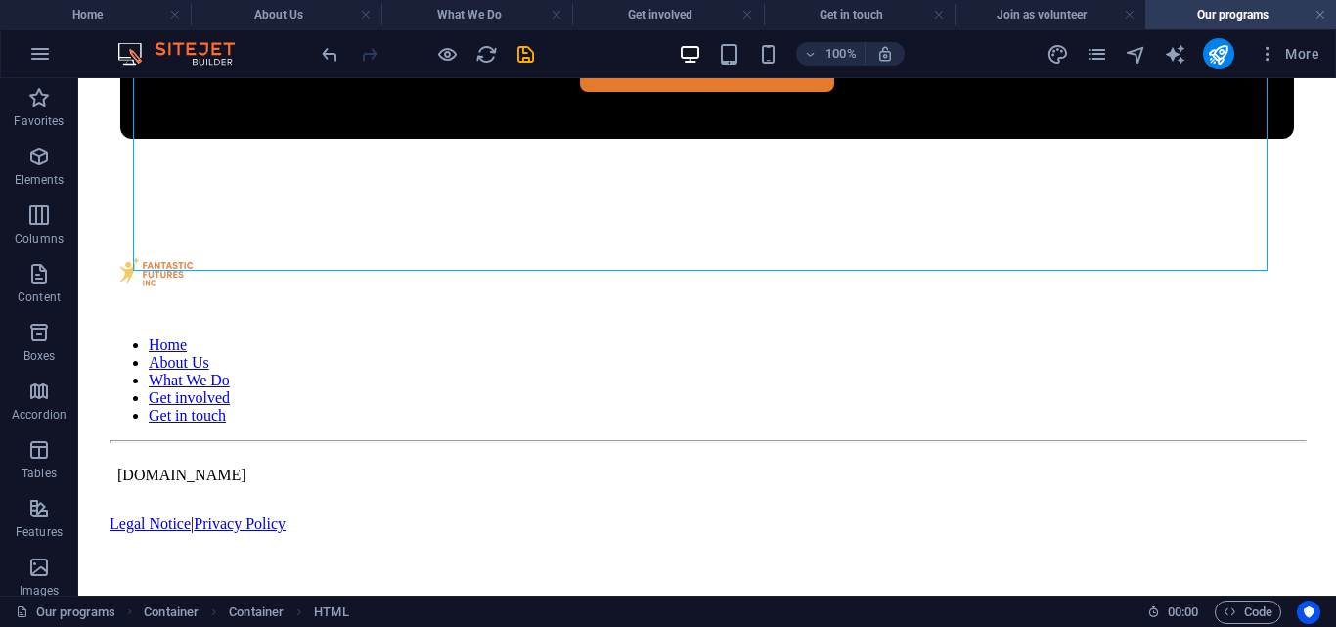
scroll to position [3645, 0]
click at [1088, 57] on icon "pages" at bounding box center [1097, 54] width 22 height 22
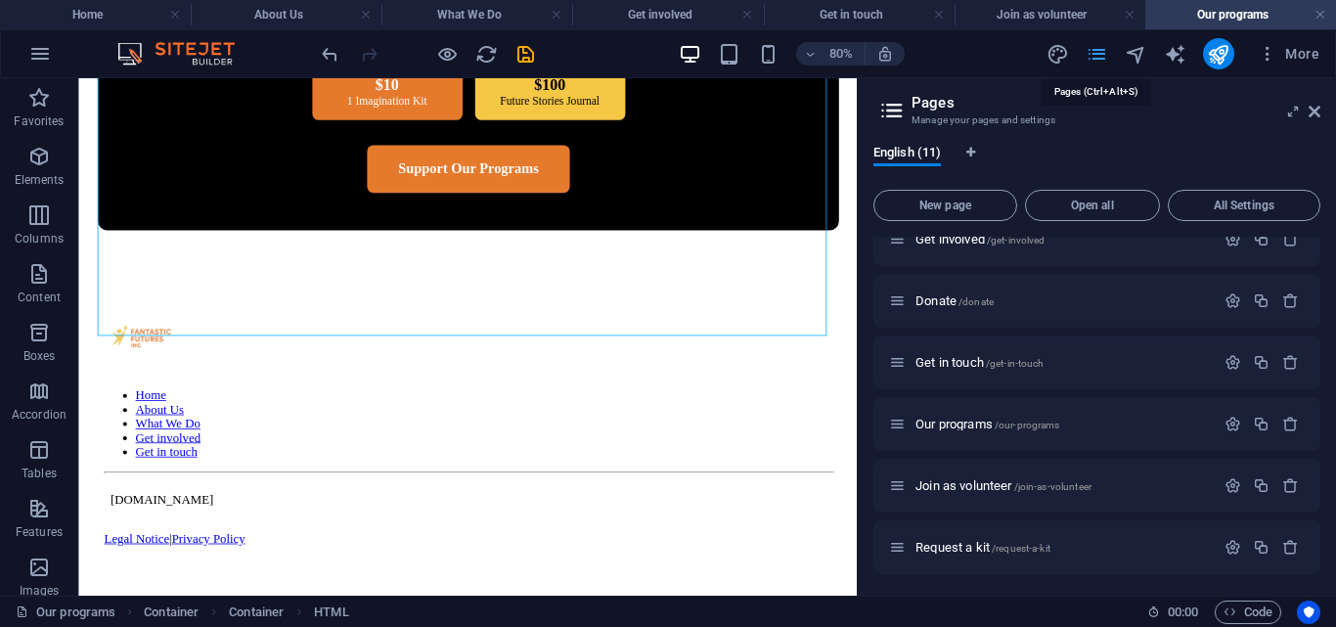
scroll to position [334, 0]
click at [956, 545] on span "Request a kit /request-a-kit" at bounding box center [982, 545] width 135 height 15
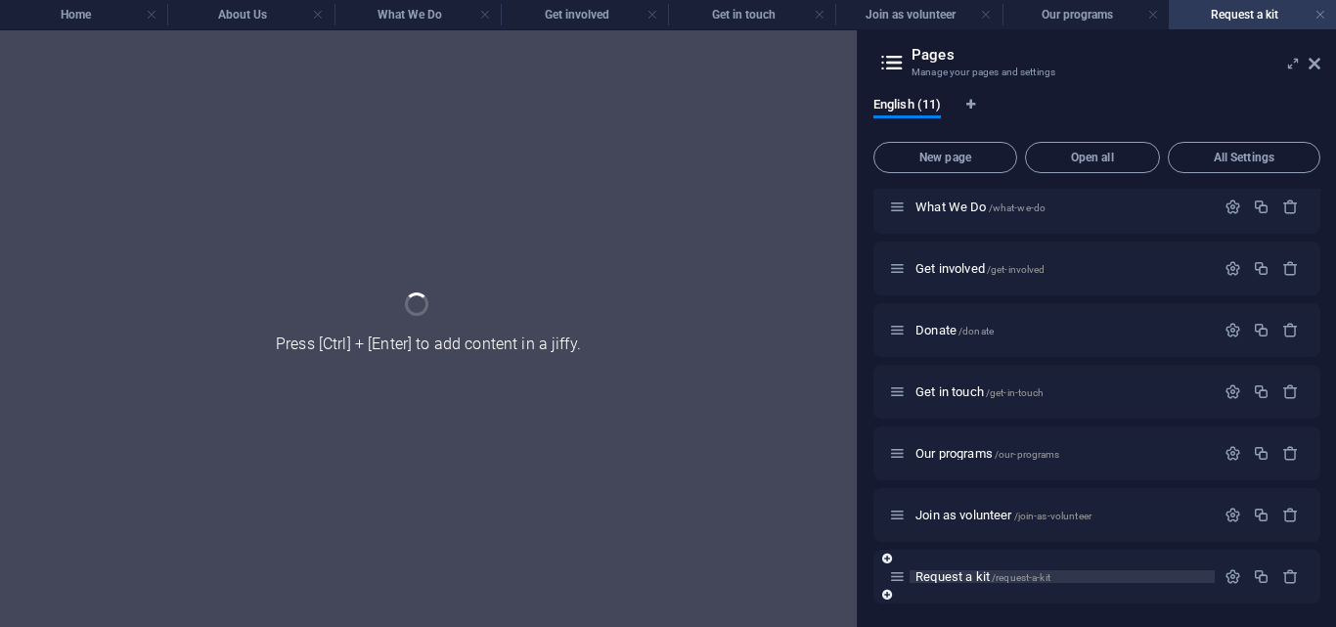
scroll to position [255, 0]
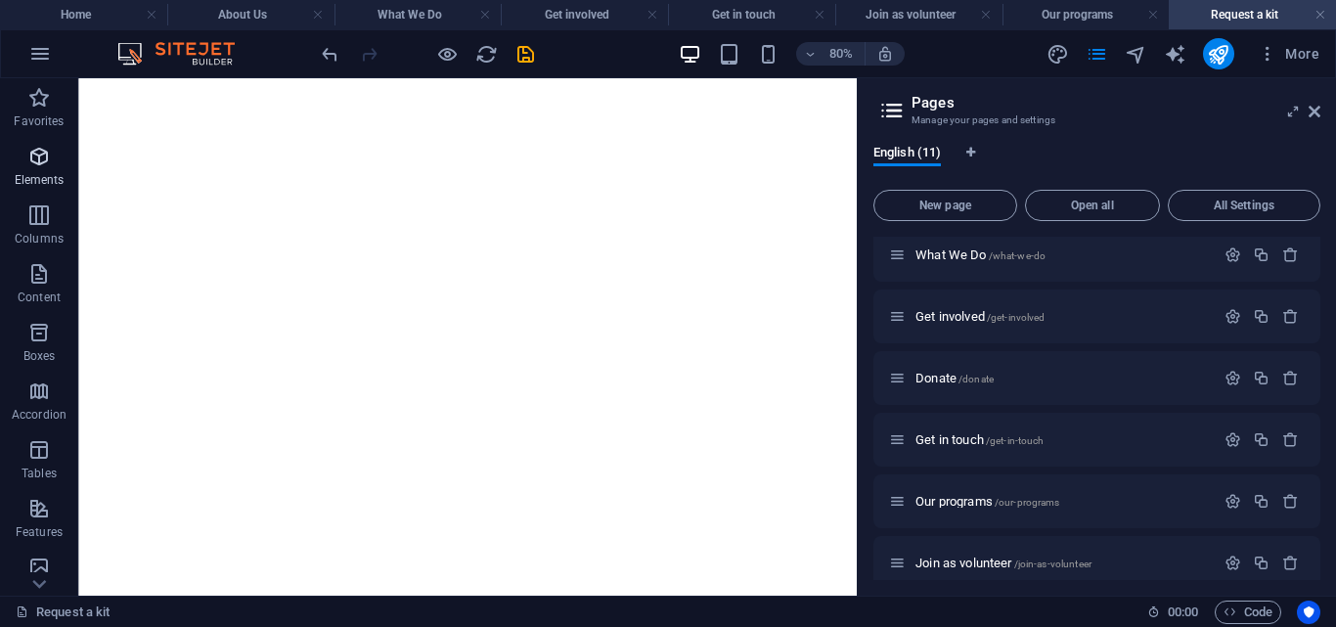
click at [28, 169] on span "Elements" at bounding box center [39, 168] width 78 height 47
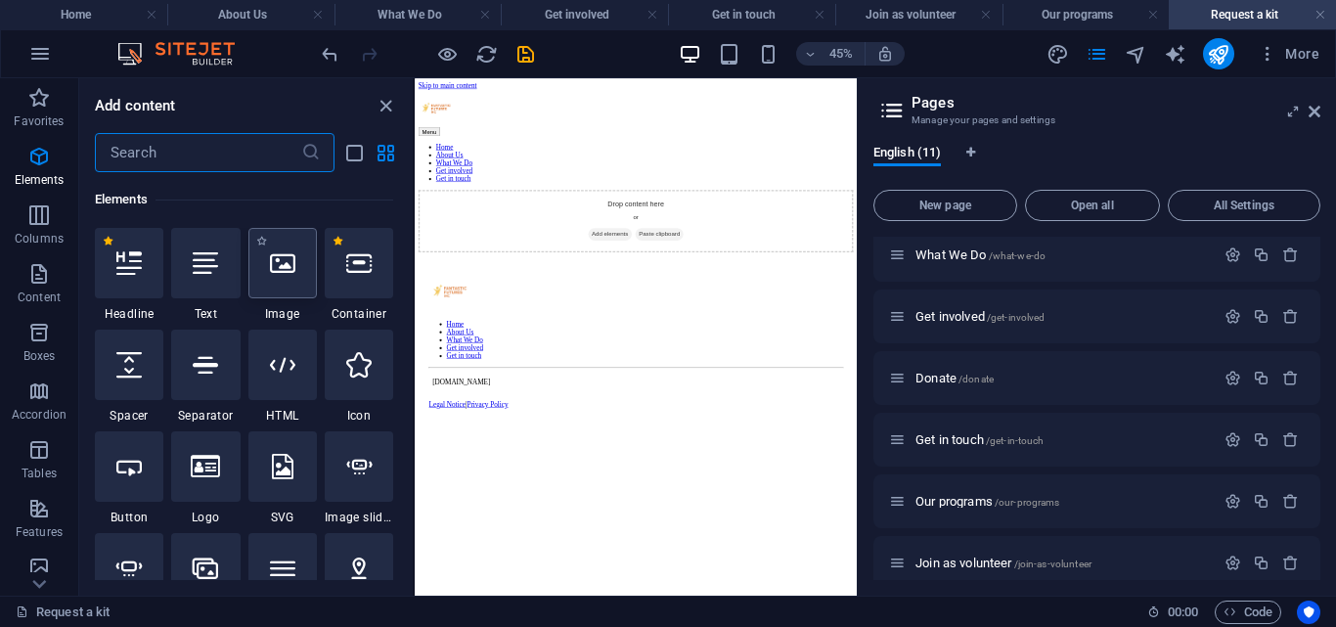
scroll to position [208, 0]
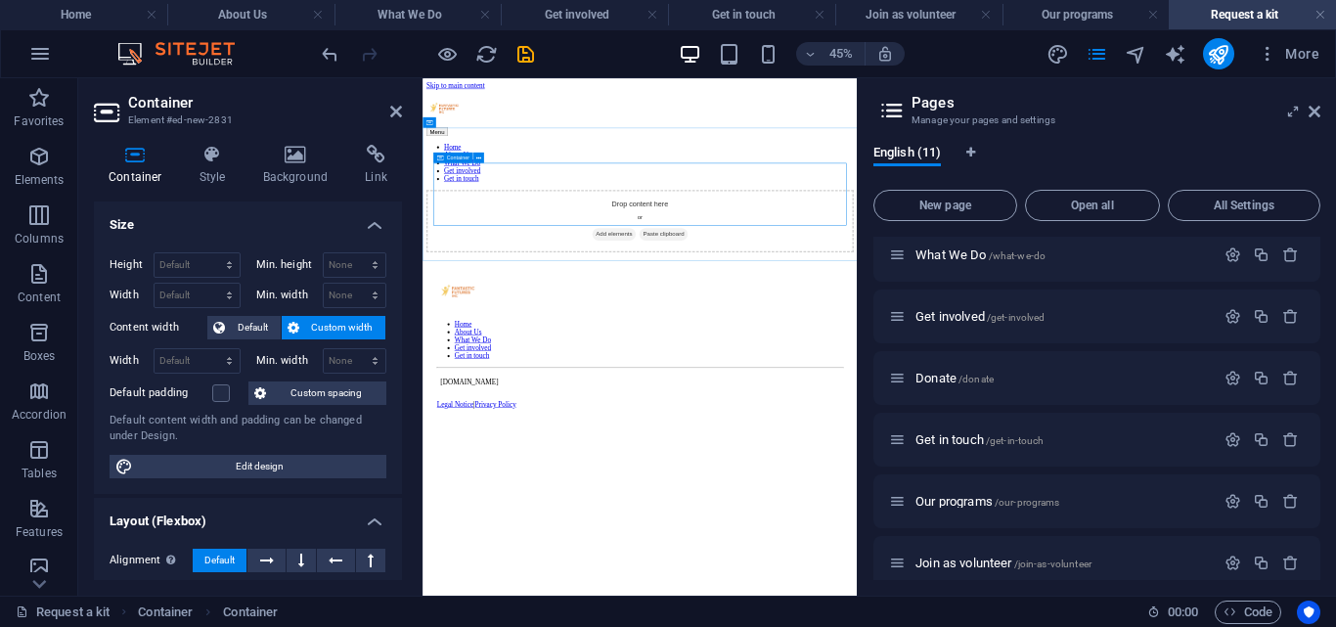
click at [861, 411] on span "Add elements" at bounding box center [847, 424] width 97 height 27
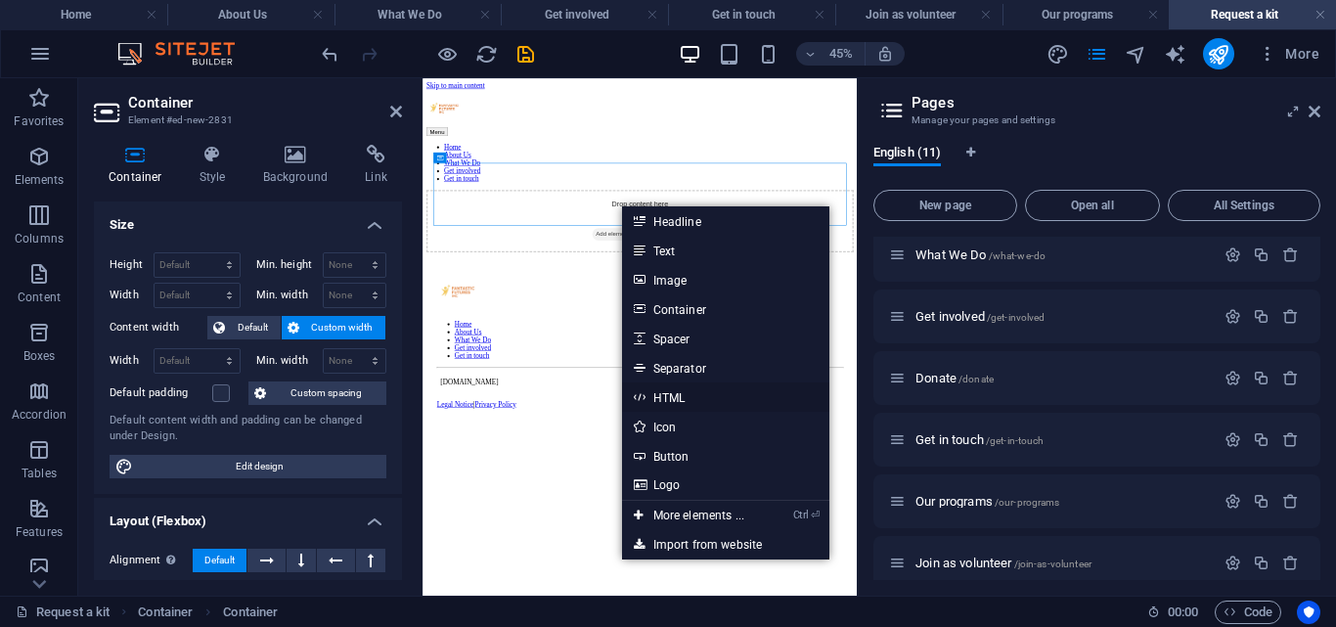
click at [668, 388] on link "HTML" at bounding box center [725, 396] width 207 height 29
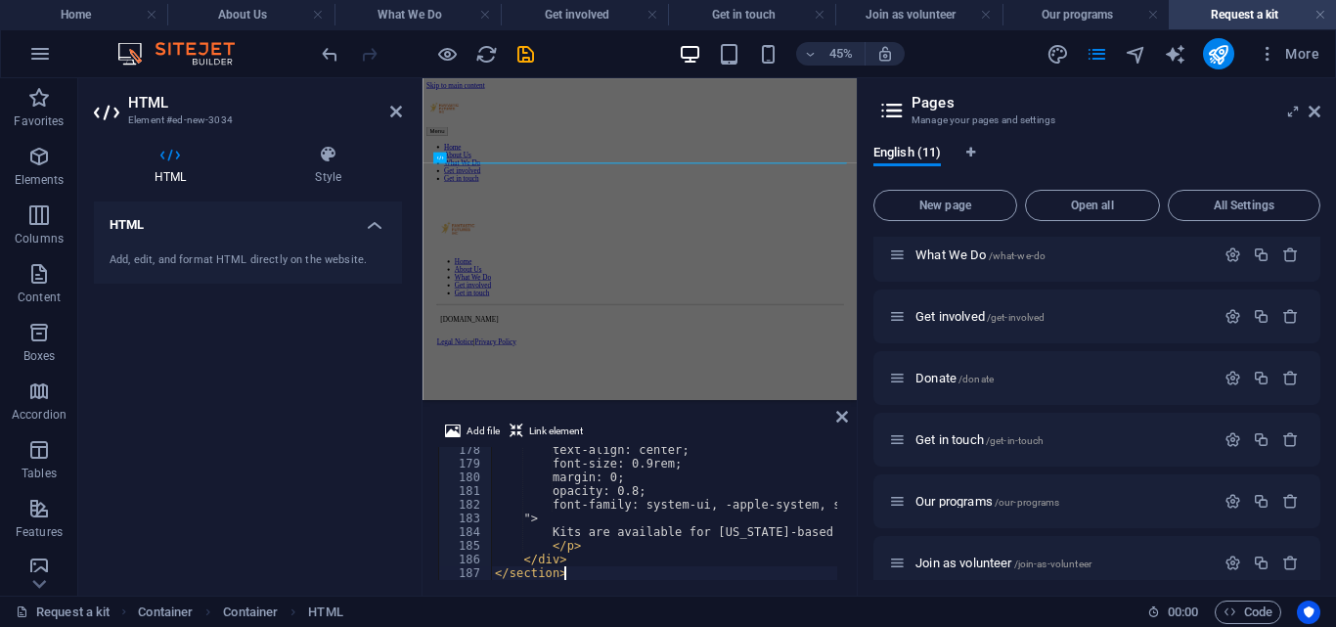
type textarea "</section>"
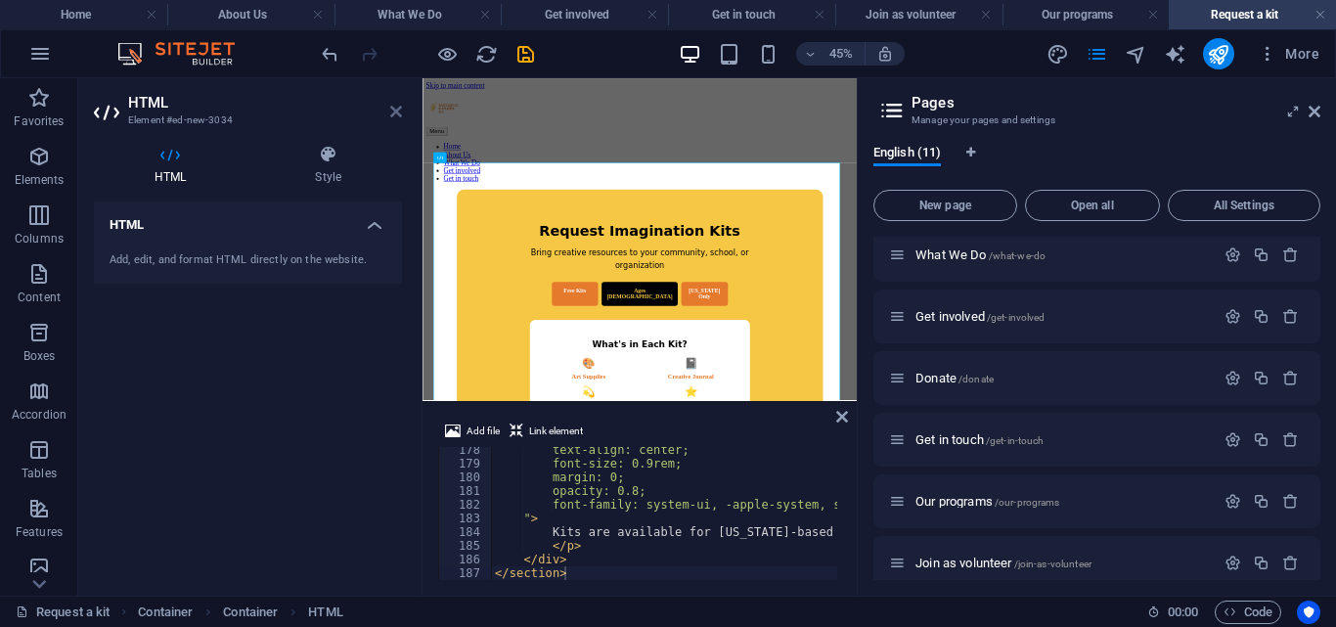
click at [397, 108] on icon at bounding box center [396, 112] width 12 height 16
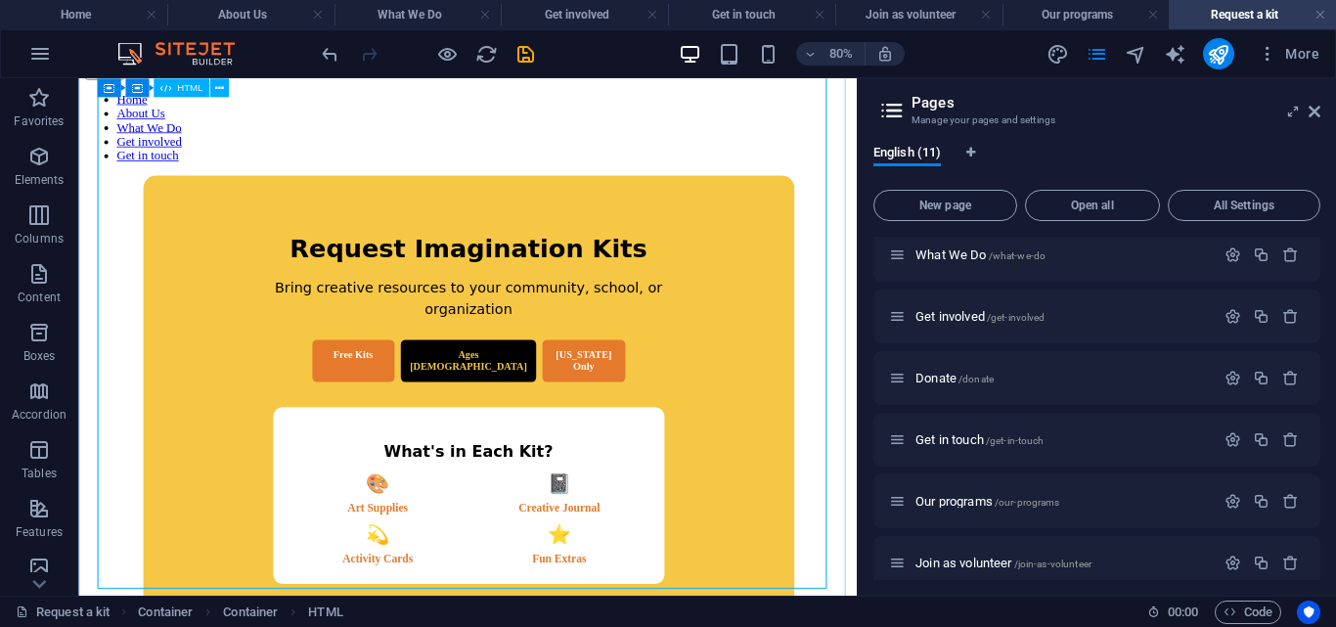
scroll to position [0, 0]
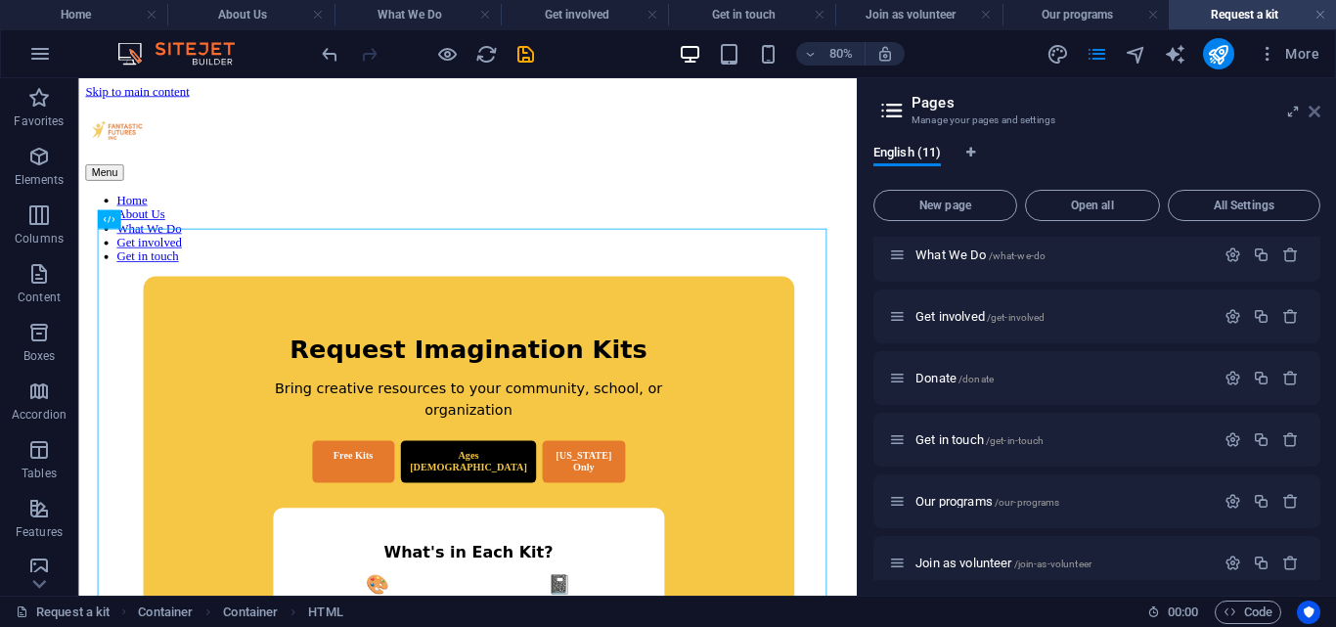
click at [1311, 111] on icon at bounding box center [1315, 112] width 12 height 16
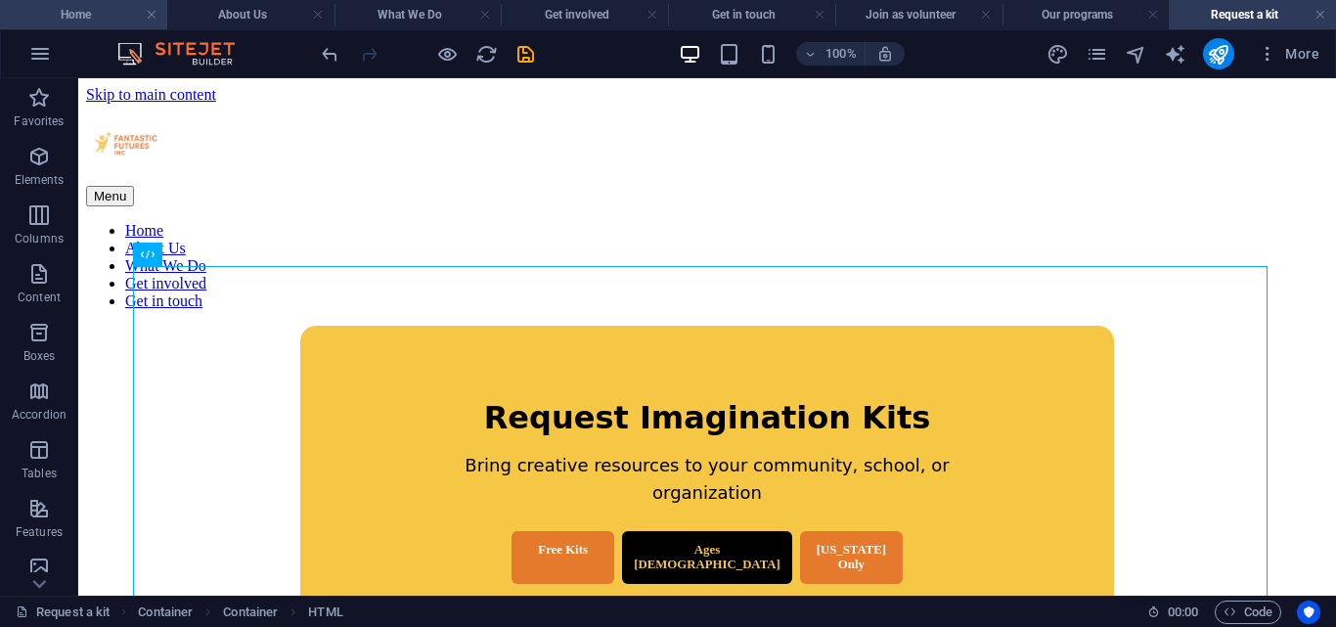
click at [67, 6] on h4 "Home" at bounding box center [83, 15] width 167 height 22
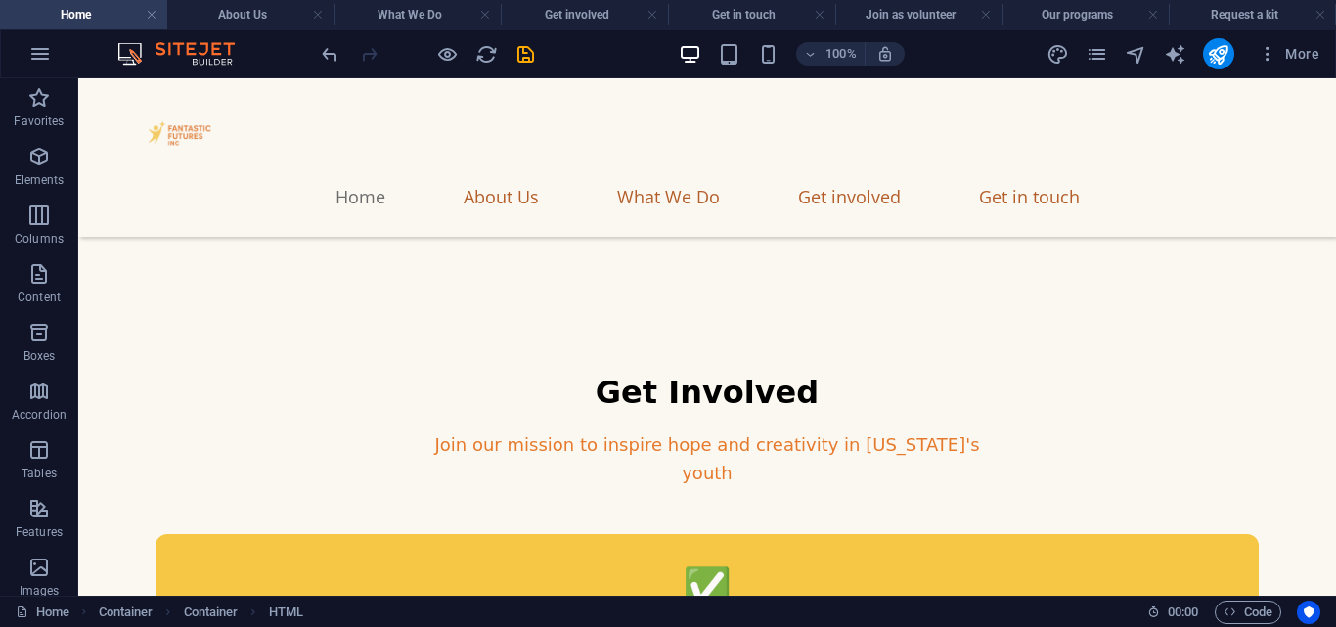
scroll to position [10753, 0]
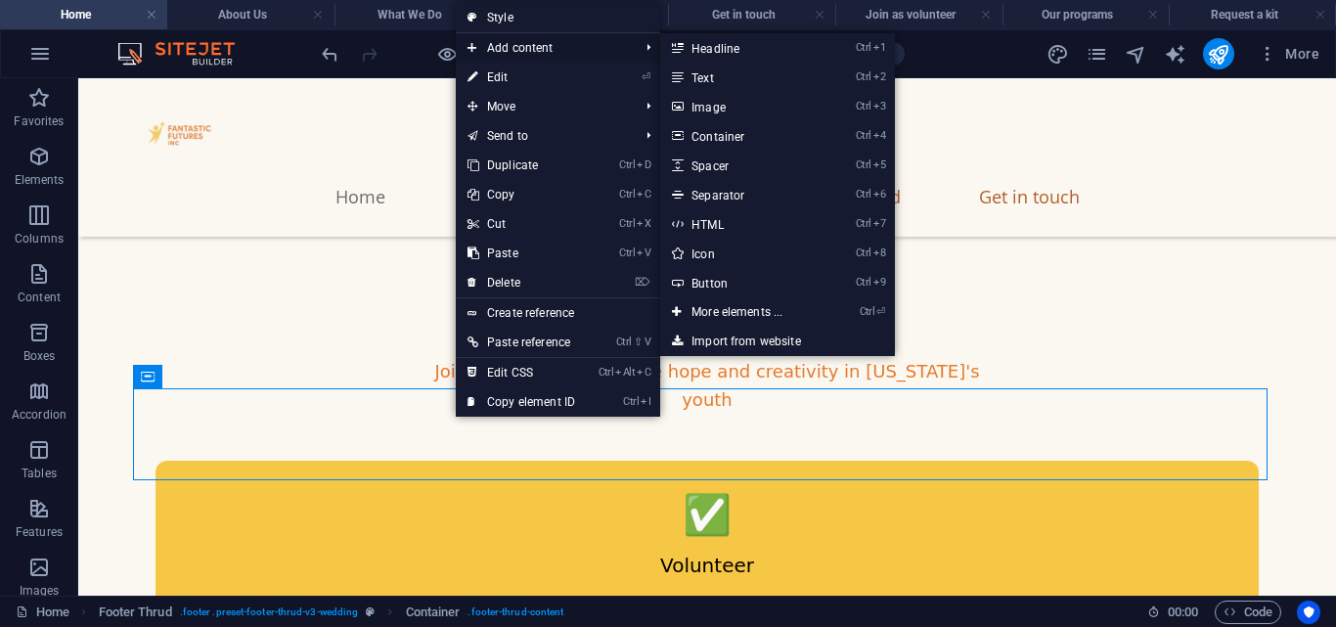
click at [509, 43] on span "Add content" at bounding box center [543, 47] width 175 height 29
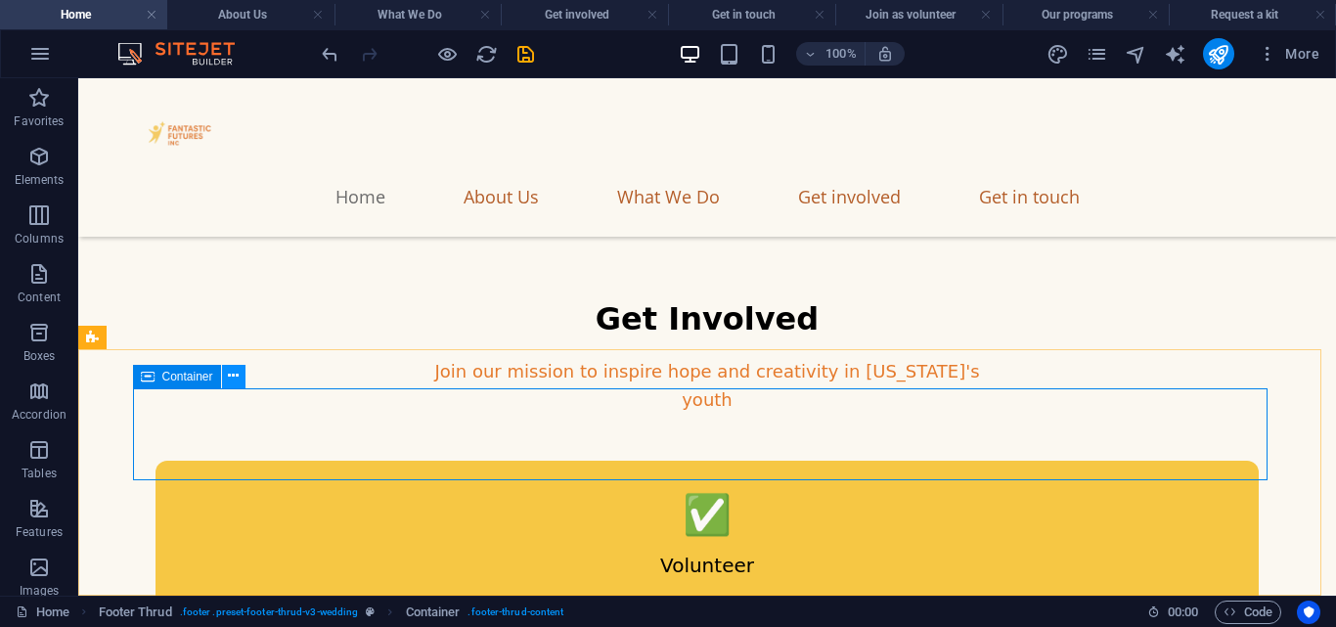
click at [235, 381] on icon at bounding box center [233, 376] width 11 height 21
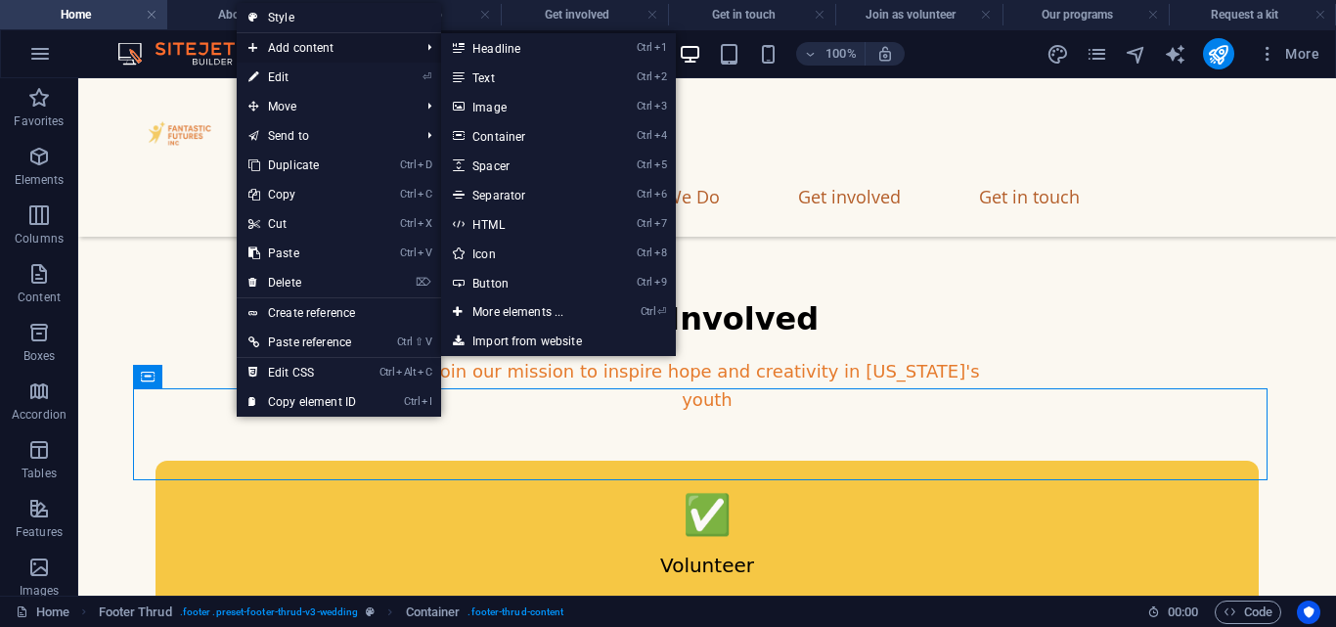
click at [322, 48] on span "Add content" at bounding box center [324, 47] width 175 height 29
click at [549, 86] on link "Ctrl 2 Text" at bounding box center [521, 77] width 161 height 29
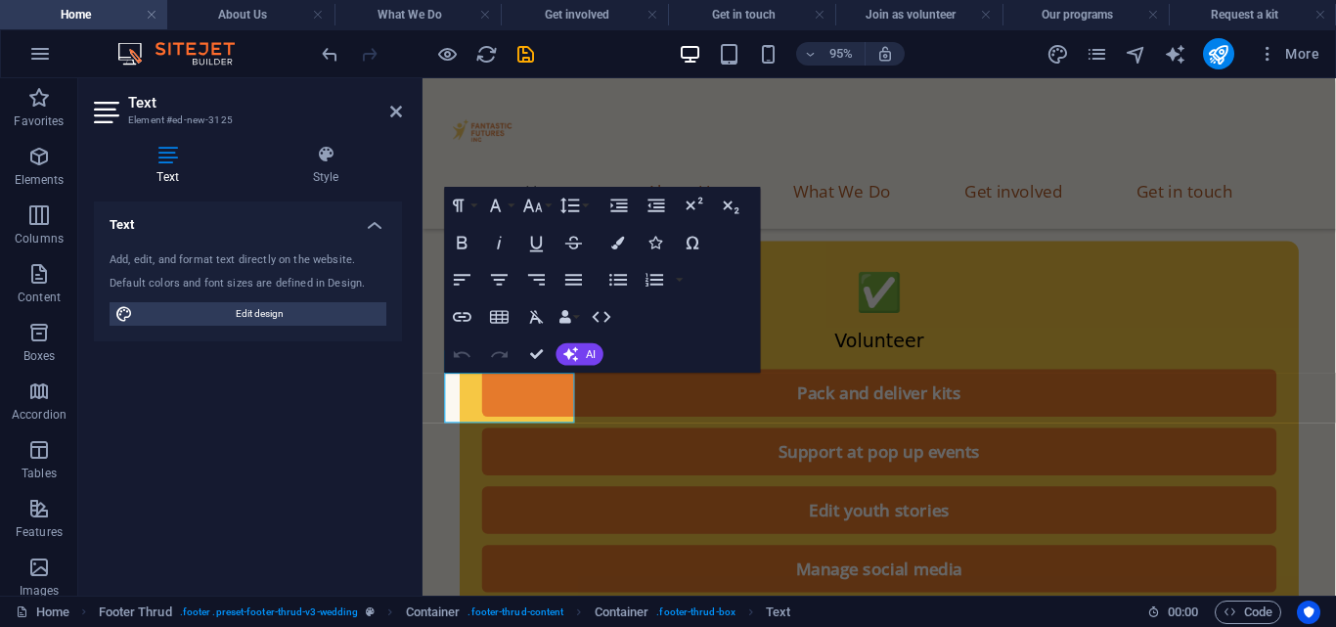
scroll to position [10809, 0]
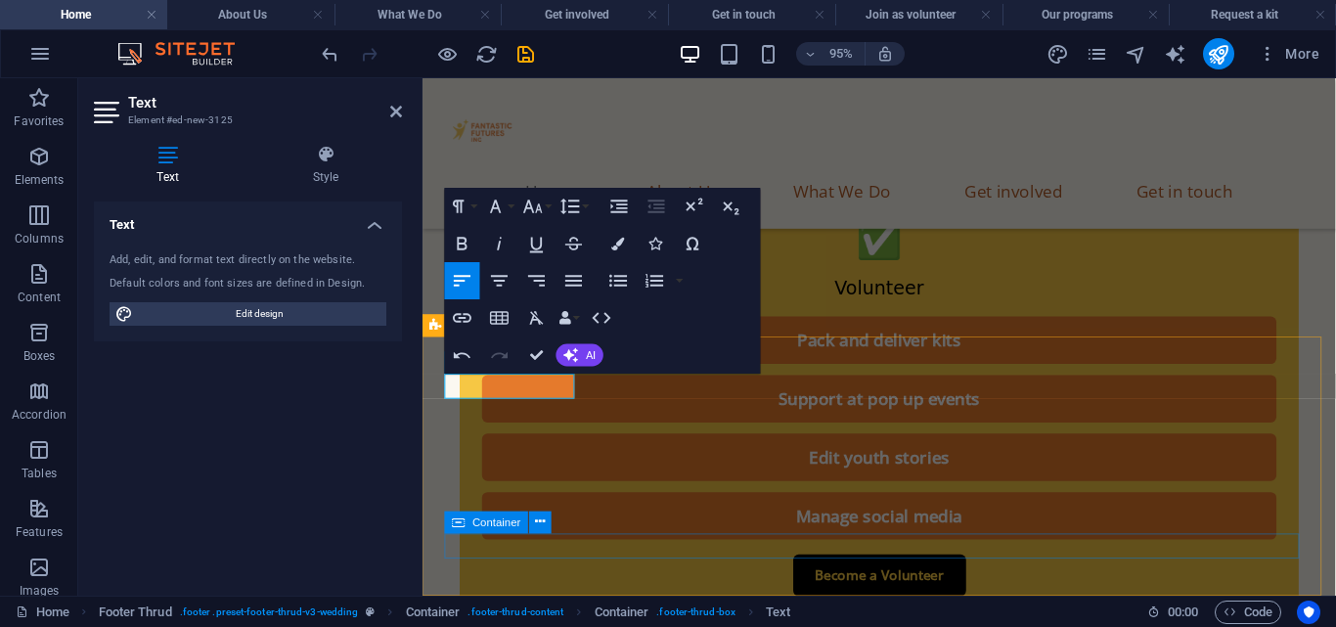
scroll to position [0, 12]
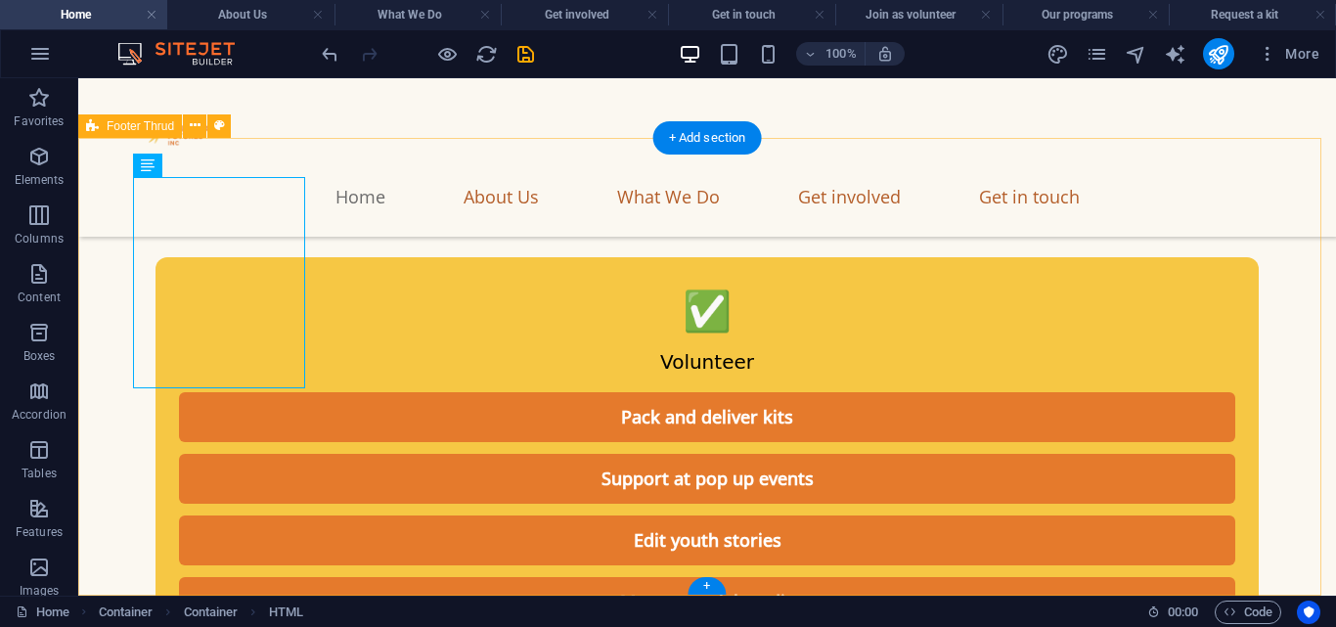
scroll to position [10964, 0]
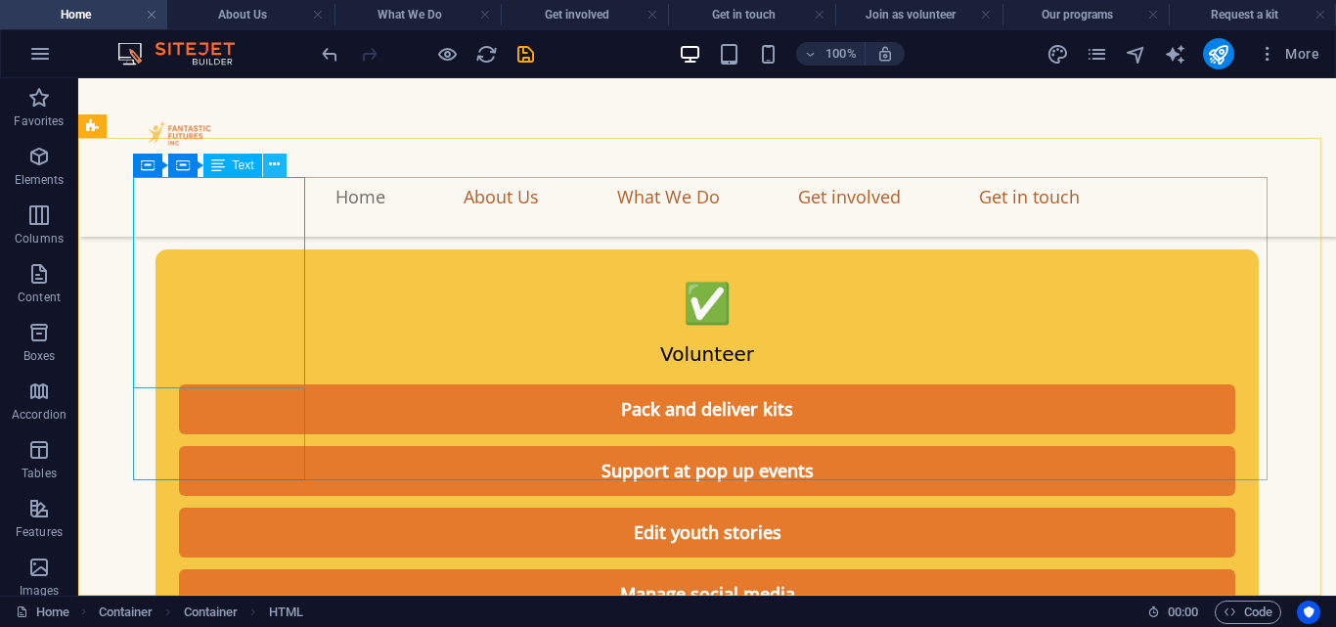
click at [276, 168] on icon at bounding box center [274, 165] width 11 height 21
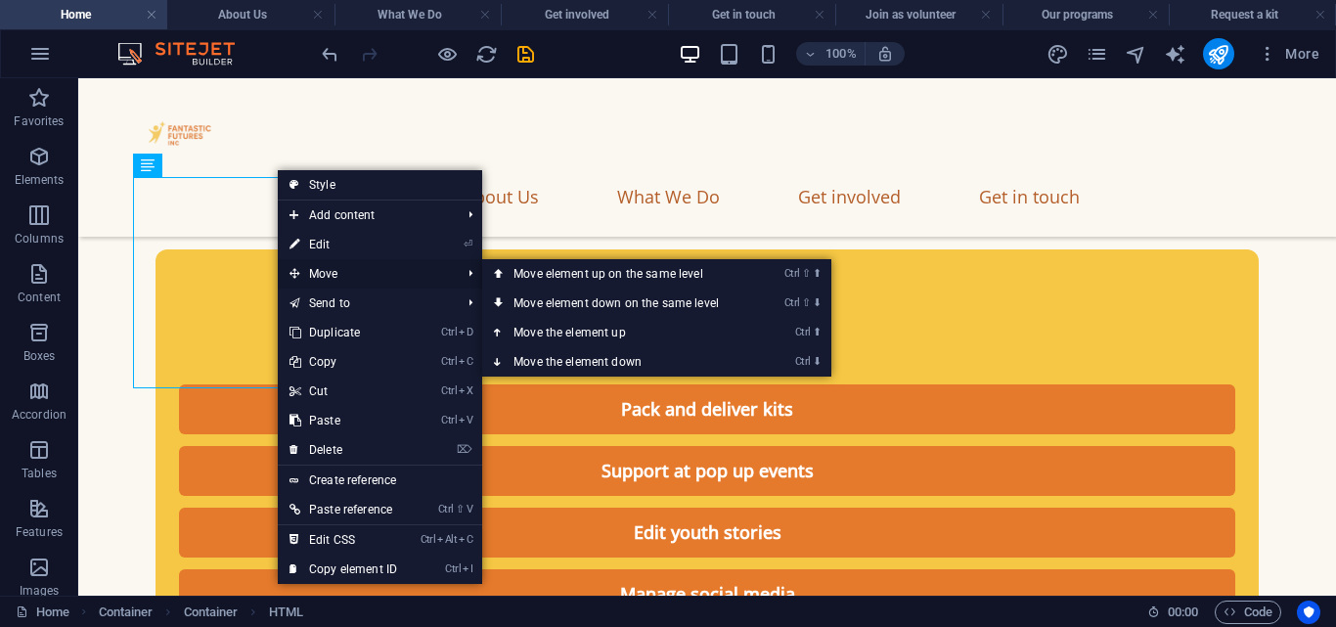
click at [344, 262] on span "Move" at bounding box center [365, 273] width 175 height 29
click at [545, 297] on link "Ctrl ⇧ ⬇ Move element down on the same level" at bounding box center [620, 303] width 276 height 29
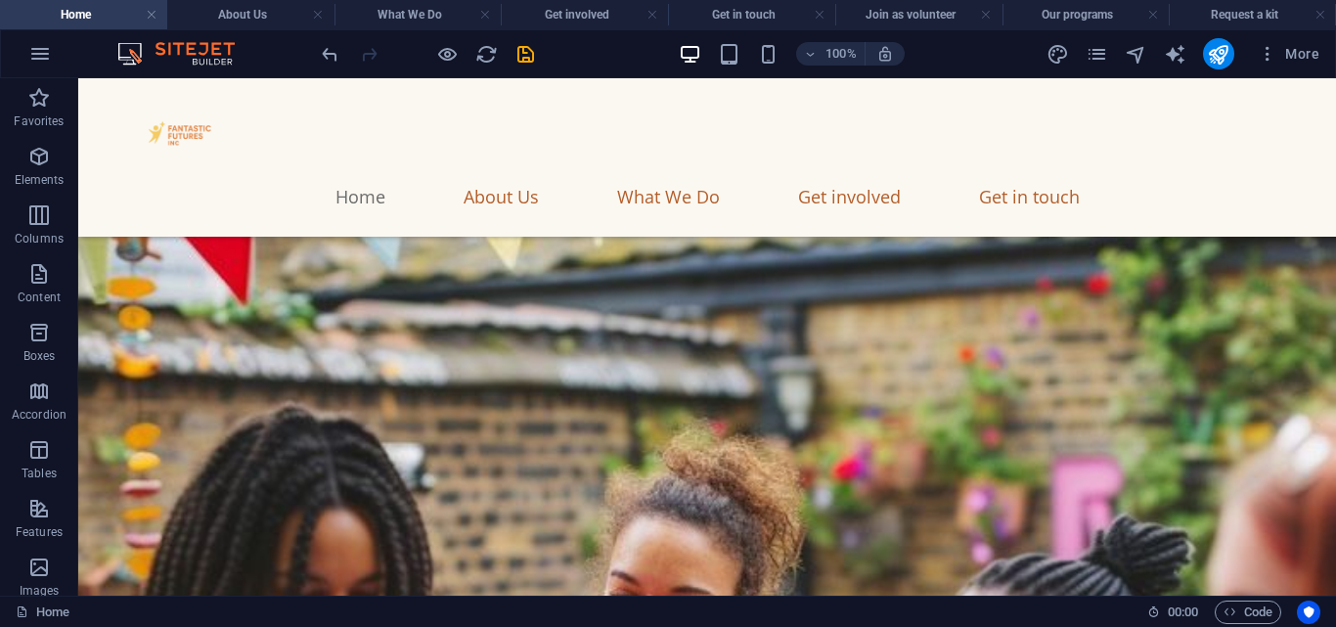
scroll to position [437, 0]
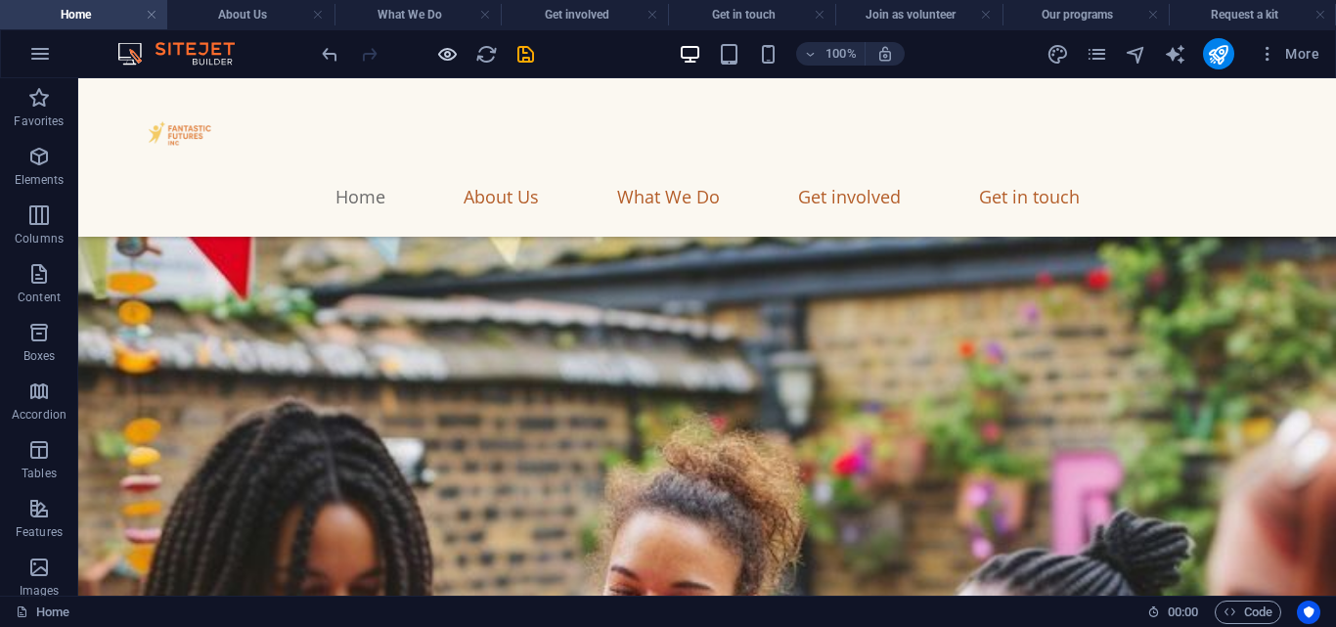
click at [451, 53] on icon "button" at bounding box center [447, 54] width 22 height 22
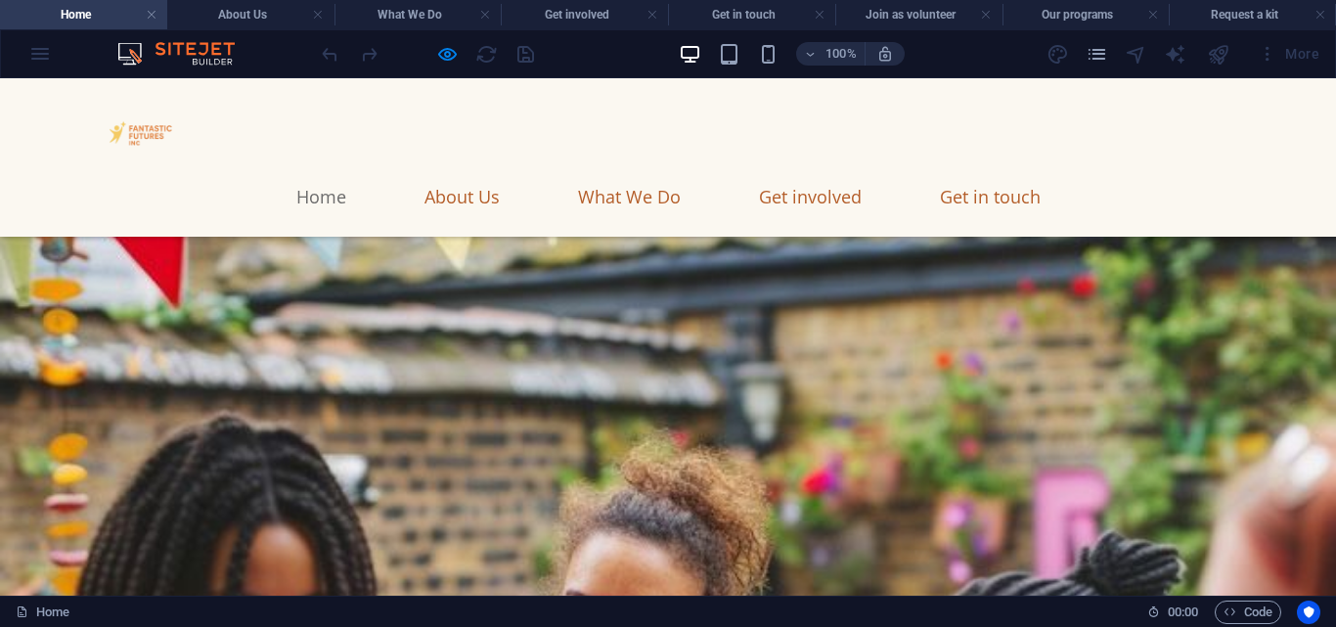
click at [243, 172] on link "Donate" at bounding box center [221, 142] width 186 height 60
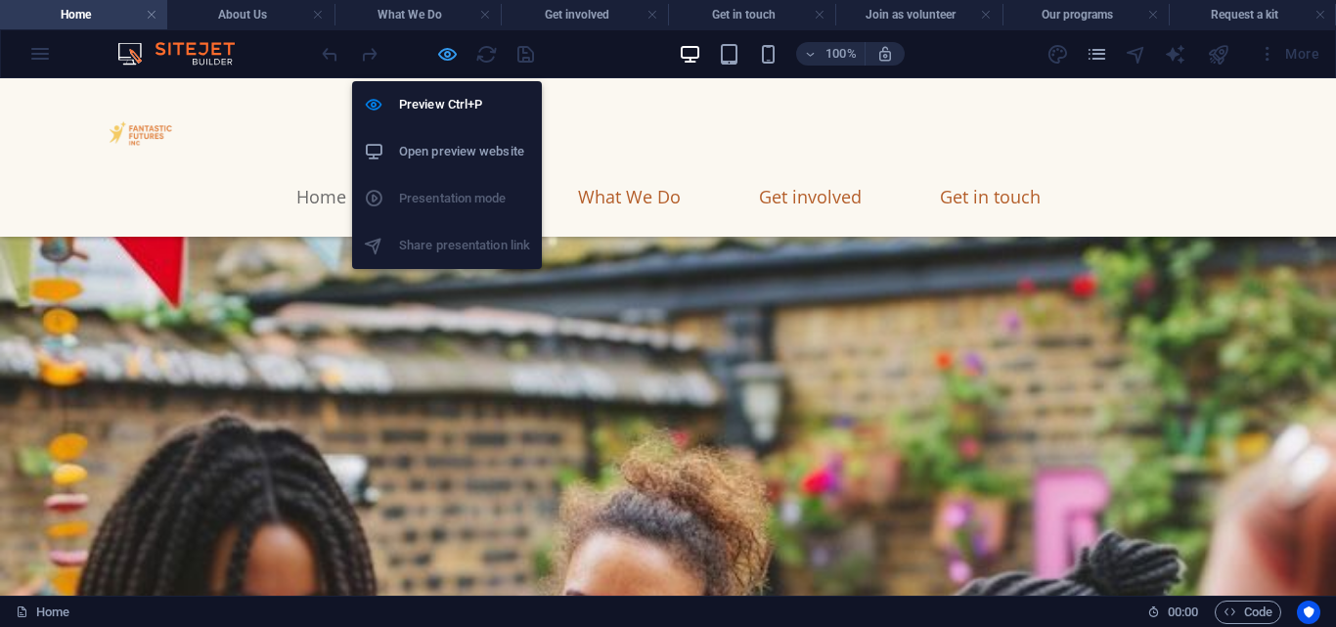
click at [451, 52] on icon "button" at bounding box center [447, 54] width 22 height 22
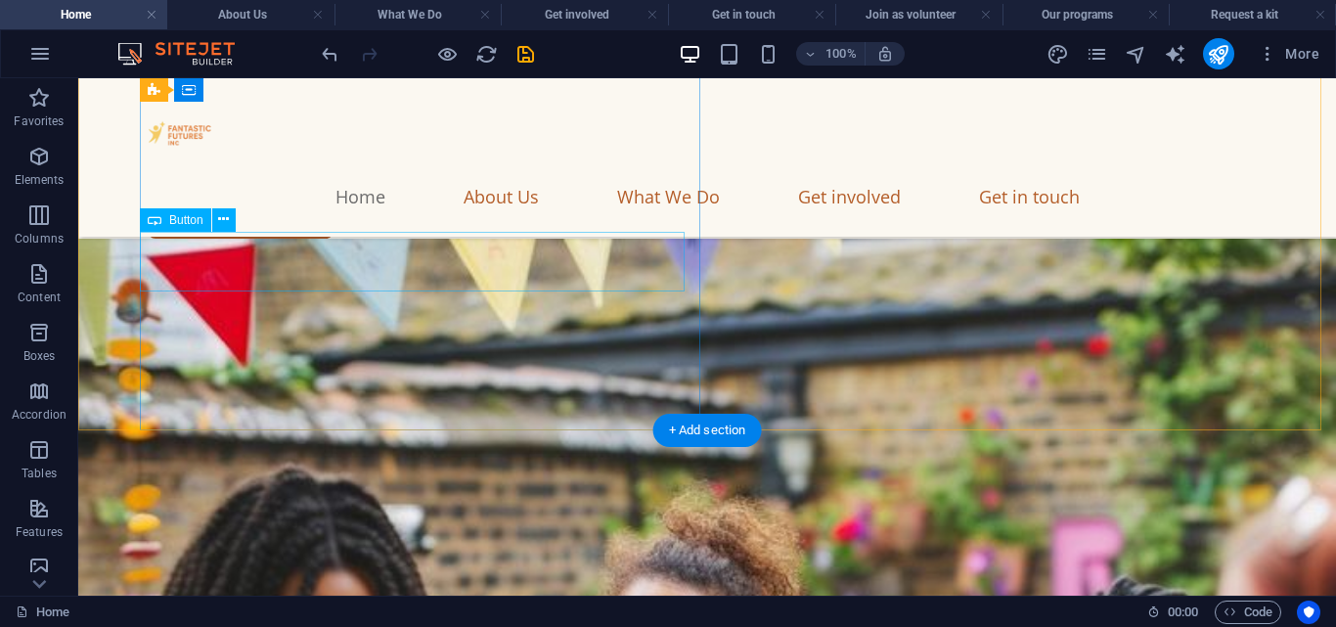
scroll to position [359, 0]
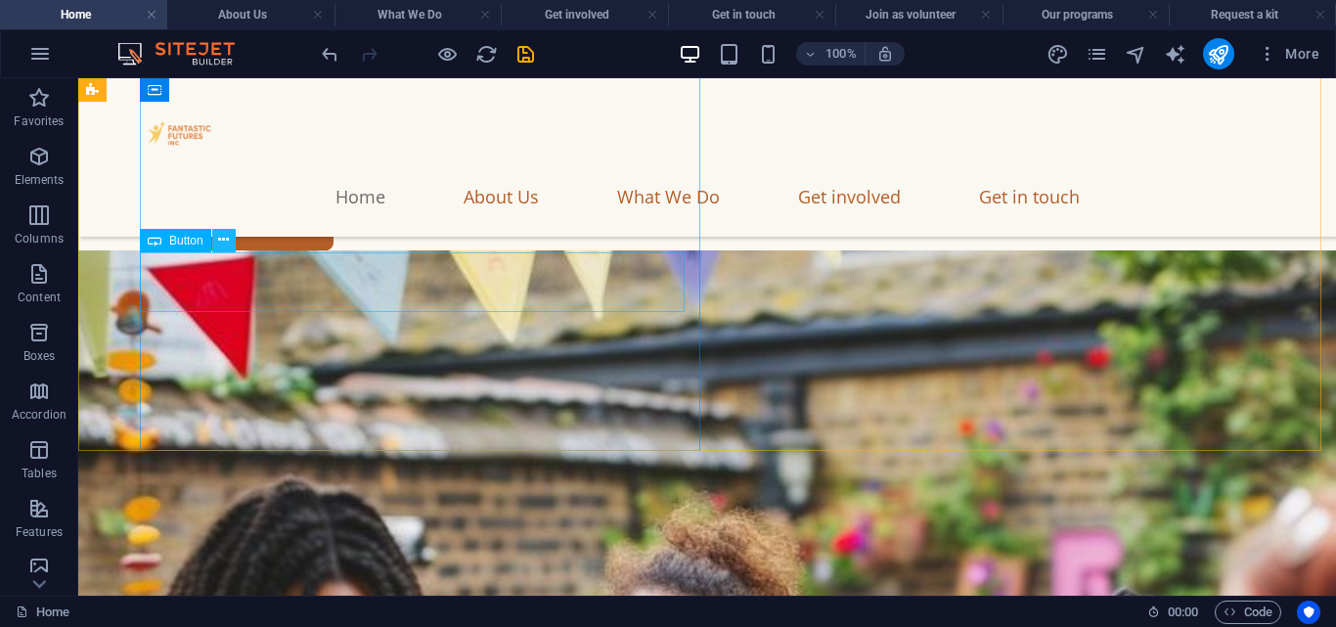
click at [224, 240] on icon at bounding box center [223, 240] width 11 height 21
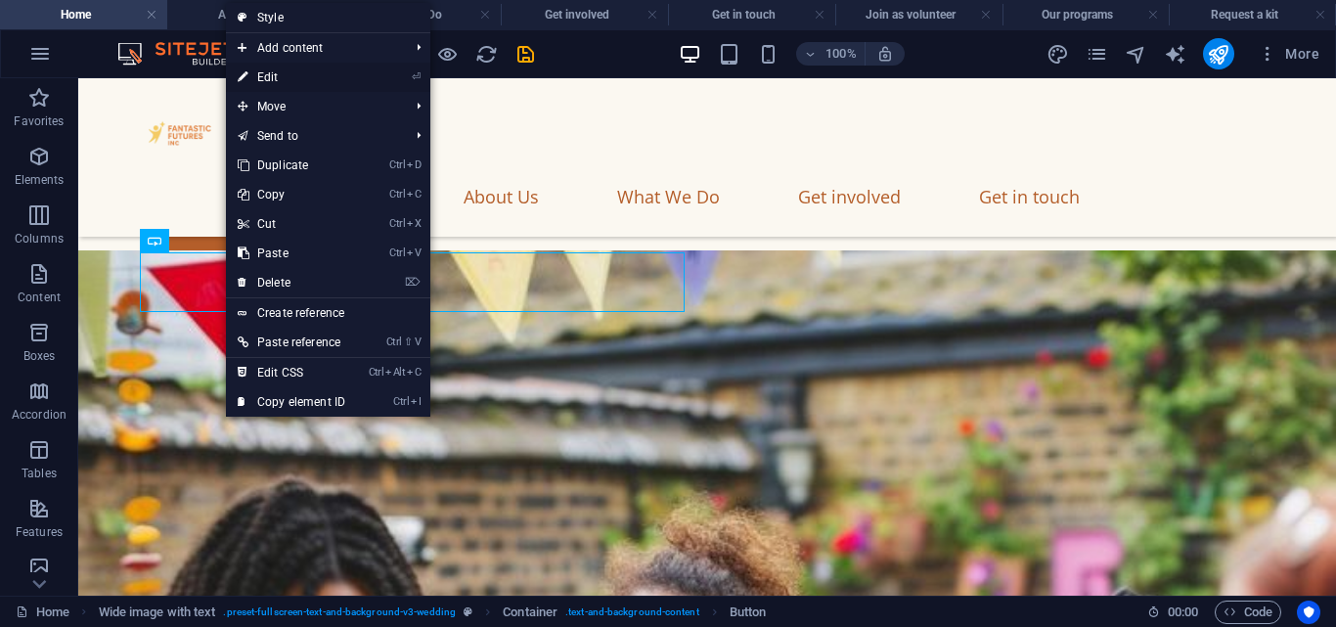
click at [280, 72] on link "⏎ Edit" at bounding box center [291, 77] width 131 height 29
select select "px"
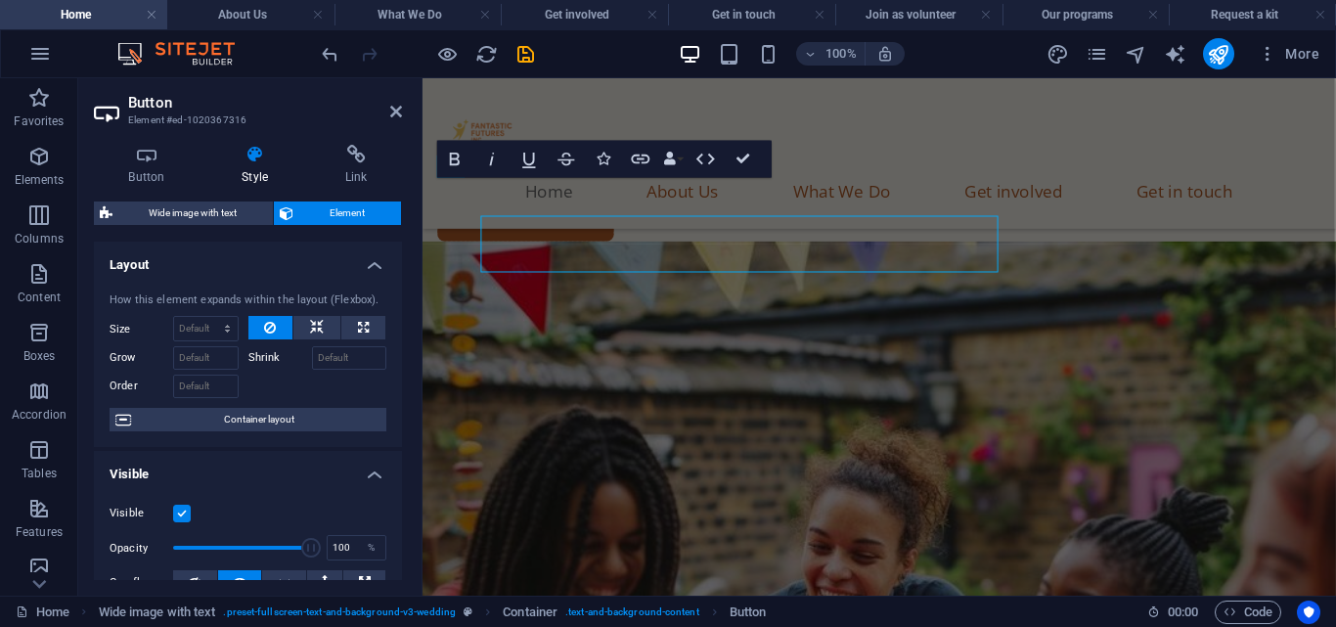
scroll to position [388, 0]
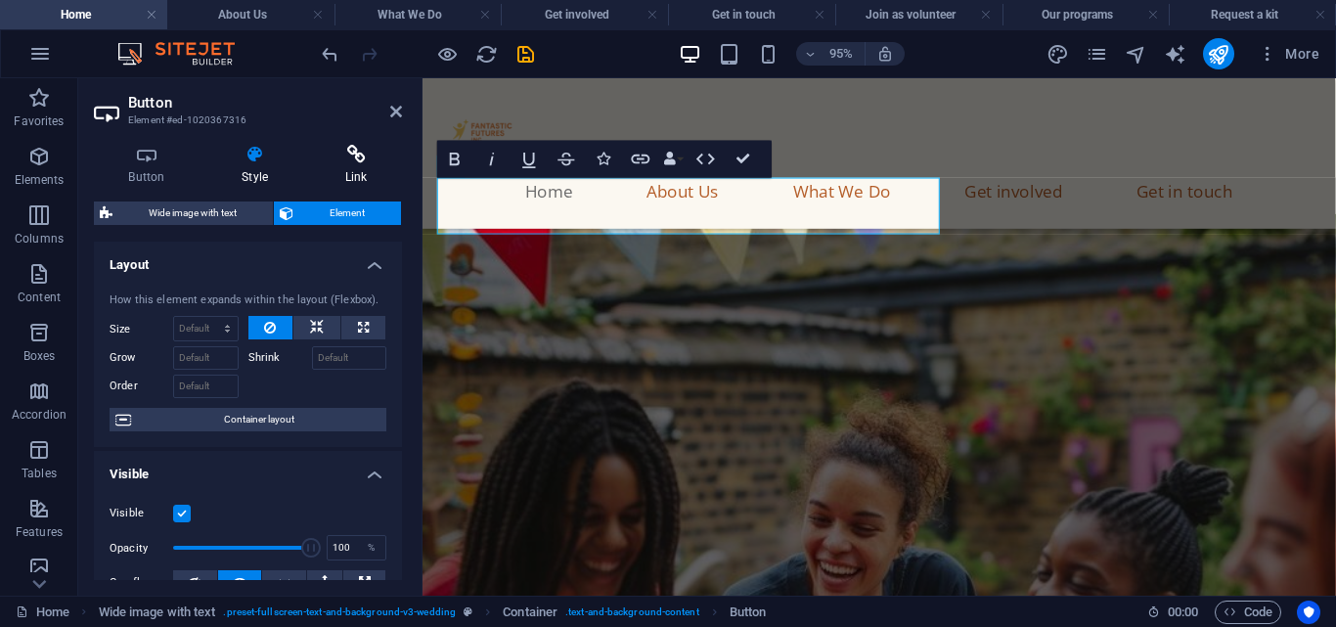
click at [354, 175] on h4 "Link" at bounding box center [356, 165] width 92 height 41
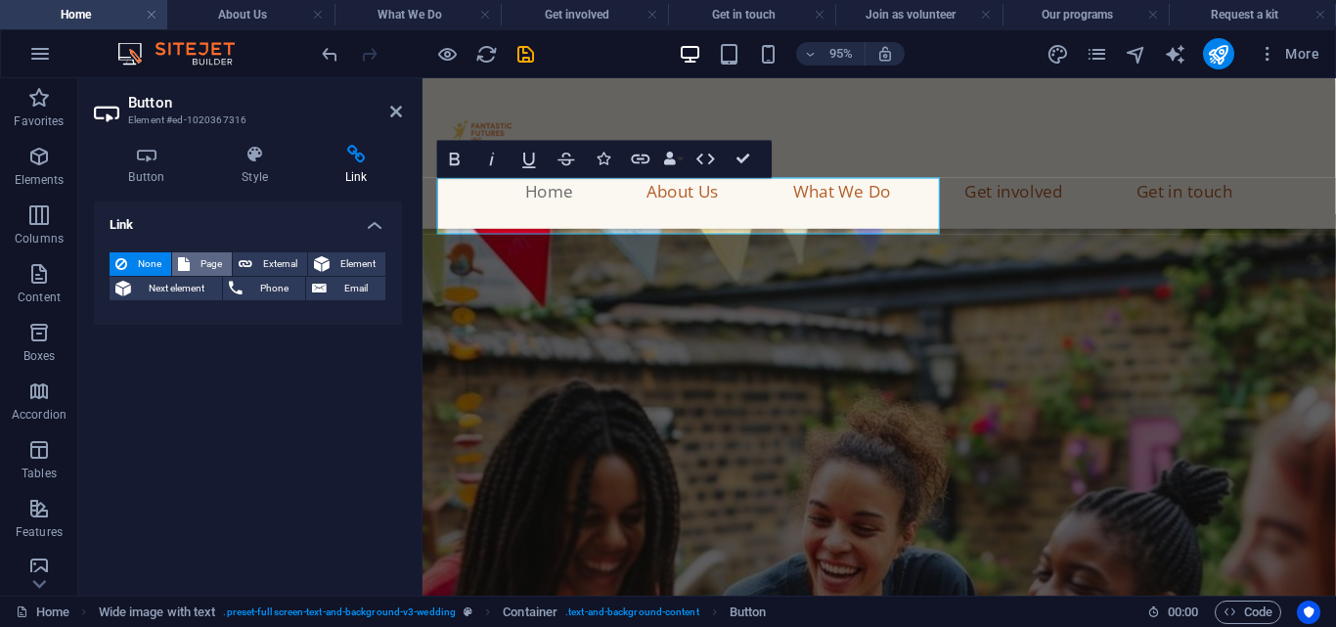
click at [214, 263] on span "Page" at bounding box center [211, 263] width 30 height 23
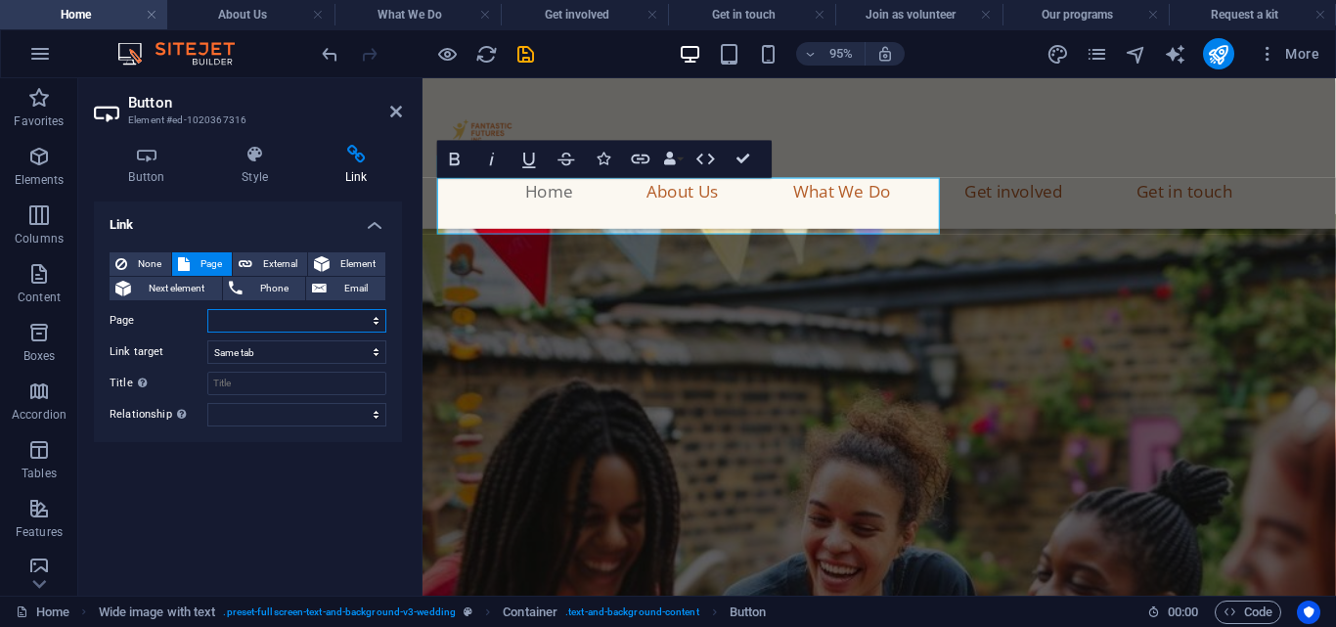
click at [306, 314] on select "Home Legal Notice Privacy About Us What We Do Get involved Donate Get in touch …" at bounding box center [296, 320] width 179 height 23
select select "5"
click at [207, 309] on select "Home Legal Notice Privacy About Us What We Do Get involved Donate Get in touch …" at bounding box center [296, 320] width 179 height 23
click at [392, 110] on icon at bounding box center [396, 112] width 12 height 16
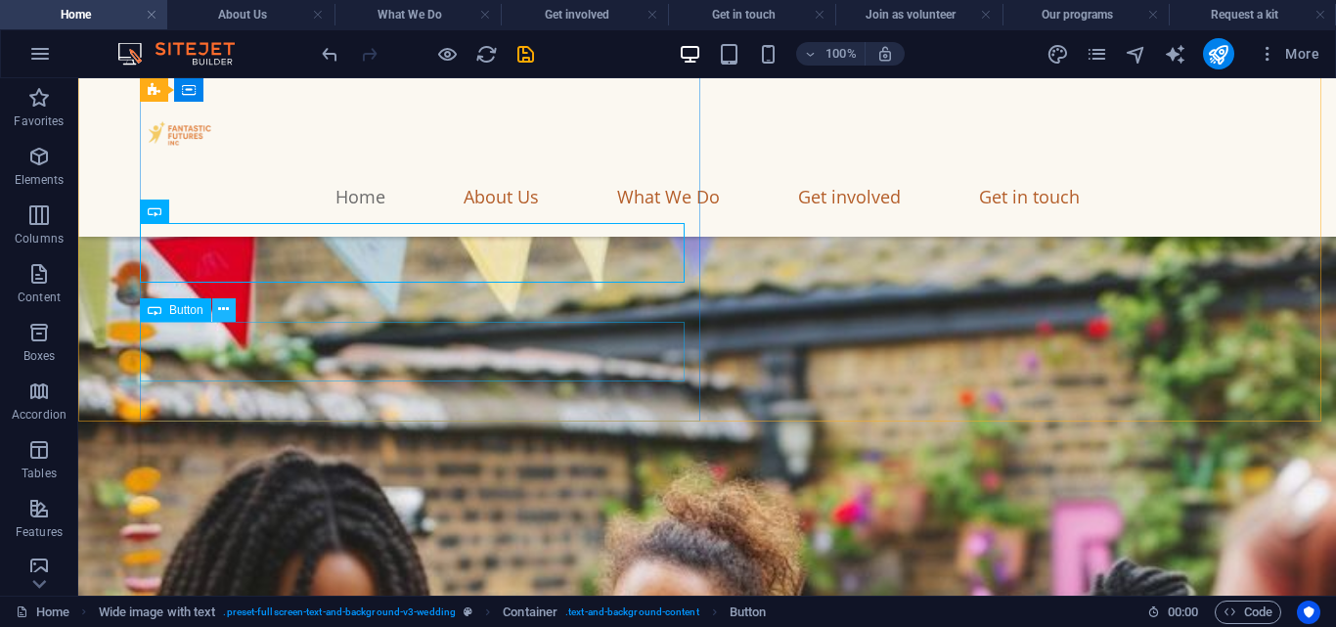
click at [224, 312] on icon at bounding box center [223, 309] width 11 height 21
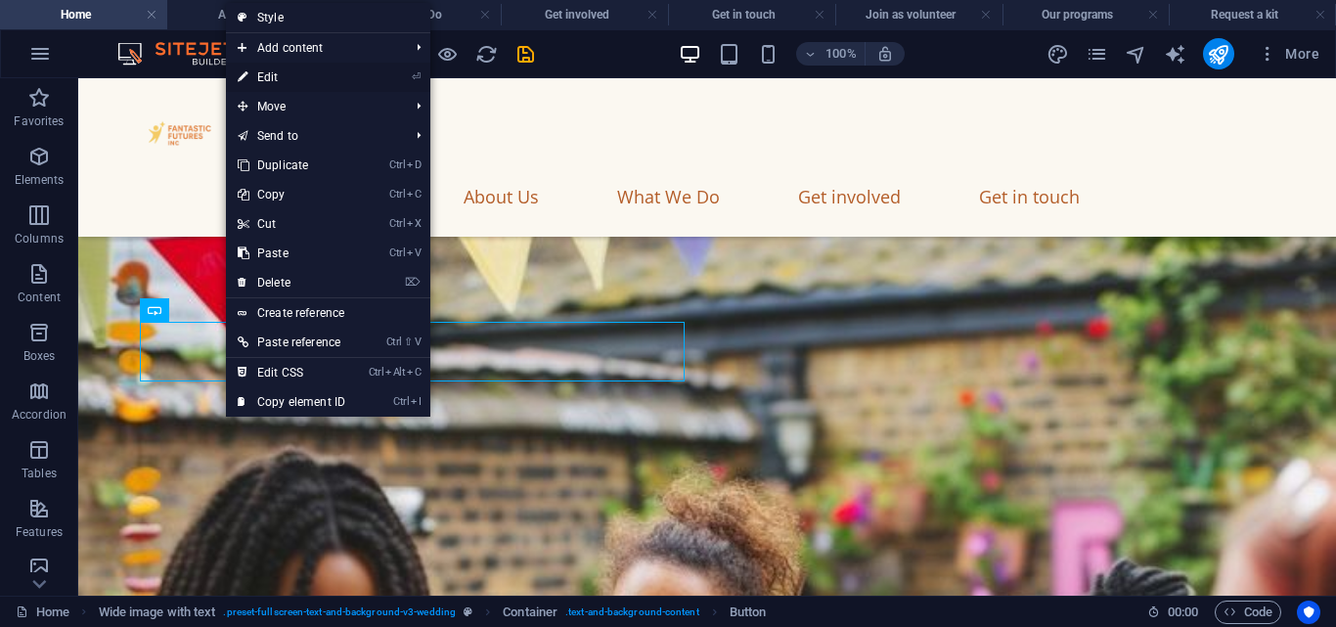
click at [299, 78] on link "⏎ Edit" at bounding box center [291, 77] width 131 height 29
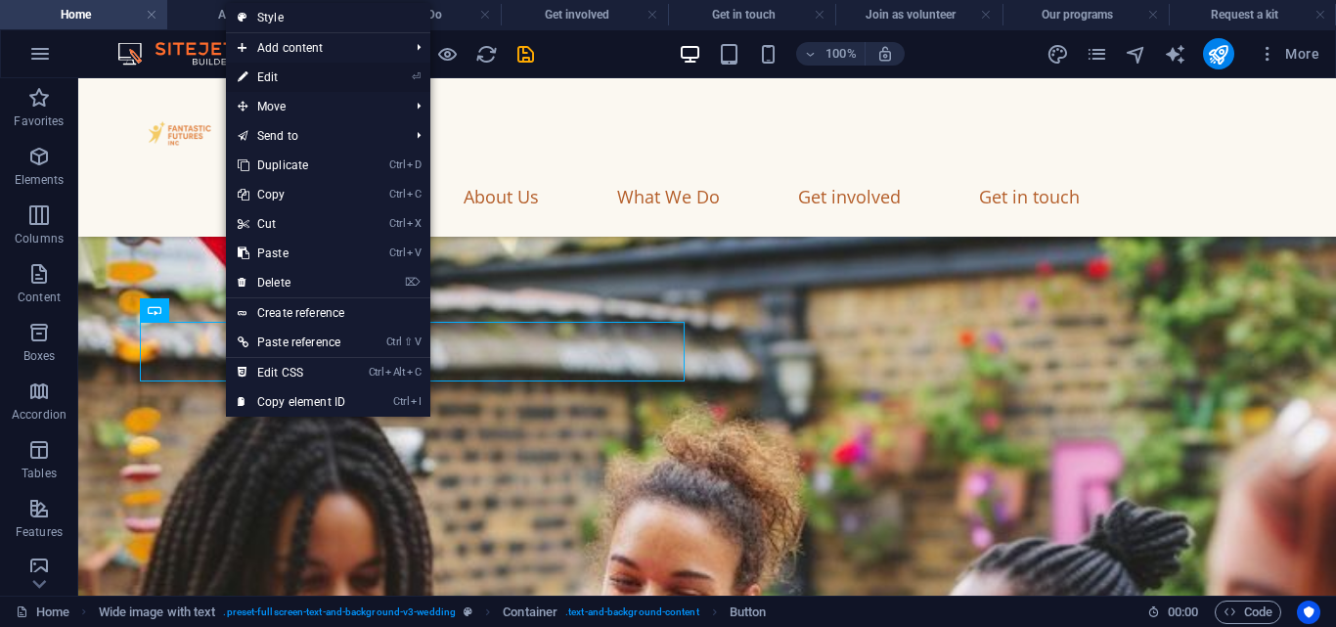
select select "px"
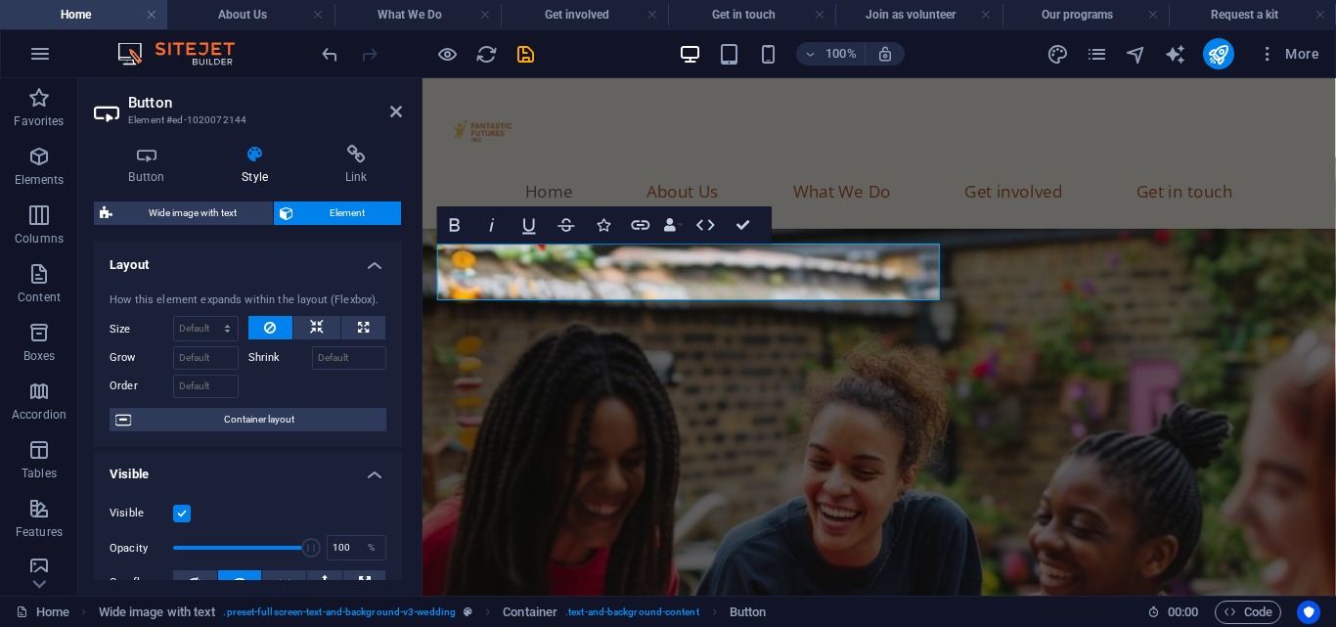
scroll to position [418, 0]
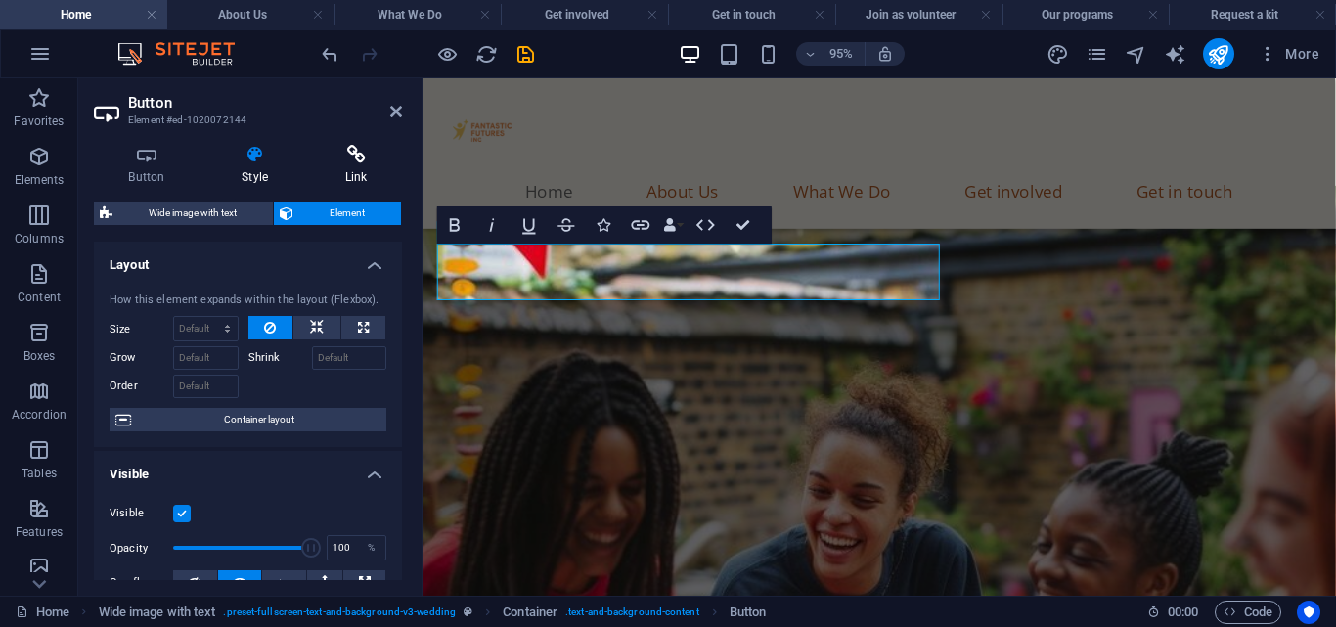
click at [347, 169] on h4 "Link" at bounding box center [356, 165] width 92 height 41
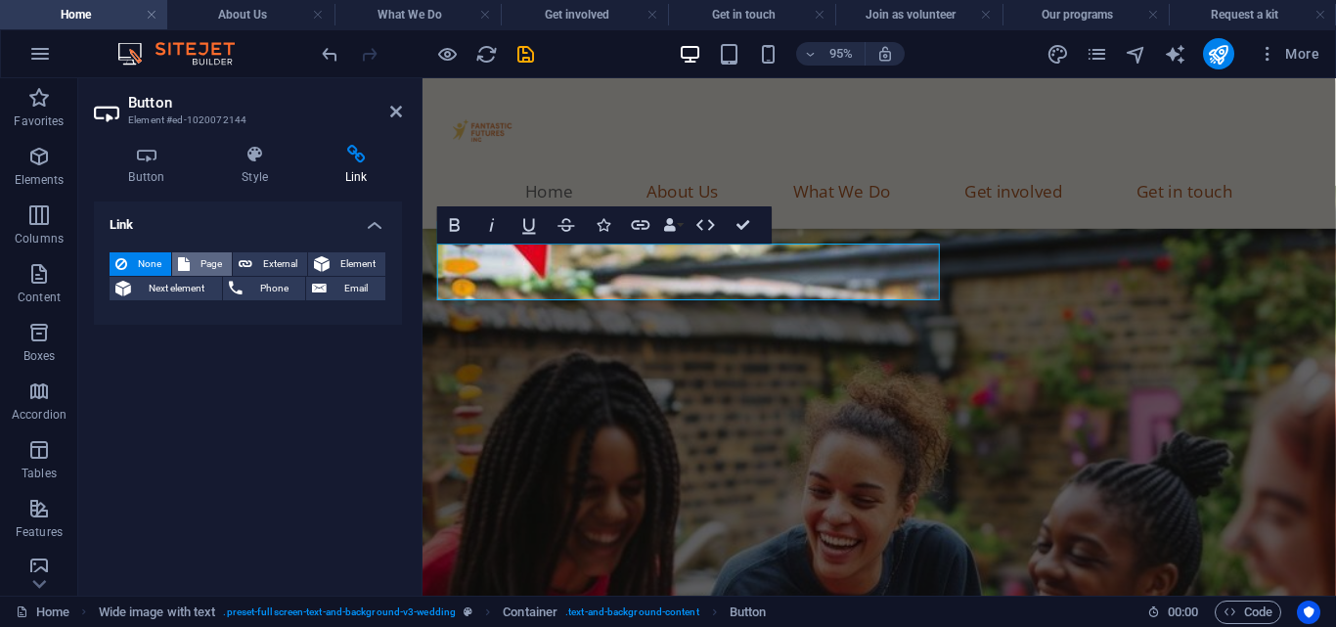
click at [211, 273] on span "Page" at bounding box center [211, 263] width 30 height 23
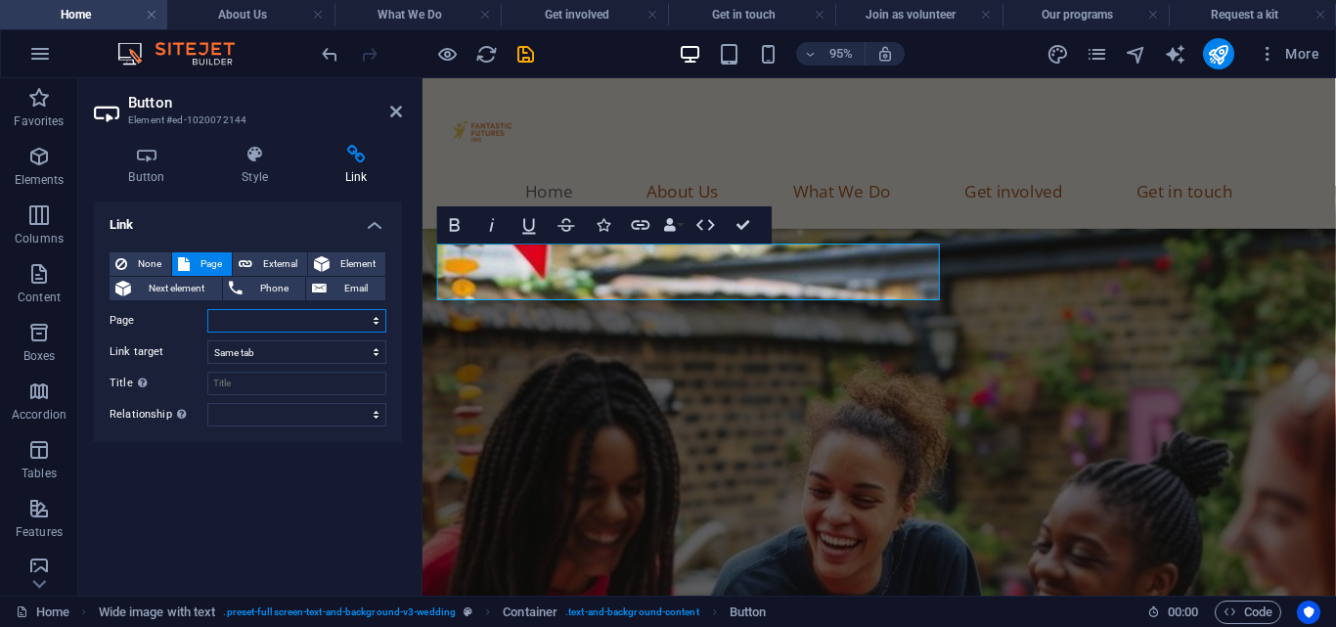
click at [287, 321] on select "Home Legal Notice Privacy About Us What We Do Get involved Donate Get in touch …" at bounding box center [296, 320] width 179 height 23
select select "6"
click at [207, 309] on select "Home Legal Notice Privacy About Us What We Do Get involved Donate Get in touch …" at bounding box center [296, 320] width 179 height 23
click at [397, 117] on icon at bounding box center [396, 112] width 12 height 16
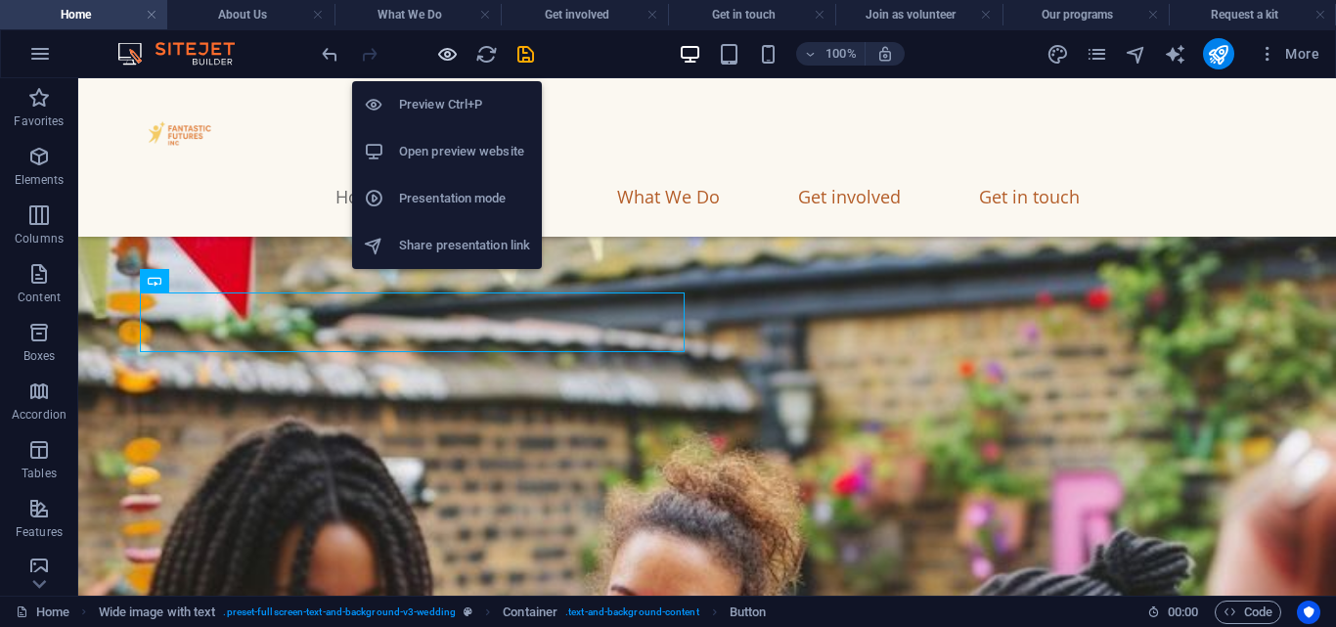
click at [453, 43] on icon "button" at bounding box center [447, 54] width 22 height 22
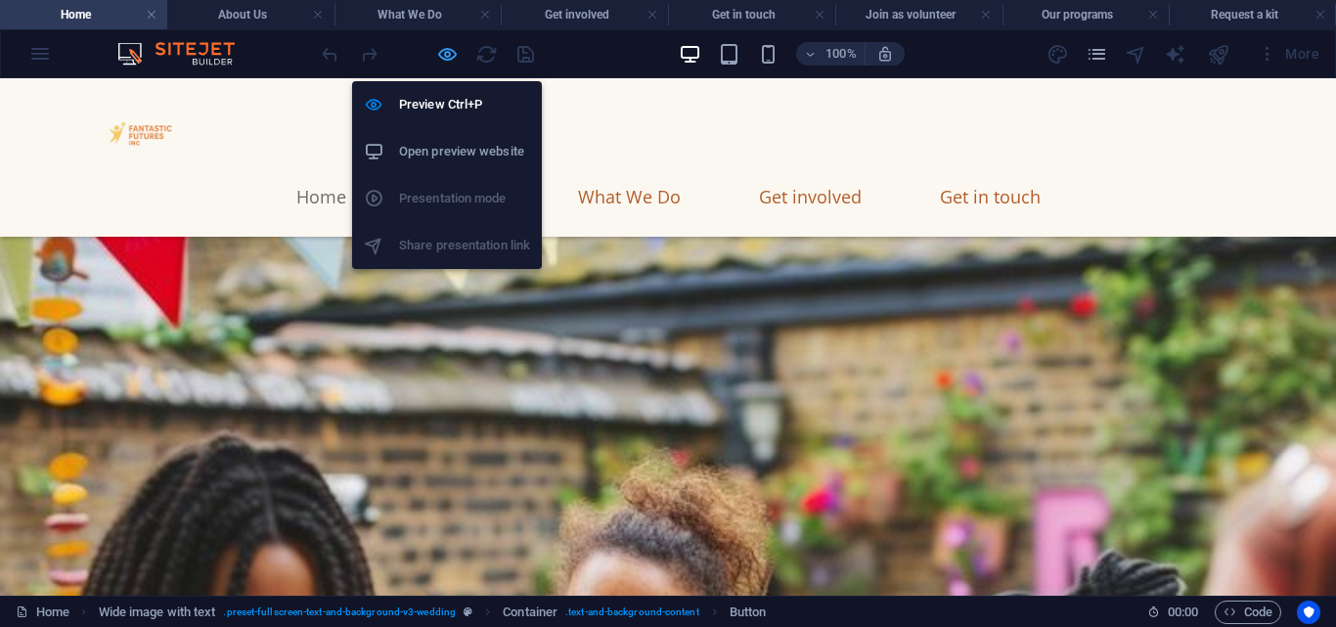
click at [451, 50] on icon "button" at bounding box center [447, 54] width 22 height 22
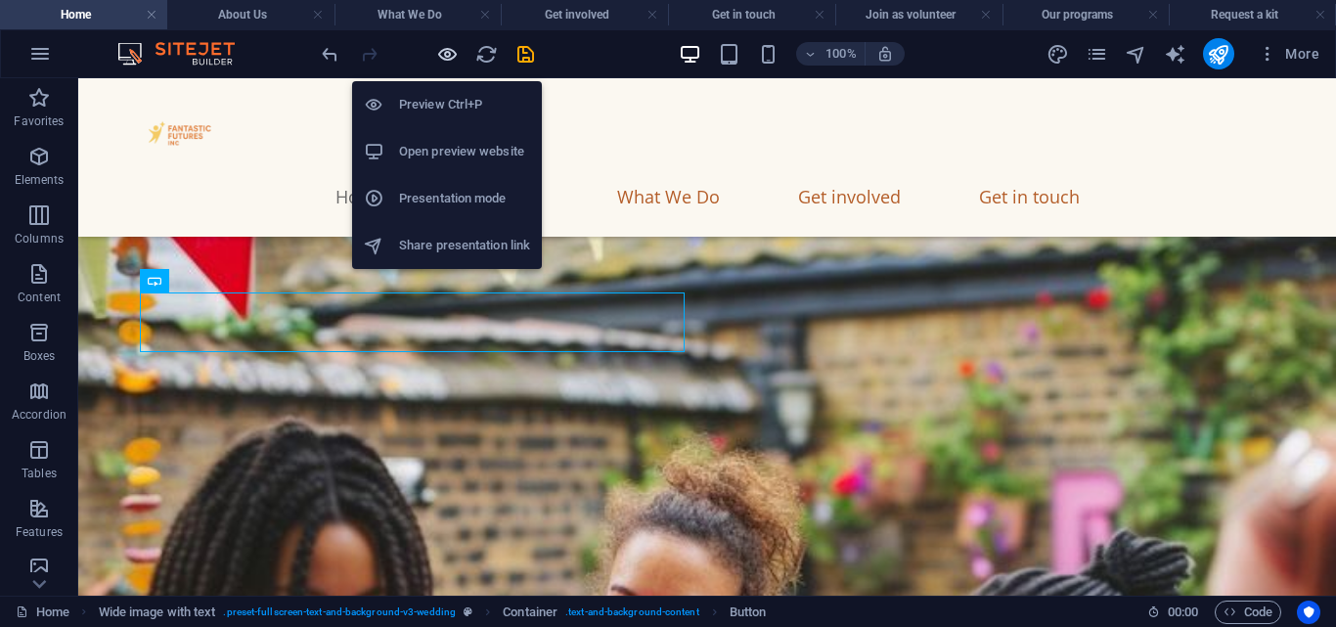
click at [440, 54] on icon "button" at bounding box center [447, 54] width 22 height 22
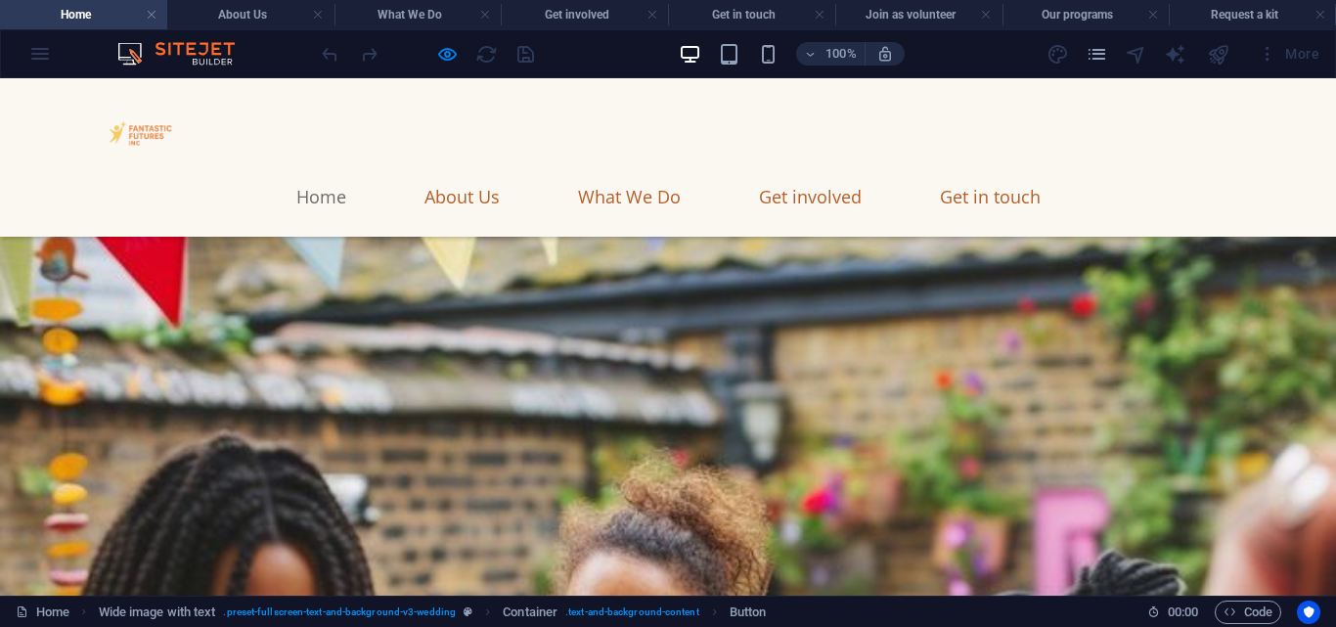
click at [221, 192] on link "Donate" at bounding box center [221, 162] width 186 height 60
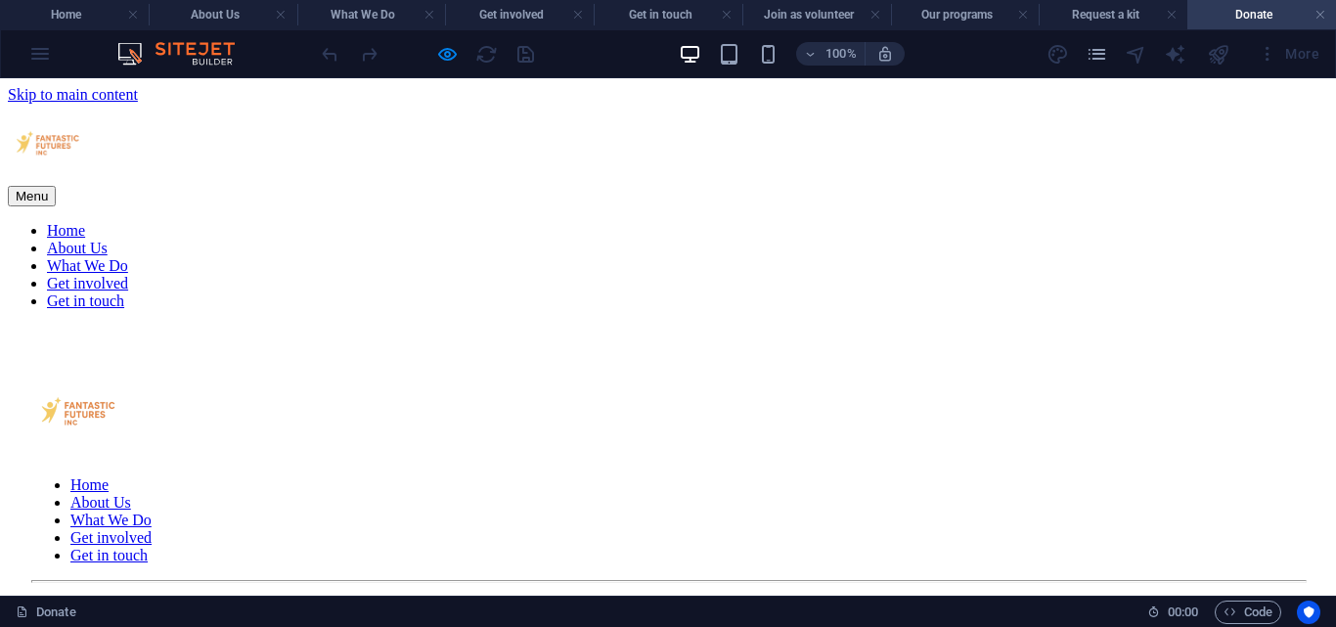
scroll to position [0, 0]
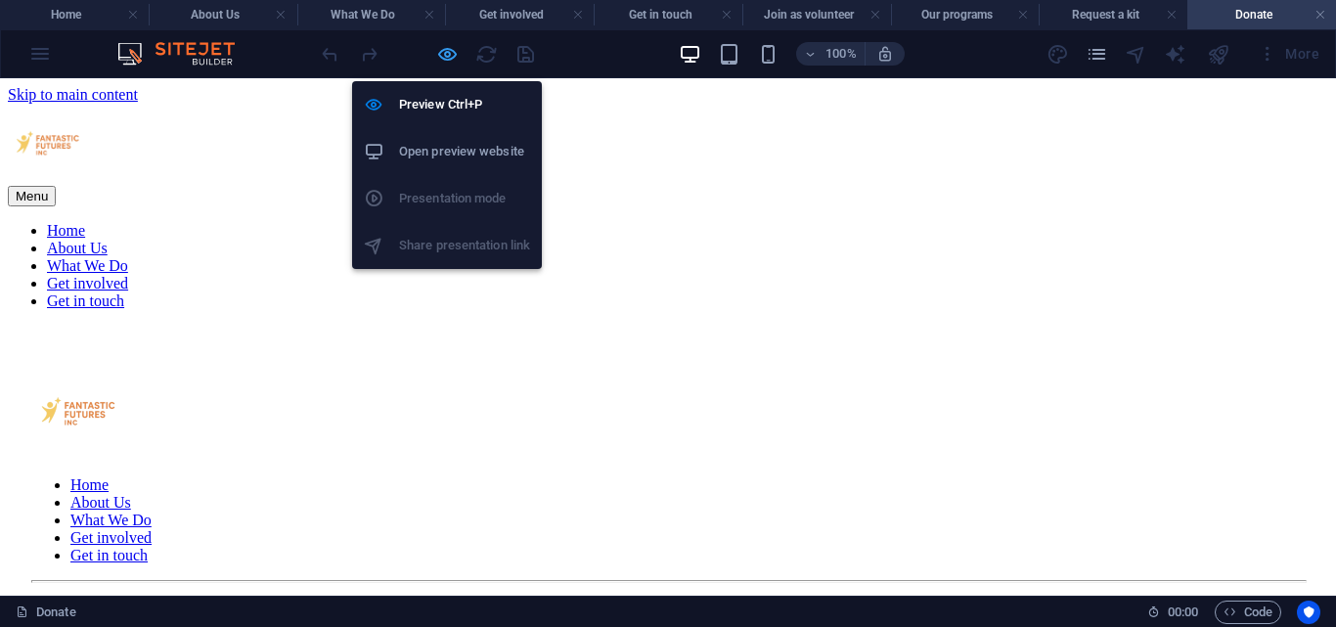
click at [441, 60] on icon "button" at bounding box center [447, 54] width 22 height 22
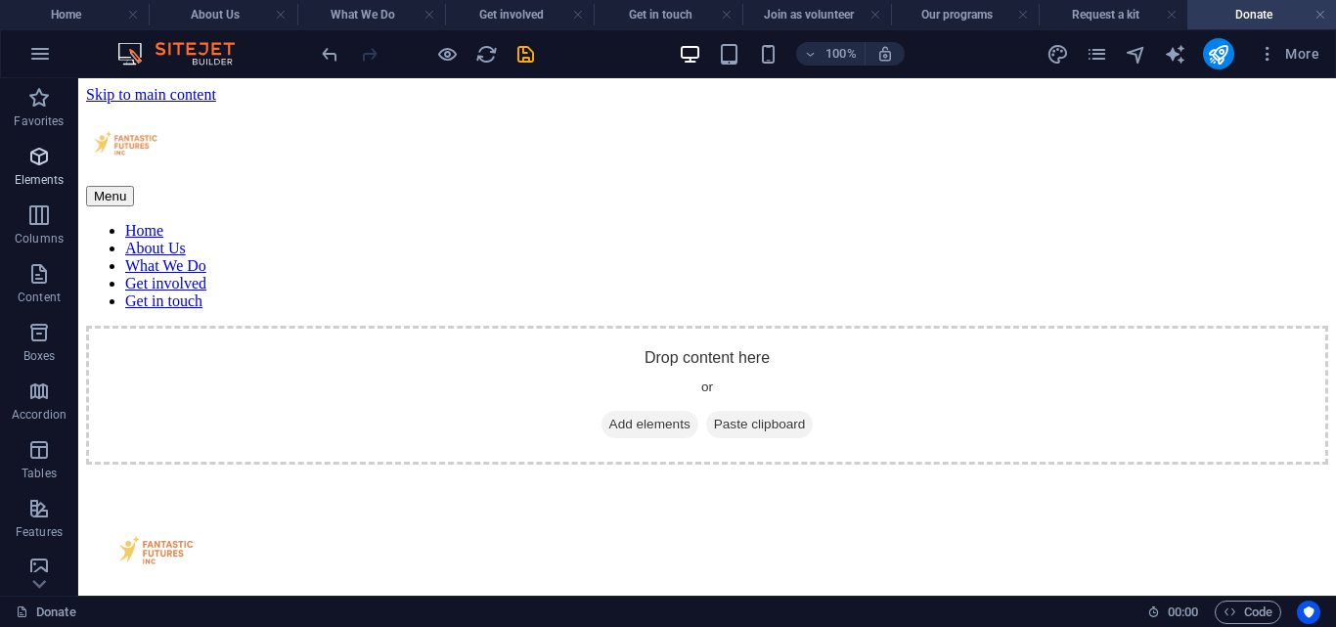
click at [54, 159] on span "Elements" at bounding box center [39, 168] width 78 height 47
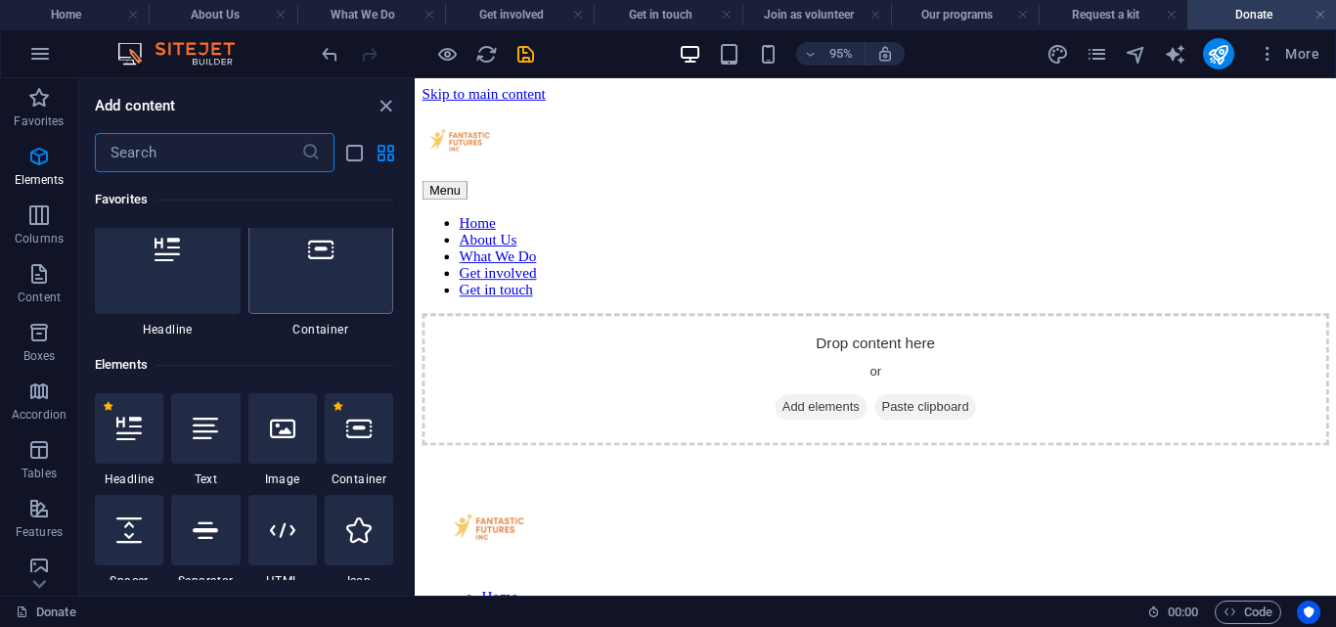
scroll to position [208, 0]
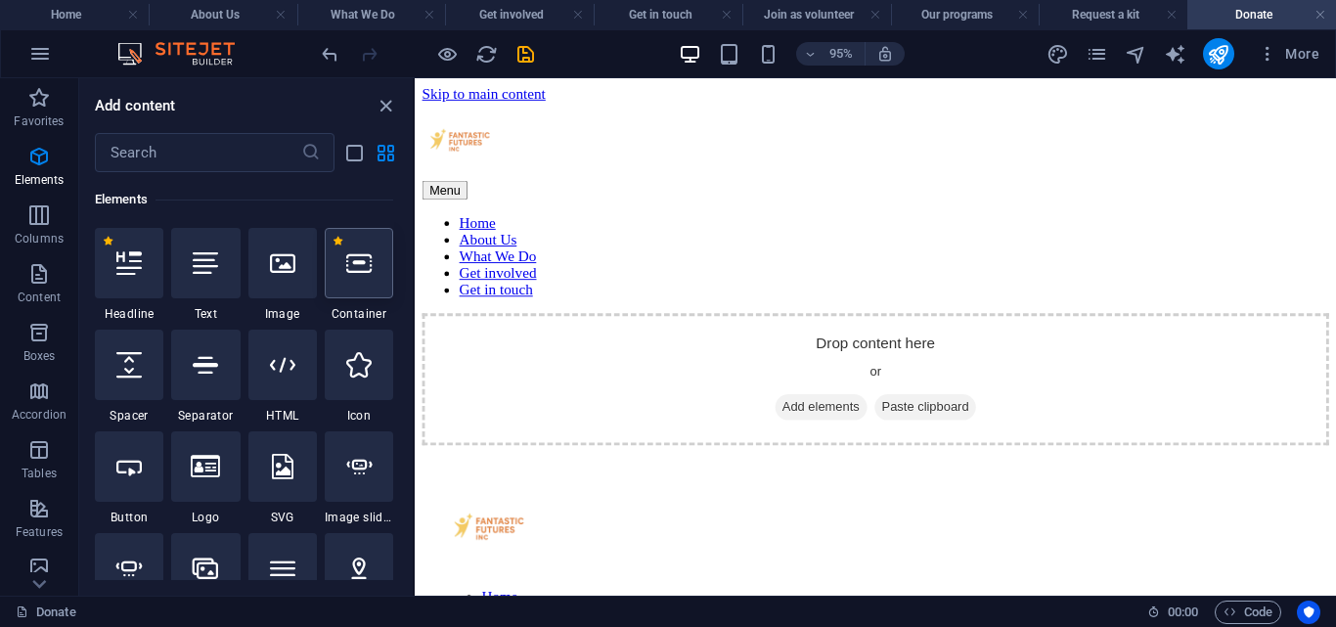
drag, startPoint x: 319, startPoint y: 259, endPoint x: 367, endPoint y: 271, distance: 49.3
click at [367, 271] on div "1 Star Headline 1 Star Text 1 Star Image 1 Star Container 1 Star Spacer 1 Star …" at bounding box center [244, 580] width 298 height 704
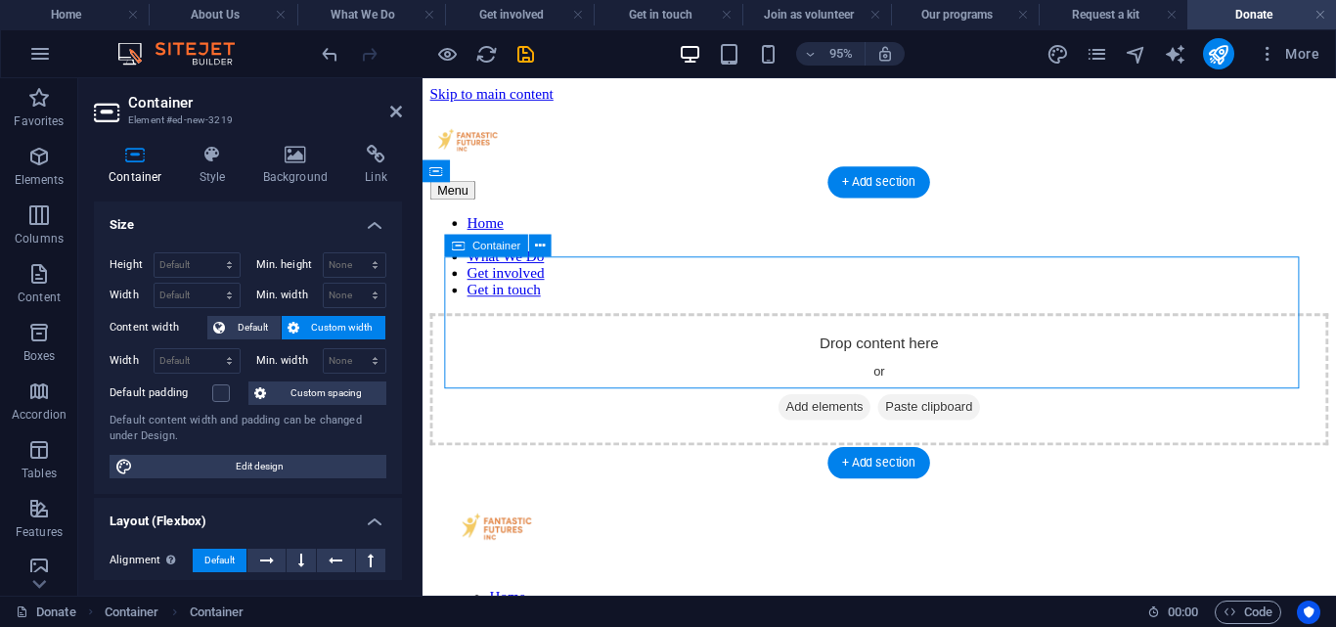
click at [797, 411] on span "Add elements" at bounding box center [845, 424] width 97 height 27
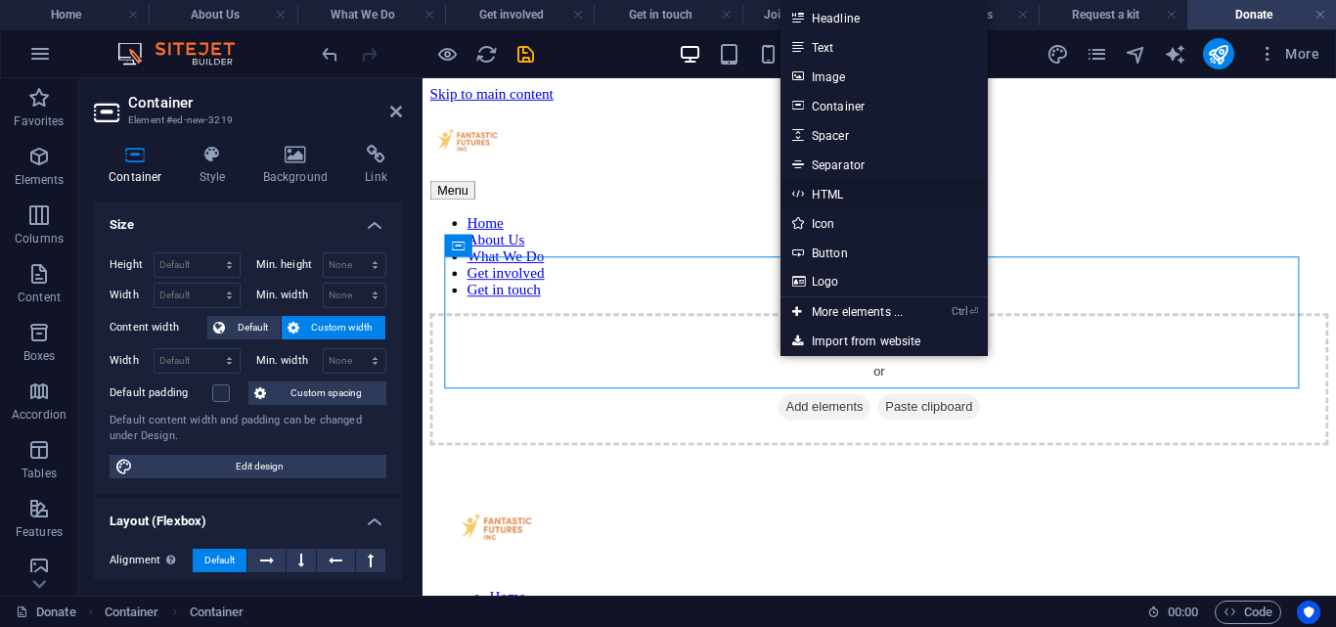
click at [844, 184] on link "HTML" at bounding box center [883, 193] width 207 height 29
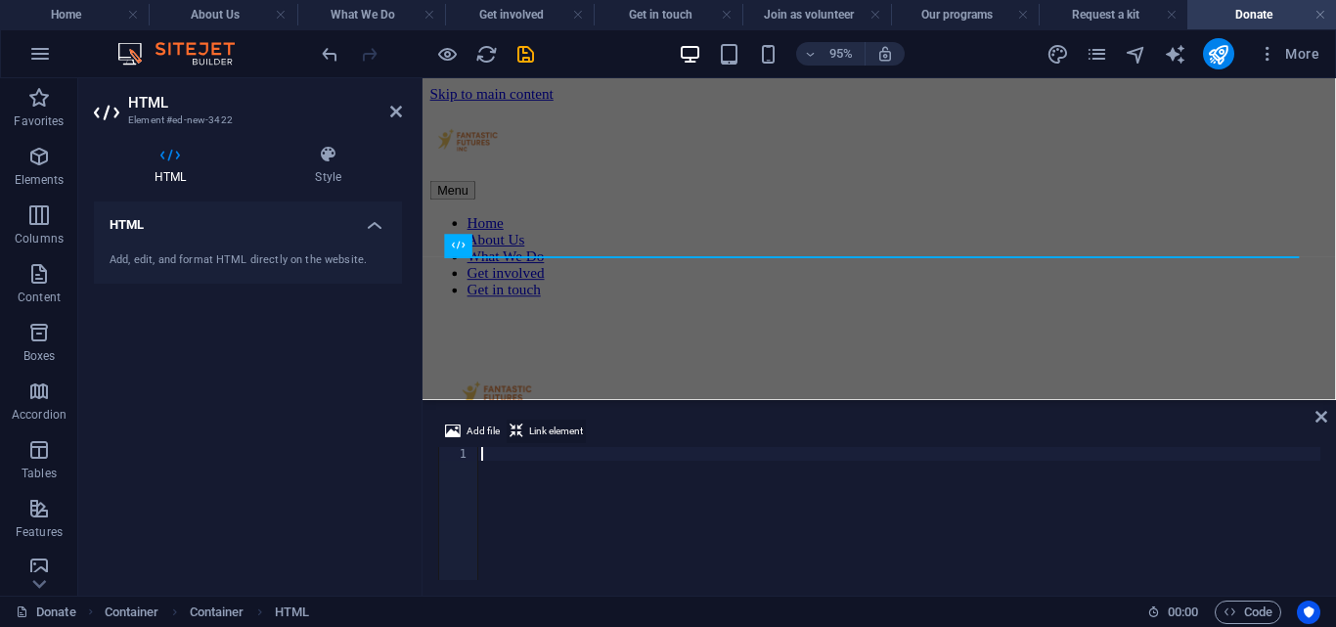
paste textarea "</section>"
type textarea "</section>"
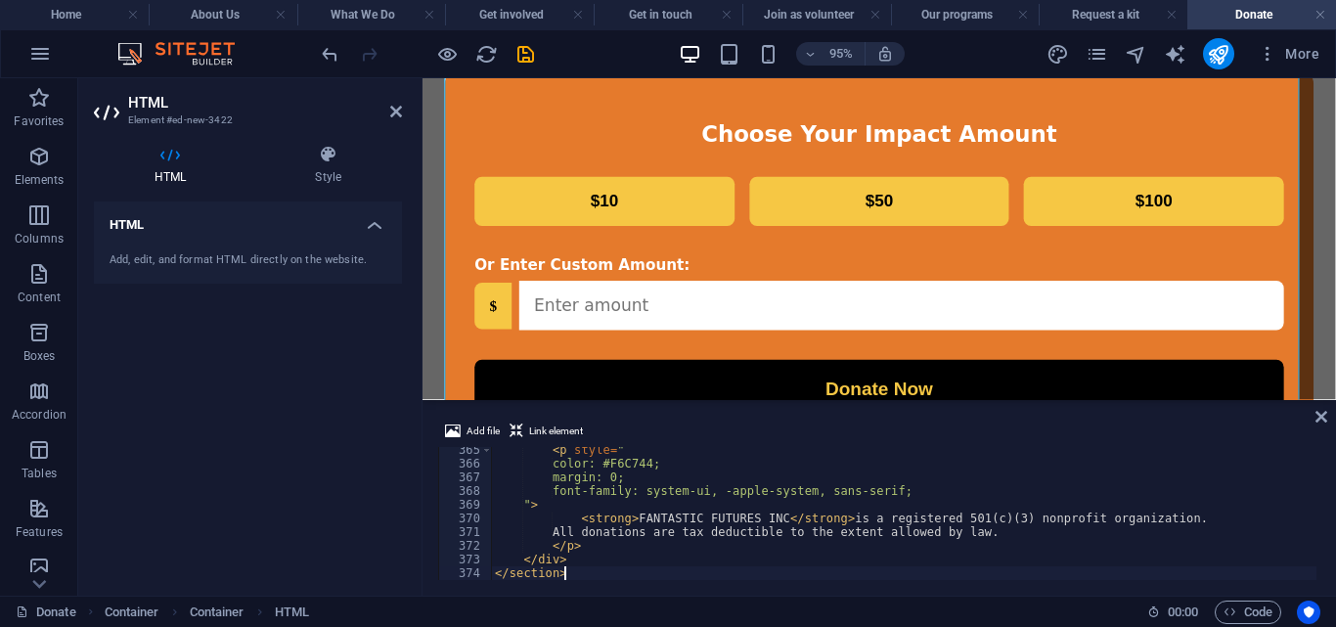
scroll to position [1107, 0]
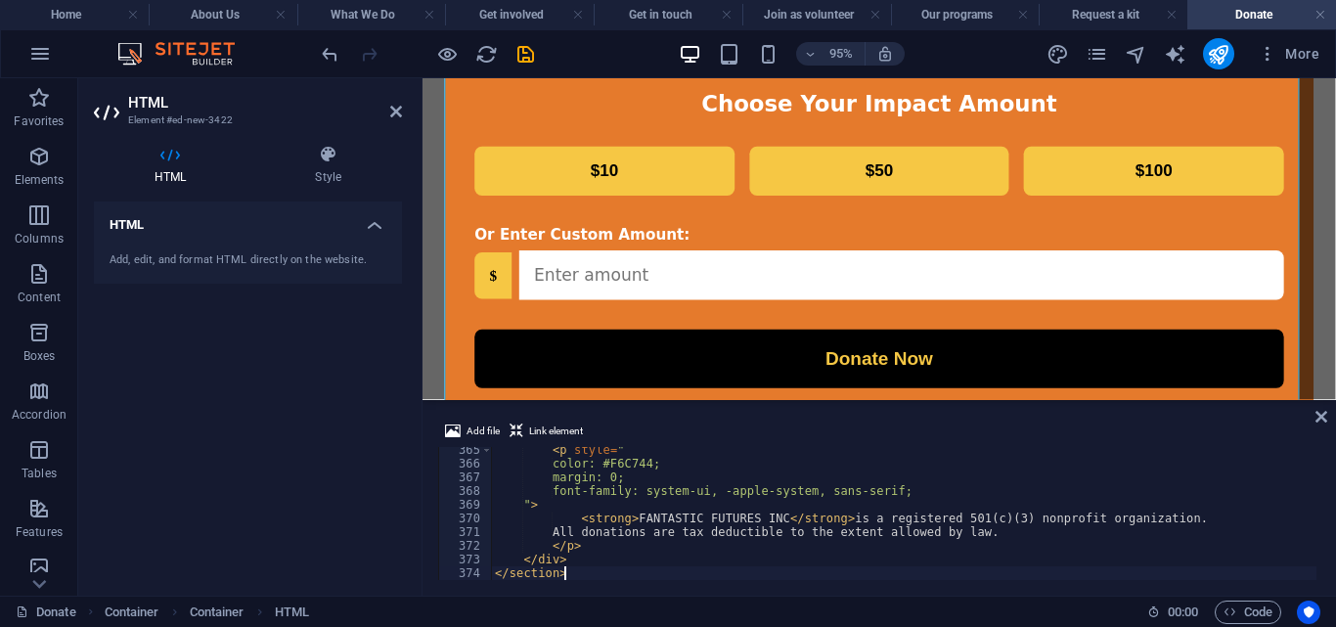
click at [852, 361] on div "Make a Difference Today Every dollar creates brighter futures for Florida's chi…" at bounding box center [903, 25] width 946 height 1613
click at [390, 109] on icon at bounding box center [396, 112] width 12 height 16
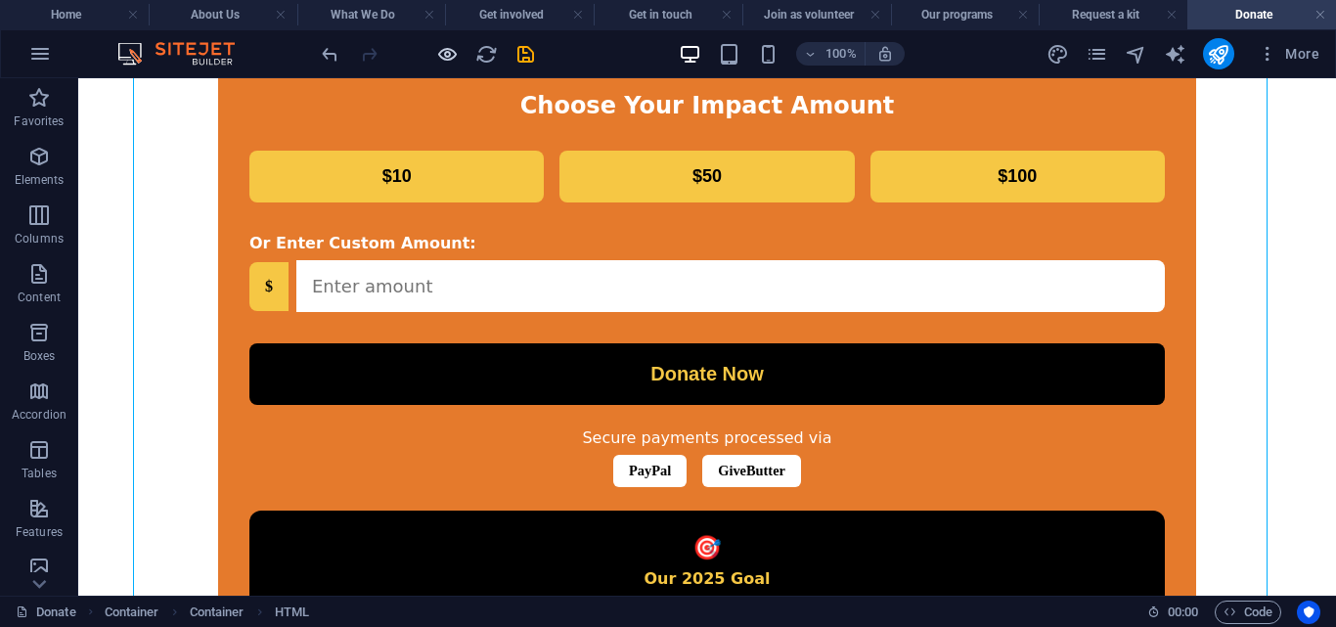
click at [444, 46] on icon "button" at bounding box center [447, 54] width 22 height 22
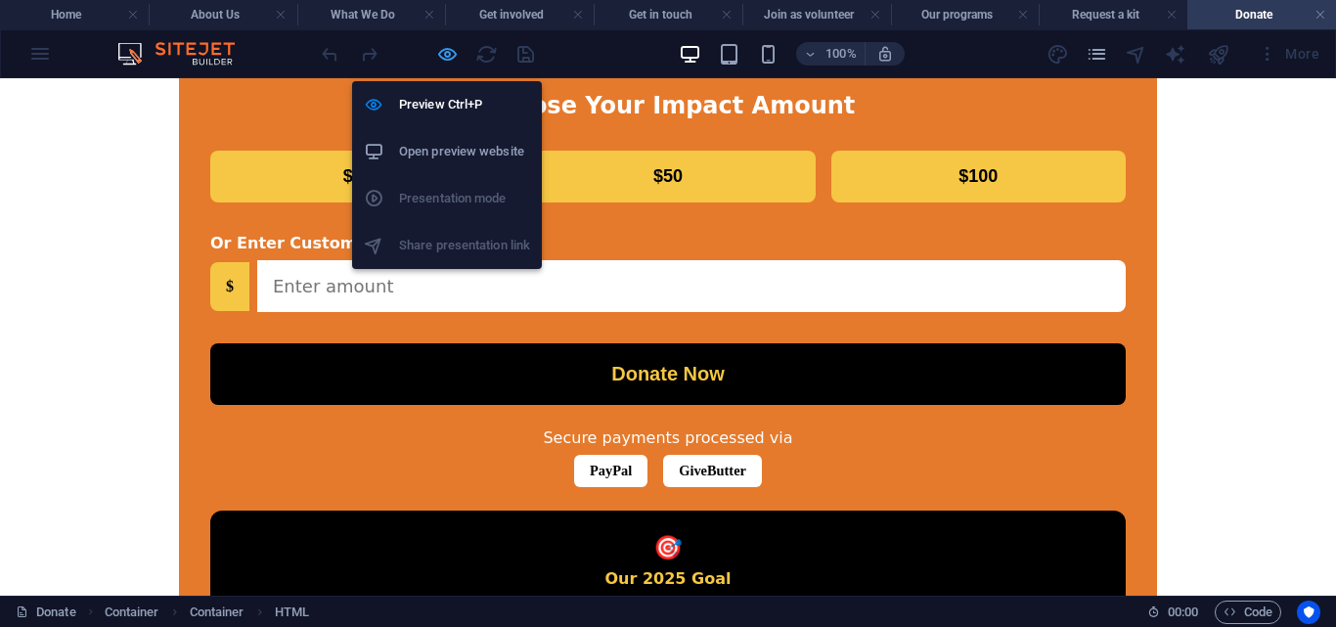
click at [444, 52] on icon "button" at bounding box center [447, 54] width 22 height 22
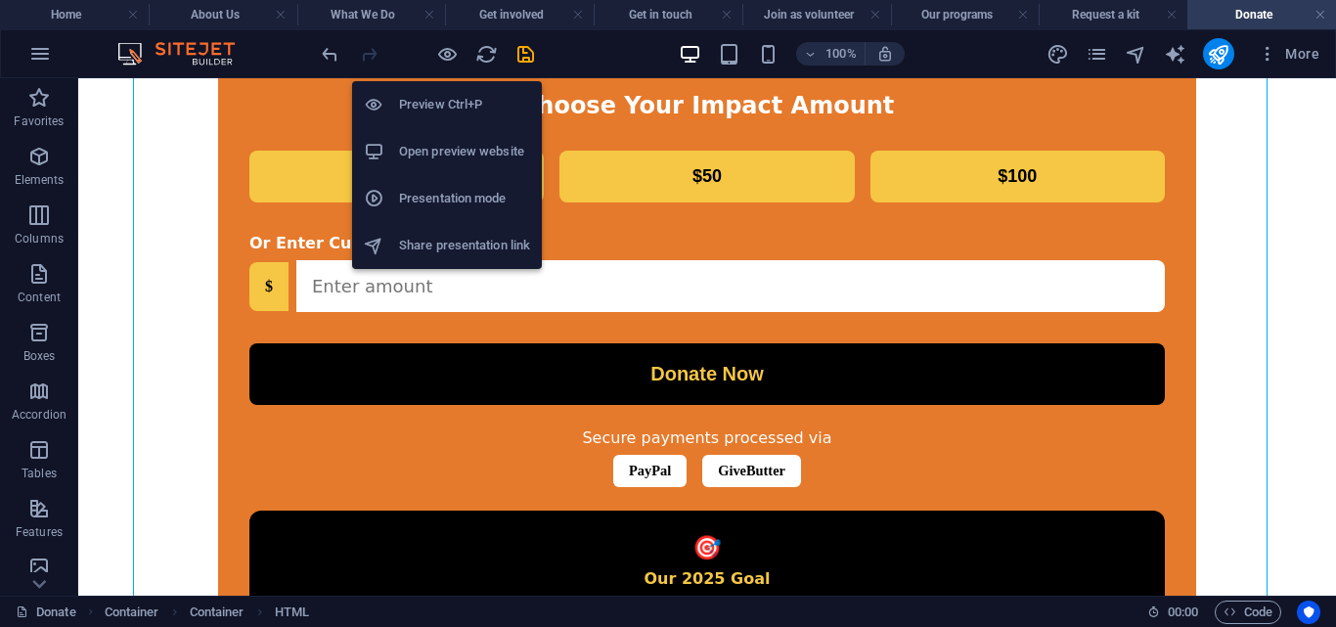
click at [654, 363] on div "Make a Difference Today Every dollar creates brighter futures for Florida's chi…" at bounding box center [707, 25] width 1242 height 1613
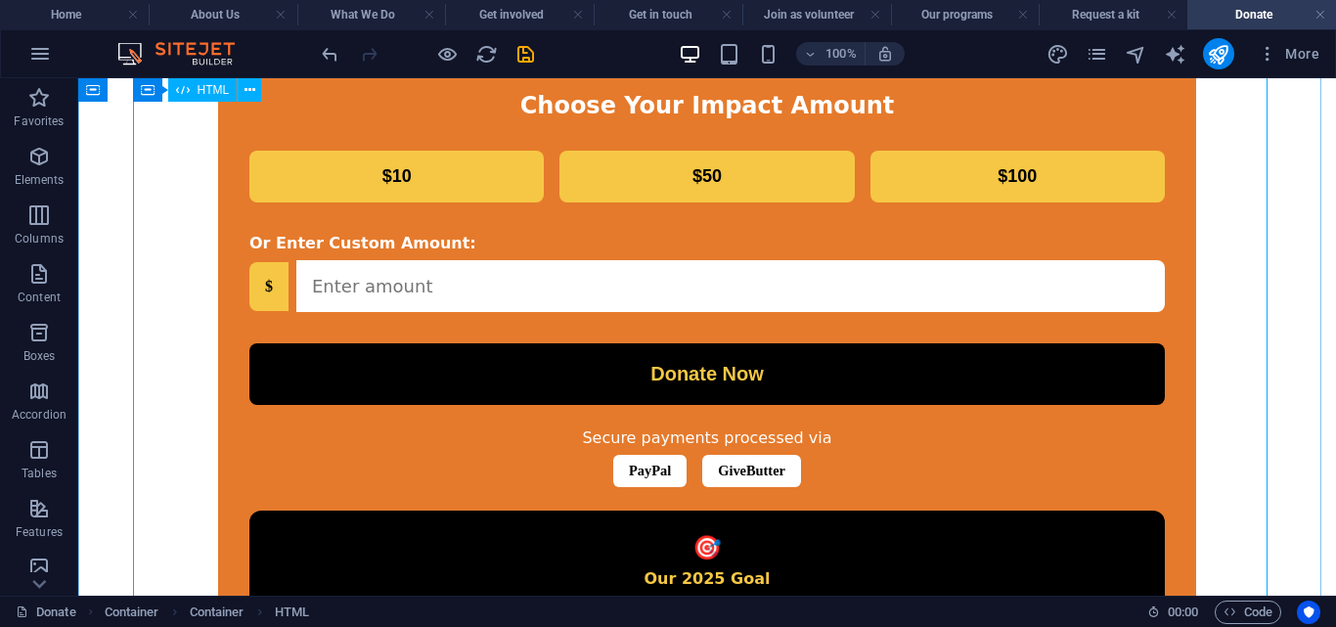
click at [644, 364] on div "Make a Difference Today Every dollar creates brighter futures for Florida's chi…" at bounding box center [707, 25] width 1242 height 1613
click at [637, 378] on div "Make a Difference Today Every dollar creates brighter futures for Florida's chi…" at bounding box center [707, 25] width 1242 height 1613
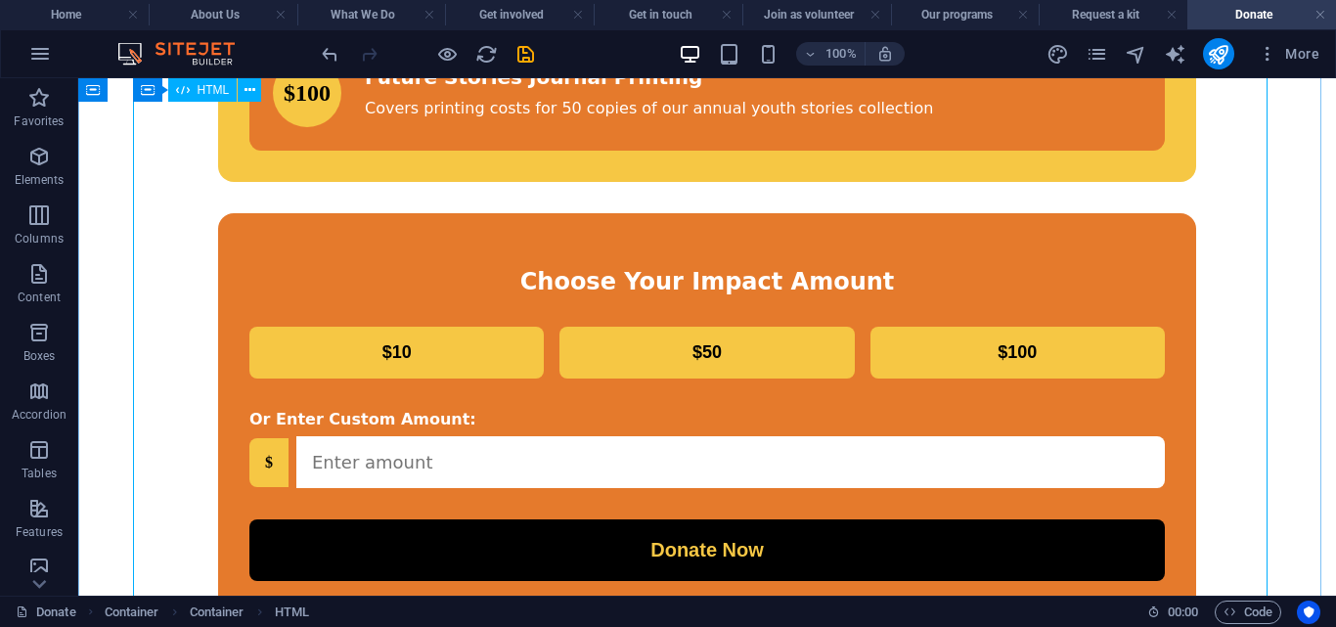
scroll to position [910, 0]
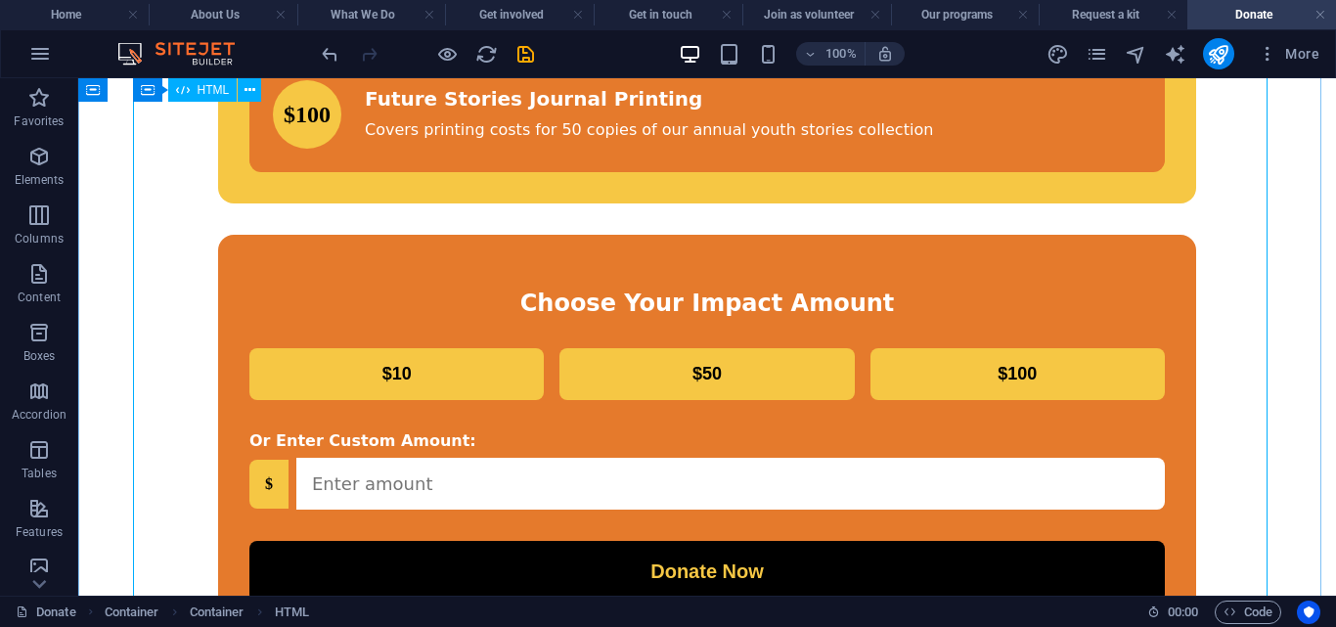
click at [499, 354] on div "Make a Difference Today Every dollar creates brighter futures for Florida's chi…" at bounding box center [707, 222] width 1242 height 1613
click at [460, 359] on div "Make a Difference Today Every dollar creates brighter futures for Florida's chi…" at bounding box center [707, 222] width 1242 height 1613
click at [448, 244] on div "Make a Difference Today Every dollar creates brighter futures for Florida's chi…" at bounding box center [707, 222] width 1242 height 1613
click at [669, 227] on div "Make a Difference Today Every dollar creates brighter futures for Florida's chi…" at bounding box center [707, 222] width 1242 height 1613
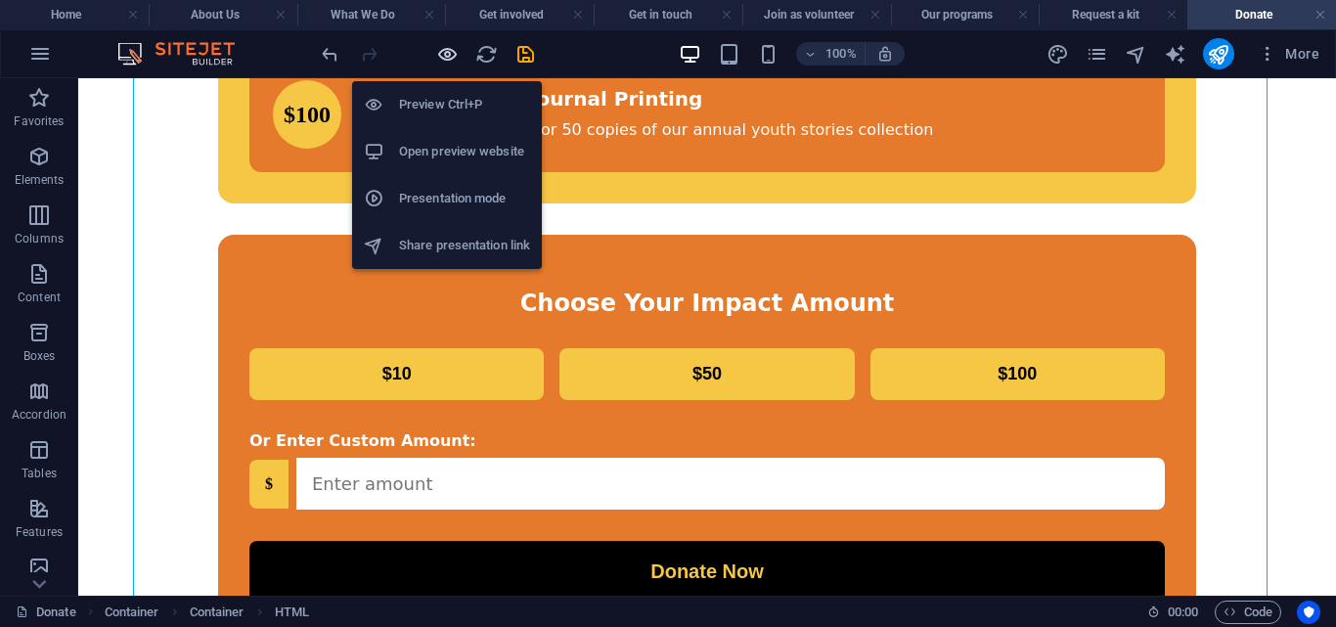
click at [447, 52] on icon "button" at bounding box center [447, 54] width 22 height 22
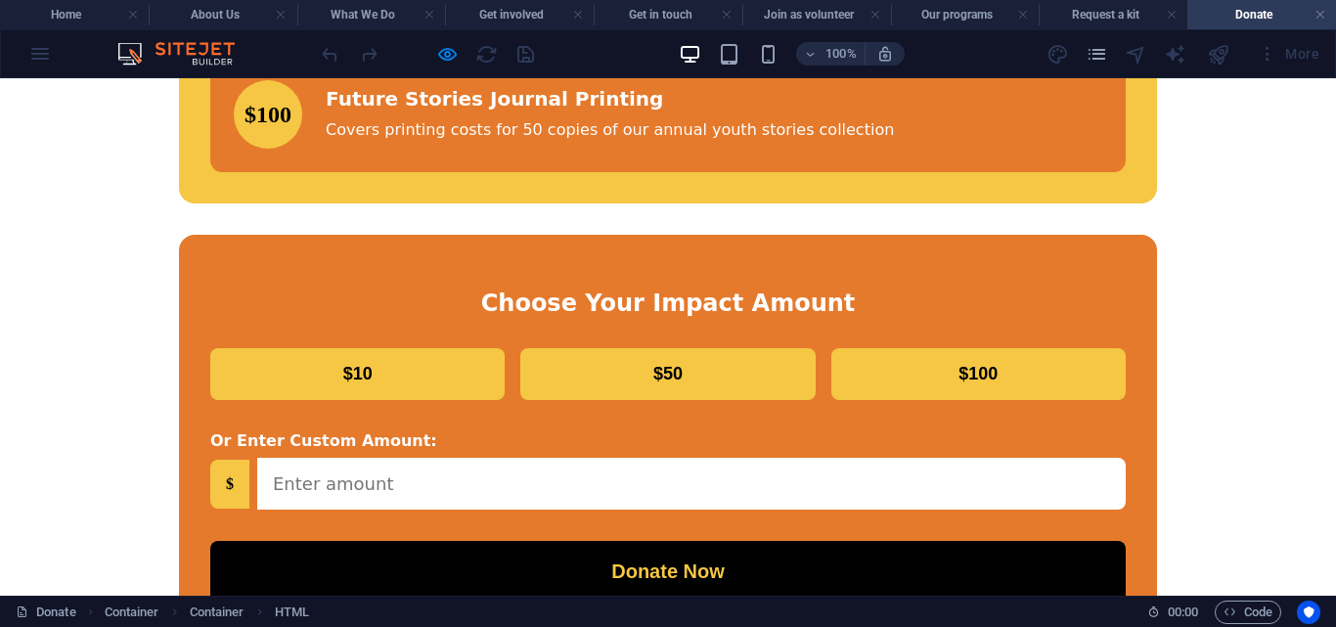
click at [439, 458] on input "number" at bounding box center [691, 484] width 868 height 52
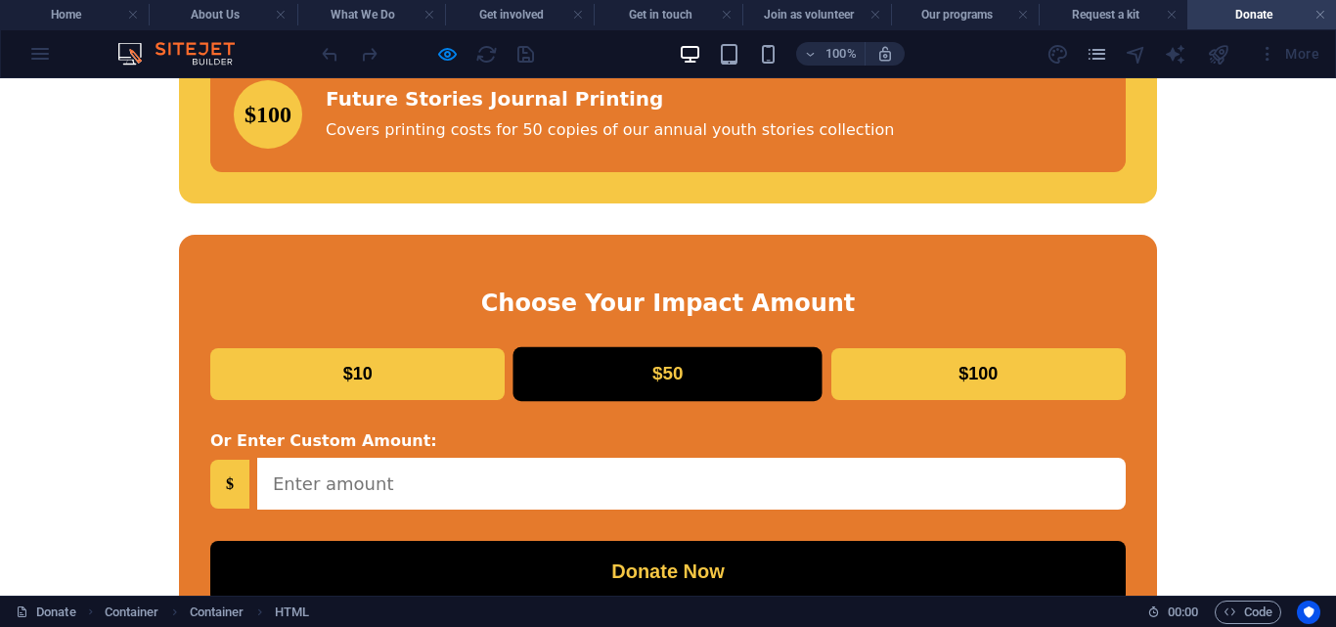
drag, startPoint x: 400, startPoint y: 237, endPoint x: 610, endPoint y: 241, distance: 210.3
click at [610, 348] on div "$10 $50 $100" at bounding box center [667, 374] width 915 height 52
click at [610, 347] on button "$50" at bounding box center [667, 374] width 309 height 55
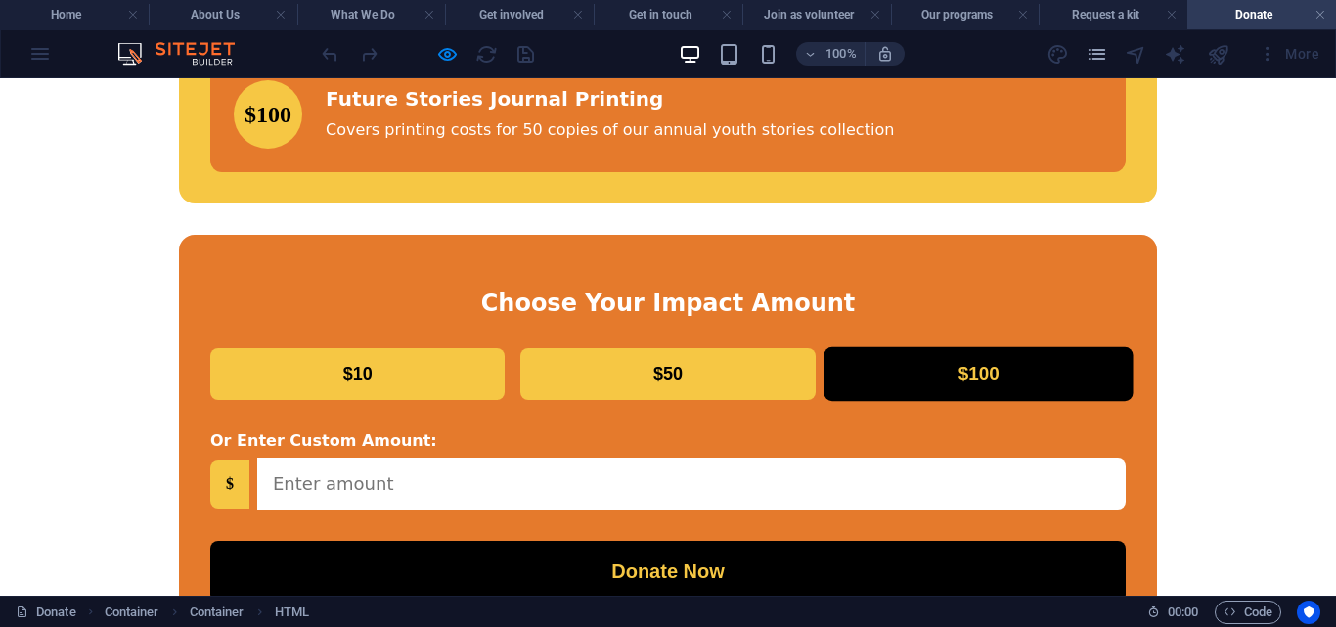
click at [879, 347] on button "$100" at bounding box center [977, 374] width 309 height 55
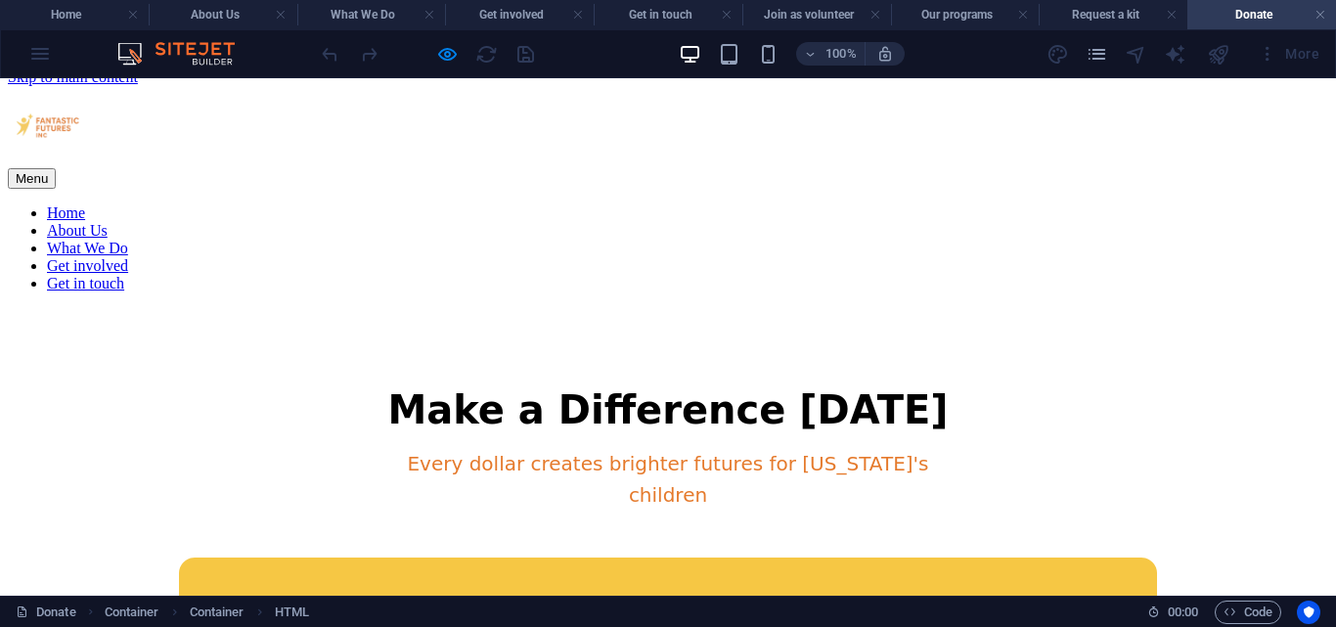
scroll to position [0, 0]
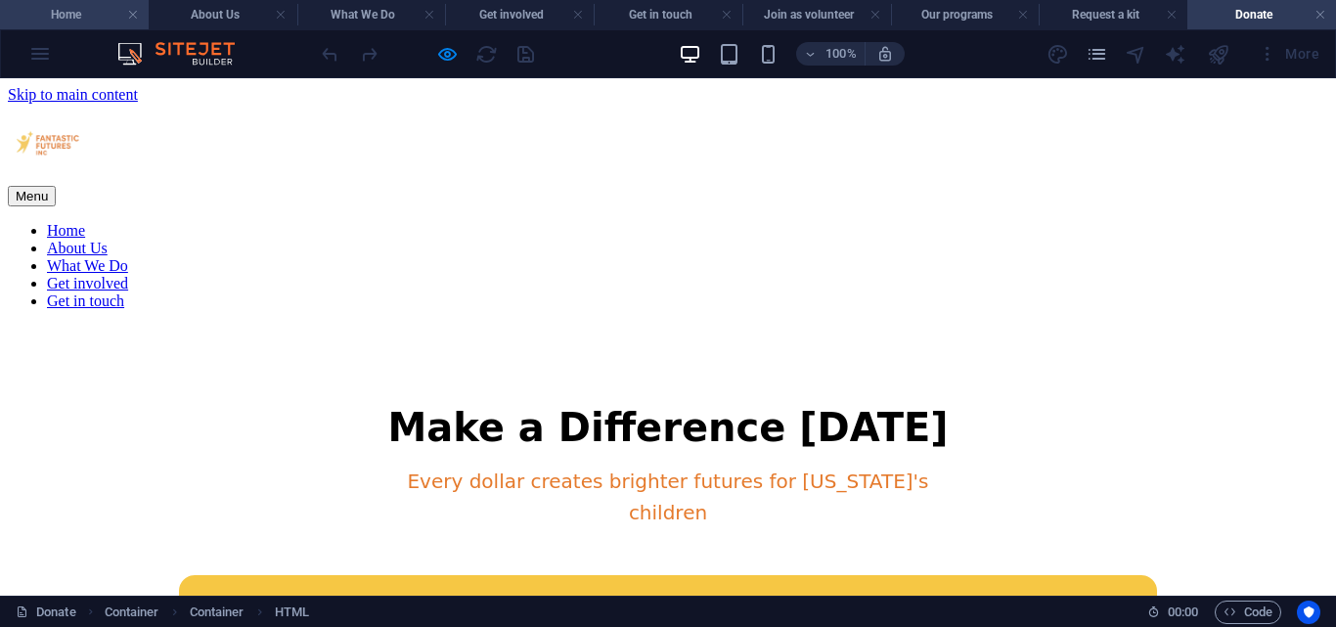
click at [74, 11] on h4 "Home" at bounding box center [74, 15] width 149 height 22
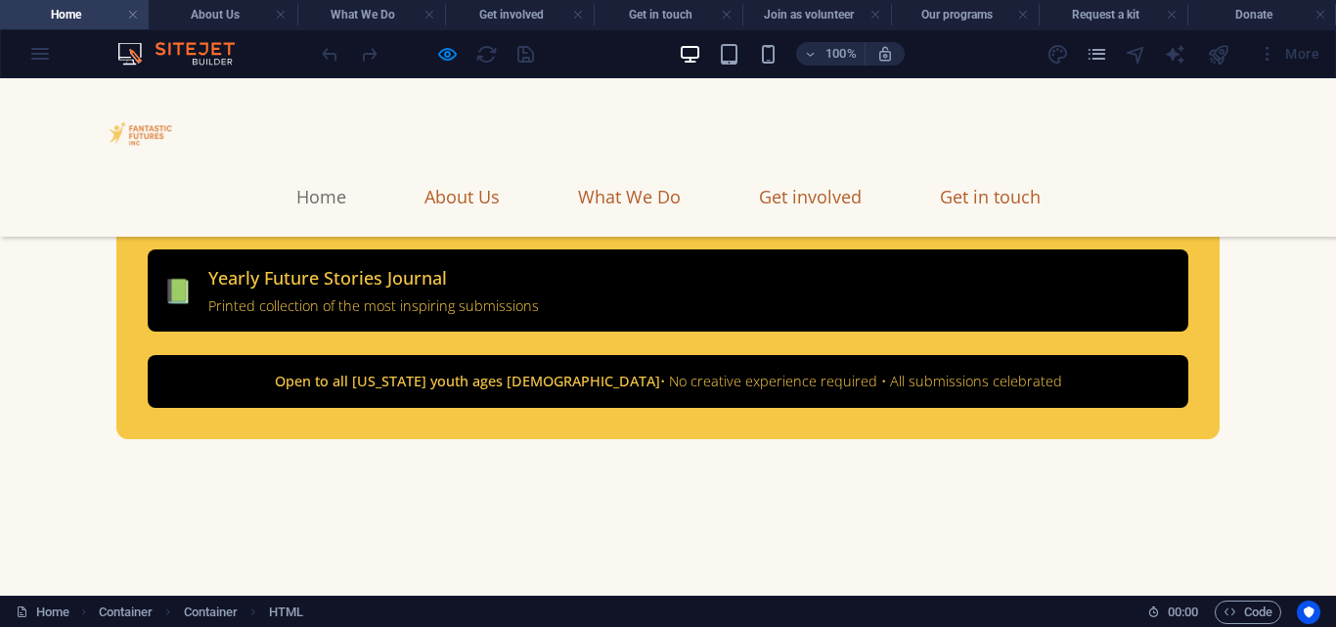
scroll to position [11003, 0]
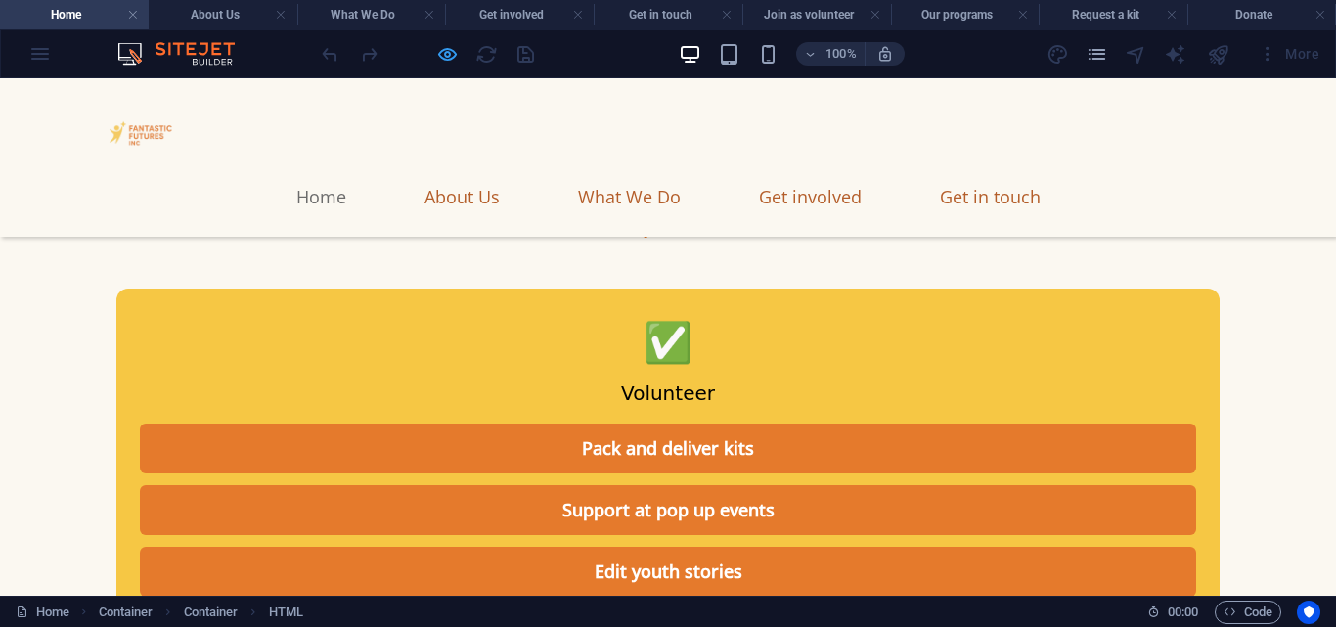
click at [447, 58] on icon "button" at bounding box center [447, 54] width 22 height 22
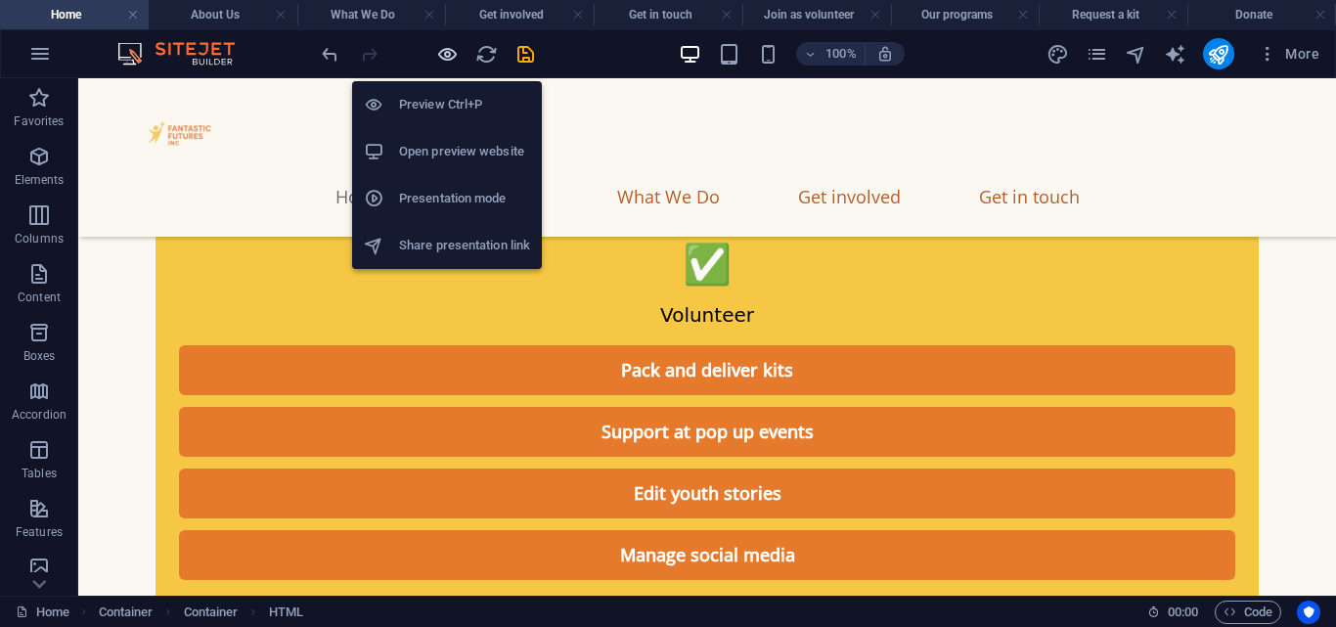
scroll to position [10964, 0]
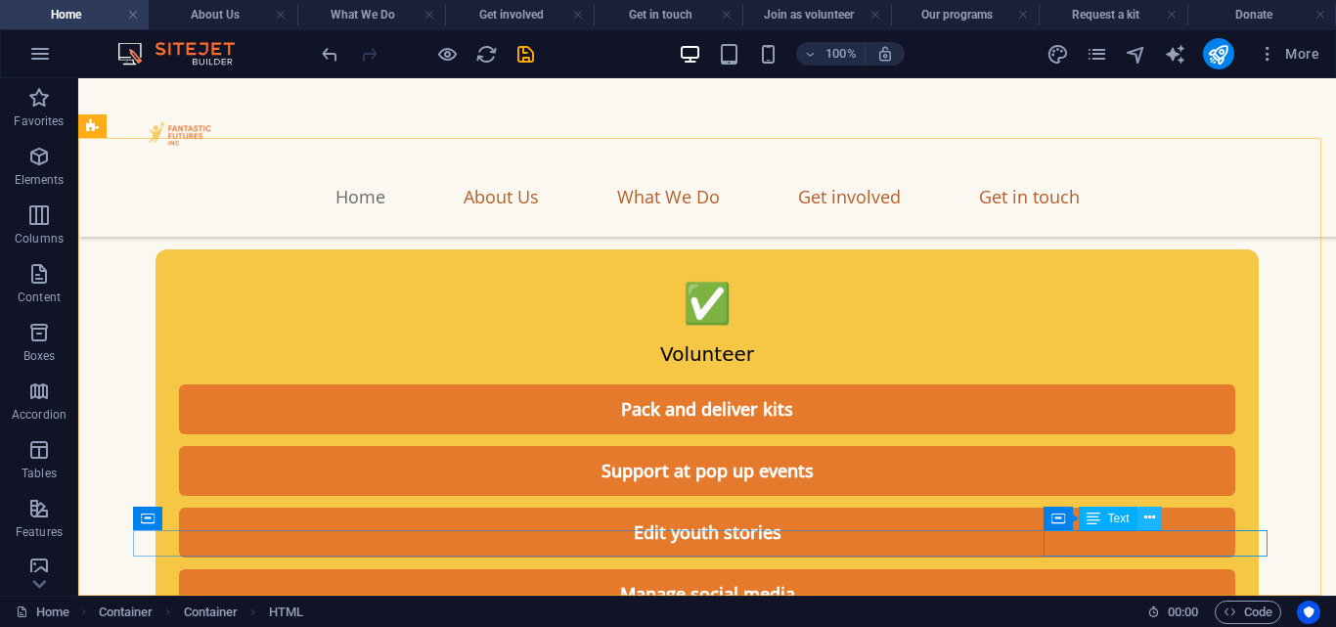
drag, startPoint x: 1142, startPoint y: 511, endPoint x: 1117, endPoint y: 467, distance: 51.7
click at [1142, 511] on button at bounding box center [1149, 518] width 23 height 23
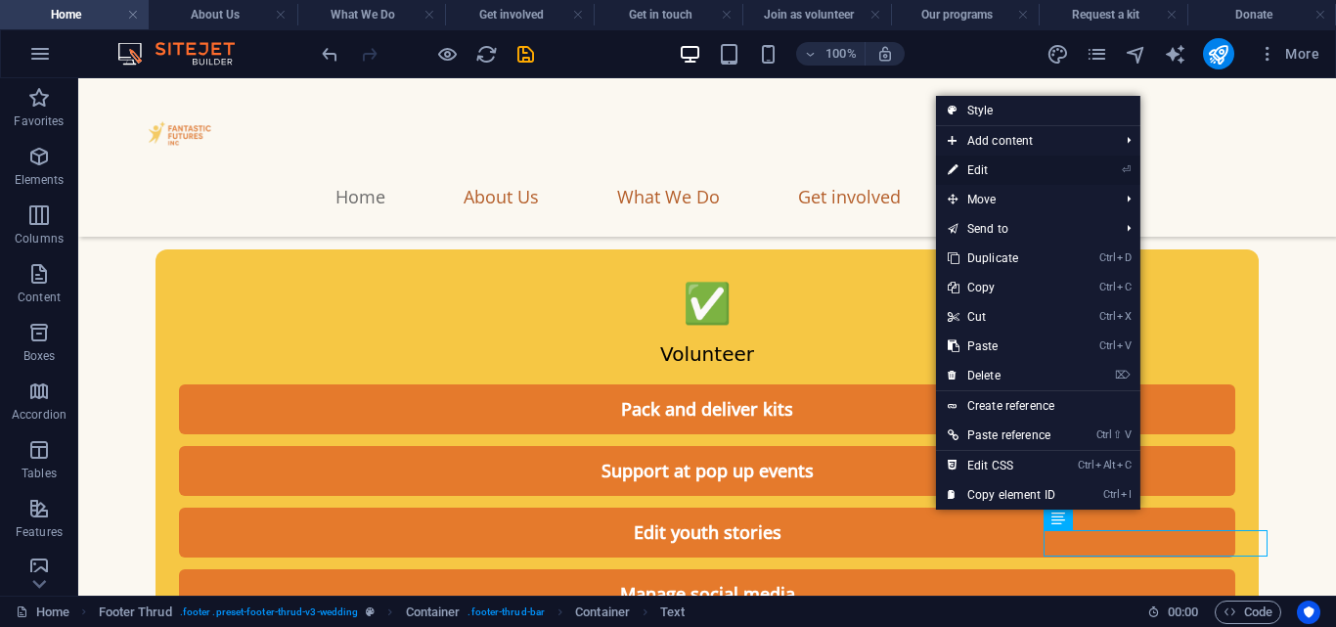
click at [975, 166] on link "⏎ Edit" at bounding box center [1001, 170] width 131 height 29
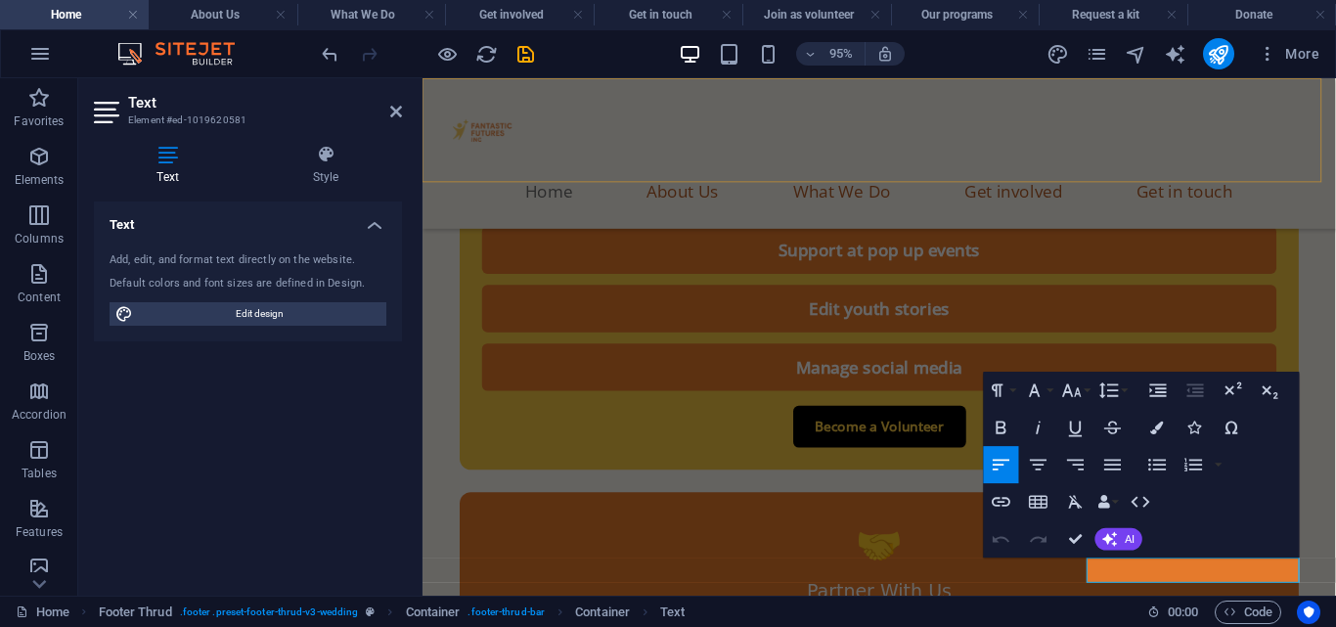
scroll to position [11020, 0]
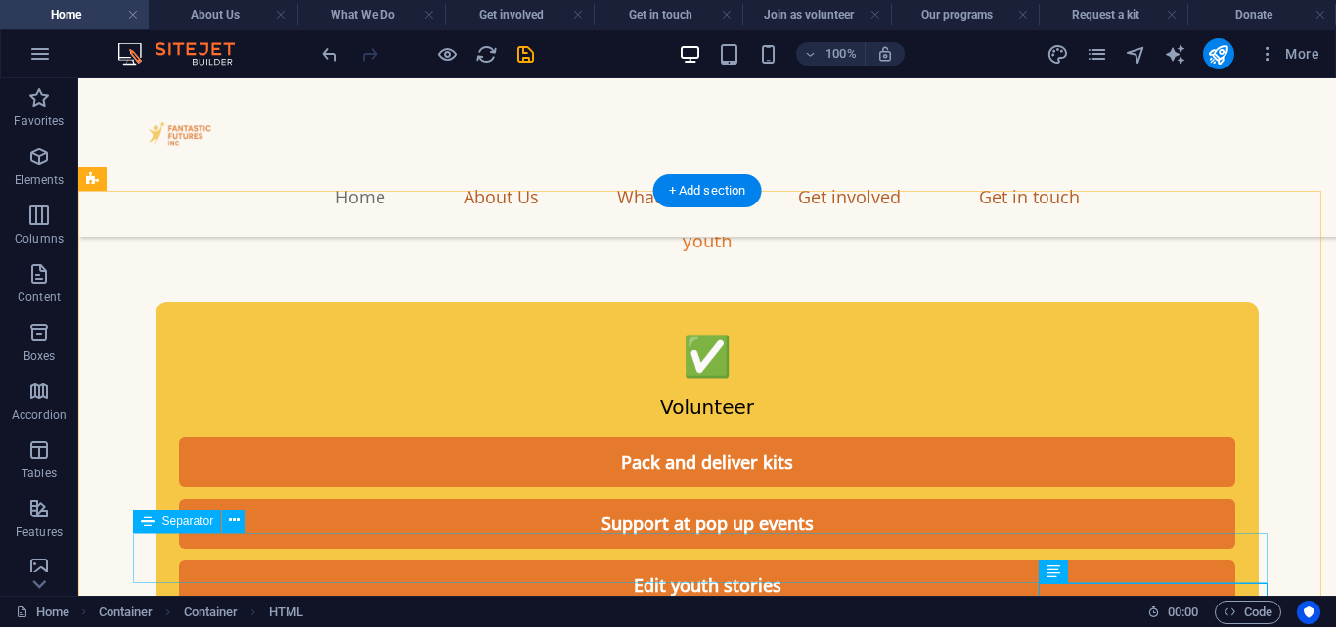
scroll to position [10964, 0]
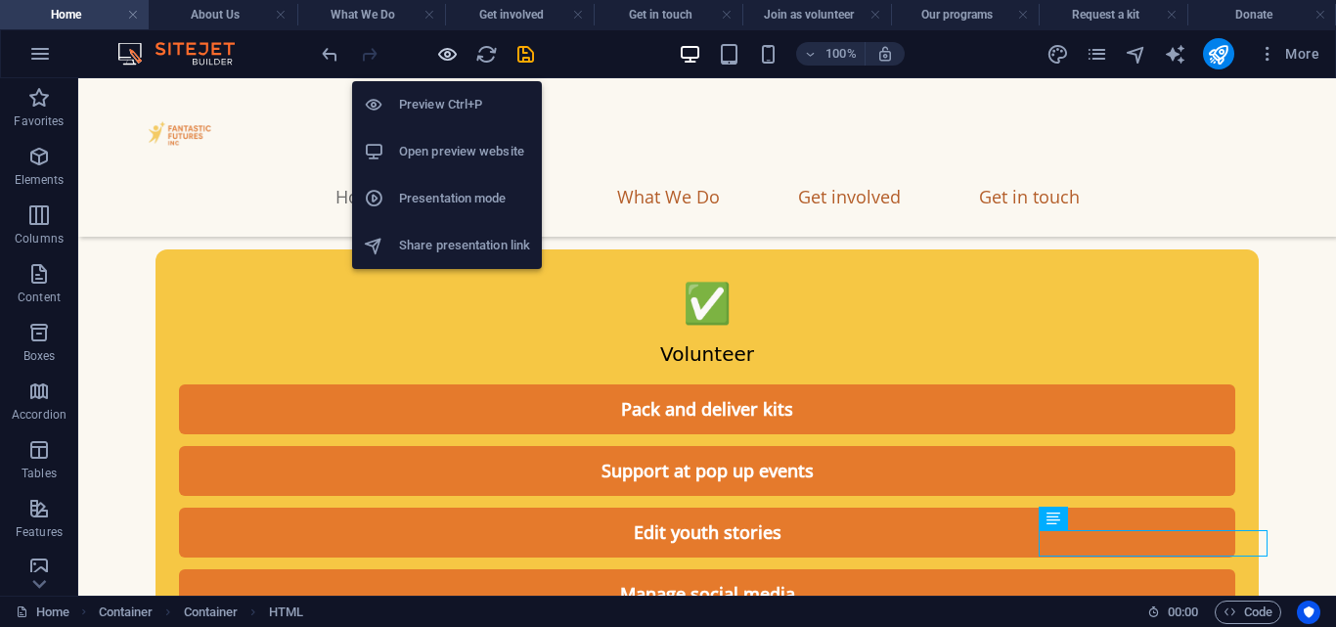
click at [448, 56] on icon "button" at bounding box center [447, 54] width 22 height 22
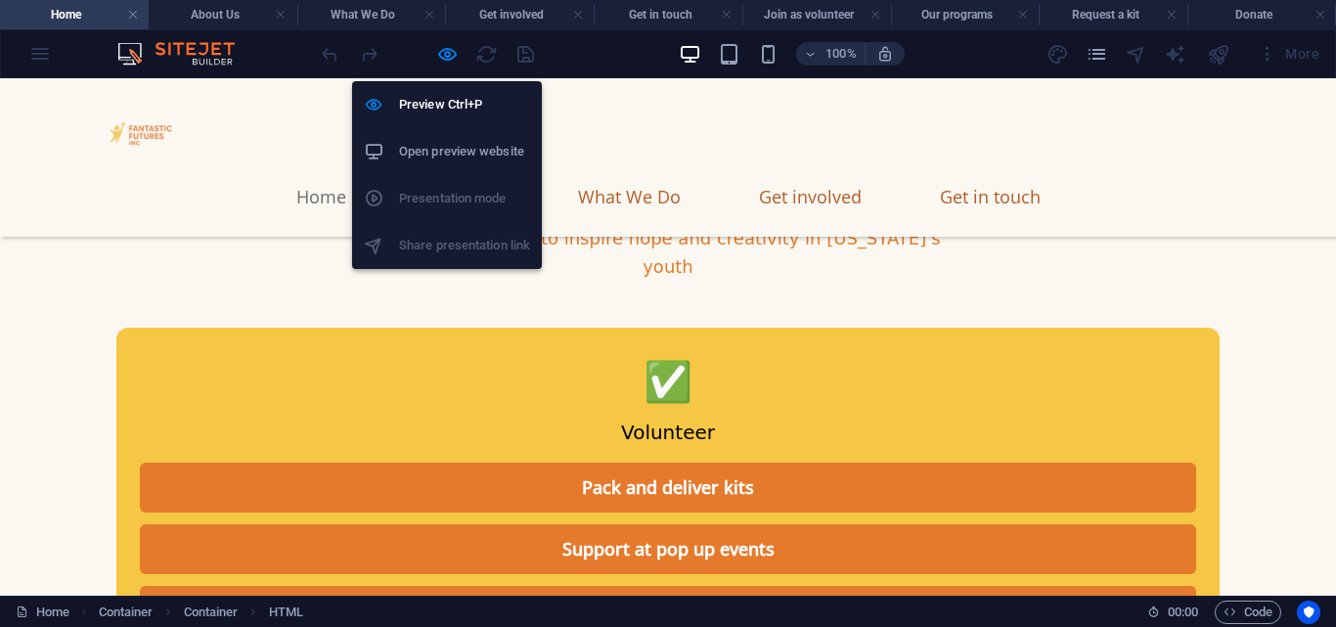
scroll to position [11003, 0]
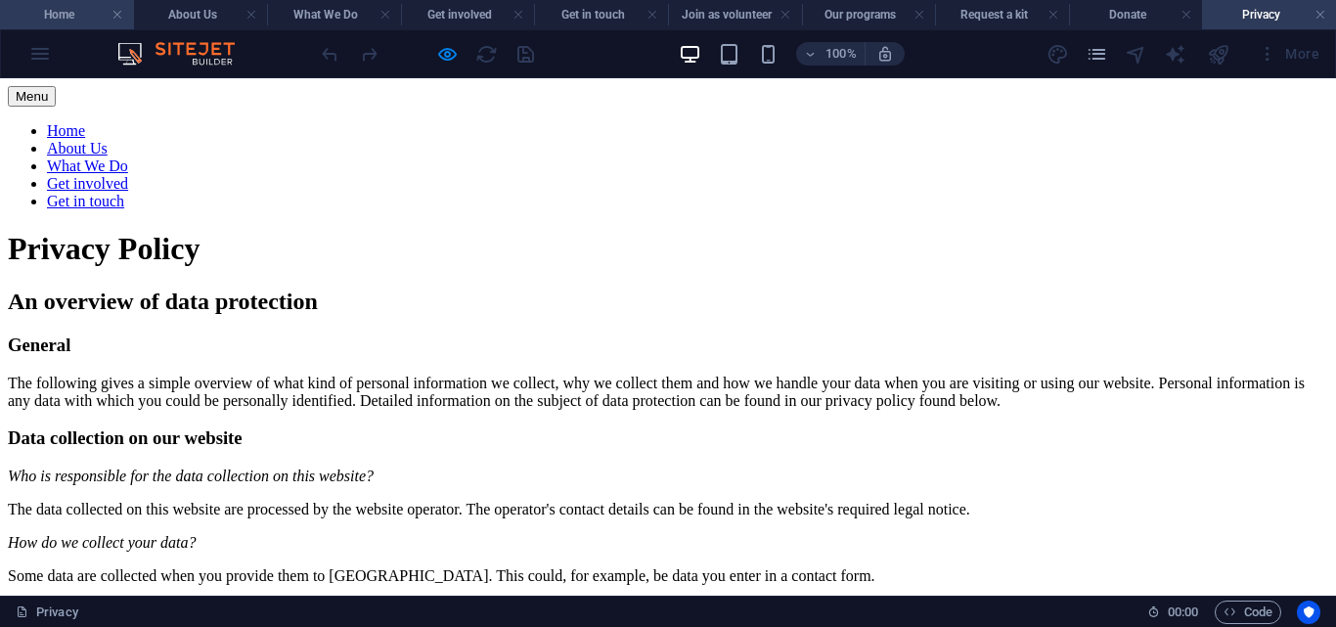
scroll to position [0, 0]
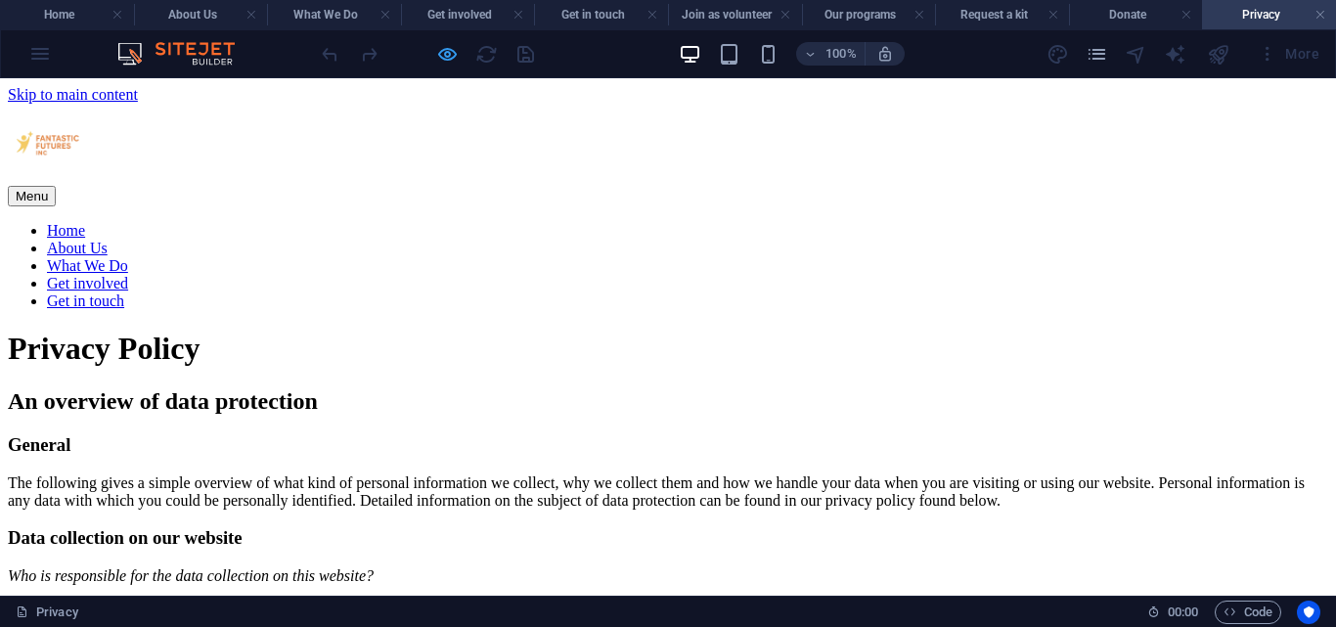
click at [449, 48] on icon "button" at bounding box center [447, 54] width 22 height 22
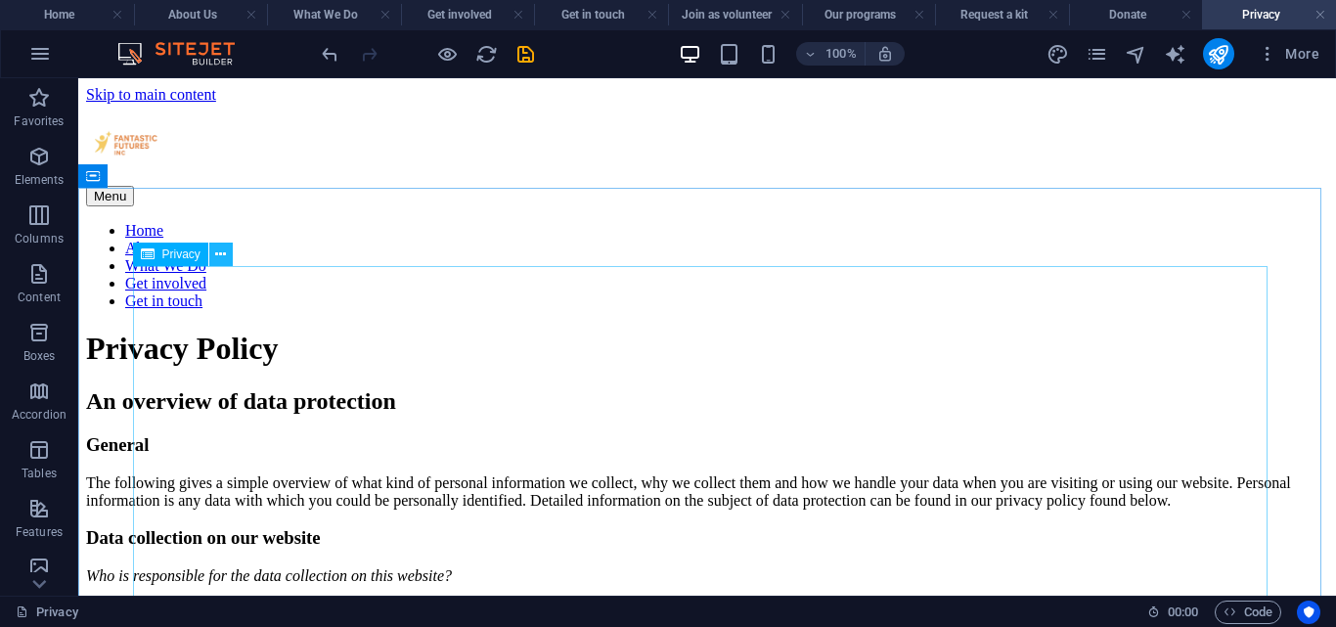
click at [222, 246] on icon at bounding box center [220, 254] width 11 height 21
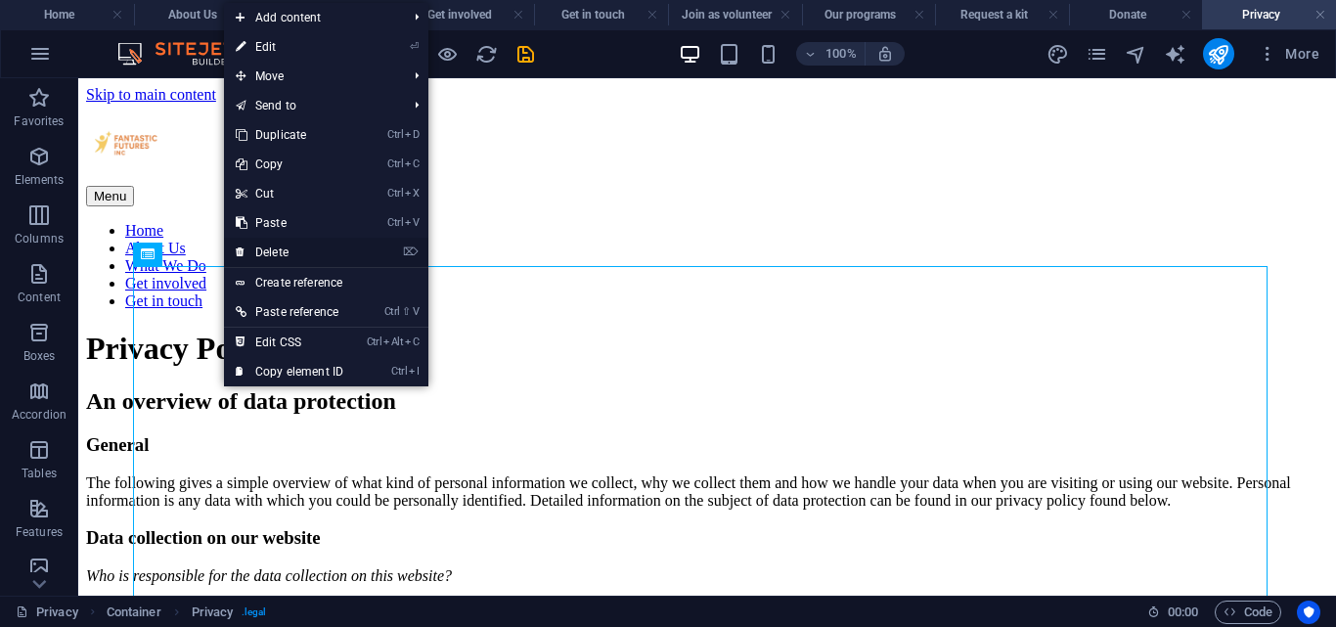
click at [328, 250] on link "⌦ Delete" at bounding box center [289, 252] width 131 height 29
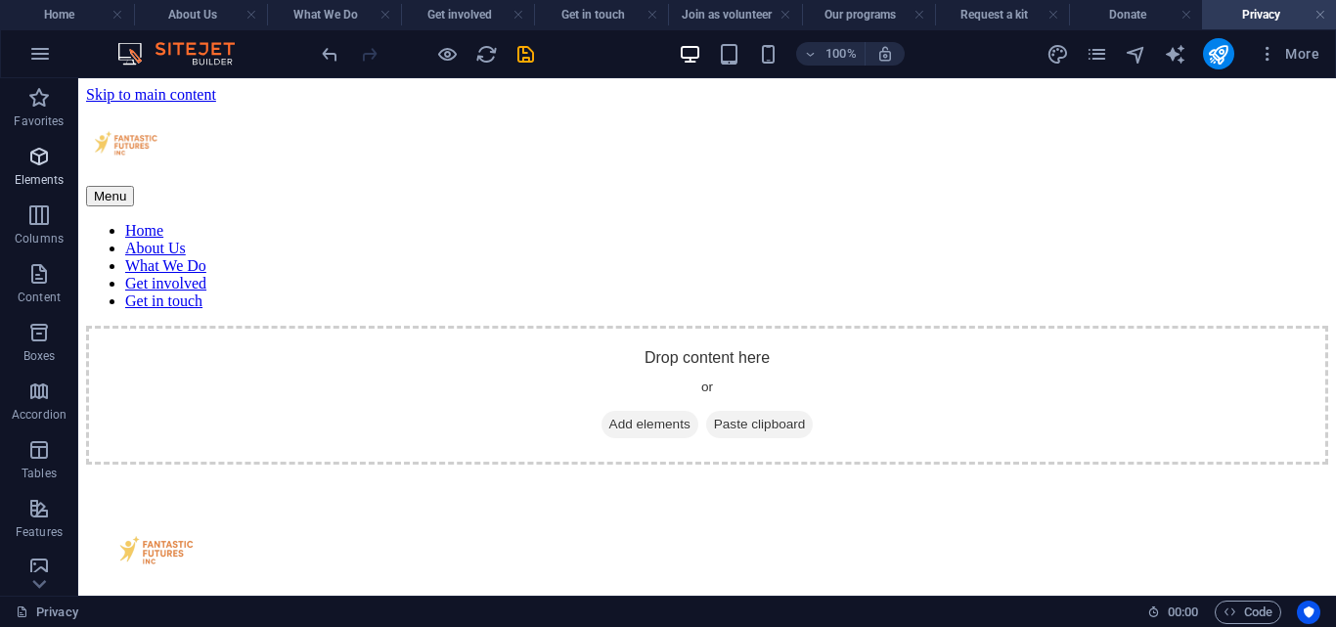
click at [47, 179] on p "Elements" at bounding box center [40, 180] width 50 height 16
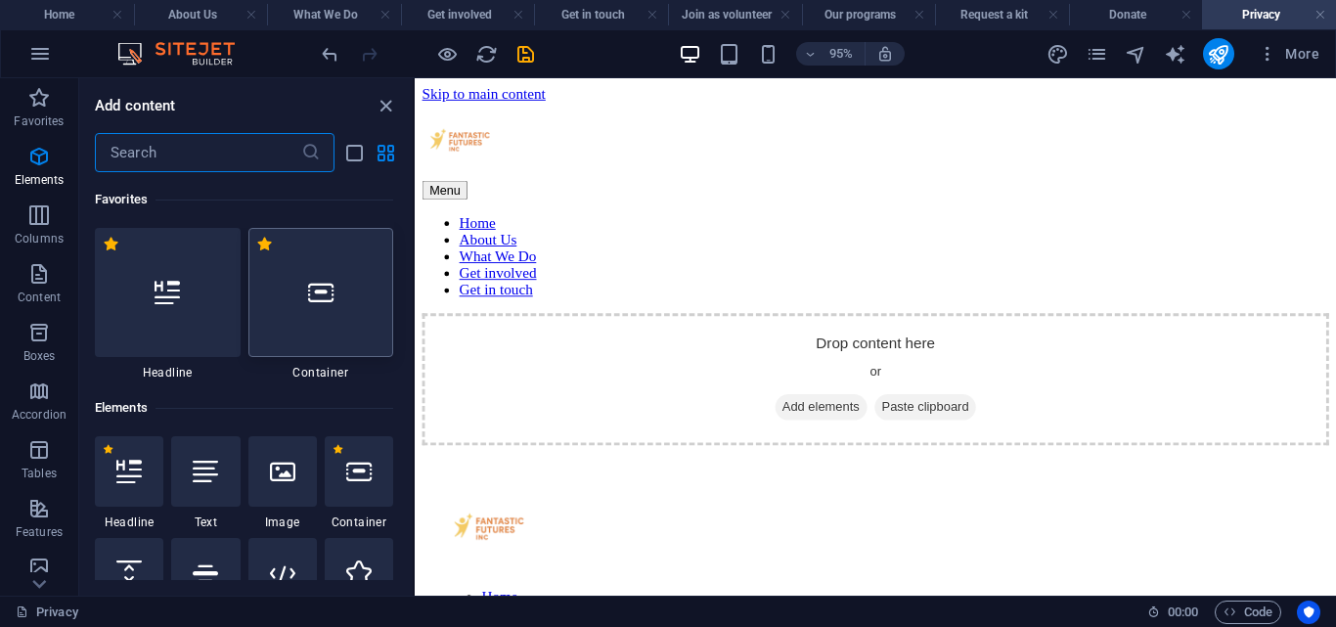
scroll to position [208, 0]
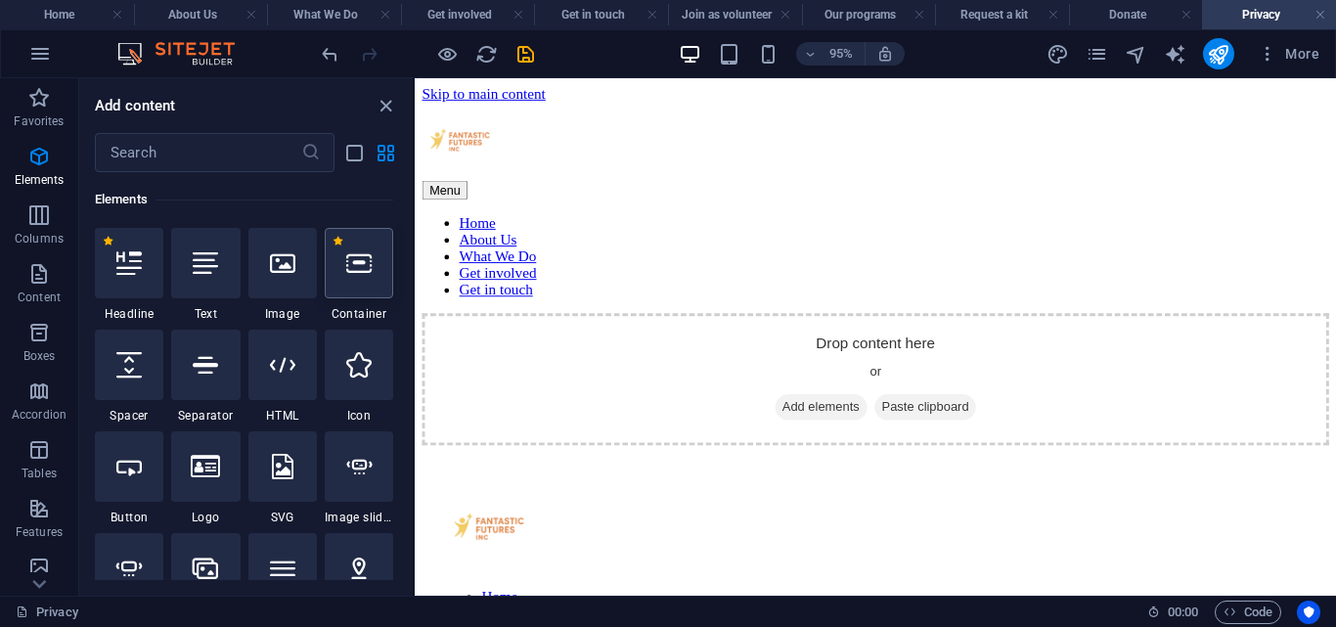
drag, startPoint x: 353, startPoint y: 247, endPoint x: 339, endPoint y: 262, distance: 20.1
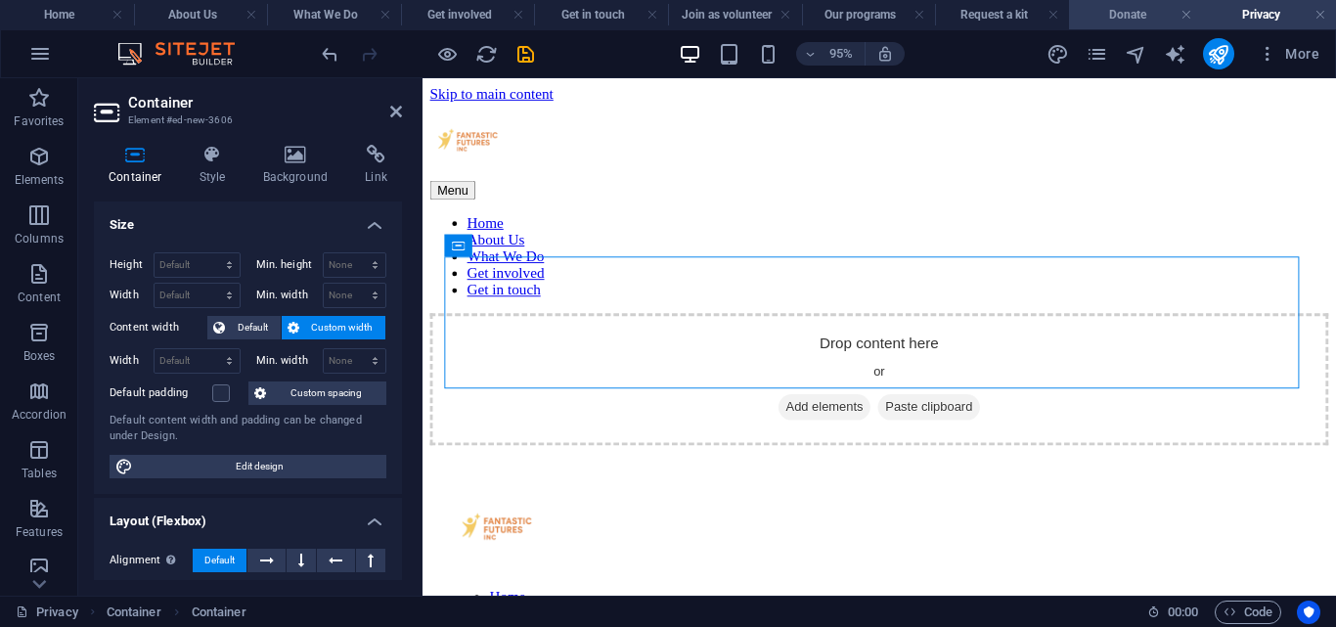
click at [1136, 12] on h4 "Donate" at bounding box center [1136, 15] width 134 height 22
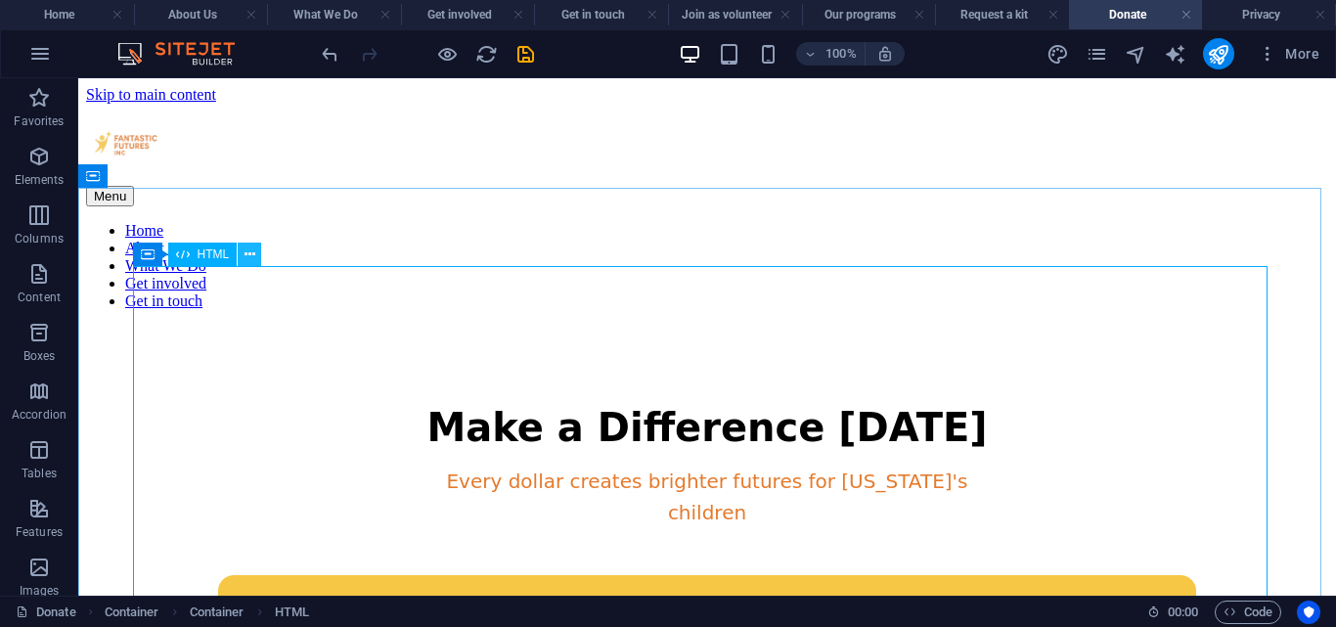
click at [244, 260] on icon at bounding box center [249, 254] width 11 height 21
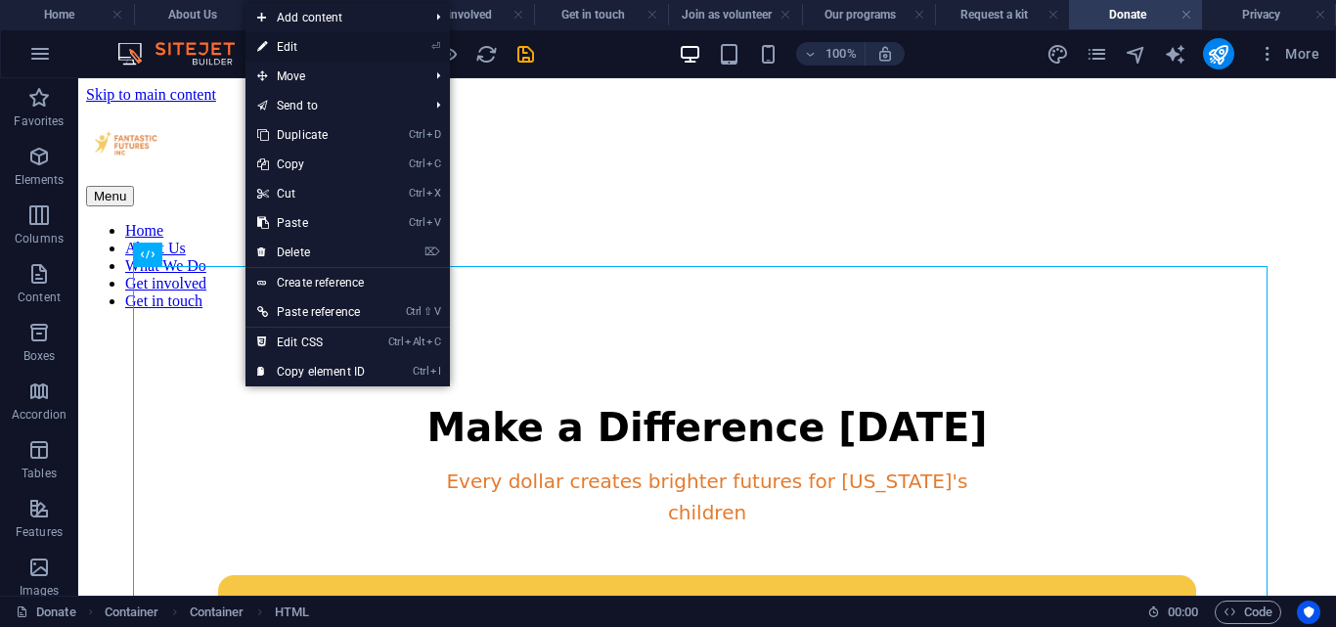
click at [304, 48] on link "⏎ Edit" at bounding box center [310, 46] width 131 height 29
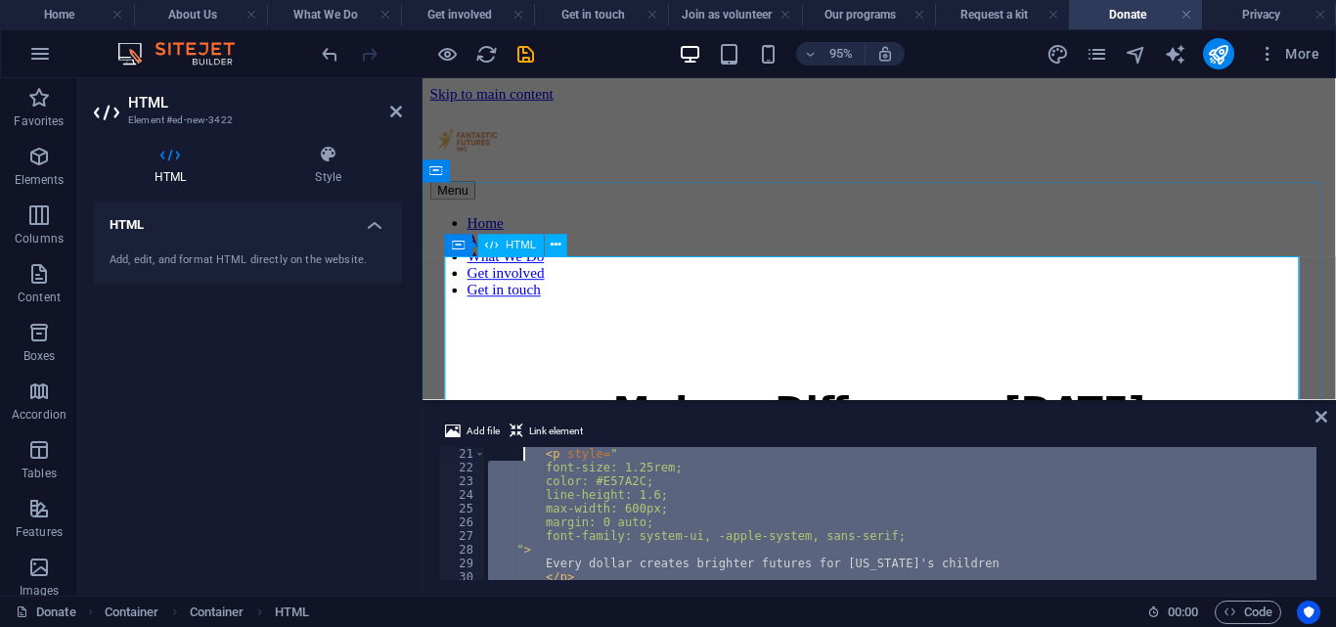
scroll to position [0, 0]
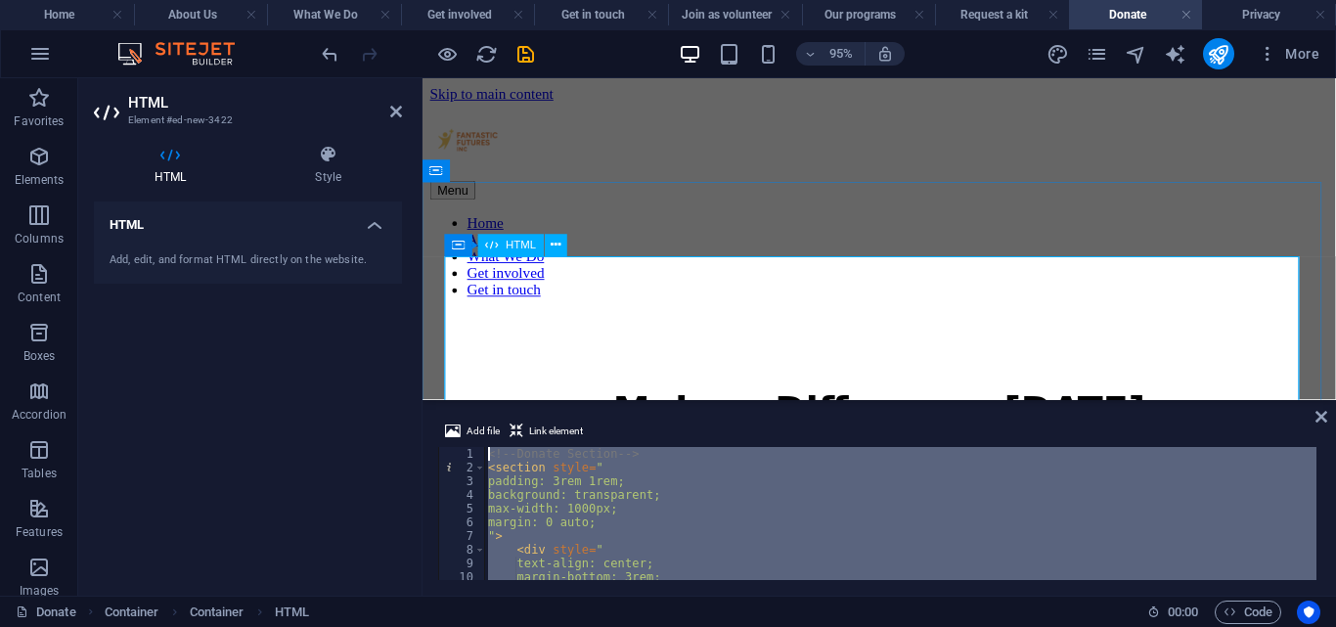
drag, startPoint x: 991, startPoint y: 647, endPoint x: 541, endPoint y: 407, distance: 510.2
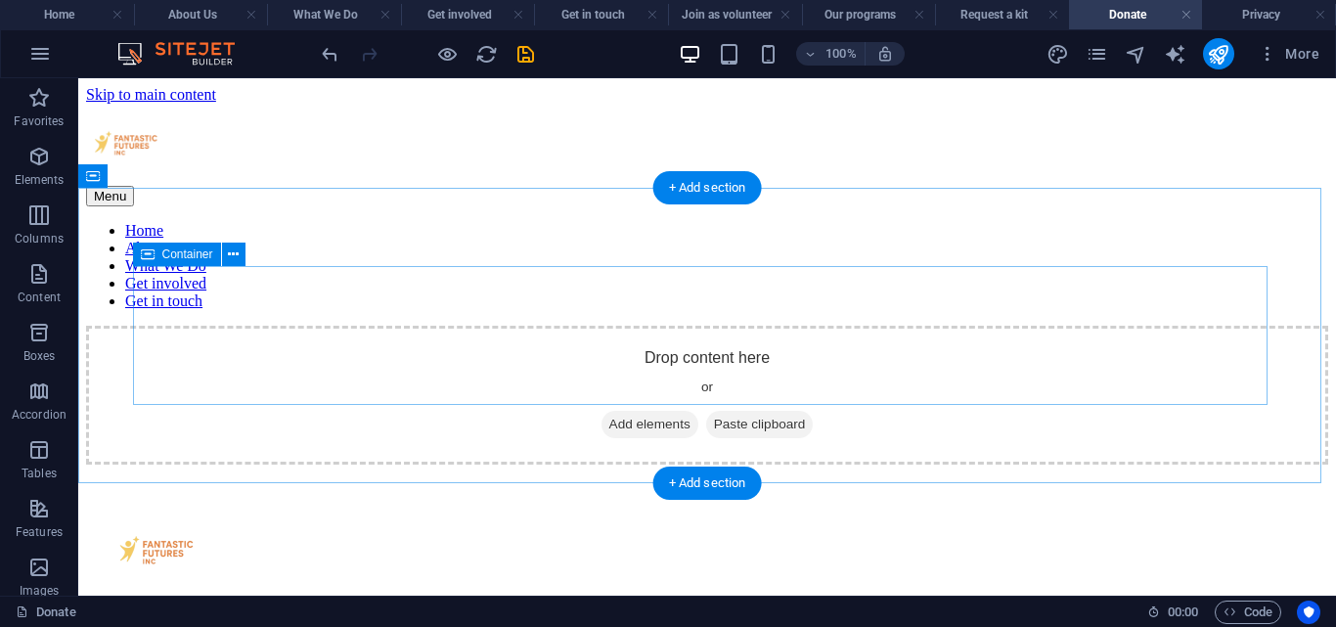
click at [615, 411] on span "Add elements" at bounding box center [649, 424] width 97 height 27
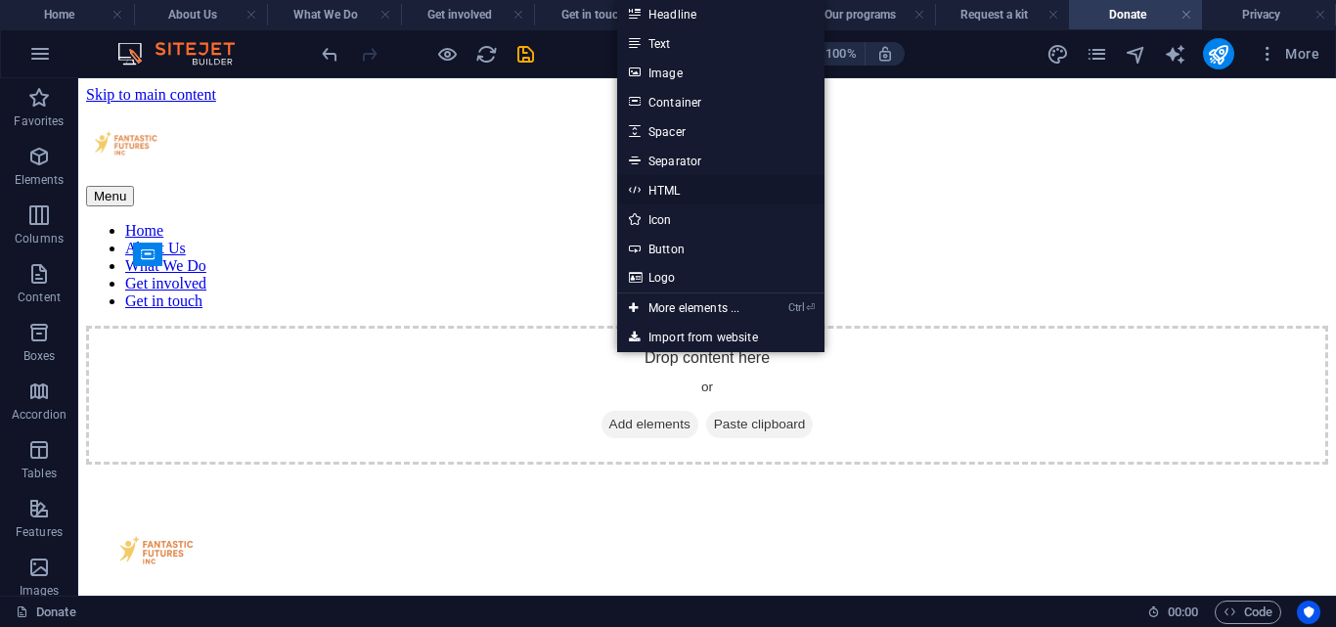
click at [659, 183] on link "HTML" at bounding box center [720, 189] width 207 height 29
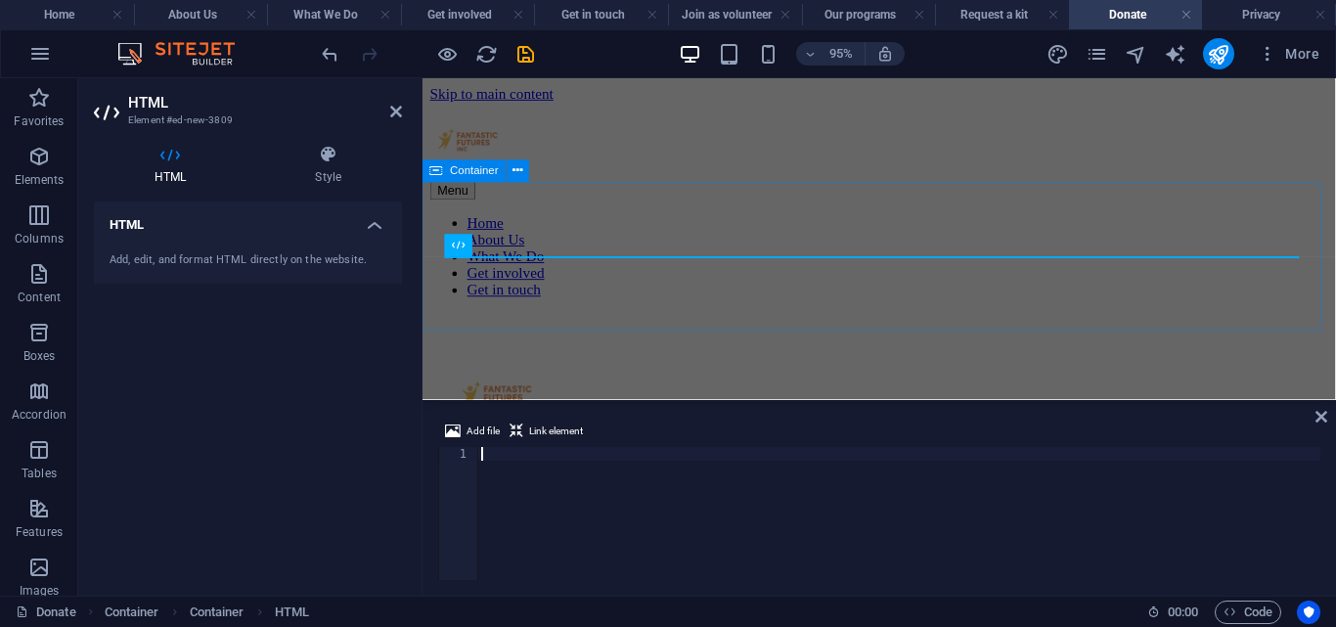
type textarea "</section>"
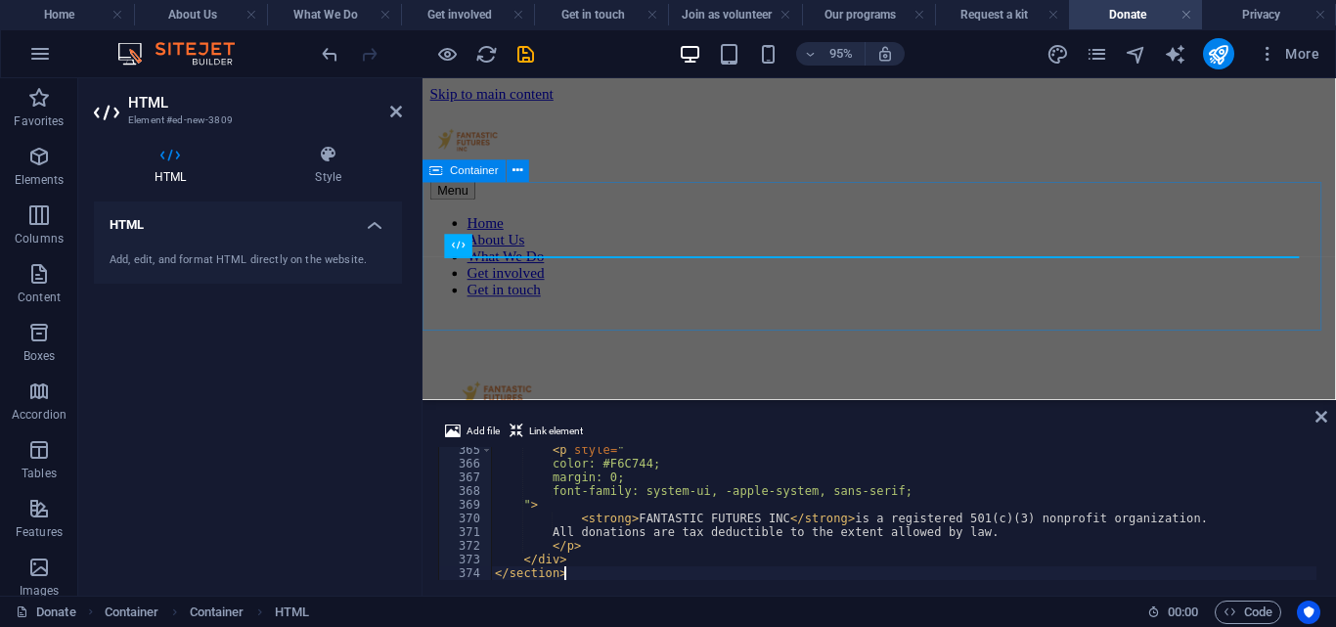
scroll to position [4988, 0]
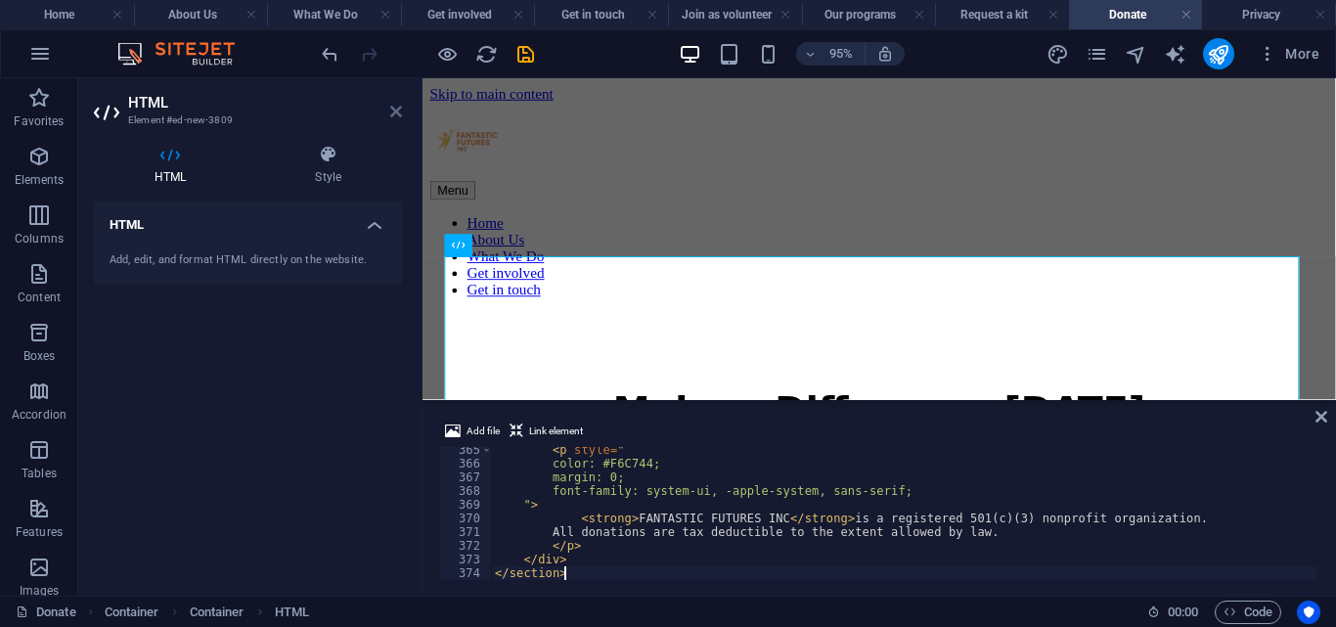
click at [397, 112] on icon at bounding box center [396, 112] width 12 height 16
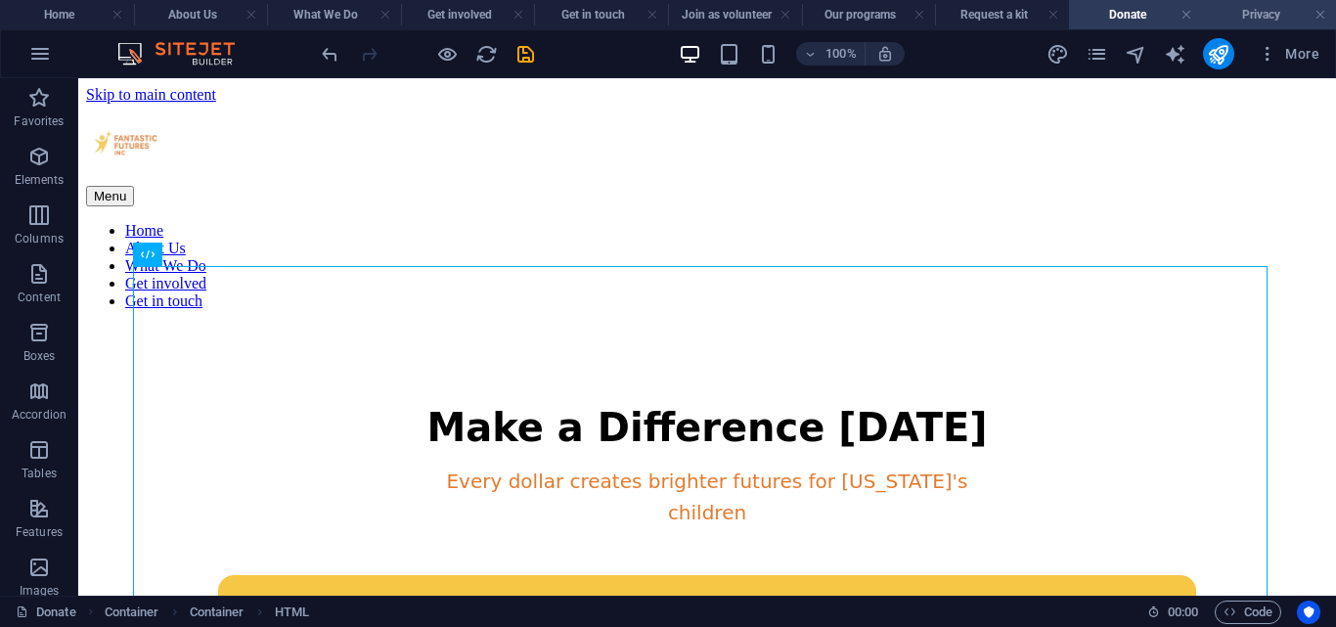
click at [1261, 9] on h4 "Privacy" at bounding box center [1269, 15] width 134 height 22
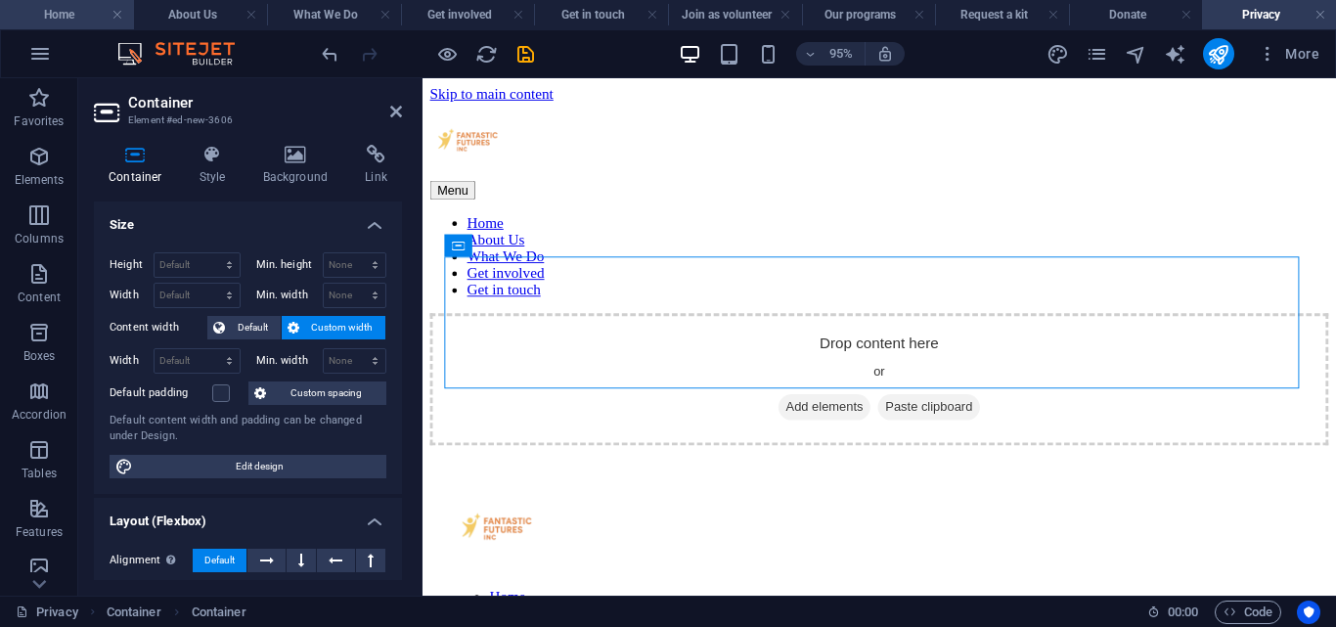
click at [79, 6] on h4 "Home" at bounding box center [67, 15] width 134 height 22
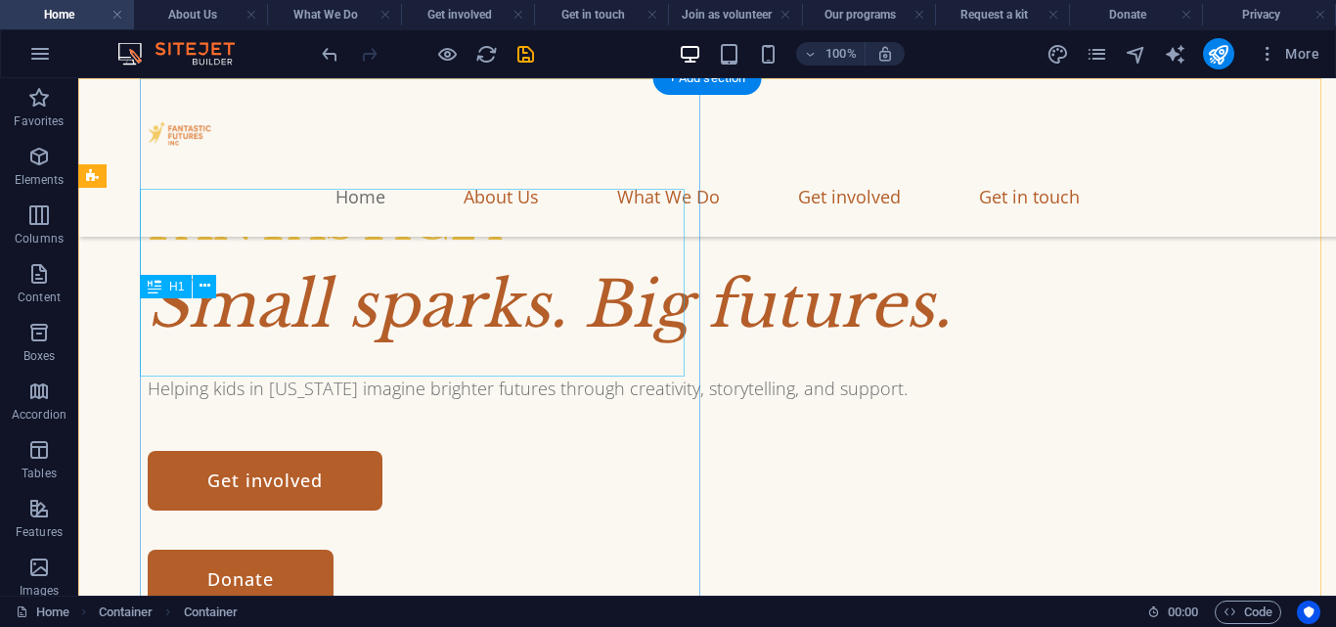
scroll to position [10924, 0]
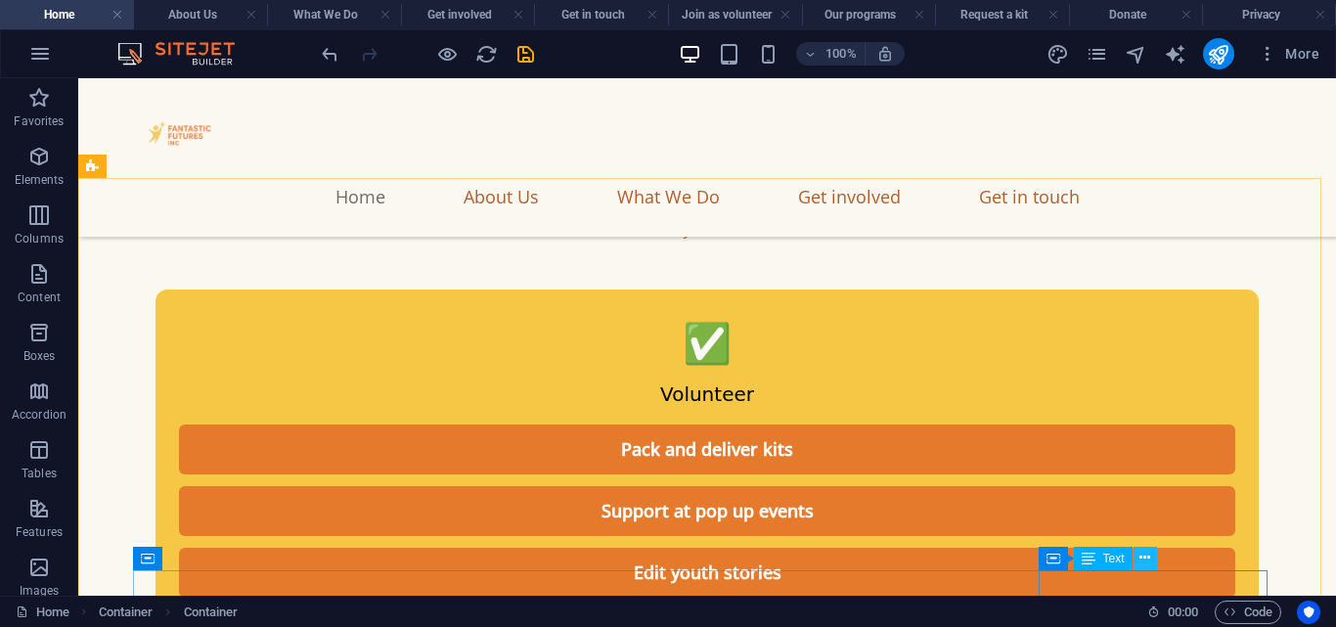
click at [1151, 561] on button at bounding box center [1144, 558] width 23 height 23
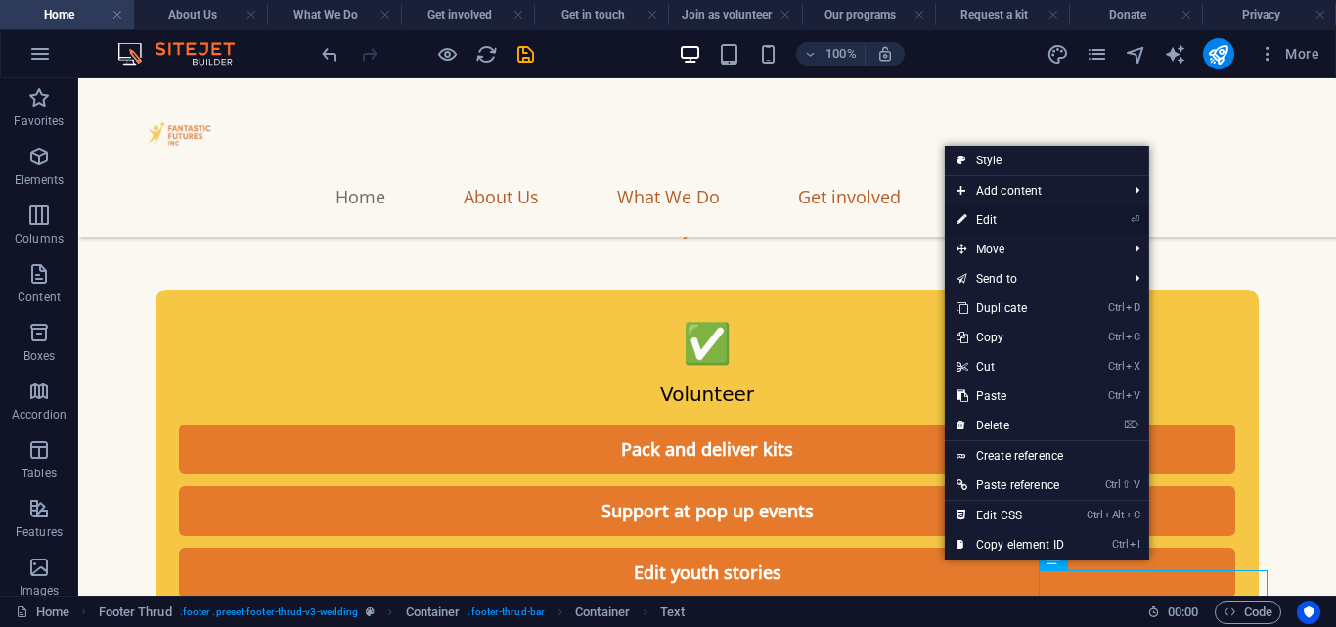
click at [996, 215] on link "⏎ Edit" at bounding box center [1010, 219] width 131 height 29
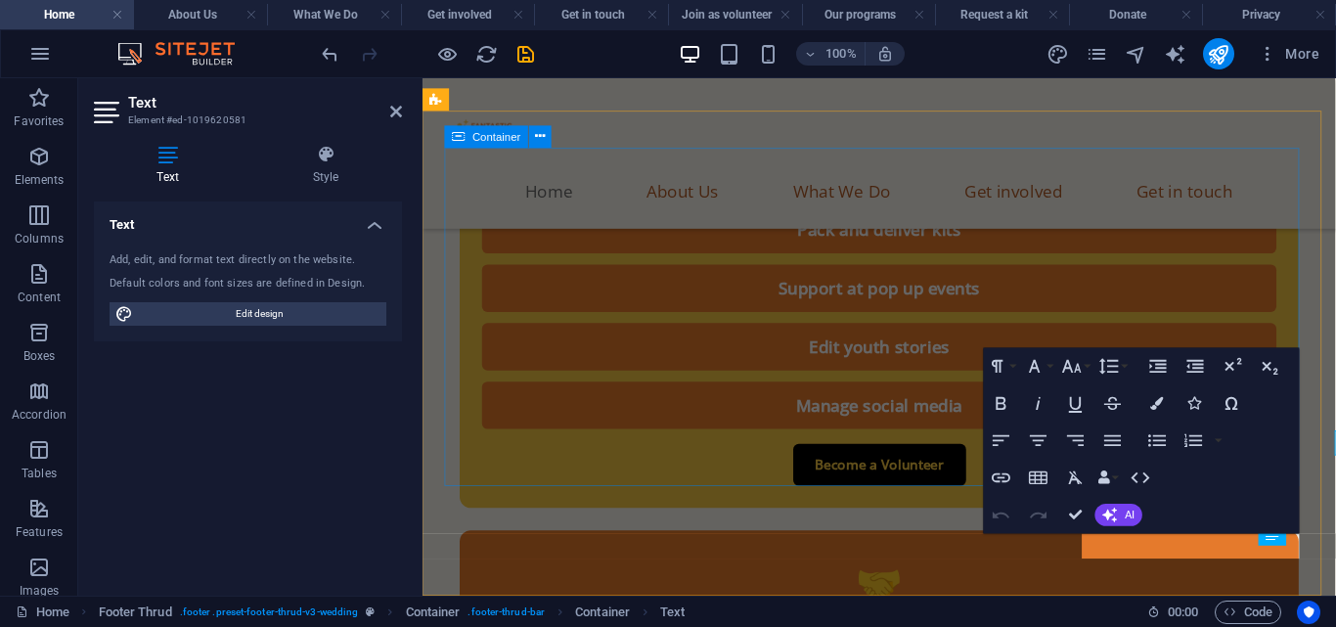
scroll to position [11045, 0]
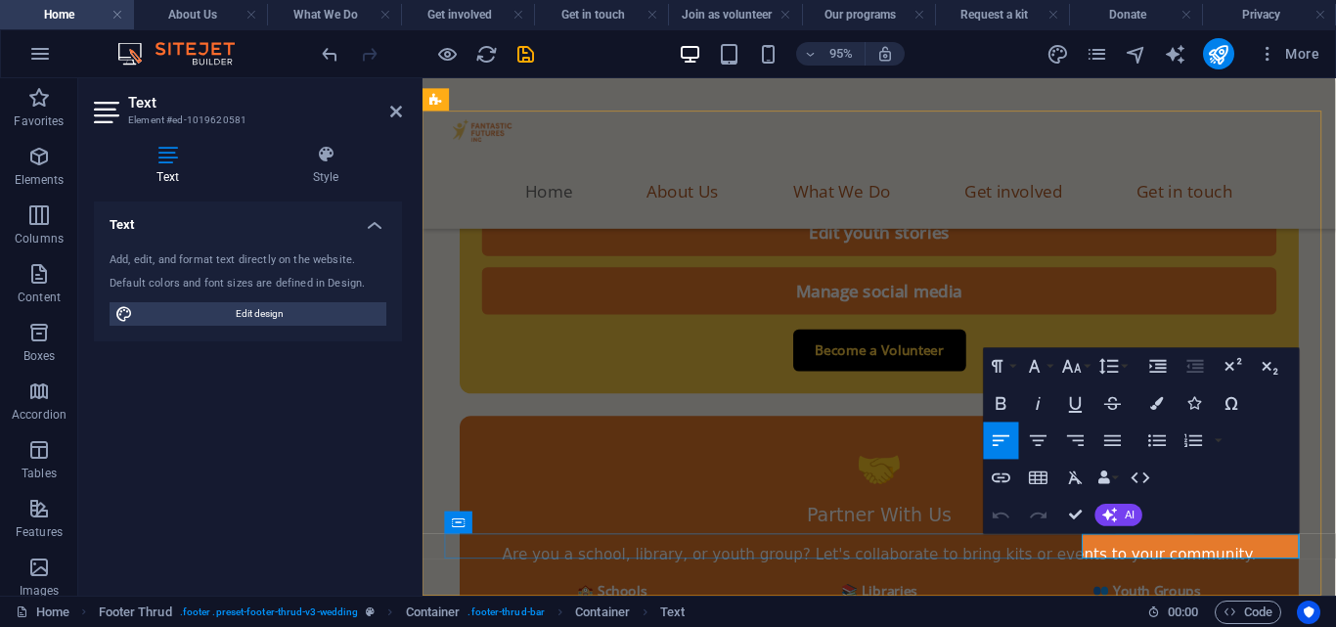
drag, startPoint x: 1222, startPoint y: 572, endPoint x: 1118, endPoint y: 579, distance: 104.9
click at [1005, 482] on icon "button" at bounding box center [1001, 478] width 22 height 22
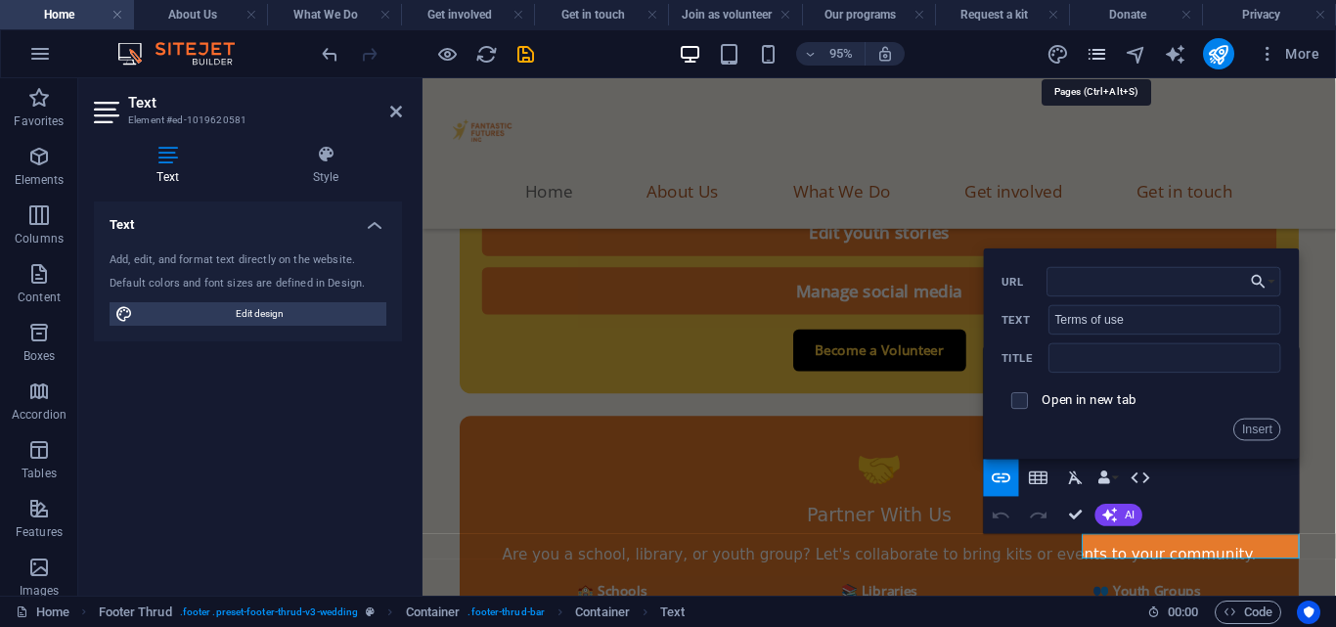
click at [1098, 56] on icon "pages" at bounding box center [1097, 54] width 22 height 22
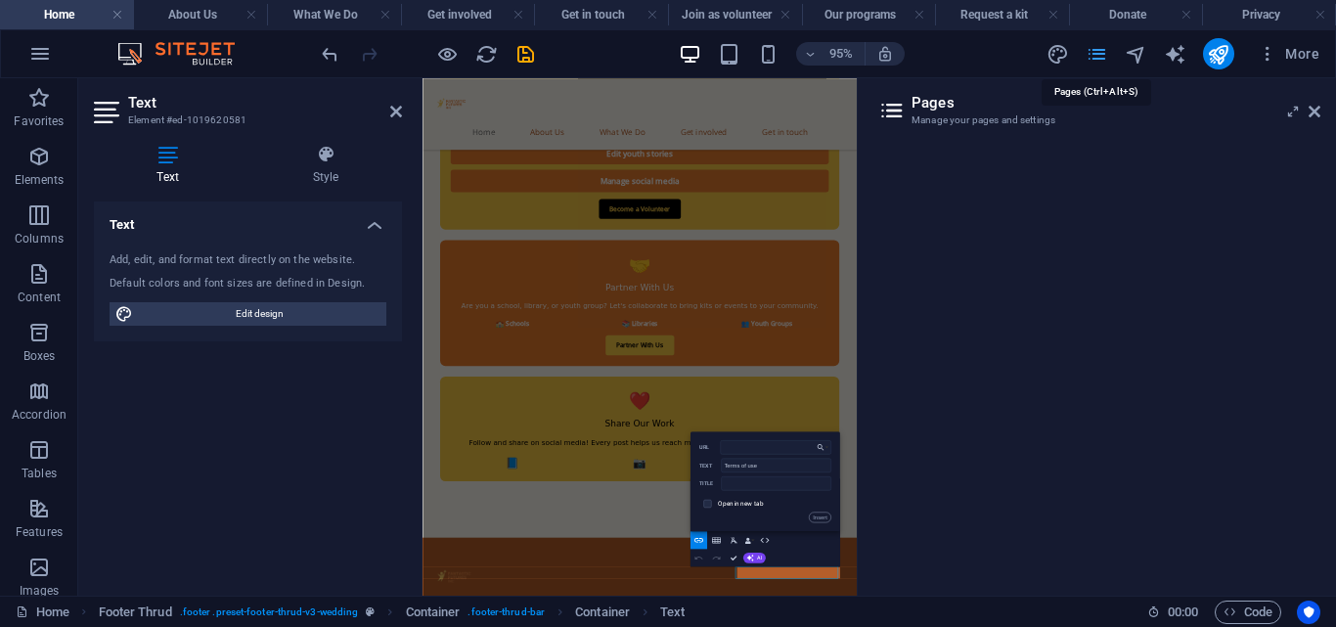
scroll to position [10440, 0]
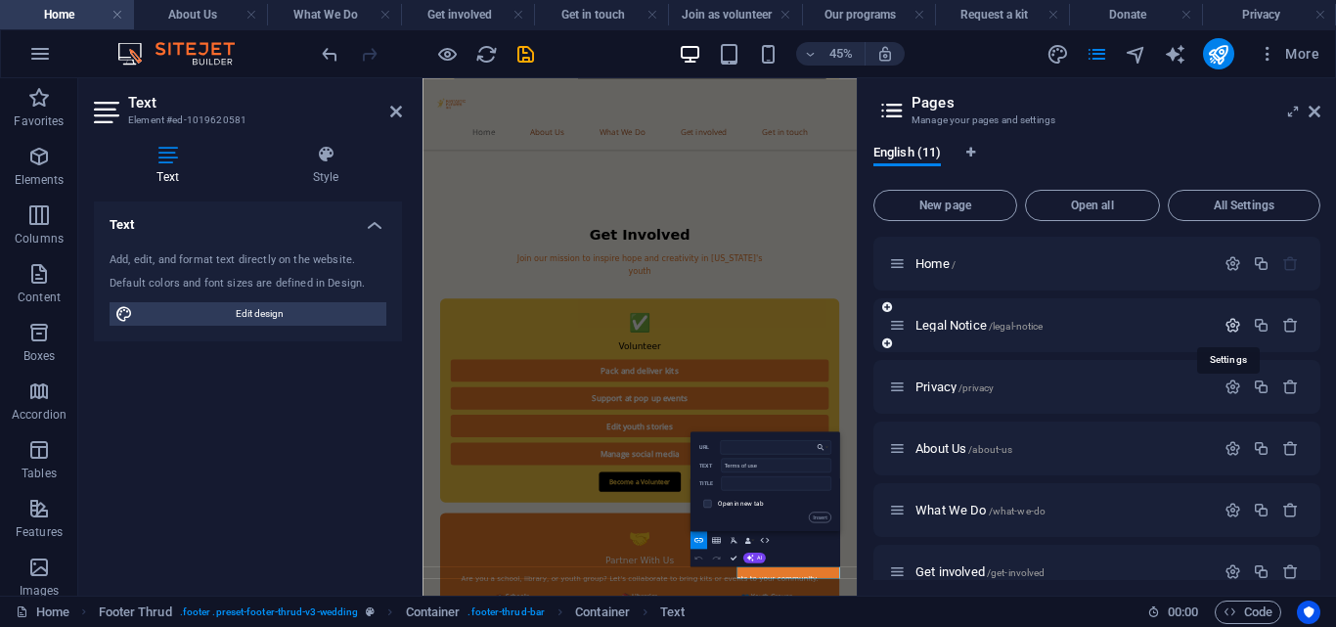
click at [1225, 321] on icon "button" at bounding box center [1232, 325] width 17 height 17
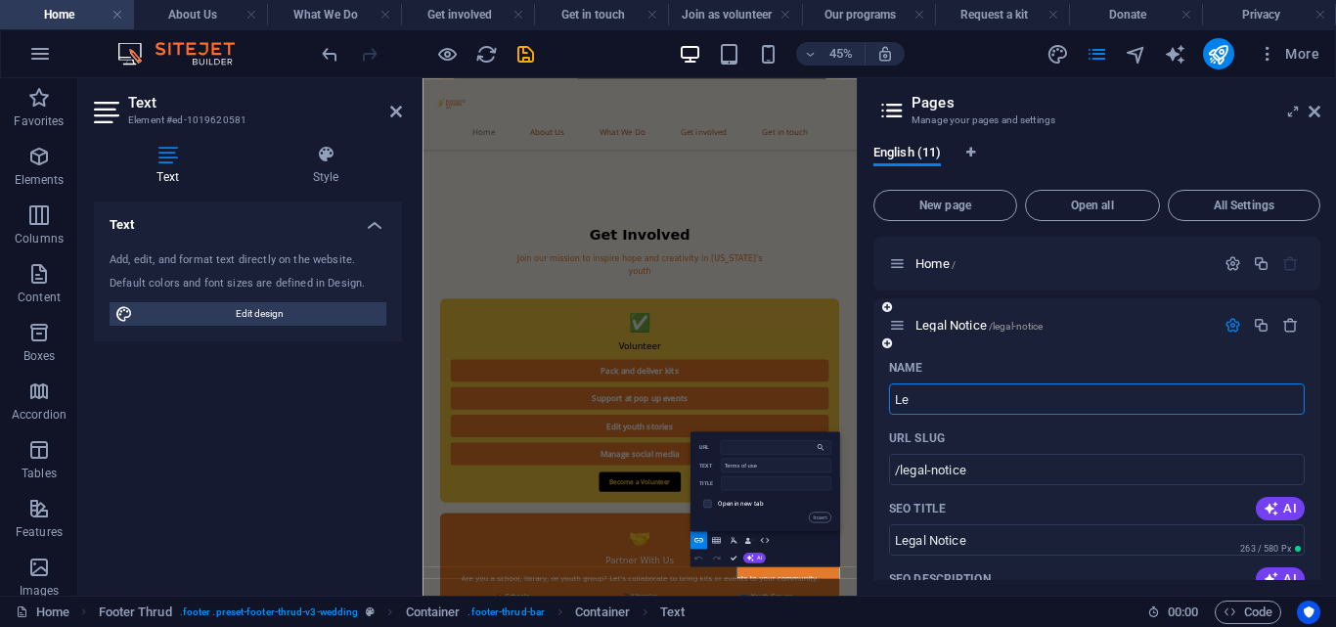
type input "L"
type input "Ter"
type input "/"
type input "Terms of use"
type input "/terms-of-use"
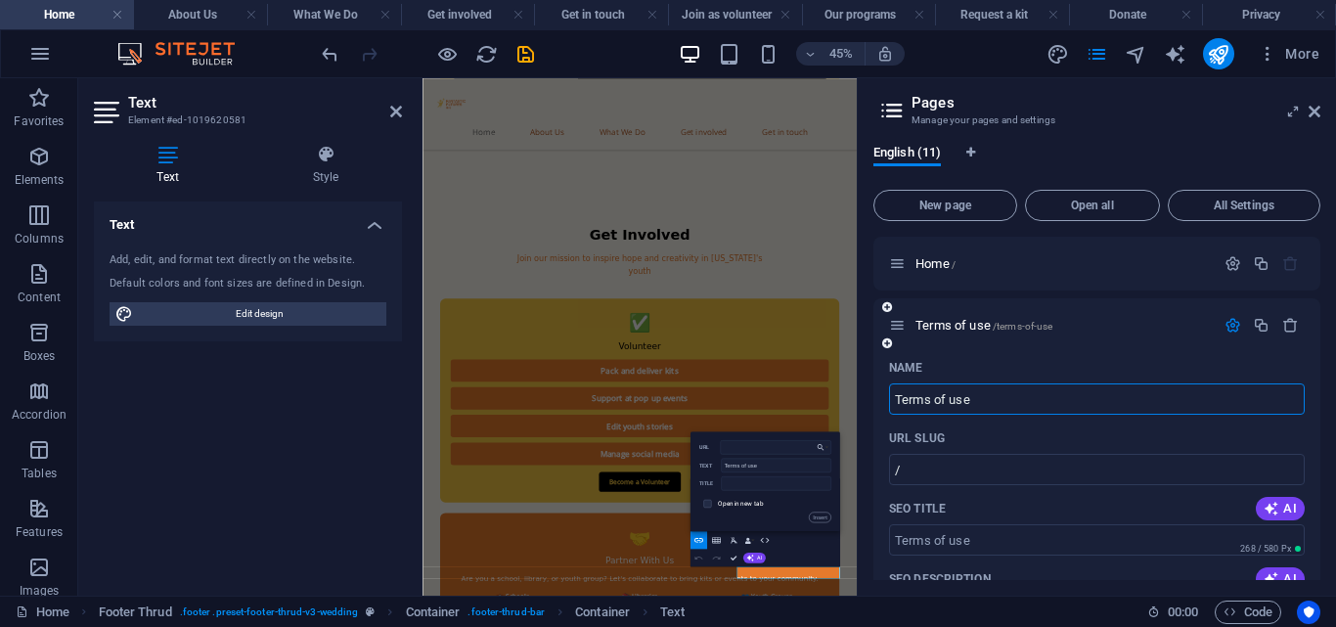
type input "Terms of use"
click at [1227, 322] on icon "button" at bounding box center [1232, 325] width 17 height 17
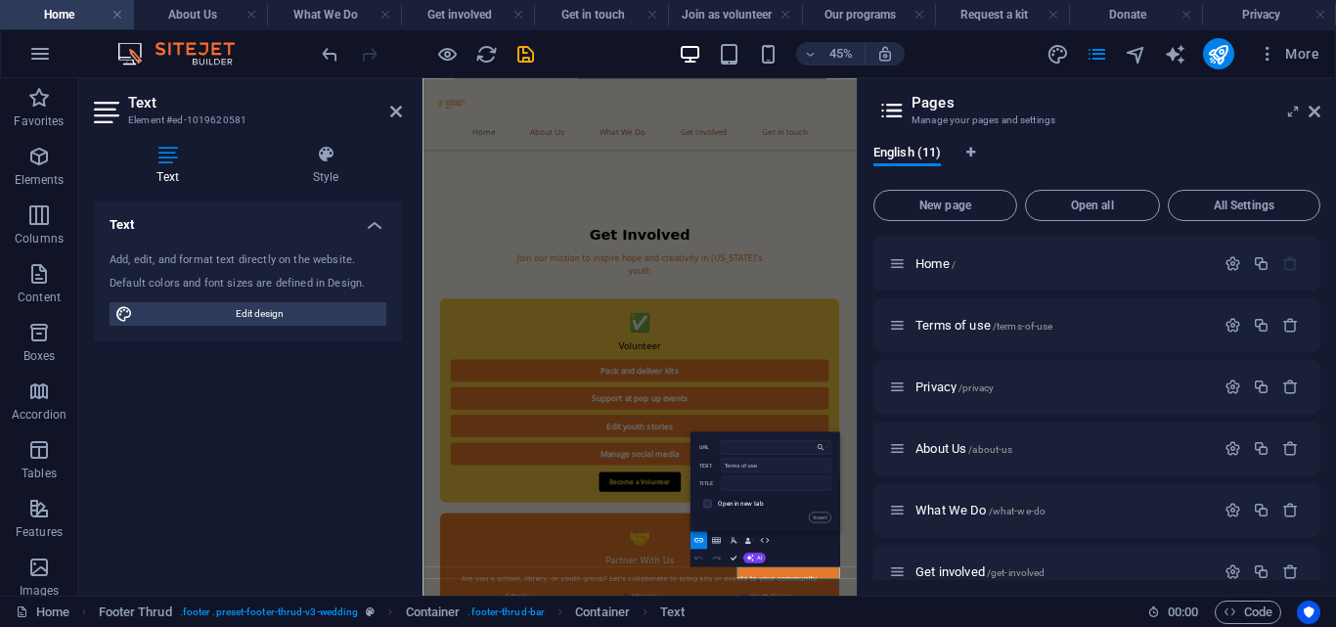
click at [1309, 102] on h2 "Pages" at bounding box center [1115, 103] width 409 height 18
click at [1319, 110] on icon at bounding box center [1315, 112] width 12 height 16
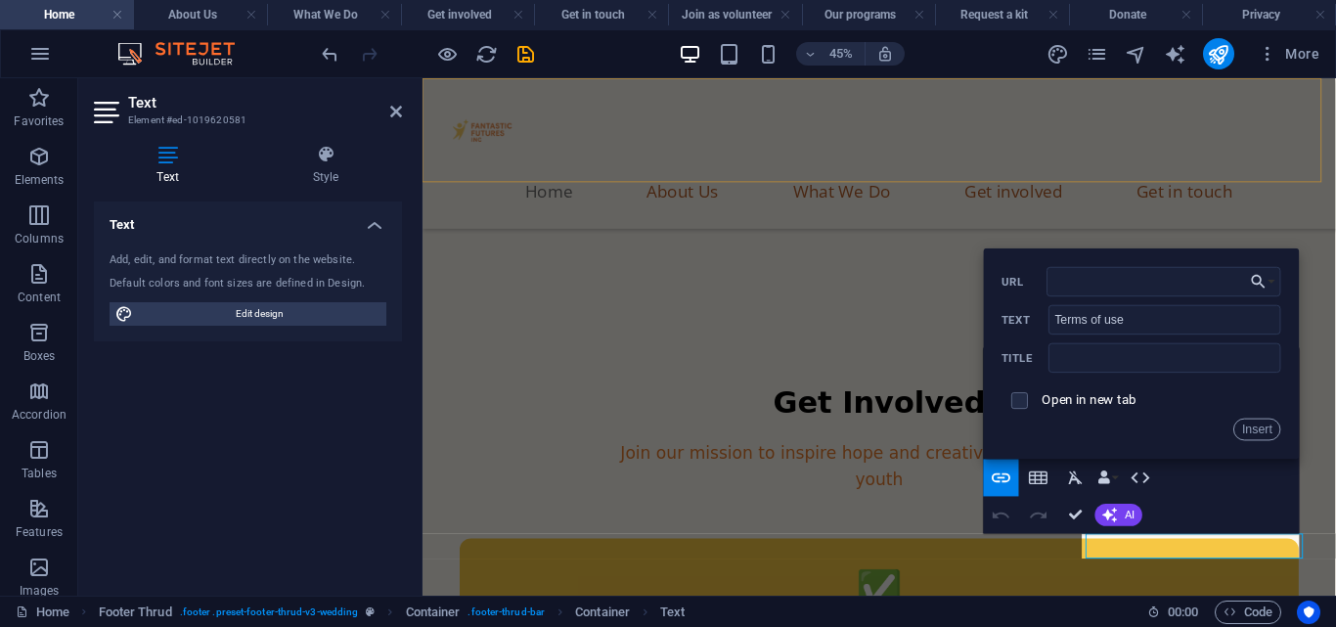
scroll to position [11045, 0]
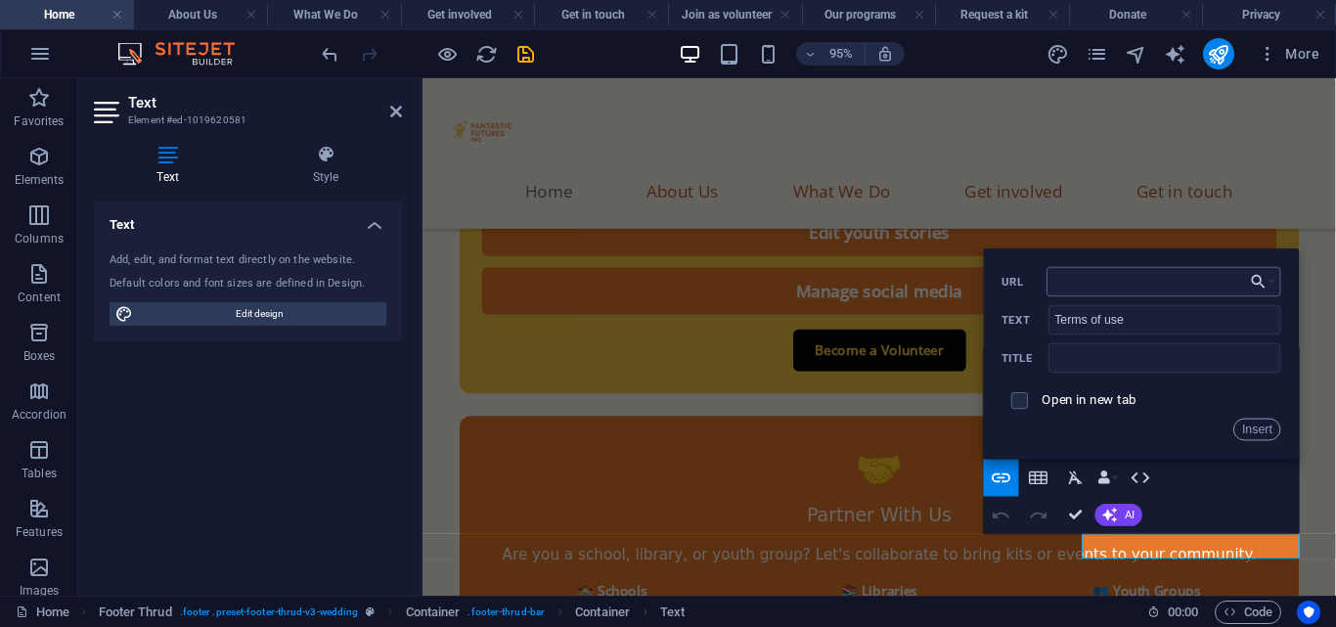
click at [1072, 280] on input "URL" at bounding box center [1164, 280] width 234 height 29
click at [1262, 51] on icon "button" at bounding box center [1268, 54] width 20 height 20
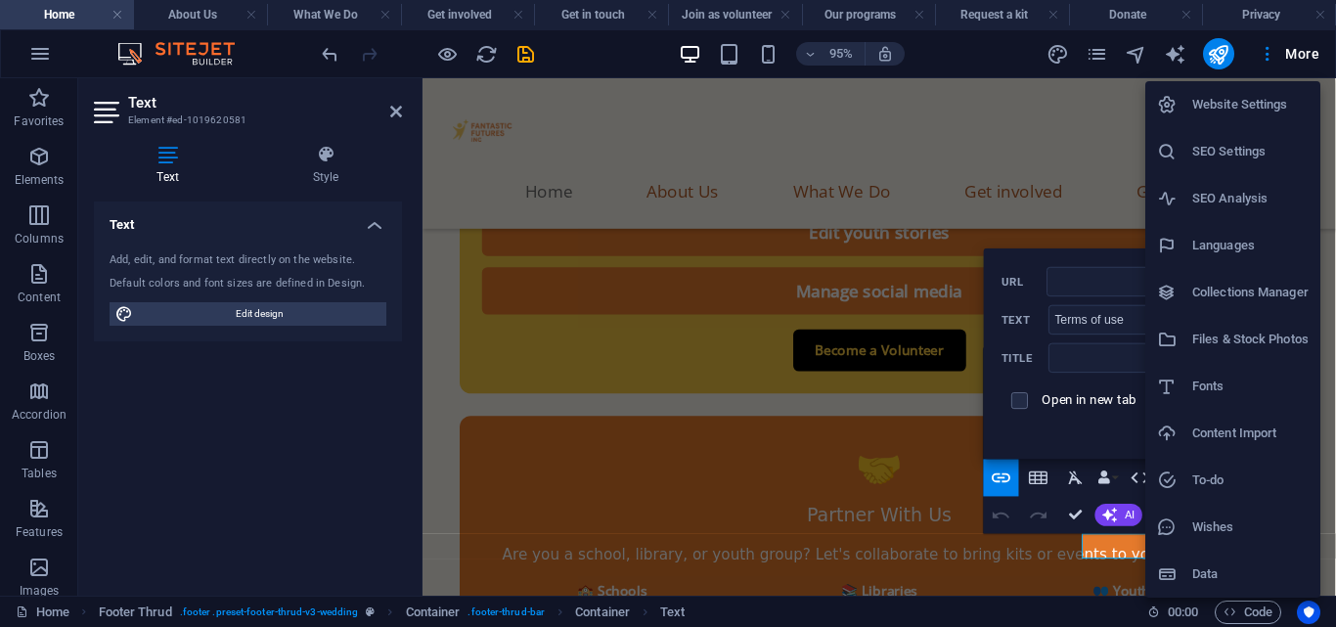
click at [1101, 142] on div at bounding box center [668, 313] width 1336 height 627
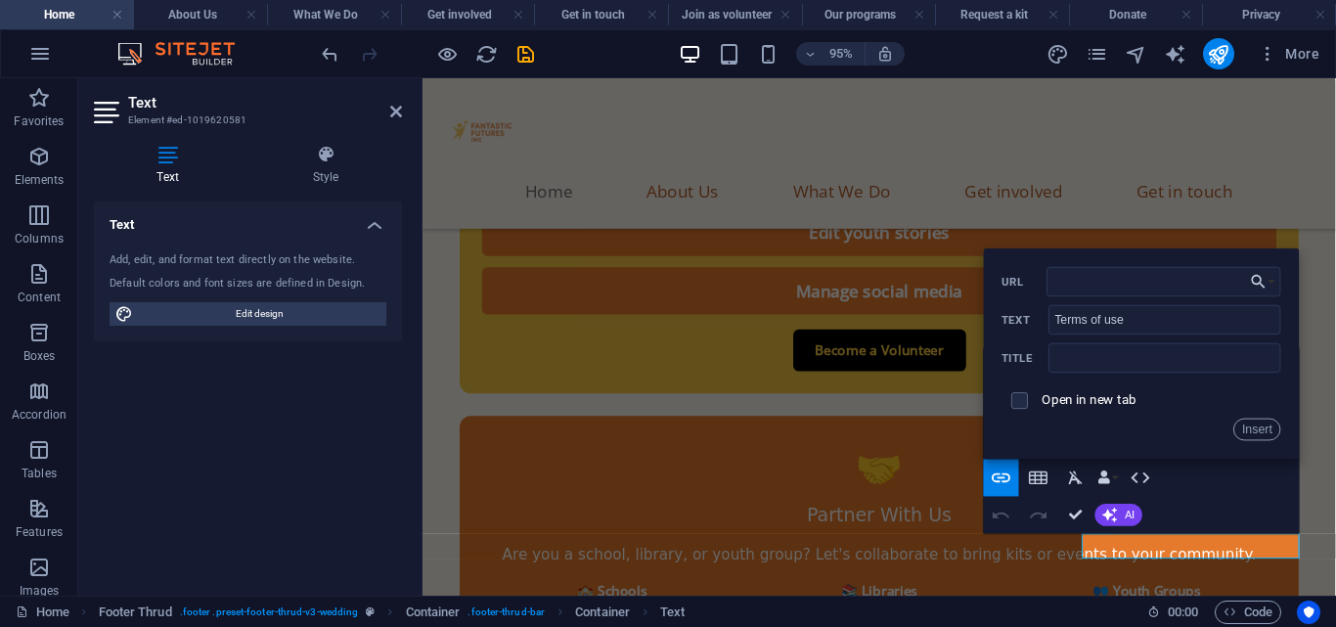
click at [1098, 41] on div "Website Settings SEO Settings SEO Analysis Languages Collections Manager Files …" at bounding box center [668, 319] width 1336 height 615
click at [1097, 47] on icon "pages" at bounding box center [1097, 54] width 22 height 22
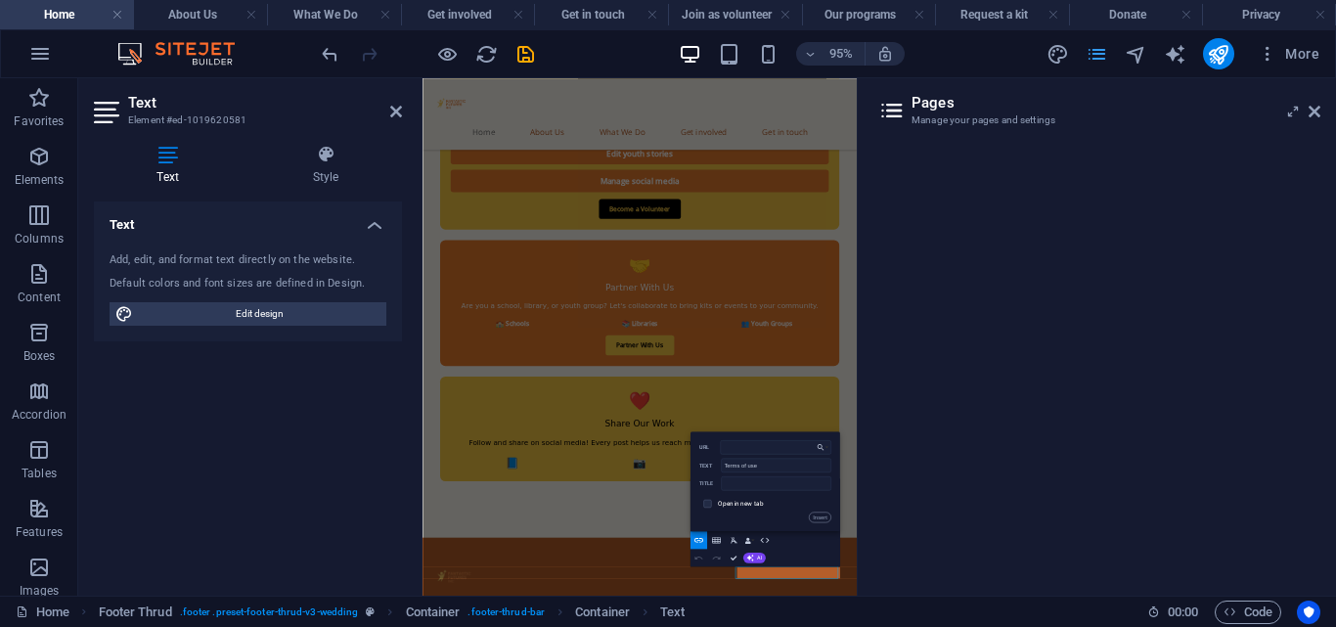
scroll to position [10440, 0]
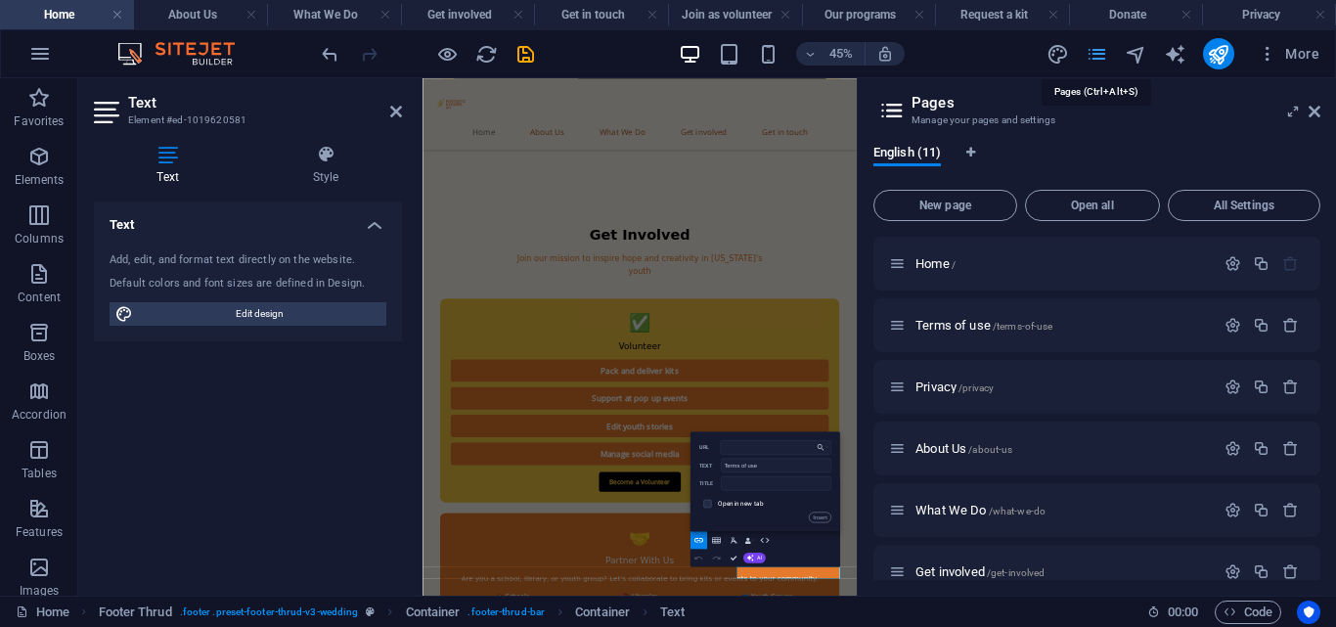
click at [1094, 60] on icon "pages" at bounding box center [1097, 54] width 22 height 22
click at [1228, 321] on icon "button" at bounding box center [1232, 325] width 17 height 17
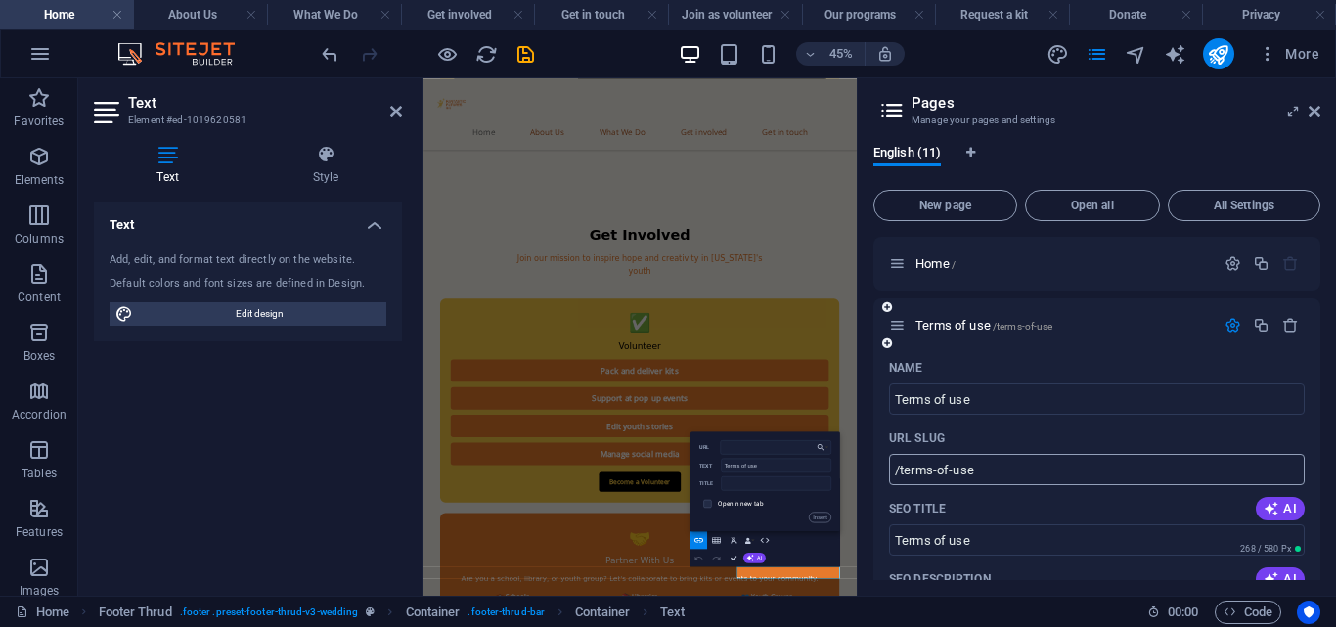
drag, startPoint x: 984, startPoint y: 454, endPoint x: 988, endPoint y: 469, distance: 16.1
click at [952, 473] on div "URL SLUG /terms-of-use ​" at bounding box center [1097, 453] width 416 height 63
click at [988, 469] on input "/terms-of-use" at bounding box center [1097, 469] width 416 height 31
drag, startPoint x: 926, startPoint y: 470, endPoint x: 890, endPoint y: 472, distance: 36.2
click at [890, 472] on input "/terms-of-use" at bounding box center [1097, 469] width 416 height 31
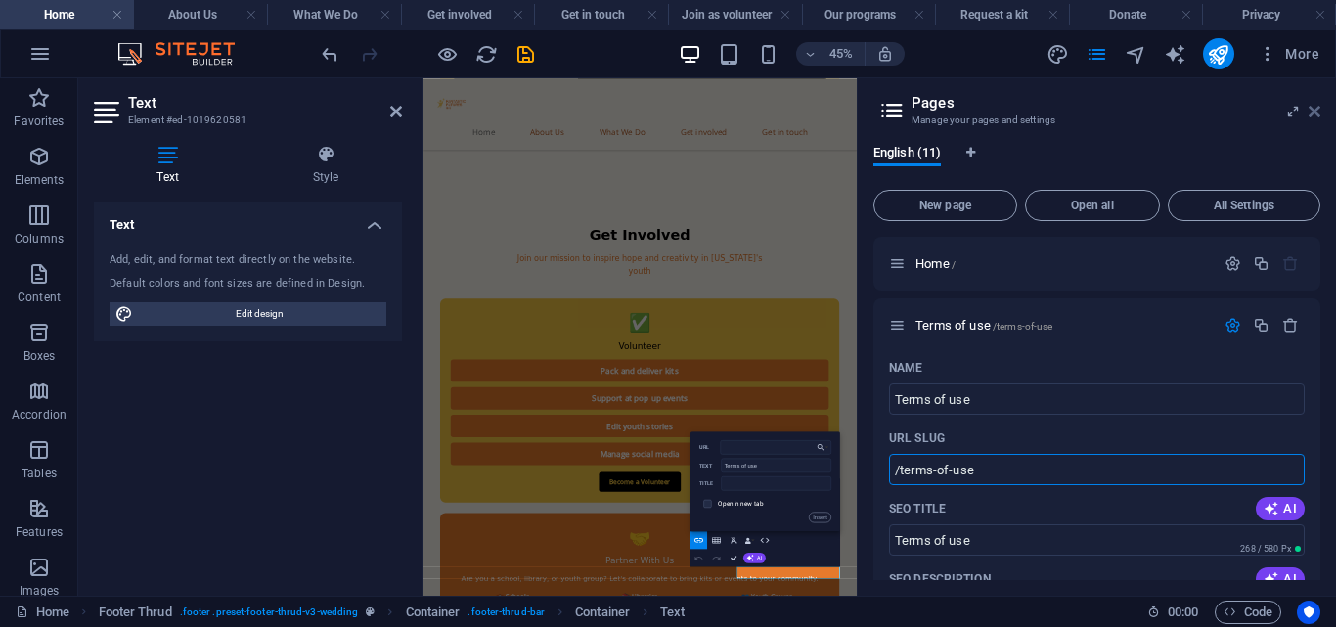
click at [1309, 107] on icon at bounding box center [1315, 112] width 12 height 16
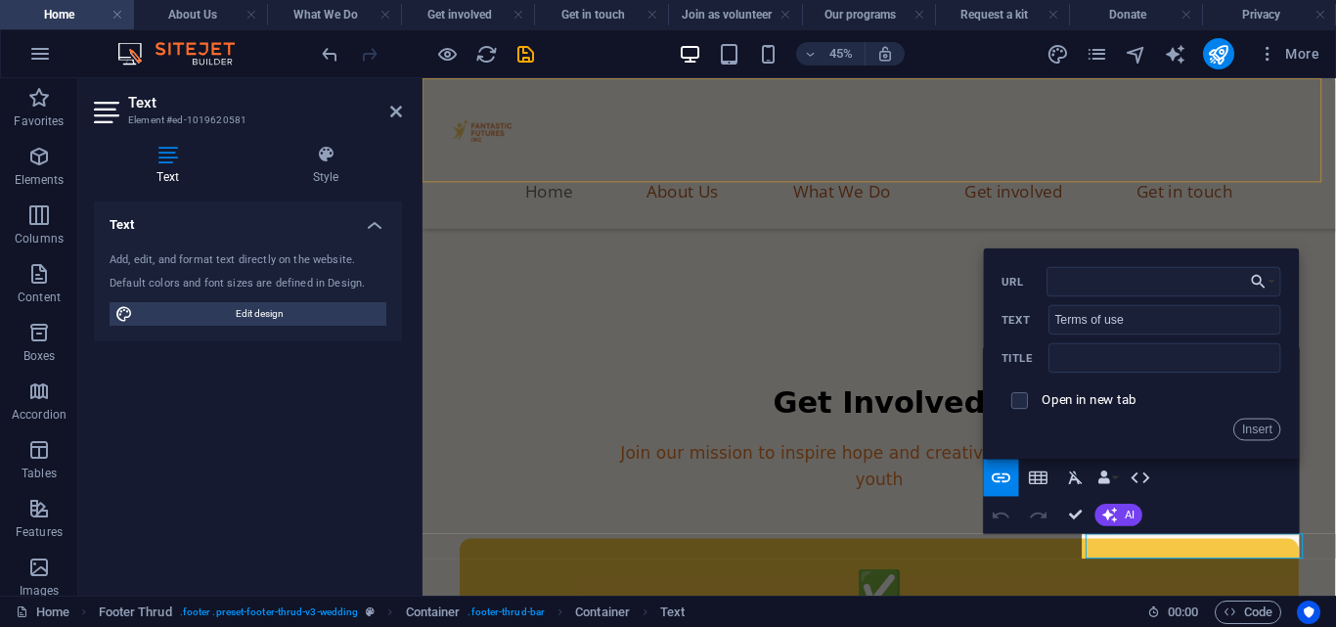
scroll to position [11045, 0]
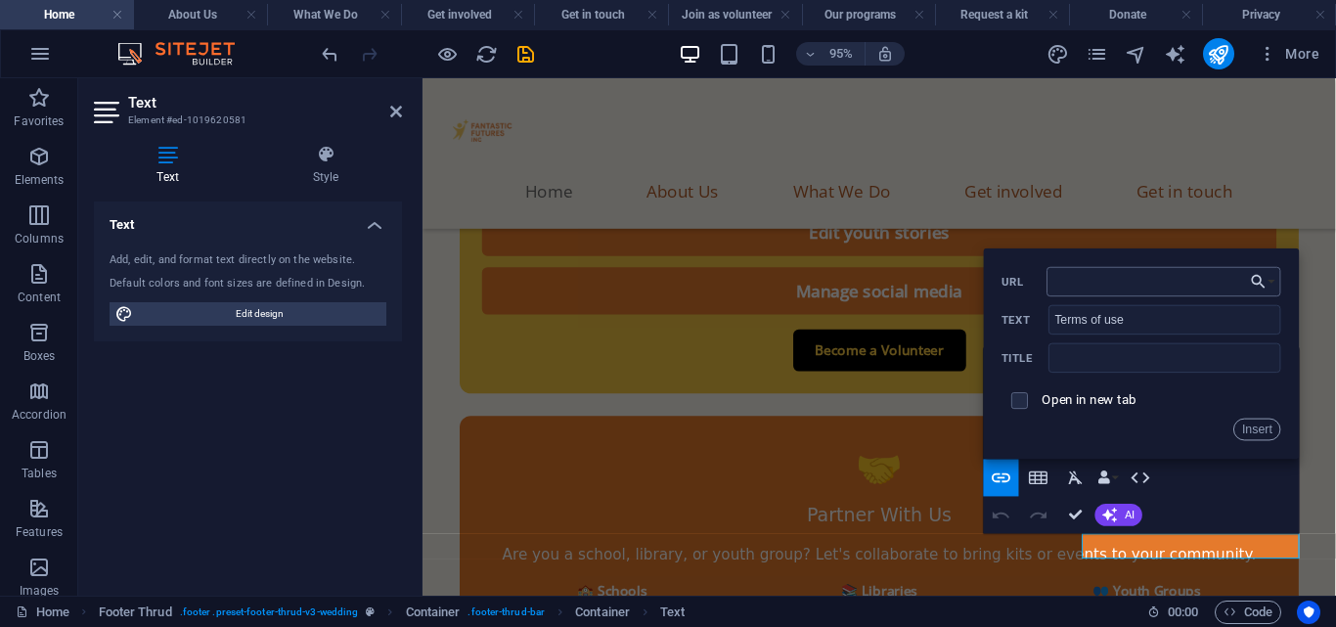
click at [1064, 287] on input "URL" at bounding box center [1164, 280] width 234 height 29
click at [1060, 280] on input "URL" at bounding box center [1164, 280] width 234 height 29
paste input "/terms-of-use"
type input "/terms-of-use"
click at [1256, 424] on button "Insert" at bounding box center [1257, 429] width 47 height 22
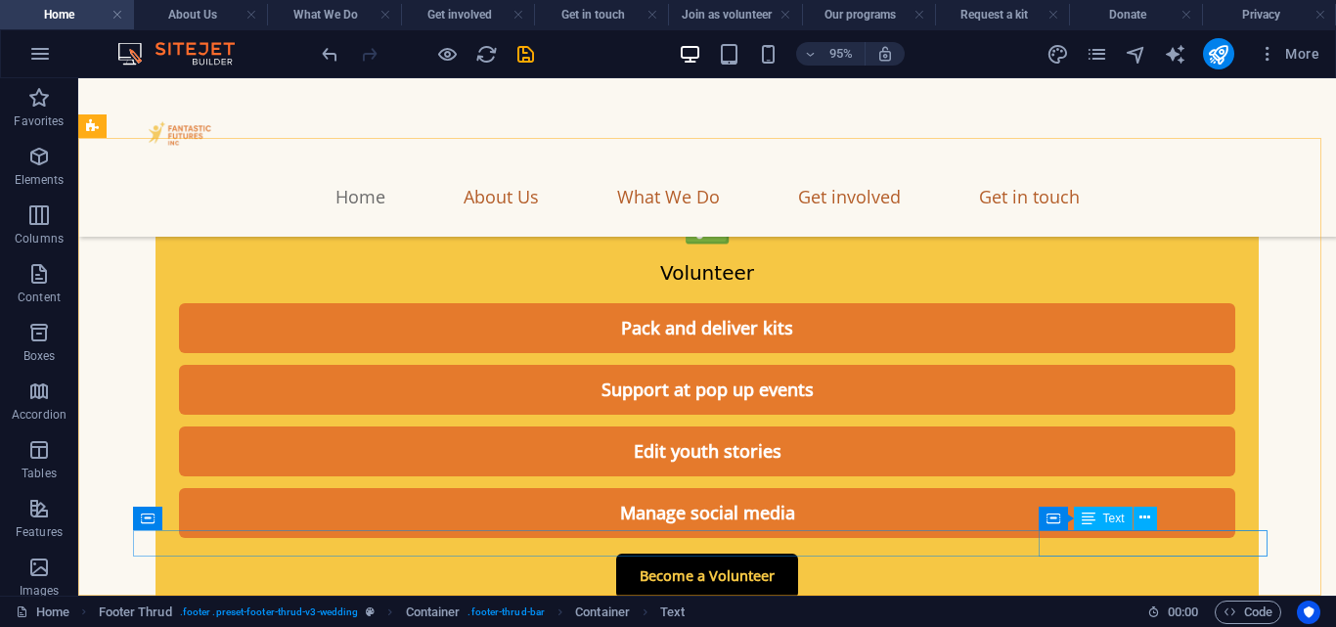
scroll to position [10964, 0]
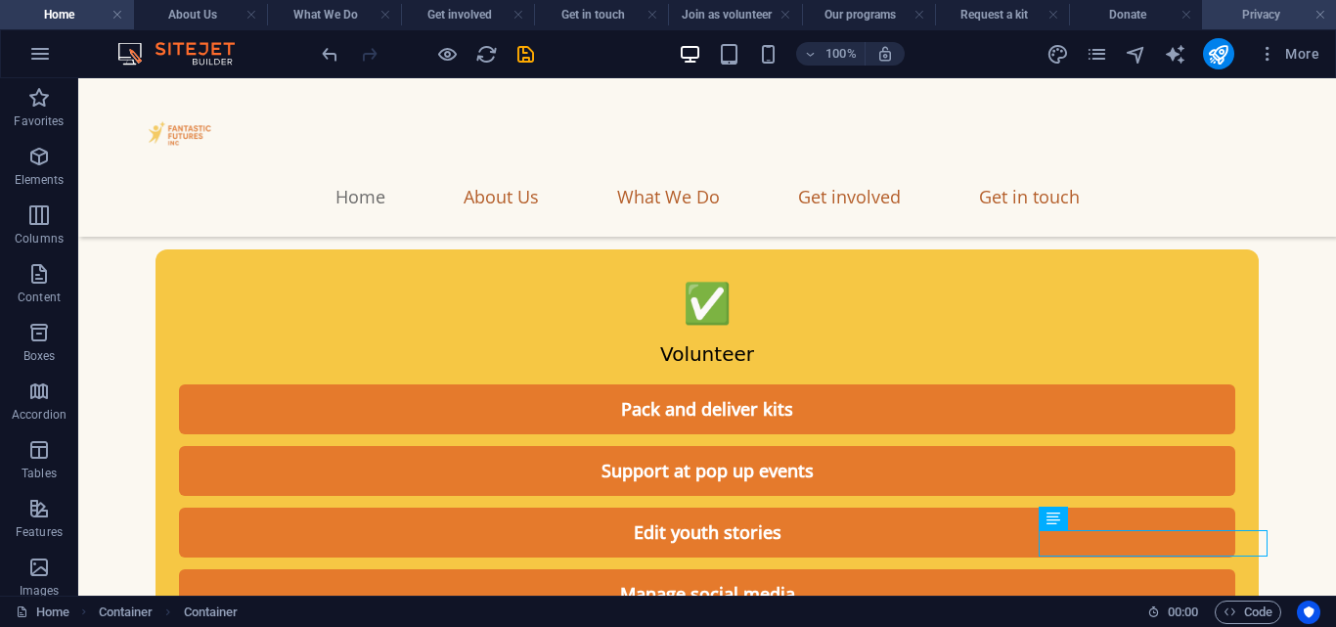
click at [1251, 20] on h4 "Privacy" at bounding box center [1269, 15] width 134 height 22
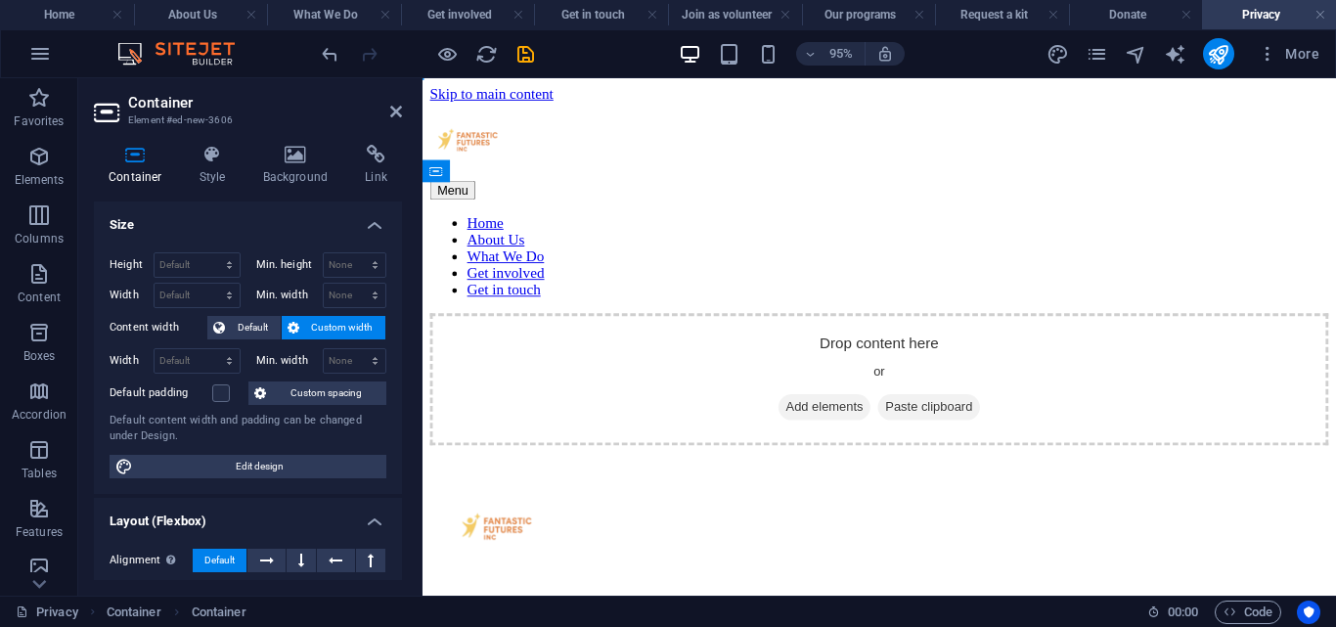
scroll to position [0, 0]
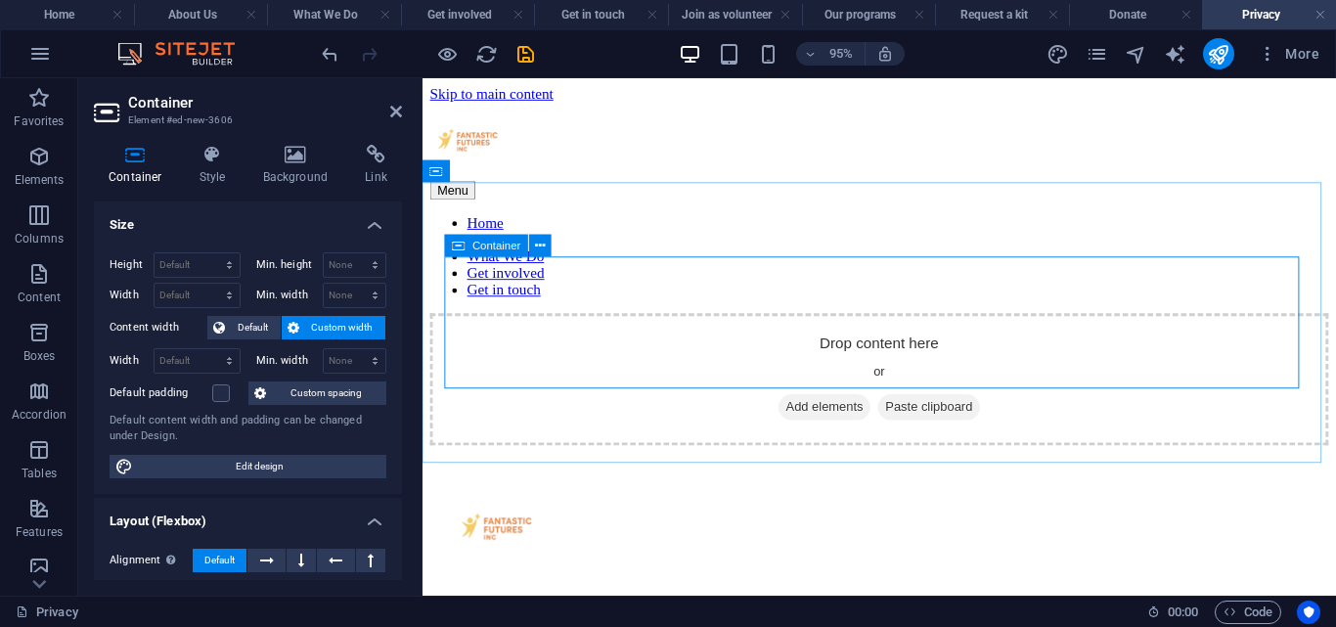
click at [805, 424] on icon at bounding box center [805, 424] width 0 height 0
click at [396, 115] on icon at bounding box center [396, 112] width 12 height 16
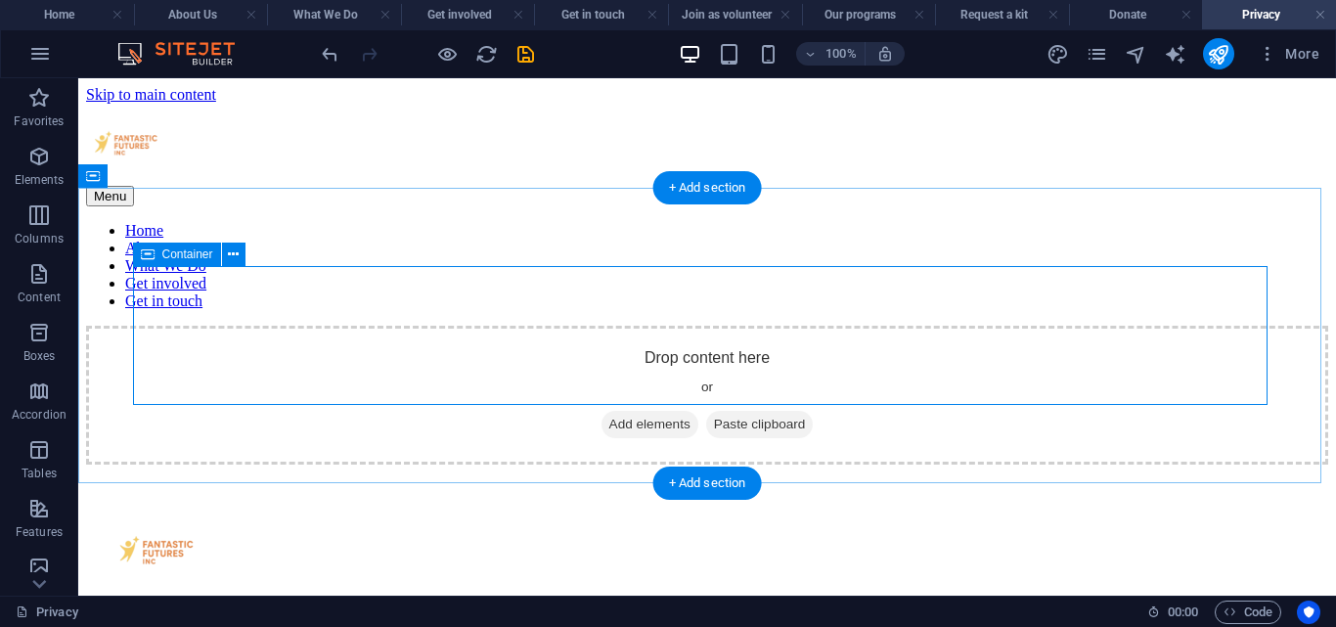
click at [601, 411] on span "Add elements" at bounding box center [649, 424] width 97 height 27
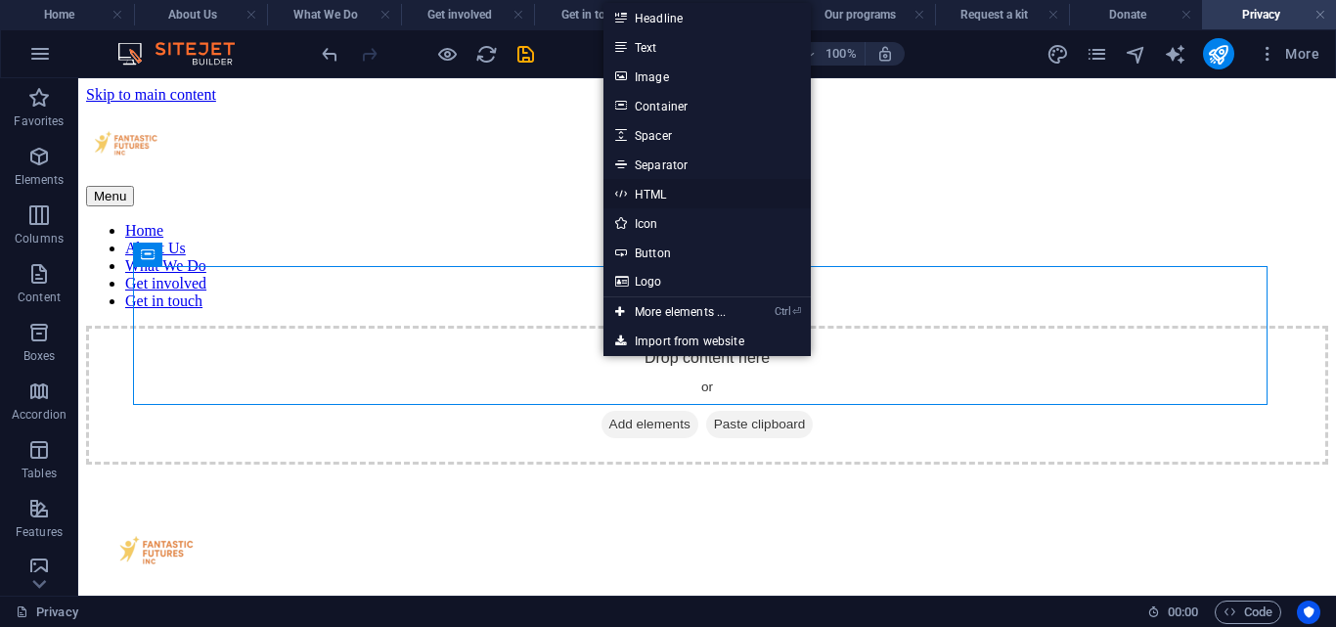
click at [686, 196] on link "HTML" at bounding box center [706, 193] width 207 height 29
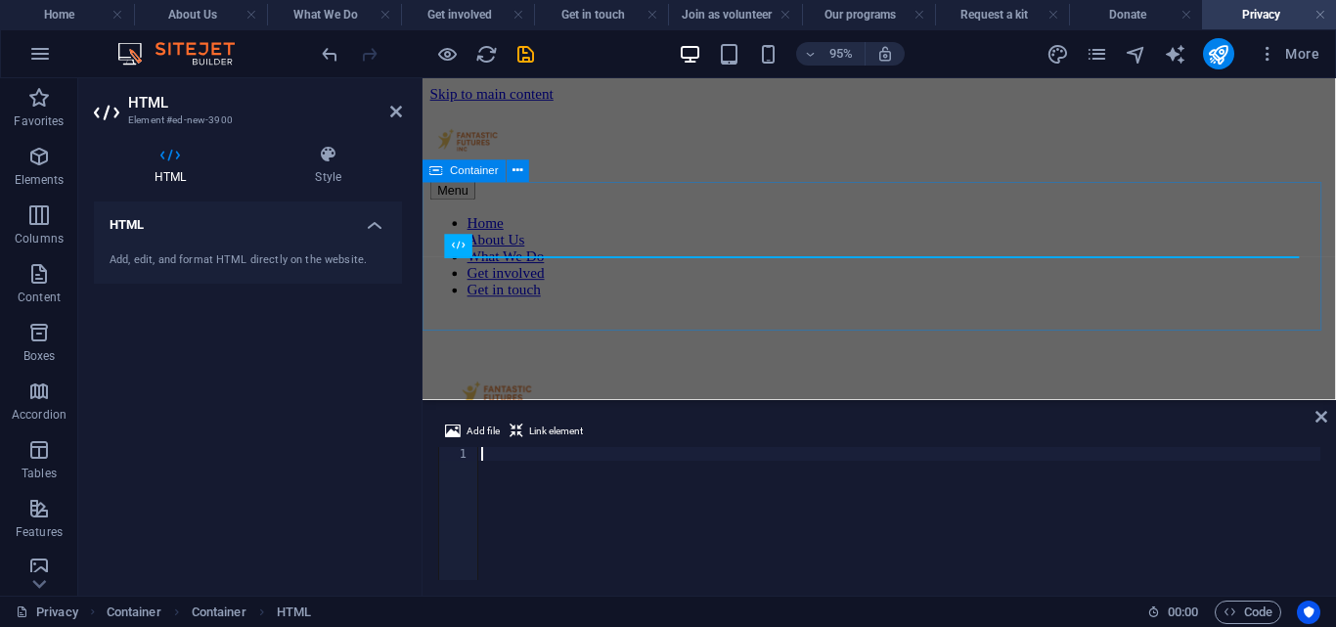
type textarea "</section>"
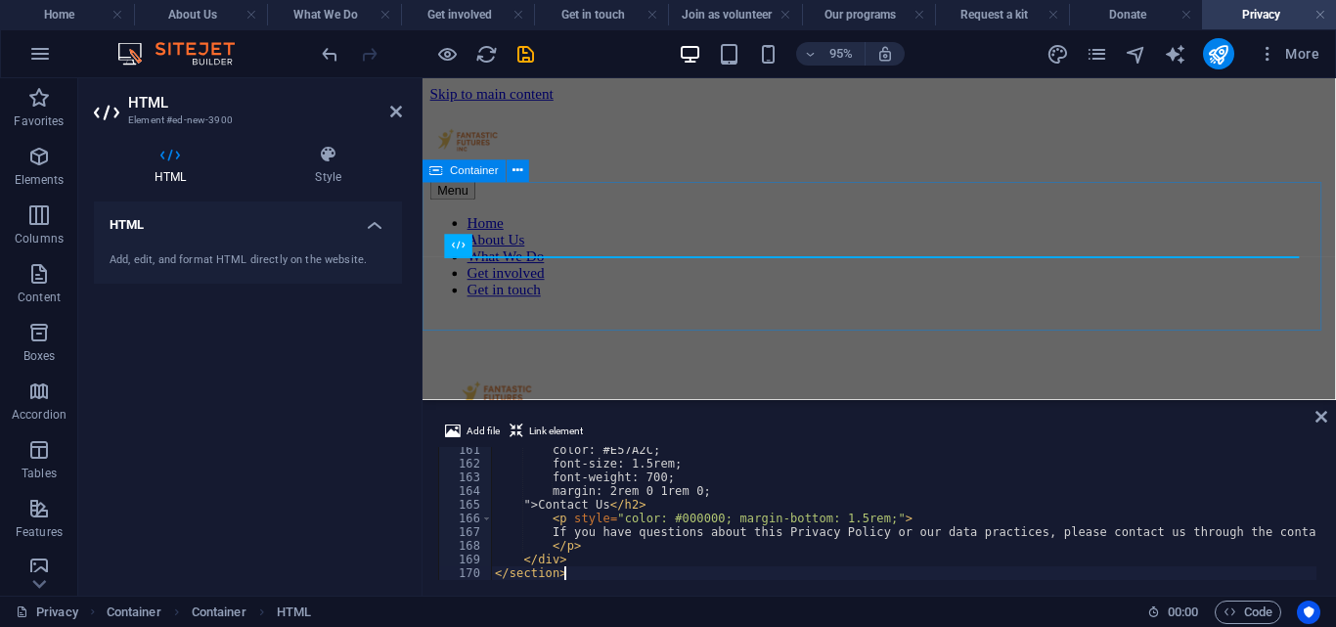
scroll to position [2195, 0]
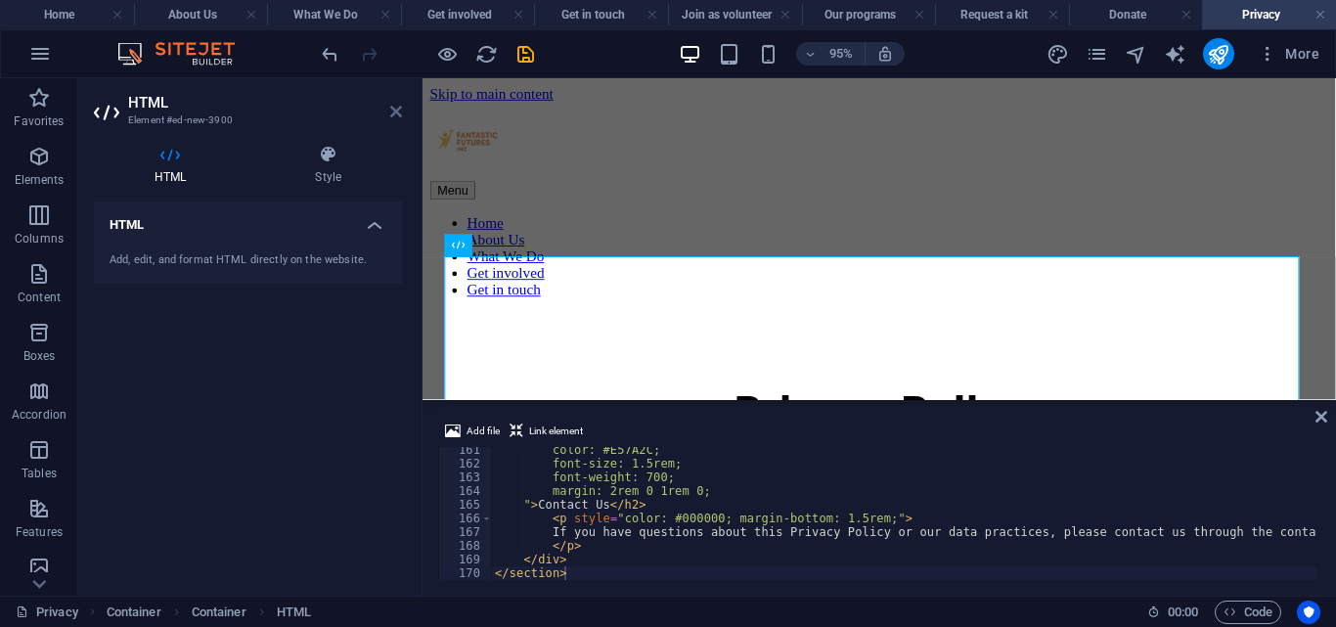
click at [394, 109] on icon at bounding box center [396, 112] width 12 height 16
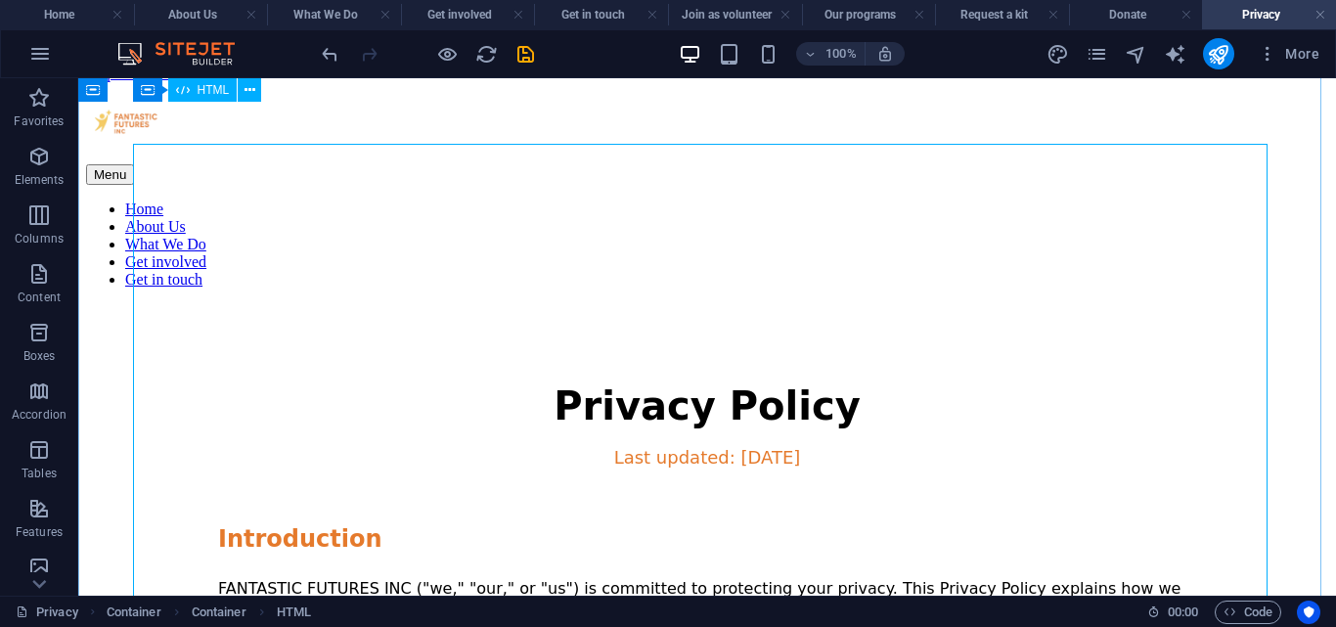
scroll to position [0, 0]
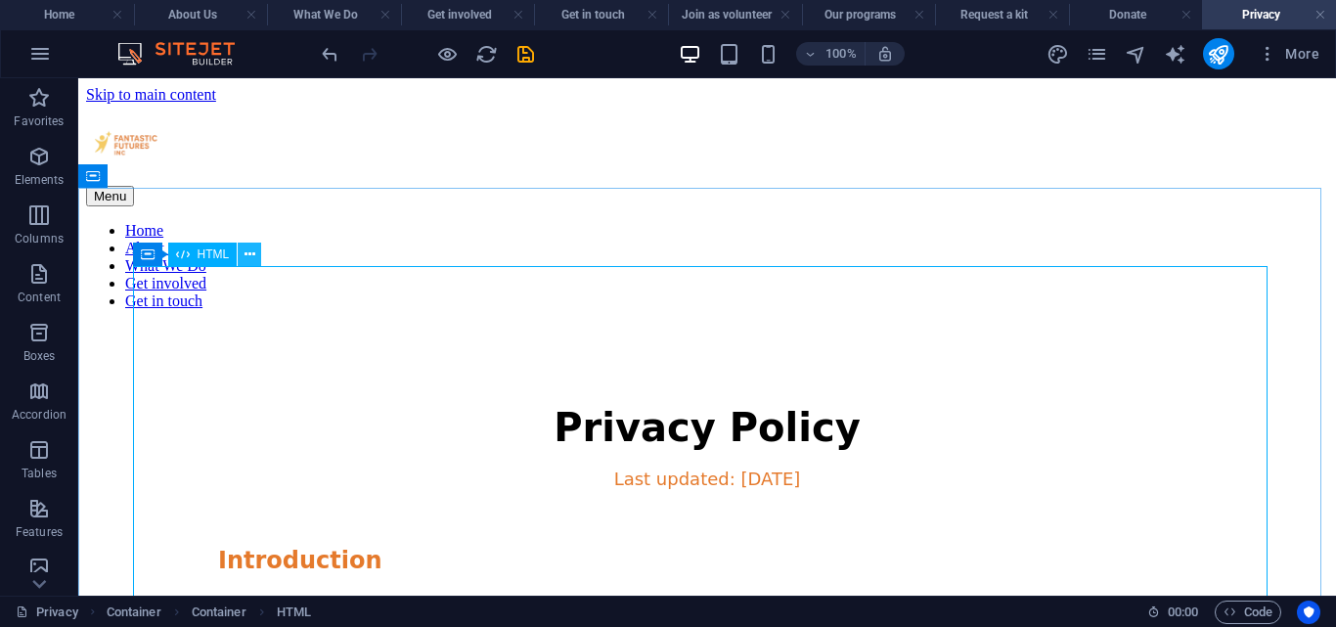
click at [249, 257] on icon at bounding box center [249, 254] width 11 height 21
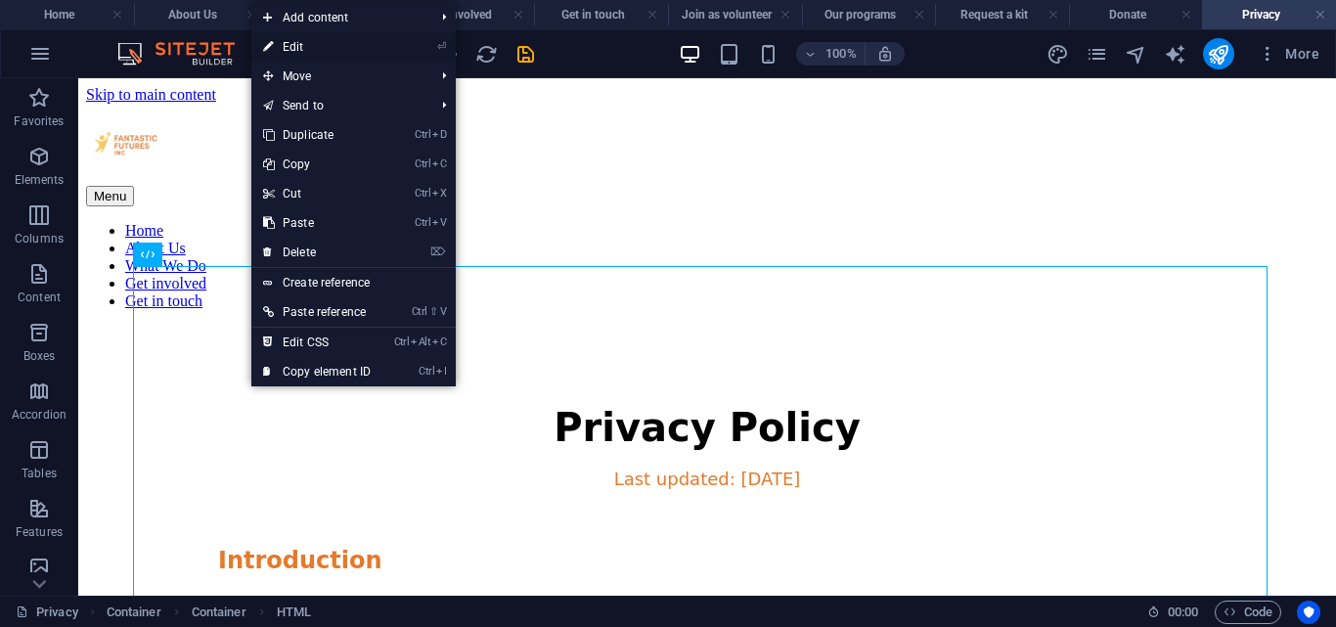
click at [300, 40] on link "⏎ Edit" at bounding box center [316, 46] width 131 height 29
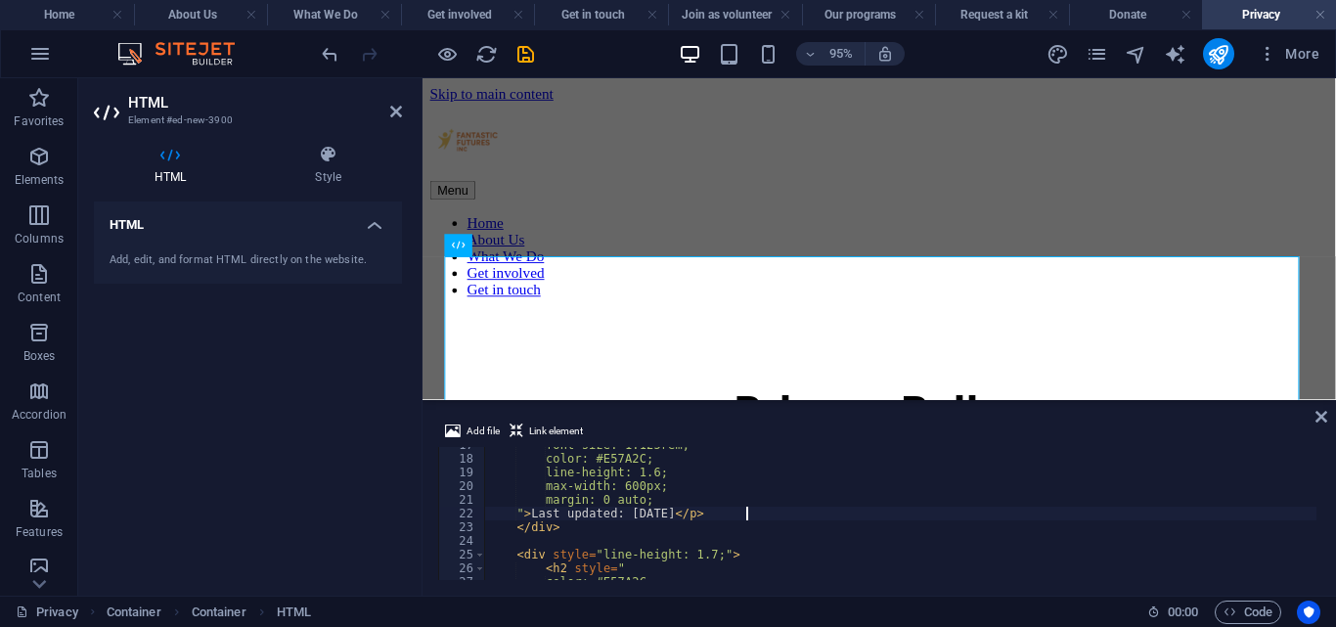
type textarea "">Last updated: [DATE]</p>"
click at [396, 104] on icon at bounding box center [396, 112] width 12 height 16
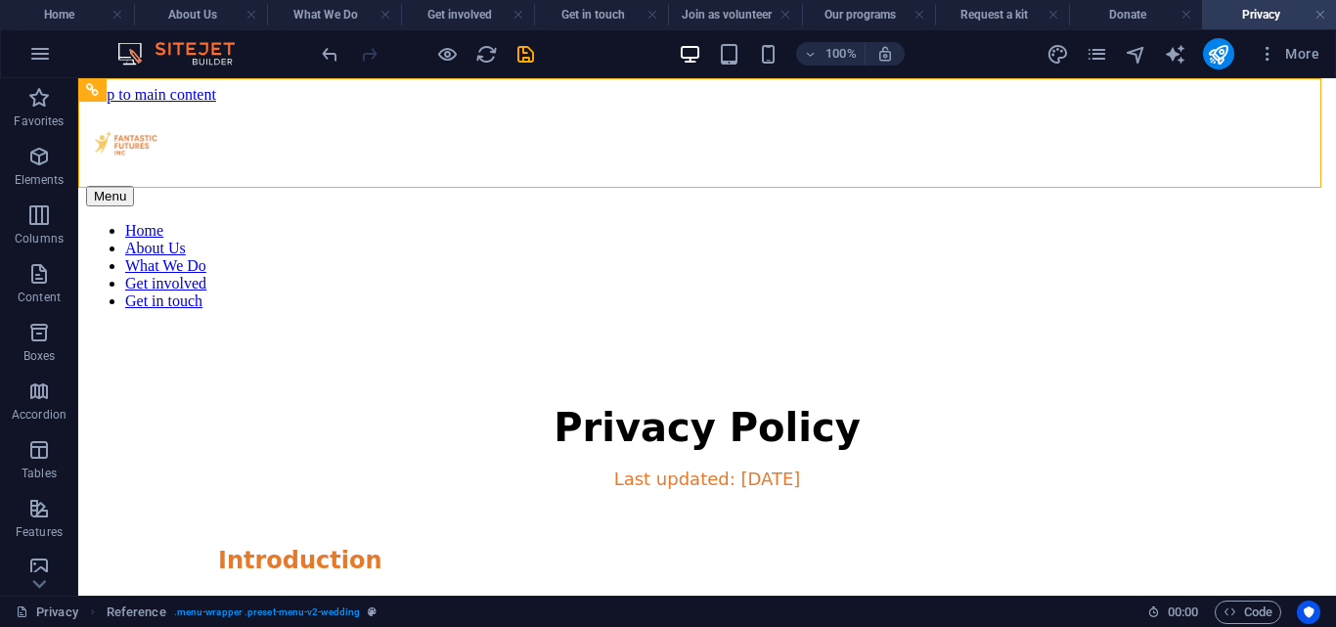
drag, startPoint x: 474, startPoint y: 182, endPoint x: 635, endPoint y: -7, distance: 247.7
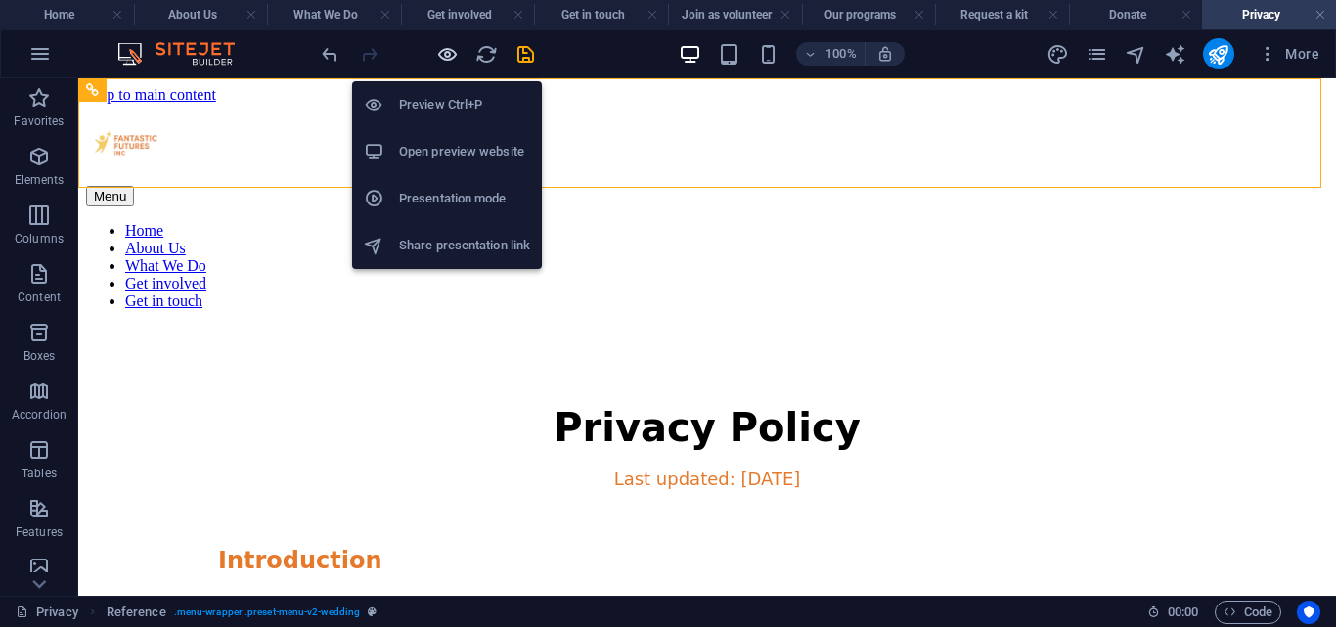
click at [449, 49] on icon "button" at bounding box center [447, 54] width 22 height 22
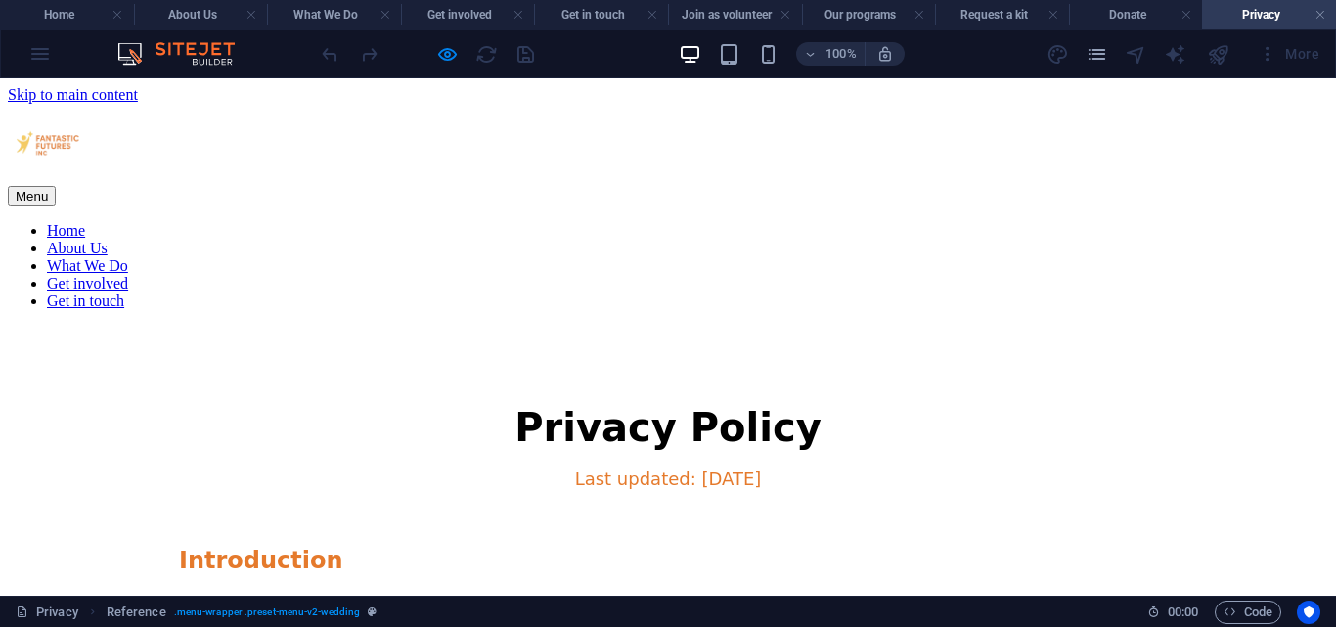
click at [85, 222] on link "Home" at bounding box center [66, 230] width 38 height 17
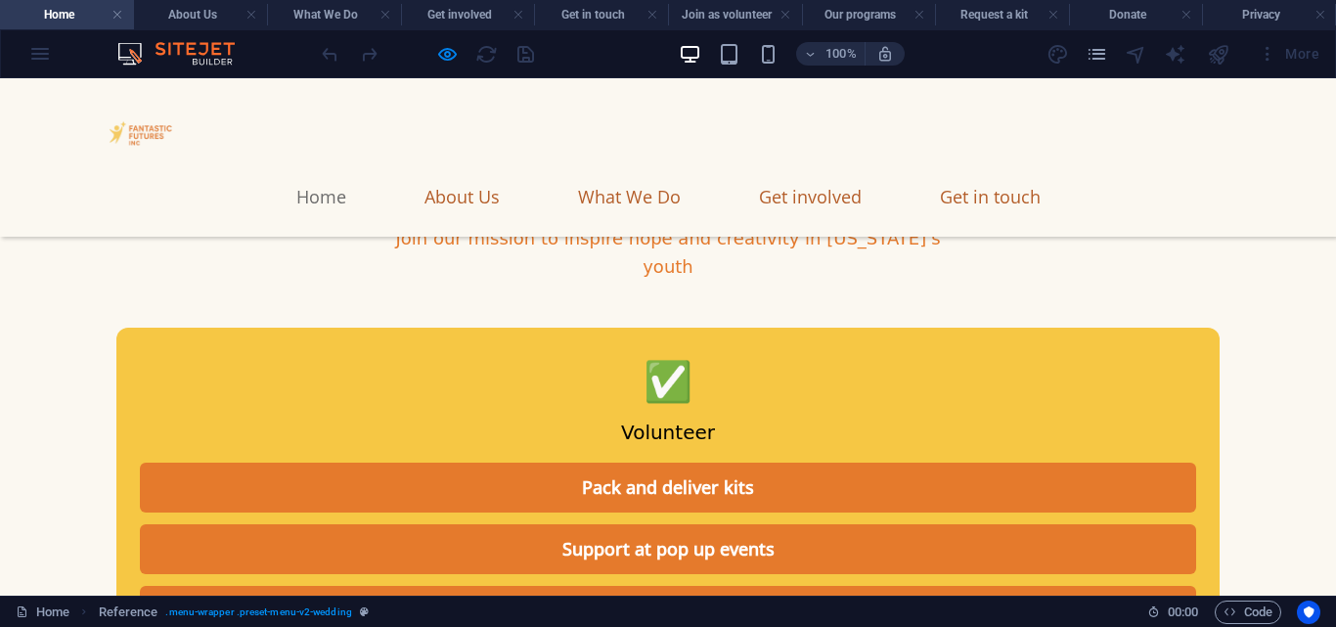
scroll to position [11003, 0]
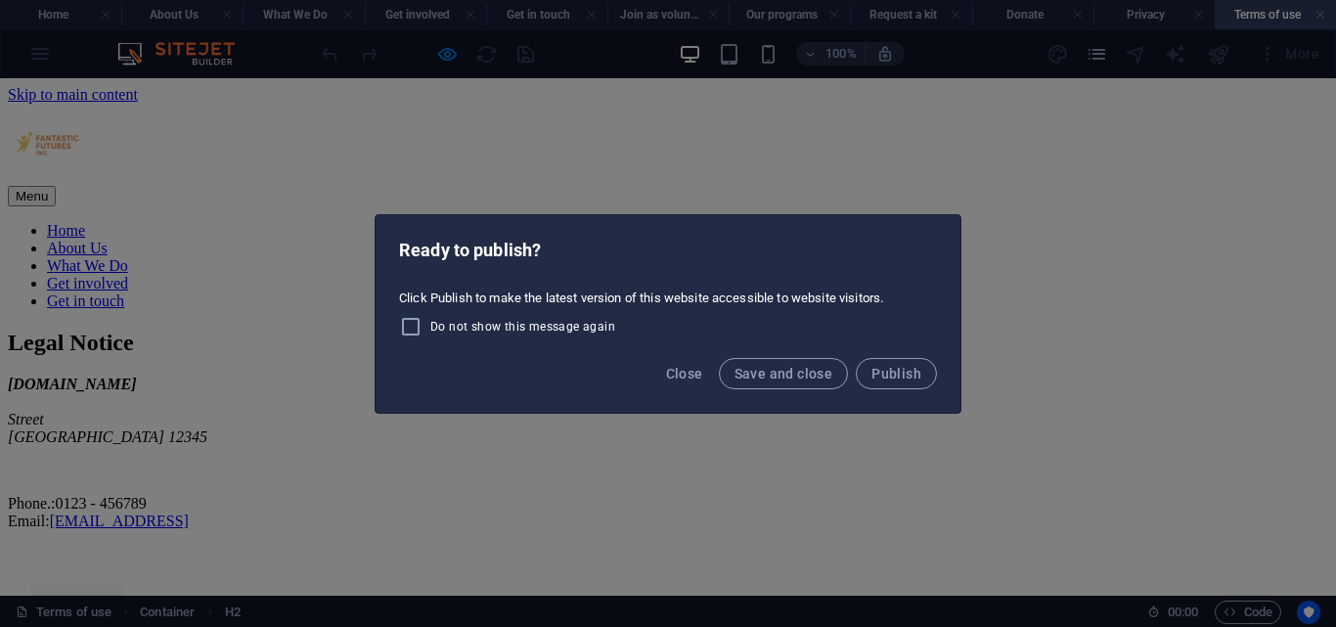
scroll to position [0, 0]
click at [326, 230] on div "Ready to publish? Click Publish to make the latest version of this website acce…" at bounding box center [668, 313] width 1336 height 627
click at [757, 360] on button "Save and close" at bounding box center [784, 373] width 130 height 31
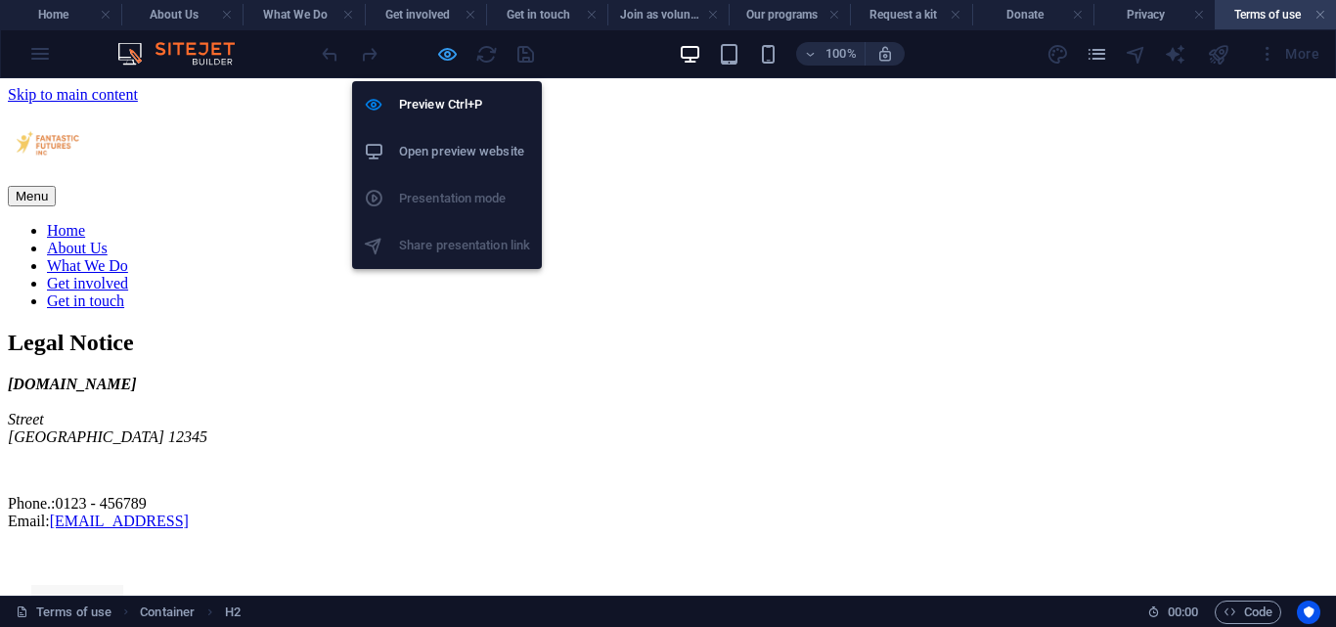
click at [447, 51] on icon "button" at bounding box center [447, 54] width 22 height 22
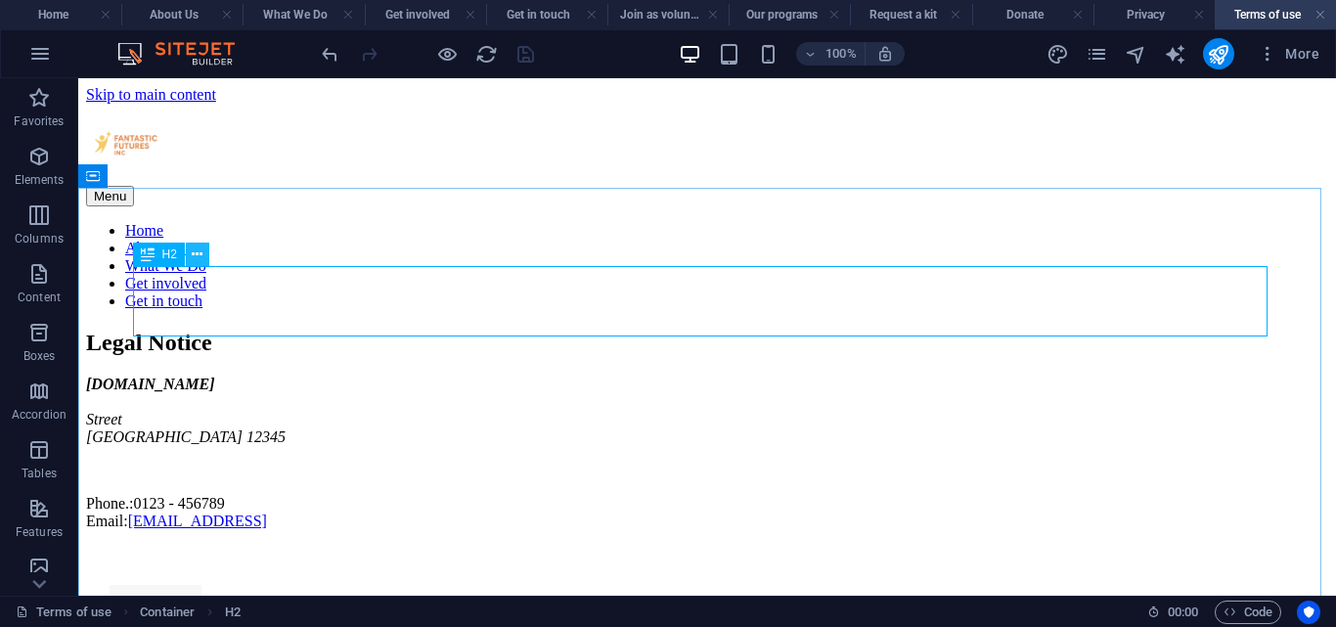
click at [200, 257] on icon at bounding box center [197, 254] width 11 height 21
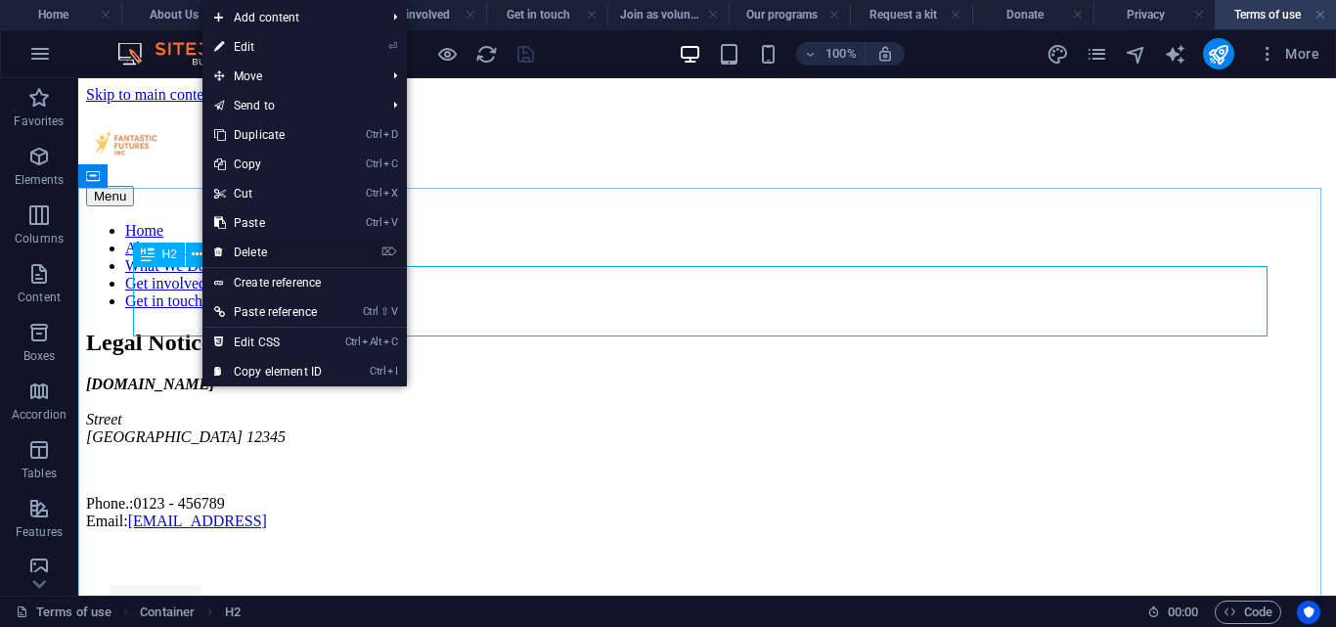
click at [237, 247] on link "⌦ Delete" at bounding box center [267, 252] width 131 height 29
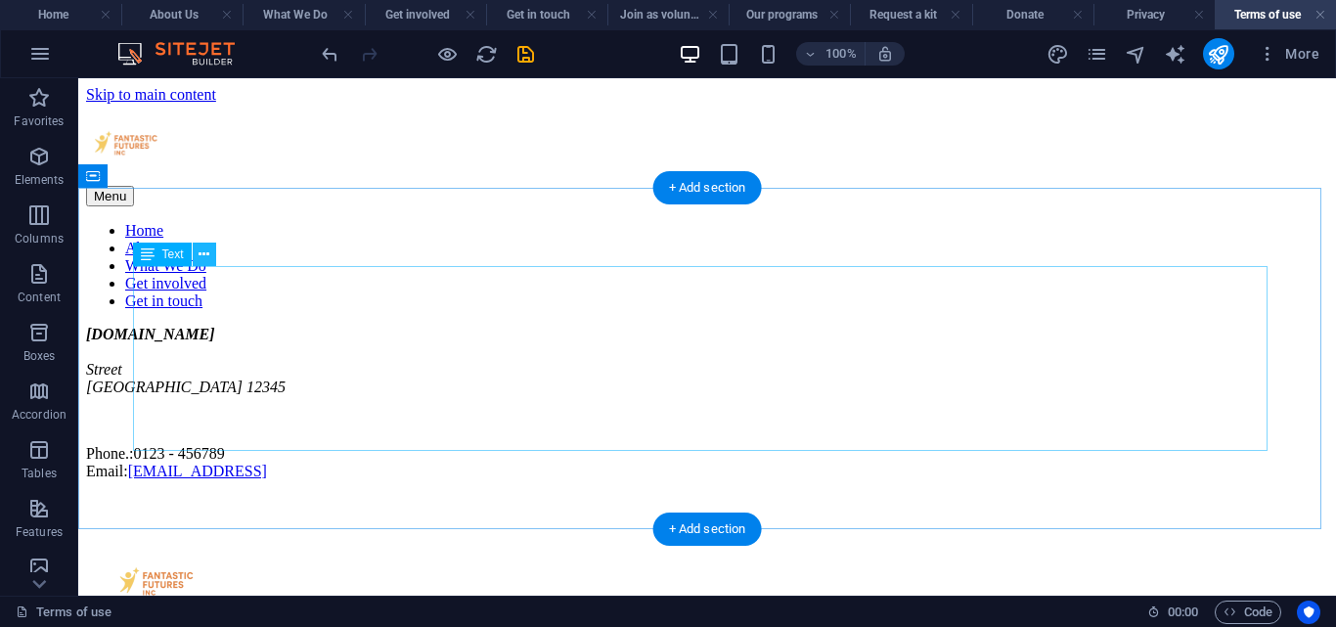
click at [196, 255] on button at bounding box center [204, 254] width 23 height 23
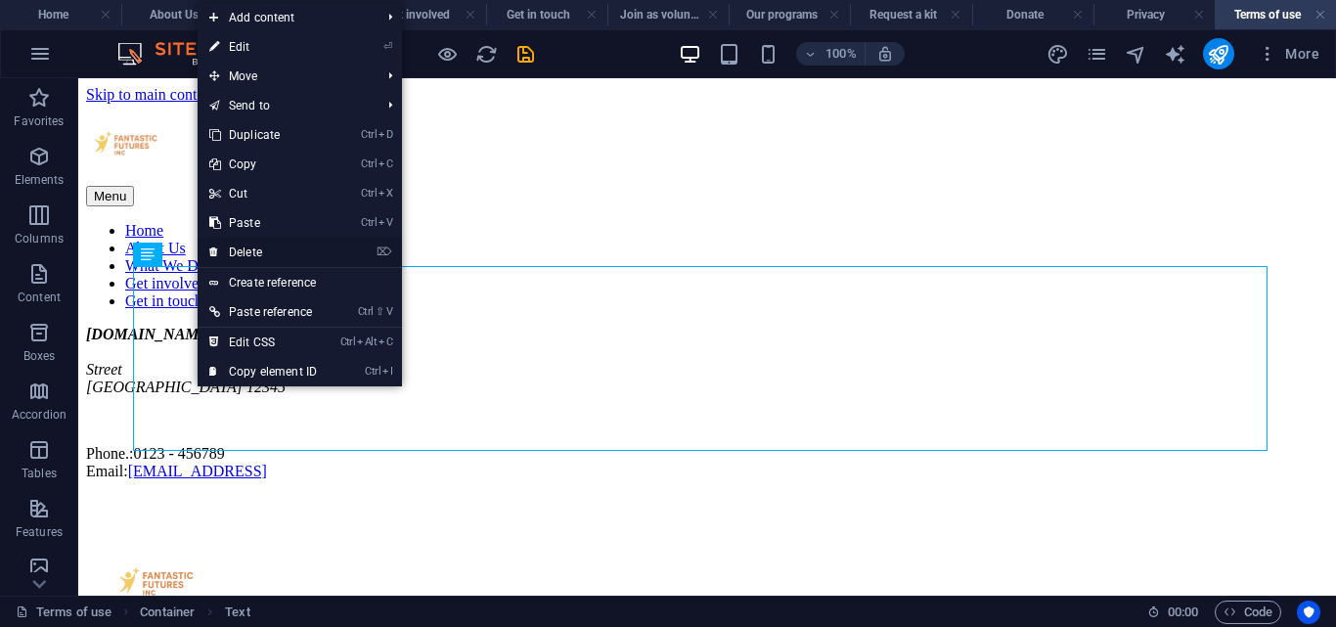
click at [251, 245] on link "⌦ Delete" at bounding box center [263, 252] width 131 height 29
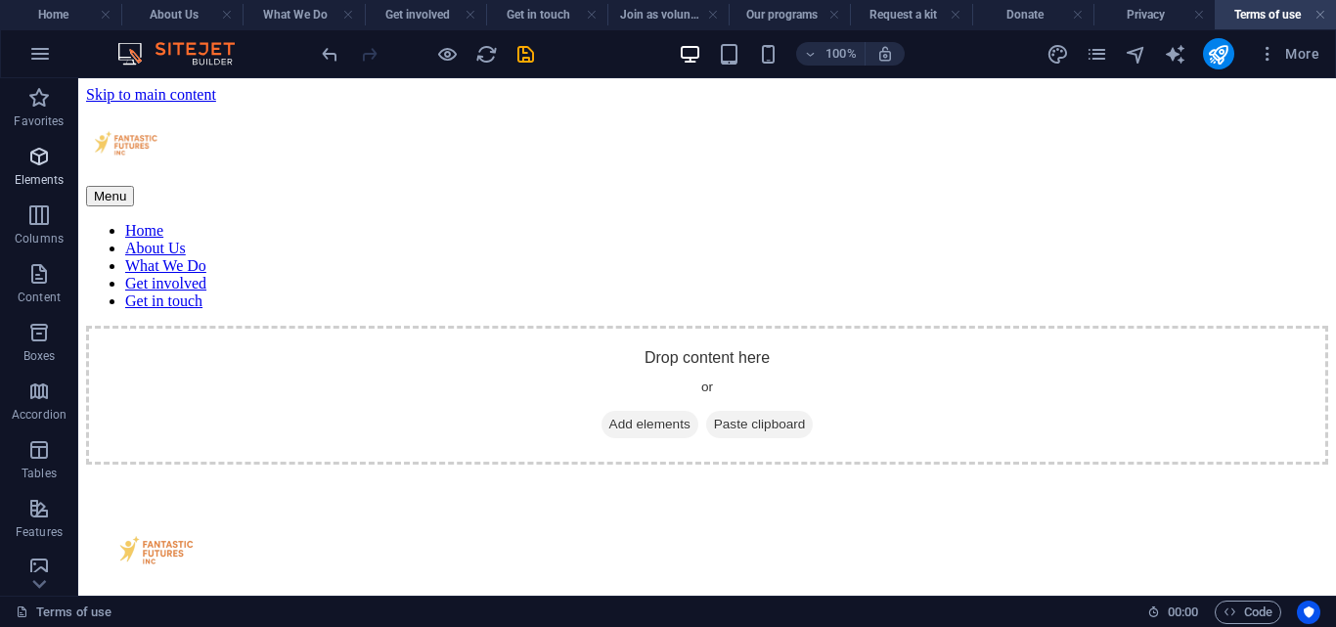
click at [36, 163] on icon "button" at bounding box center [38, 156] width 23 height 23
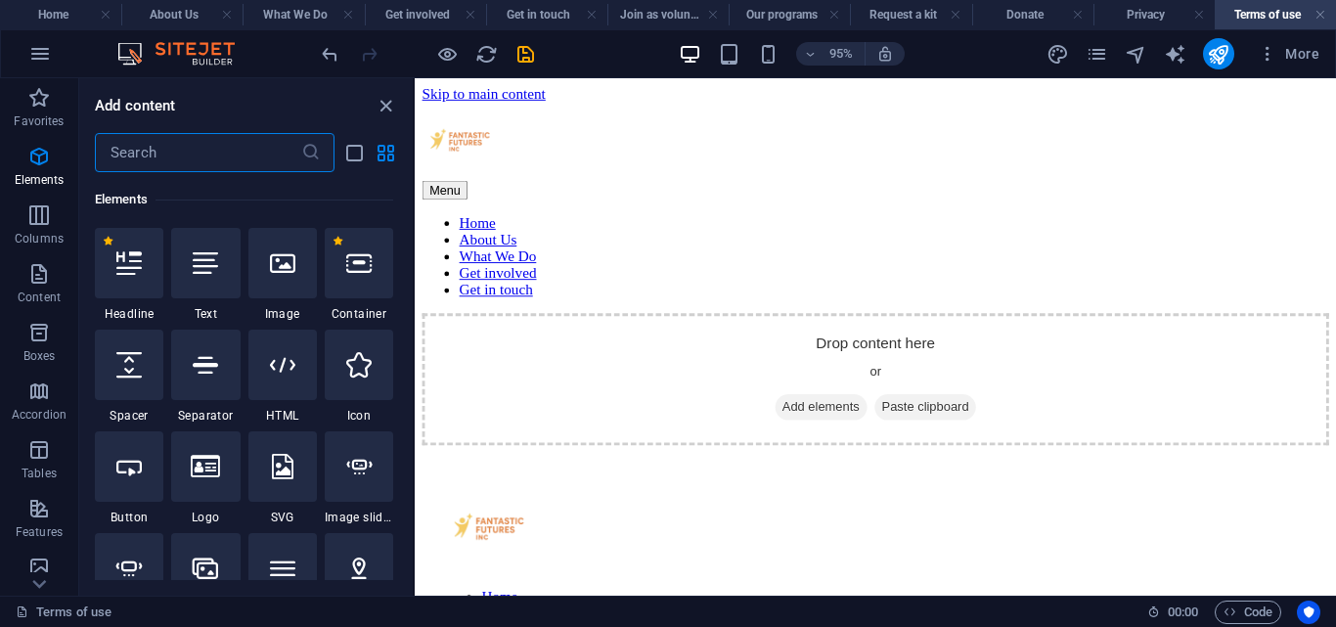
scroll to position [208, 0]
drag, startPoint x: 308, startPoint y: 246, endPoint x: 372, endPoint y: 247, distance: 63.6
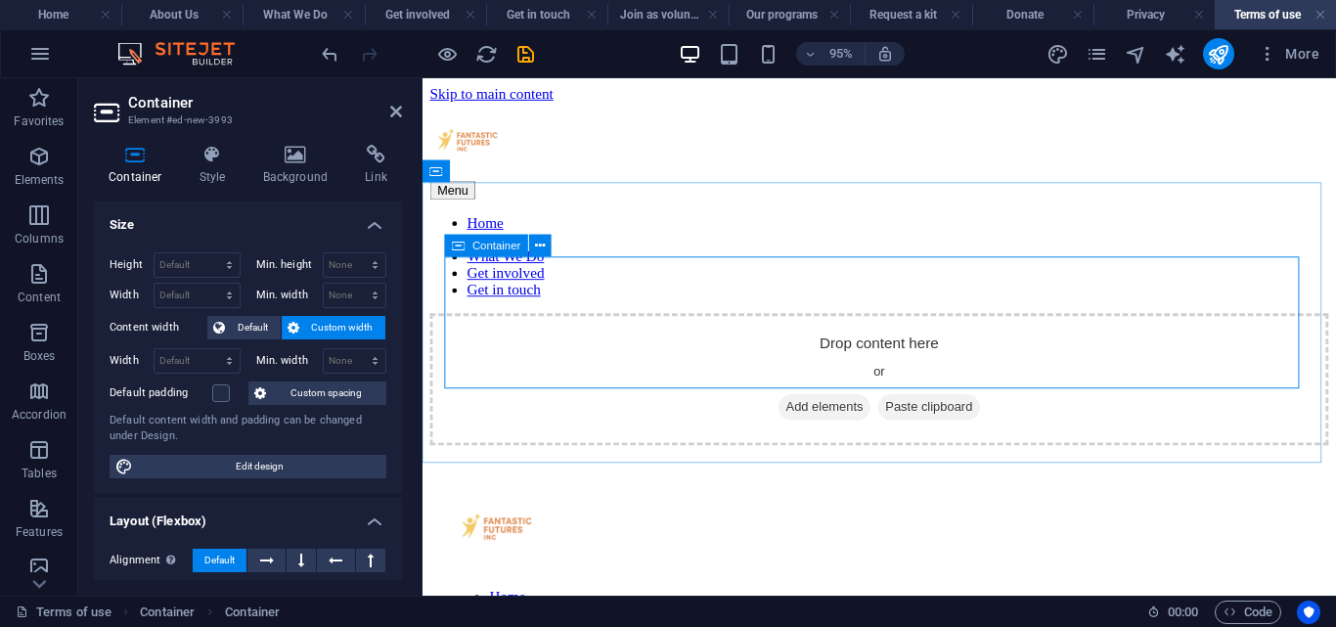
click at [798, 411] on span "Add elements" at bounding box center [845, 424] width 97 height 27
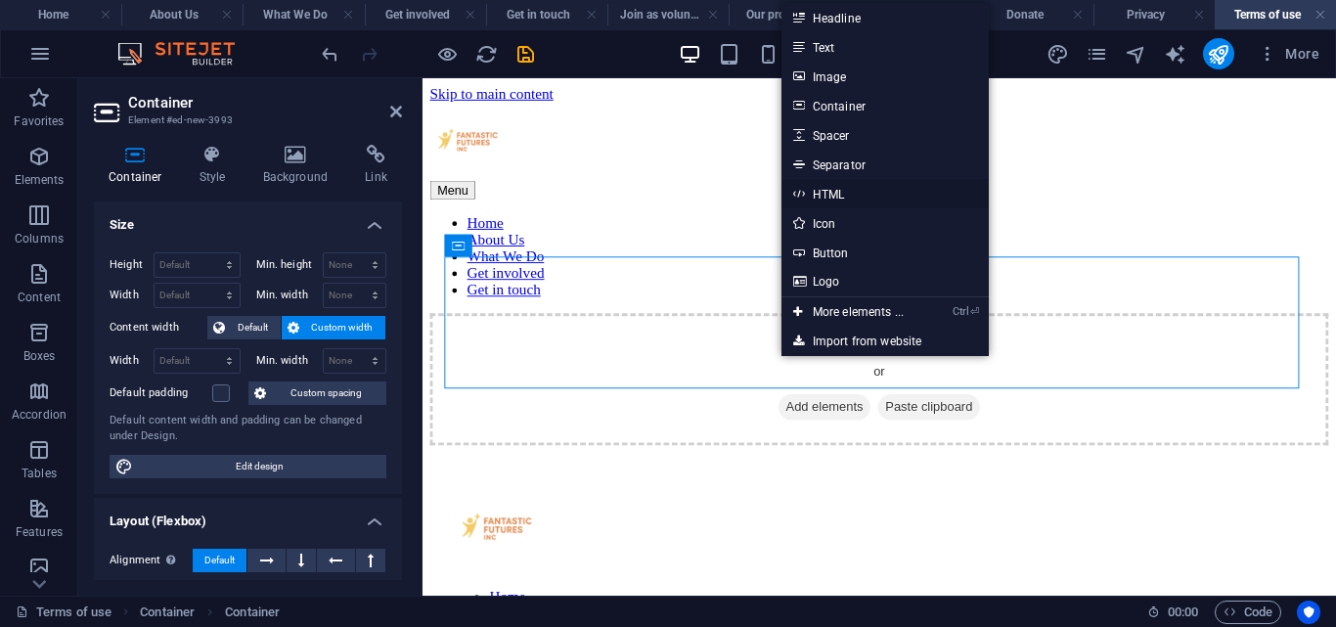
click at [818, 192] on link "HTML" at bounding box center [884, 193] width 207 height 29
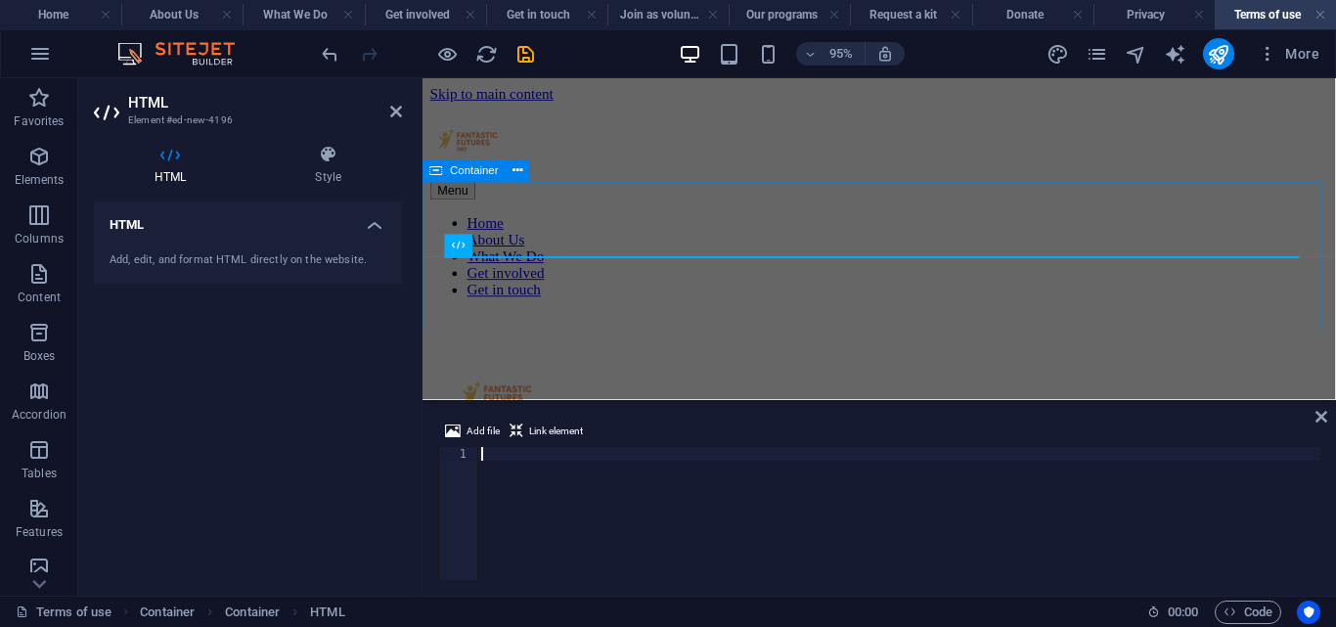
type textarea "</section>"
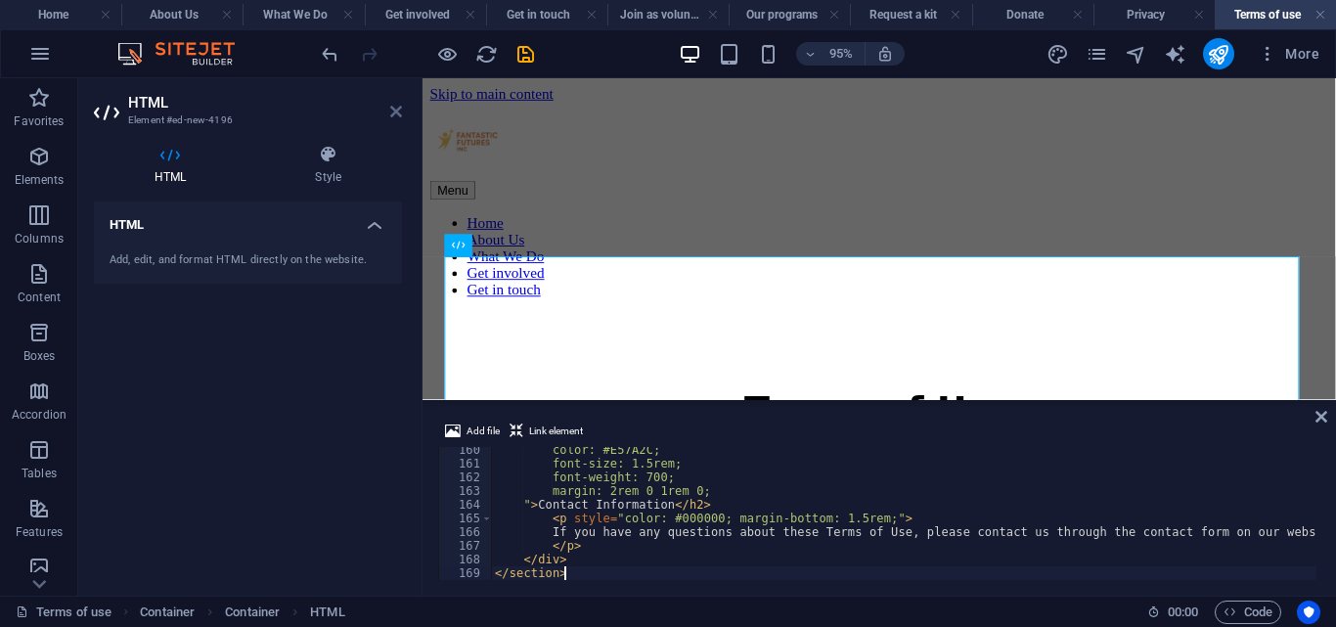
click at [393, 114] on icon at bounding box center [396, 112] width 12 height 16
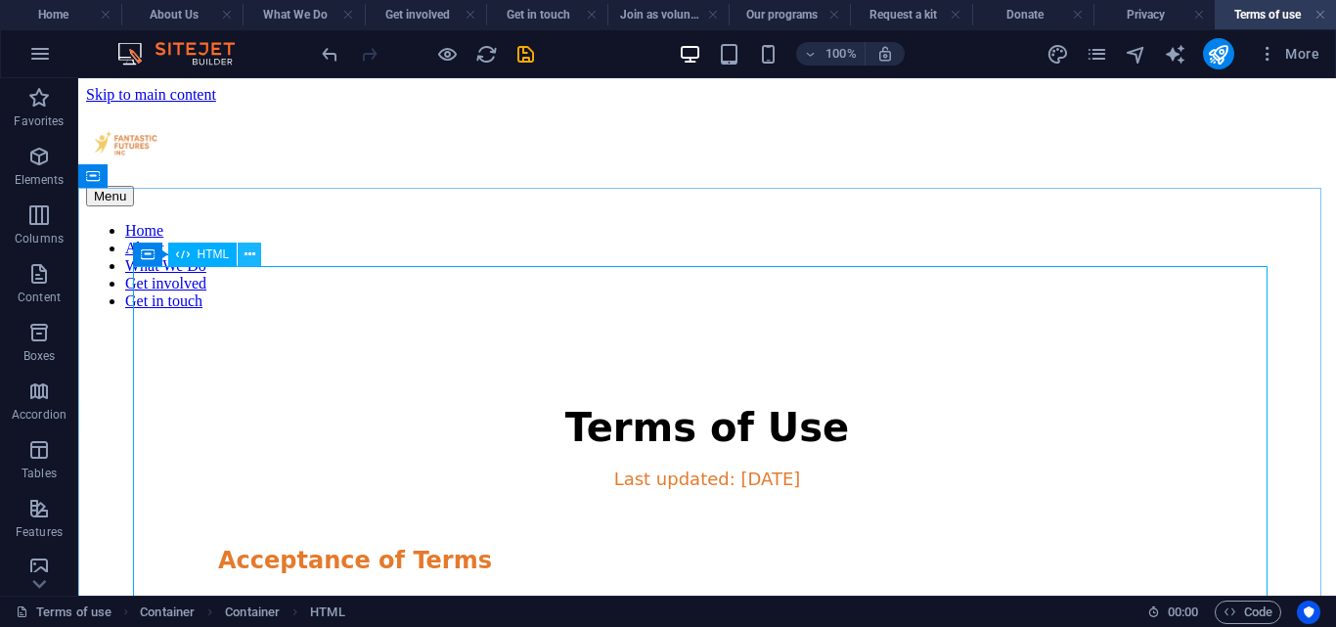
click at [252, 247] on icon at bounding box center [249, 254] width 11 height 21
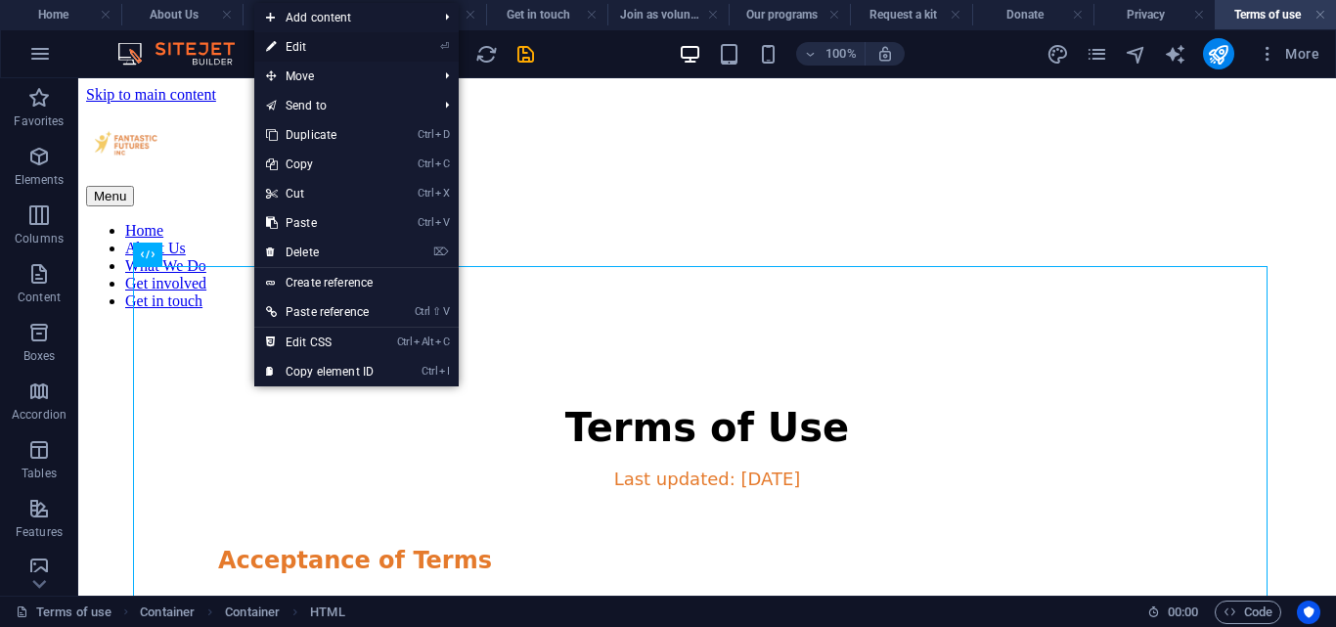
click at [315, 45] on link "⏎ Edit" at bounding box center [319, 46] width 131 height 29
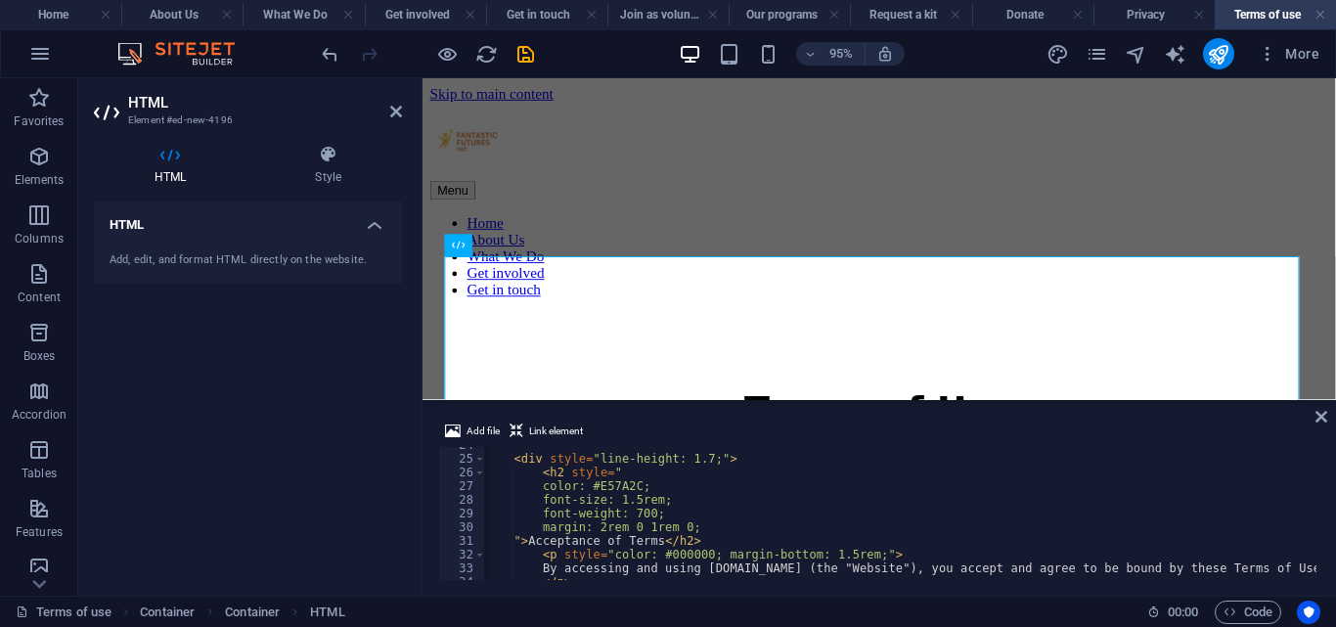
scroll to position [0, 3]
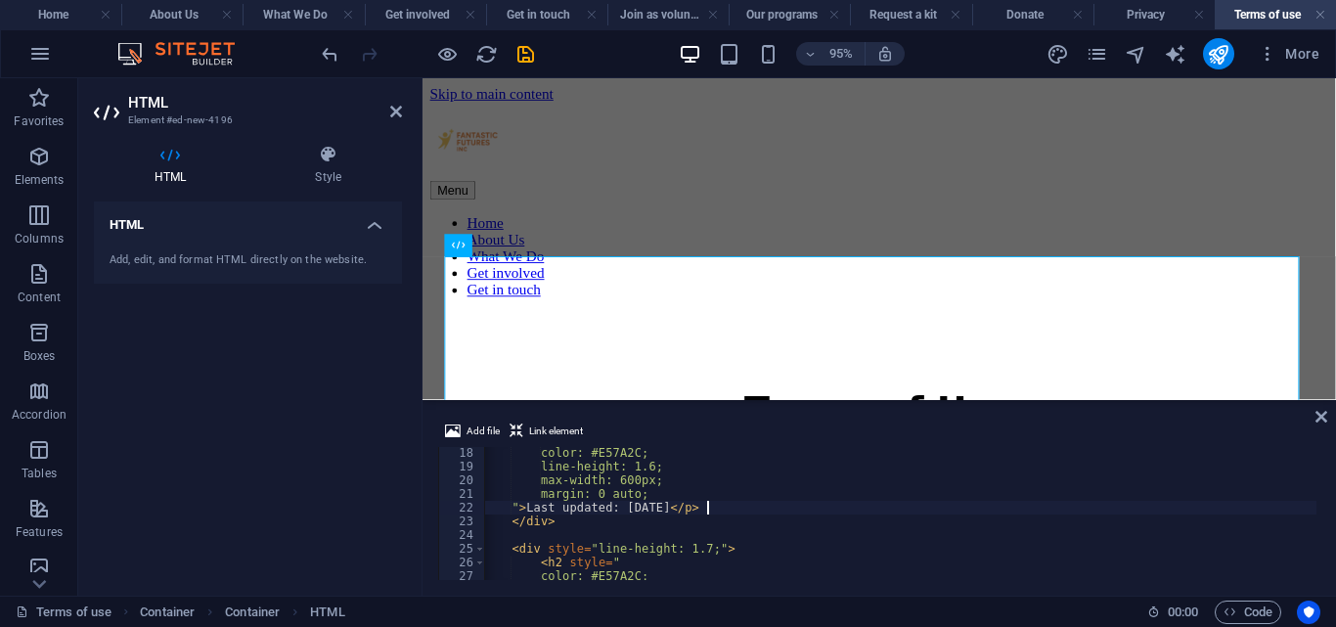
type textarea "">Last updated: [DATE]</p>"
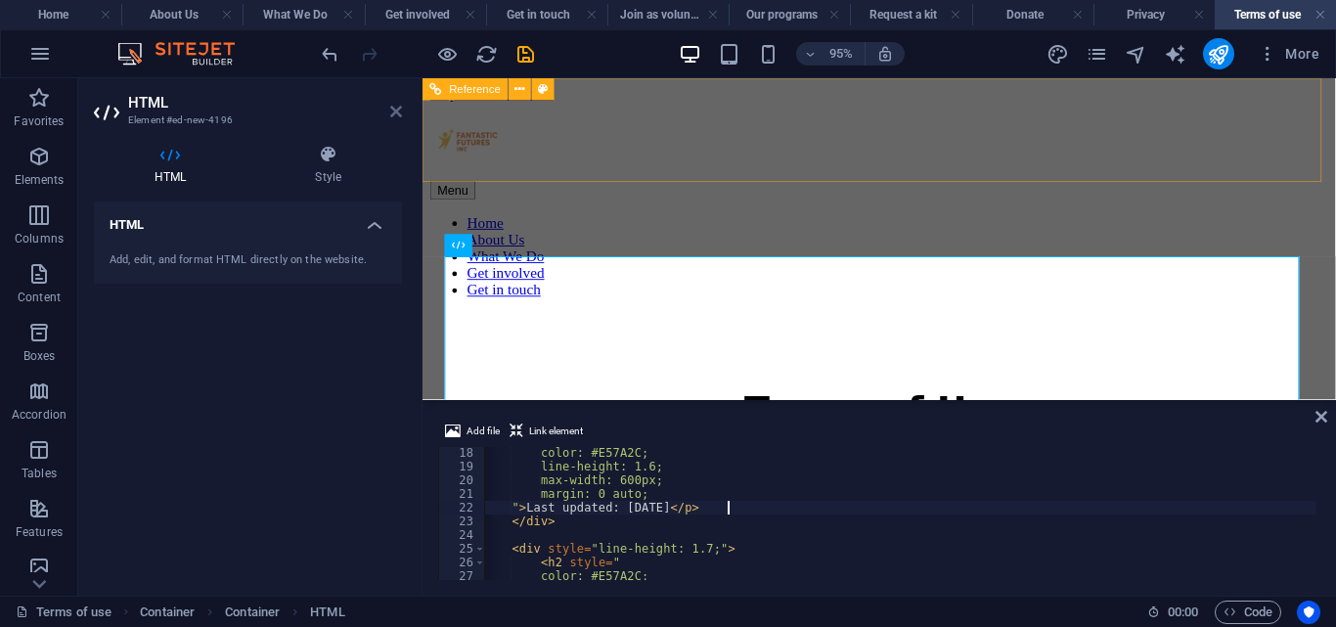
click at [396, 111] on icon at bounding box center [396, 112] width 12 height 16
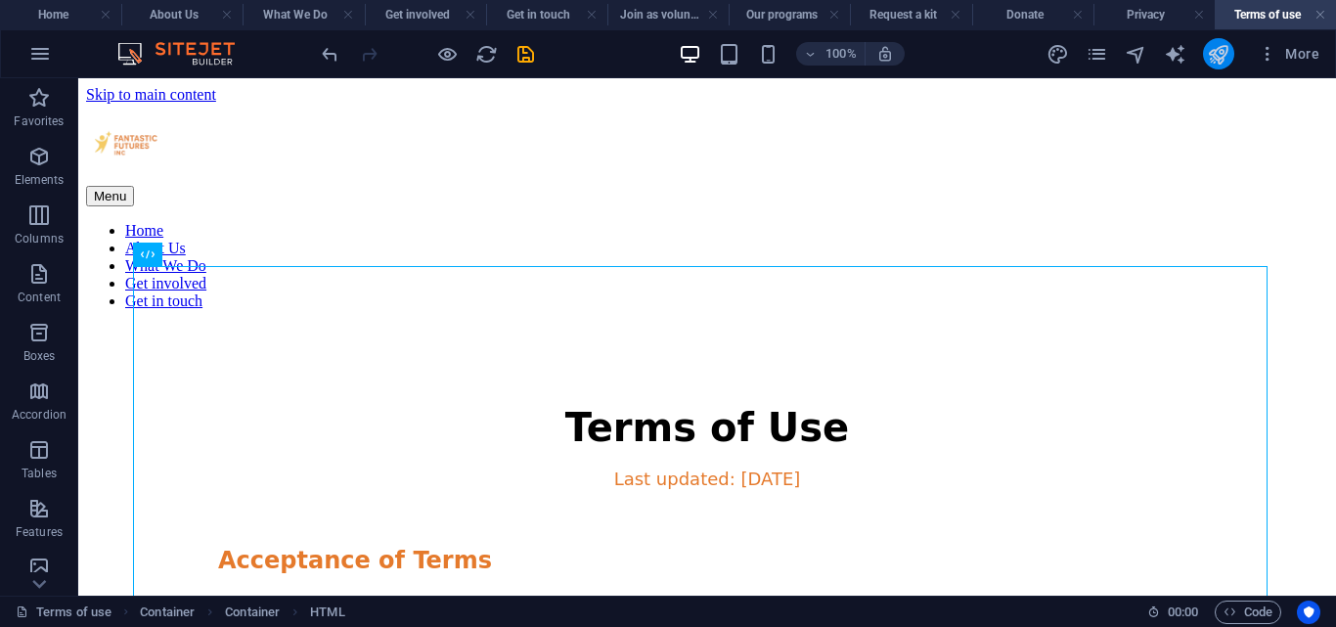
click at [1215, 62] on icon "publish" at bounding box center [1218, 54] width 22 height 22
